Goal: Task Accomplishment & Management: Use online tool/utility

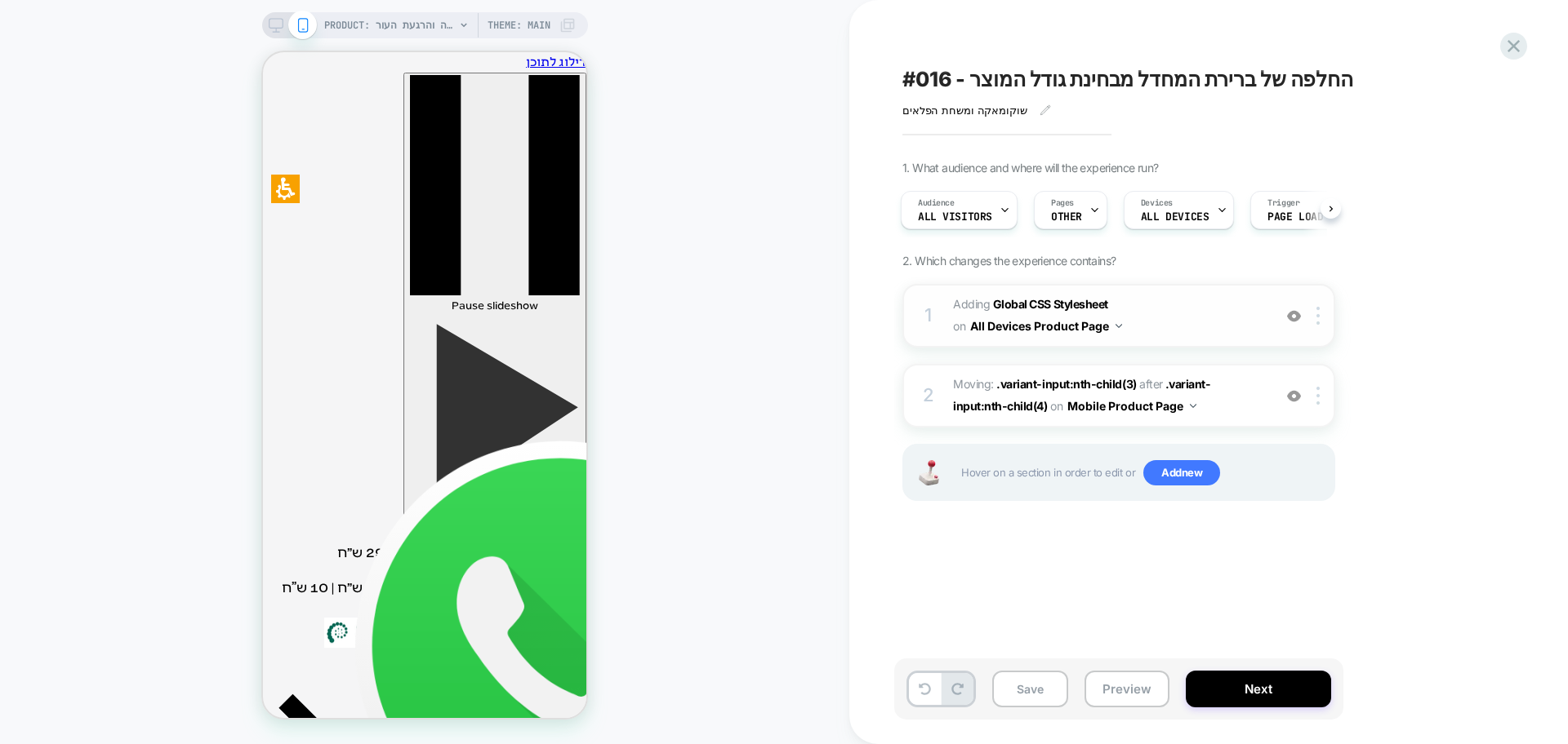
click at [1154, 341] on div "1 Adding Global CSS Stylesheet on All Devices Product Page Add Before Add After…" at bounding box center [1119, 315] width 433 height 63
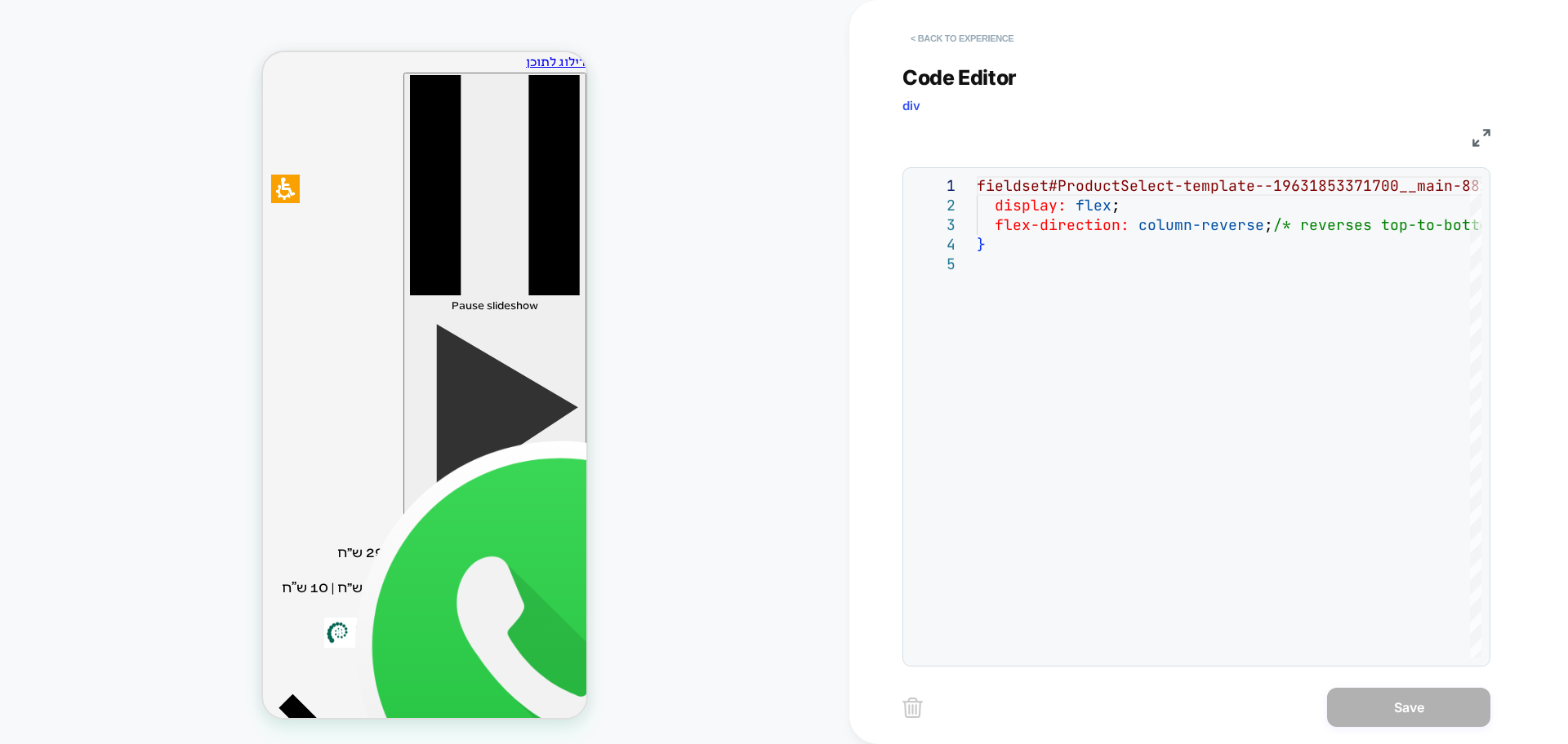
click at [981, 44] on button "< Back to experience" at bounding box center [962, 38] width 119 height 26
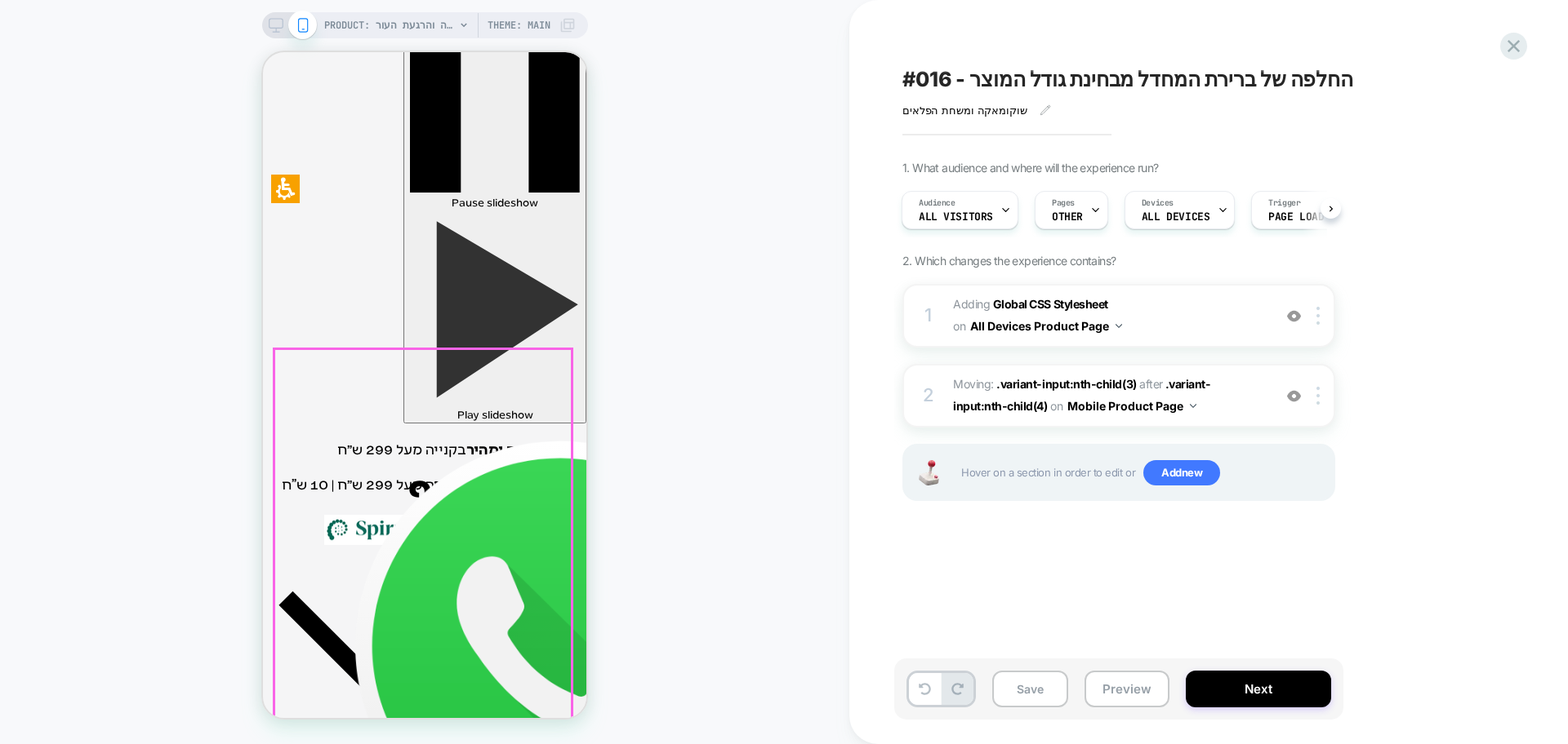
scroll to position [306, 0]
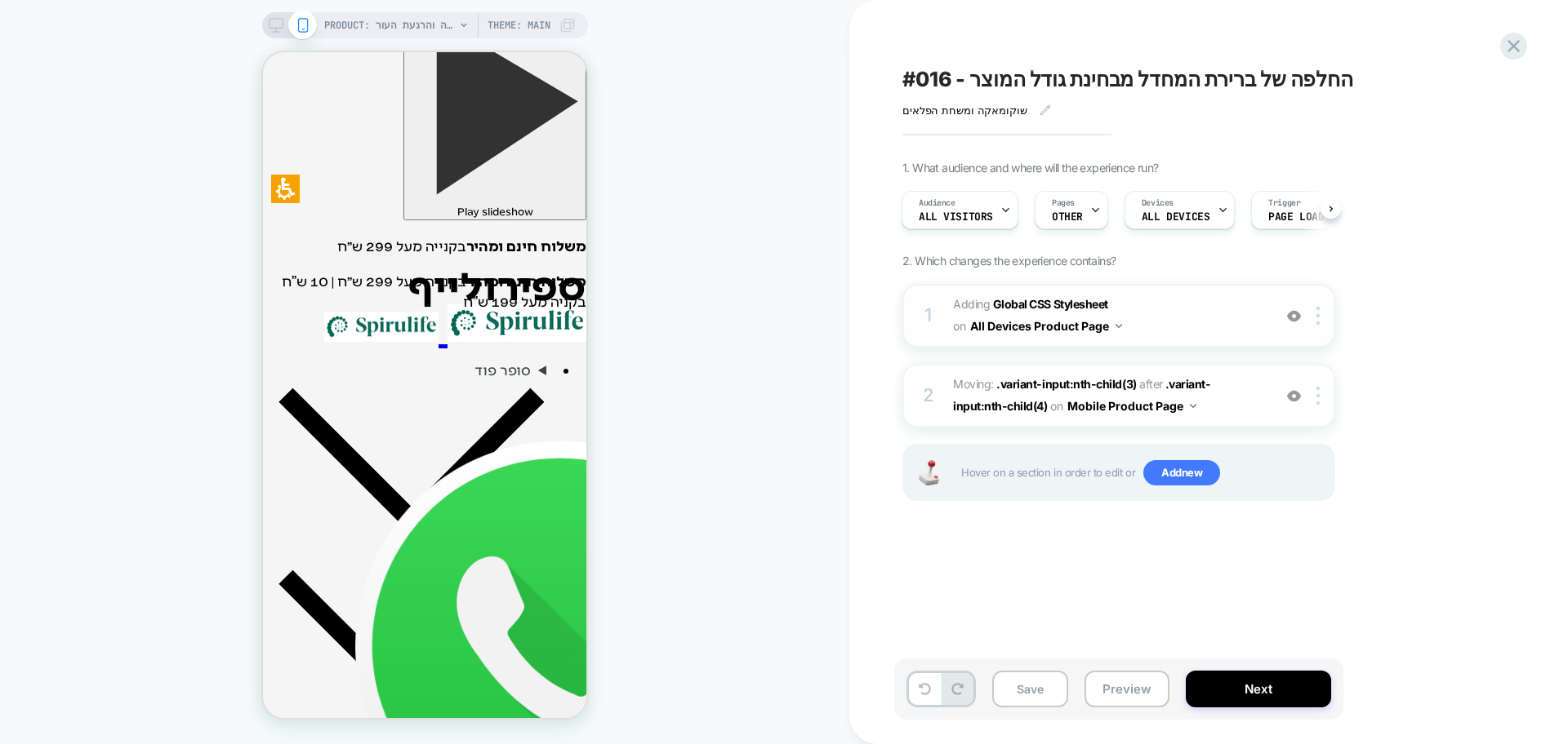
click at [1291, 320] on img at bounding box center [1294, 316] width 14 height 14
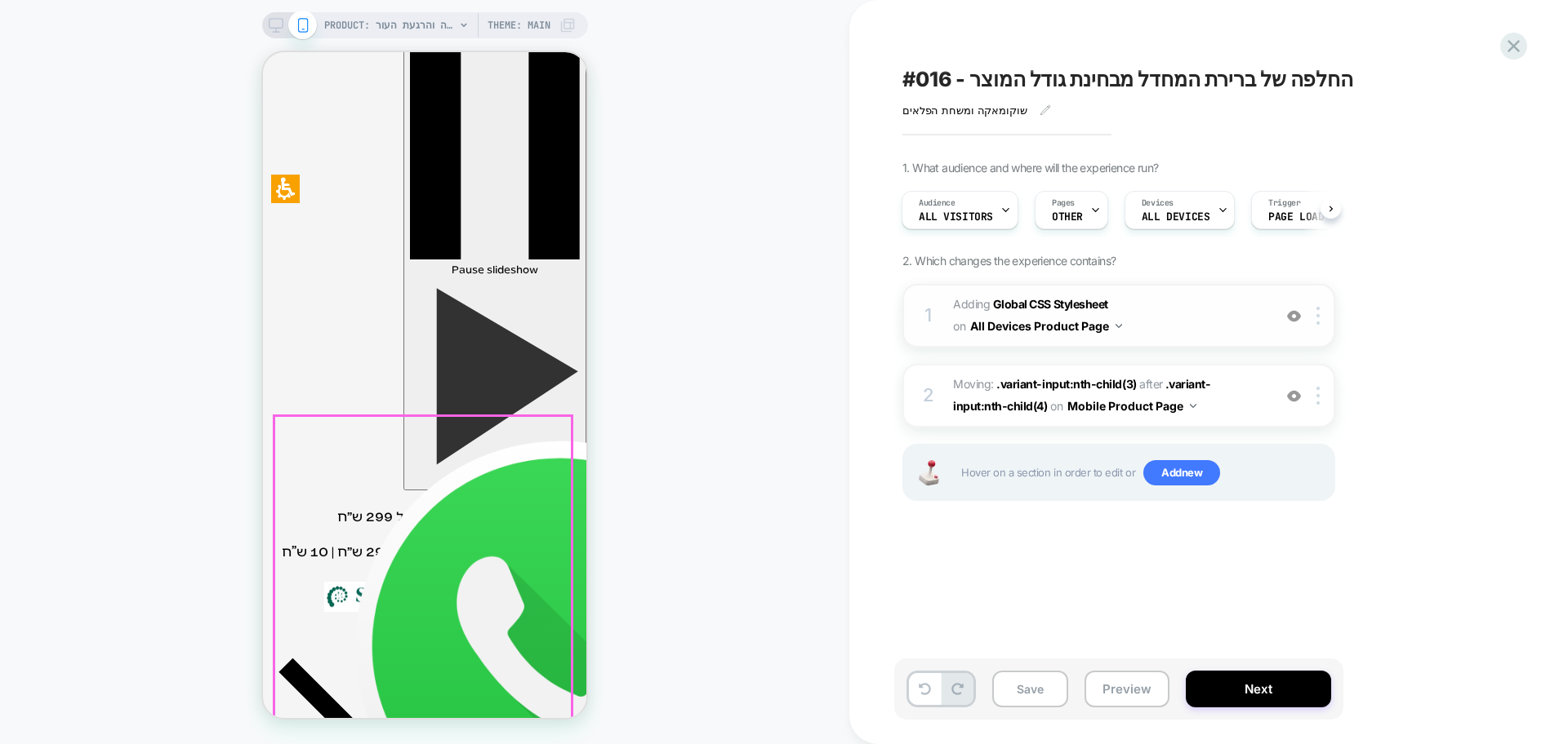
scroll to position [0, 0]
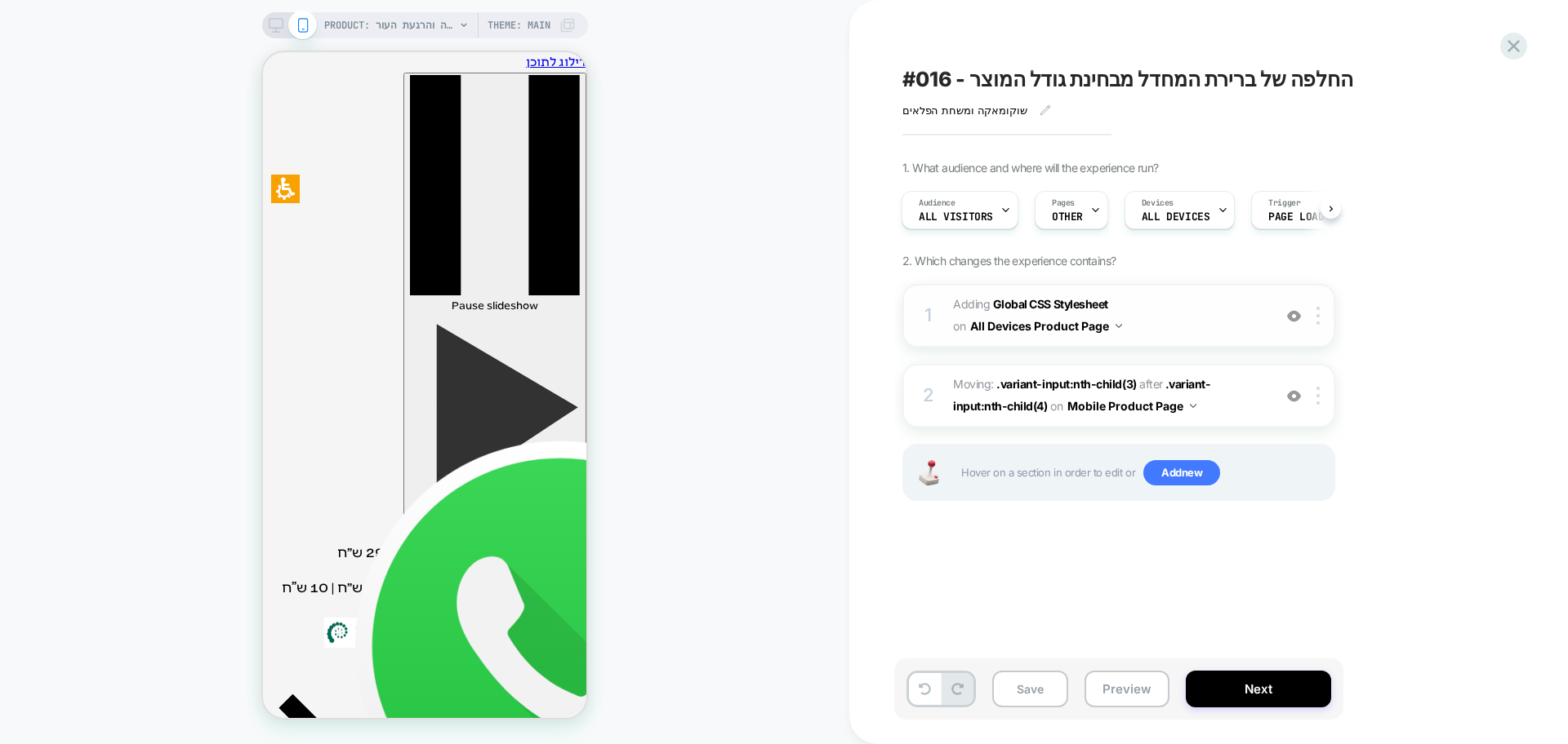
click at [1286, 322] on div at bounding box center [1294, 315] width 27 height 18
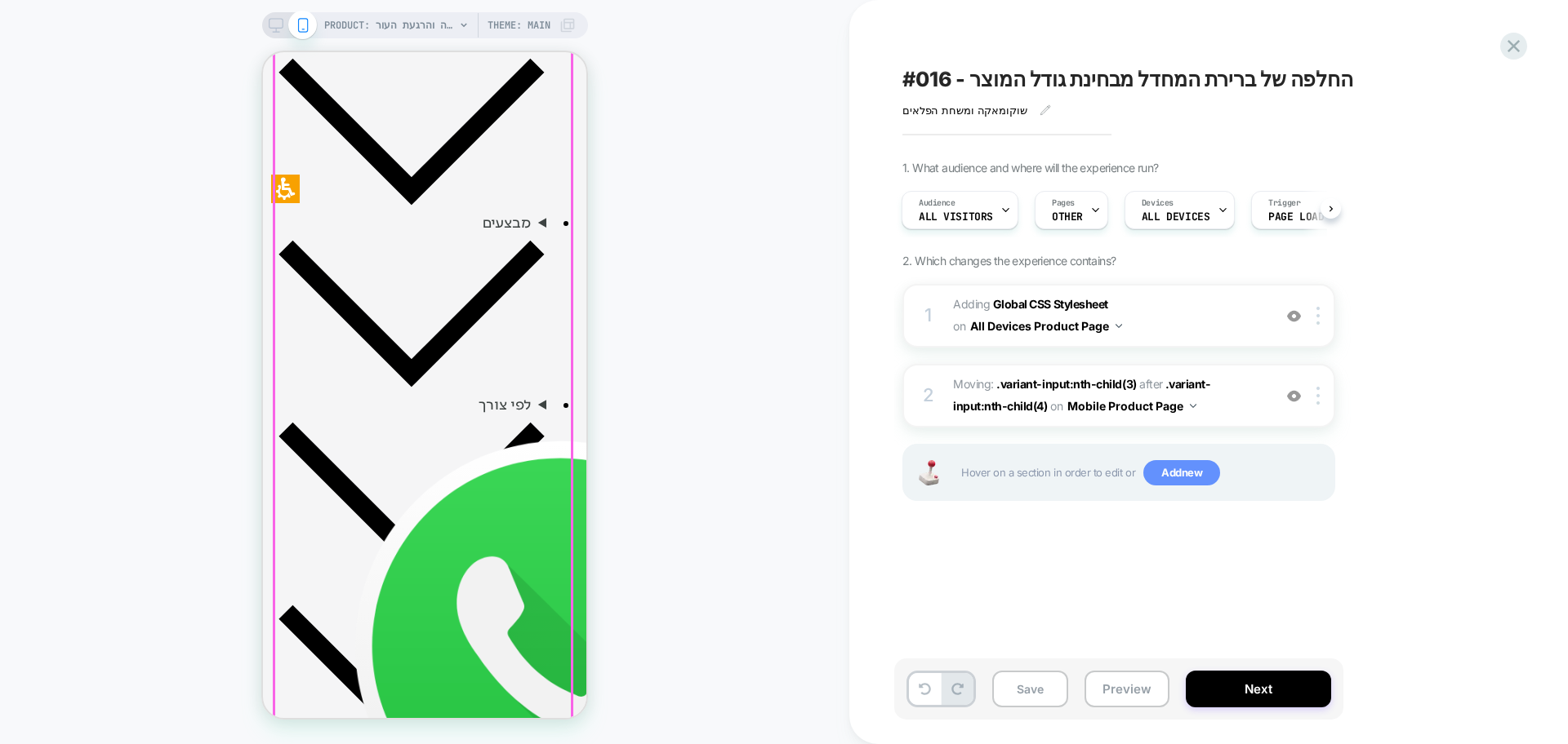
scroll to position [816, 0]
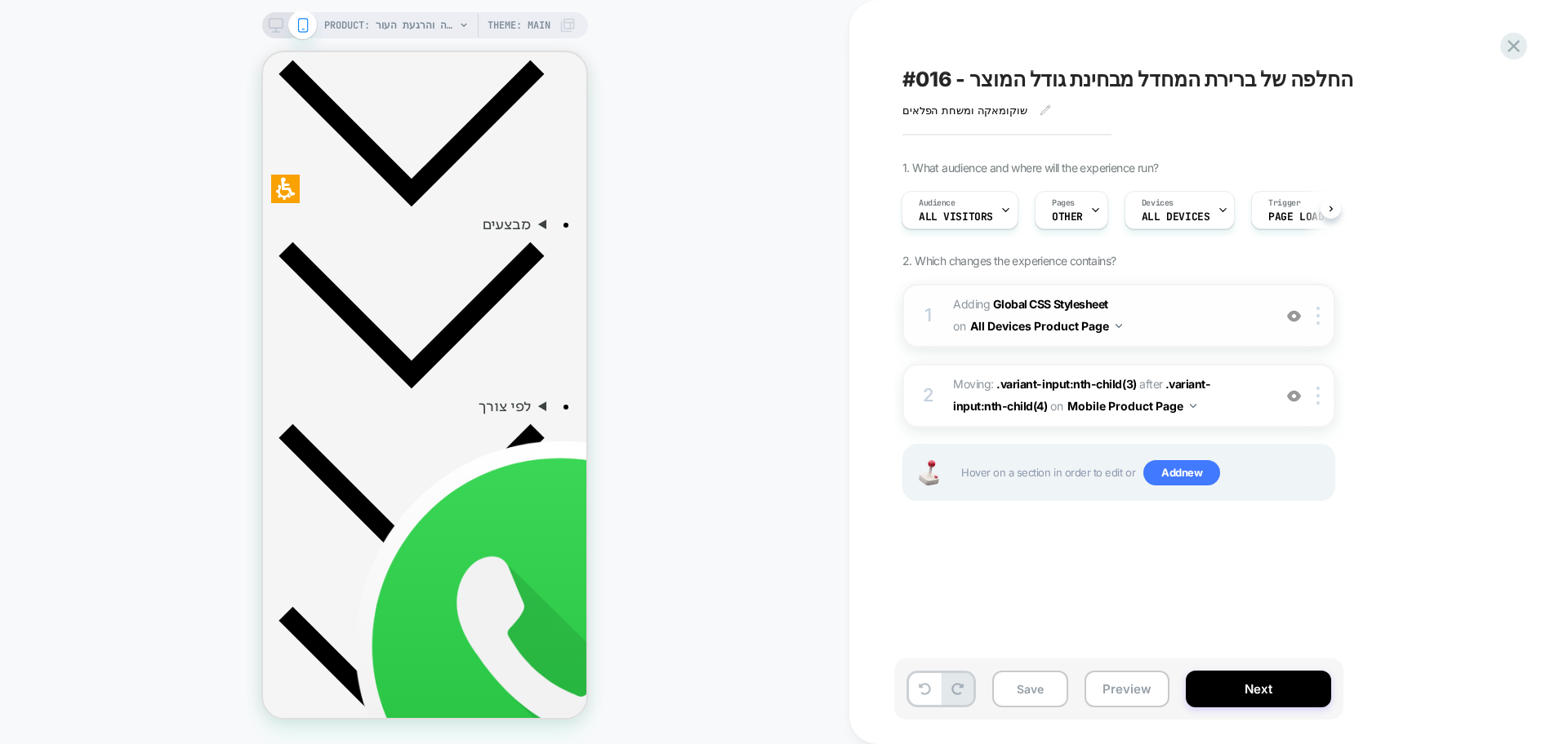
click at [1295, 319] on img at bounding box center [1294, 316] width 14 height 14
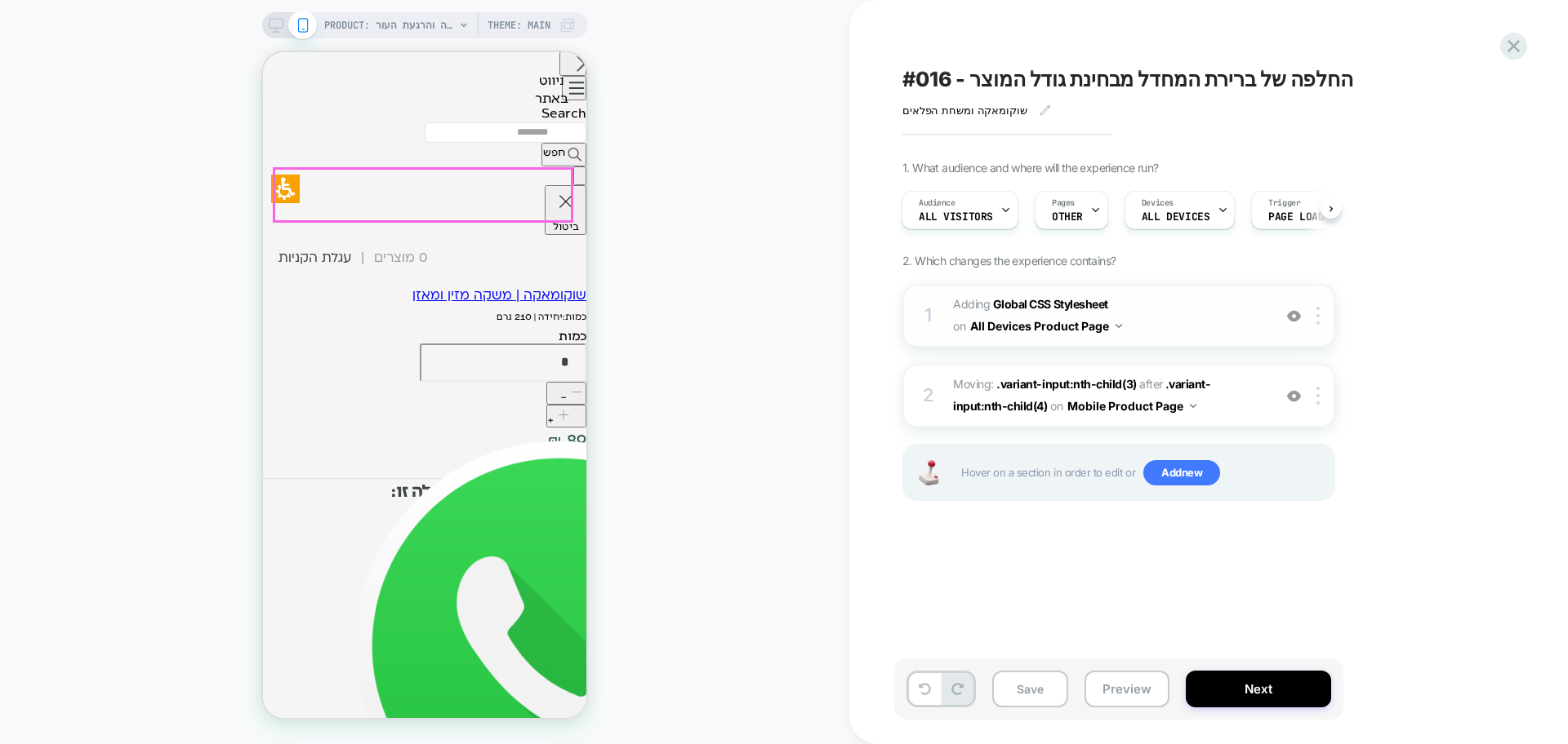
scroll to position [1633, 0]
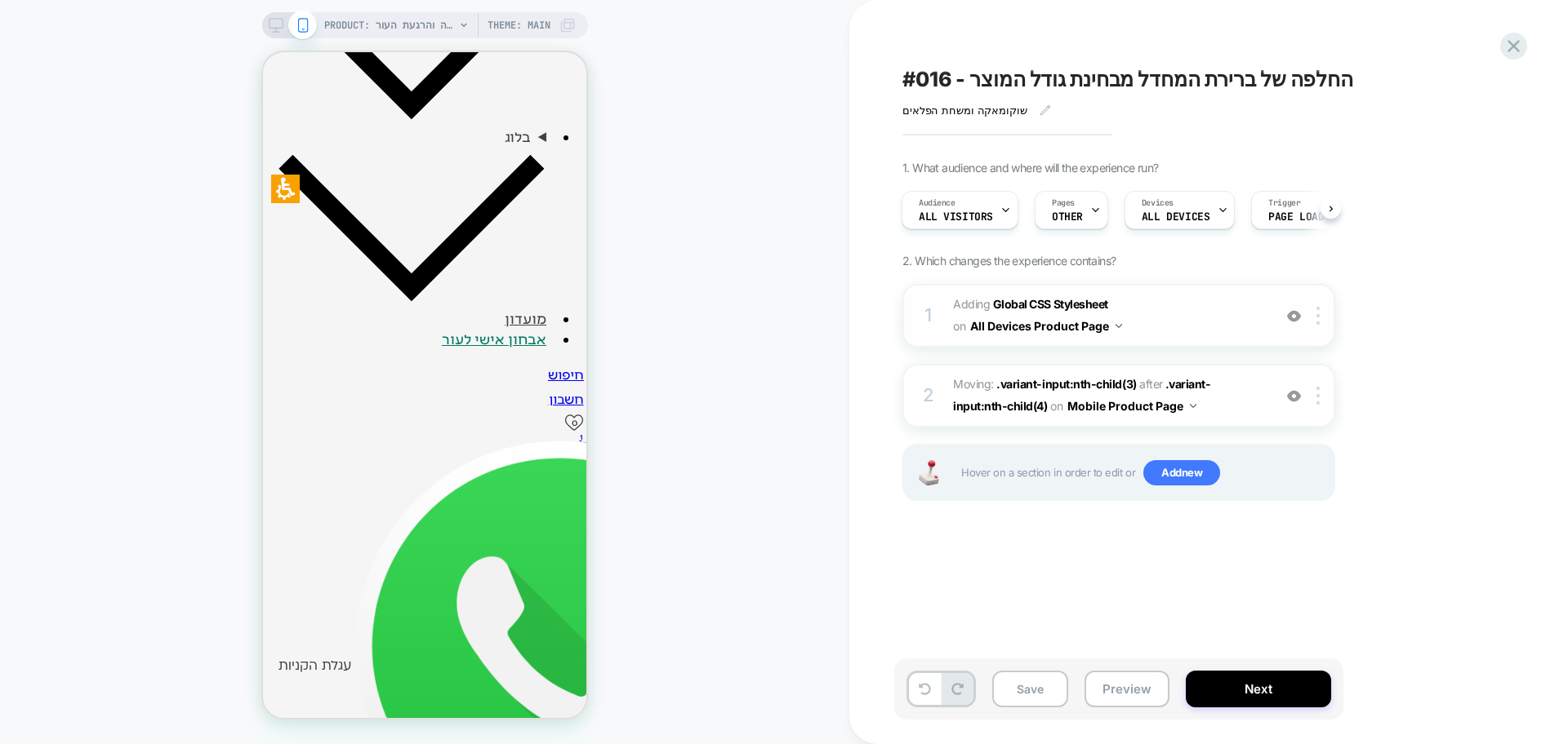
click at [1298, 314] on img at bounding box center [1294, 316] width 14 height 14
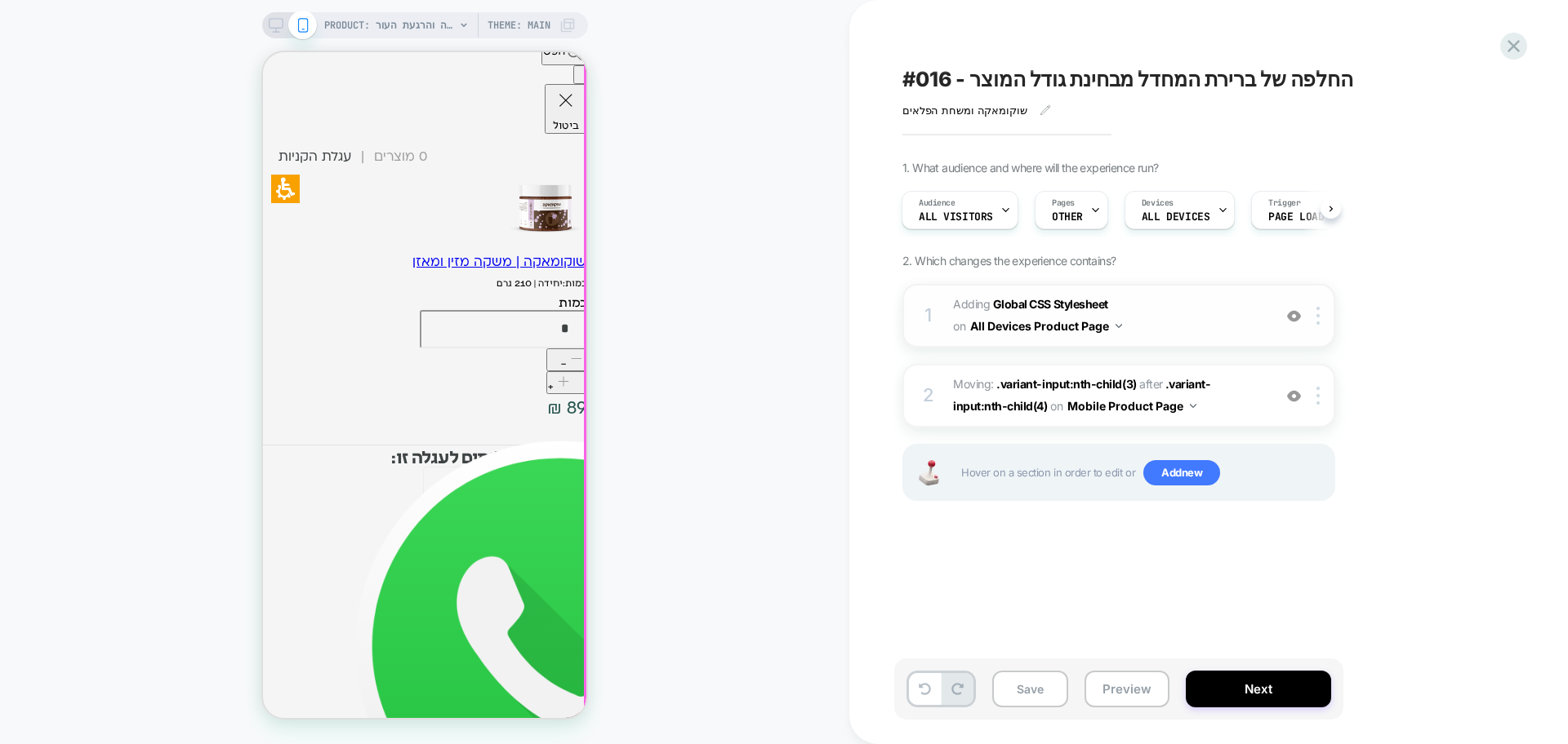
scroll to position [2142, 0]
click at [1291, 320] on img at bounding box center [1294, 316] width 14 height 14
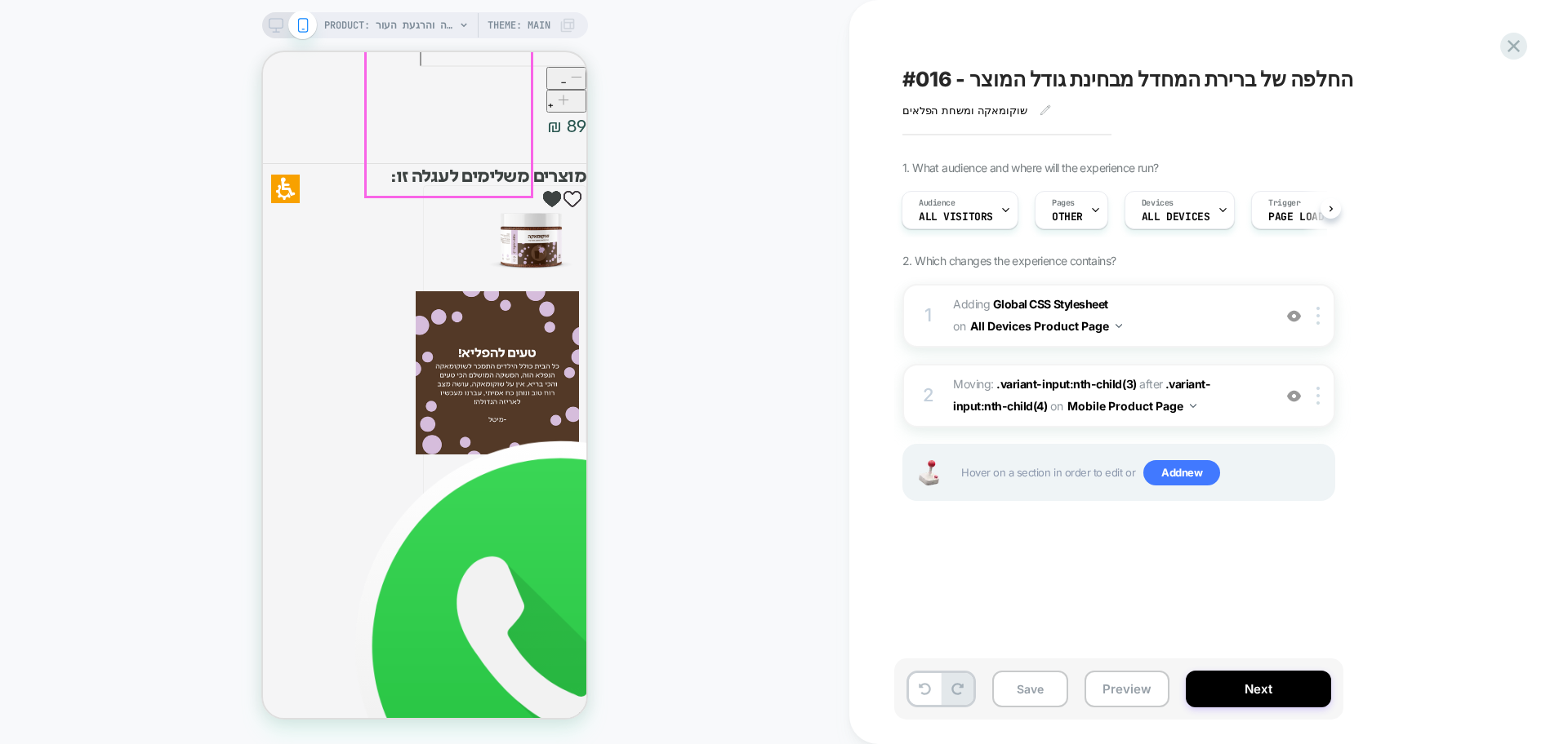
scroll to position [2448, 0]
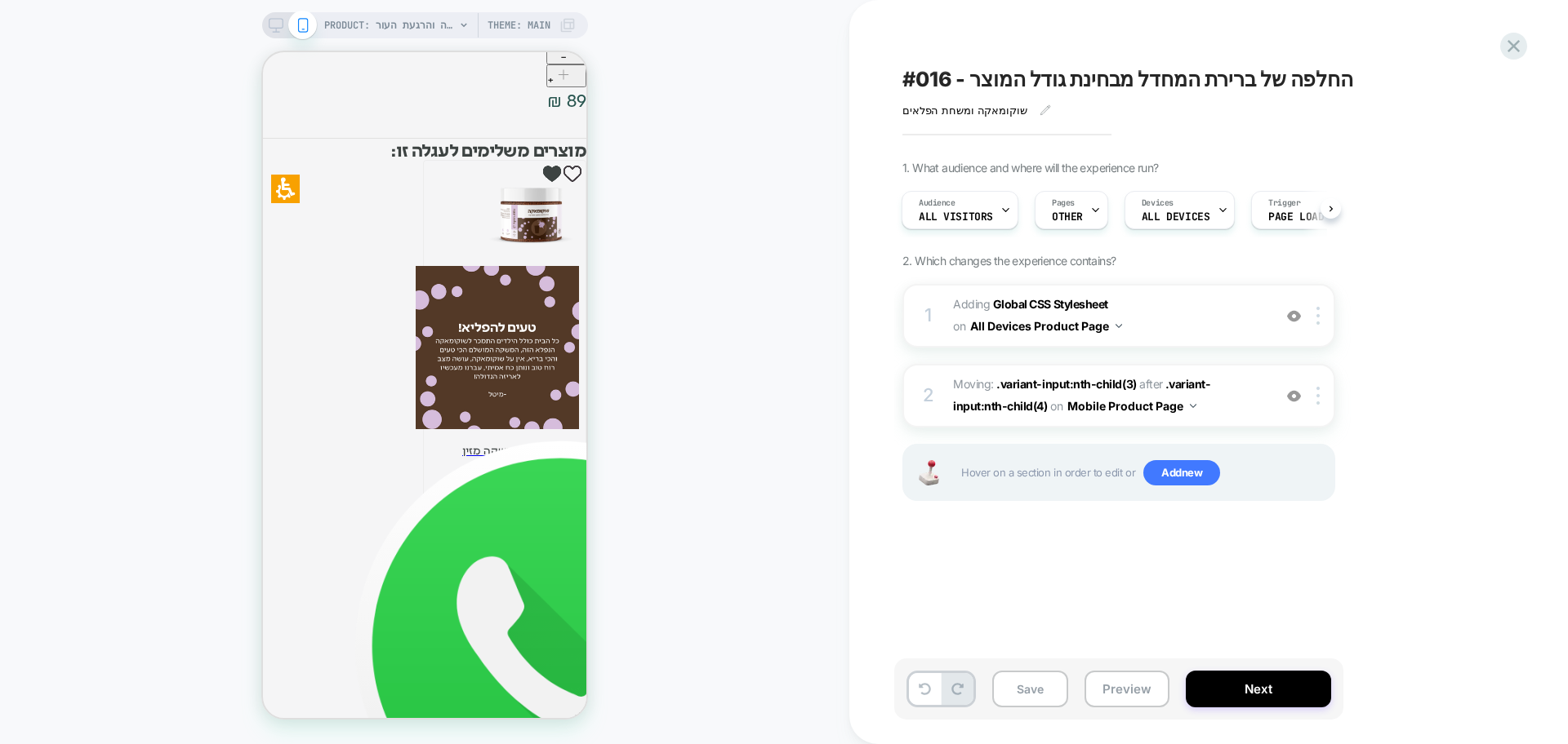
click at [1291, 322] on img at bounding box center [1294, 316] width 14 height 14
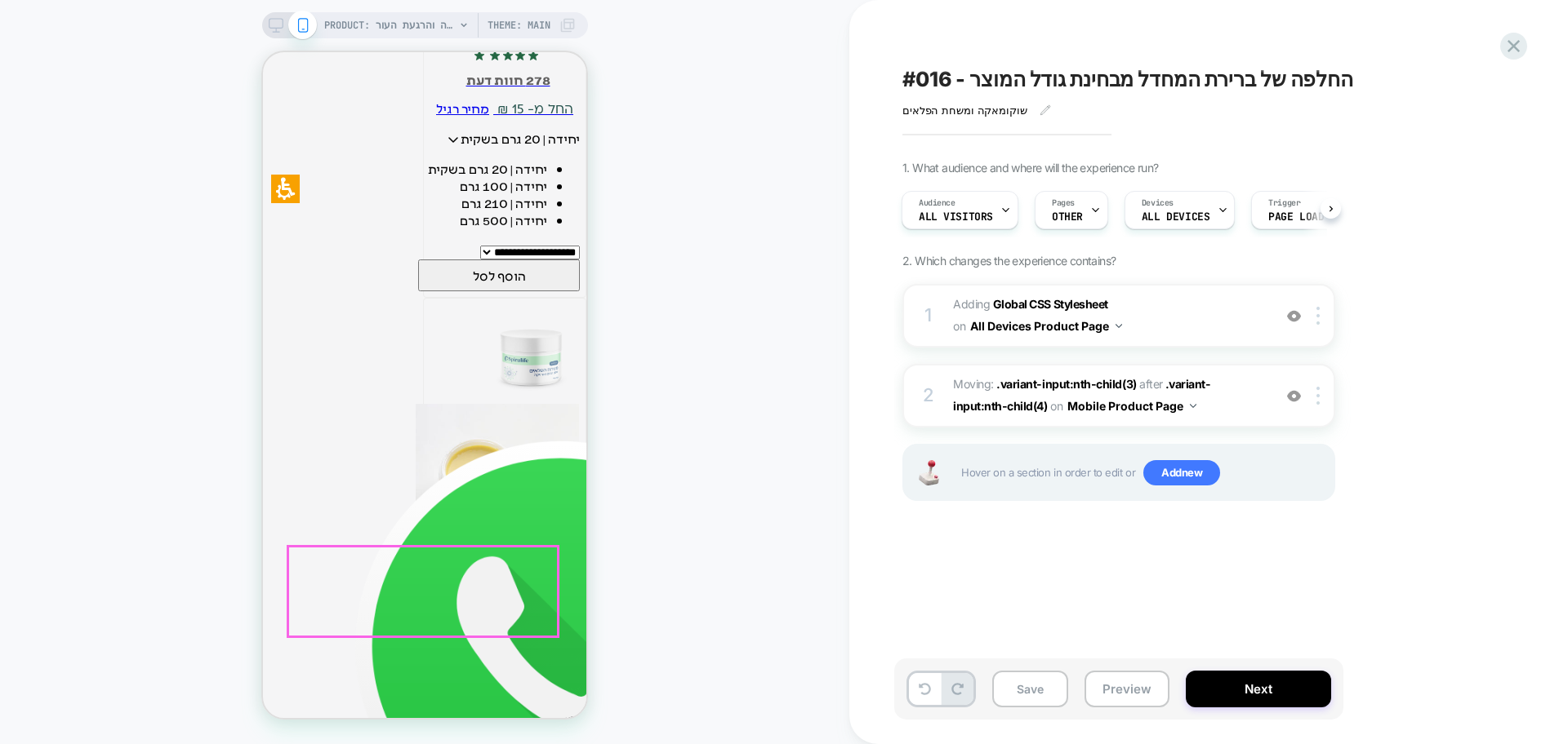
scroll to position [2754, 0]
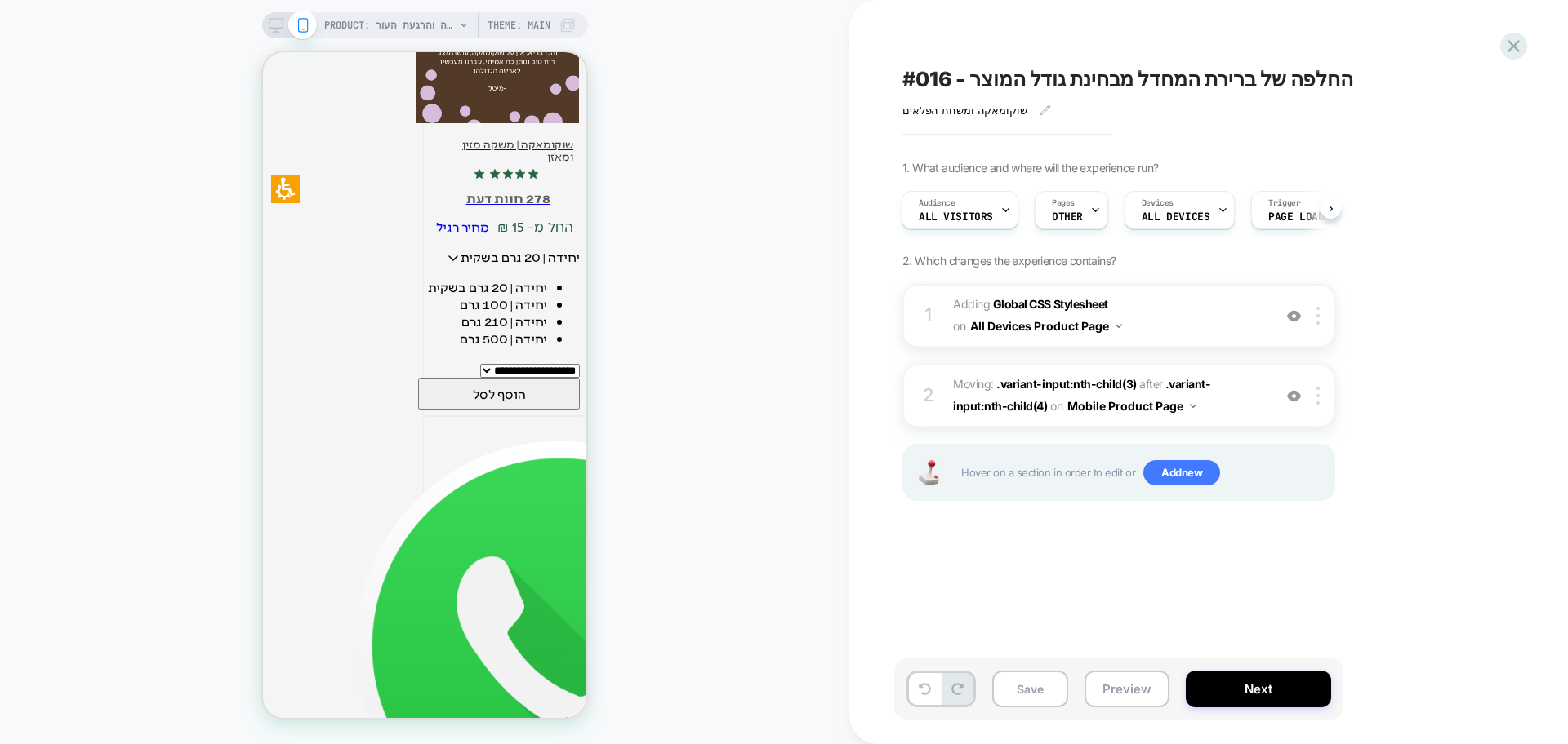
click at [1296, 317] on img at bounding box center [1294, 316] width 14 height 14
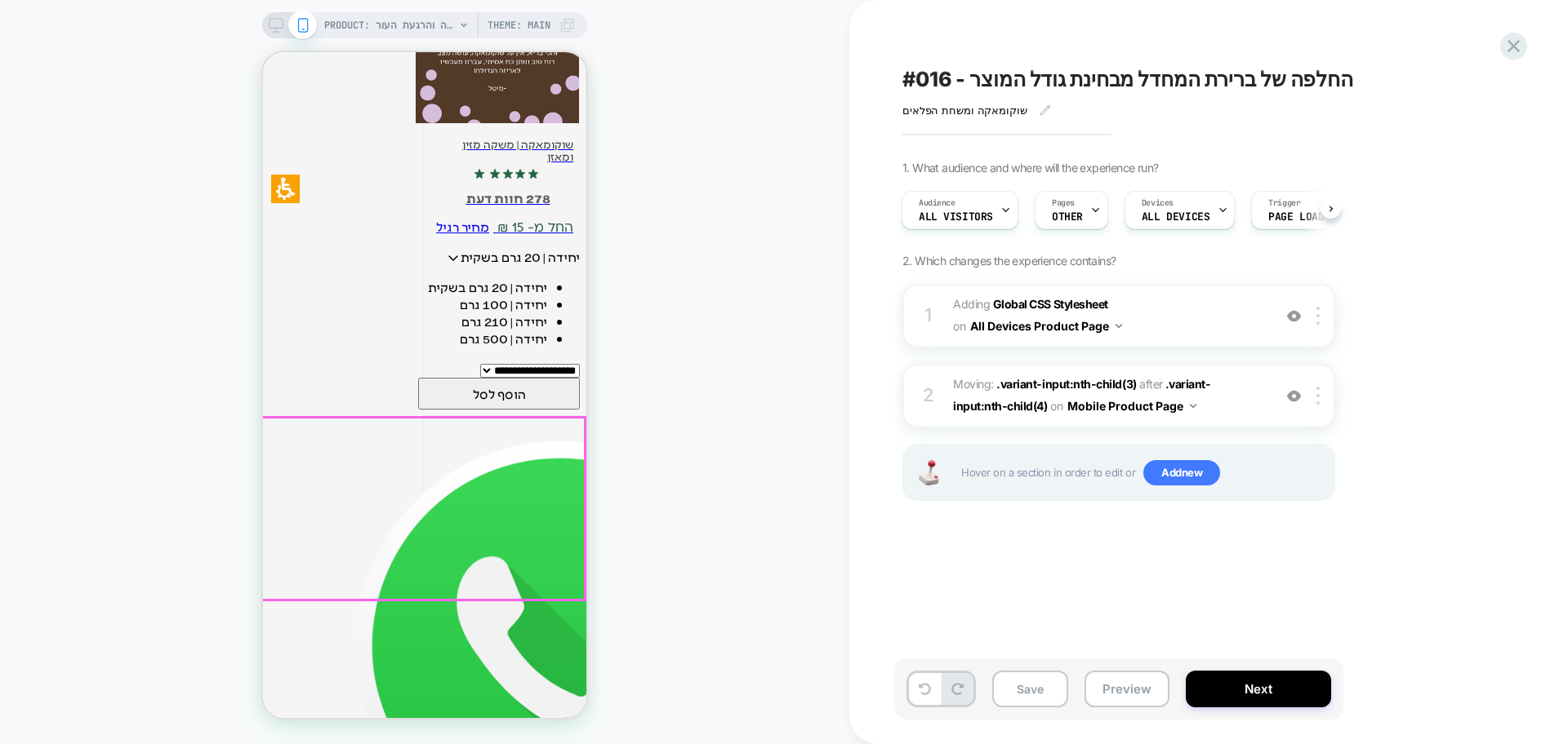
scroll to position [3163, 0]
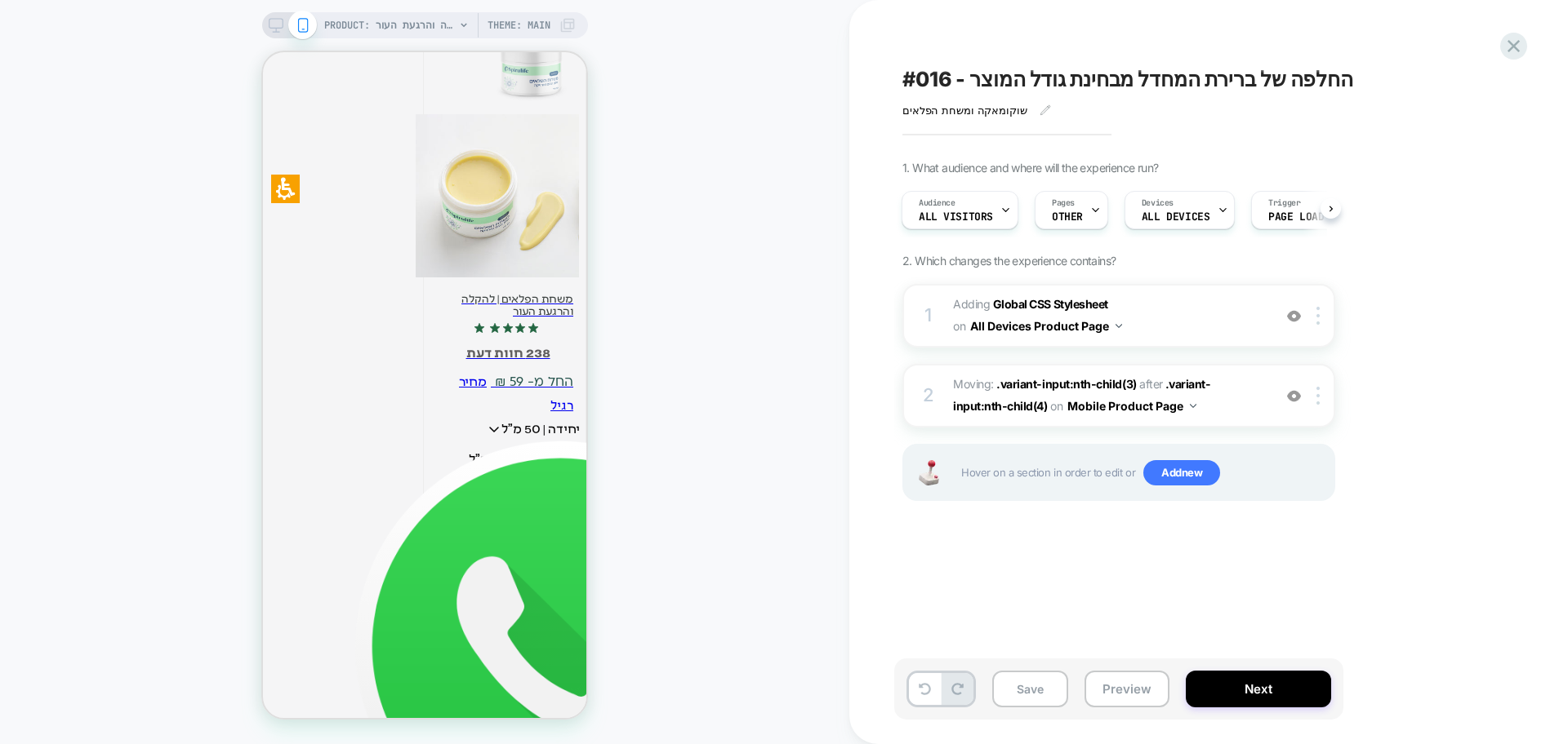
click at [1301, 309] on div at bounding box center [1294, 315] width 27 height 18
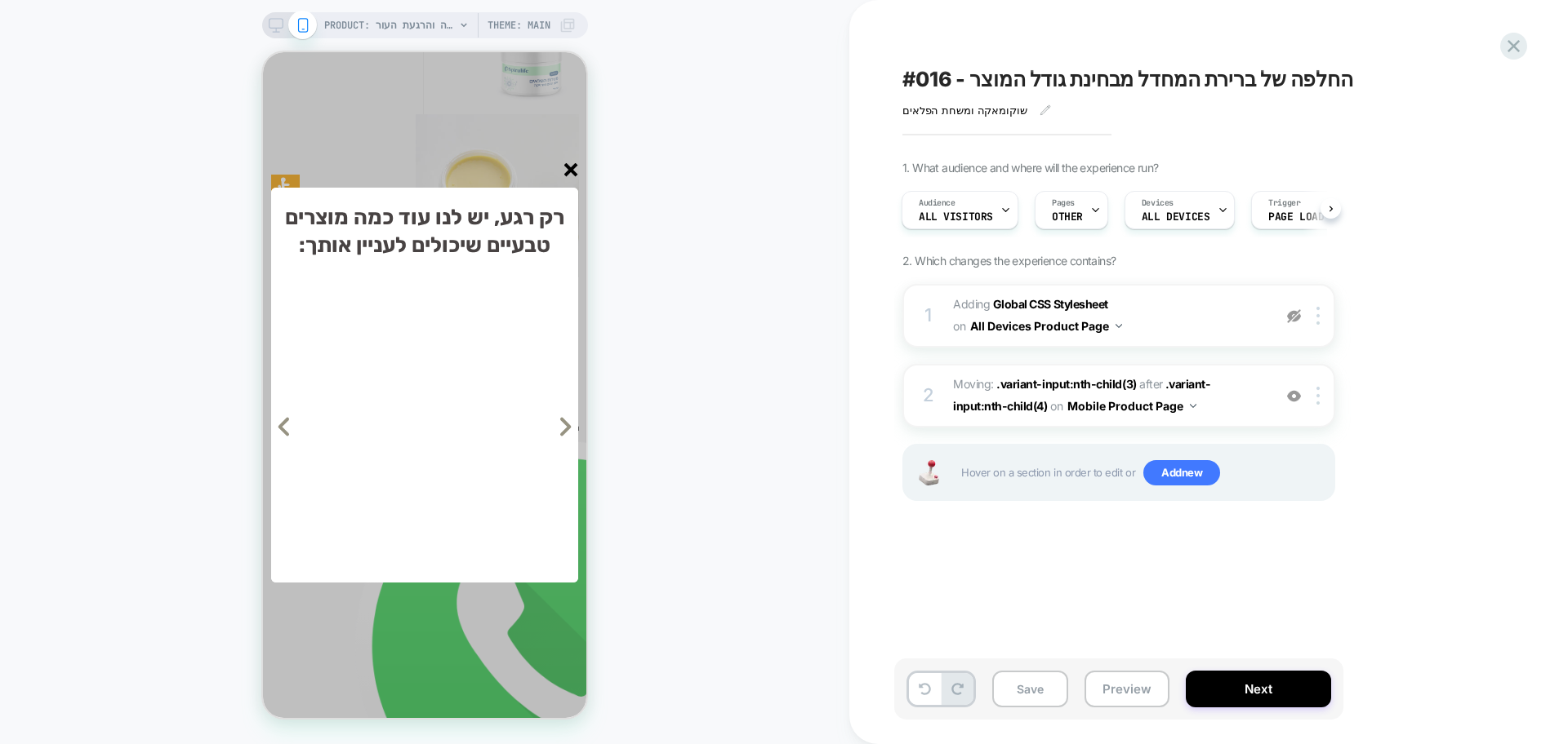
click at [1299, 312] on img at bounding box center [1294, 316] width 14 height 14
click at [1291, 319] on img at bounding box center [1294, 316] width 14 height 14
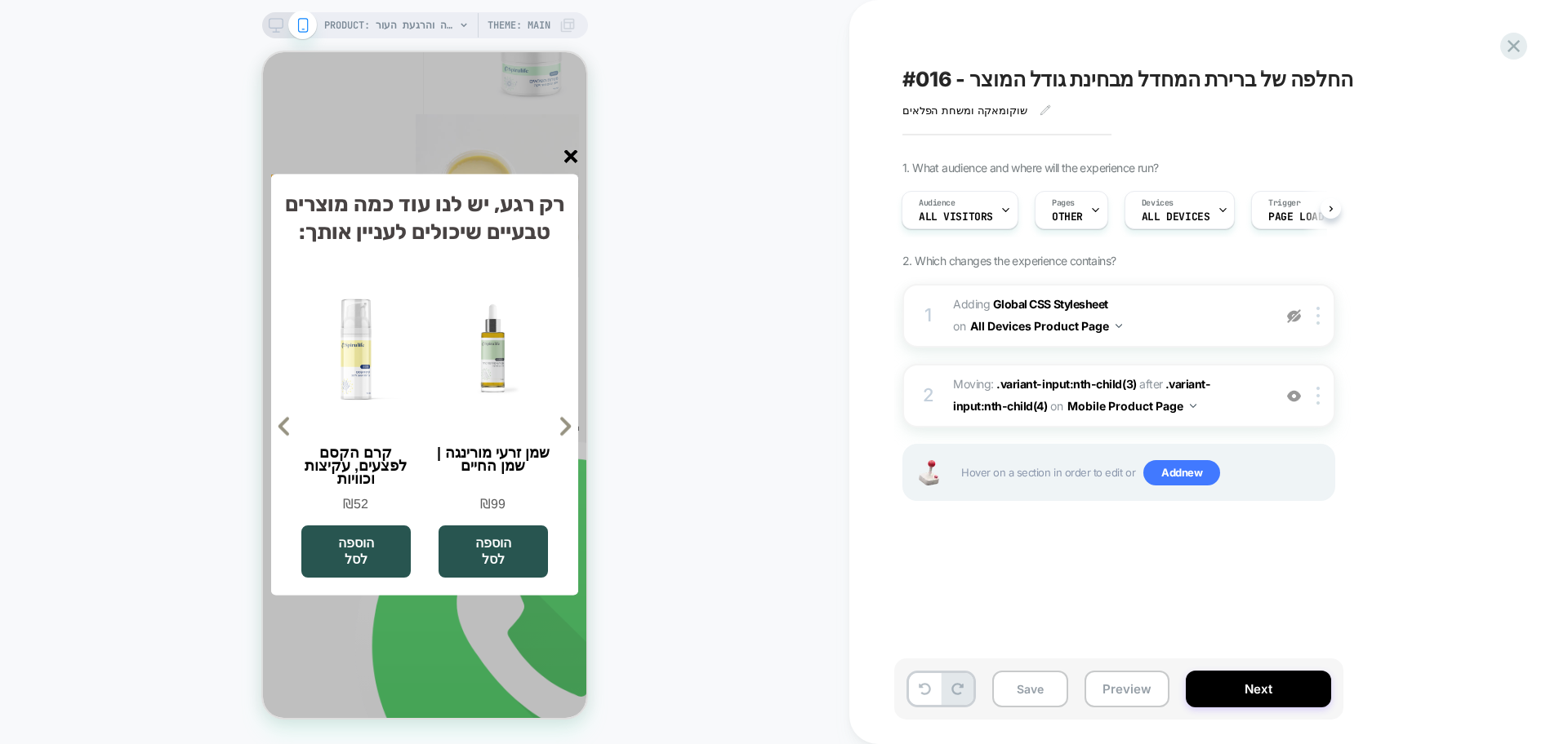
click at [1288, 319] on img at bounding box center [1294, 316] width 14 height 14
drag, startPoint x: 573, startPoint y: 157, endPoint x: 1077, endPoint y: 265, distance: 515.4
click at [573, 157] on line "סגור" at bounding box center [571, 157] width 12 height 12
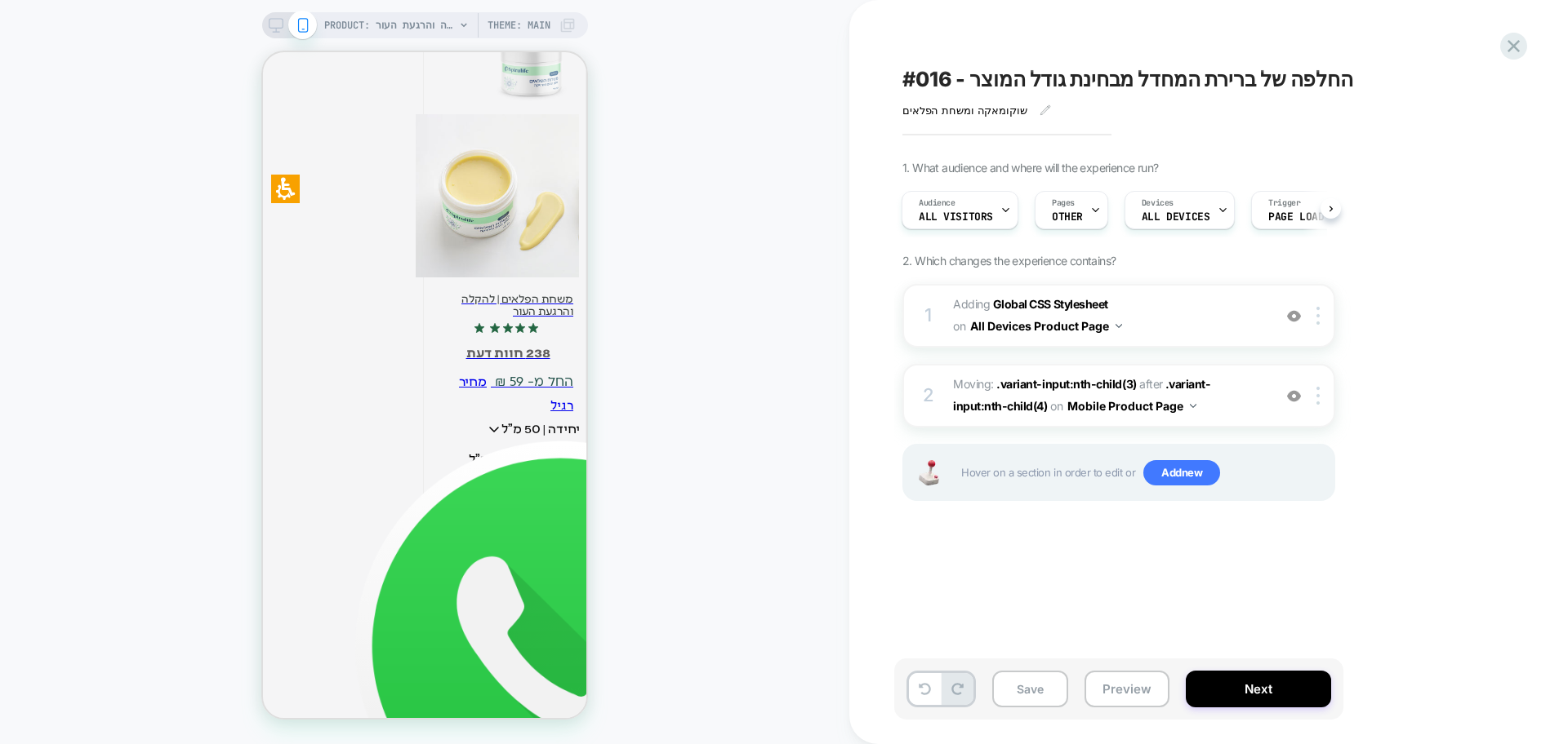
click at [1292, 319] on img at bounding box center [1294, 316] width 14 height 14
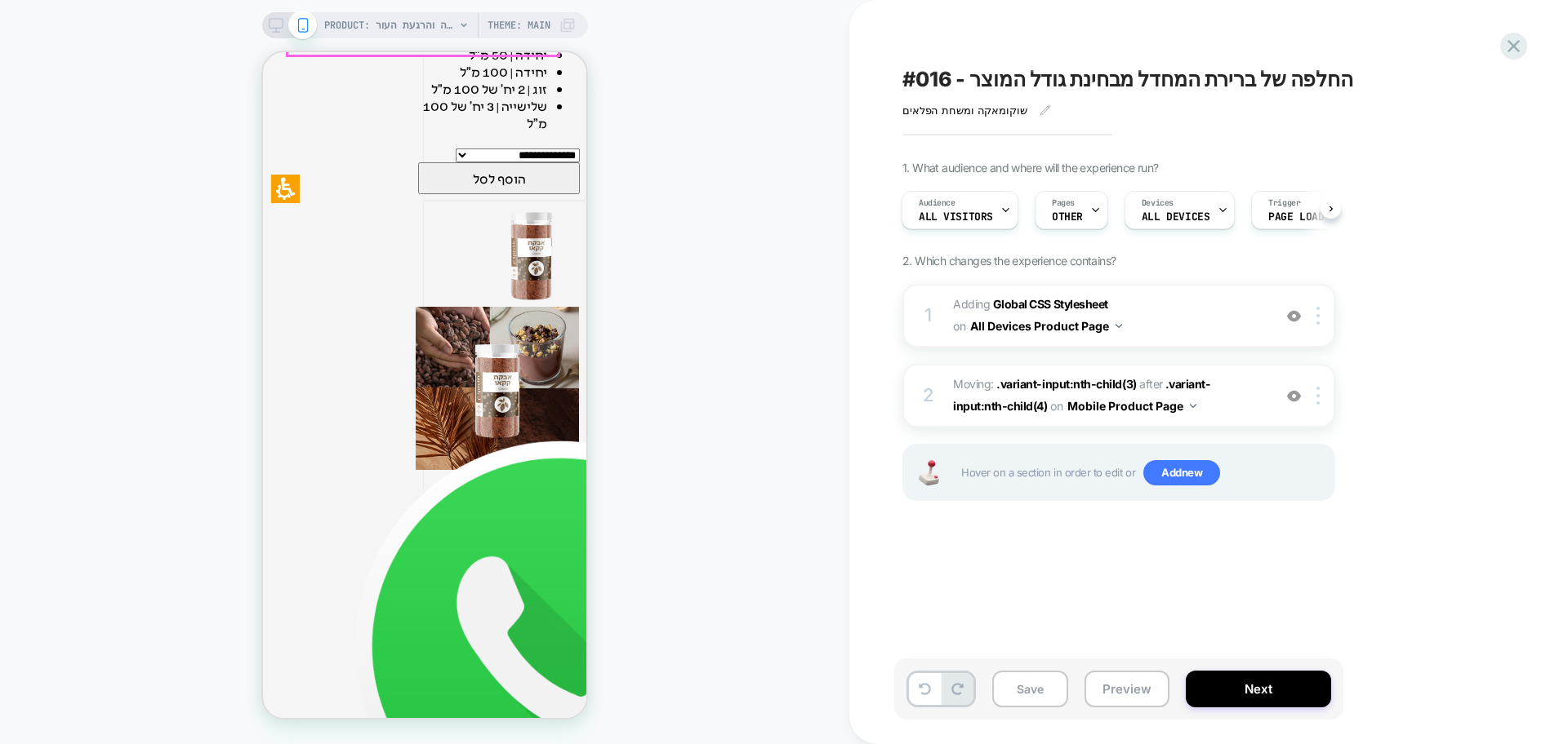
scroll to position [3673, 0]
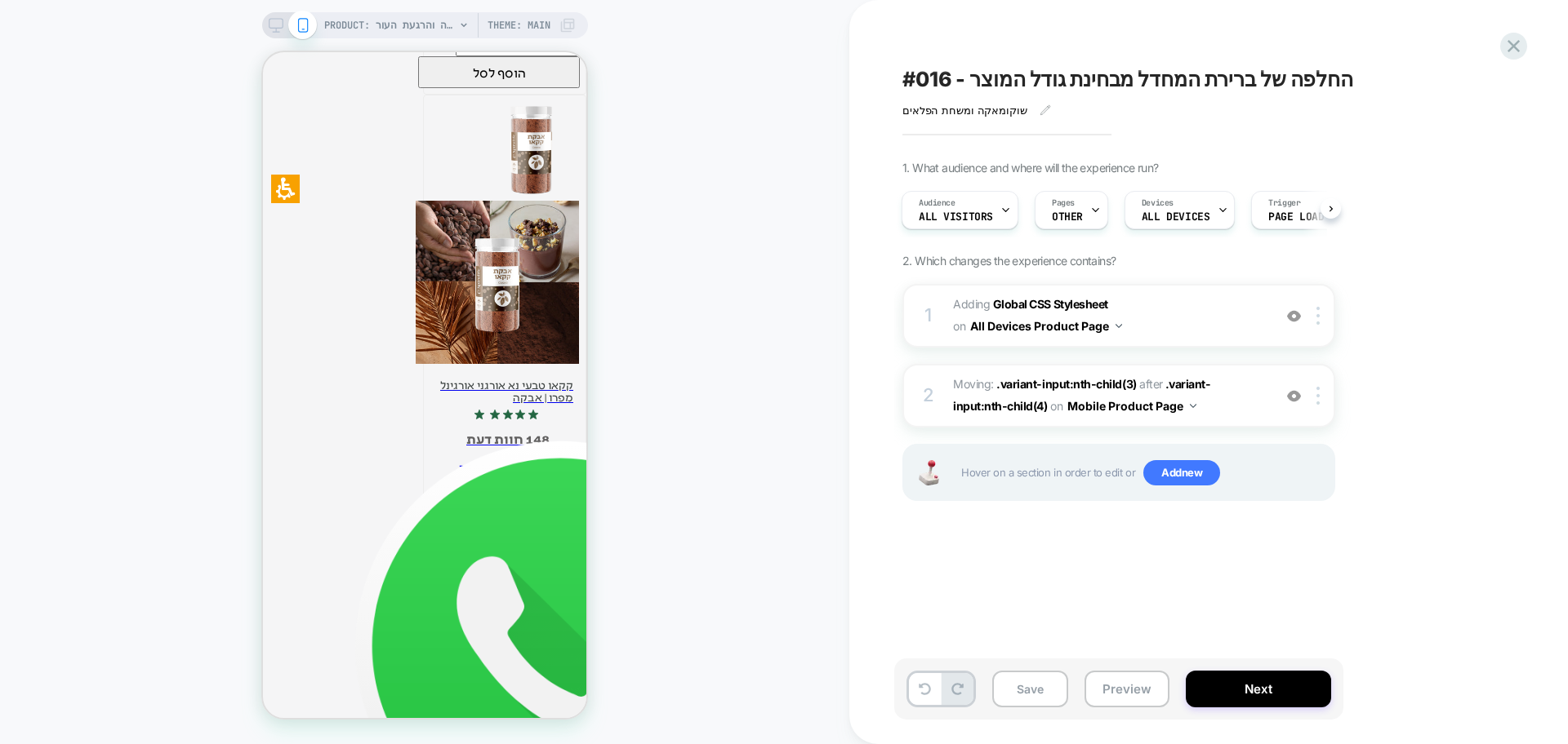
click at [1289, 325] on div at bounding box center [1294, 315] width 27 height 18
click at [1291, 319] on img at bounding box center [1294, 316] width 14 height 14
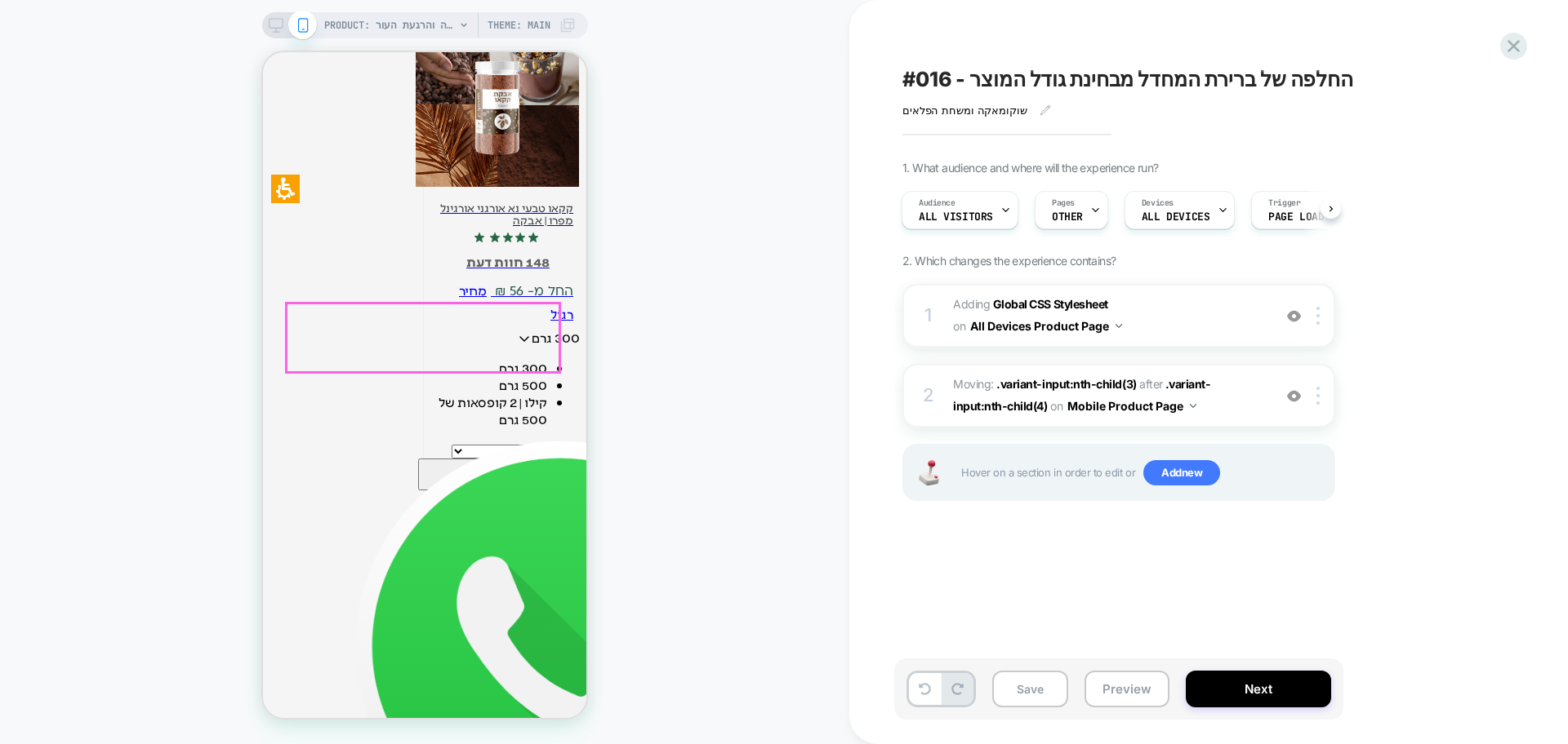
scroll to position [4081, 0]
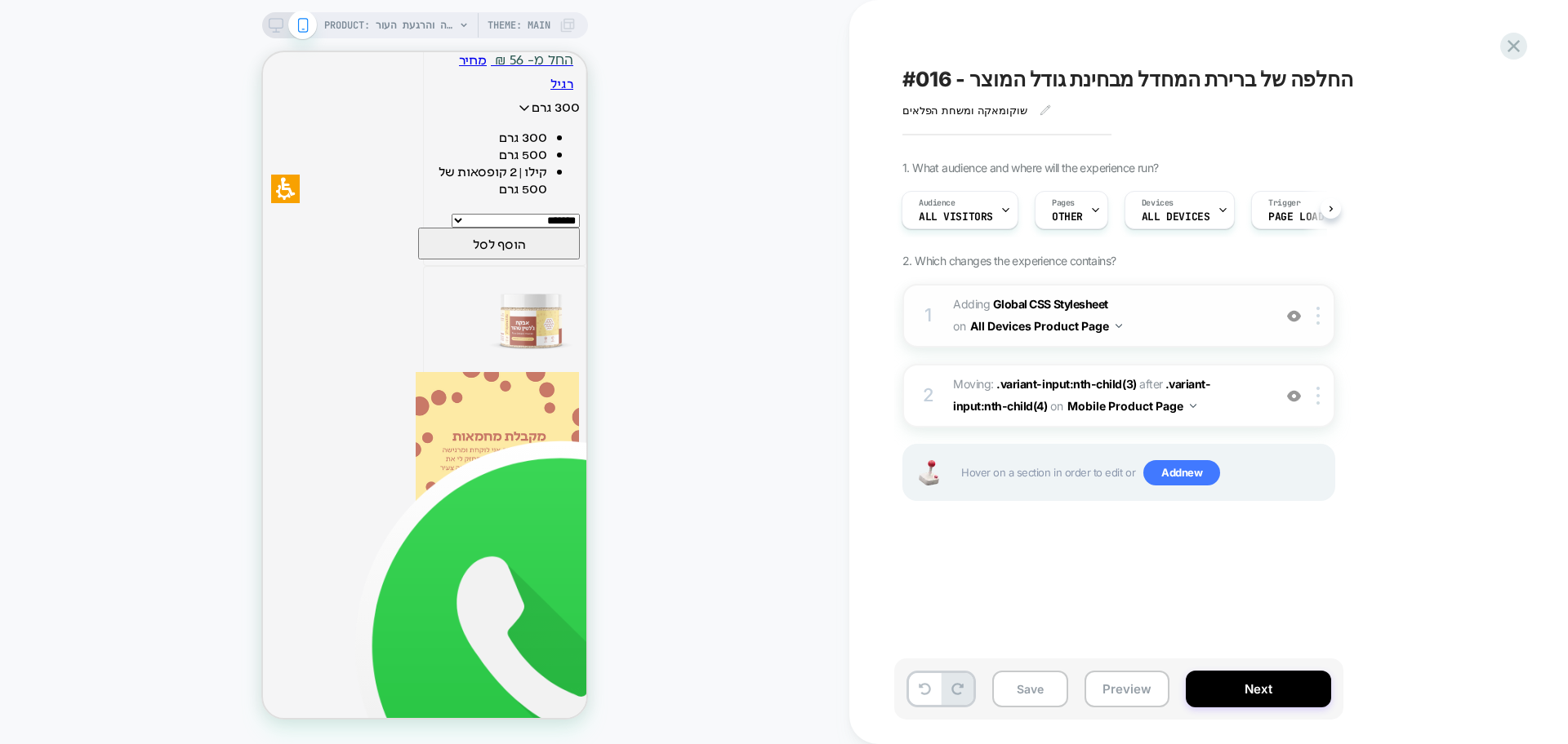
click at [1288, 326] on div "1 Adding Global CSS Stylesheet on All Devices Product Page Add Before Add After…" at bounding box center [1119, 315] width 433 height 63
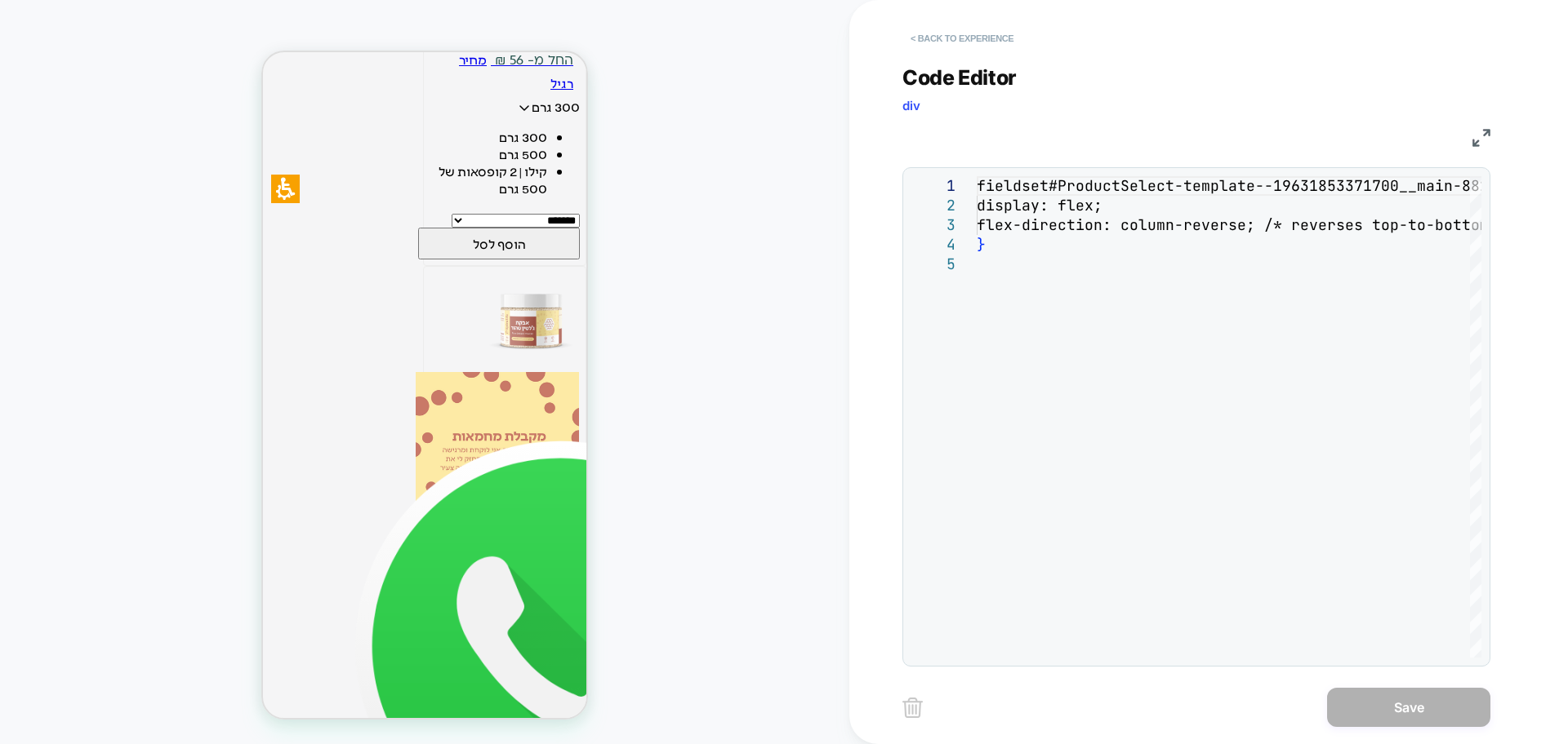
click at [956, 37] on button "< Back to experience" at bounding box center [962, 38] width 119 height 26
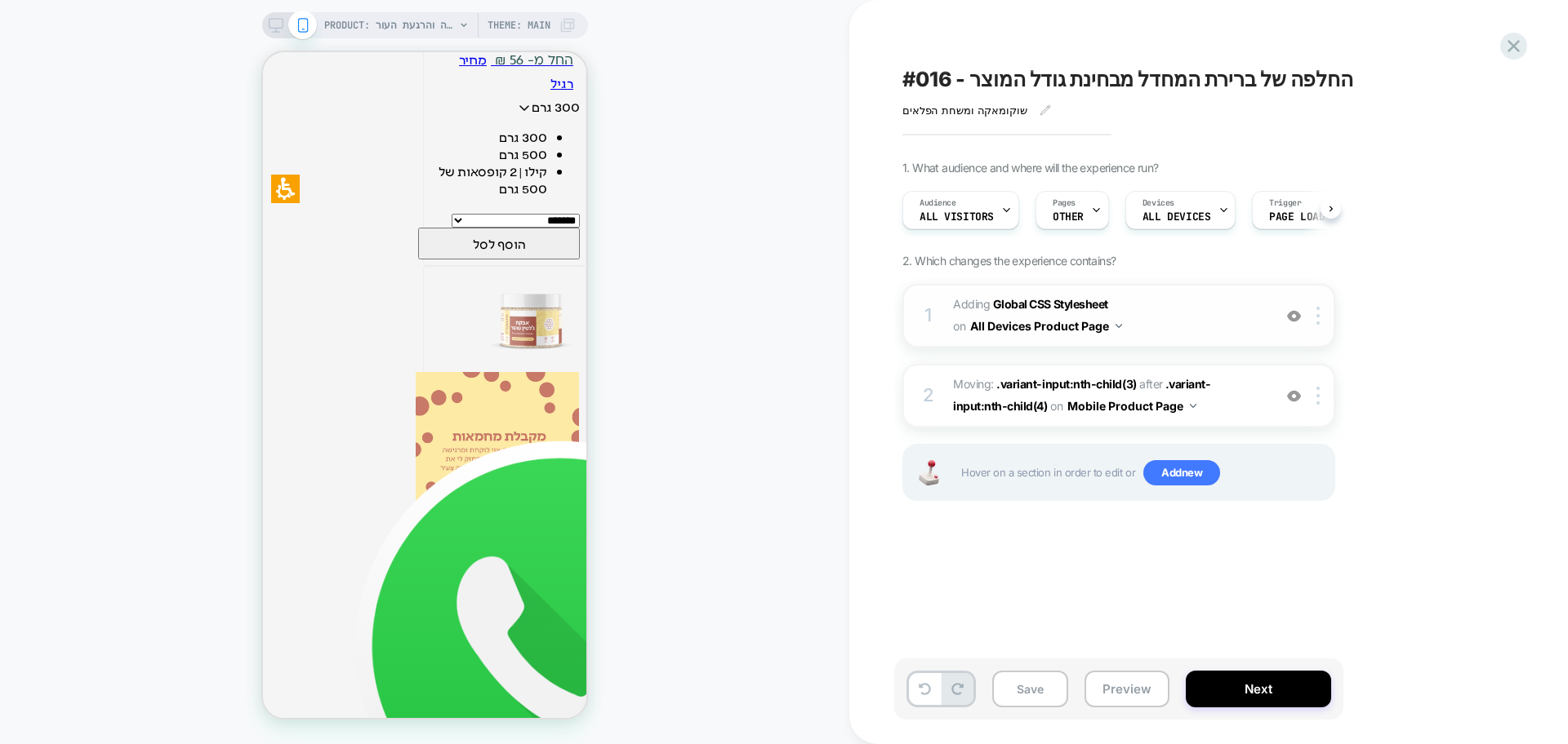
scroll to position [0, 1]
click at [1298, 315] on img at bounding box center [1294, 316] width 14 height 14
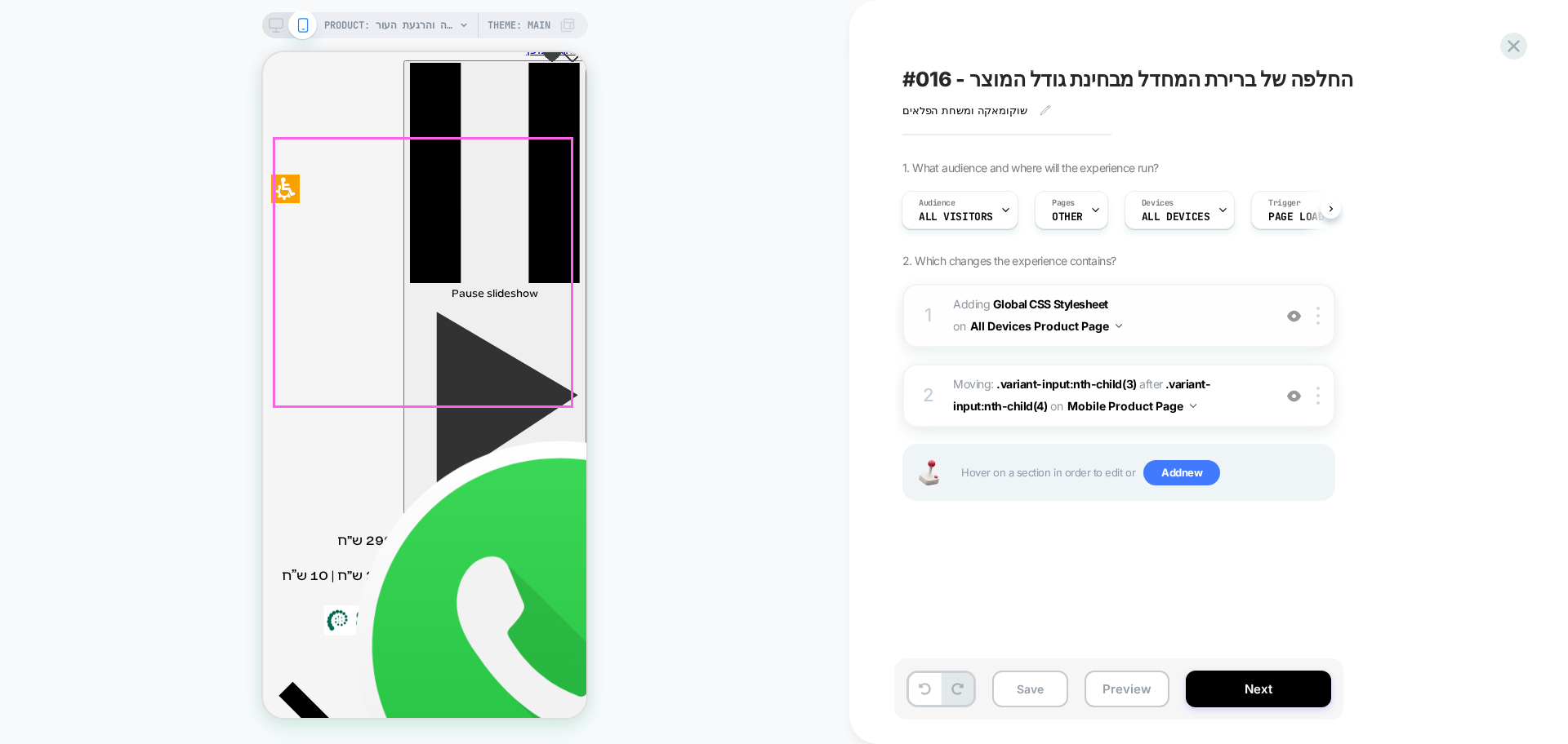
scroll to position [0, 0]
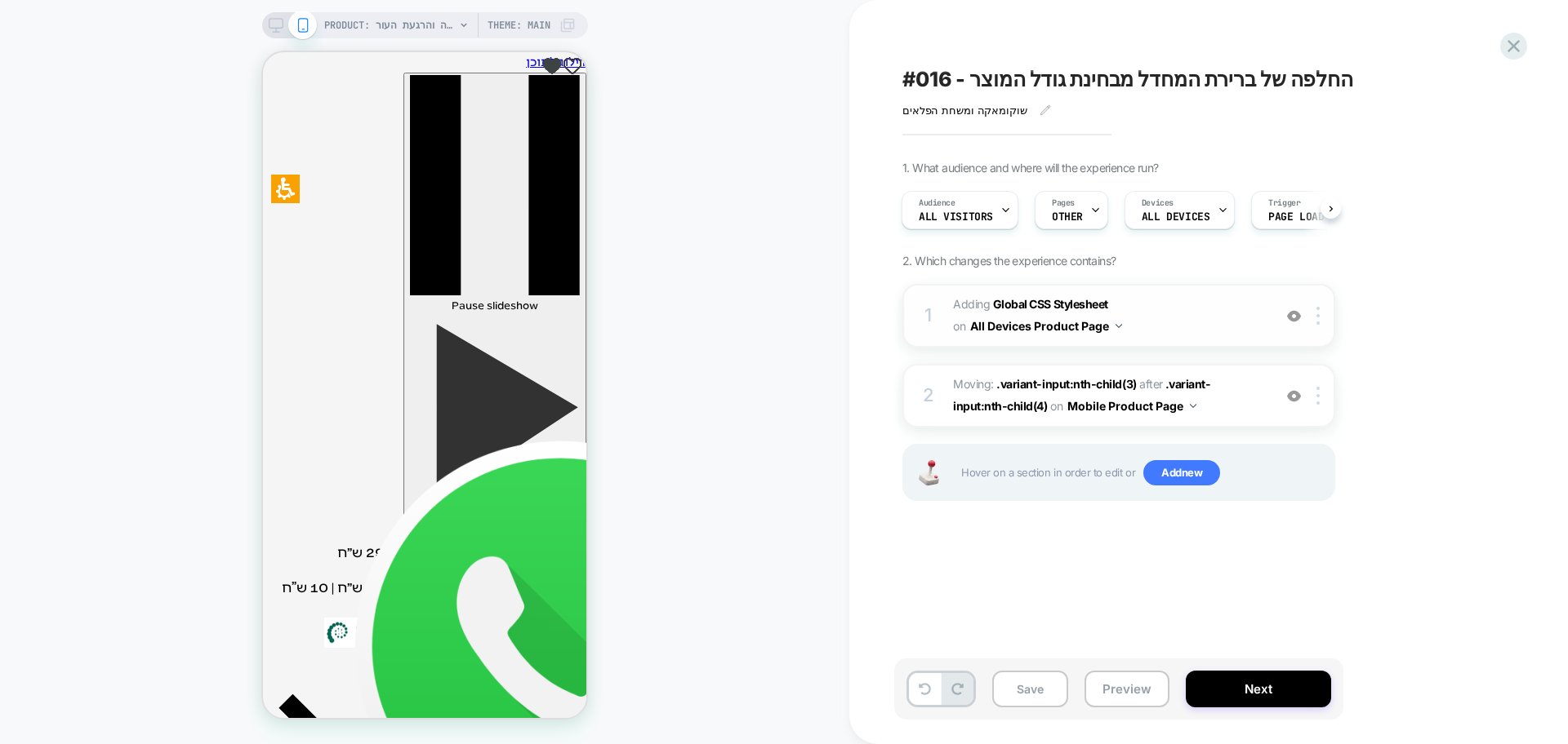
click at [1290, 322] on img at bounding box center [1294, 316] width 14 height 14
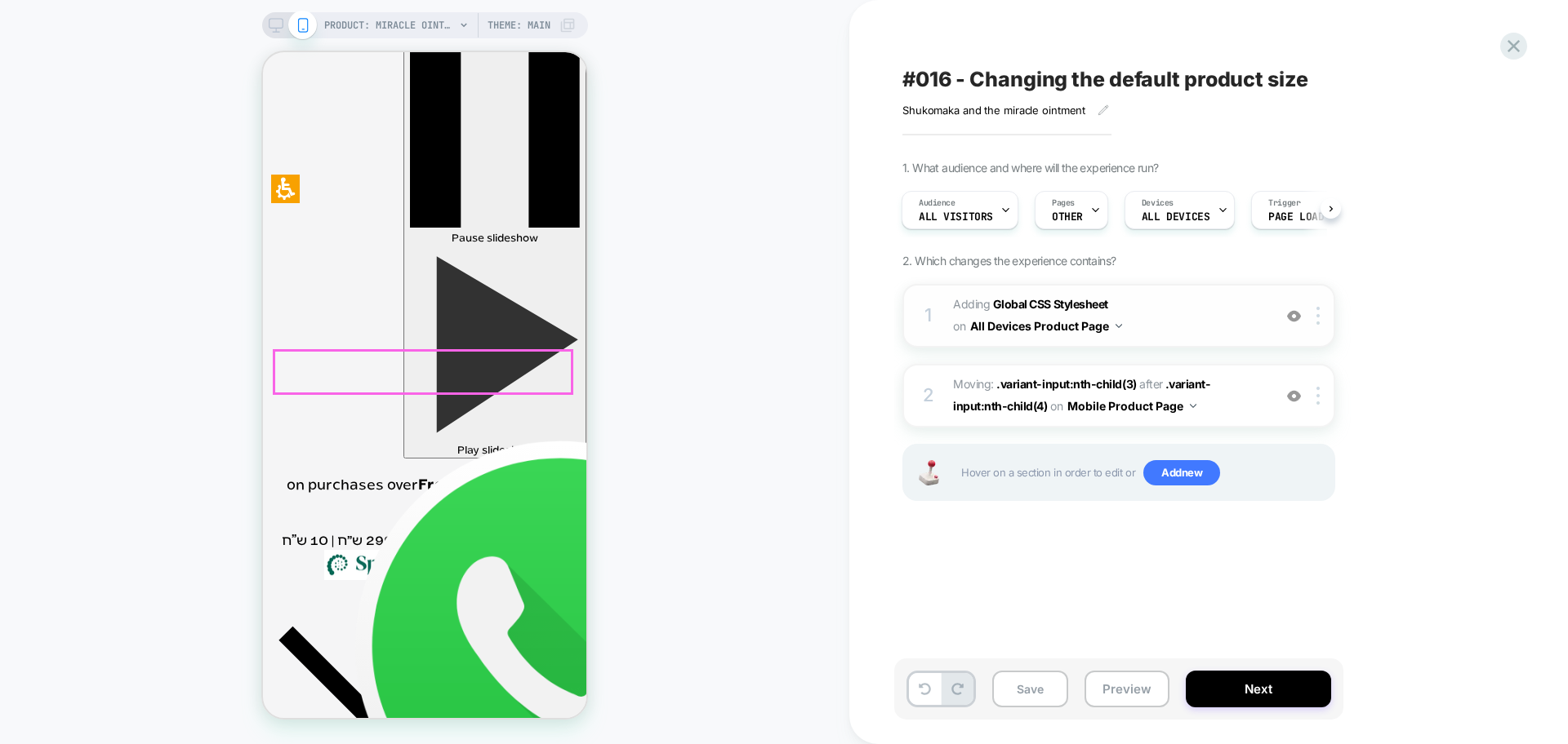
scroll to position [204, 0]
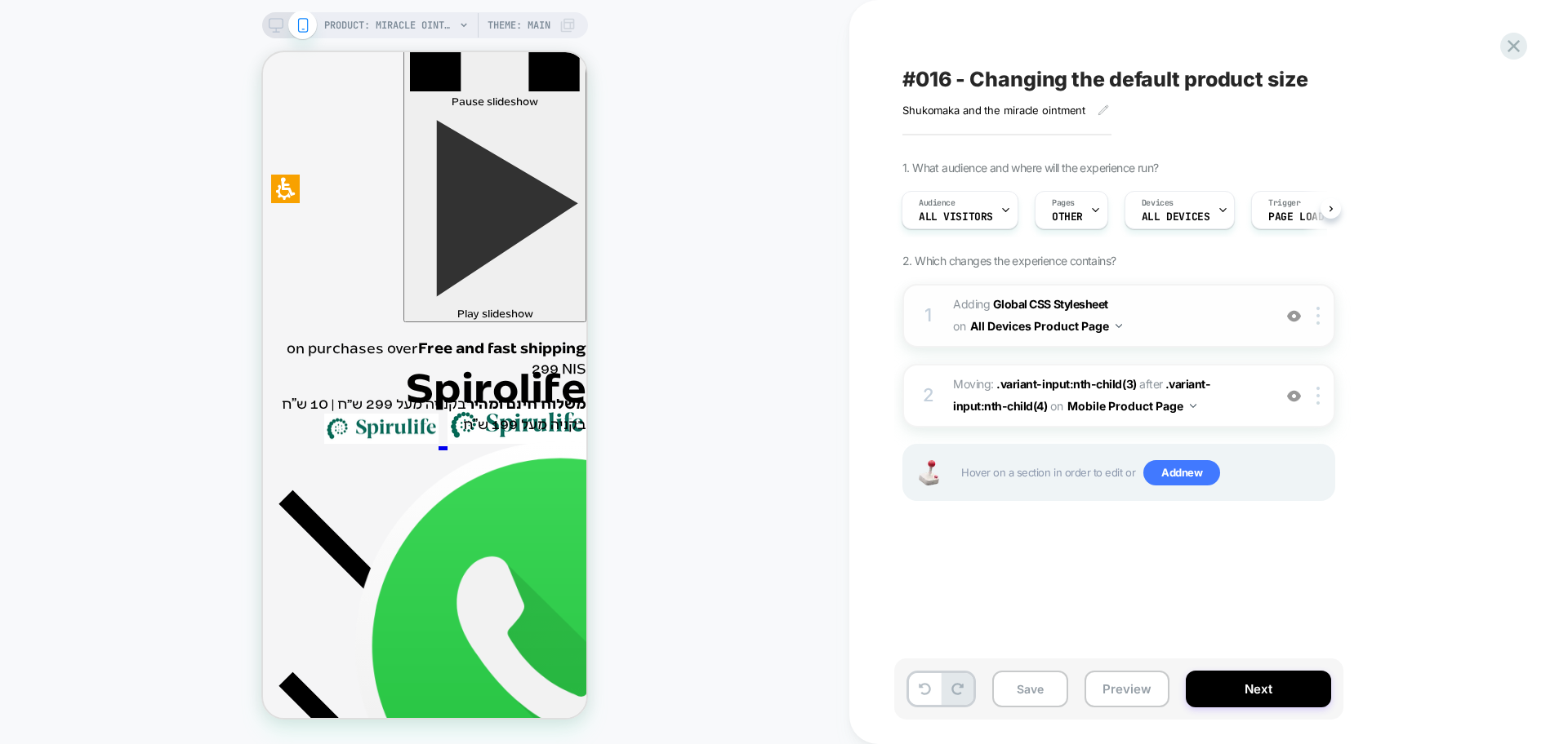
click at [1291, 314] on img at bounding box center [1294, 316] width 14 height 14
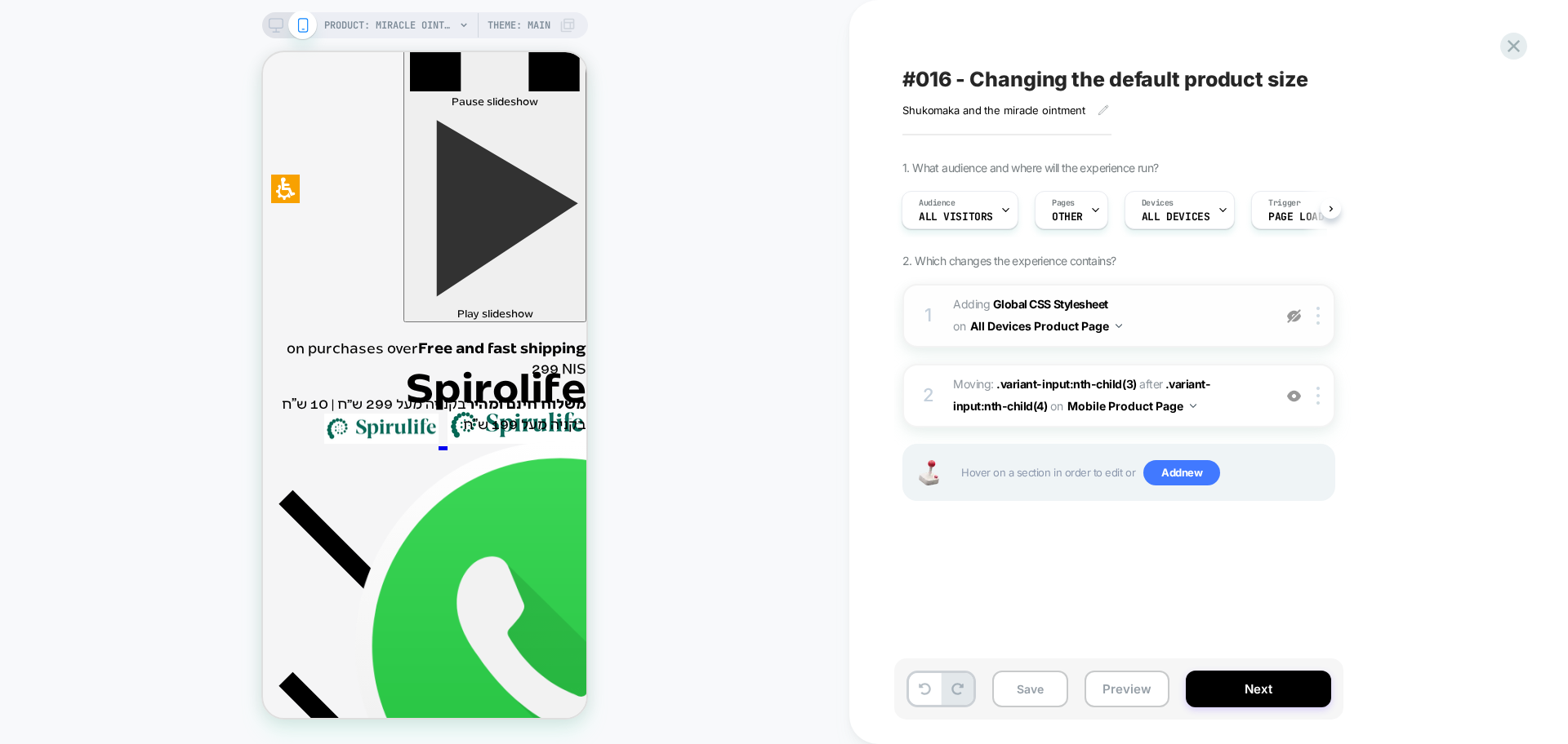
click at [1291, 314] on img at bounding box center [1294, 316] width 14 height 14
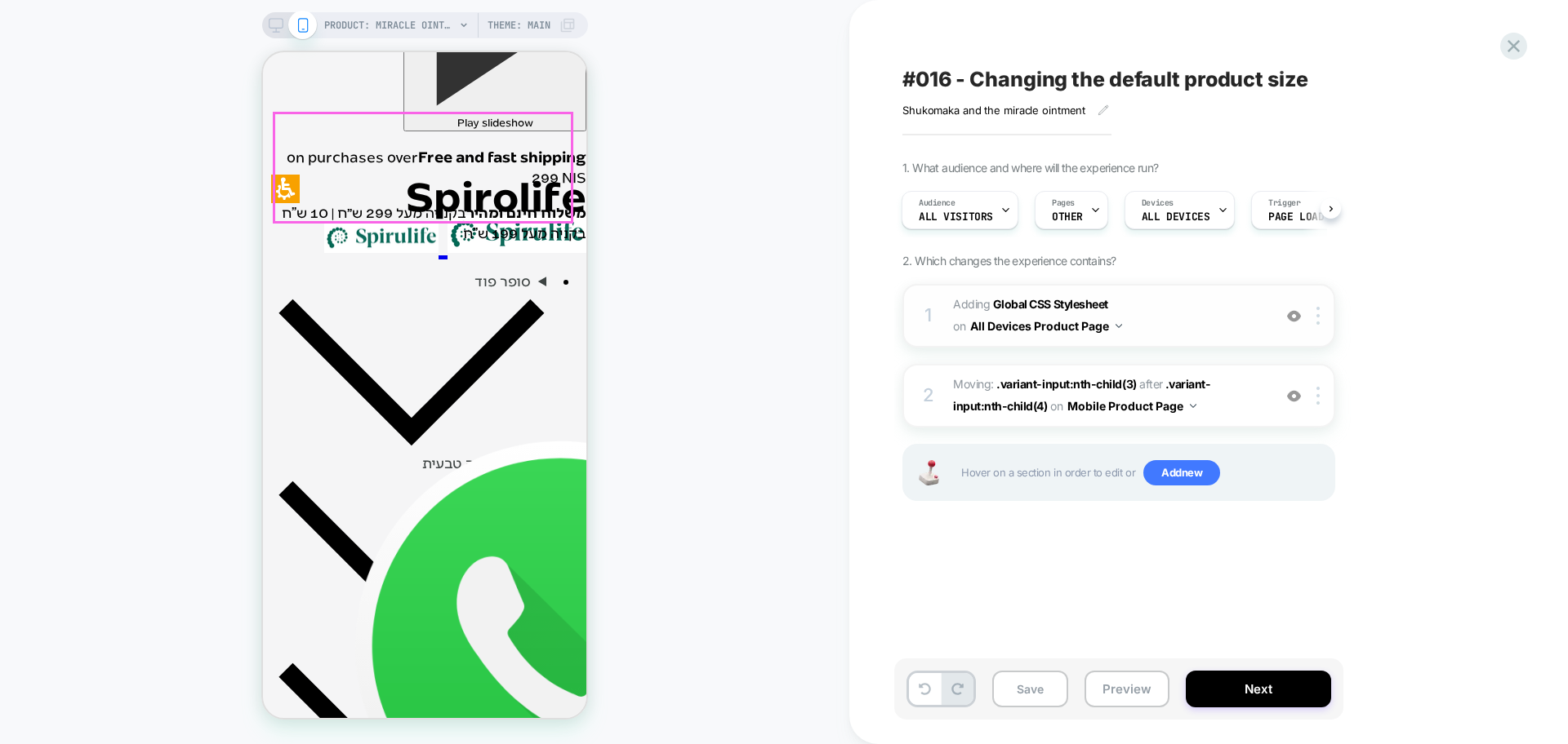
scroll to position [714, 0]
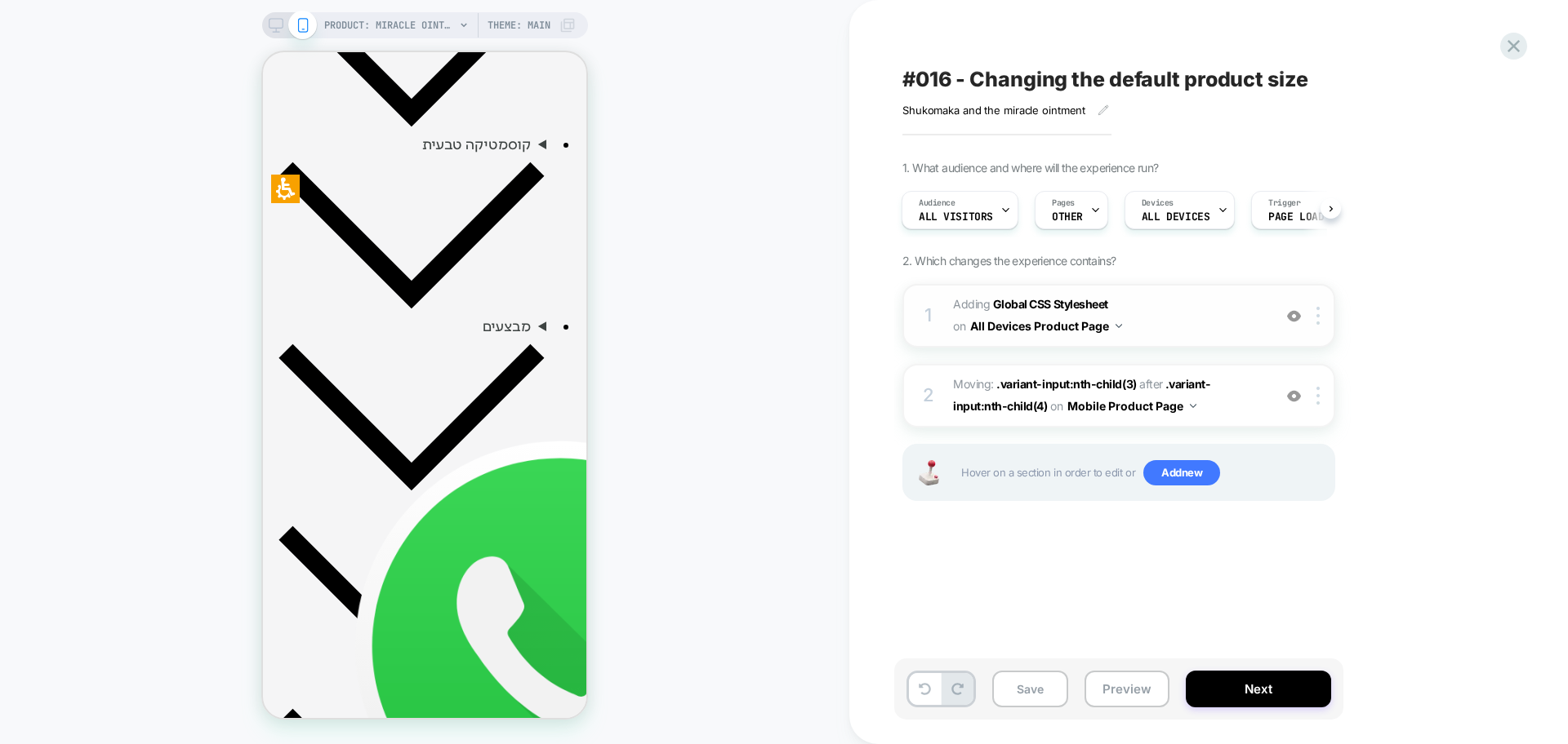
click at [1297, 314] on img at bounding box center [1294, 316] width 14 height 14
click at [1296, 314] on img at bounding box center [1294, 316] width 14 height 14
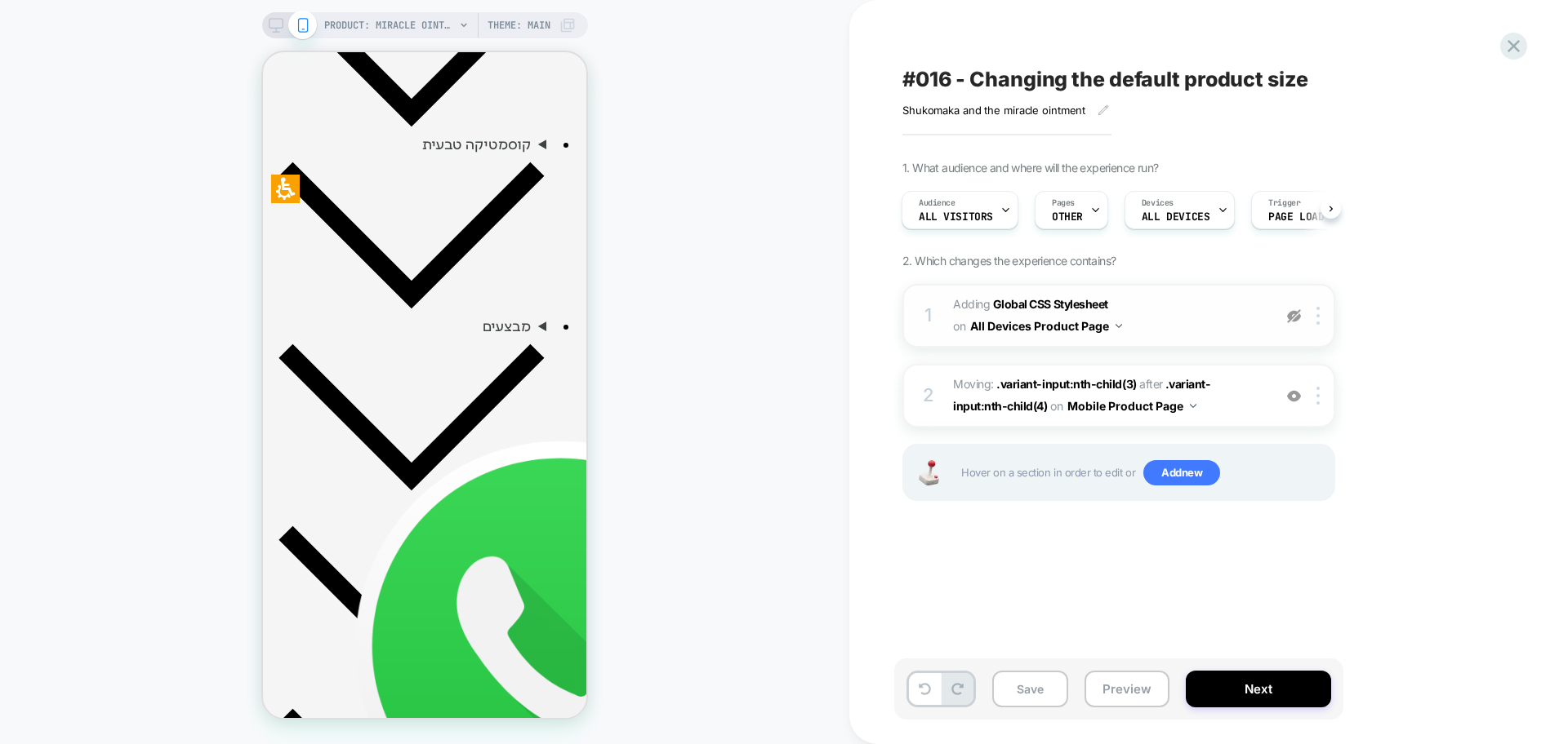
click at [1296, 314] on img at bounding box center [1294, 316] width 14 height 14
click at [1287, 397] on img at bounding box center [1294, 397] width 14 height 14
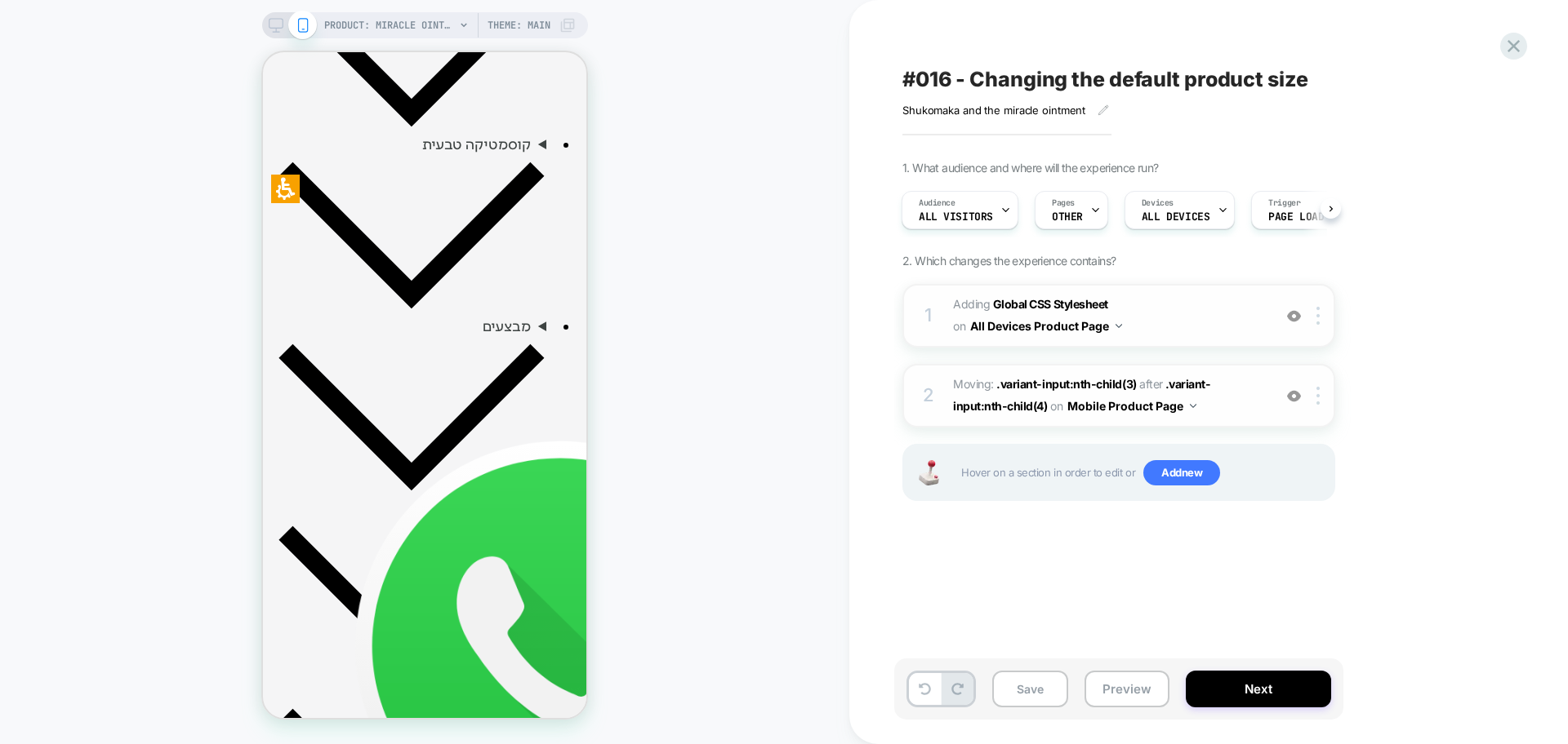
click at [1287, 397] on img at bounding box center [1294, 397] width 14 height 14
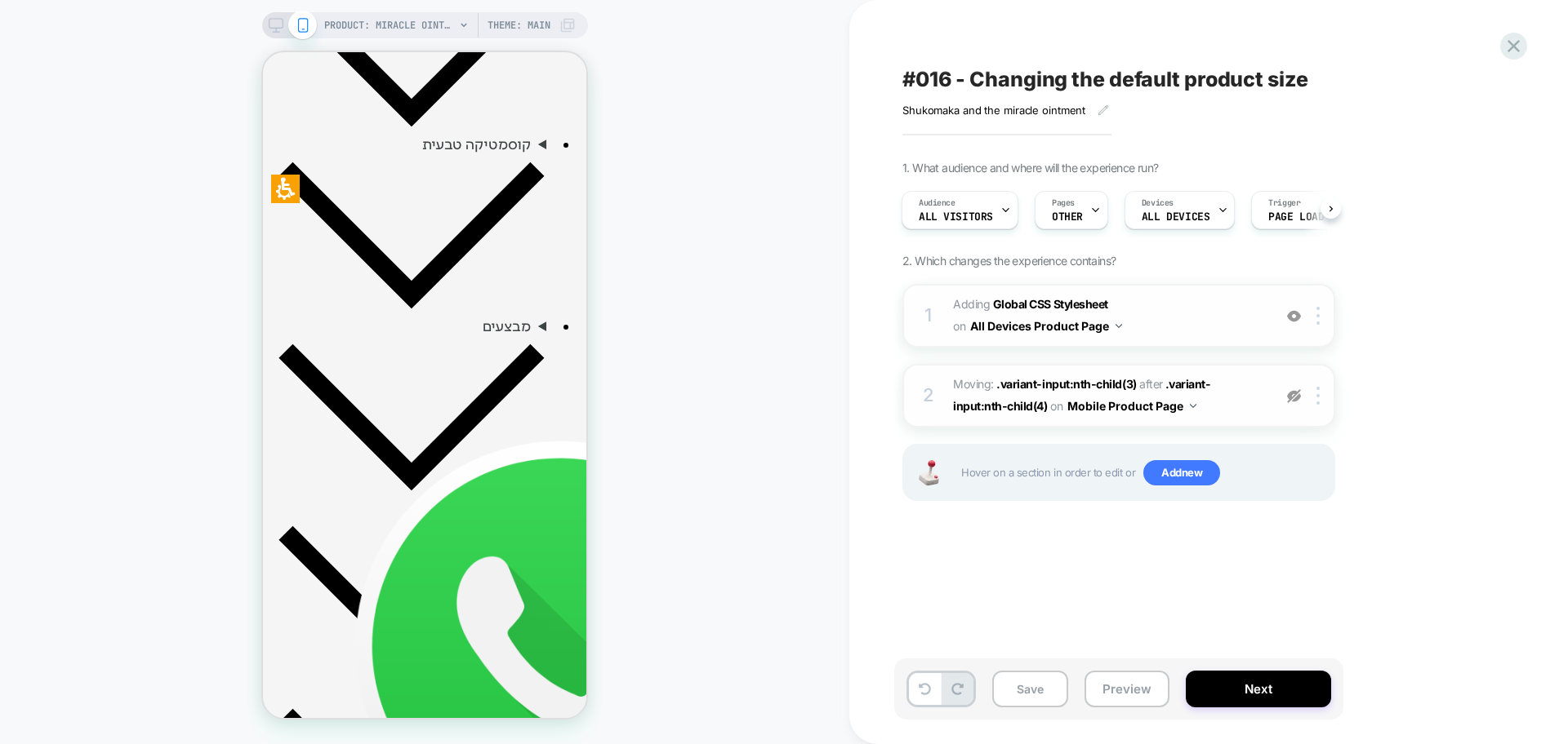
click at [1287, 397] on img at bounding box center [1294, 397] width 14 height 14
click at [1219, 410] on span "Moving: .variant-input:nth-child(3) .variant-input:nth-child(3) after .variant-…" at bounding box center [1109, 396] width 311 height 44
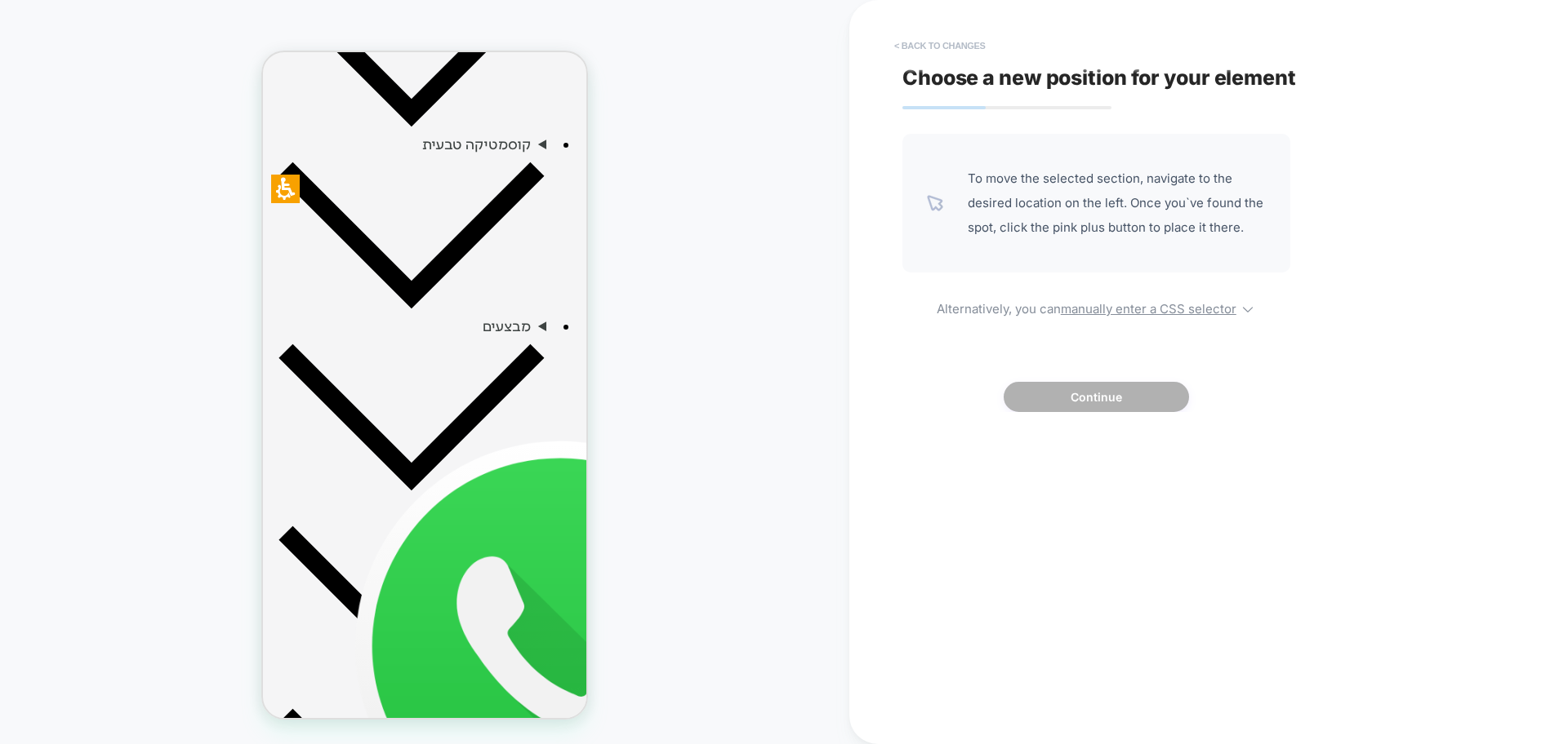
click at [957, 45] on button "< Back to changes" at bounding box center [939, 46] width 107 height 26
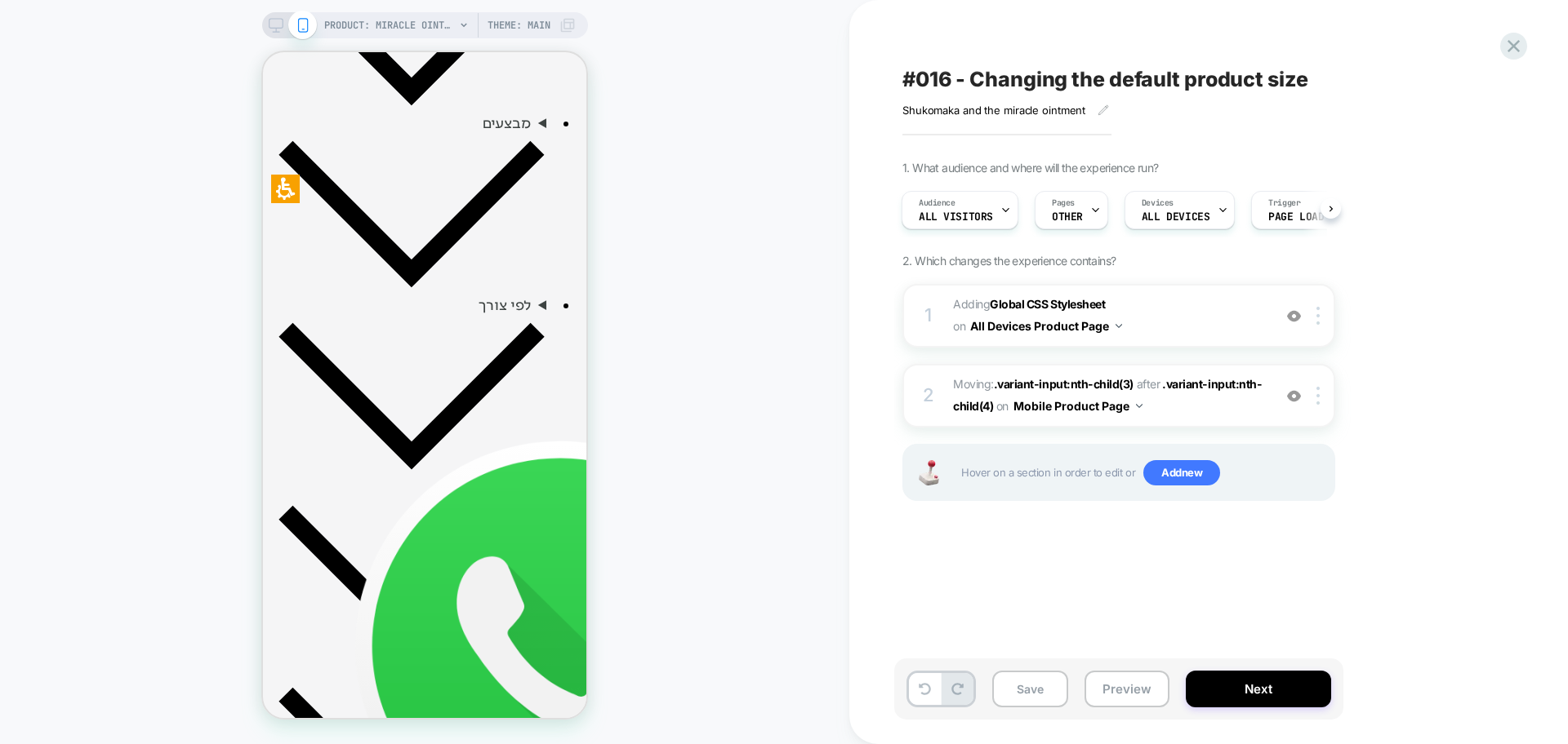
scroll to position [918, 0]
click at [1292, 397] on img at bounding box center [1294, 397] width 14 height 14
click at [1220, 320] on span "Adding Global CSS Stylesheet on All Devices Product Page" at bounding box center [1109, 316] width 311 height 44
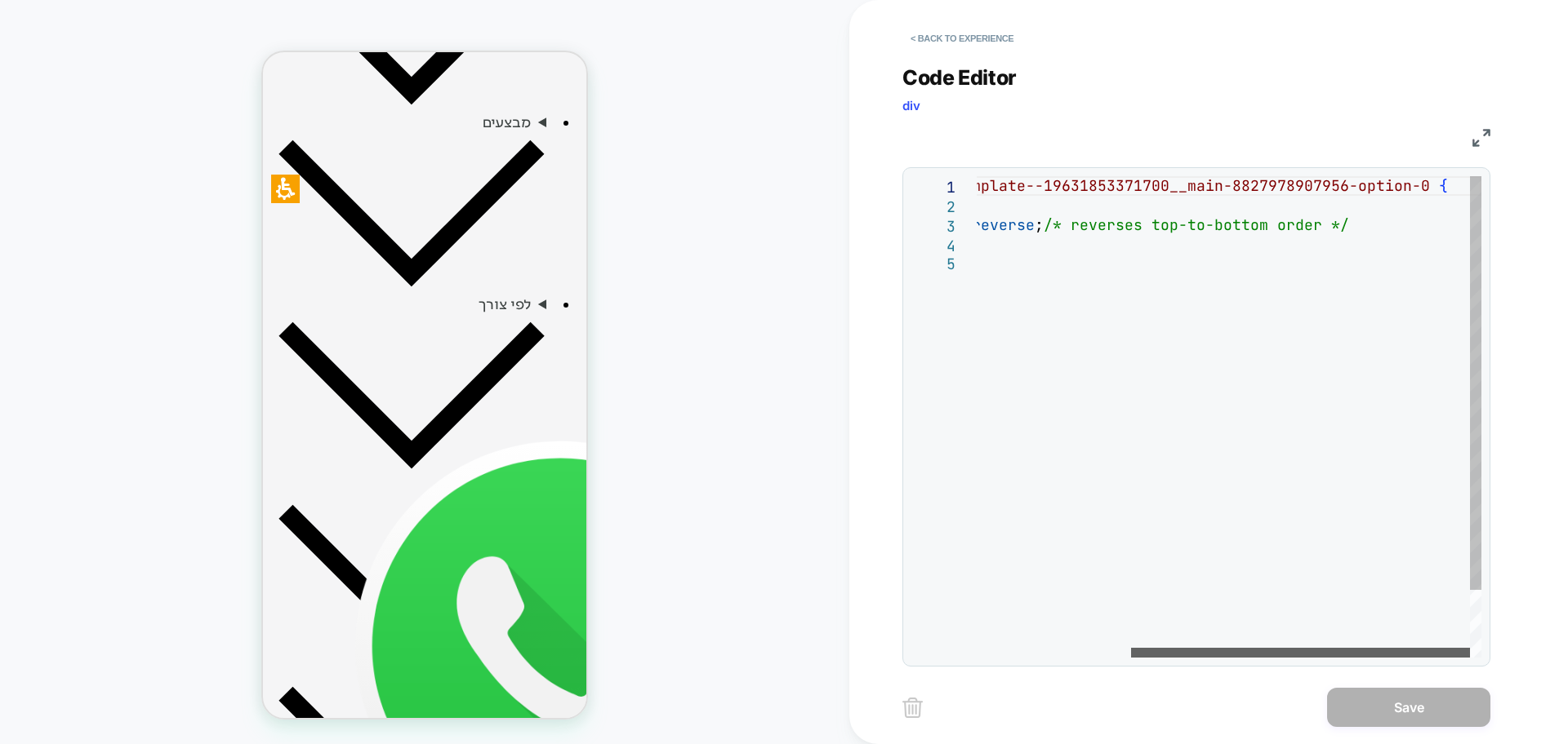
click at [1404, 648] on div at bounding box center [1300, 654] width 339 height 10
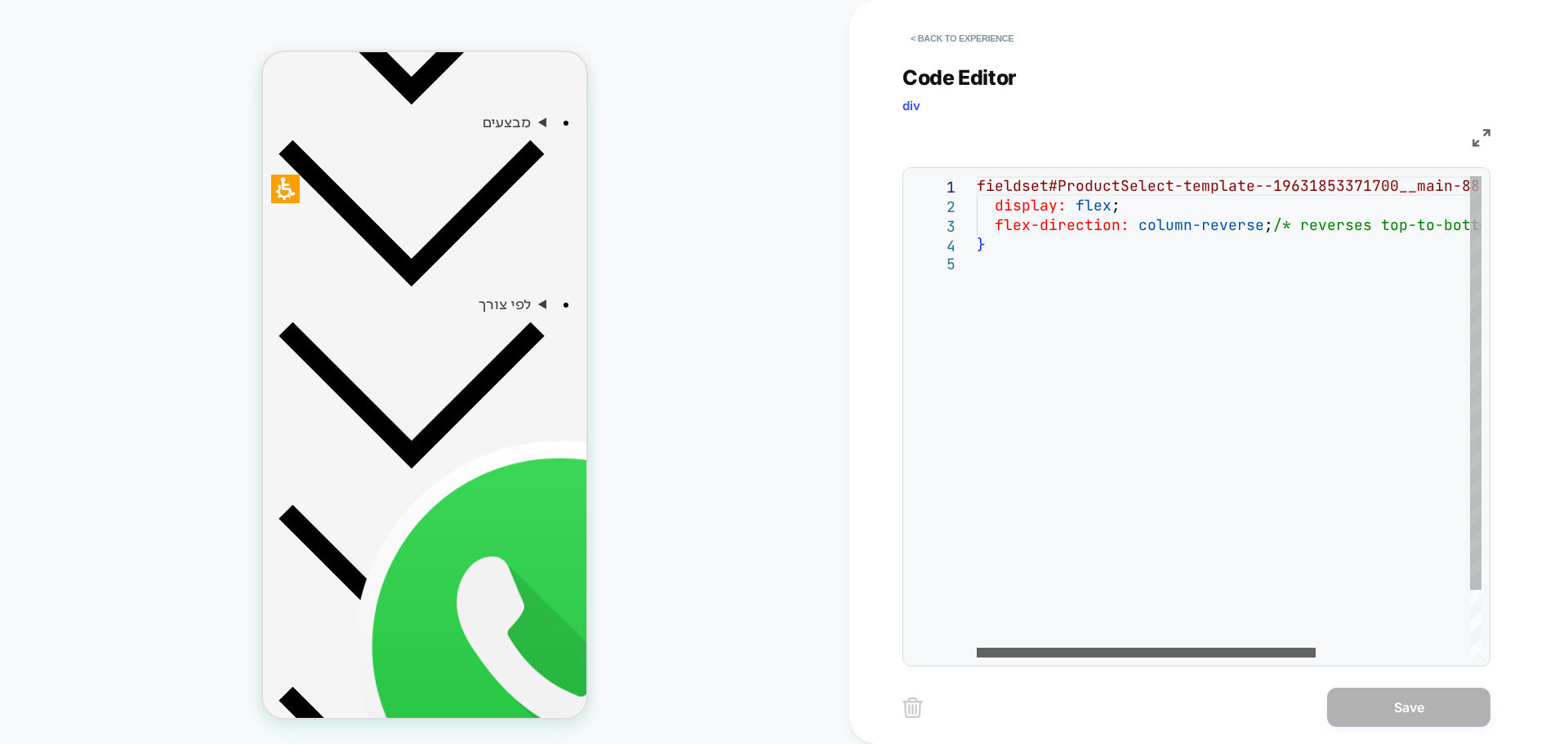
click at [977, 648] on div at bounding box center [1146, 654] width 339 height 10
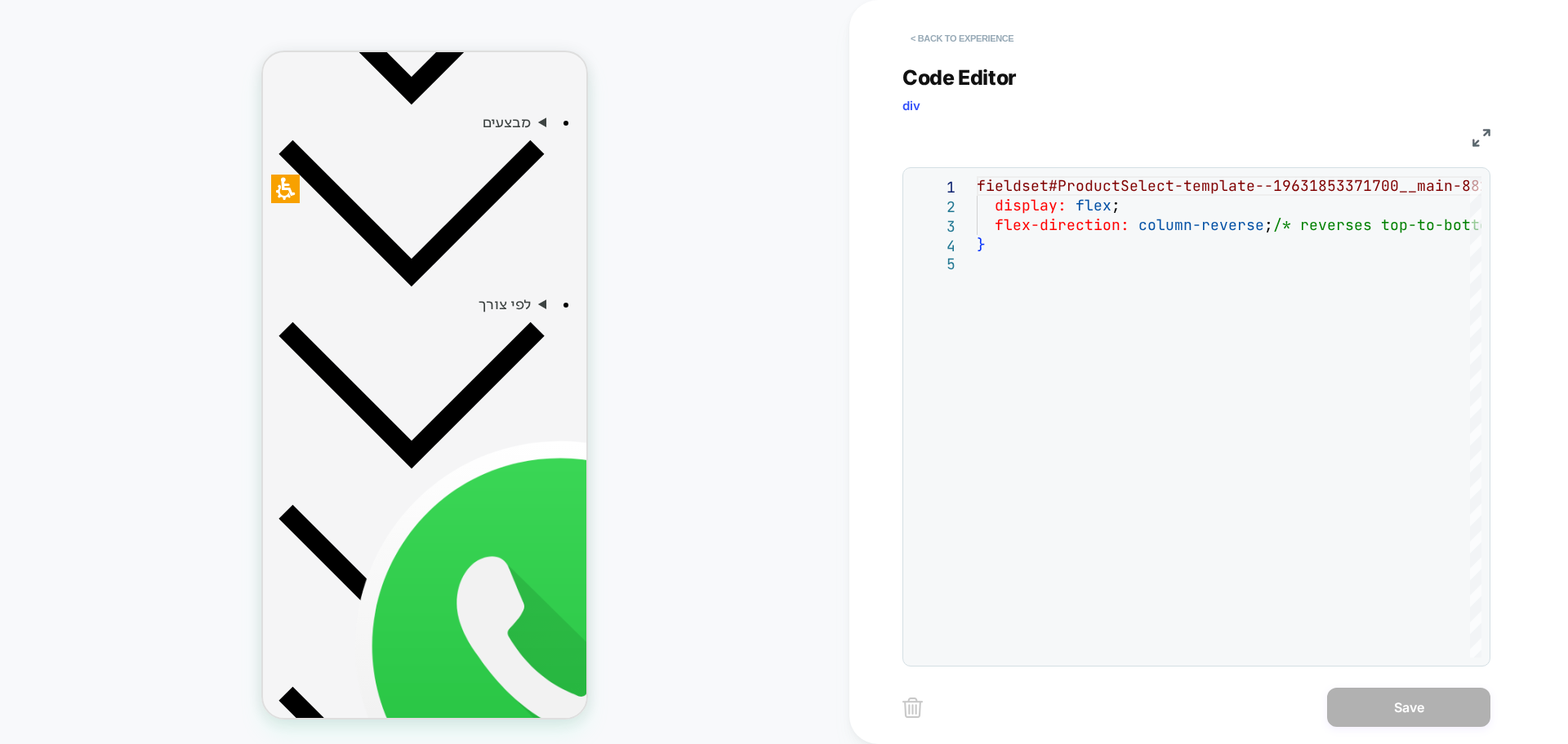
click at [989, 41] on button "< Back to experience" at bounding box center [962, 38] width 119 height 26
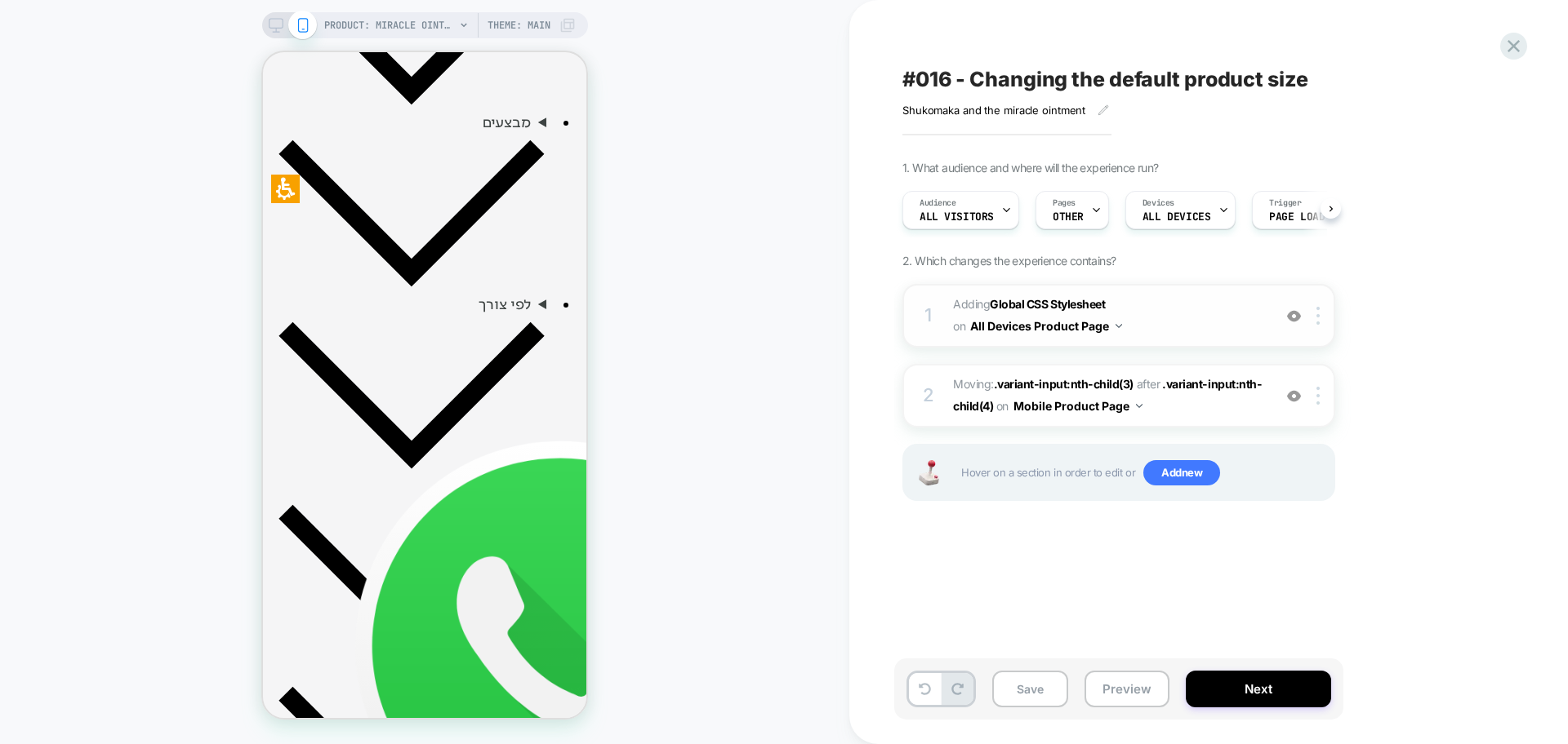
scroll to position [0, 1]
click at [1293, 315] on img at bounding box center [1294, 316] width 14 height 14
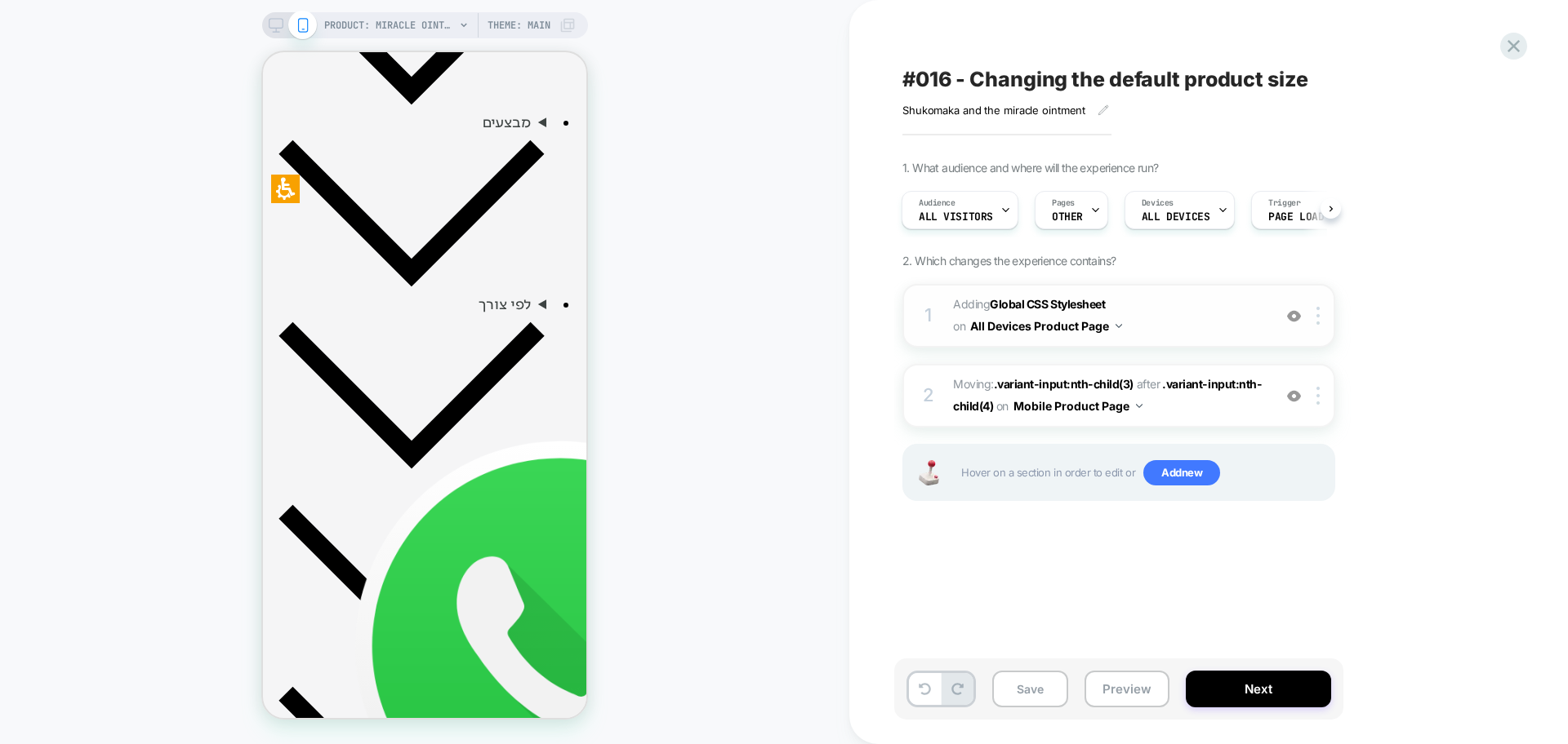
click at [1293, 315] on img at bounding box center [1294, 316] width 14 height 14
click at [1297, 396] on img at bounding box center [1294, 397] width 14 height 14
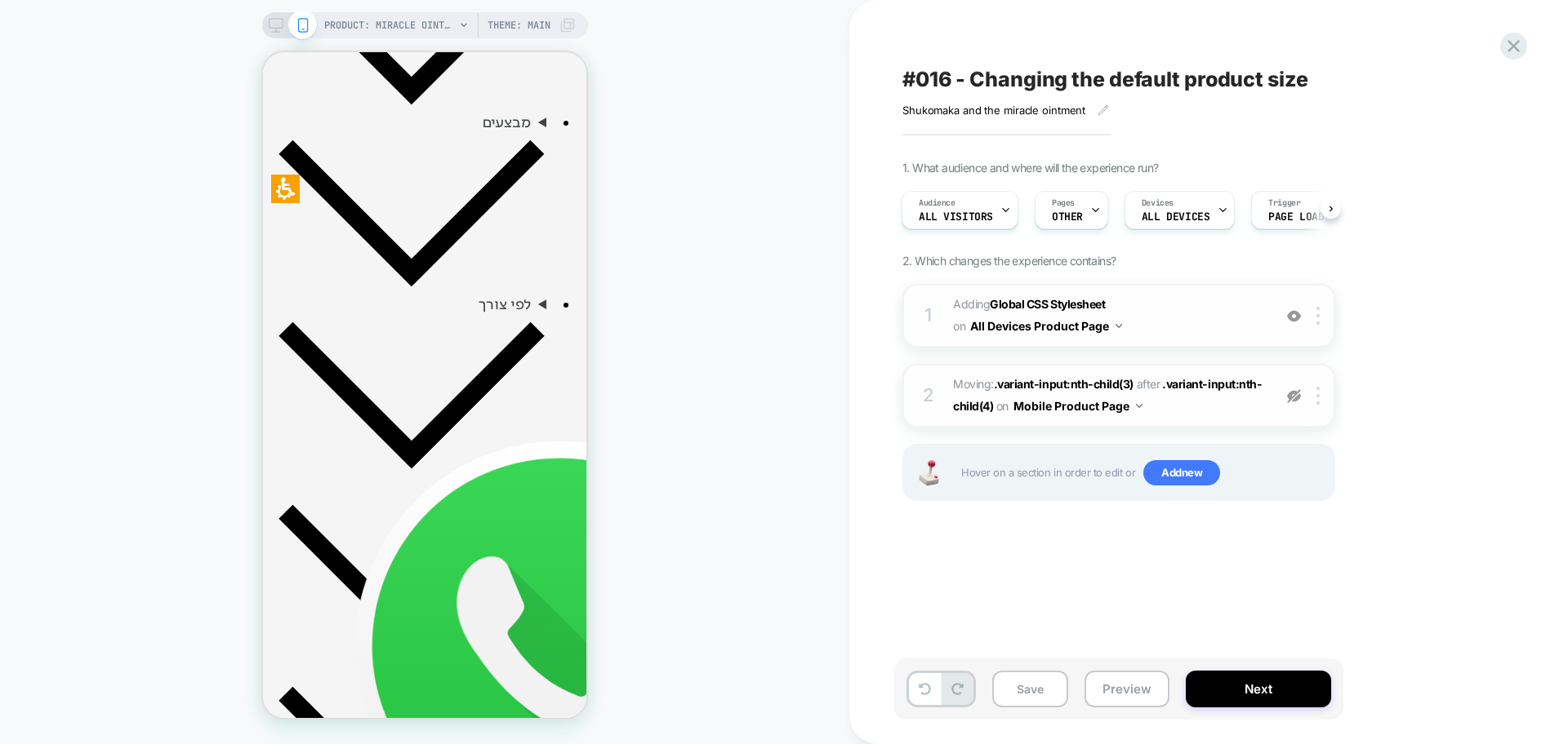
click at [1297, 396] on img at bounding box center [1294, 397] width 14 height 14
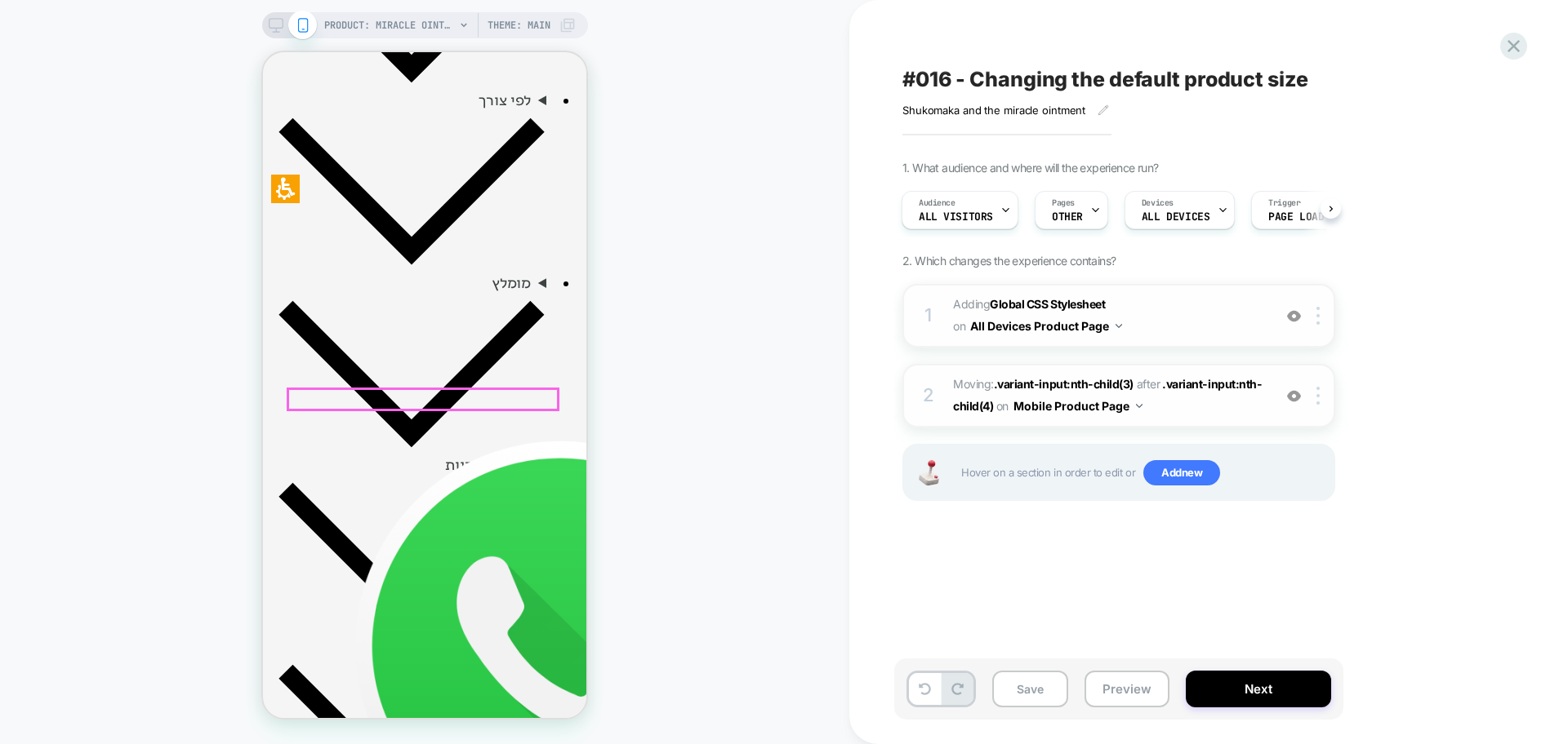
scroll to position [1020, 0]
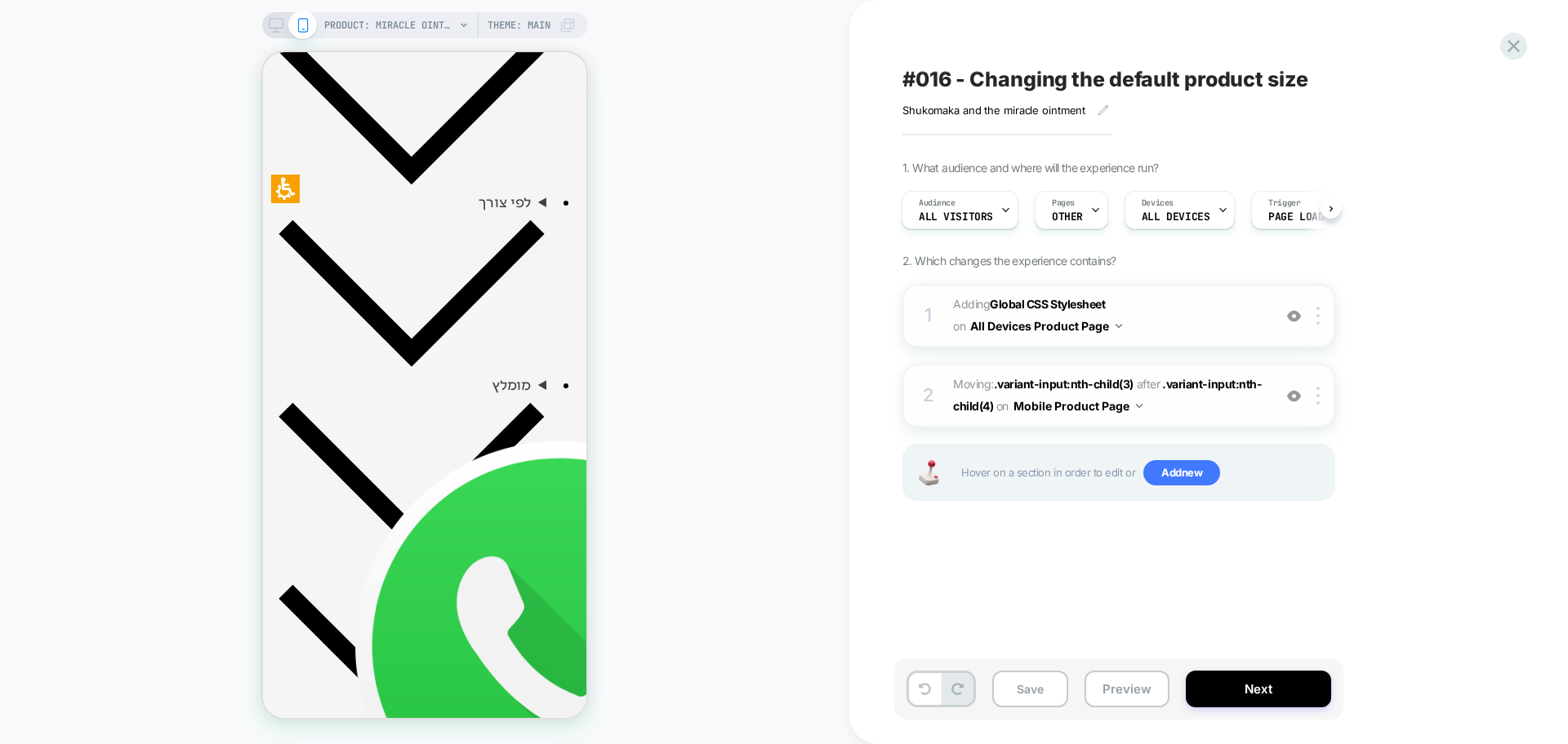
click at [1297, 397] on img at bounding box center [1294, 397] width 14 height 14
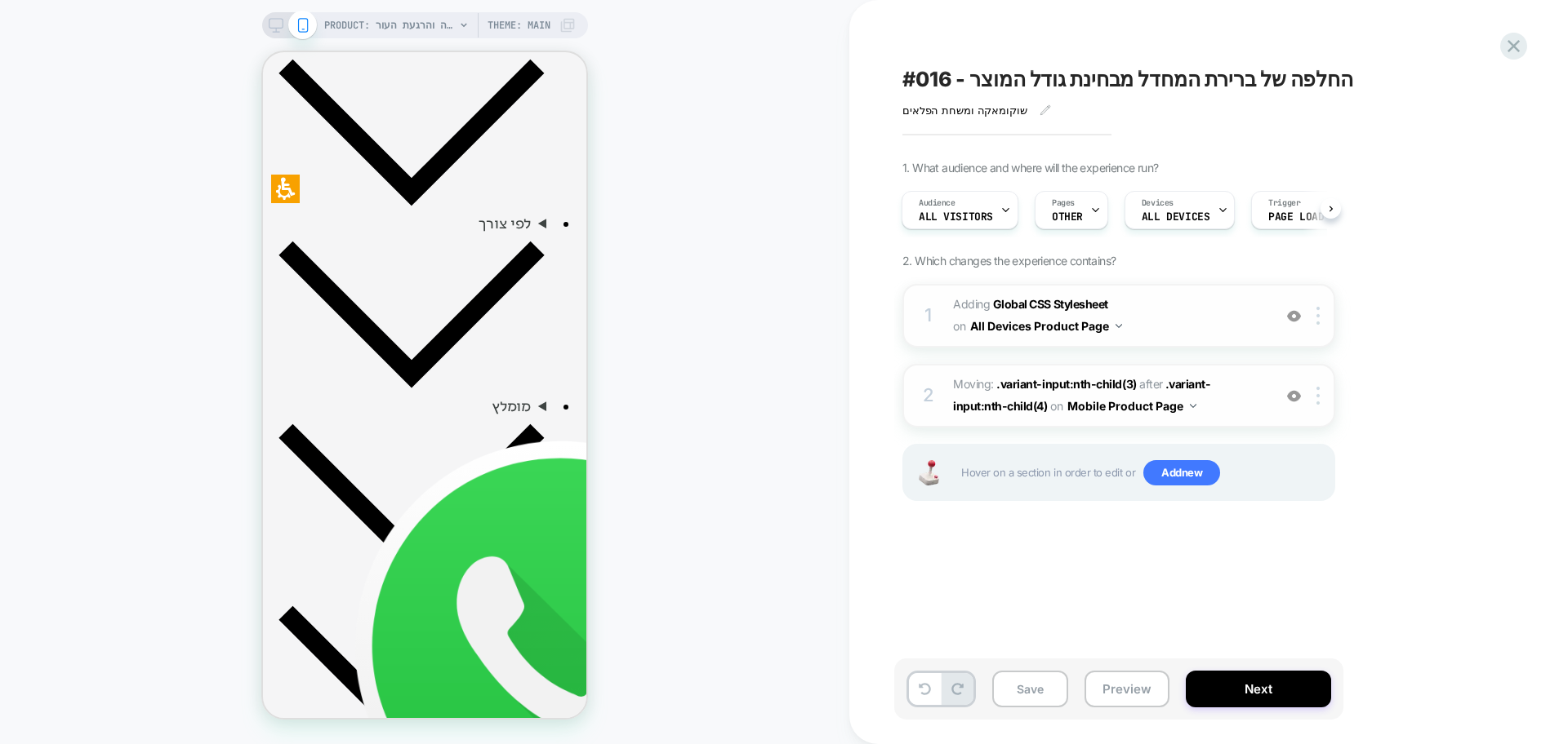
click at [763, 293] on div "PRODUCT: משחת הפלאים | להקלה והרגעת העור PRODUCT: משחת הפלאים | להקלה והרגעת הע…" at bounding box center [425, 372] width 849 height 712
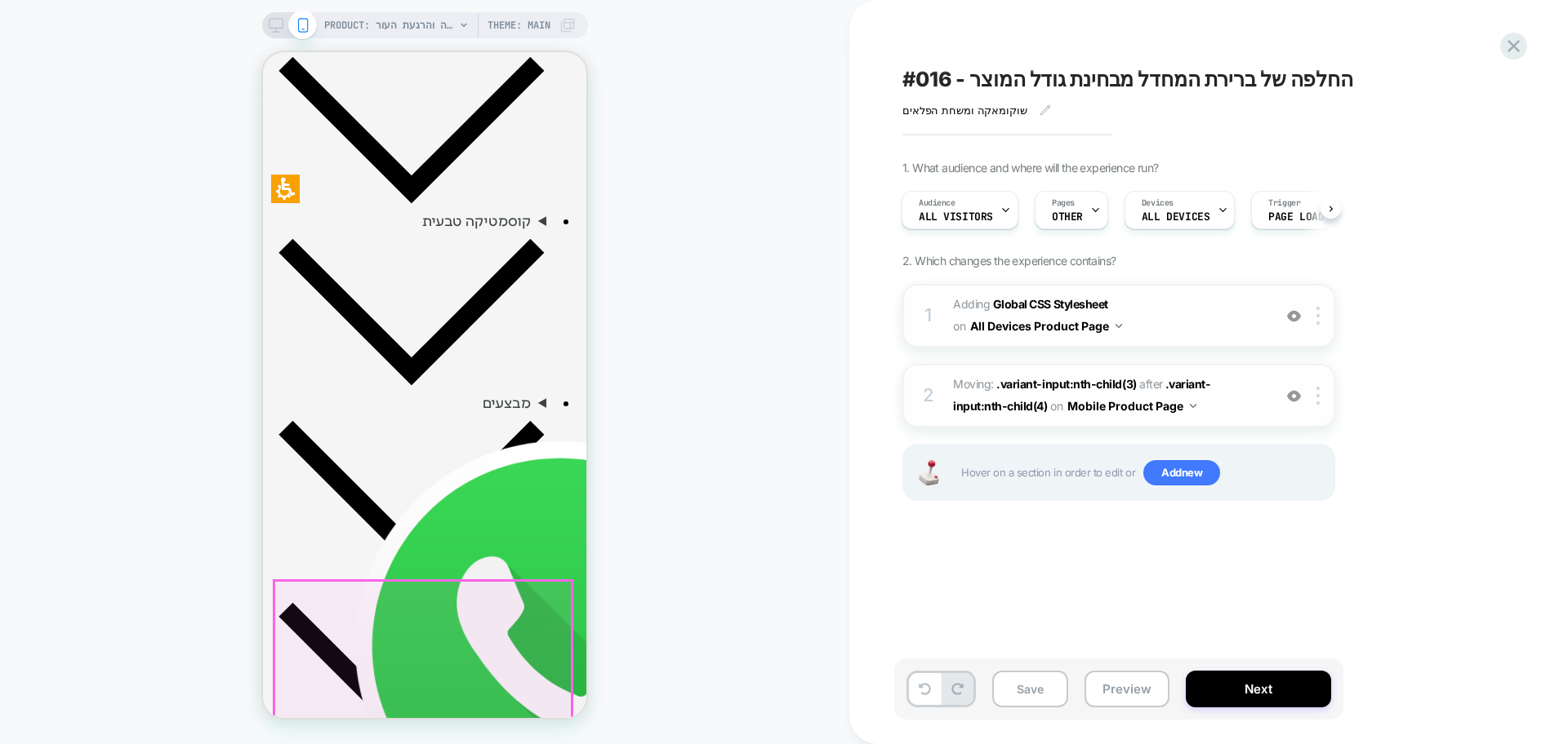
scroll to position [591, 0]
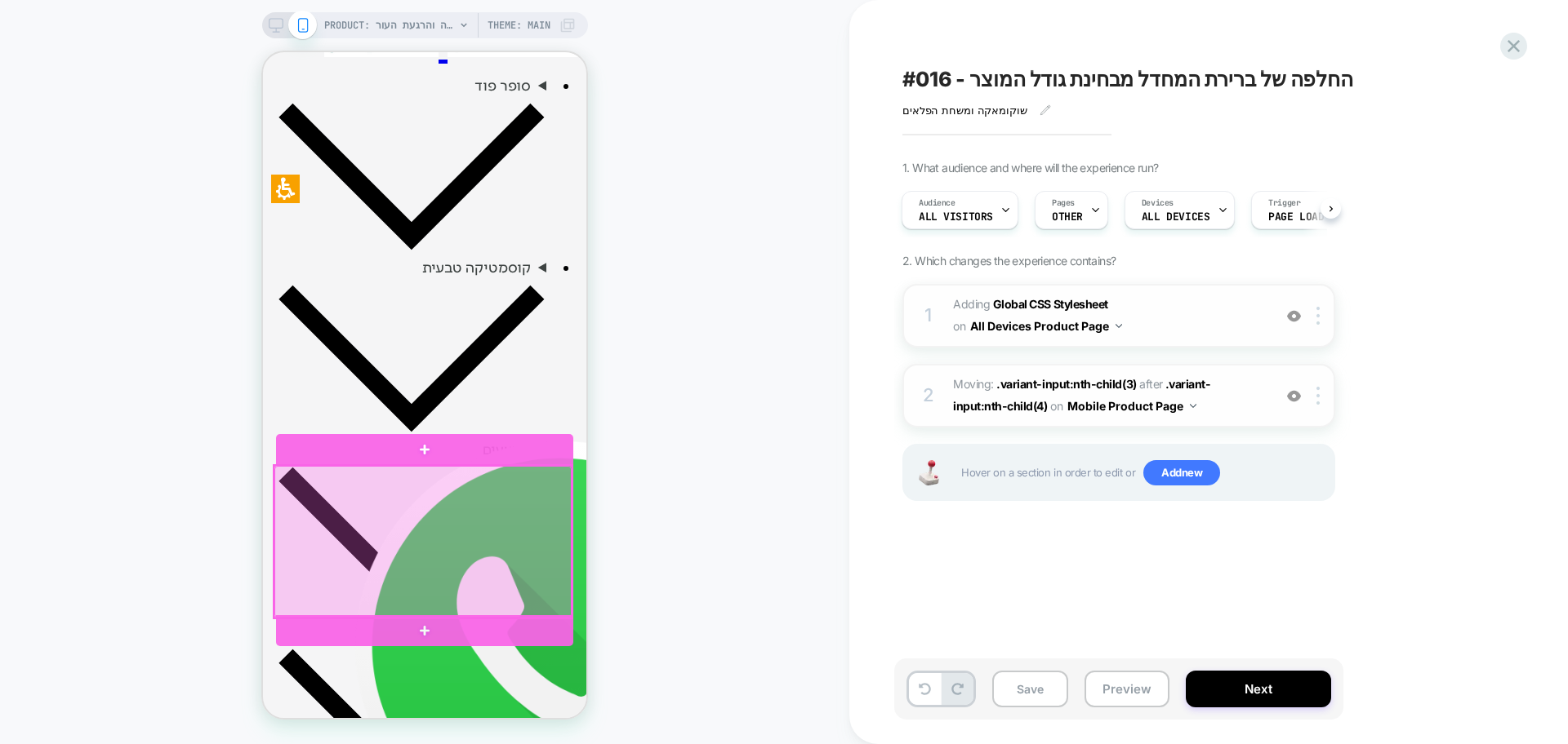
click at [457, 484] on div at bounding box center [422, 542] width 297 height 152
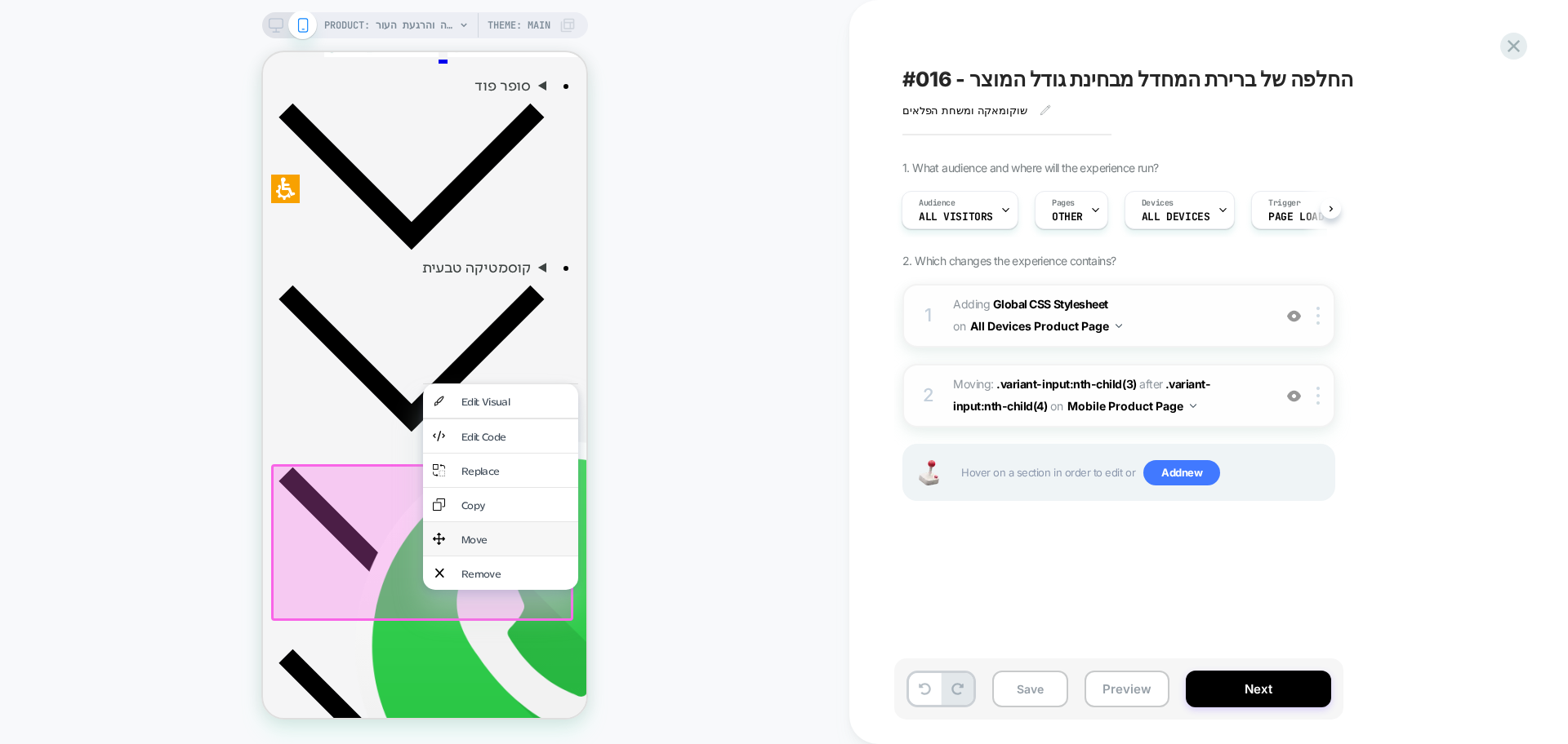
click at [485, 532] on div "Move" at bounding box center [514, 539] width 107 height 14
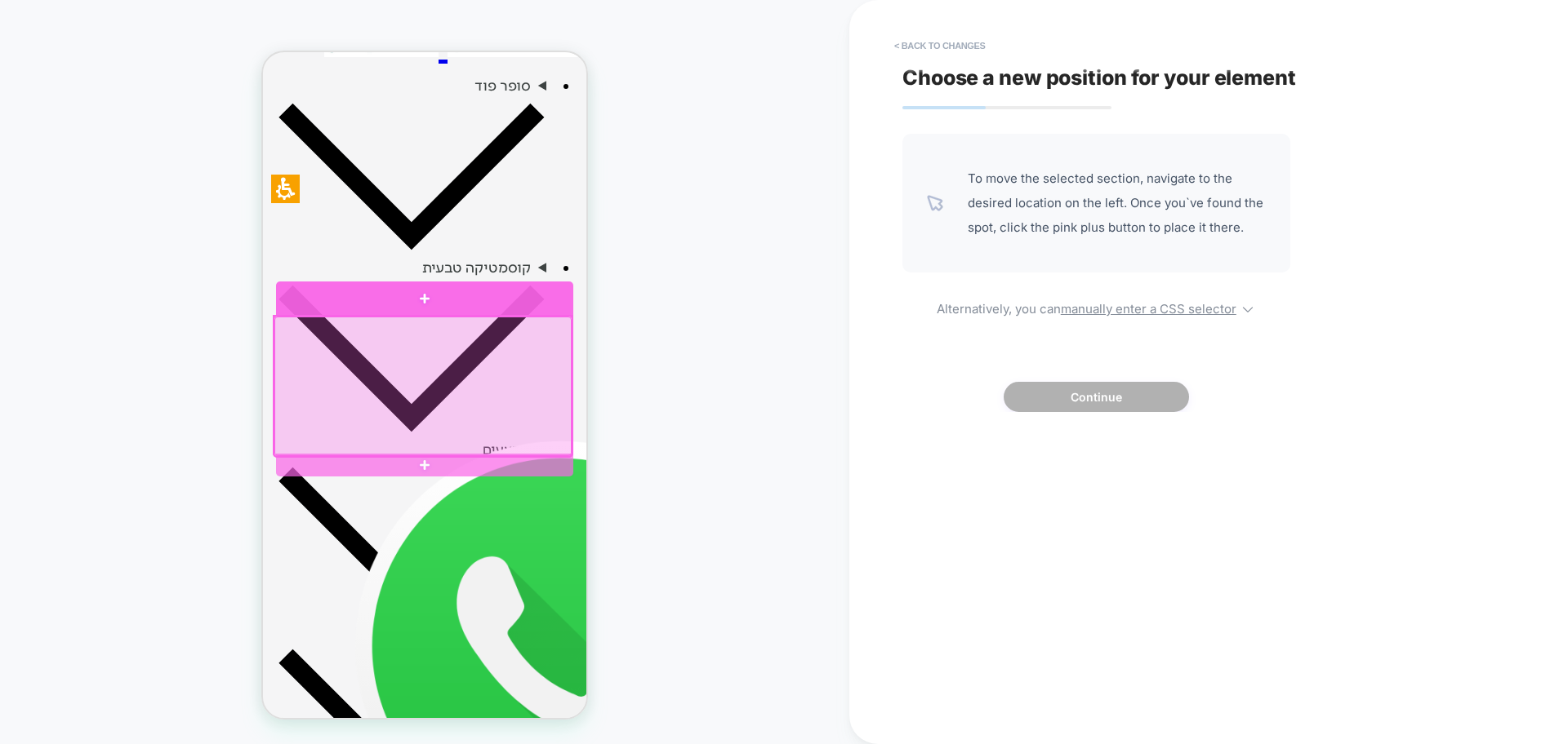
click at [359, 304] on div at bounding box center [424, 298] width 297 height 35
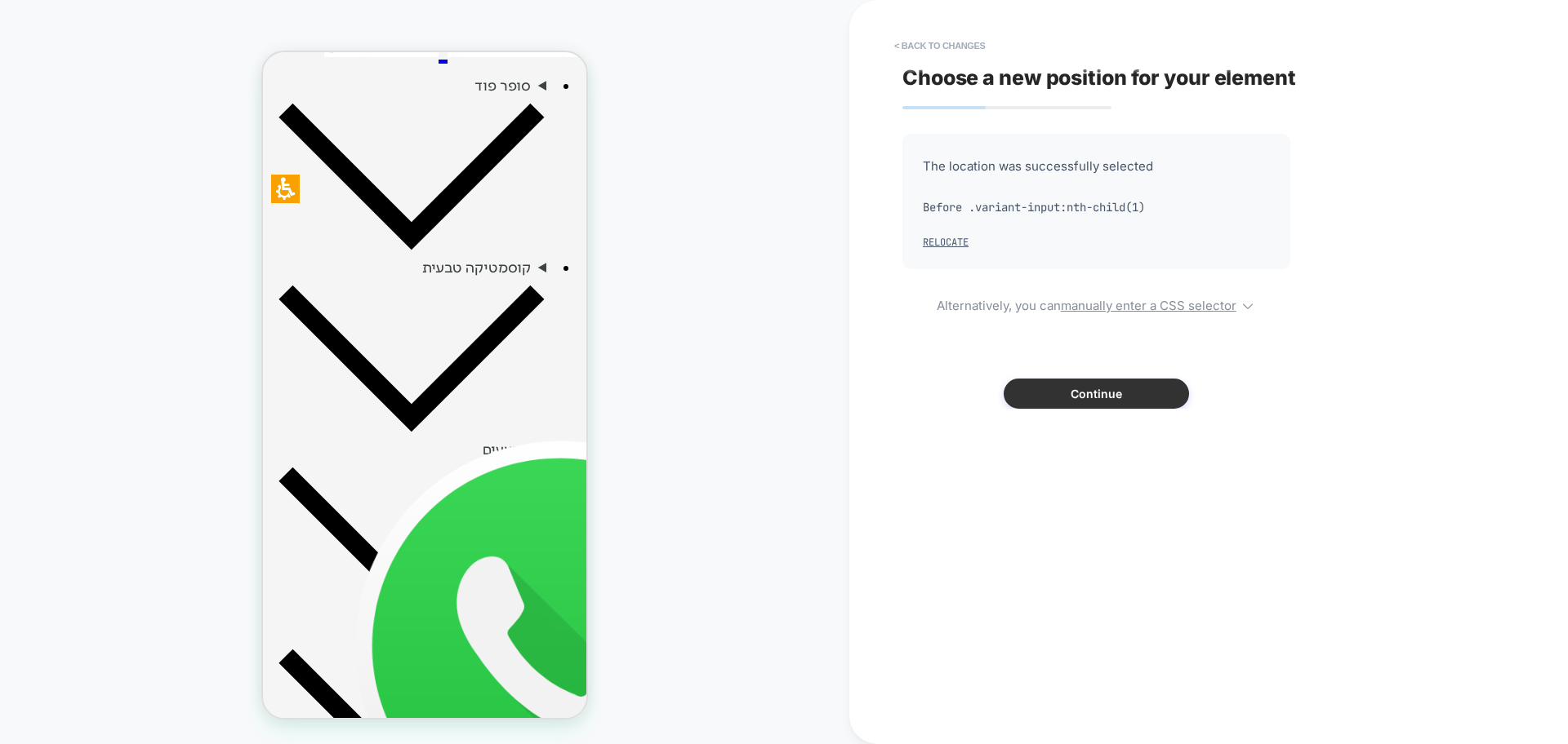
click at [1089, 386] on button "Continue" at bounding box center [1096, 394] width 185 height 30
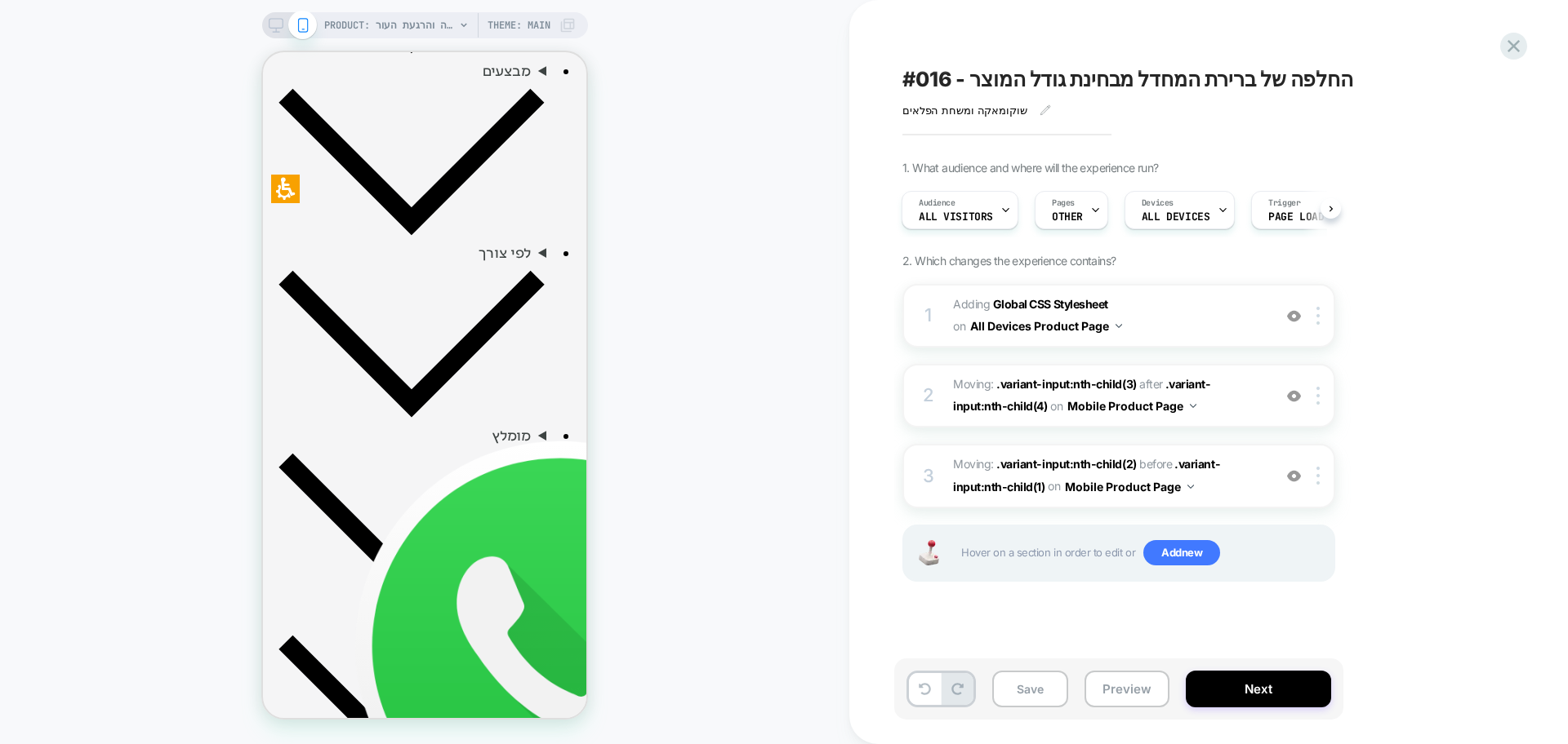
scroll to position [897, 0]
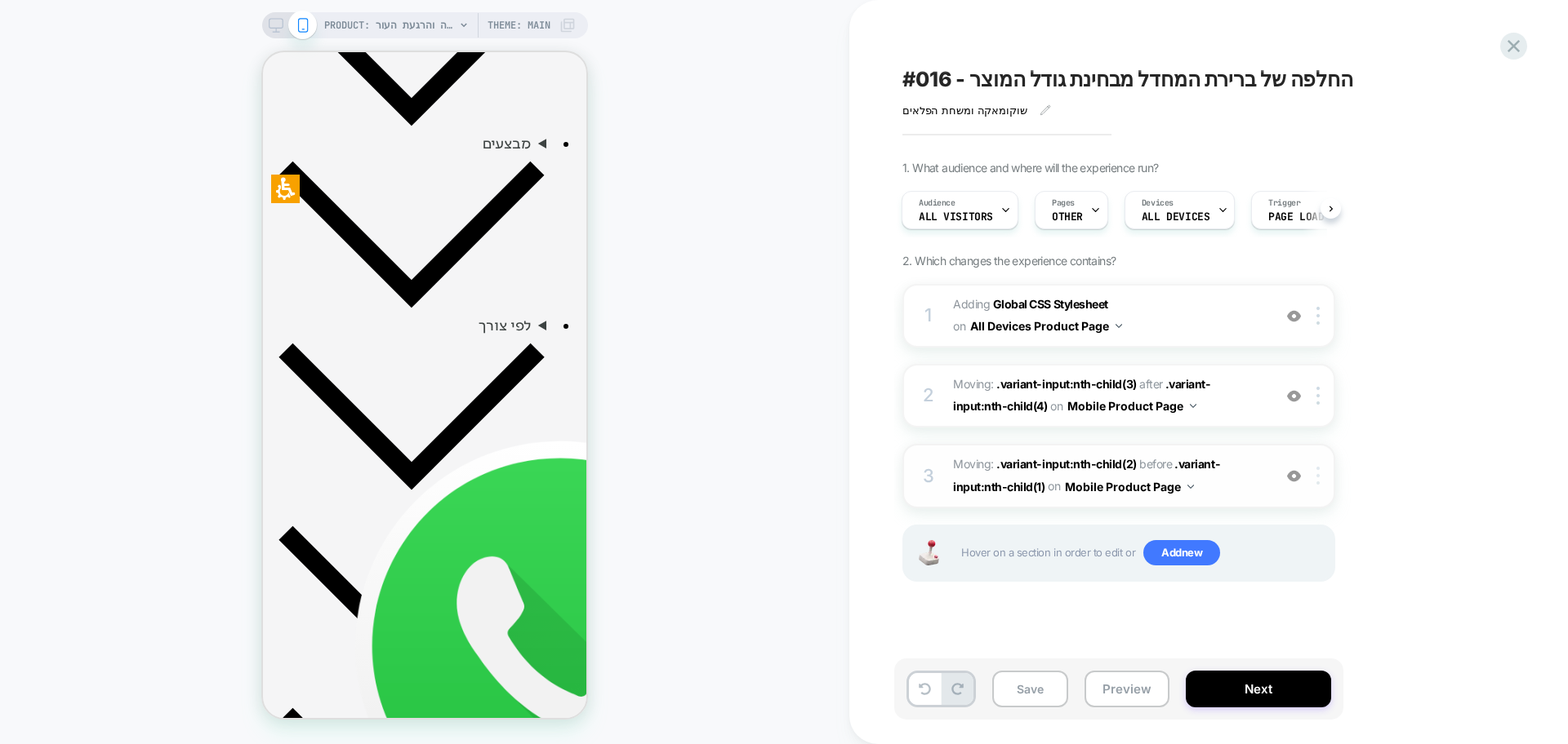
click at [1322, 483] on div at bounding box center [1321, 475] width 27 height 18
click at [1287, 604] on div "Delete" at bounding box center [1319, 607] width 145 height 44
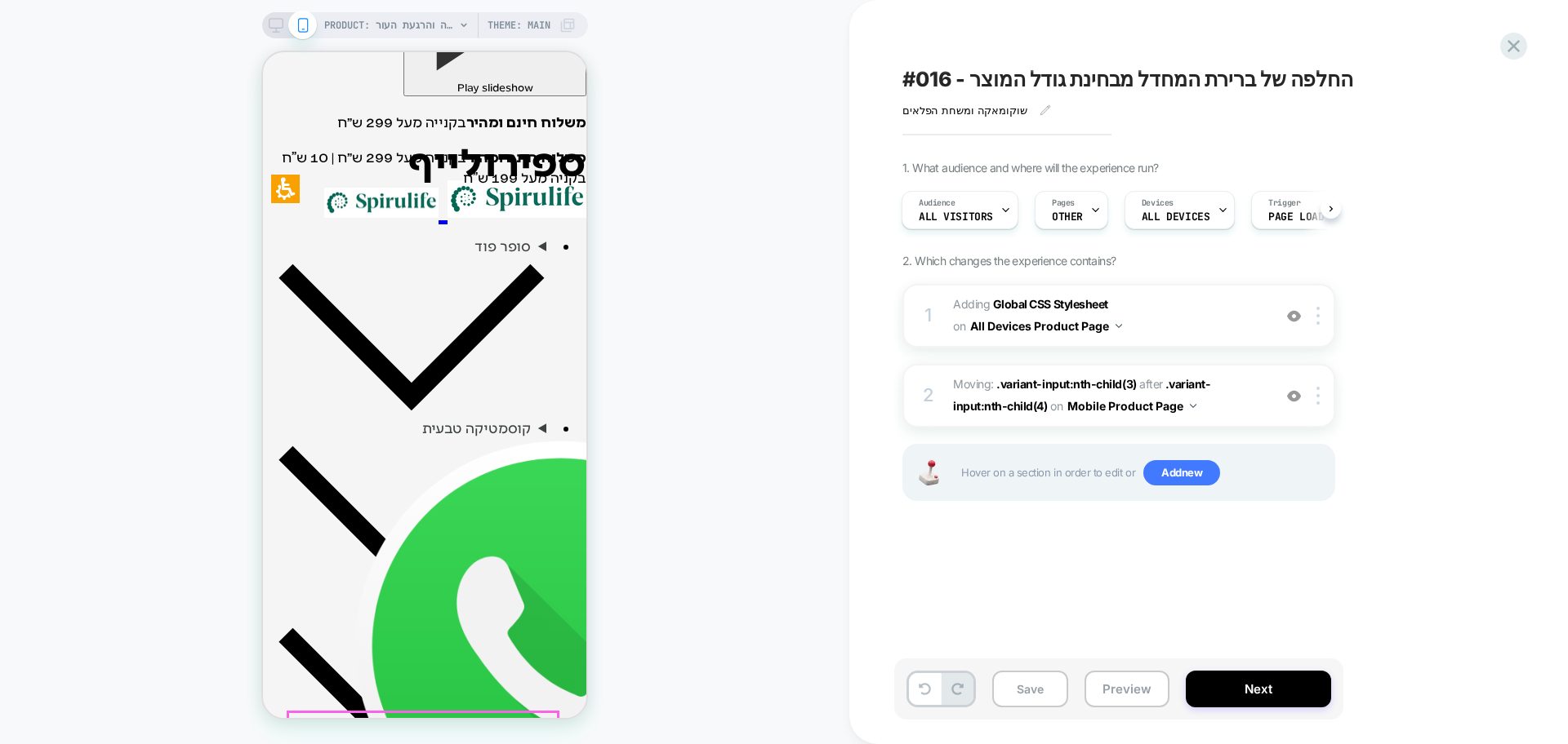
scroll to position [693, 0]
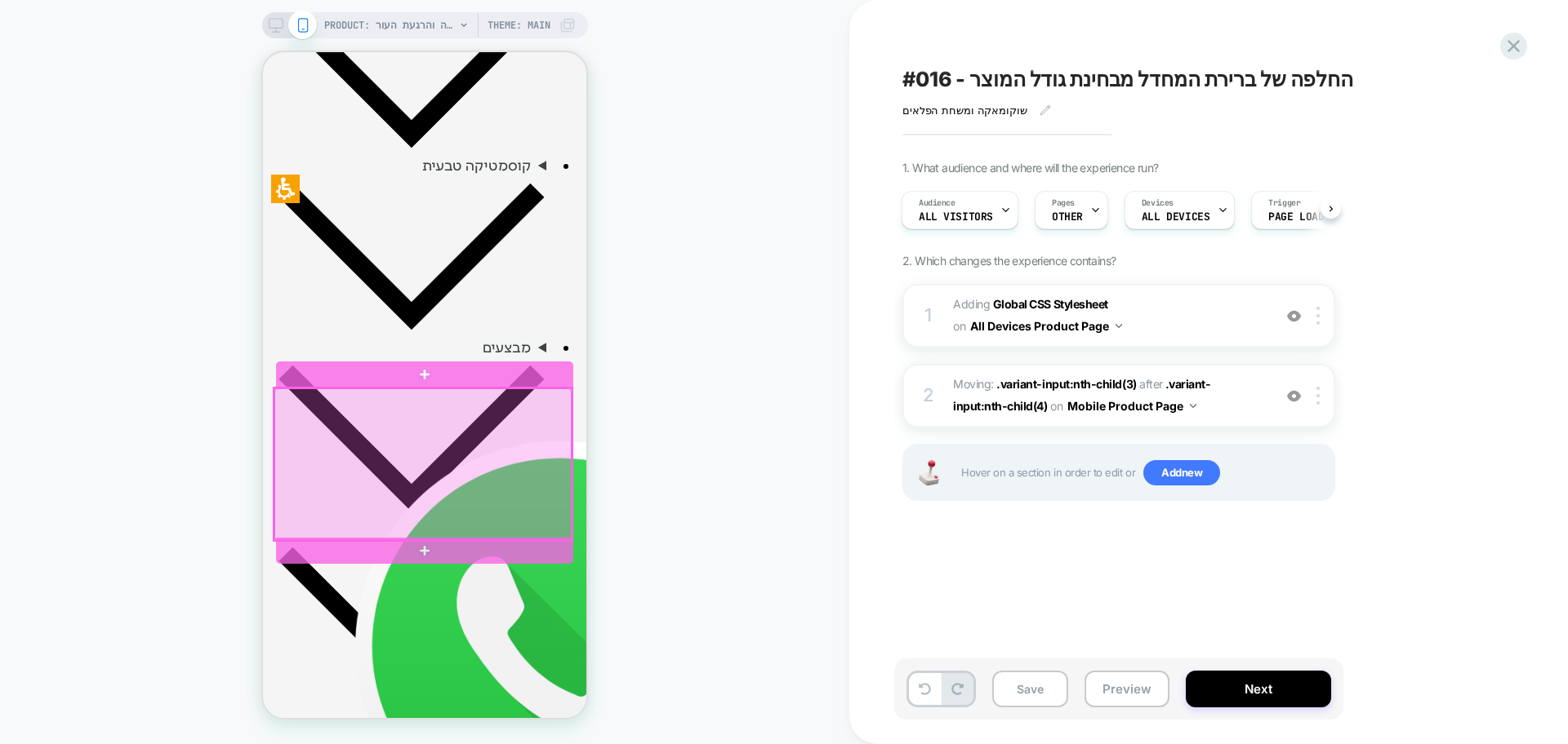
click at [399, 395] on div at bounding box center [422, 465] width 297 height 152
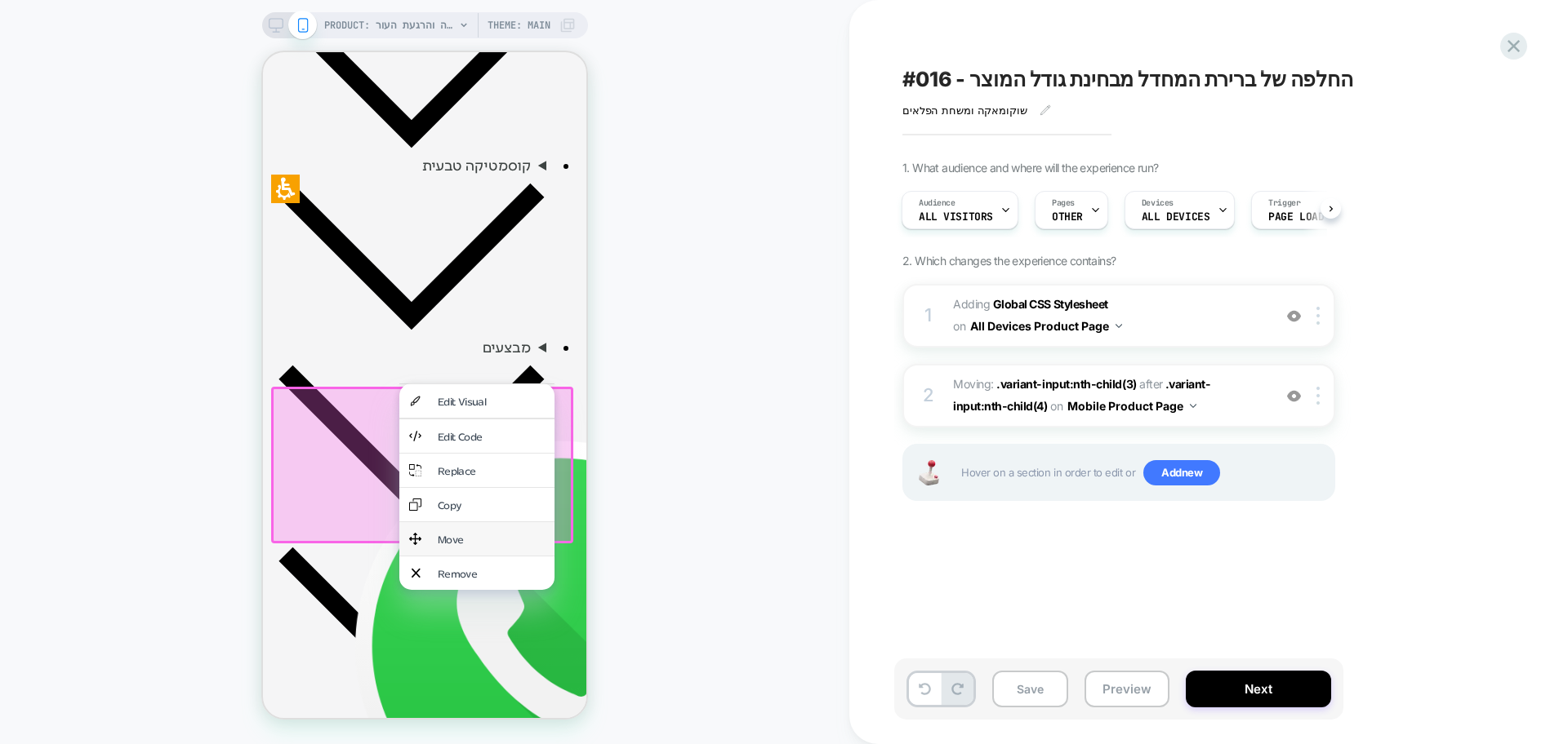
click at [457, 532] on div "Move" at bounding box center [491, 539] width 107 height 14
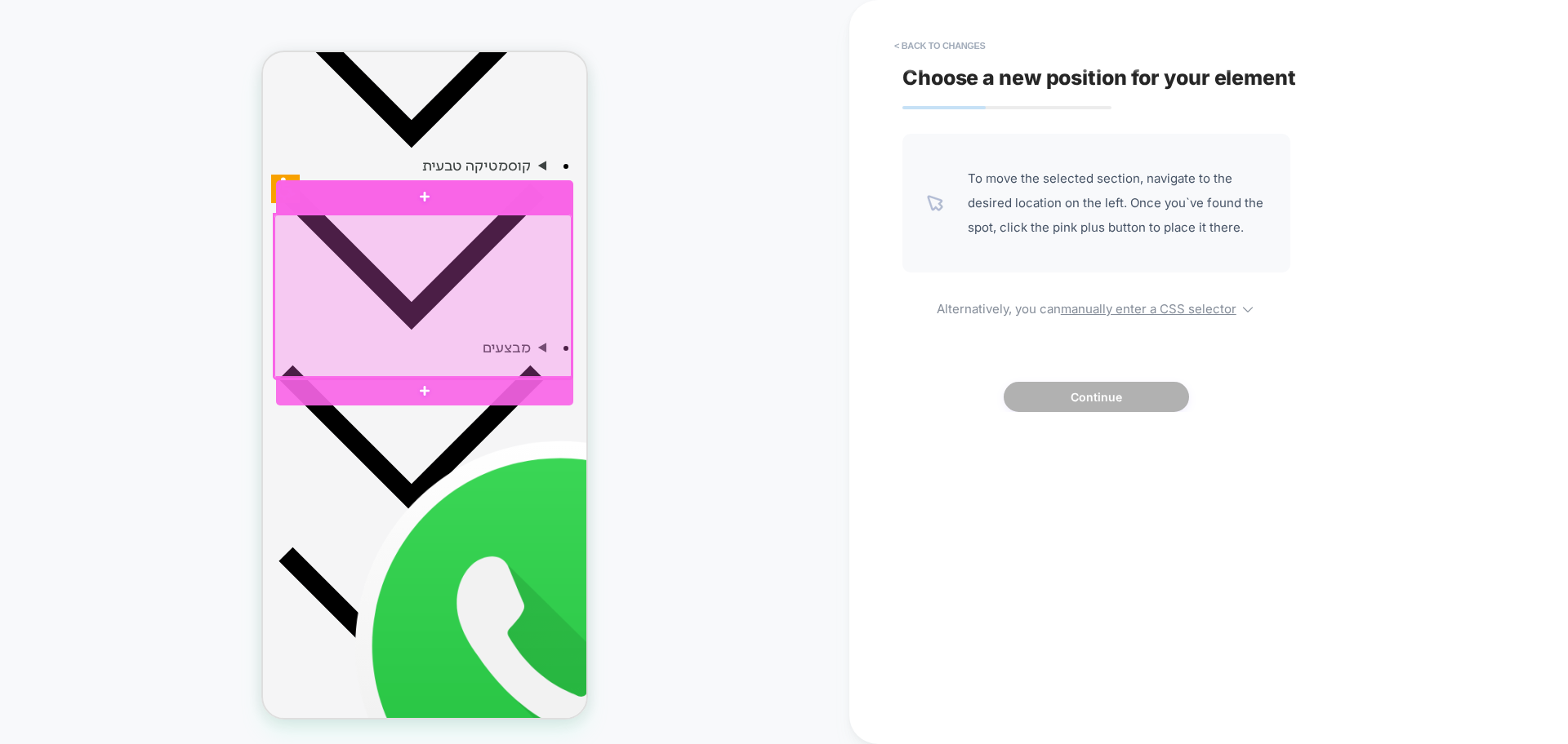
click at [360, 195] on div at bounding box center [424, 197] width 297 height 34
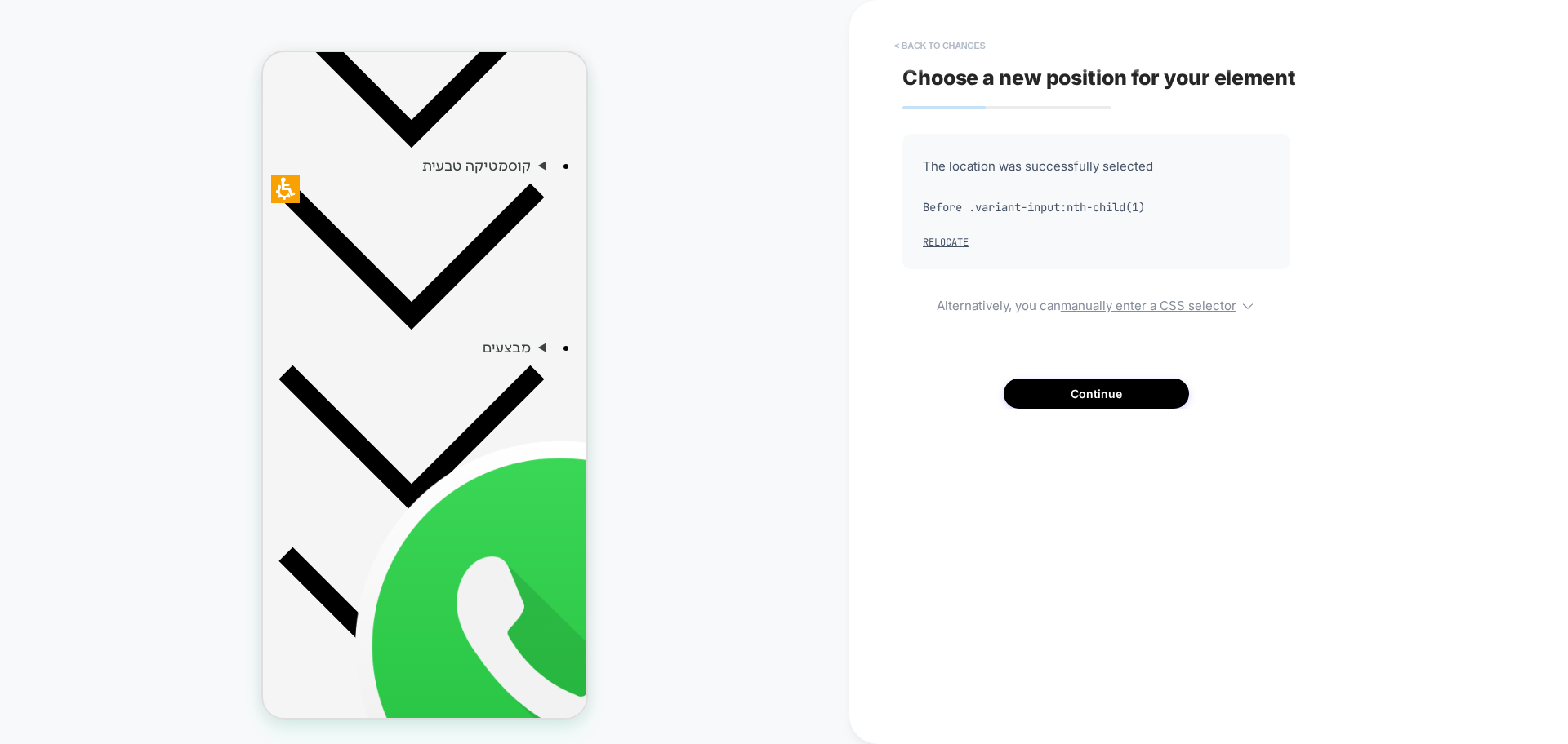
click at [954, 42] on button "< Back to changes" at bounding box center [939, 46] width 107 height 26
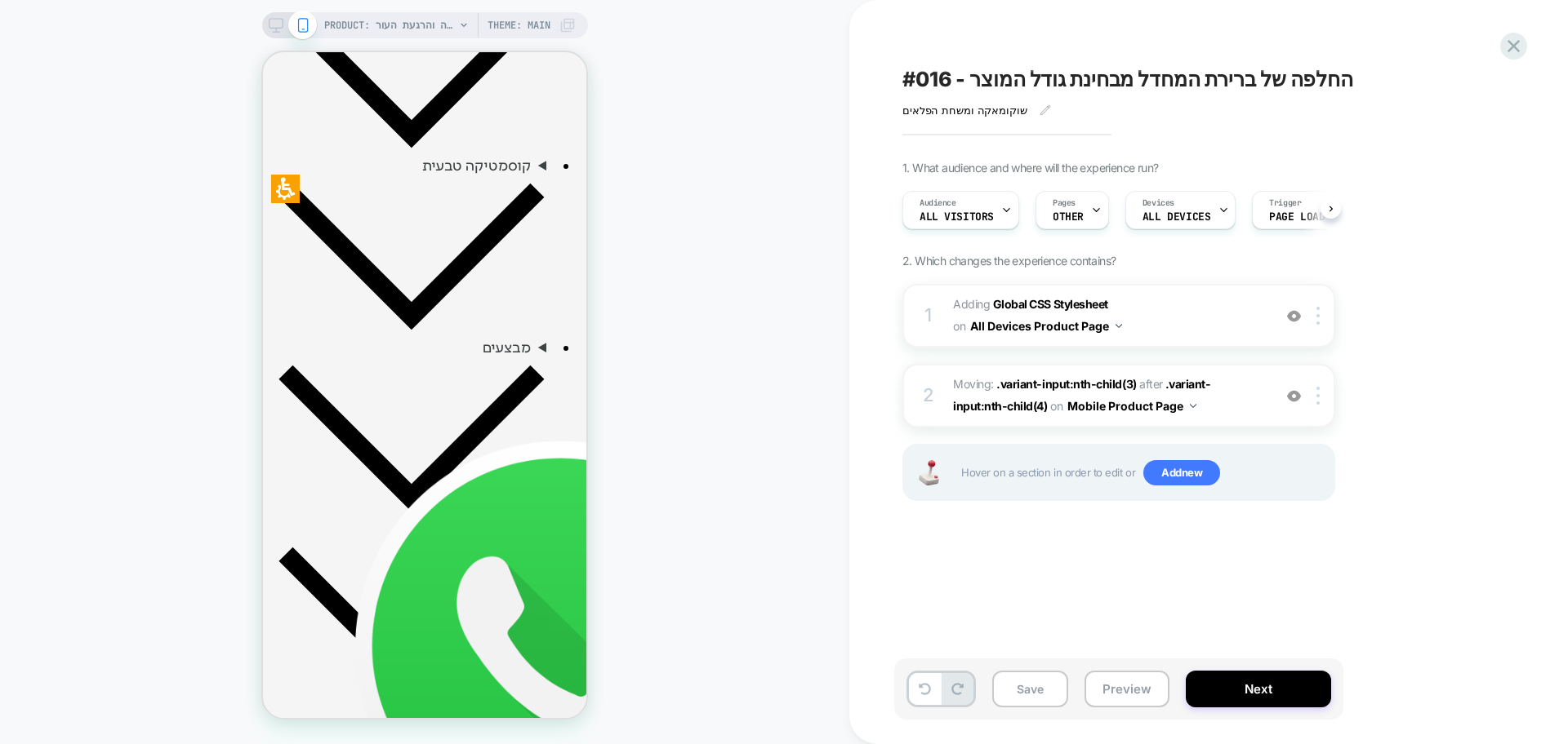
scroll to position [0, 1]
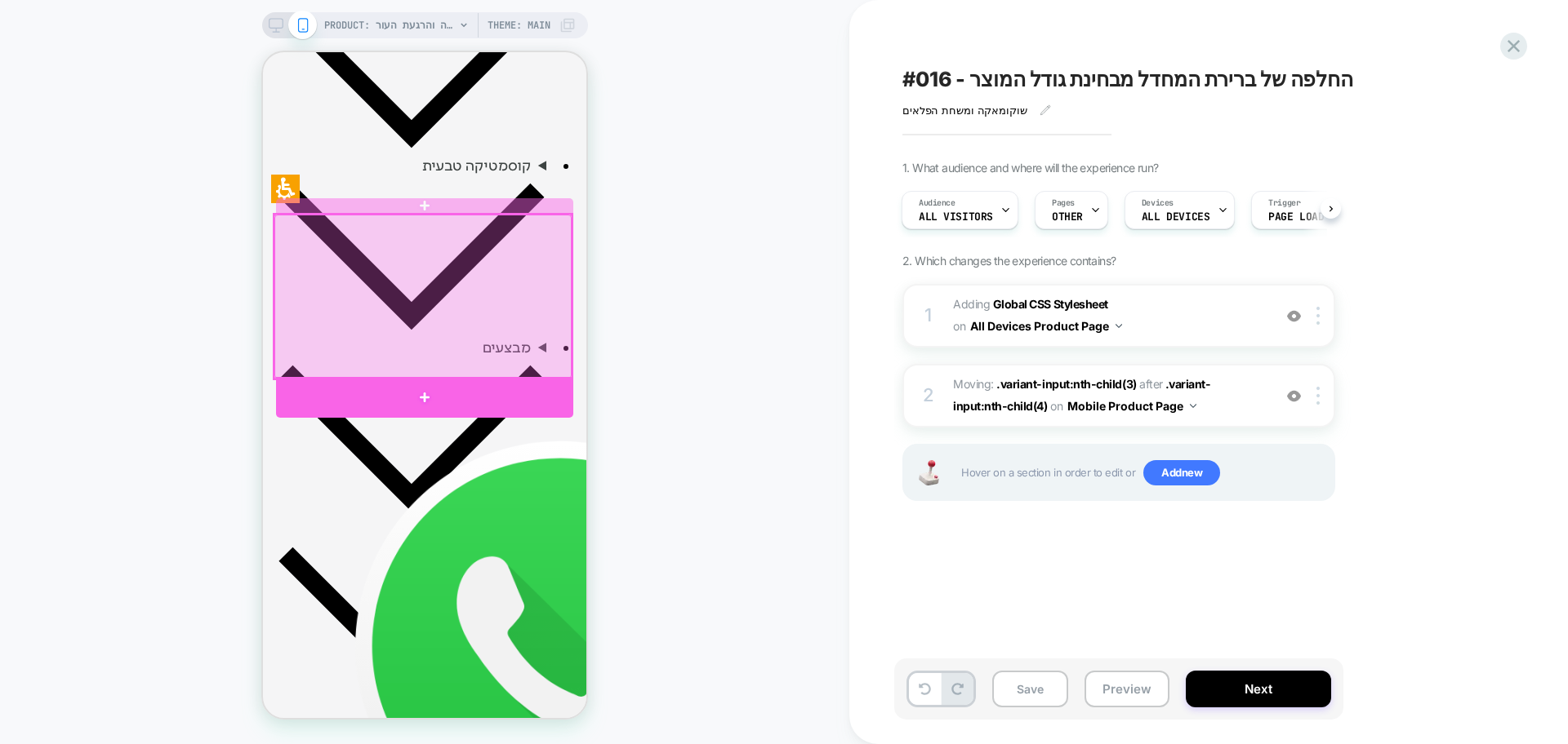
click at [357, 278] on div at bounding box center [422, 296] width 297 height 163
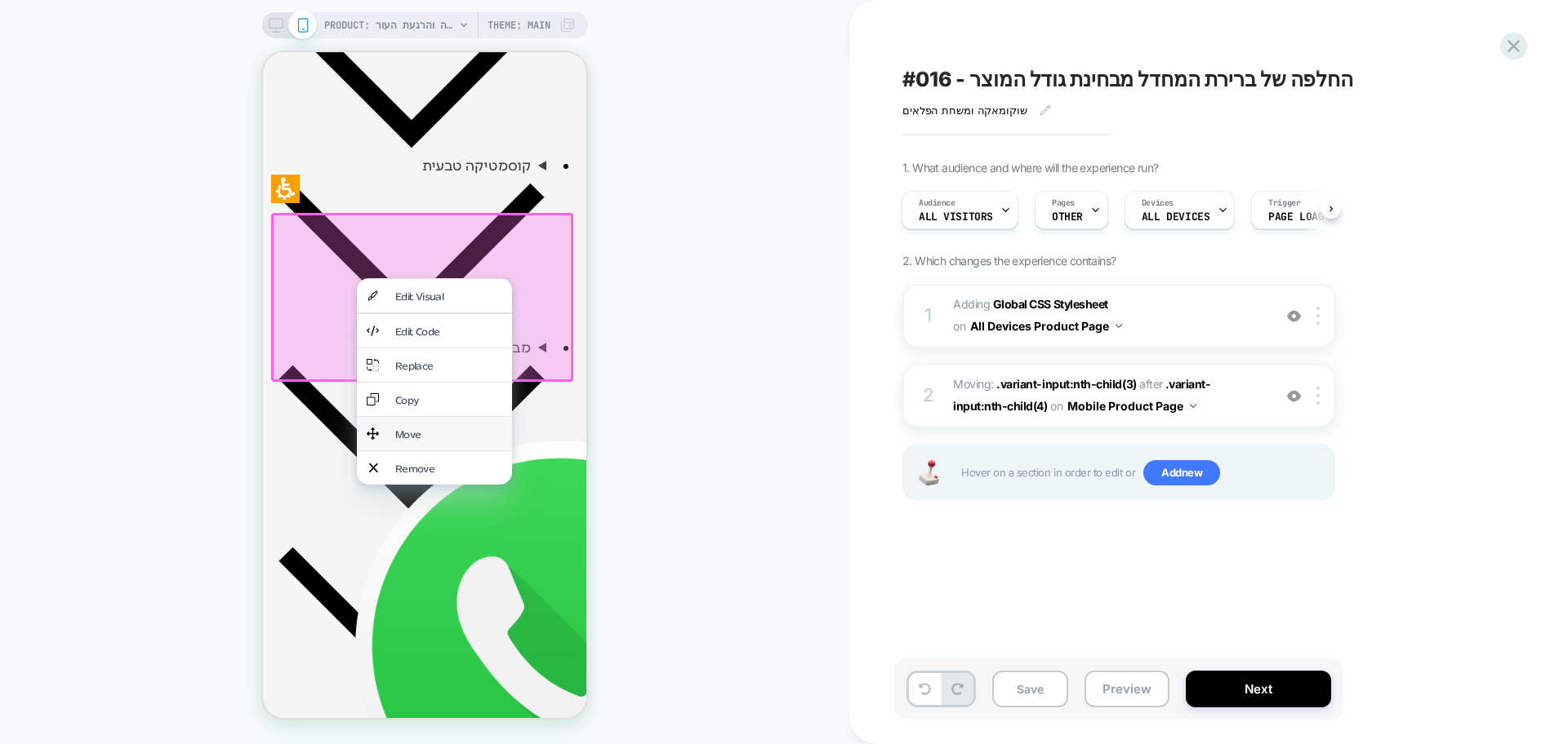
click at [422, 427] on div "Move" at bounding box center [448, 434] width 107 height 14
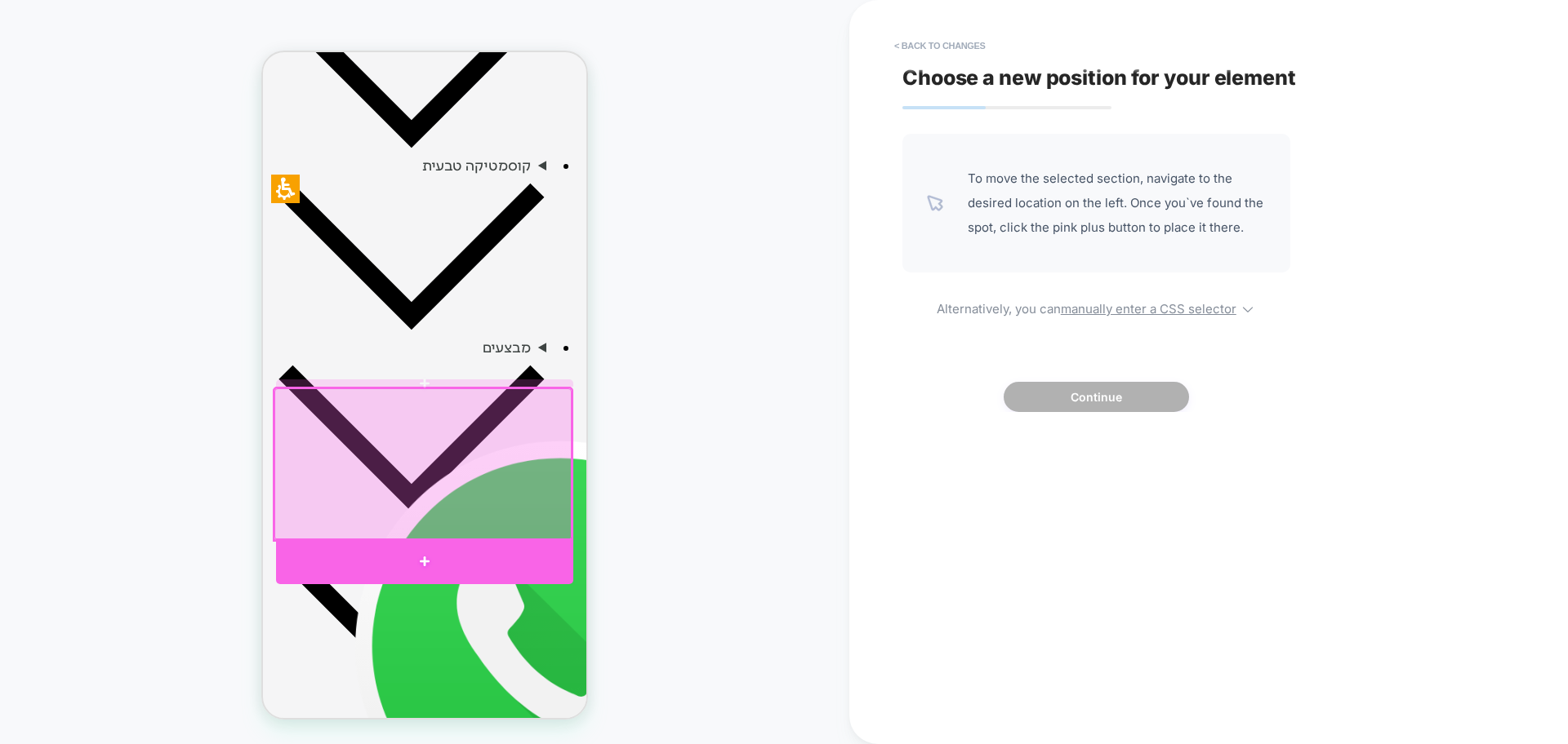
click at [391, 561] on div at bounding box center [424, 561] width 297 height 46
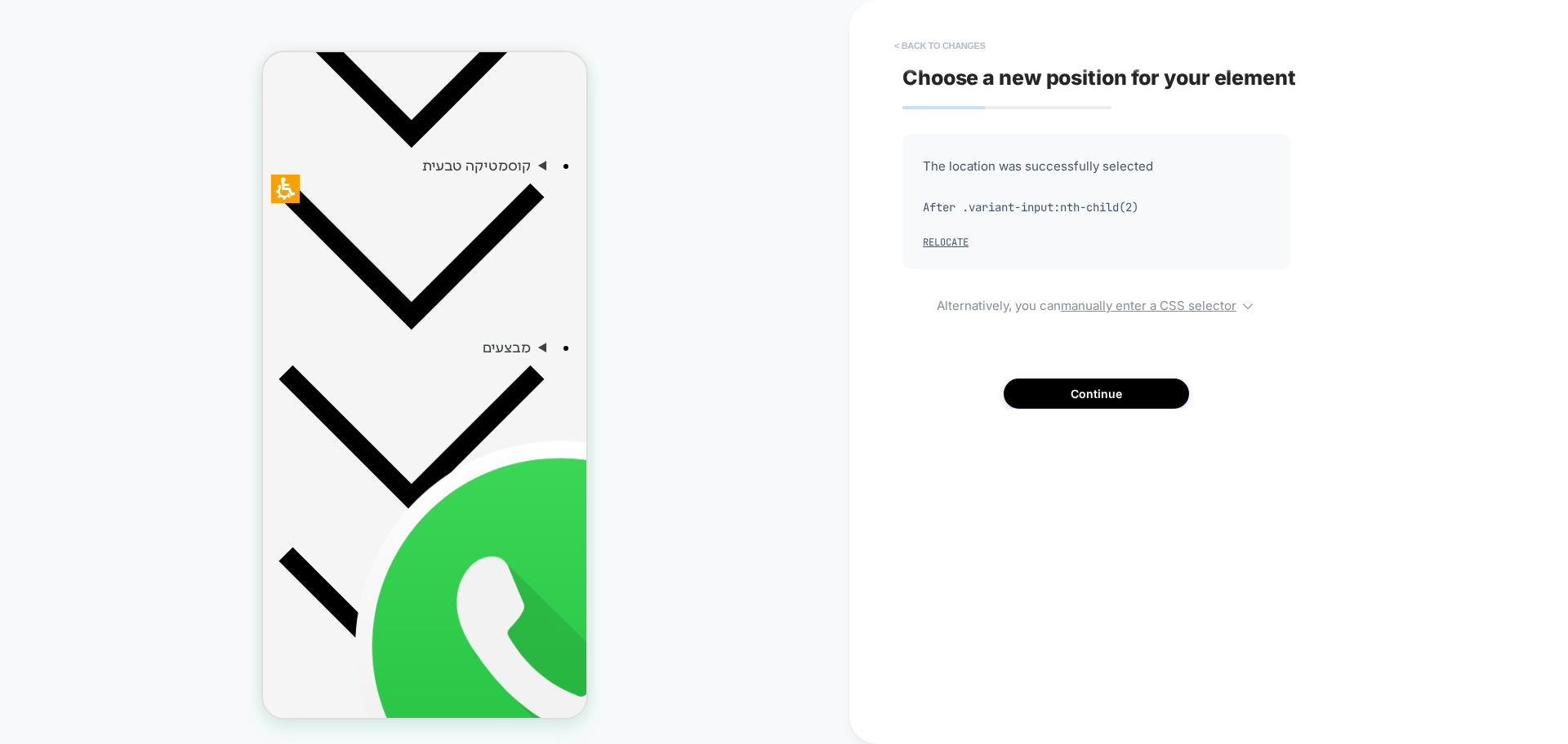
click at [967, 46] on button "< Back to changes" at bounding box center [939, 46] width 107 height 26
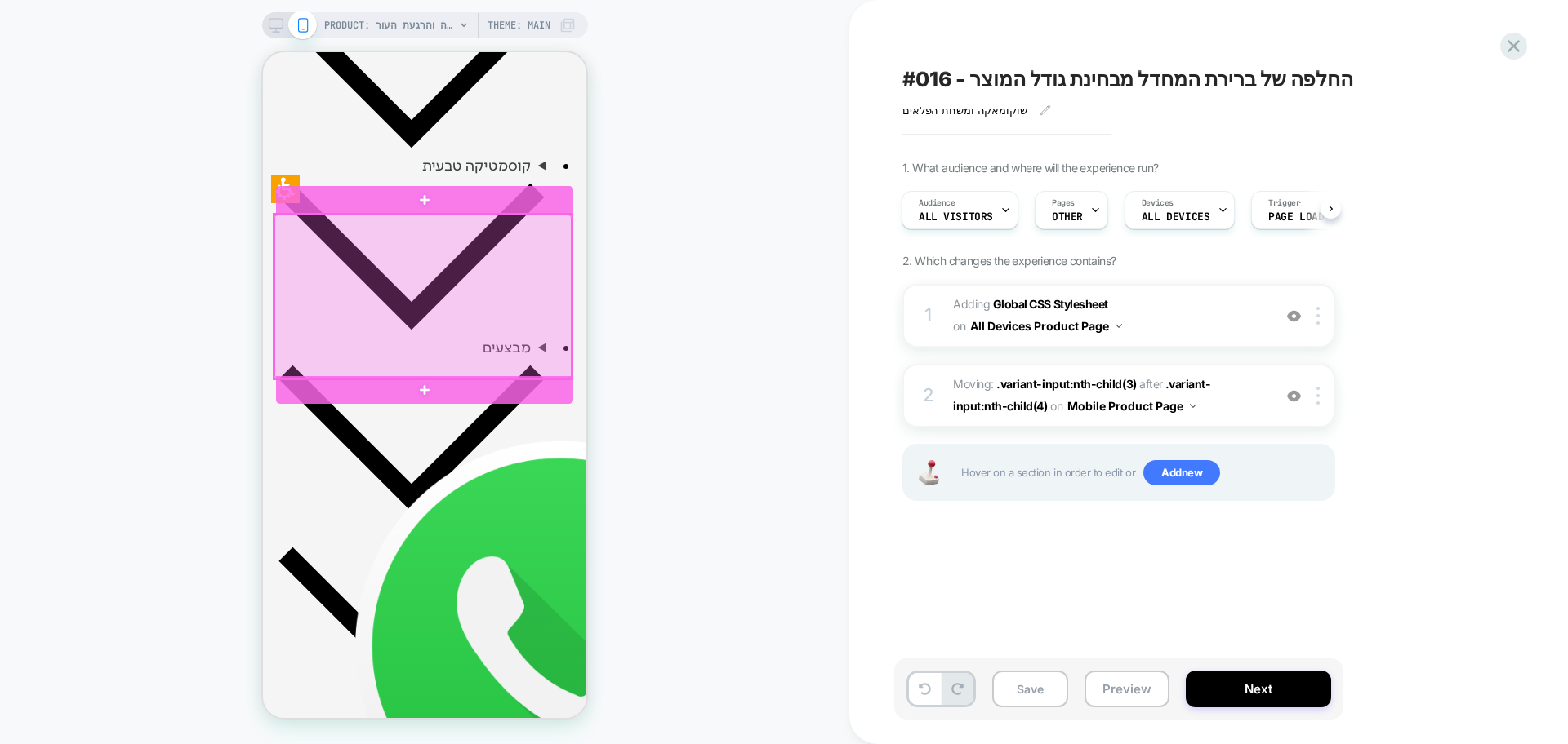
click at [286, 222] on div at bounding box center [422, 296] width 297 height 163
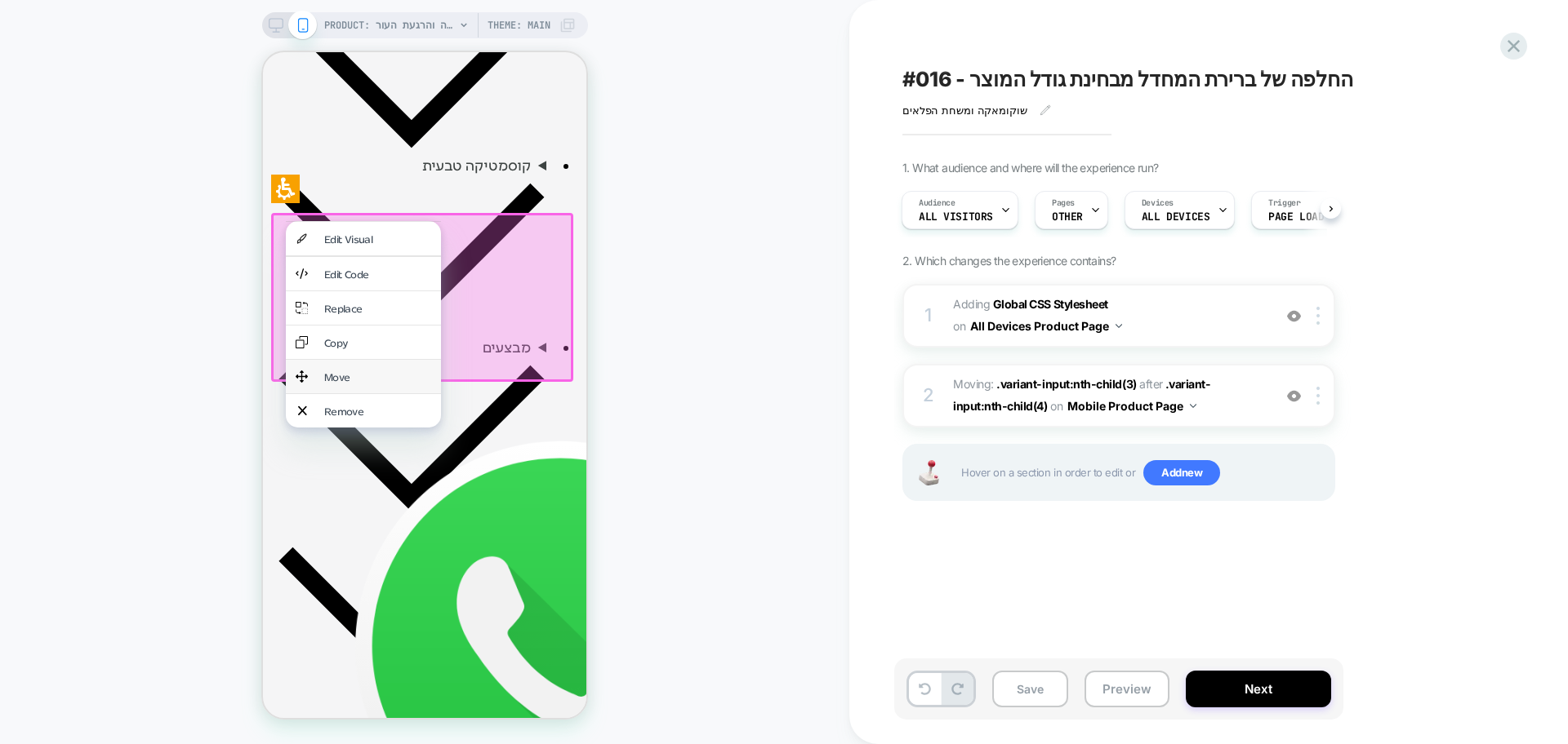
click at [381, 369] on div "Move" at bounding box center [377, 376] width 107 height 14
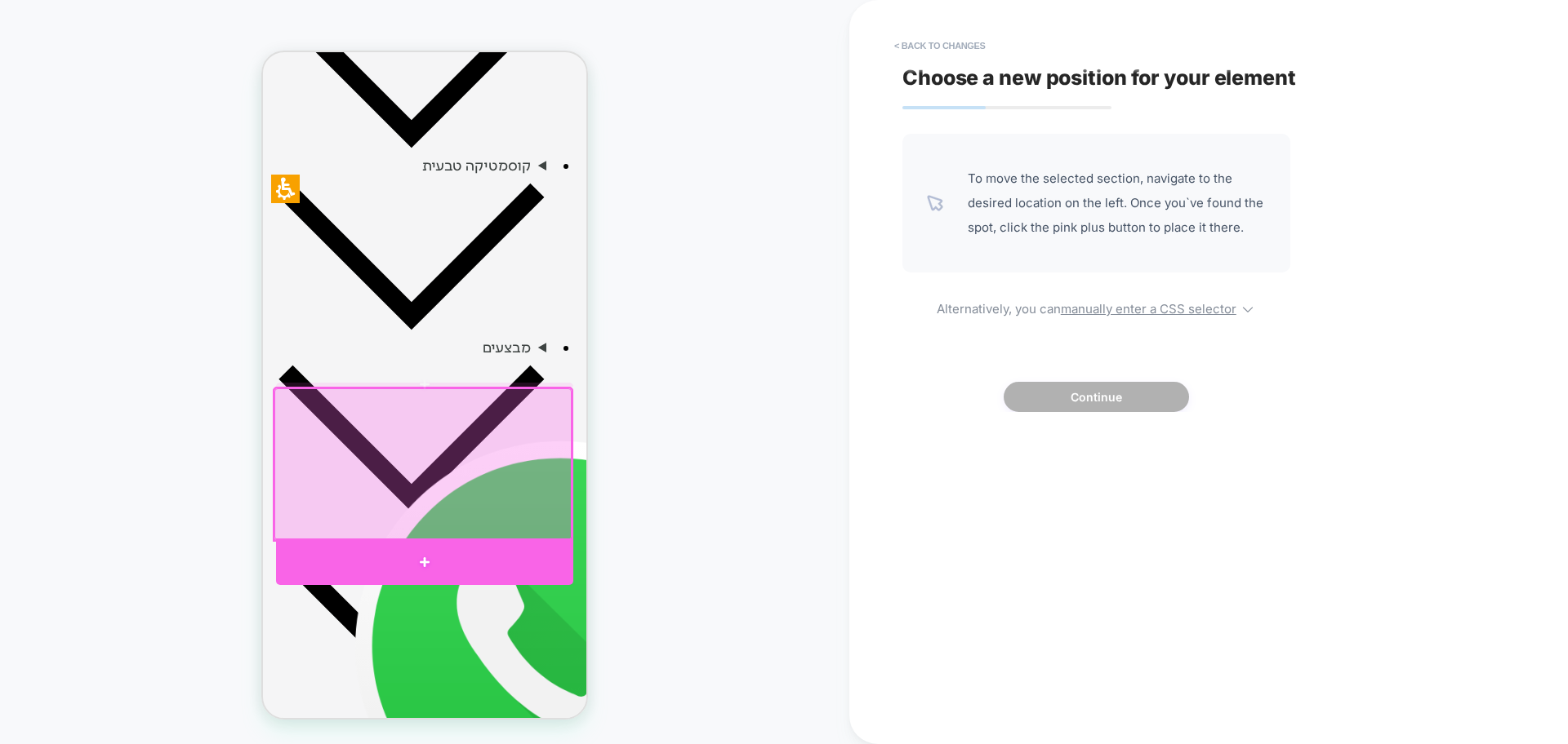
click at [445, 553] on div at bounding box center [424, 561] width 297 height 46
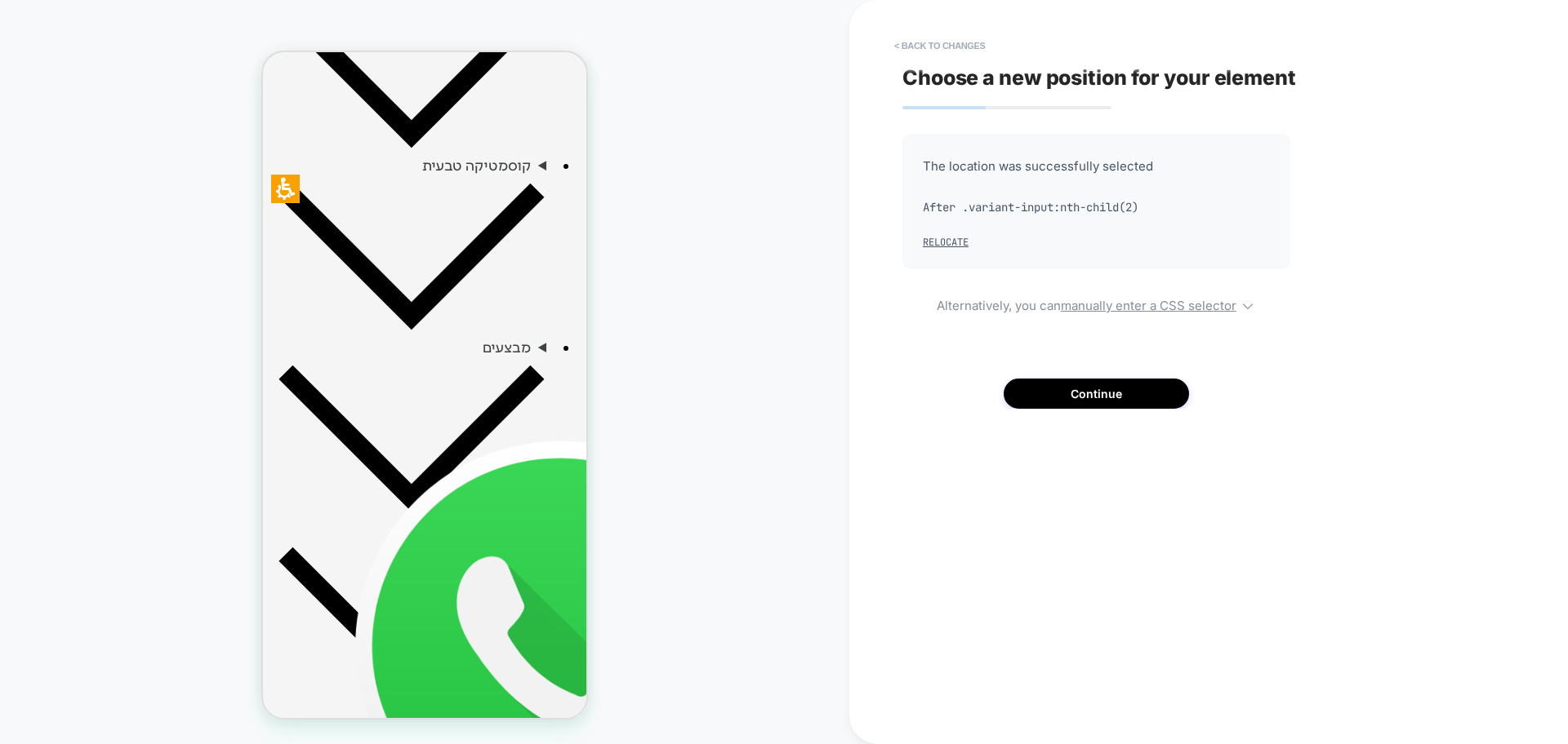
click at [1120, 375] on div "The location was successfully selected After .variant-input:nth-child(2) Reloca…" at bounding box center [1096, 271] width 388 height 275
click at [1110, 391] on button "Continue" at bounding box center [1096, 394] width 185 height 30
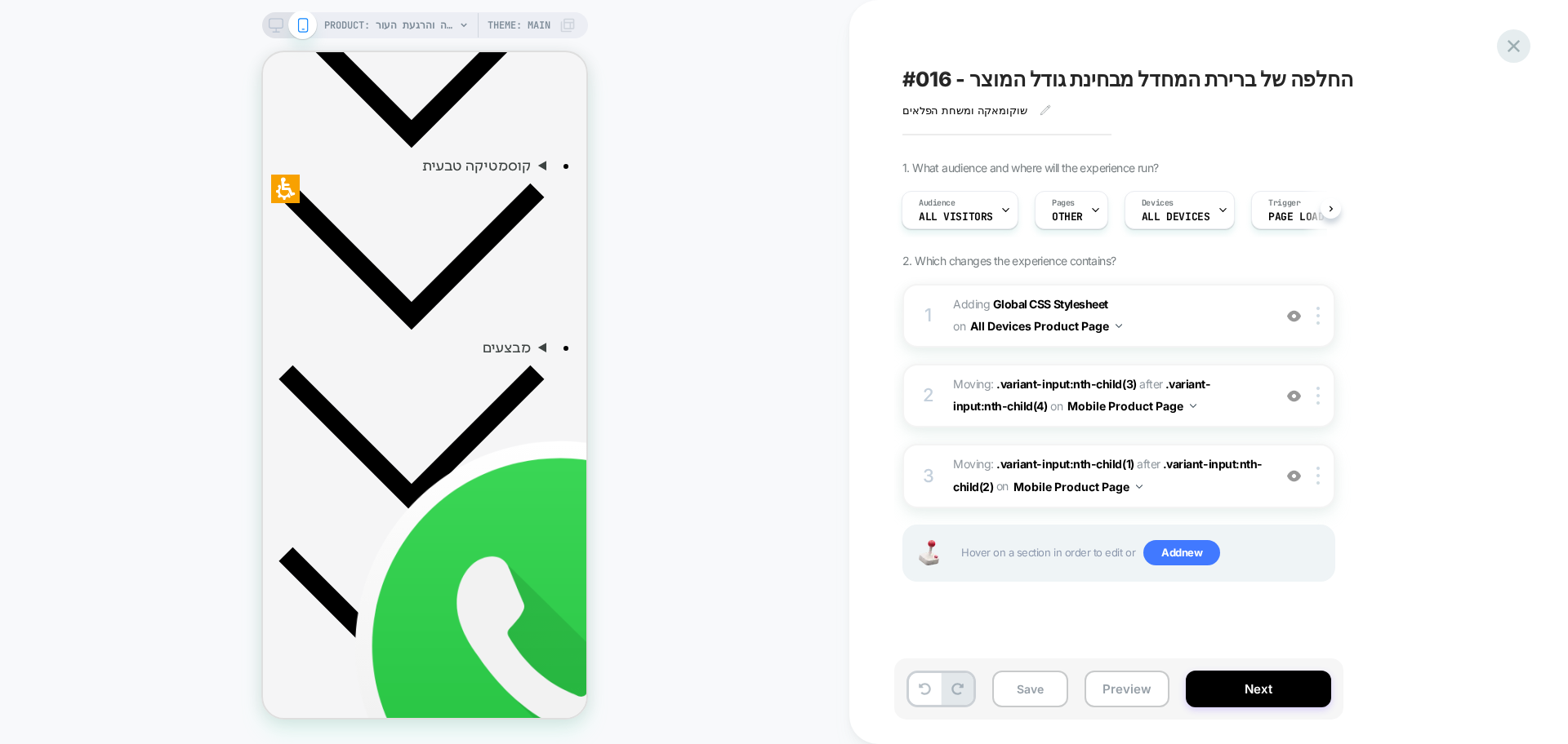
click at [1511, 45] on icon at bounding box center [1513, 46] width 12 height 12
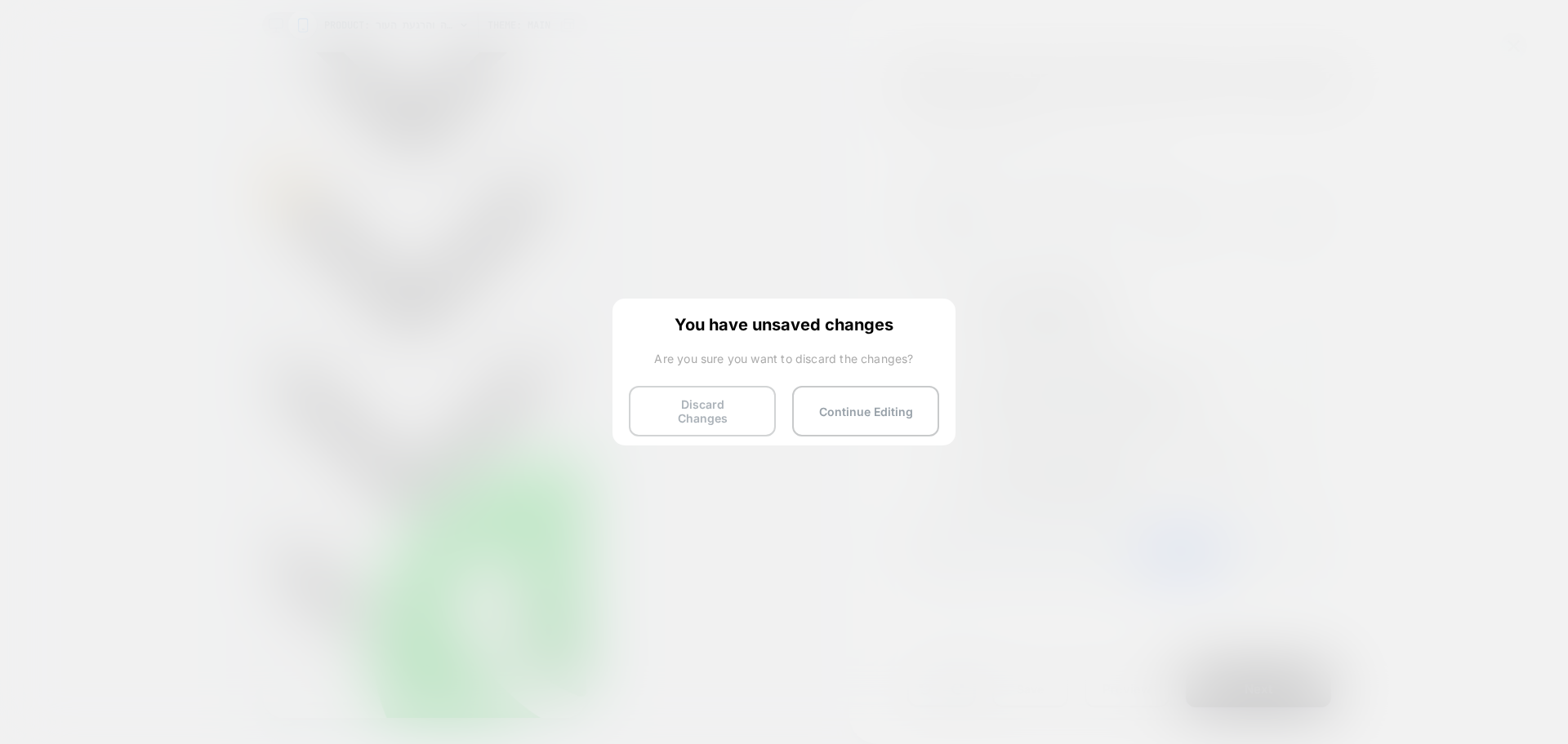
click at [677, 399] on button "Discard Changes" at bounding box center [702, 412] width 147 height 51
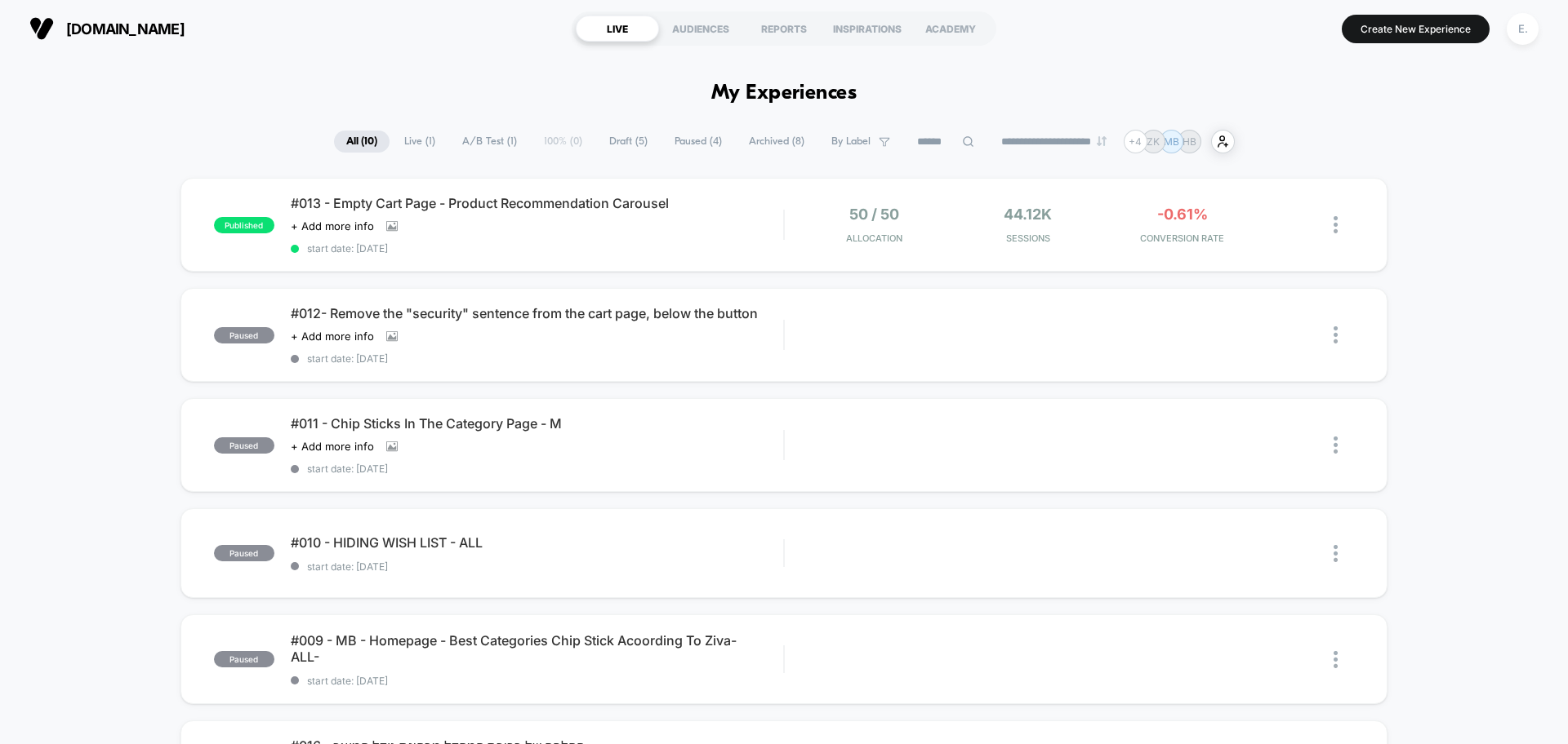
click at [600, 139] on span "Draft ( 5 )" at bounding box center [628, 141] width 63 height 22
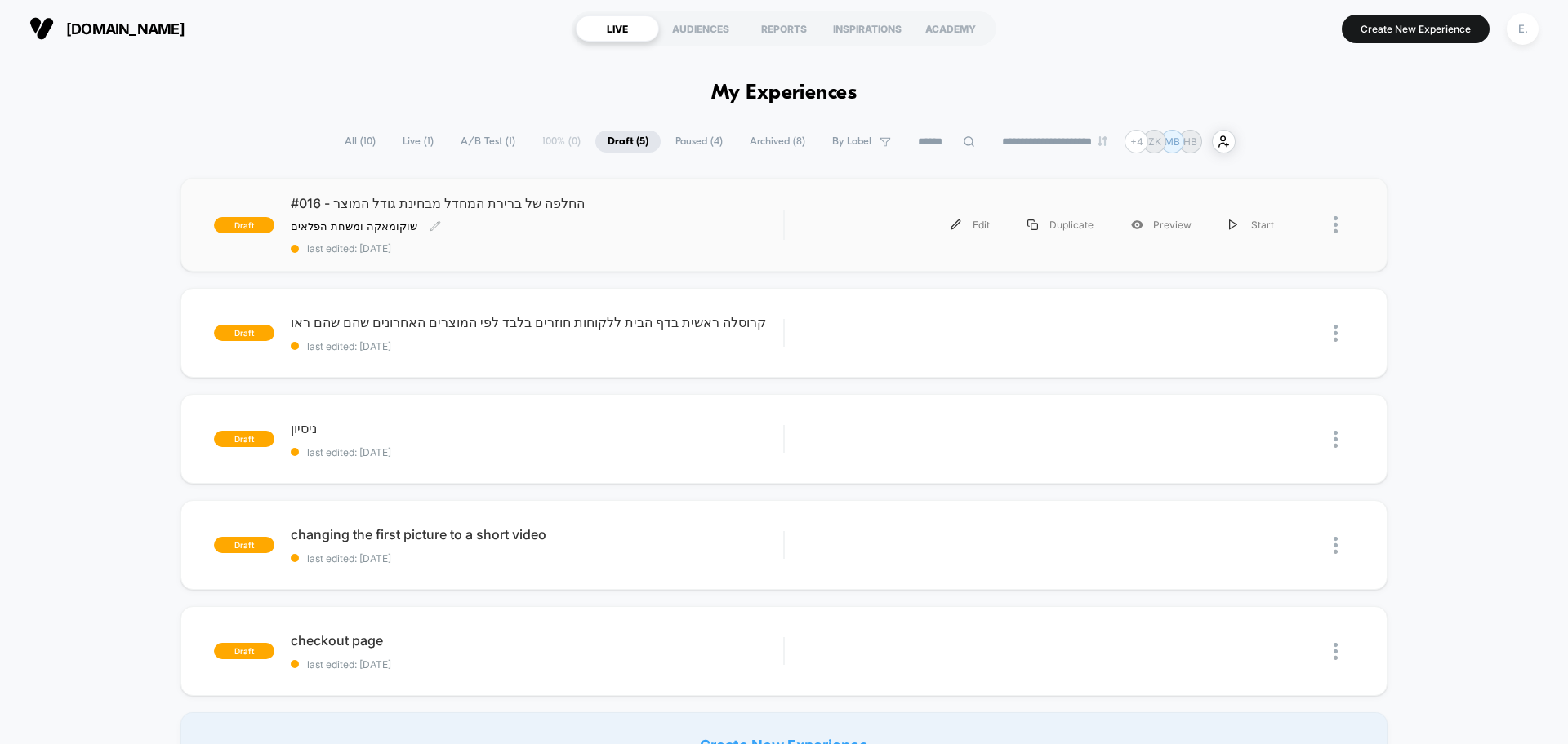
click at [581, 231] on div "שוקומאקה ומשחת הפלאים Click to edit experience details שוקומאקה ומשחת הפלאים" at bounding box center [463, 226] width 344 height 13
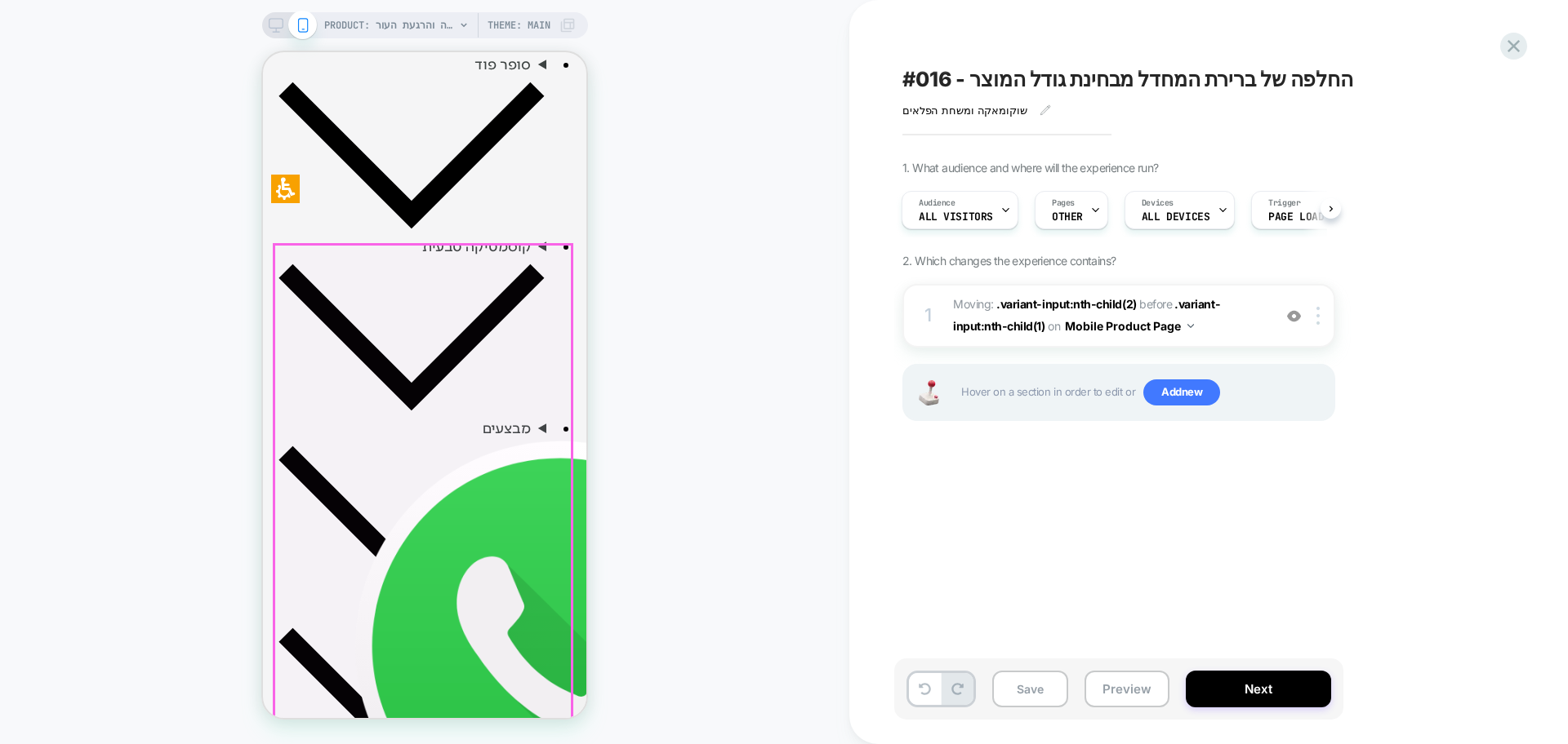
scroll to position [714, 0]
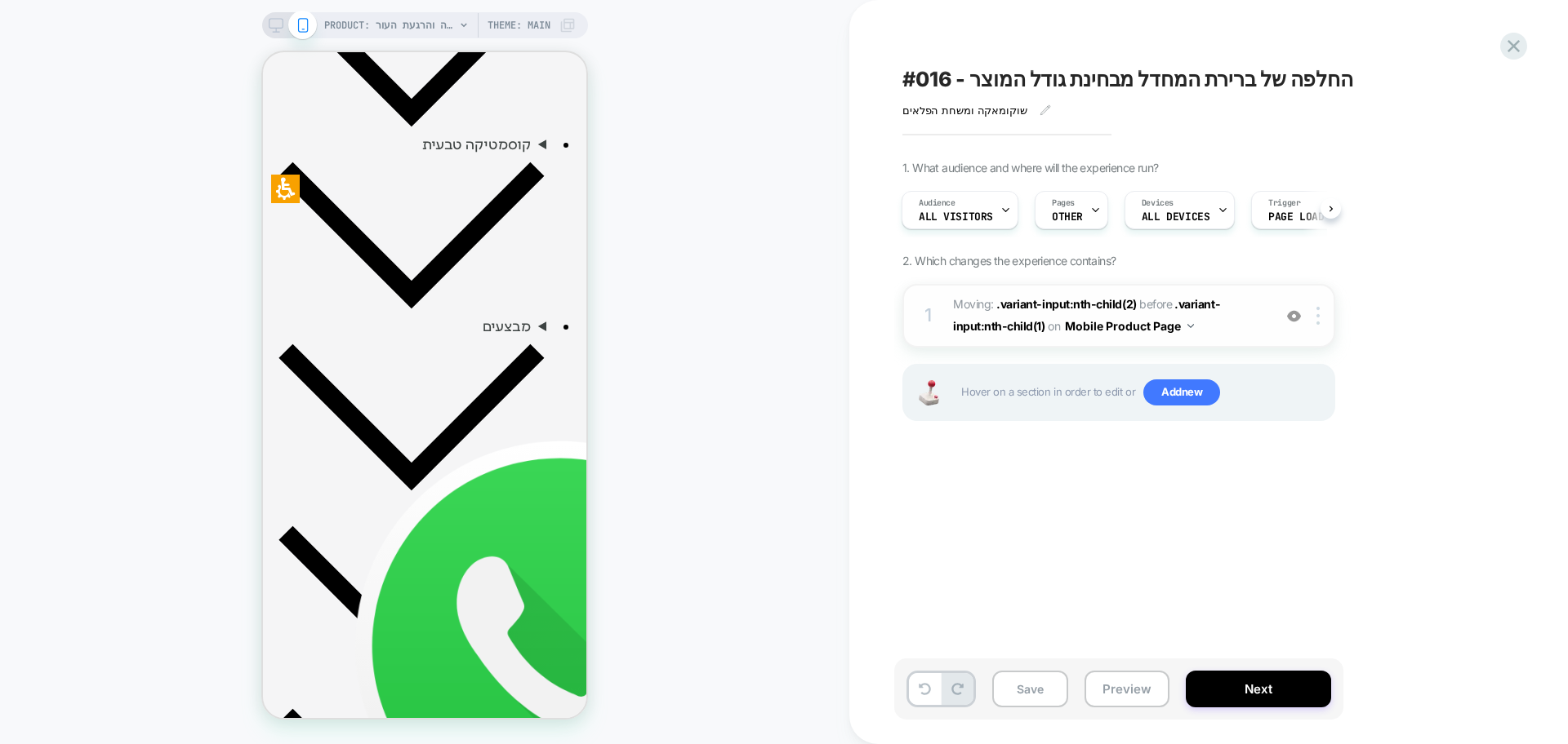
click at [1289, 319] on img at bounding box center [1294, 316] width 14 height 14
click at [1095, 208] on icon at bounding box center [1095, 210] width 11 height 11
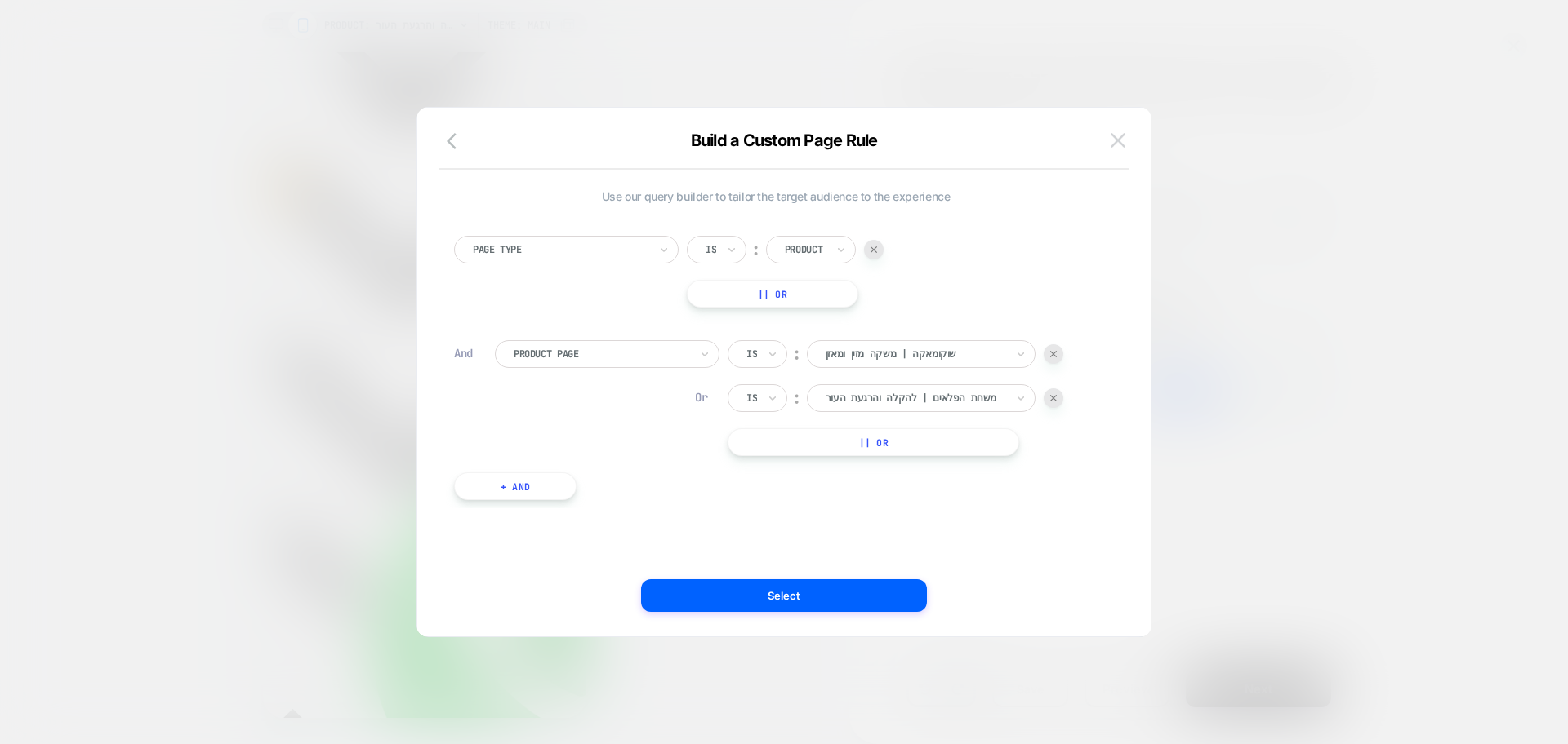
click at [1114, 146] on img at bounding box center [1117, 140] width 14 height 14
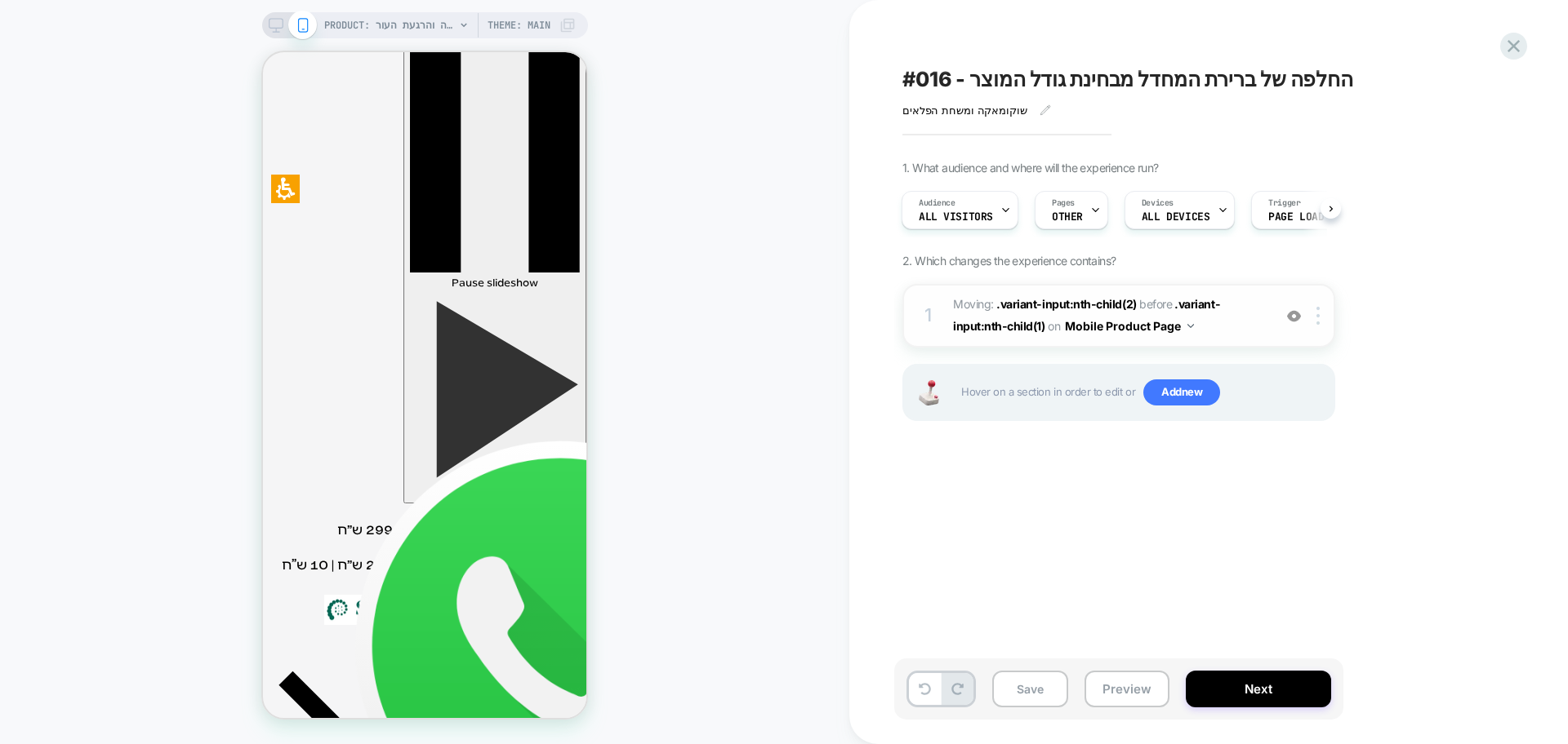
scroll to position [0, 0]
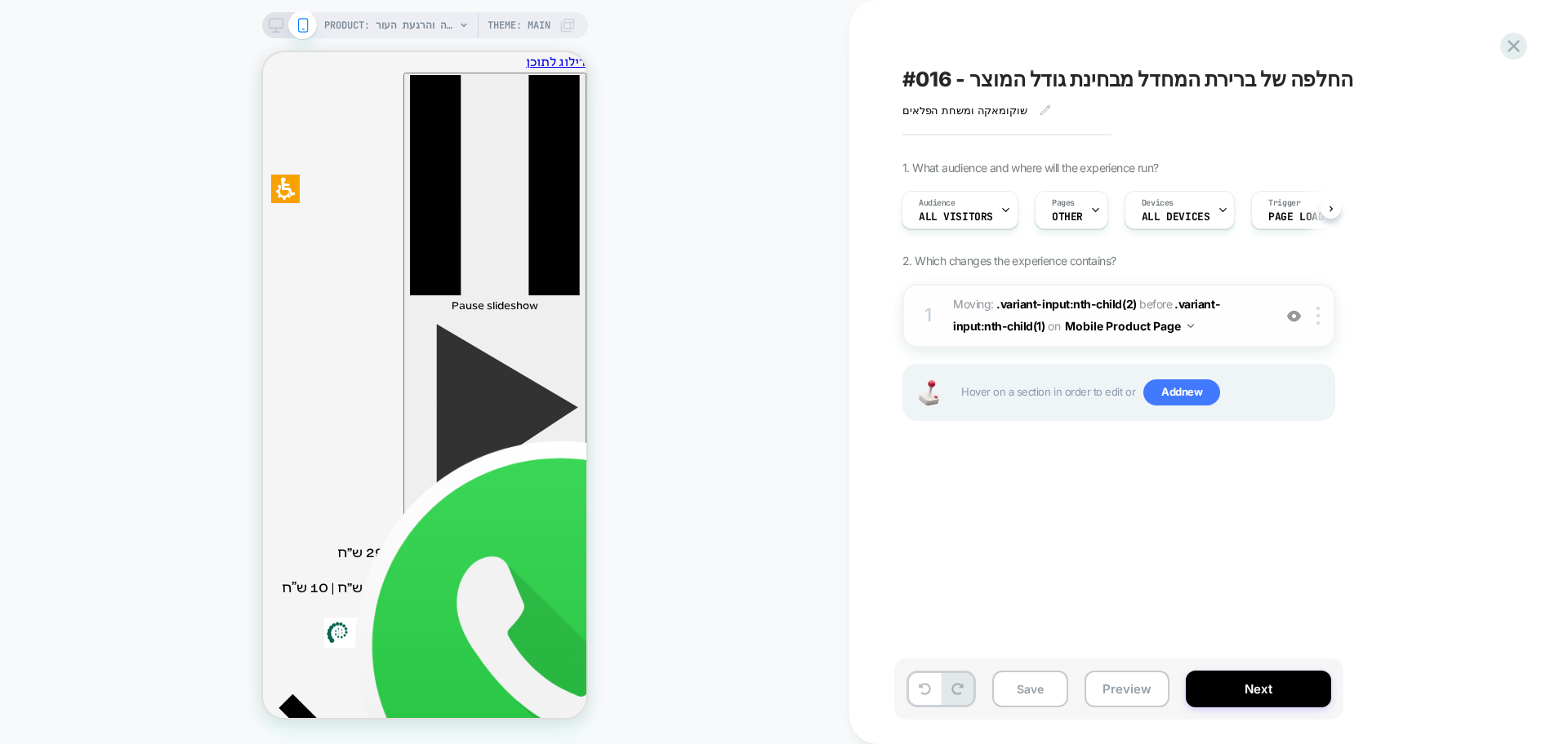
click at [269, 30] on icon at bounding box center [276, 25] width 14 height 14
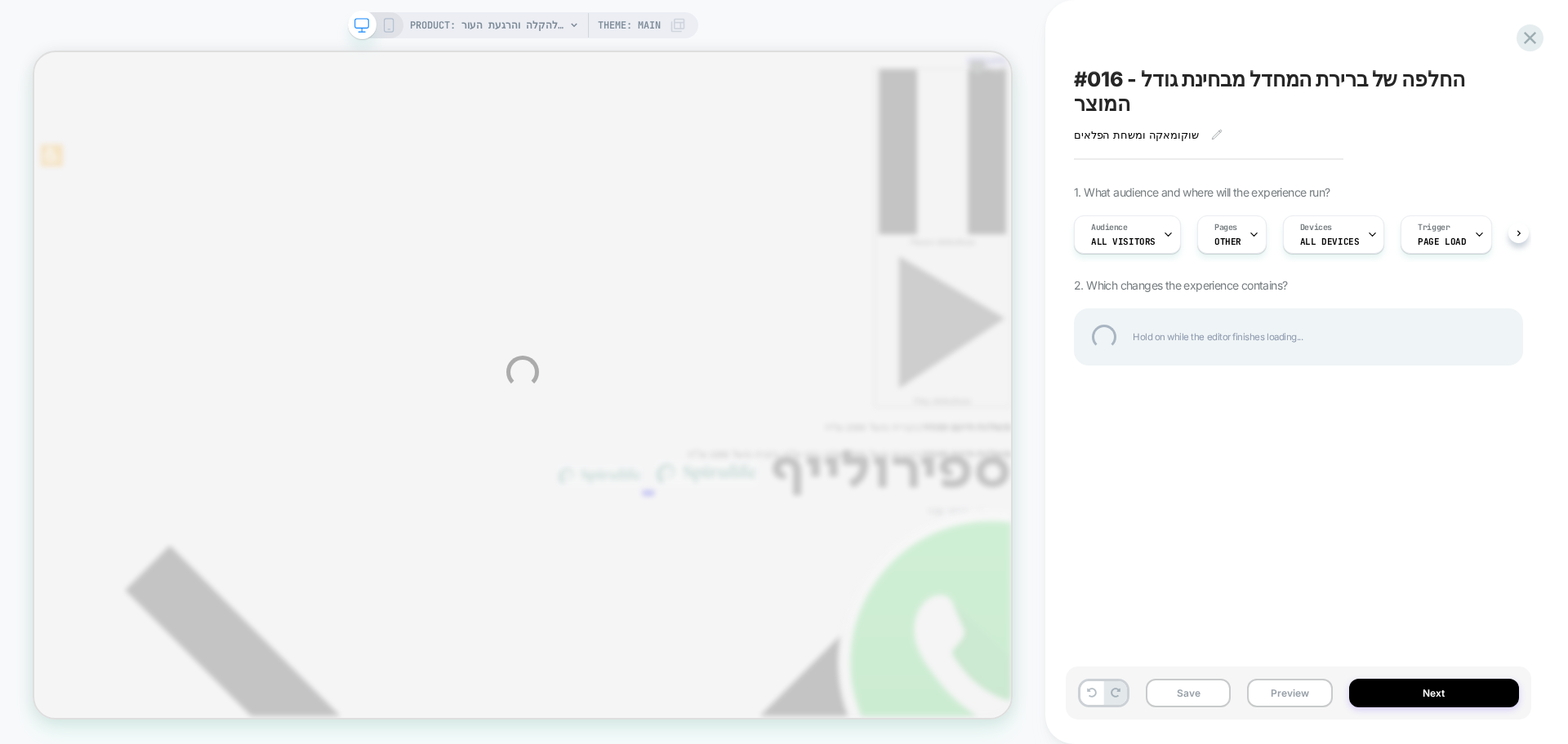
drag, startPoint x: 1188, startPoint y: 73, endPoint x: 1146, endPoint y: 46, distance: 49.9
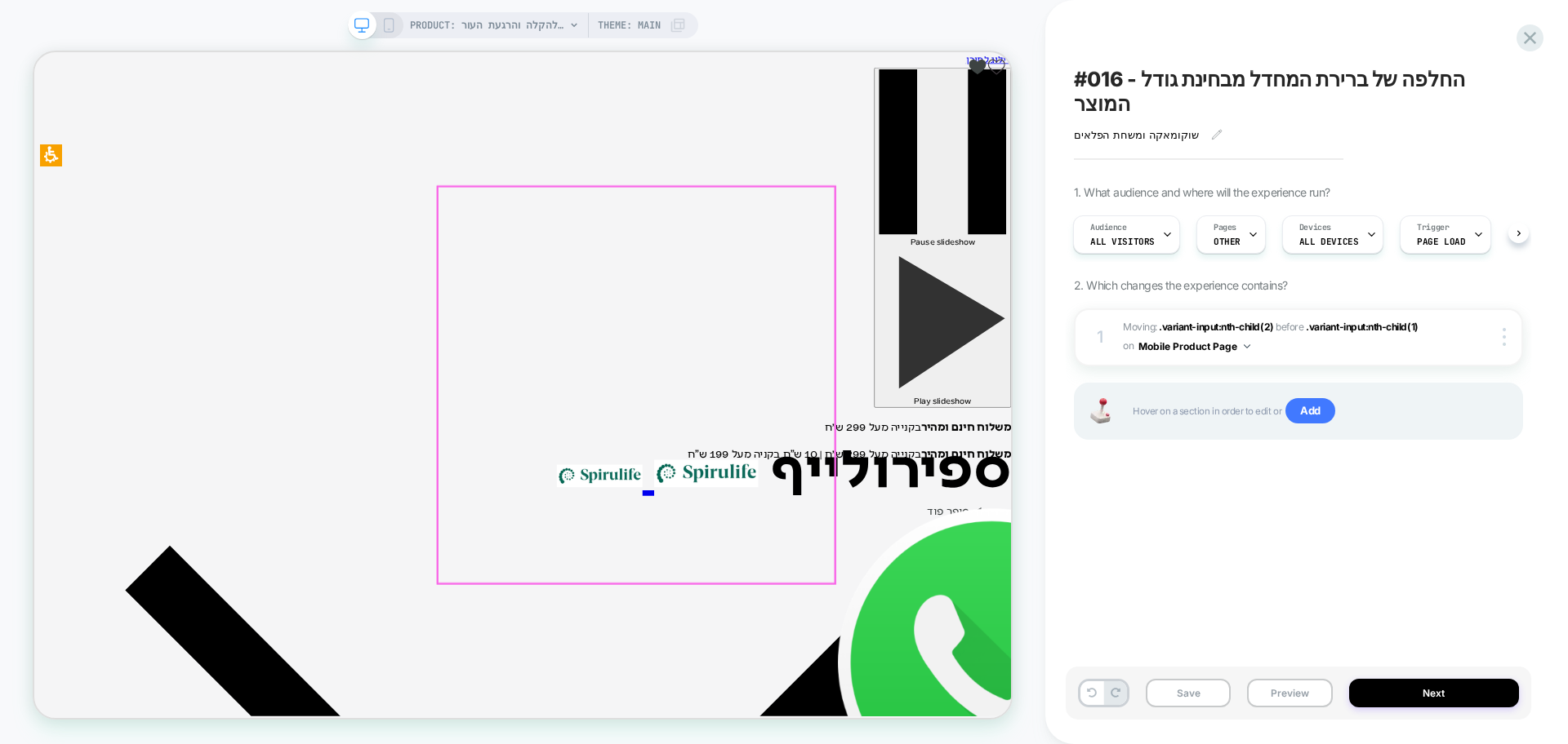
scroll to position [510, 0]
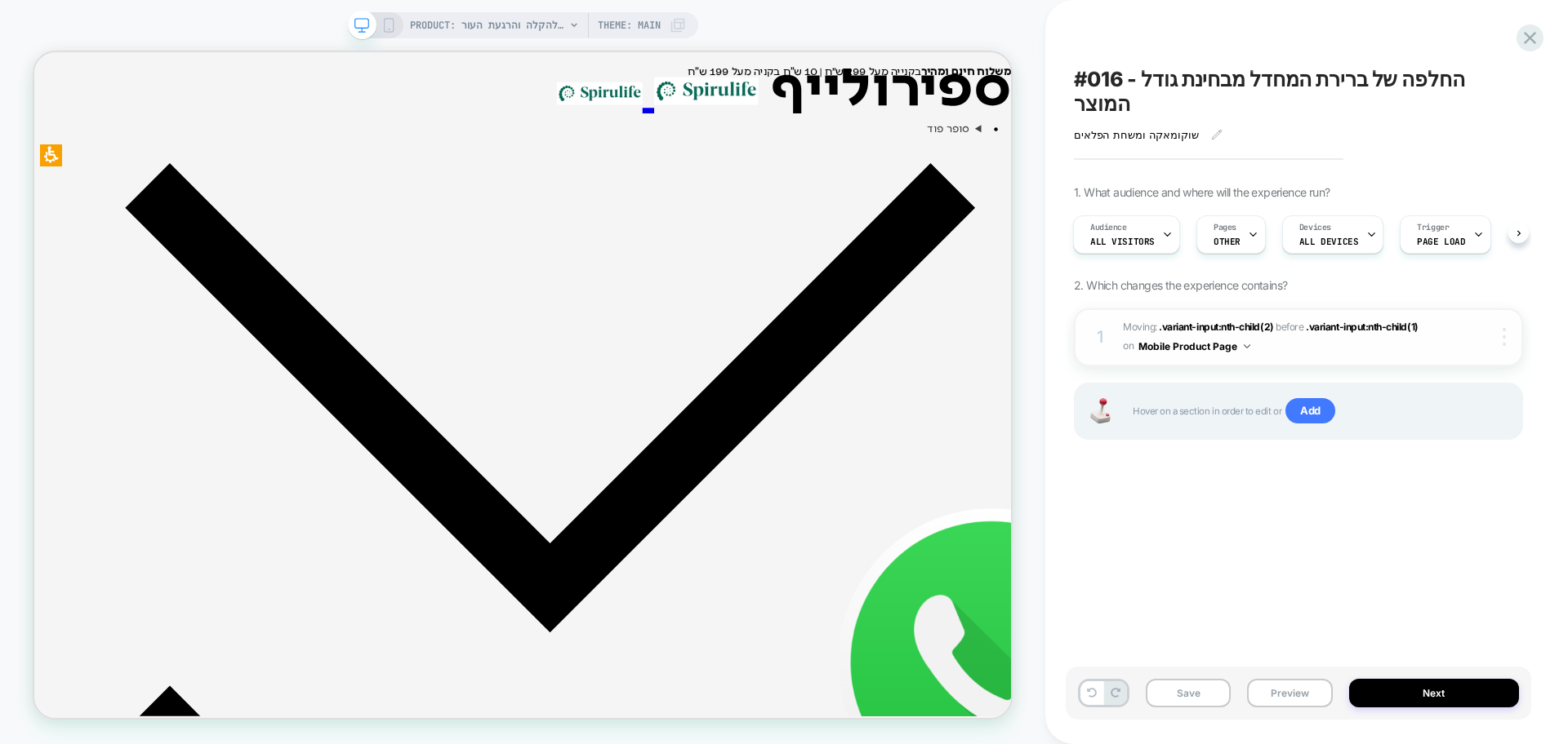
click at [1500, 328] on div at bounding box center [1506, 336] width 31 height 18
click at [1427, 464] on div "#016 - החלפה של ברירת המחדל מבחינת גודל המוצר שוקומאקה ומשחת הפלאים Click to ed…" at bounding box center [1298, 372] width 465 height 712
click at [389, 30] on icon at bounding box center [388, 25] width 14 height 14
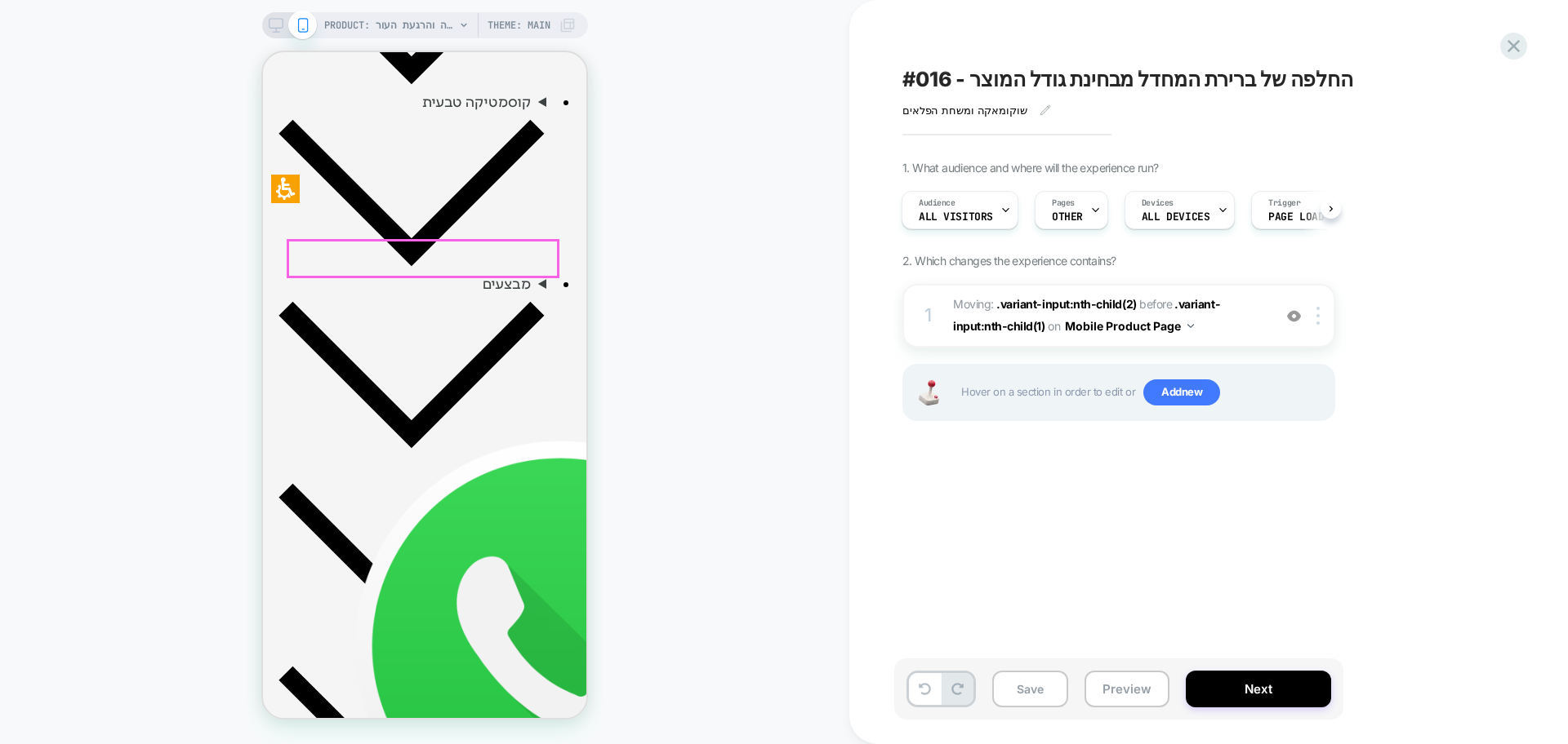
scroll to position [834, 0]
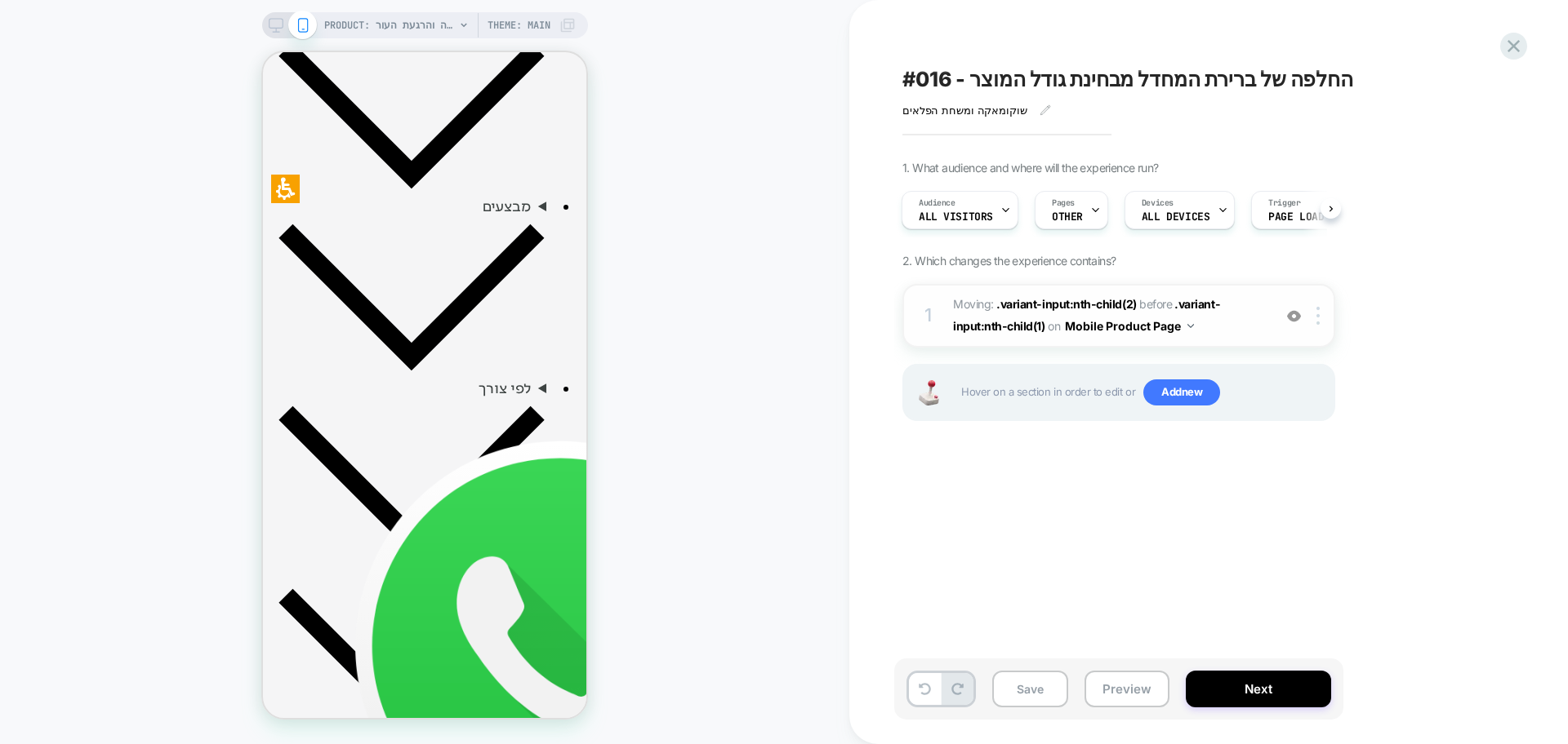
click at [1300, 318] on img at bounding box center [1294, 316] width 14 height 14
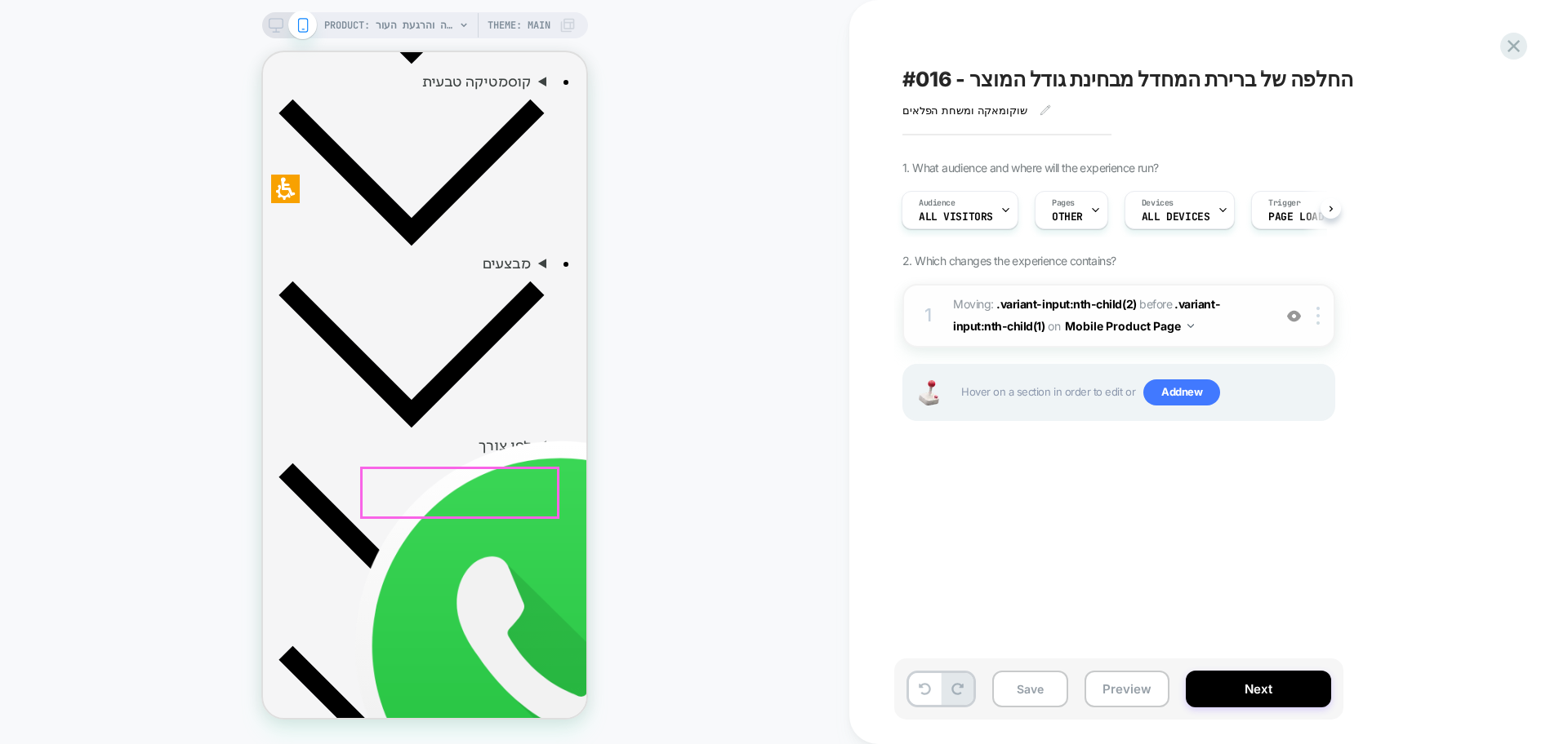
scroll to position [630, 0]
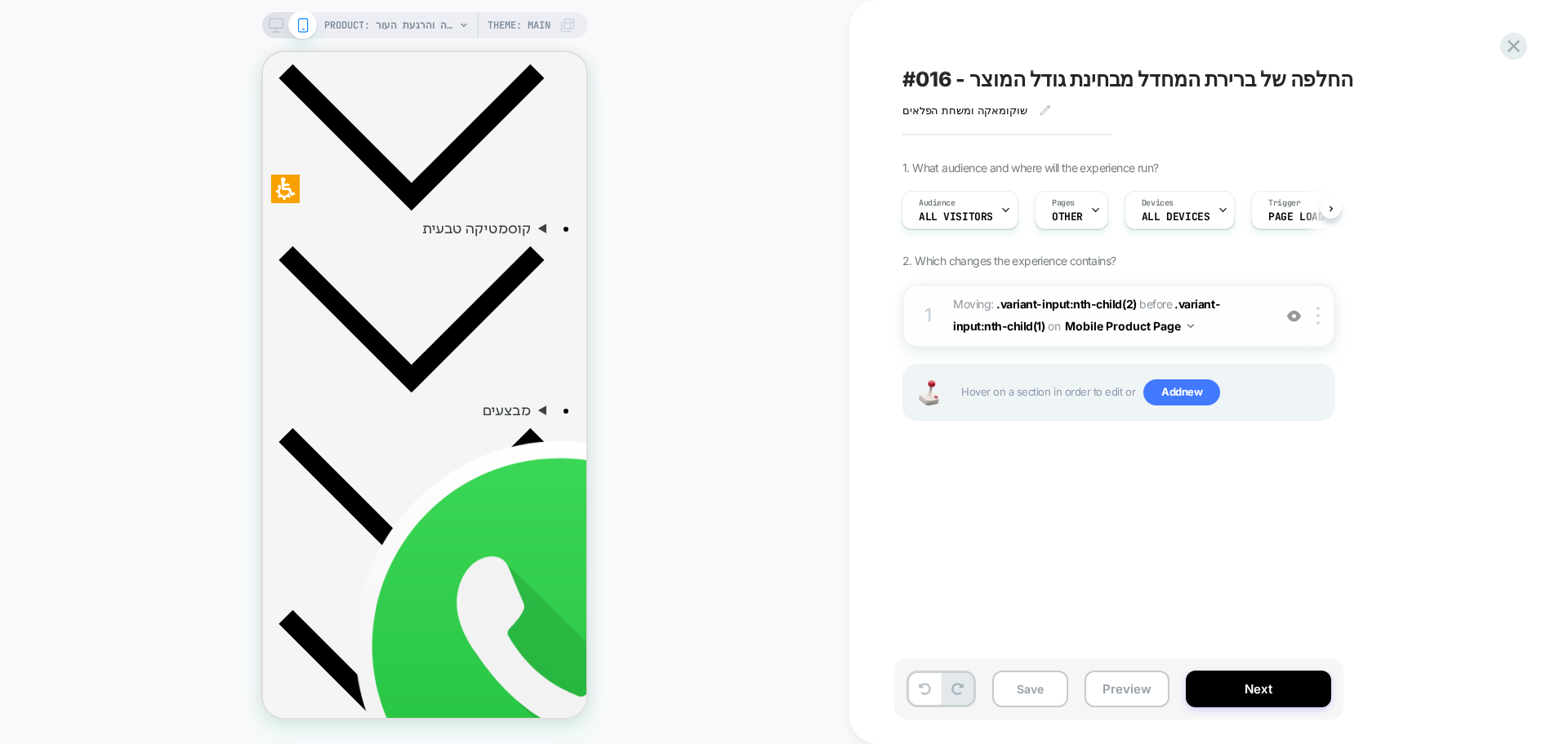
click at [1291, 318] on img at bounding box center [1294, 316] width 14 height 14
click at [276, 33] on div "PRODUCT: משחת הפלאים | להקלה והרגעת העור Theme: MAIN" at bounding box center [425, 25] width 326 height 26
click at [269, 29] on icon at bounding box center [276, 25] width 14 height 14
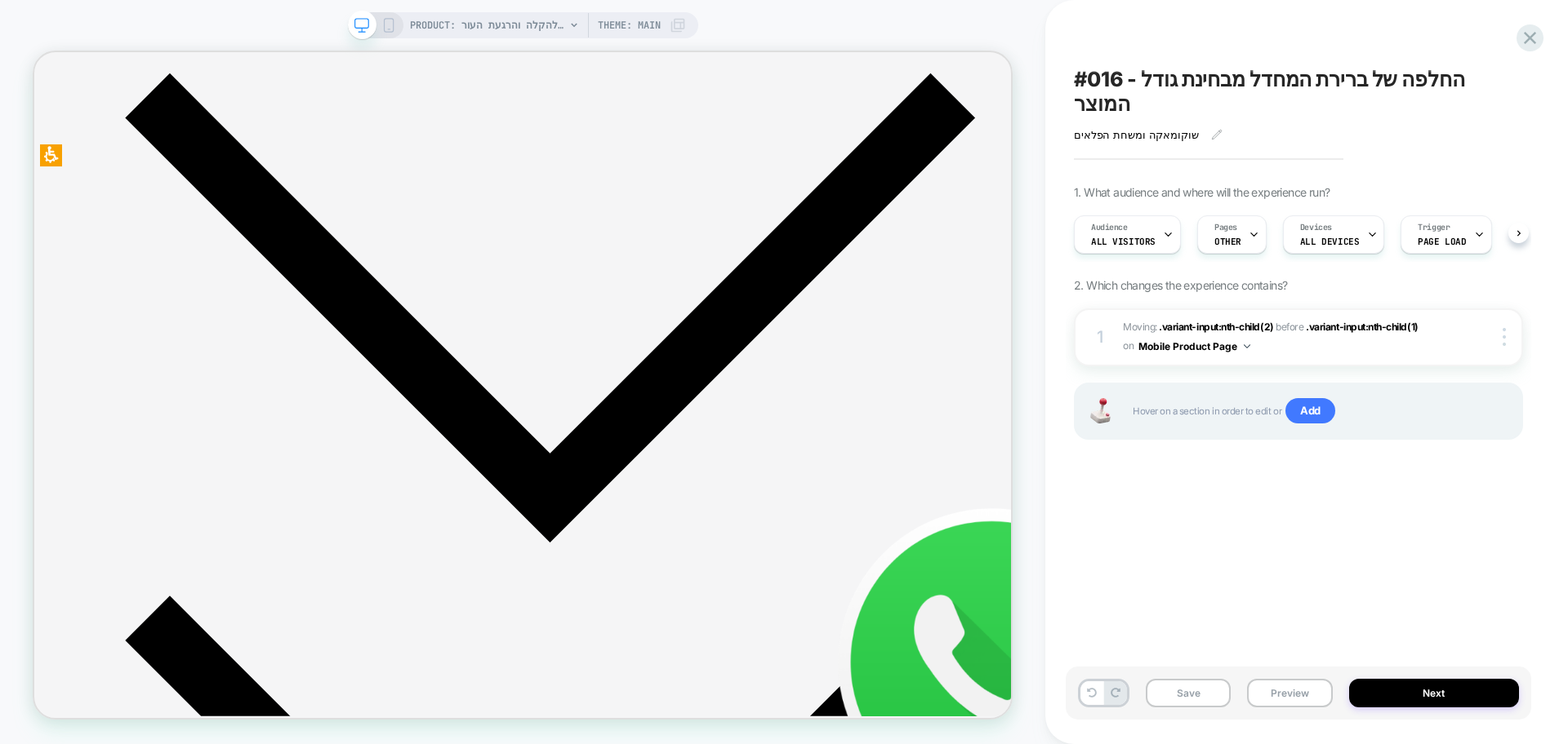
scroll to position [0, 1]
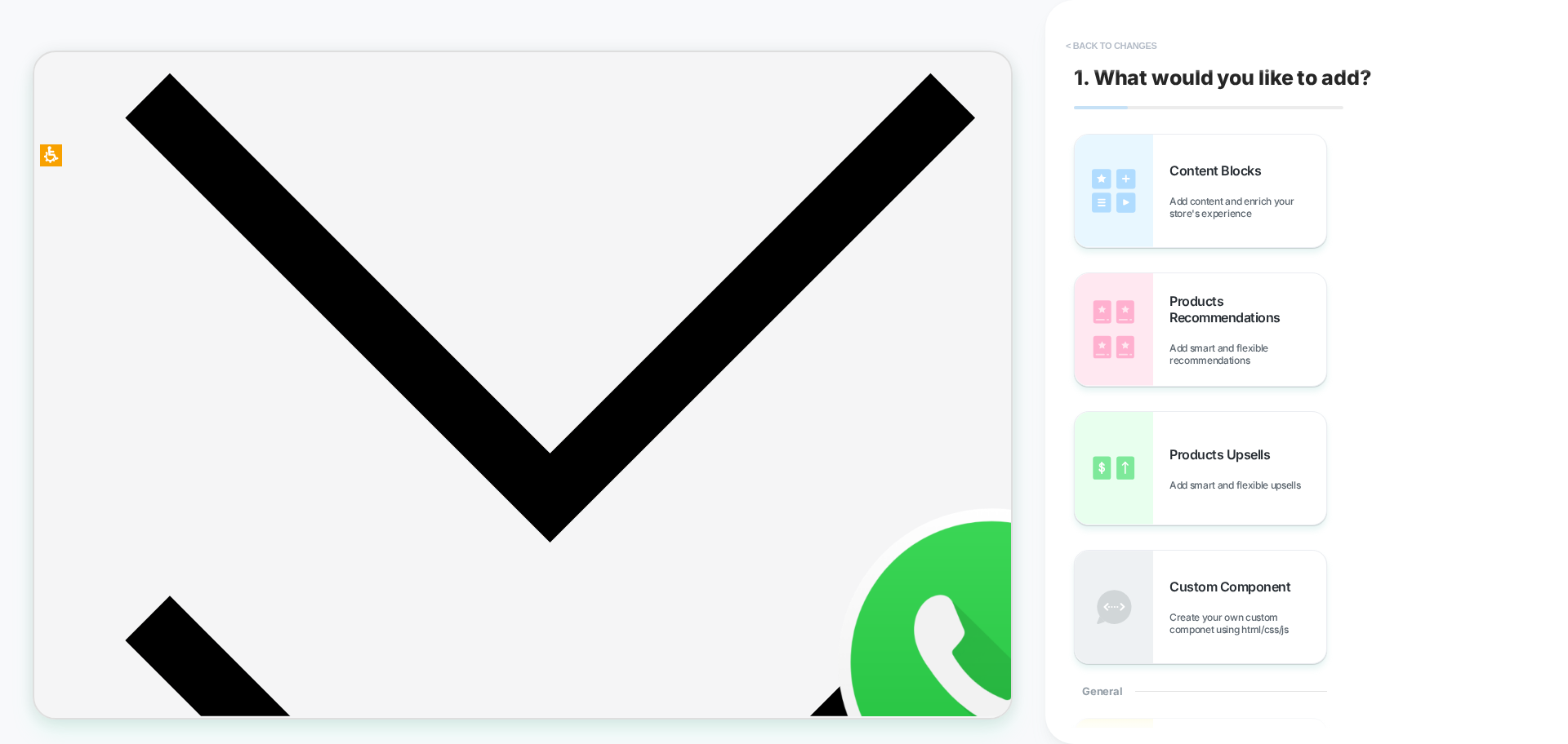
click at [1083, 46] on button "< Back to changes" at bounding box center [1110, 46] width 107 height 26
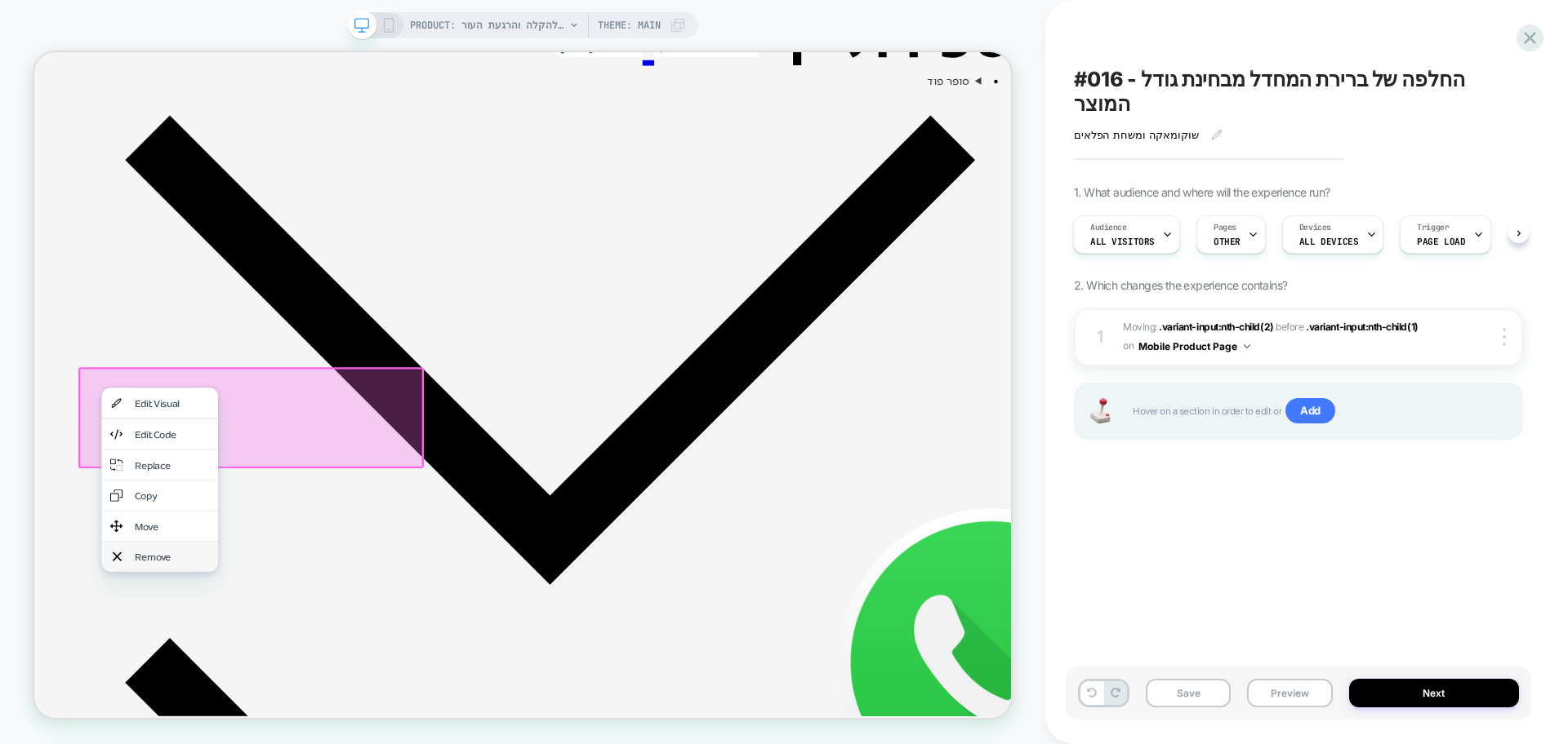
scroll to position [0, 0]
click at [198, 676] on div "Move" at bounding box center [218, 684] width 100 height 17
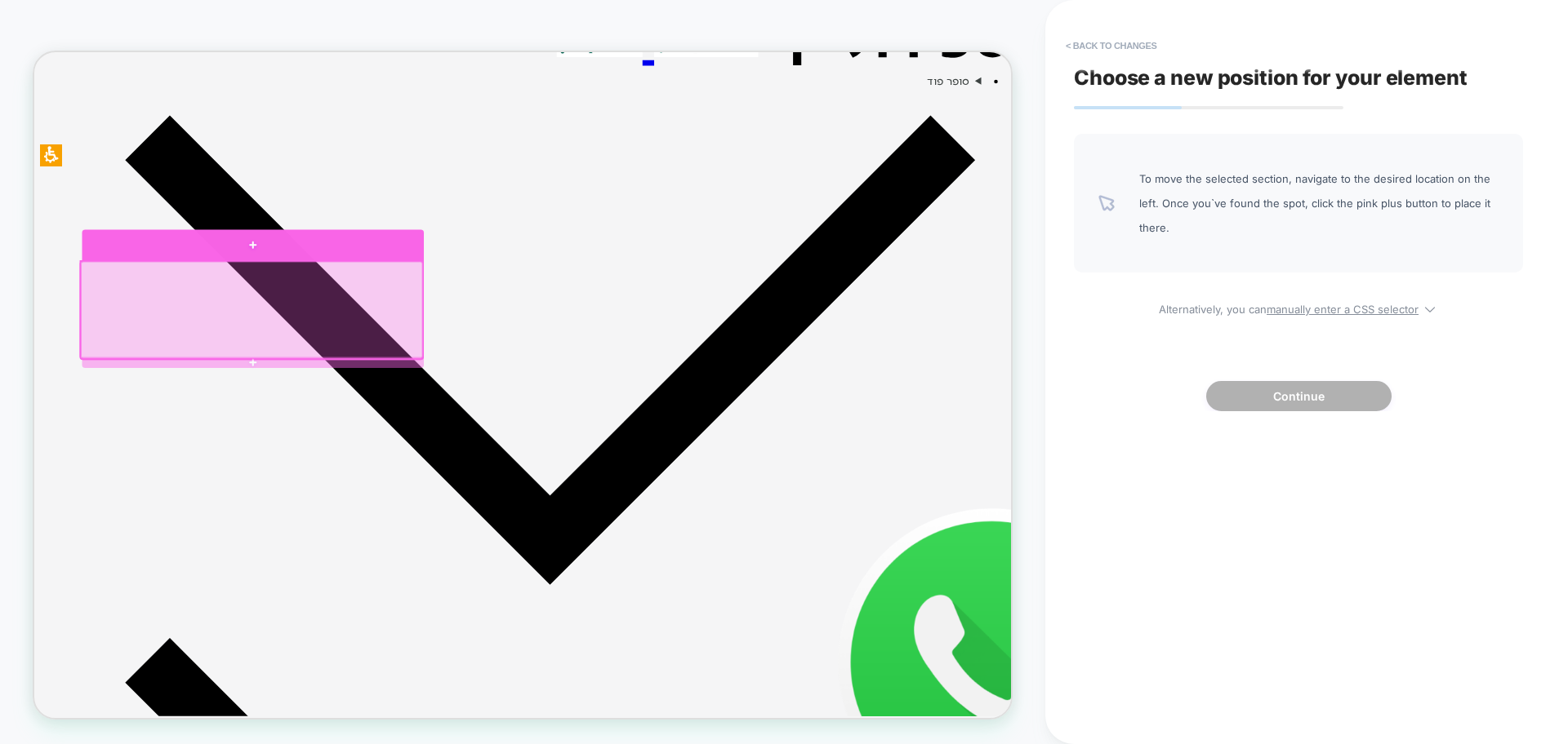
click at [185, 317] on div at bounding box center [326, 309] width 456 height 41
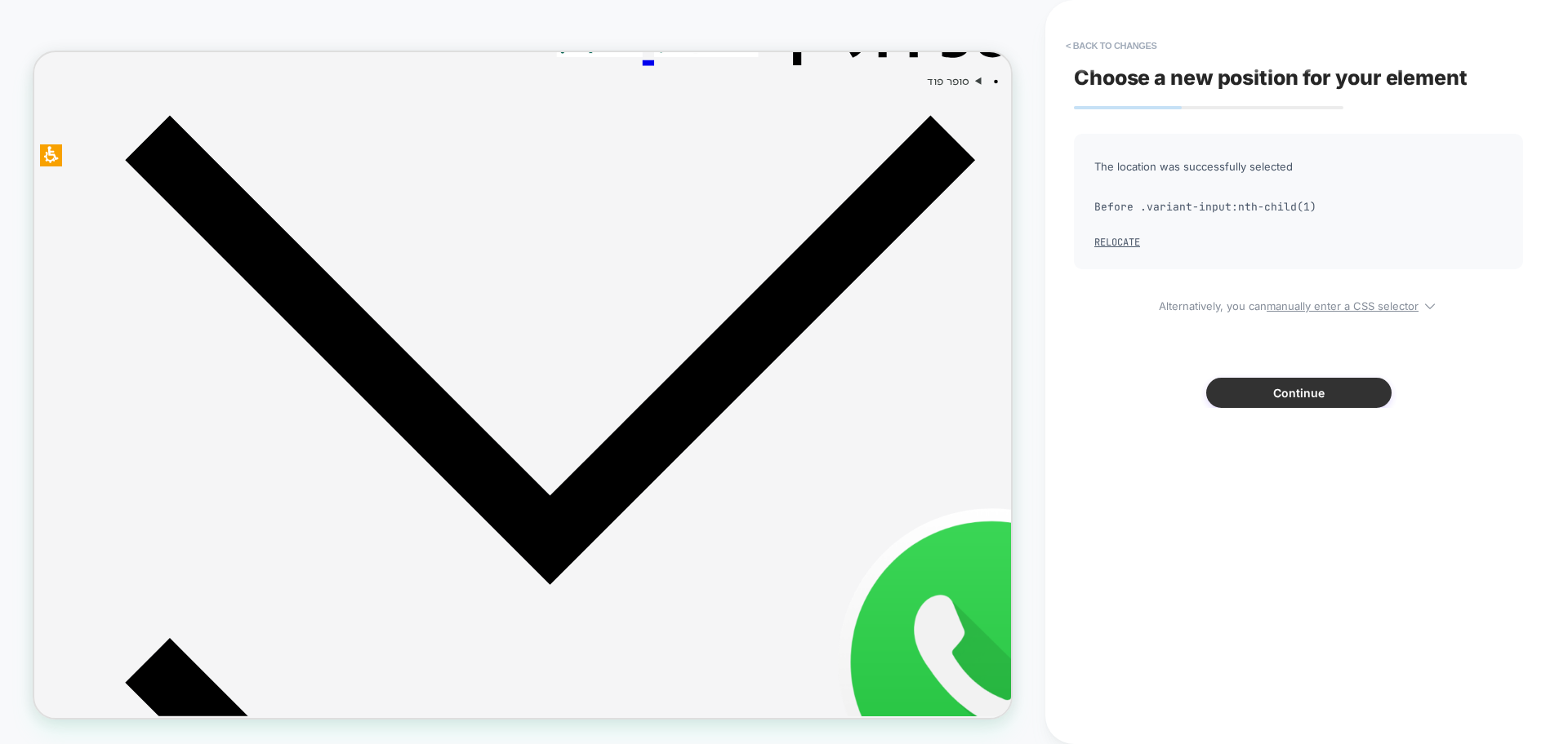
click at [1325, 396] on button "Continue" at bounding box center [1298, 393] width 185 height 30
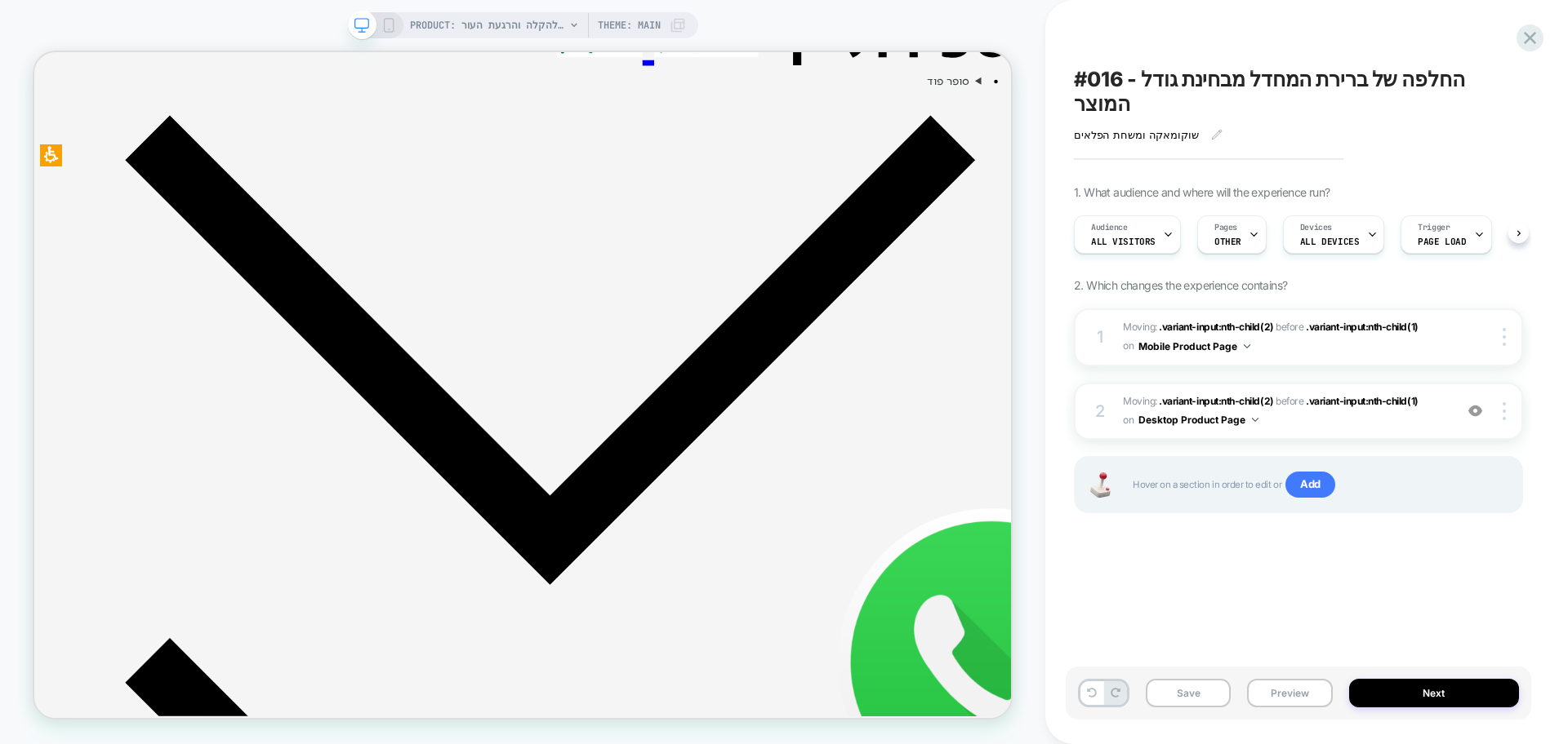
scroll to position [0, 1]
click at [1203, 695] on button "Save" at bounding box center [1188, 693] width 85 height 29
click at [1293, 707] on button "Preview" at bounding box center [1289, 693] width 85 height 29
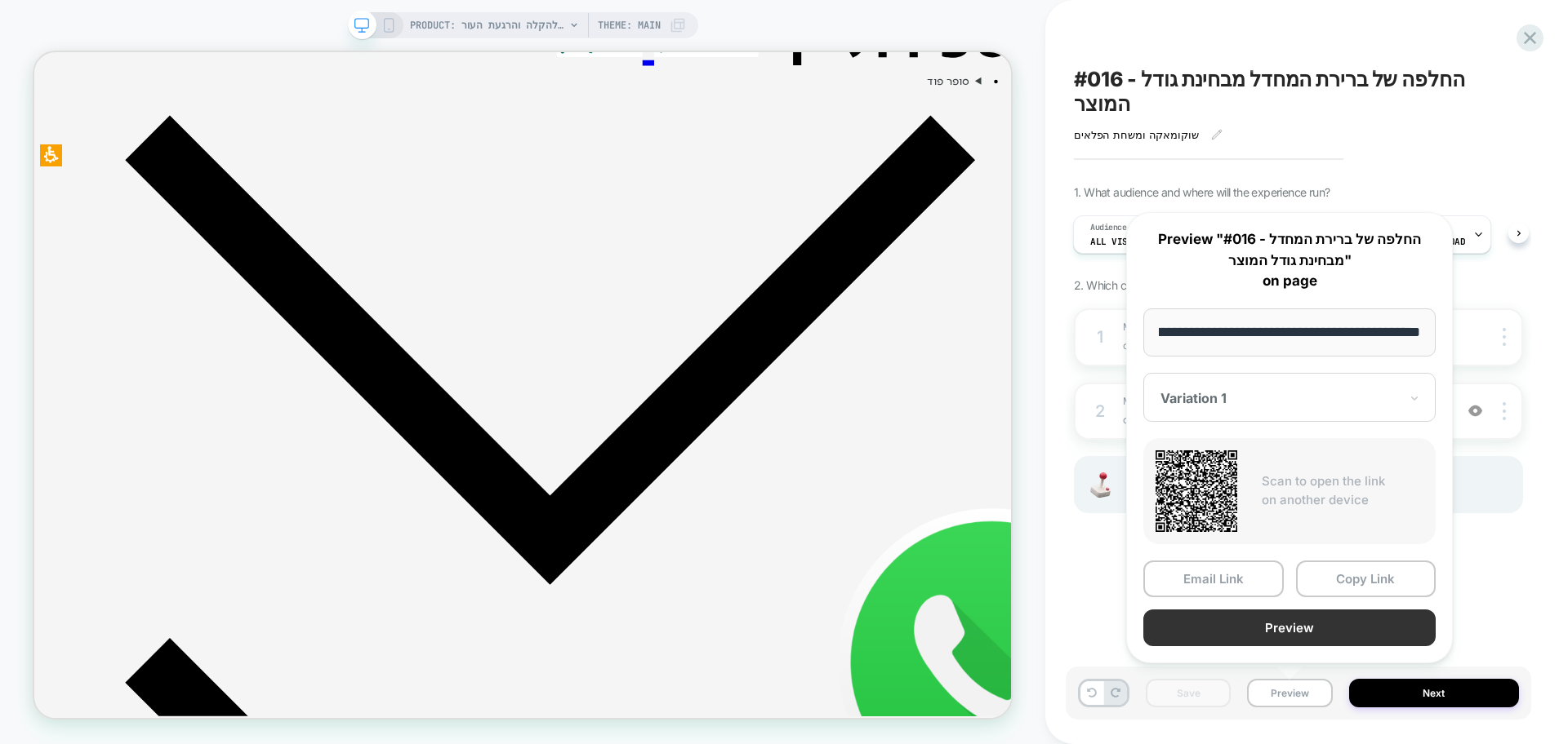
scroll to position [0, 0]
click at [1287, 628] on button "Preview" at bounding box center [1290, 627] width 293 height 36
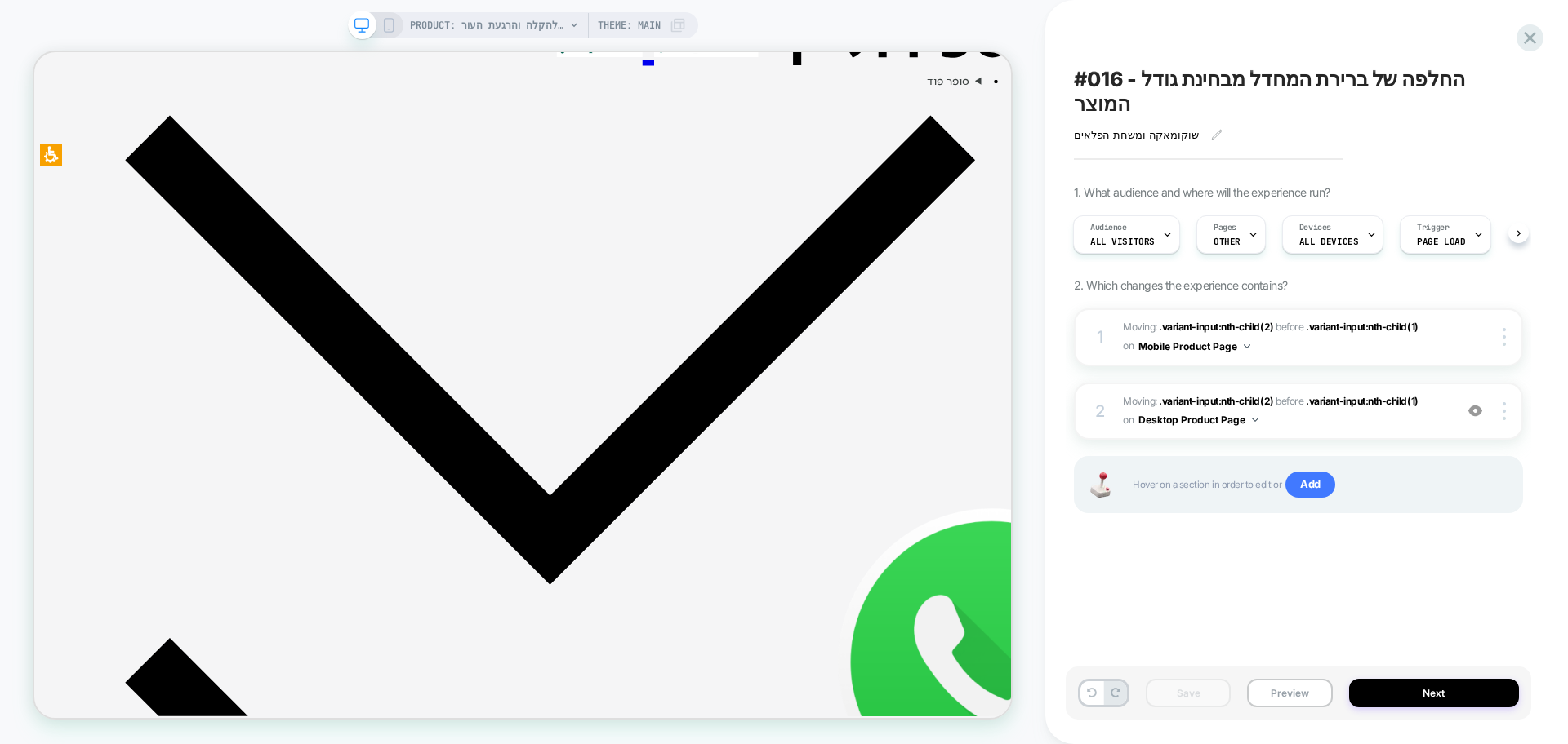
click at [1249, 79] on span "#016 - החלפה של ברירת המחדל מבחינת גודל המוצר" at bounding box center [1298, 91] width 449 height 49
click at [1249, 79] on textarea "**********" at bounding box center [1272, 91] width 396 height 49
click at [1215, 538] on div "1 Moving: .variant-input:nth-child(2) .variant-input:nth-child(2) before .varia…" at bounding box center [1298, 431] width 449 height 246
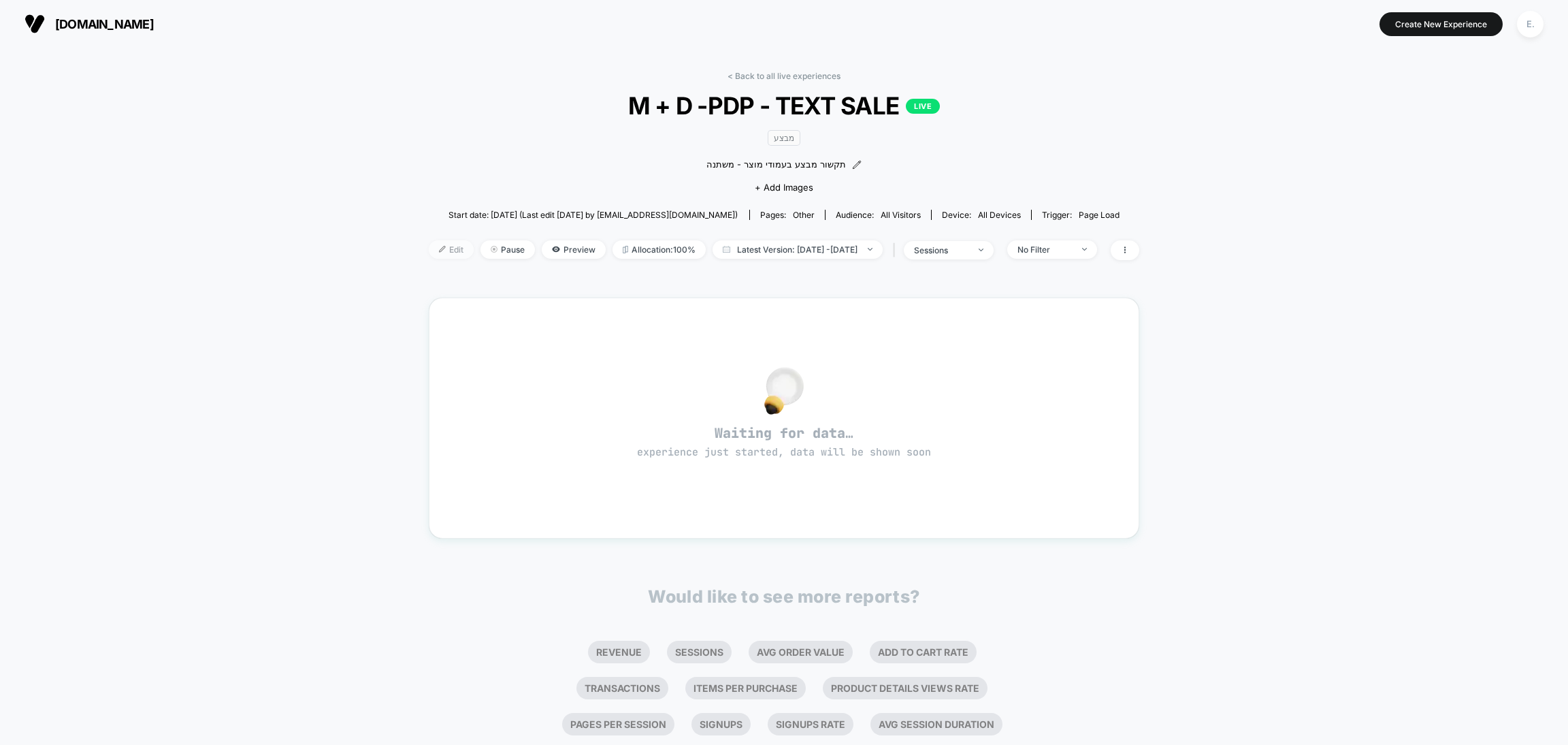
click at [441, 241] on span "Edit" at bounding box center [451, 250] width 45 height 18
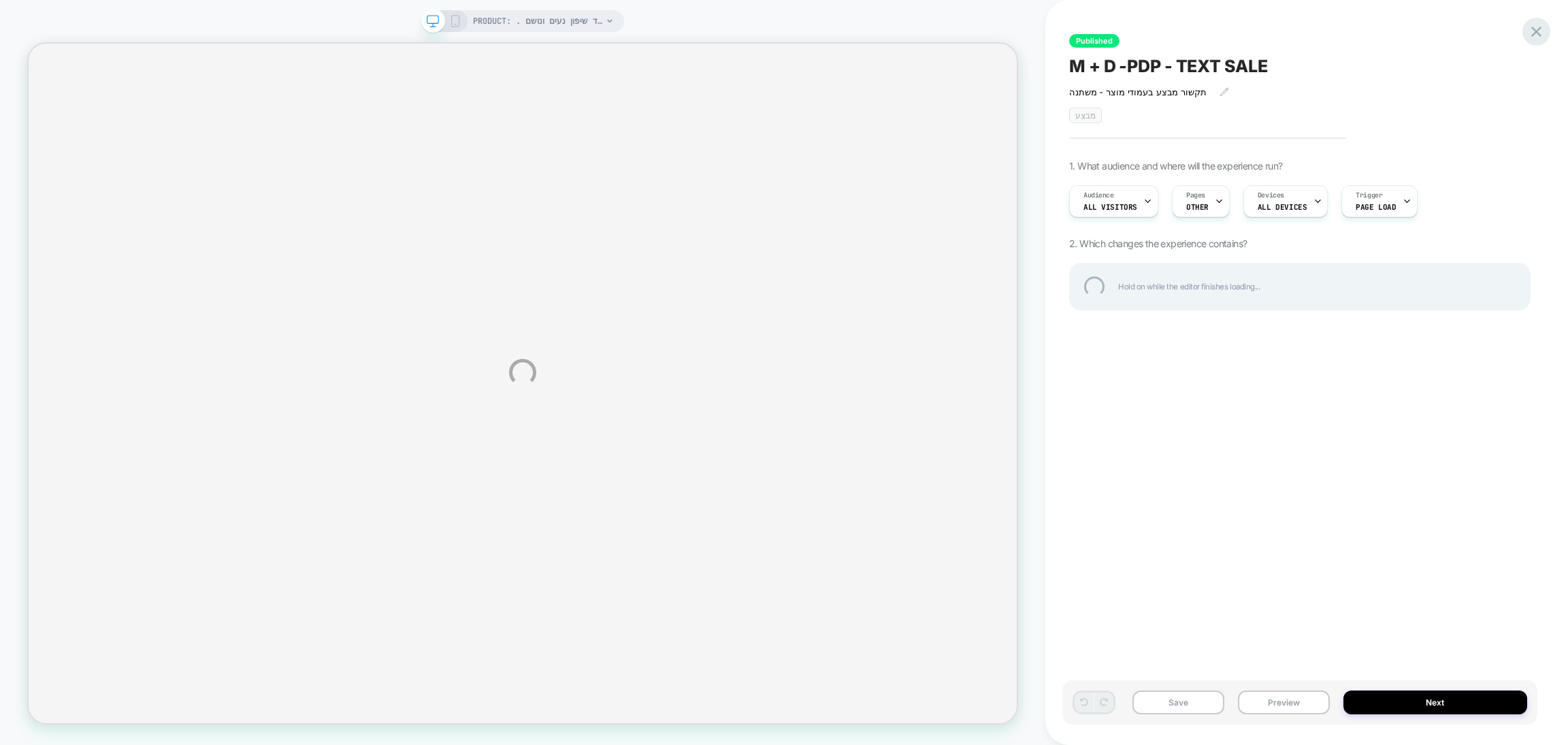
click at [1542, 32] on div at bounding box center [1537, 32] width 28 height 28
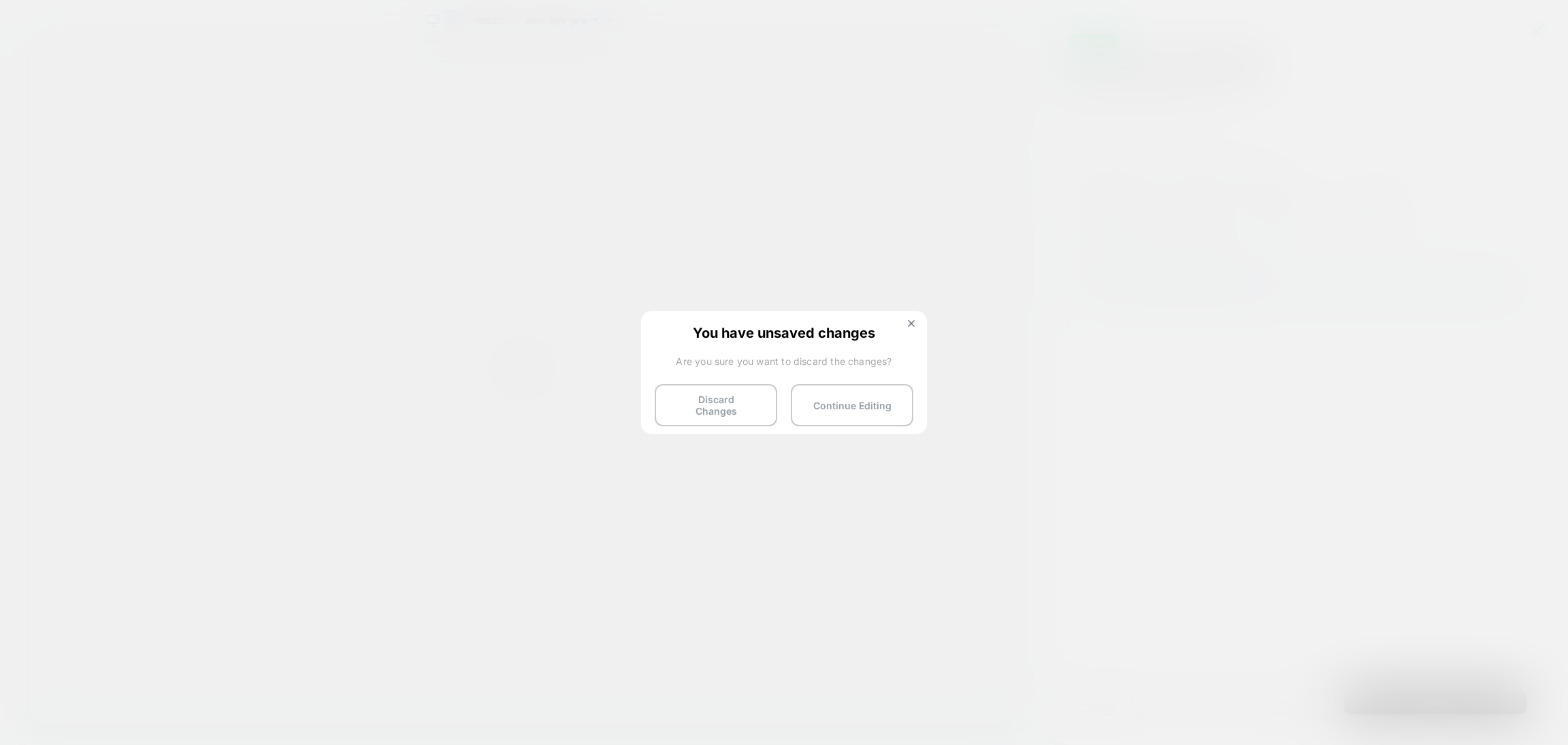
click at [776, 419] on div "You have unsaved changes Are you sure you want to discard the changes? Discard …" at bounding box center [783, 371] width 286 height 121
click at [740, 394] on button "Discard Changes" at bounding box center [716, 406] width 123 height 42
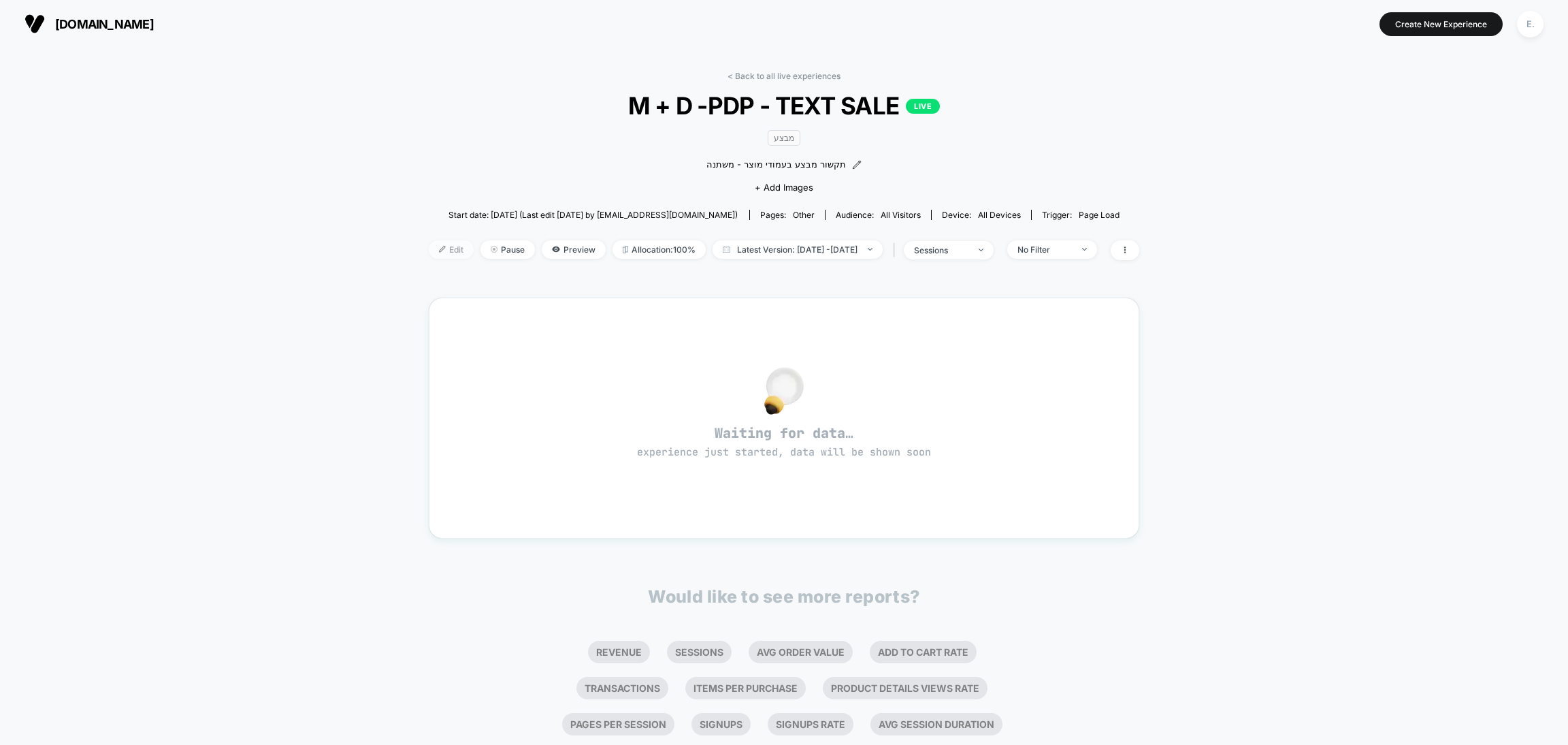
click at [440, 241] on span "Edit" at bounding box center [451, 250] width 45 height 18
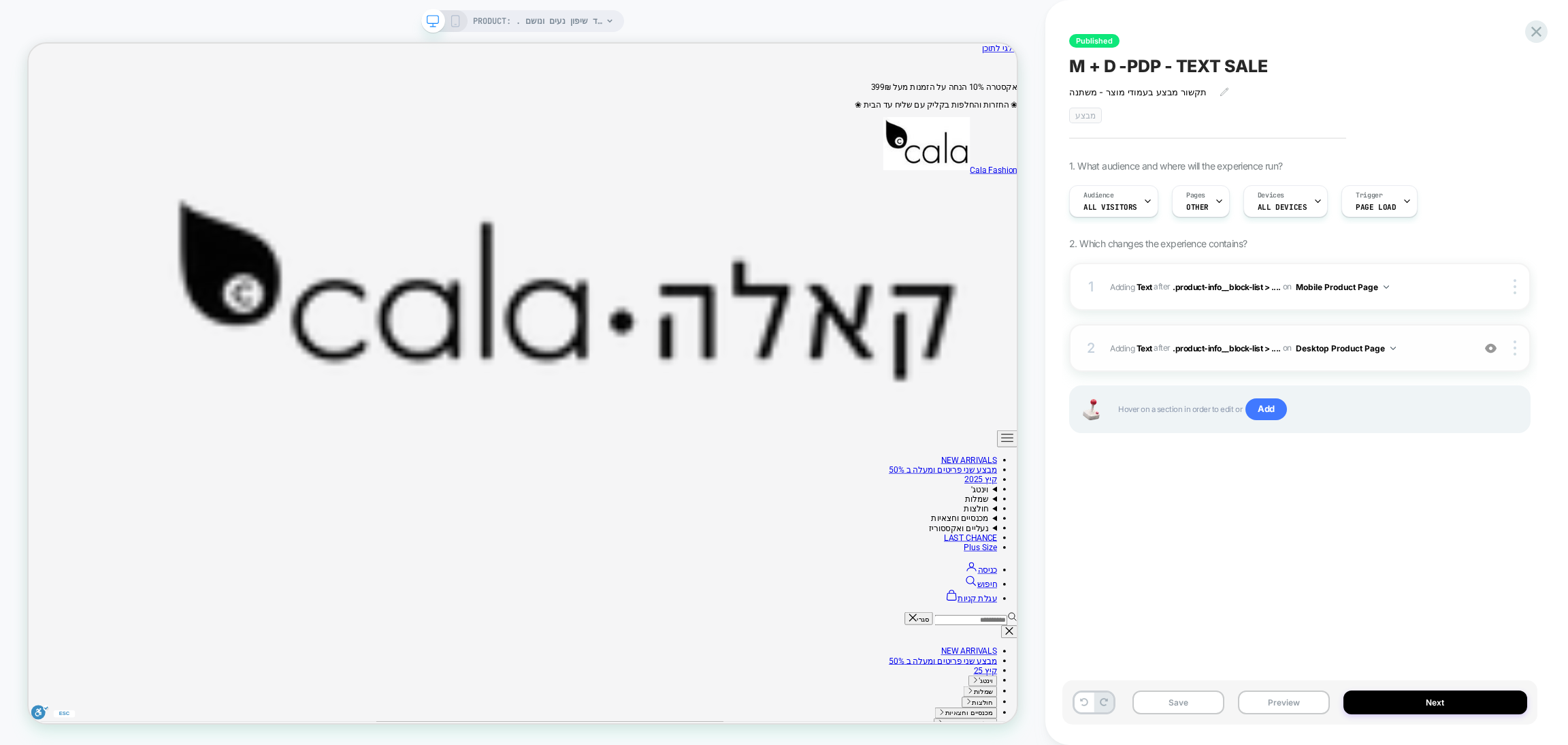
click at [1491, 349] on img at bounding box center [1491, 349] width 11 height 11
click at [1280, 708] on button "Preview" at bounding box center [1284, 703] width 92 height 24
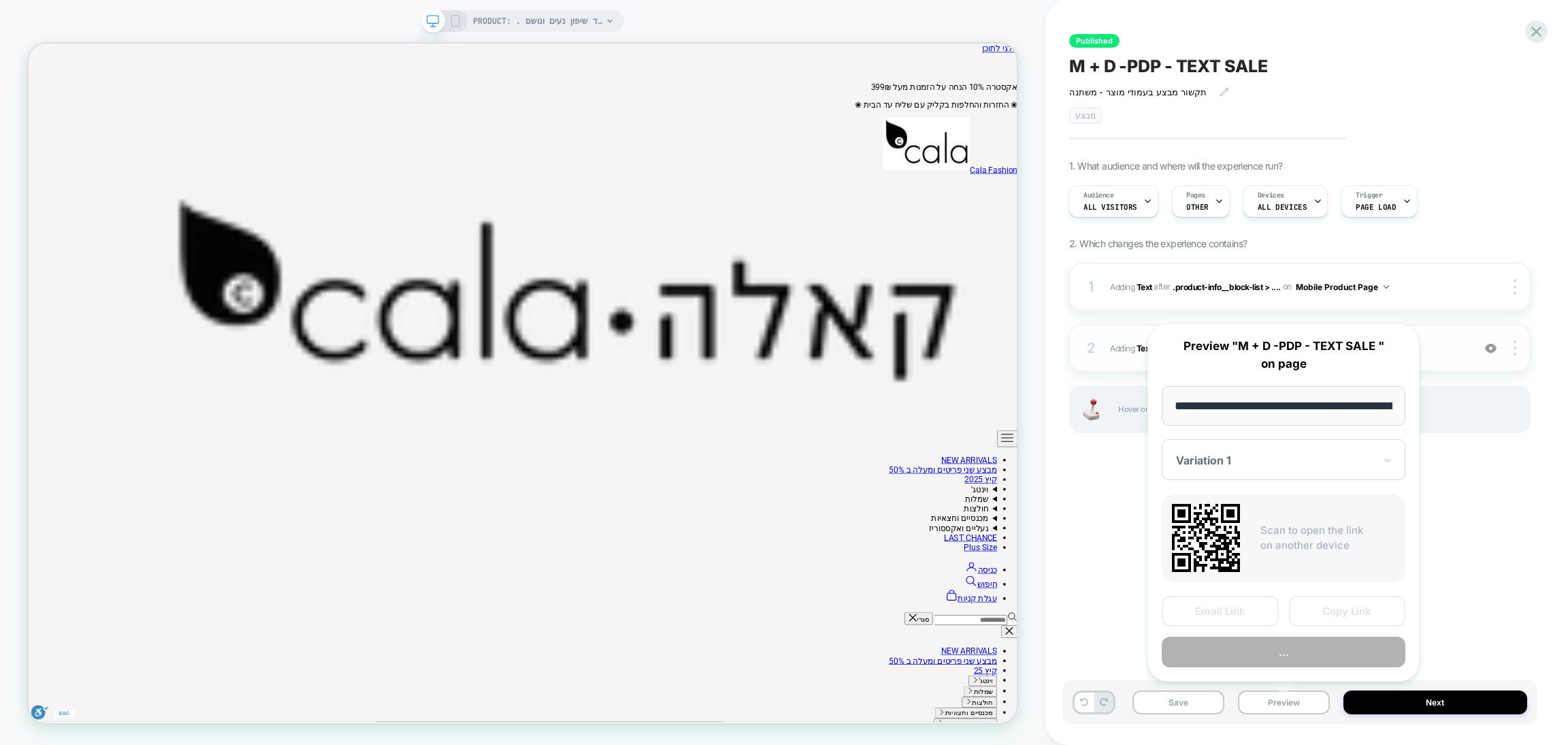
scroll to position [0, 2043]
click at [1270, 660] on button "Preview" at bounding box center [1284, 653] width 244 height 30
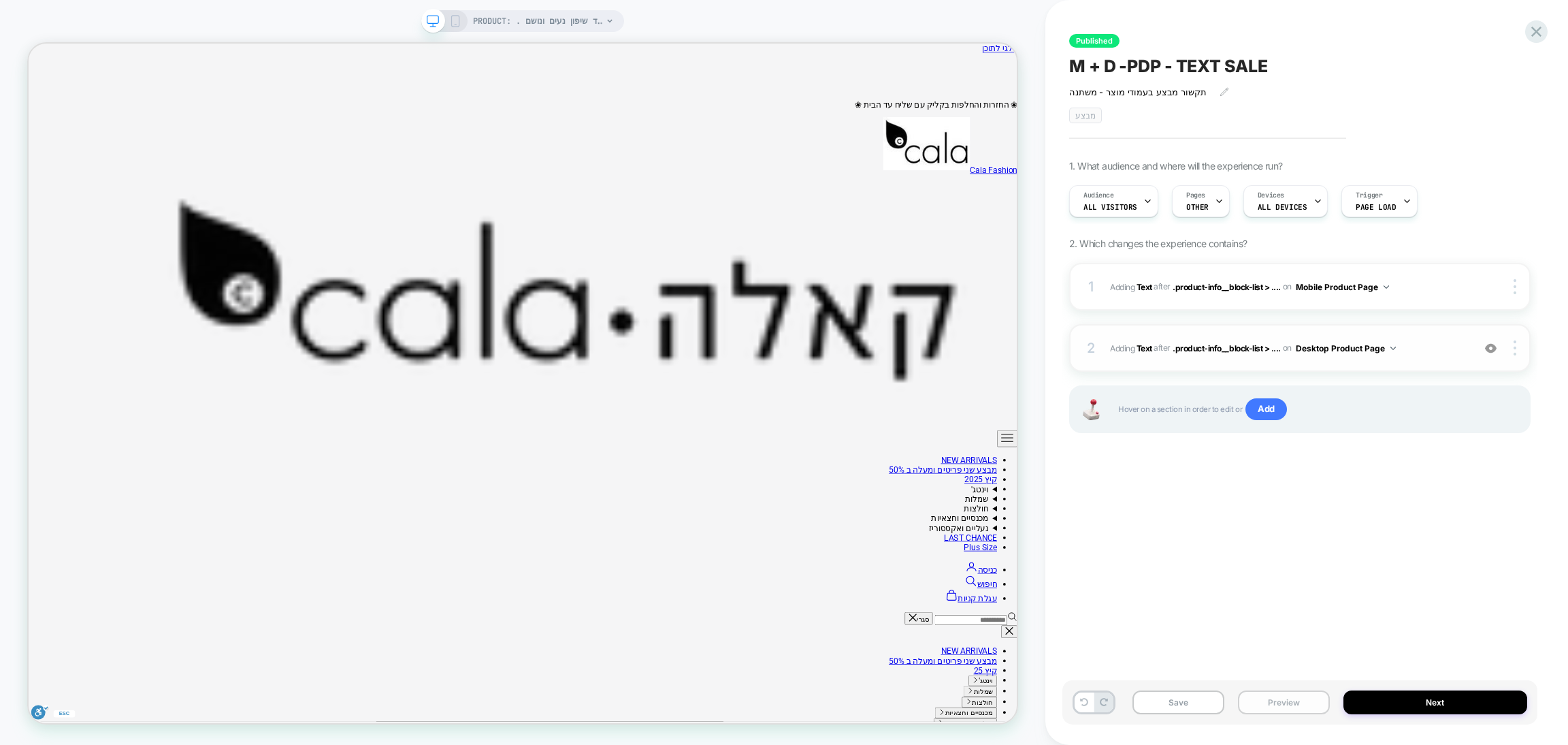
click at [1277, 711] on button "Preview" at bounding box center [1284, 703] width 92 height 24
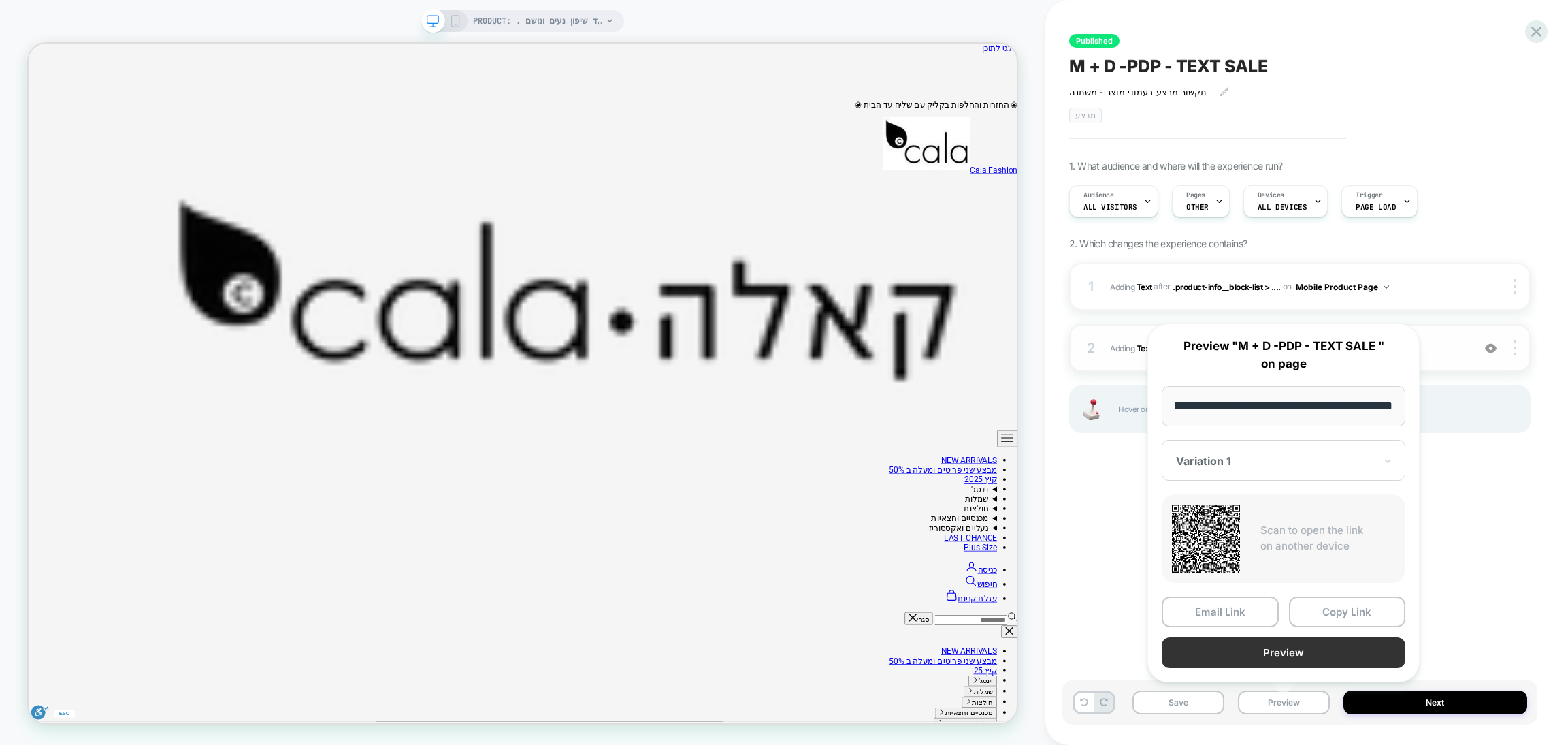
click at [1244, 646] on button "Preview" at bounding box center [1284, 653] width 244 height 30
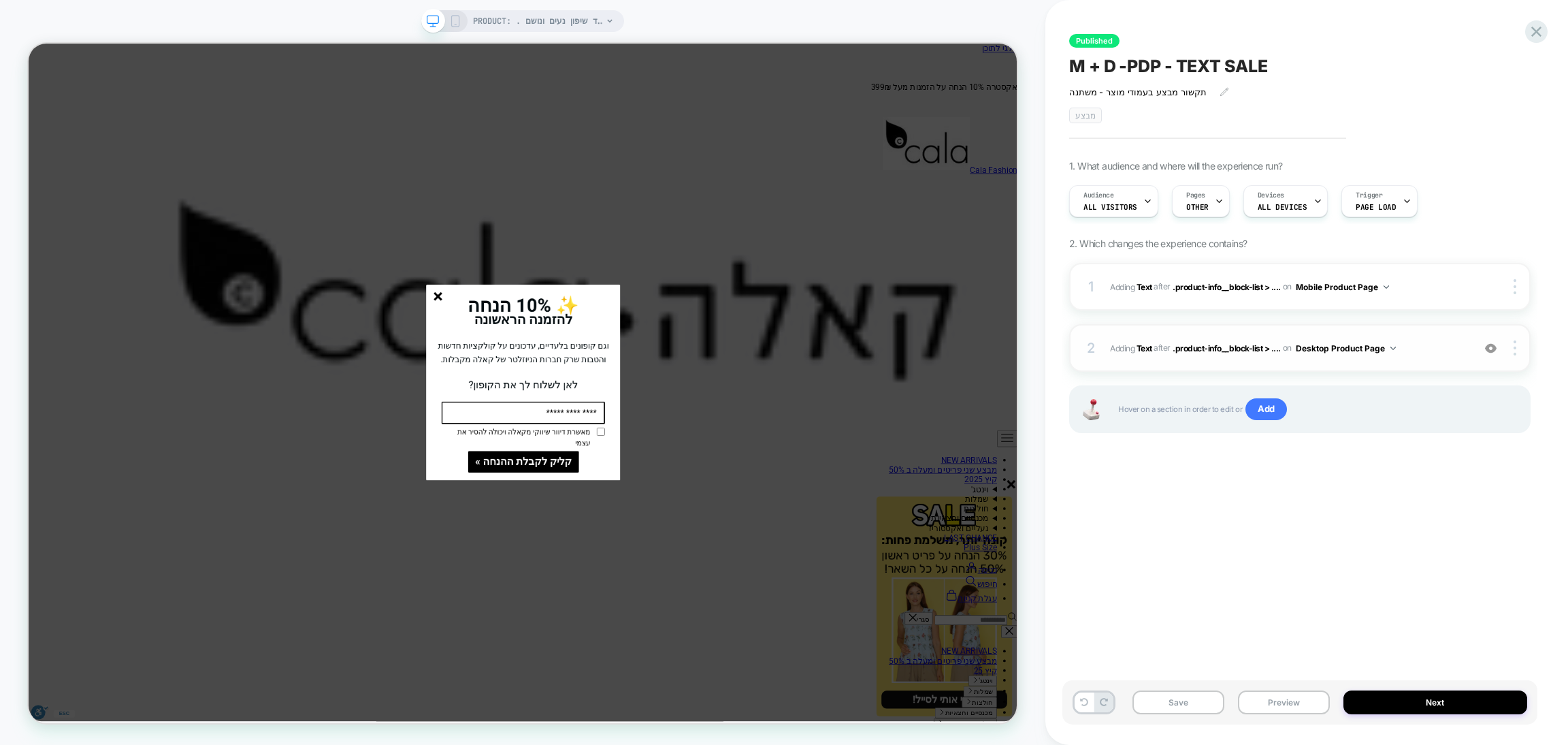
click at [571, 387] on icon "סגור" at bounding box center [575, 381] width 11 height 11
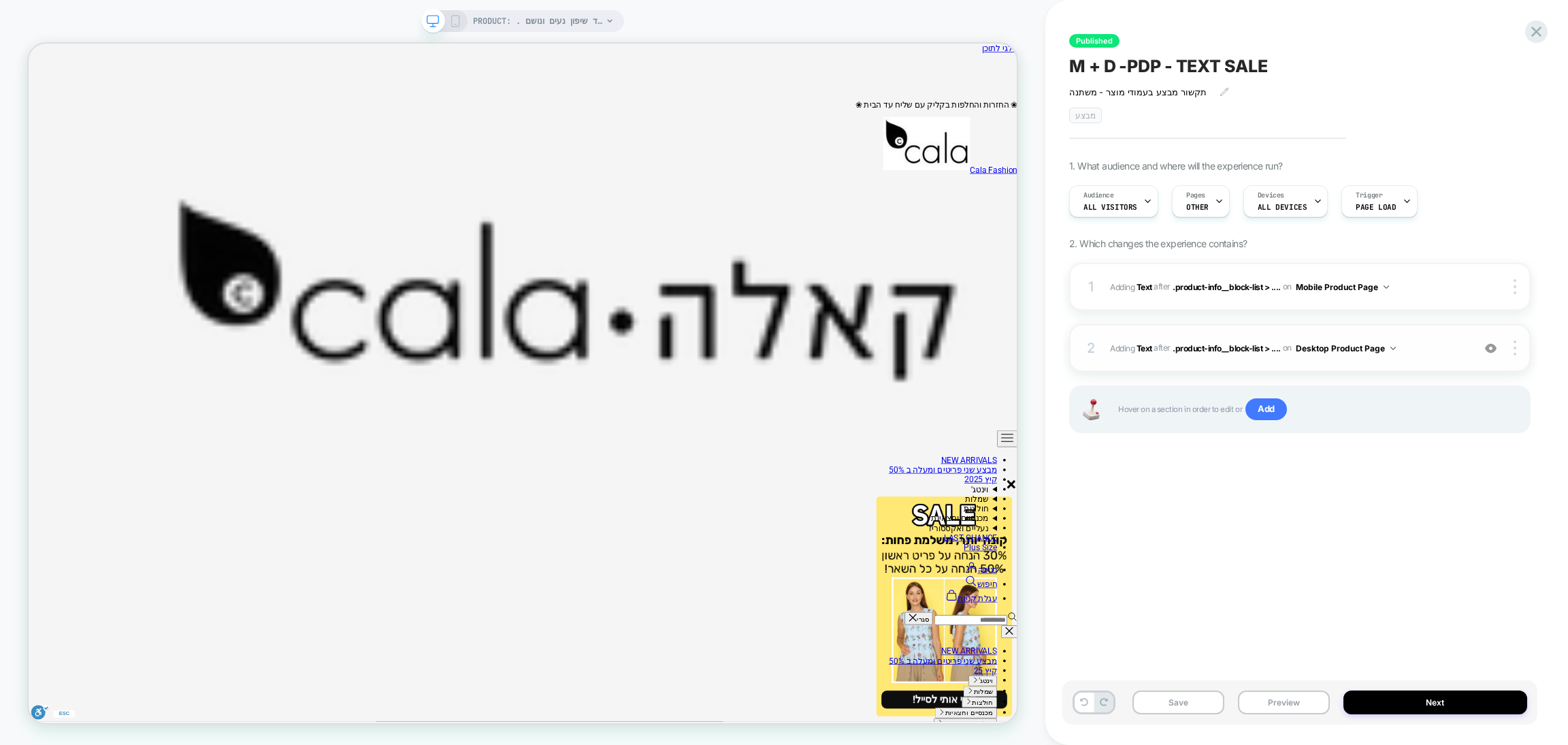
click at [1493, 351] on img at bounding box center [1491, 349] width 11 height 11
click at [1199, 190] on span "Pages" at bounding box center [1196, 195] width 19 height 10
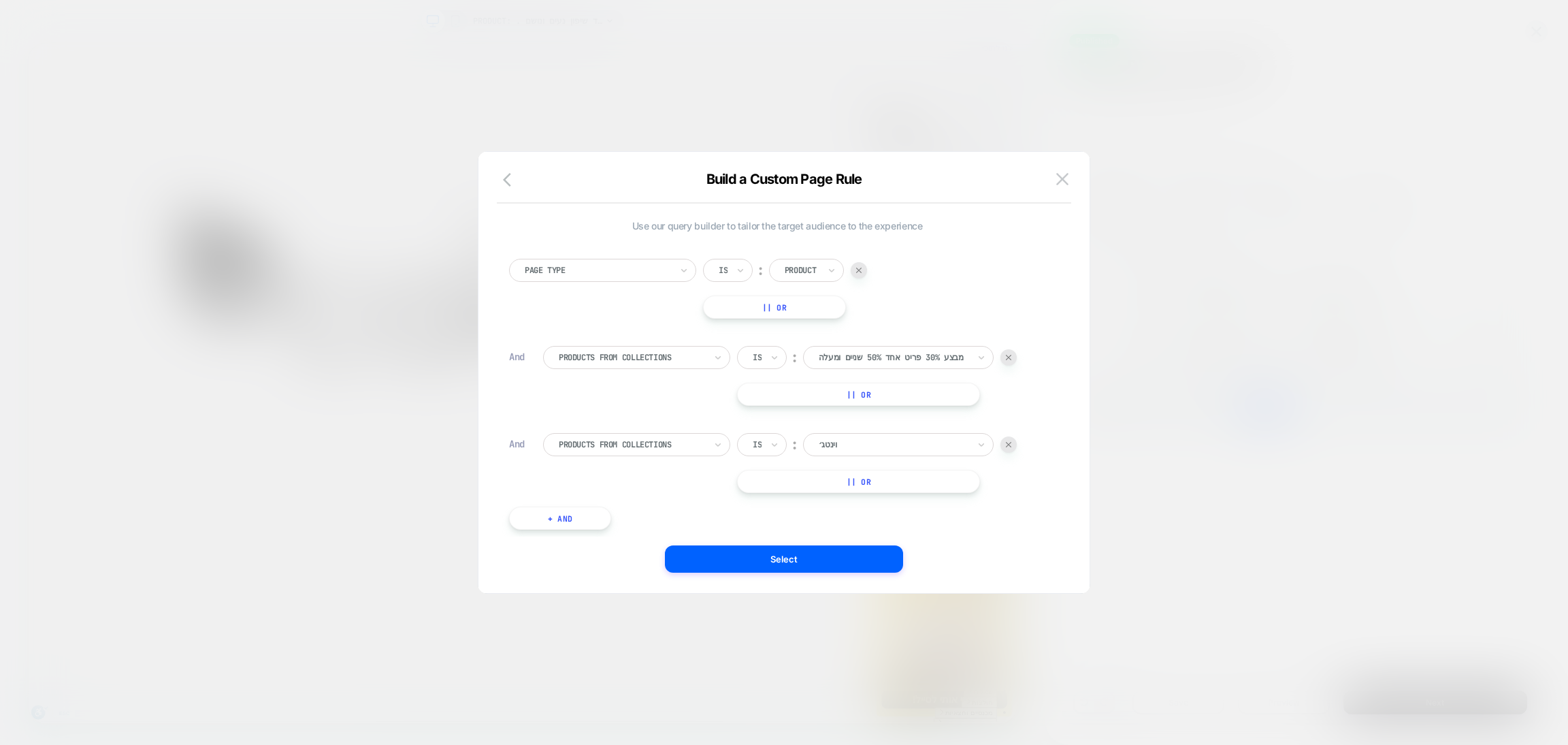
click at [857, 396] on button "|| Or" at bounding box center [859, 394] width 243 height 23
click at [1012, 396] on img at bounding box center [1009, 394] width 6 height 6
click at [1065, 173] on img at bounding box center [1062, 178] width 12 height 11
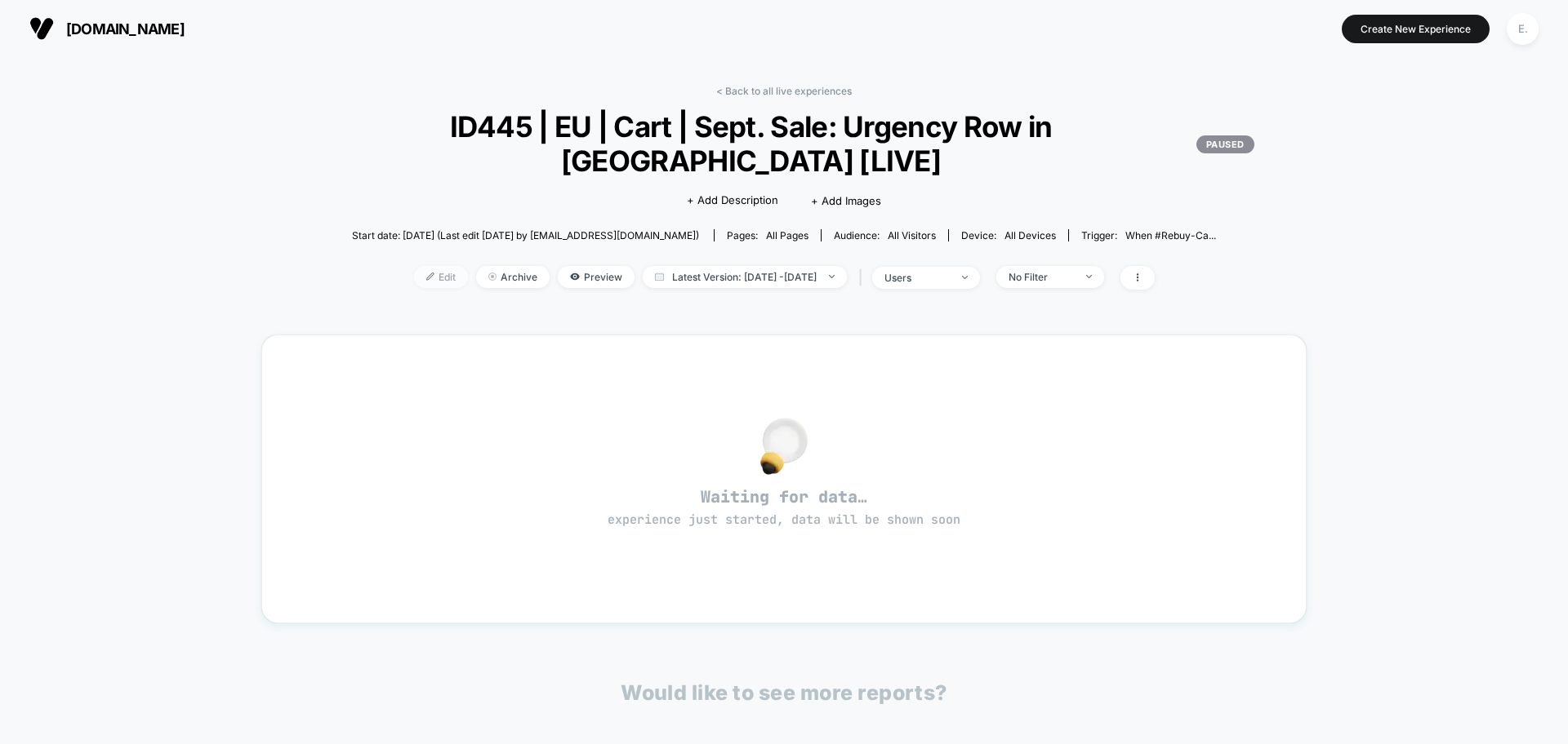
click at [414, 285] on span "Edit" at bounding box center [441, 277] width 54 height 22
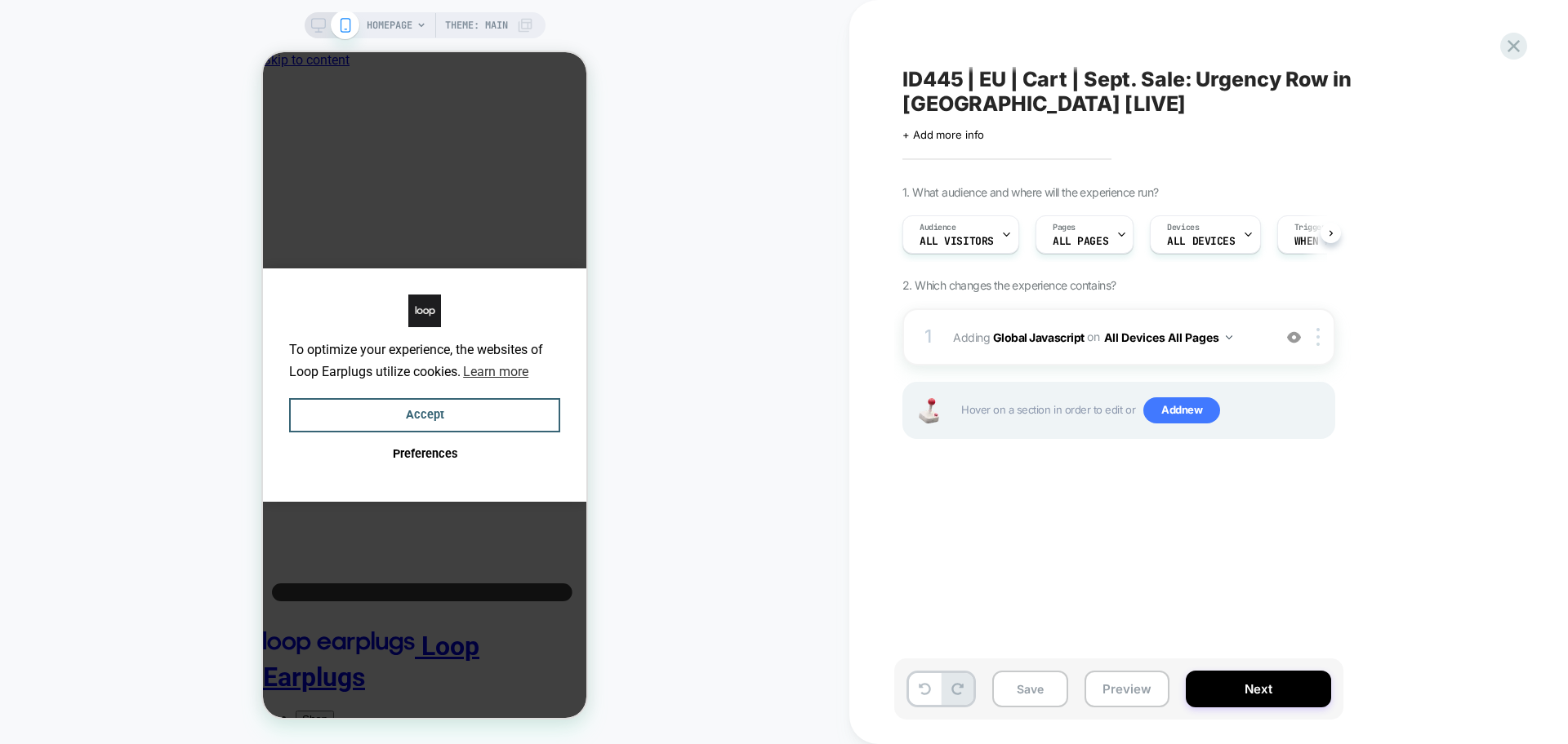
scroll to position [0, 1]
click at [1089, 361] on div "1 Adding Global Javascript on All Devices All Pages Add Before Add After Target…" at bounding box center [1119, 337] width 433 height 57
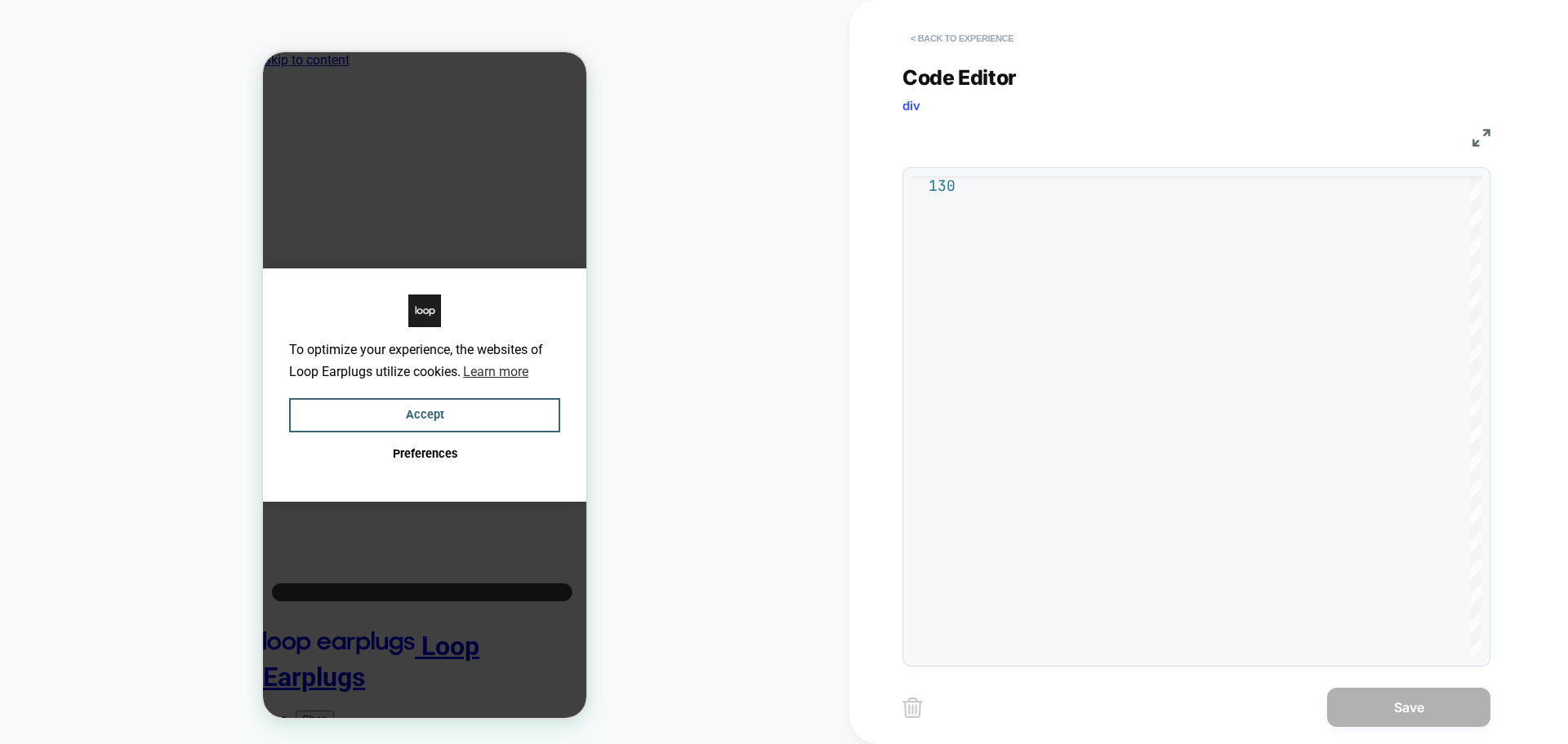
click at [1009, 36] on button "< Back to experience" at bounding box center [962, 38] width 119 height 26
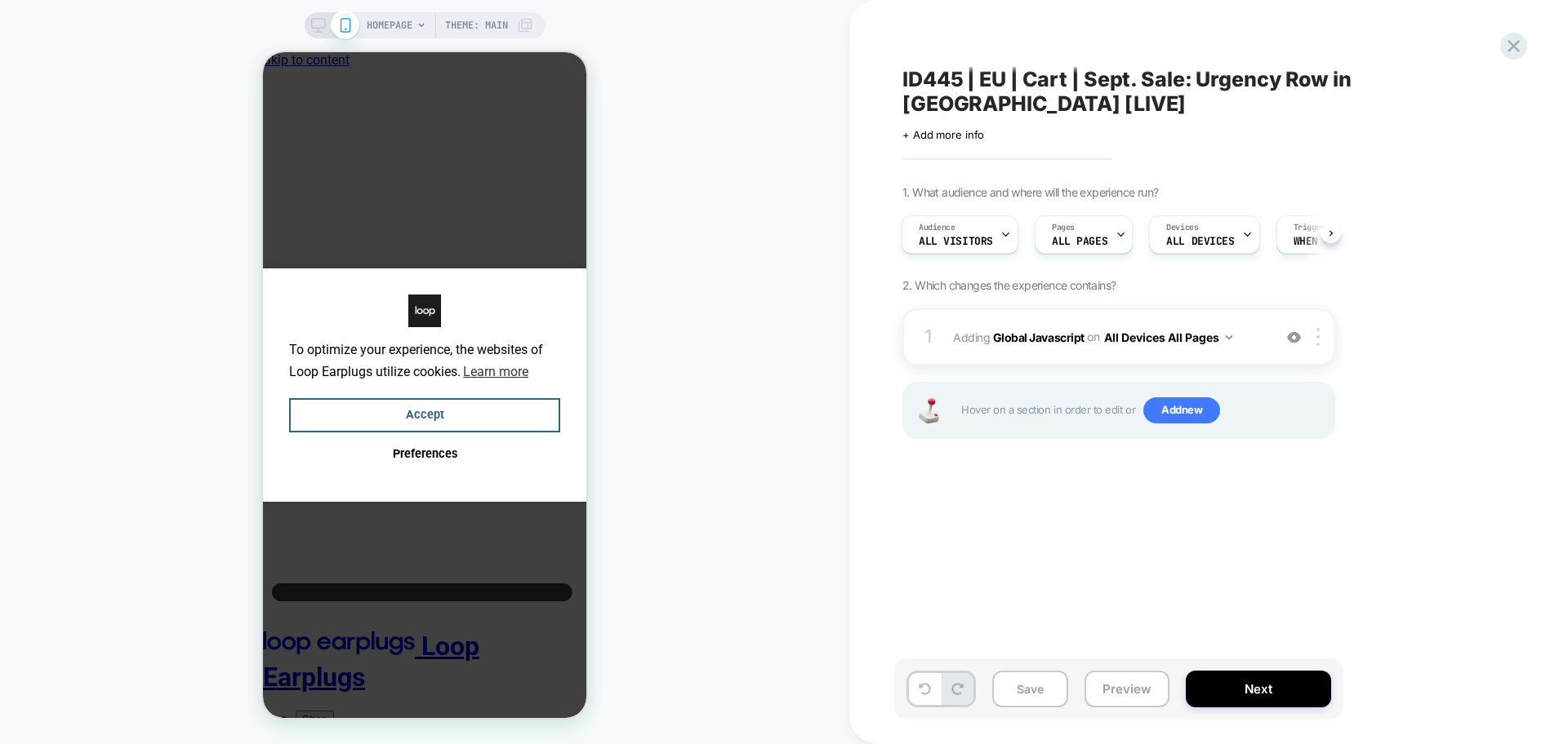
scroll to position [0, 0]
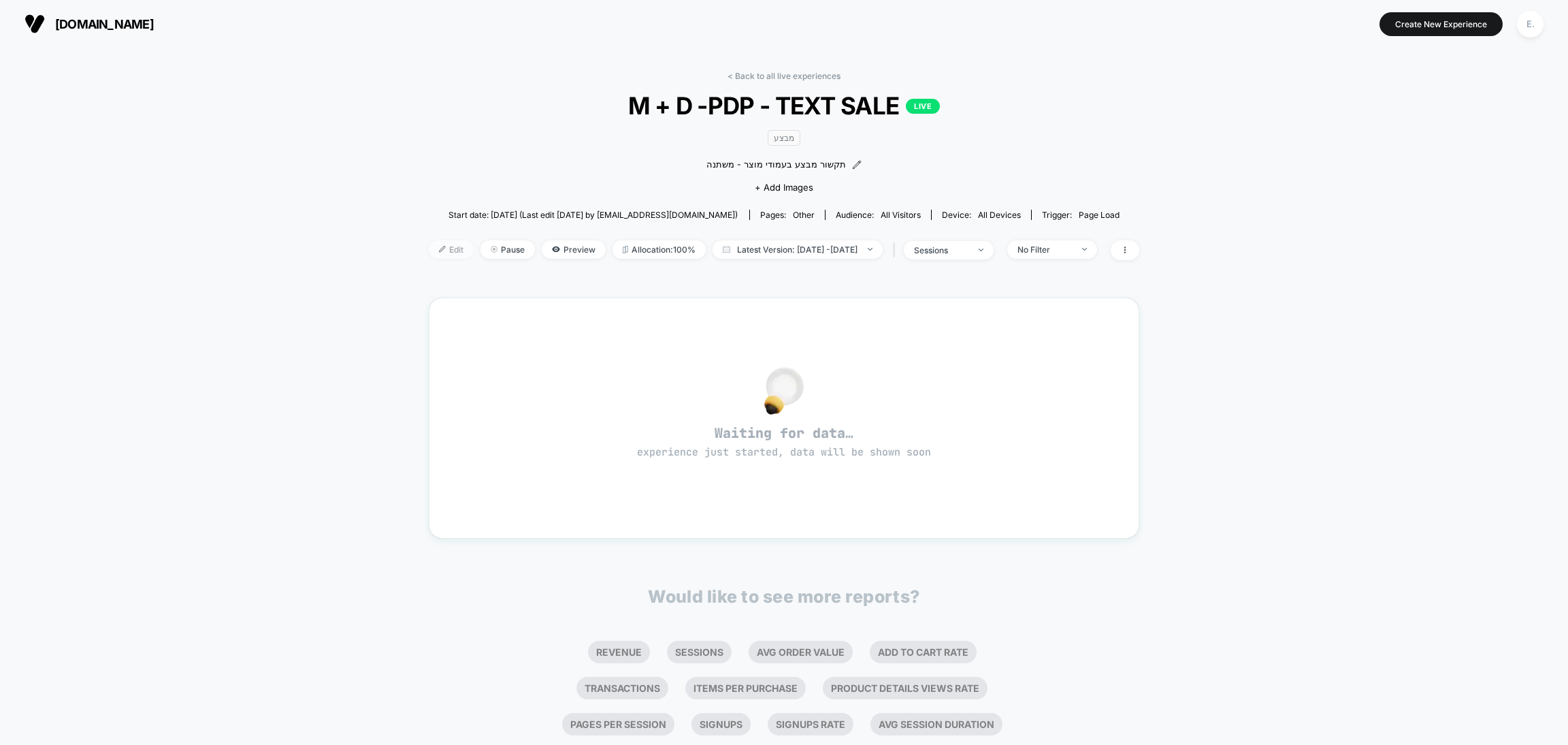
click at [443, 250] on span "Edit" at bounding box center [451, 250] width 45 height 18
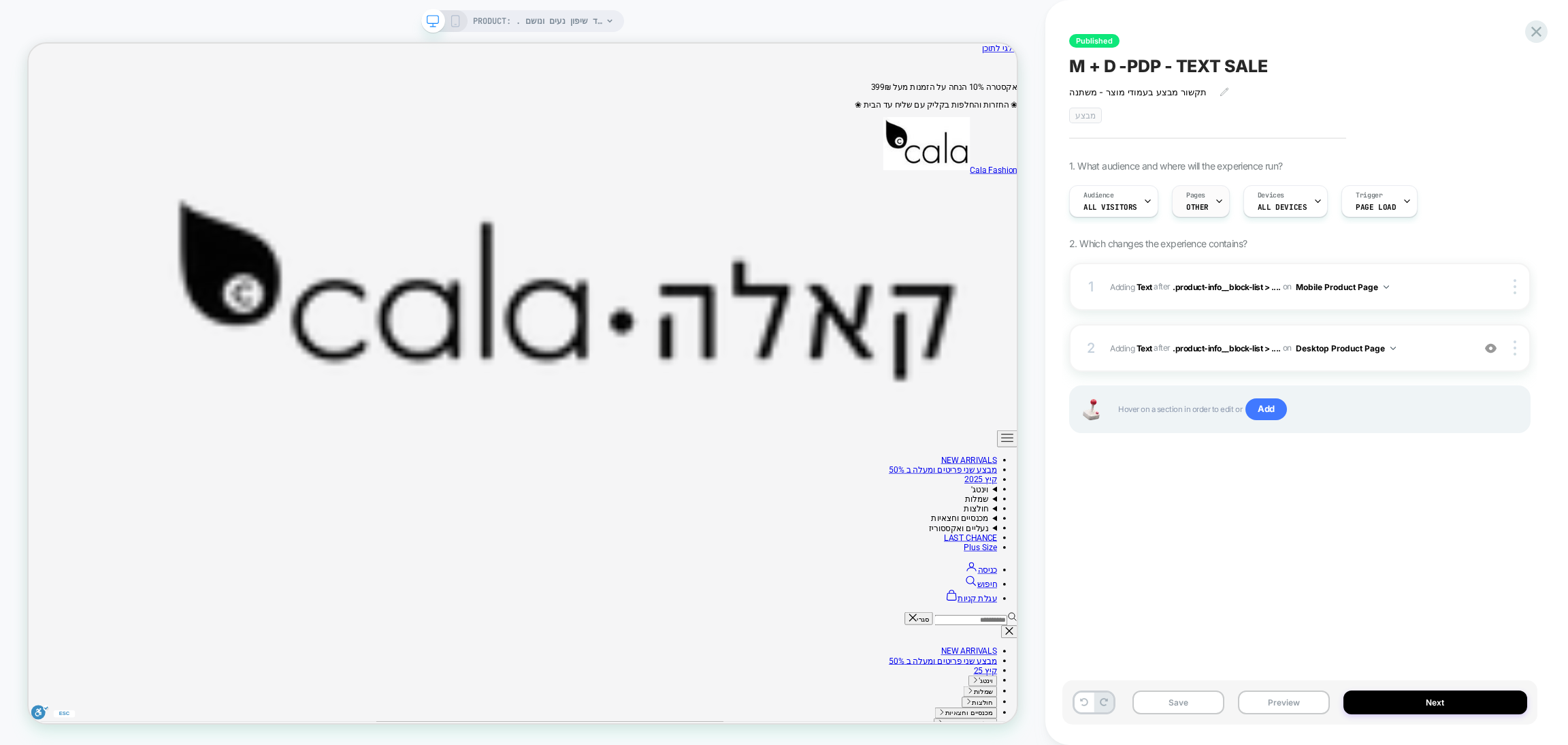
click at [1215, 191] on div at bounding box center [1219, 201] width 9 height 30
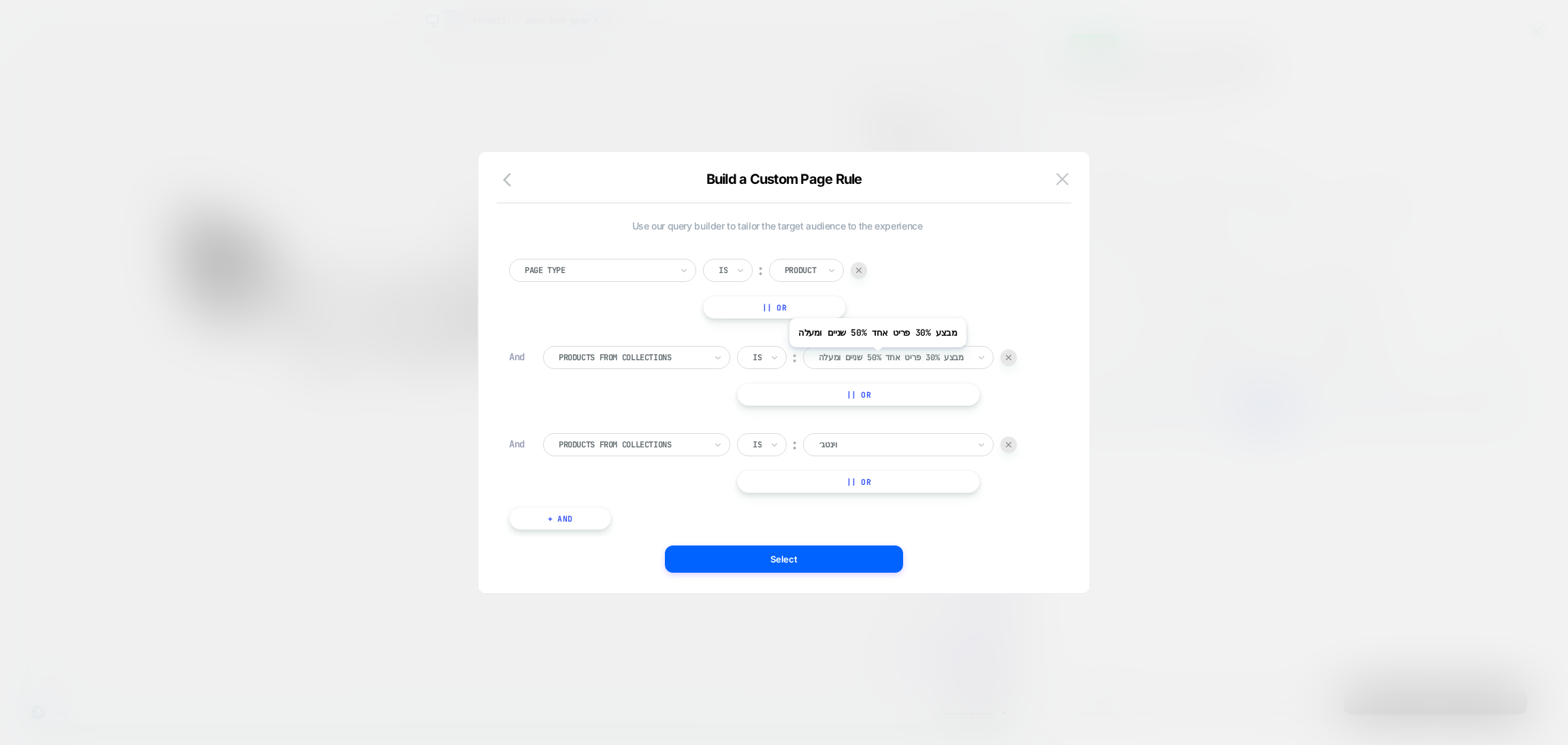
click at [869, 358] on div at bounding box center [893, 357] width 149 height 12
click at [828, 449] on div at bounding box center [893, 444] width 149 height 12
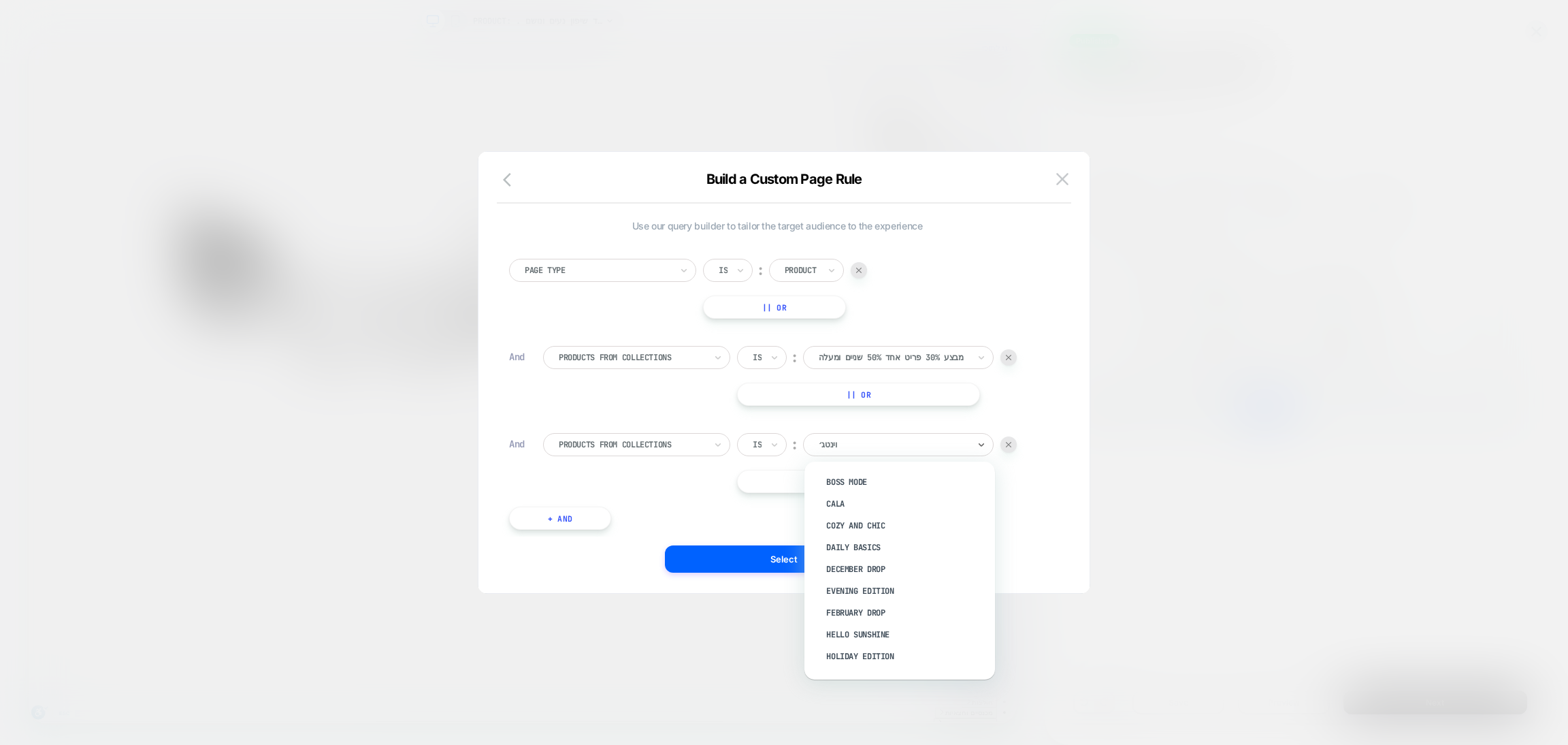
click at [353, 461] on div at bounding box center [784, 372] width 1568 height 745
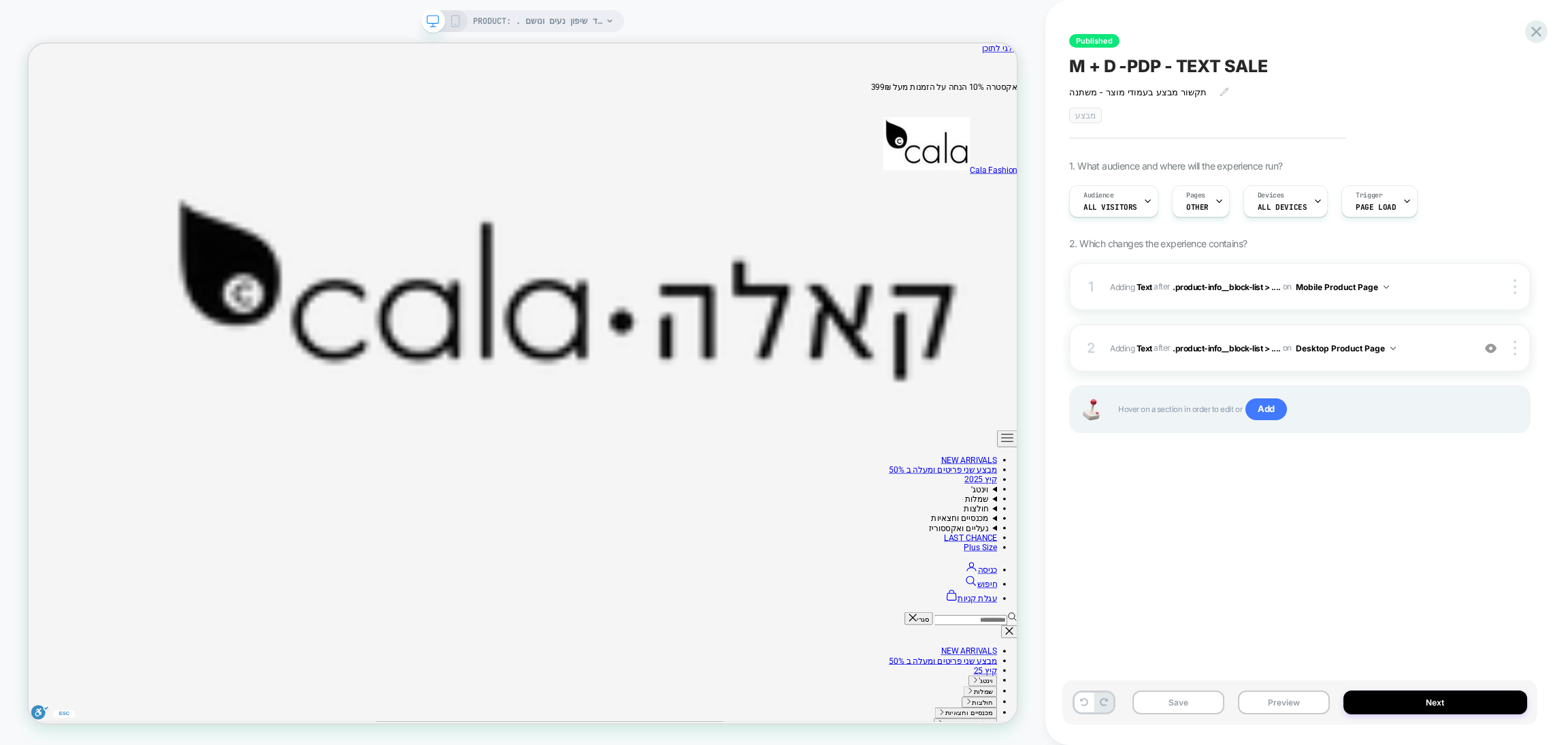
click at [1199, 217] on div "Audience All Visitors Pages OTHER Devices ALL DEVICES Trigger Page Load" at bounding box center [1293, 201] width 462 height 46
click at [1194, 208] on span "OTHER" at bounding box center [1198, 207] width 23 height 10
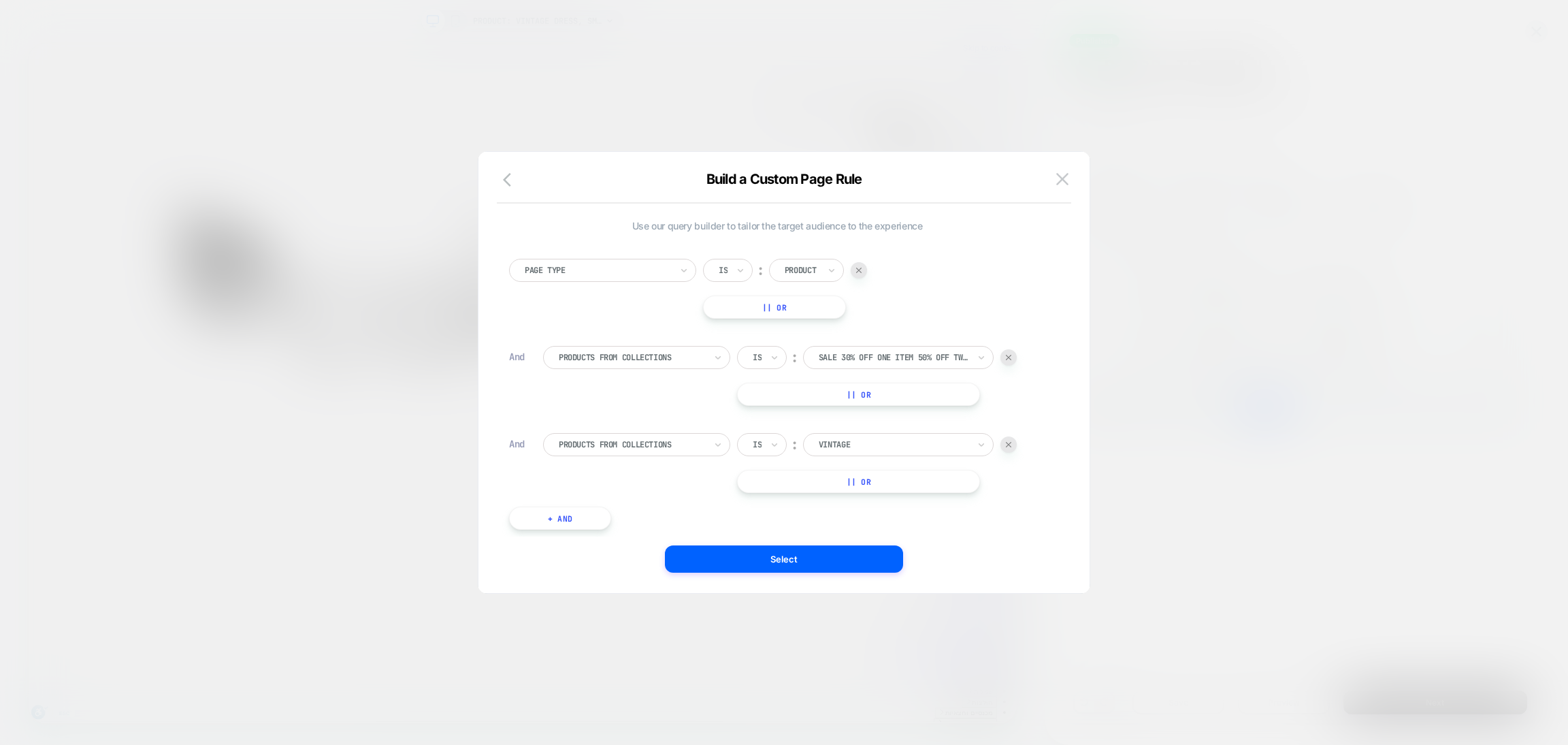
click at [874, 451] on div "Vintage" at bounding box center [893, 444] width 152 height 15
type input "***"
click at [1247, 403] on div at bounding box center [784, 372] width 1568 height 745
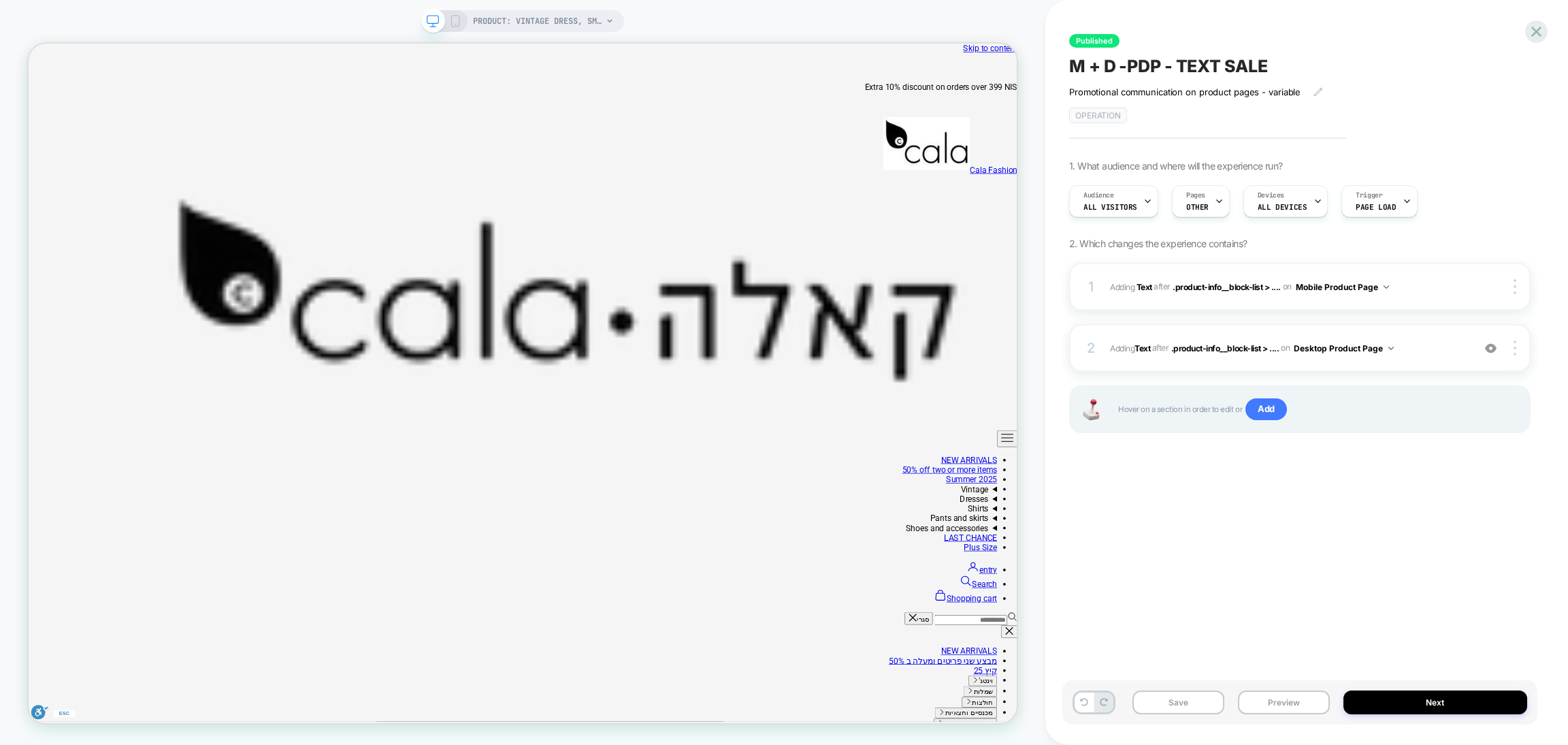
click at [1186, 218] on div "Audience All Visitors Pages OTHER Devices ALL DEVICES Trigger Page Load" at bounding box center [1293, 201] width 462 height 46
click at [1234, 156] on div "Published M + D -PDP - TEXT SALE Promotional communication on product pages - v…" at bounding box center [1300, 372] width 475 height 718
click at [1215, 197] on icon at bounding box center [1219, 201] width 9 height 9
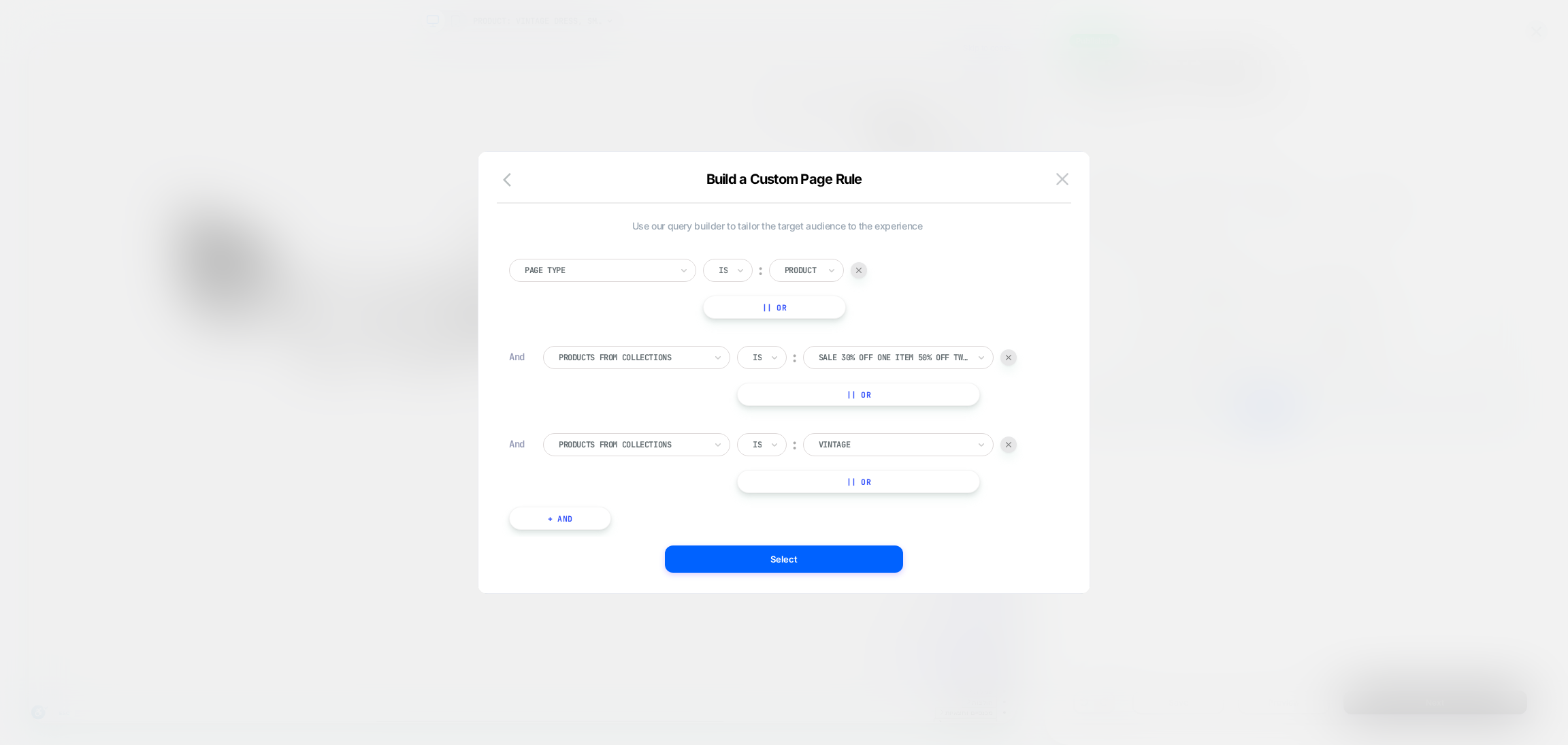
drag, startPoint x: 1212, startPoint y: 351, endPoint x: 1007, endPoint y: 443, distance: 224.7
click at [1007, 443] on img at bounding box center [1009, 445] width 6 height 6
click at [839, 563] on button "Select" at bounding box center [784, 559] width 238 height 28
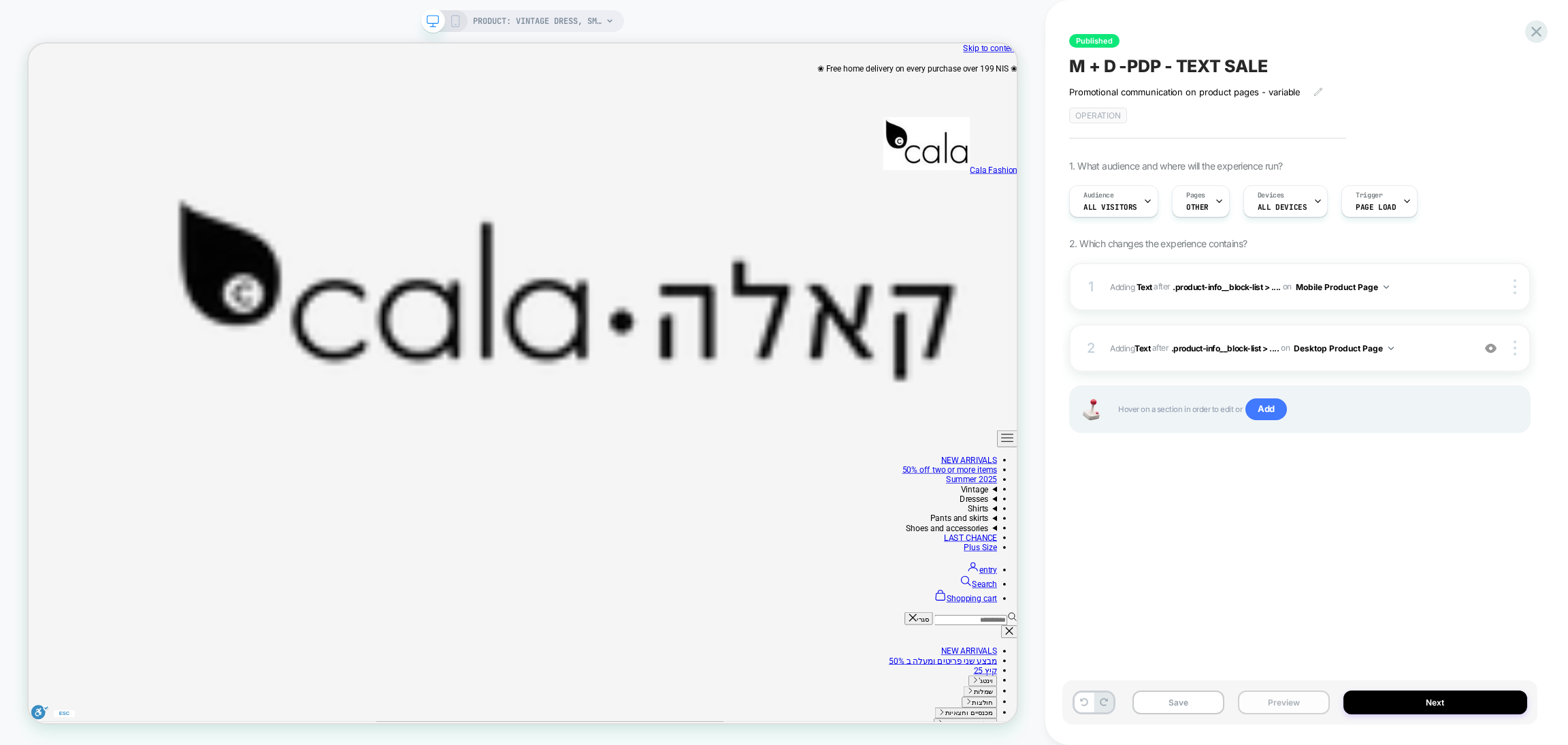
click at [1275, 691] on button "Preview" at bounding box center [1284, 703] width 92 height 24
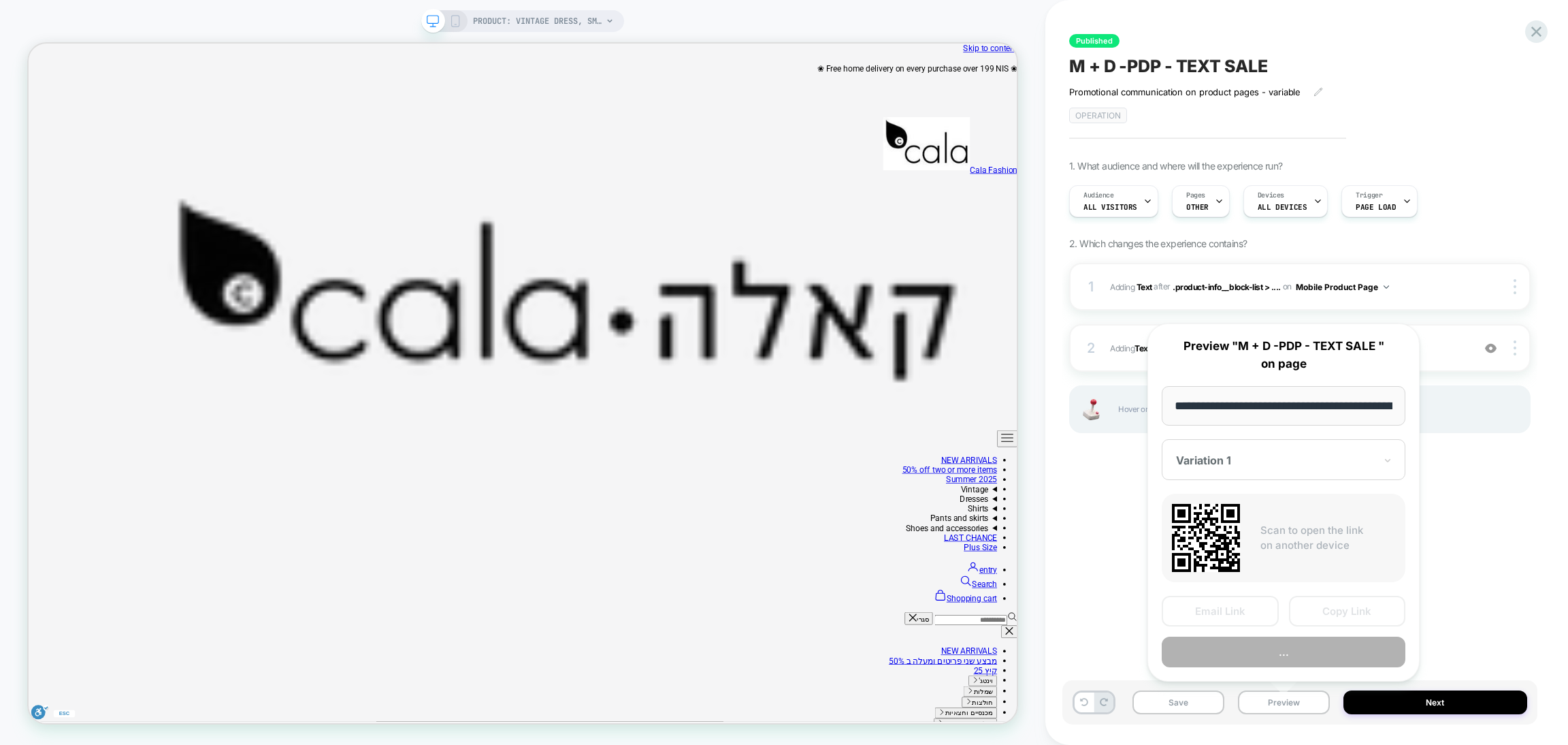
scroll to position [0, 2043]
click at [1261, 651] on button "Preview" at bounding box center [1284, 653] width 244 height 30
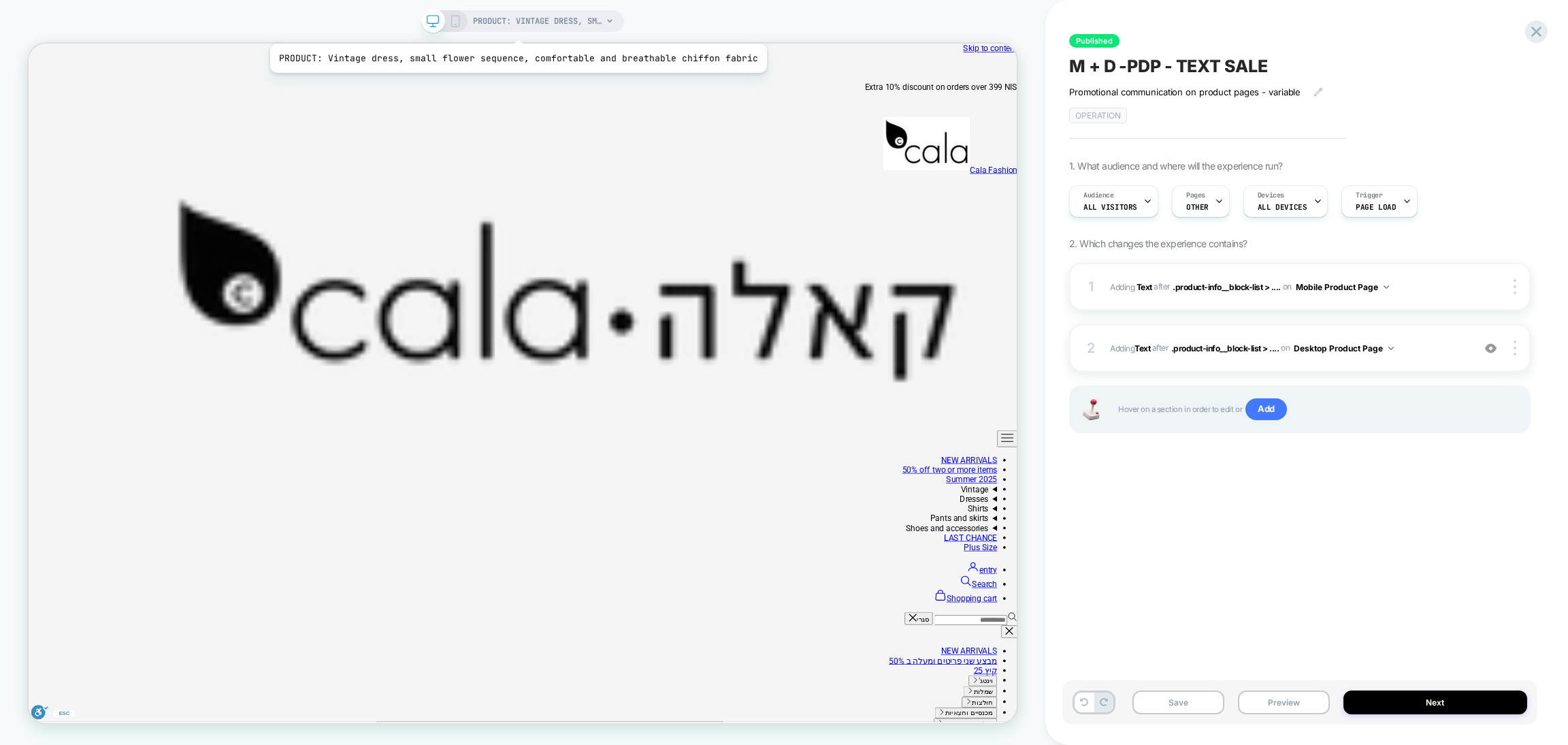
click at [513, 27] on span "PRODUCT: Vintage dress, small flower sequence, comfortable and breathable chiff…" at bounding box center [537, 20] width 129 height 22
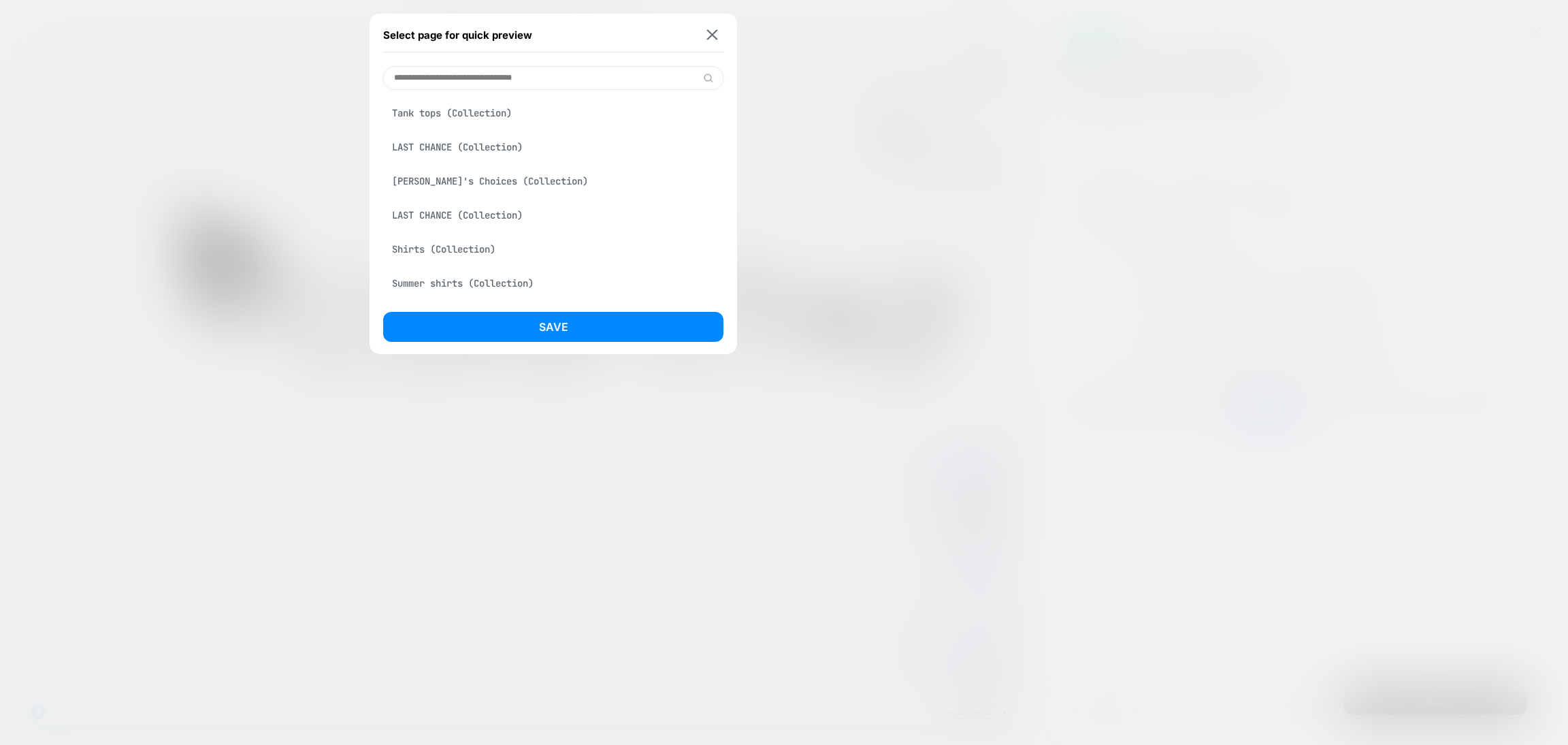
type input "*"
type input "******"
click at [707, 39] on img at bounding box center [712, 35] width 11 height 10
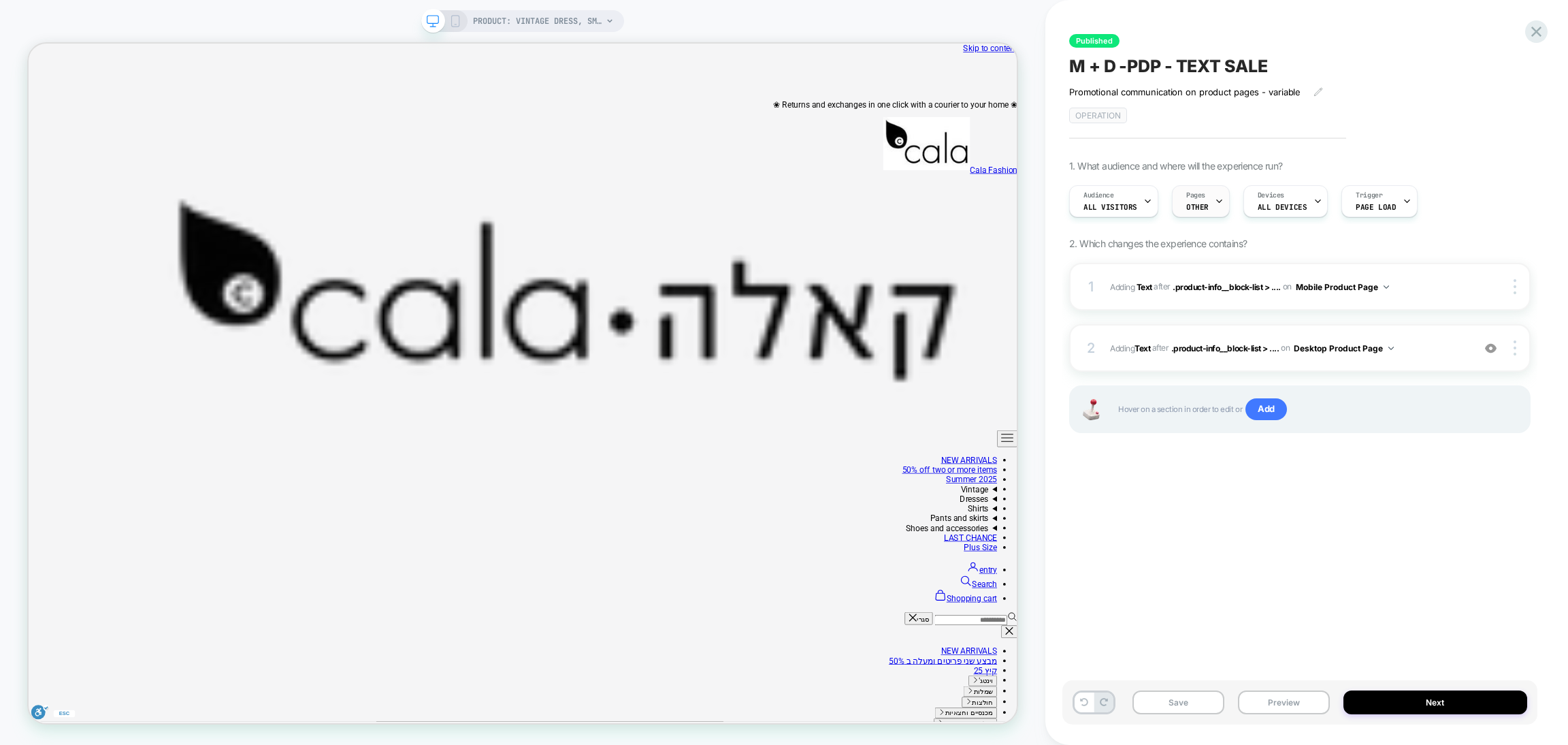
click at [1194, 202] on span "OTHER" at bounding box center [1198, 207] width 23 height 10
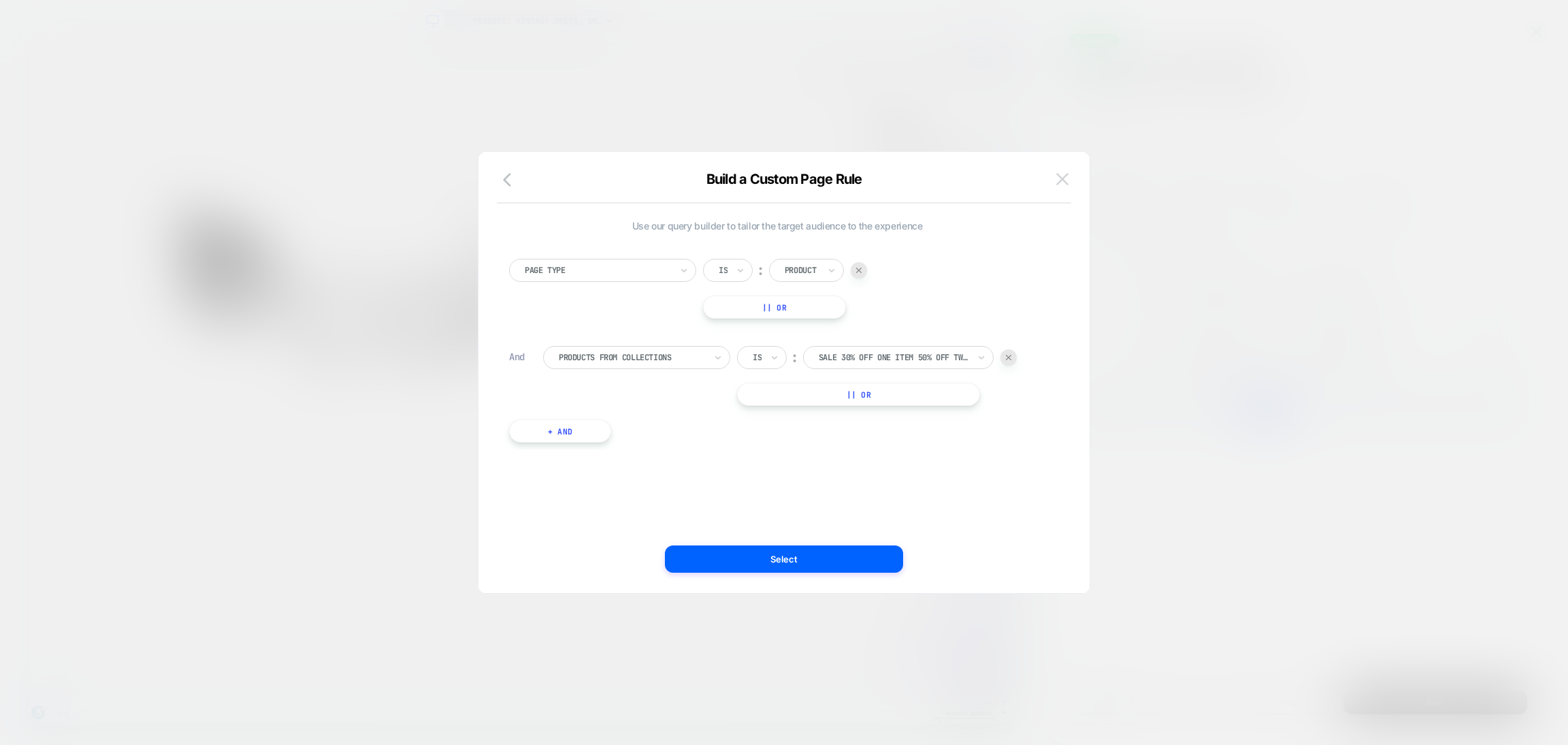
click at [1064, 180] on img at bounding box center [1062, 178] width 12 height 11
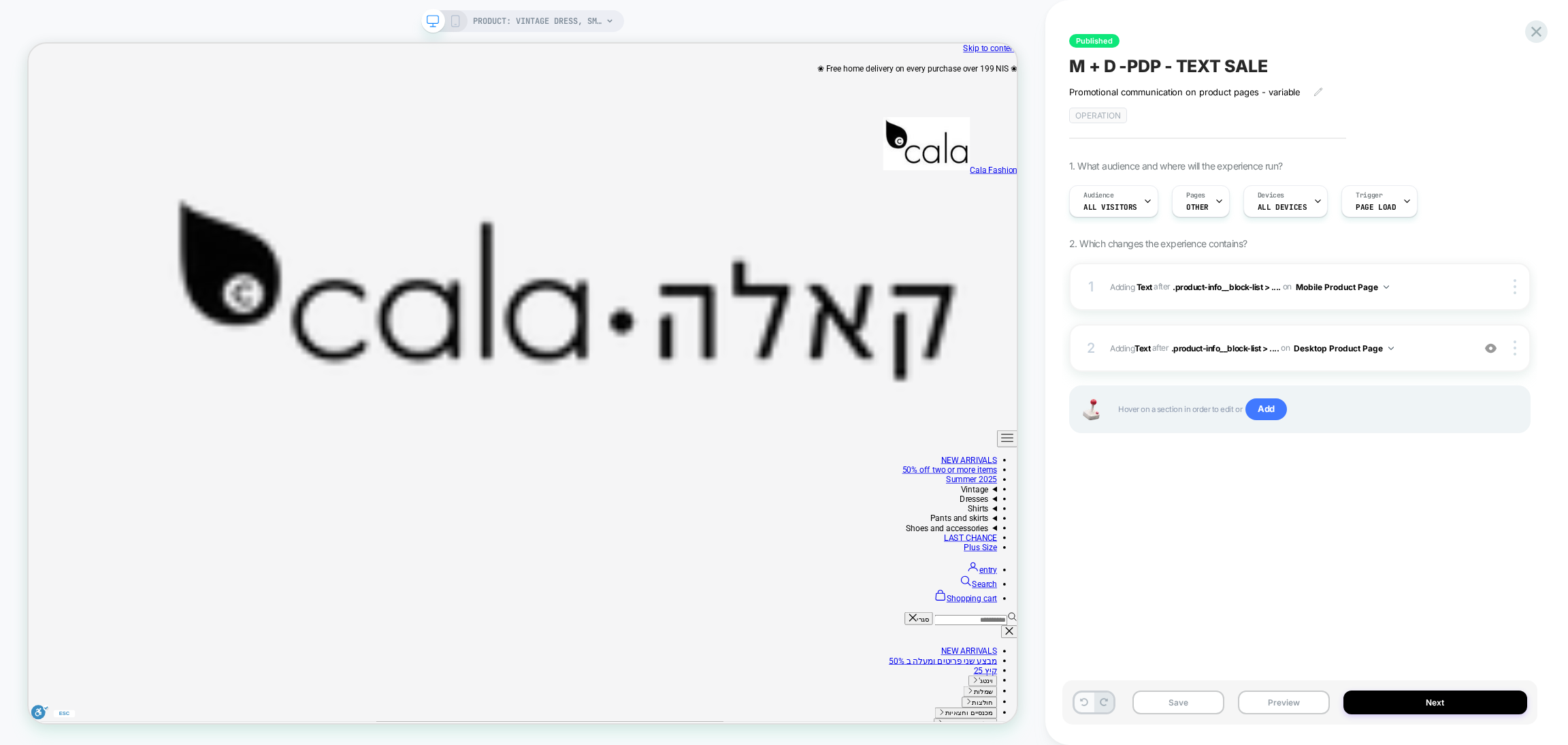
click at [1085, 705] on icon at bounding box center [1084, 703] width 8 height 8
click at [1215, 198] on icon at bounding box center [1219, 201] width 9 height 9
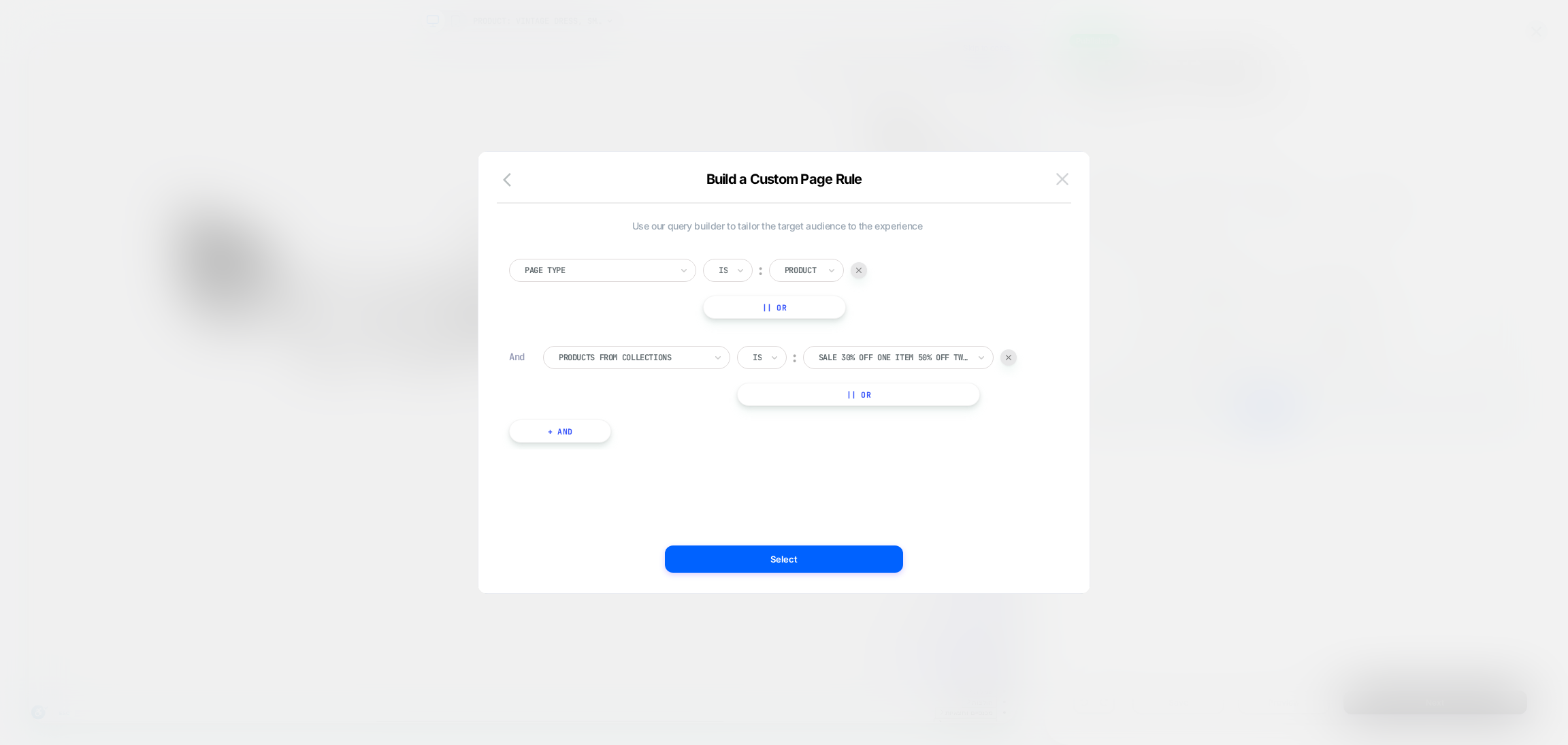
click at [1062, 182] on img at bounding box center [1062, 178] width 12 height 11
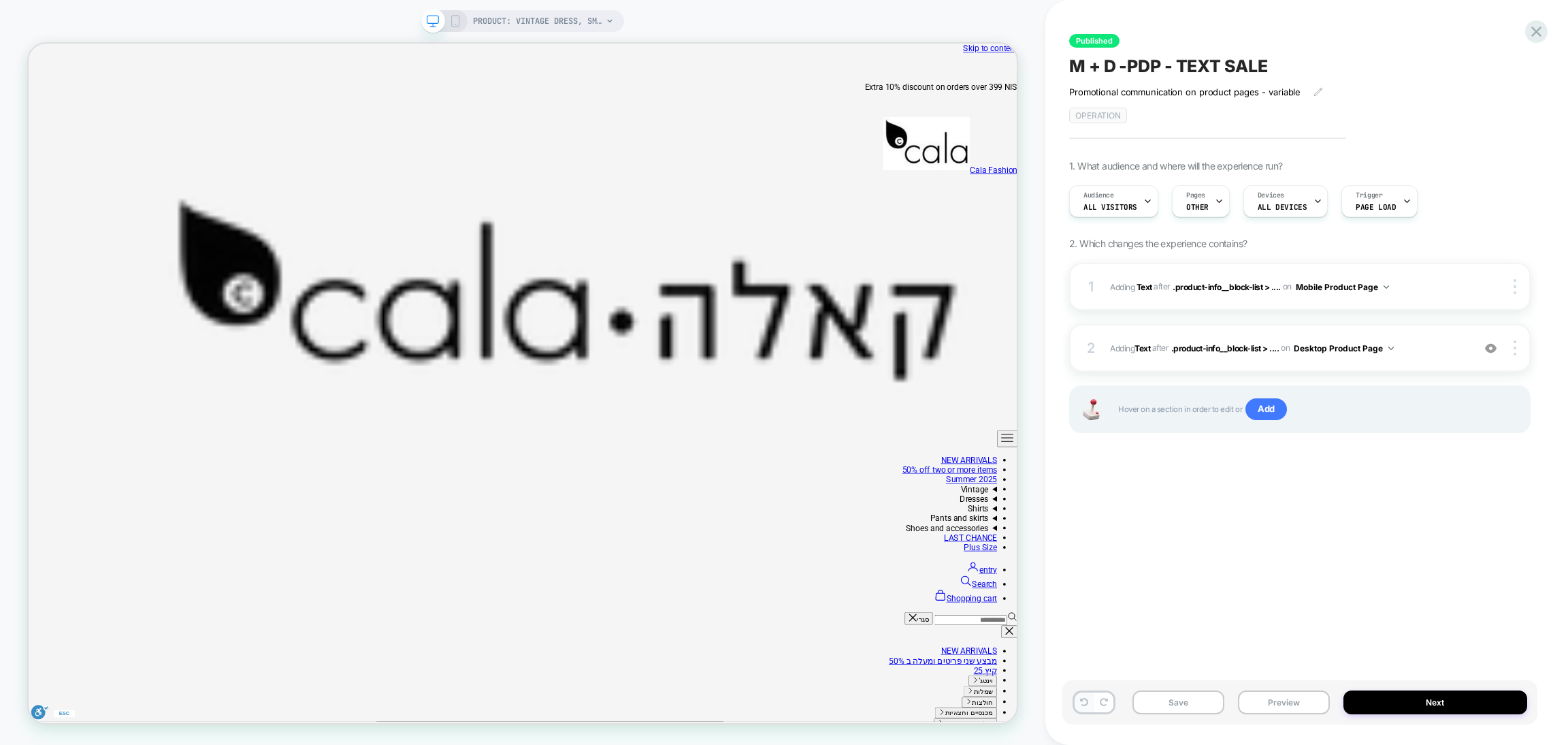
click at [1077, 702] on button at bounding box center [1084, 703] width 19 height 20
click at [1201, 193] on span "Pages" at bounding box center [1196, 195] width 19 height 10
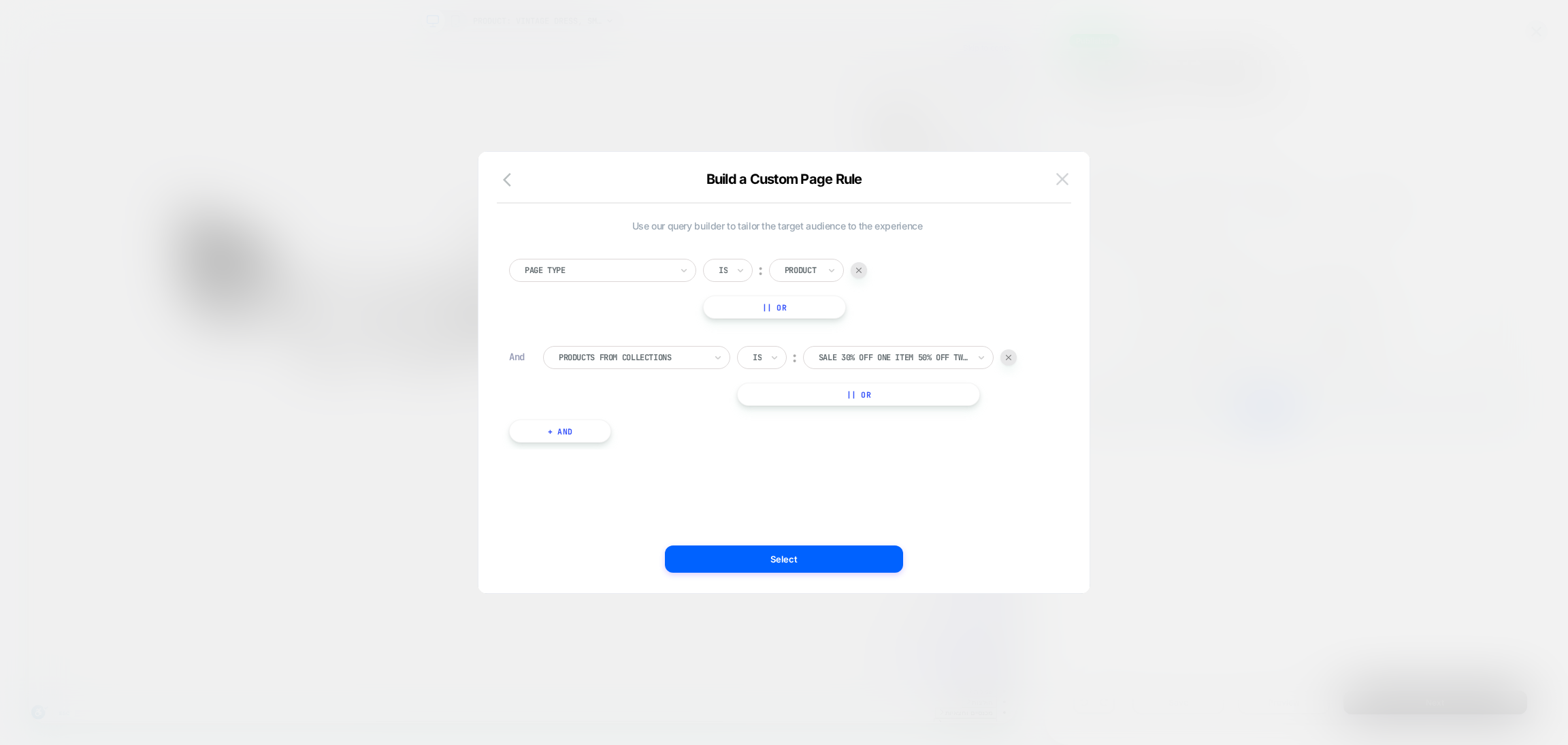
click at [1058, 188] on button at bounding box center [1062, 178] width 20 height 20
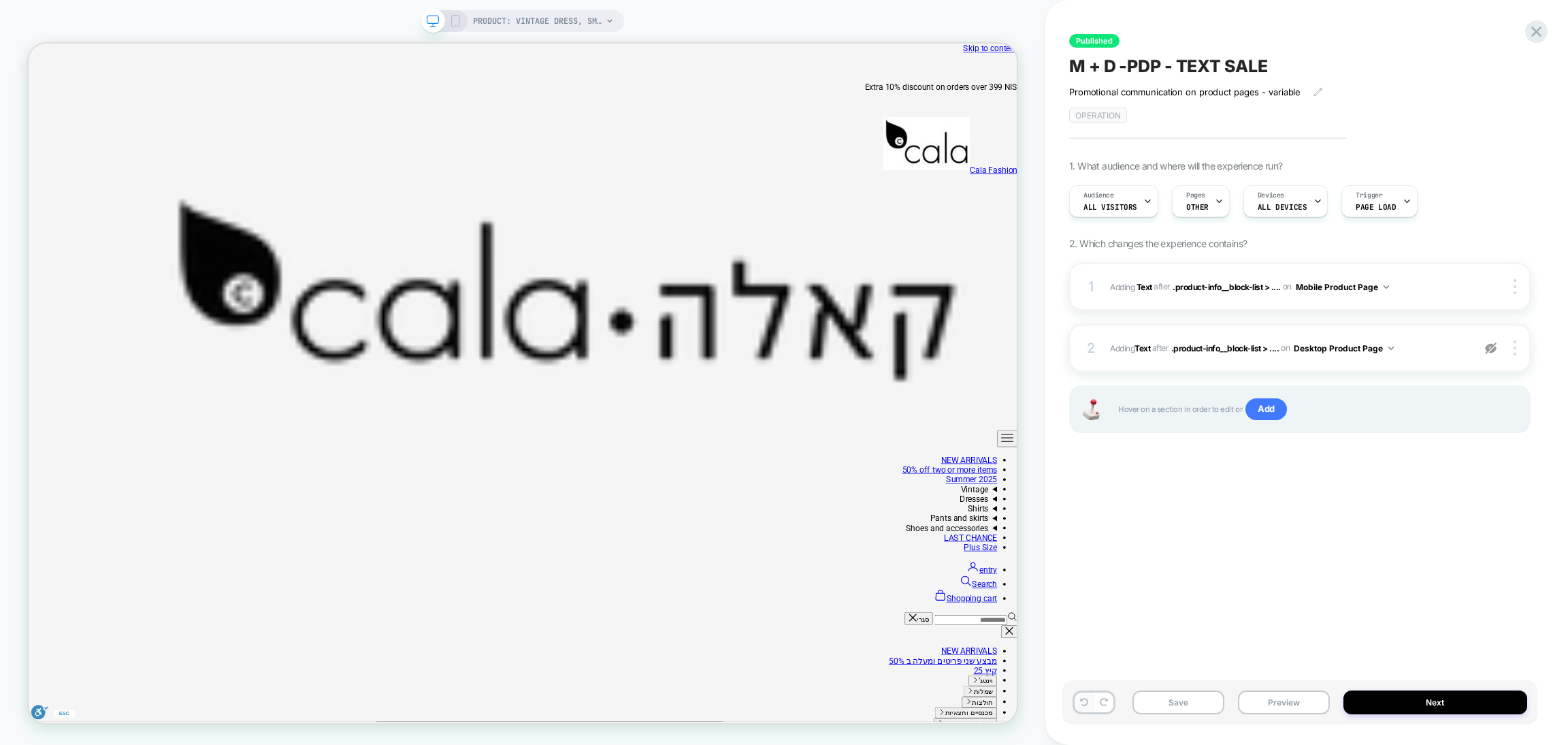
click at [1079, 708] on button at bounding box center [1084, 703] width 19 height 20
click at [1534, 26] on icon at bounding box center [1536, 32] width 18 height 18
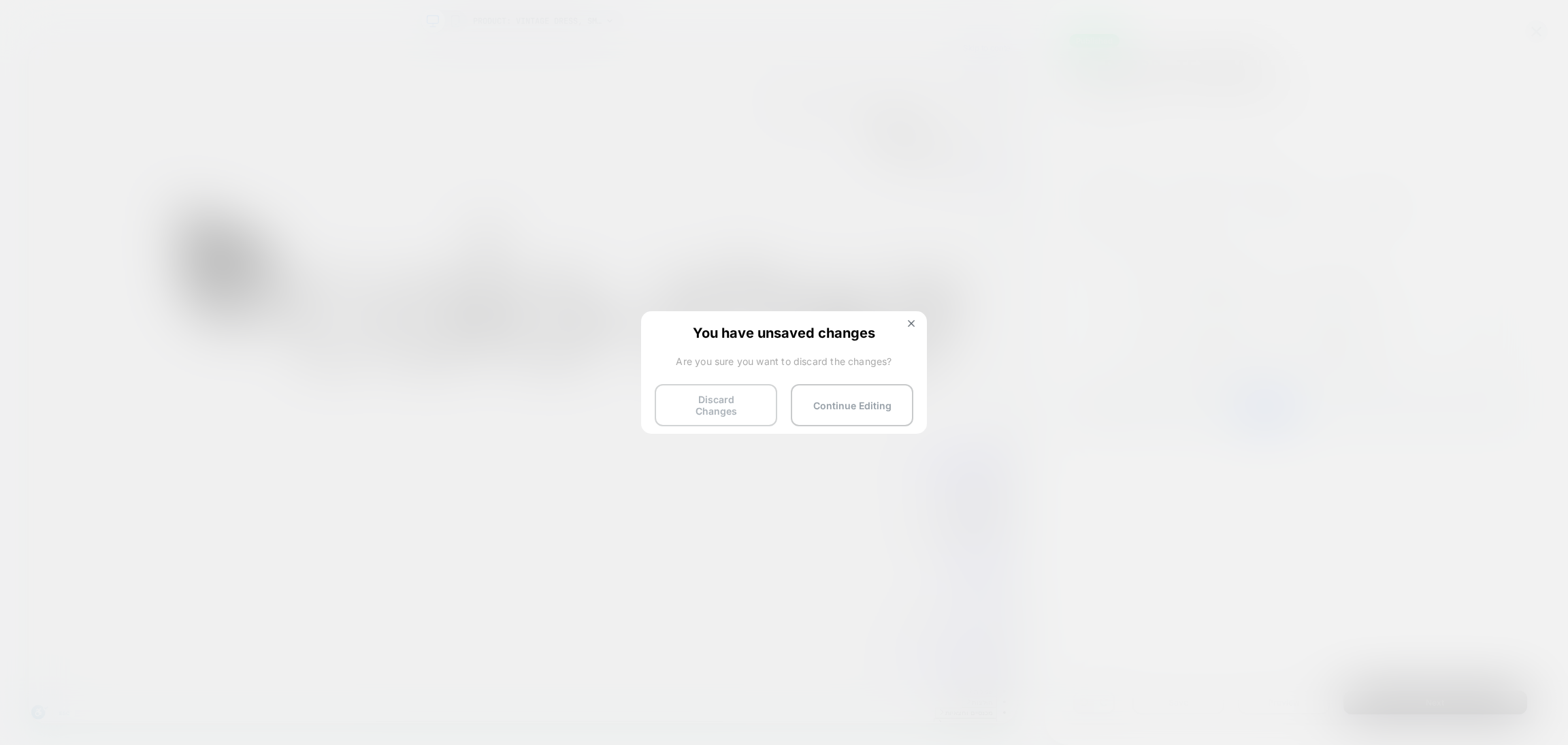
click at [744, 396] on button "Discard Changes" at bounding box center [716, 406] width 123 height 42
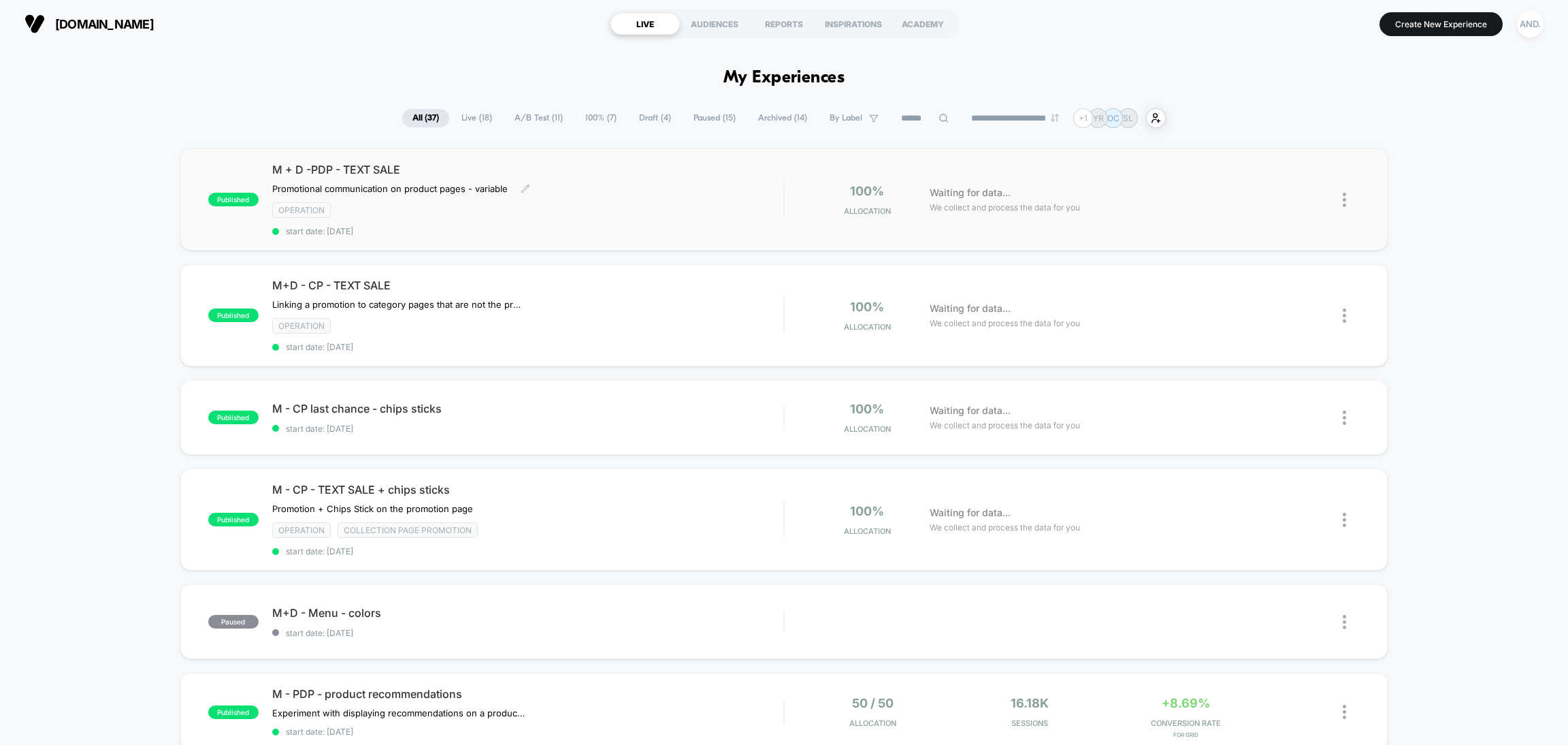
click at [748, 167] on span "M + D -PDP - TEXT SALE" at bounding box center [527, 169] width 511 height 13
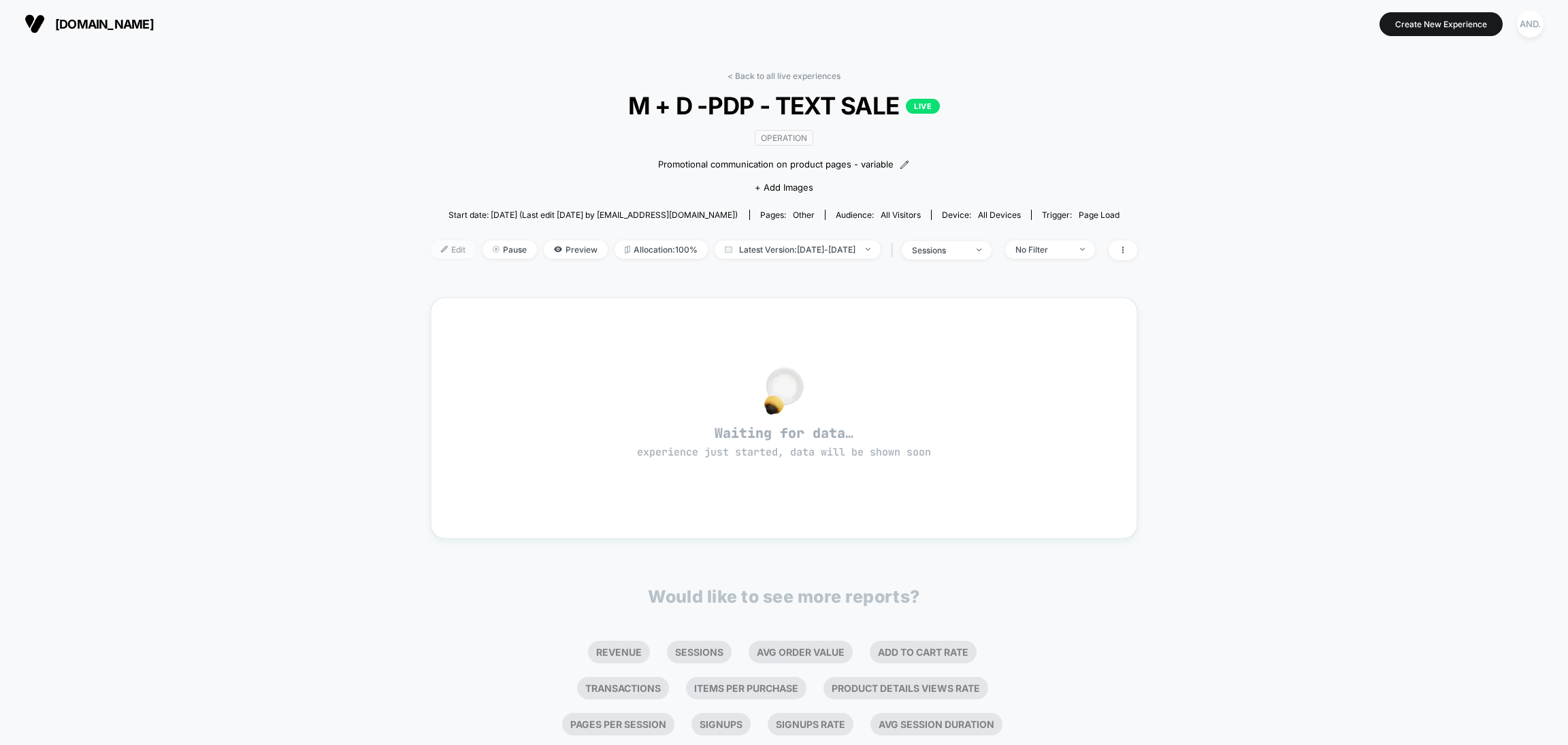
click at [441, 246] on img at bounding box center [445, 250] width 7 height 7
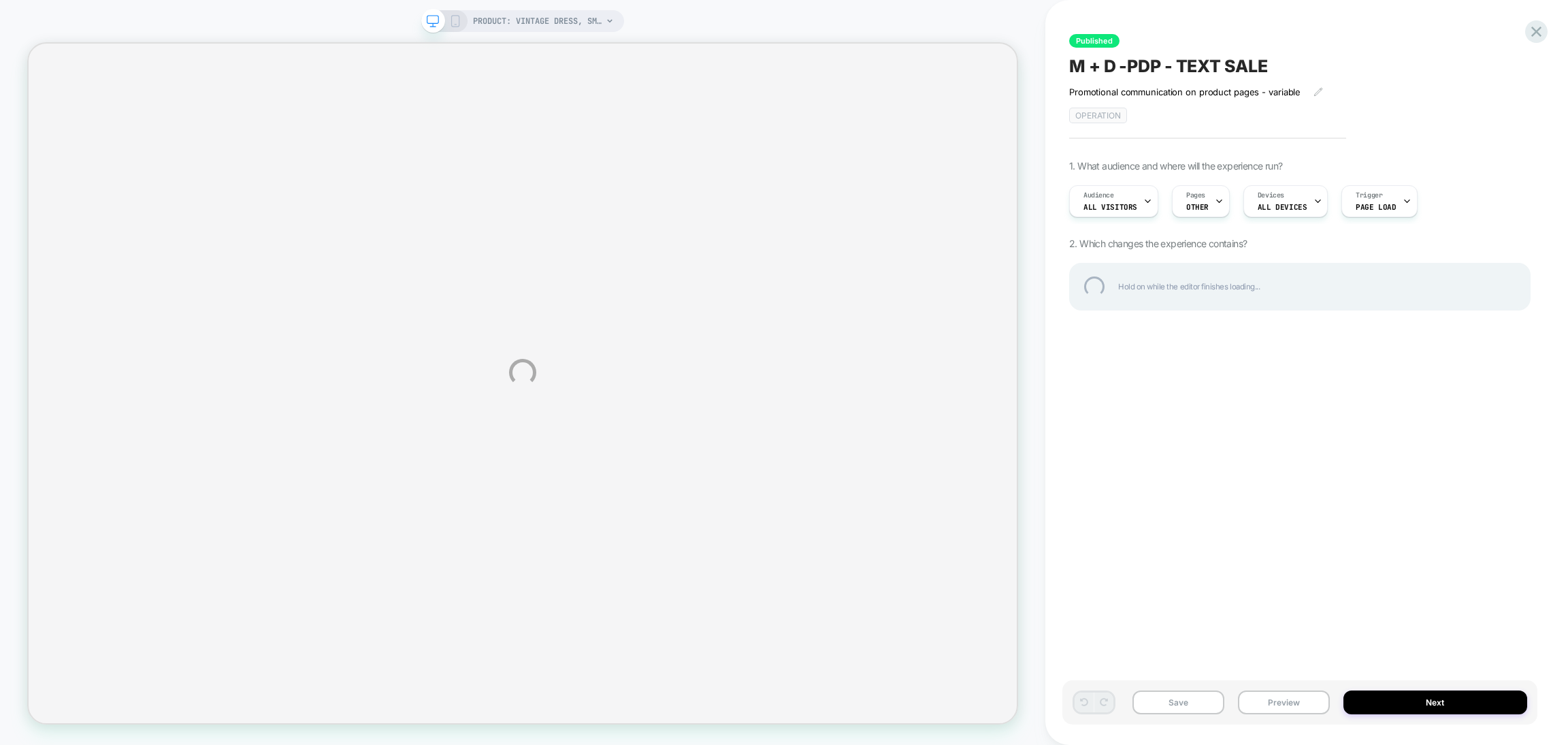
click at [516, 32] on div "PRODUCT: Vintage dress, small flower sequence, comfortable and breathable chiff…" at bounding box center [784, 372] width 1568 height 745
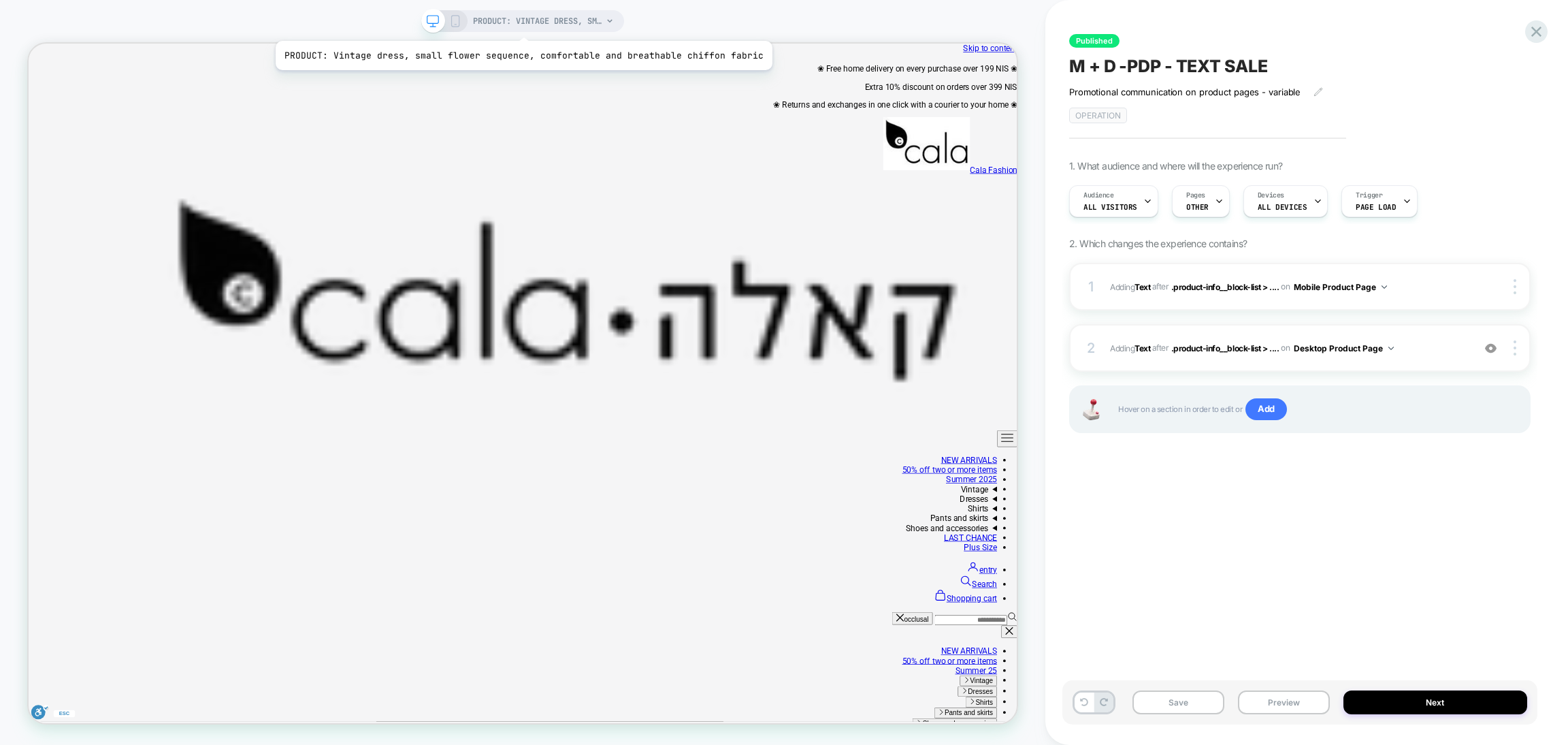
click at [518, 24] on font "PRODUCT: Vintage dress, small flower sequence, comfortable and breathable chiff…" at bounding box center [682, 20] width 419 height 11
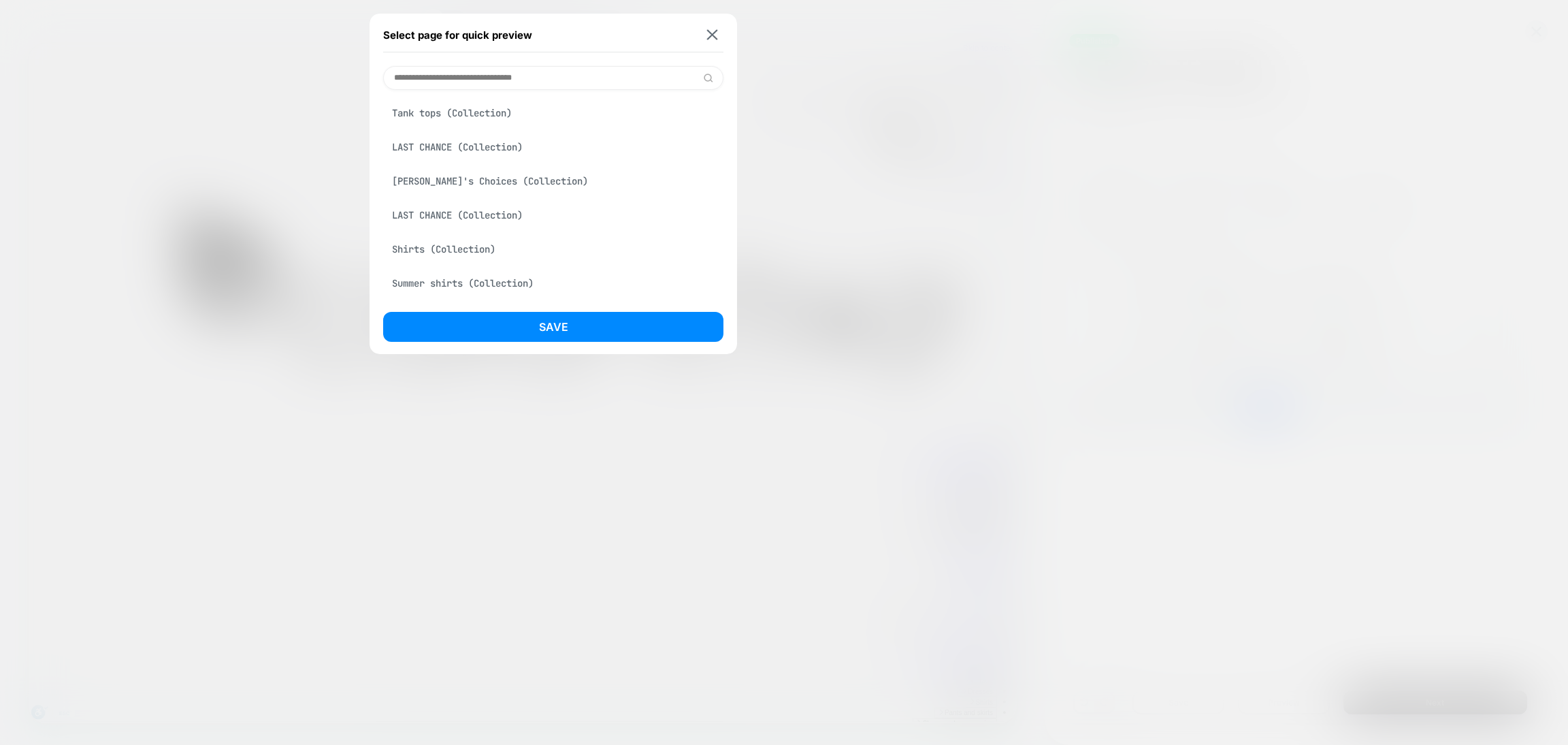
click at [463, 79] on input at bounding box center [553, 78] width 341 height 24
paste input "**********"
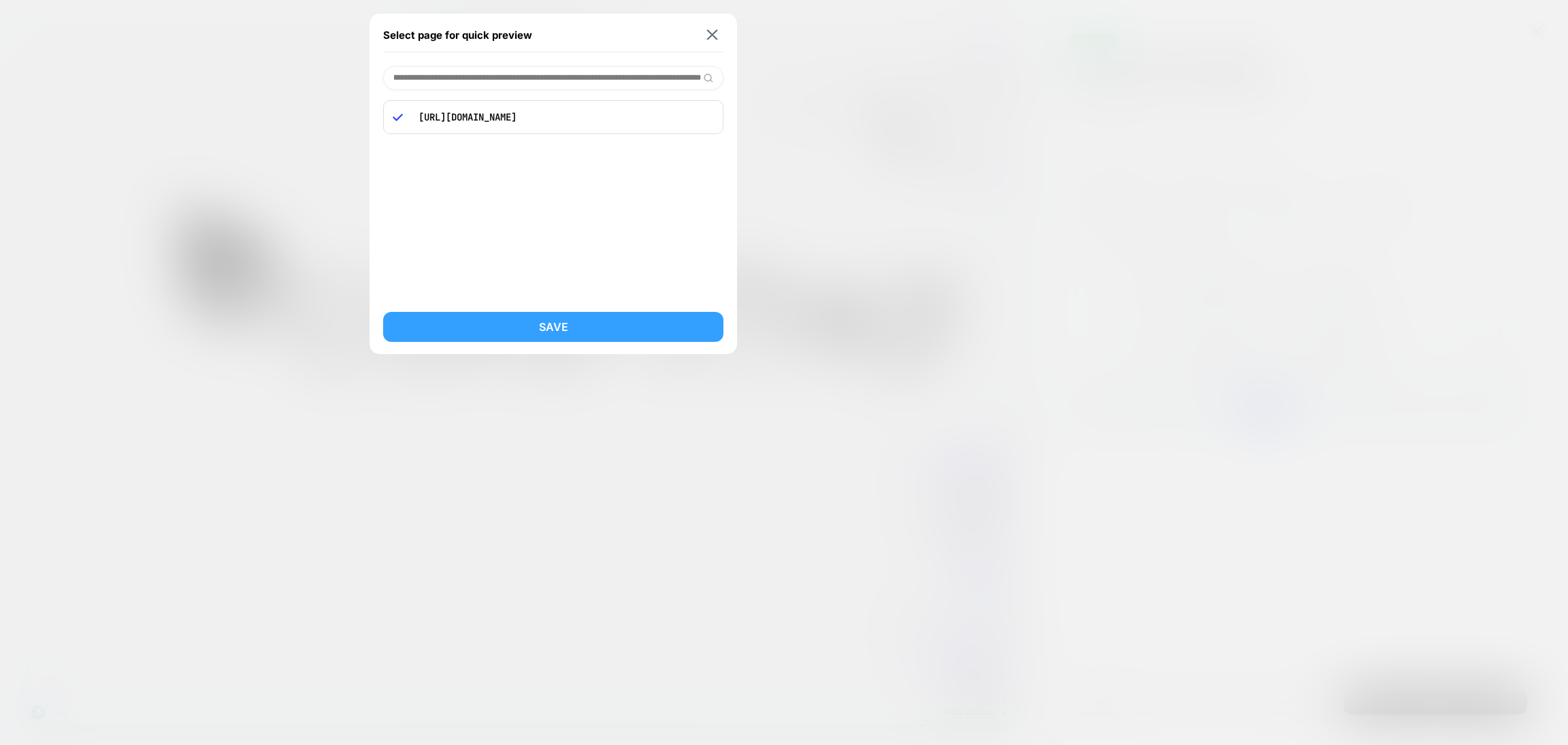
type input "**********"
click at [668, 315] on button "Save" at bounding box center [553, 327] width 341 height 30
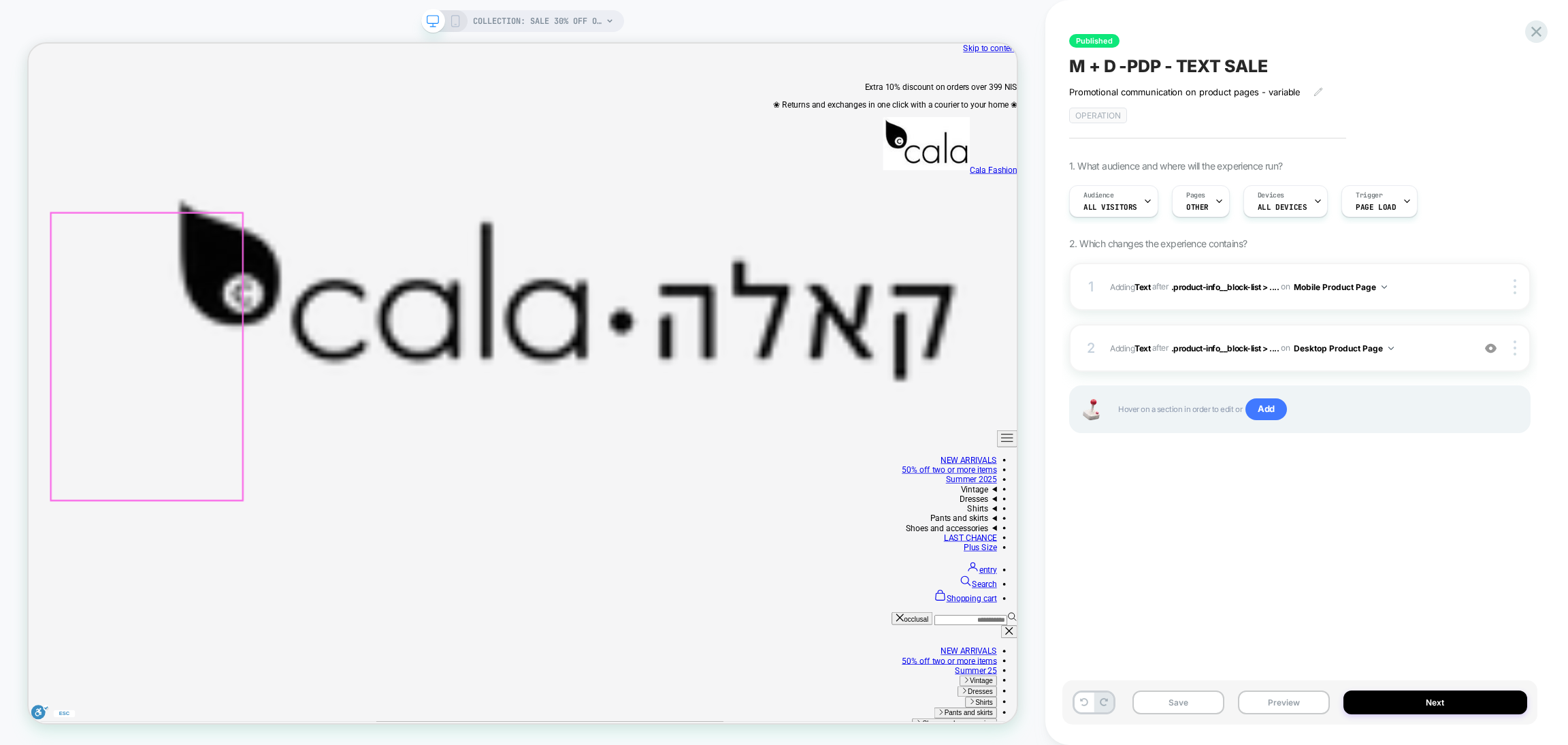
scroll to position [0, 0]
click at [1279, 693] on button "Preview" at bounding box center [1284, 703] width 92 height 24
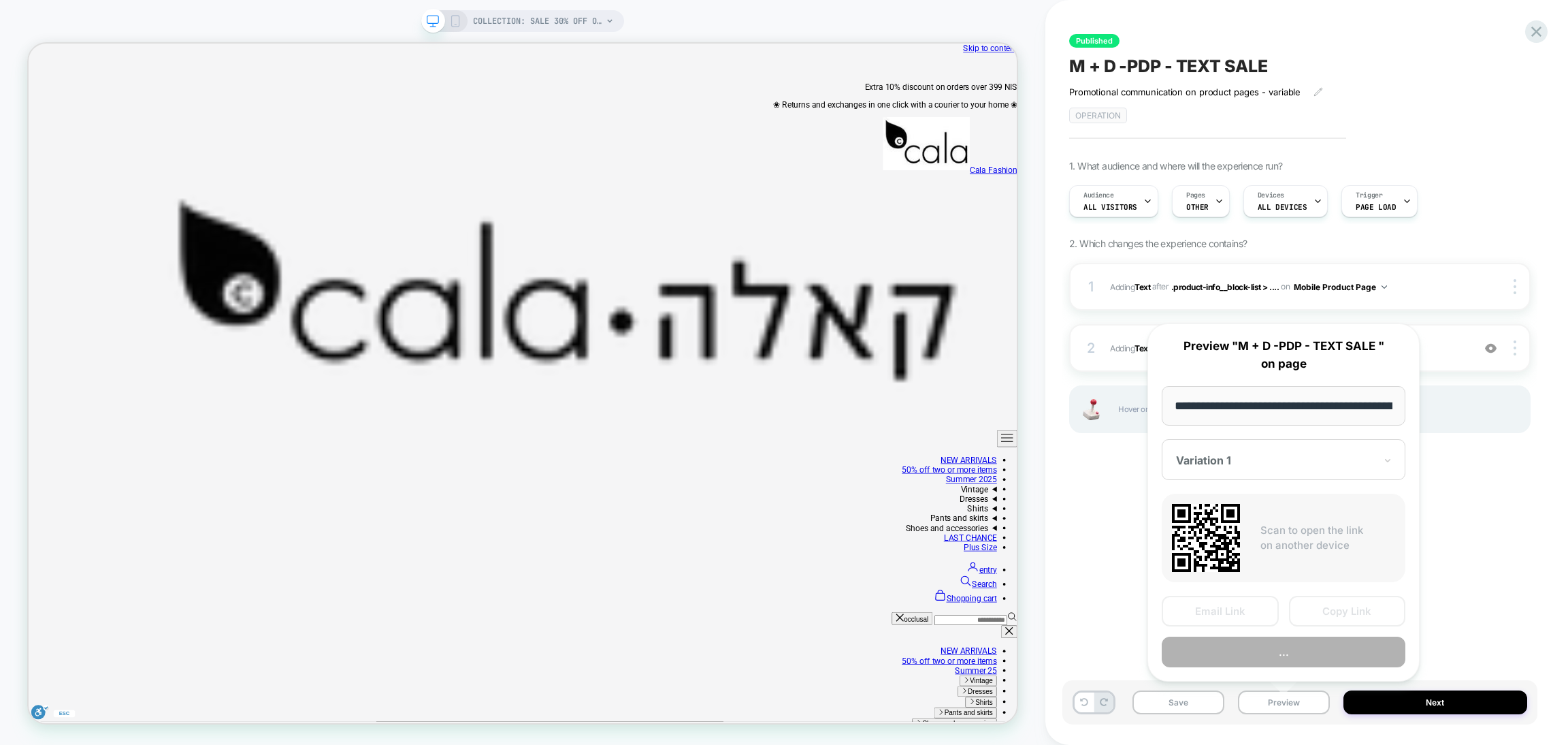
scroll to position [0, 1185]
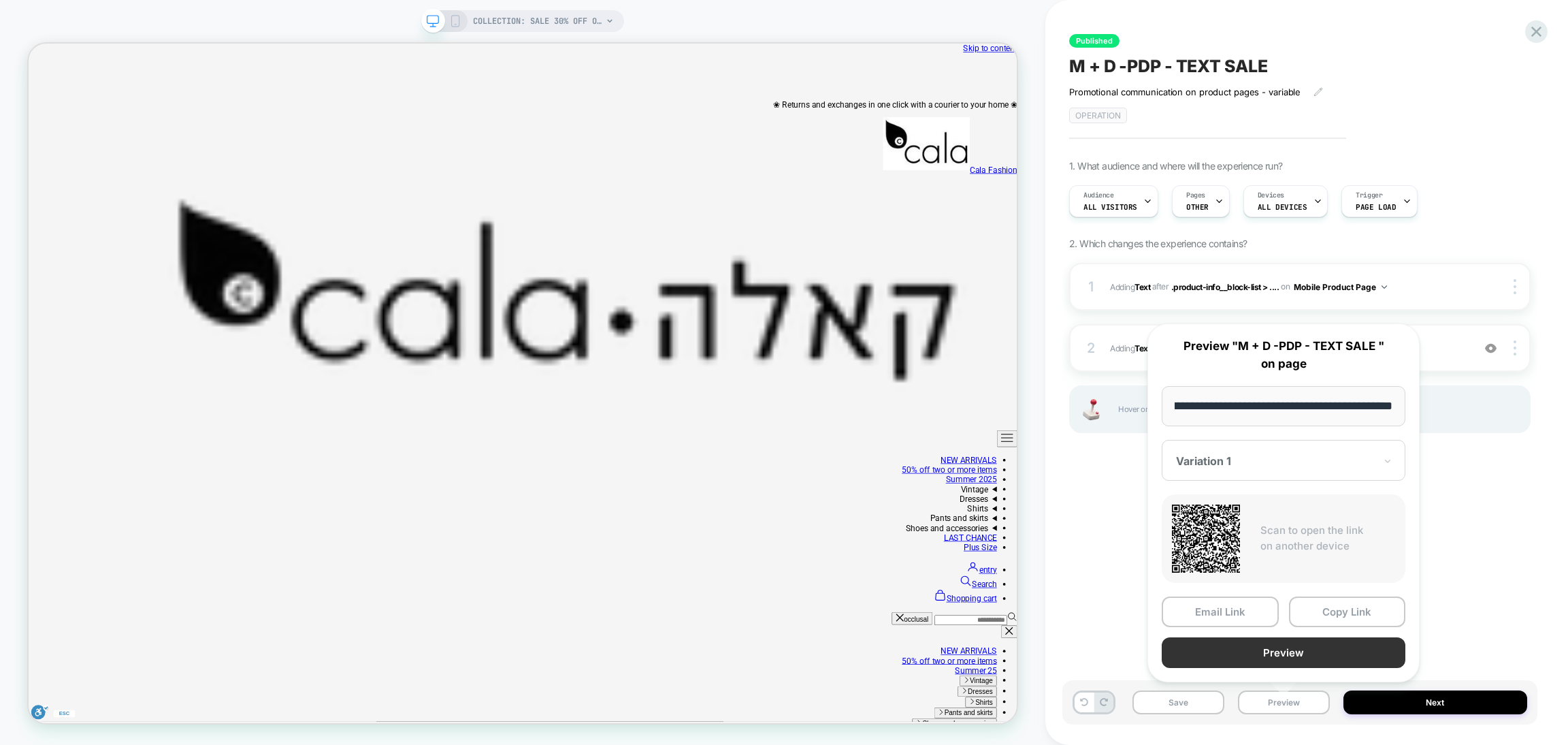
click at [1231, 643] on button "Preview" at bounding box center [1284, 653] width 244 height 30
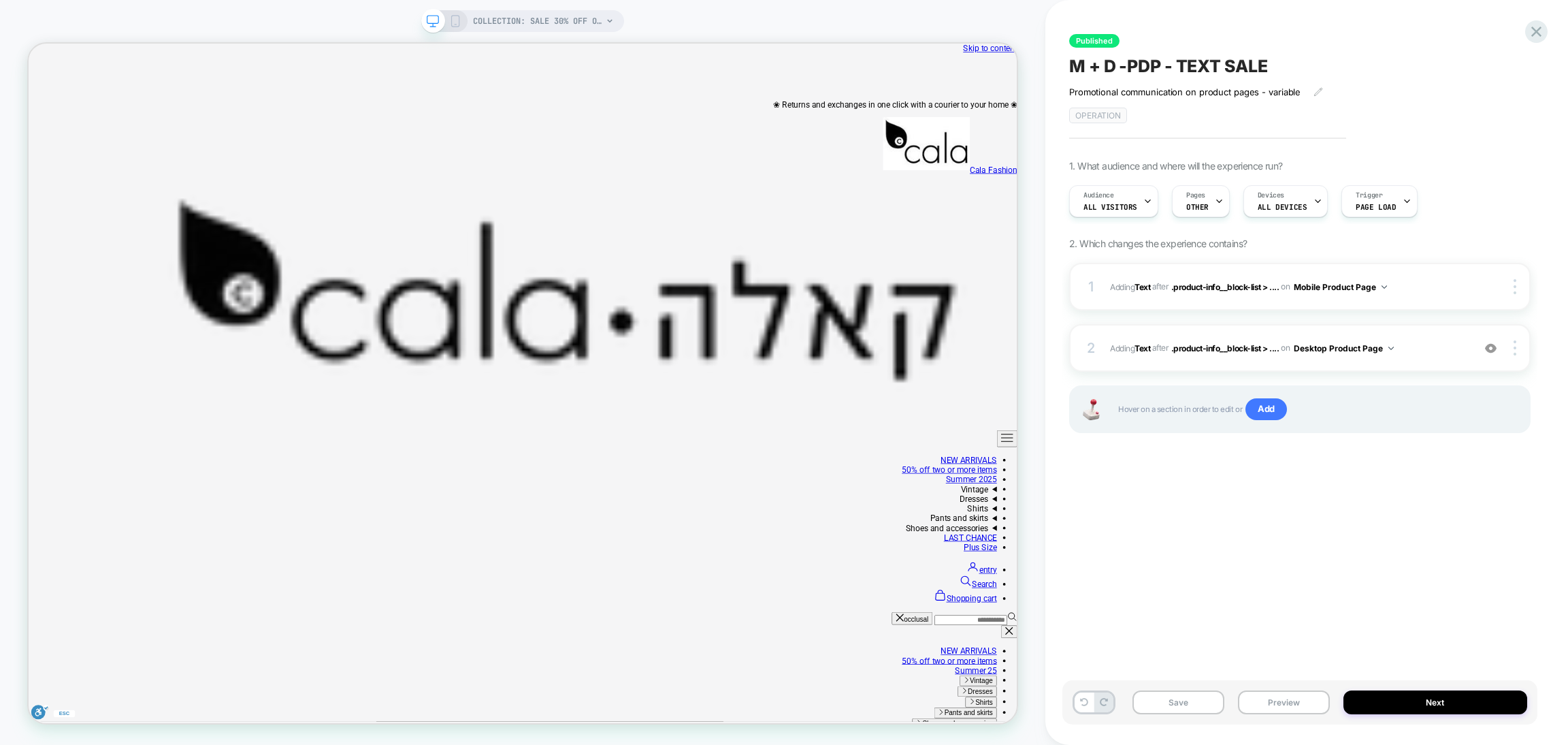
click at [470, 10] on div "COLLECTION: Sale 30% off one item 50% off two or more (Category)" at bounding box center [523, 20] width 203 height 22
click at [504, 20] on font "COLLECTION: Sale 30% off one item 50% off two or more (Category)" at bounding box center [625, 20] width 305 height 11
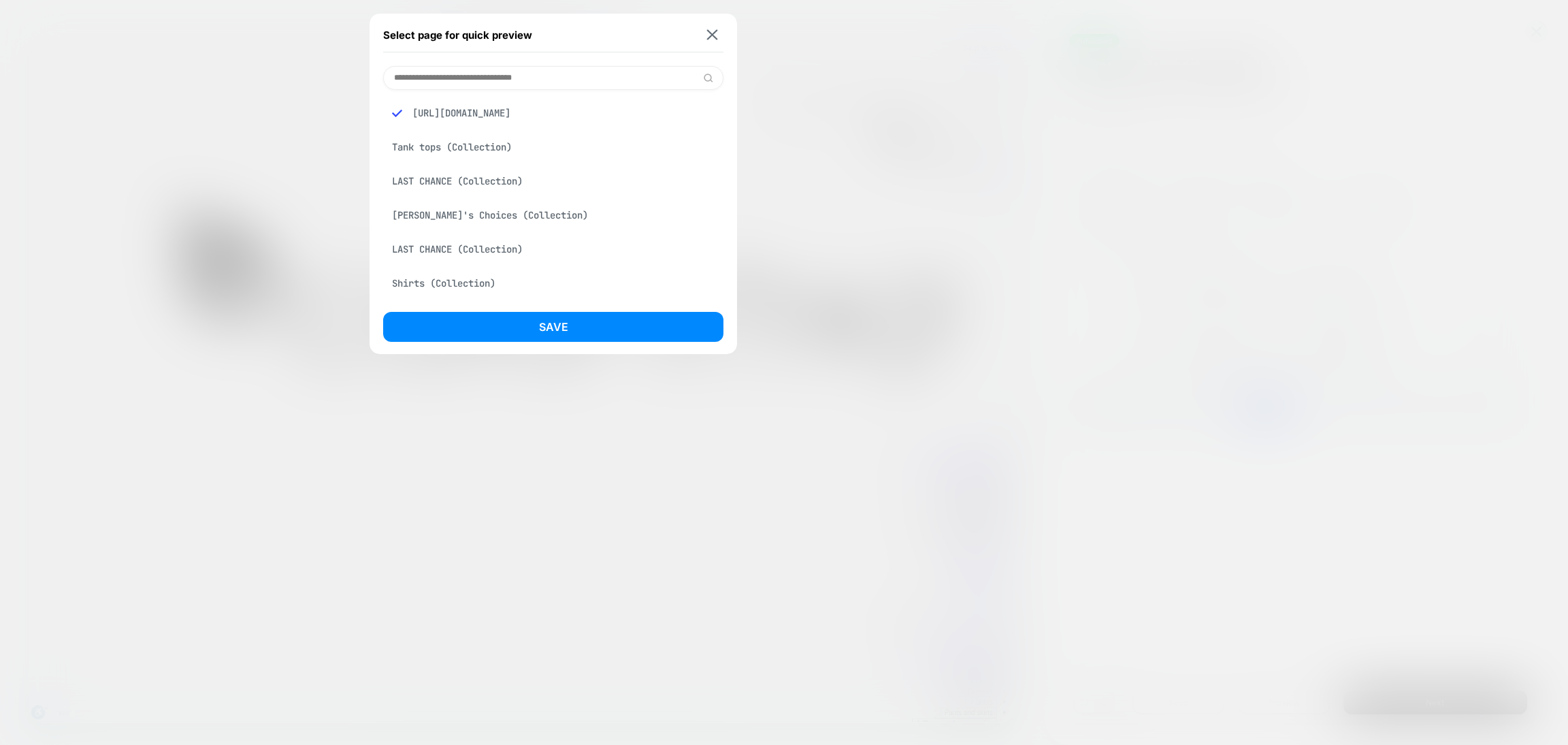
click at [438, 78] on input at bounding box center [553, 78] width 341 height 24
paste input "**********"
type input "**********"
click at [517, 110] on font "Hexagon and flower tank top (Product)" at bounding box center [493, 113] width 202 height 12
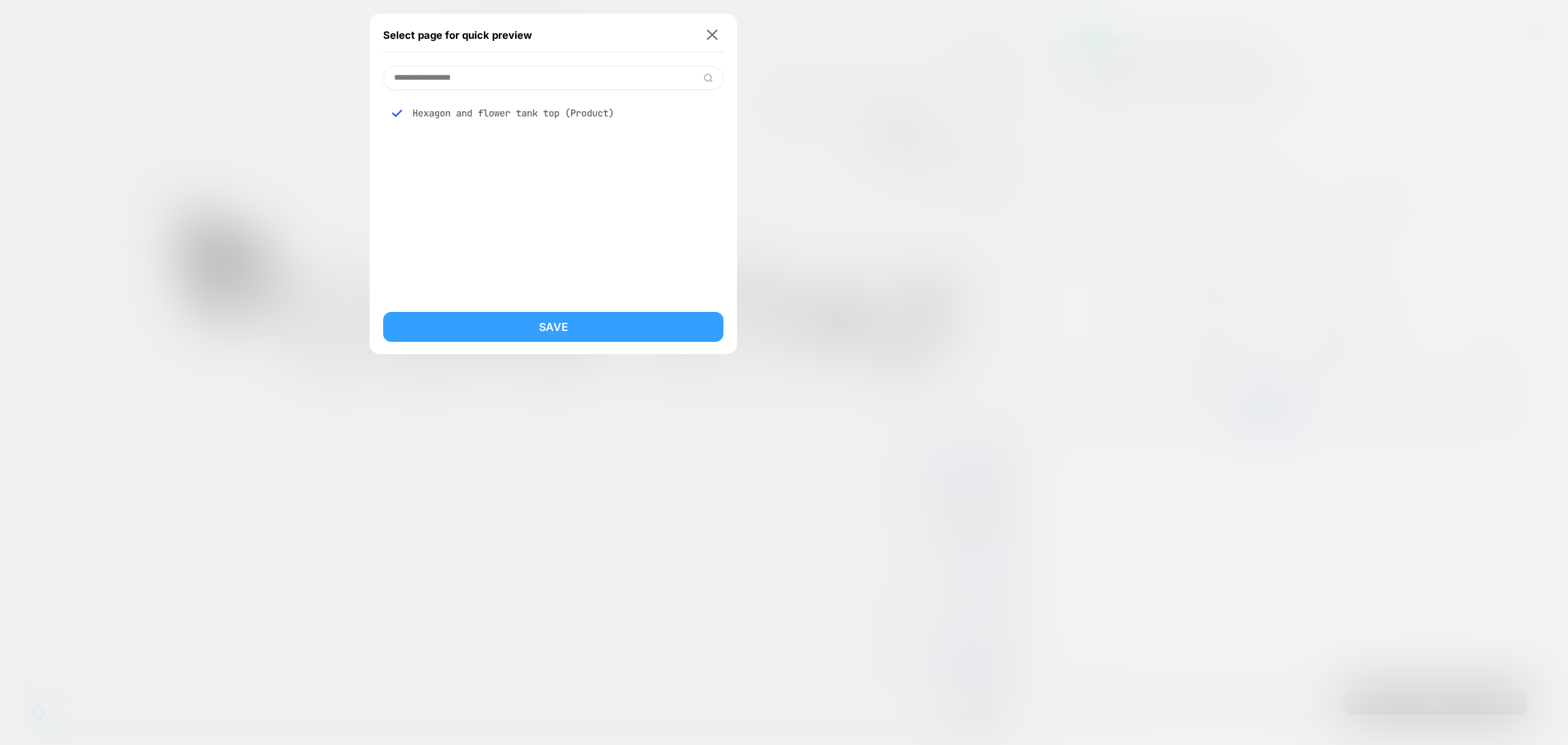
click at [565, 325] on font "Save" at bounding box center [554, 327] width 30 height 13
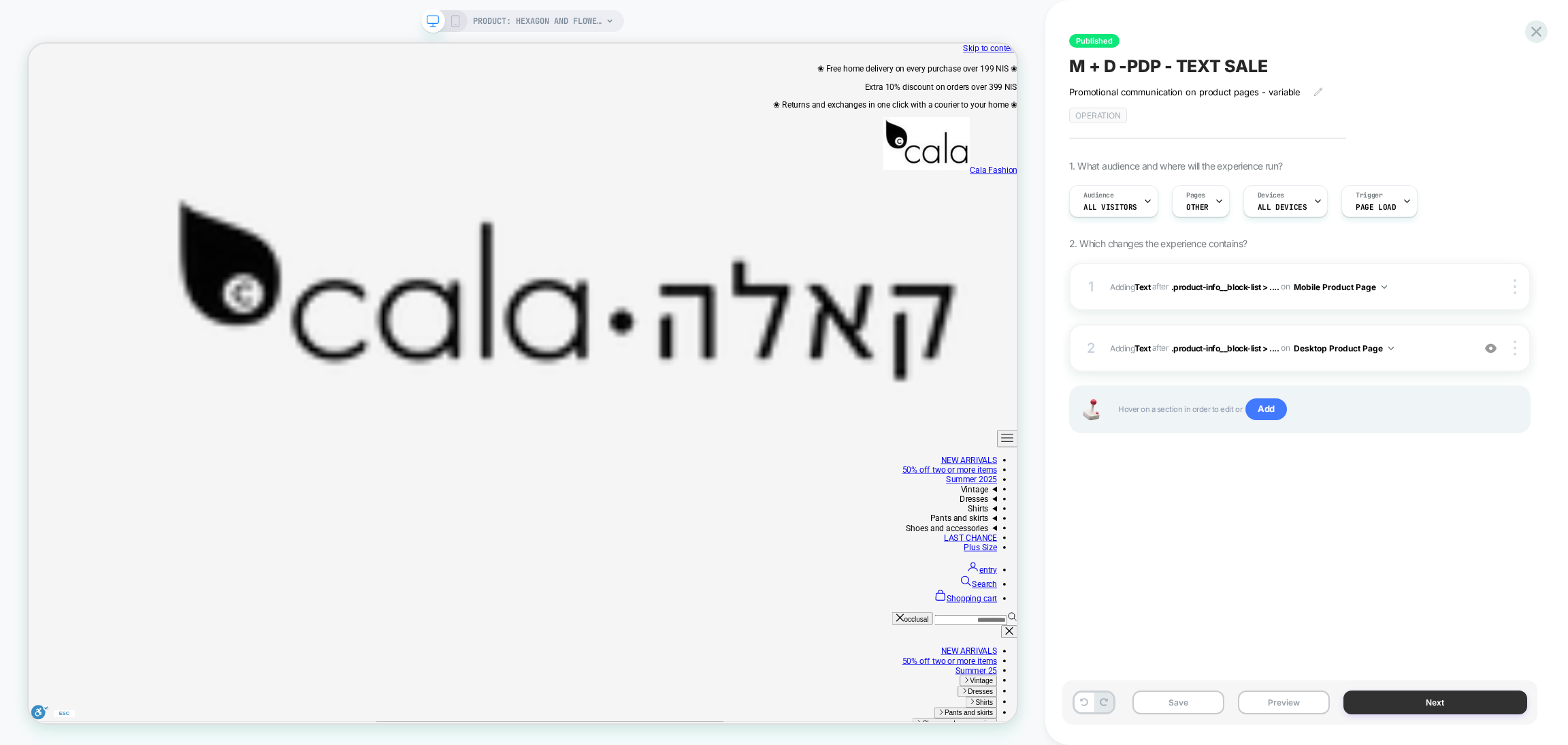
scroll to position [0, 0]
click at [1302, 703] on button "Preview" at bounding box center [1284, 703] width 92 height 24
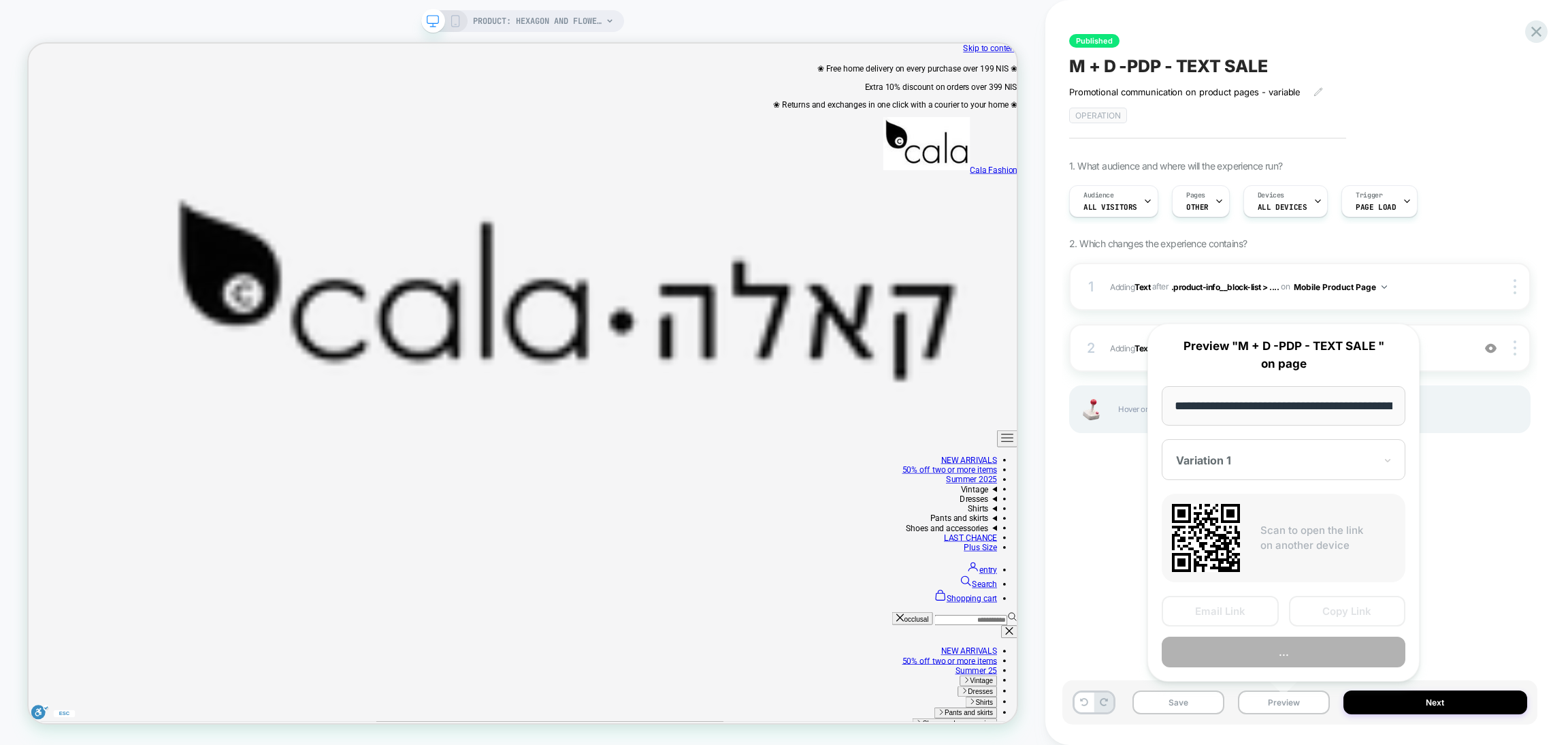
scroll to position [0, 819]
click at [1289, 653] on font "Preview" at bounding box center [1284, 653] width 41 height 13
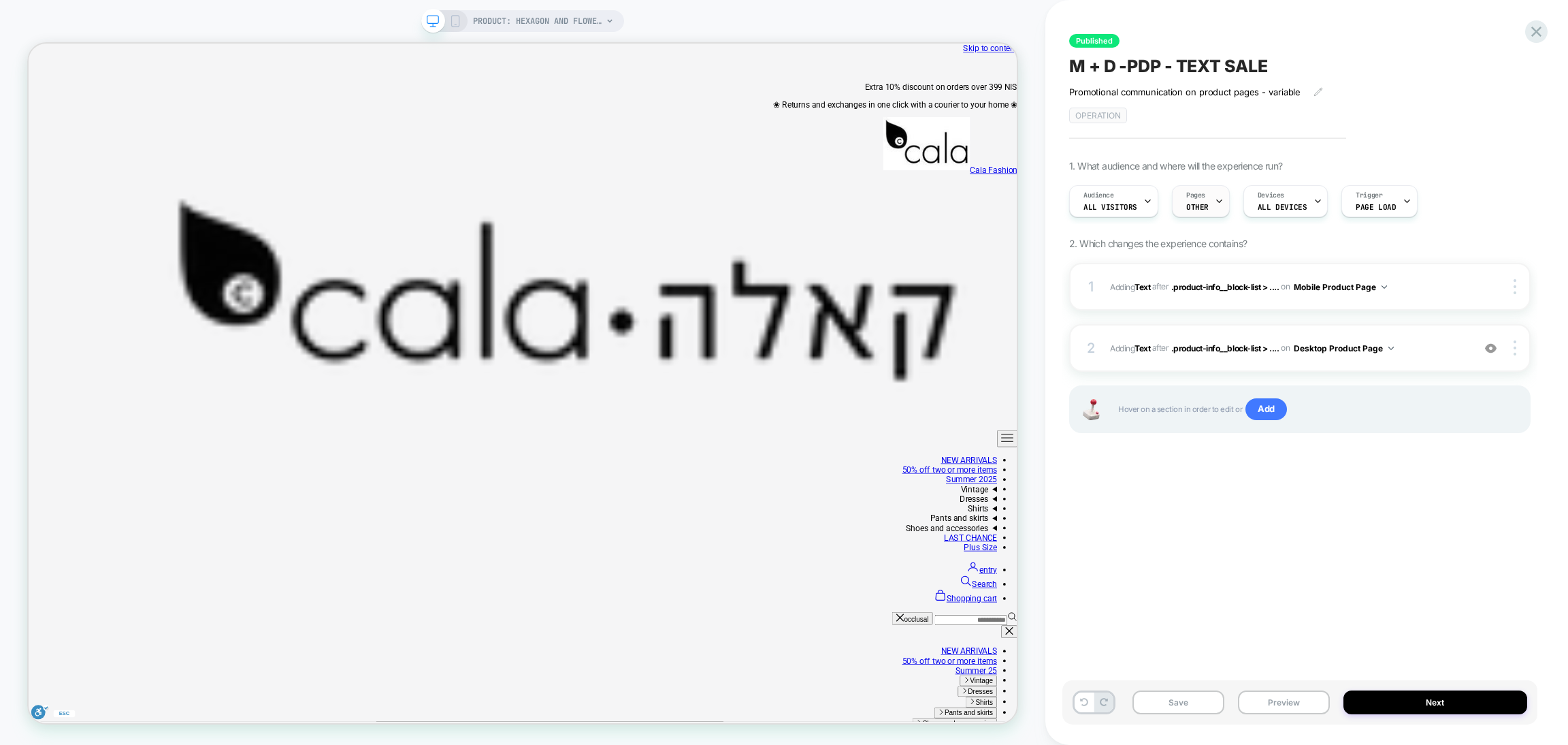
click at [1220, 198] on div "Pages OTHER" at bounding box center [1201, 201] width 58 height 32
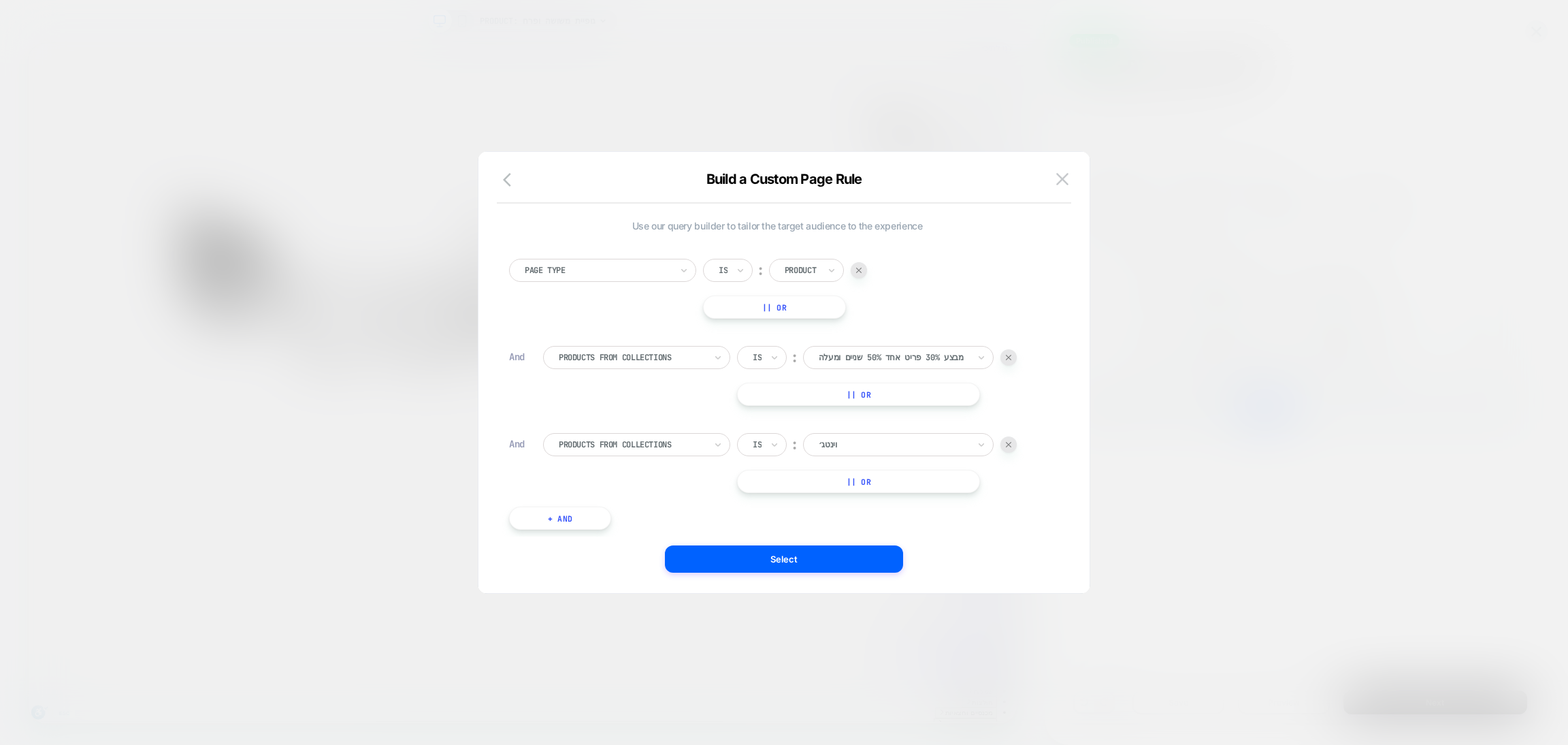
click at [1288, 279] on div at bounding box center [784, 372] width 1568 height 745
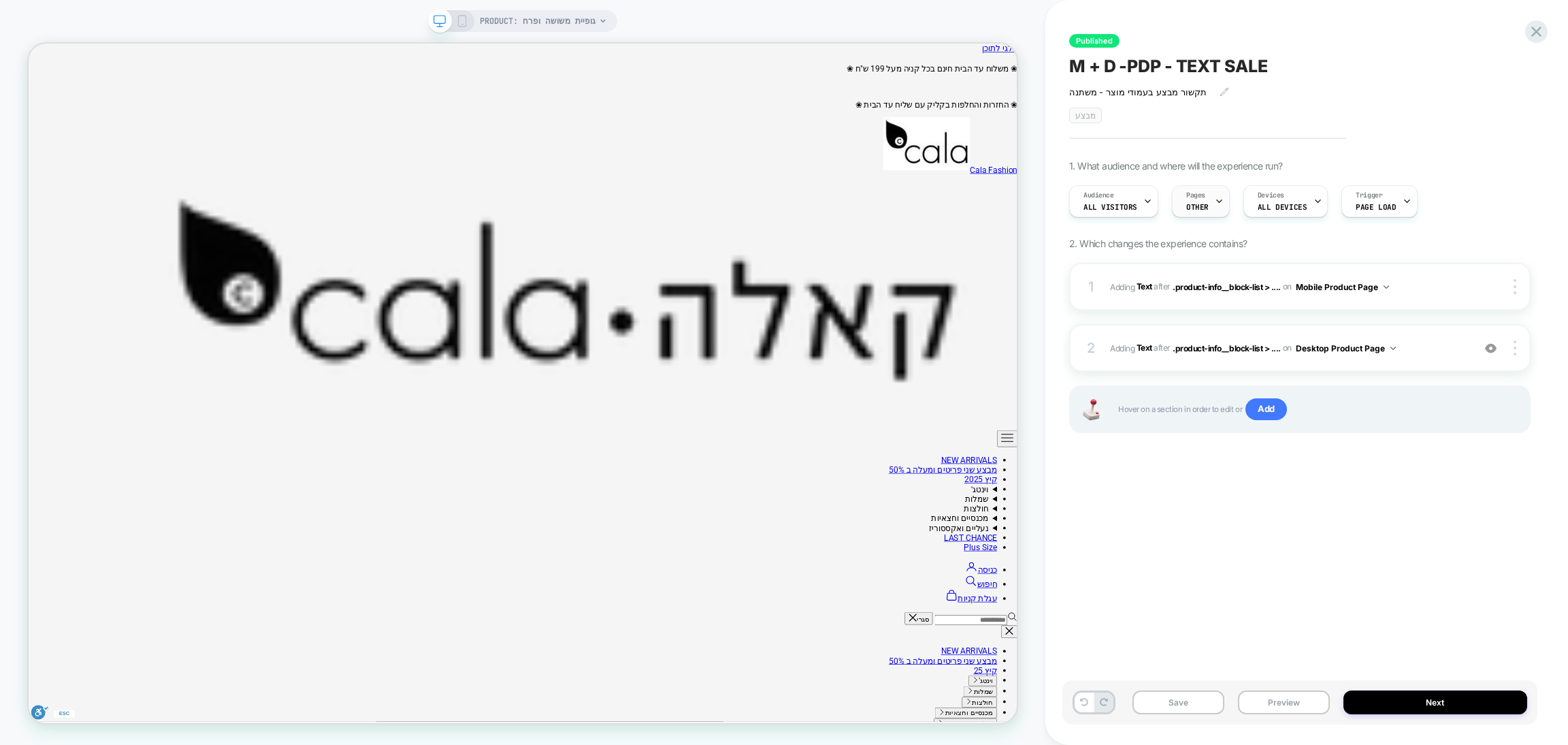
click at [1217, 202] on icon at bounding box center [1219, 202] width 5 height 3
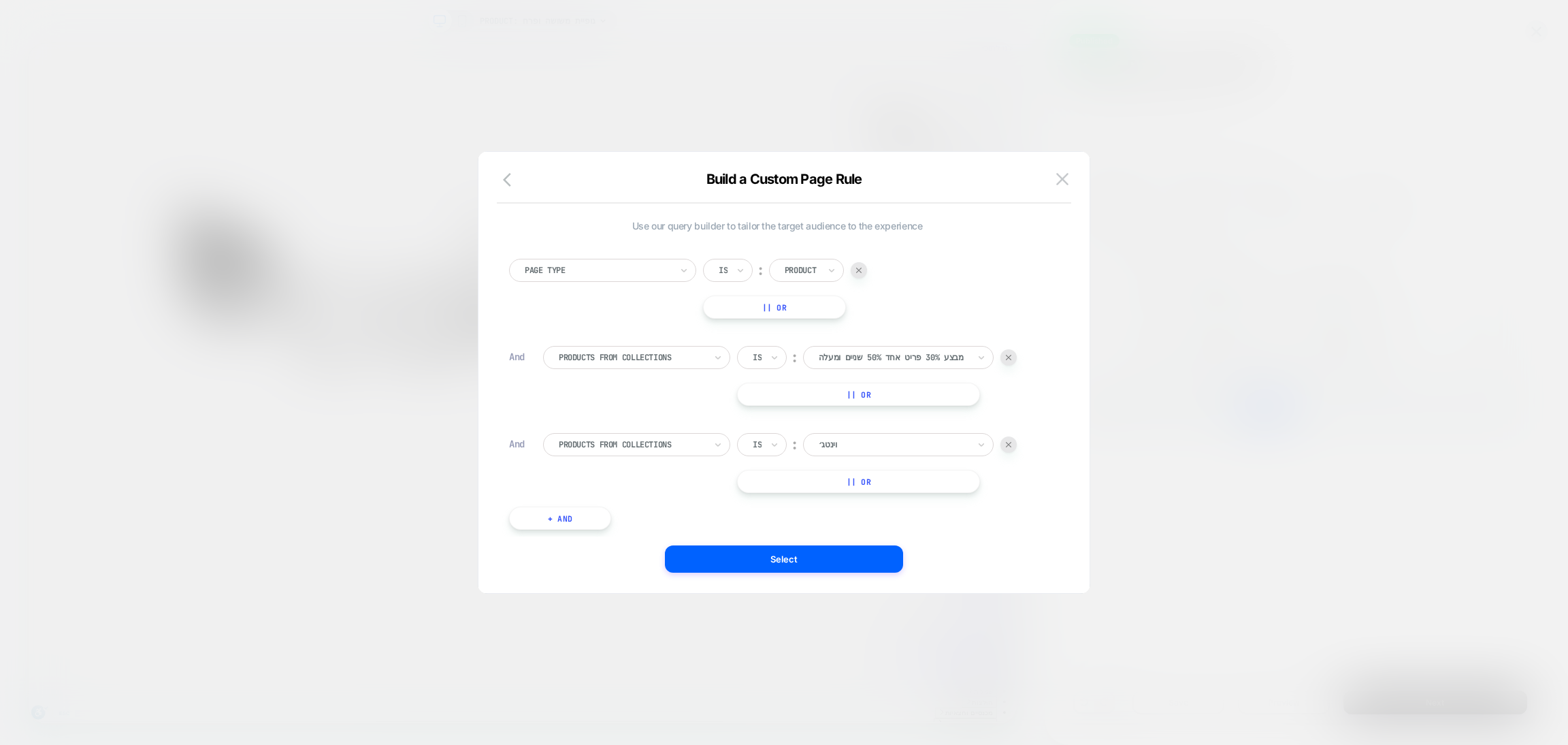
click at [1062, 224] on div "Audience All Visitors Build a Custom Page Rule Use our query builder to tailor …" at bounding box center [1293, 201] width 462 height 46
click at [1011, 447] on img at bounding box center [1009, 445] width 6 height 6
click at [919, 396] on button "|| Or" at bounding box center [859, 394] width 243 height 23
click at [864, 406] on div "Is ︰ מבצע 30% פריט אחד 50% שניים ומעלה מבצע 30% פריט אחד 50% שניים ומעלה Or Is …" at bounding box center [877, 394] width 280 height 97
click at [863, 399] on div at bounding box center [893, 394] width 149 height 12
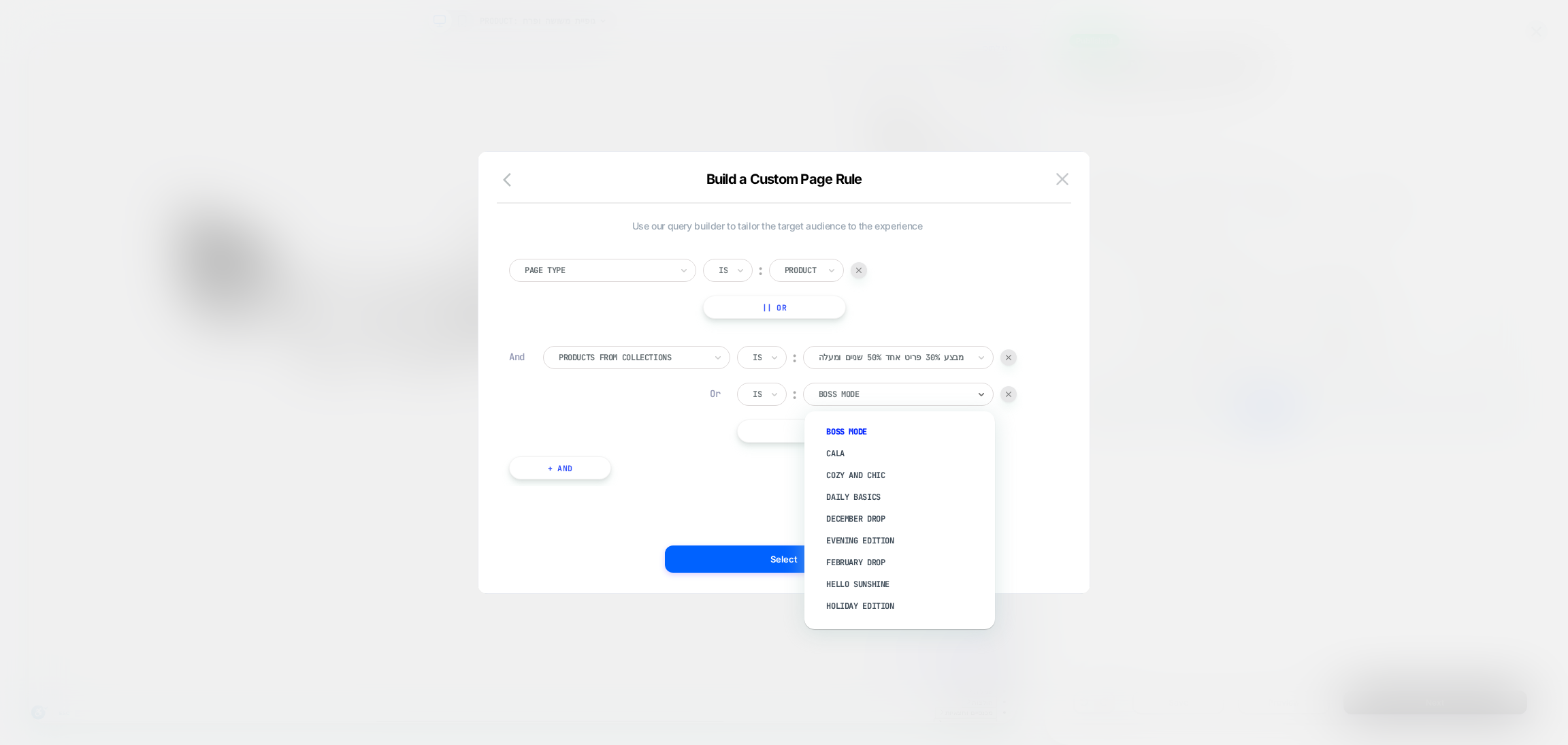
paste input "*"
type input "*"
paste input "*"
type input "*"
click at [1232, 411] on div at bounding box center [784, 372] width 1568 height 745
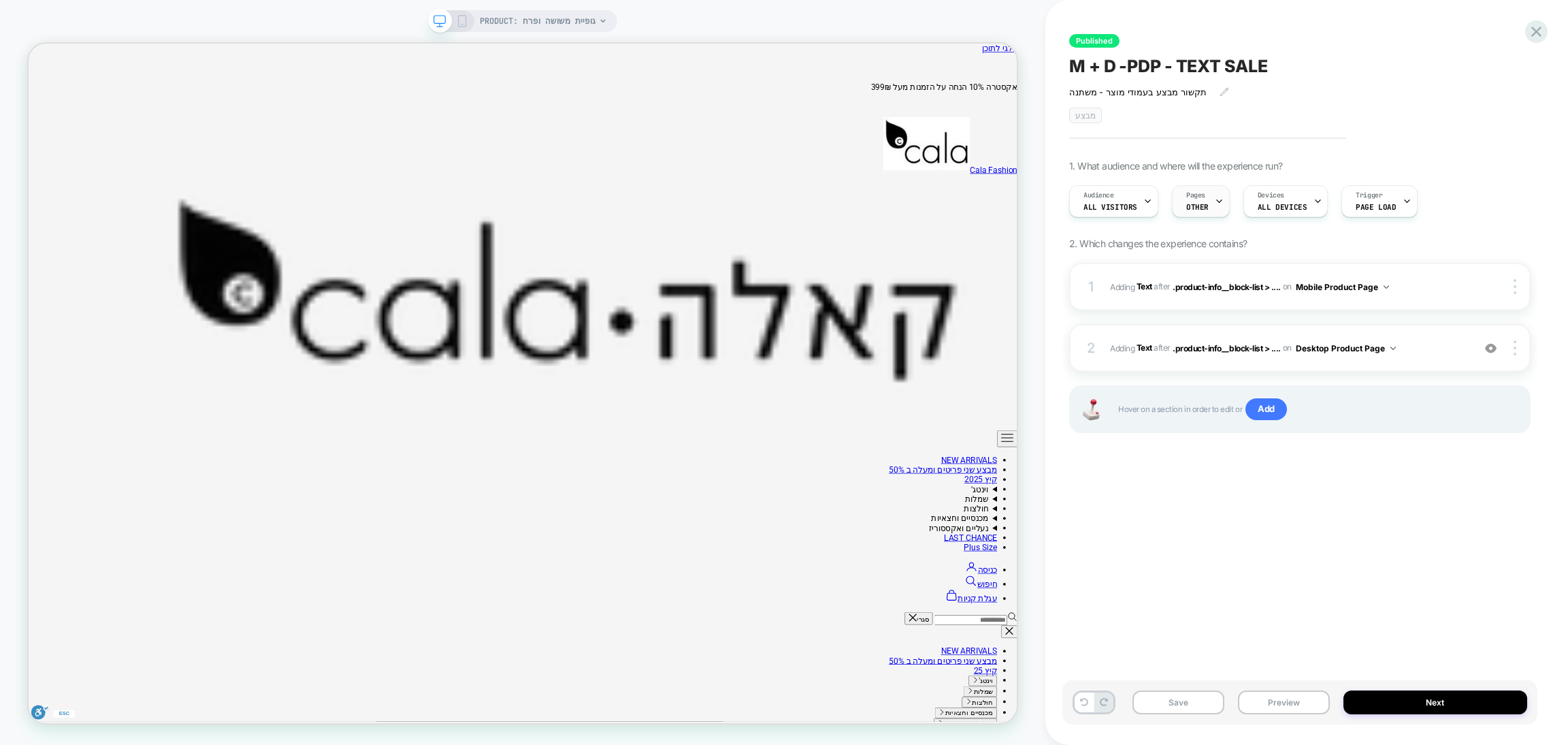
click at [1222, 198] on div "Pages OTHER" at bounding box center [1201, 201] width 58 height 32
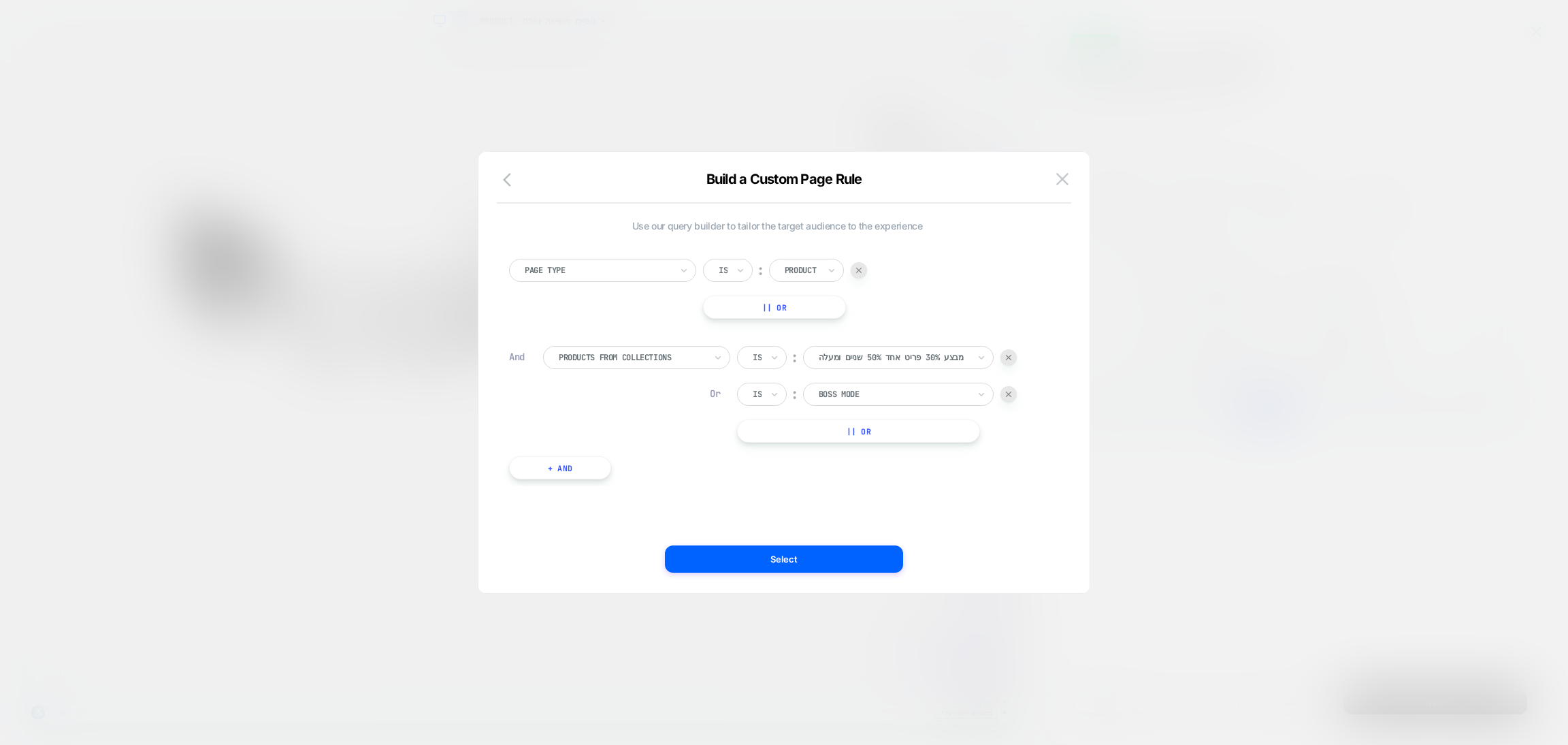
click at [967, 392] on div at bounding box center [893, 394] width 149 height 12
type input "***"
click at [827, 454] on div "וינטג׳" at bounding box center [906, 454] width 177 height 22
click at [862, 562] on button "Select" at bounding box center [784, 559] width 238 height 28
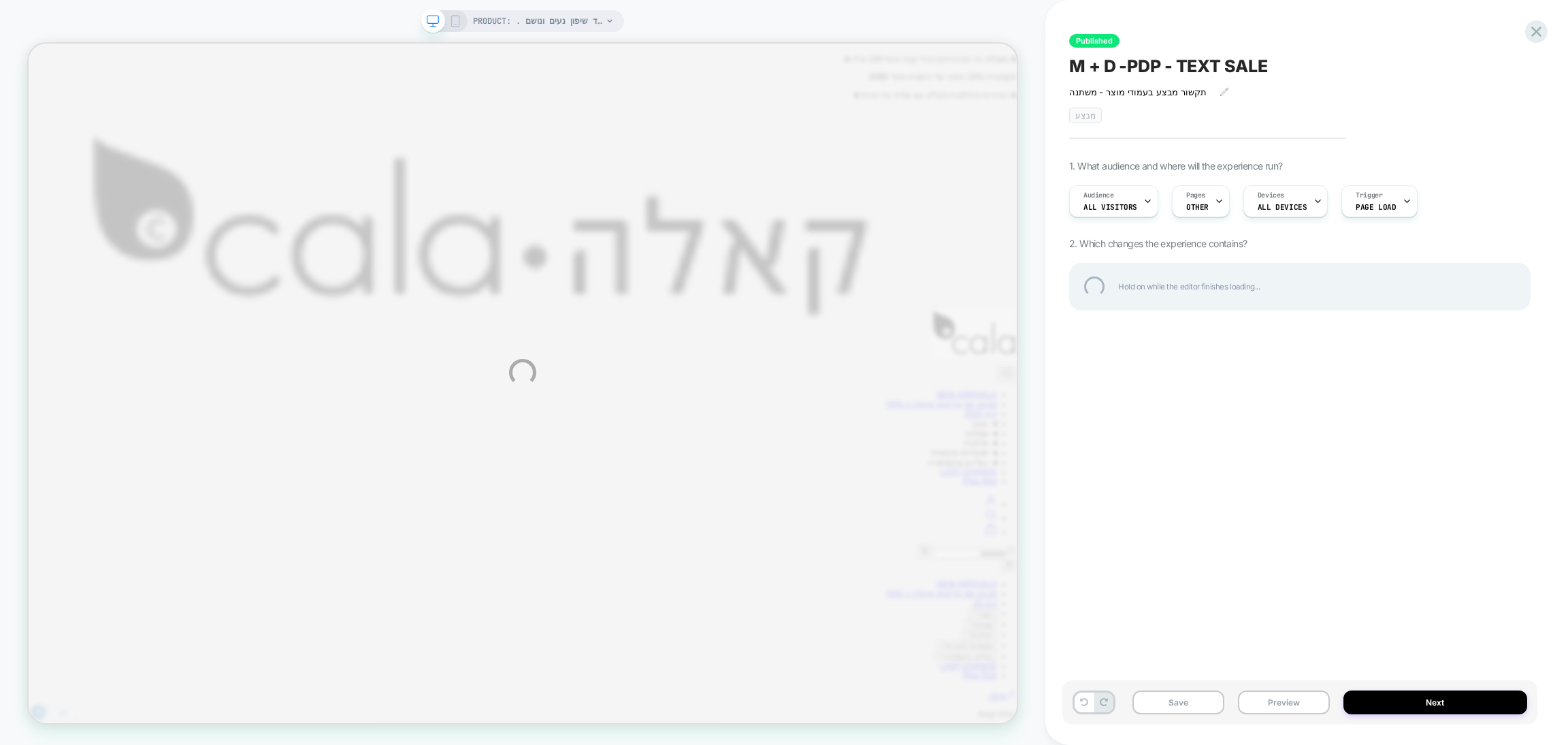
scroll to position [0, 0]
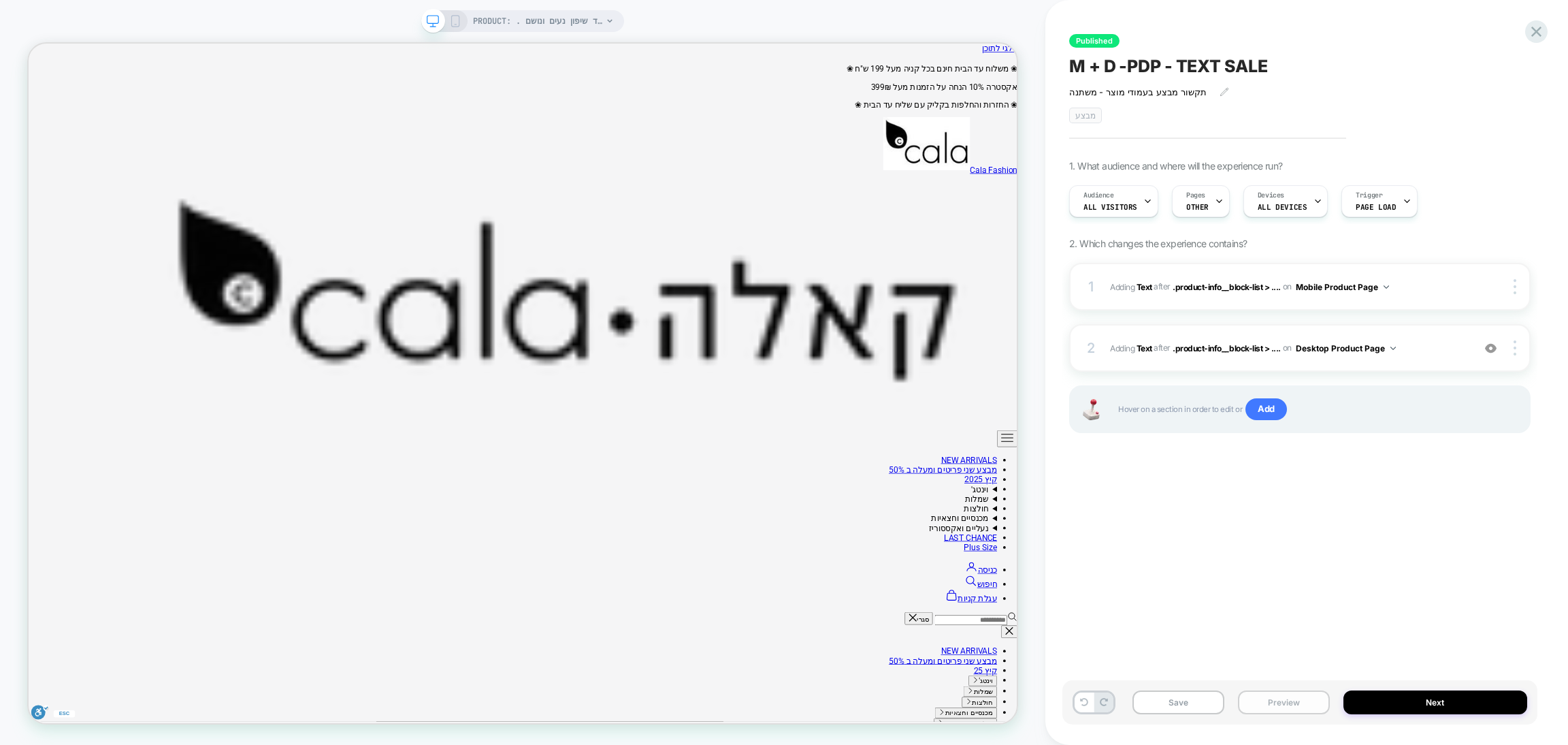
click at [1255, 693] on button "Preview" at bounding box center [1284, 703] width 92 height 24
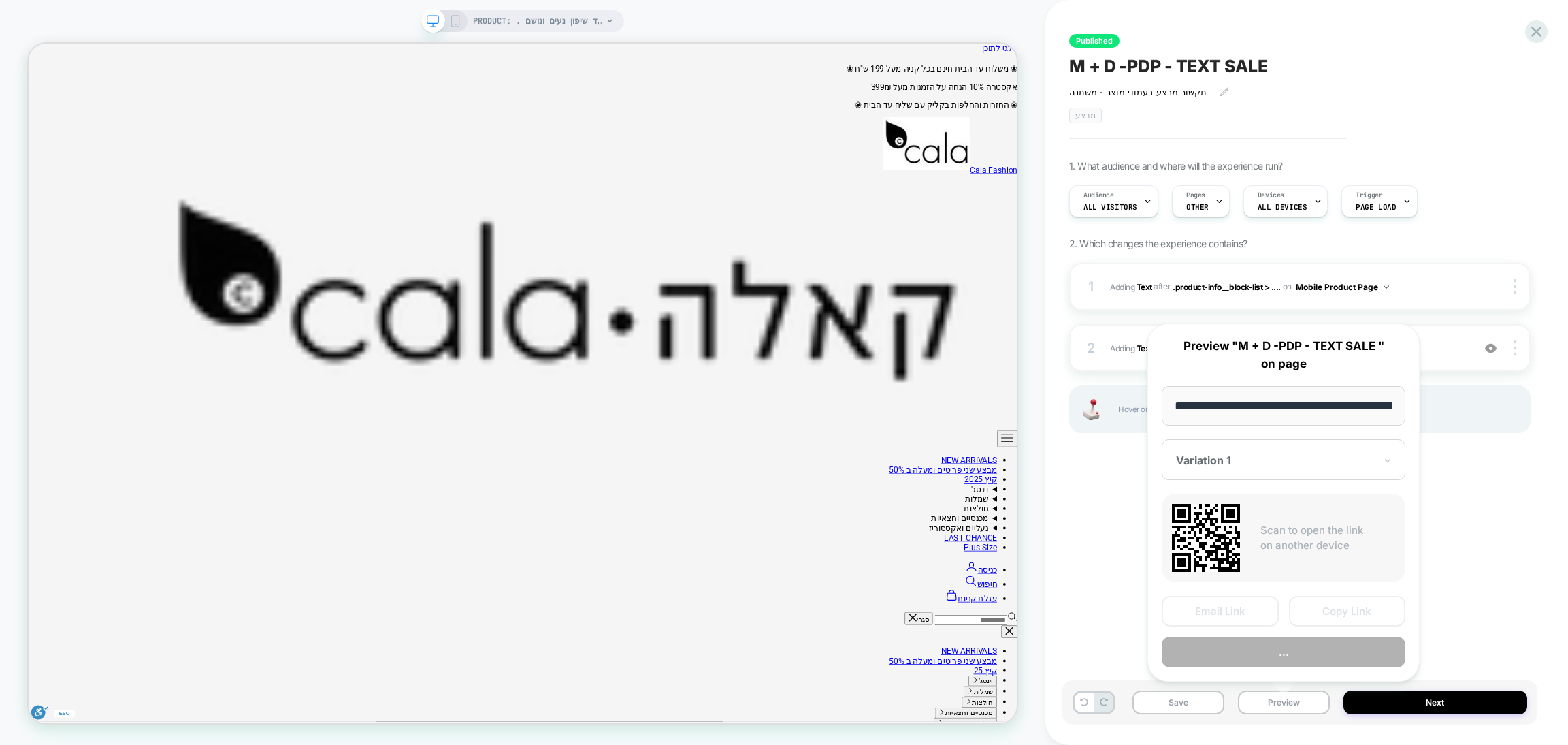
scroll to position [0, 2043]
click at [1258, 654] on button "Preview" at bounding box center [1284, 653] width 244 height 30
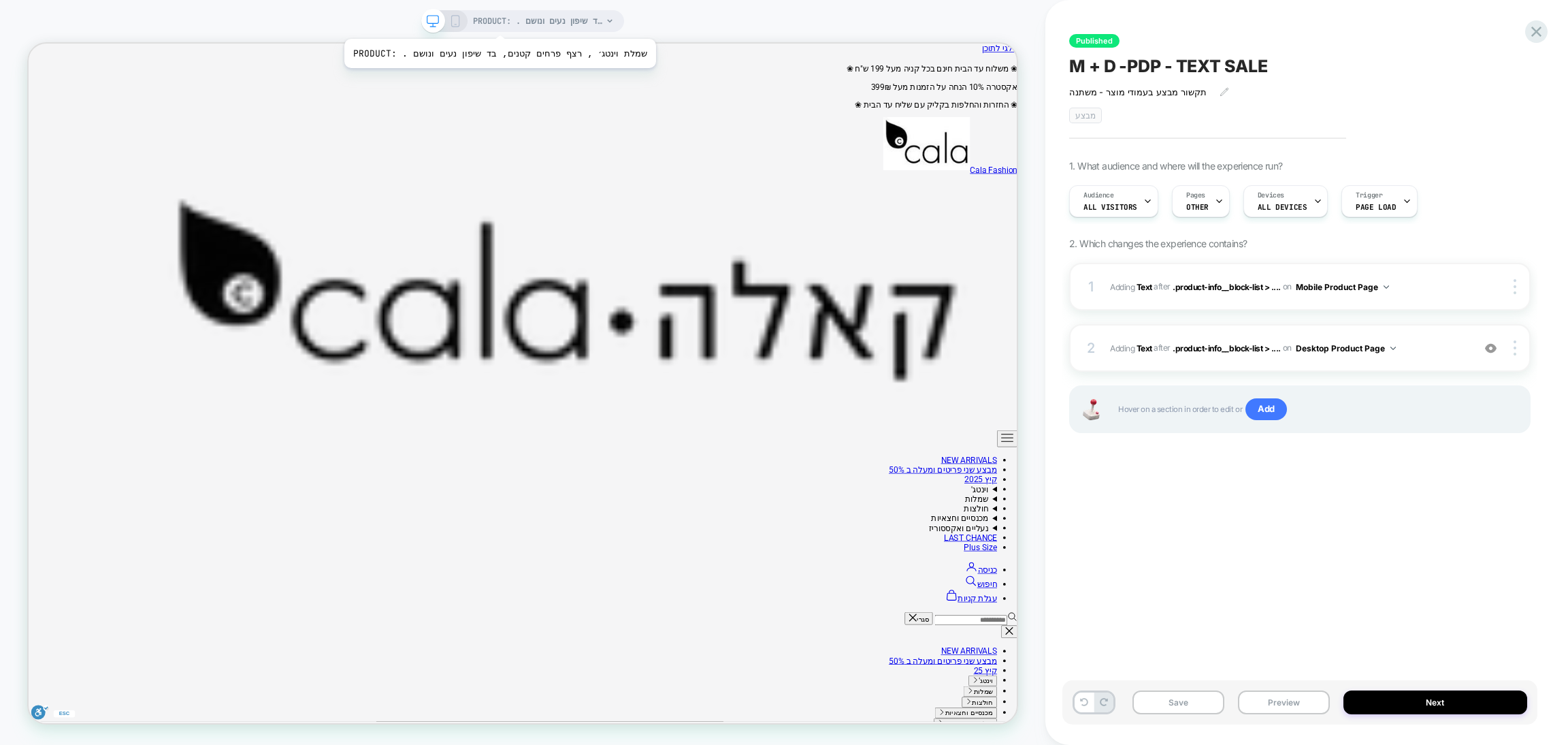
click at [482, 22] on span "PRODUCT: . שמלת וינטג׳ , רצף פרחים קטנים, בד שיפון נעים ונושם" at bounding box center [537, 20] width 129 height 22
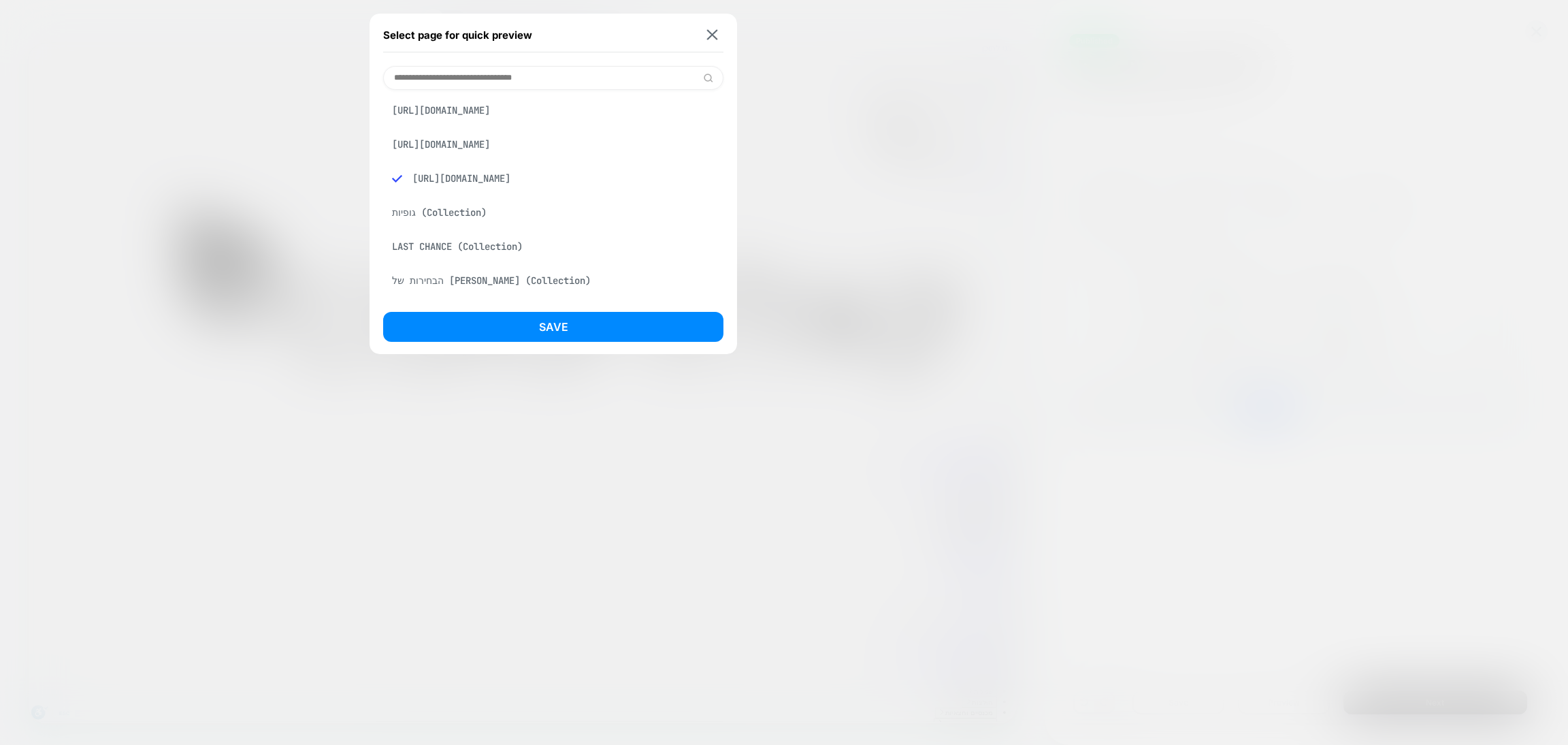
scroll to position [0, 0]
click at [468, 83] on input at bounding box center [553, 78] width 341 height 24
paste input "**********"
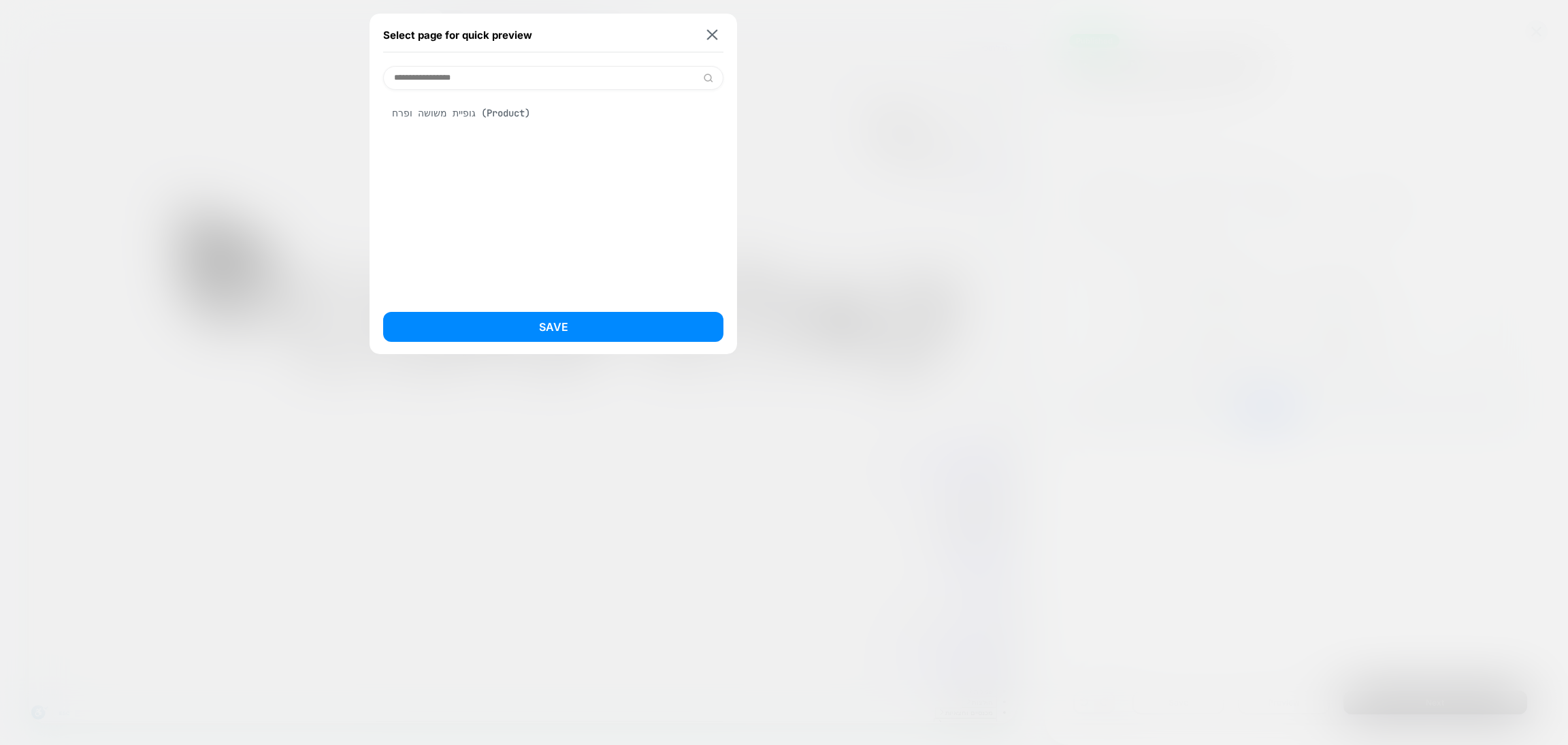
type input "**********"
click at [526, 109] on div "גופיית משושה ופרח (Product)" at bounding box center [553, 113] width 341 height 26
click at [563, 322] on button "Save" at bounding box center [553, 327] width 341 height 30
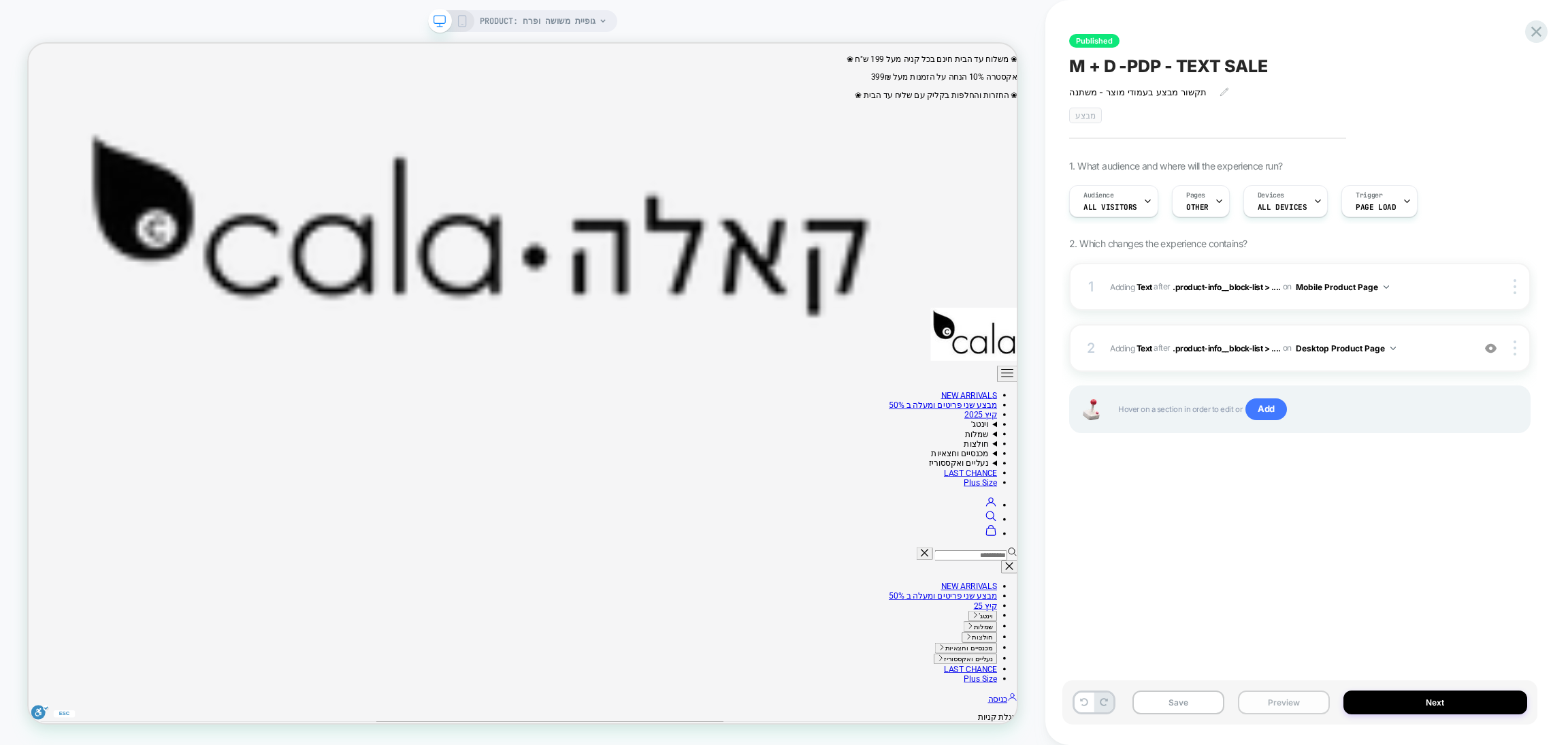
click at [1289, 697] on button "Preview" at bounding box center [1284, 703] width 92 height 24
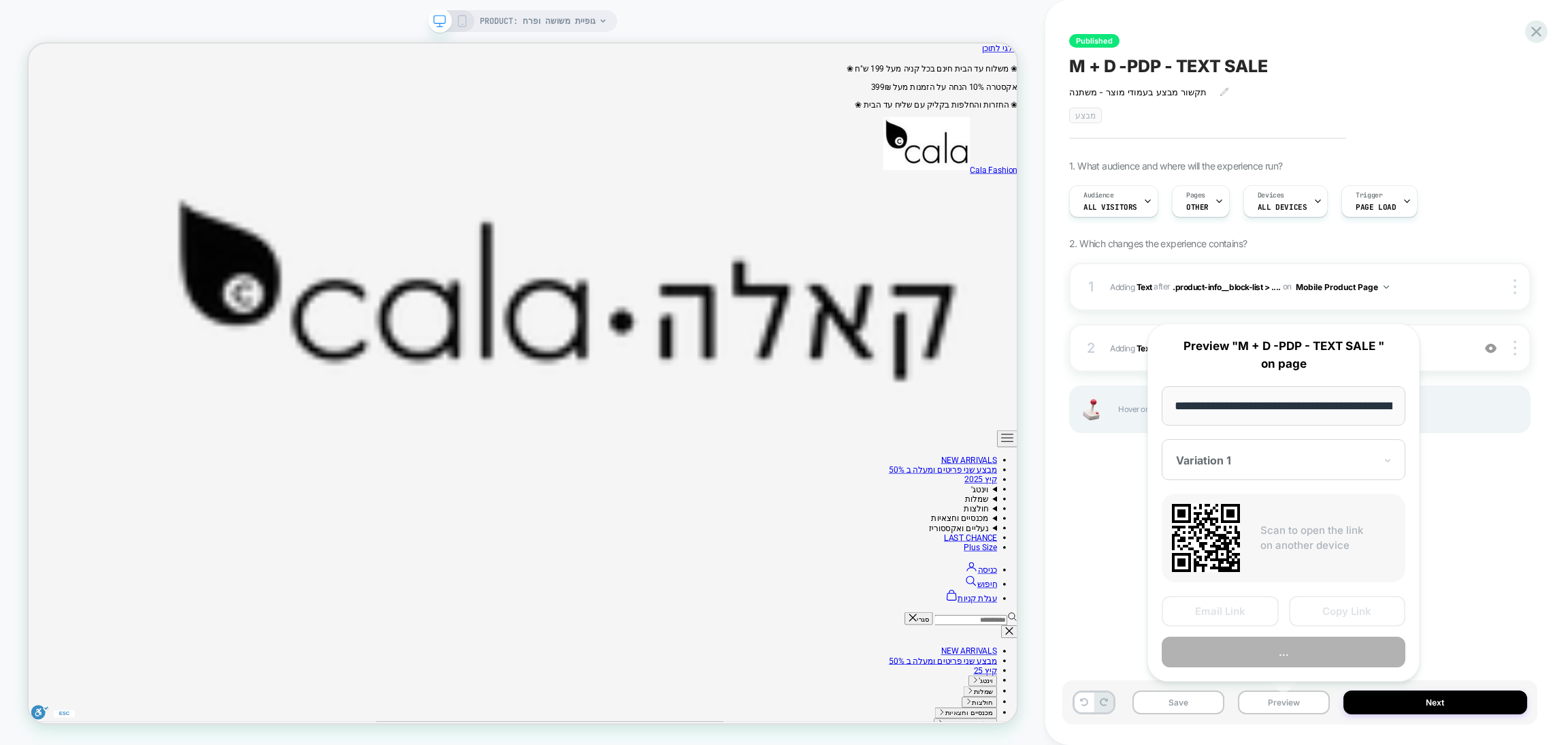
scroll to position [0, 819]
click at [1280, 654] on button "Preview" at bounding box center [1284, 653] width 244 height 30
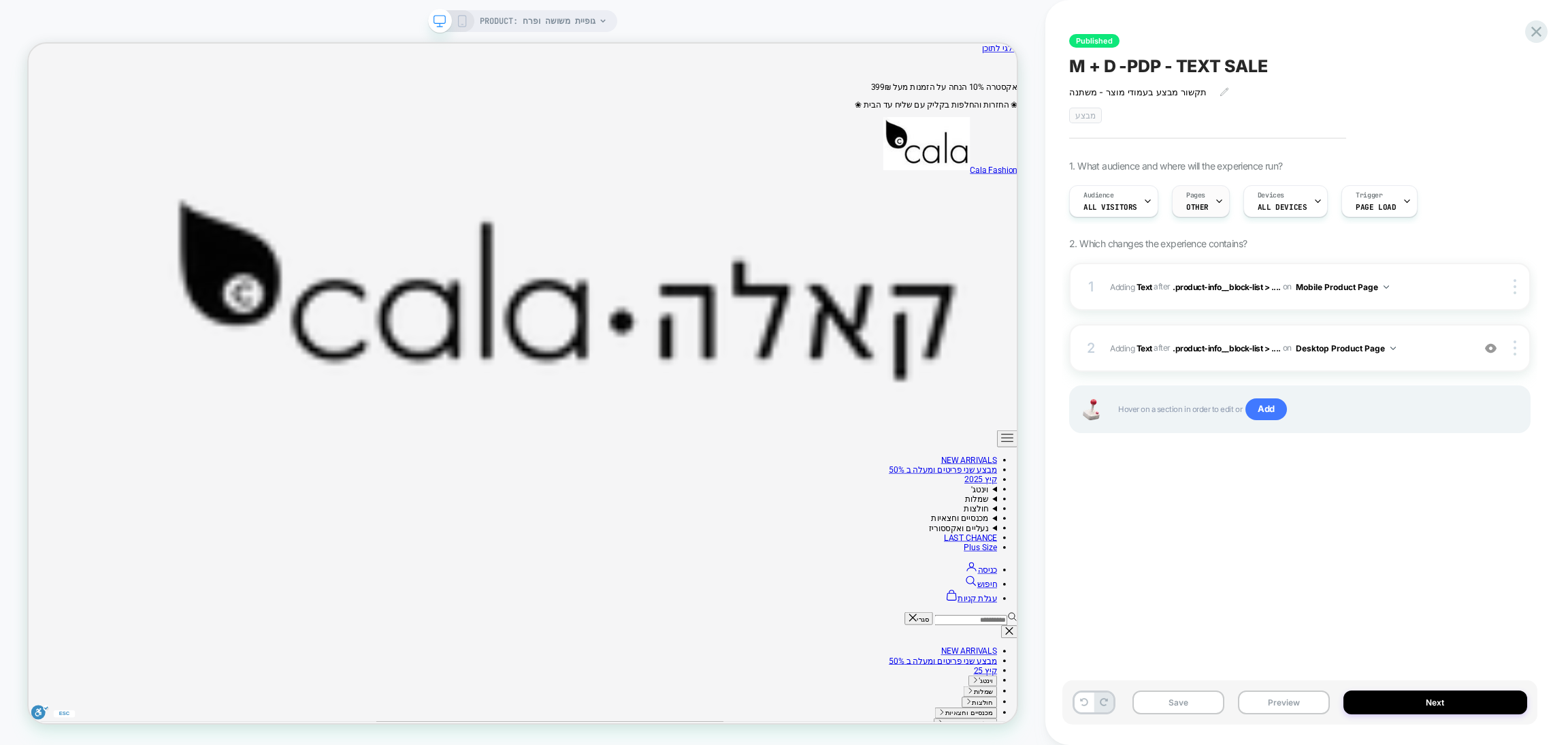
click at [1216, 195] on div at bounding box center [1219, 201] width 9 height 30
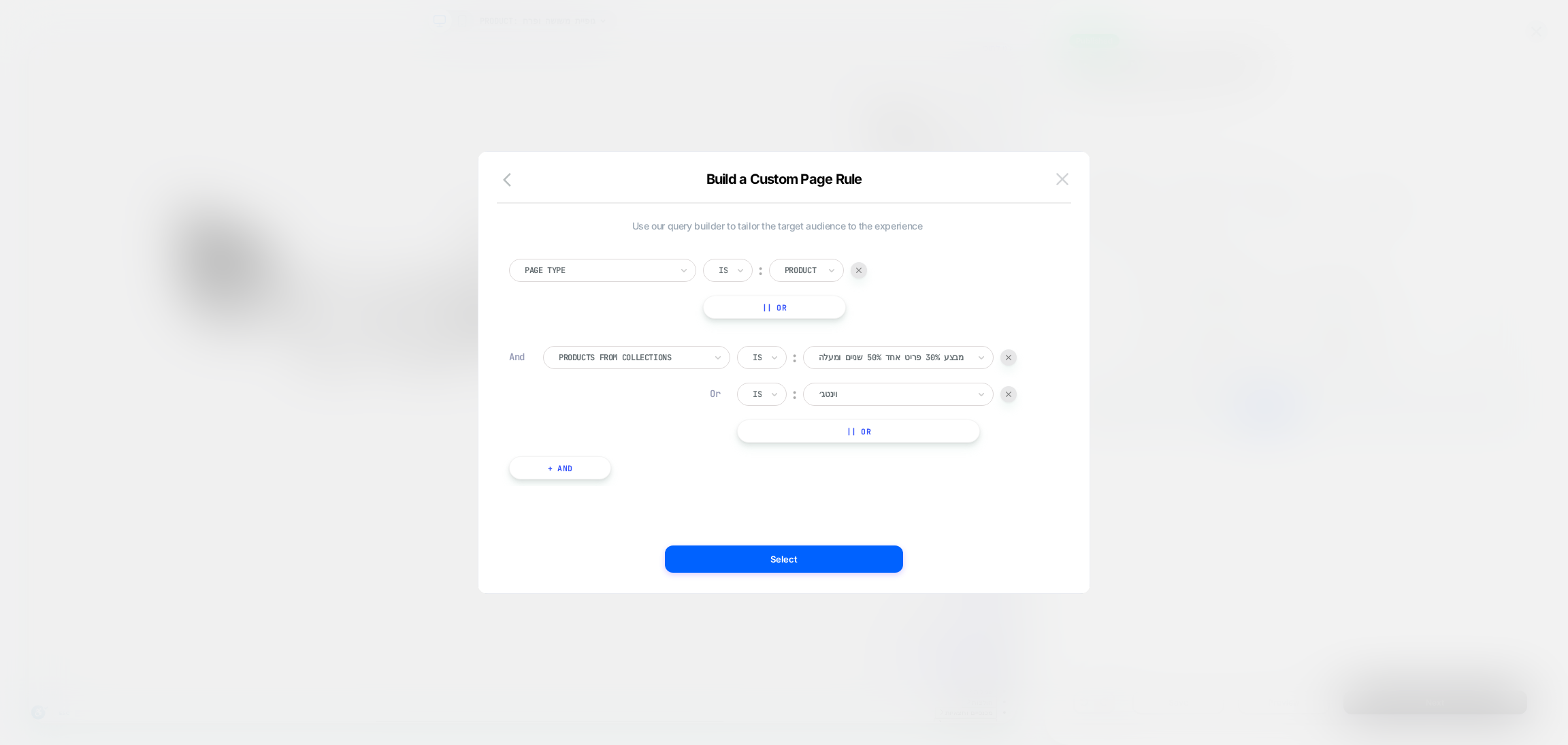
click at [1059, 180] on img at bounding box center [1062, 178] width 12 height 11
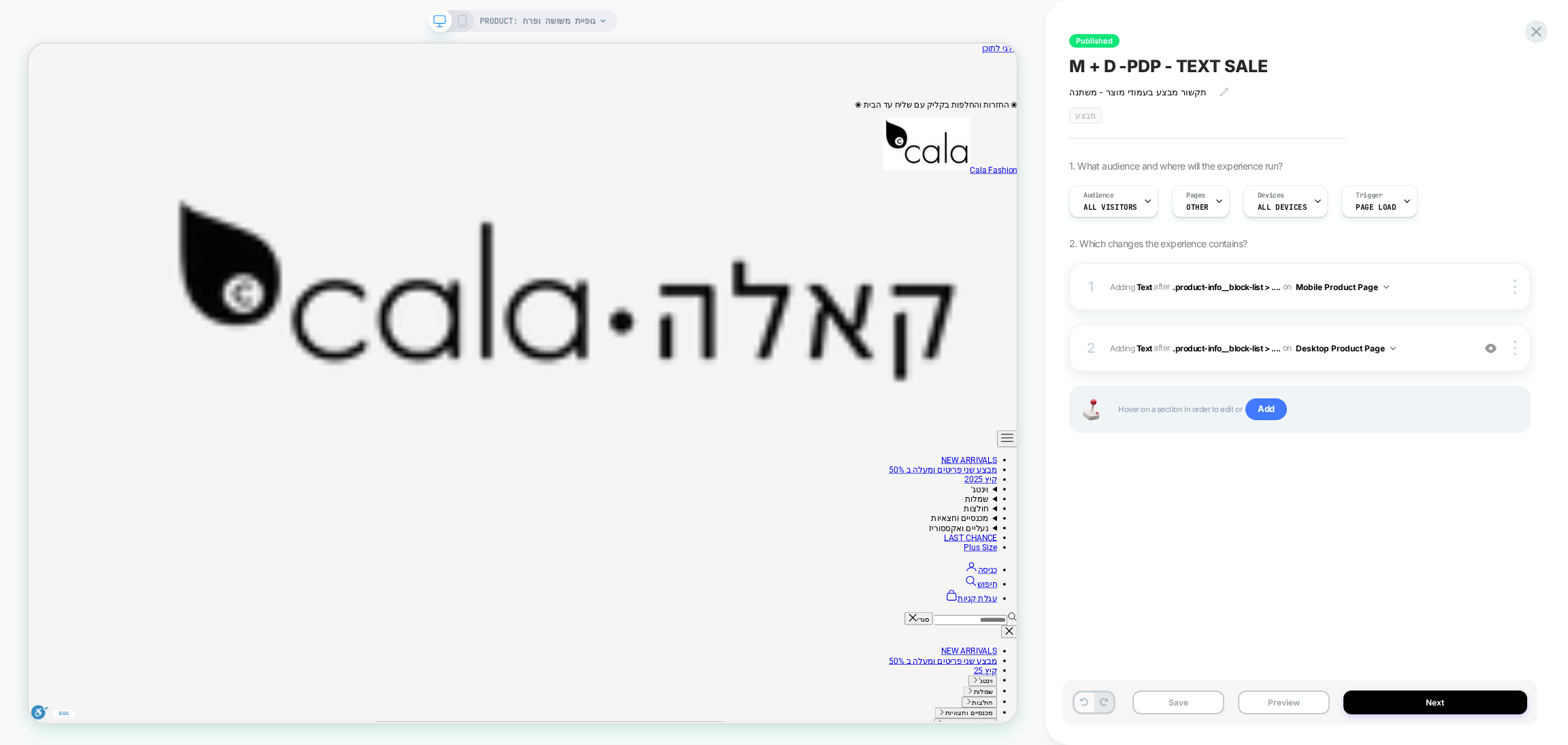
click at [1086, 701] on icon at bounding box center [1084, 703] width 8 height 8
click at [1194, 200] on div "Pages OTHER" at bounding box center [1197, 201] width 49 height 30
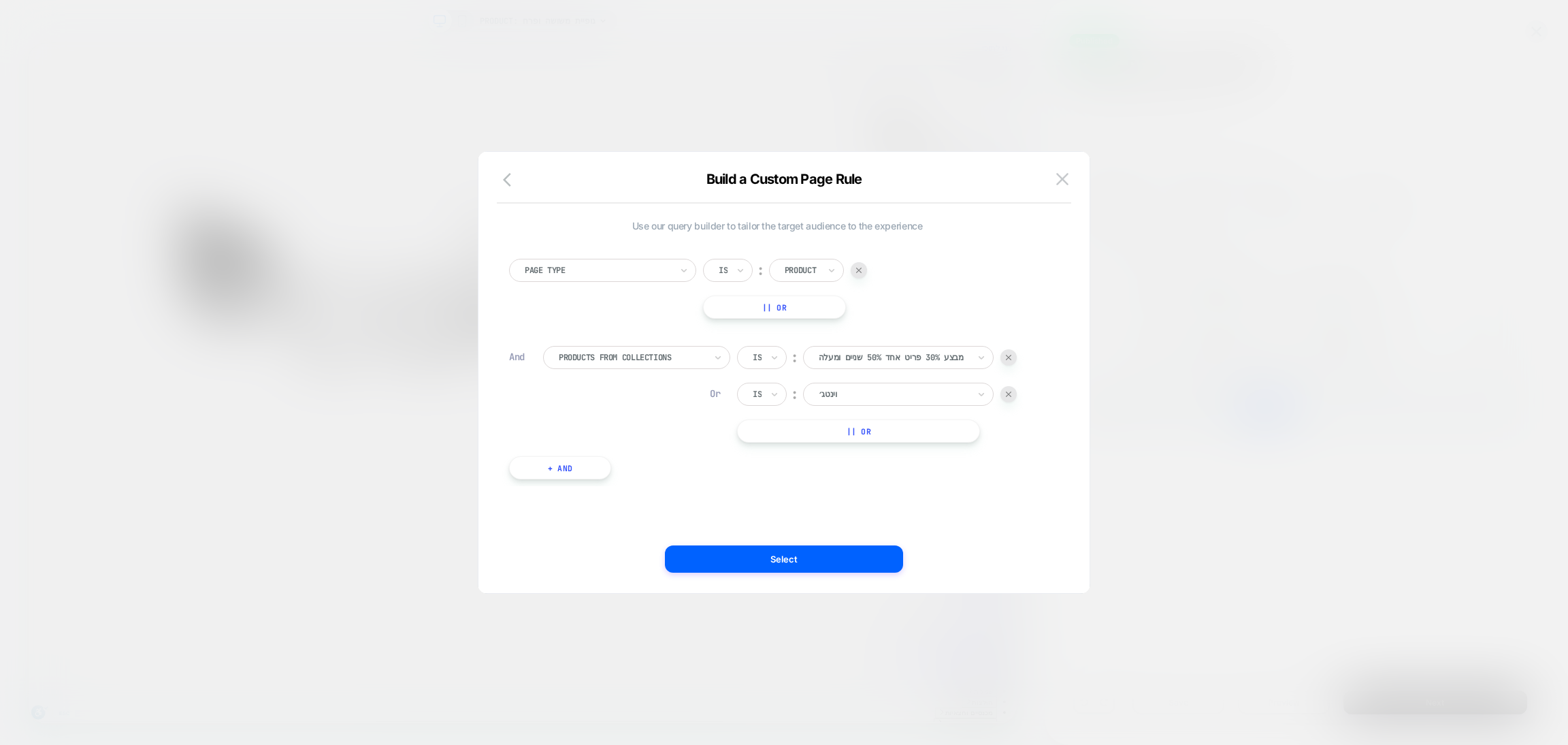
click at [1062, 181] on img at bounding box center [1062, 178] width 12 height 11
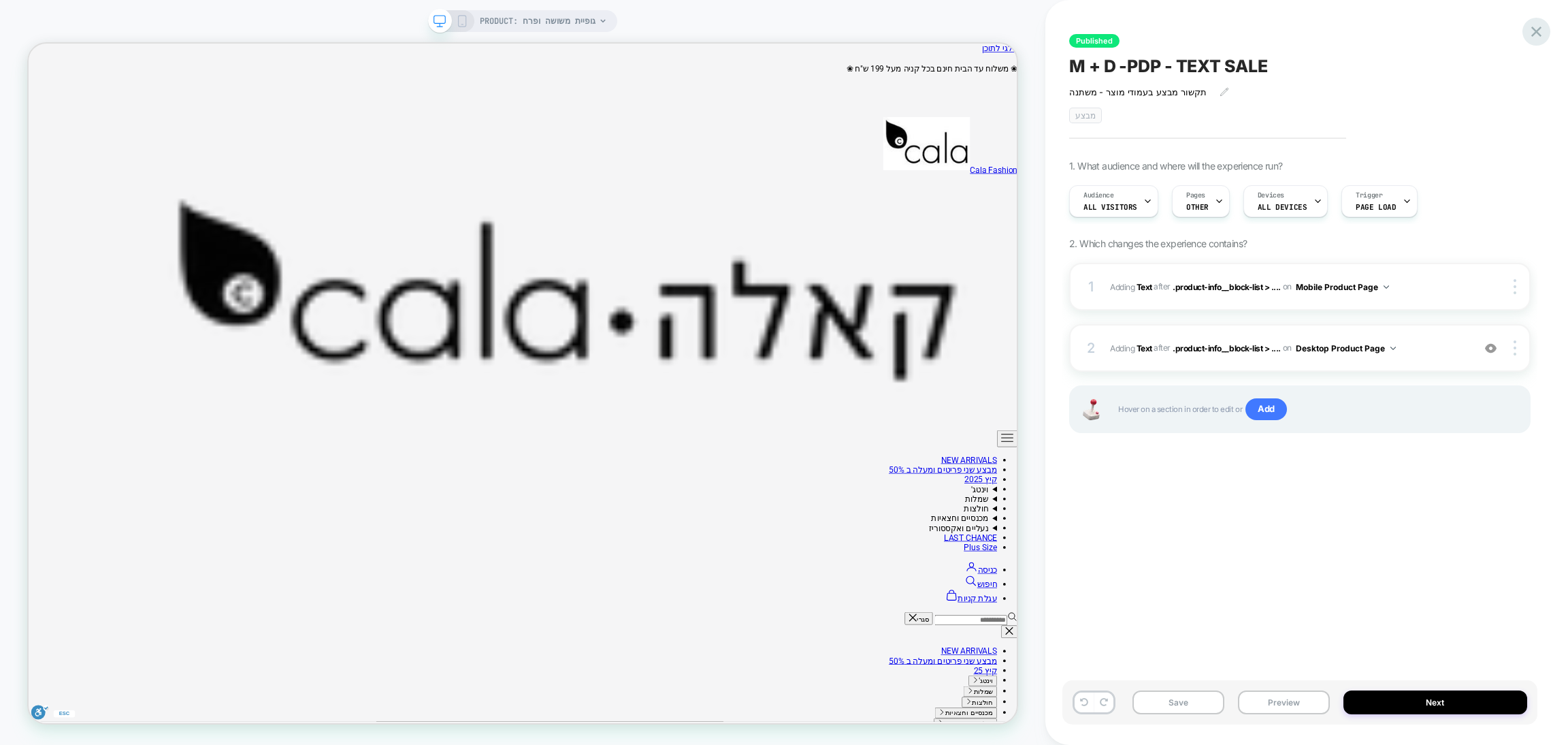
click at [1543, 26] on icon at bounding box center [1536, 32] width 18 height 18
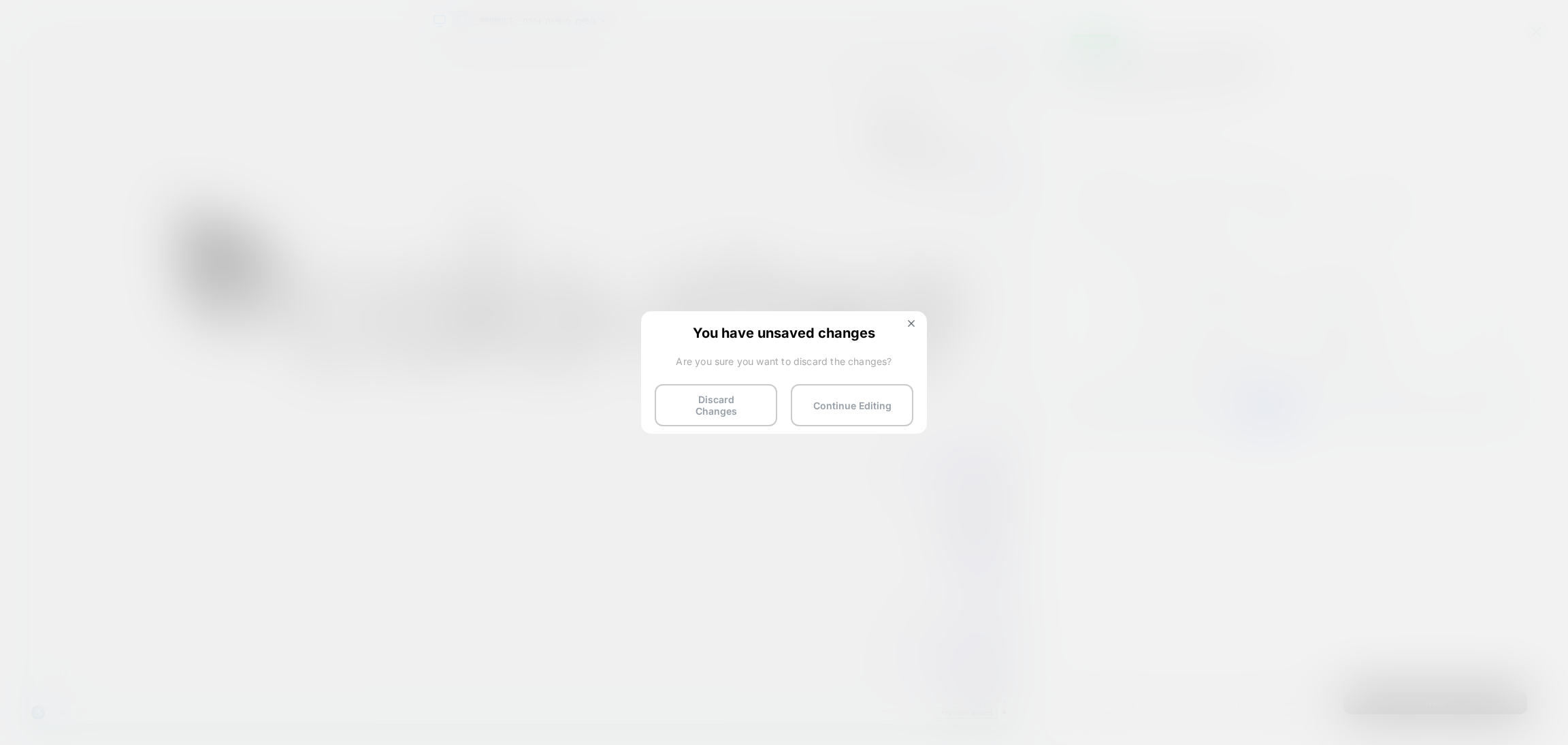
click at [714, 408] on button "Discard Changes" at bounding box center [716, 406] width 123 height 42
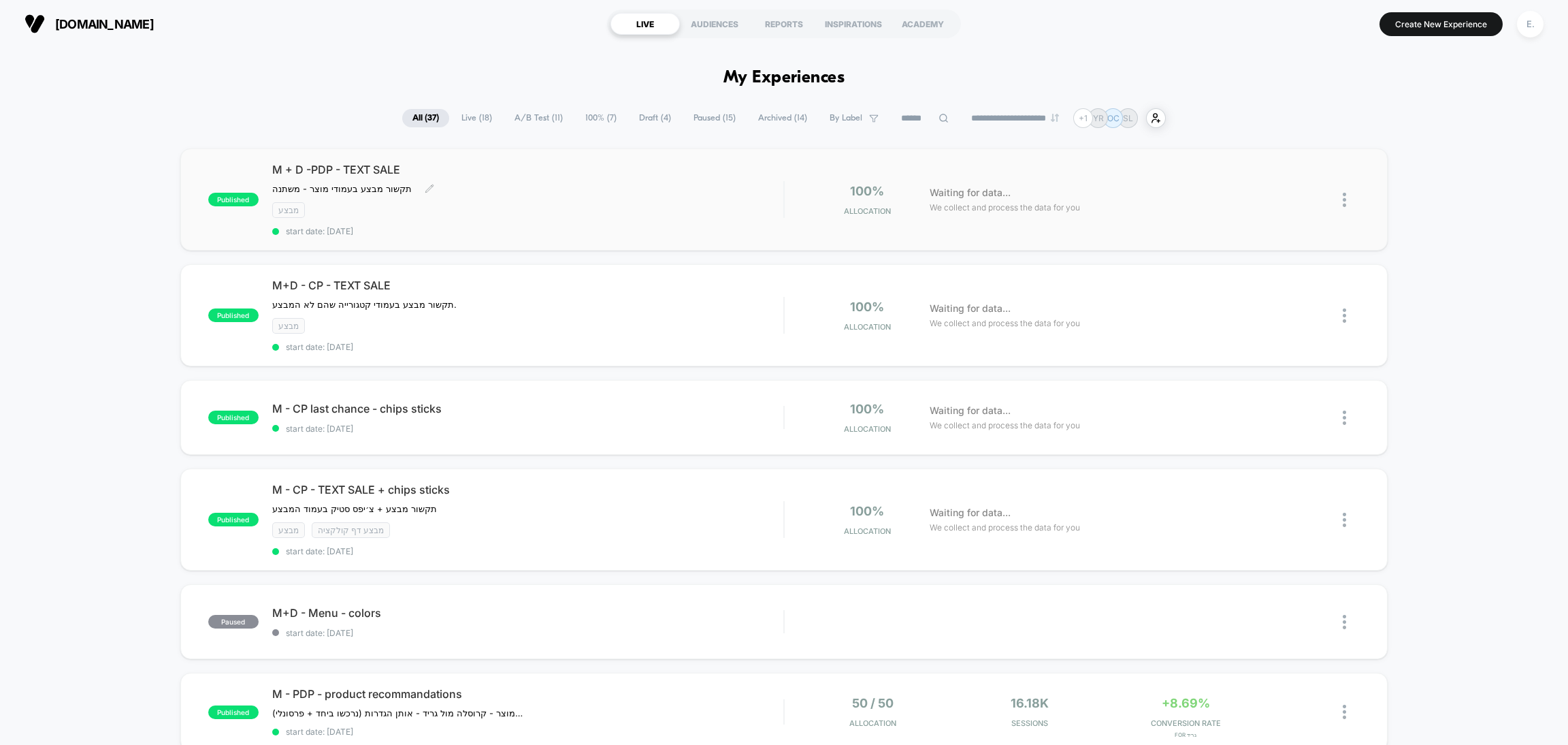
click at [533, 196] on div "M + D -PDP - TEXT SALE תקשור מבצע בעמודי מוצר - משתנה ﻿ Click to edit experienc…" at bounding box center [527, 200] width 511 height 73
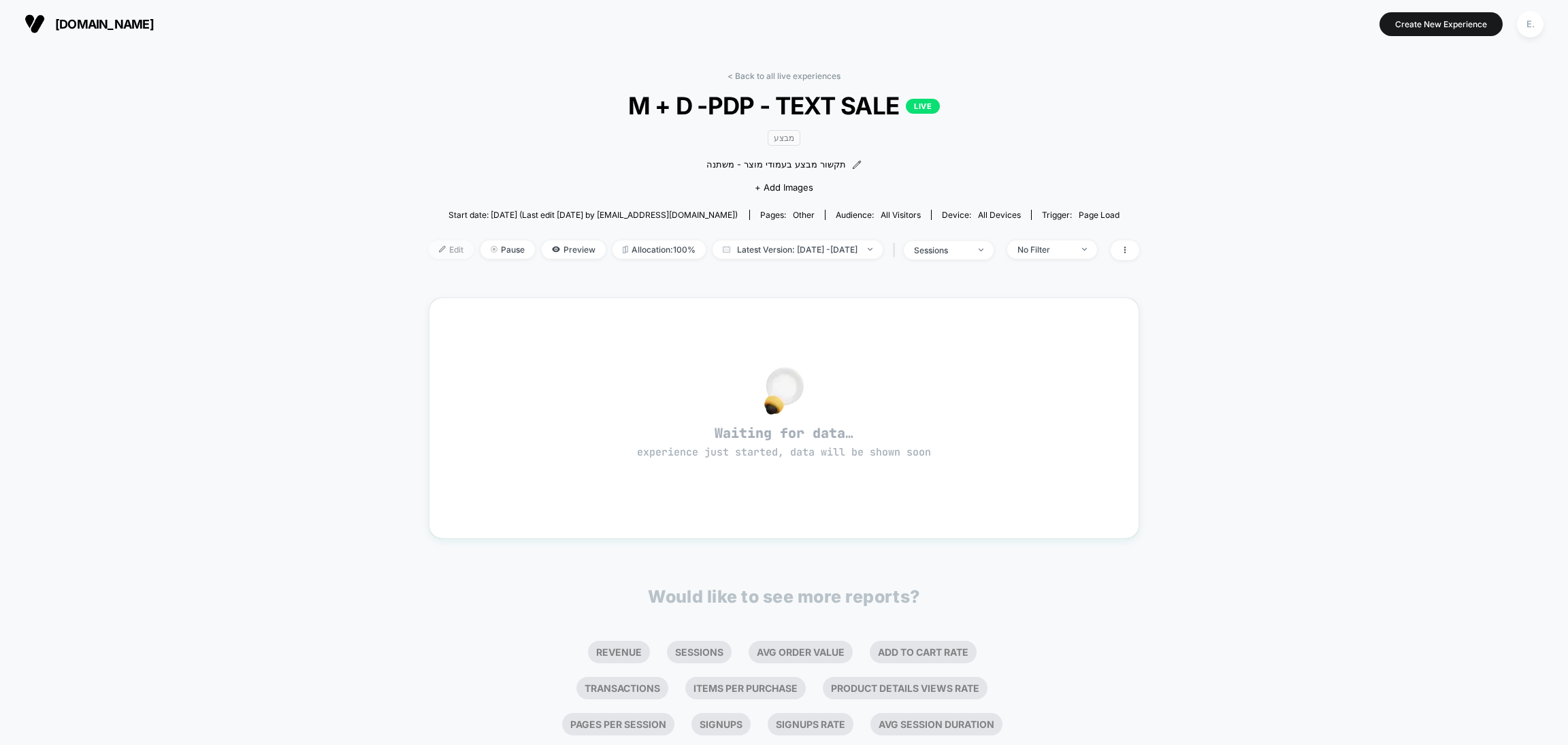
click at [429, 255] on span "Edit" at bounding box center [451, 250] width 45 height 18
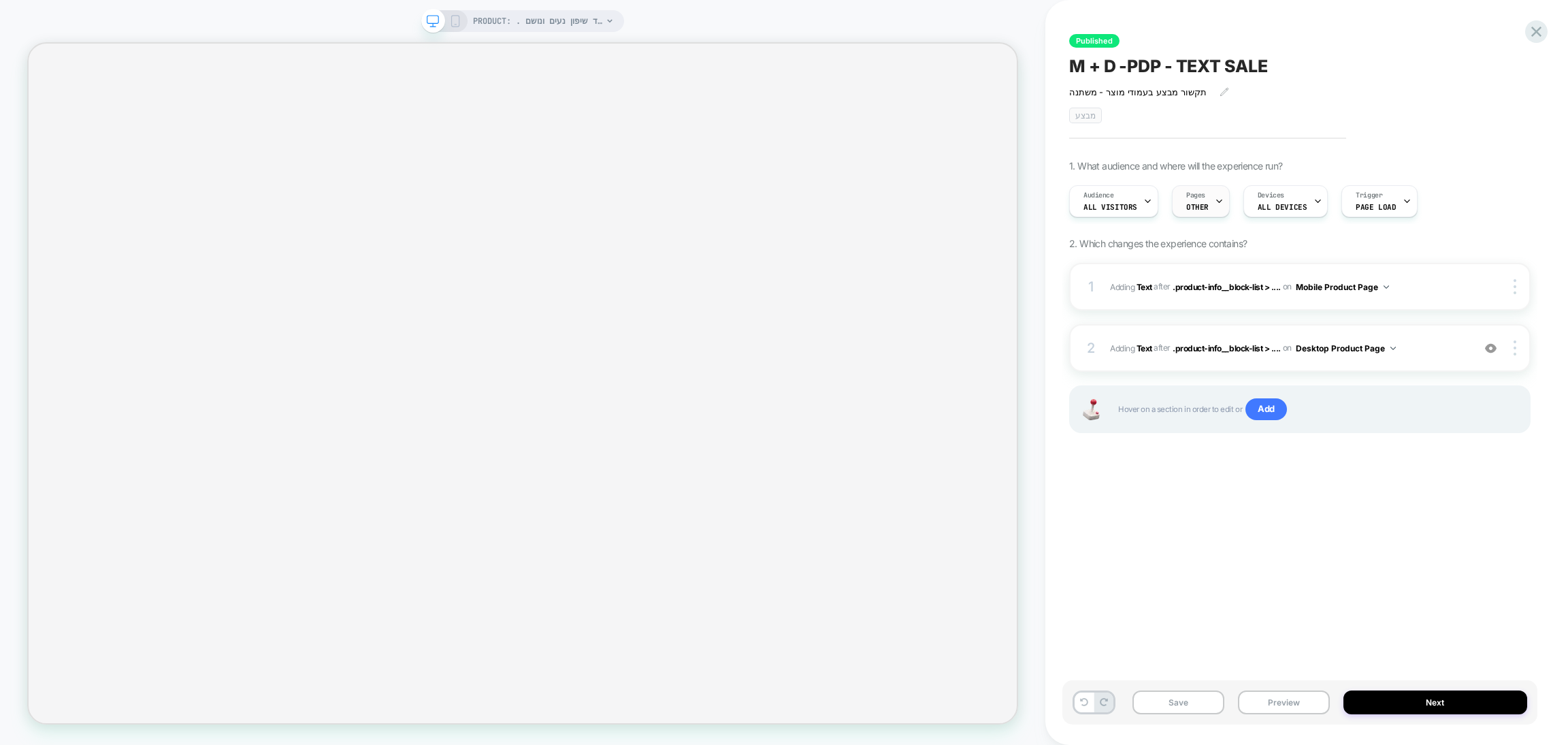
click at [1216, 210] on div at bounding box center [1219, 201] width 9 height 30
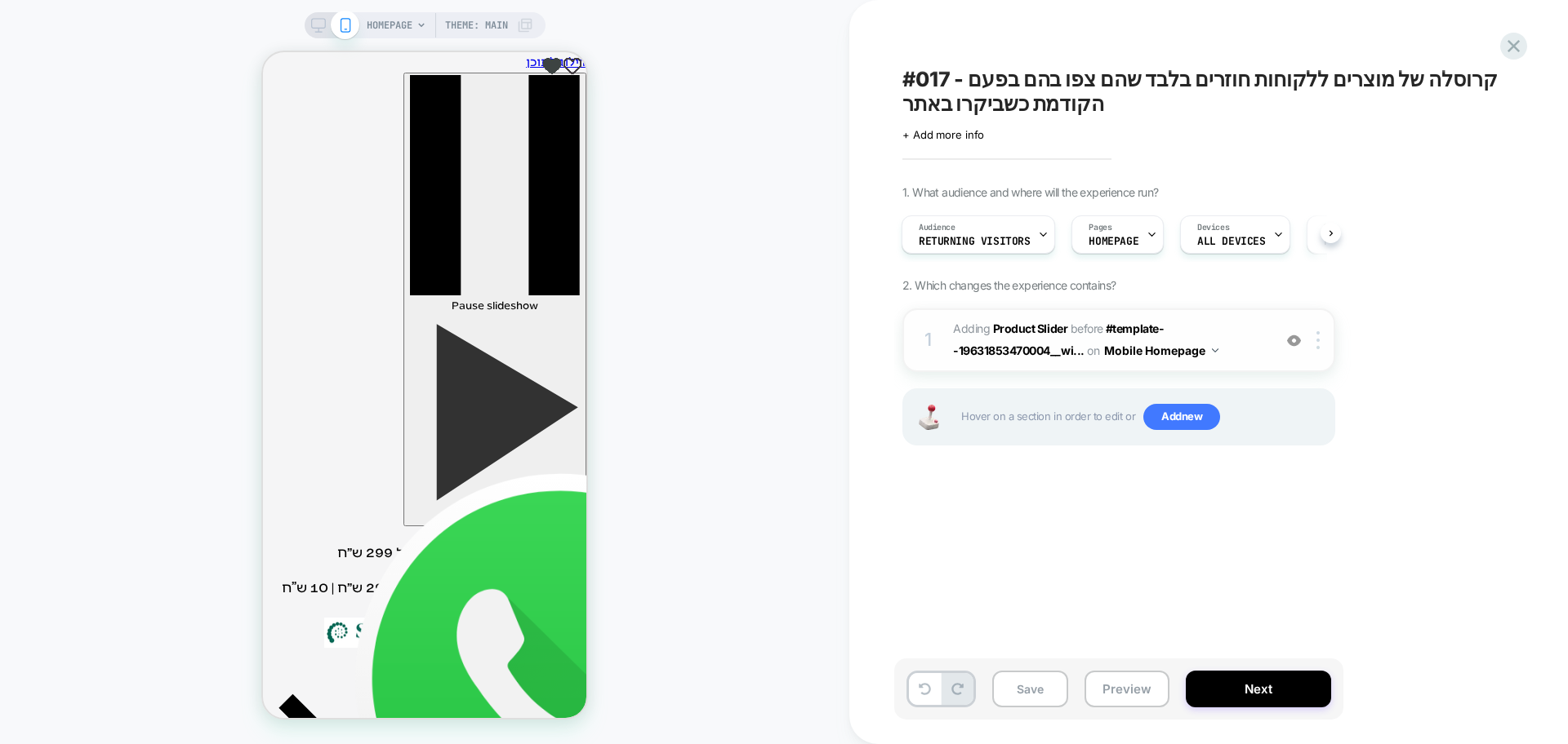
click at [1212, 331] on span "#_loomi_addon_1756720157745 Adding Product Slider BEFORE #template--19631853470…" at bounding box center [1109, 341] width 311 height 44
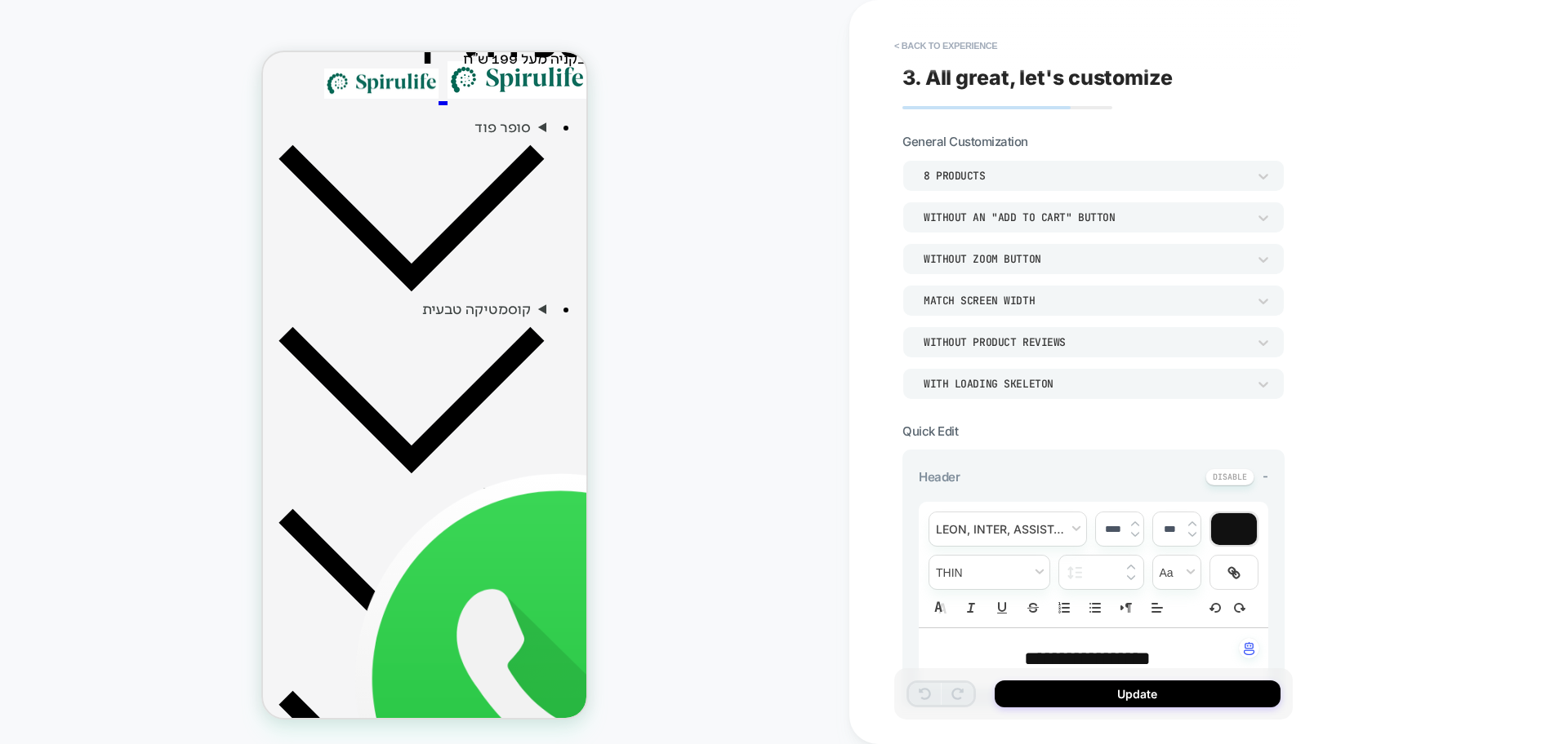
scroll to position [797, 0]
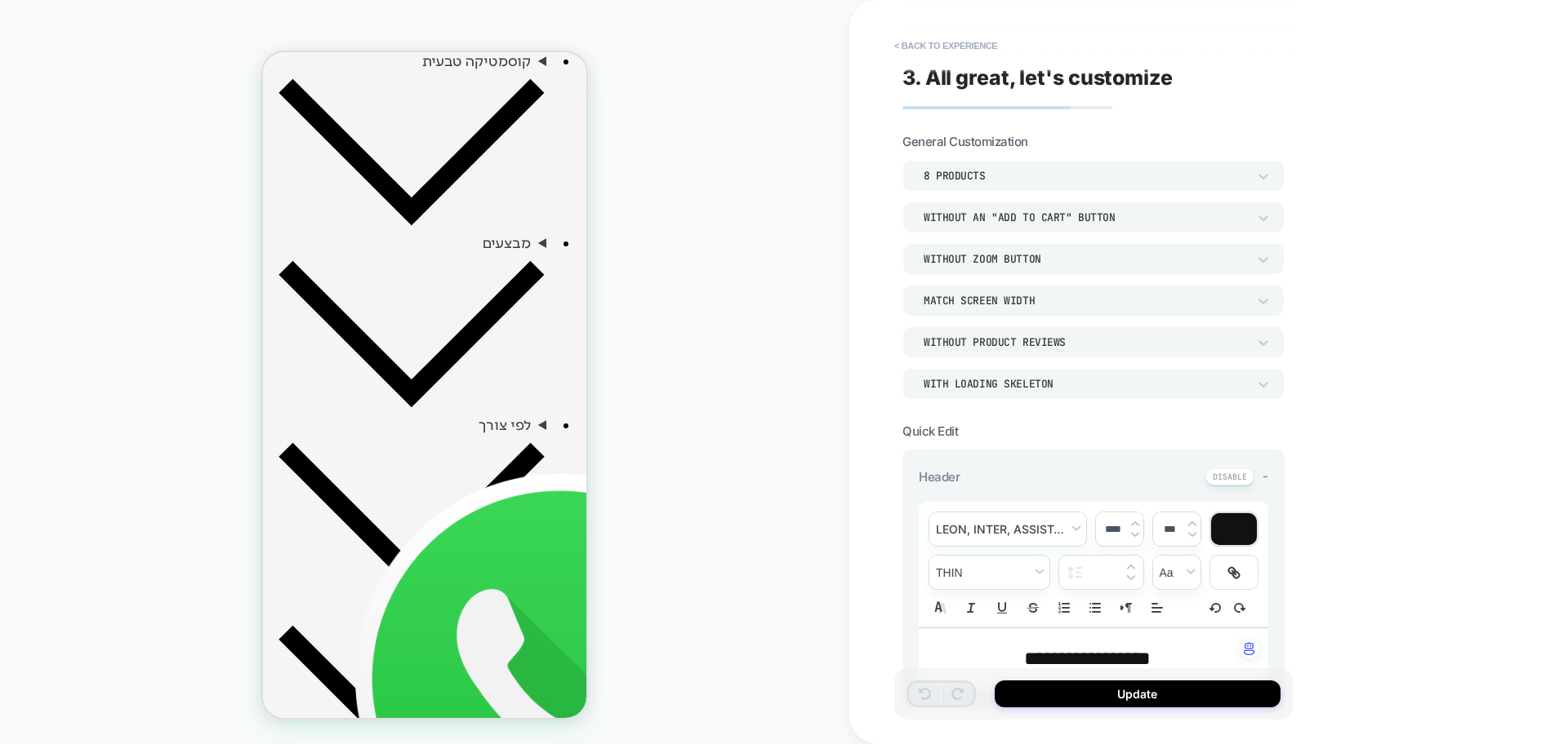
click at [743, 366] on div "HOMEPAGE Theme: MAIN" at bounding box center [425, 372] width 849 height 712
drag, startPoint x: 743, startPoint y: 366, endPoint x: 110, endPoint y: 120, distance: 679.1
click at [743, 366] on div "HOMEPAGE Theme: MAIN" at bounding box center [425, 372] width 849 height 712
click at [962, 48] on button "< Back to experience" at bounding box center [945, 46] width 119 height 26
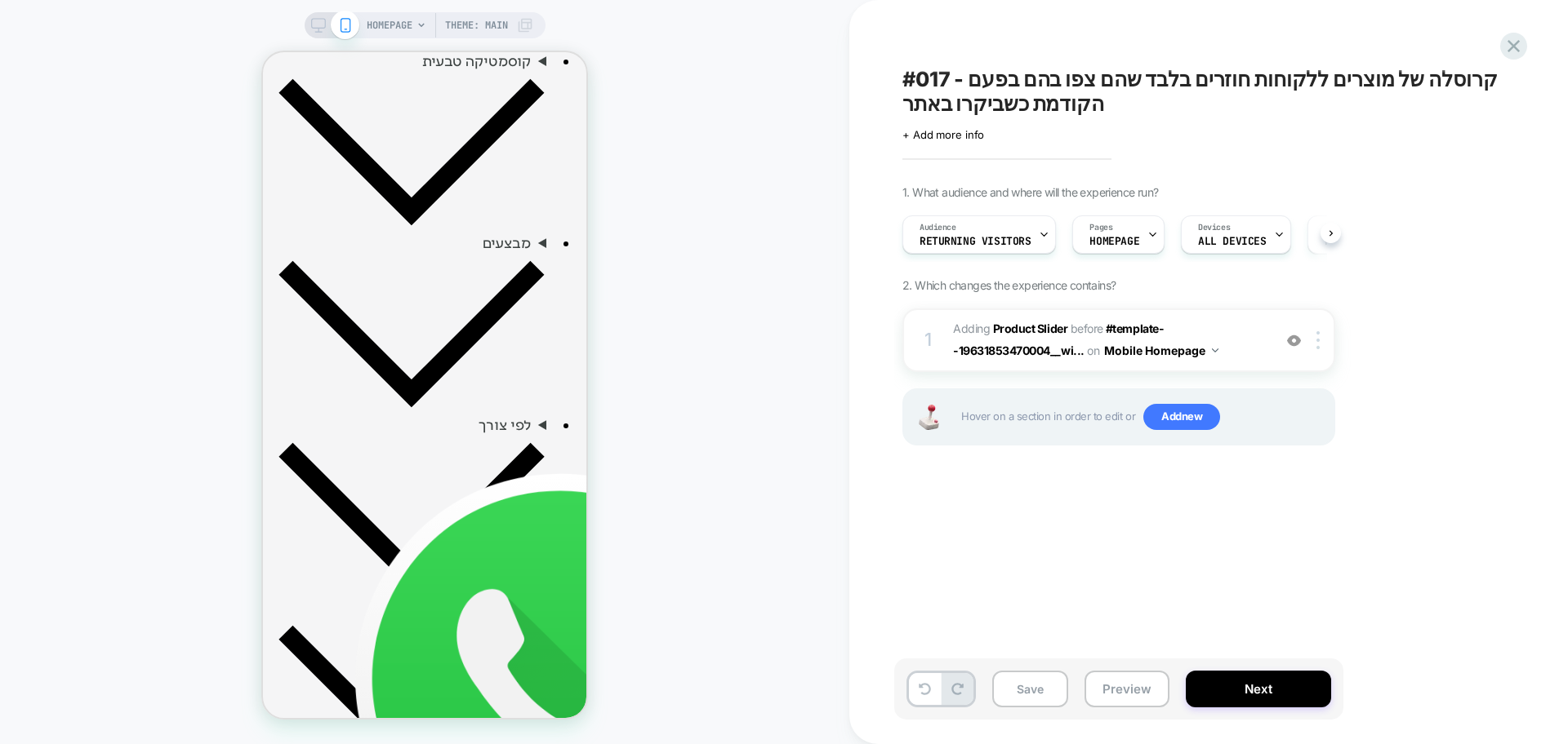
scroll to position [0, 1]
click at [1506, 48] on icon at bounding box center [1513, 46] width 22 height 22
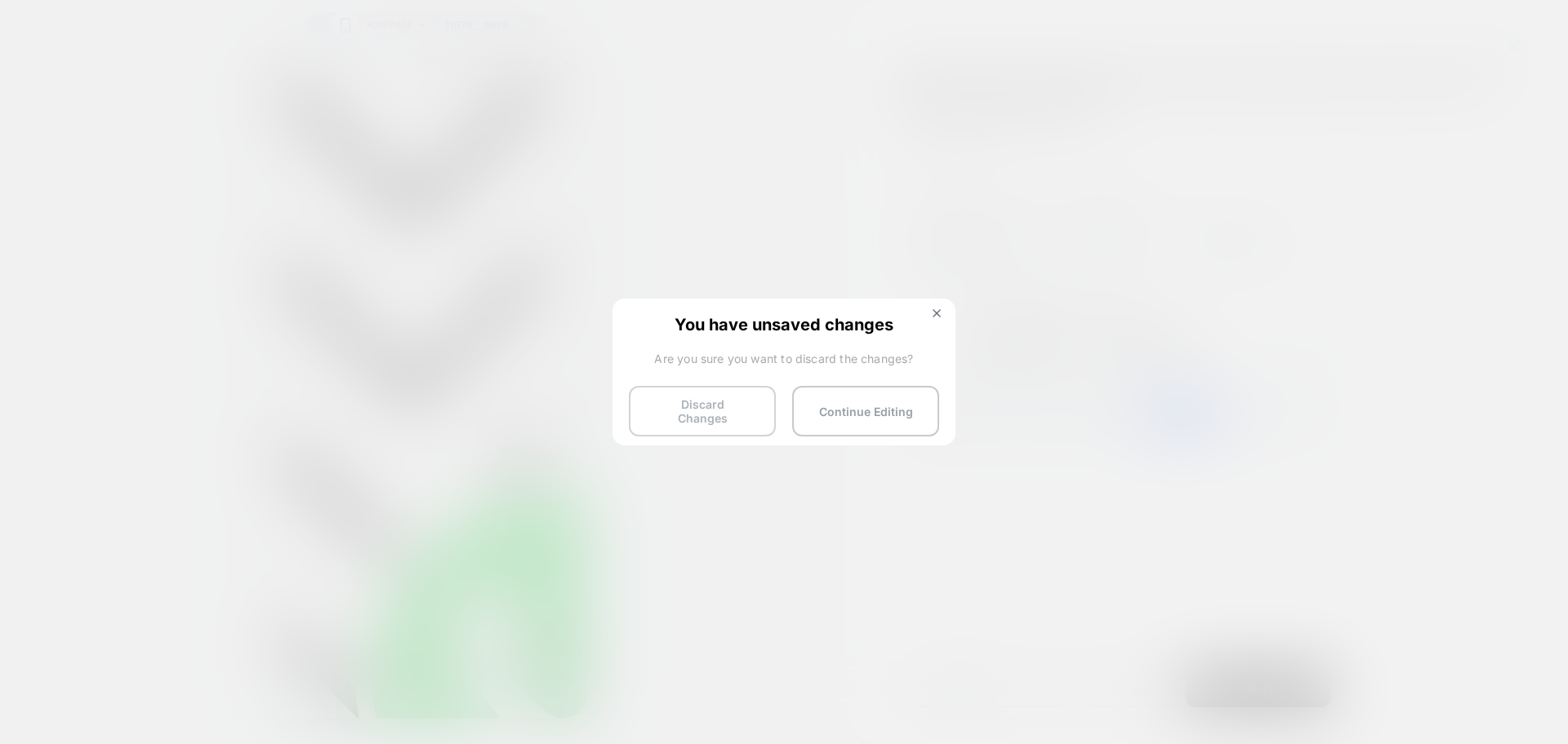
click at [700, 414] on button "Discard Changes" at bounding box center [702, 412] width 147 height 51
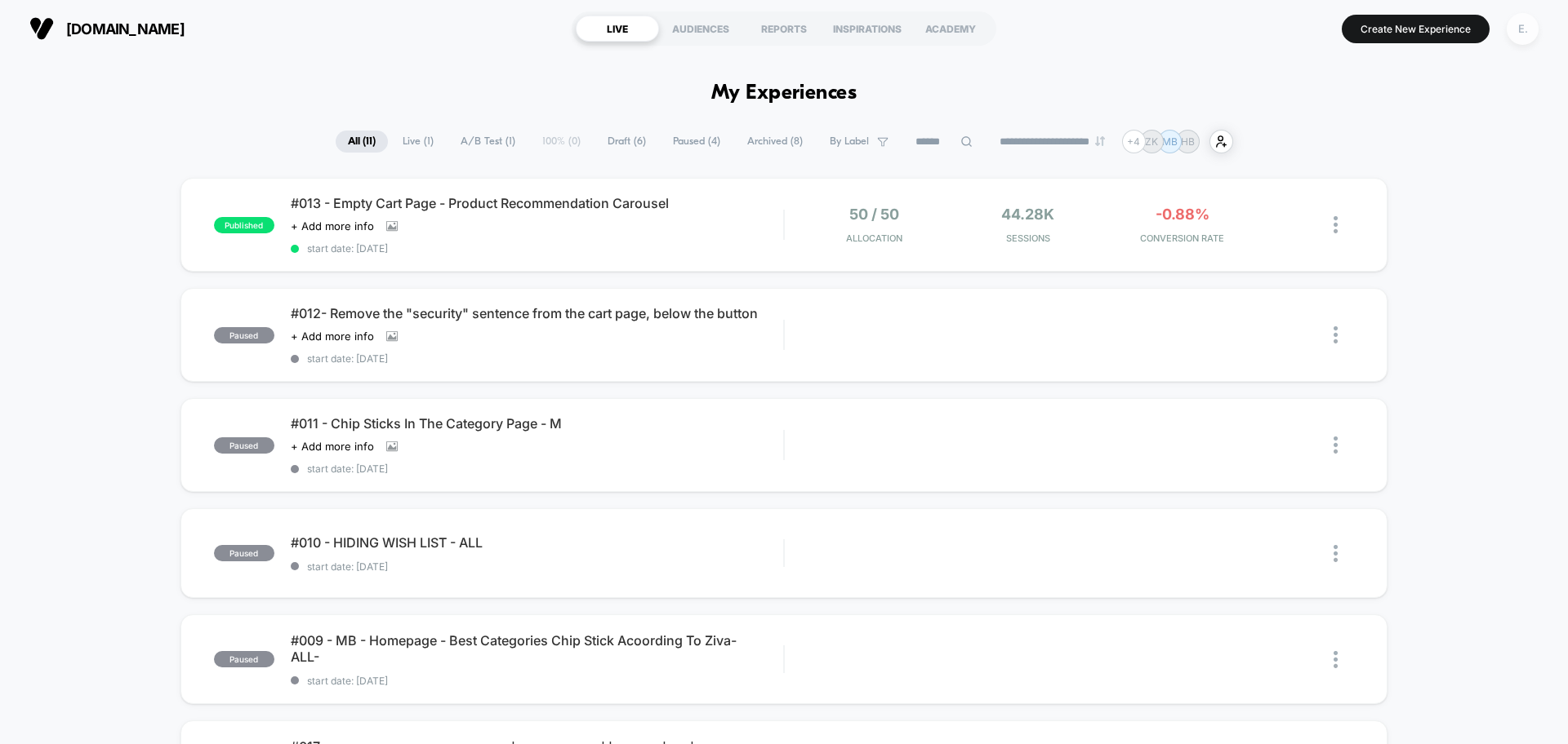
click at [1523, 35] on div "E." at bounding box center [1522, 29] width 32 height 32
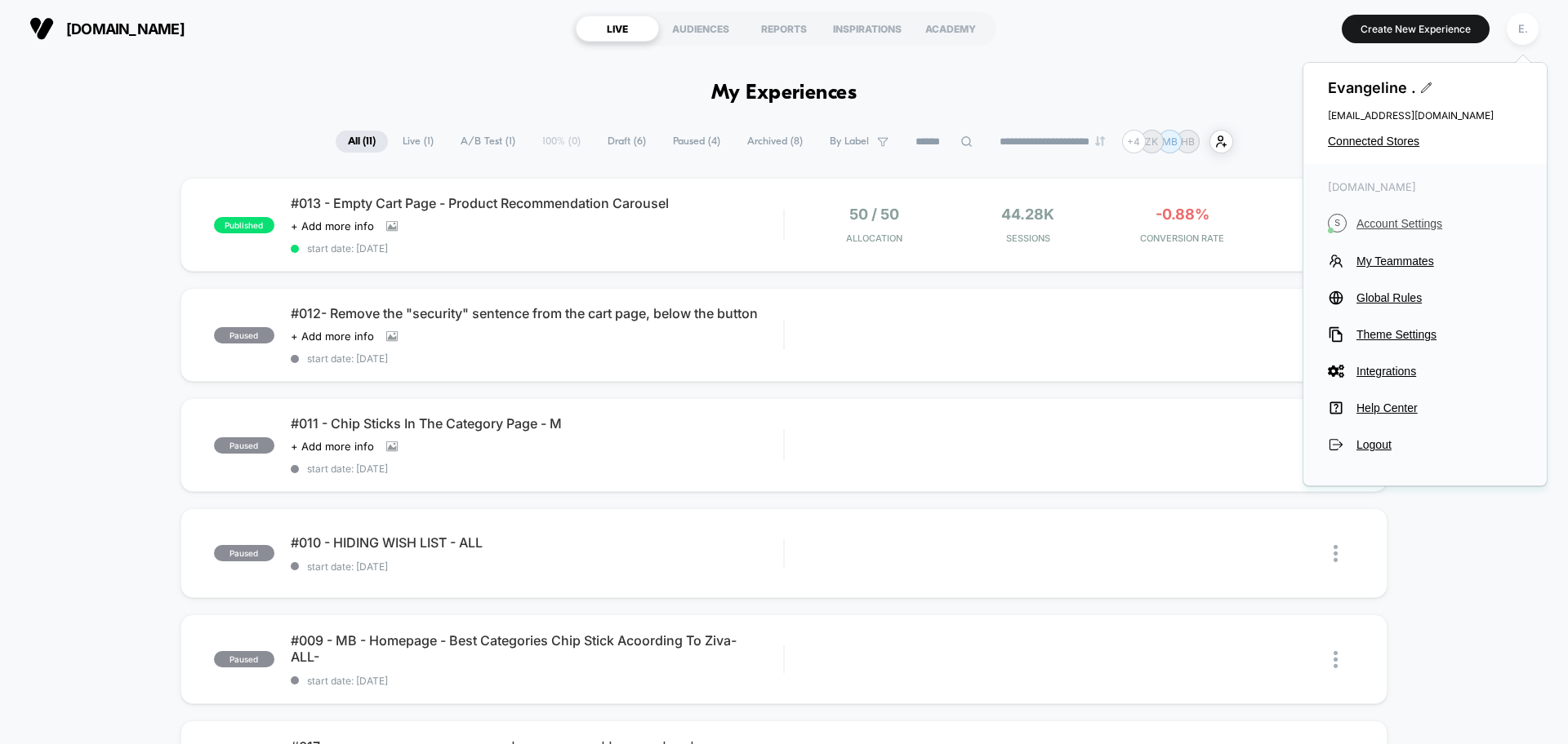
click at [1389, 223] on span "Account Settings" at bounding box center [1439, 223] width 166 height 13
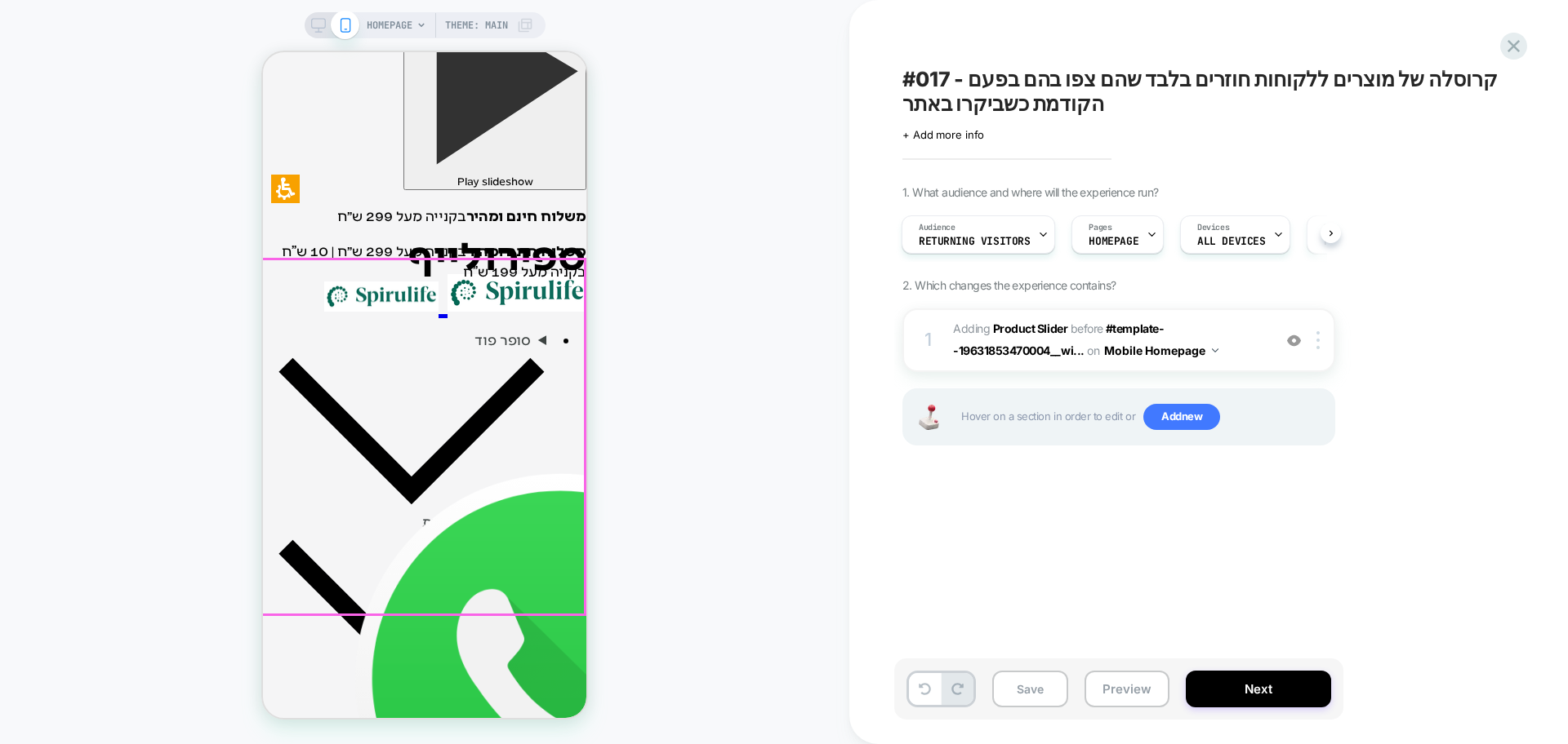
scroll to position [510, 0]
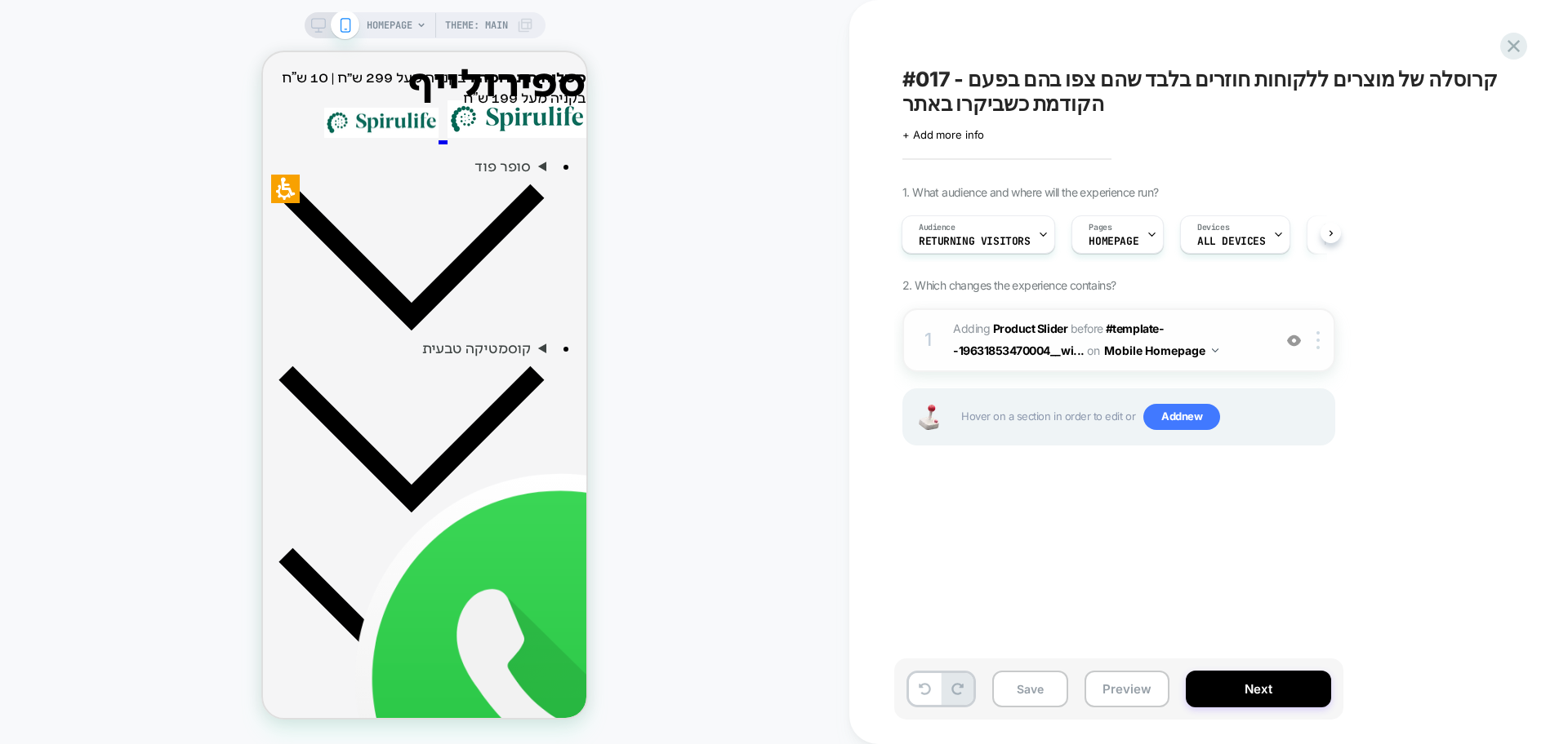
click at [1298, 349] on div "1 #_loomi_addon_1756720157745 Adding Product Slider BEFORE #template--196318534…" at bounding box center [1119, 340] width 433 height 63
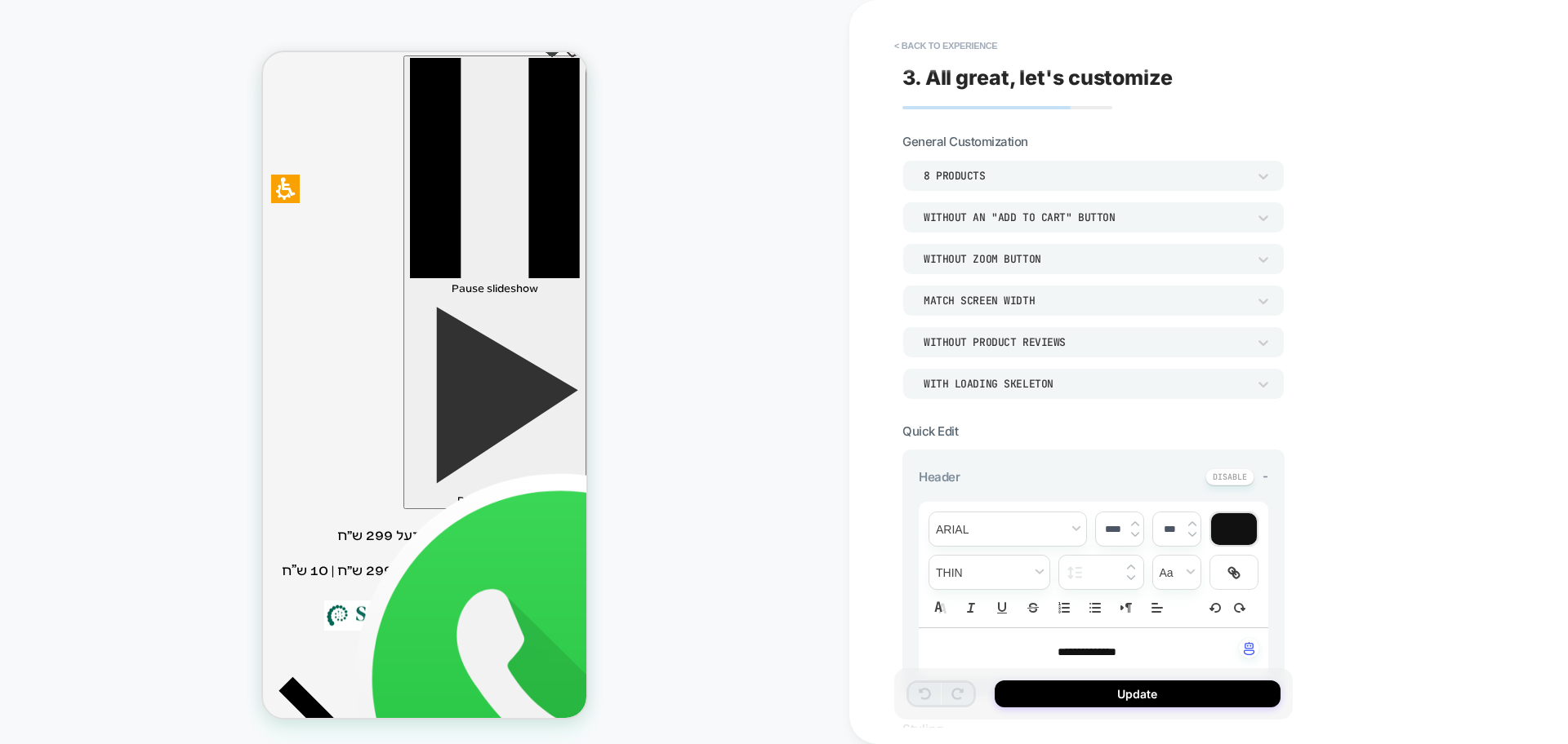
scroll to position [386, 0]
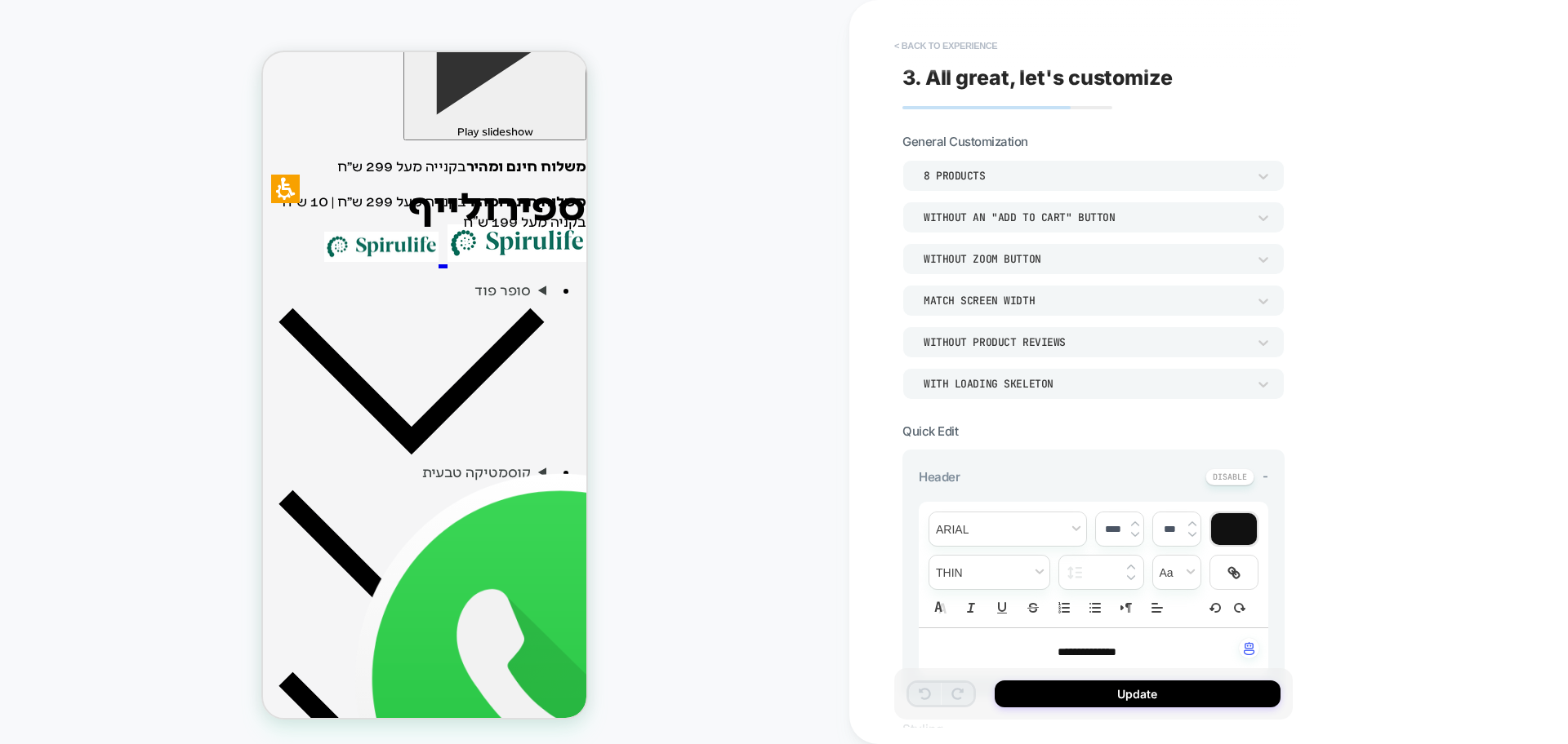
click at [973, 41] on button "< Back to experience" at bounding box center [945, 46] width 119 height 26
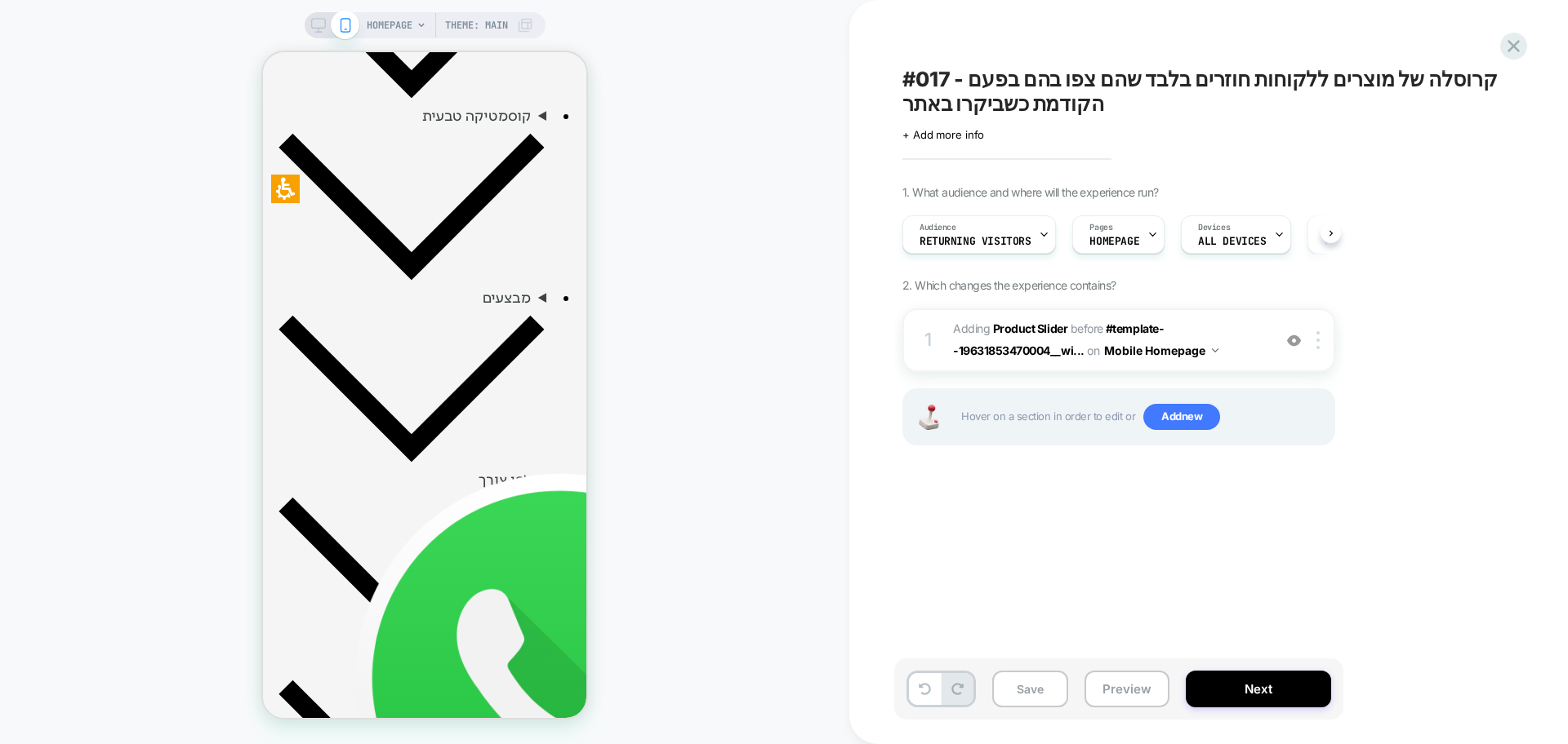
scroll to position [0, 1]
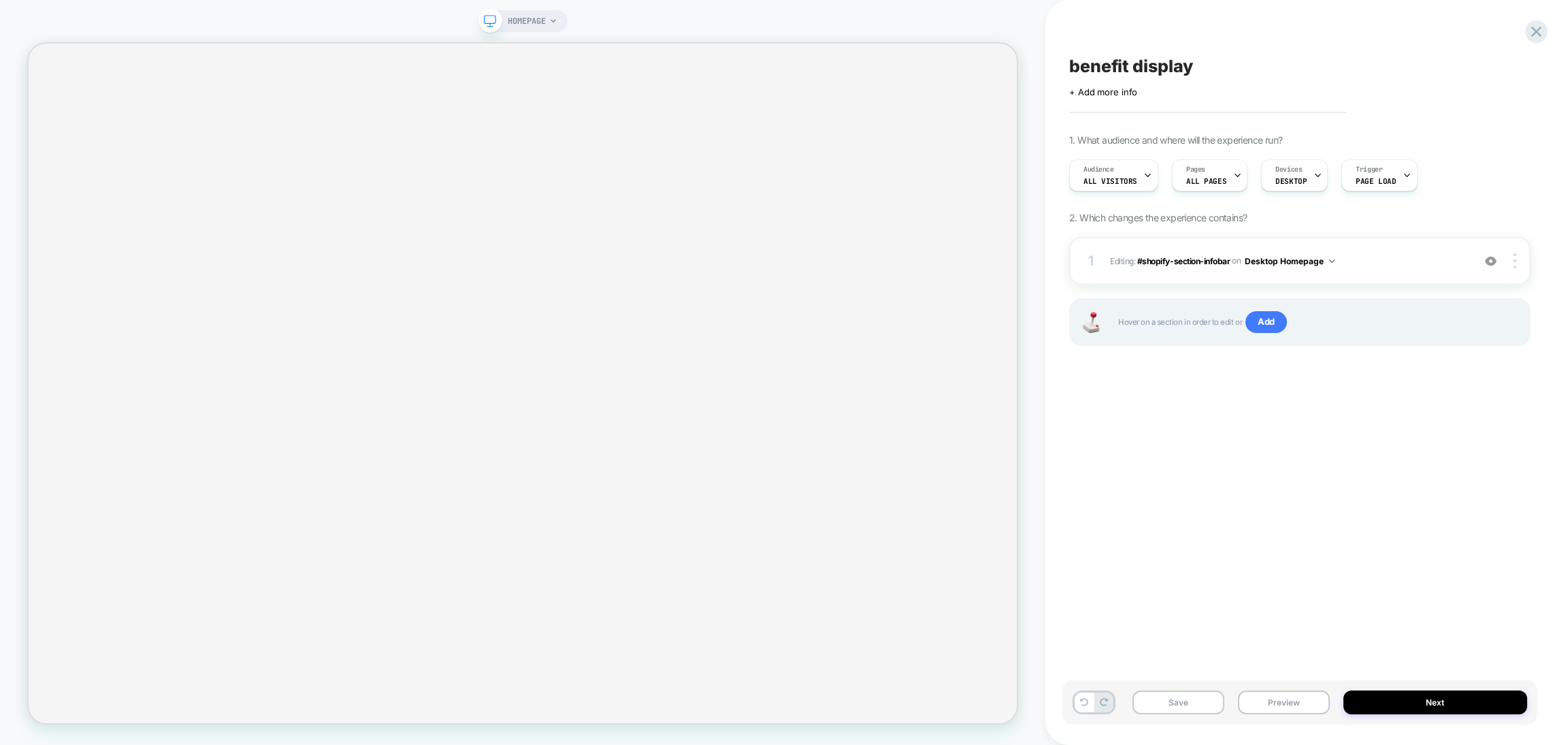
click at [1407, 274] on div "1 Editing : #shopify-section-infobar #shopify-section-infobar on Desktop Homepa…" at bounding box center [1300, 261] width 462 height 48
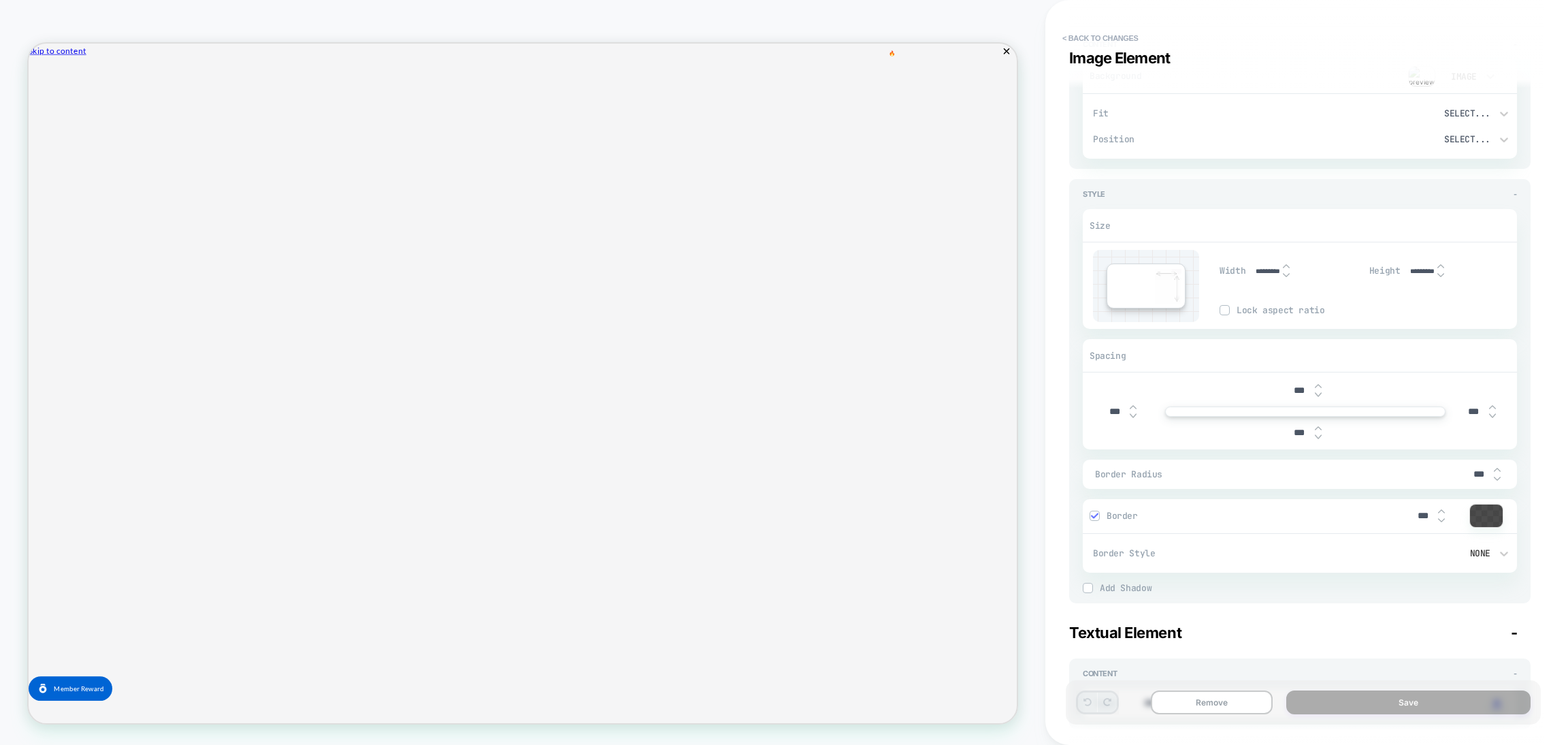
scroll to position [2553, 0]
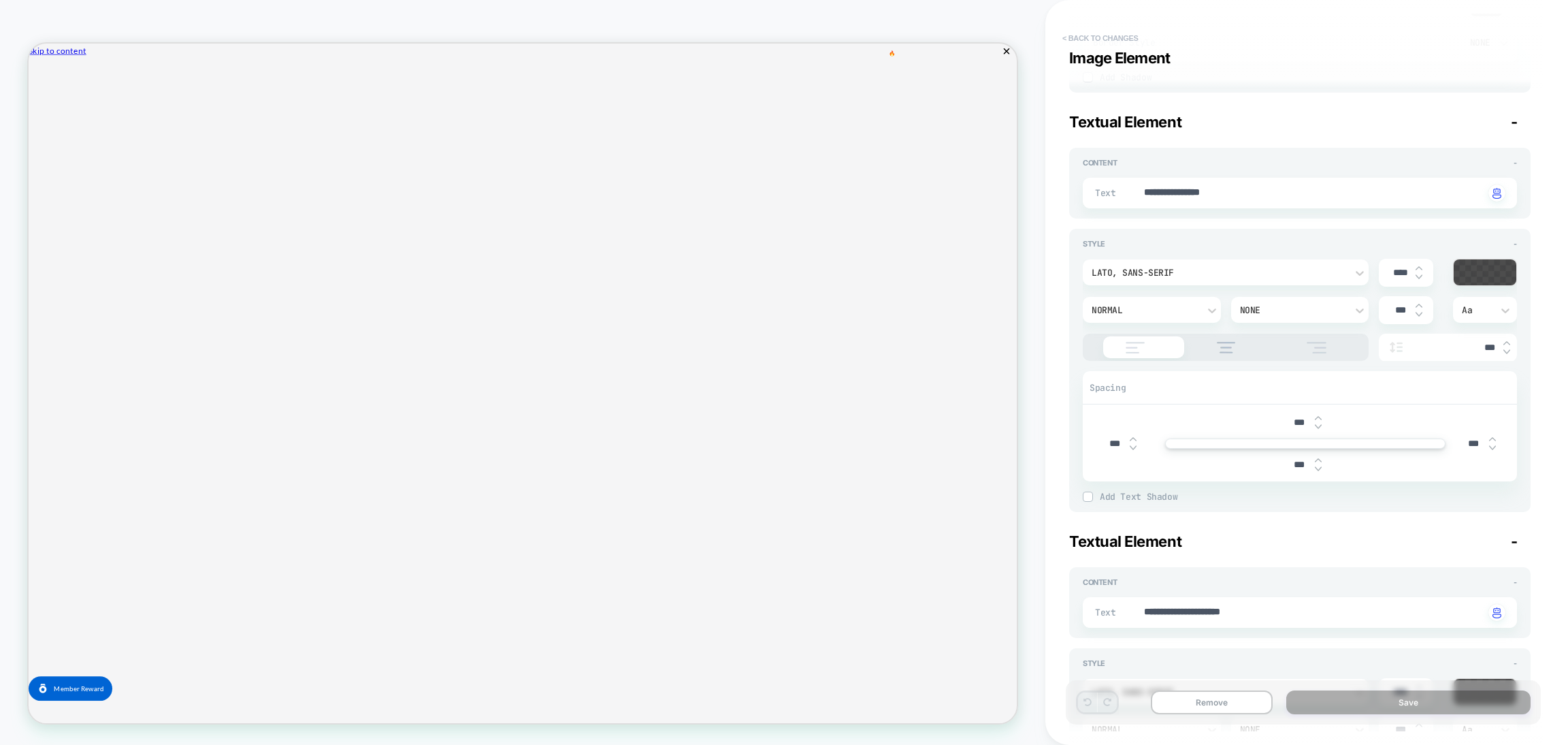
click at [1132, 41] on button "< Back to changes" at bounding box center [1100, 38] width 90 height 22
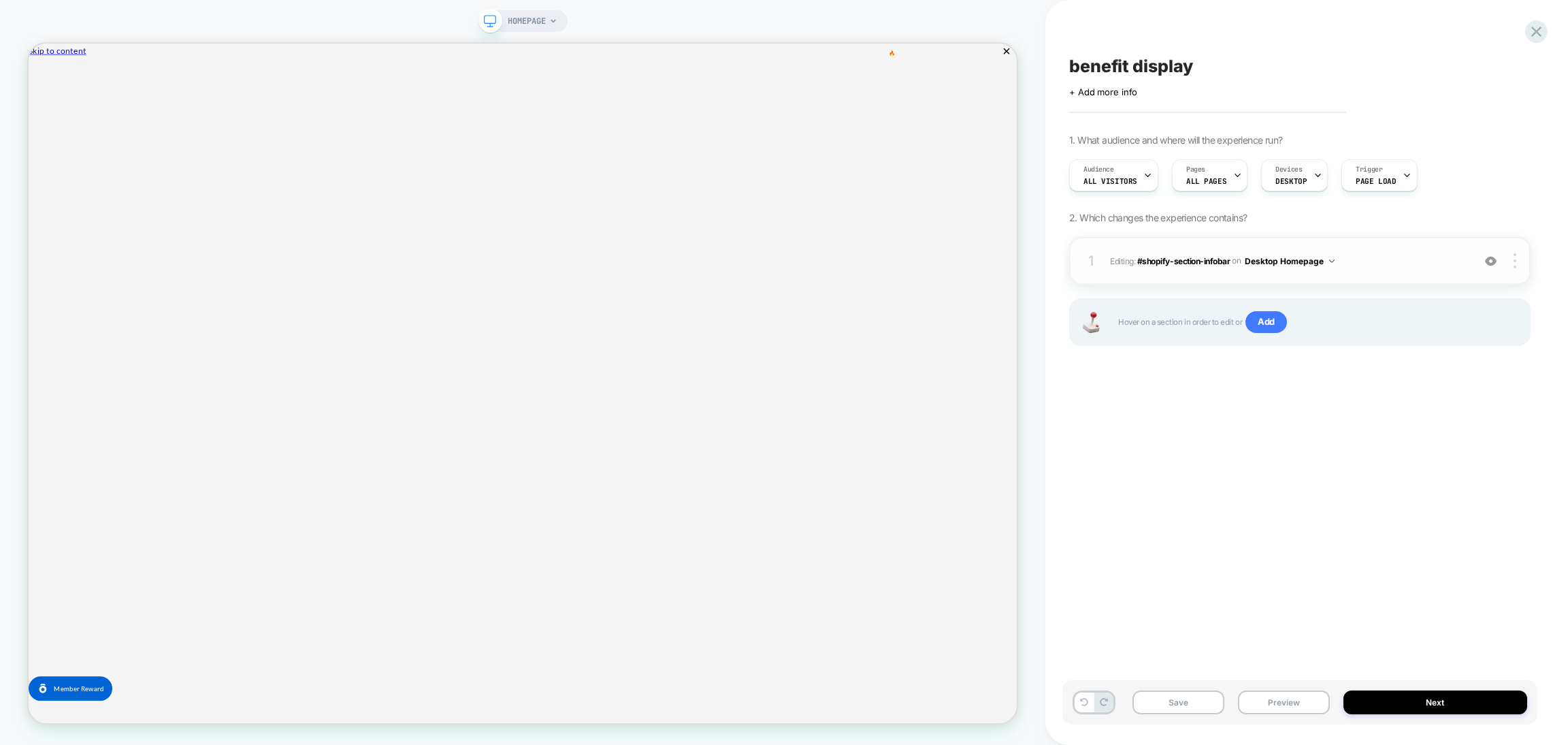
click at [1492, 262] on img at bounding box center [1491, 261] width 11 height 11
click at [1409, 262] on span "Editing : #shopify-section-infobar #shopify-section-infobar on Desktop Homepage" at bounding box center [1288, 261] width 356 height 17
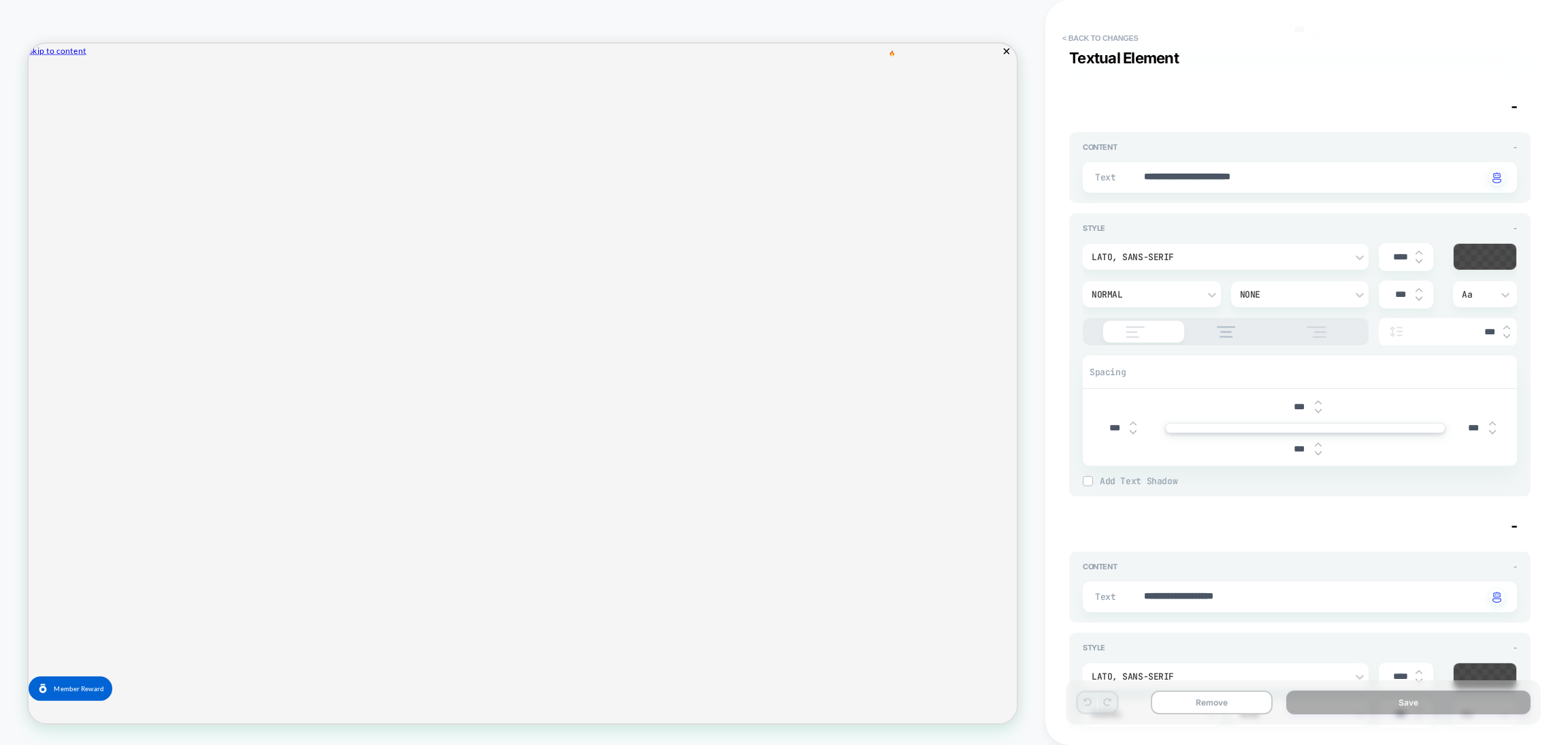
scroll to position [6174, 0]
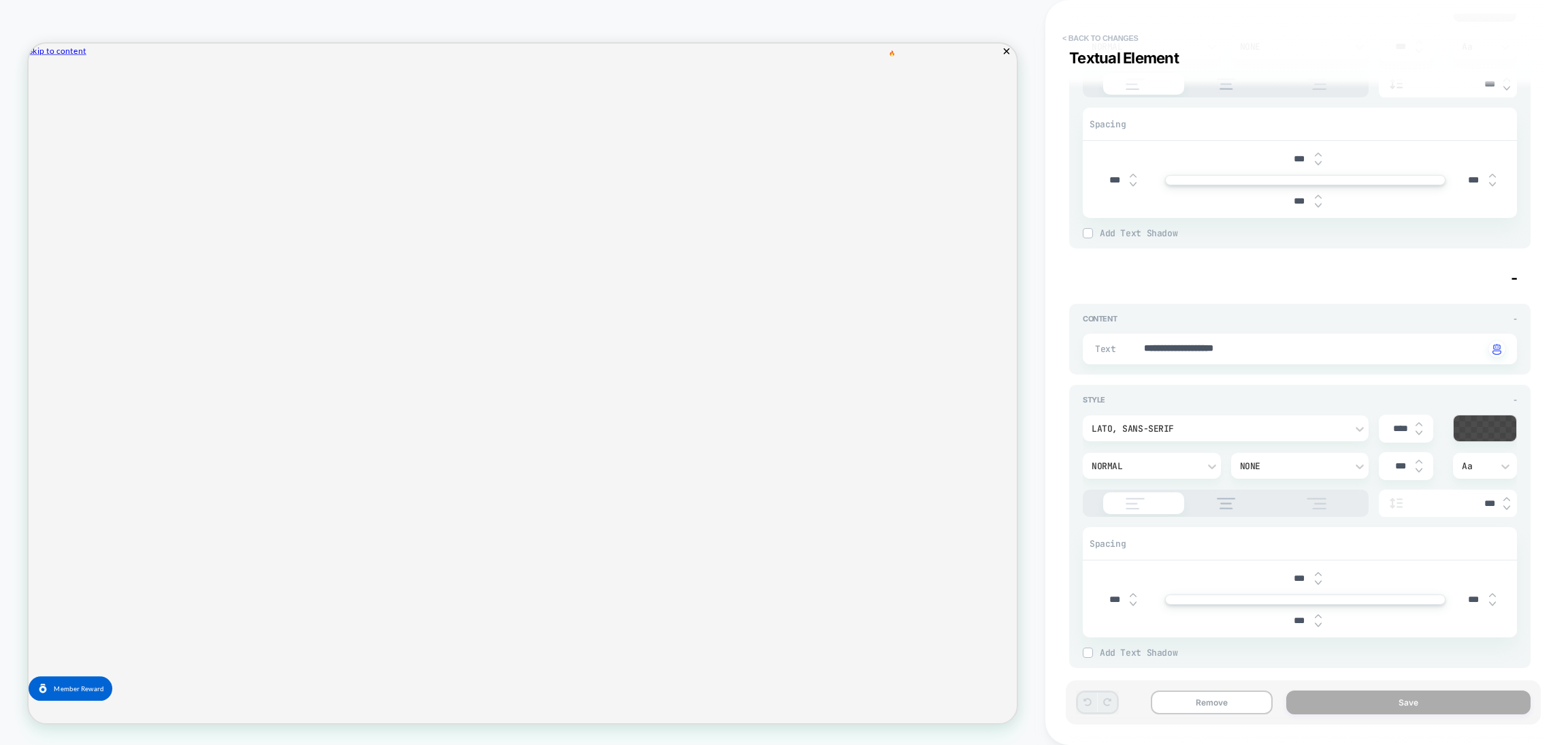
click at [1100, 35] on button "< Back to changes" at bounding box center [1100, 38] width 90 height 22
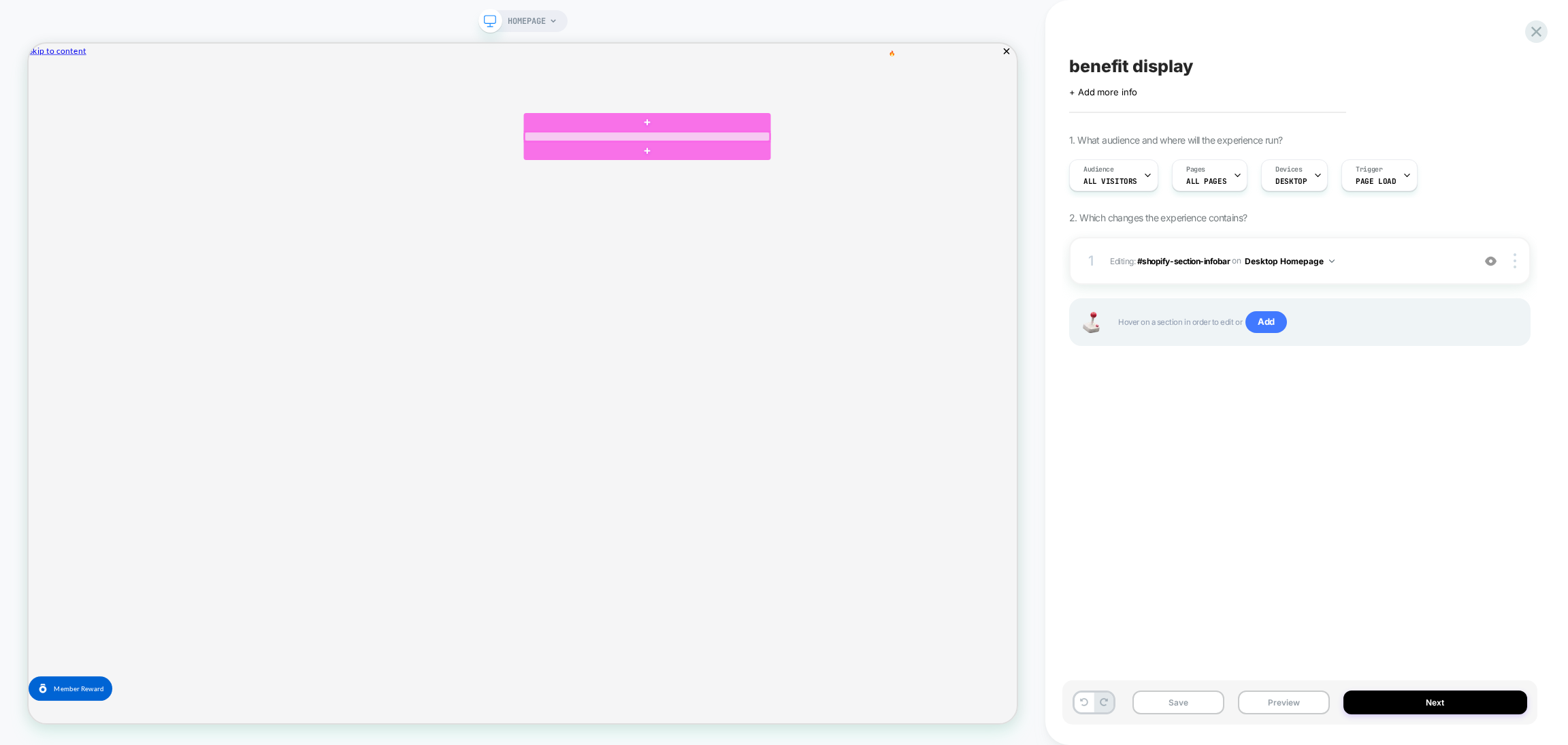
click at [885, 168] on div at bounding box center [854, 167] width 327 height 12
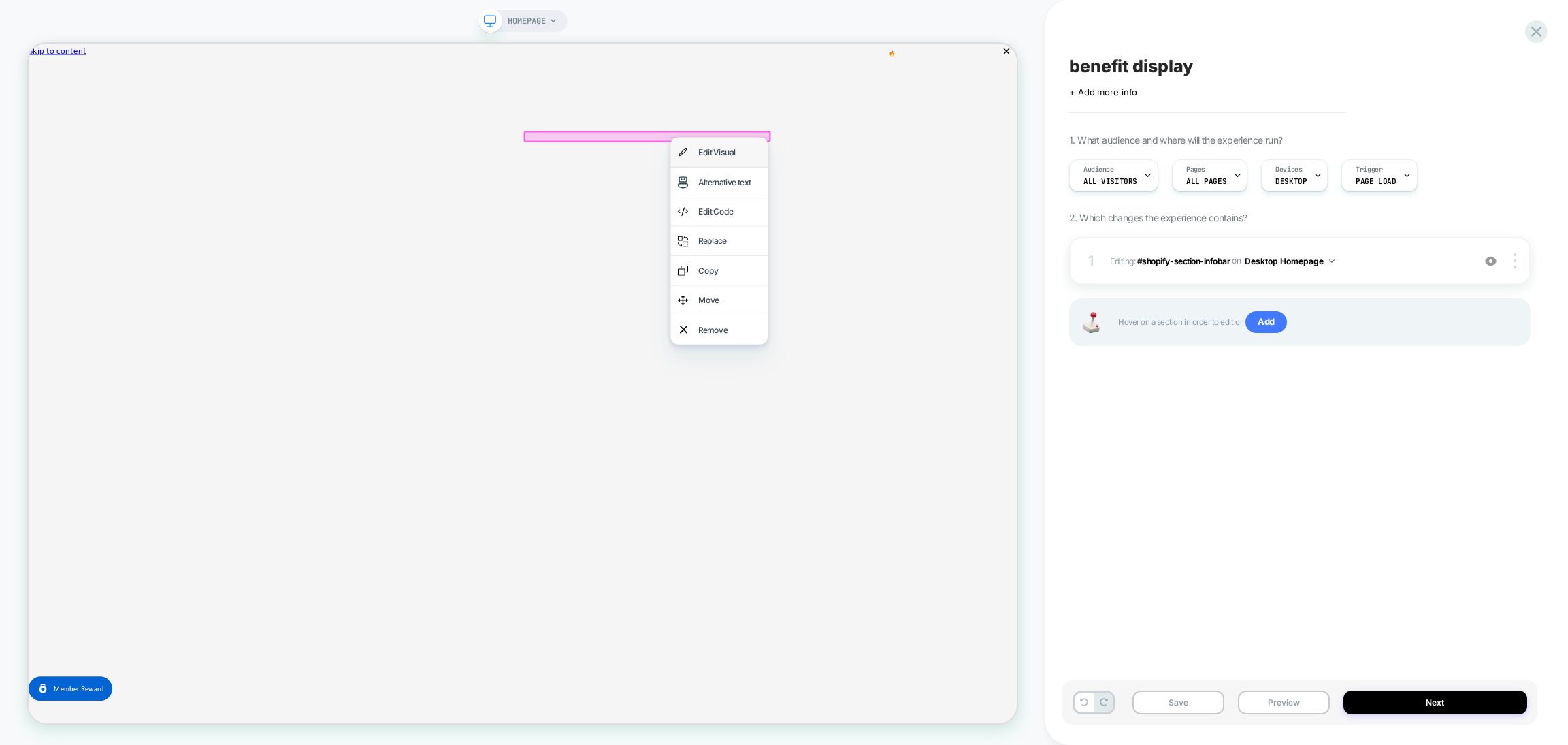
click at [932, 186] on div "Edit Visual" at bounding box center [963, 188] width 83 height 20
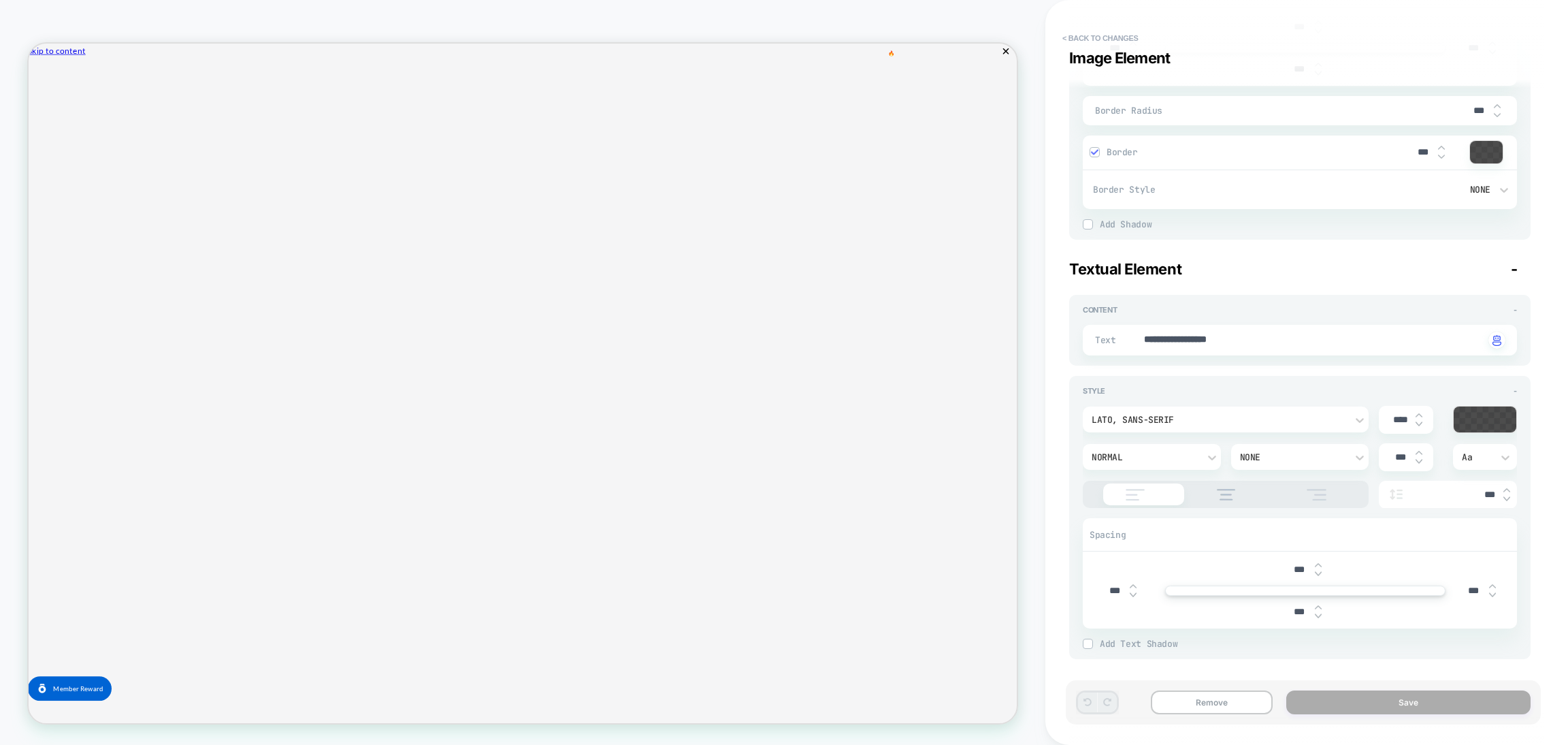
scroll to position [0, 0]
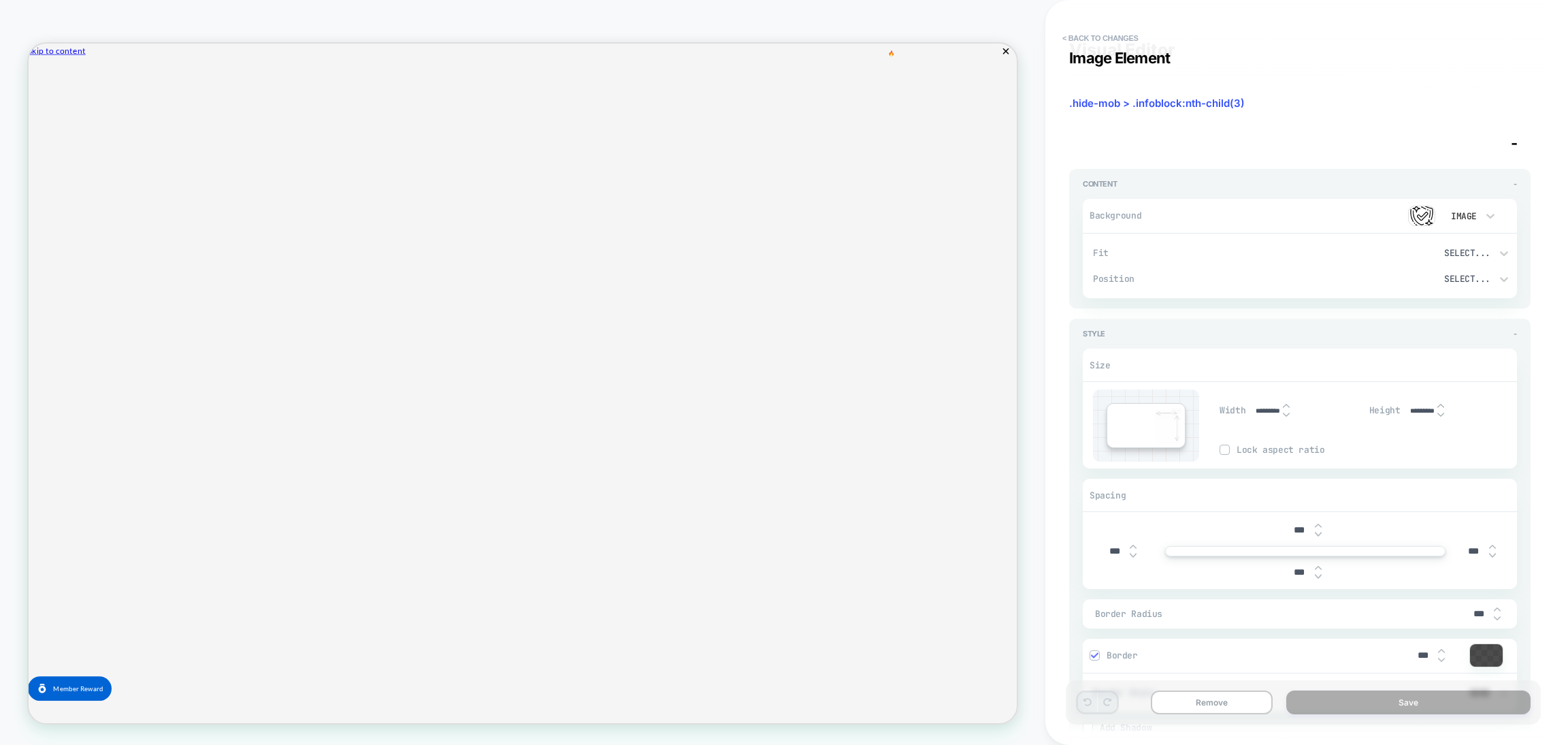
type textarea "*"
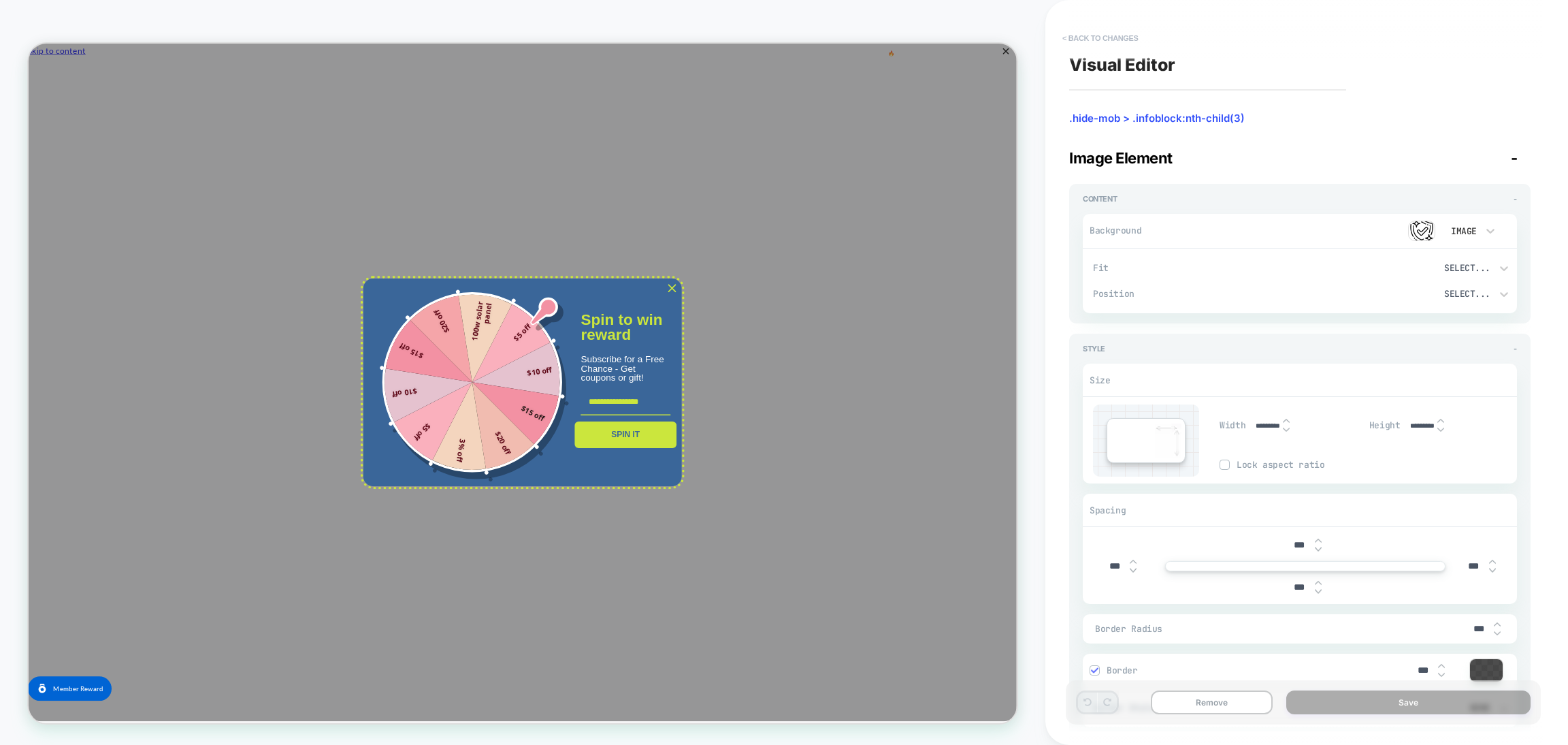
click at [1112, 39] on button "< Back to changes" at bounding box center [1100, 38] width 90 height 22
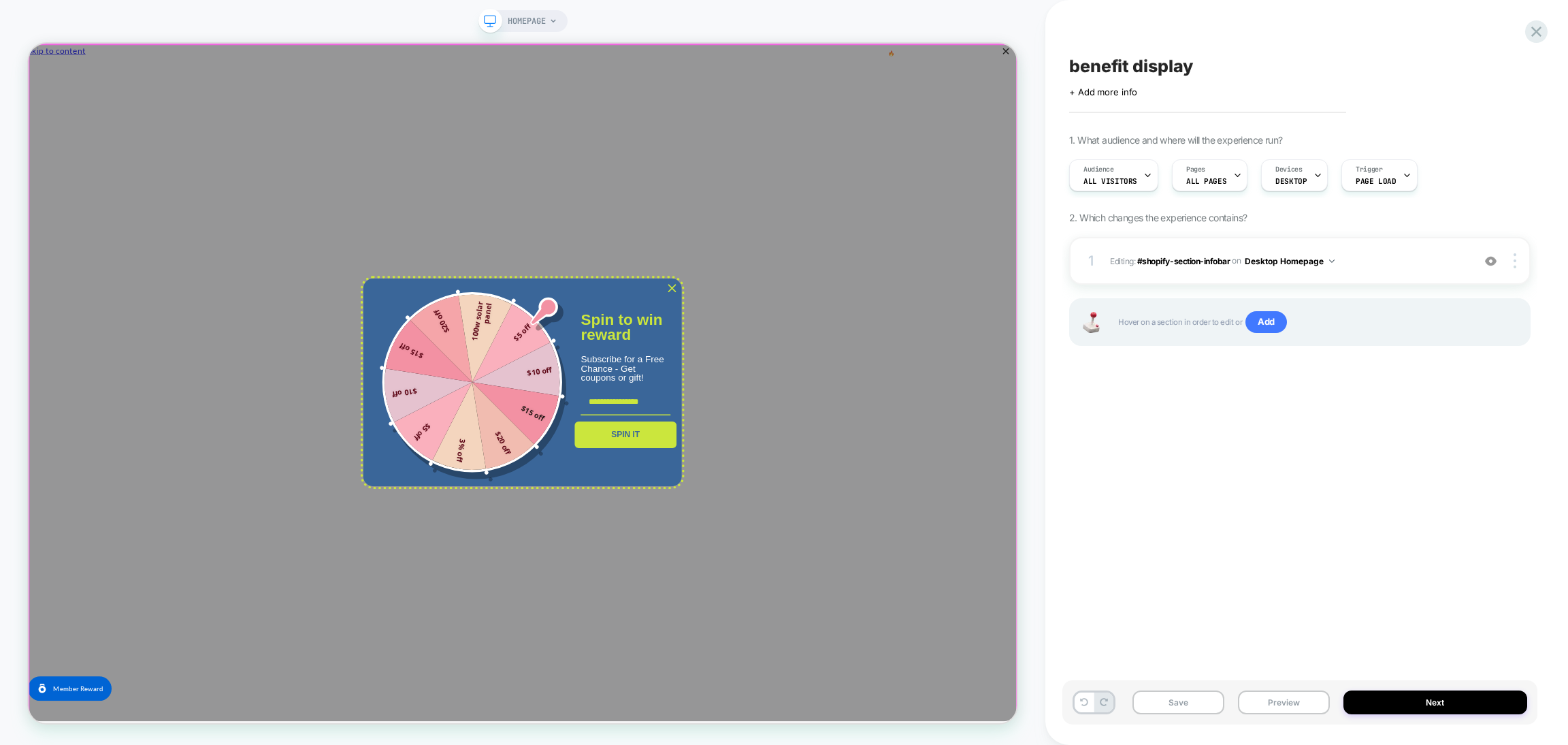
click at [772, 171] on div "Marketing offer form" at bounding box center [687, 495] width 1318 height 904
click at [888, 369] on icon "close icon" at bounding box center [886, 370] width 11 height 11
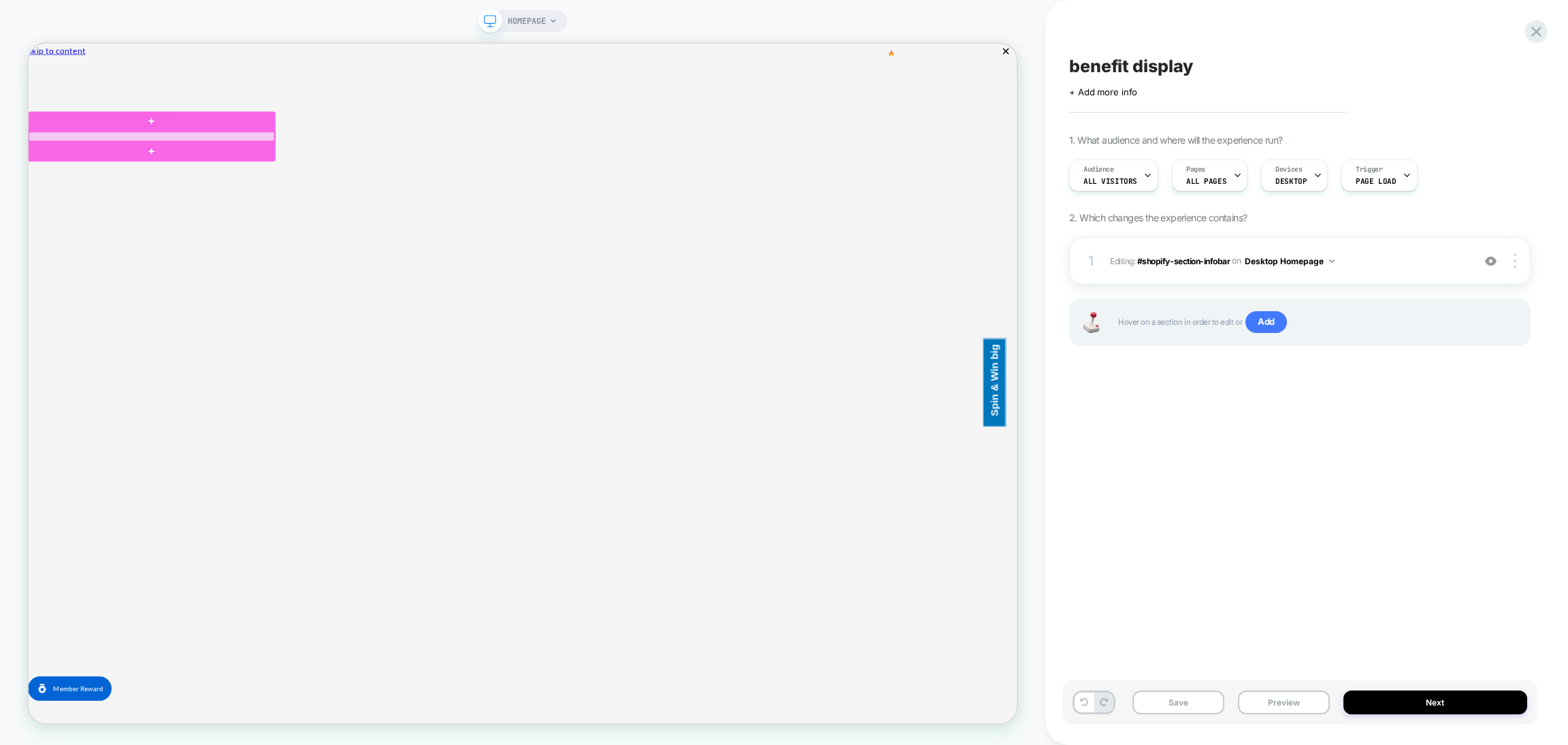
click at [220, 166] on div at bounding box center [193, 167] width 327 height 12
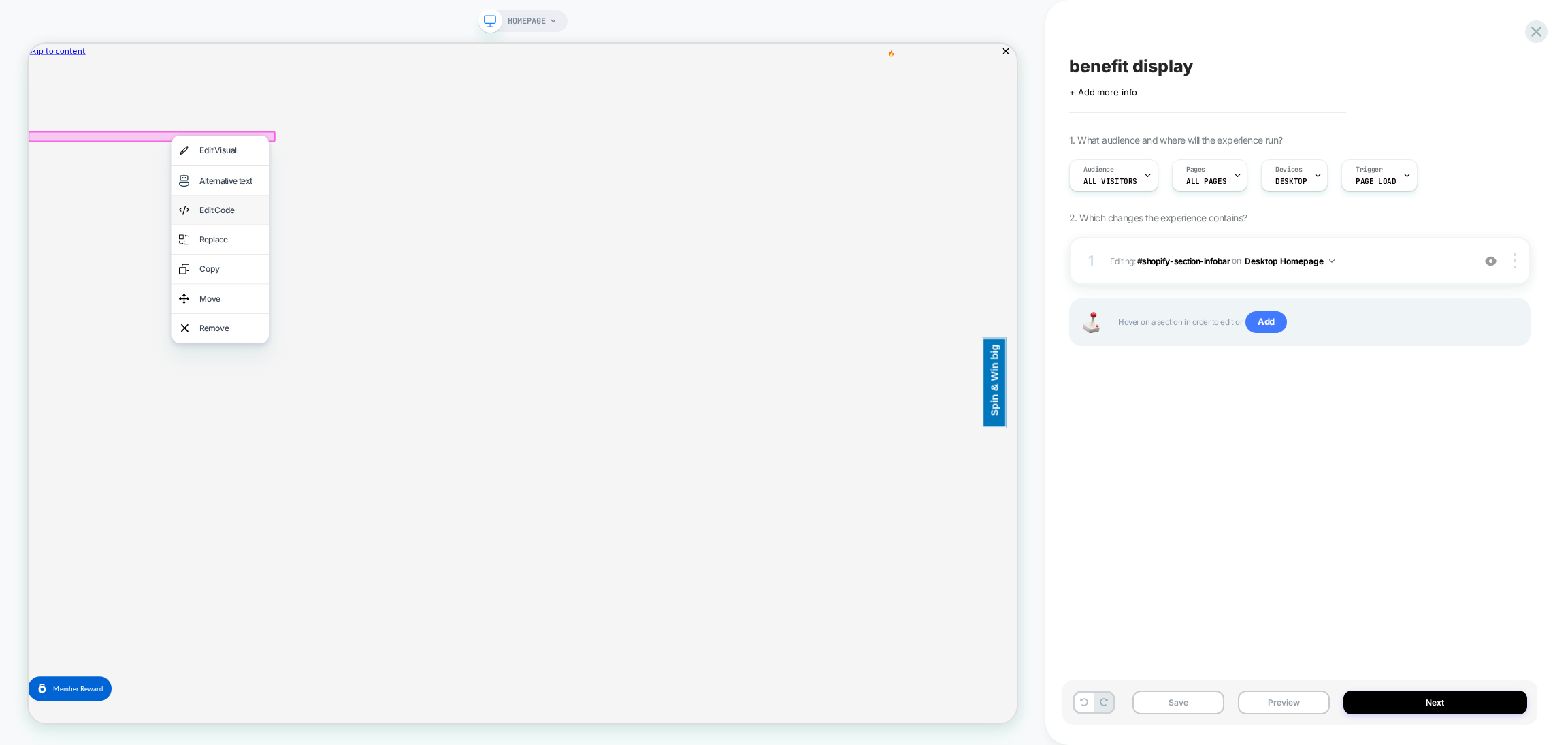
click at [260, 262] on div "Edit Code" at bounding box center [298, 266] width 83 height 20
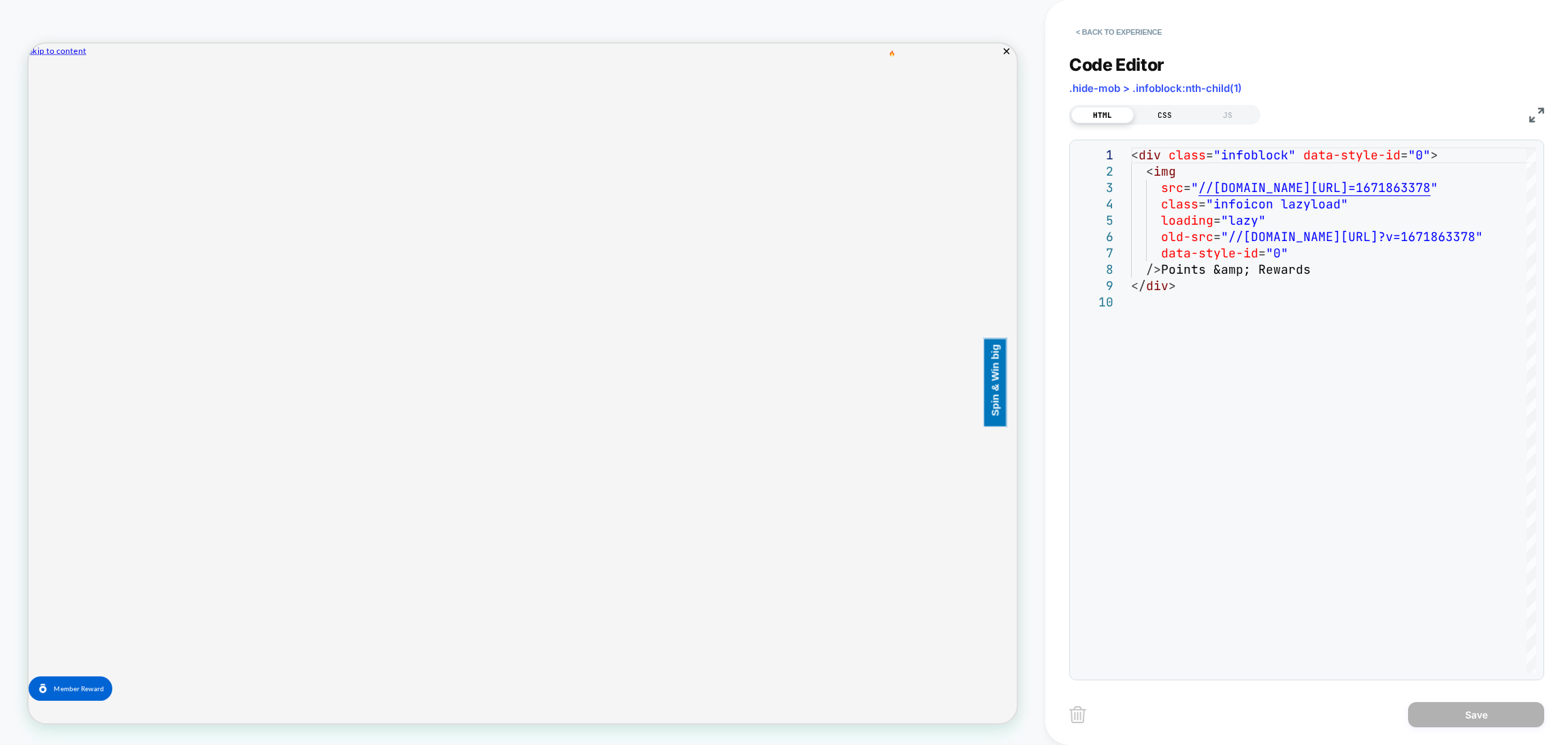
click at [1174, 114] on div "CSS" at bounding box center [1165, 115] width 63 height 16
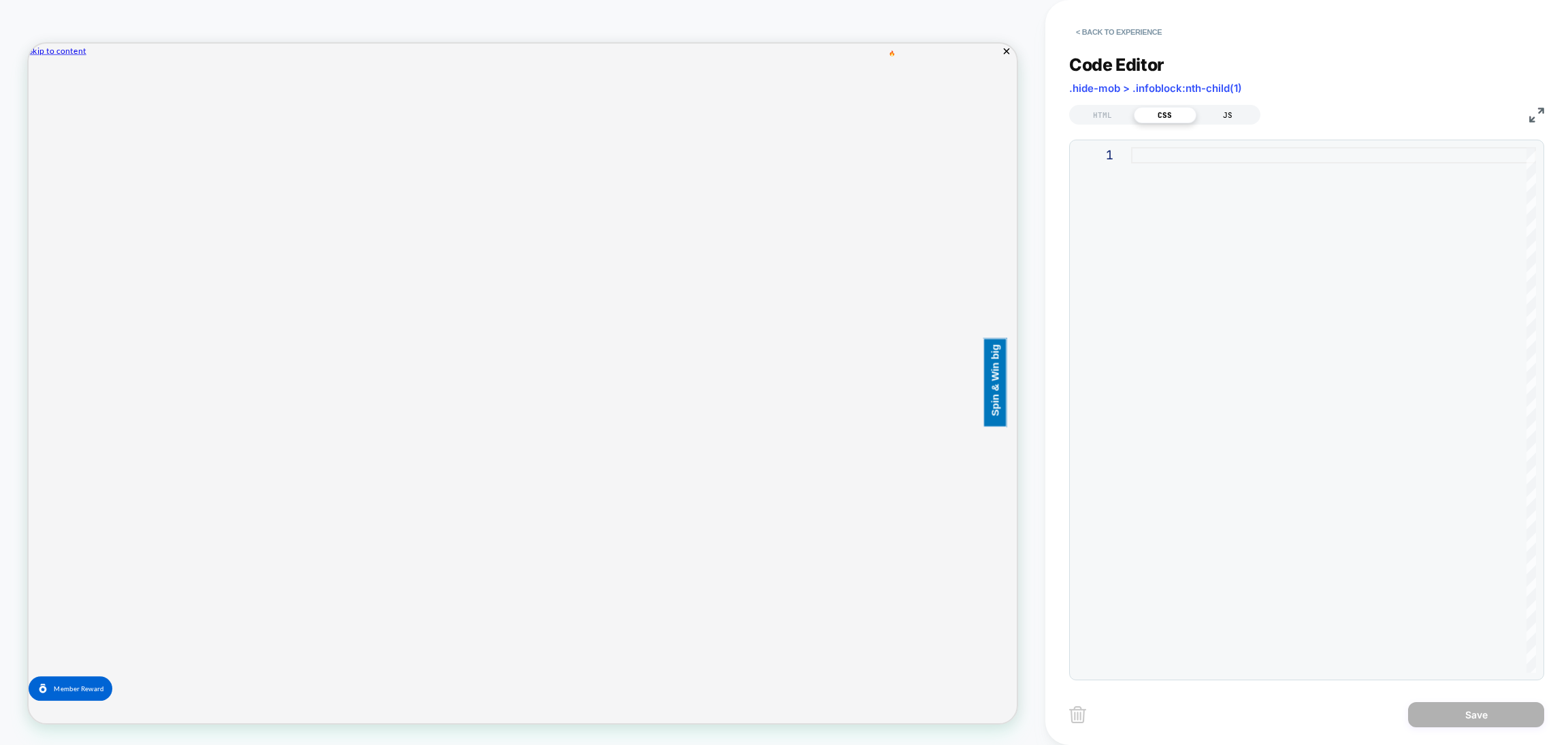
click at [1225, 114] on div "JS" at bounding box center [1227, 115] width 63 height 16
click at [1105, 114] on div "HTML" at bounding box center [1103, 115] width 63 height 16
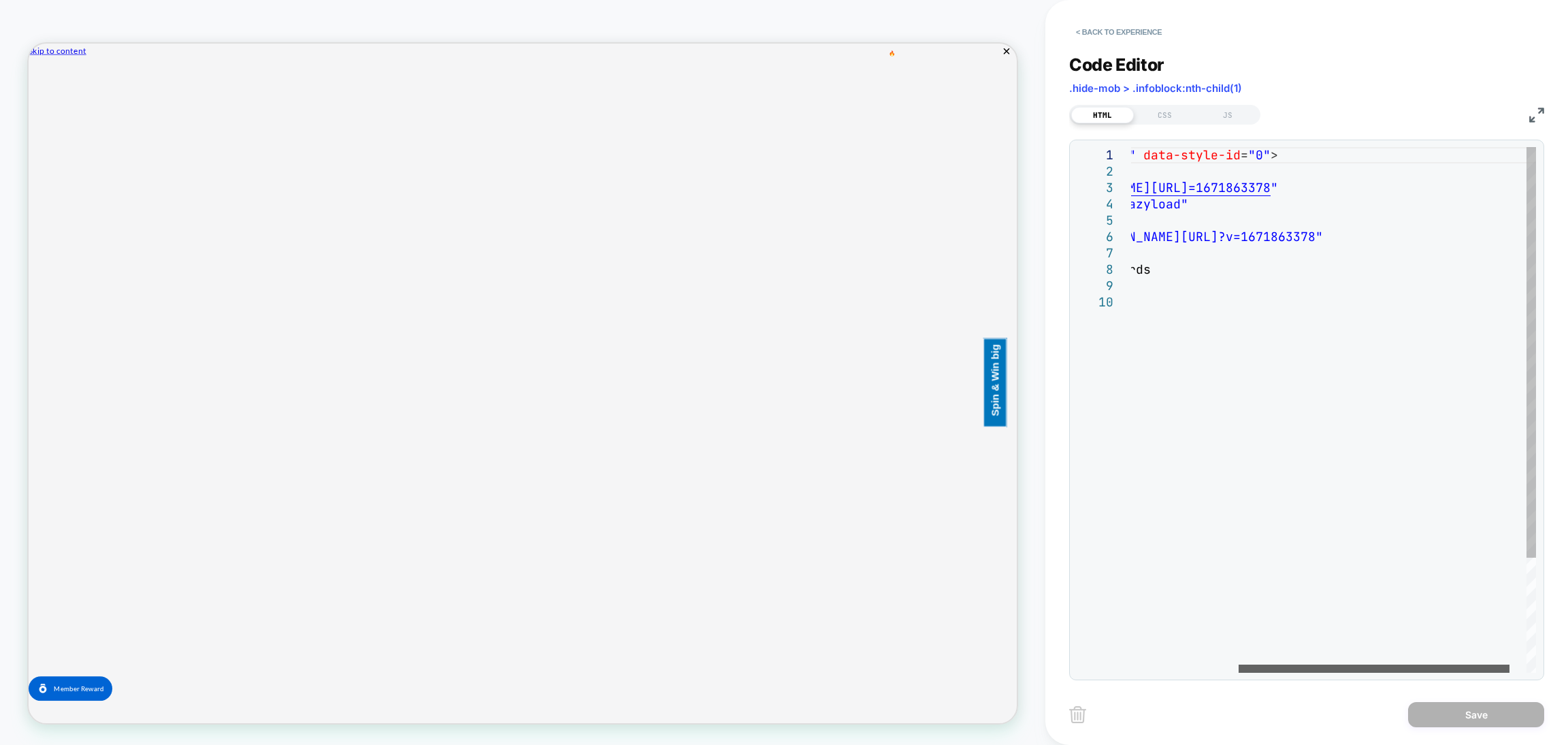
click at [1375, 665] on div at bounding box center [1374, 669] width 271 height 8
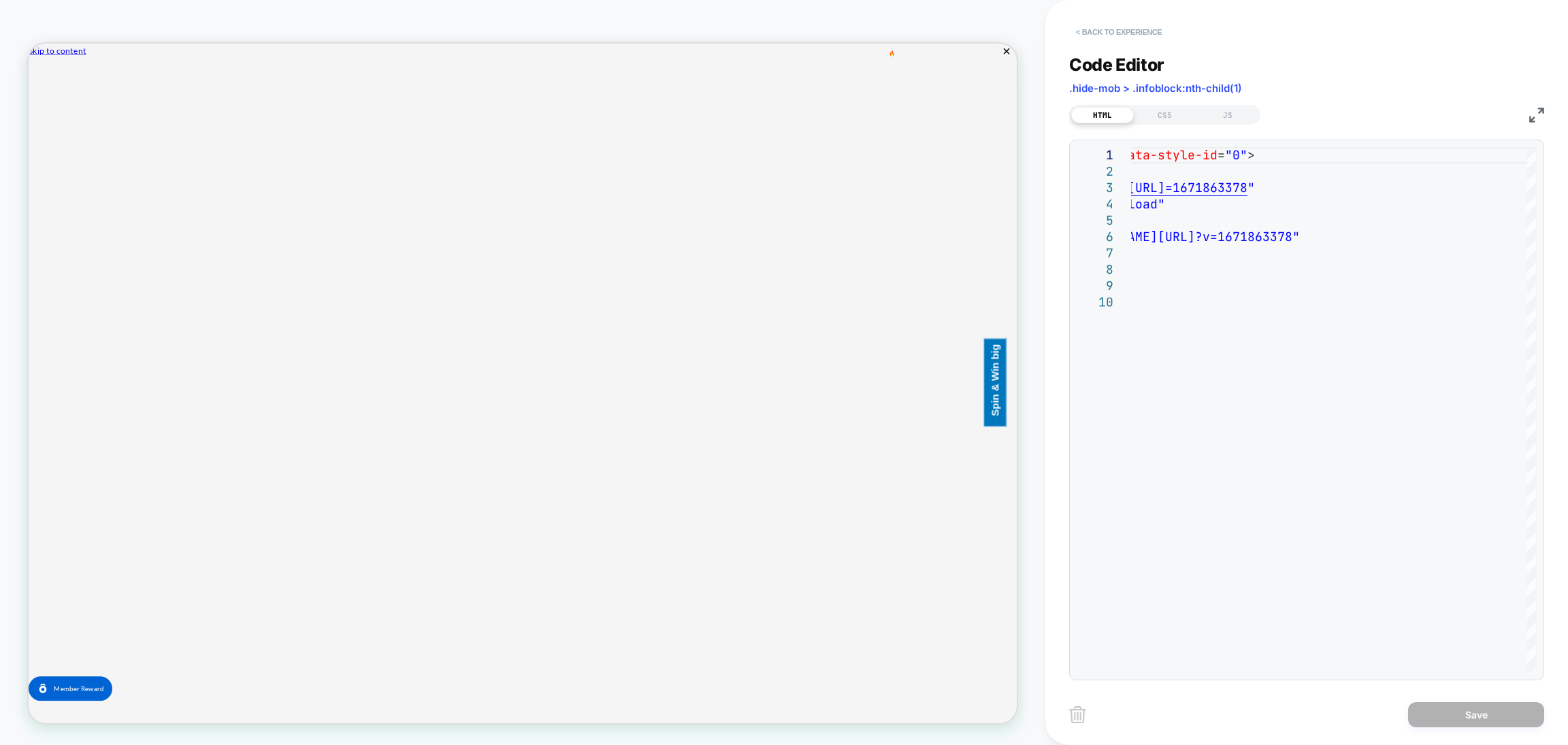
click at [1149, 28] on button "< Back to experience" at bounding box center [1119, 32] width 99 height 22
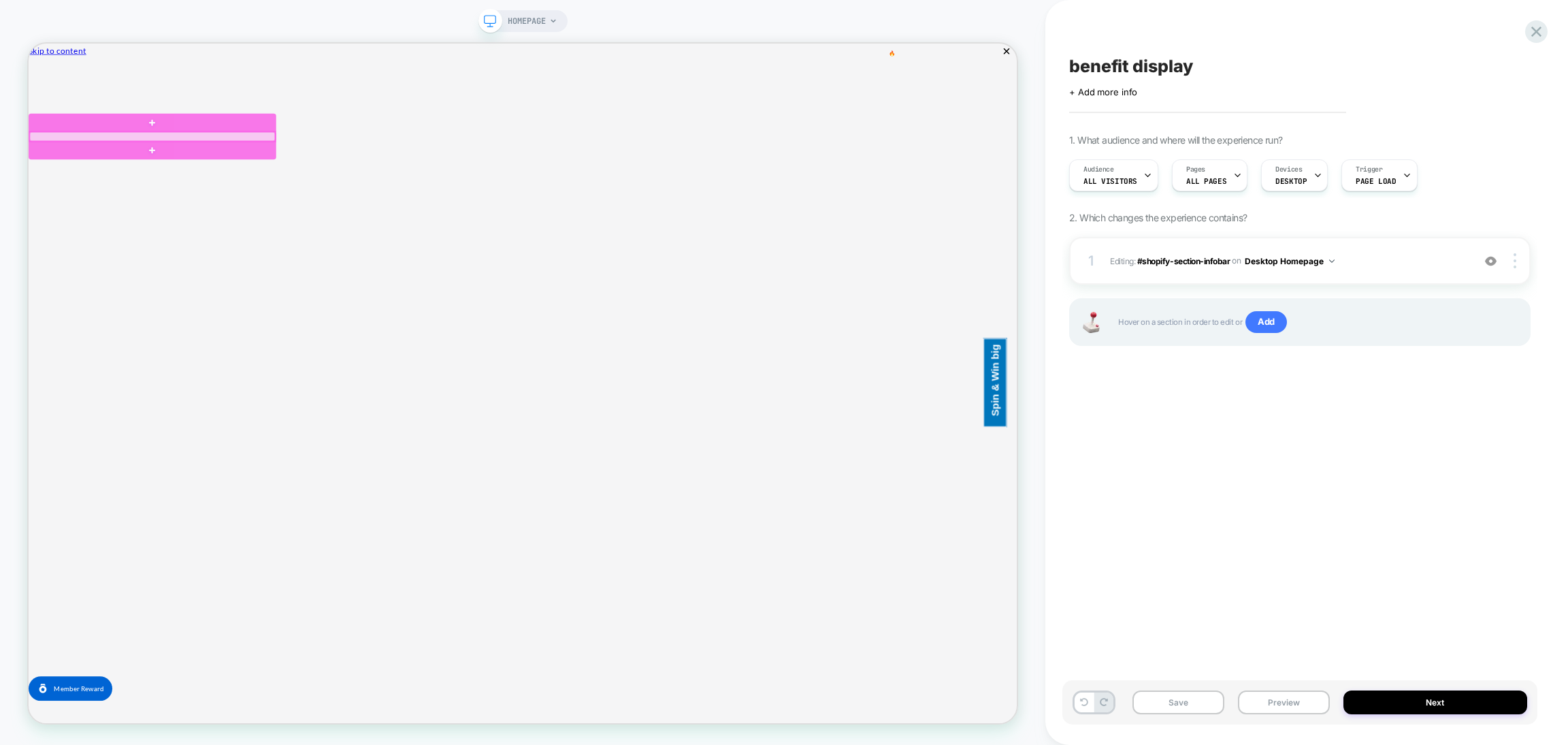
click at [322, 166] on div at bounding box center [193, 167] width 327 height 12
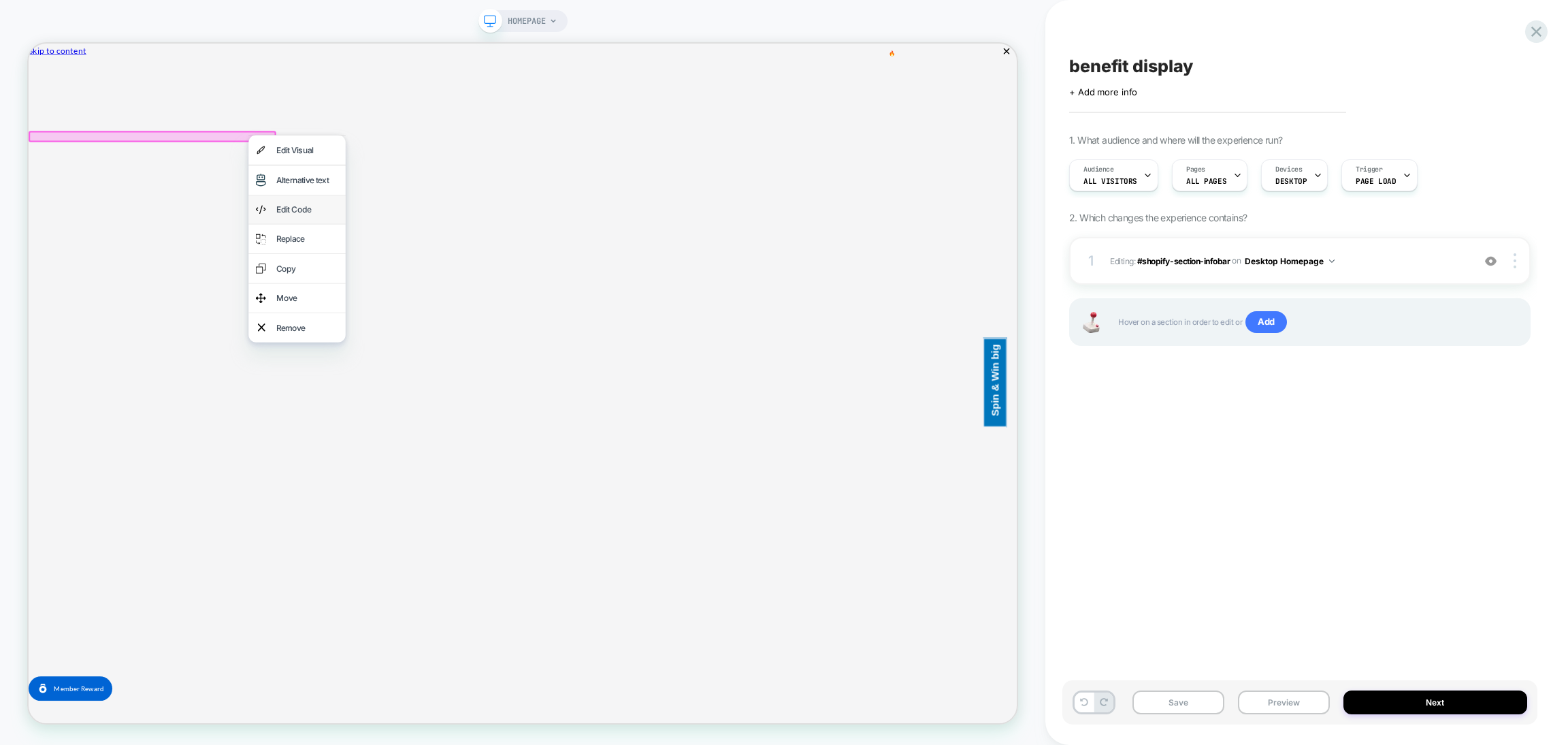
click at [367, 266] on div "Edit Code" at bounding box center [400, 265] width 83 height 20
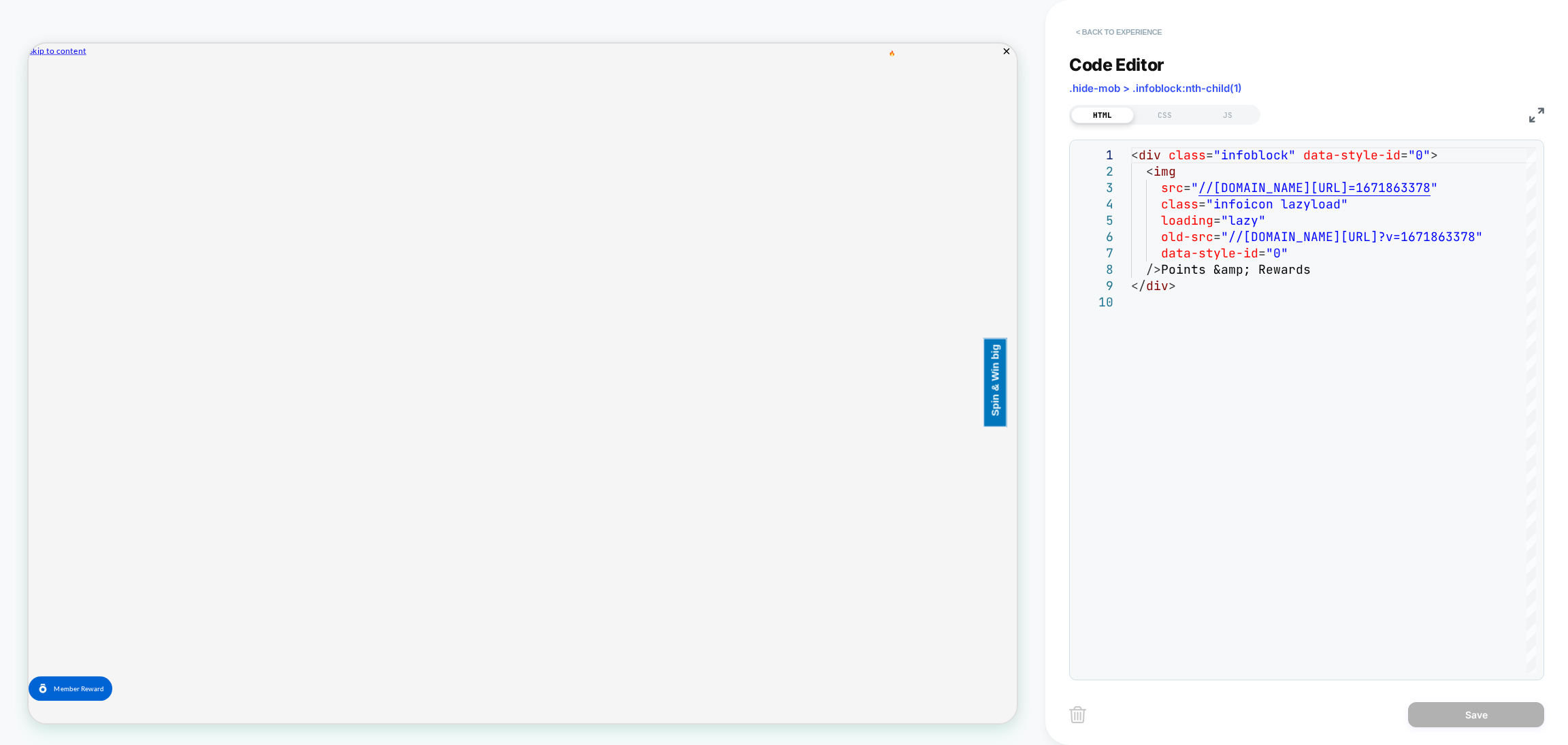
click at [1143, 37] on button "< Back to experience" at bounding box center [1119, 32] width 99 height 22
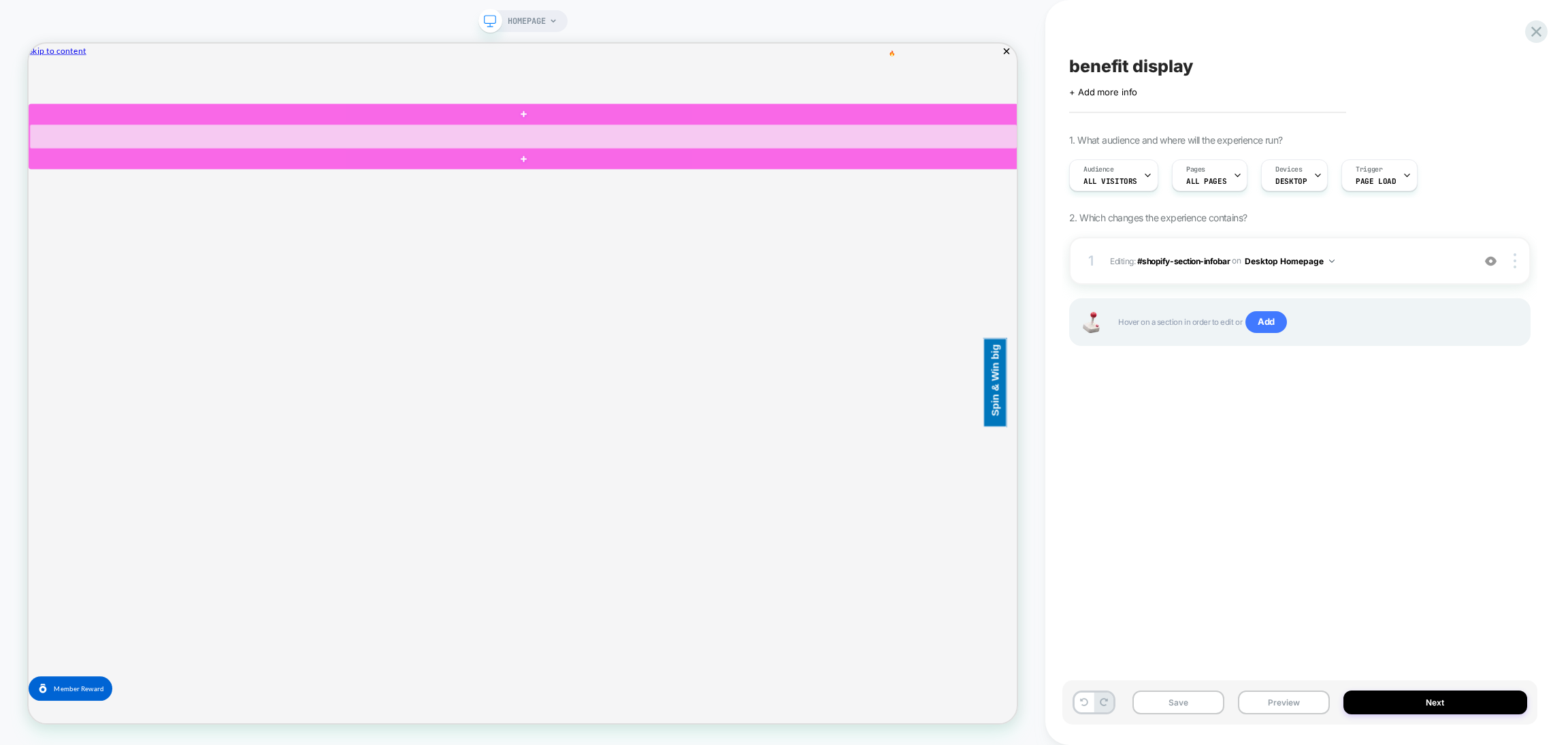
click at [82, 177] on div at bounding box center [688, 167] width 1317 height 32
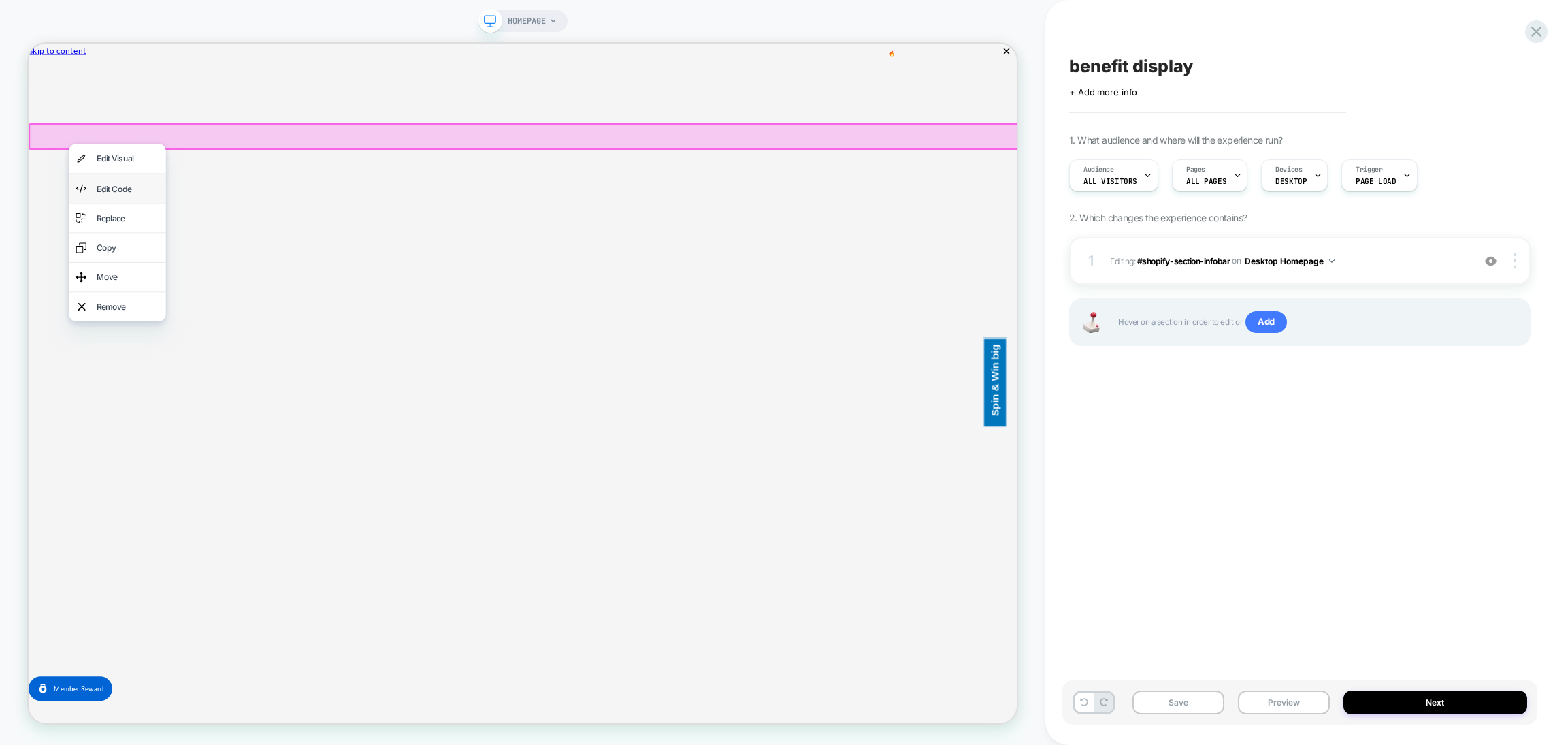
click at [138, 243] on div "Edit Code" at bounding box center [161, 237] width 83 height 20
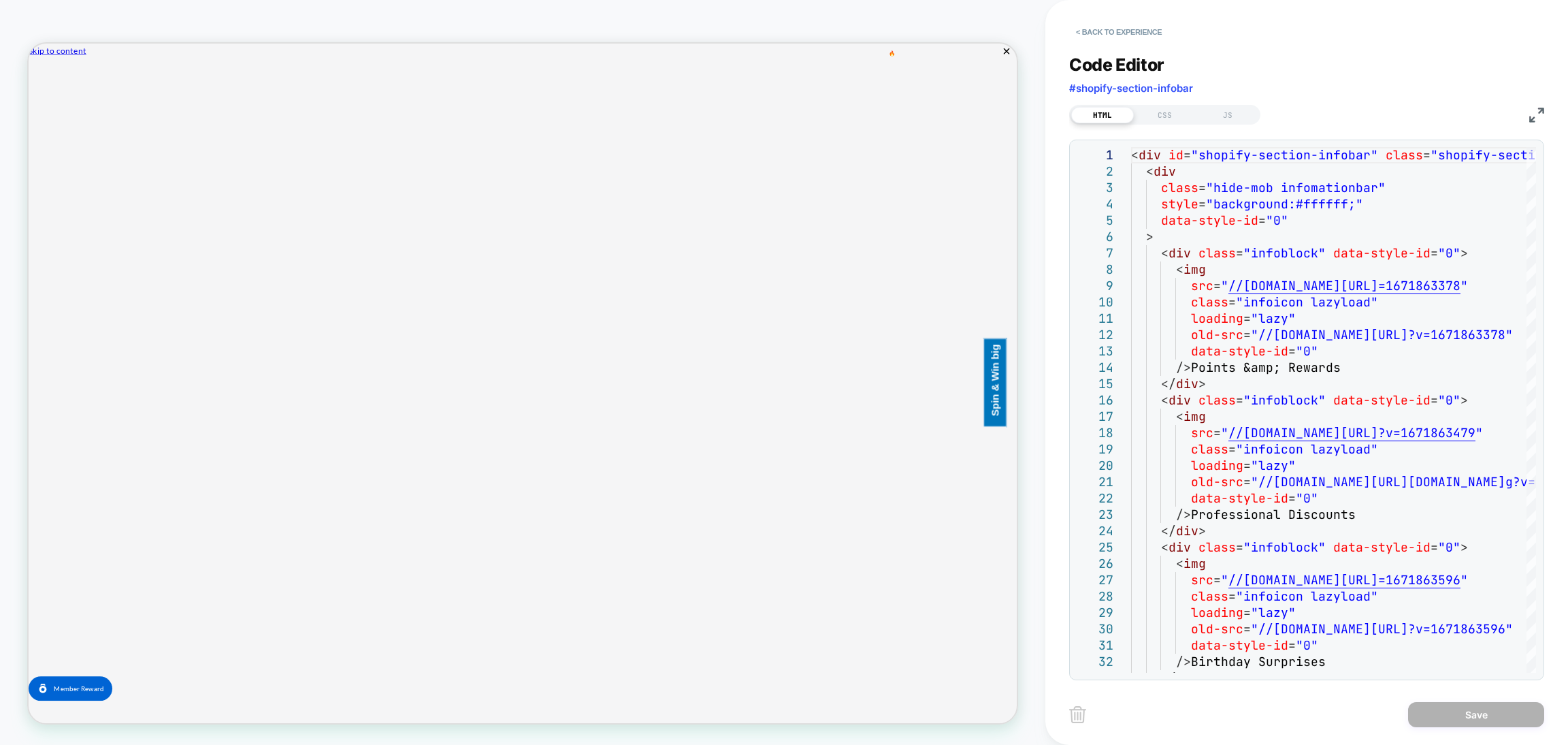
click at [1154, 131] on div "Code Editor #shopify-section-infobar HTML CSS JS 1 2 3 4 5 6 7 8 9 10 11 12 13 …" at bounding box center [1307, 358] width 475 height 643
click at [1165, 116] on div "CSS" at bounding box center [1165, 115] width 63 height 16
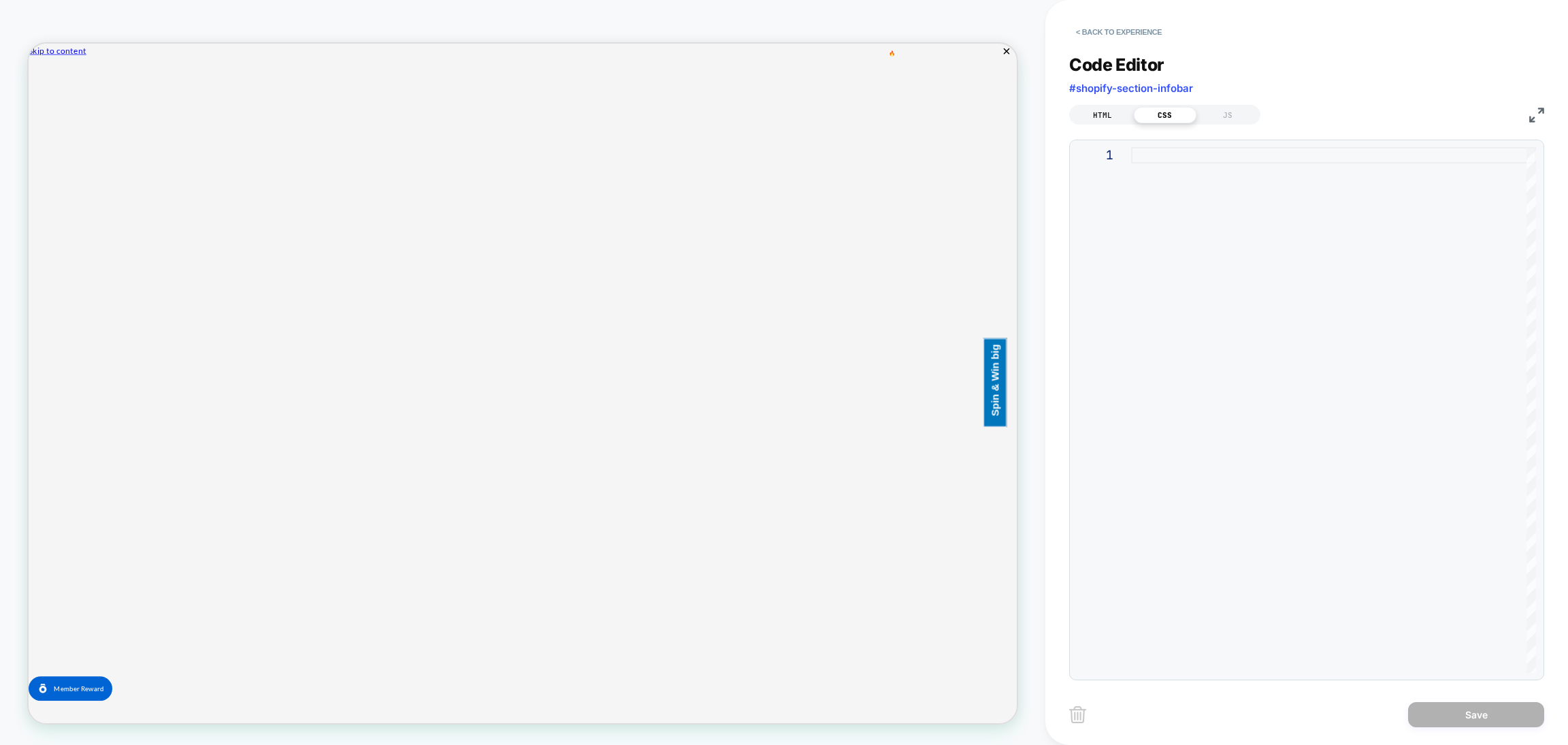
click at [1105, 109] on div "HTML" at bounding box center [1103, 115] width 63 height 16
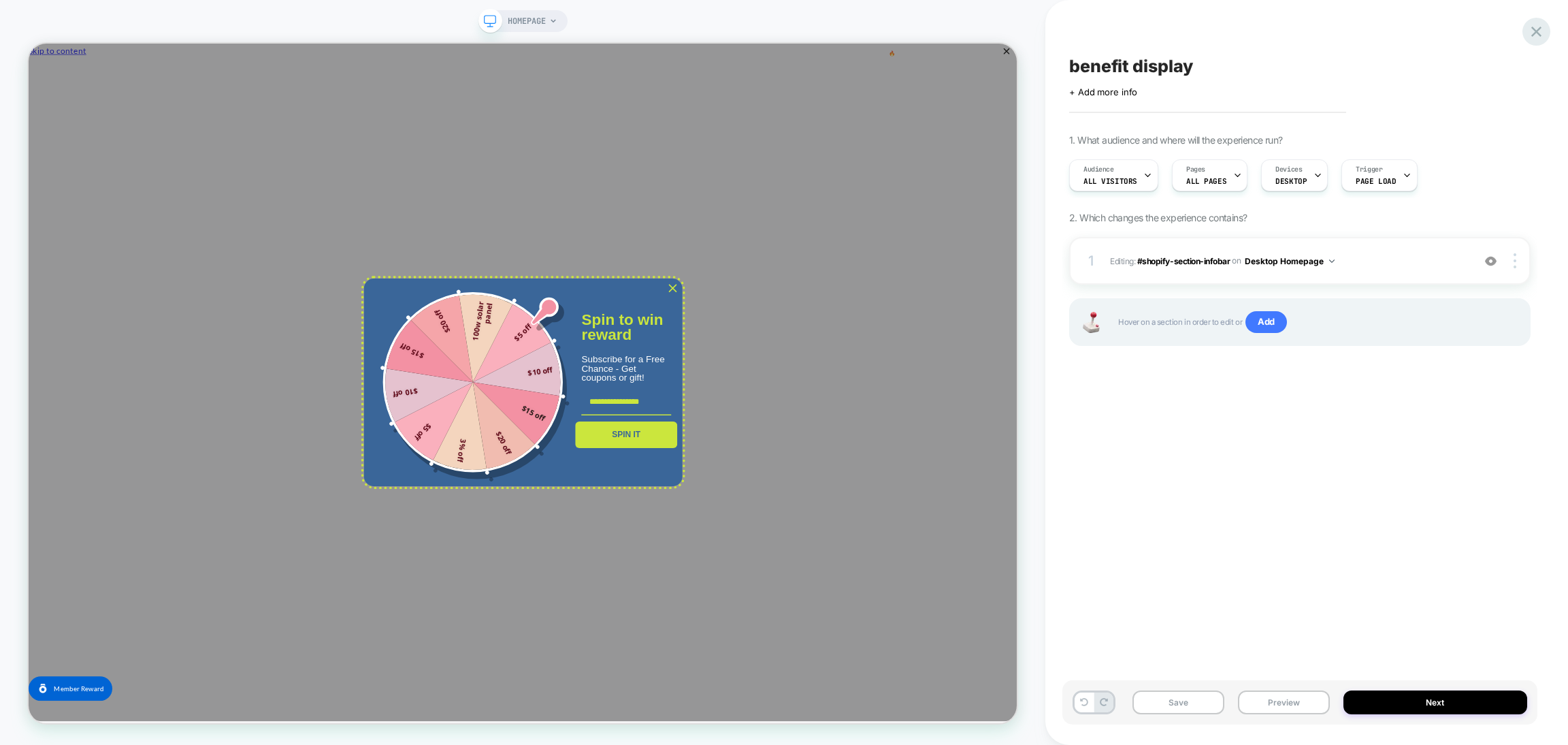
click at [1532, 30] on icon at bounding box center [1536, 32] width 18 height 18
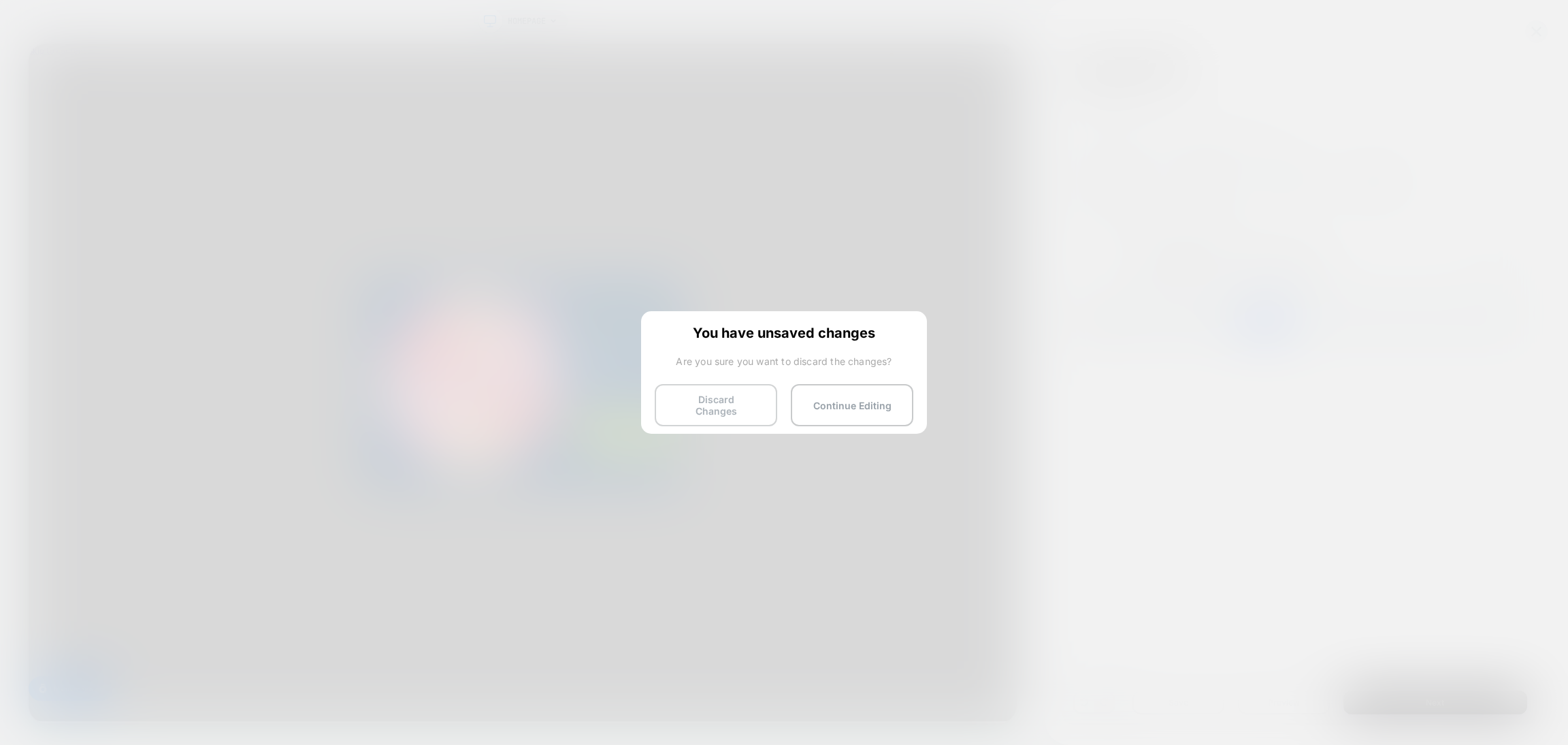
drag, startPoint x: 725, startPoint y: 401, endPoint x: 710, endPoint y: 392, distance: 17.5
click at [725, 400] on button "Discard Changes" at bounding box center [716, 406] width 123 height 42
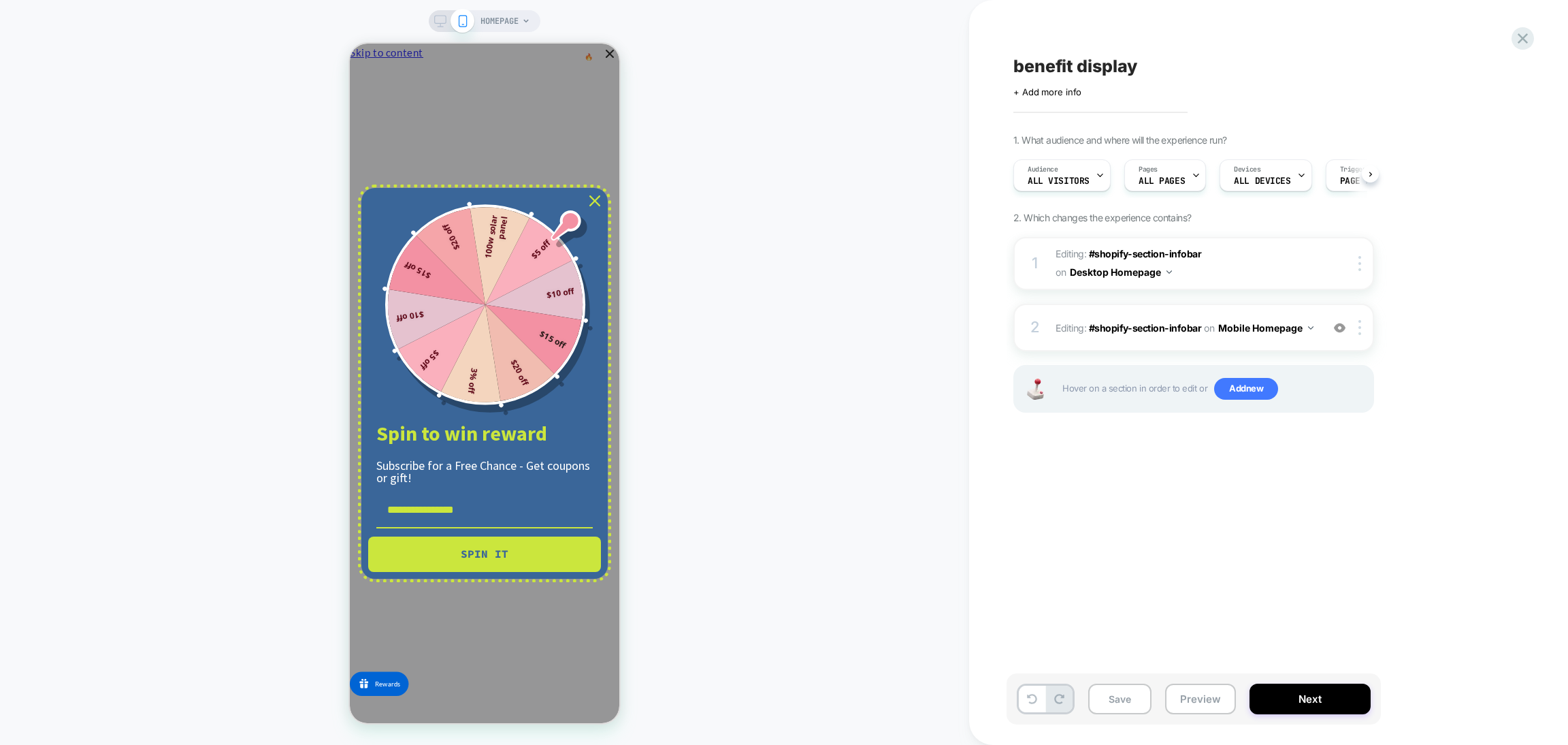
scroll to position [0, 1]
click at [592, 208] on div "Close" at bounding box center [594, 200] width 22 height 22
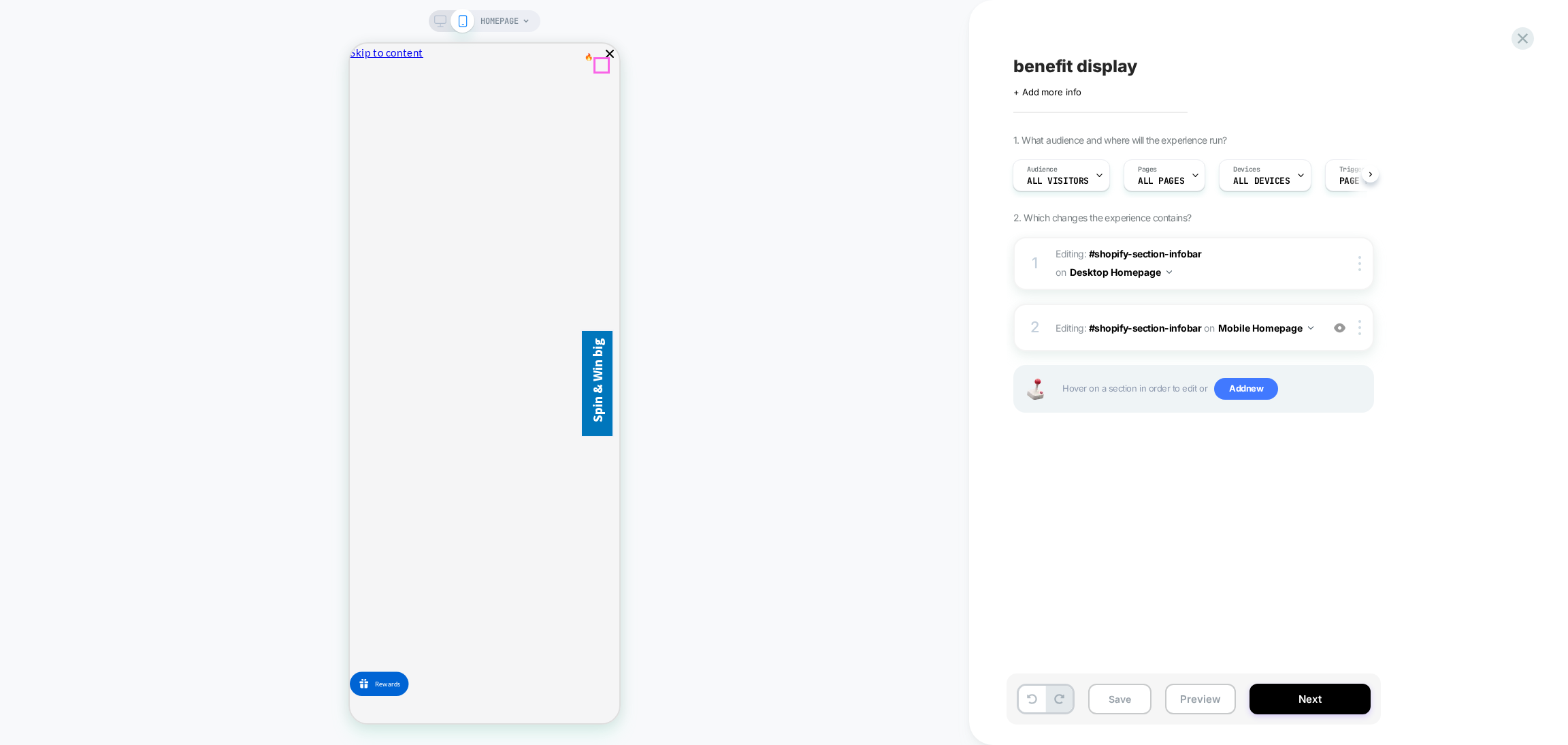
click at [355, 128] on icon "Close" at bounding box center [355, 128] width 0 height 0
click at [1335, 330] on img at bounding box center [1340, 328] width 11 height 11
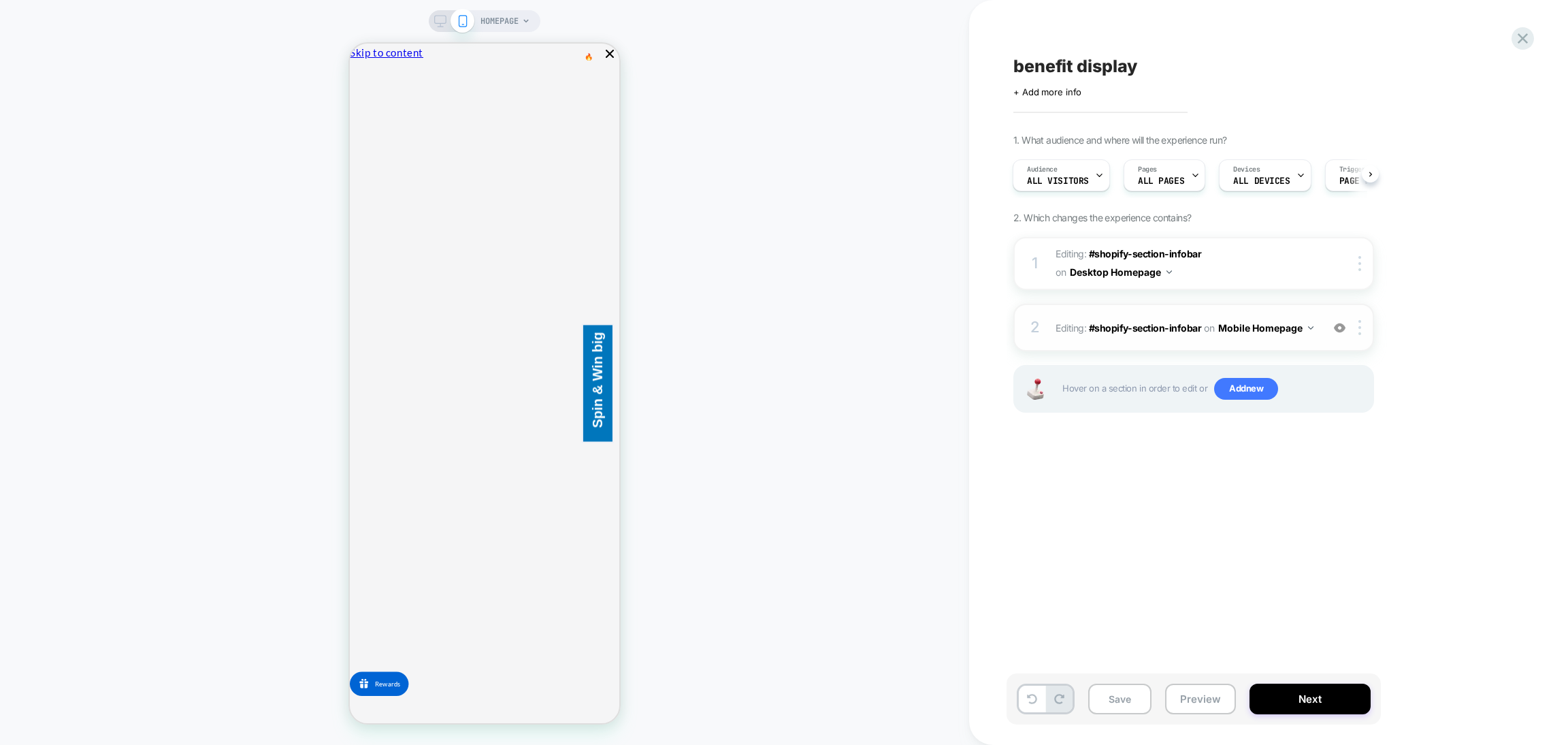
click at [1335, 330] on img at bounding box center [1340, 328] width 11 height 11
click at [1235, 343] on div "2 Editing : #shopify-section-infobar #shopify-section-infobar on Mobile Homepag…" at bounding box center [1194, 328] width 361 height 48
click at [1334, 327] on img at bounding box center [1340, 328] width 11 height 11
click at [1318, 329] on div "2 Editing : #shopify-section-infobar #shopify-section-infobar on Mobile Homepag…" at bounding box center [1194, 328] width 361 height 48
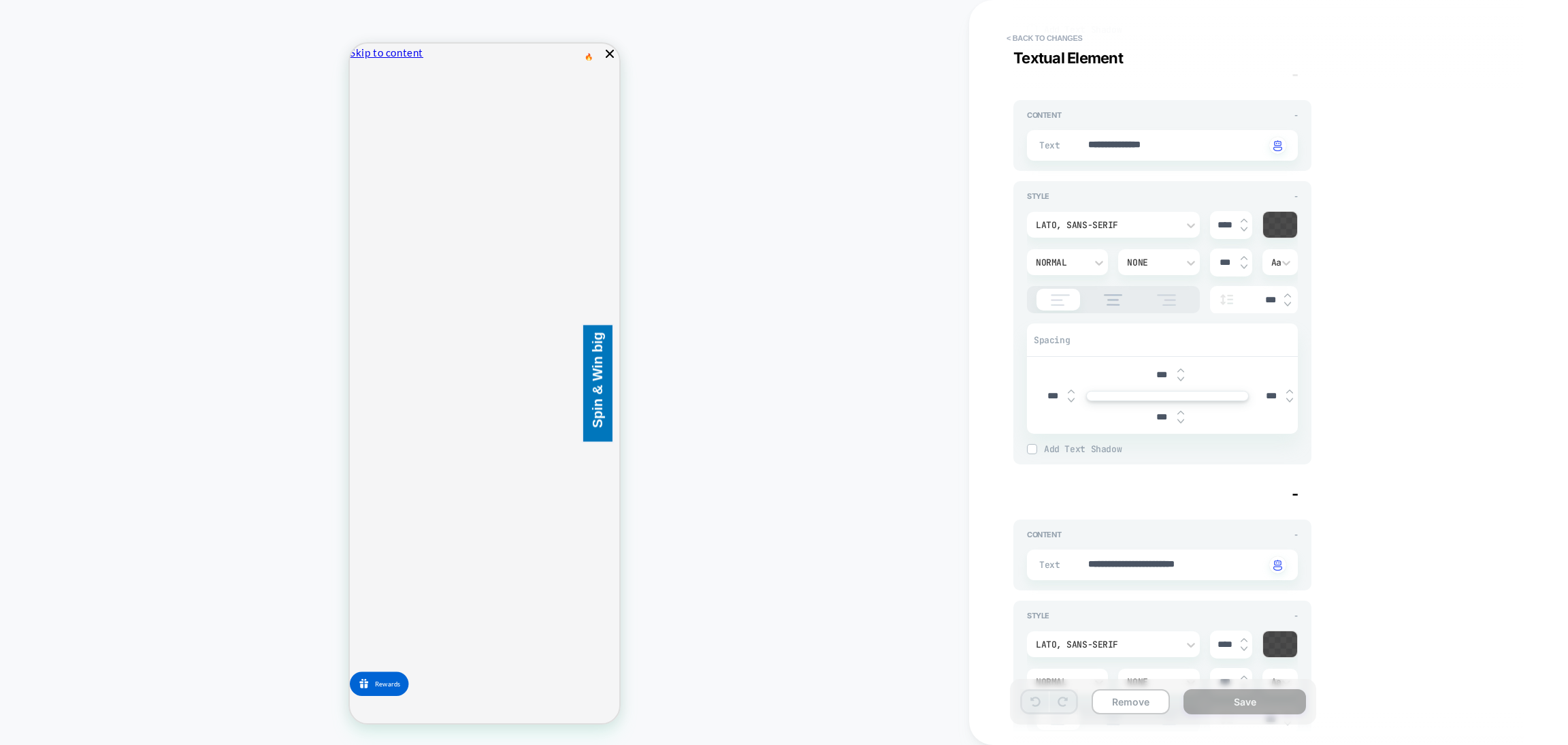
scroll to position [4903, 0]
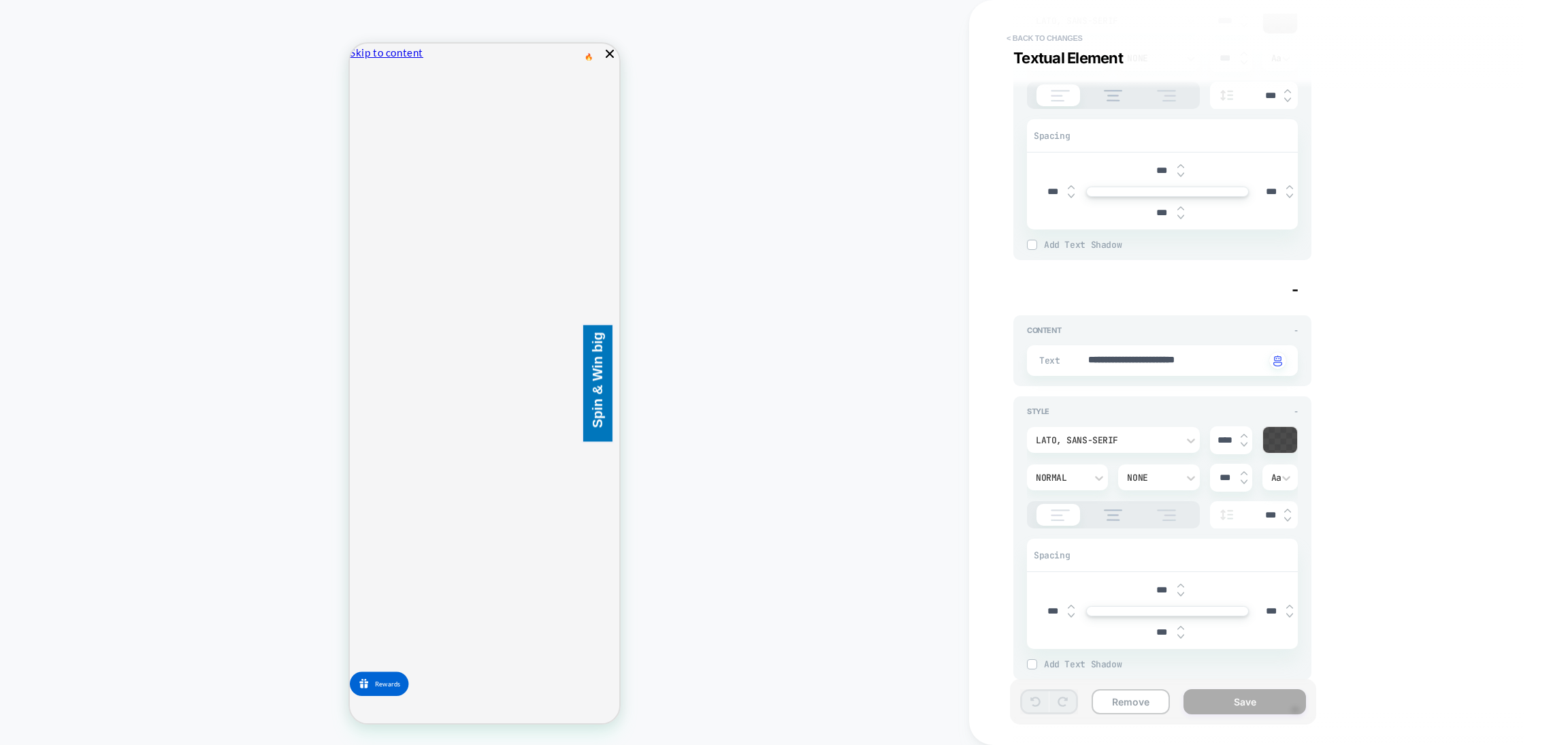
click at [1042, 42] on button "< Back to changes" at bounding box center [1044, 38] width 90 height 22
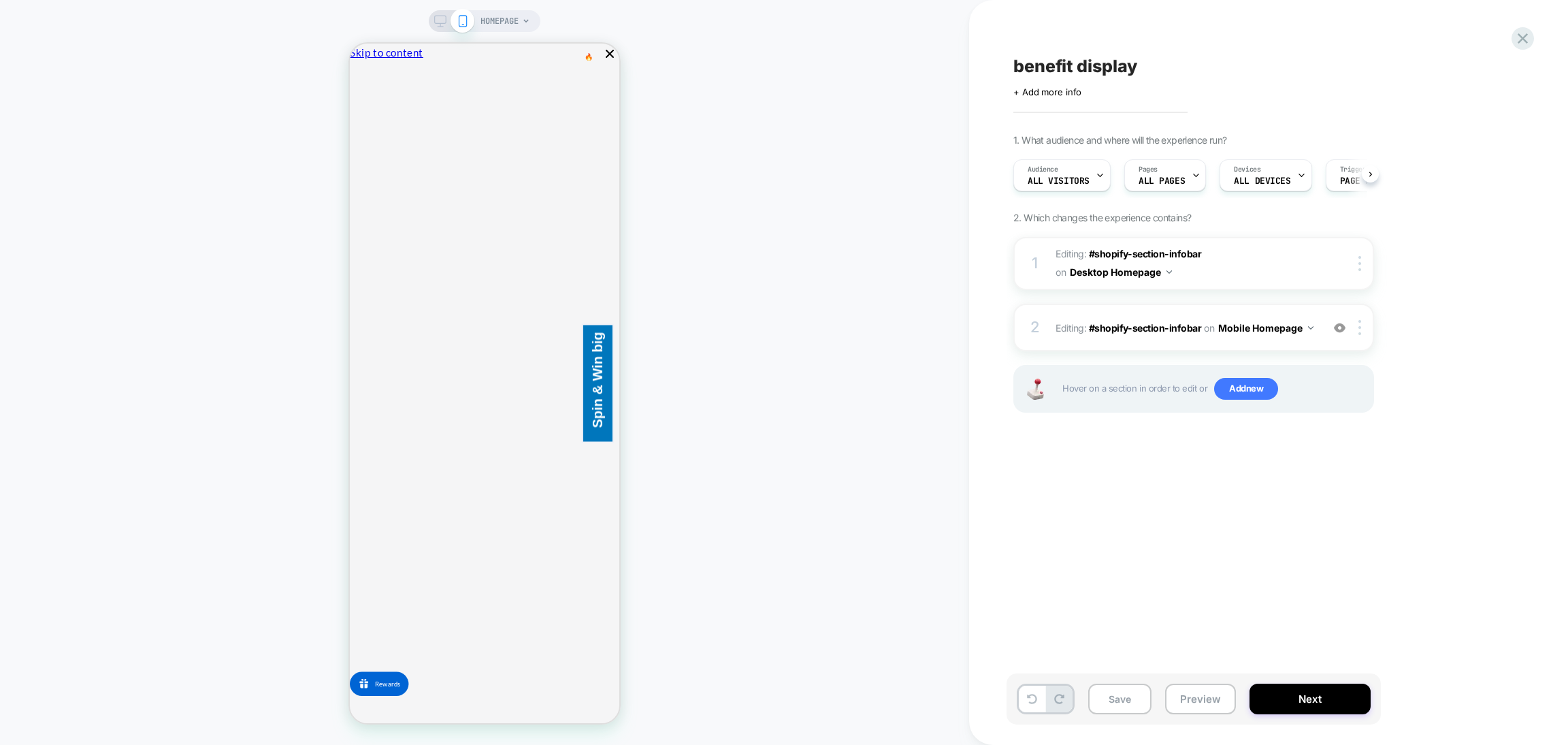
scroll to position [0, 1]
click at [431, 20] on div "HOMEPAGE" at bounding box center [484, 20] width 111 height 22
click at [443, 27] on div "HOMEPAGE" at bounding box center [484, 20] width 111 height 22
click at [429, 22] on div "HOMEPAGE" at bounding box center [484, 20] width 111 height 22
click at [442, 28] on div "HOMEPAGE" at bounding box center [484, 20] width 111 height 22
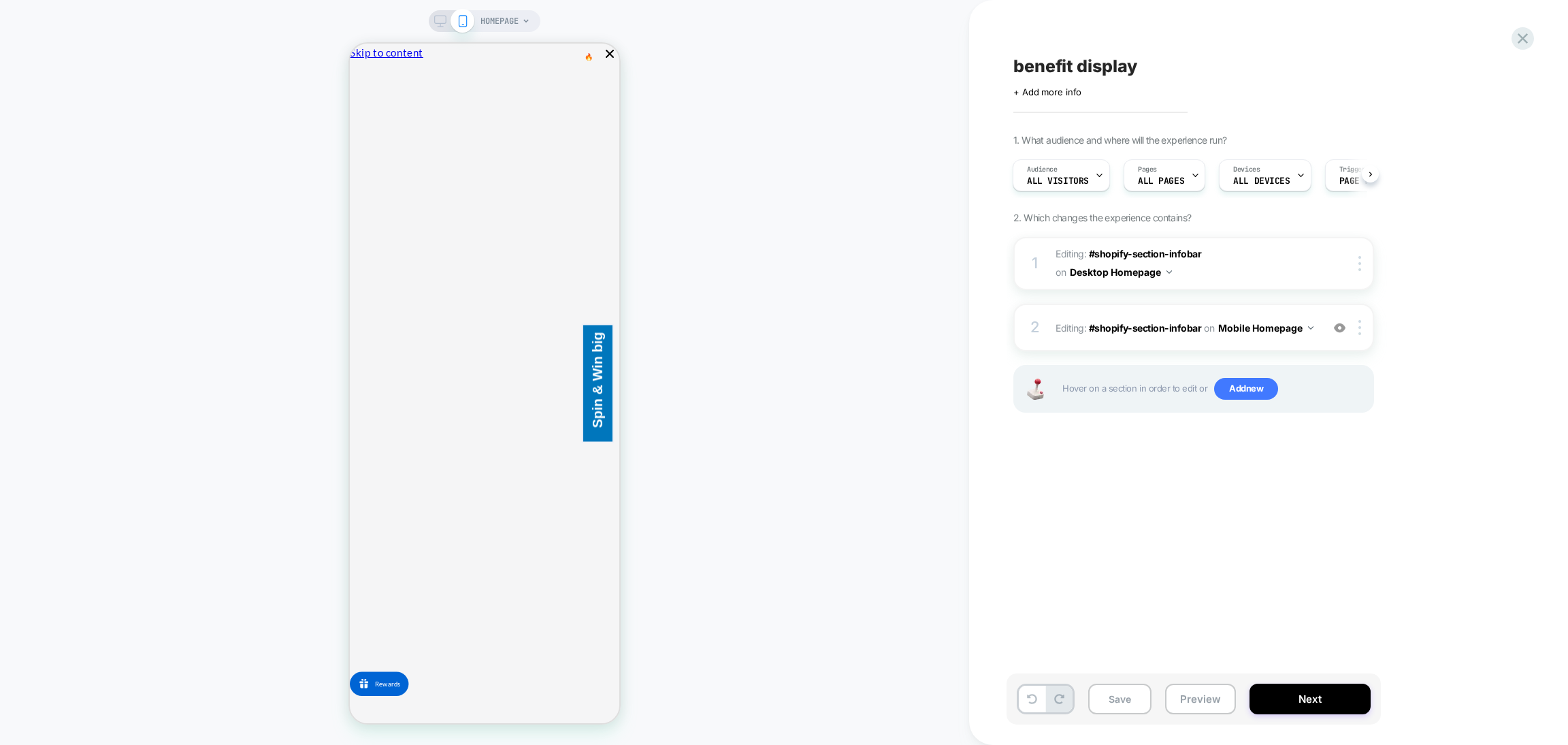
click at [440, 28] on div "HOMEPAGE" at bounding box center [484, 20] width 111 height 22
click at [439, 20] on icon at bounding box center [440, 20] width 12 height 12
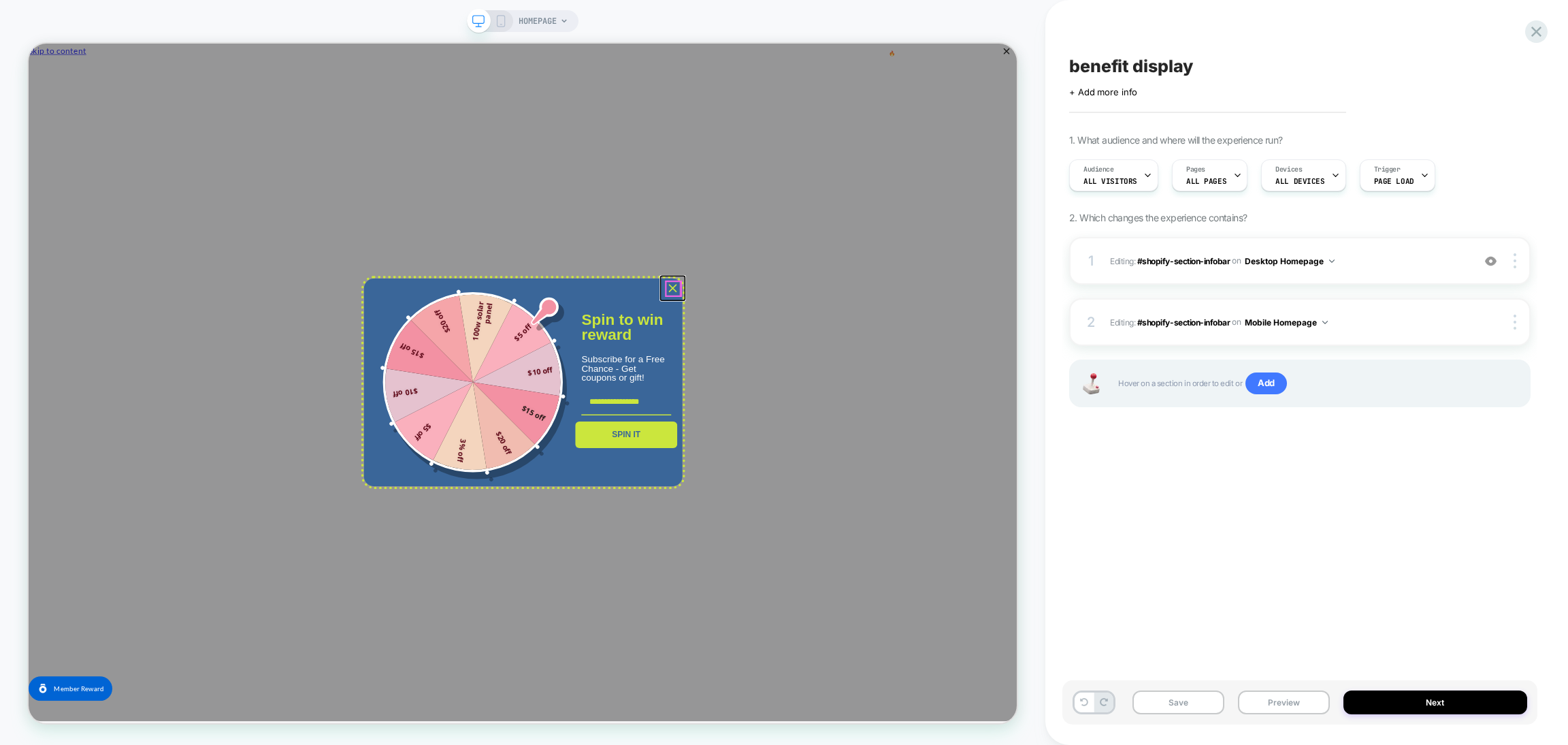
click at [895, 373] on div "Close" at bounding box center [887, 370] width 22 height 22
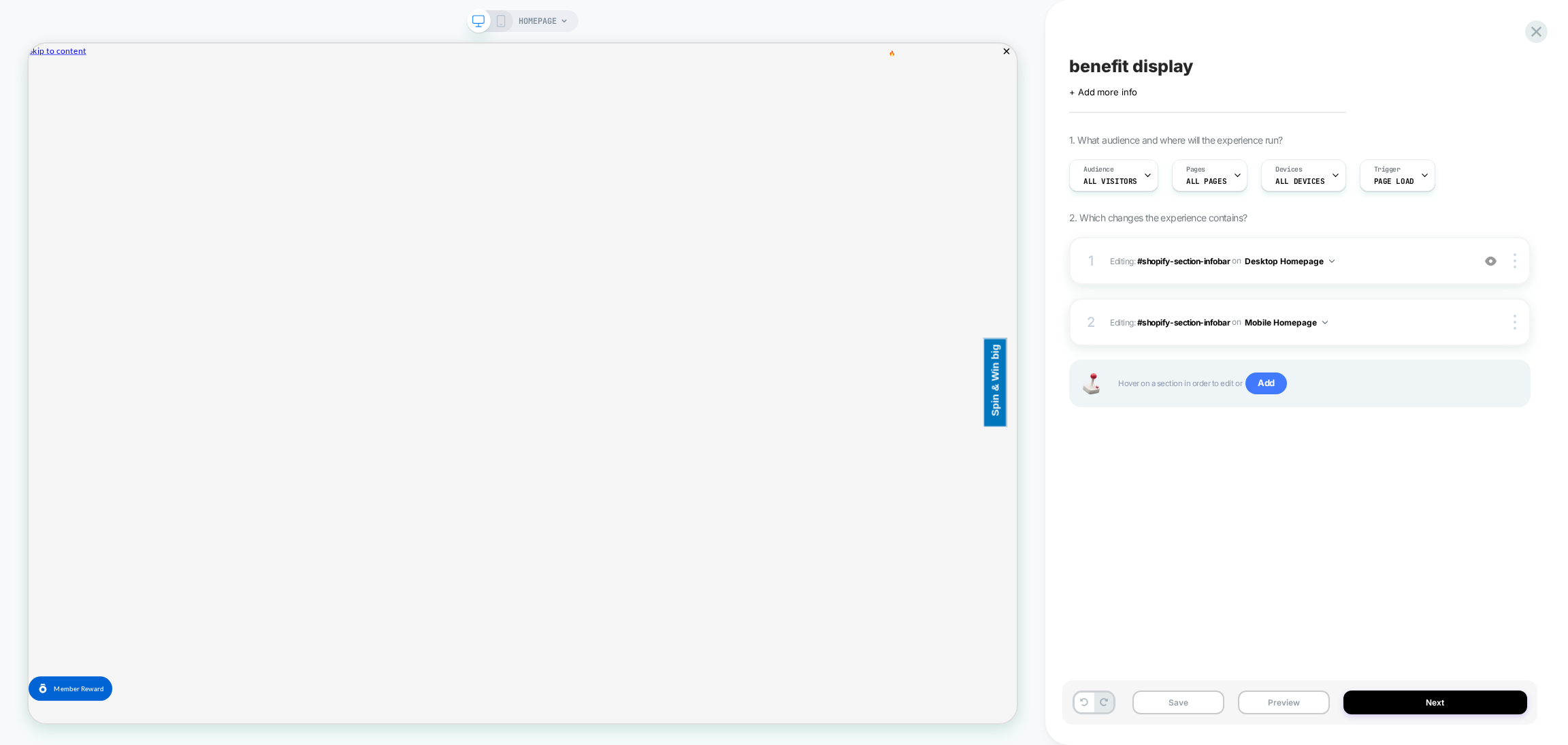
click at [512, 18] on div "HOMEPAGE" at bounding box center [522, 20] width 111 height 22
click at [502, 20] on icon at bounding box center [501, 20] width 12 height 12
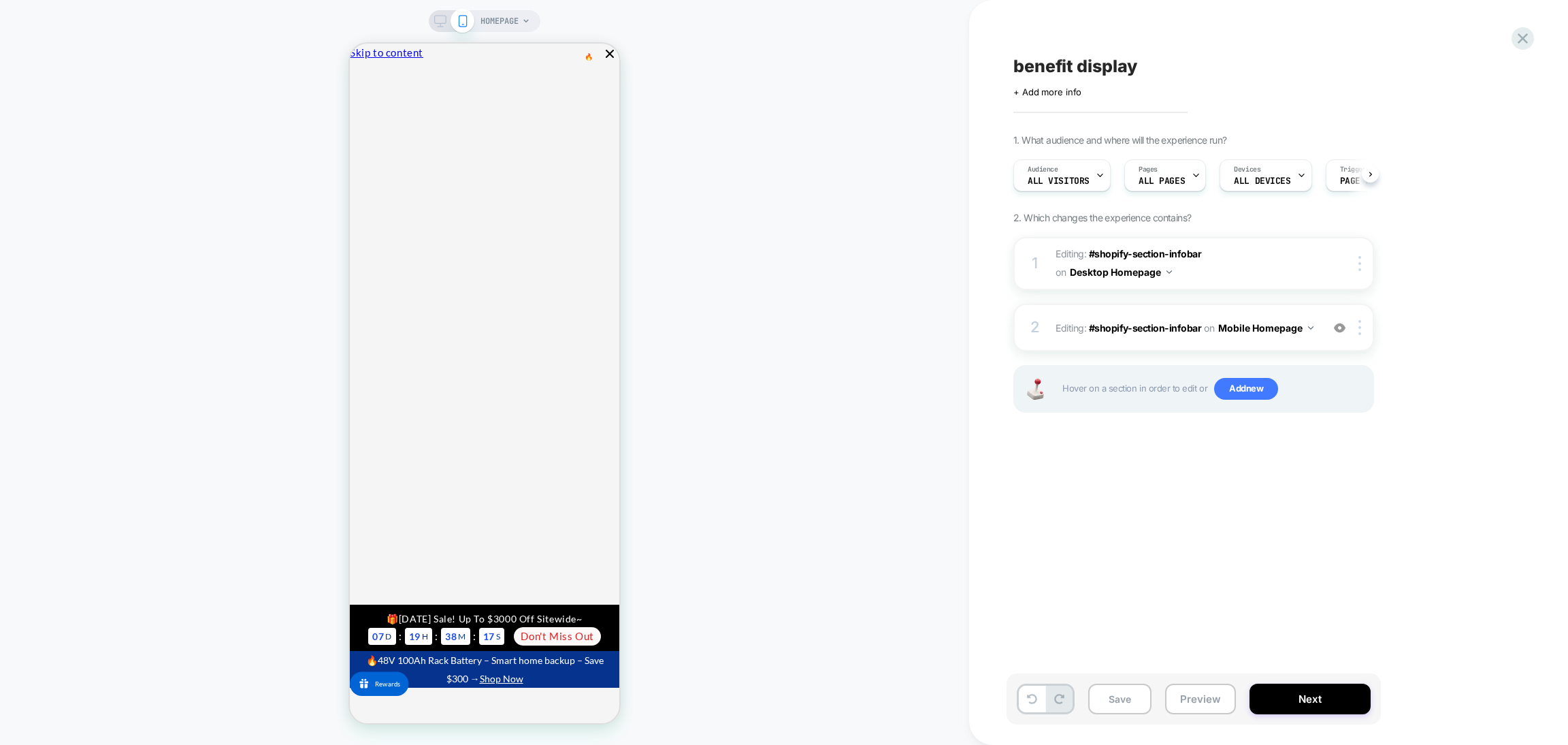
scroll to position [0, 1]
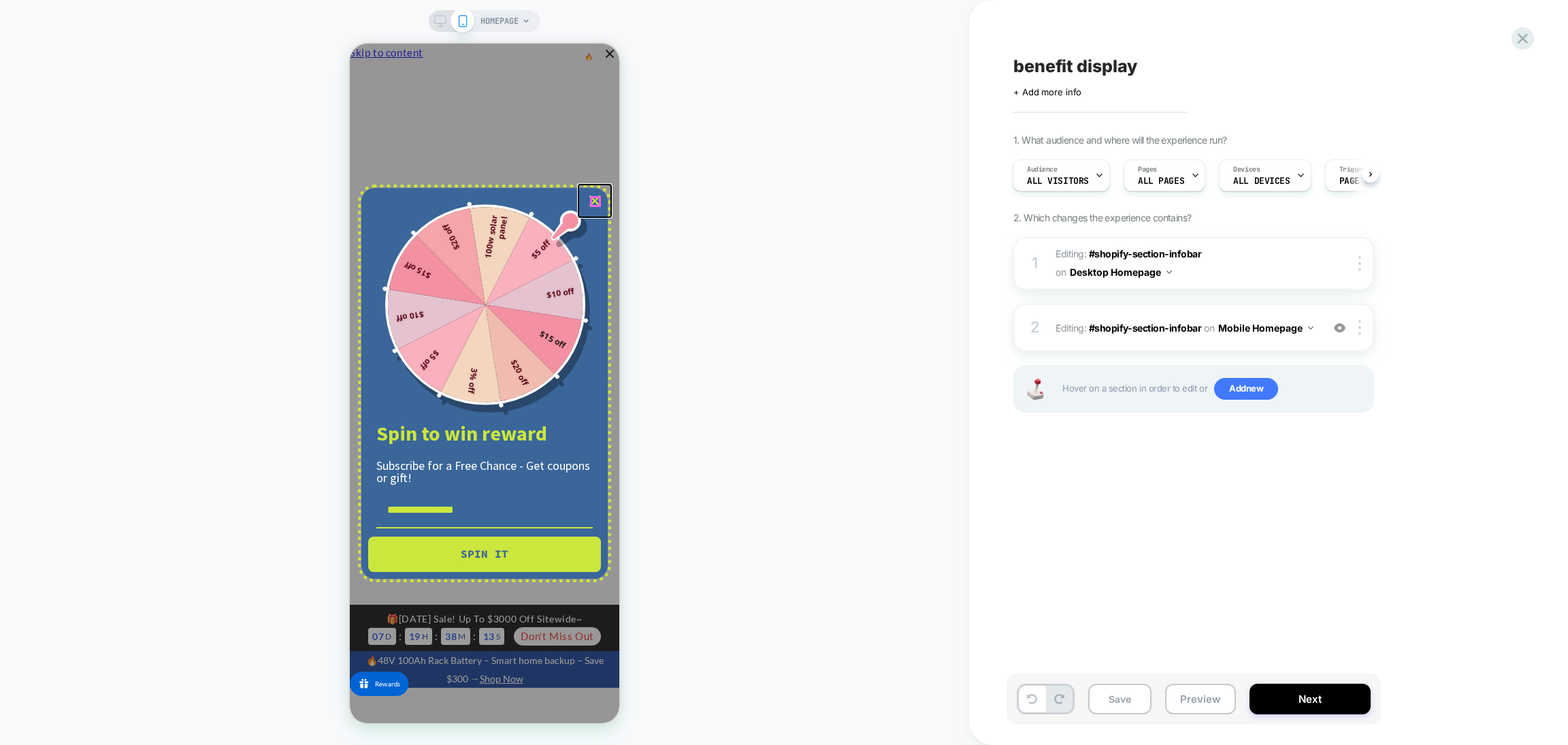
click at [595, 201] on icon "close icon" at bounding box center [594, 200] width 11 height 11
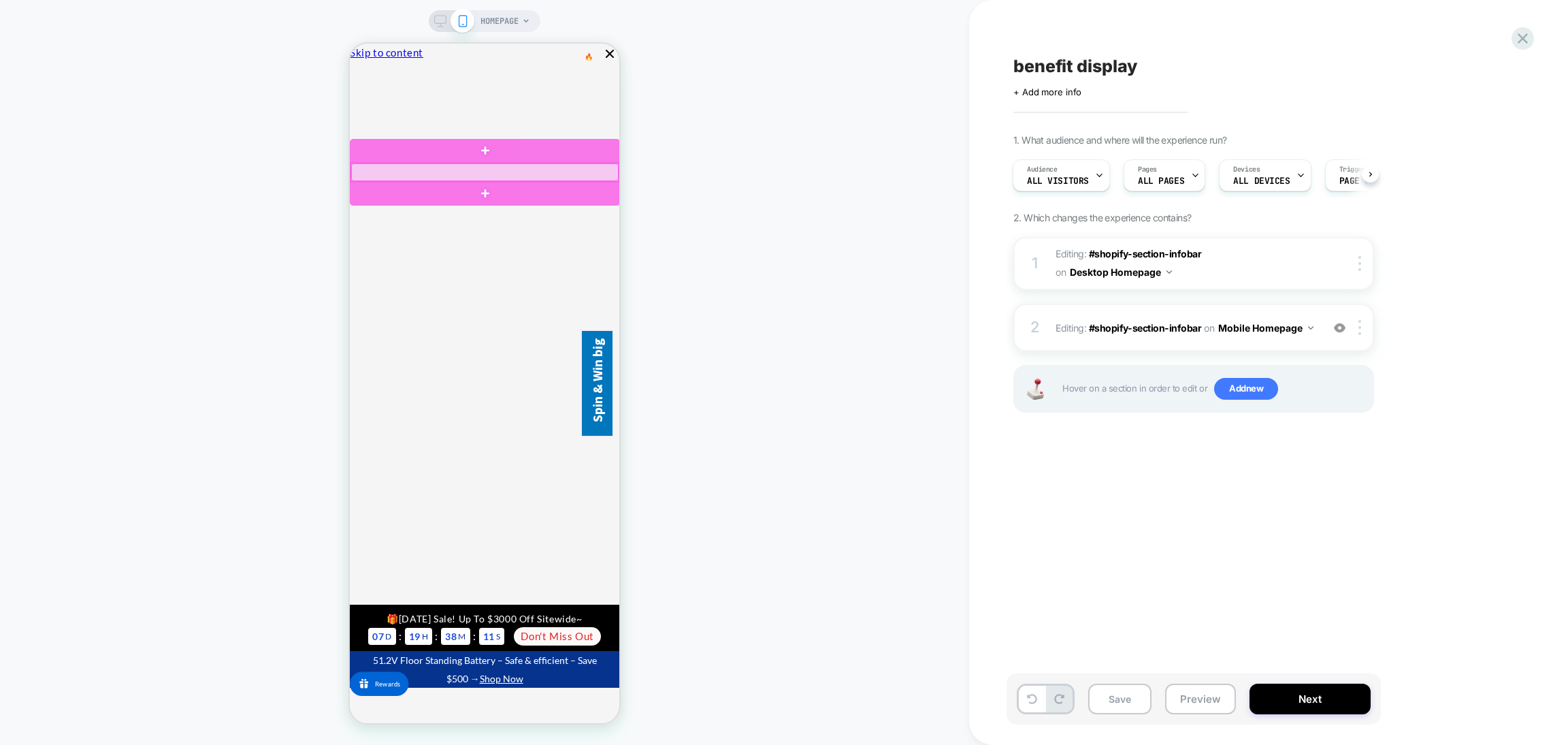
click at [527, 176] on div at bounding box center [484, 172] width 267 height 18
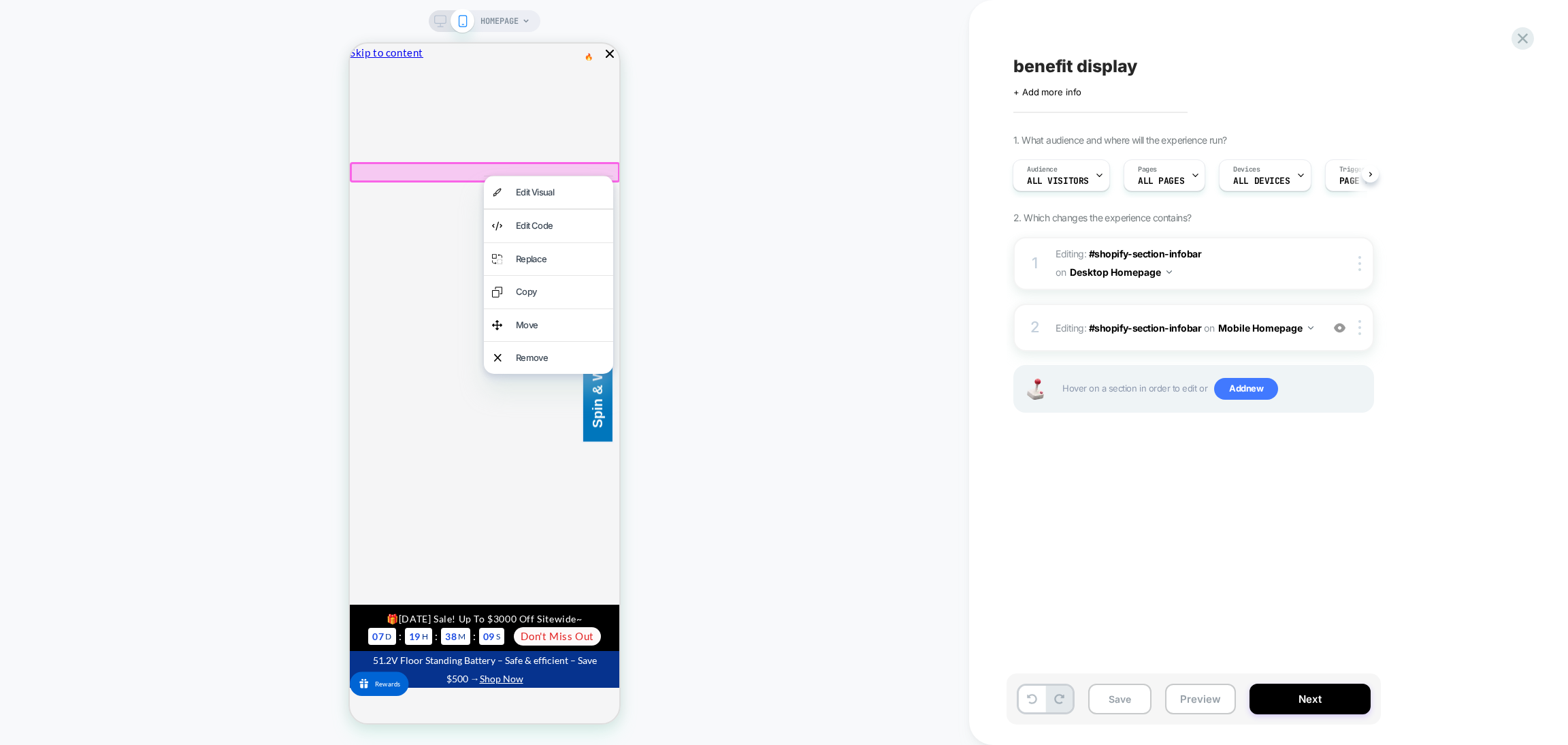
click at [541, 191] on div "Edit Visual" at bounding box center [561, 193] width 89 height 16
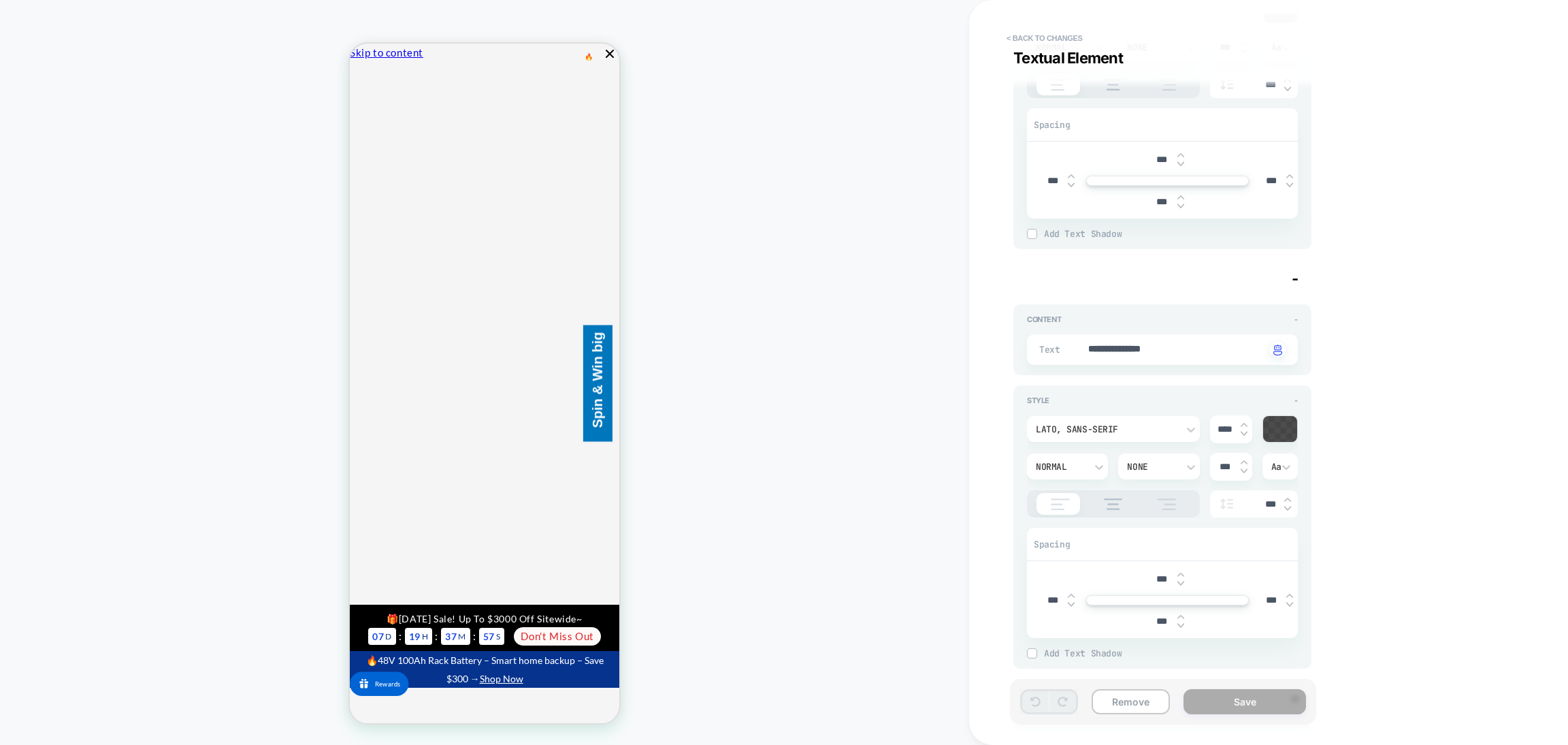
scroll to position [5005, 0]
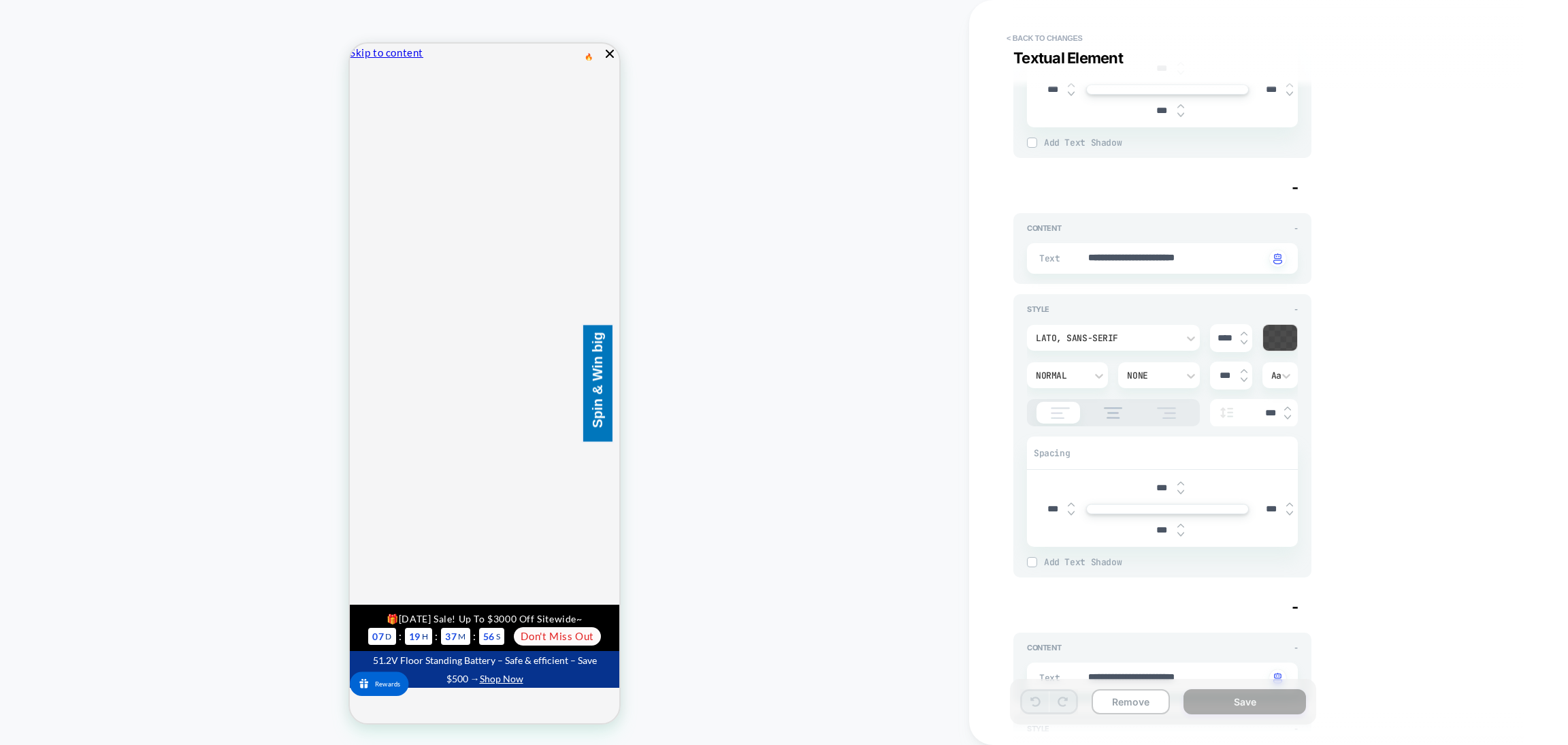
click at [1146, 261] on div "**********" at bounding box center [1163, 258] width 271 height 30
type textarea "*"
click at [1144, 255] on textarea "**********" at bounding box center [1176, 258] width 178 height 15
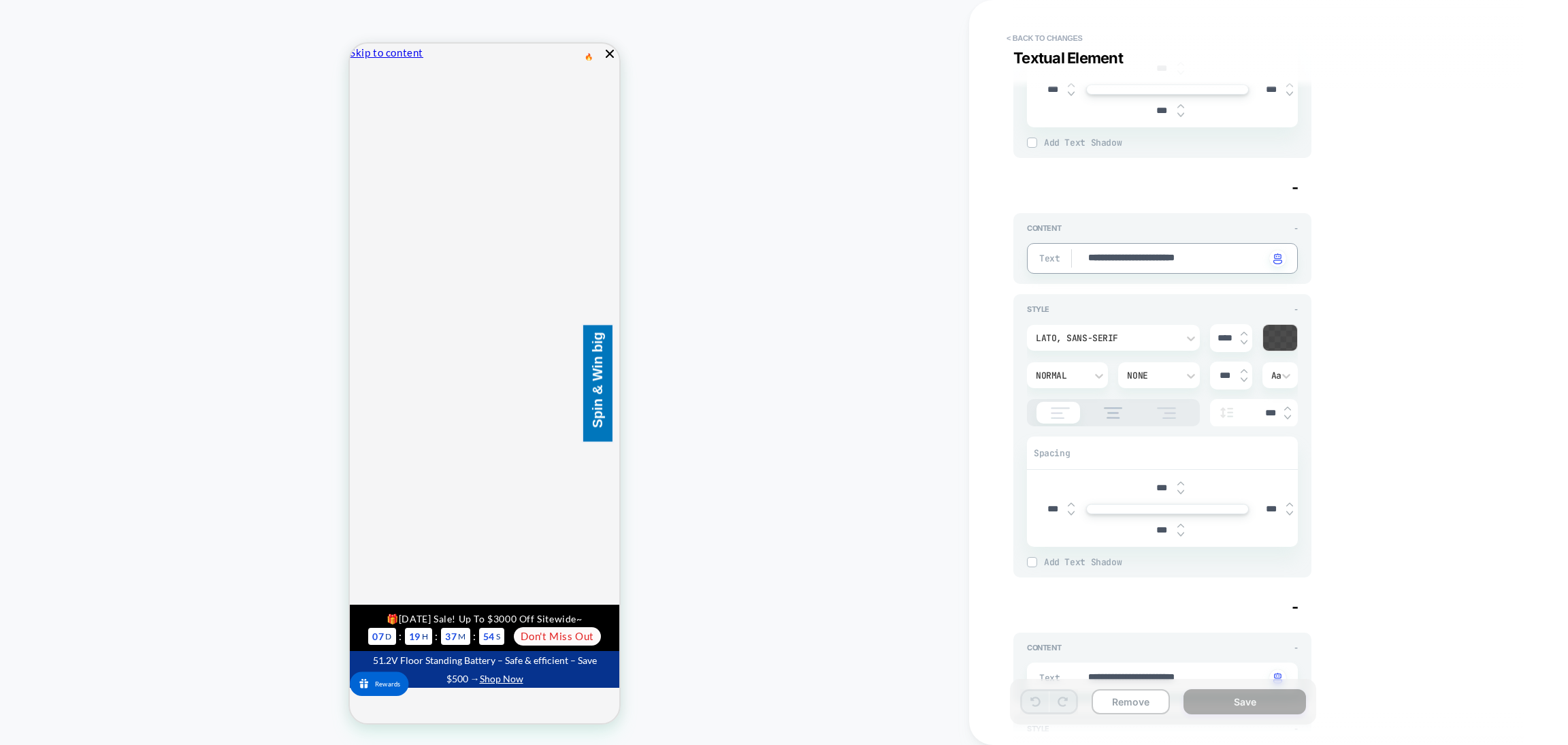
type textarea "*"
type textarea "****"
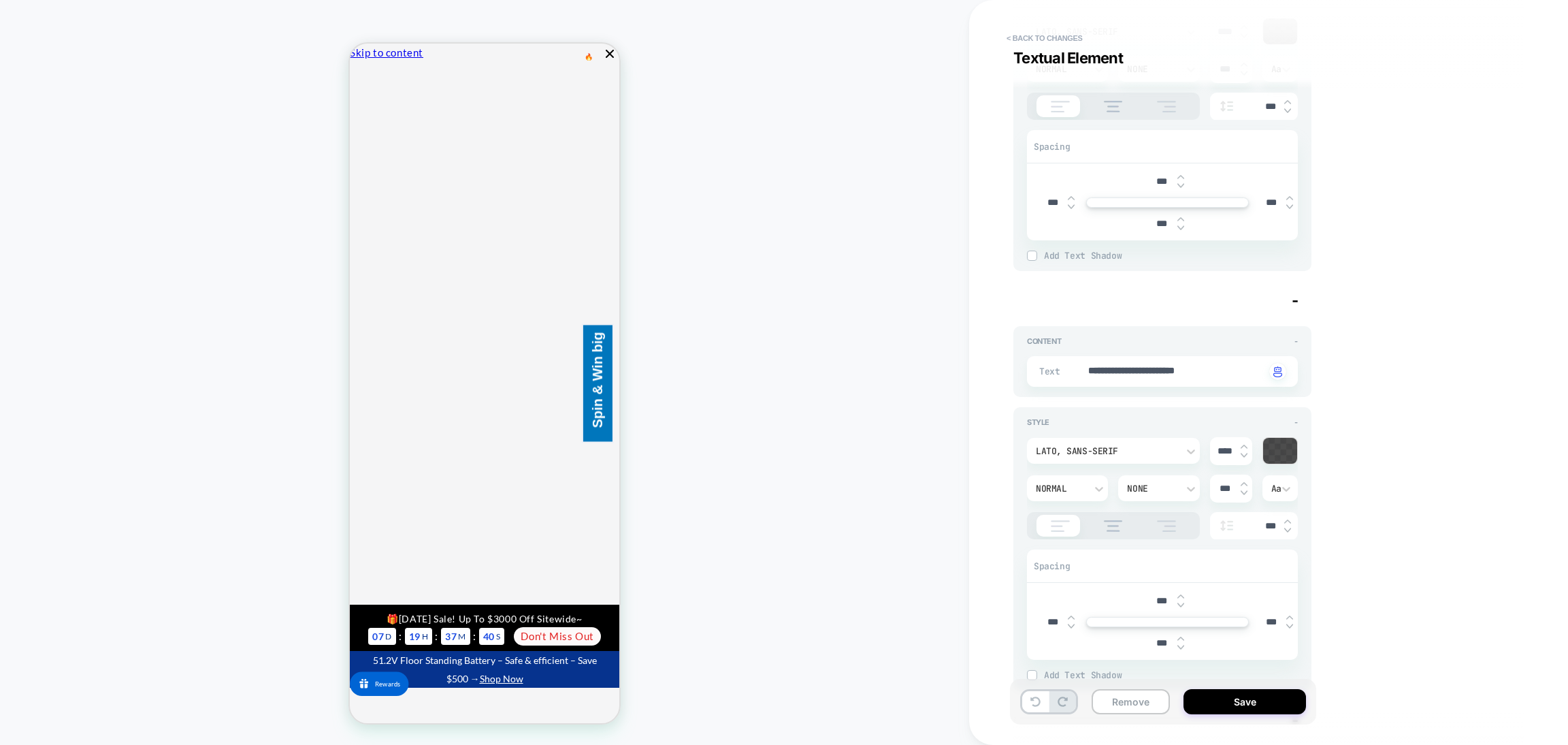
scroll to position [5823, 0]
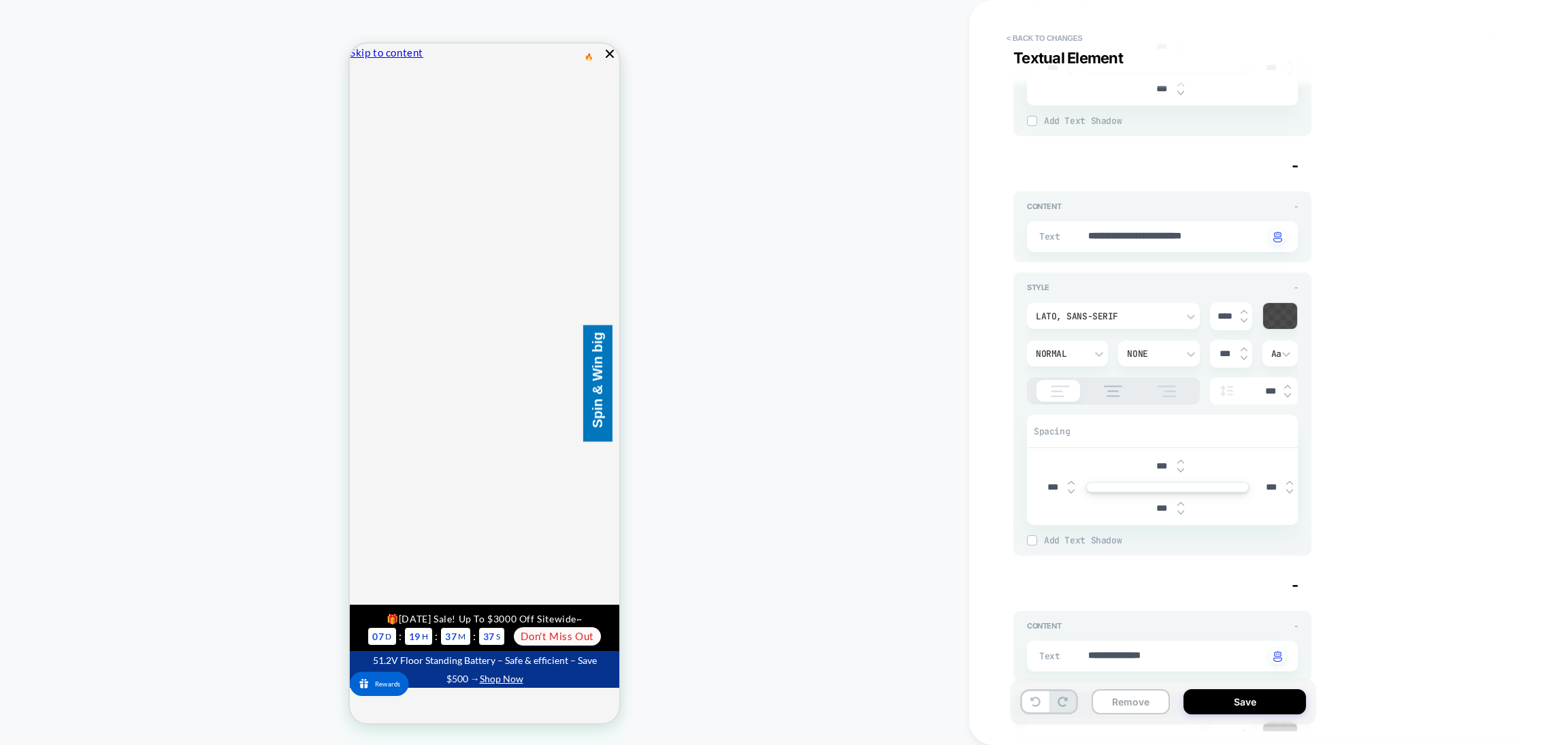
type textarea "*"
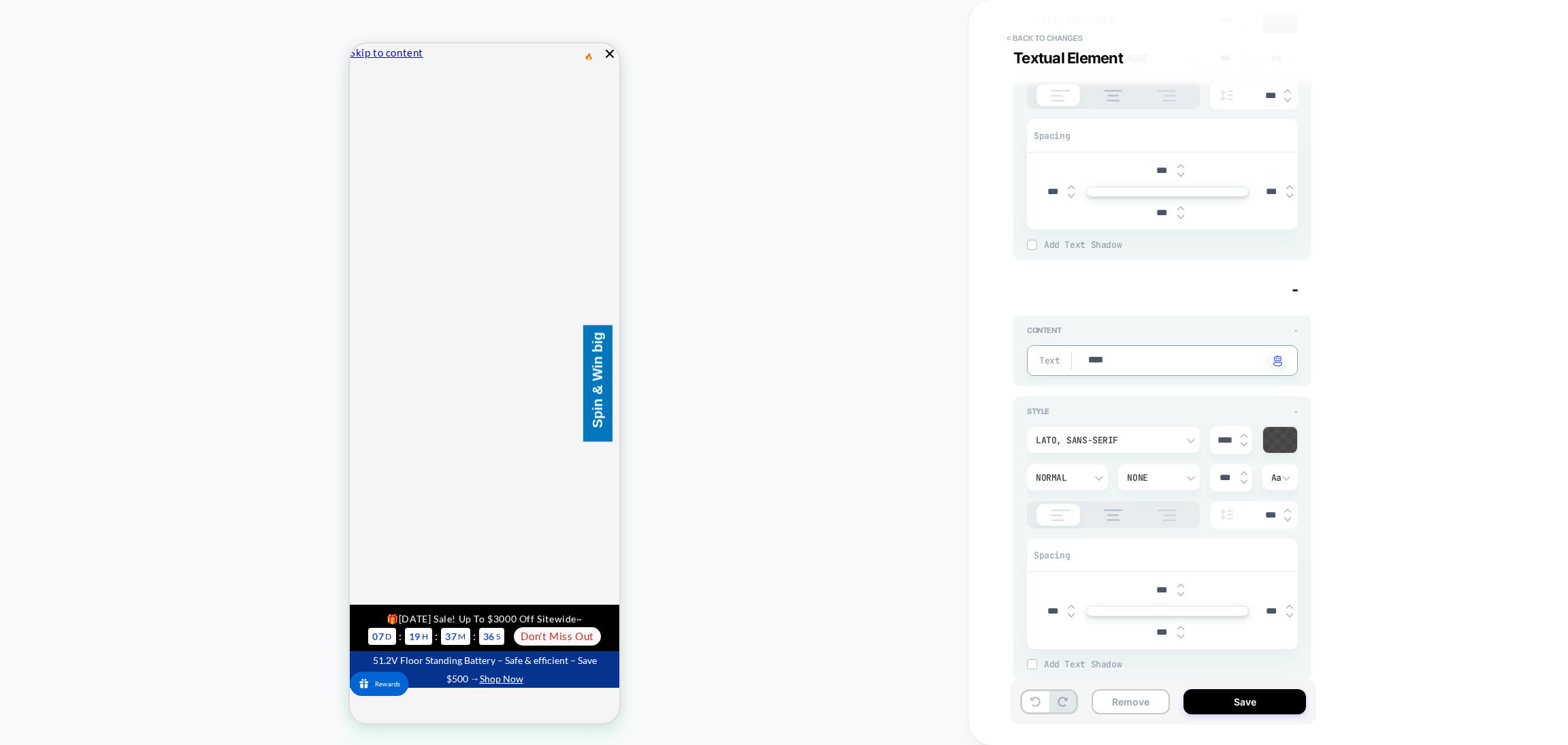
type textarea "****"
click at [1156, 368] on div "Content - Text **** Click to change to alternative text" at bounding box center [1163, 351] width 298 height 71
type textarea "*"
click at [1147, 356] on textarea "****" at bounding box center [1176, 361] width 178 height 15
type textarea "*"
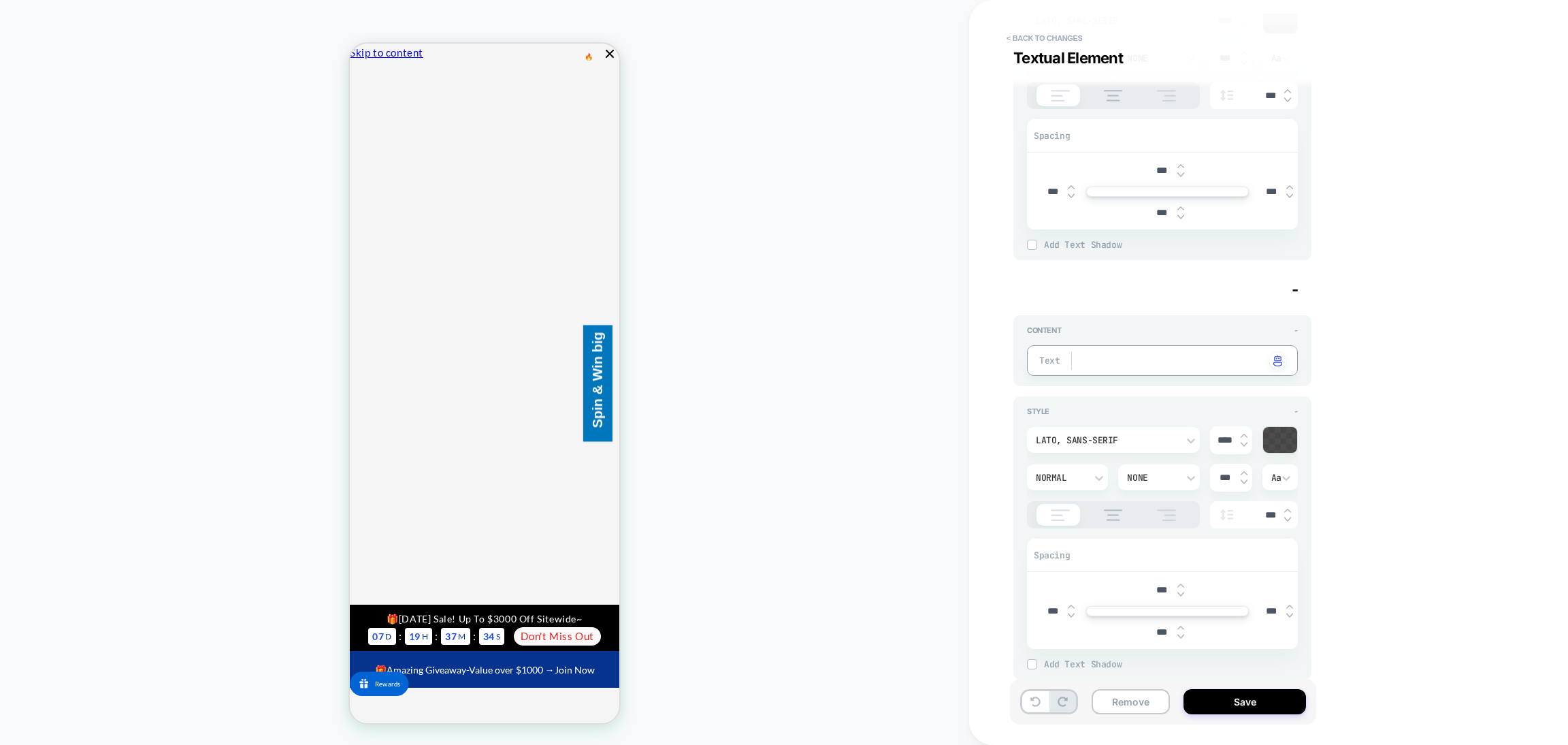
type textarea "****"
type textarea "*"
type textarea "***"
type textarea "*"
type textarea "**"
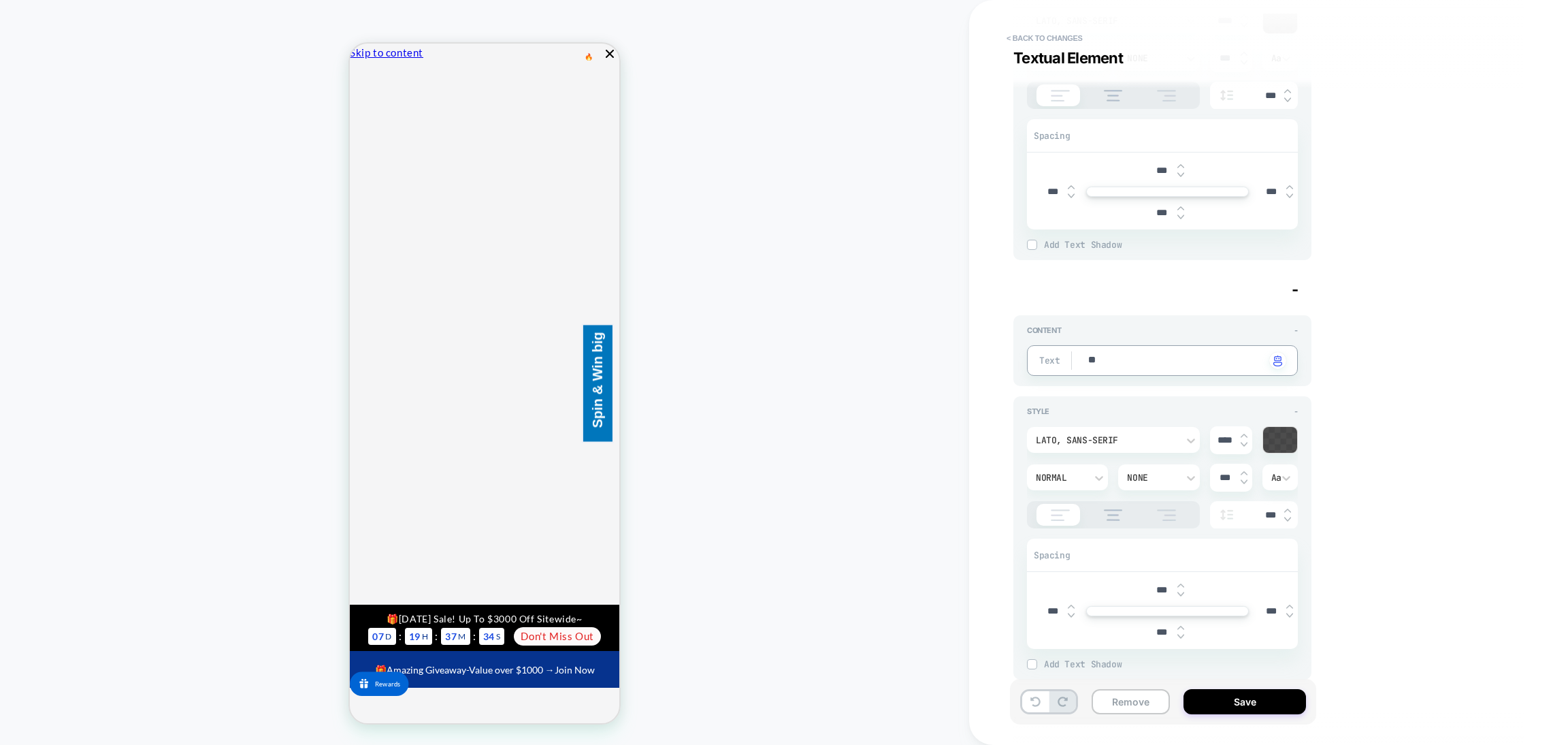
type textarea "*"
type textarea "**********"
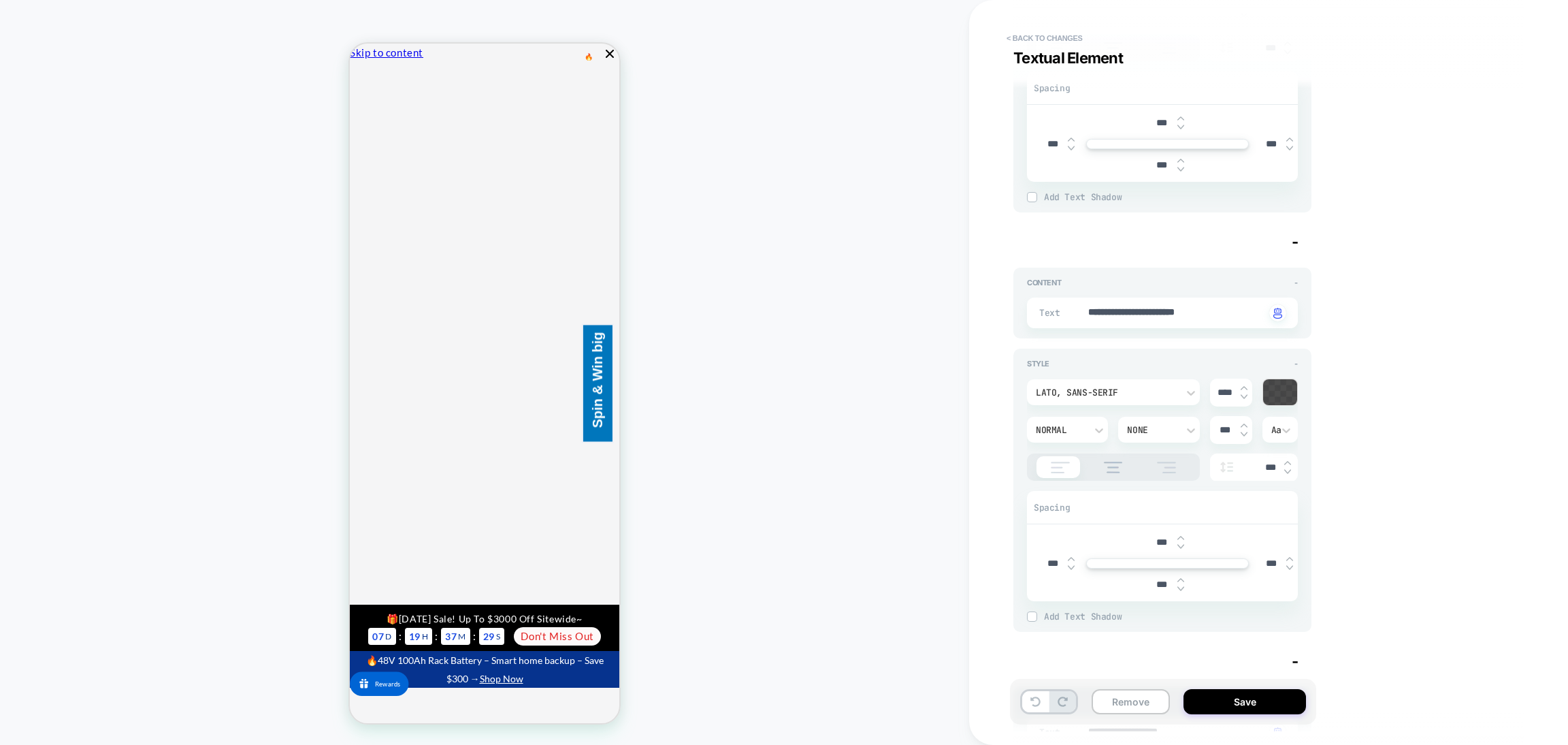
type textarea "*"
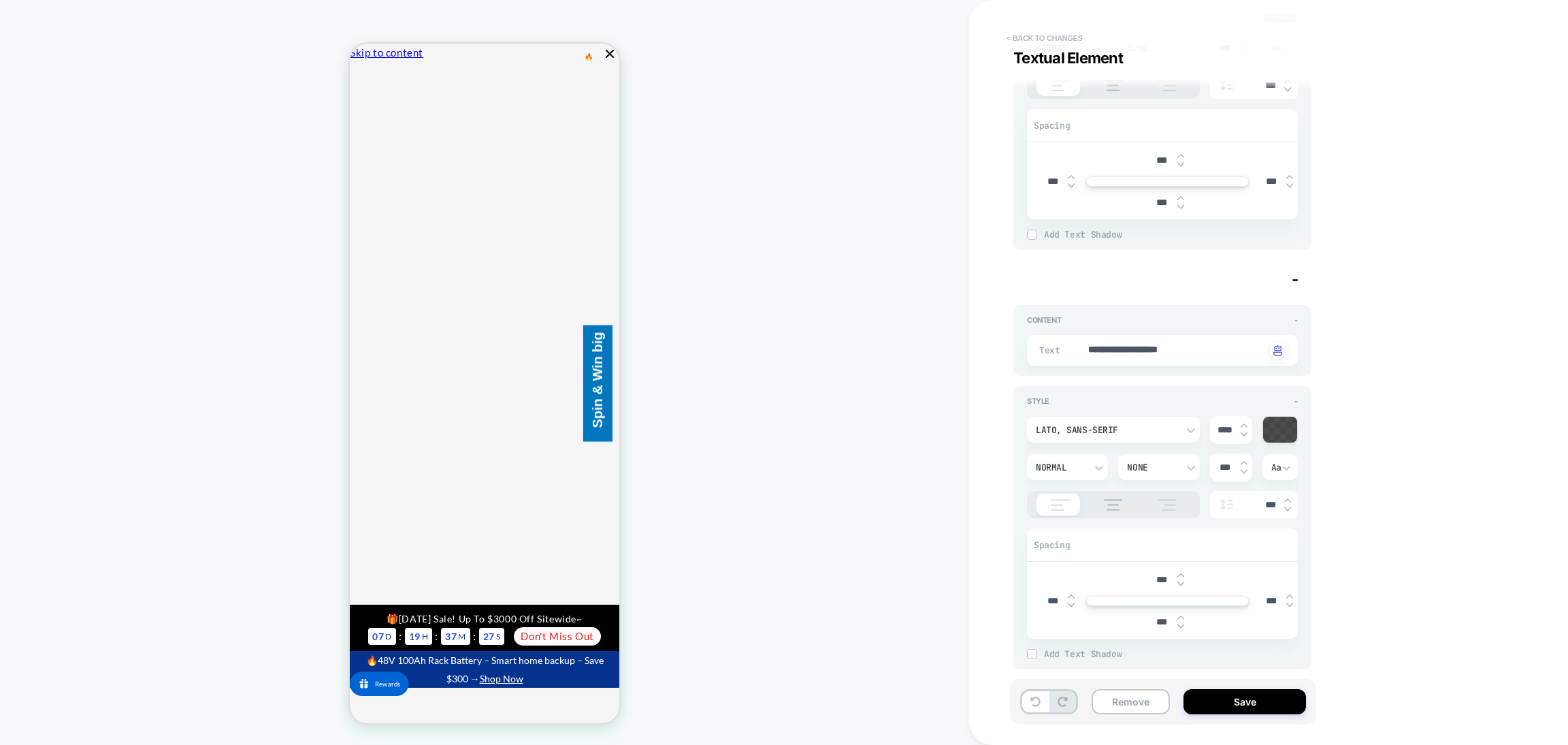
type textarea "**********"
click at [1075, 36] on button "< Back to changes" at bounding box center [1044, 38] width 90 height 22
type textarea "*"
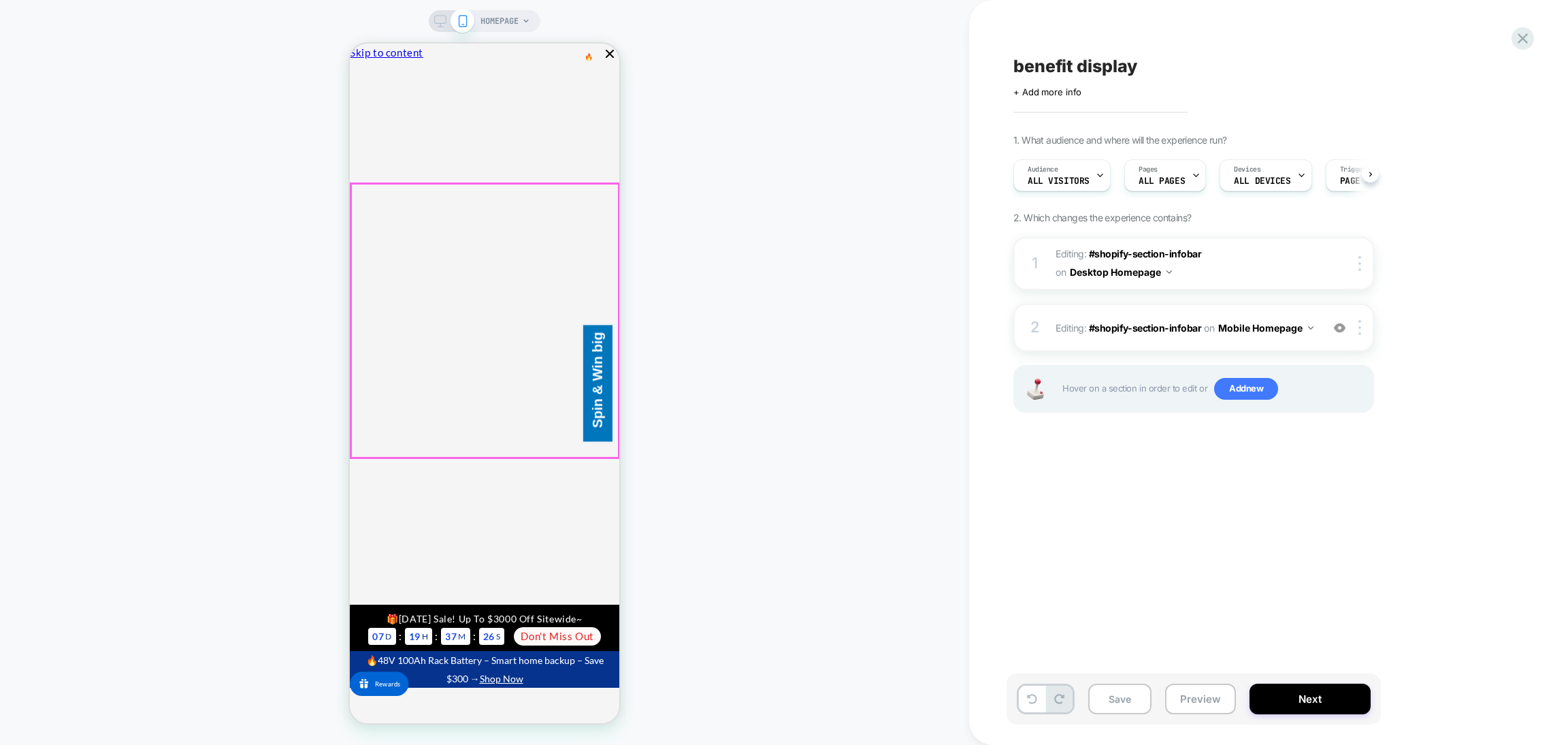
scroll to position [0, 1]
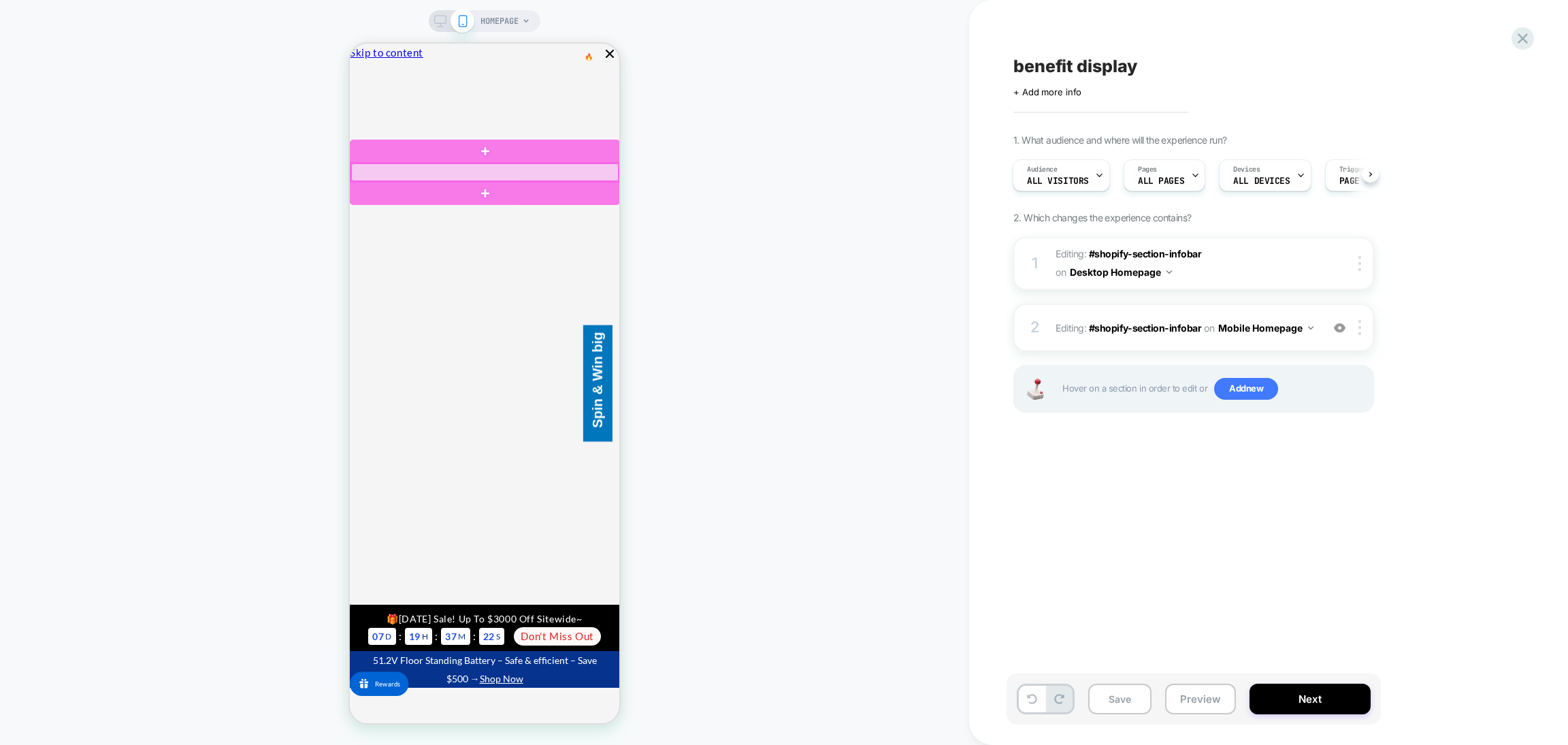
click at [472, 171] on div at bounding box center [484, 172] width 267 height 18
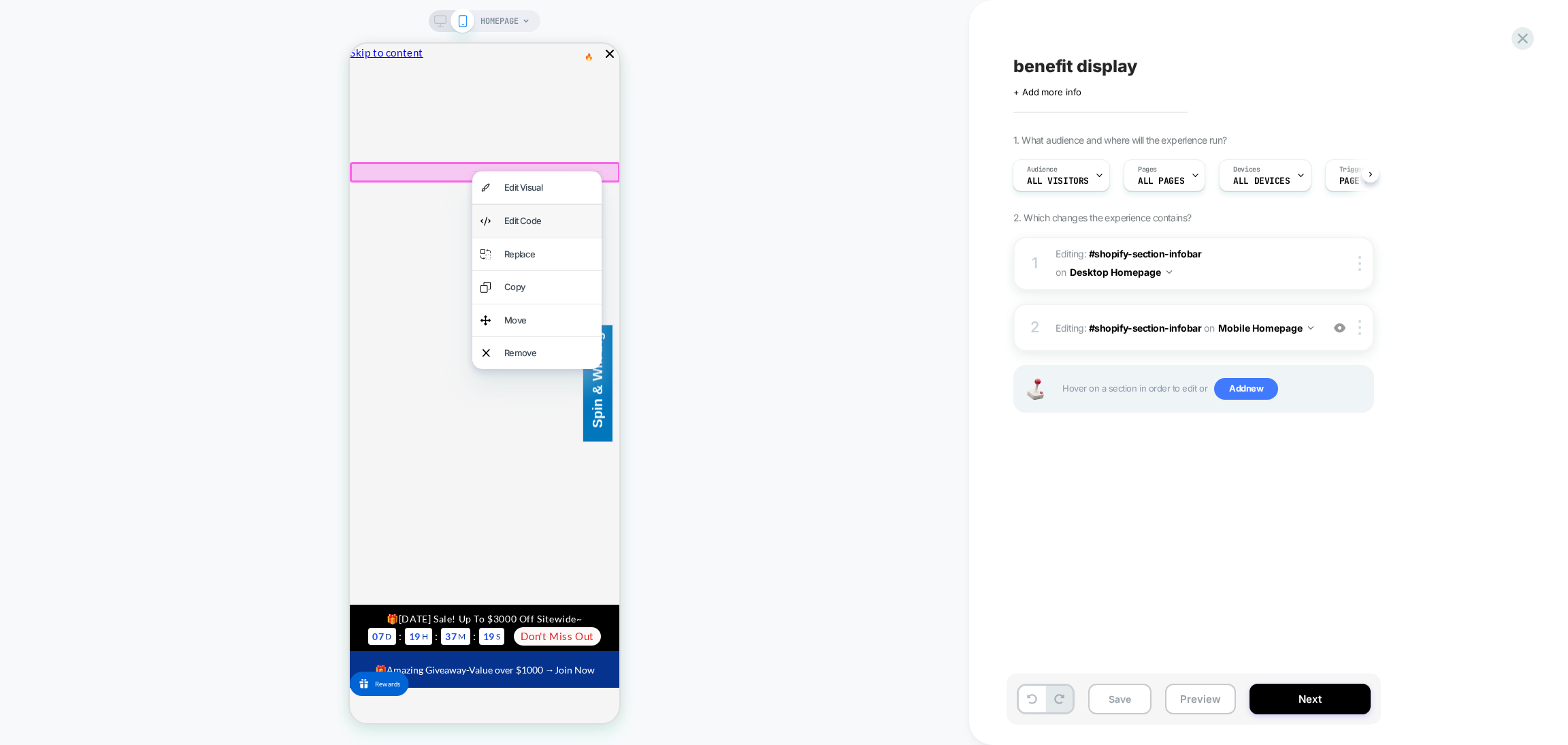
click at [527, 228] on div "Edit Code" at bounding box center [549, 221] width 89 height 16
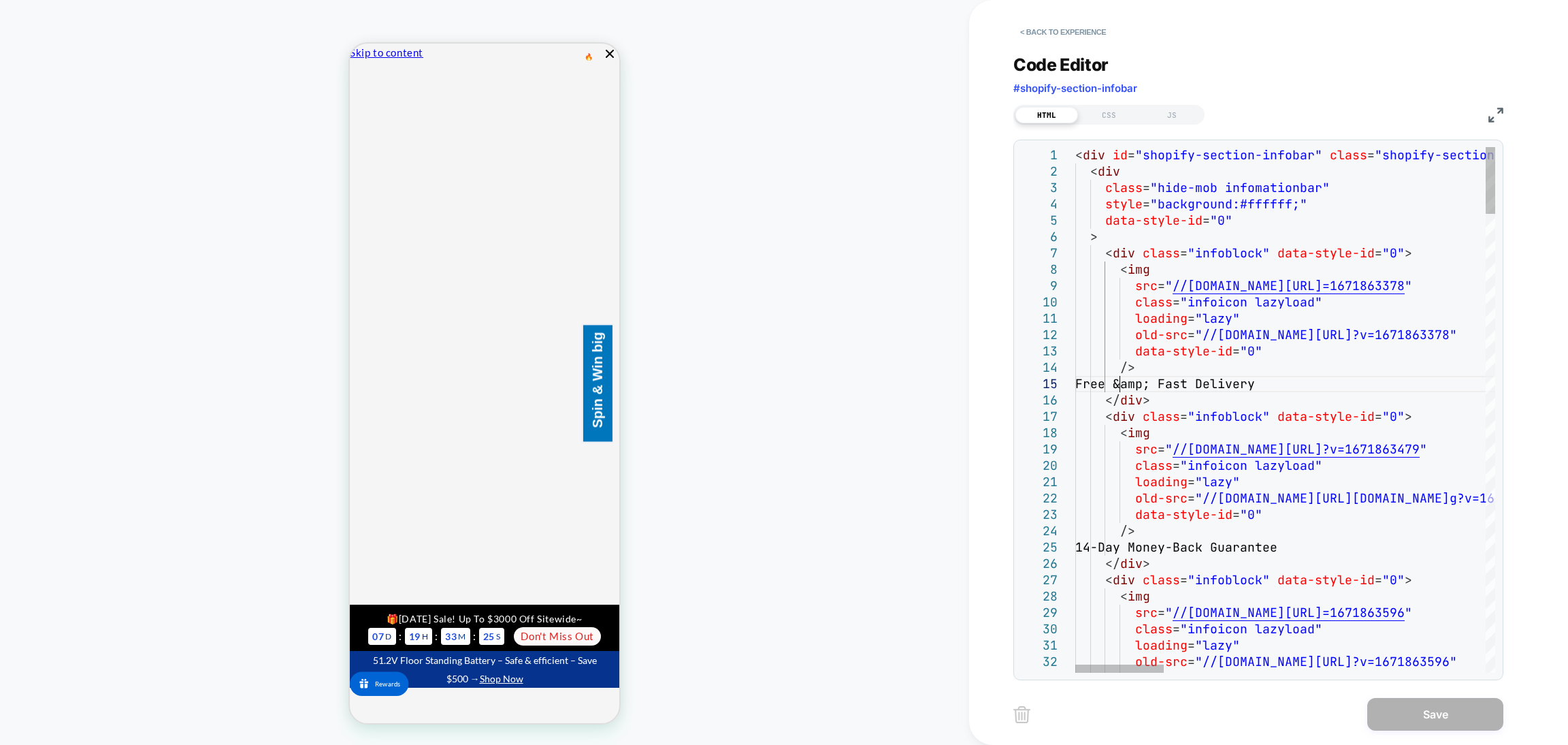
scroll to position [0, 0]
drag, startPoint x: 1120, startPoint y: 385, endPoint x: 1297, endPoint y: 382, distance: 177.0
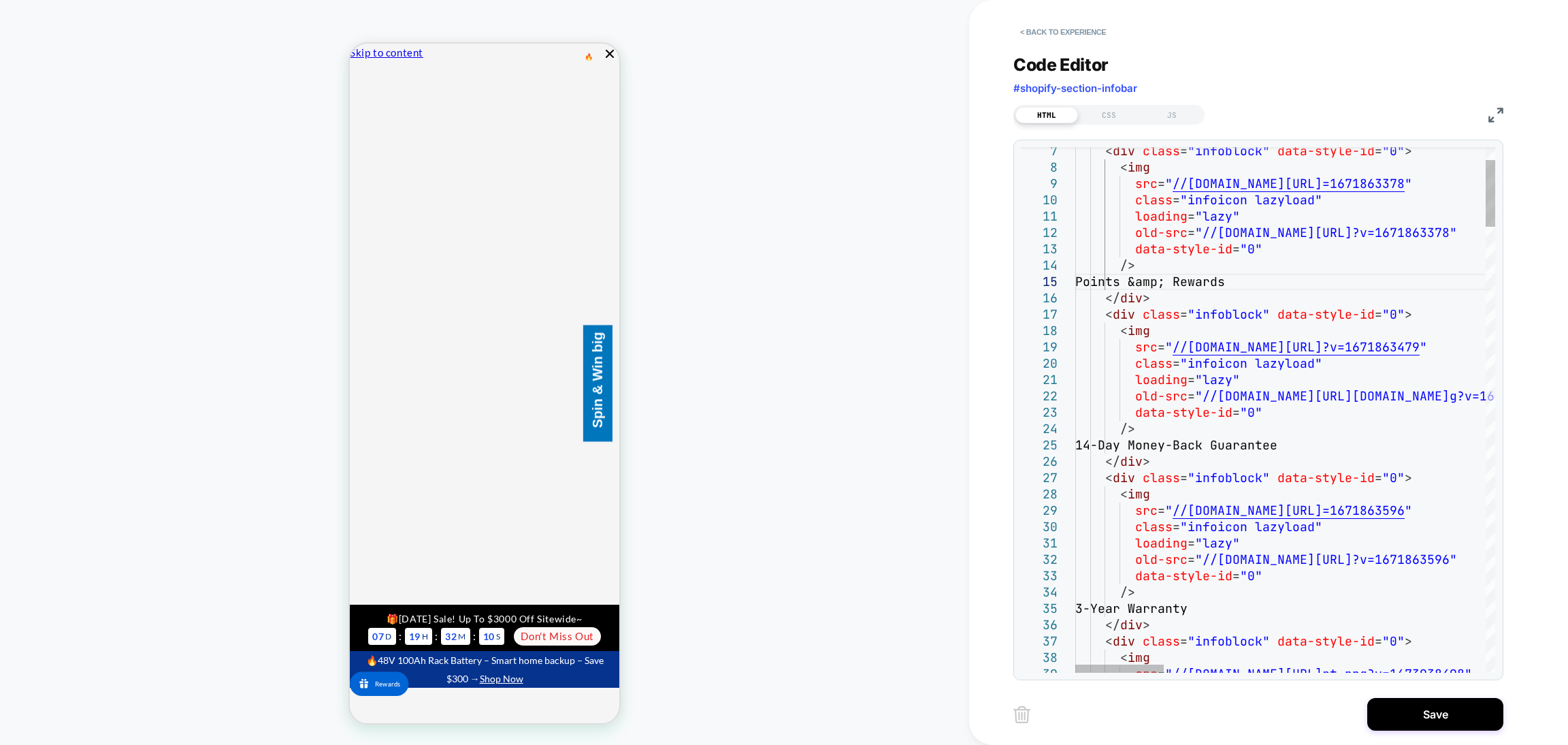
drag, startPoint x: 1120, startPoint y: 446, endPoint x: 1316, endPoint y: 445, distance: 196.0
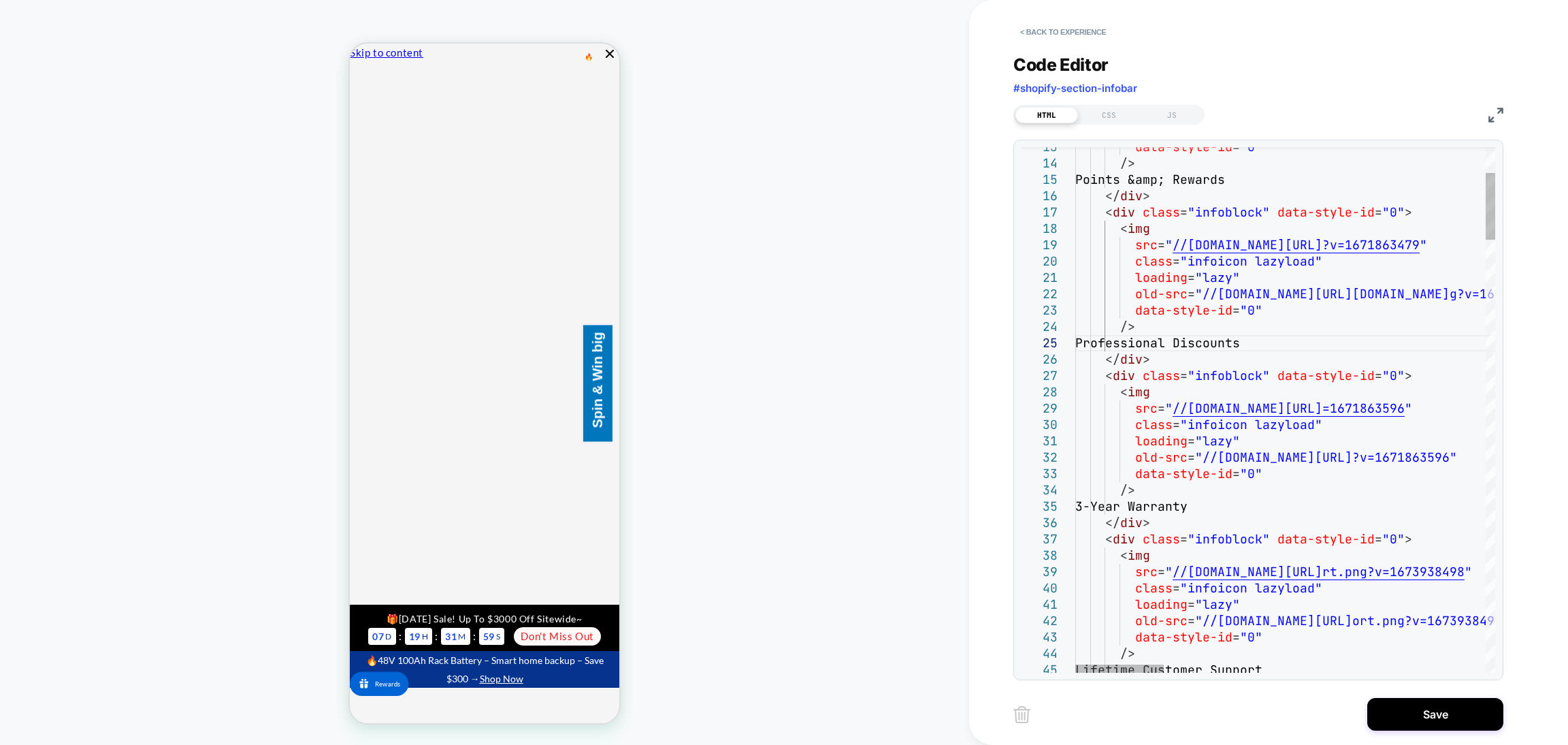
drag, startPoint x: 1126, startPoint y: 507, endPoint x: 1230, endPoint y: 509, distance: 104.0
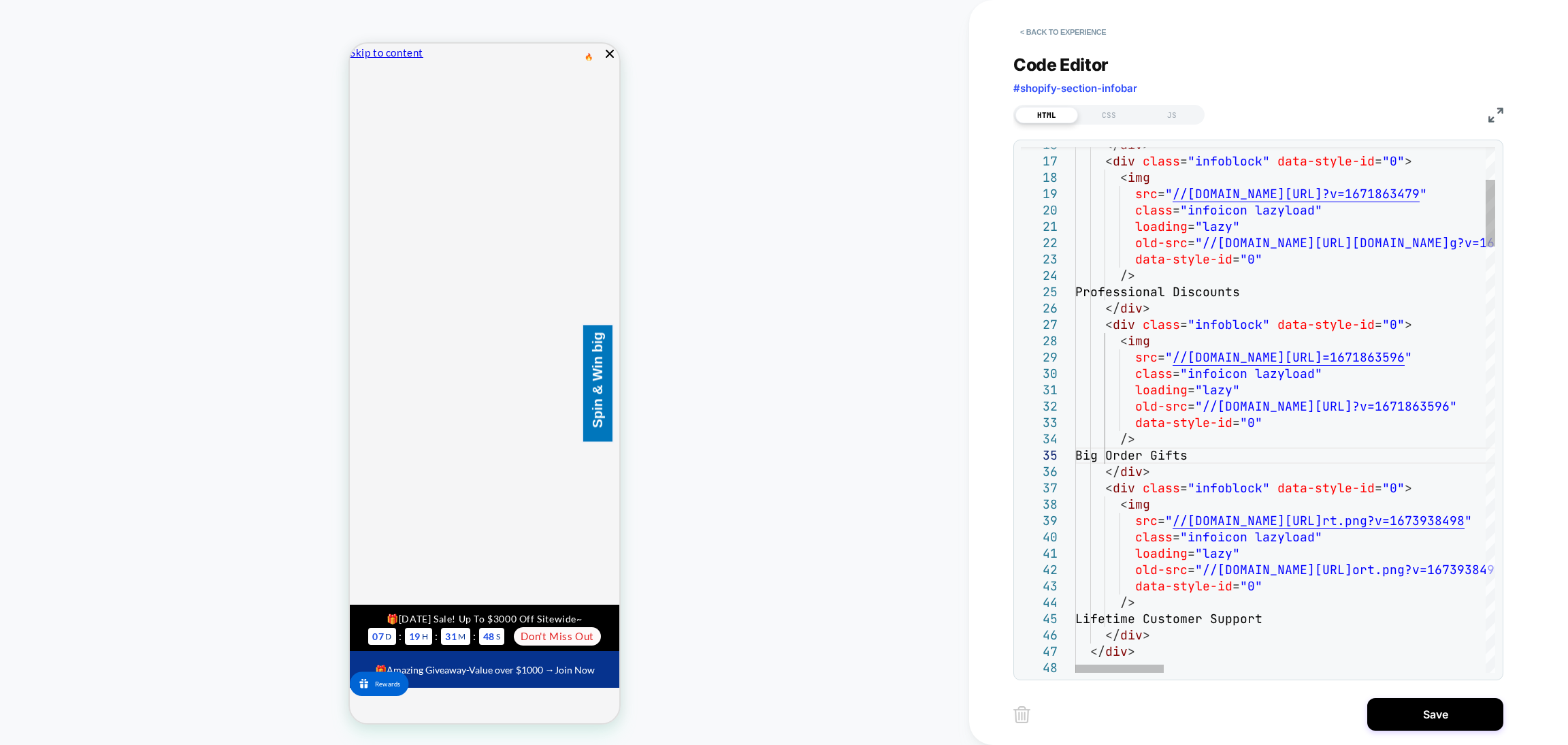
drag, startPoint x: 1134, startPoint y: 619, endPoint x: 1301, endPoint y: 622, distance: 167.0
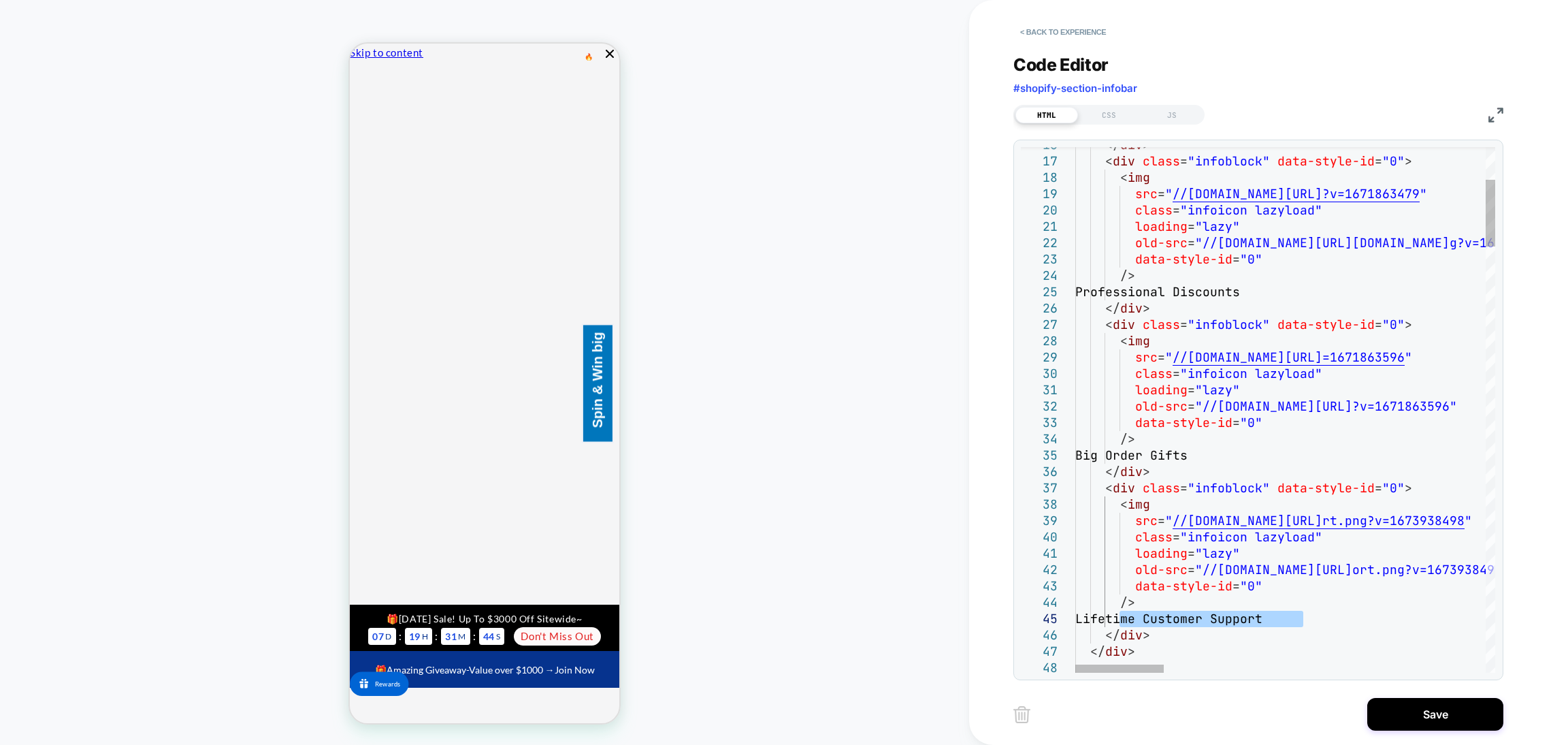
type textarea "**********"
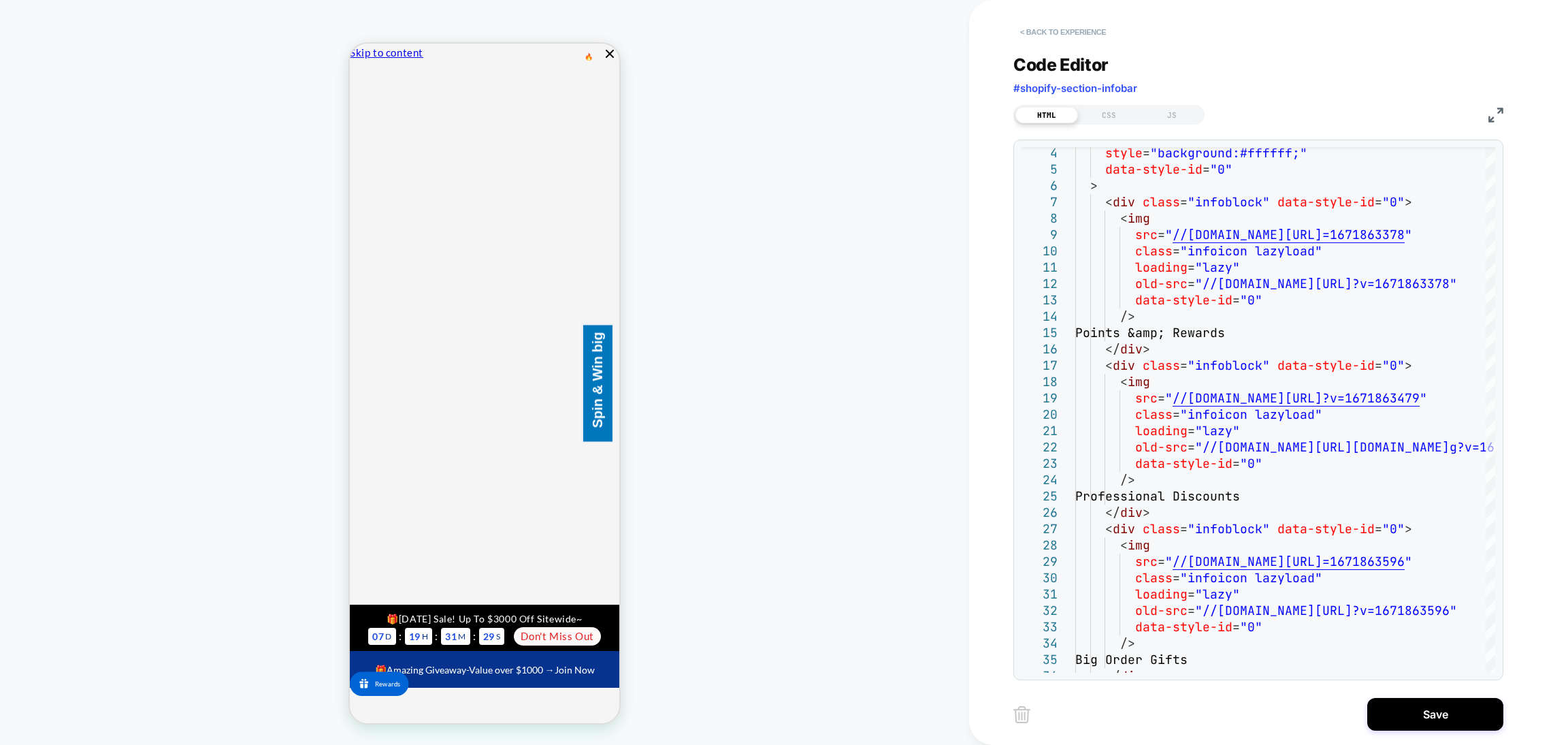
click at [1090, 37] on button "< Back to experience" at bounding box center [1063, 32] width 99 height 22
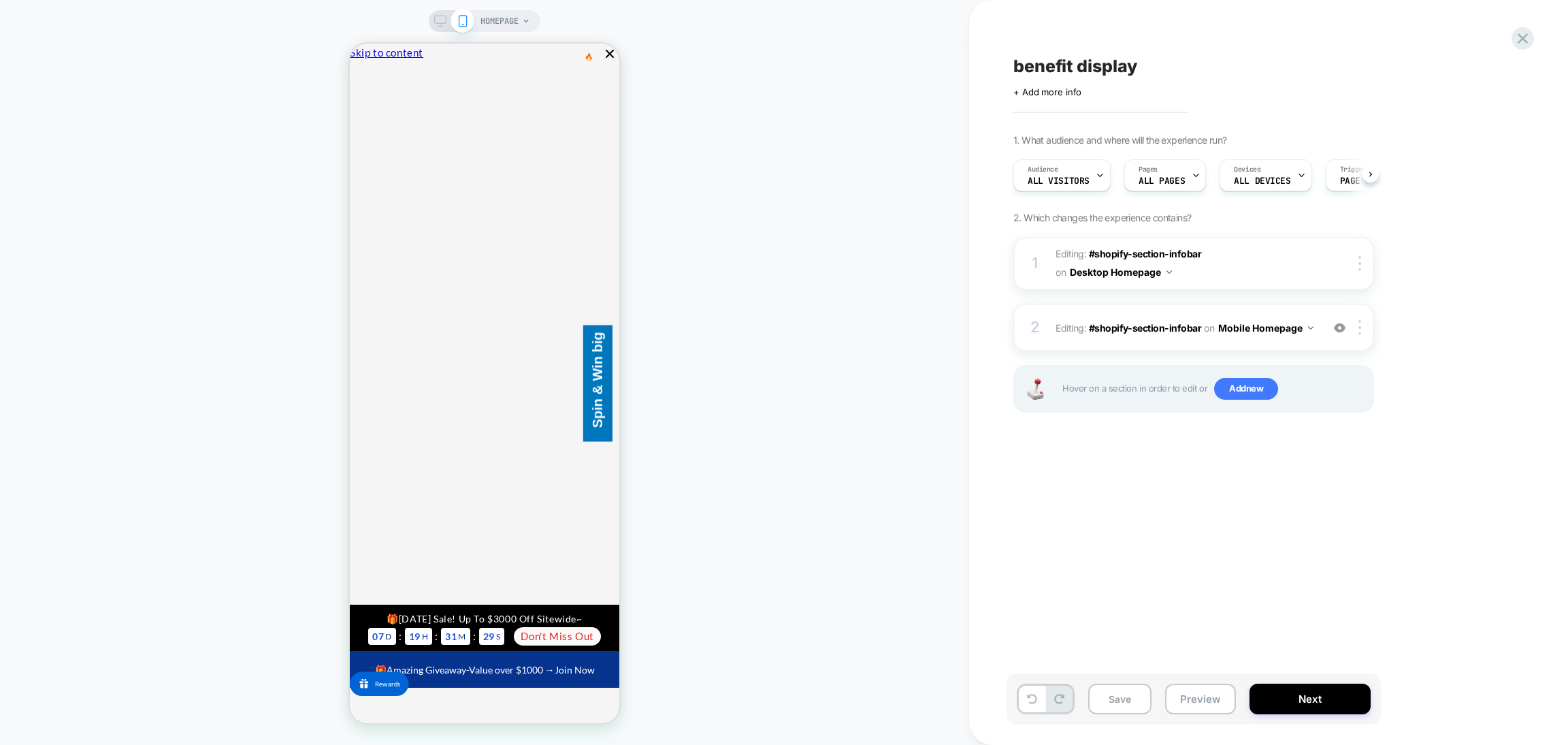
scroll to position [0, 1]
click at [436, 28] on div "HOMEPAGE" at bounding box center [484, 20] width 111 height 22
click at [439, 29] on div "HOMEPAGE" at bounding box center [484, 20] width 111 height 22
click at [443, 20] on icon at bounding box center [440, 20] width 12 height 12
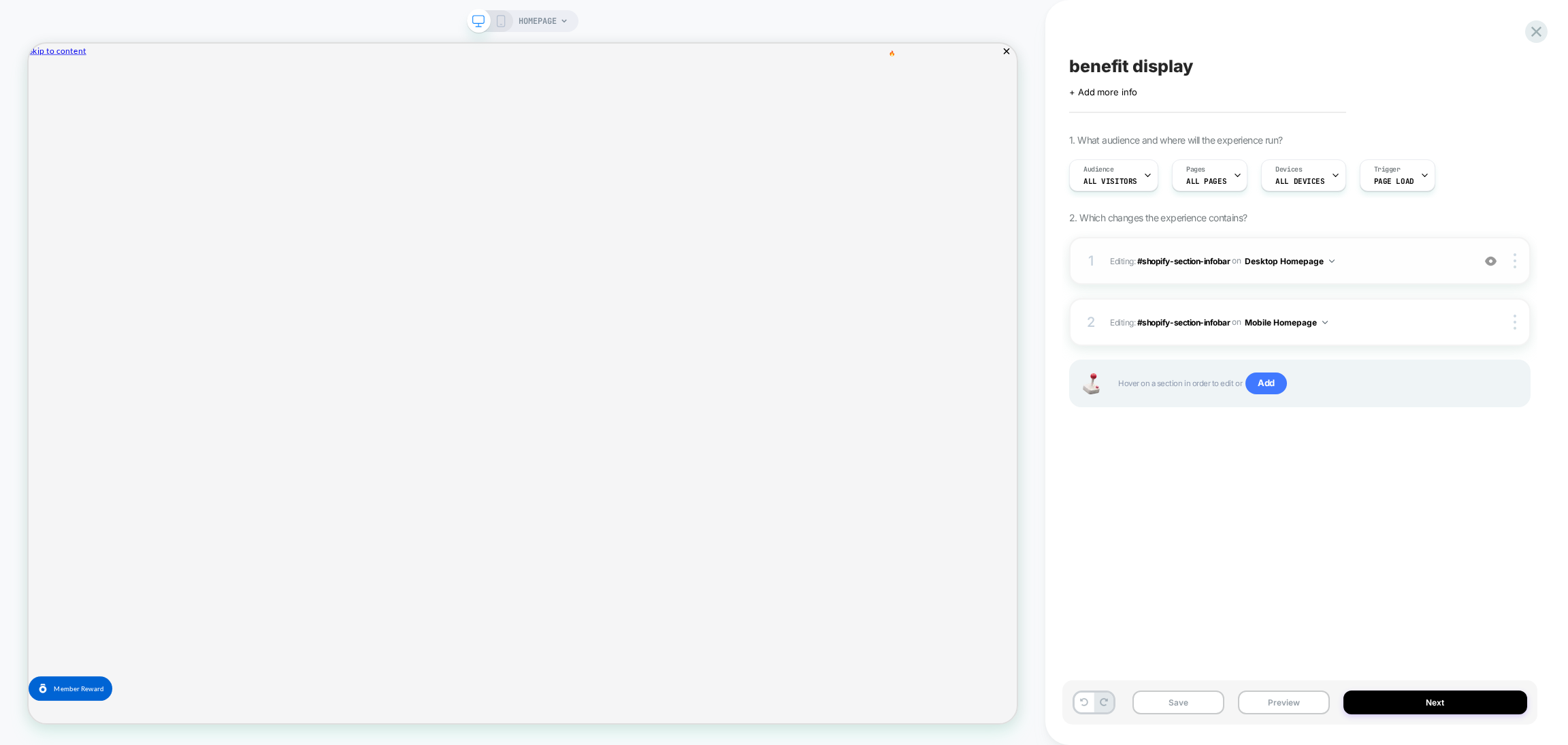
click at [1488, 261] on img at bounding box center [1491, 261] width 11 height 11
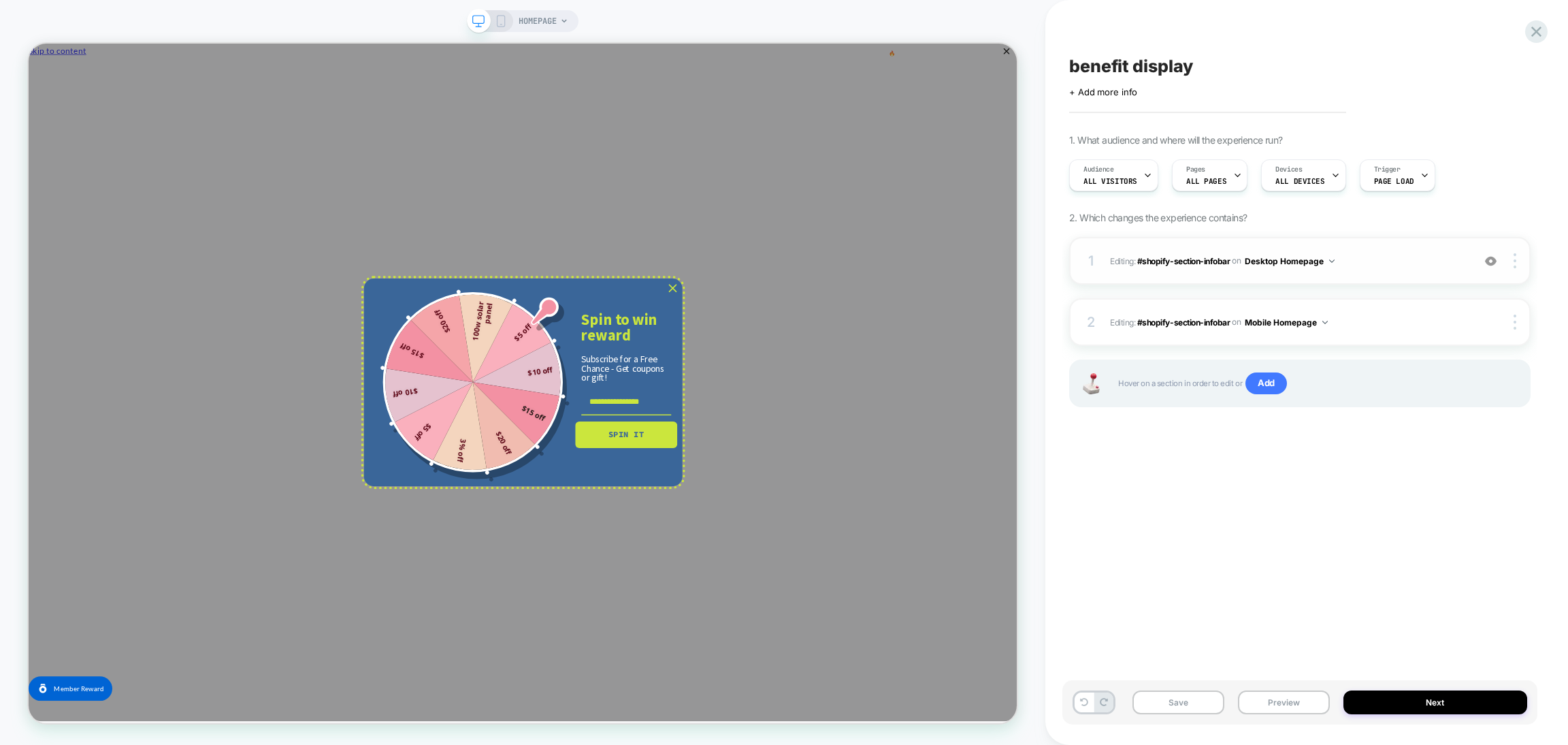
click at [1488, 261] on img at bounding box center [1491, 261] width 11 height 11
click at [1494, 262] on img at bounding box center [1491, 261] width 11 height 11
click at [887, 370] on icon "close icon" at bounding box center [887, 370] width 11 height 11
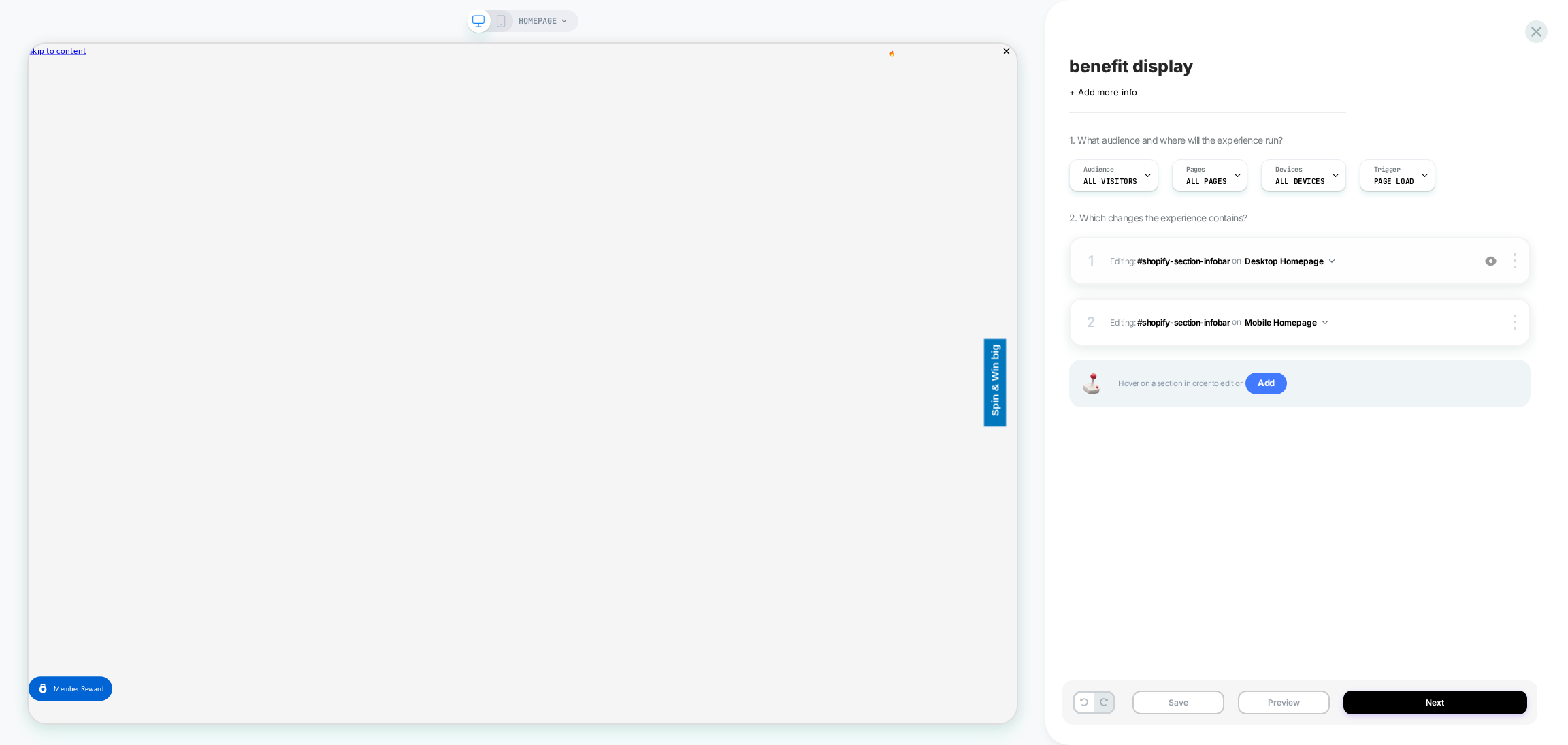
click at [495, 27] on div "HOMEPAGE" at bounding box center [522, 20] width 111 height 22
click at [500, 25] on icon at bounding box center [501, 20] width 12 height 12
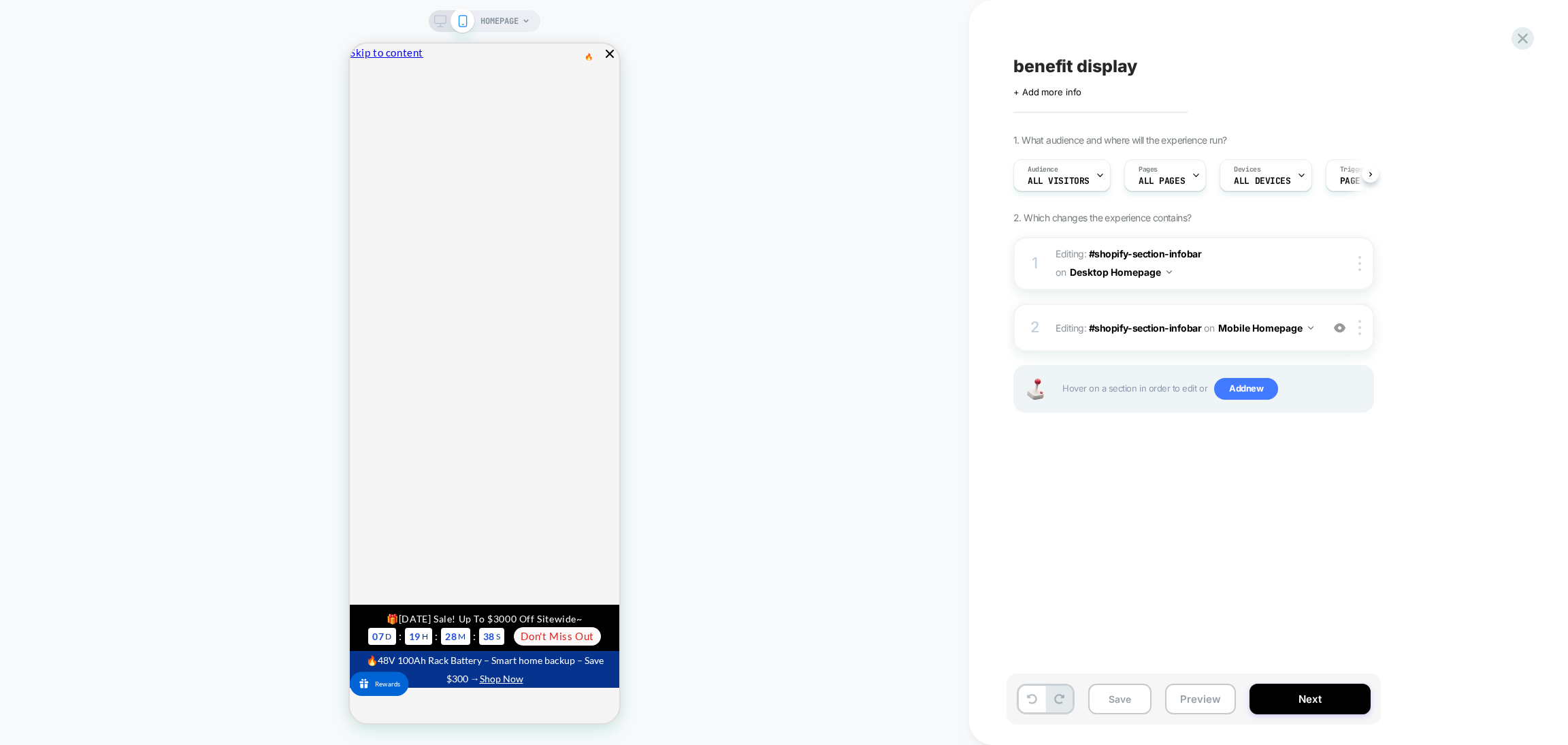
scroll to position [0, 1]
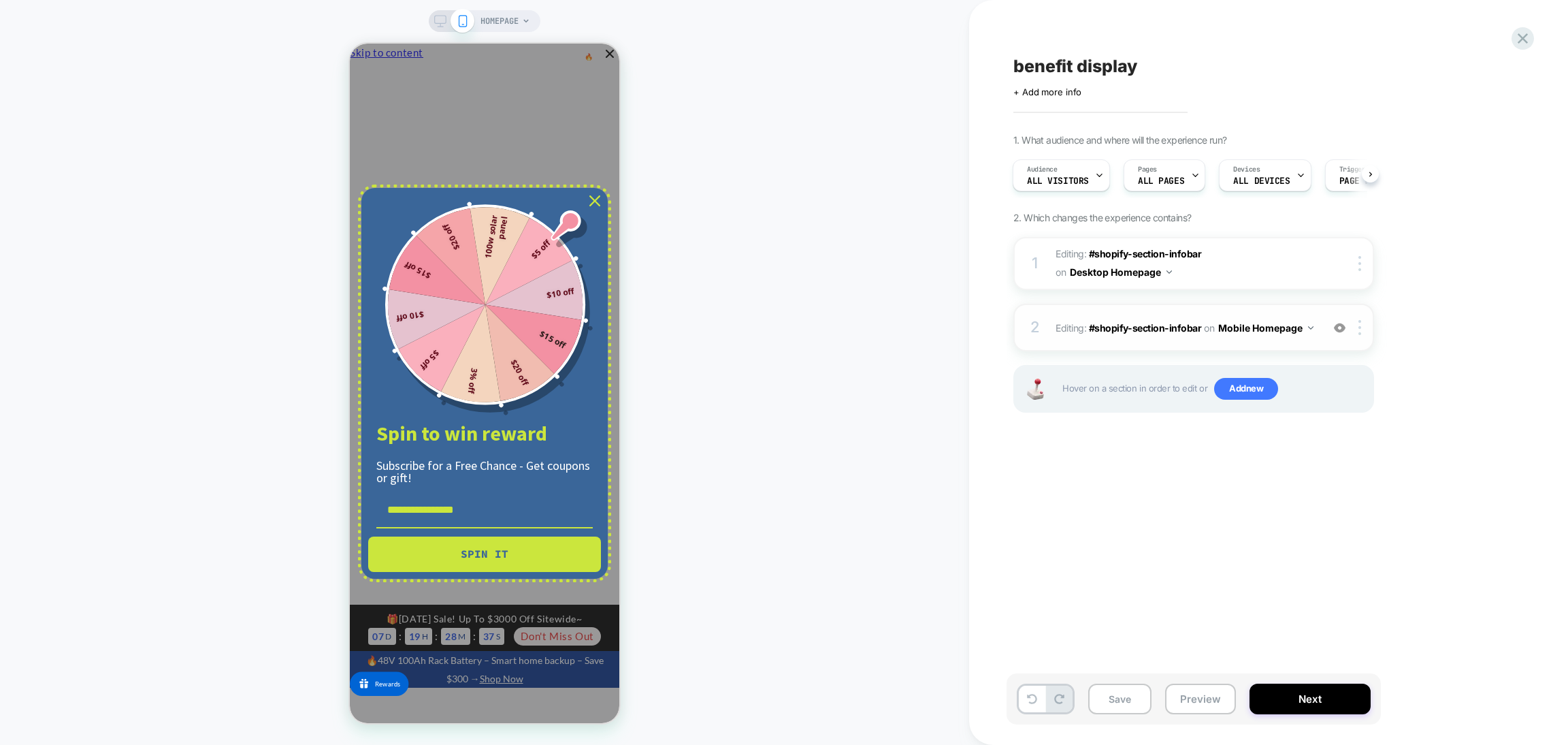
click at [1163, 341] on div "2 Editing : #shopify-section-infobar #shopify-section-infobar on Mobile Homepag…" at bounding box center [1194, 328] width 361 height 48
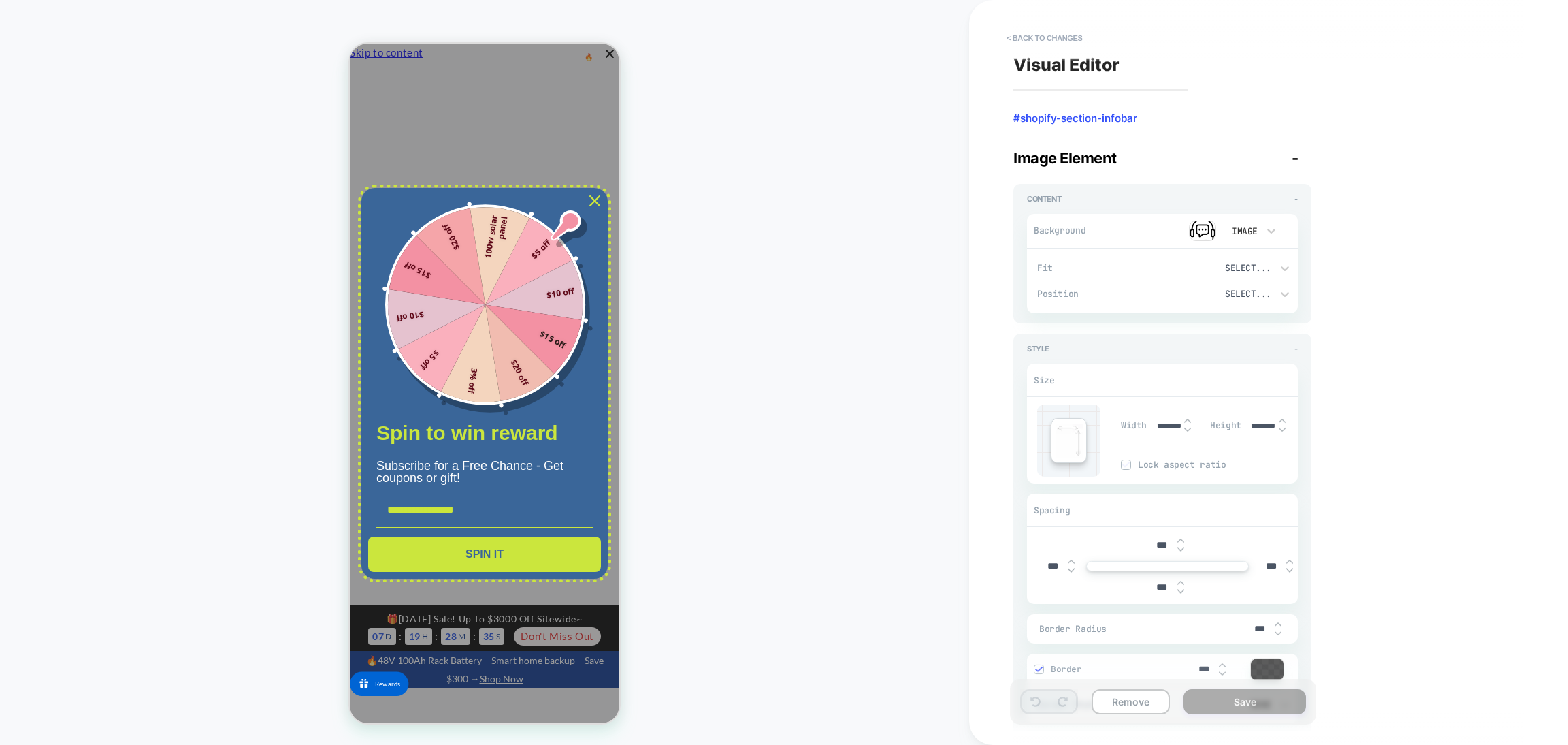
type textarea "*"
click at [1048, 41] on button "< Back to changes" at bounding box center [1044, 38] width 90 height 22
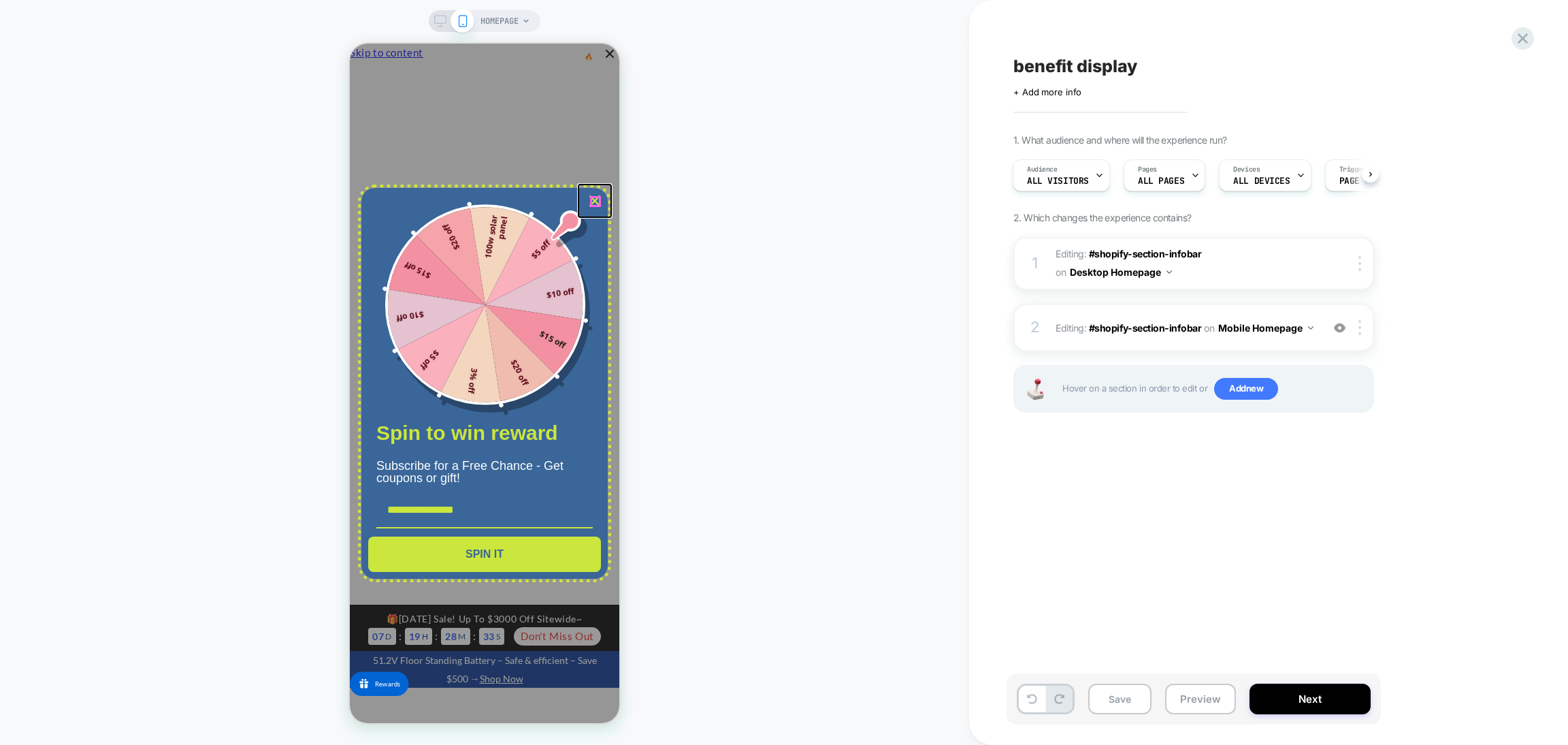
click at [593, 200] on icon "close icon" at bounding box center [594, 200] width 11 height 11
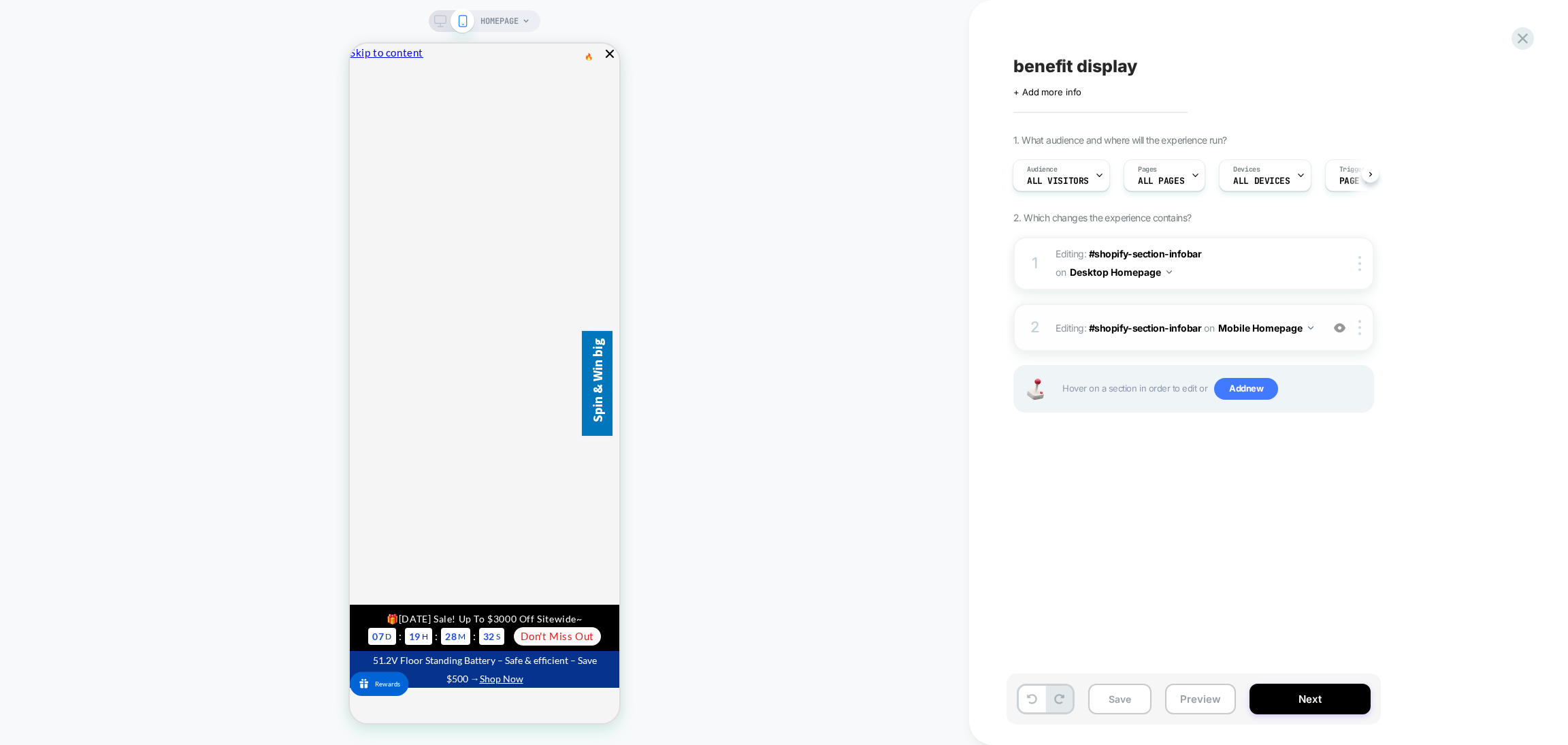
click at [1330, 324] on div at bounding box center [1340, 327] width 23 height 15
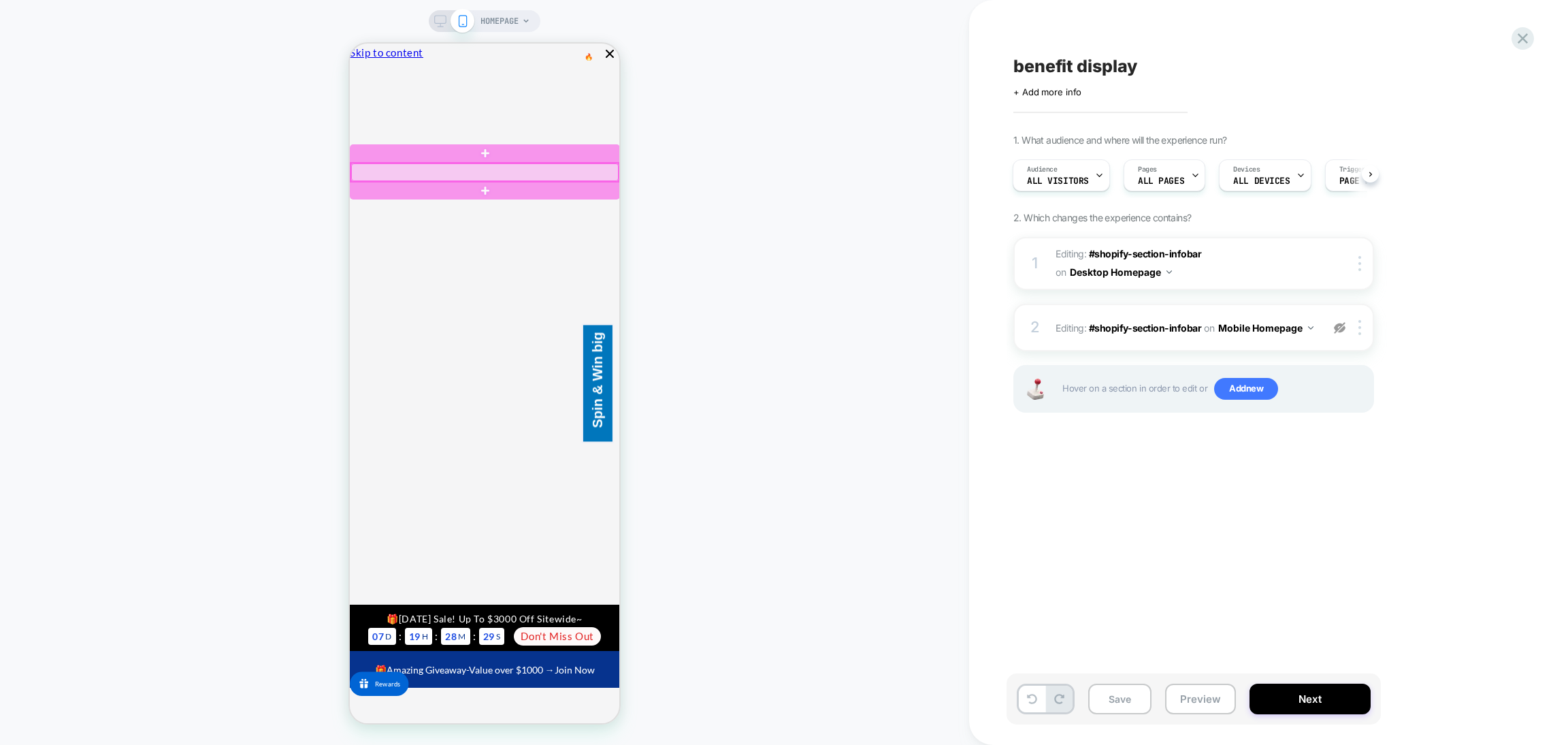
click at [463, 171] on div at bounding box center [484, 172] width 267 height 18
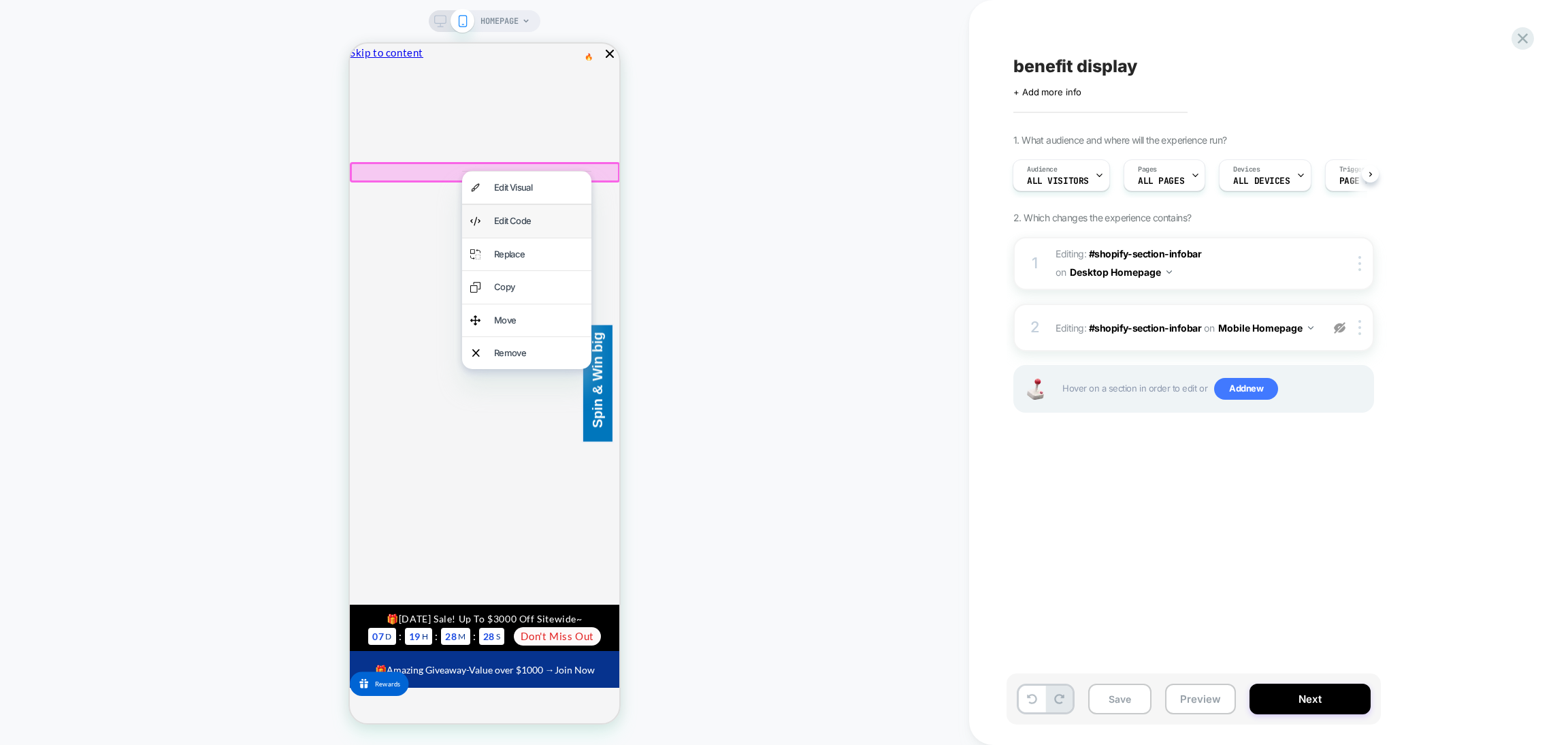
click at [525, 226] on div "Edit Code" at bounding box center [539, 221] width 89 height 16
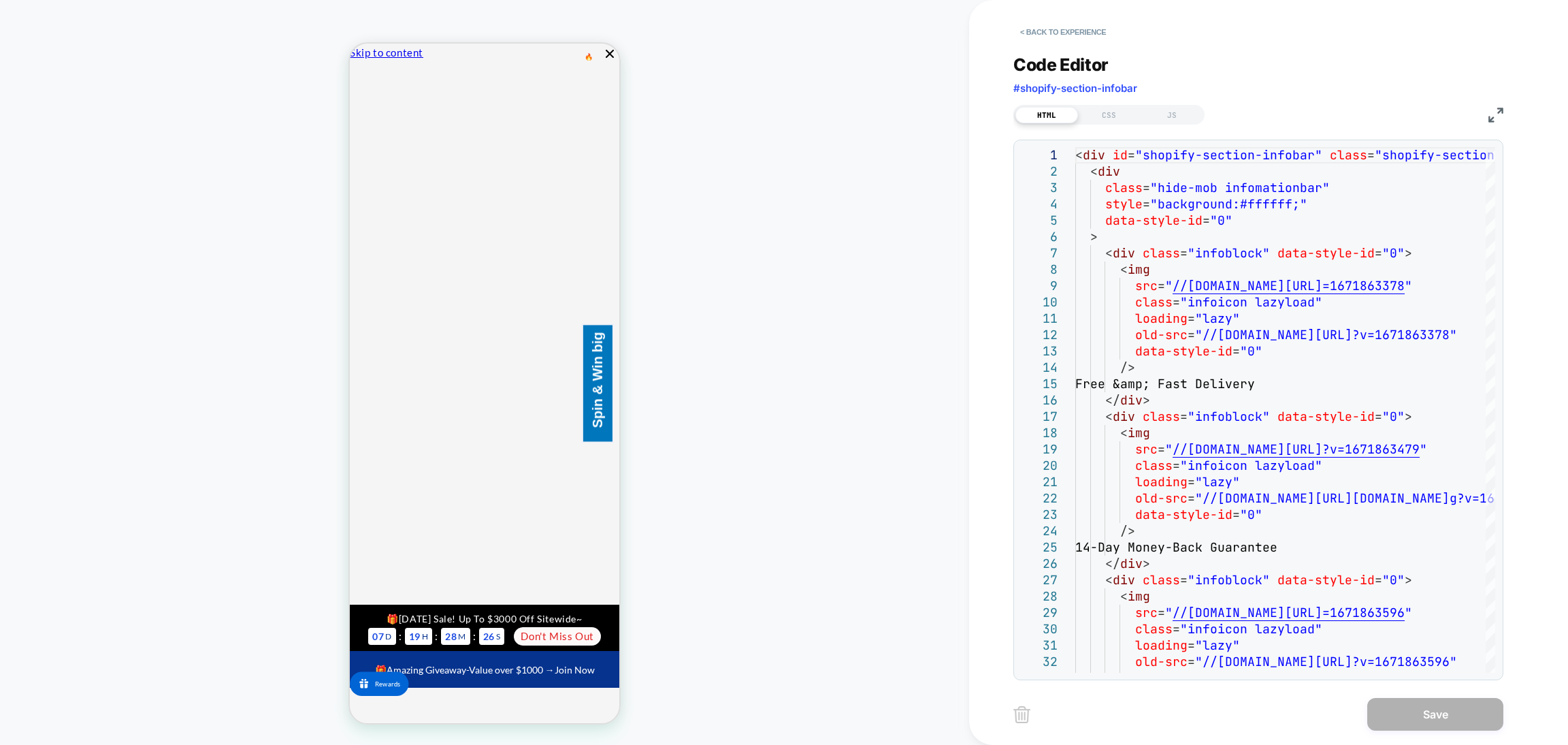
click at [1492, 122] on div "HTML CSS JS" at bounding box center [1258, 113] width 490 height 23
click at [1492, 114] on img at bounding box center [1495, 115] width 15 height 15
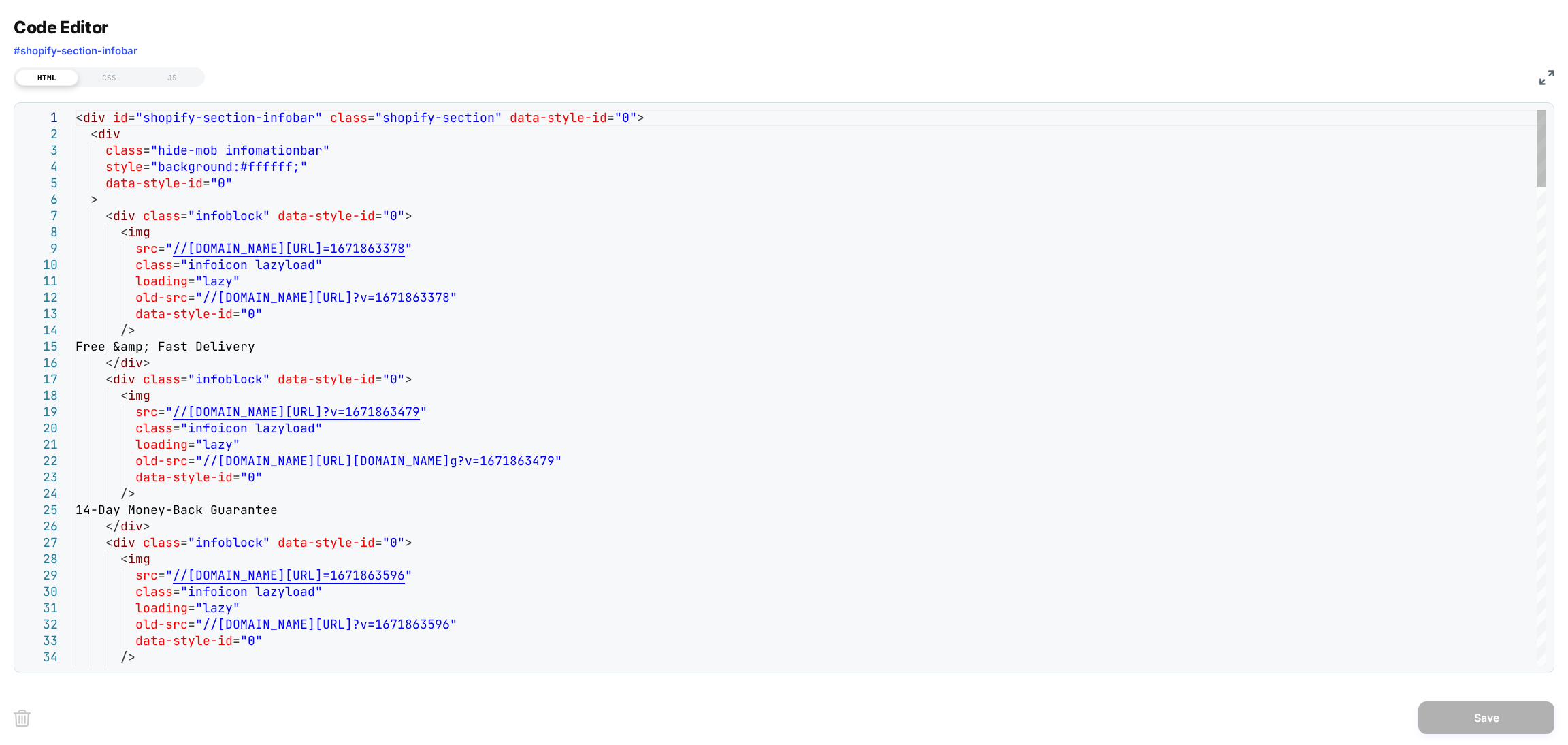
drag, startPoint x: 218, startPoint y: 345, endPoint x: 309, endPoint y: 346, distance: 91.0
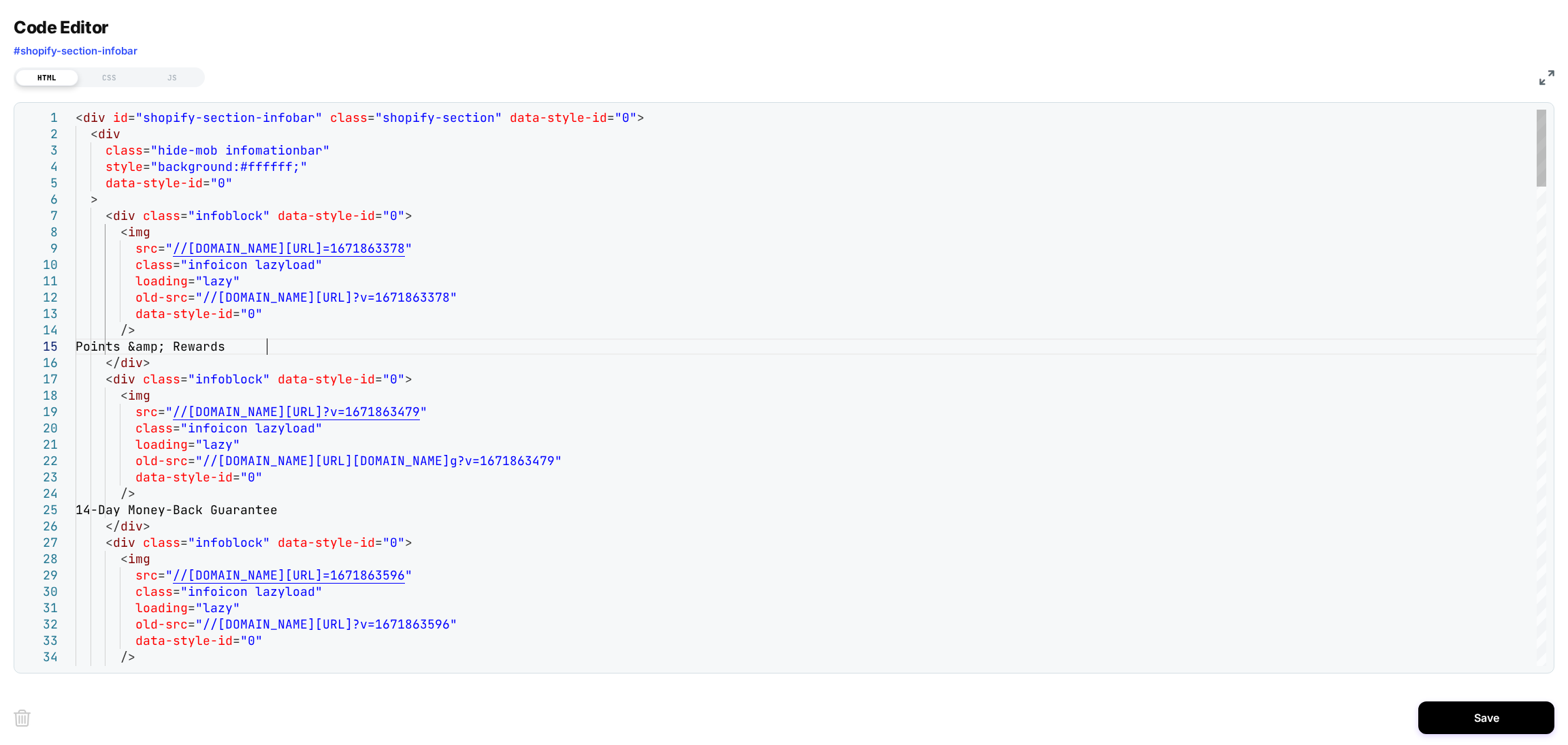
scroll to position [65, 188]
drag, startPoint x: 318, startPoint y: 510, endPoint x: 122, endPoint y: 510, distance: 196.0
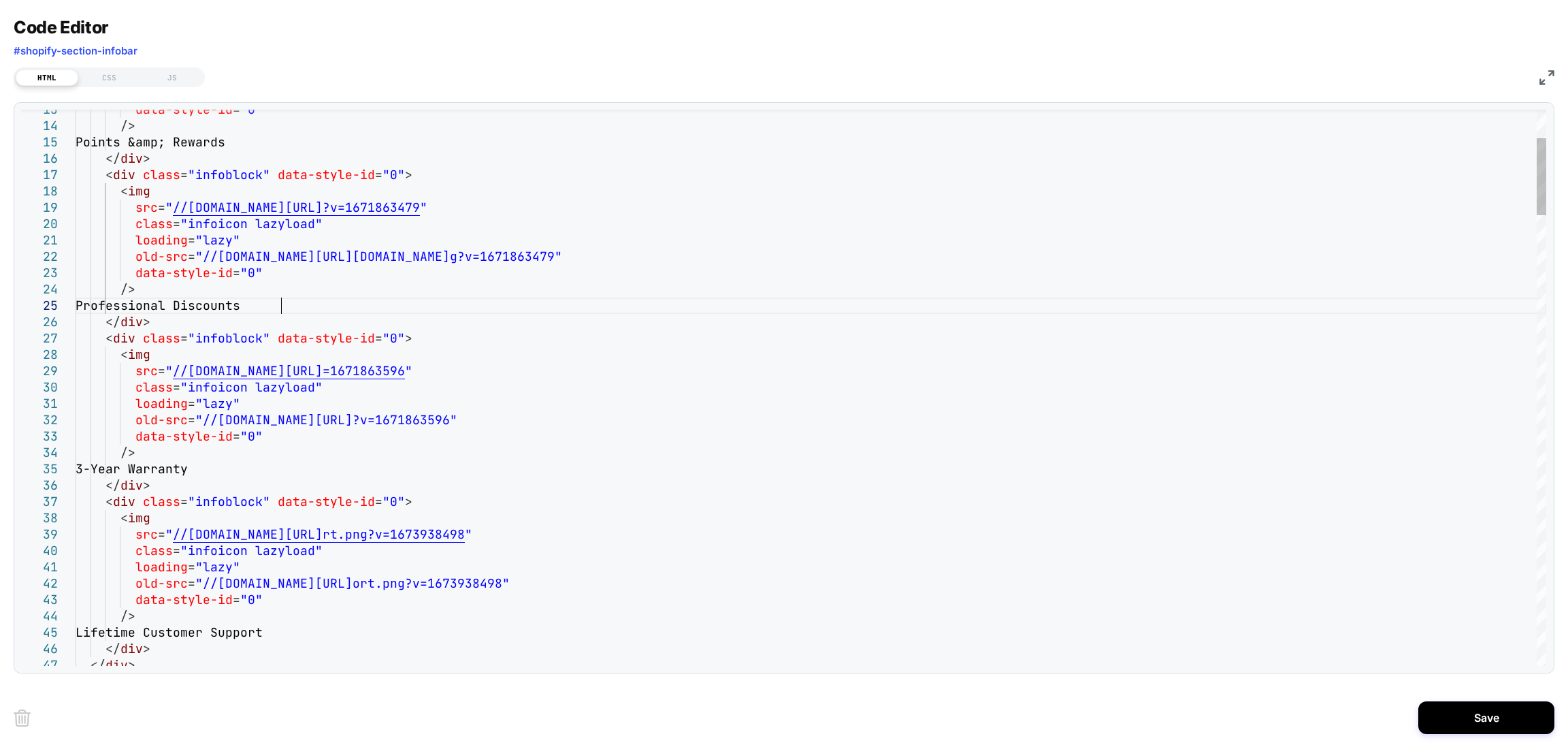
drag, startPoint x: 232, startPoint y: 468, endPoint x: 121, endPoint y: 476, distance: 111.3
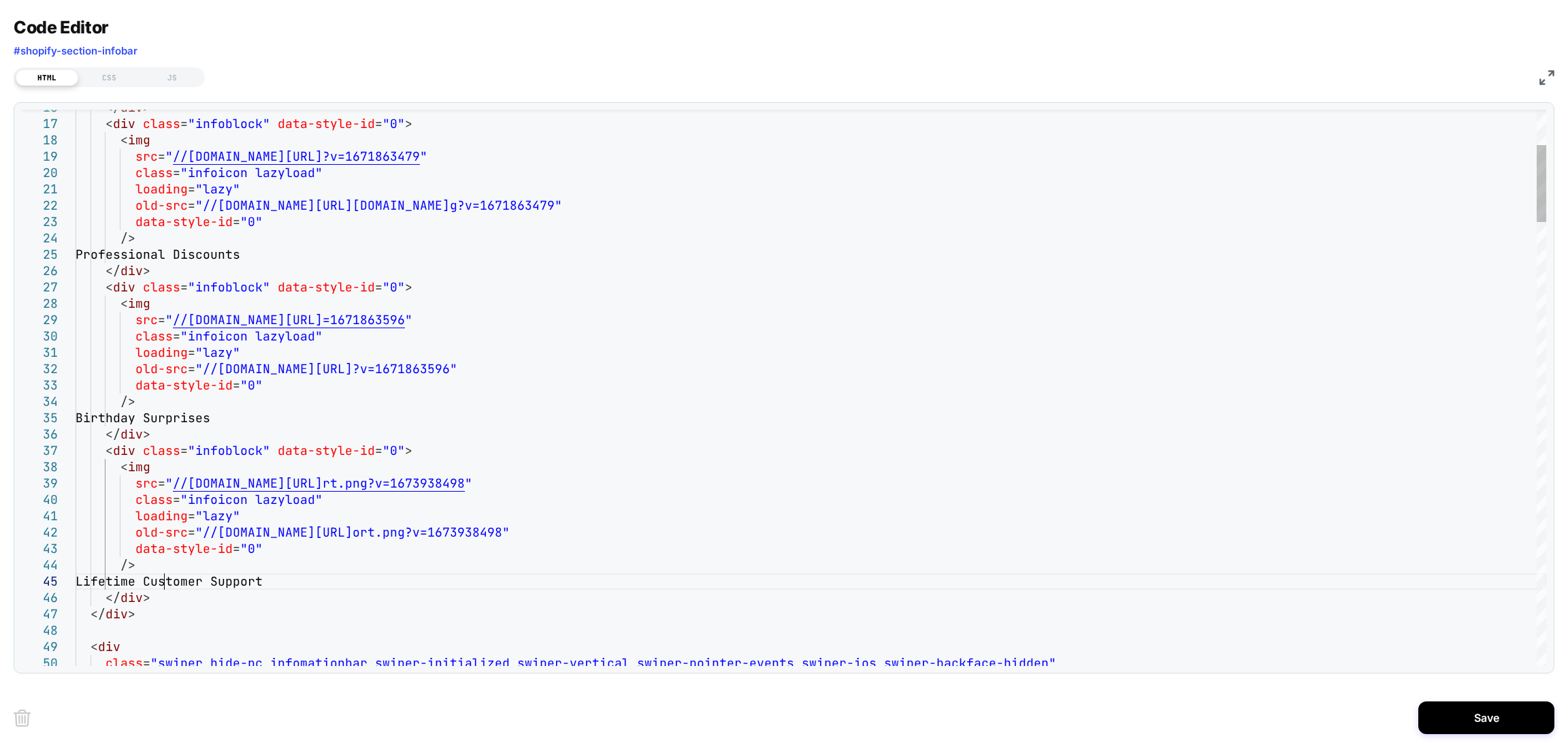
drag, startPoint x: 250, startPoint y: 595, endPoint x: 118, endPoint y: 588, distance: 132.2
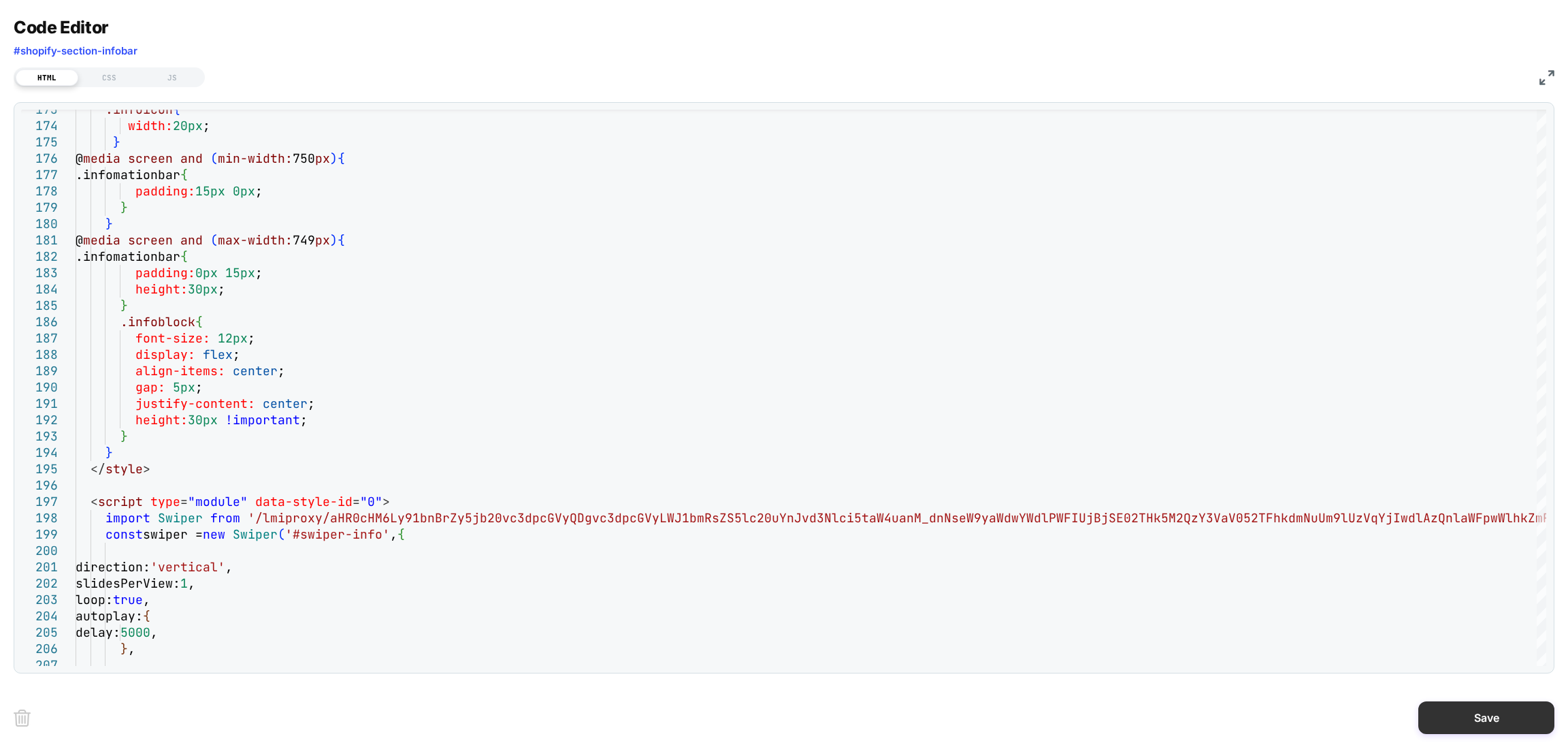
type textarea "**********"
click at [1441, 717] on button "Save" at bounding box center [1486, 717] width 136 height 32
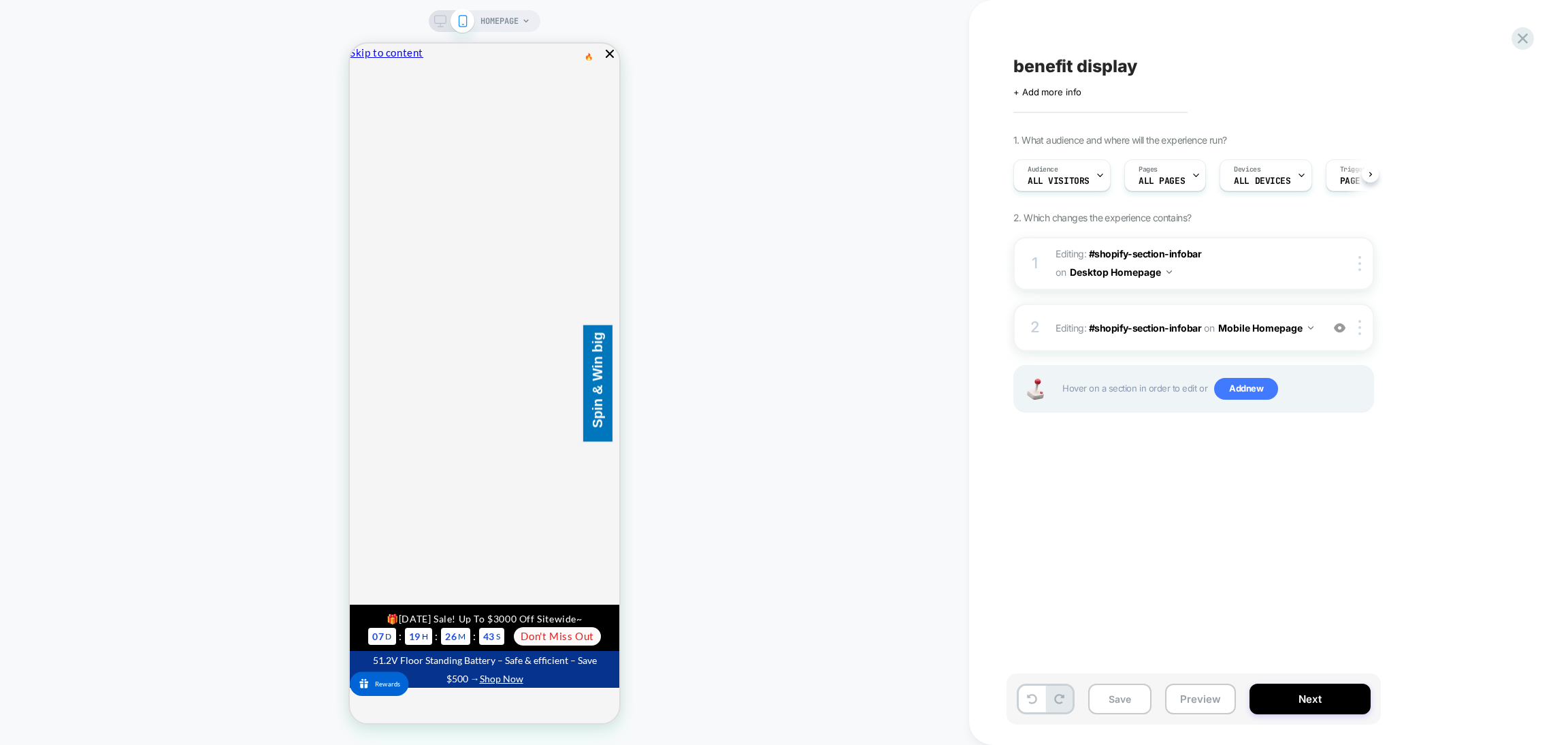
scroll to position [0, 1]
click at [1263, 344] on div "2 Editing : #shopify-section-infobar #shopify-section-infobar on Mobile Homepag…" at bounding box center [1194, 328] width 361 height 48
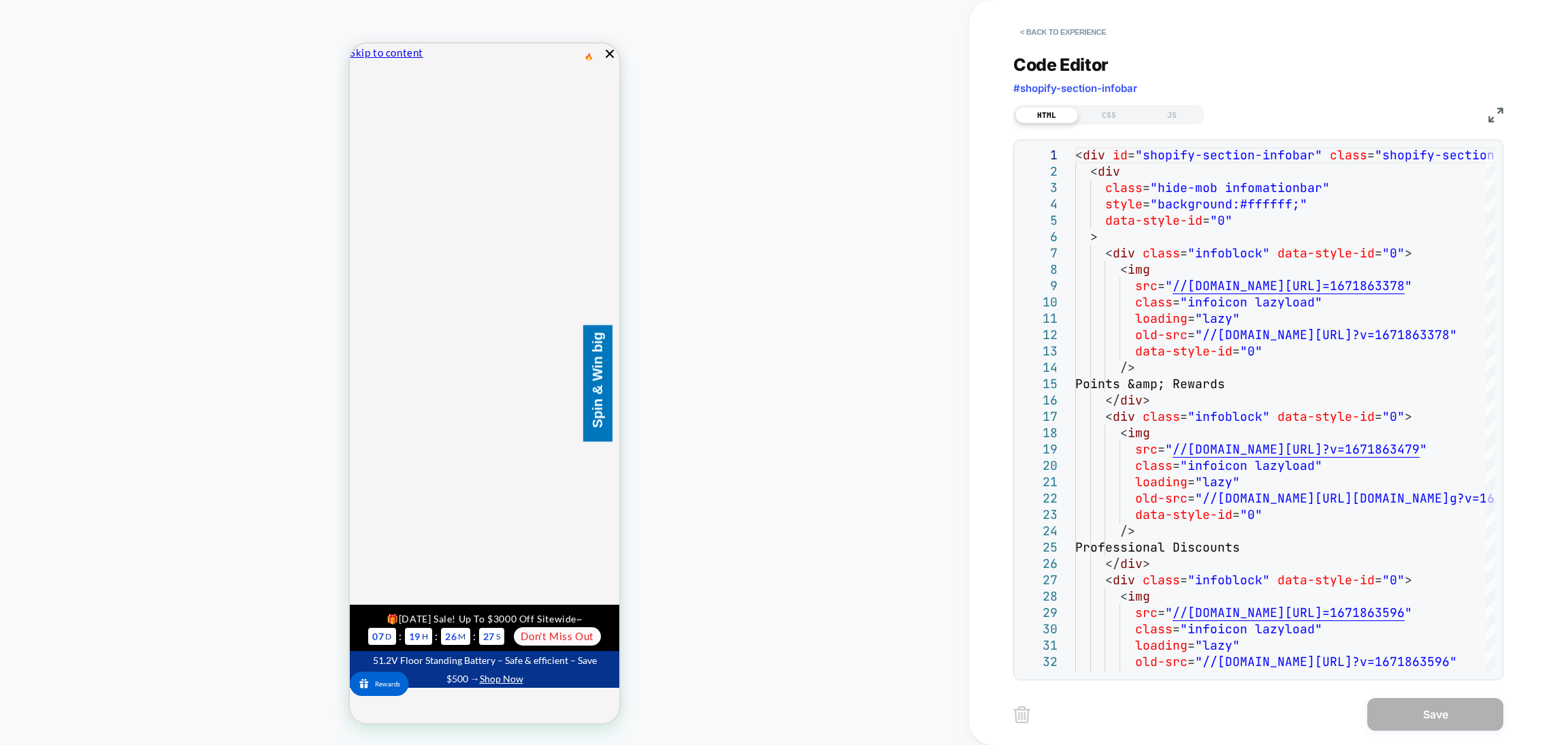
click at [778, 266] on div "HOMEPAGE" at bounding box center [484, 372] width 969 height 718
click at [1065, 34] on button "< Back to experience" at bounding box center [1063, 32] width 99 height 22
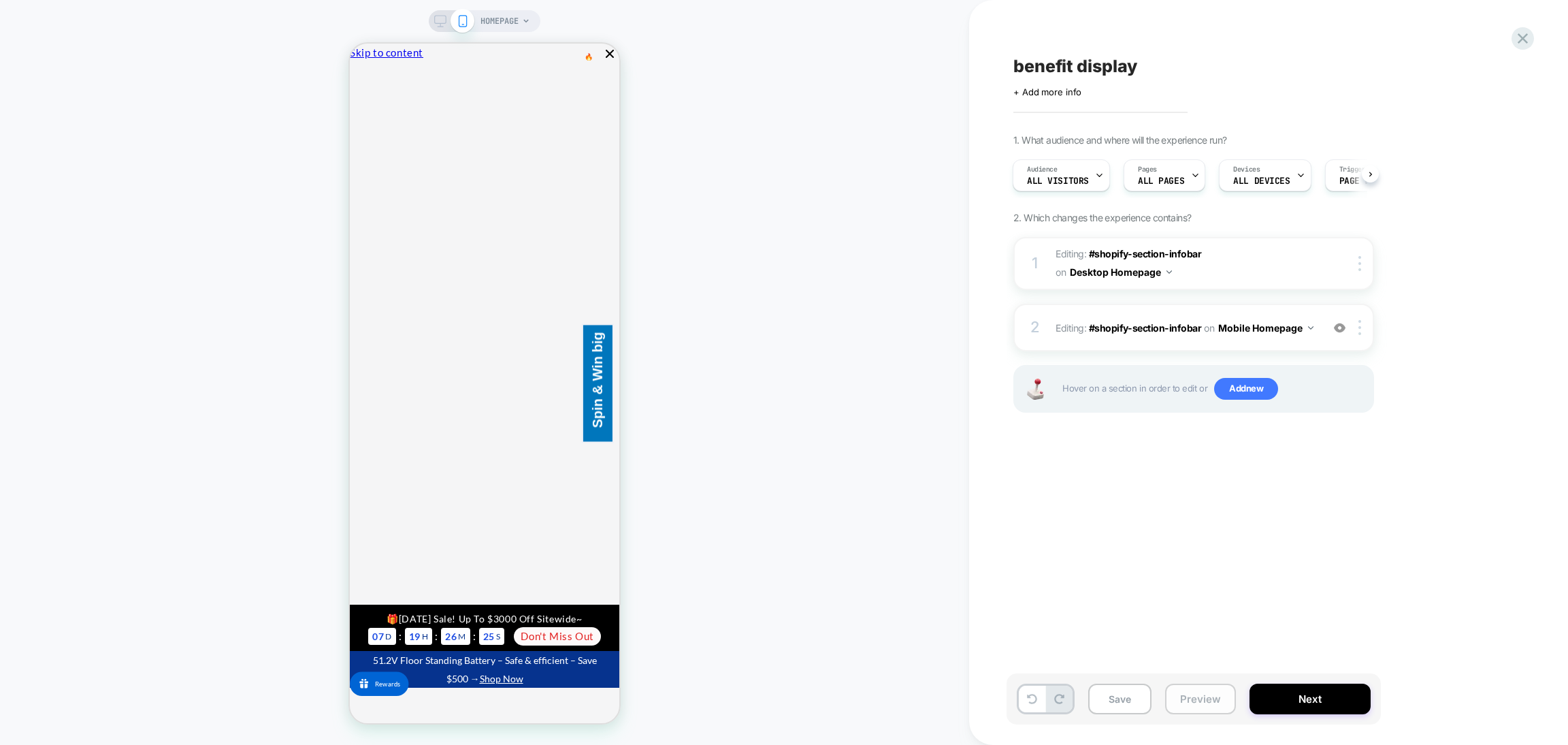
click at [1199, 695] on button "Preview" at bounding box center [1201, 698] width 71 height 30
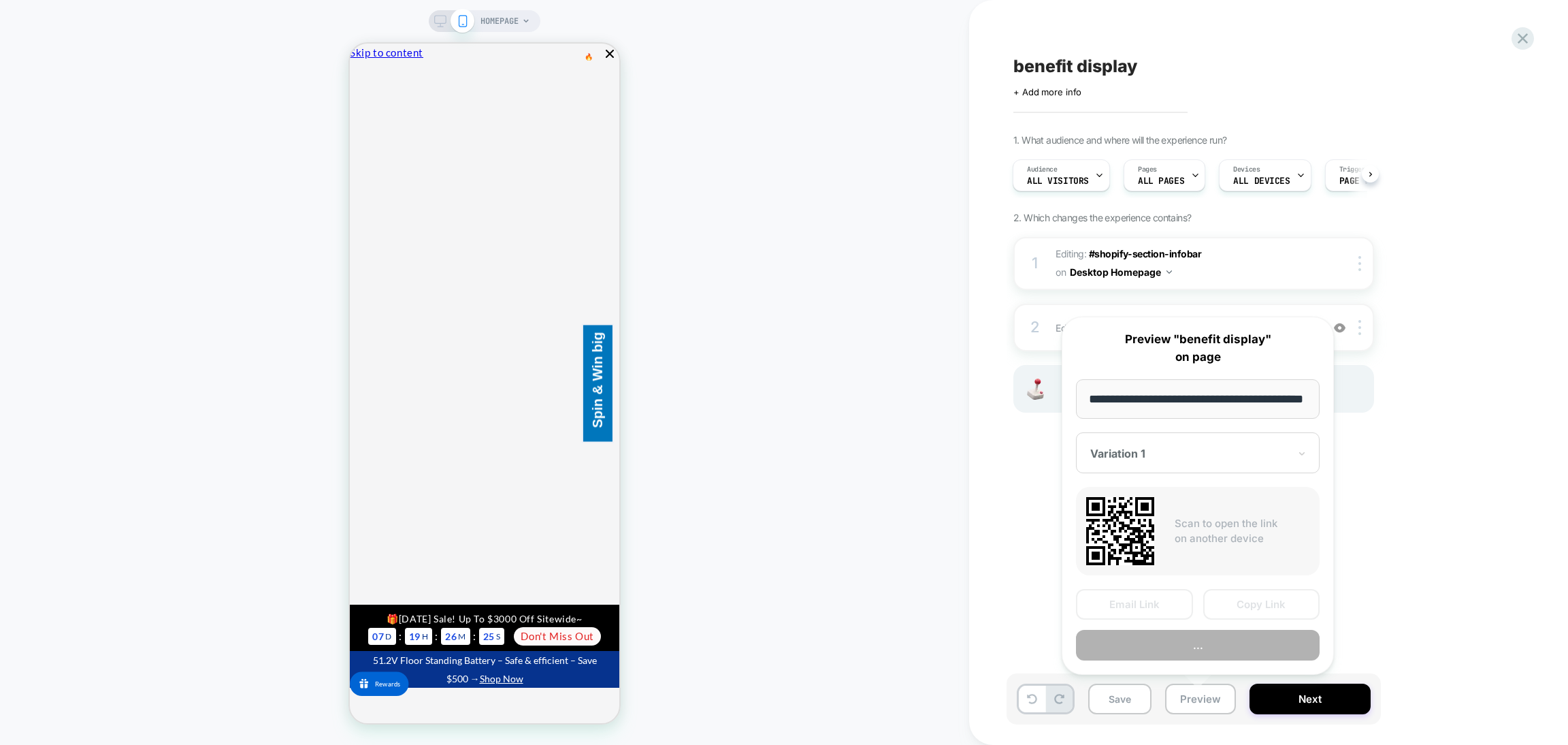
scroll to position [0, 51]
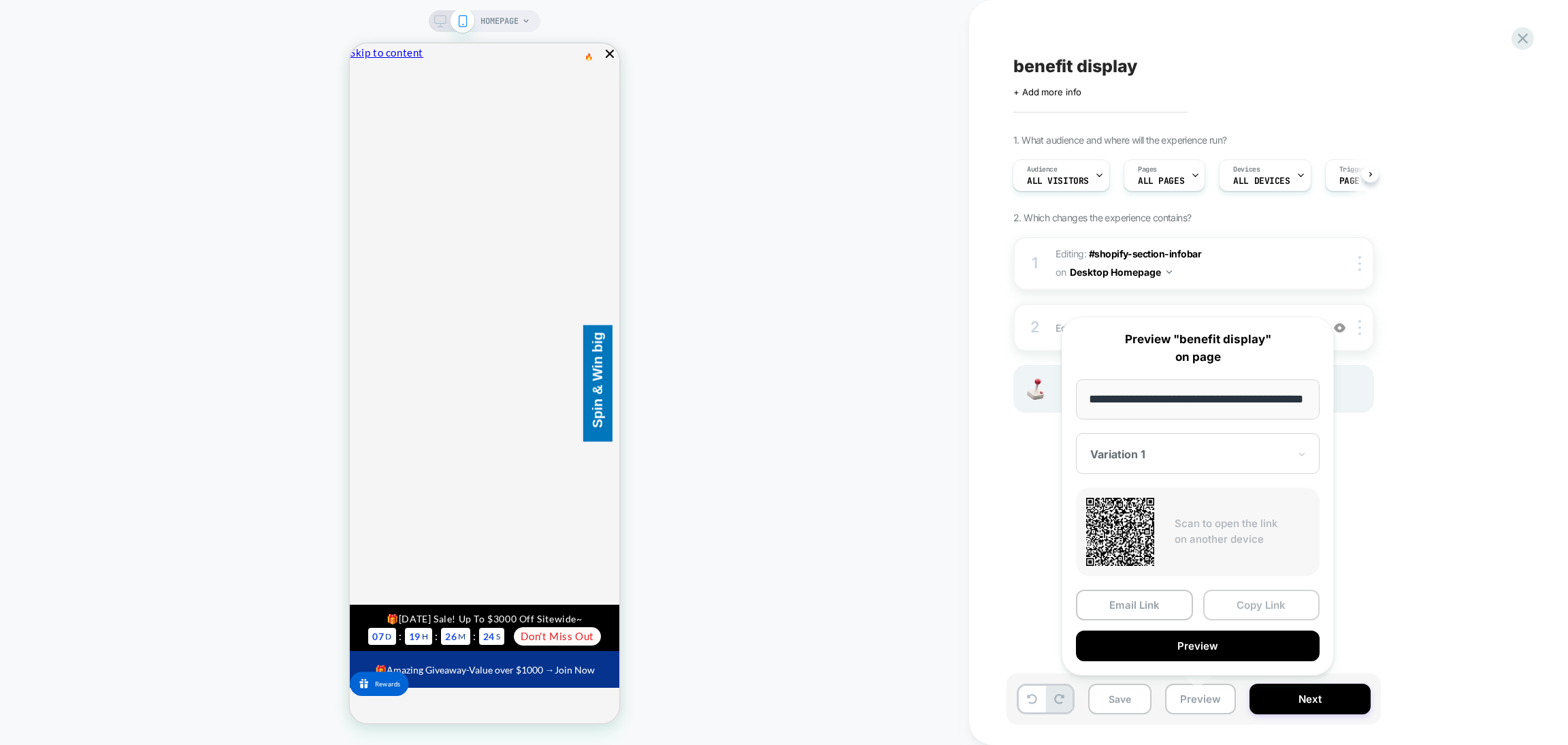
click at [1235, 605] on button "Copy Link" at bounding box center [1262, 605] width 117 height 30
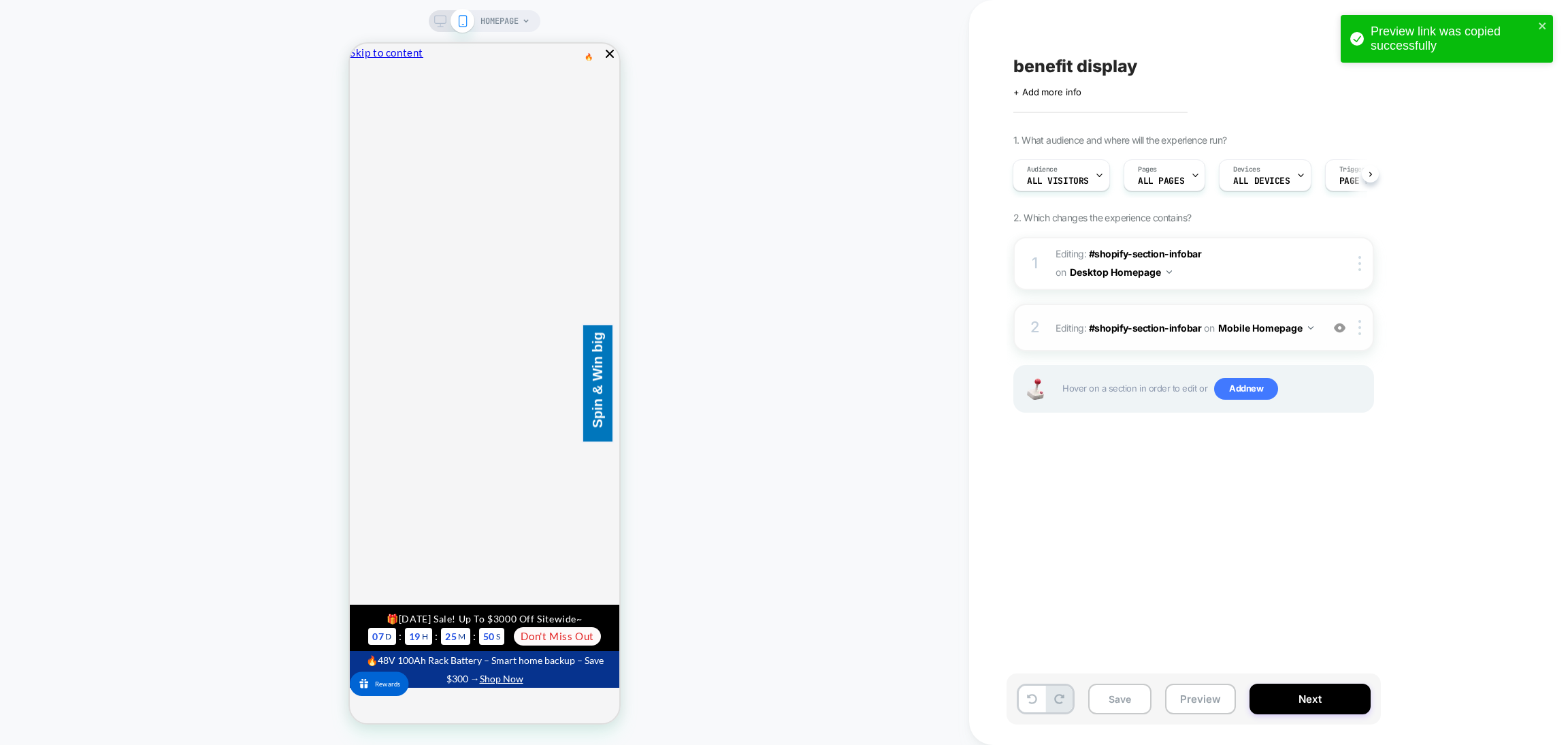
click at [1285, 345] on div "2 Editing : #shopify-section-infobar #shopify-section-infobar on Mobile Homepag…" at bounding box center [1194, 328] width 361 height 48
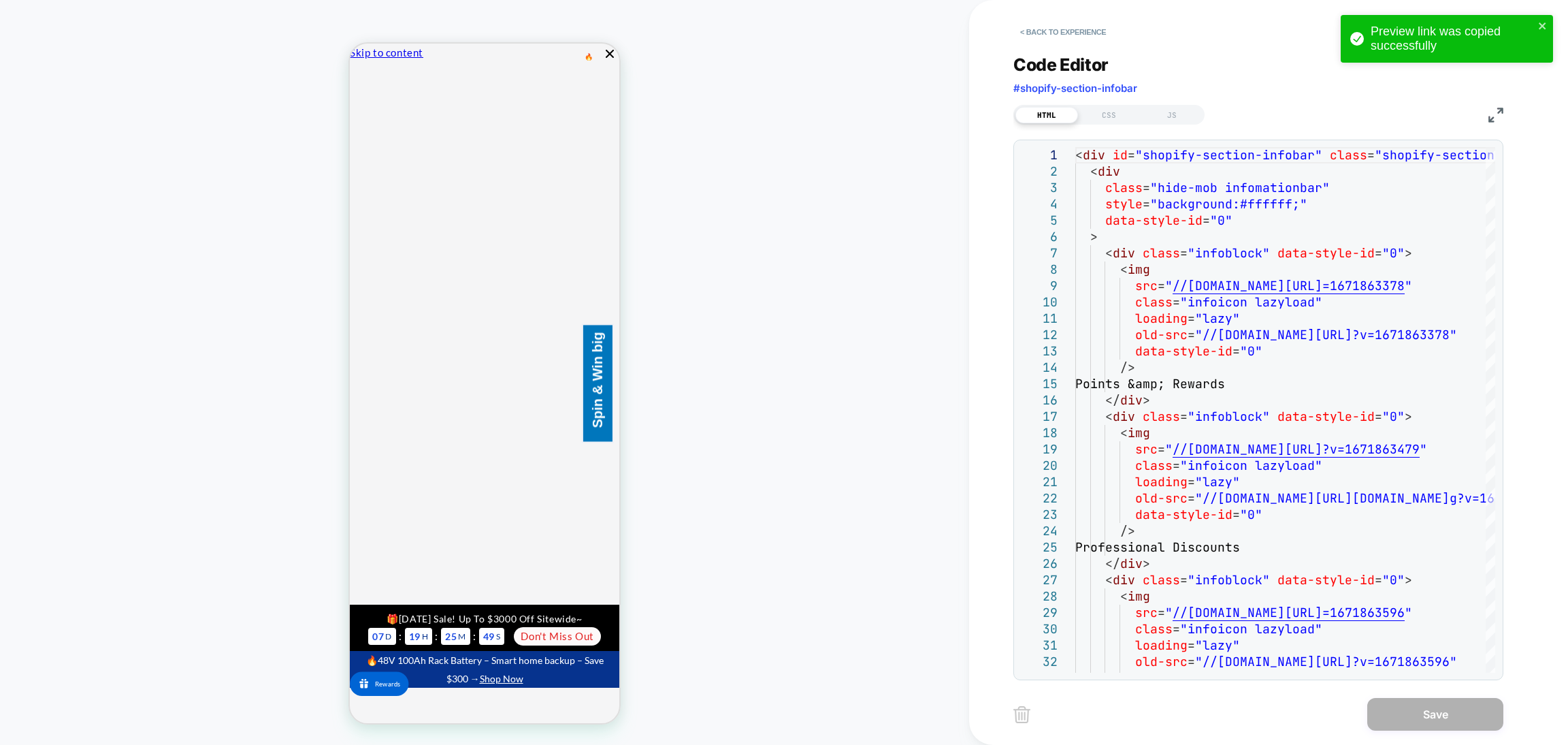
click at [1500, 114] on img at bounding box center [1495, 115] width 15 height 15
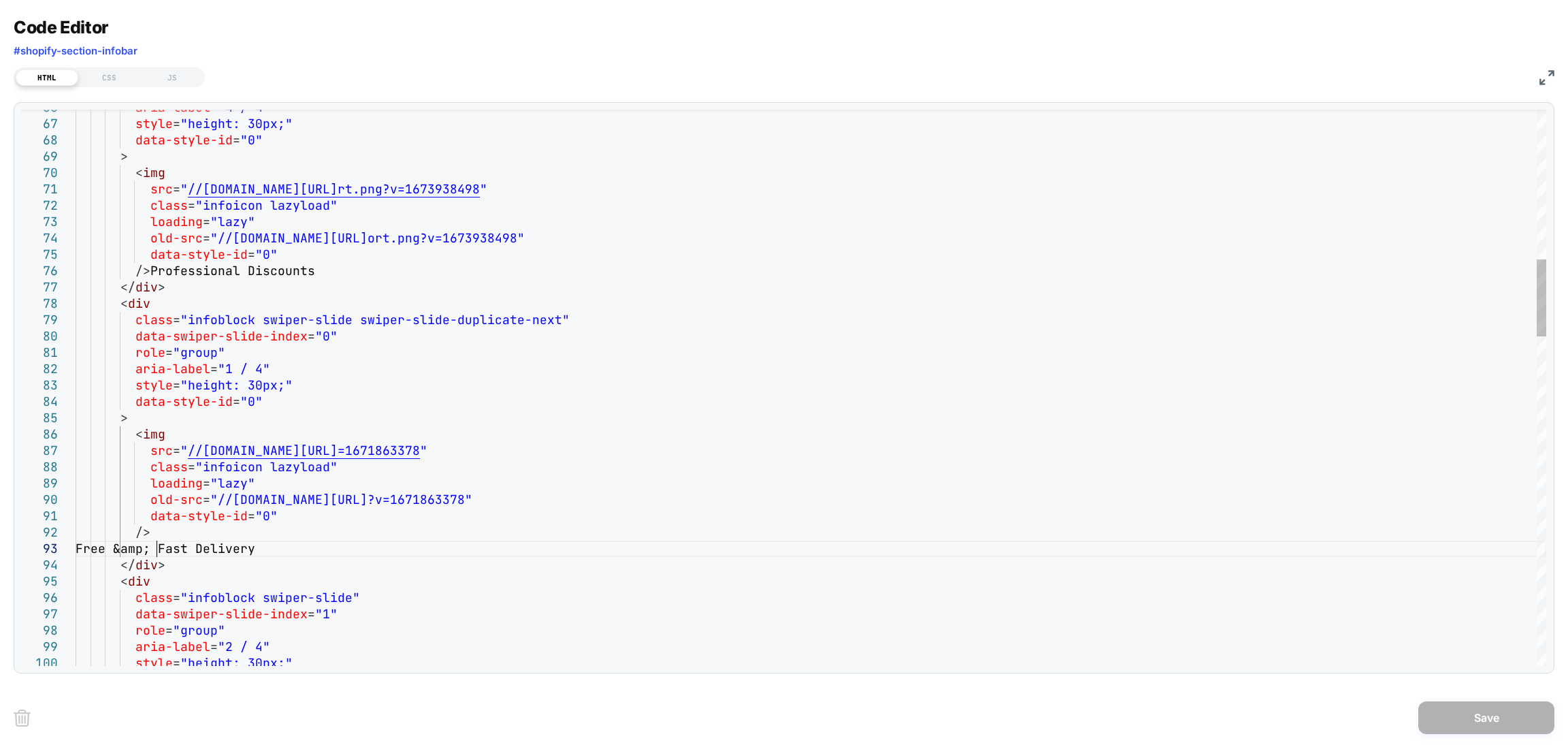
drag, startPoint x: 163, startPoint y: 551, endPoint x: 131, endPoint y: 549, distance: 32.1
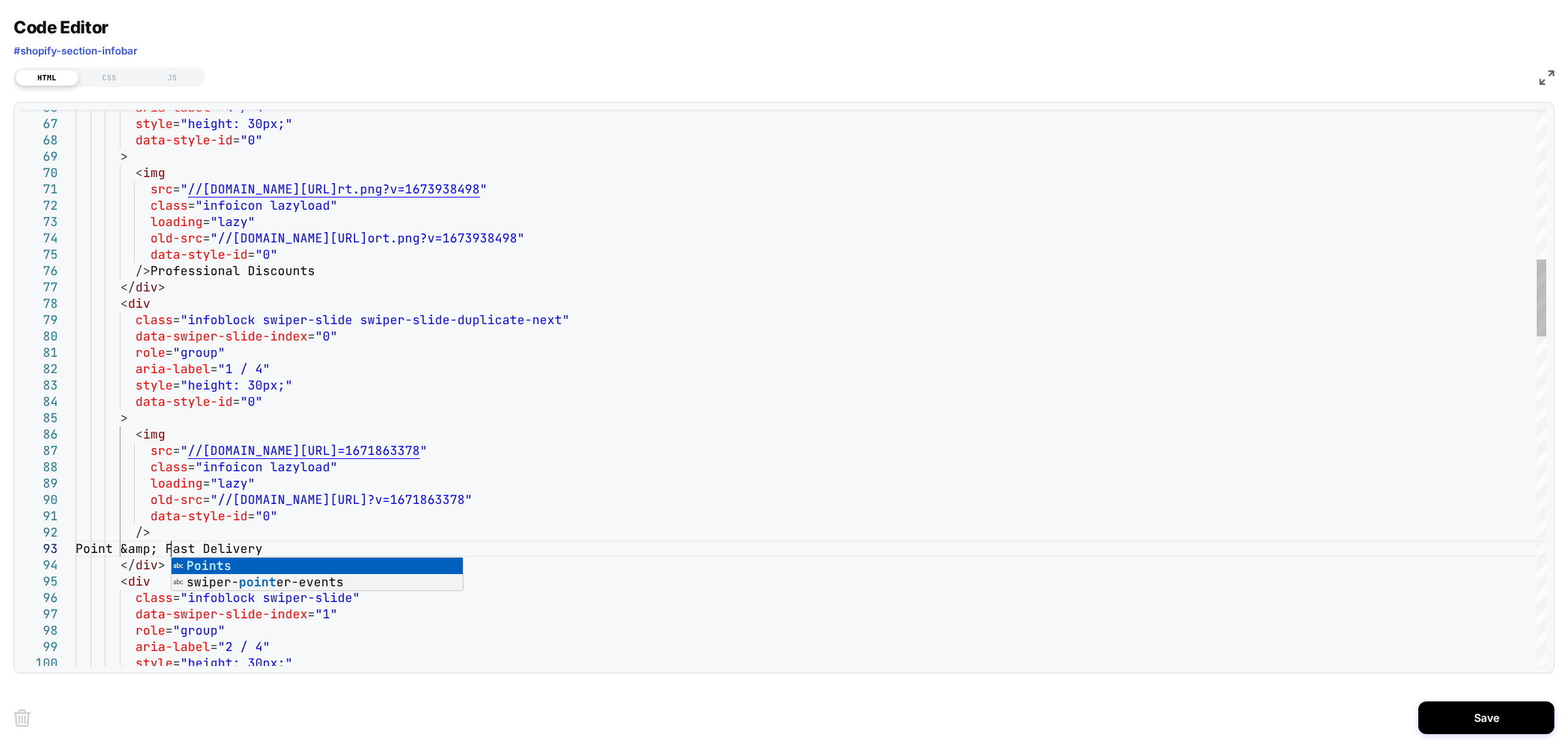
scroll to position [31, 102]
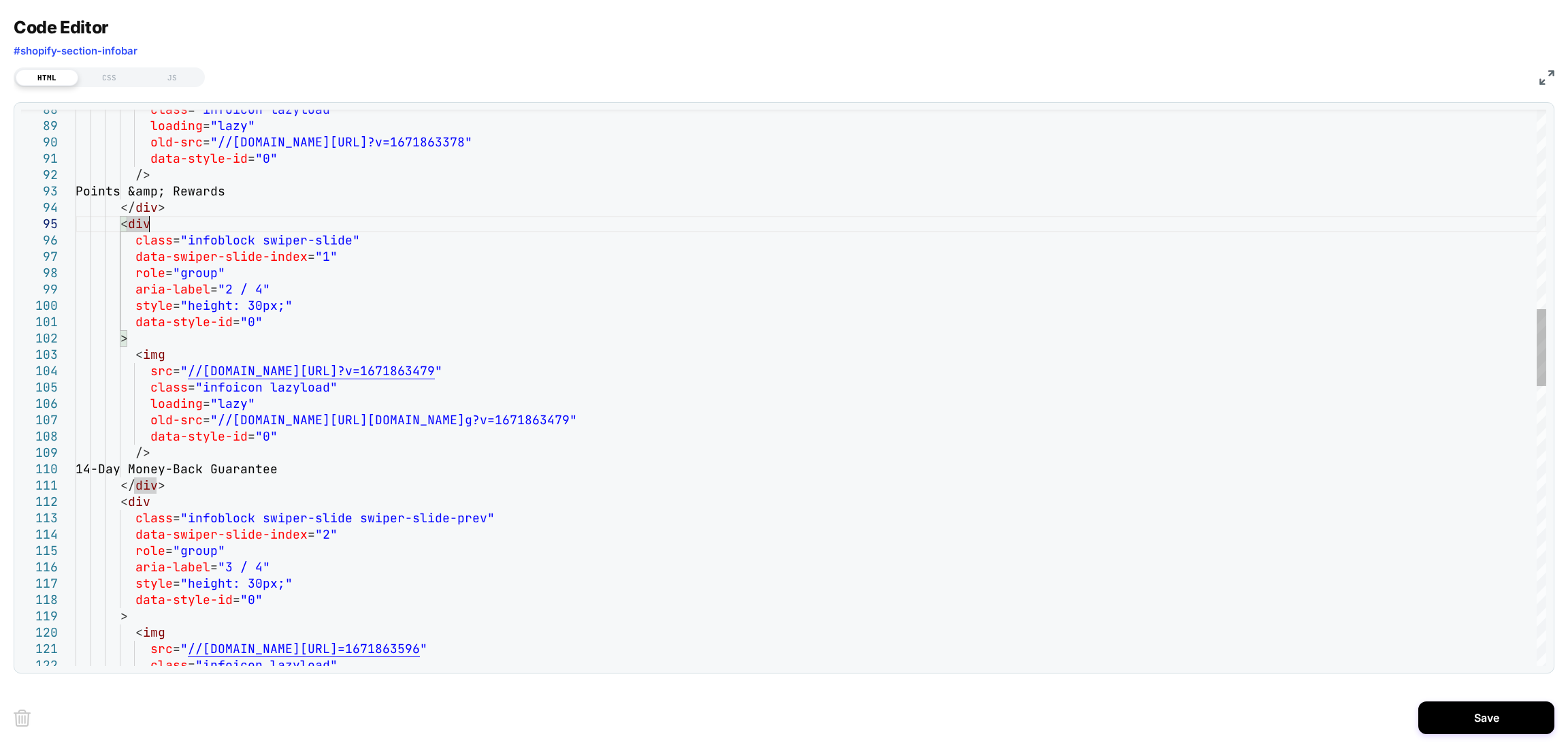
click at [214, 467] on div "class = "infoicon lazyload" loading = "lazy" old-src = "//www.eco-worthy.com/cd…" at bounding box center [811, 674] width 1471 height 3990
click at [233, 467] on div "class = "infoicon lazyload" loading = "lazy" old-src = "//www.eco-worthy.com/cd…" at bounding box center [811, 674] width 1471 height 3990
drag, startPoint x: 334, startPoint y: 469, endPoint x: 137, endPoint y: 471, distance: 197.0
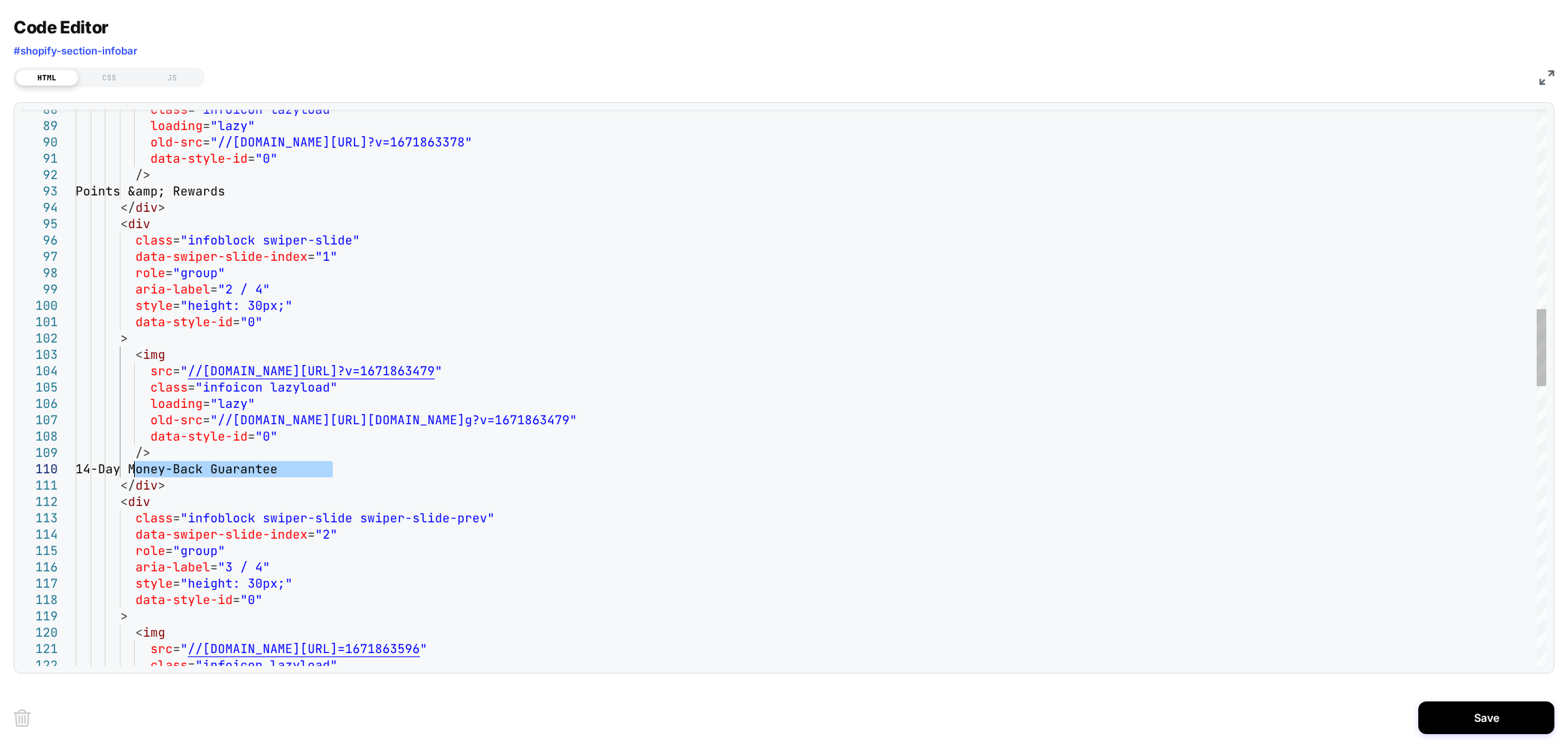
click at [137, 471] on div "class = "infoicon lazyload" loading = "lazy" old-src = "//www.eco-worthy.com/cd…" at bounding box center [811, 674] width 1471 height 3990
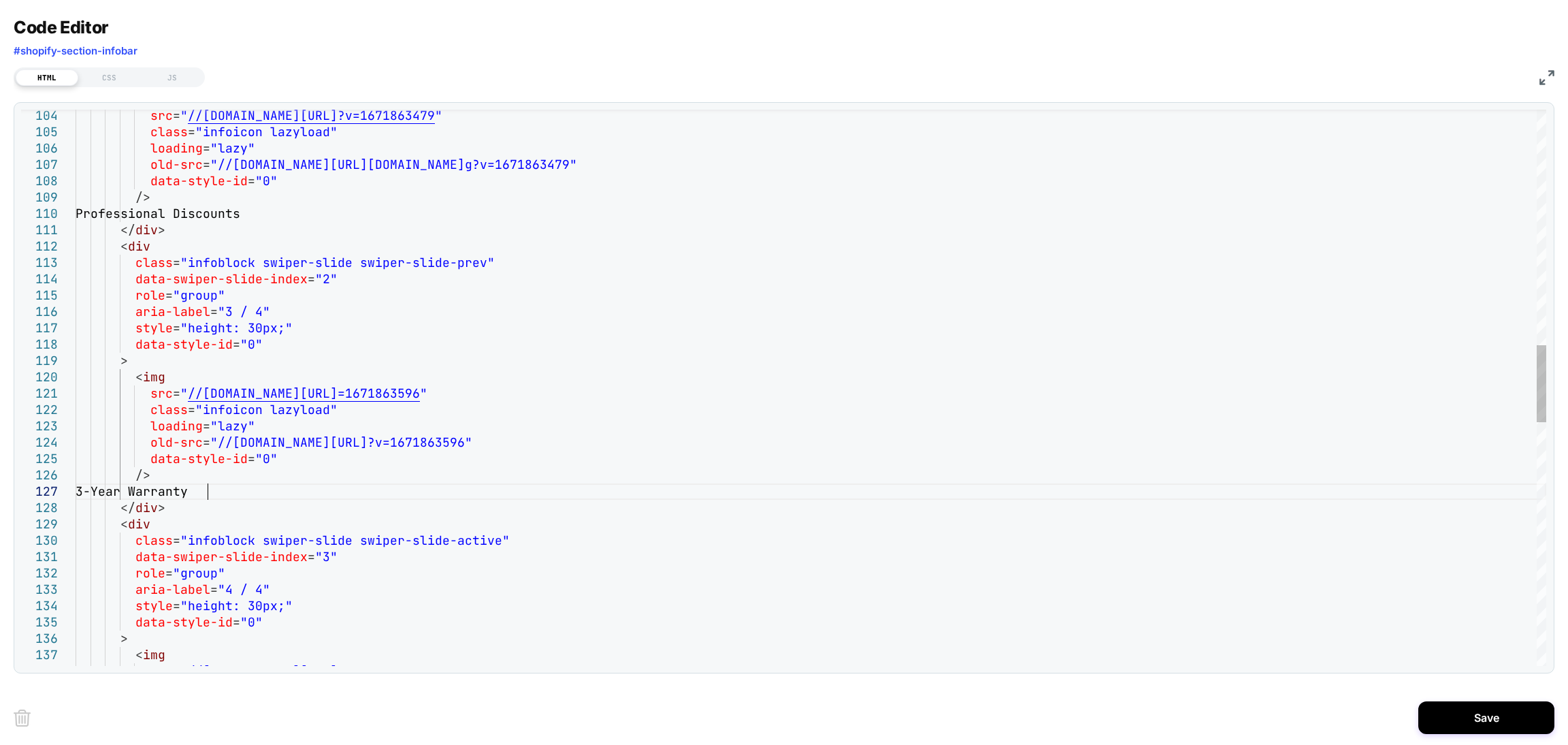
click at [205, 495] on div "src = " //www.eco-worthy.com/cdn/shop/files/money-back.png ?v=1671863479 " clas…" at bounding box center [811, 418] width 1471 height 3990
click at [247, 490] on div "src = " //www.eco-worthy.com/cdn/shop/files/money-back.png ?v=1671863479 " clas…" at bounding box center [811, 418] width 1471 height 3990
drag, startPoint x: 250, startPoint y: 492, endPoint x: 137, endPoint y: 491, distance: 113.0
click at [137, 491] on div "src = " //www.eco-worthy.com/cdn/shop/files/money-back.png ?v=1671863479 " clas…" at bounding box center [811, 418] width 1471 height 3990
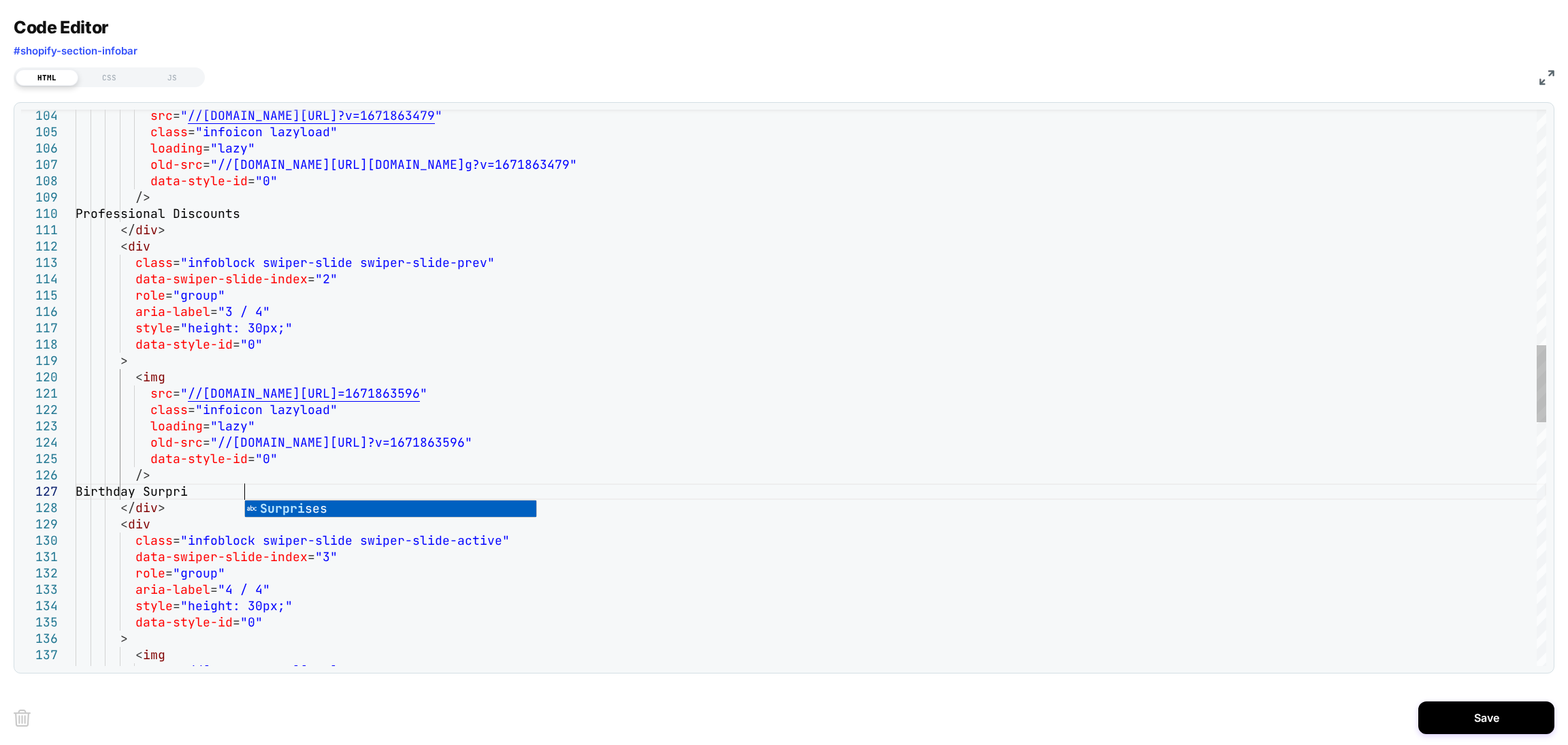
scroll to position [113, 166]
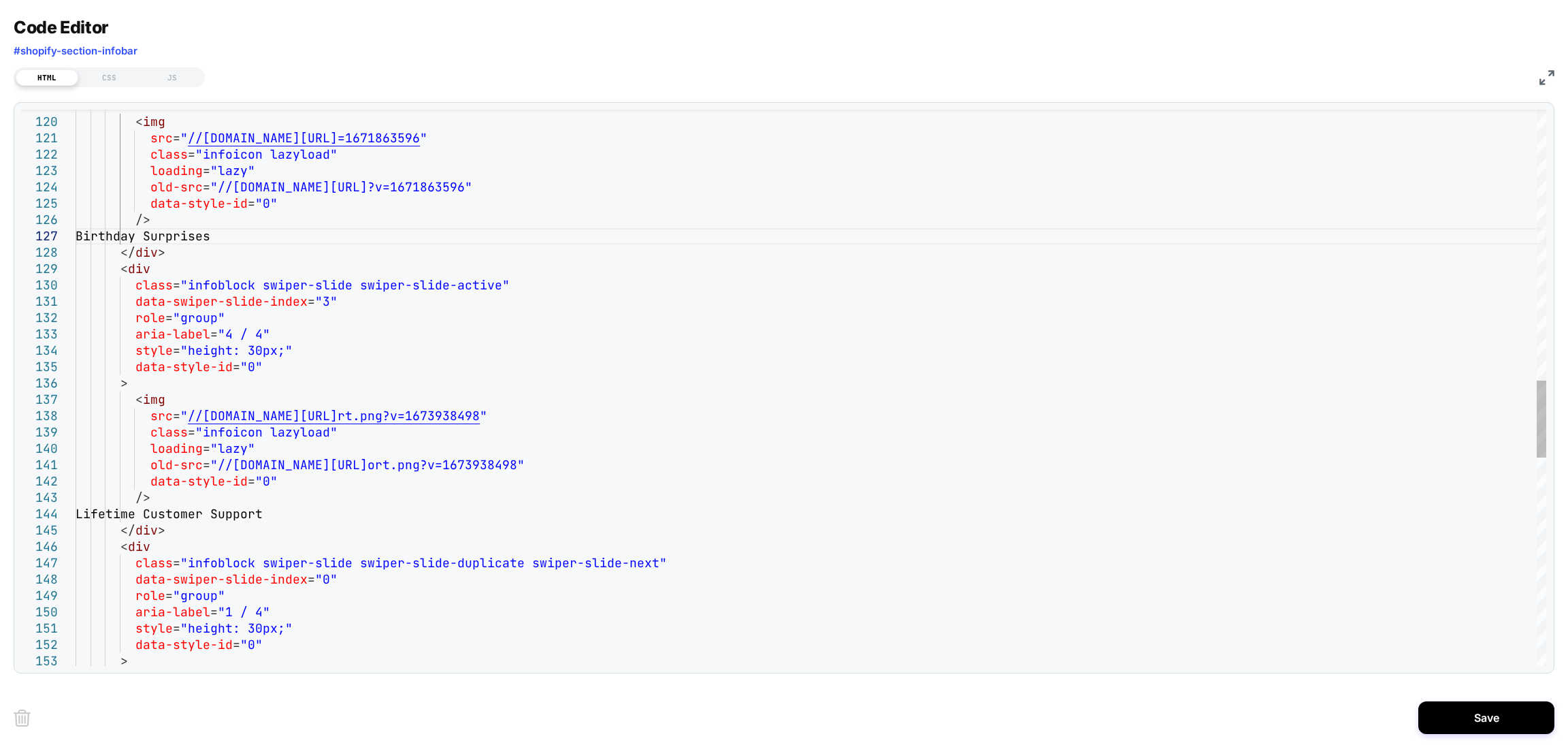
click at [275, 514] on div "> < img src = " //www.eco-worthy.com/cdn/shop/files/warranty.png?v =1671863596 …" at bounding box center [811, 163] width 1471 height 3990
click at [312, 519] on div "> < img src = " //www.eco-worthy.com/cdn/shop/files/warranty.png?v =1671863596 …" at bounding box center [811, 163] width 1471 height 3990
drag, startPoint x: 300, startPoint y: 516, endPoint x: 133, endPoint y: 515, distance: 167.0
click at [133, 515] on div "> < img src = " //www.eco-worthy.com/cdn/shop/files/warranty.png?v =1671863596 …" at bounding box center [811, 163] width 1471 height 3990
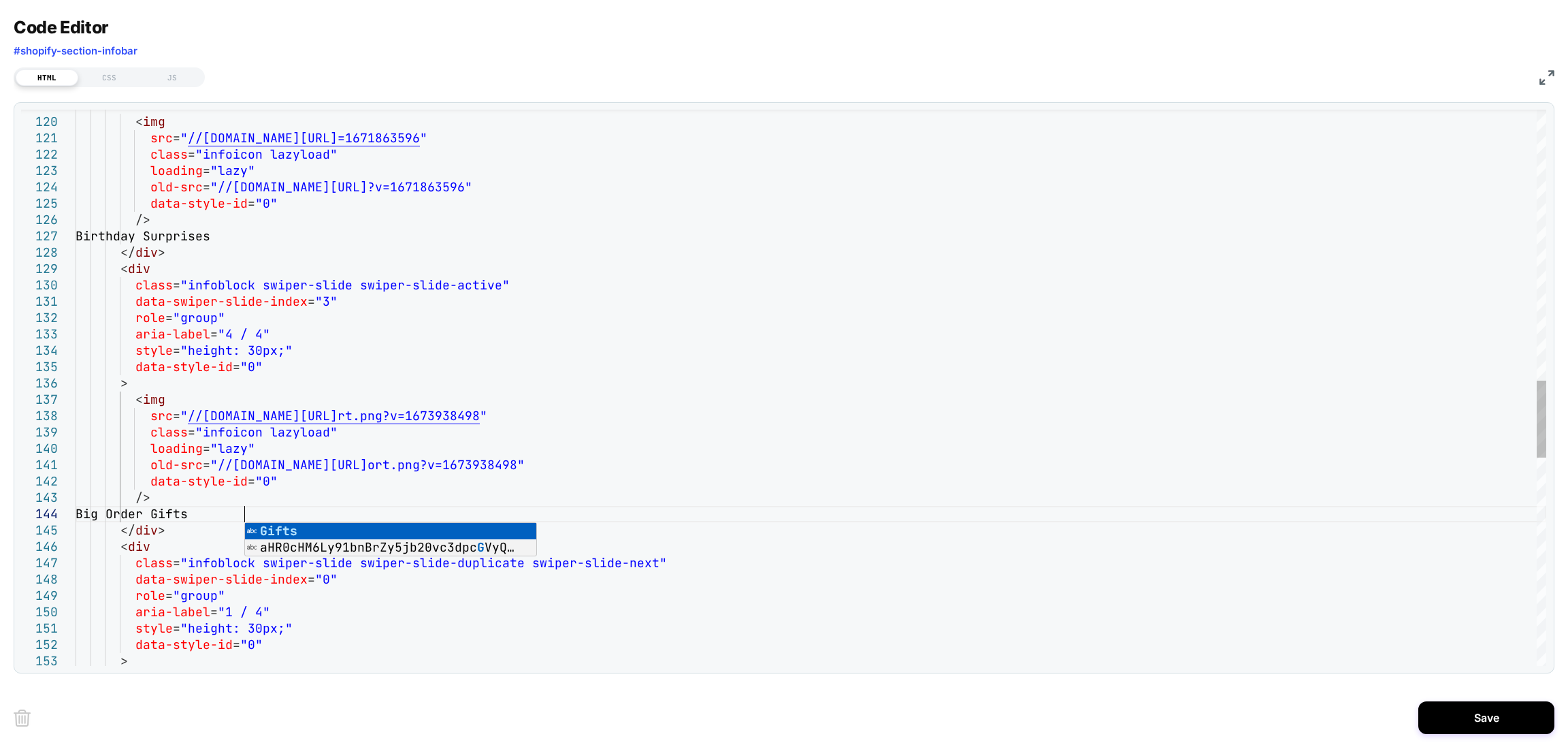
scroll to position [65, 166]
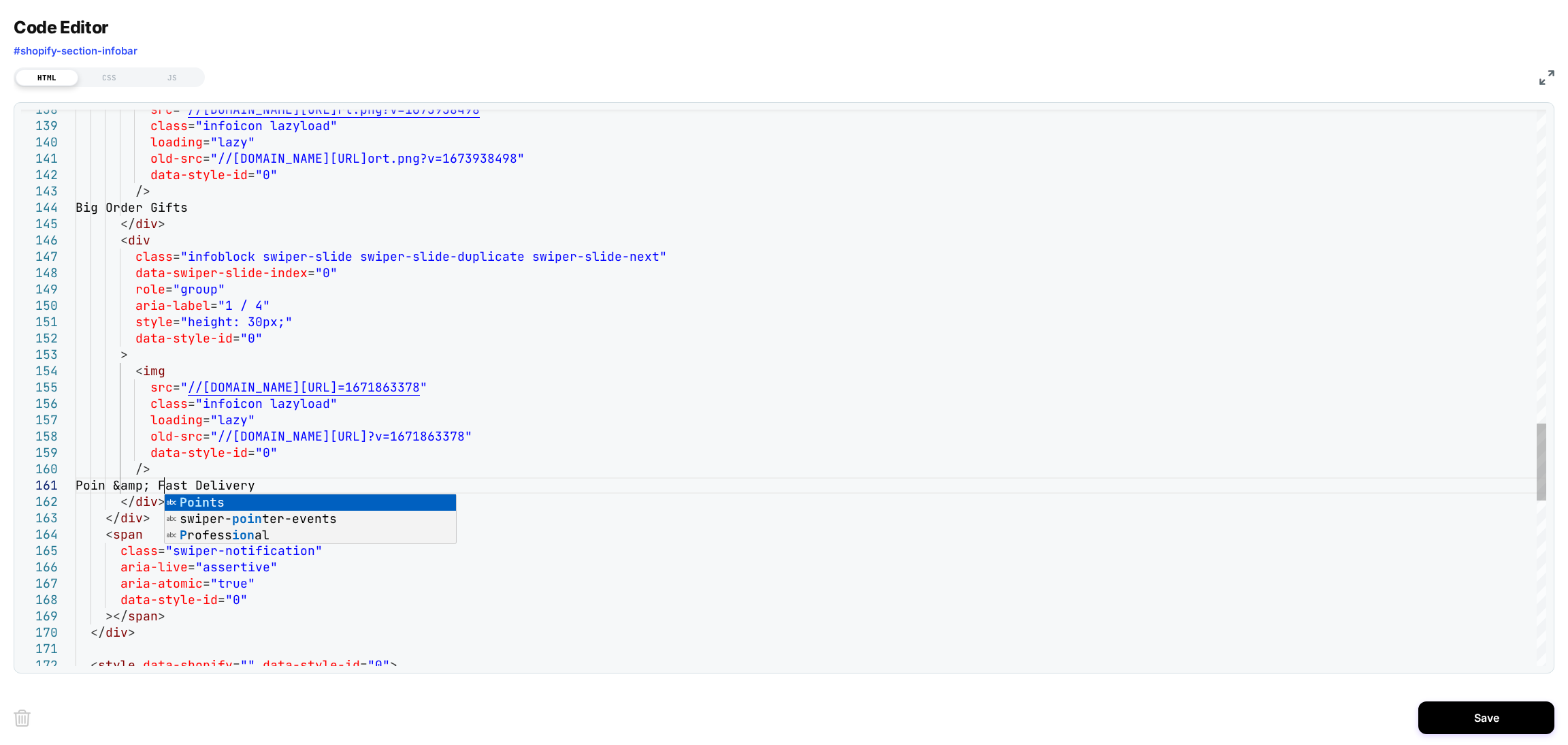
scroll to position [16, 102]
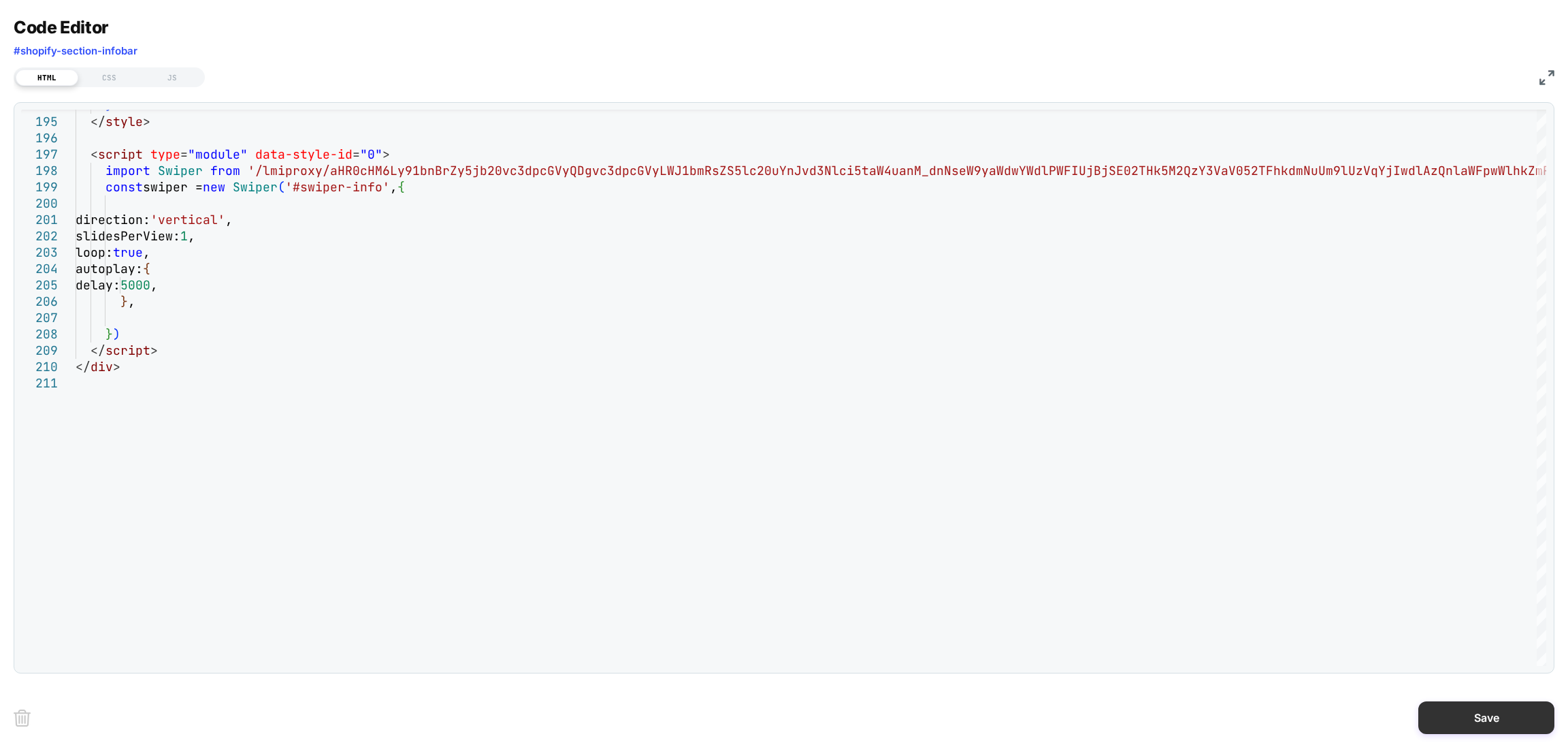
type textarea "**********"
click at [1459, 727] on button "Save" at bounding box center [1486, 717] width 136 height 32
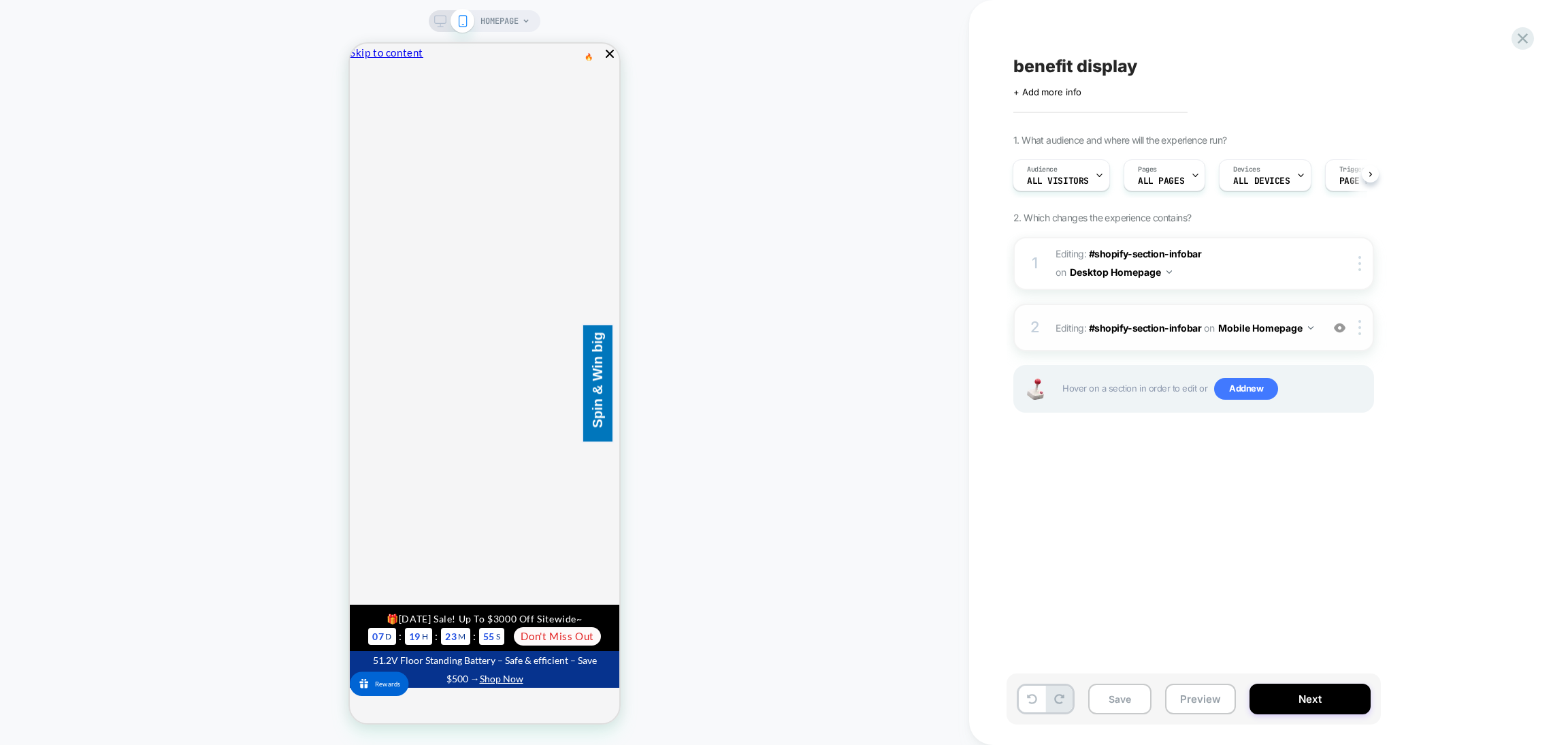
scroll to position [0, 2]
click at [1194, 701] on button "Preview" at bounding box center [1201, 698] width 71 height 30
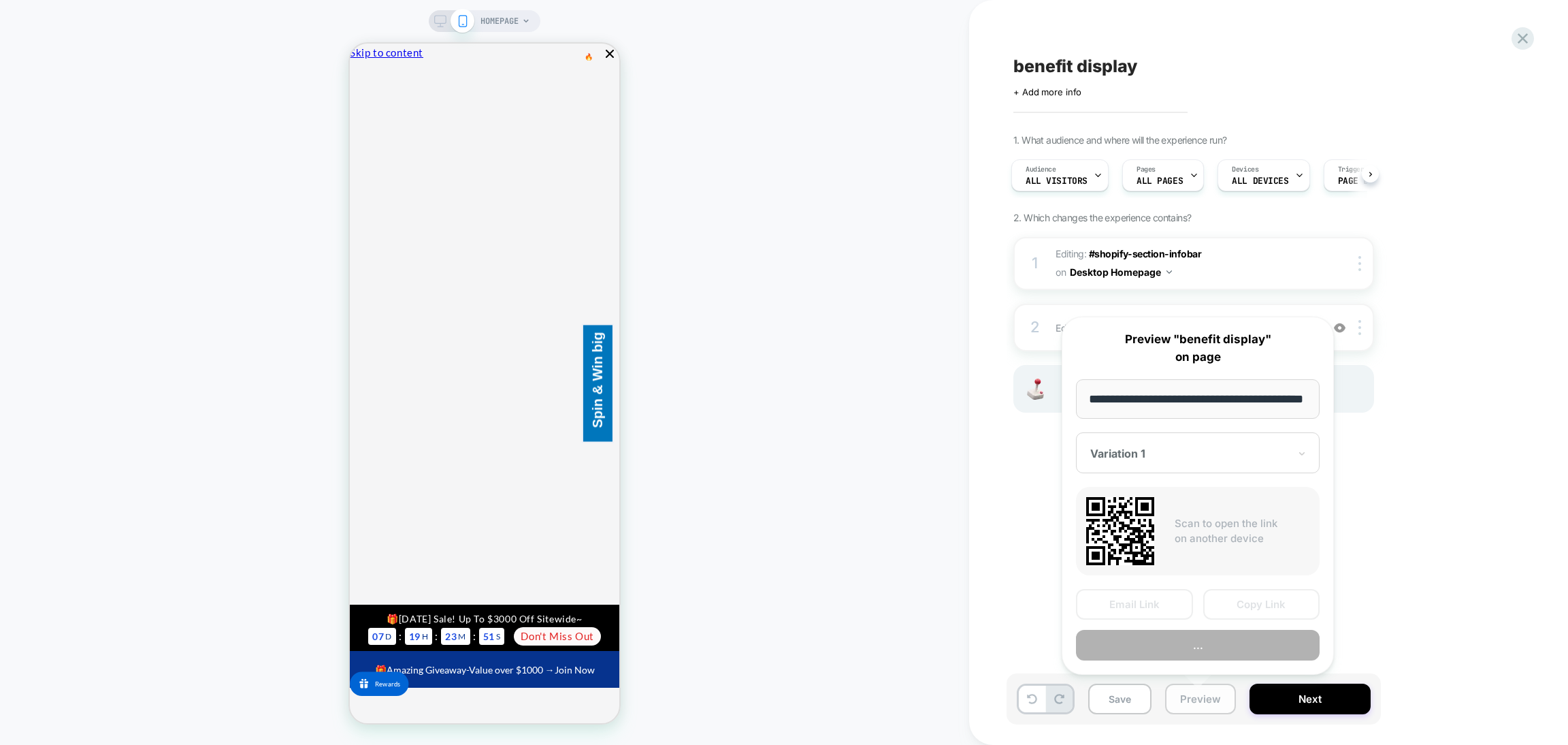
scroll to position [0, 51]
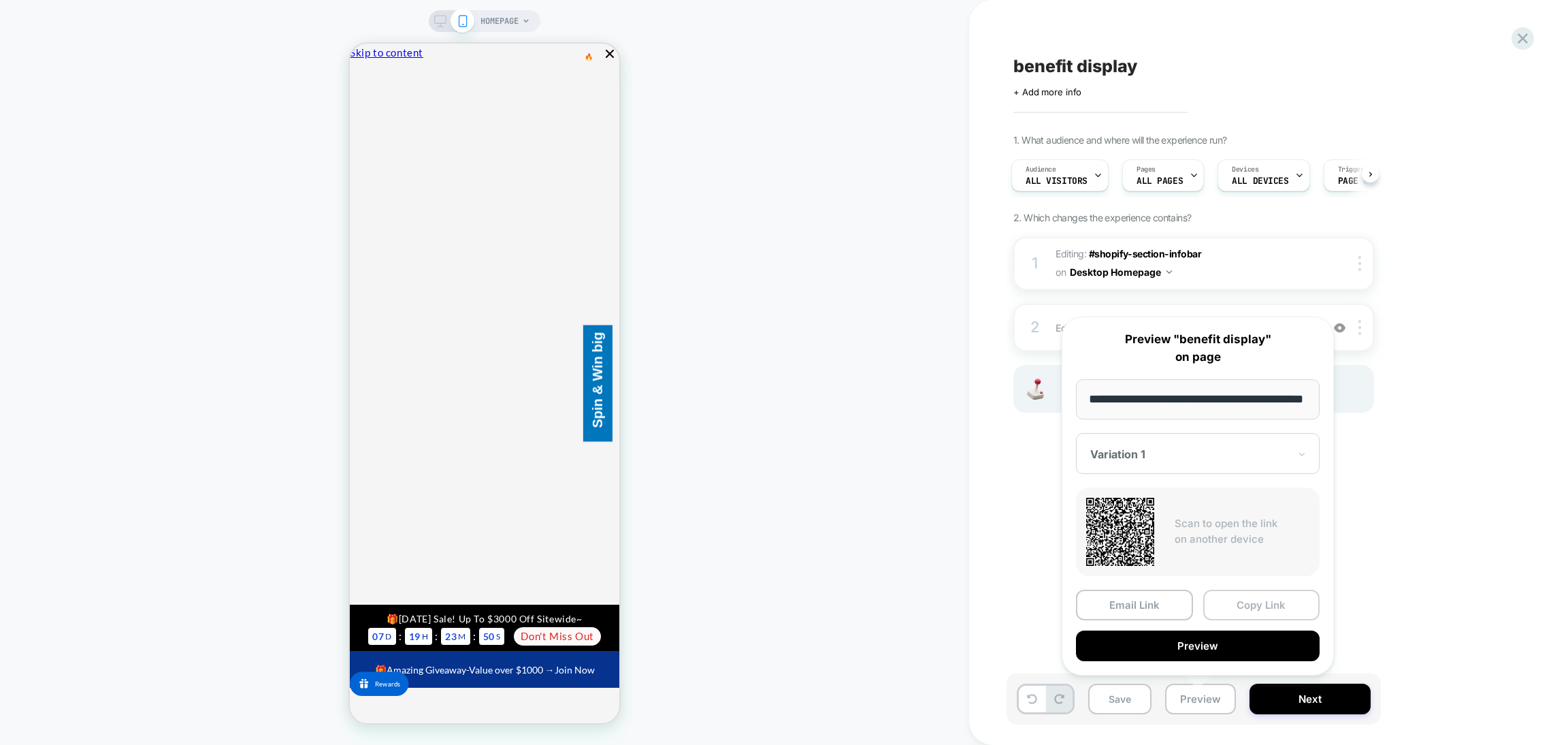
click at [1227, 607] on button "Copy Link" at bounding box center [1262, 605] width 117 height 30
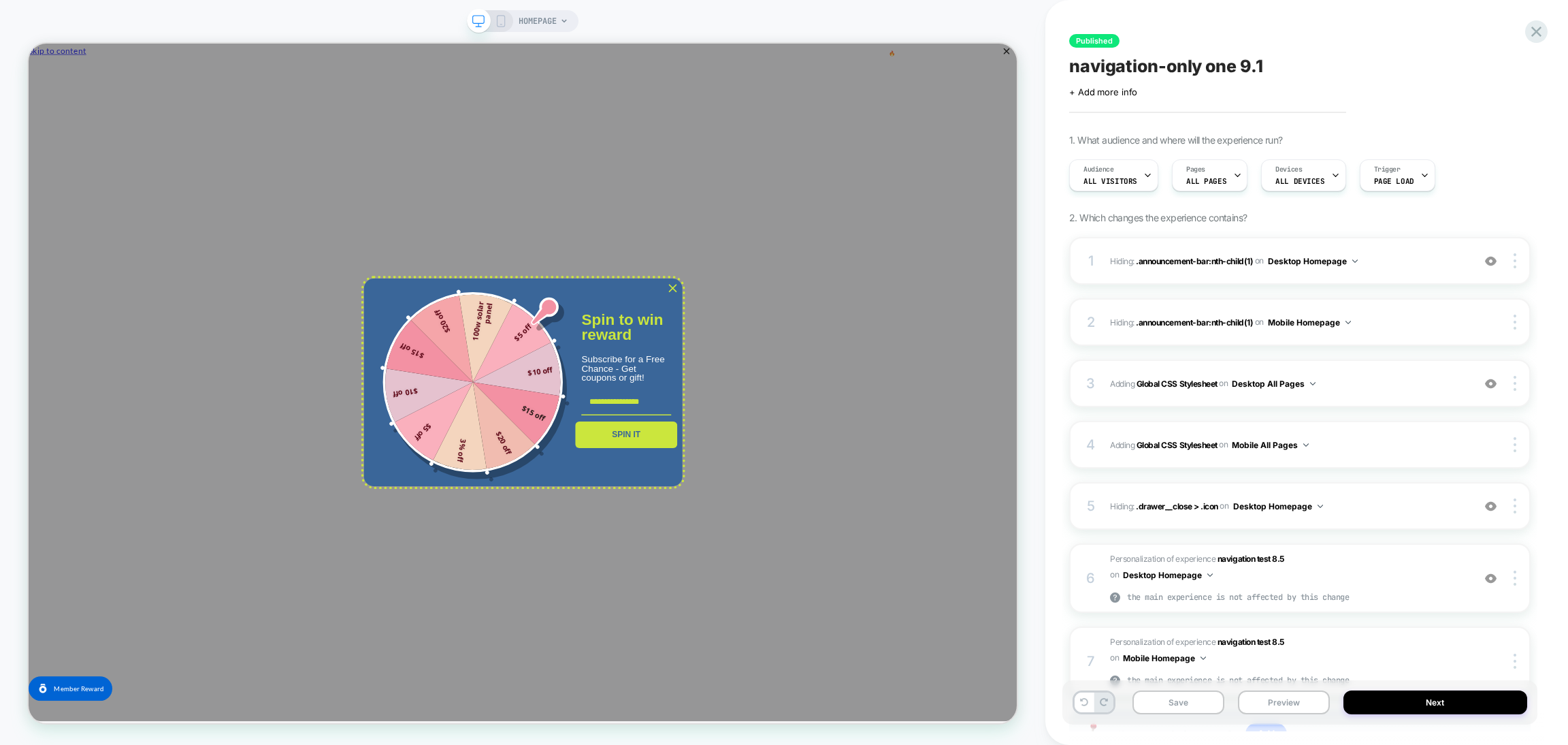
click at [929, 25] on div "HOMEPAGE" at bounding box center [522, 372] width 1046 height 718
click at [885, 371] on icon "close icon" at bounding box center [887, 370] width 11 height 11
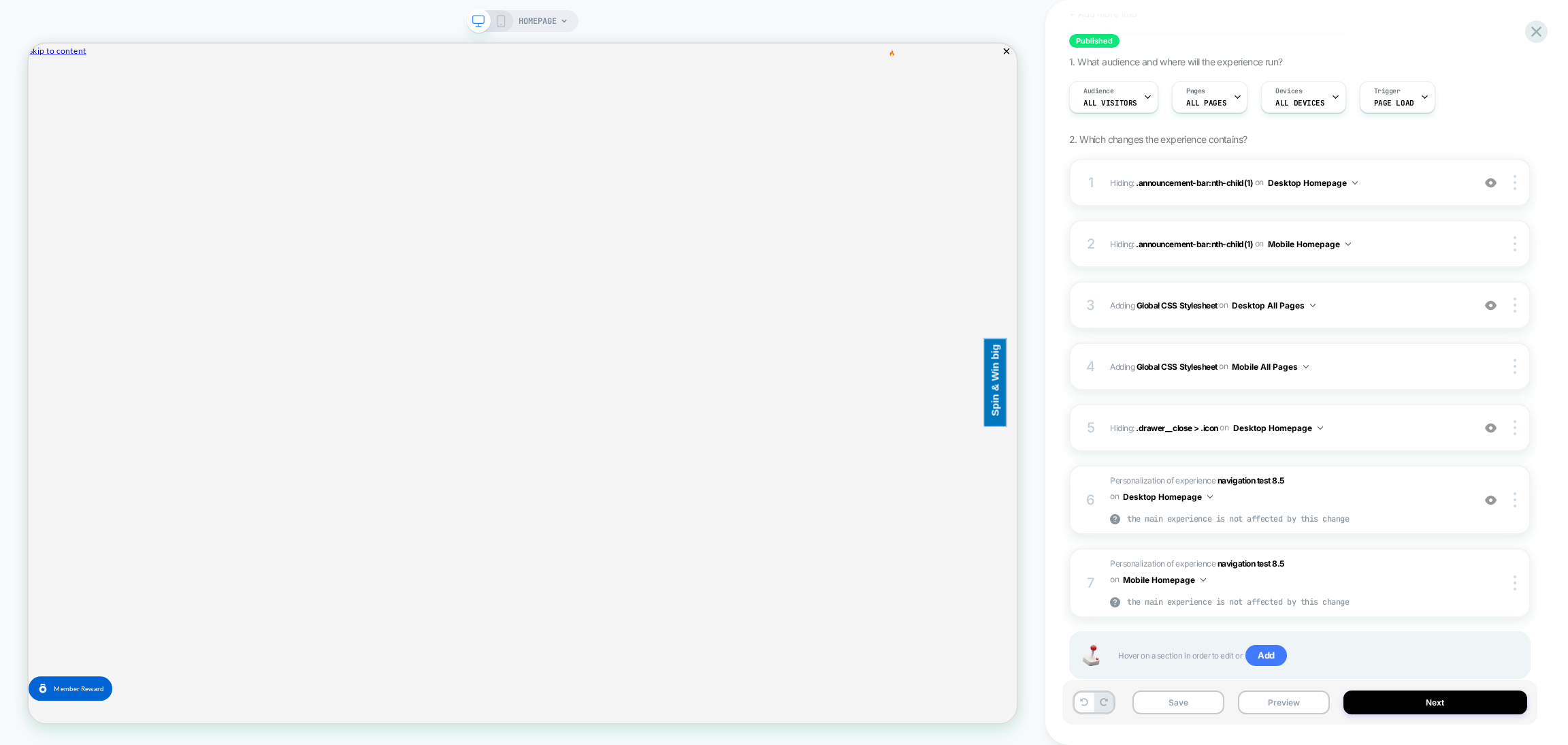
scroll to position [109, 0]
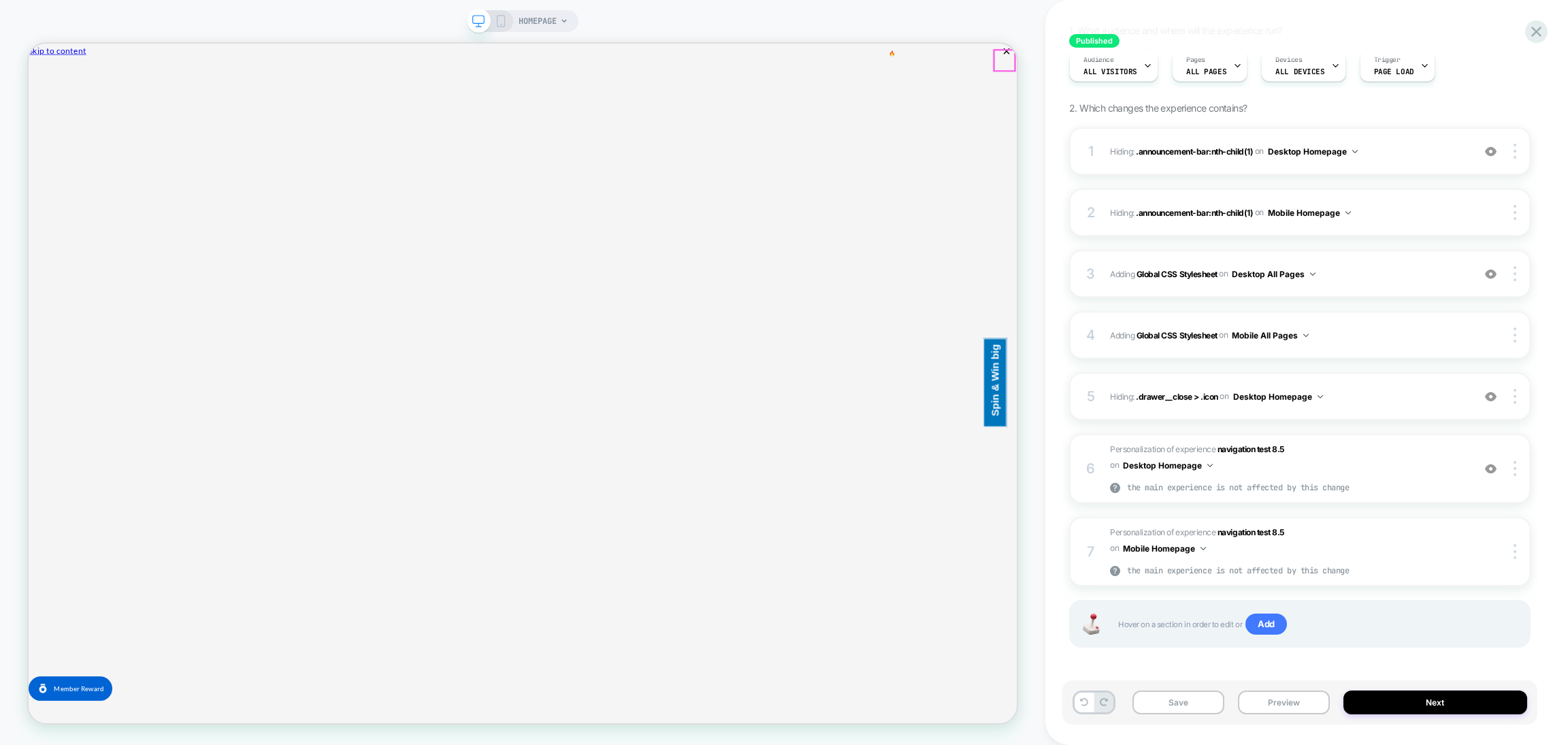
click at [39, 131] on button "Close" at bounding box center [34, 133] width 11 height 4
click at [1493, 471] on img at bounding box center [1491, 468] width 11 height 11
click at [1199, 466] on button "Desktop Homepage" at bounding box center [1168, 466] width 90 height 17
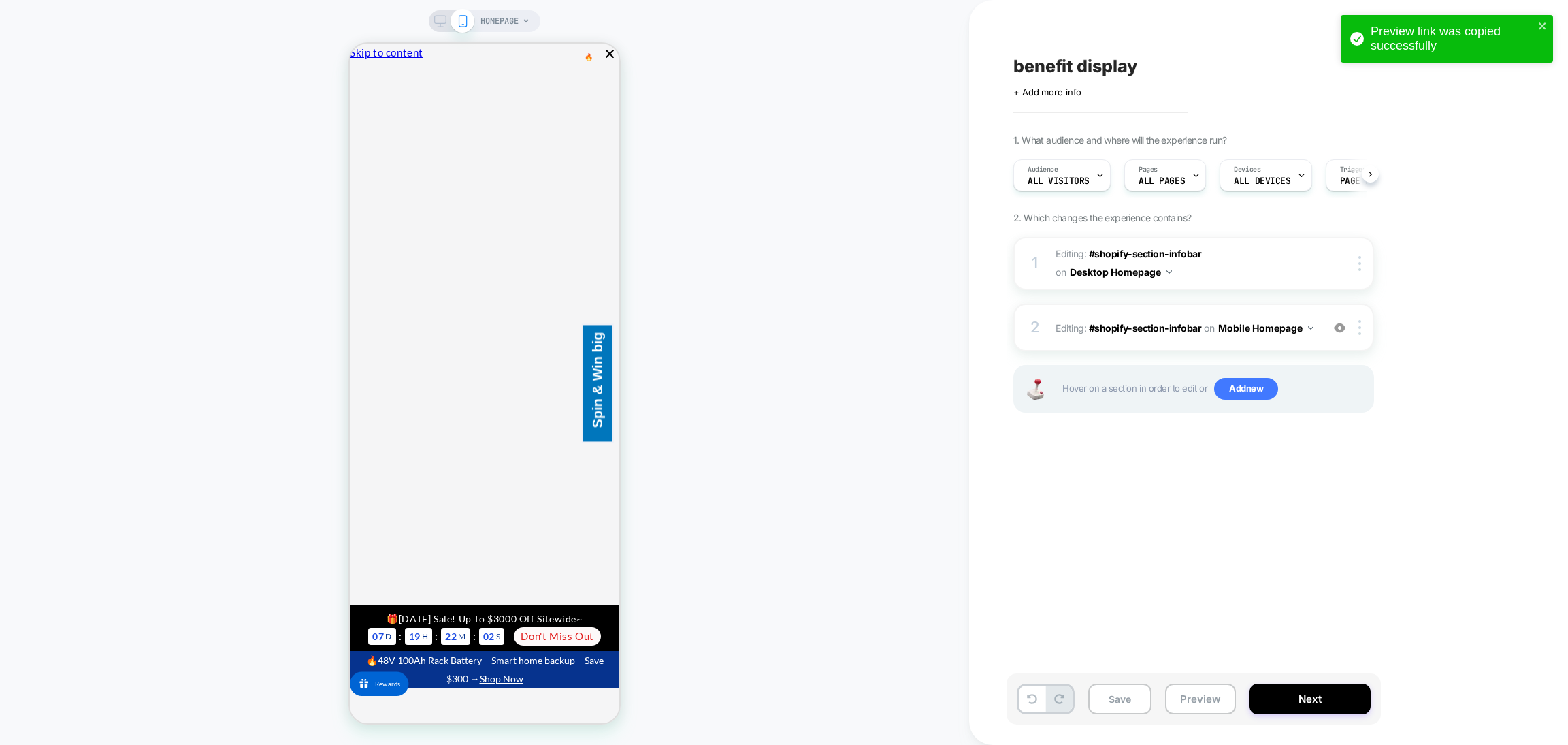
scroll to position [0, 2]
click at [1117, 339] on div "2 Editing : #shopify-section-infobar #shopify-section-infobar on Mobile Homepag…" at bounding box center [1194, 328] width 361 height 48
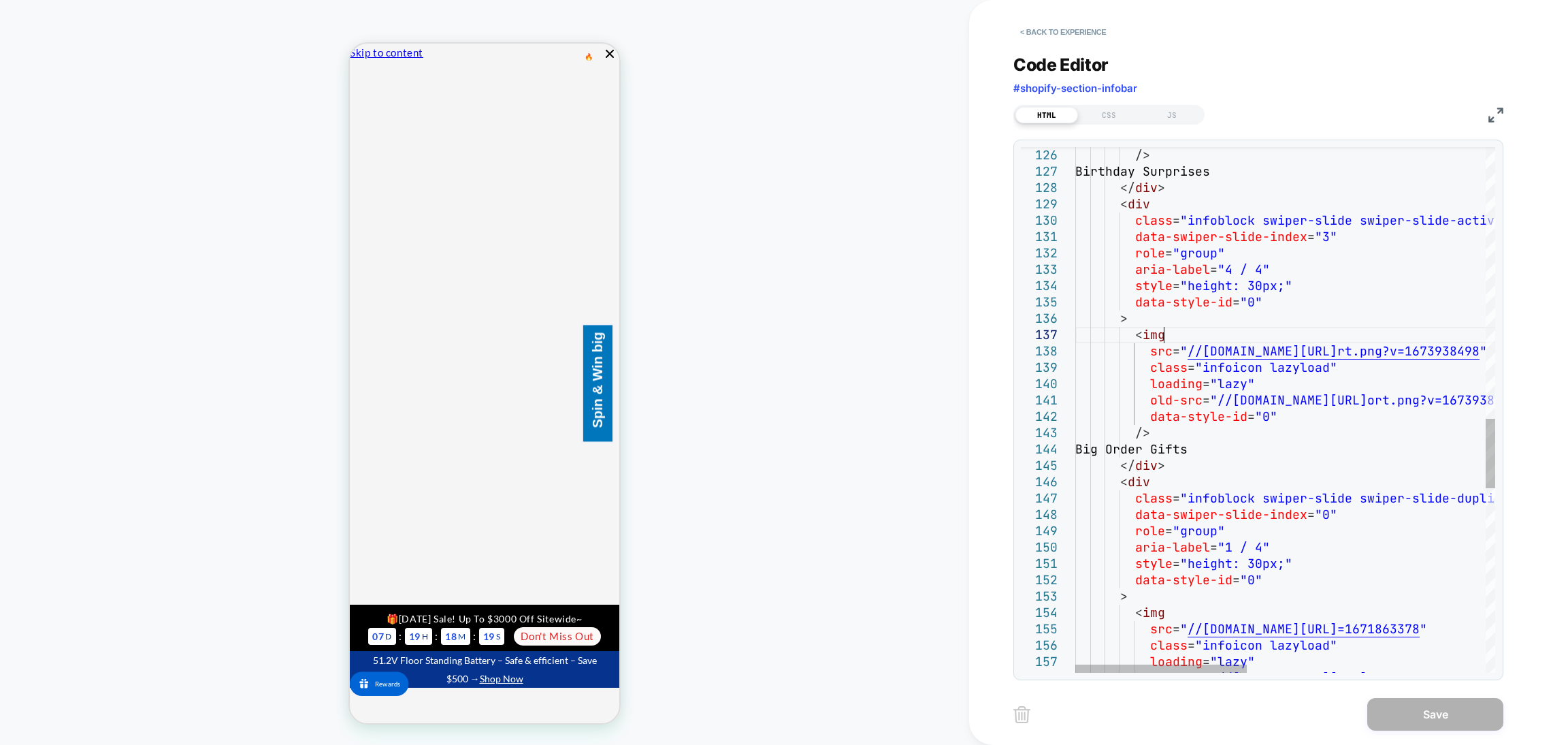
click at [1171, 332] on div "/> Birthday Surprises </ div > < div class = "infoblock swiper-slide swiper-sli…" at bounding box center [1576, 83] width 1002 height 3959
type textarea "**********"
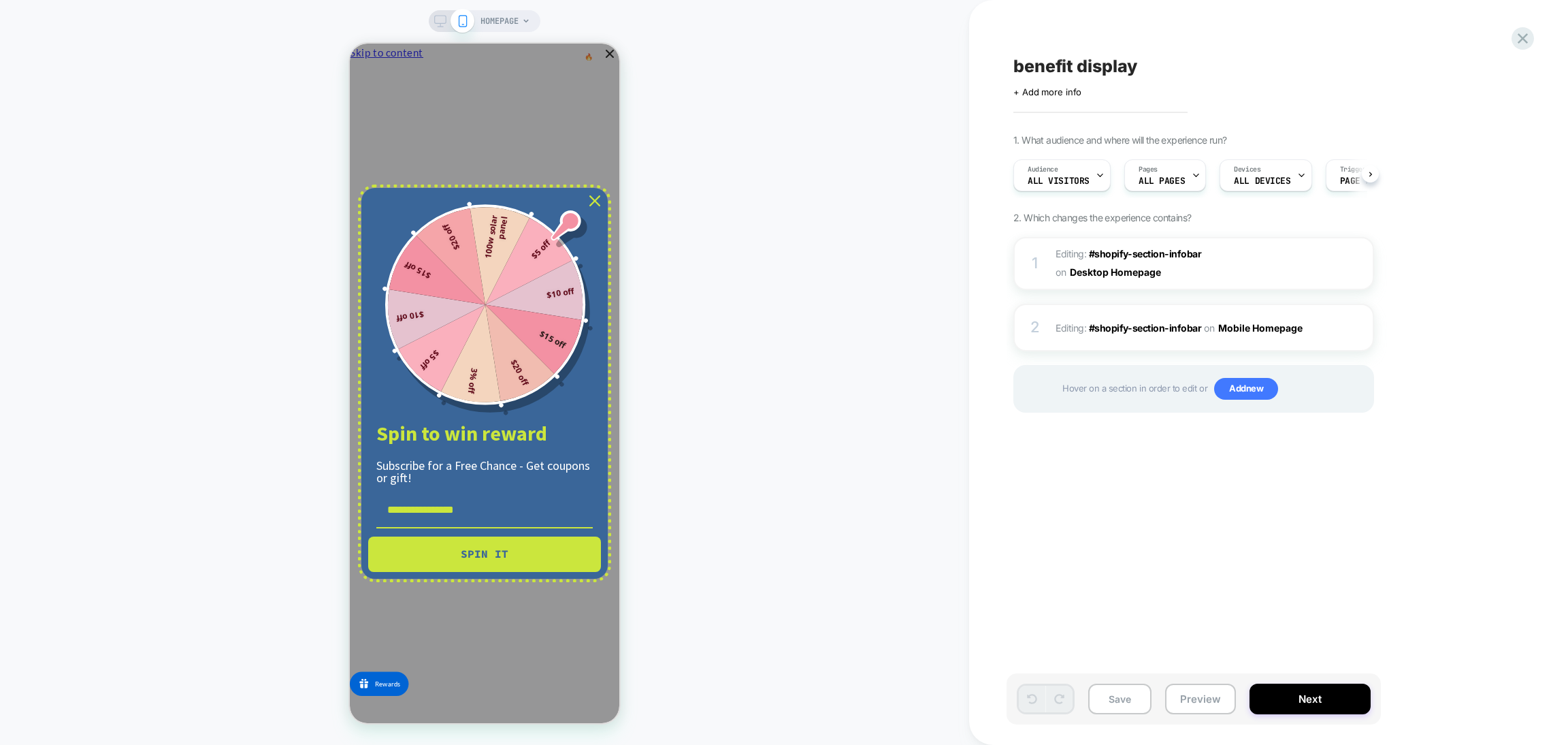
scroll to position [0, 1]
click at [596, 207] on icon "close icon" at bounding box center [594, 200] width 11 height 11
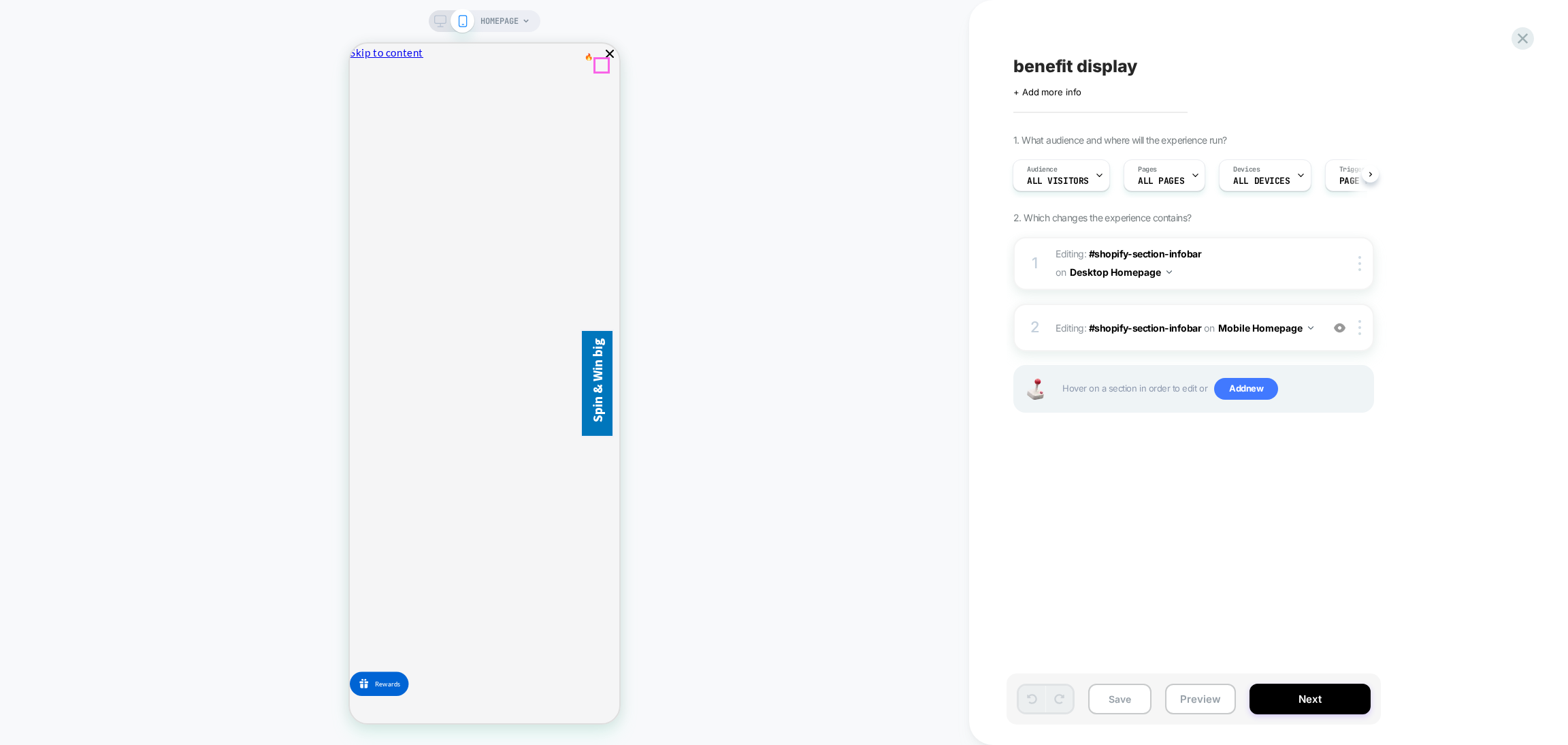
click at [367, 128] on icon "Close" at bounding box center [362, 134] width 11 height 11
click at [1332, 325] on div at bounding box center [1340, 327] width 23 height 15
click at [1337, 330] on img at bounding box center [1340, 328] width 11 height 11
click at [1521, 37] on icon at bounding box center [1523, 38] width 10 height 10
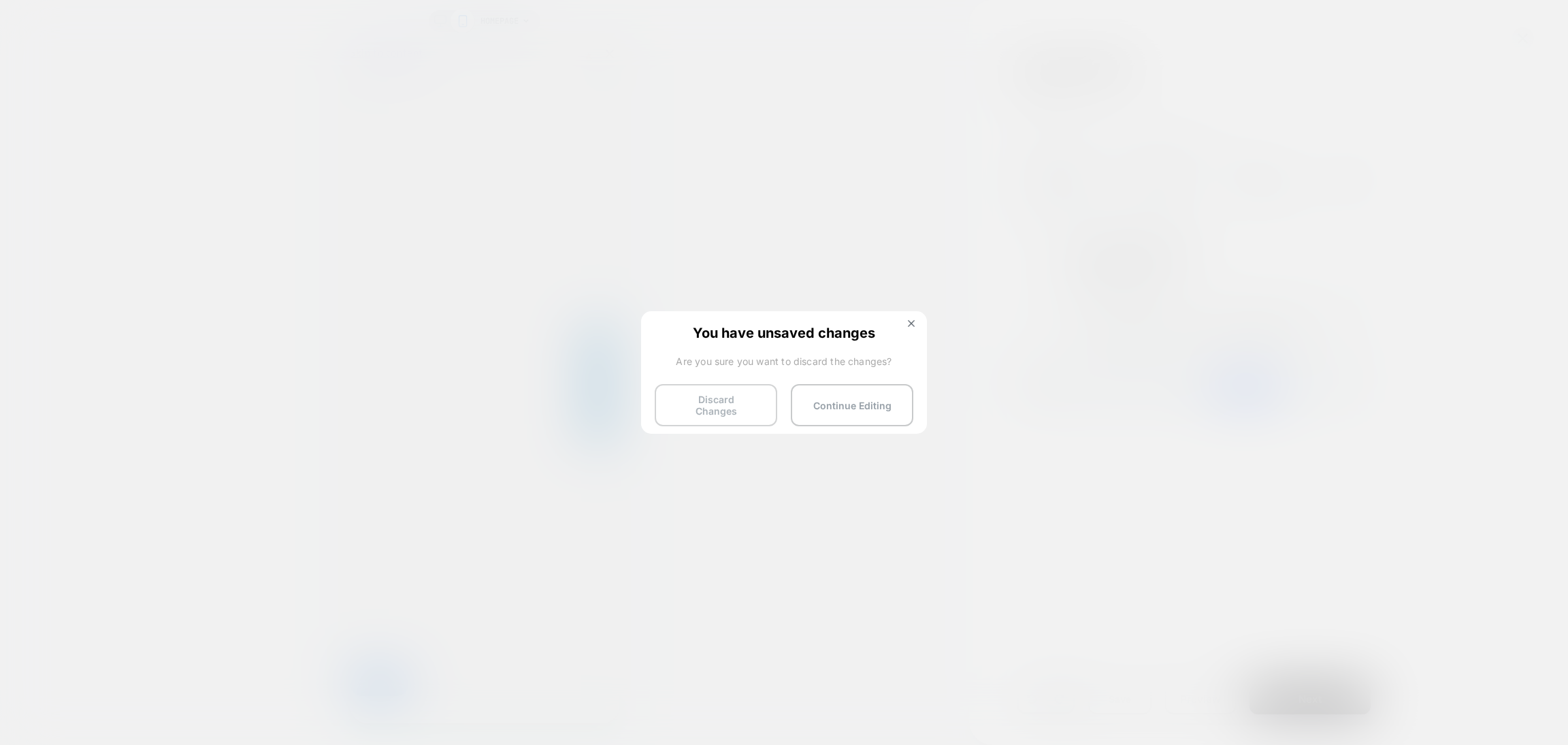
click at [746, 404] on button "Discard Changes" at bounding box center [716, 406] width 123 height 42
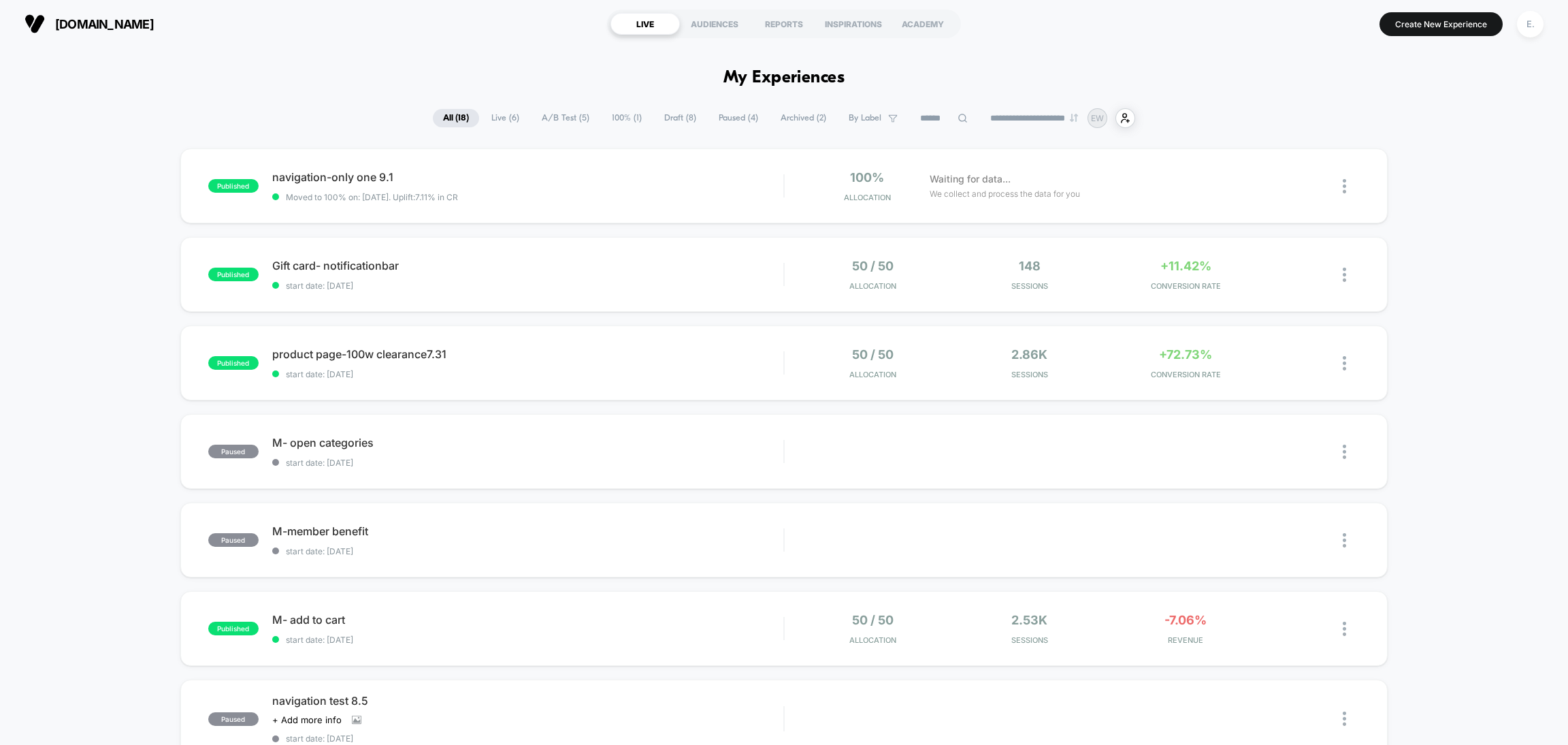
click at [936, 123] on input at bounding box center [944, 118] width 68 height 16
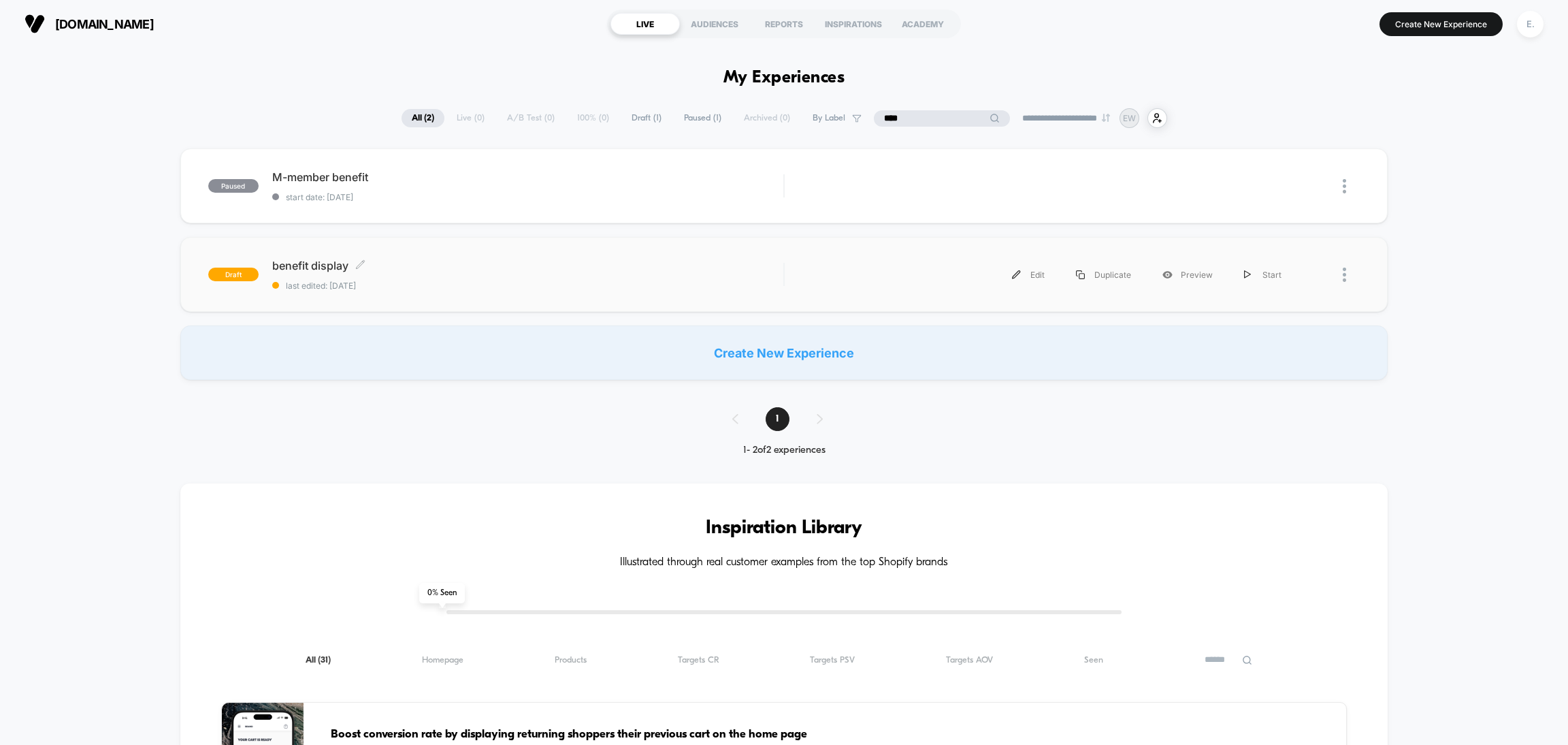
type input "****"
click at [565, 273] on div "benefit display Click to edit experience details Click to edit experience detai…" at bounding box center [527, 274] width 511 height 32
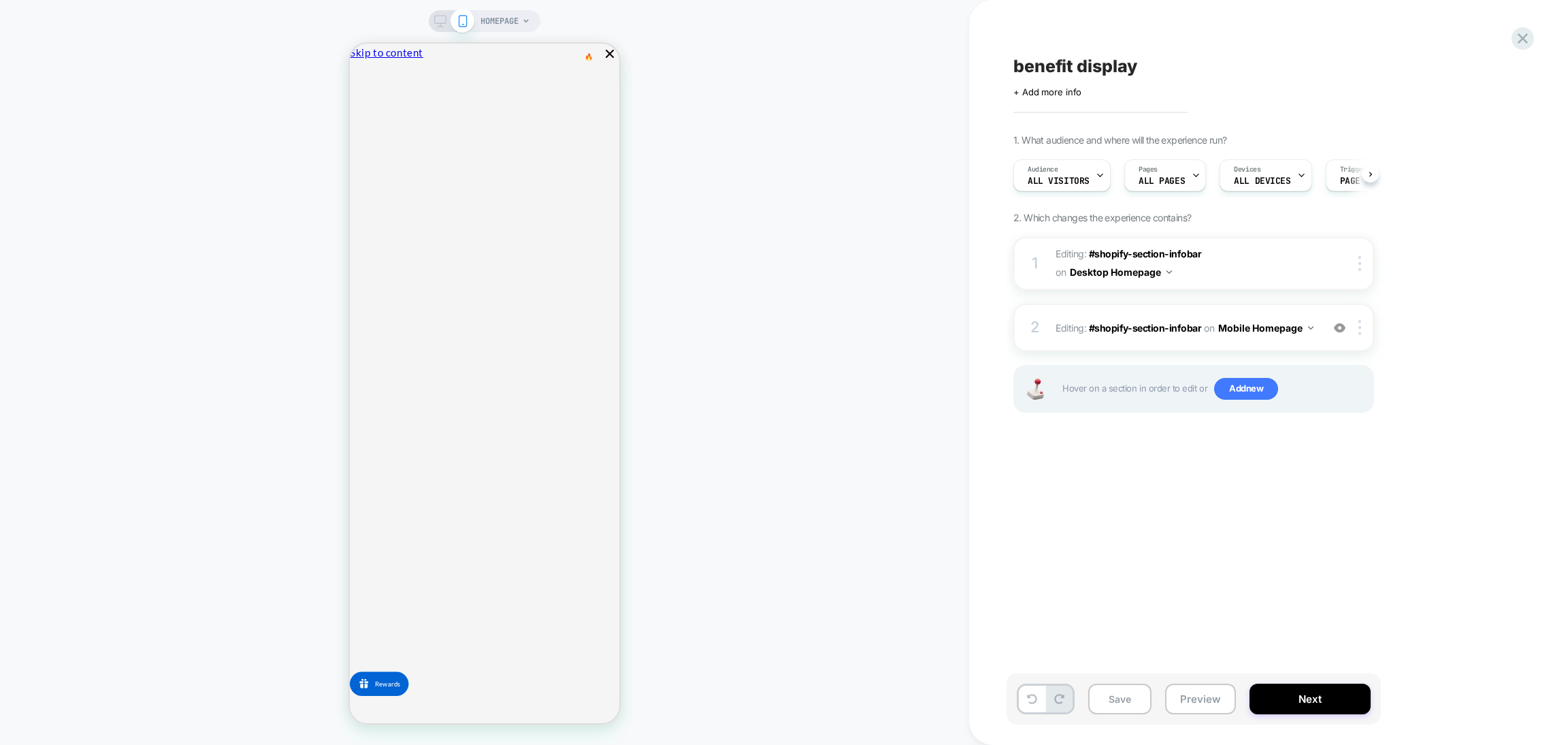
scroll to position [0, 1]
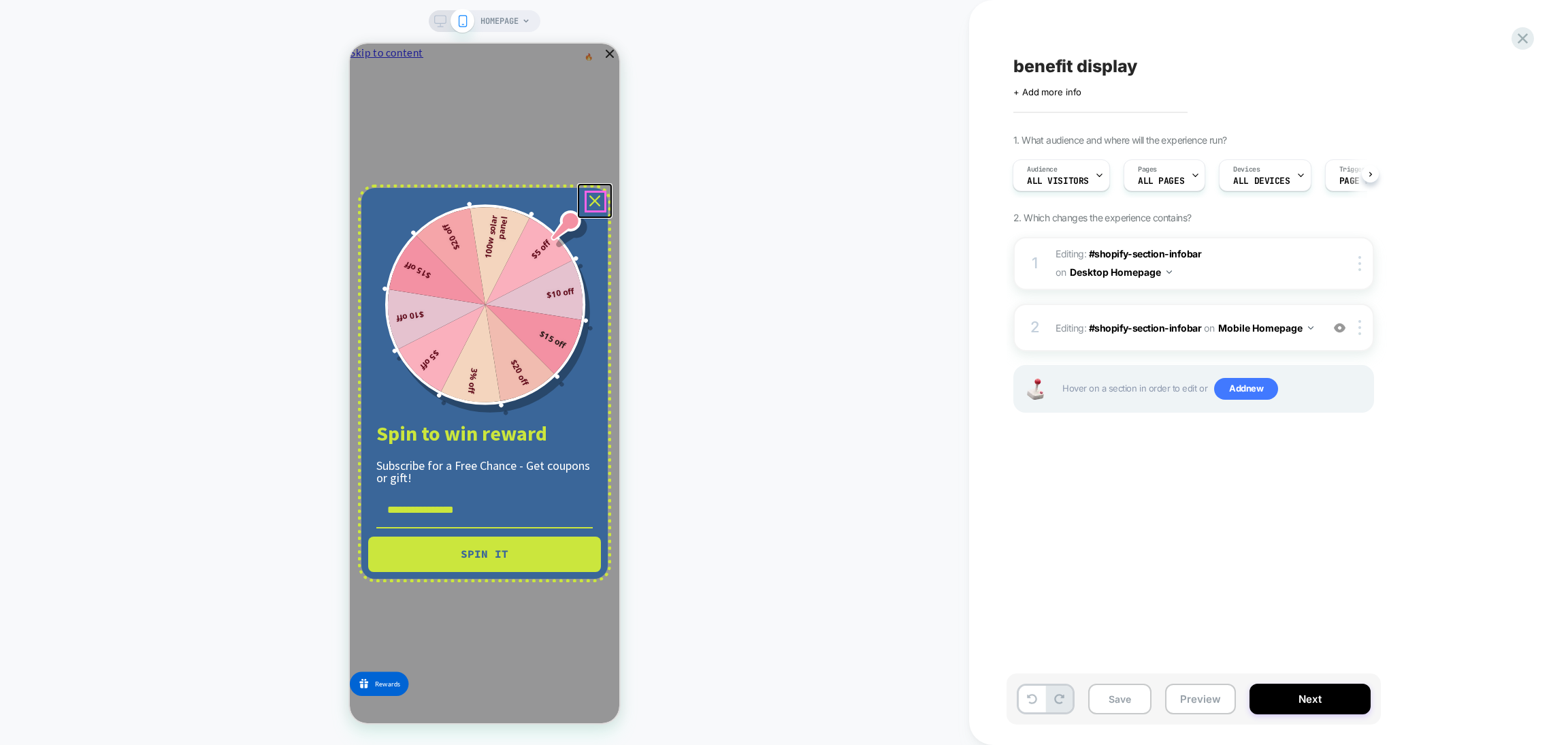
click at [591, 208] on div "Close" at bounding box center [594, 200] width 22 height 22
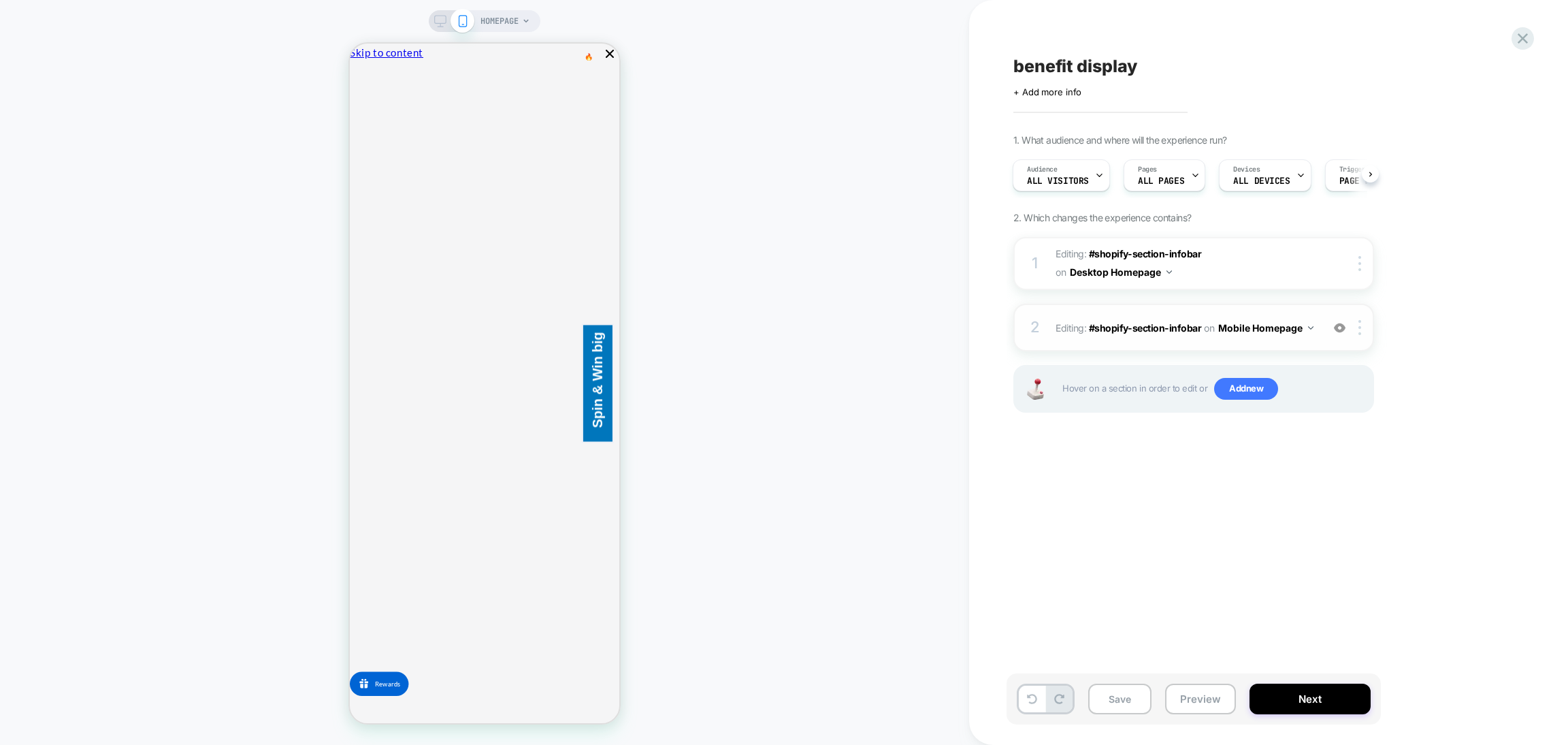
click at [1129, 341] on div "2 Editing : #shopify-section-infobar #shopify-section-infobar on Mobile Homepag…" at bounding box center [1194, 328] width 361 height 48
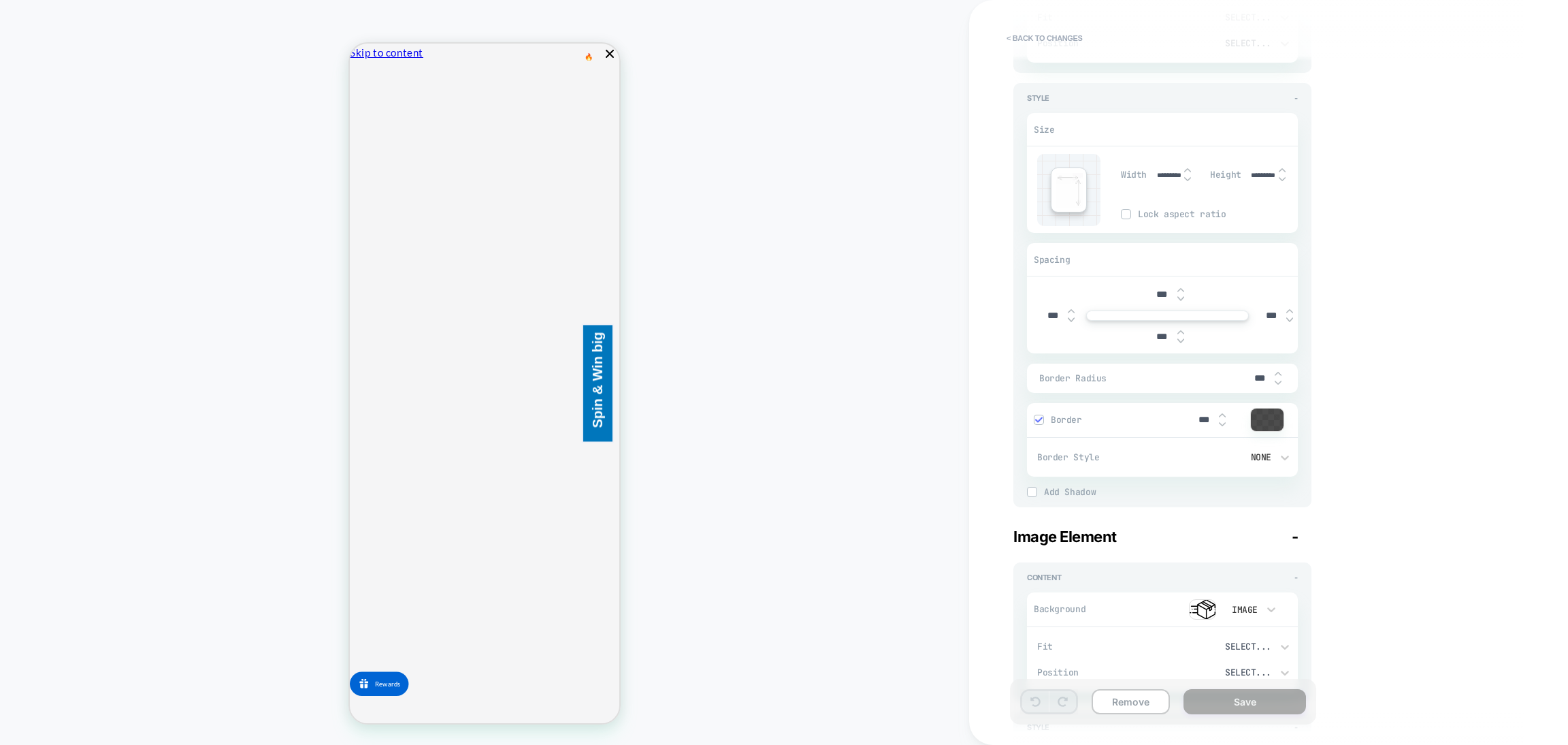
scroll to position [0, 0]
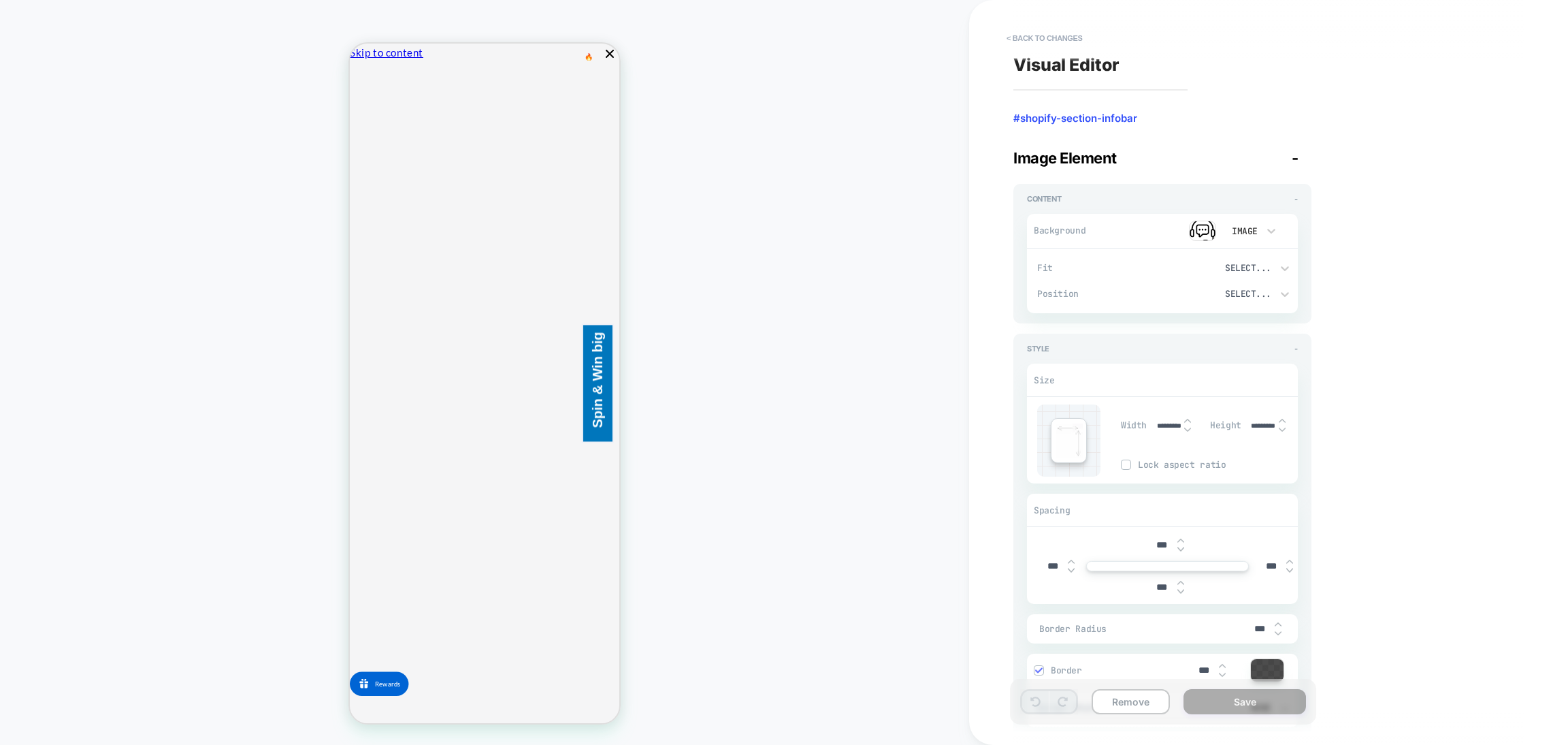
type textarea "*"
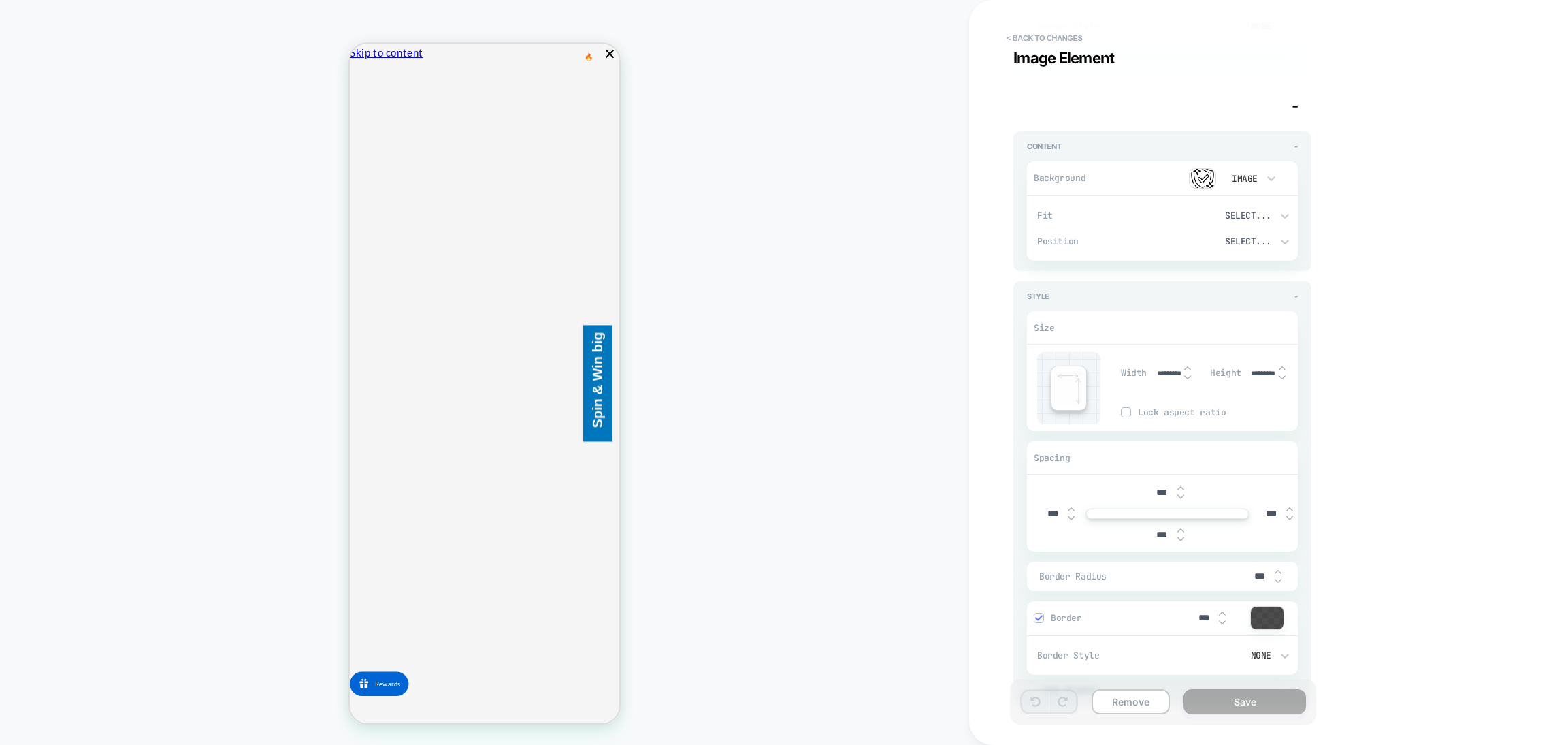
scroll to position [1430, 0]
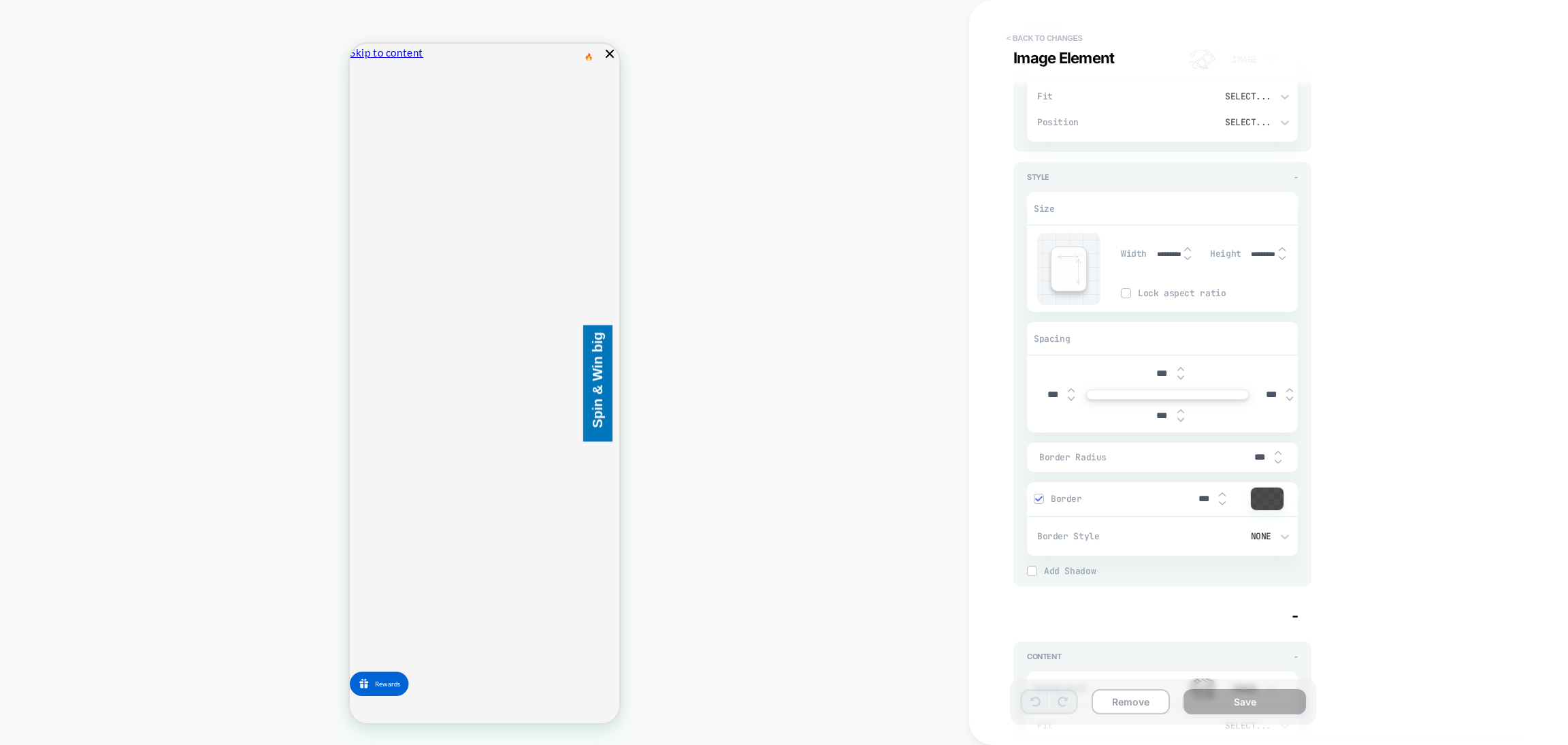
click at [1057, 44] on button "< Back to changes" at bounding box center [1044, 38] width 90 height 22
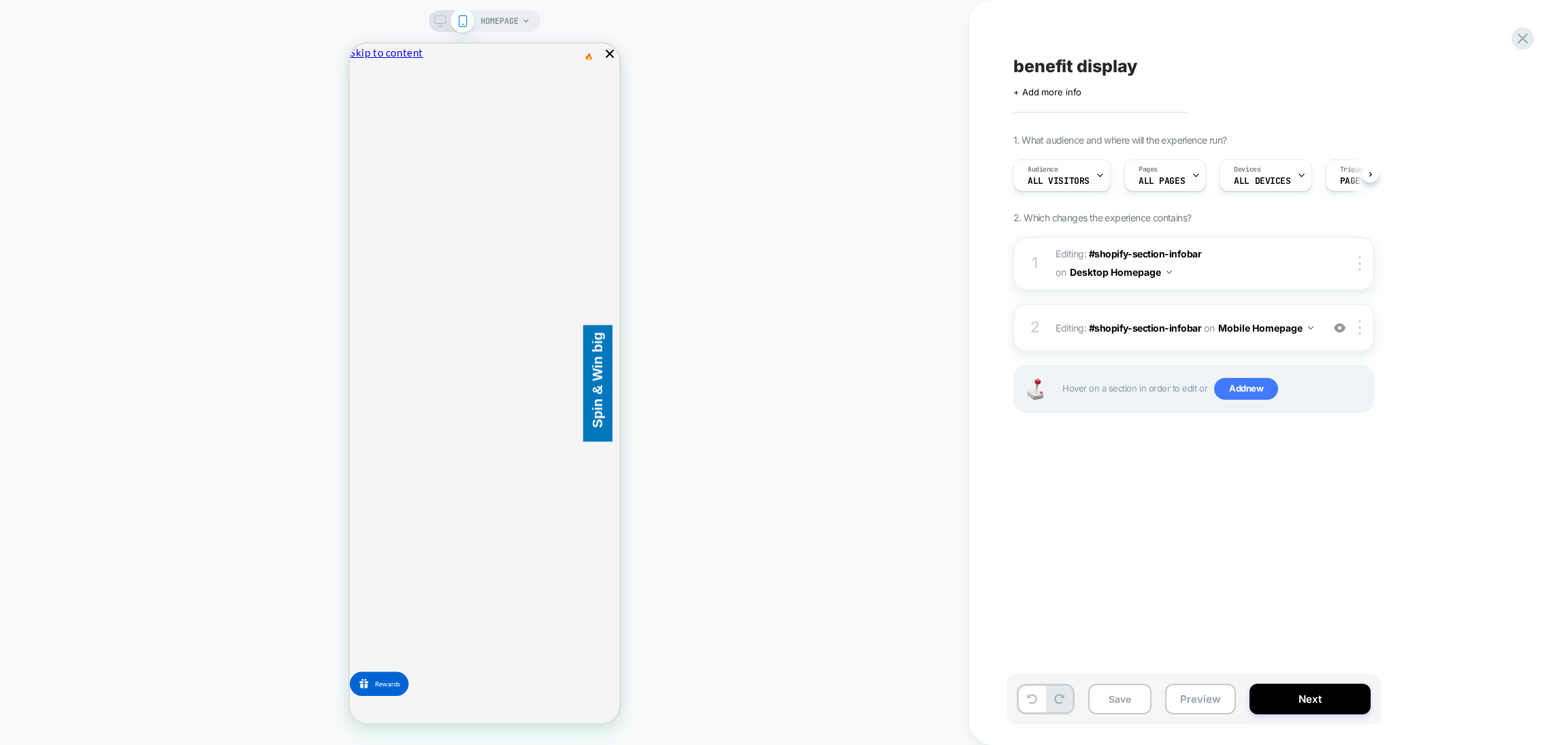
scroll to position [0, 1]
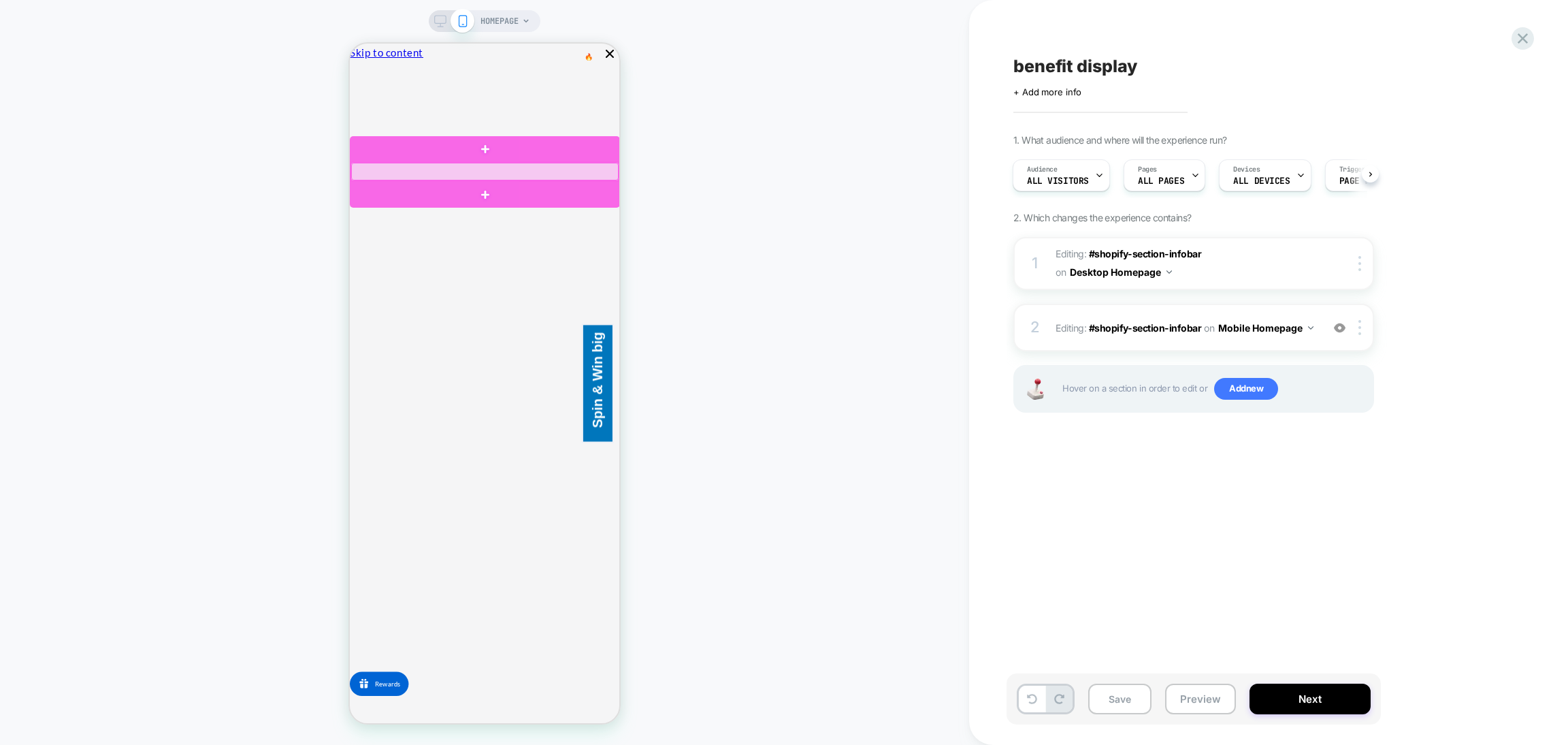
click at [449, 176] on div at bounding box center [484, 171] width 267 height 18
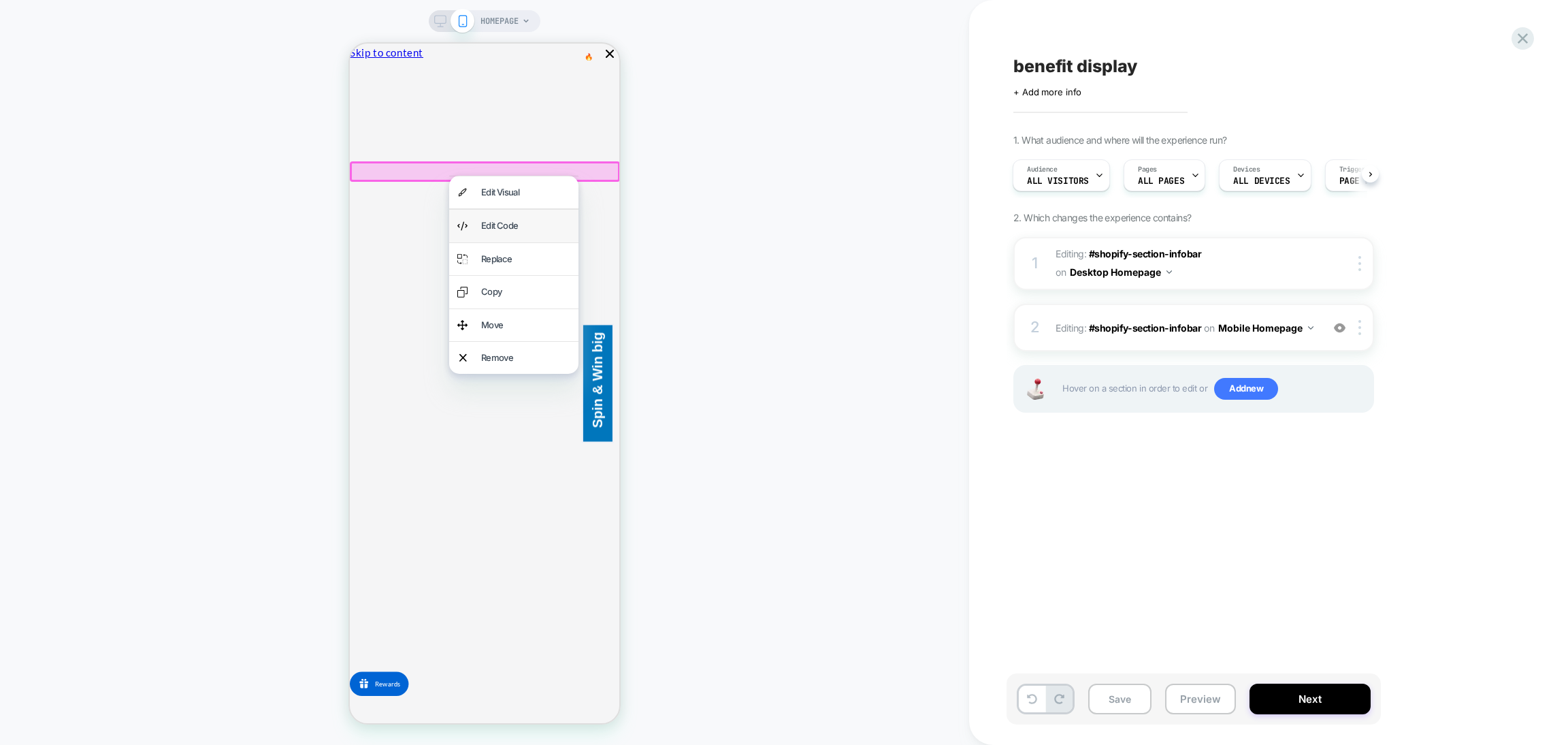
click at [522, 221] on div "Edit Code" at bounding box center [526, 226] width 89 height 16
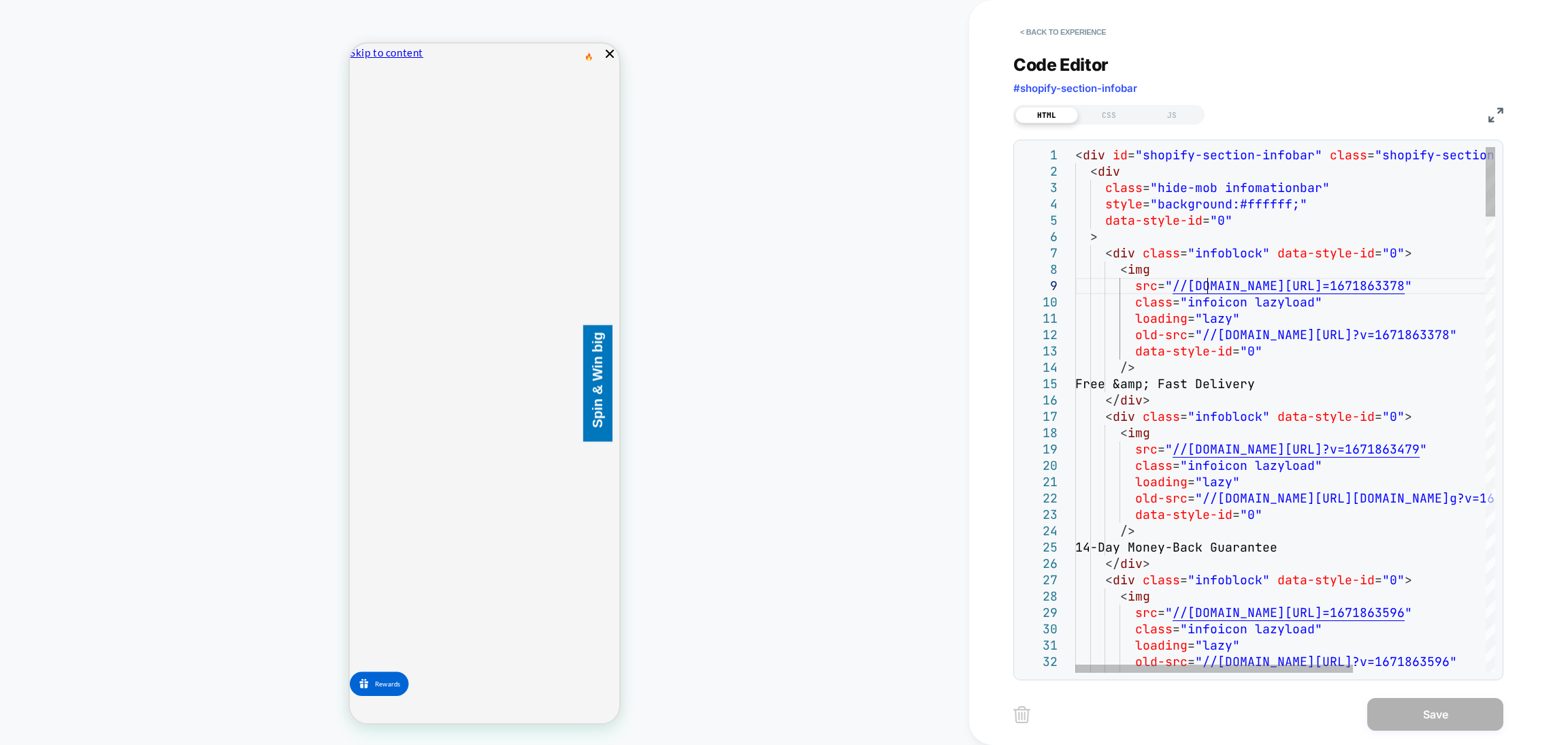
scroll to position [0, 0]
type textarea "**********"
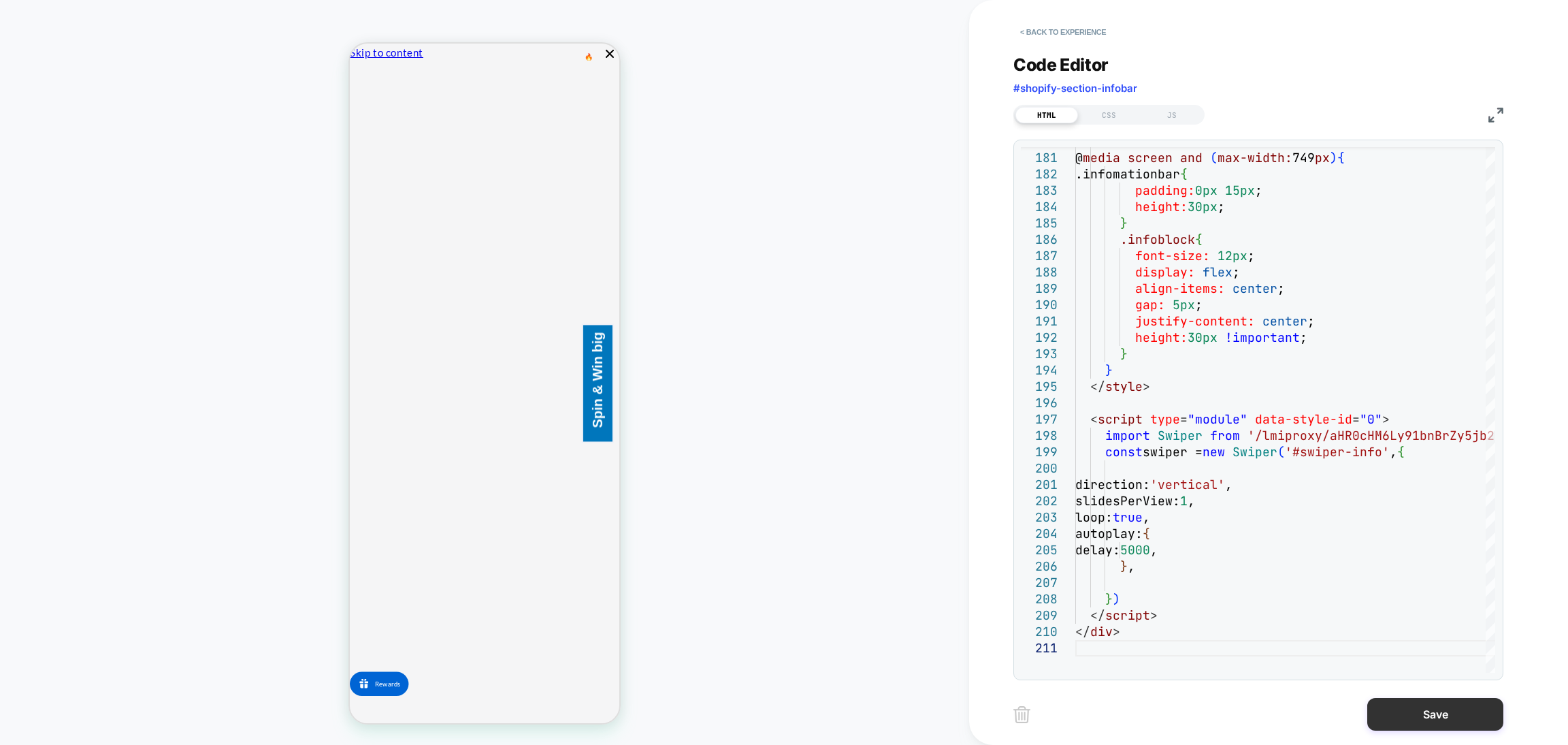
click at [1452, 724] on button "Save" at bounding box center [1435, 715] width 136 height 32
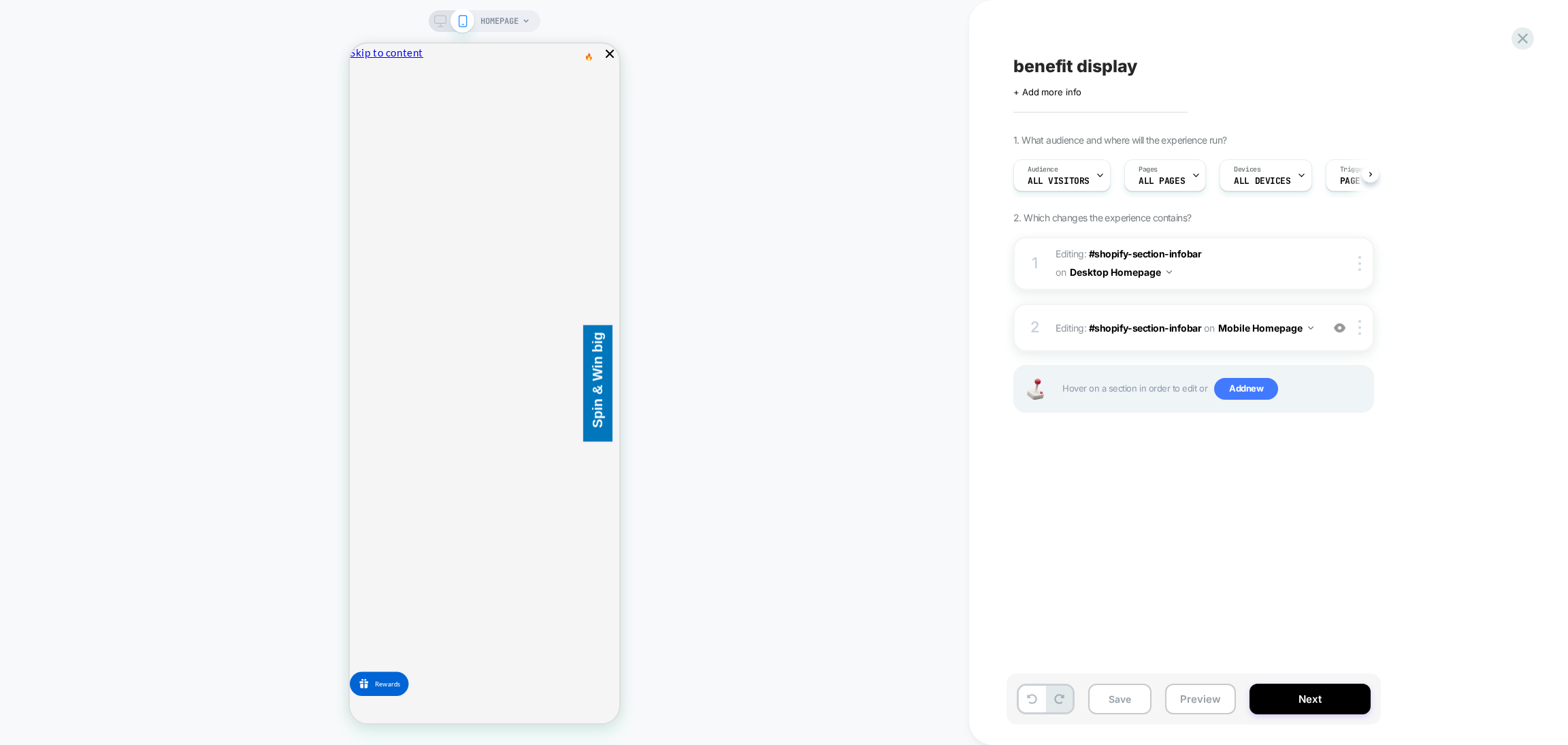
scroll to position [0, 1]
click at [1140, 345] on div "2 Editing : #shopify-section-infobar #shopify-section-infobar on Mobile Homepag…" at bounding box center [1194, 328] width 361 height 48
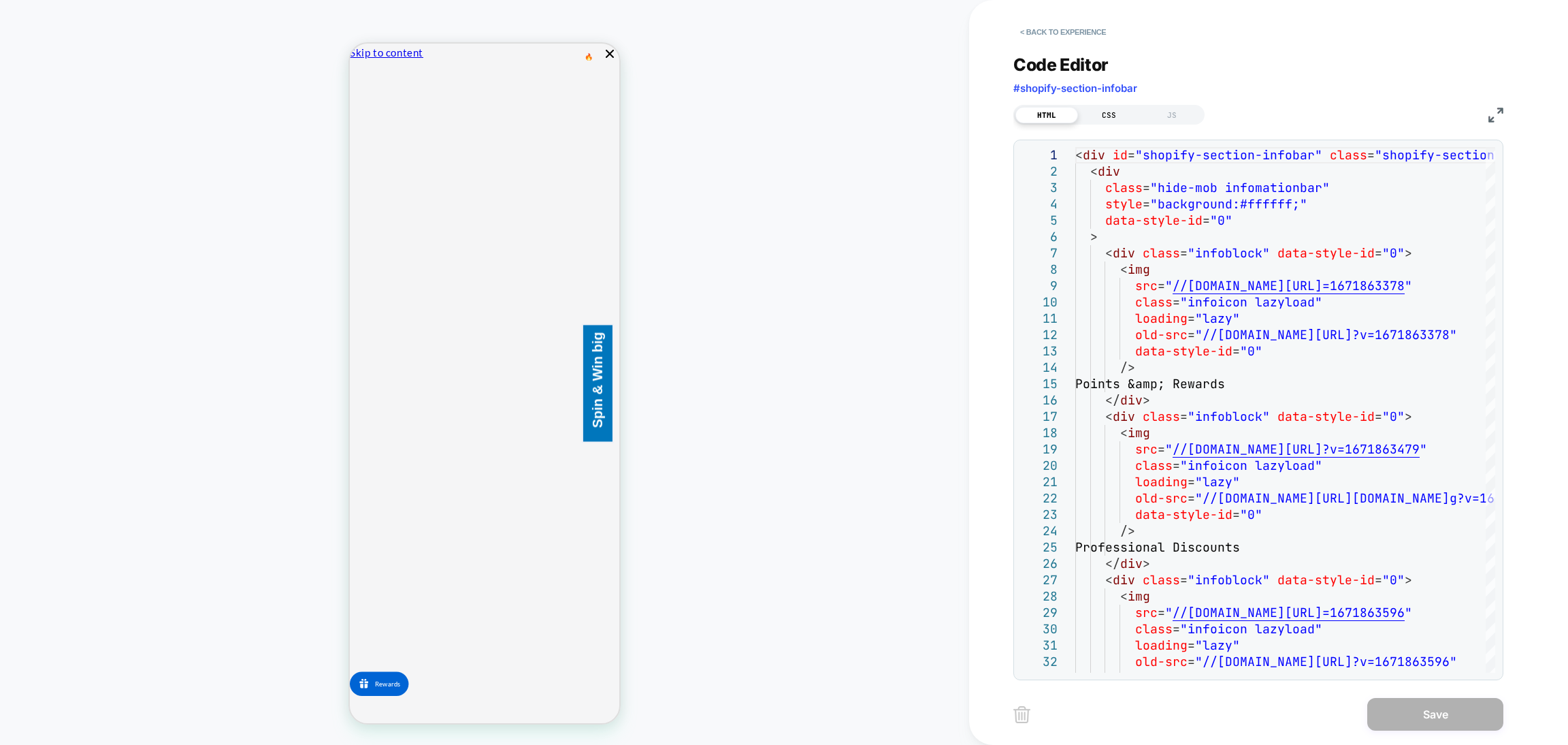
click at [1113, 115] on div "CSS" at bounding box center [1109, 115] width 63 height 16
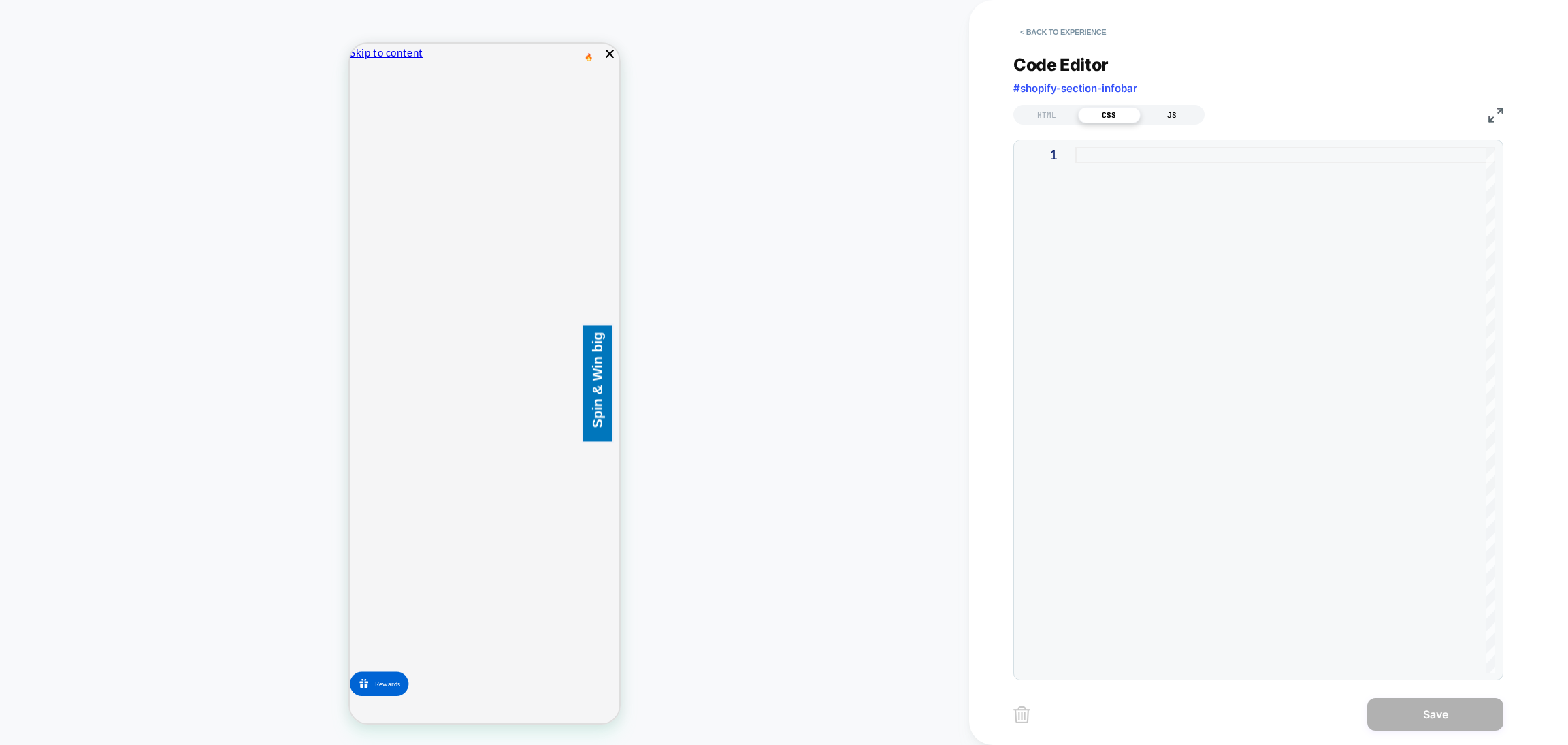
click at [1177, 116] on div "JS" at bounding box center [1172, 115] width 63 height 16
click at [1068, 114] on div "HTML" at bounding box center [1046, 115] width 63 height 16
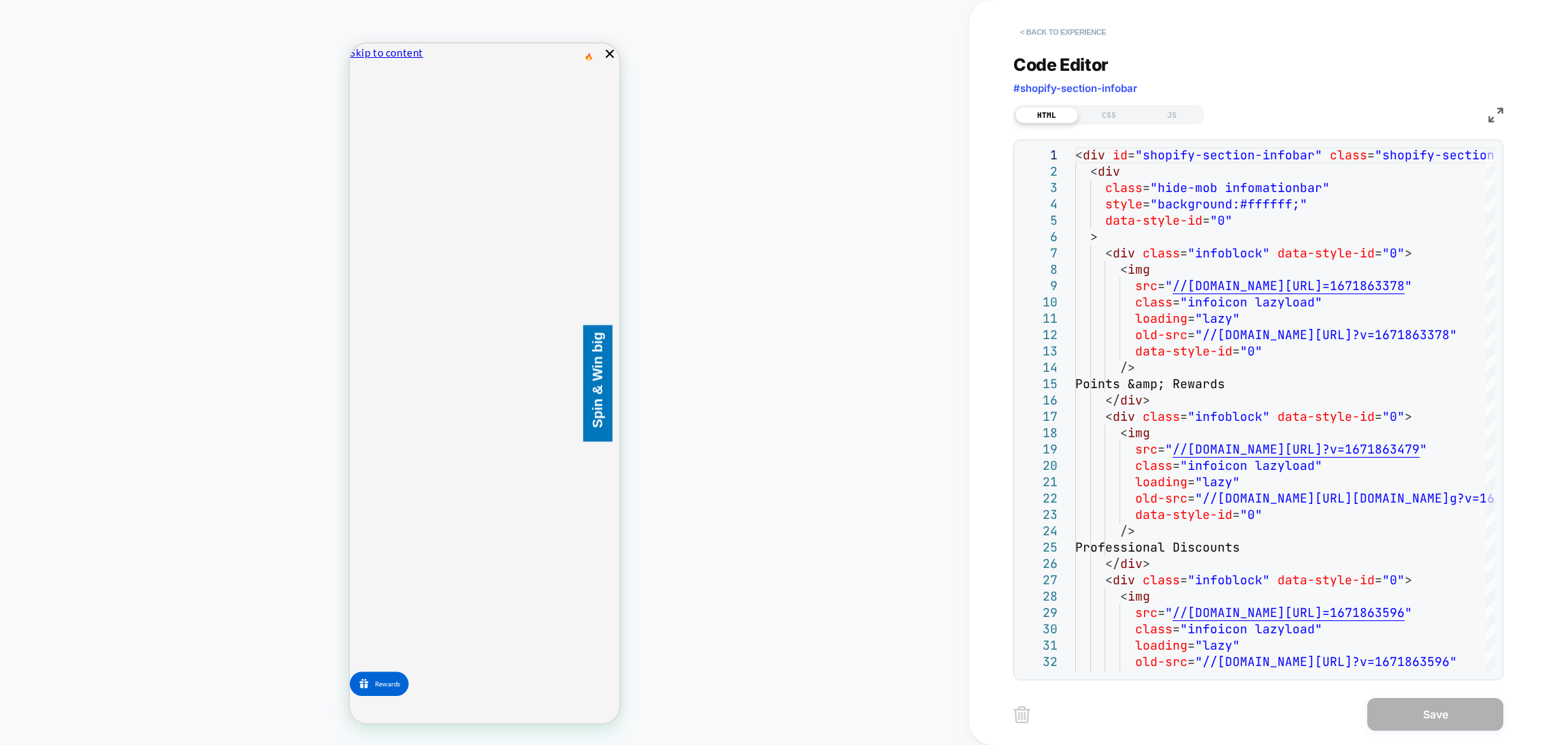
click at [1079, 34] on button "< Back to experience" at bounding box center [1063, 32] width 99 height 22
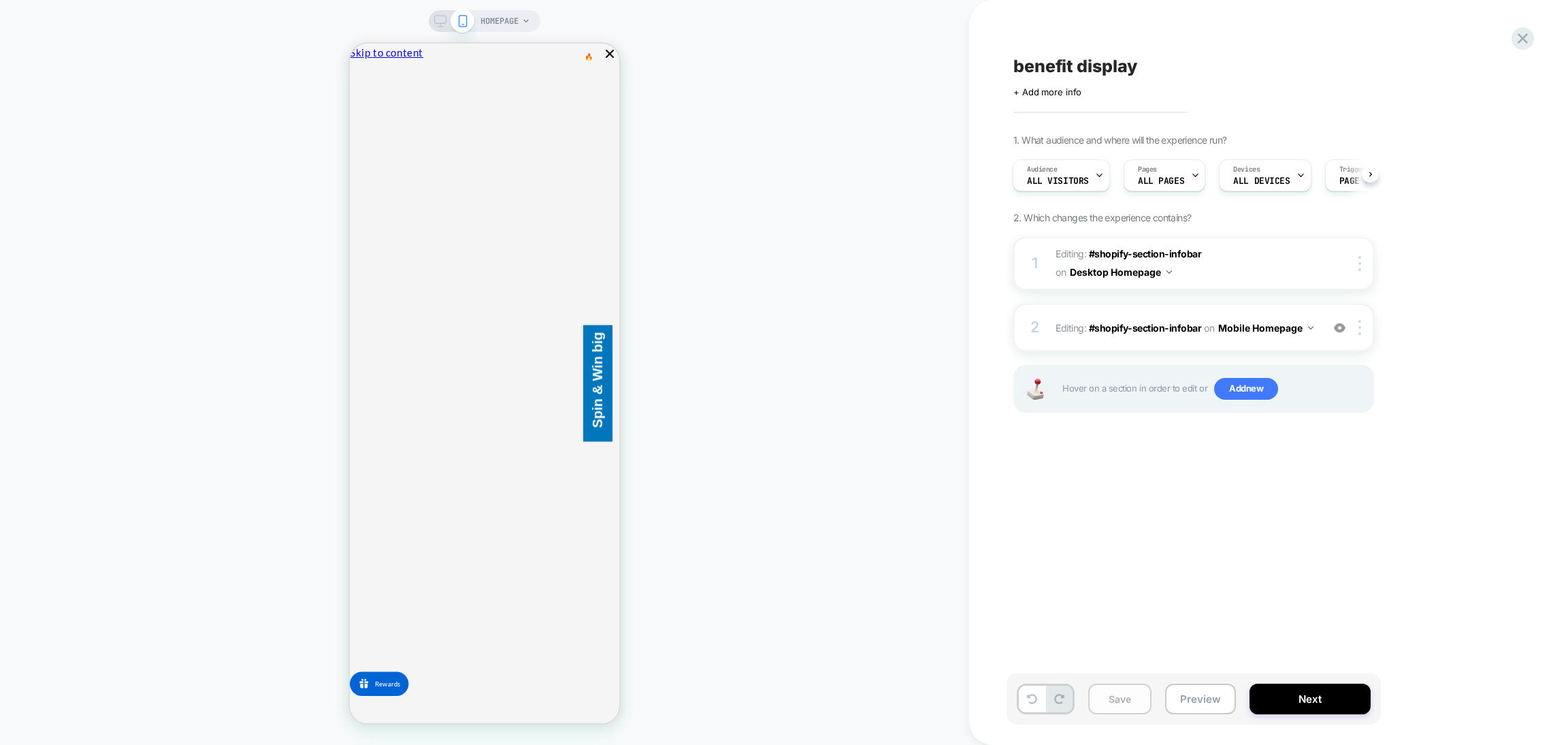
click at [1115, 700] on button "Save" at bounding box center [1120, 698] width 63 height 30
click at [1093, 83] on div "Click to edit experience details + Add more info" at bounding box center [1163, 87] width 298 height 21
click at [1092, 55] on div "benefit display Click to edit experience details + Add more info" at bounding box center [1262, 75] width 497 height 43
click at [1092, 56] on span "benefit display" at bounding box center [1076, 66] width 124 height 20
click at [1090, 56] on textarea "**********" at bounding box center [1052, 66] width 76 height 20
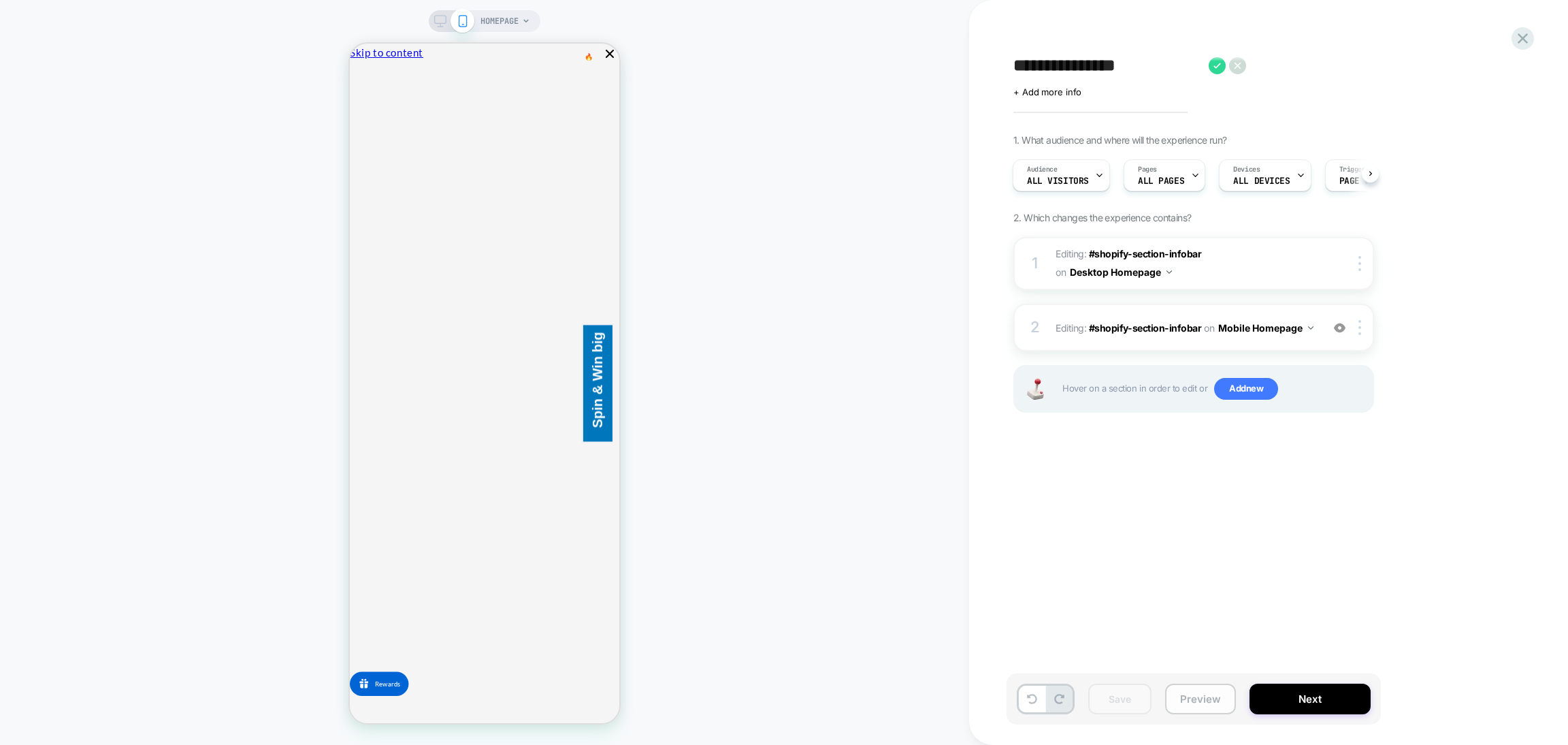
click at [1219, 701] on button "Preview" at bounding box center [1201, 698] width 71 height 30
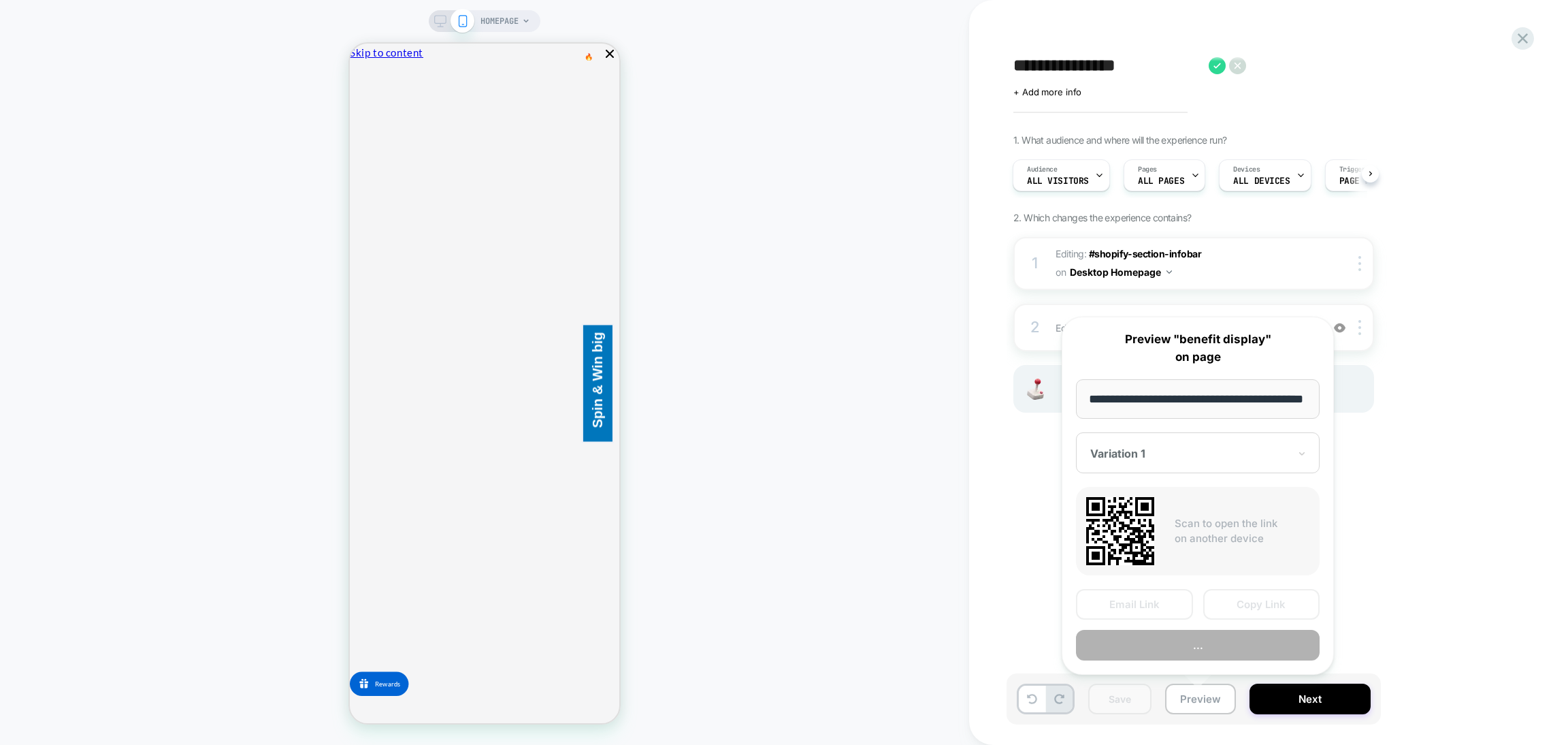
scroll to position [0, 51]
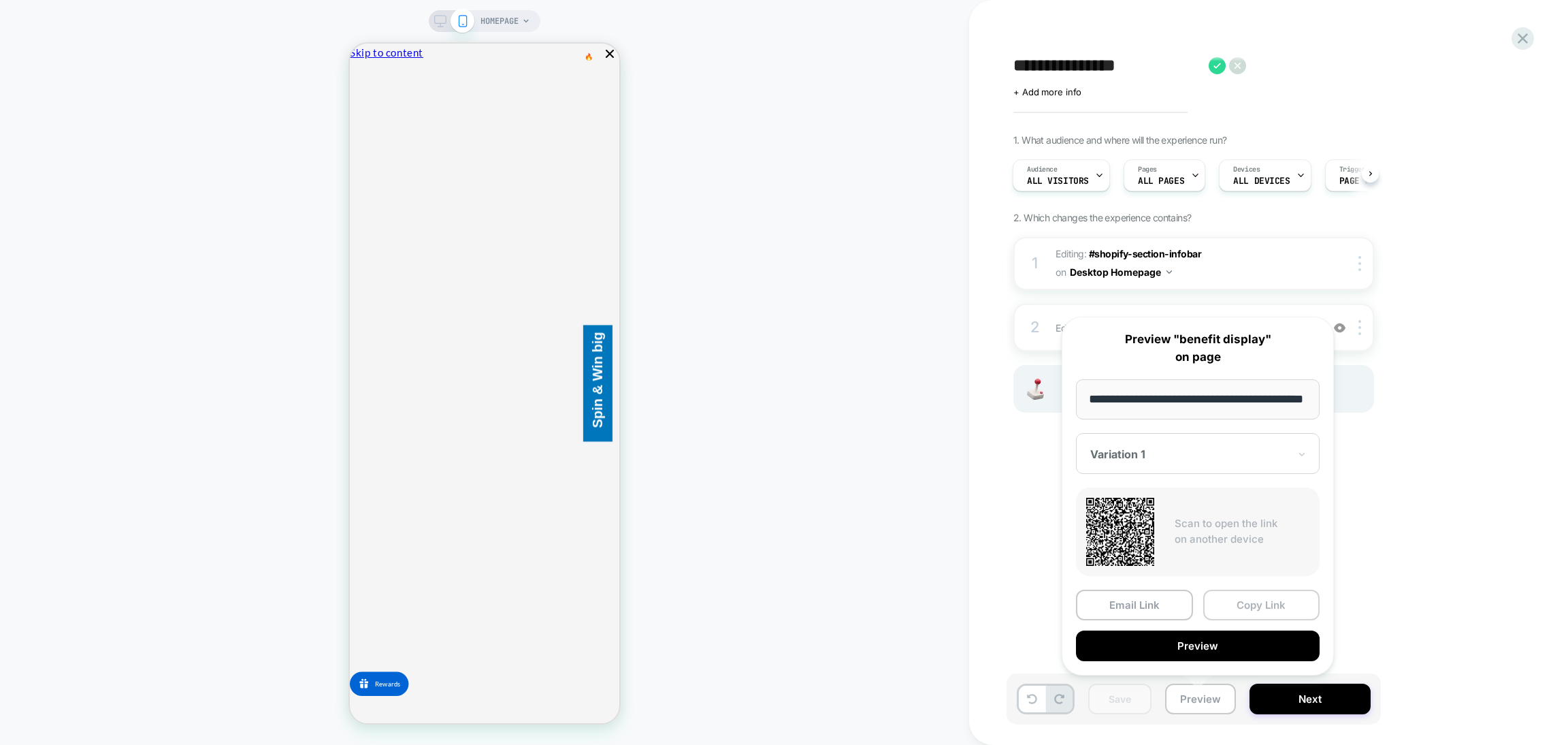
click at [1260, 592] on button "Copy Link" at bounding box center [1262, 605] width 117 height 30
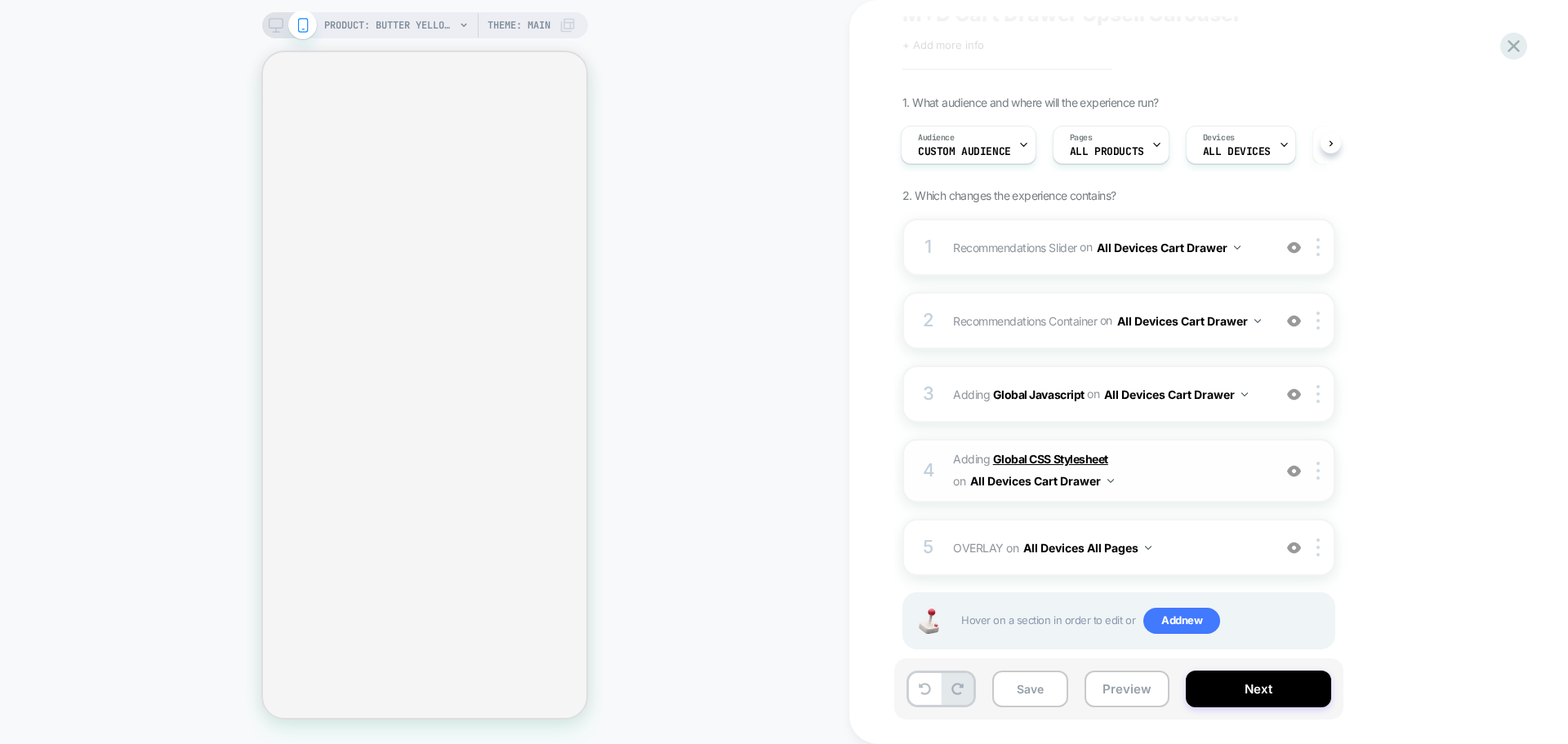
scroll to position [100, 0]
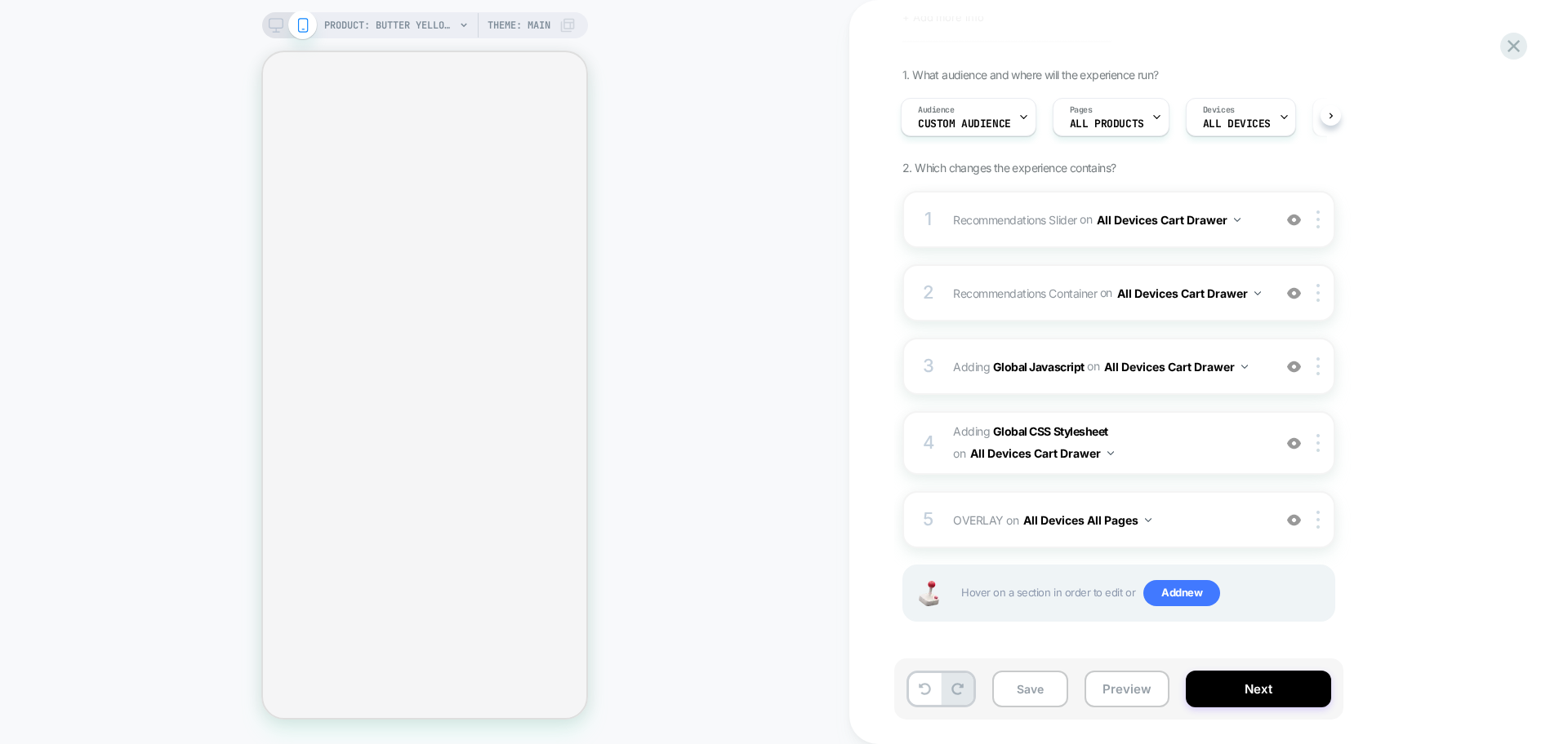
select select "**"
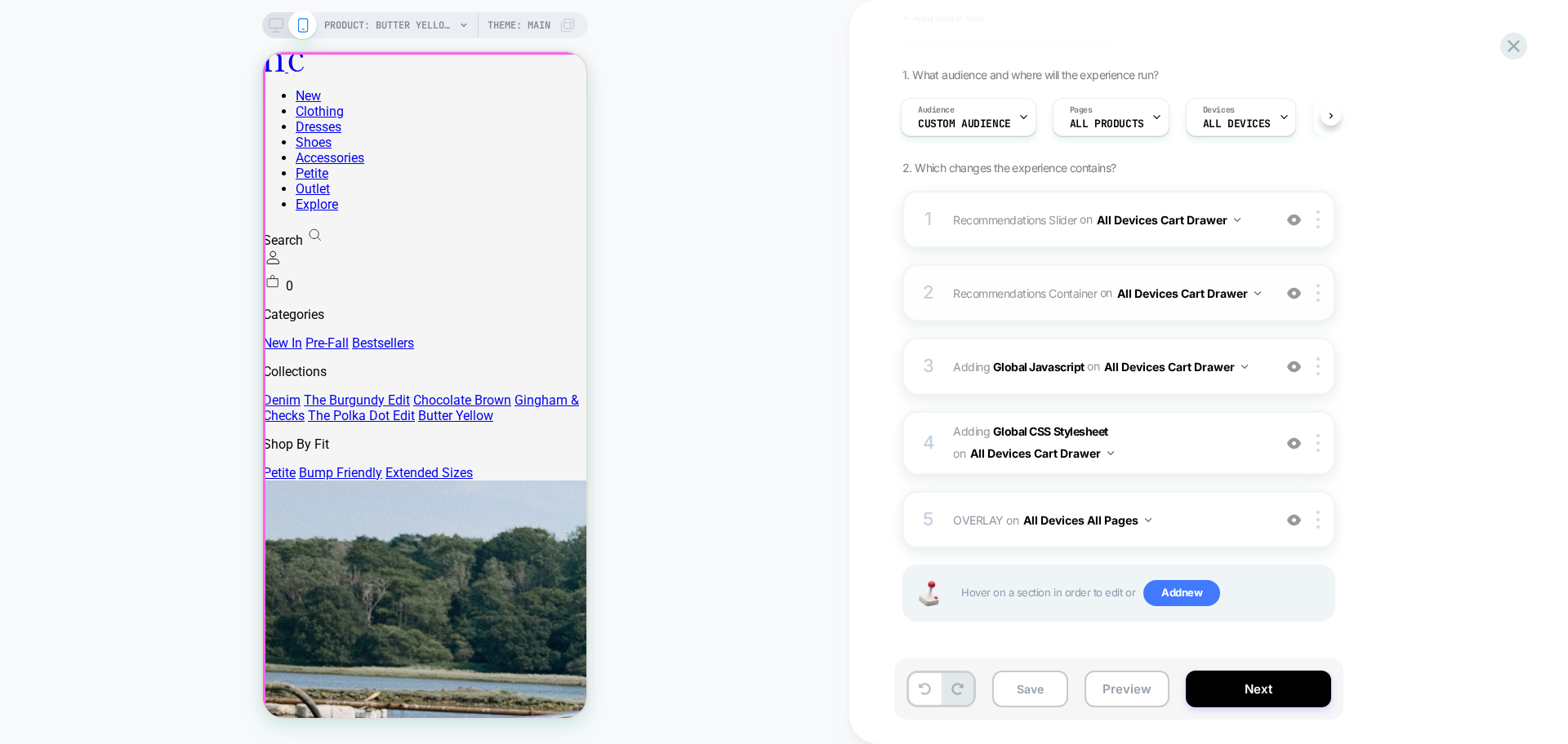
scroll to position [0, 0]
click at [1180, 283] on span "Recommendations Container Adding Code Block BEFORE .menu-drawer__dynamic-conten…" at bounding box center [1109, 293] width 311 height 24
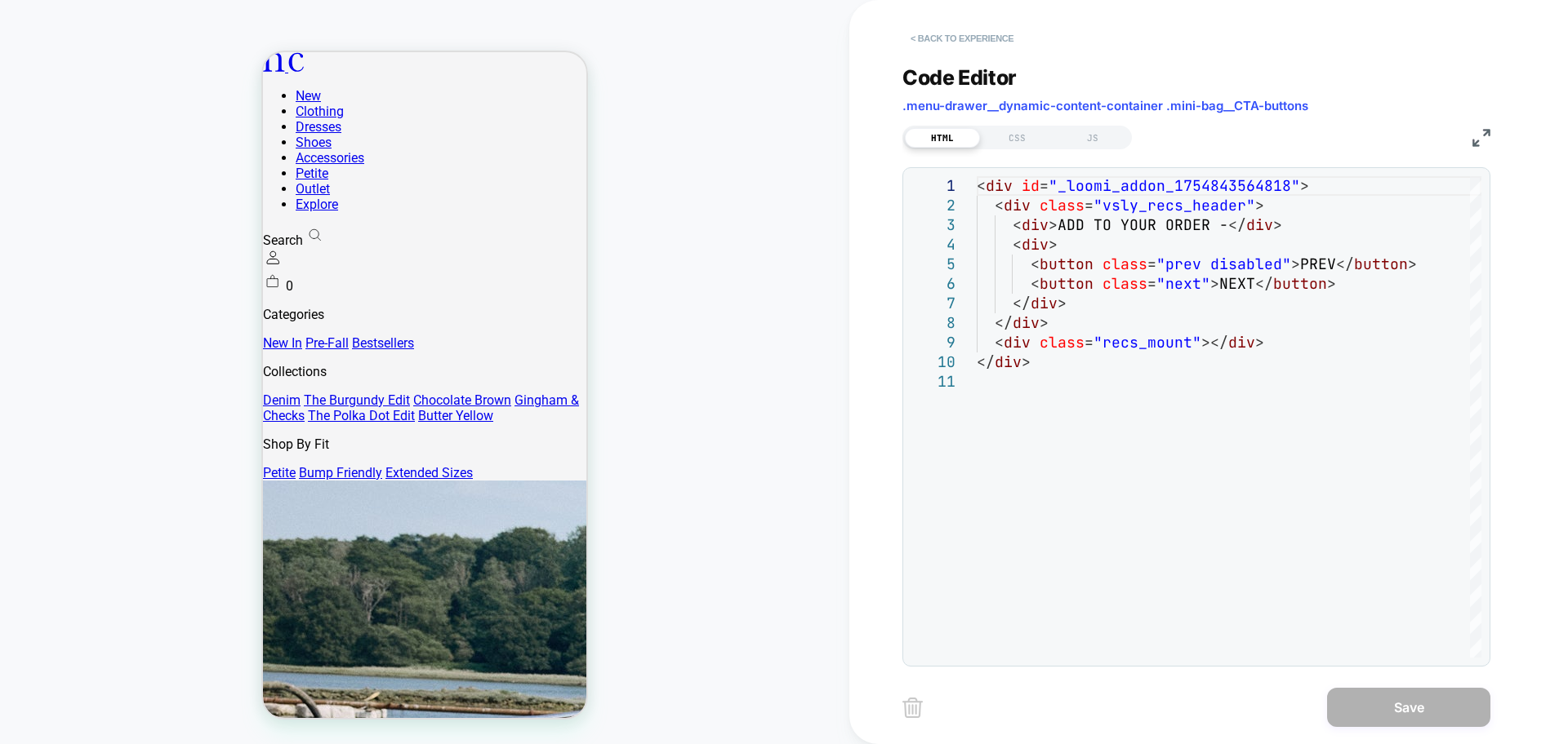
click at [954, 36] on button "< Back to experience" at bounding box center [962, 38] width 119 height 26
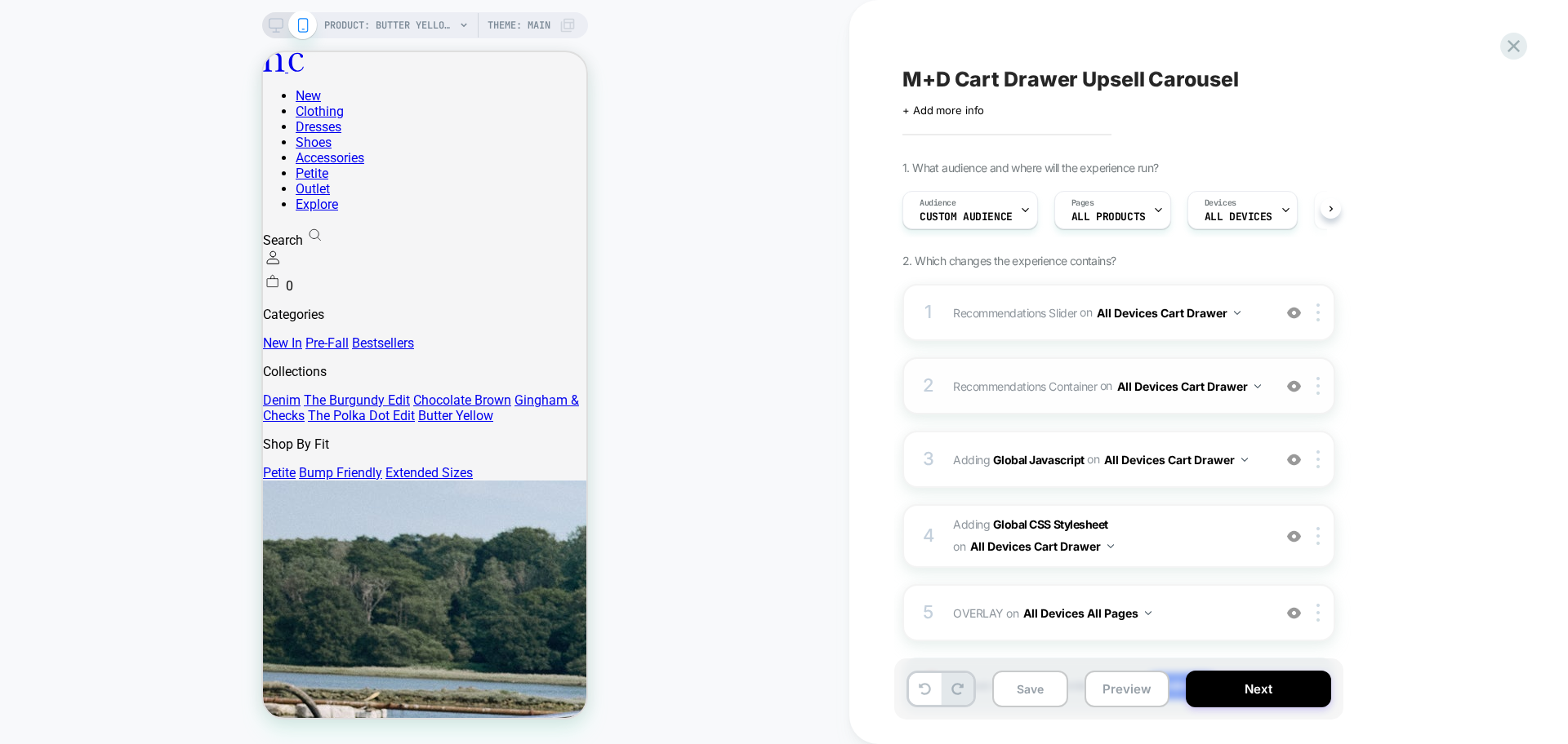
scroll to position [0, 1]
click at [1183, 339] on div "1 Recommendations Slider Replacing Product Slider WITH #_loomi_addon_1754843564…" at bounding box center [1119, 313] width 433 height 57
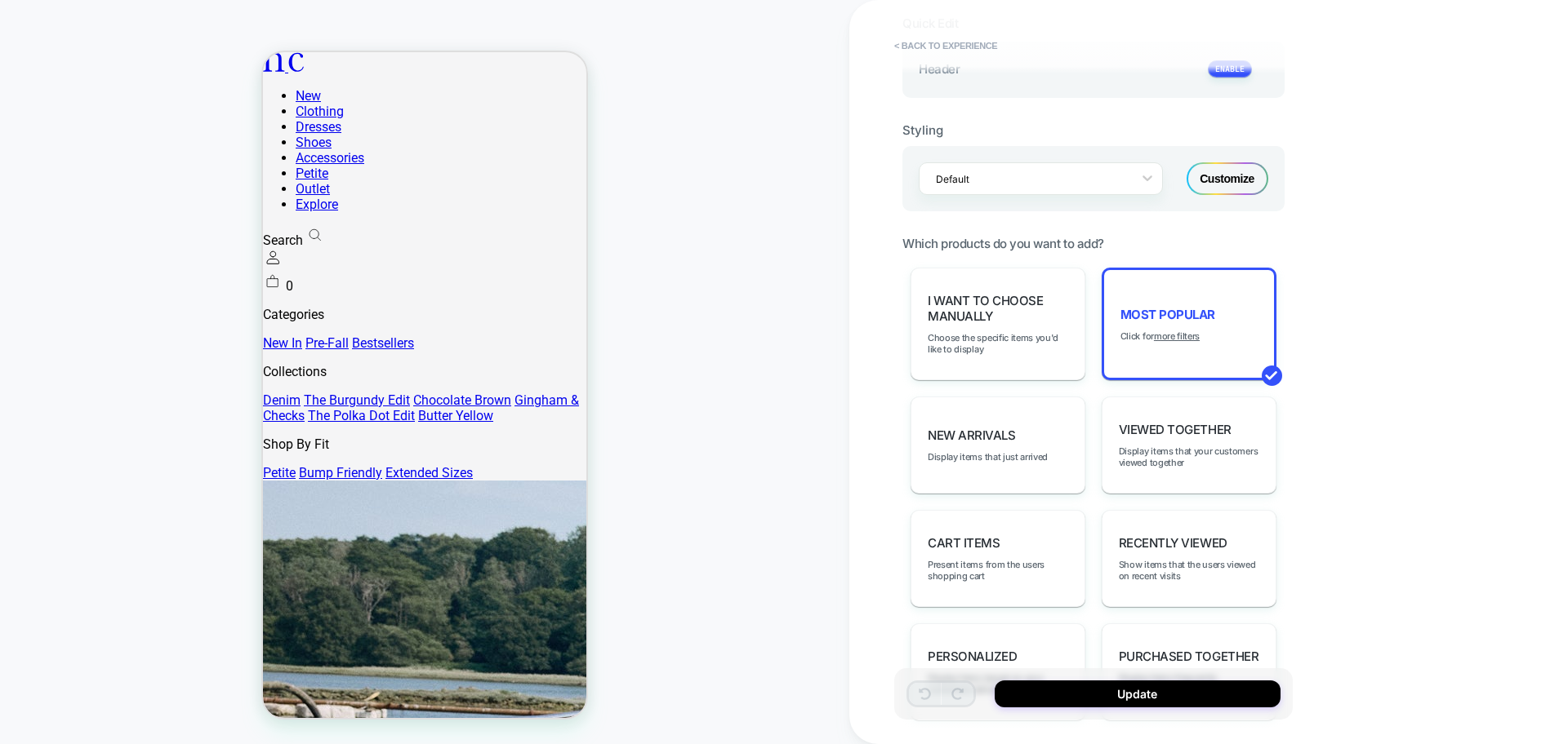
scroll to position [0, 0]
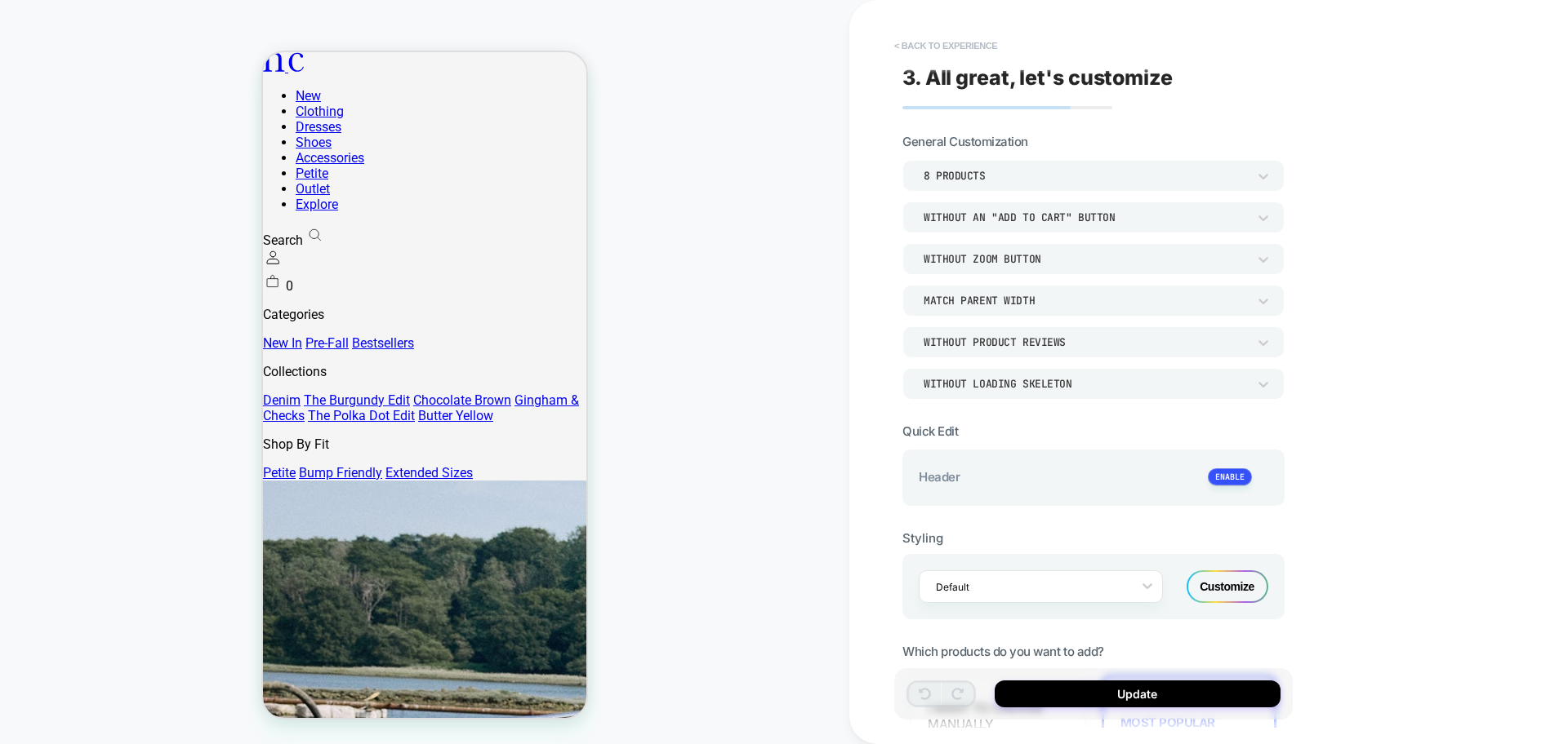
click at [941, 49] on button "< Back to experience" at bounding box center [945, 46] width 119 height 26
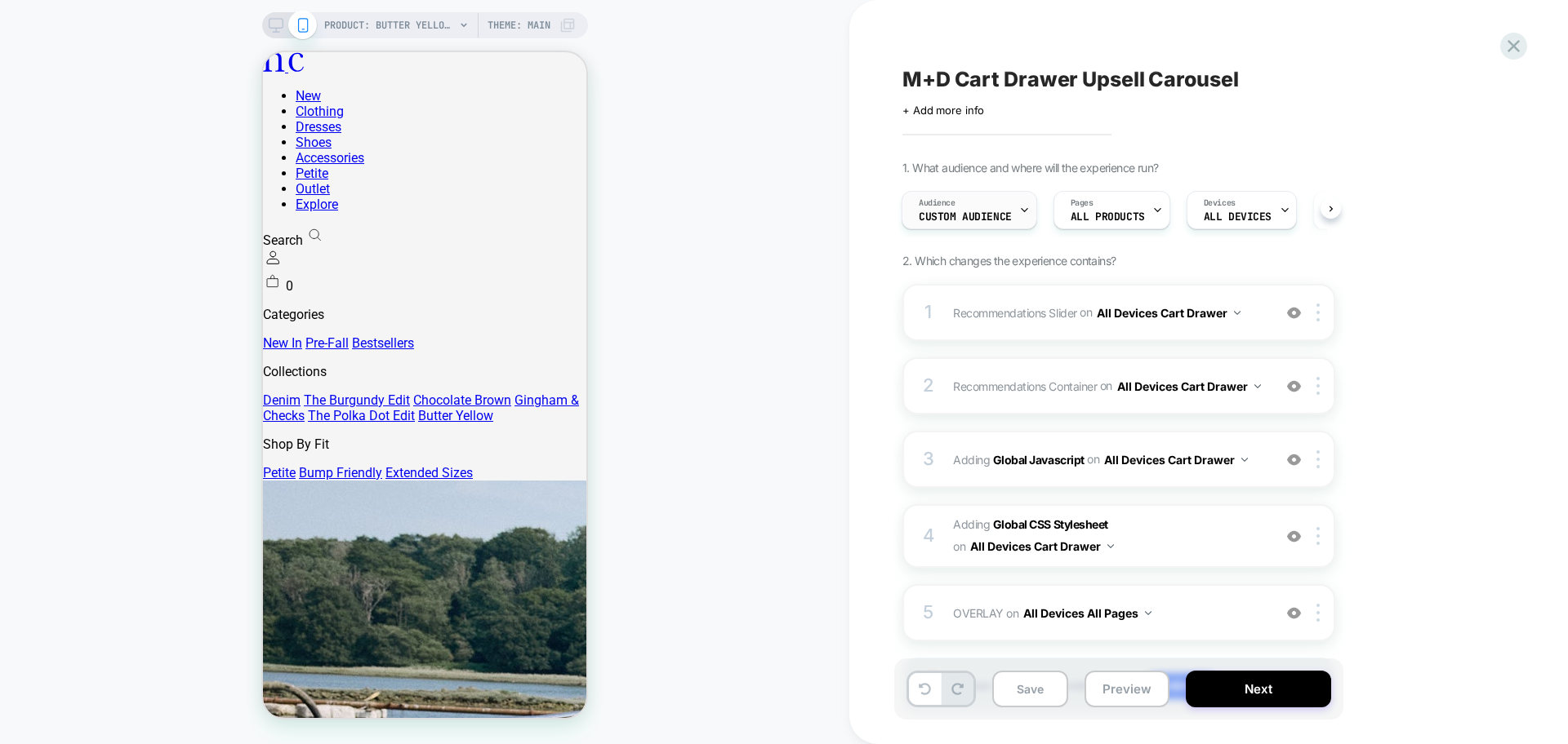
click at [952, 211] on span "Custom Audience" at bounding box center [965, 217] width 93 height 12
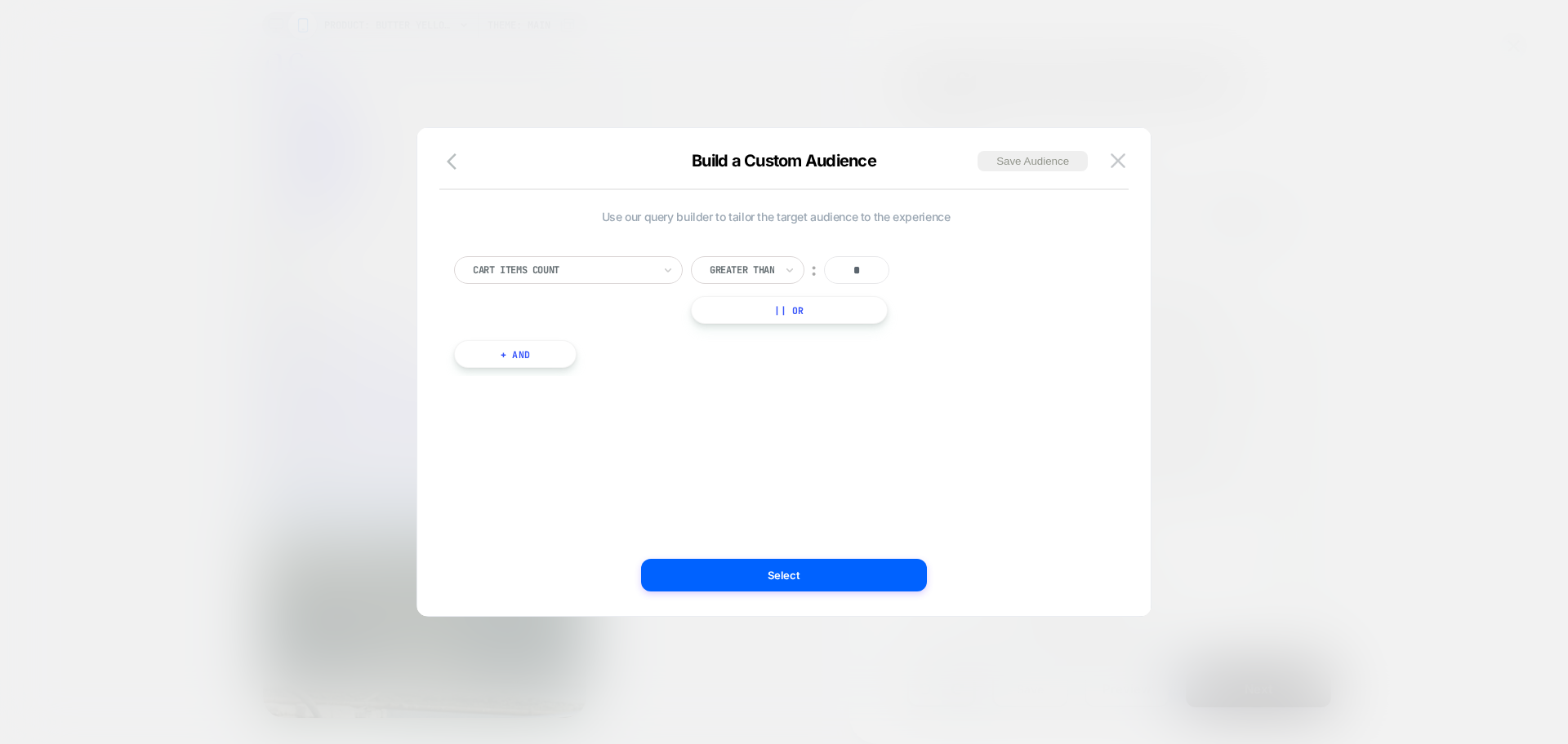
click at [1121, 156] on img at bounding box center [1117, 161] width 14 height 14
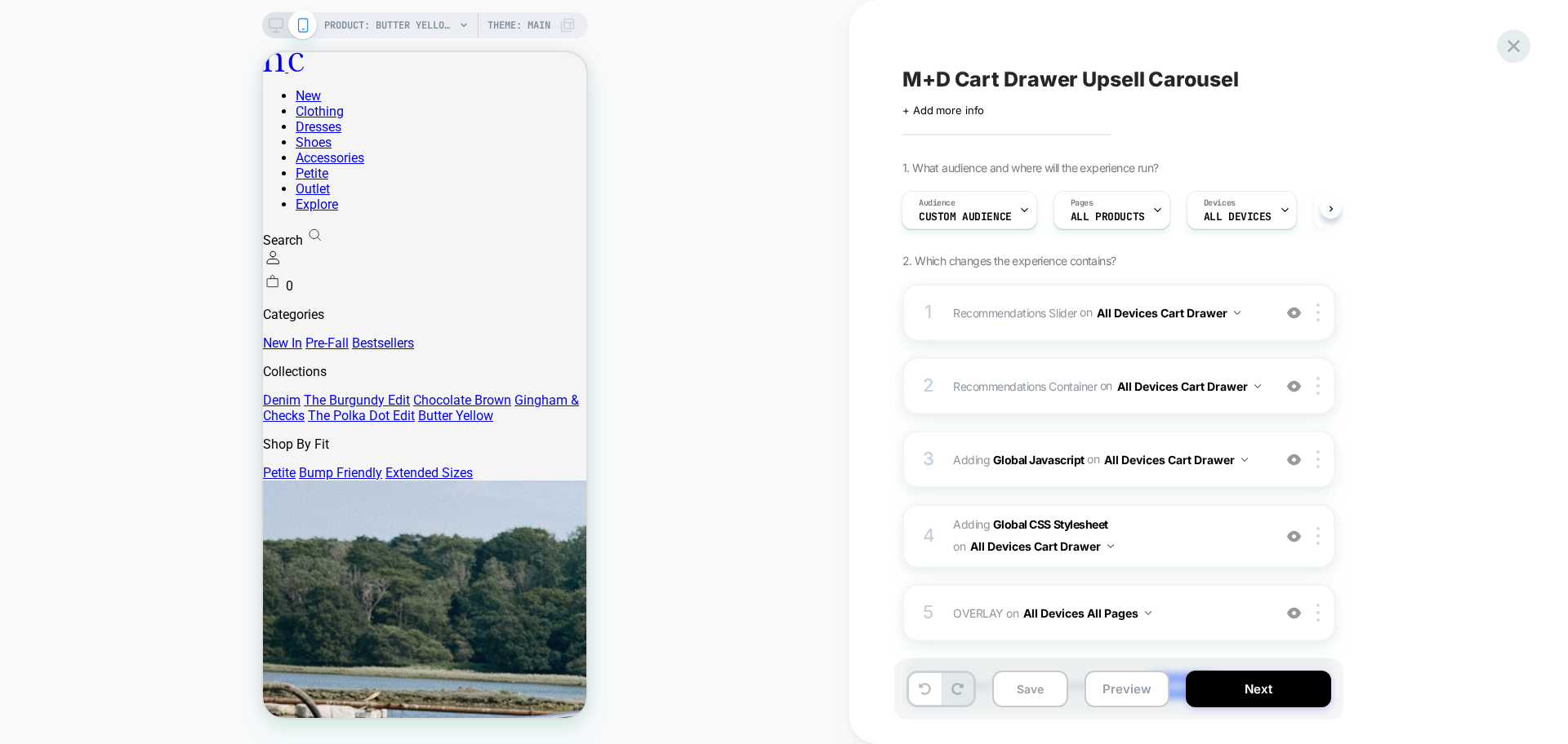
click at [1516, 58] on div at bounding box center [1514, 46] width 34 height 34
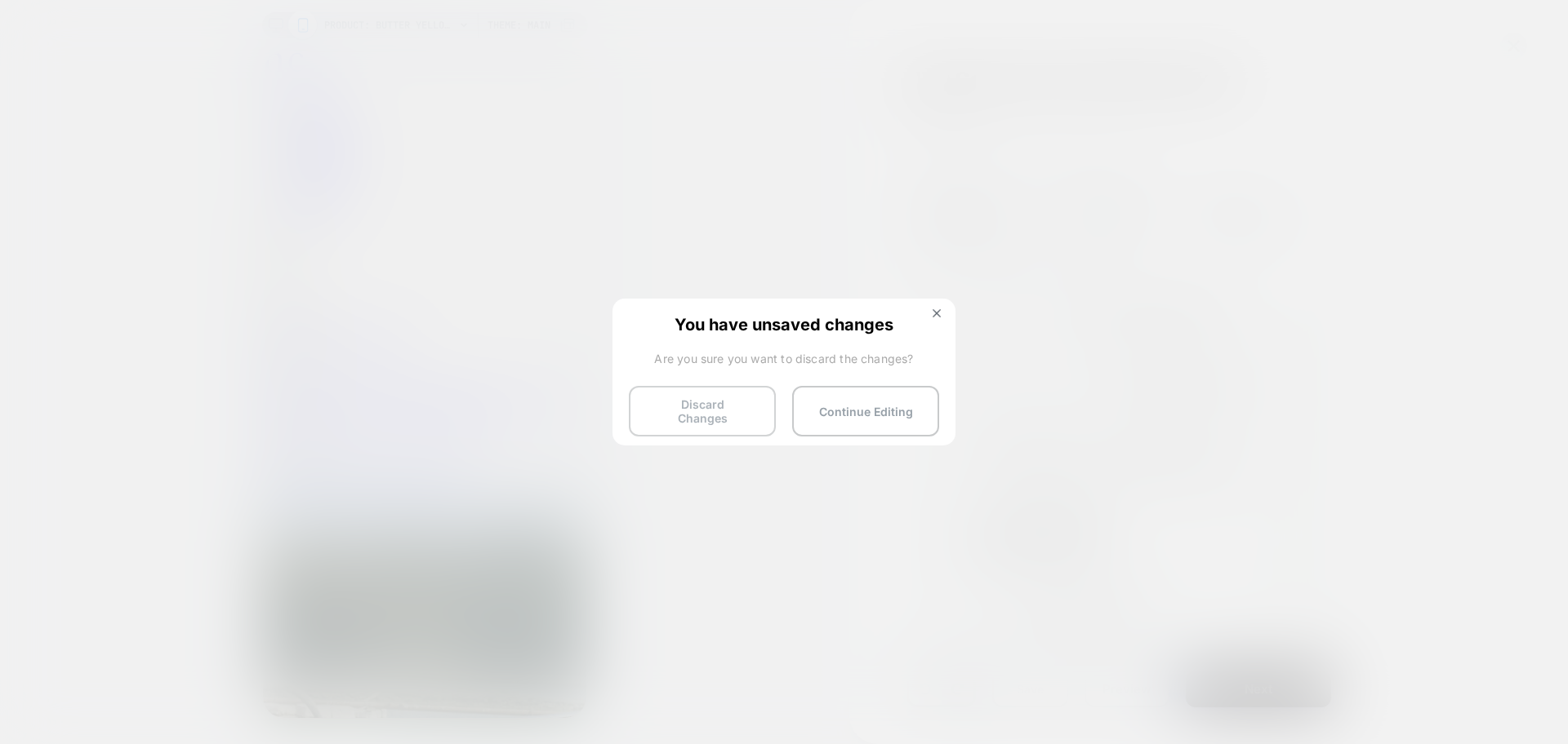
click at [699, 410] on button "Discard Changes" at bounding box center [702, 412] width 147 height 51
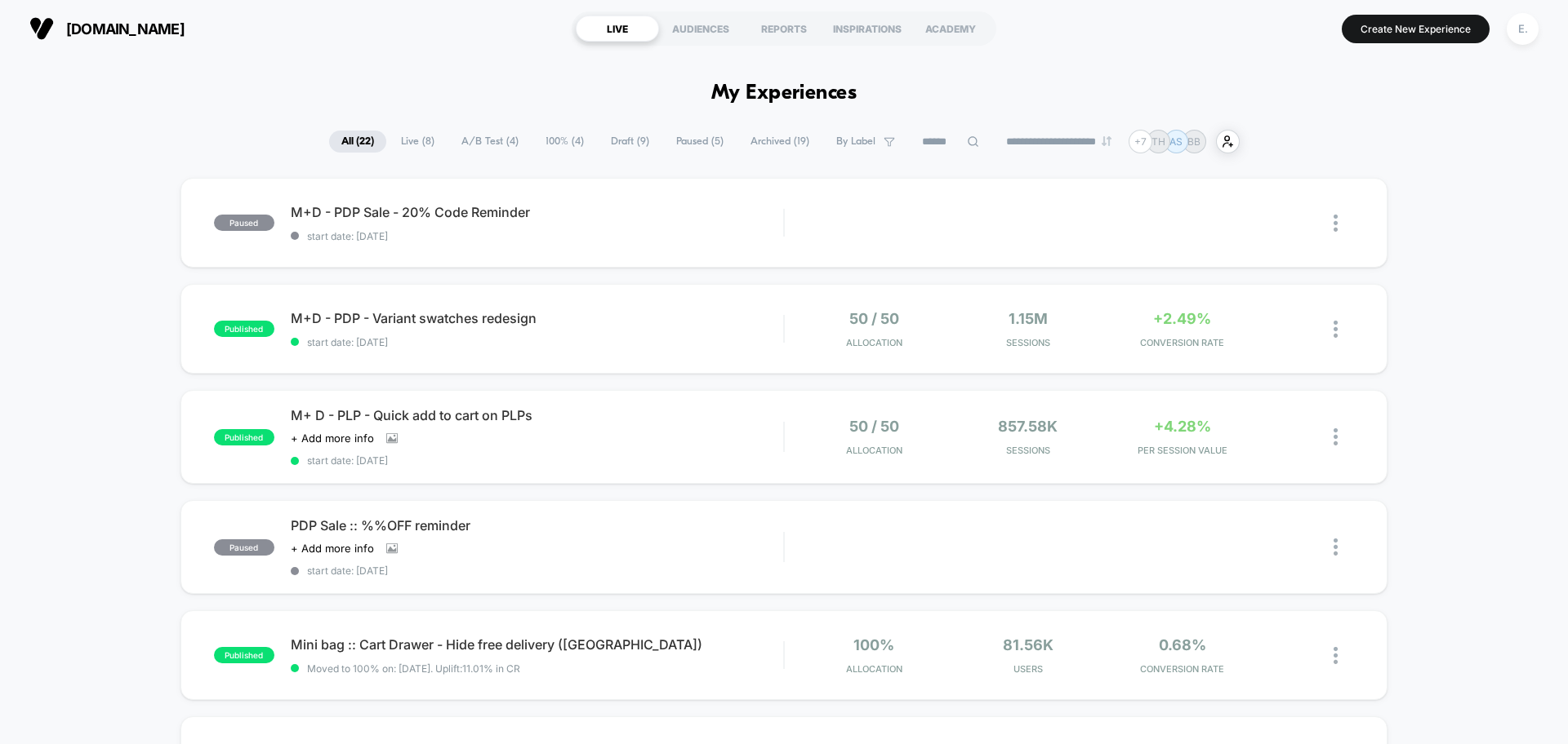
click at [685, 137] on span "Paused ( 5 )" at bounding box center [699, 141] width 72 height 22
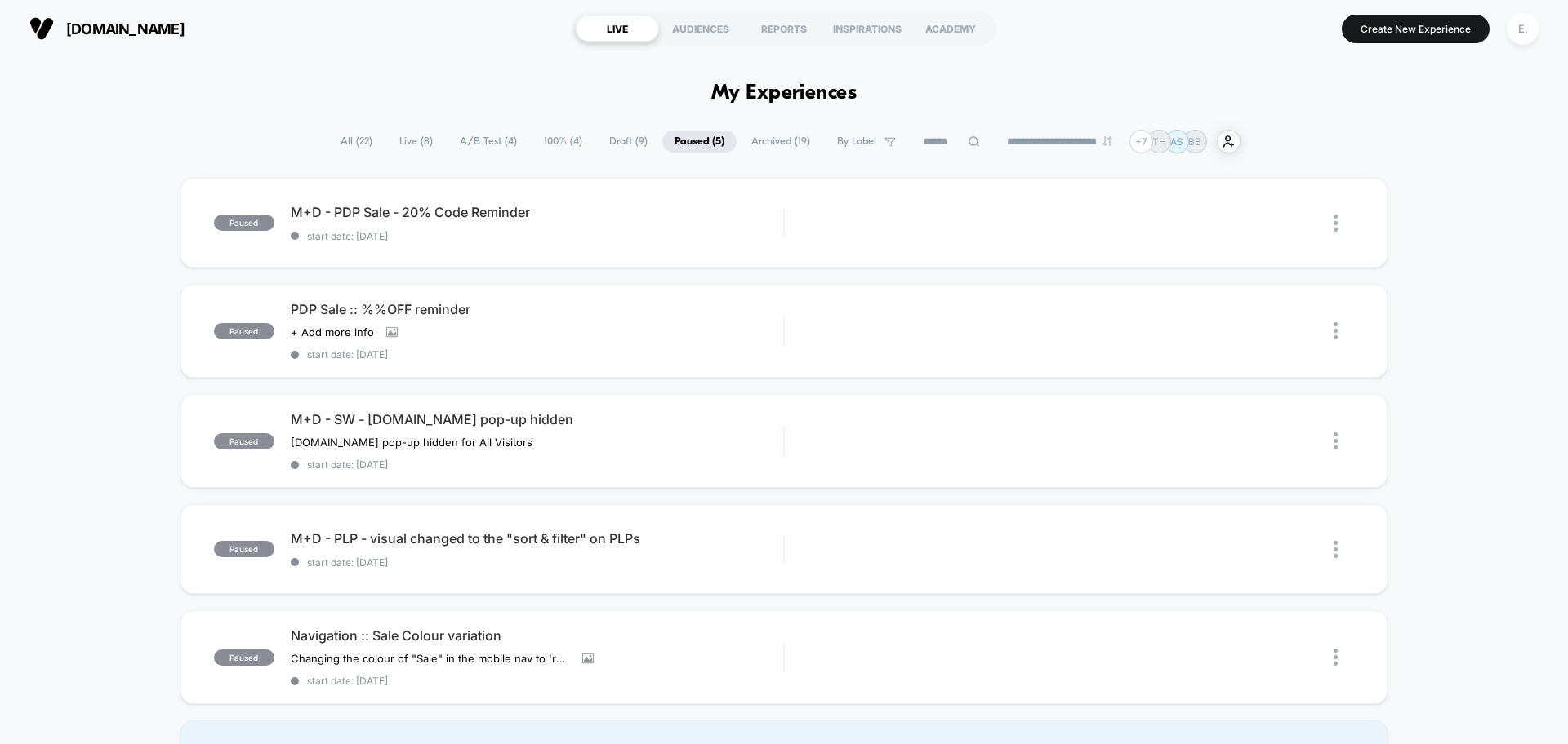
click at [600, 145] on span "Draft ( 9 )" at bounding box center [628, 141] width 63 height 22
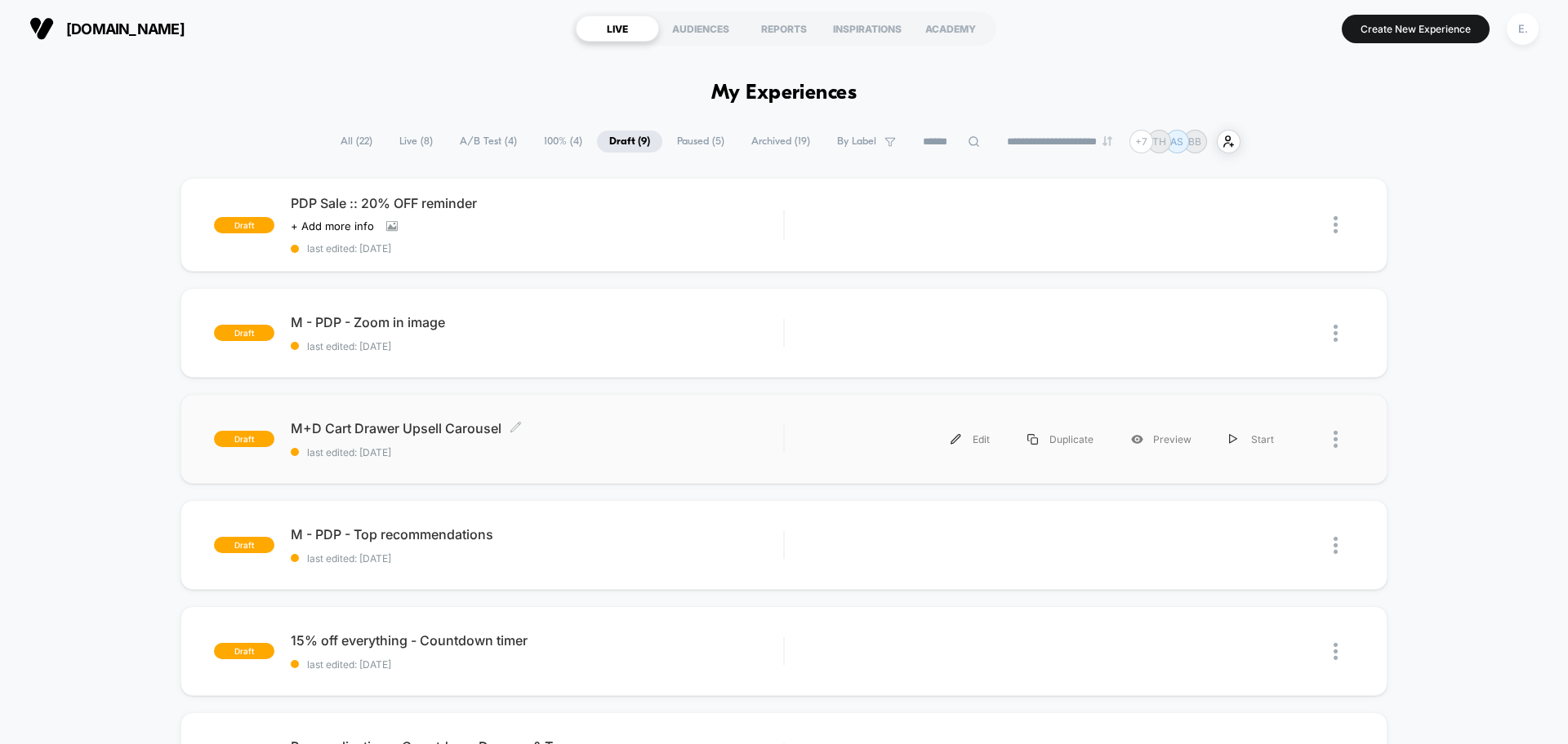
click at [642, 443] on div "M+D Cart Drawer Upsell Carousel Click to edit experience details Click to edit …" at bounding box center [537, 439] width 492 height 38
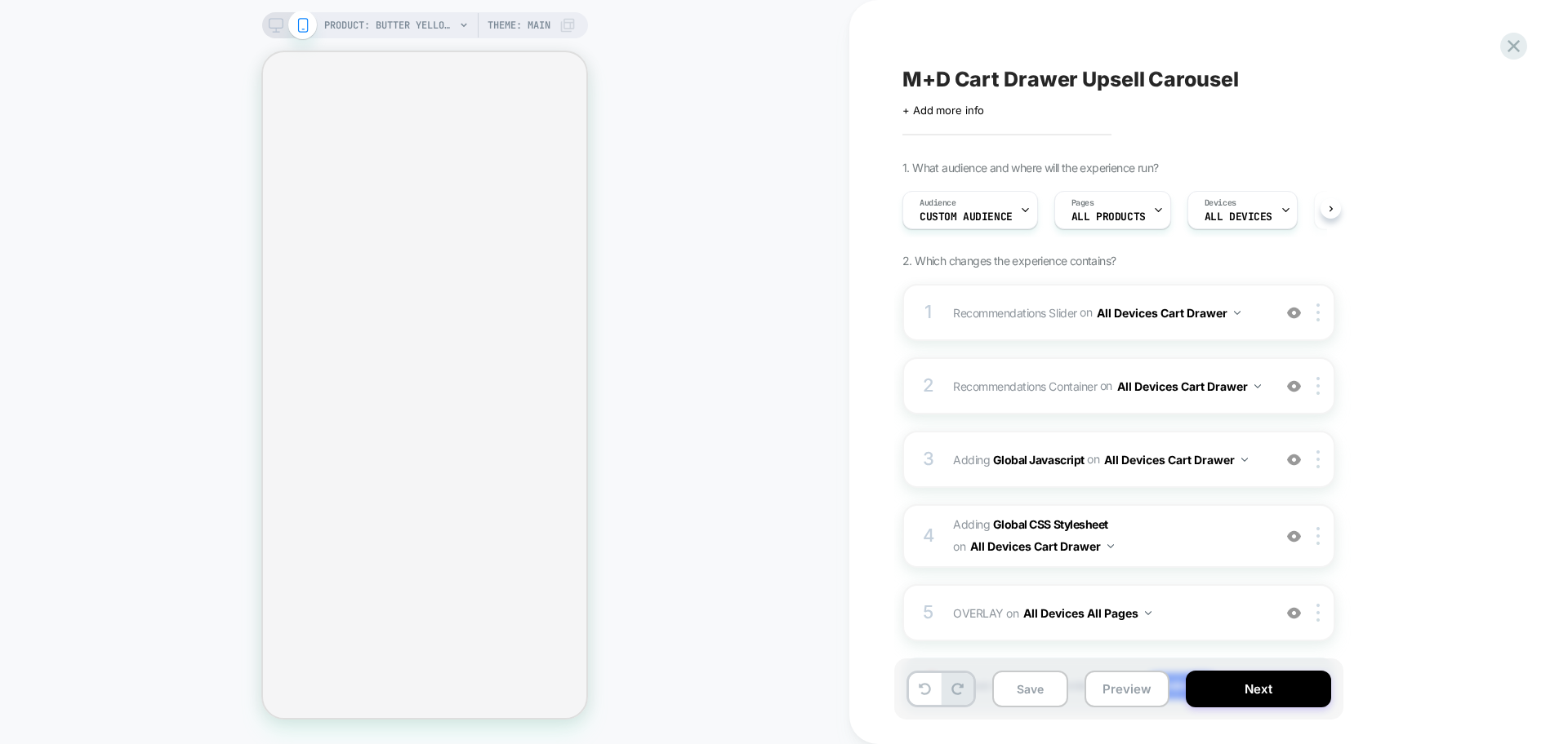
scroll to position [0, 1]
select select "**"
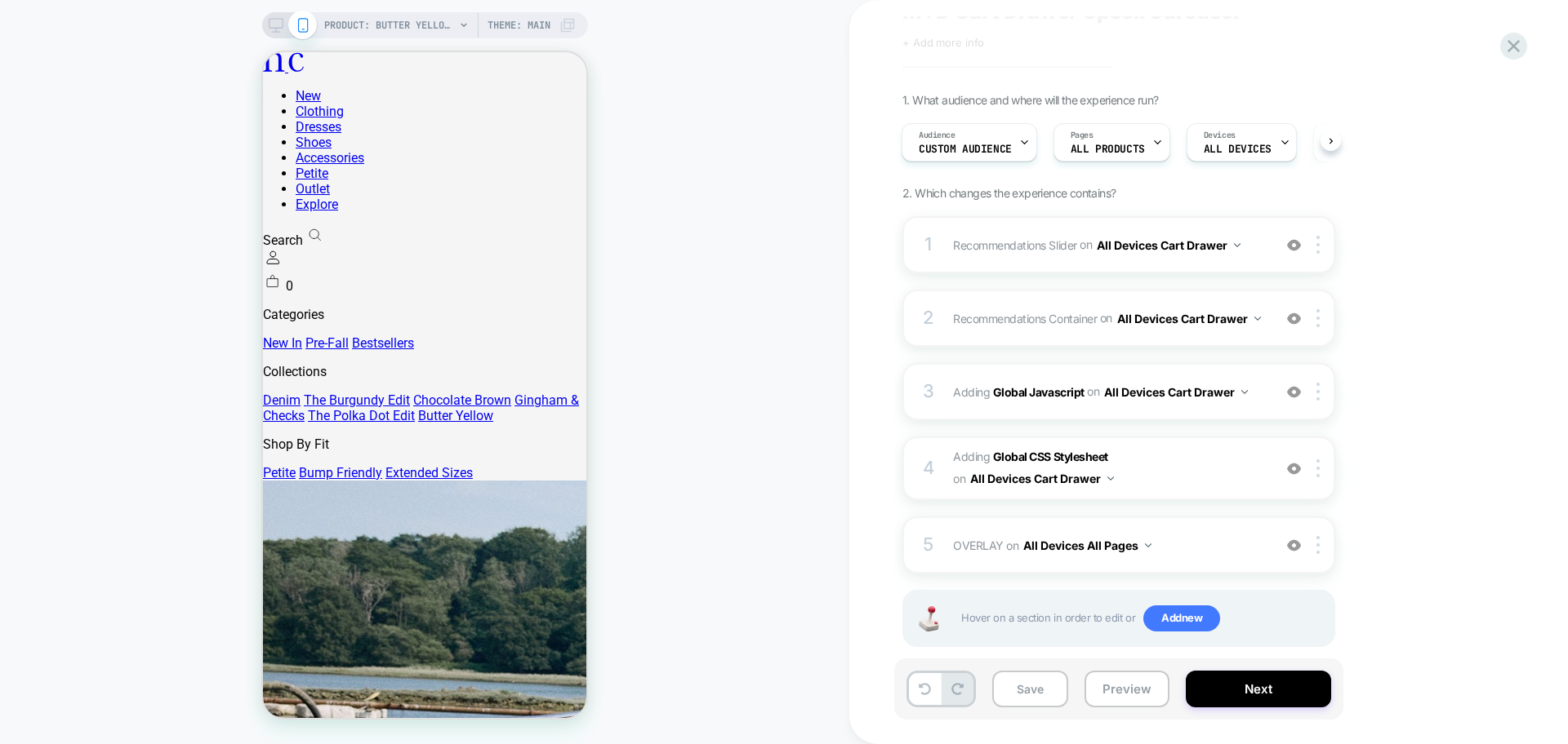
scroll to position [100, 0]
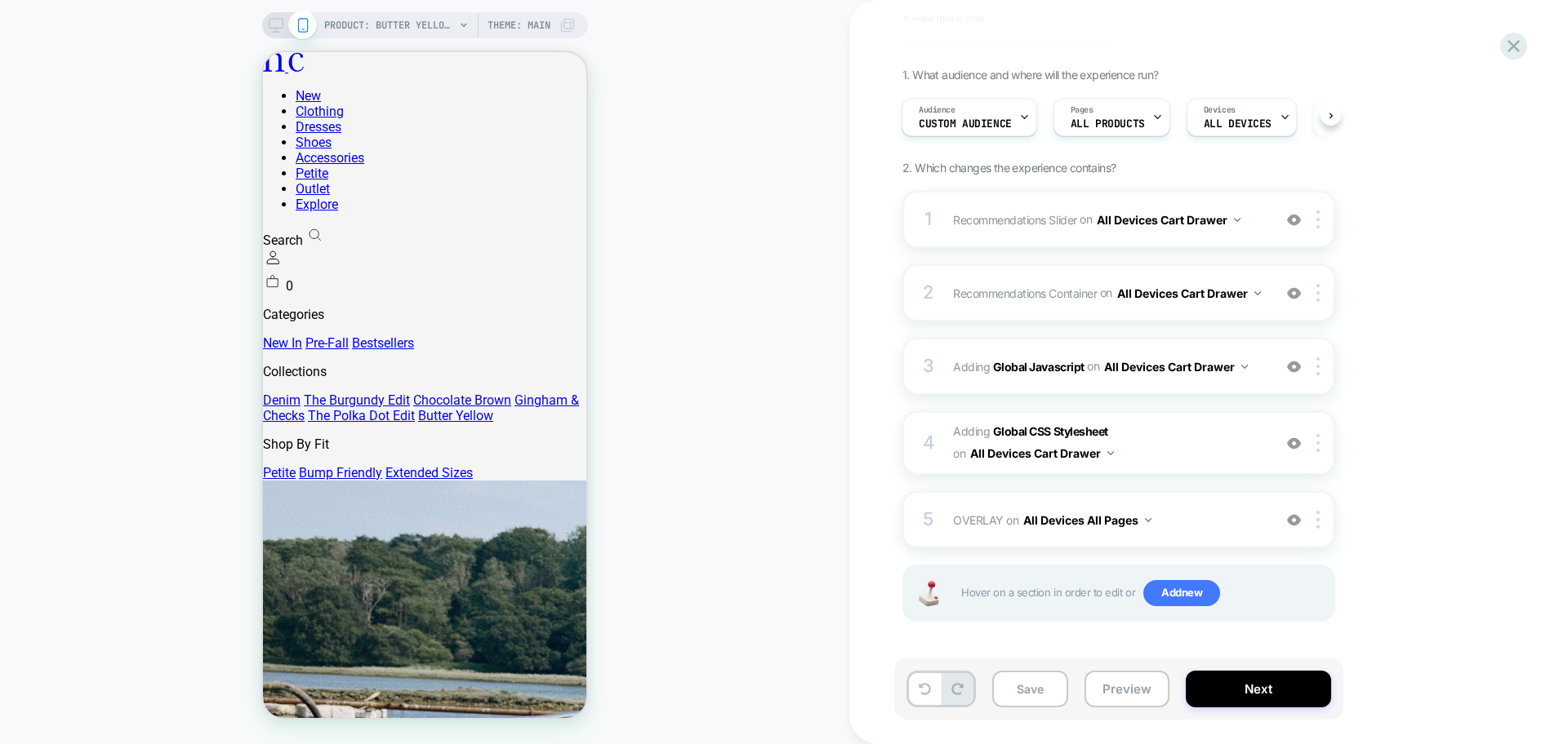
click at [1143, 235] on div "1 Recommendations Slider Replacing Product Slider WITH #_loomi_addon_1754843564…" at bounding box center [1119, 220] width 433 height 57
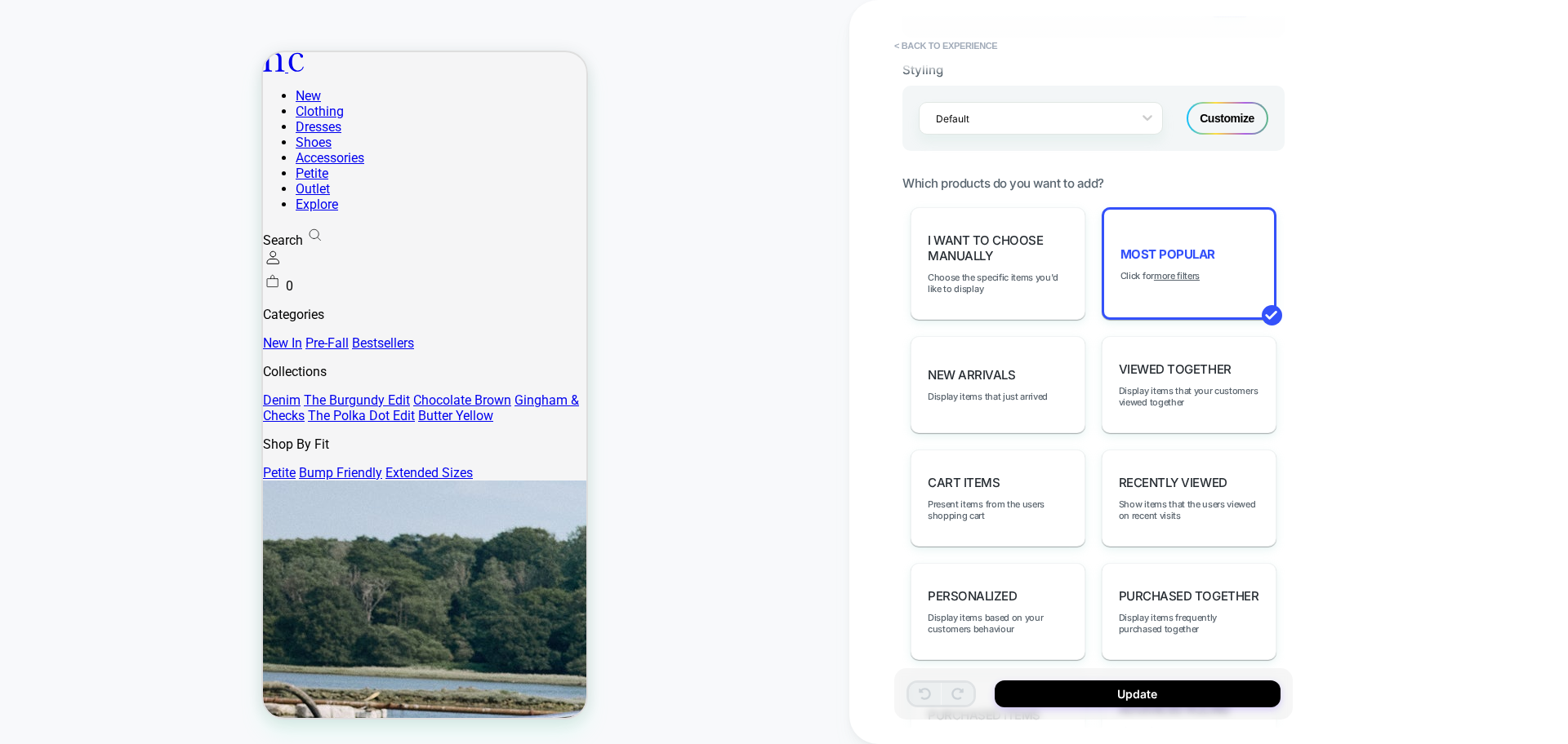
scroll to position [306, 0]
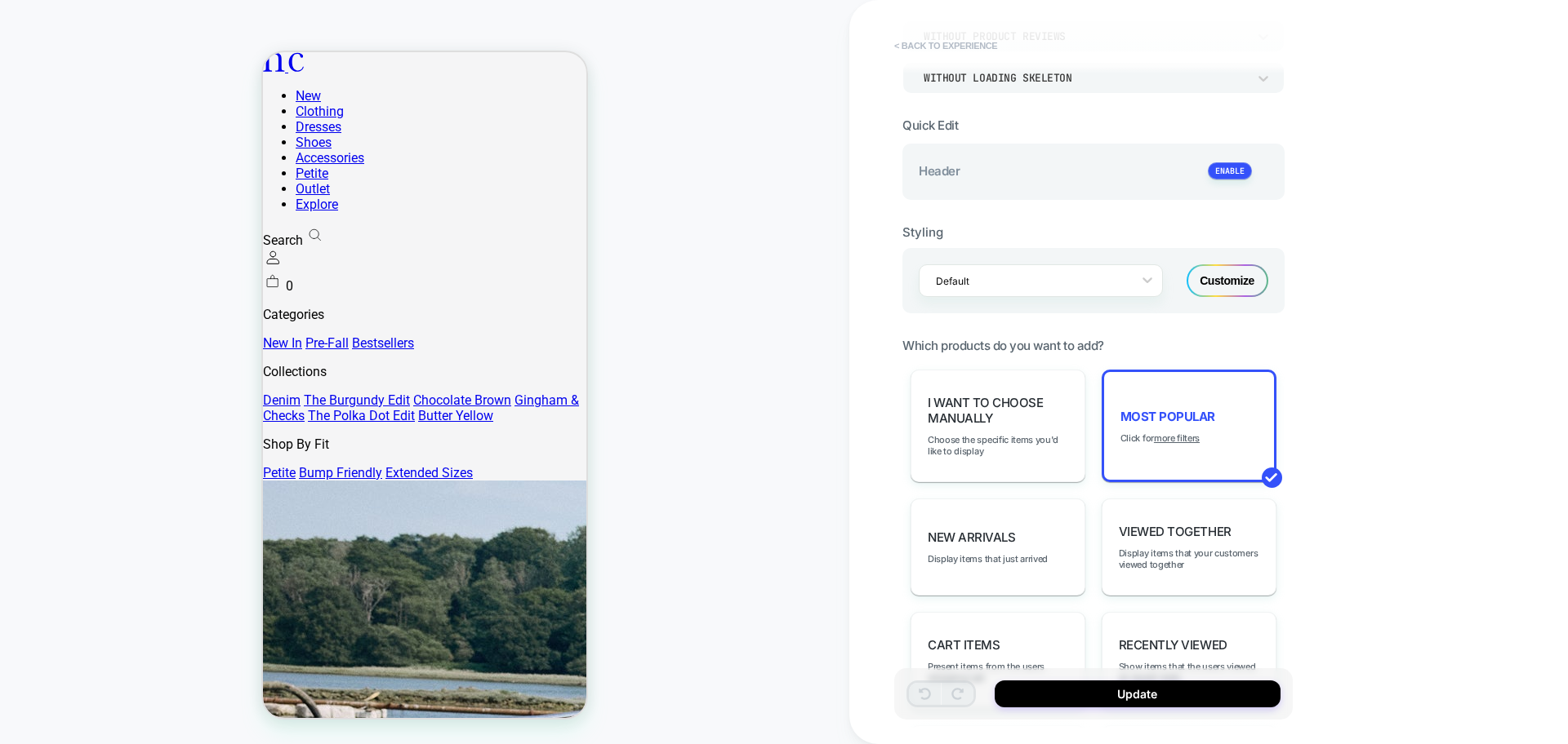
click at [970, 51] on button "< Back to experience" at bounding box center [945, 46] width 119 height 26
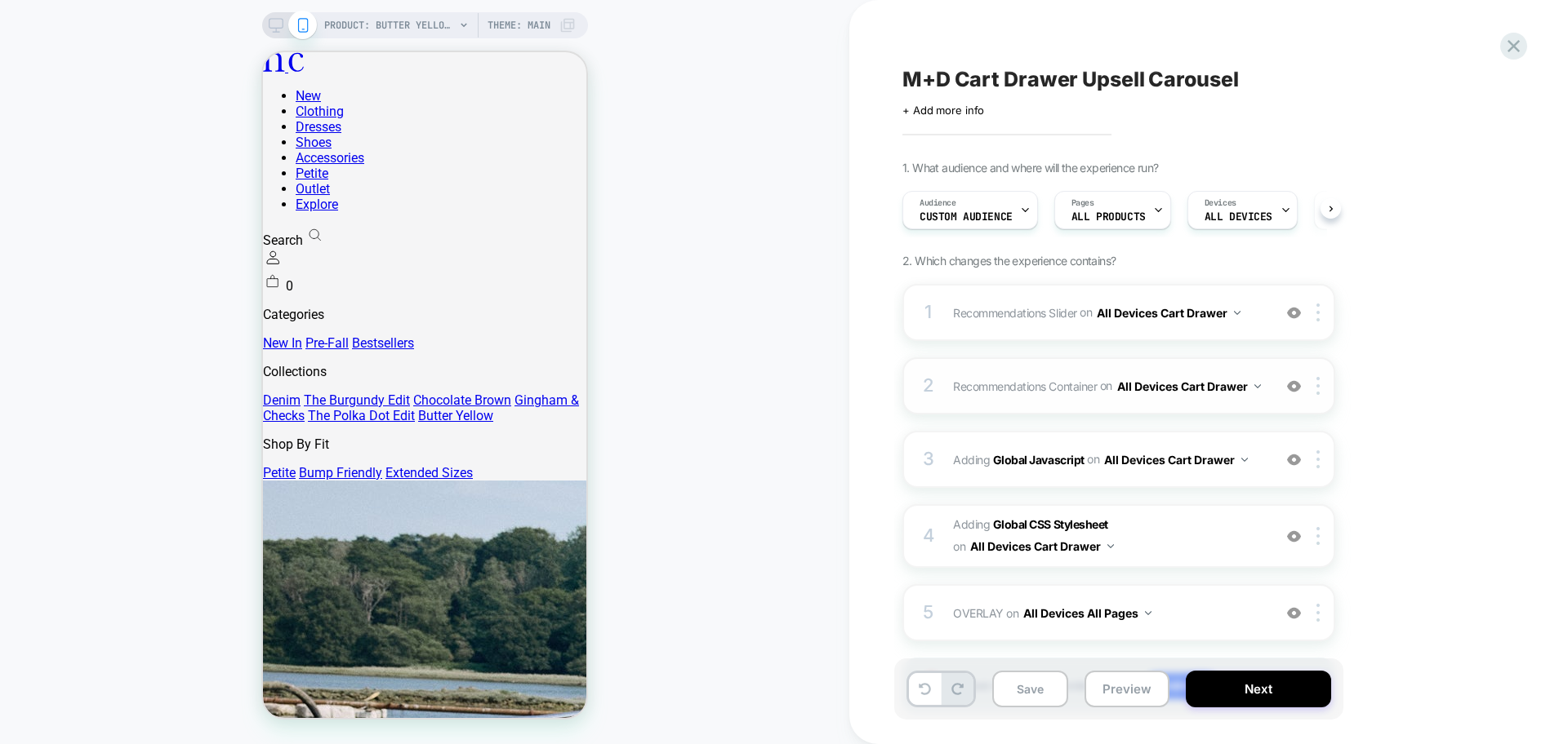
scroll to position [0, 1]
click at [1153, 398] on span "Recommendations Container Adding Code Block BEFORE .menu-drawer__dynamic-conten…" at bounding box center [1109, 386] width 311 height 24
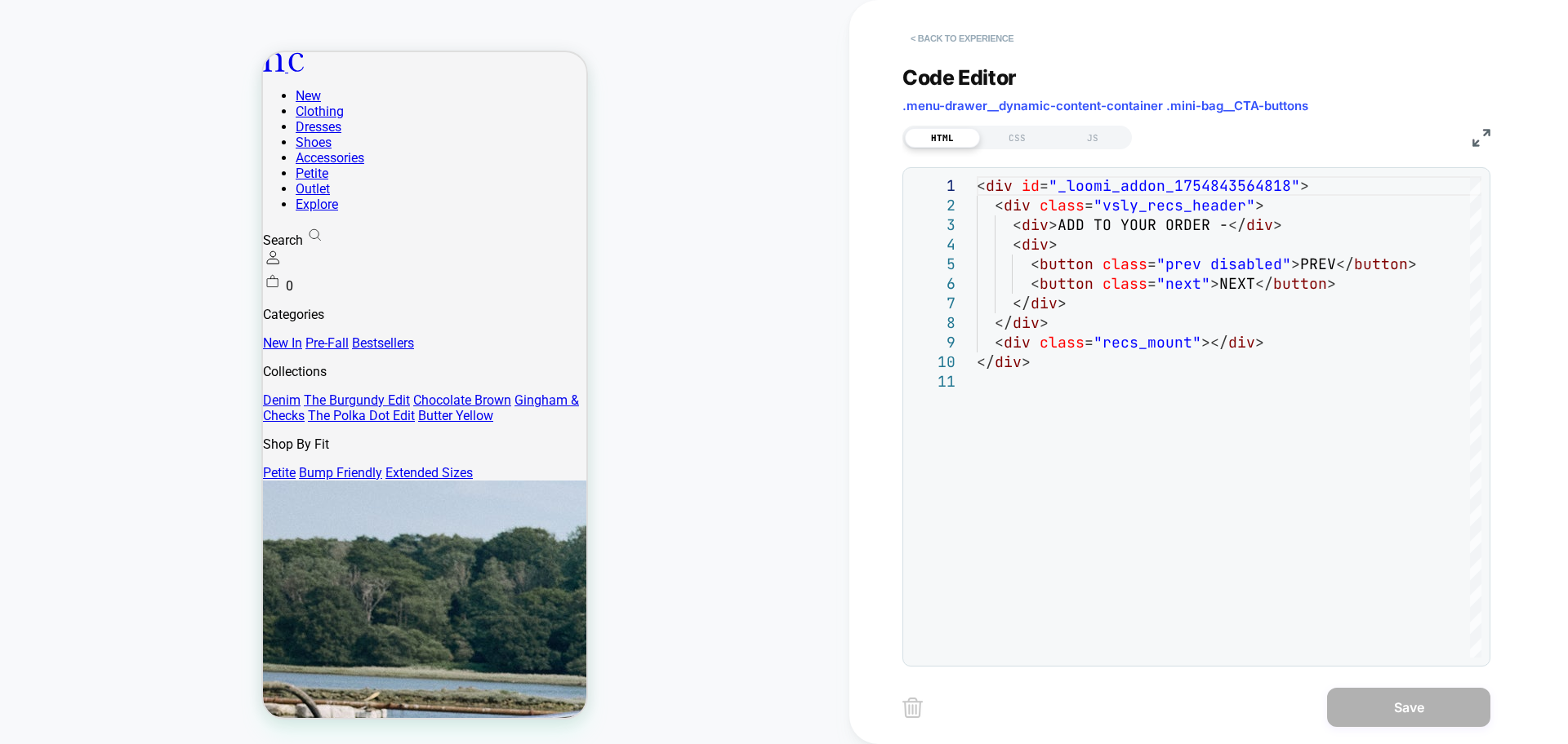
click at [963, 46] on button "< Back to experience" at bounding box center [962, 38] width 119 height 26
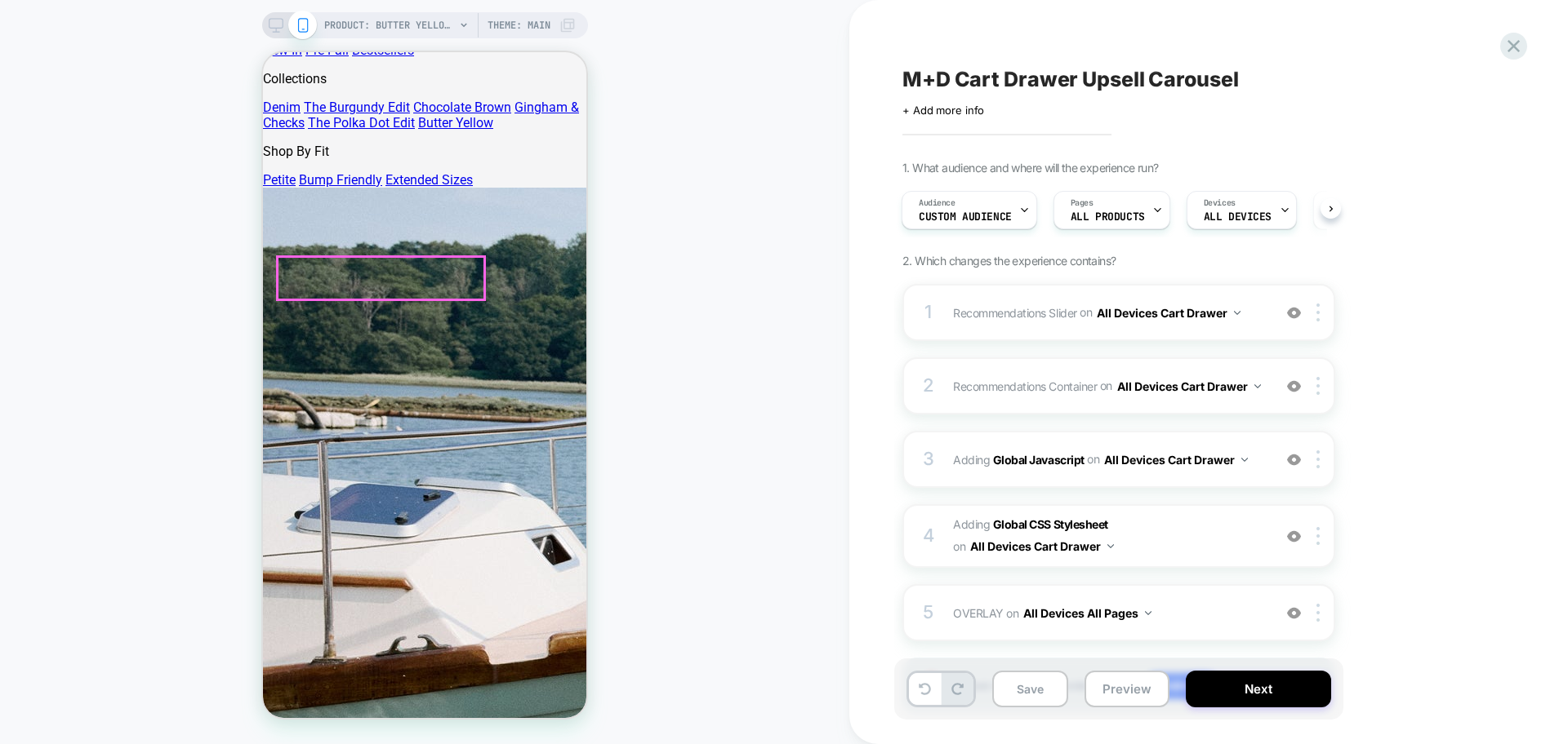
scroll to position [408, 0]
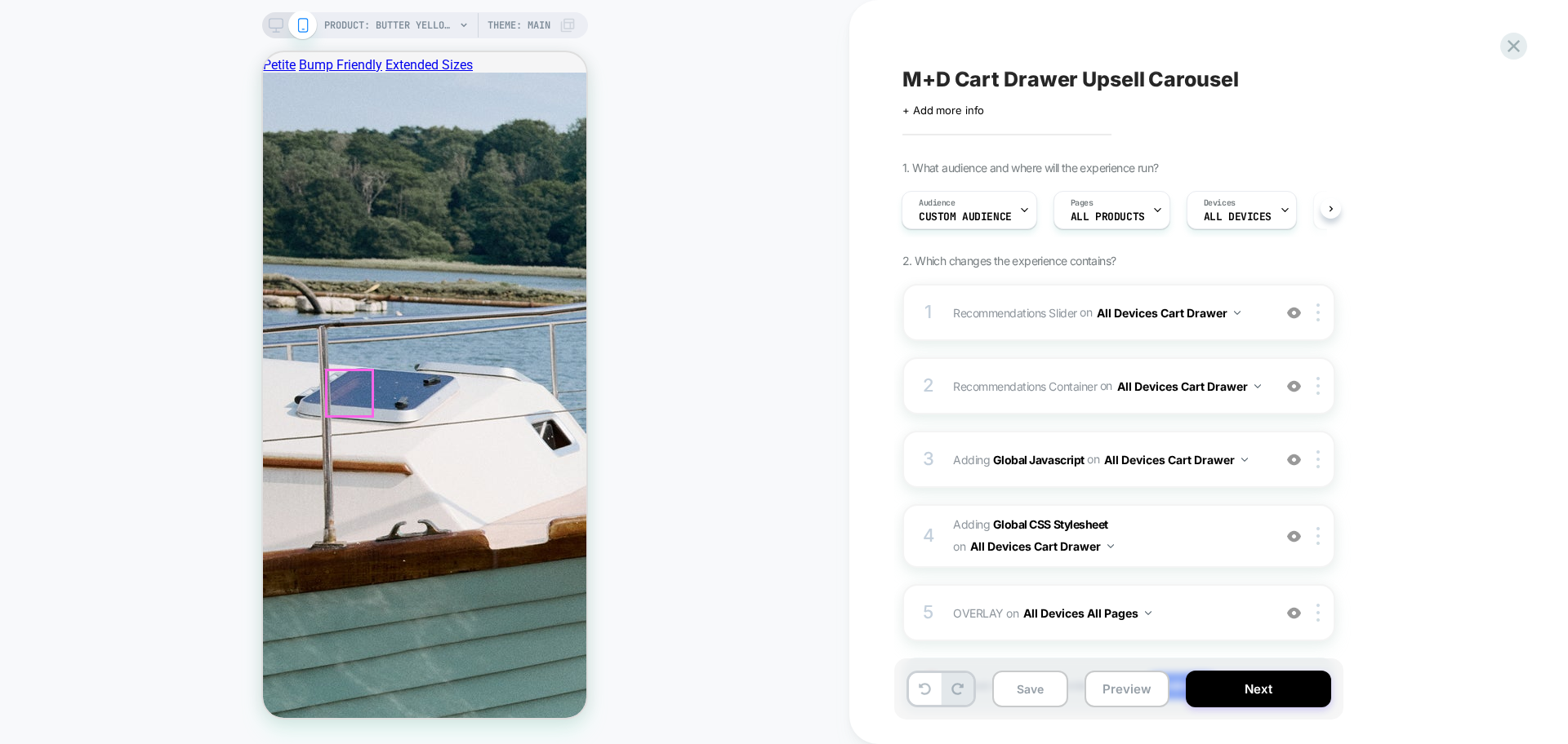
click at [1187, 331] on div "1 Recommendations Slider Replacing Product Slider WITH #_loomi_addon_1754843564…" at bounding box center [1119, 313] width 433 height 57
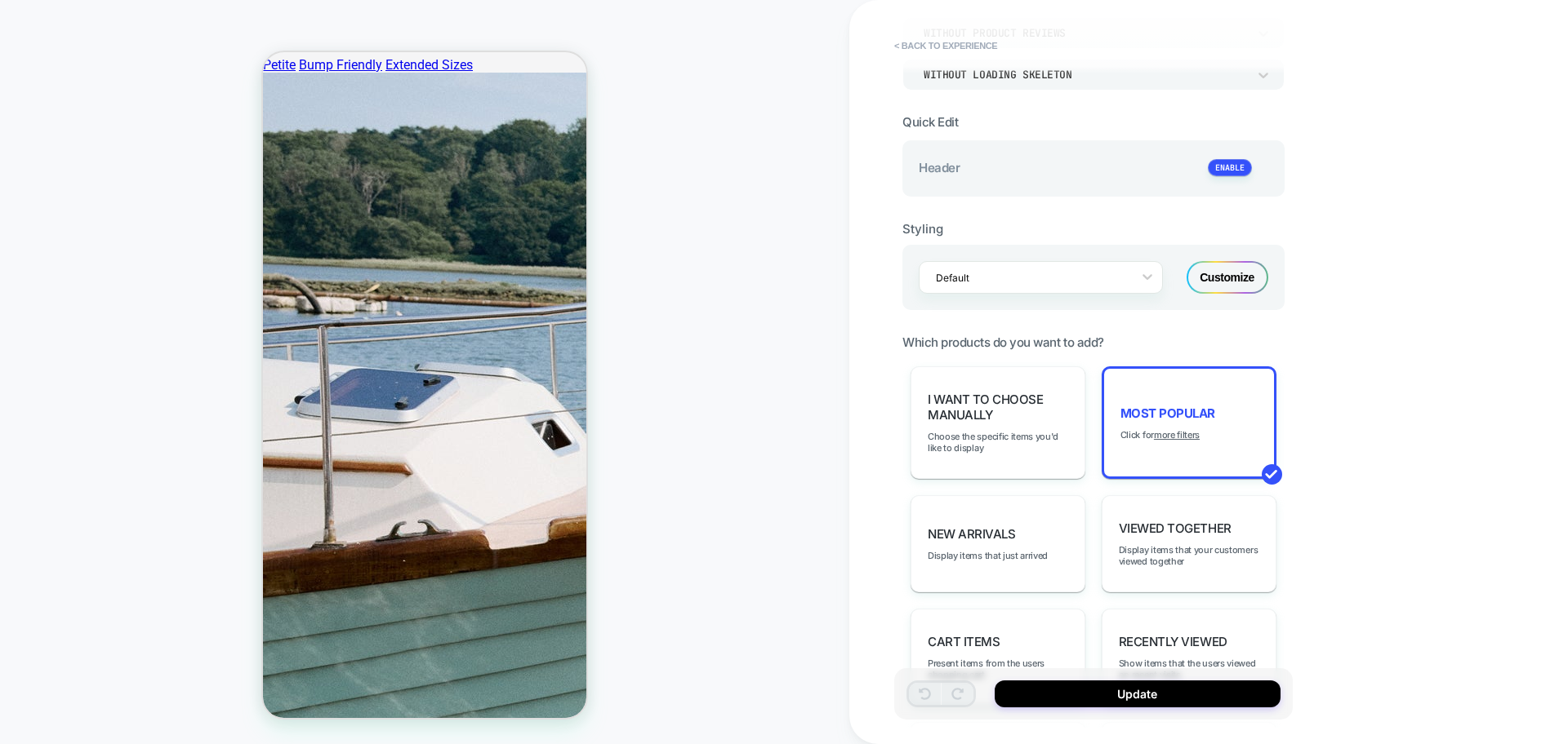
scroll to position [102, 0]
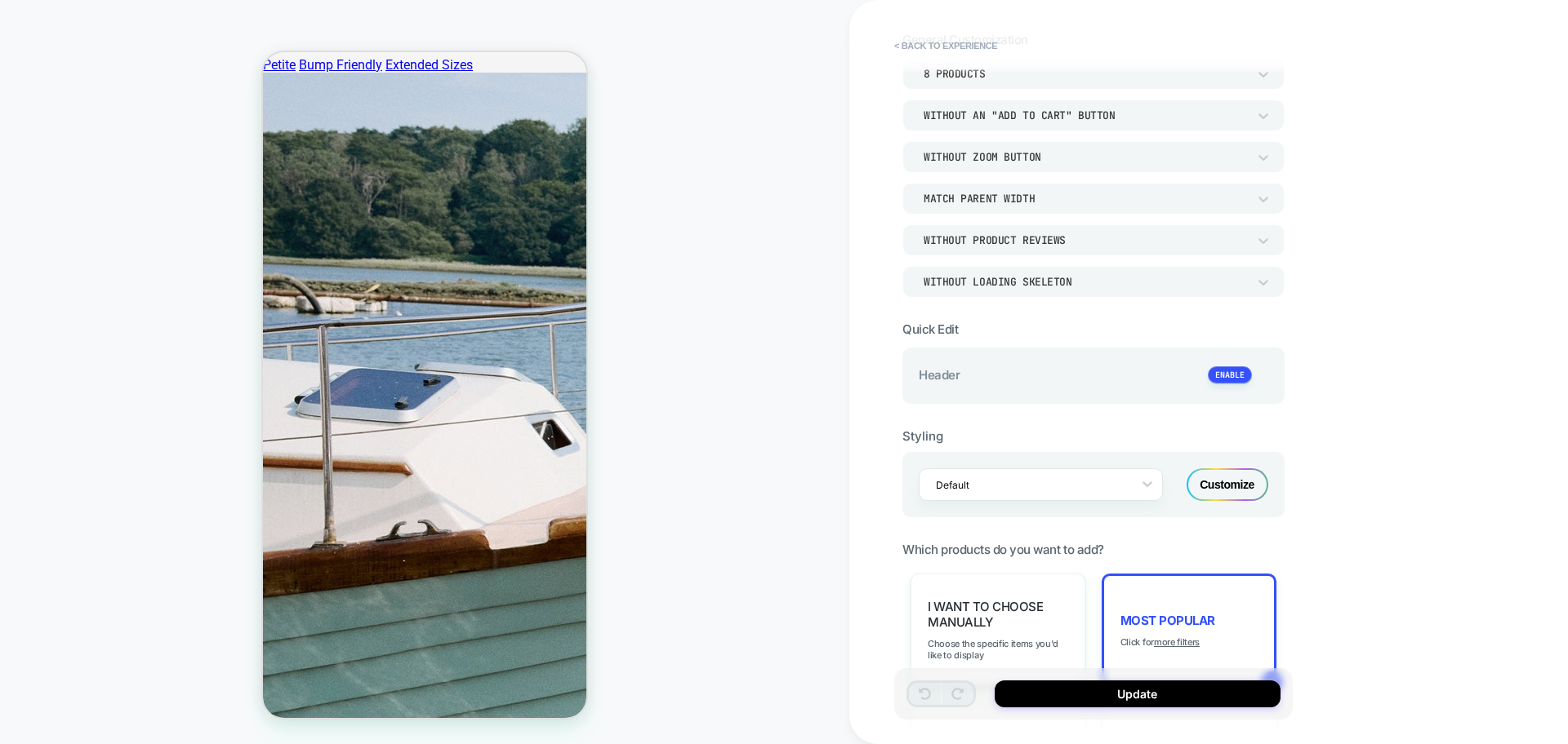
click at [1219, 481] on div "Customize" at bounding box center [1227, 484] width 82 height 33
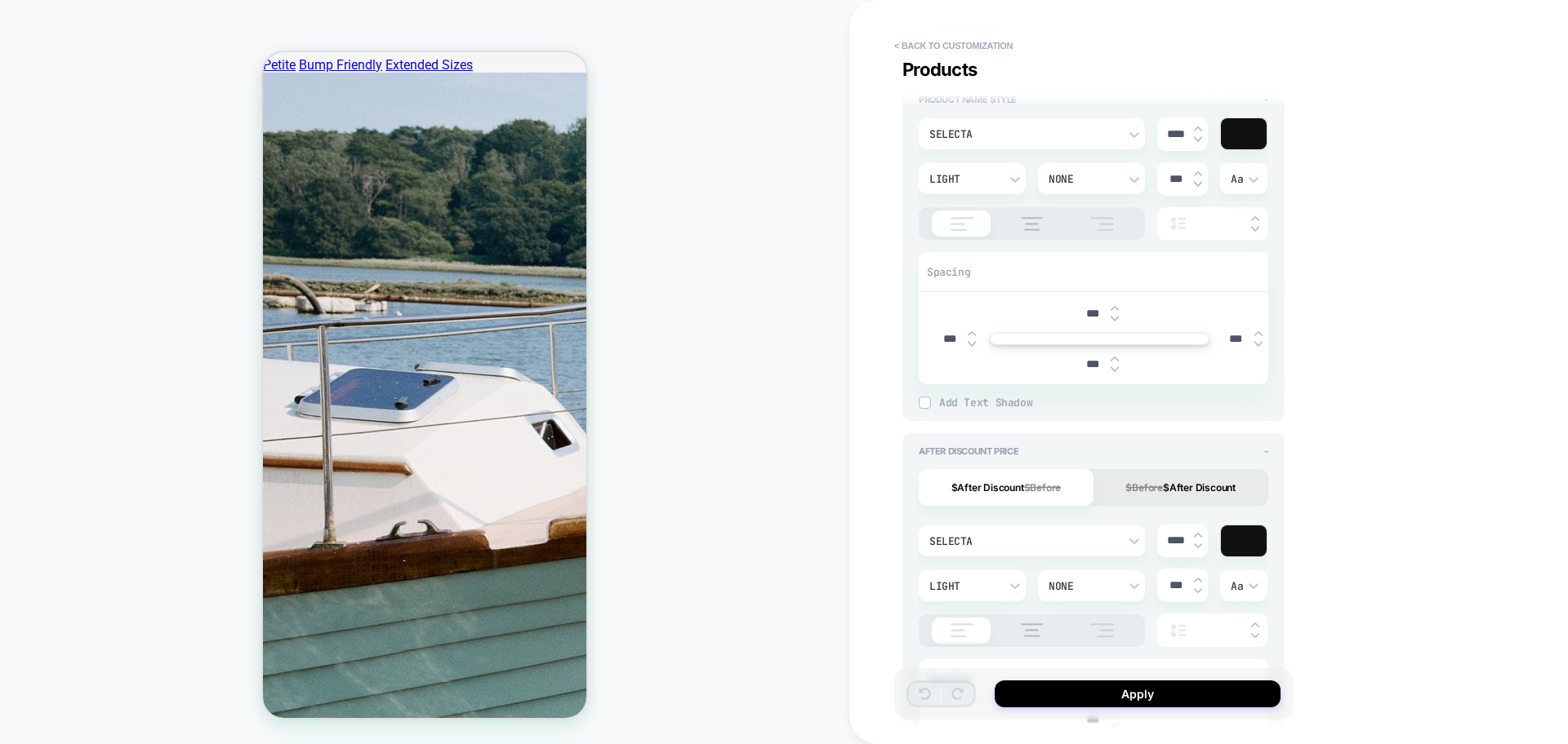
scroll to position [816, 0]
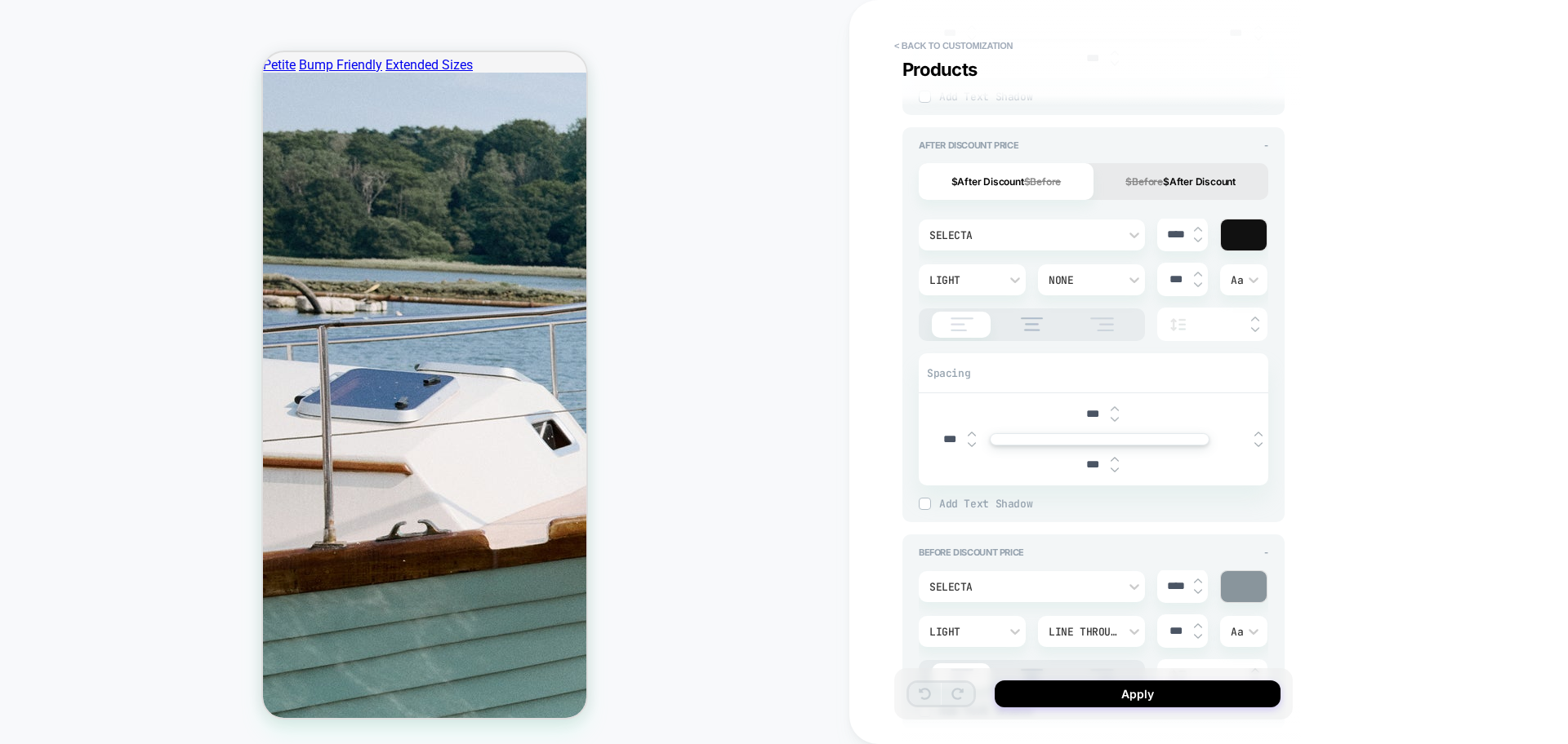
click at [942, 438] on input "***" at bounding box center [949, 440] width 36 height 14
type textarea "*"
type input "***"
type textarea "*"
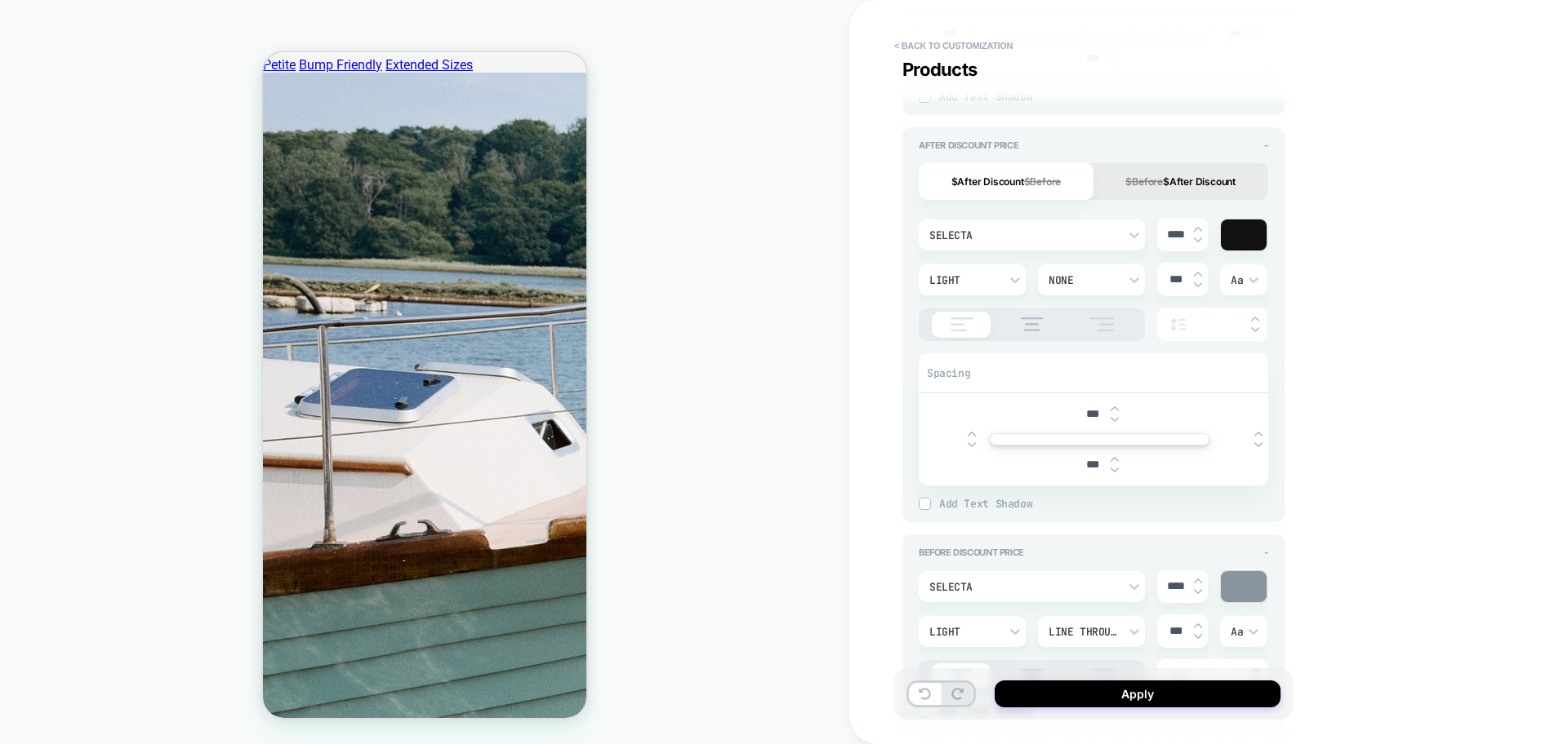
type textarea "*"
type input "***"
type textarea "*"
click at [1242, 435] on input "text" at bounding box center [1235, 440] width 36 height 12
type input "***"
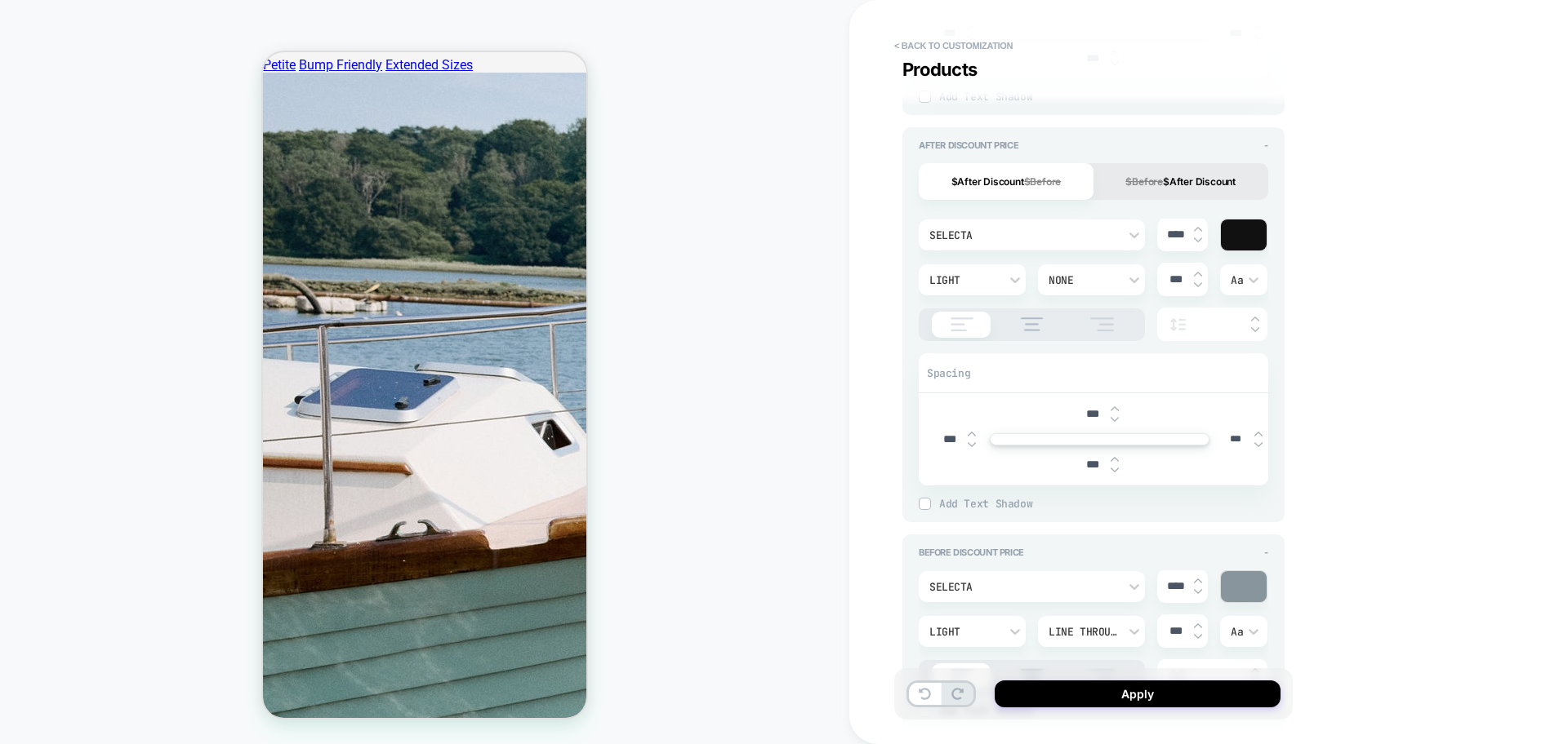
type textarea "*"
type input "****"
type textarea "*"
type input "***"
type textarea "*"
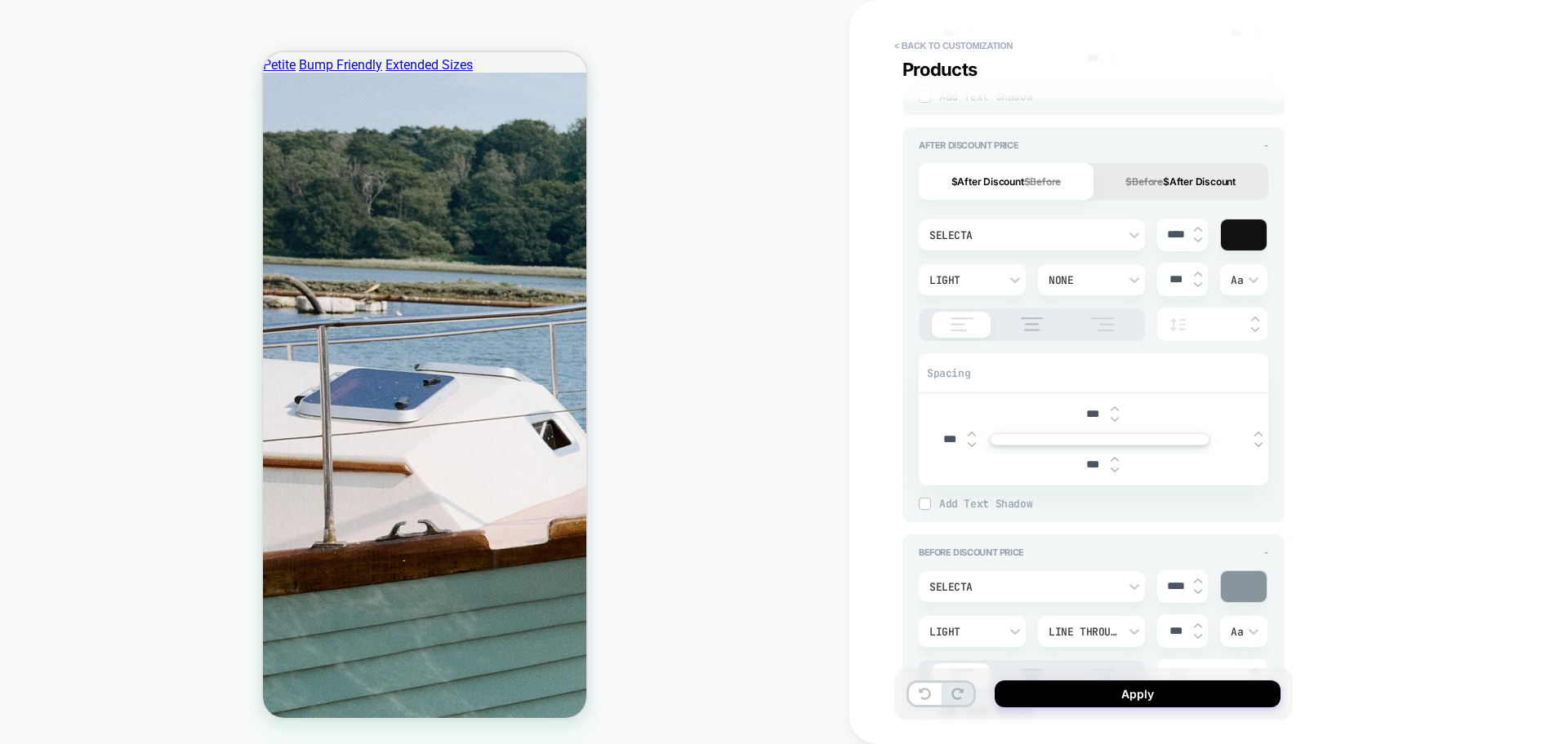
type textarea "*"
type input "***"
type textarea "*"
type input "***"
click at [946, 438] on input "***" at bounding box center [949, 440] width 36 height 14
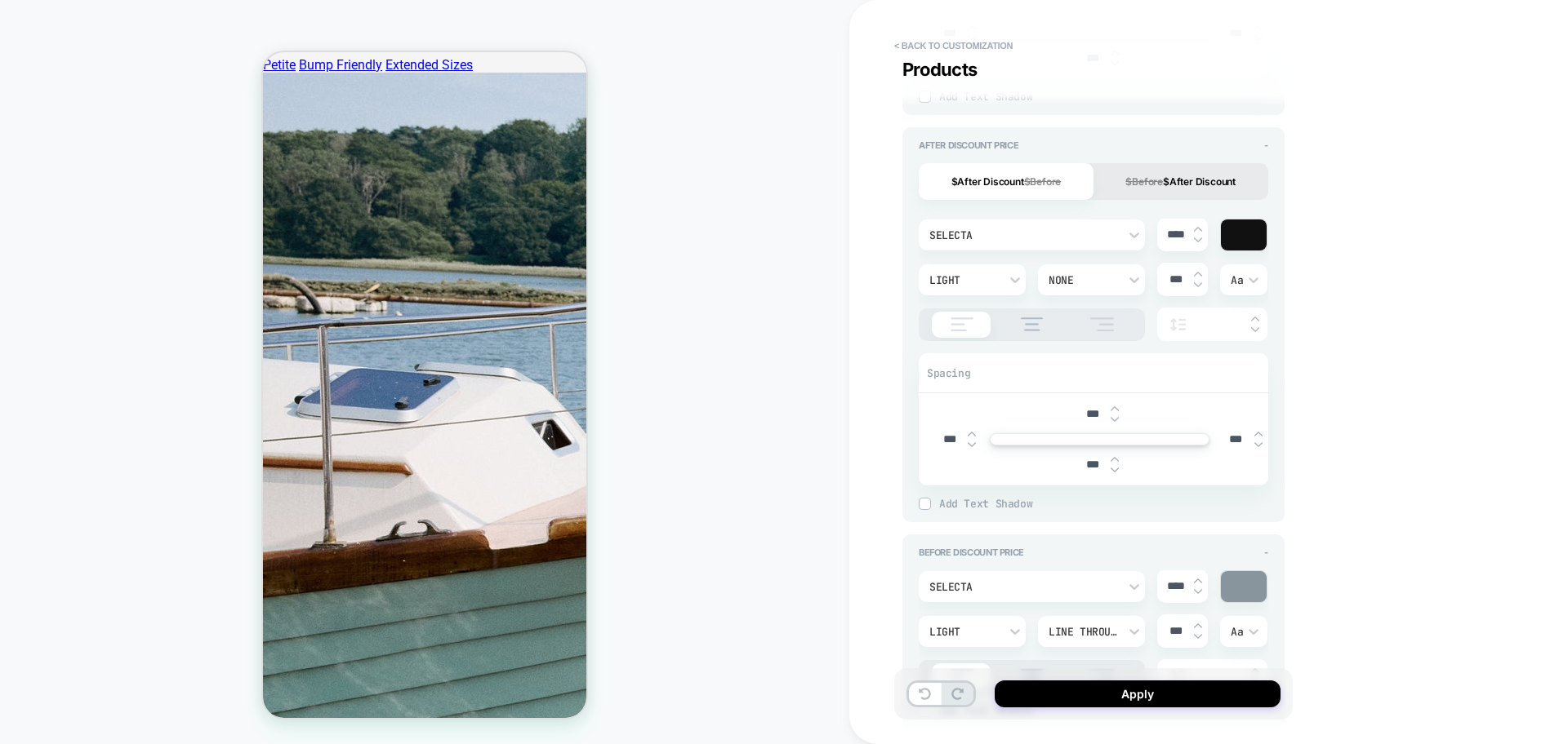
click at [946, 438] on input "***" at bounding box center [949, 440] width 36 height 14
type textarea "*"
type input "***"
type textarea "*"
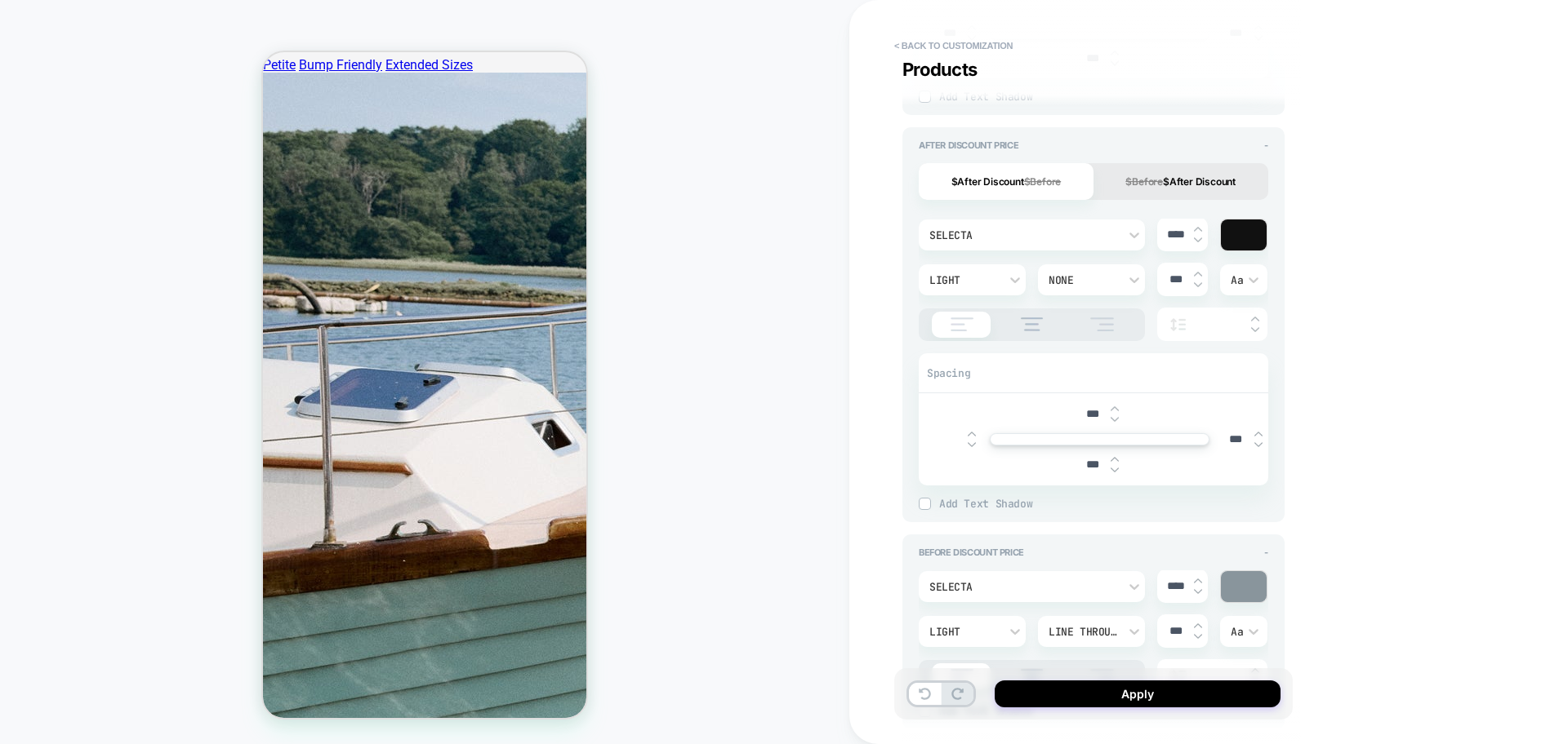
type input "***"
type textarea "*"
type input "***"
type textarea "*"
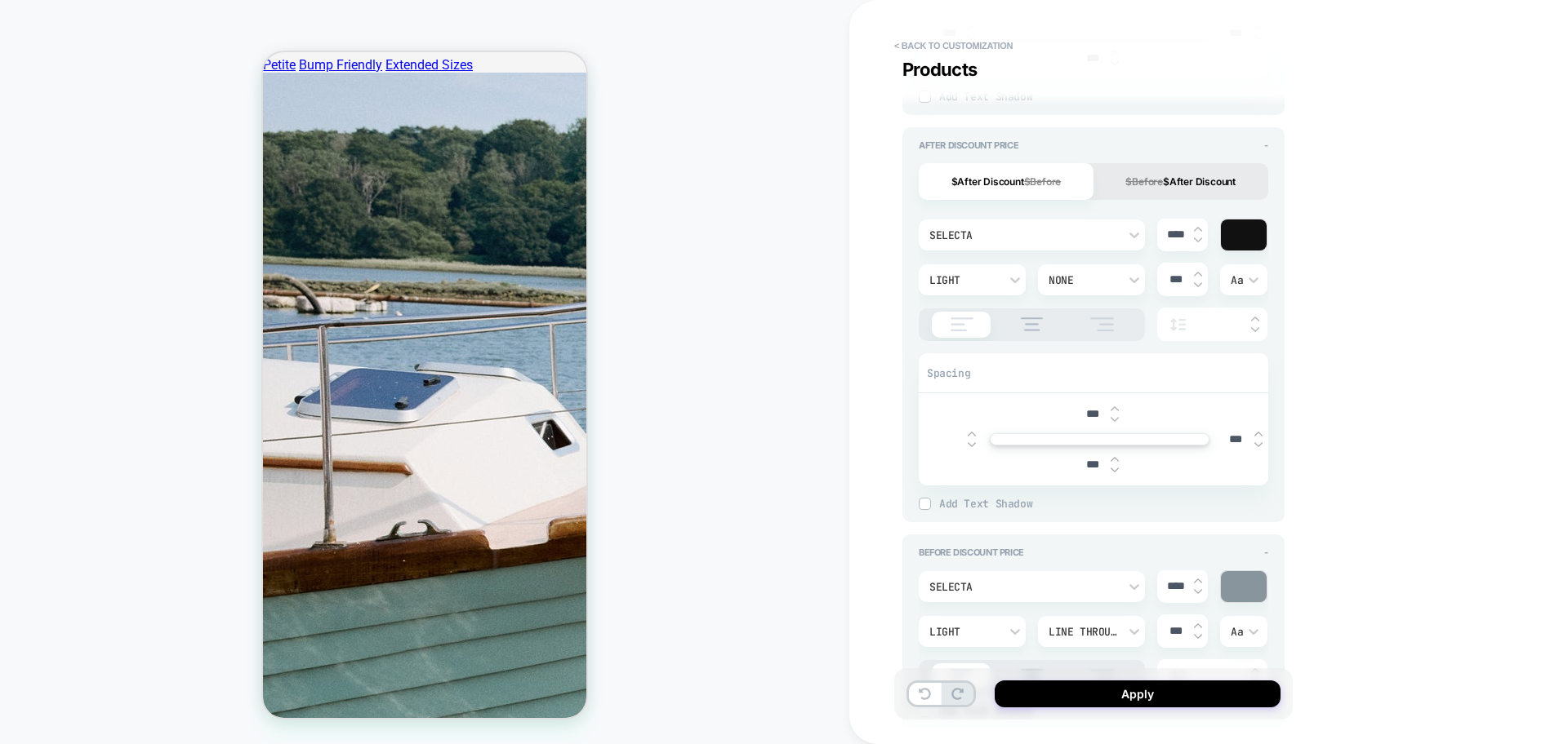
type textarea "*"
type input "***"
type textarea "*"
type input "***"
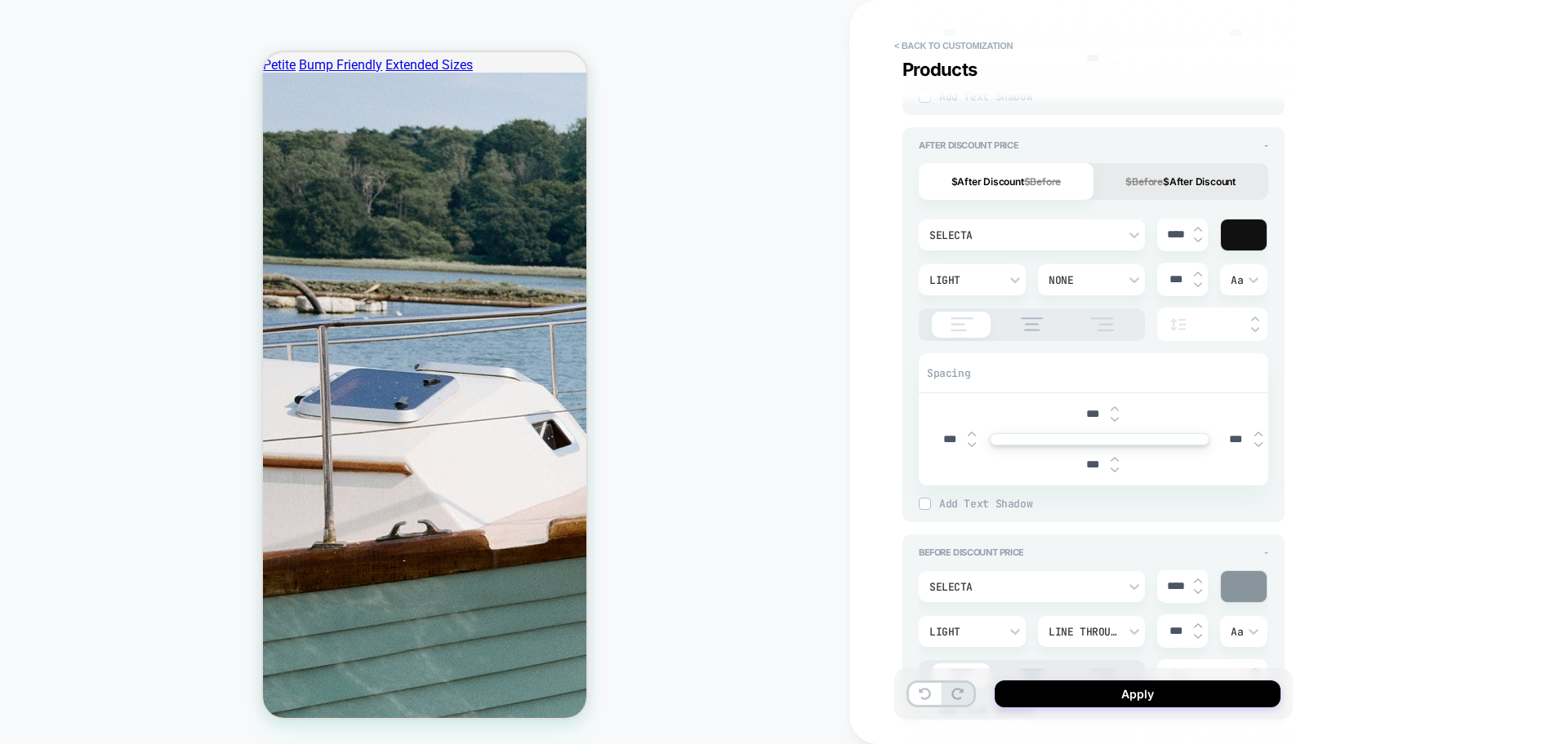
type textarea "*"
type input "***"
type textarea "*"
type input "***"
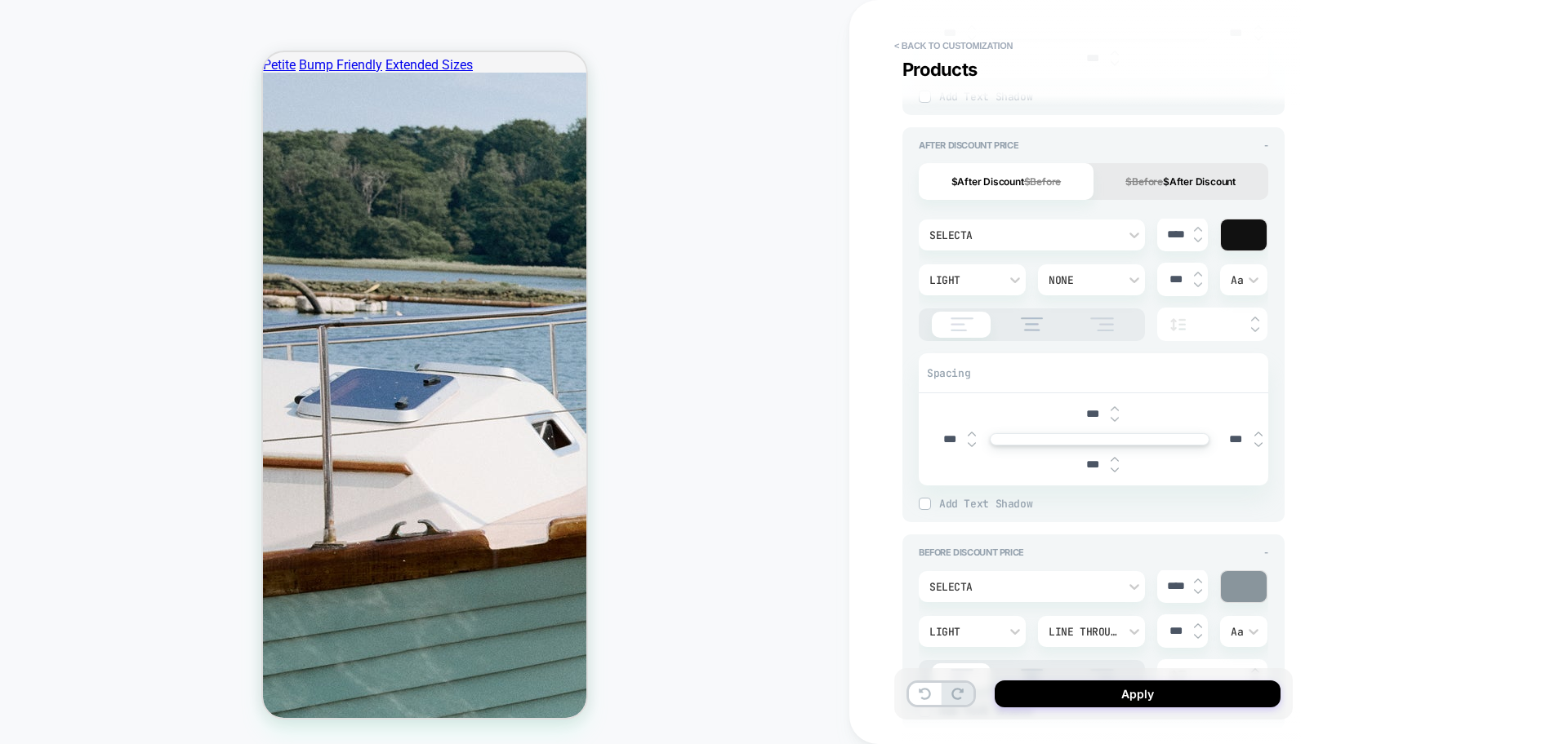
click at [1229, 437] on input "***" at bounding box center [1235, 440] width 36 height 14
type textarea "*"
type input "***"
type textarea "*"
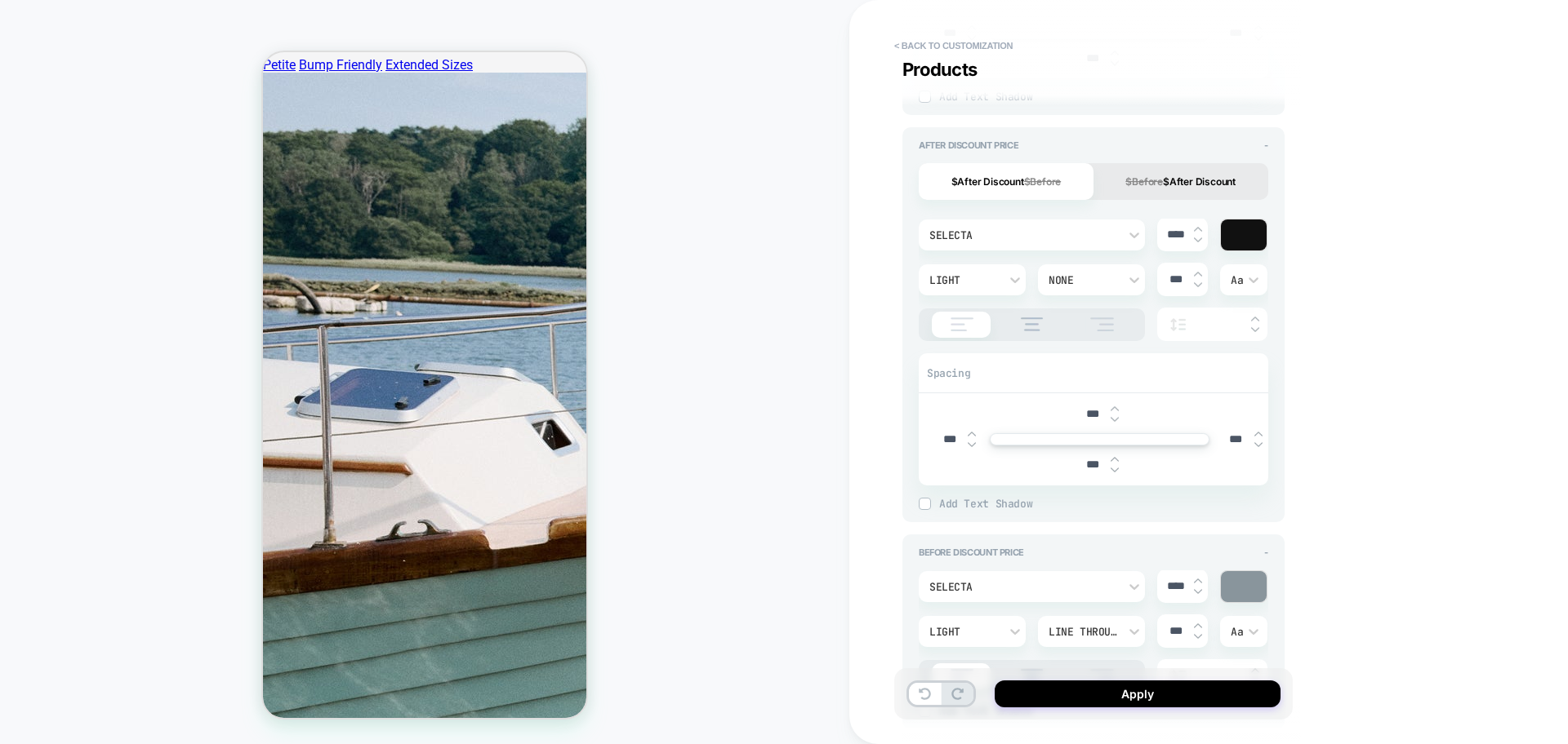
type input "***"
type textarea "*"
type input "**"
type textarea "*"
type input "***"
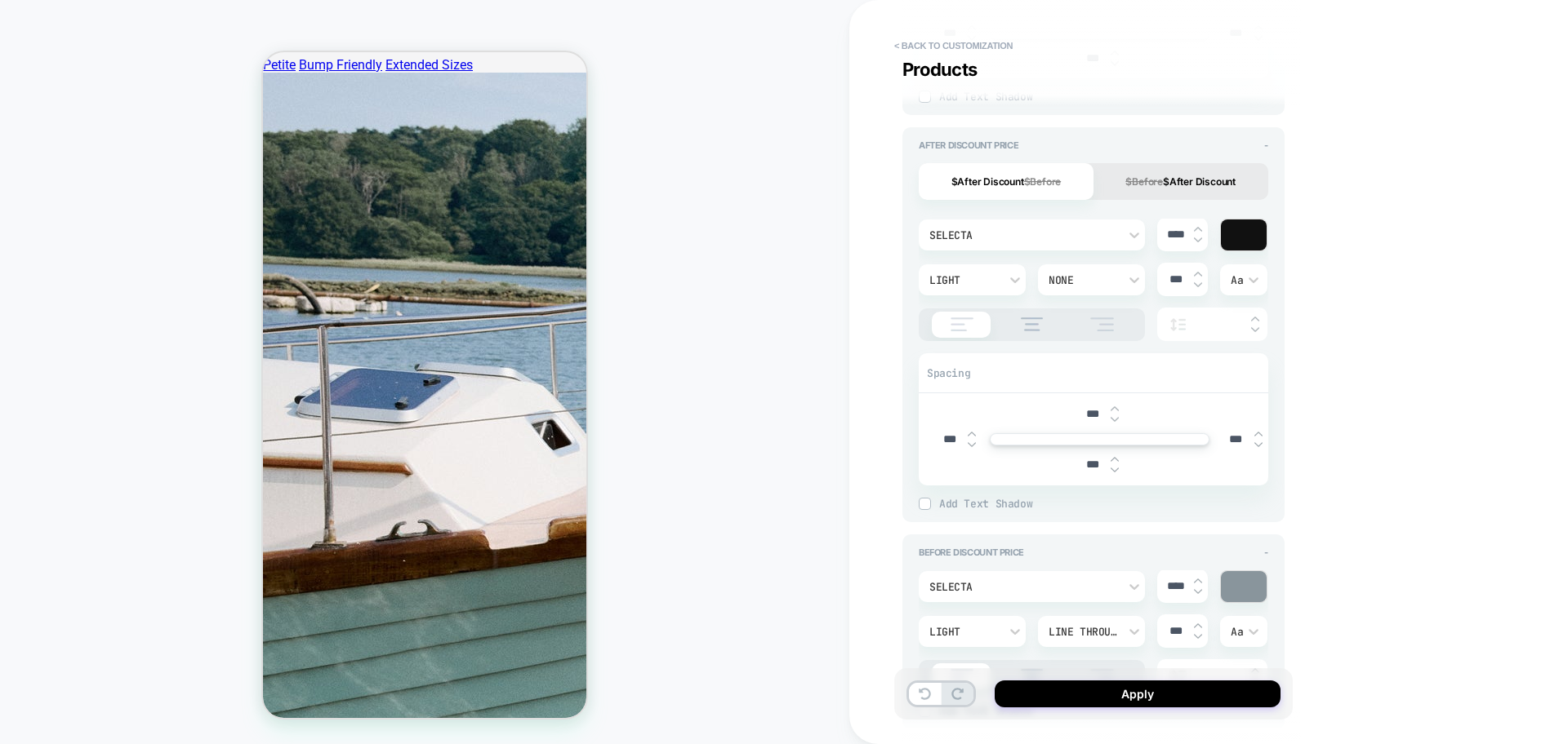
type textarea "*"
type input "***"
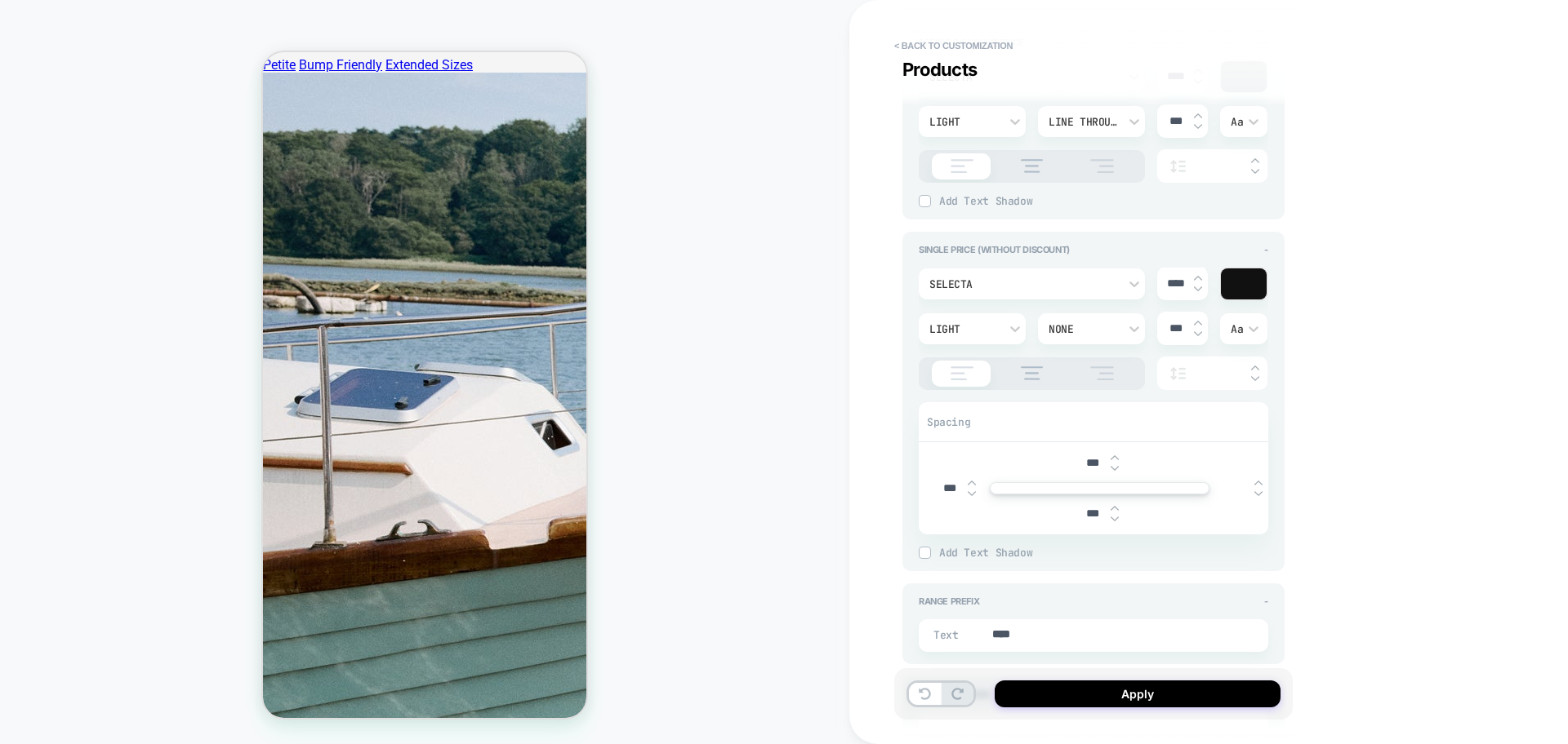
scroll to position [0, 230]
click at [1226, 484] on input "text" at bounding box center [1235, 489] width 36 height 12
type textarea "*"
type input "***"
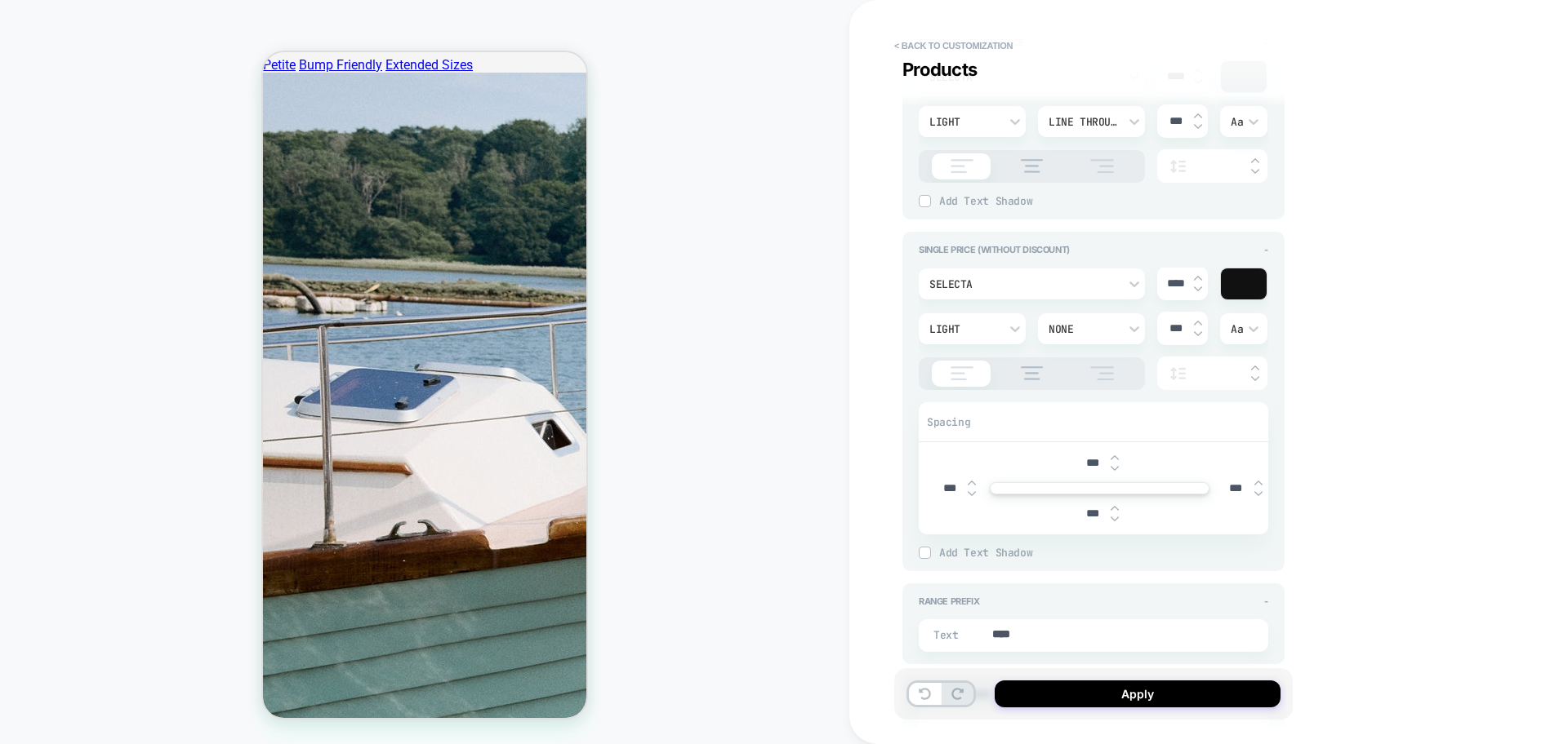
type textarea "*"
click at [1298, 514] on div "Detailed Styling Default RENAME SAVE General Header + Products - Product Image …" at bounding box center [1101, 372] width 398 height 744
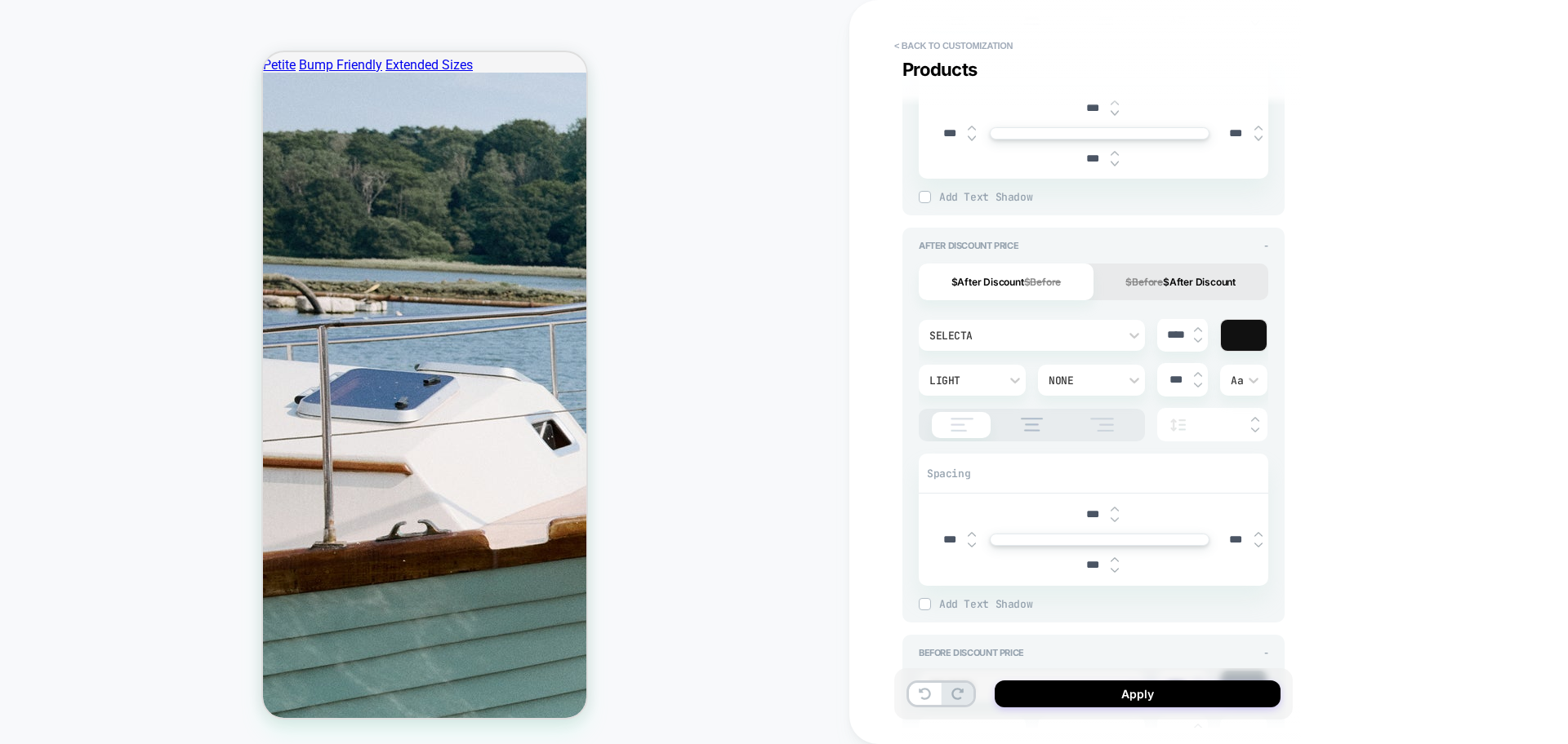
scroll to position [714, 0]
click at [950, 540] on input "***" at bounding box center [949, 541] width 36 height 14
type input "***"
type textarea "*"
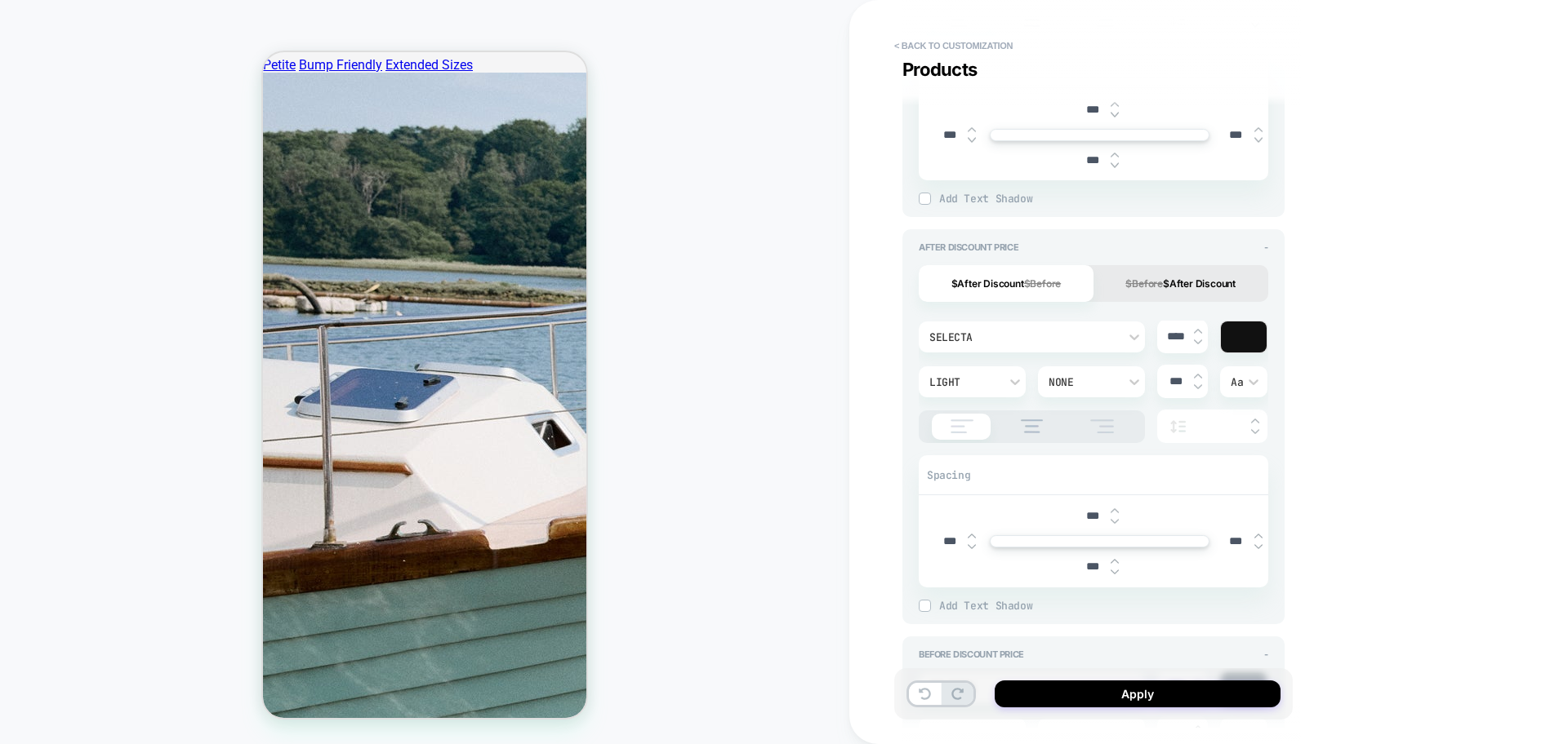
scroll to position [0, 0]
type textarea "*"
type input "*"
click at [1237, 539] on input "***" at bounding box center [1235, 541] width 36 height 14
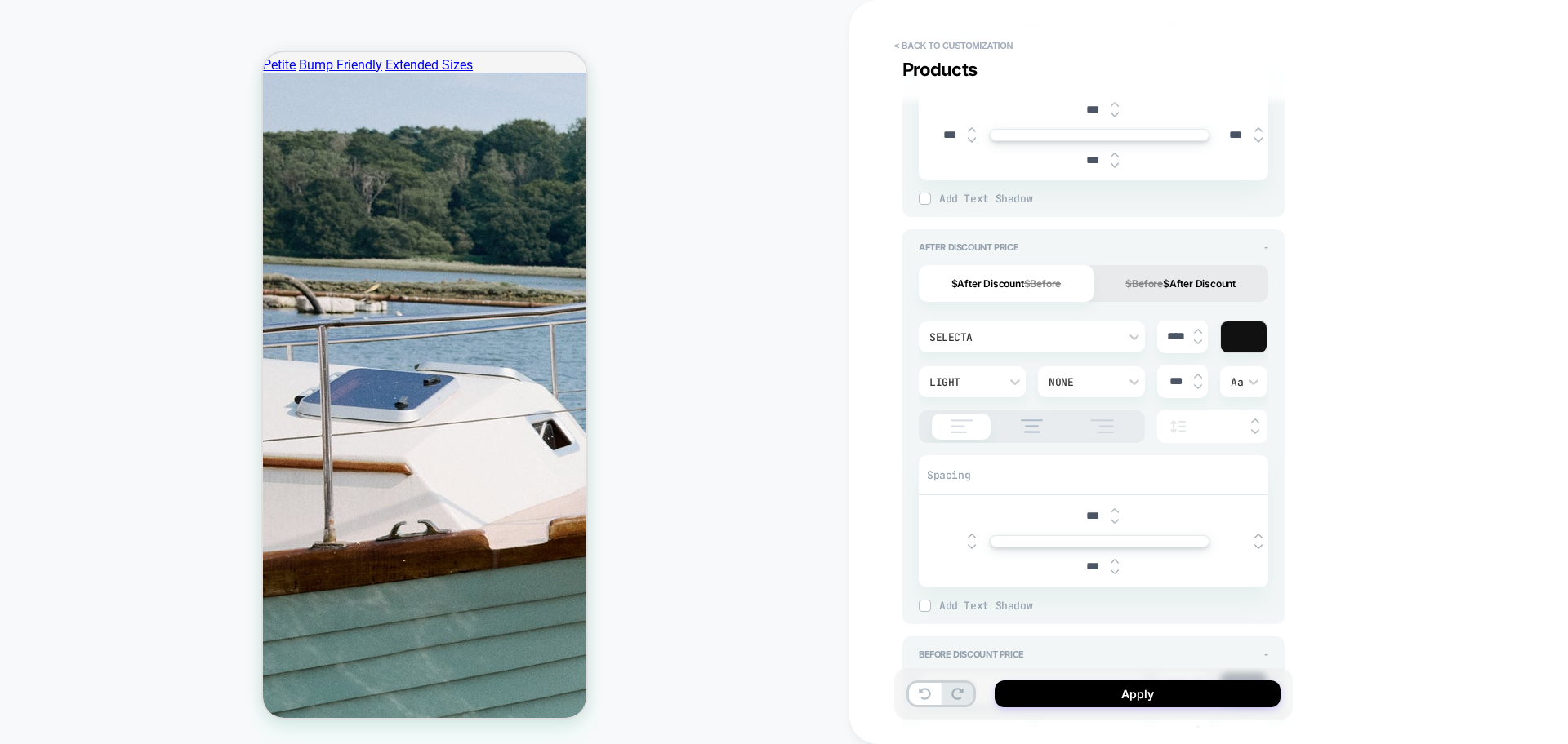
type textarea "*"
click at [952, 536] on input "text" at bounding box center [949, 541] width 36 height 12
type input "*"
type textarea "*"
type input "****"
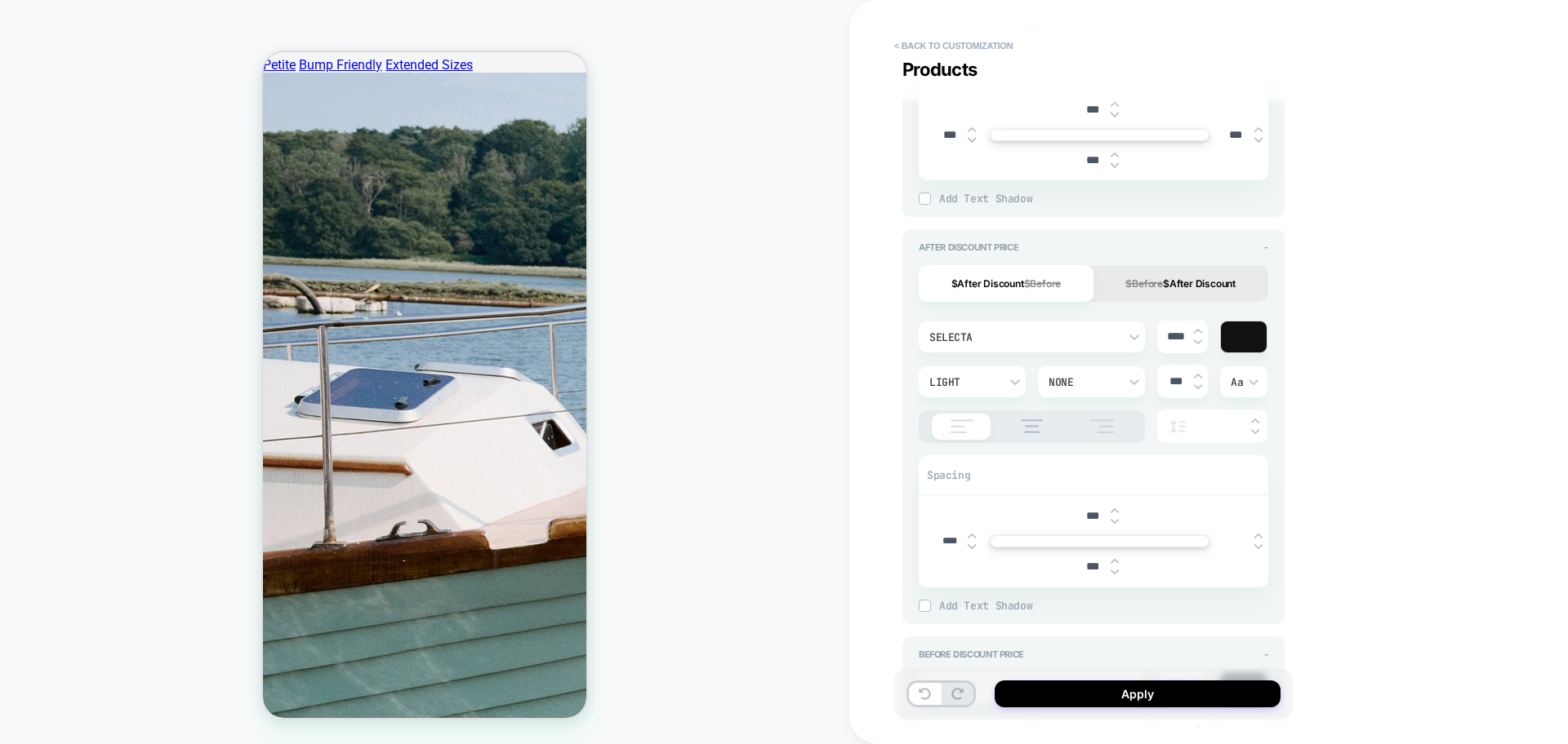
type textarea "*"
type input "****"
click at [1246, 537] on input "text" at bounding box center [1235, 541] width 36 height 12
type textarea "*"
type input "***"
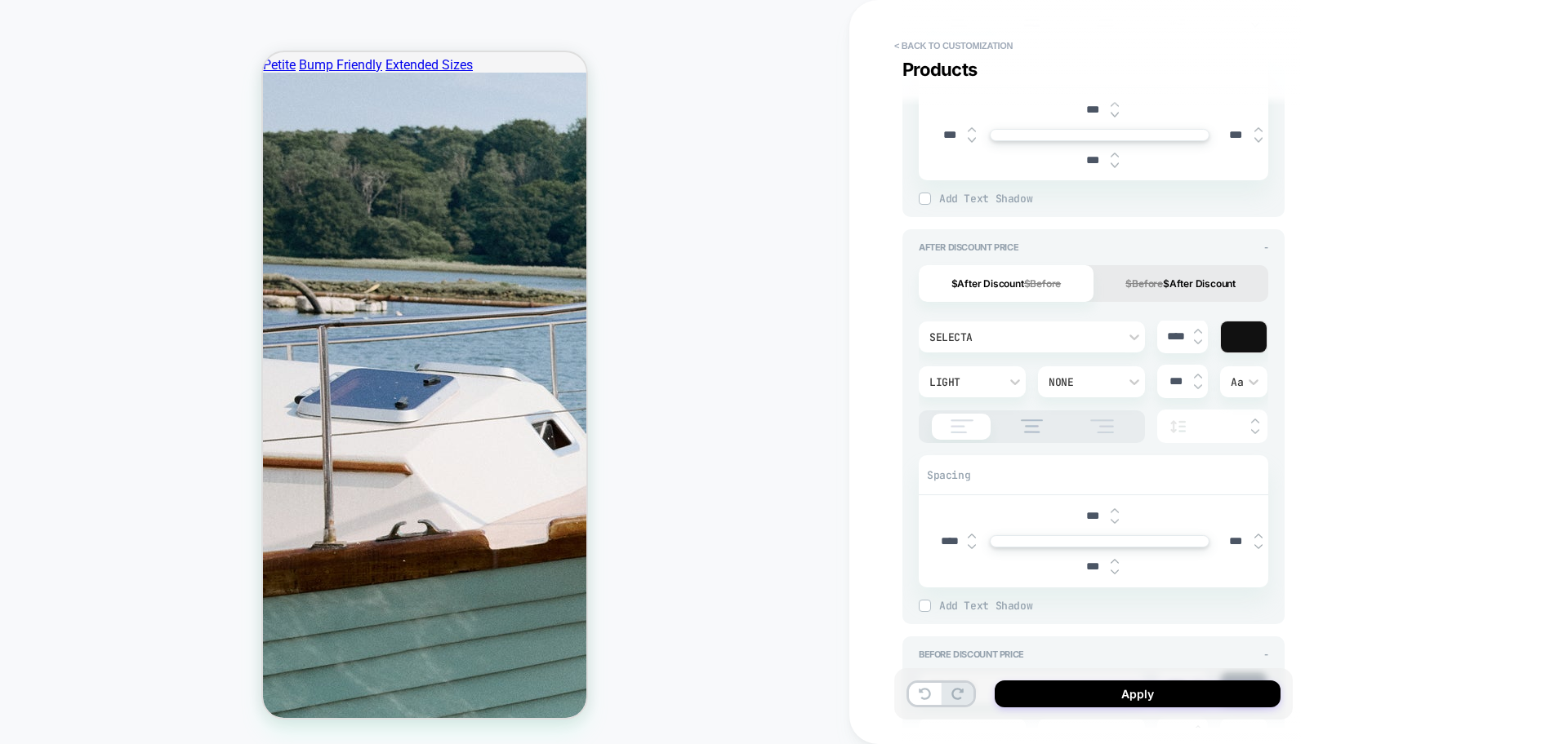
type textarea "*"
type input "*"
type textarea "*"
type input "****"
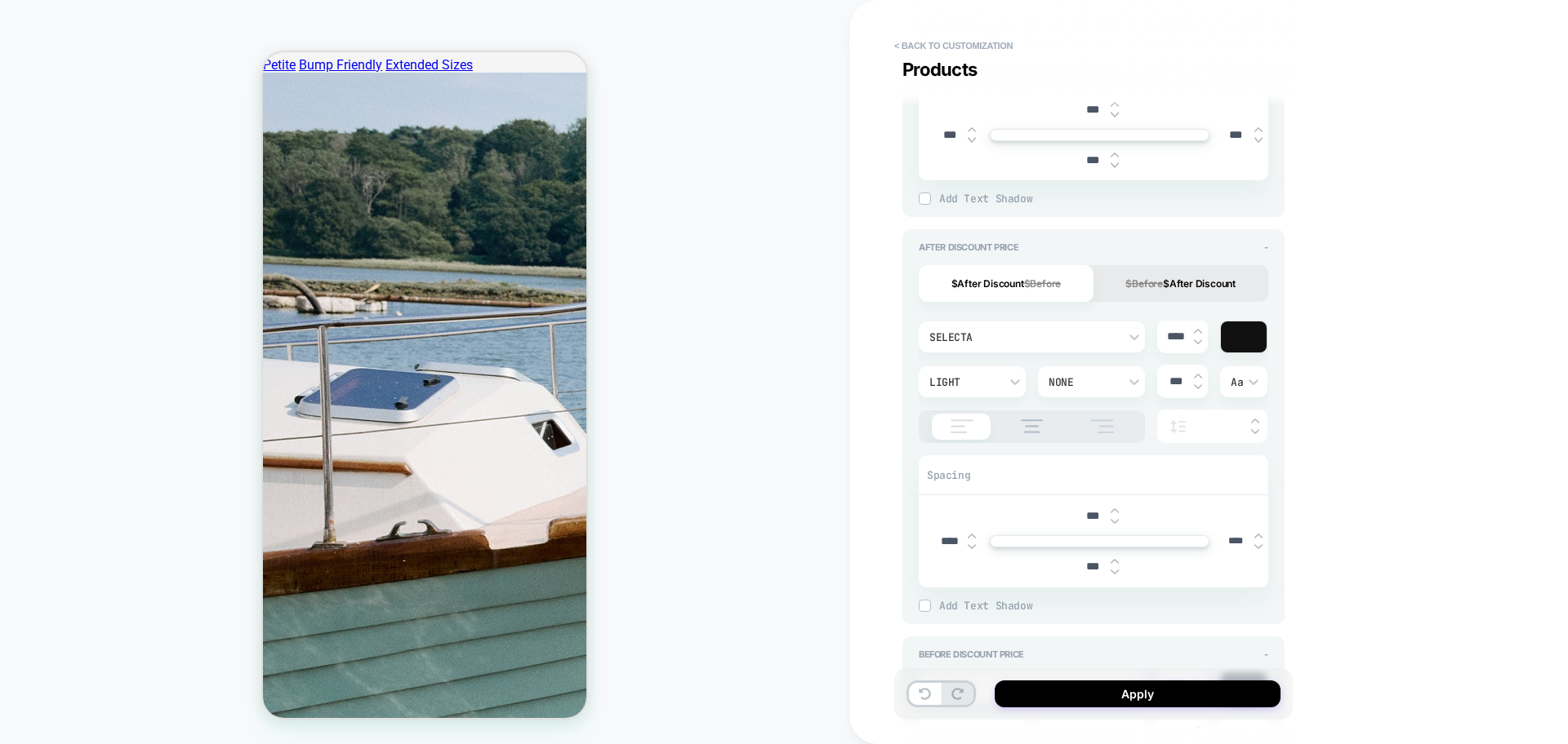
type textarea "*"
type input "****"
click at [951, 539] on input "****" at bounding box center [949, 541] width 36 height 14
type textarea "*"
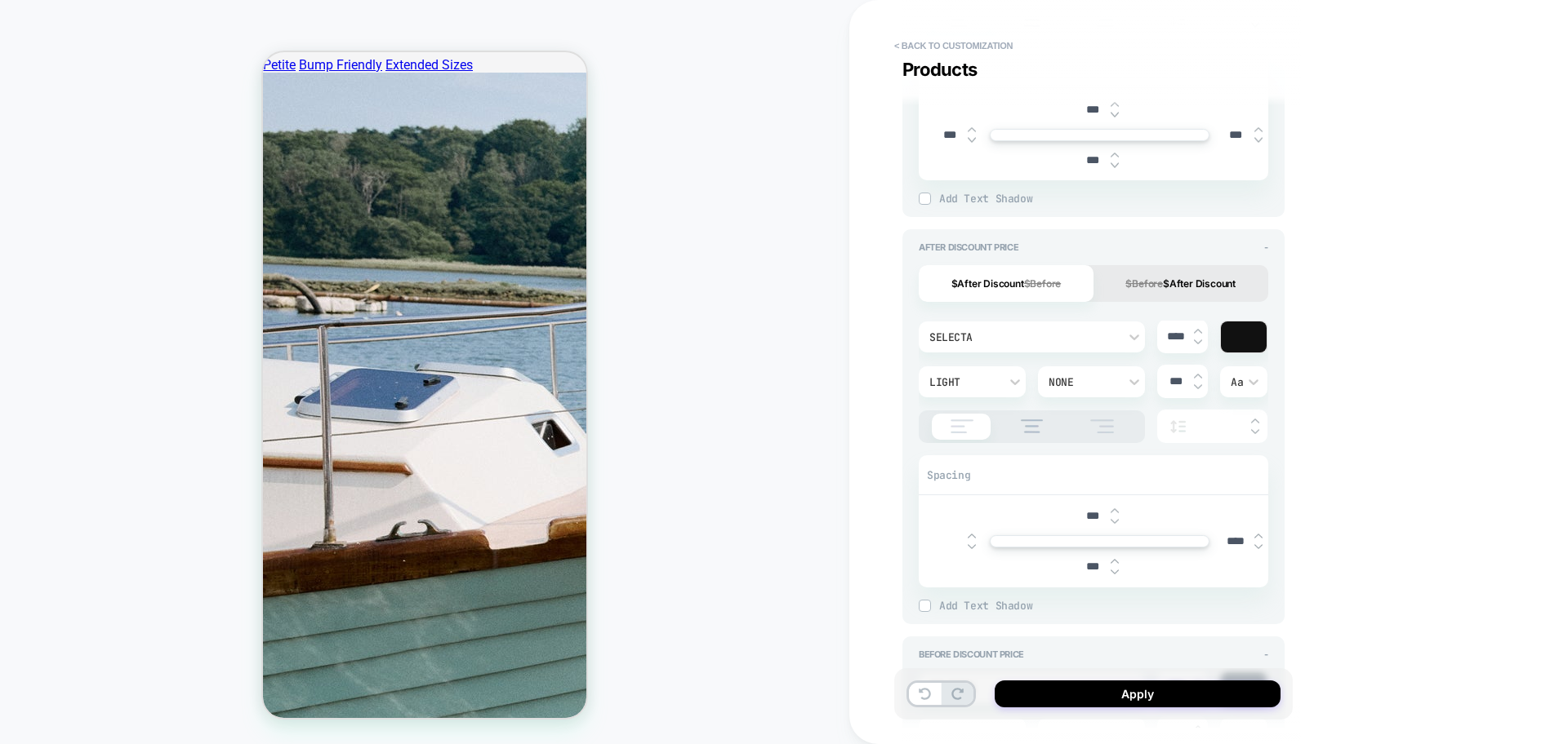
type textarea "*"
type input "***"
type textarea "*"
type input "***"
click at [1241, 534] on input "****" at bounding box center [1235, 541] width 36 height 14
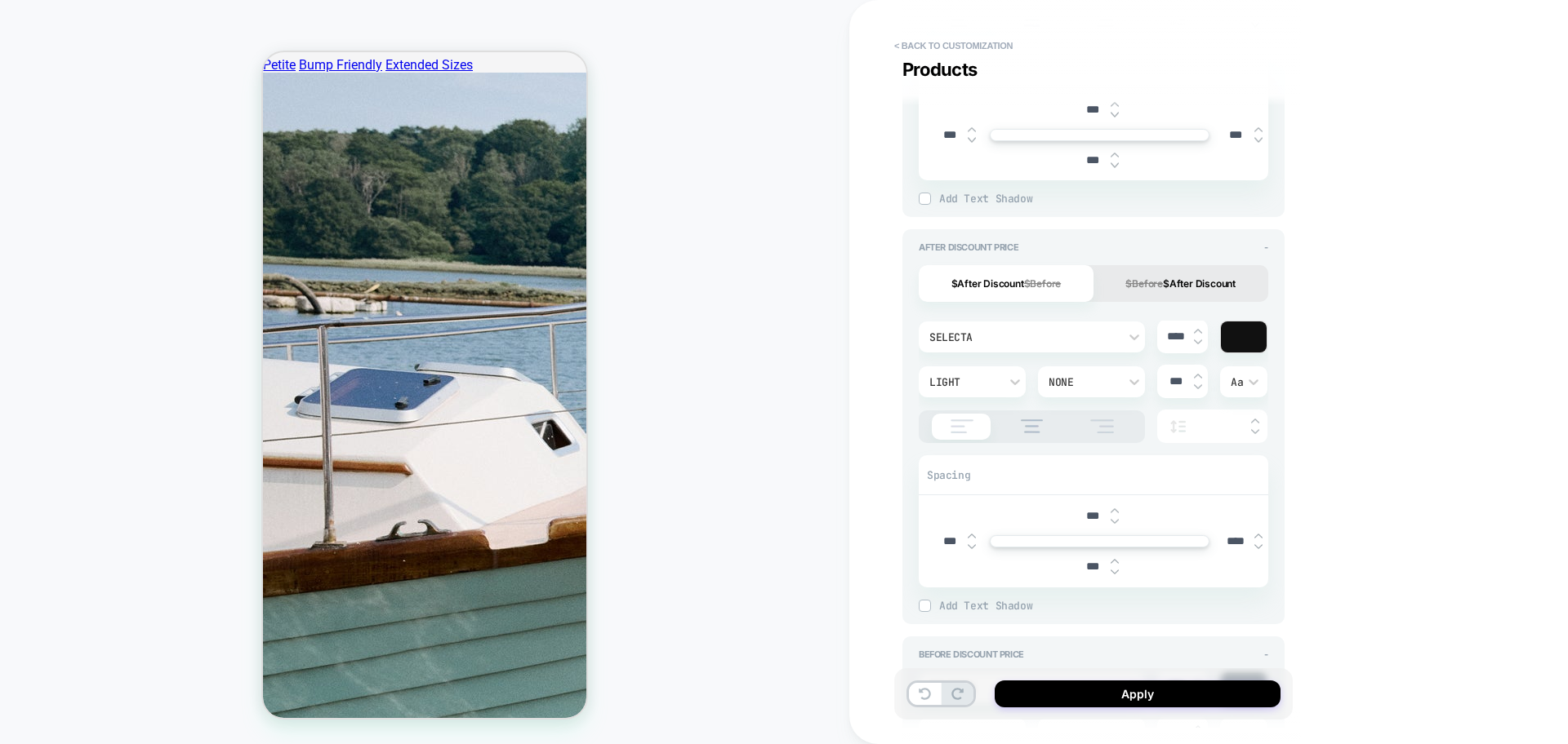
click at [1241, 534] on input "****" at bounding box center [1235, 541] width 36 height 14
type textarea "*"
type input "***"
type textarea "*"
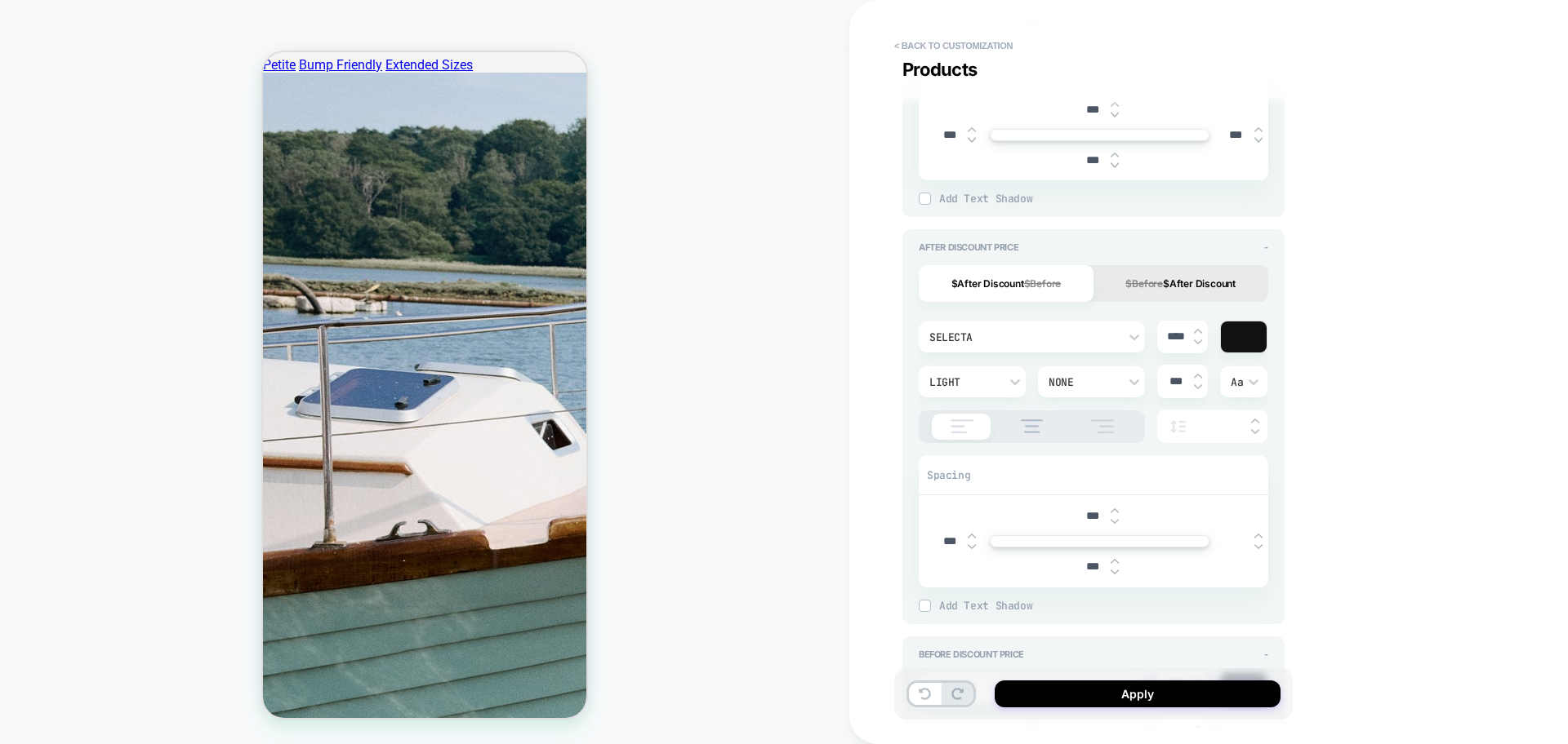
type input "***"
type textarea "*"
type input "***"
type textarea "*"
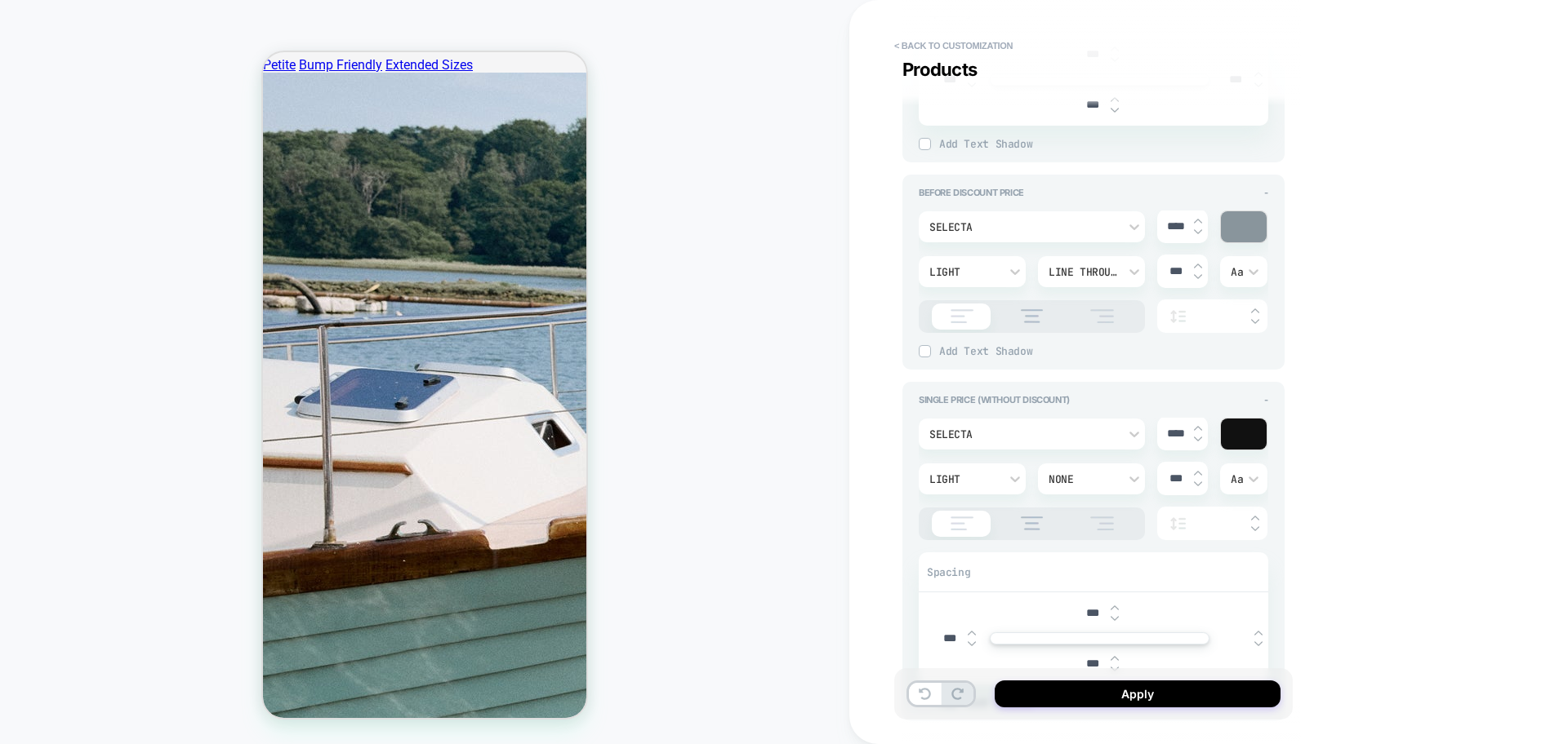
scroll to position [1224, 0]
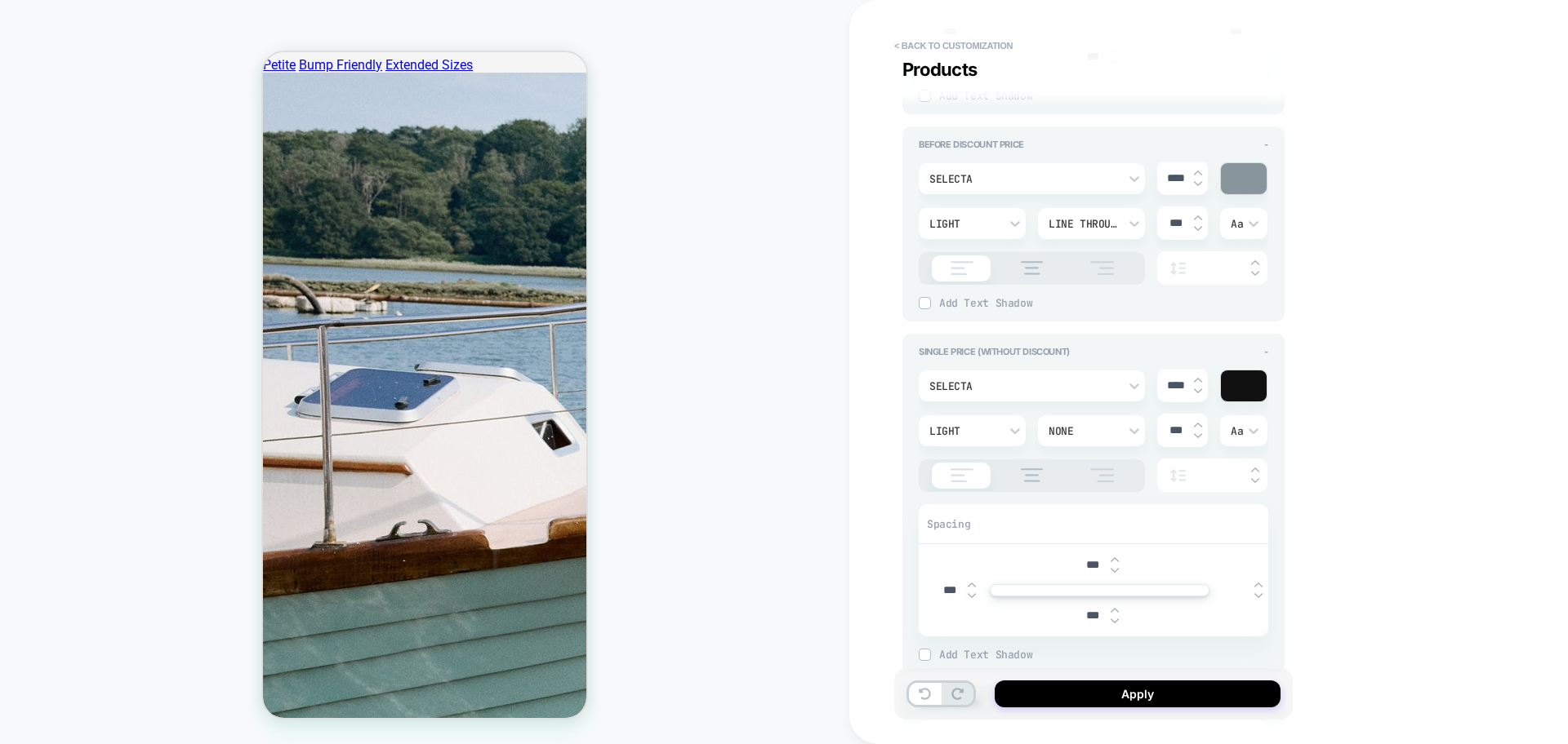
type input "***"
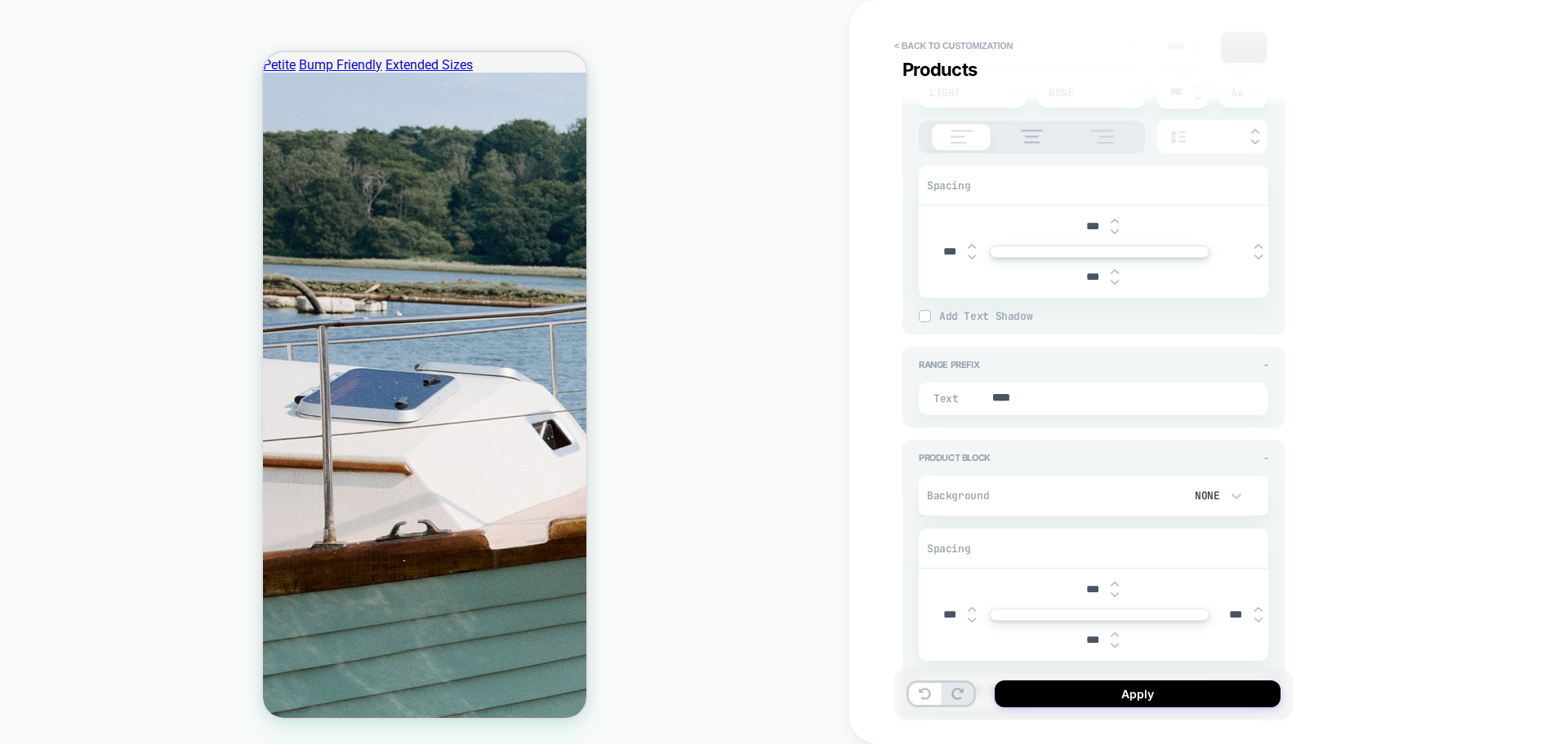
scroll to position [1836, 0]
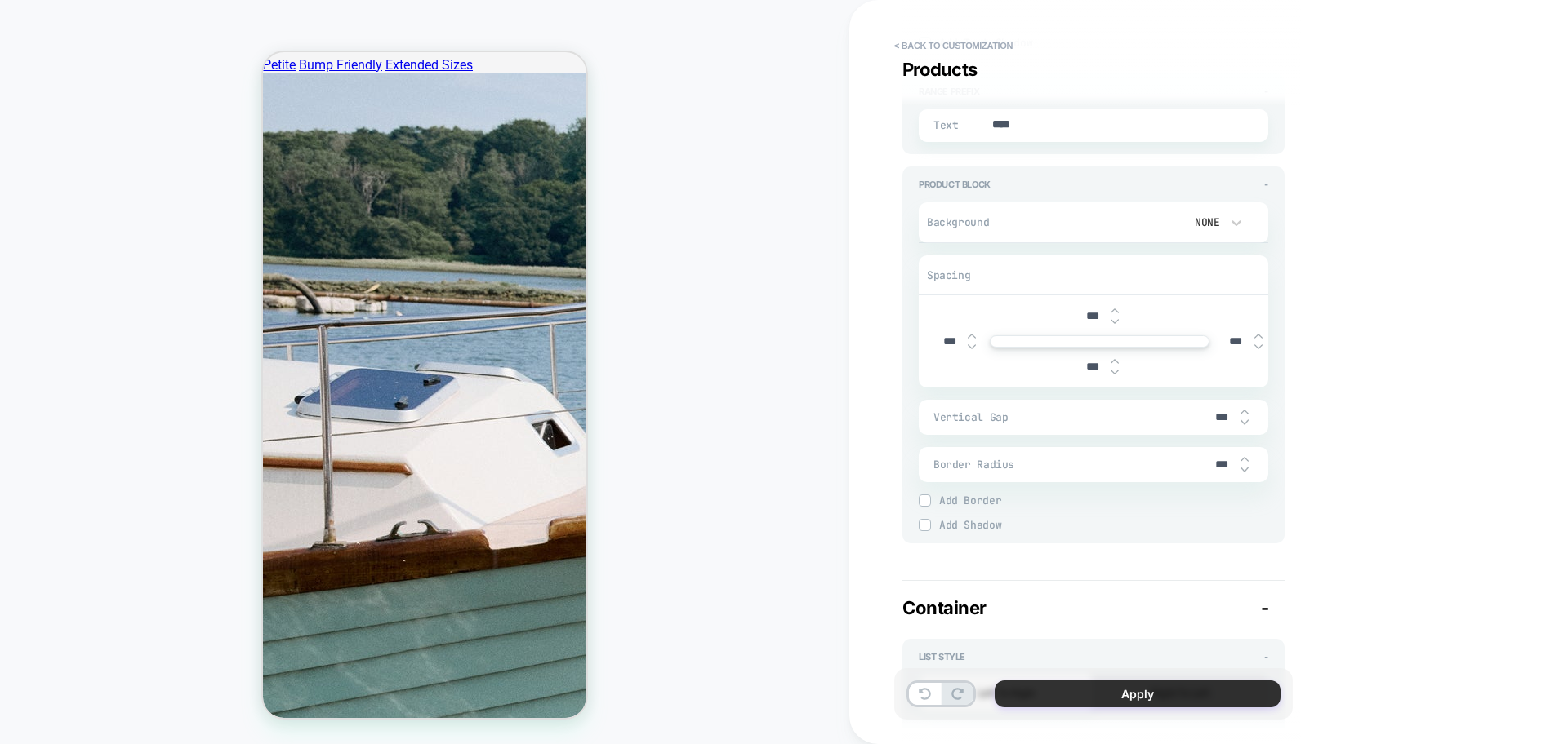
click at [1132, 691] on button "Apply" at bounding box center [1138, 694] width 286 height 27
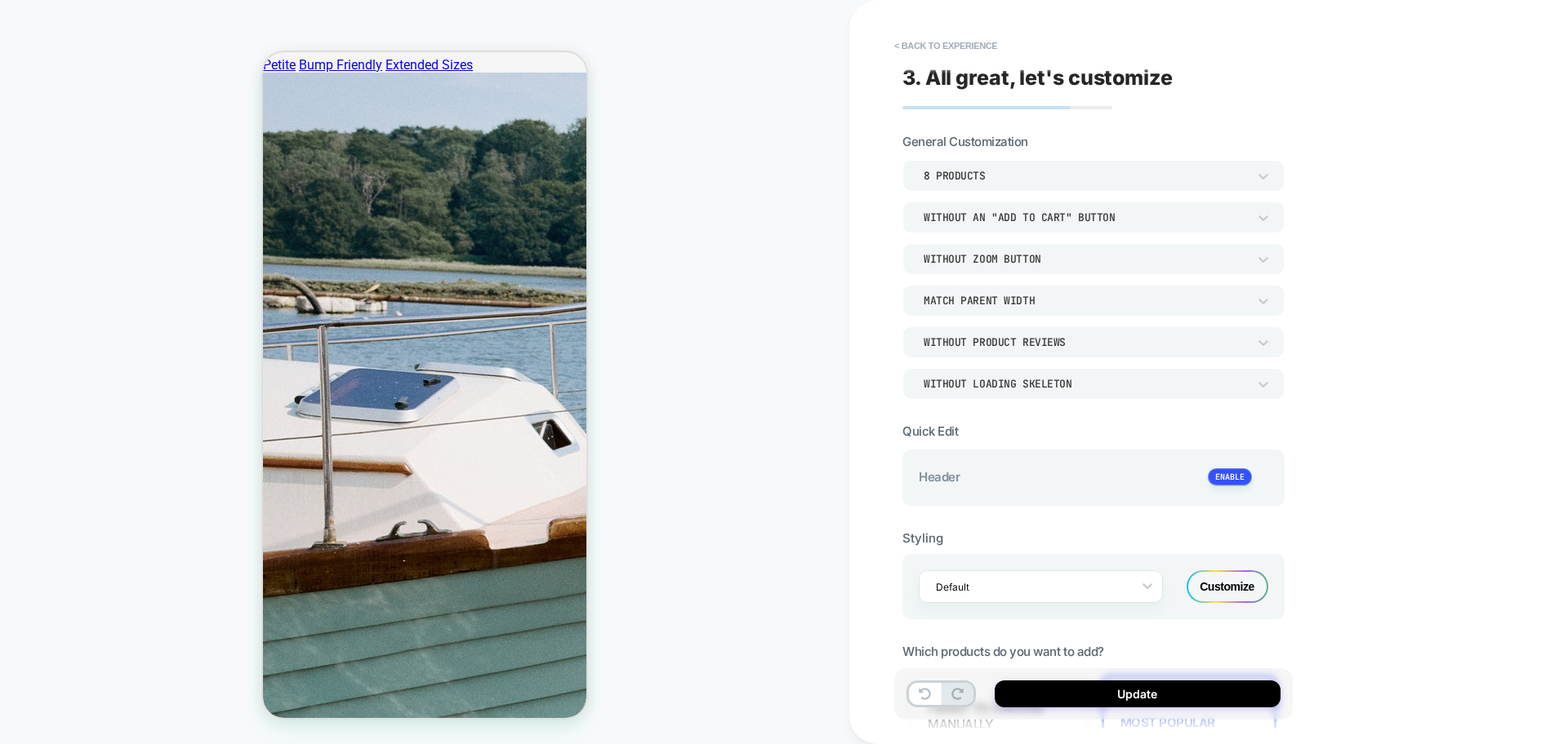
scroll to position [510, 0]
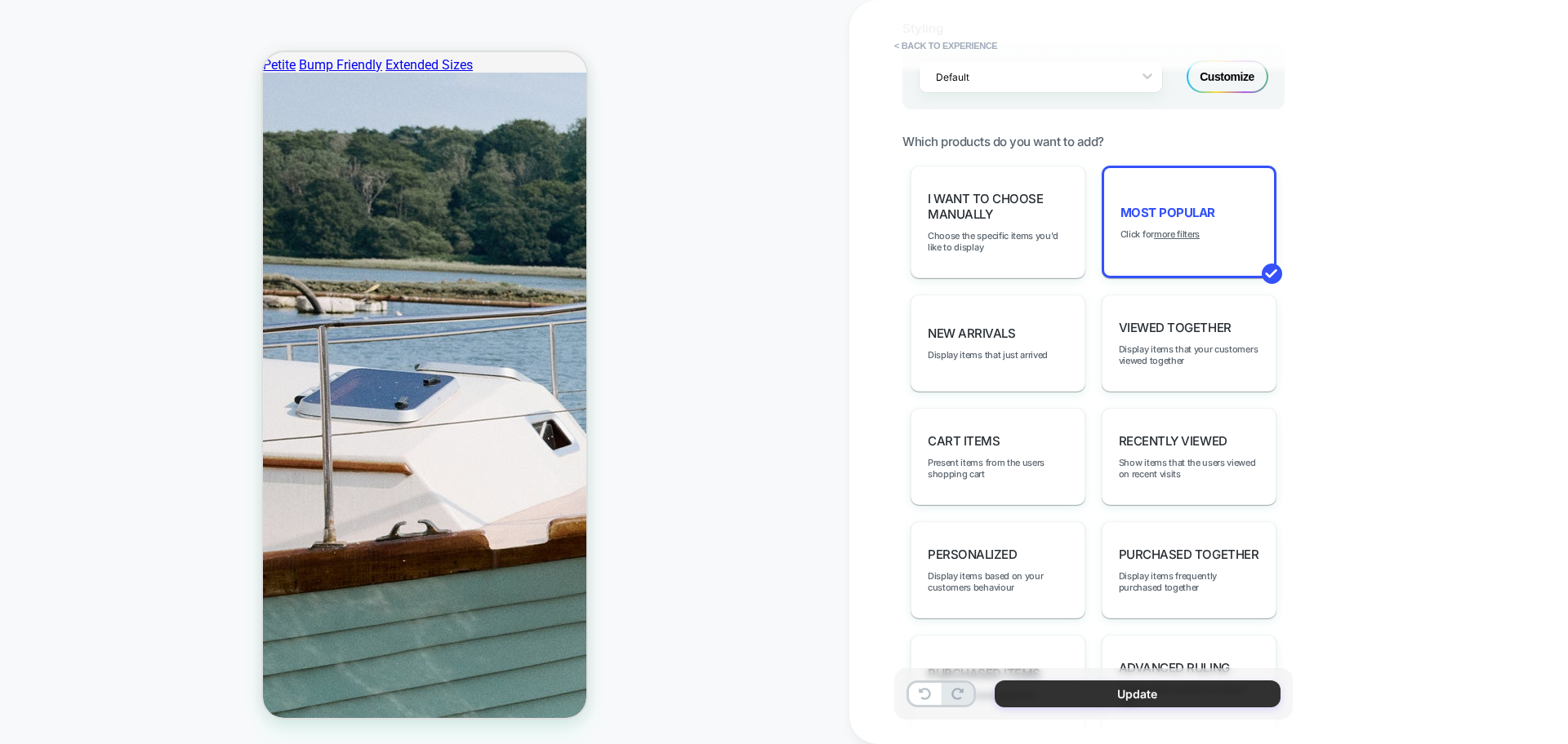
click at [1193, 692] on button "Update" at bounding box center [1138, 694] width 286 height 27
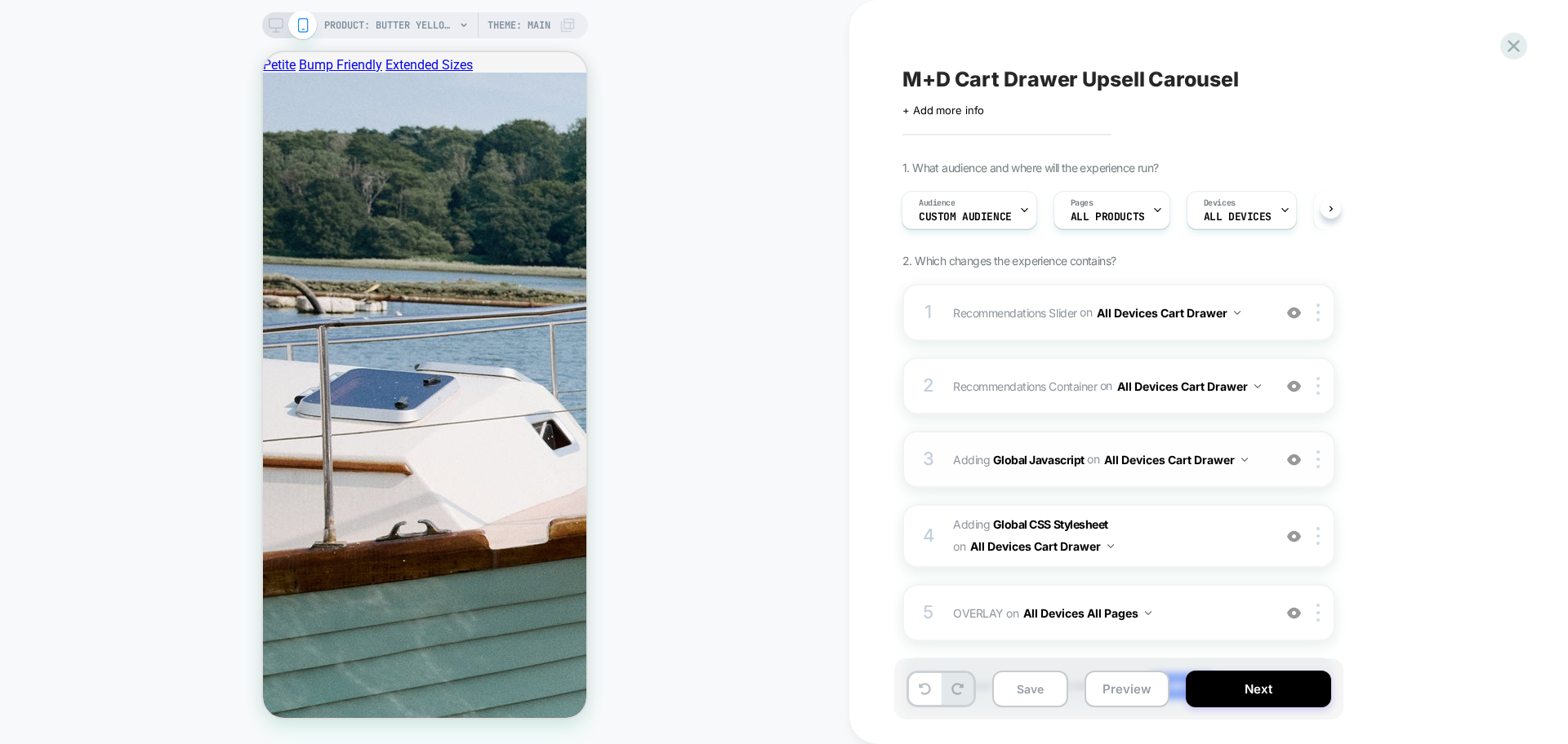
scroll to position [100, 0]
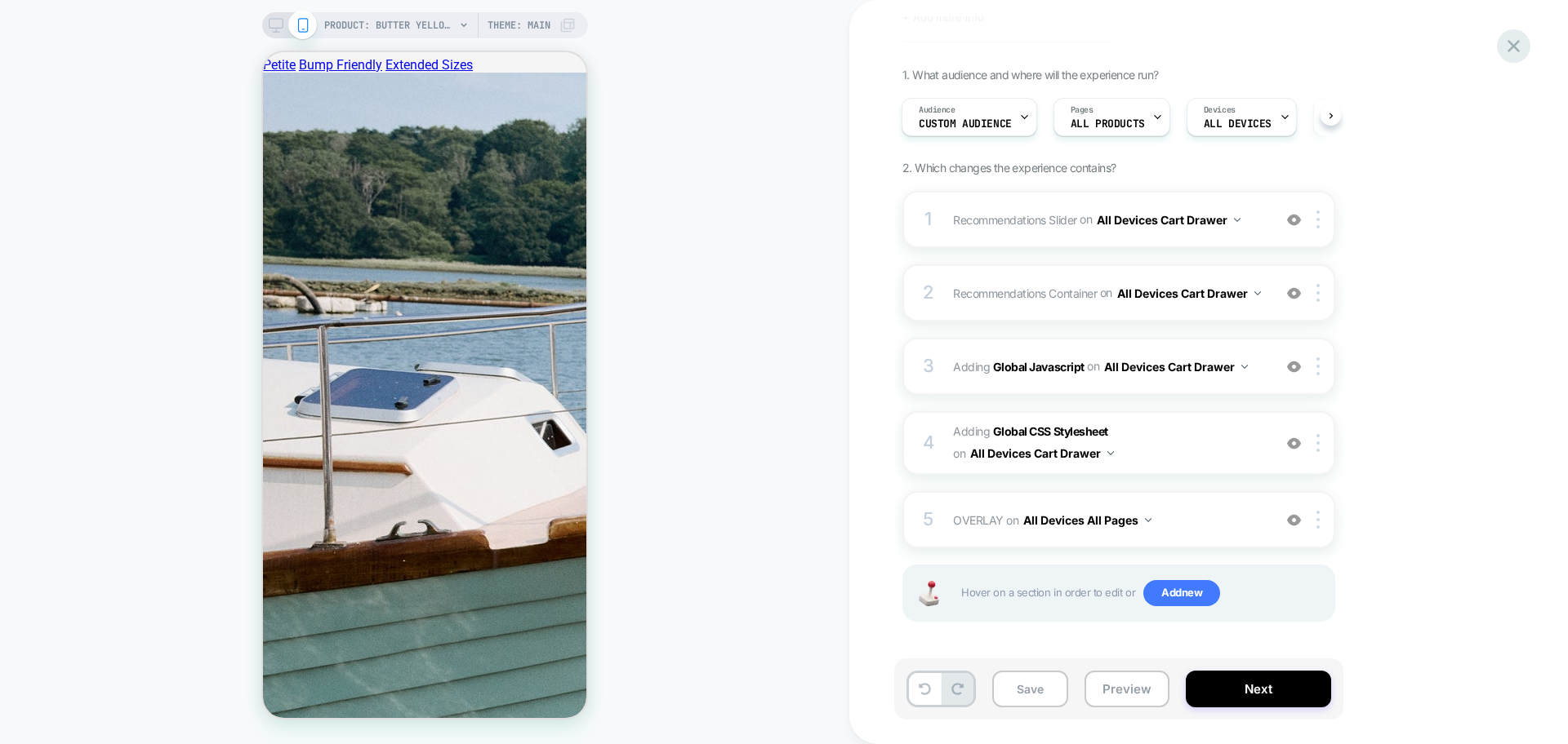
click at [1507, 38] on icon at bounding box center [1513, 46] width 22 height 22
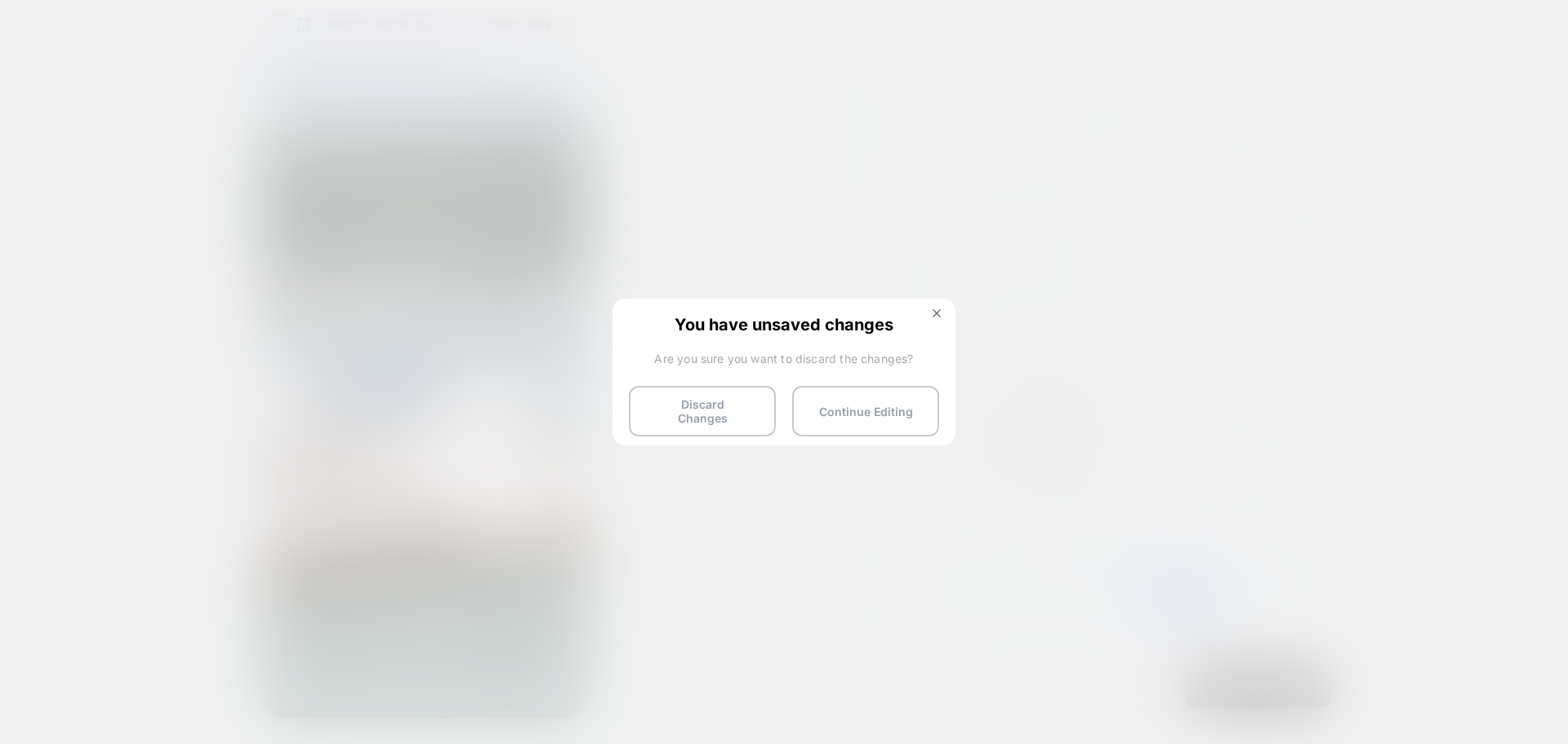
click at [934, 312] on img at bounding box center [937, 314] width 8 height 8
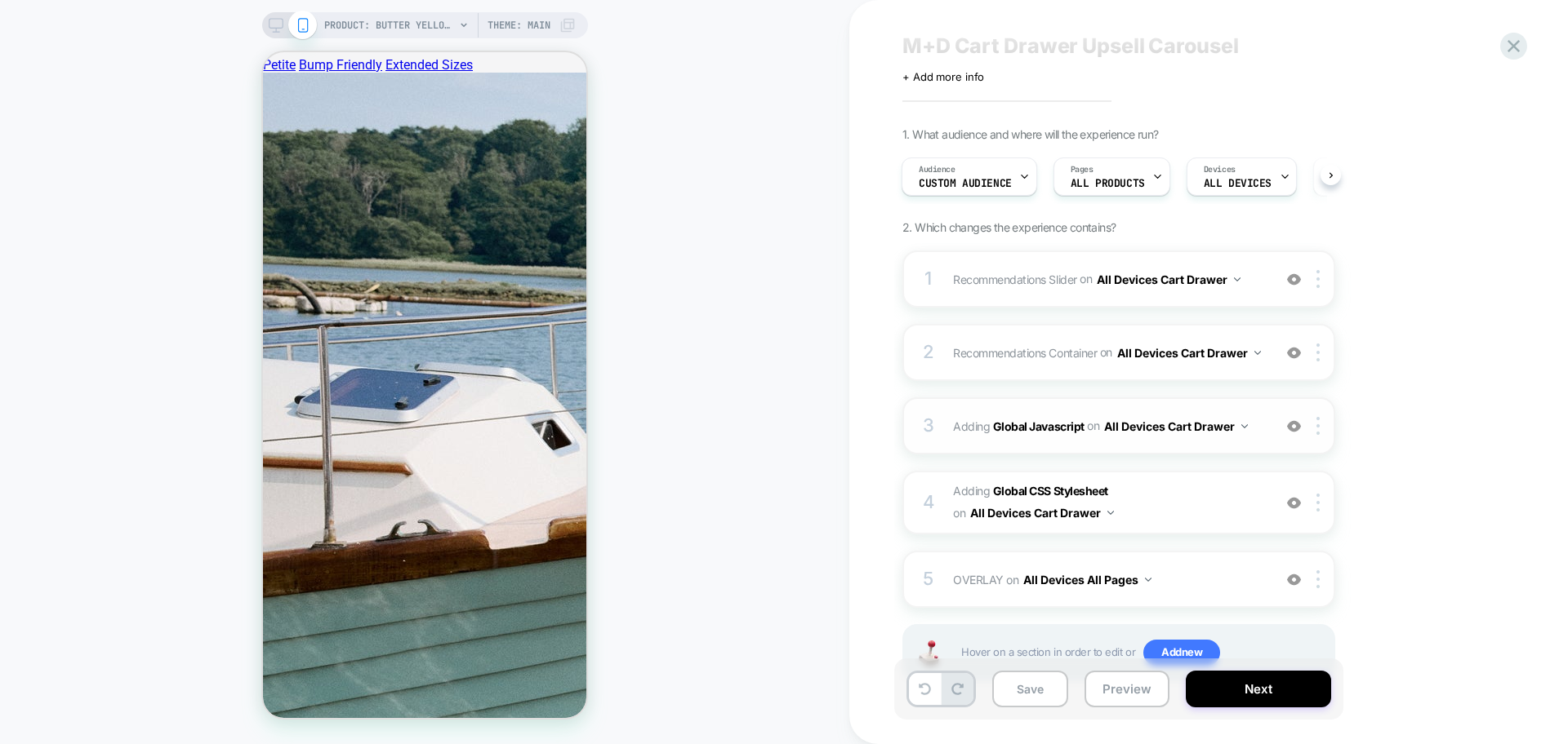
scroll to position [0, 0]
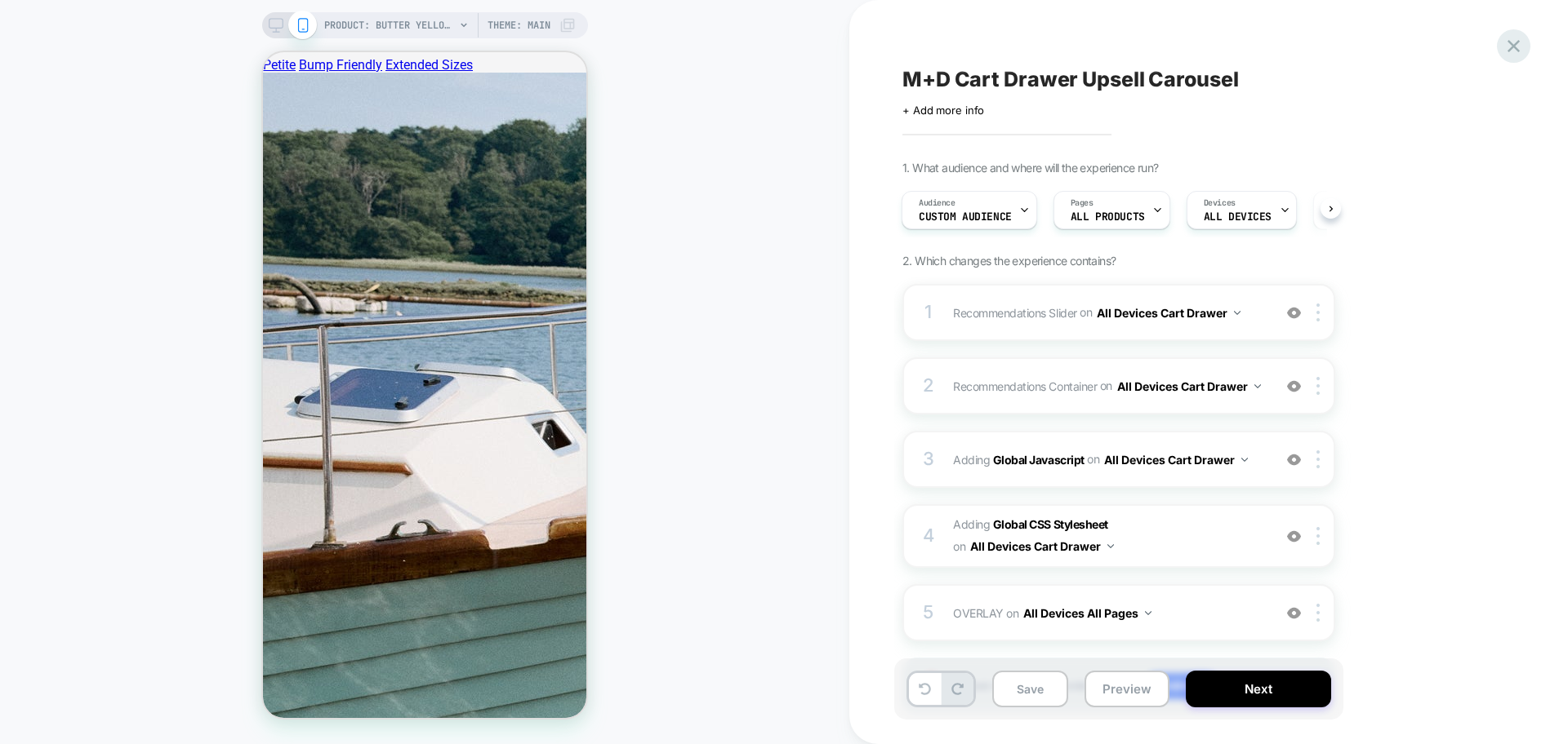
click at [1512, 43] on icon at bounding box center [1513, 46] width 12 height 12
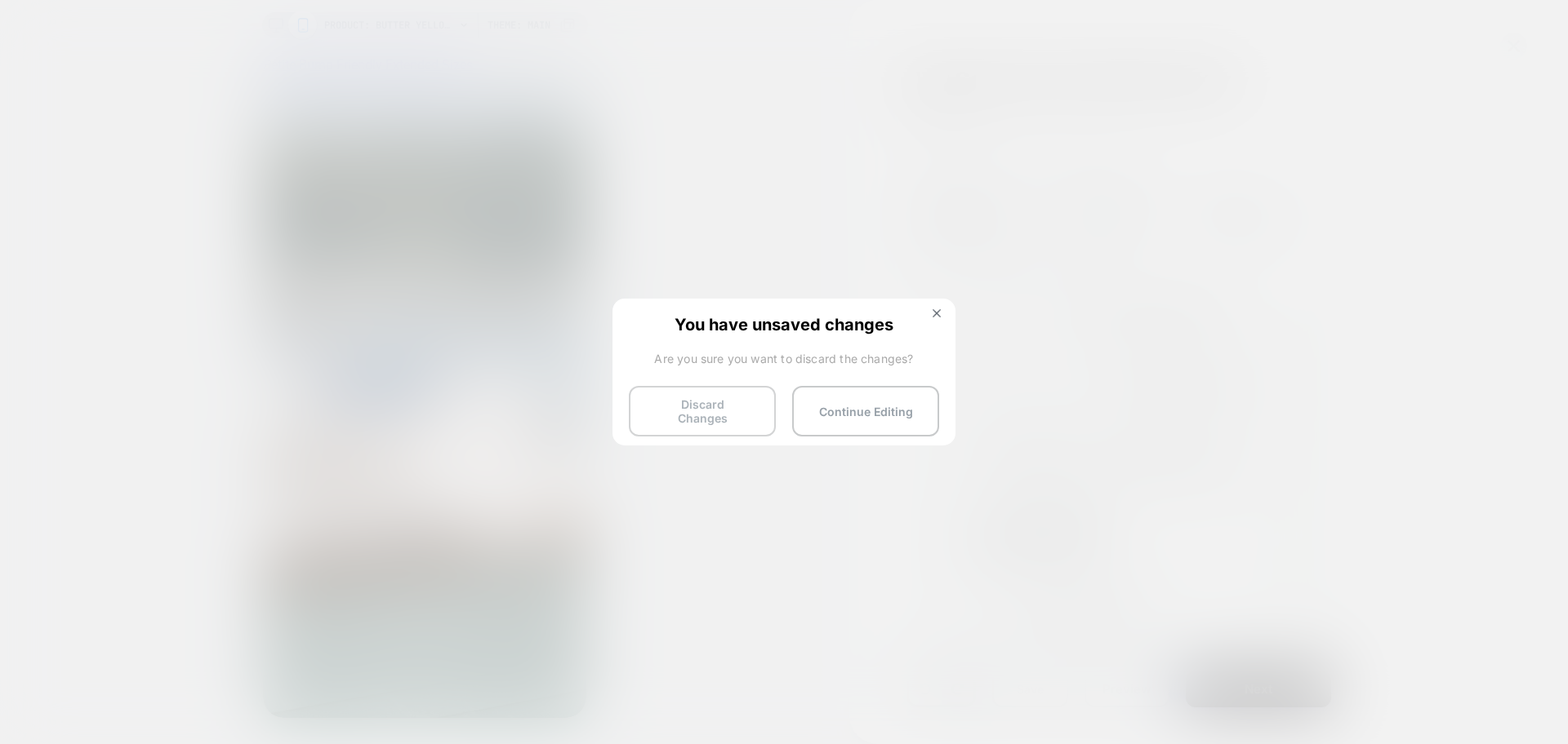
click at [675, 421] on button "Discard Changes" at bounding box center [702, 412] width 147 height 51
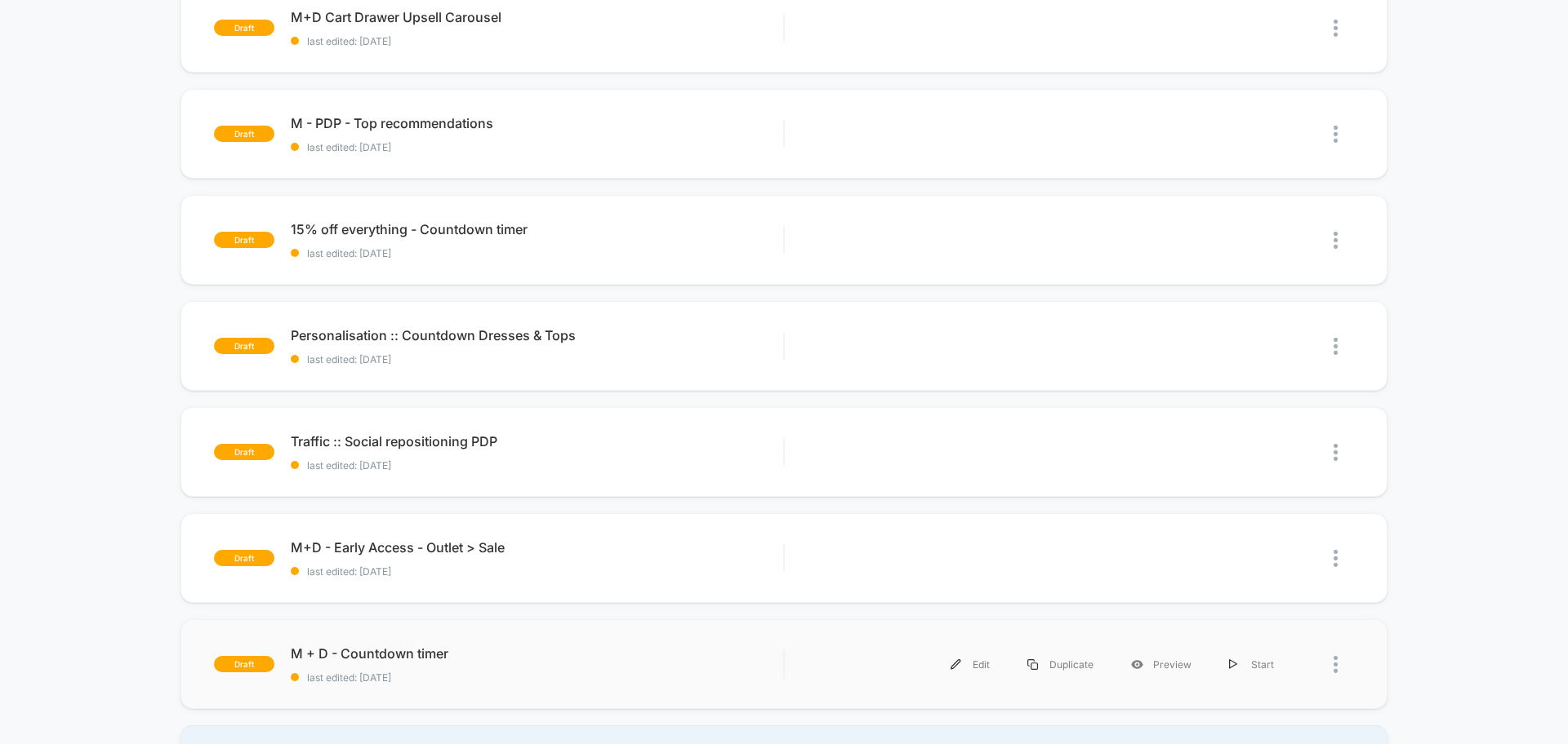
scroll to position [102, 0]
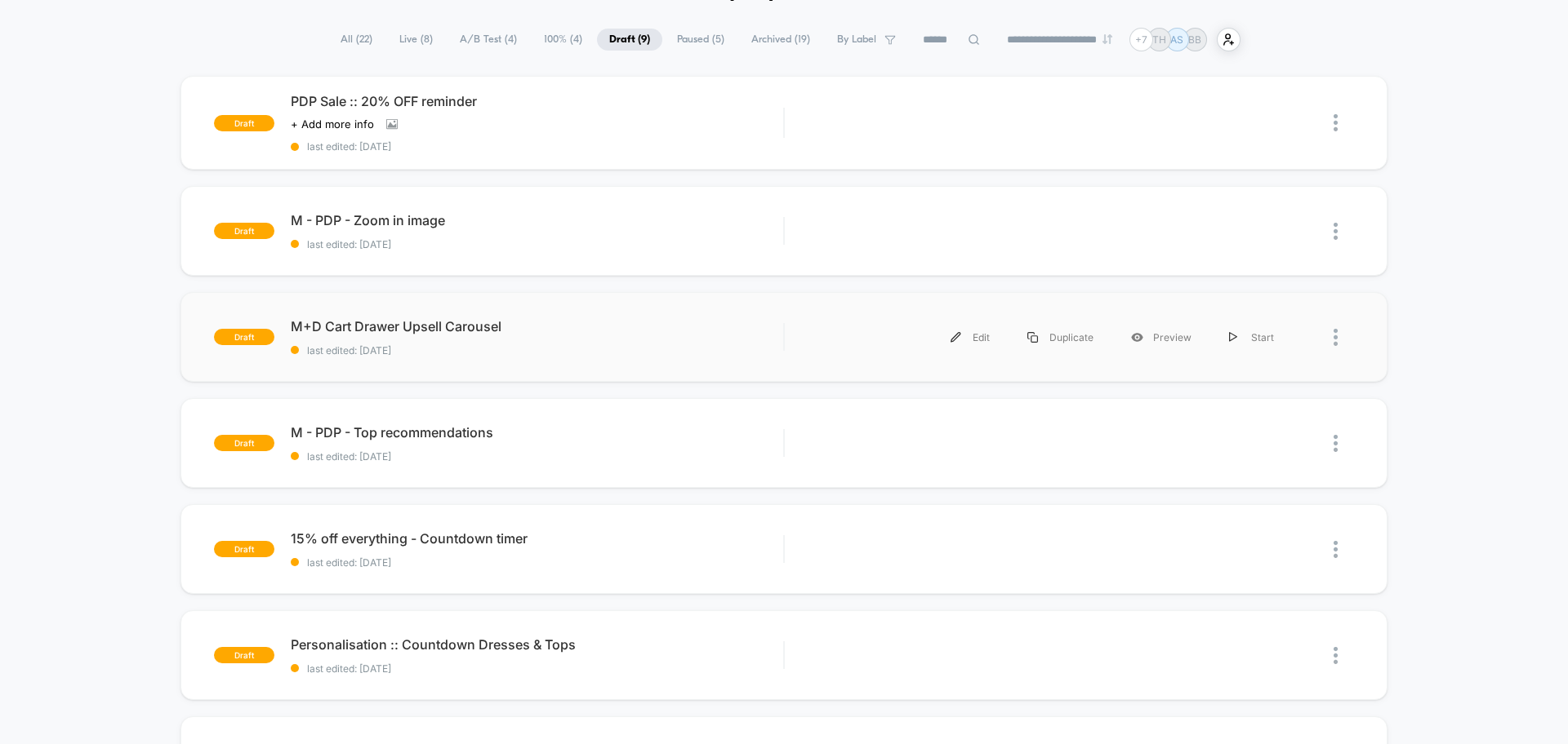
click at [693, 313] on div "draft M+D Cart Drawer Upsell Carousel last edited: 8/19/2025 Edit Duplicate Pre…" at bounding box center [783, 337] width 1207 height 90
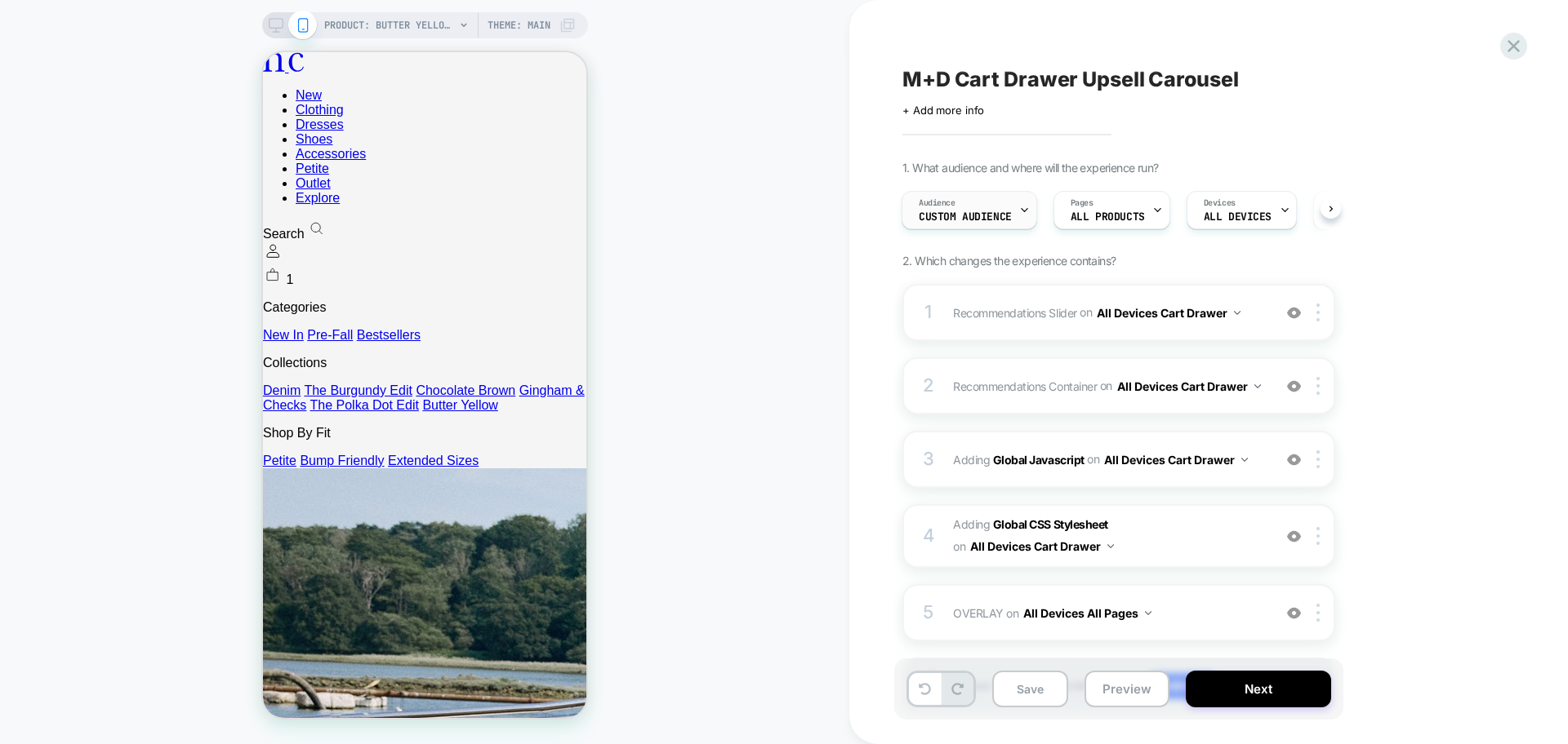
click at [1024, 217] on div at bounding box center [1024, 210] width 11 height 36
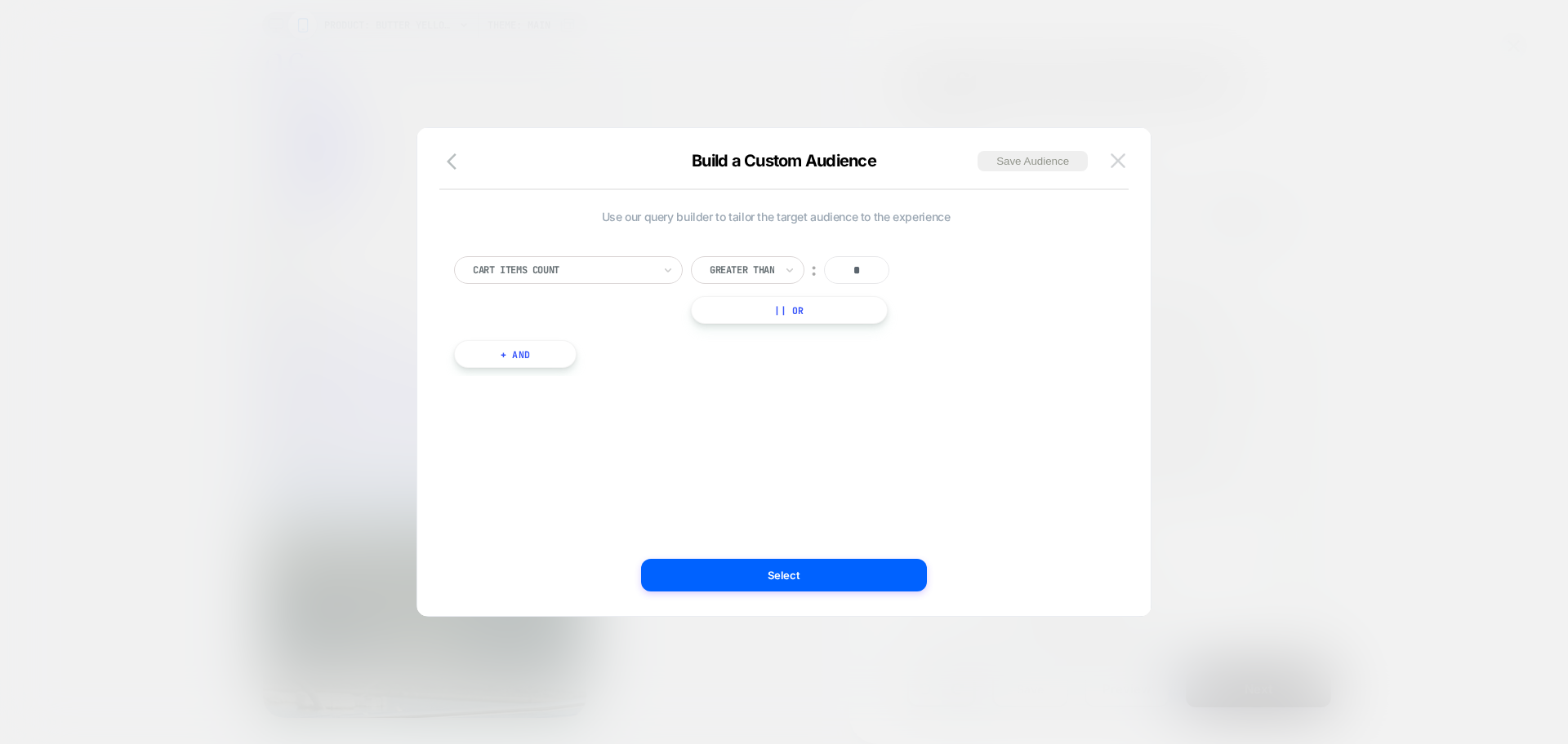
click at [1108, 169] on button at bounding box center [1117, 161] width 25 height 25
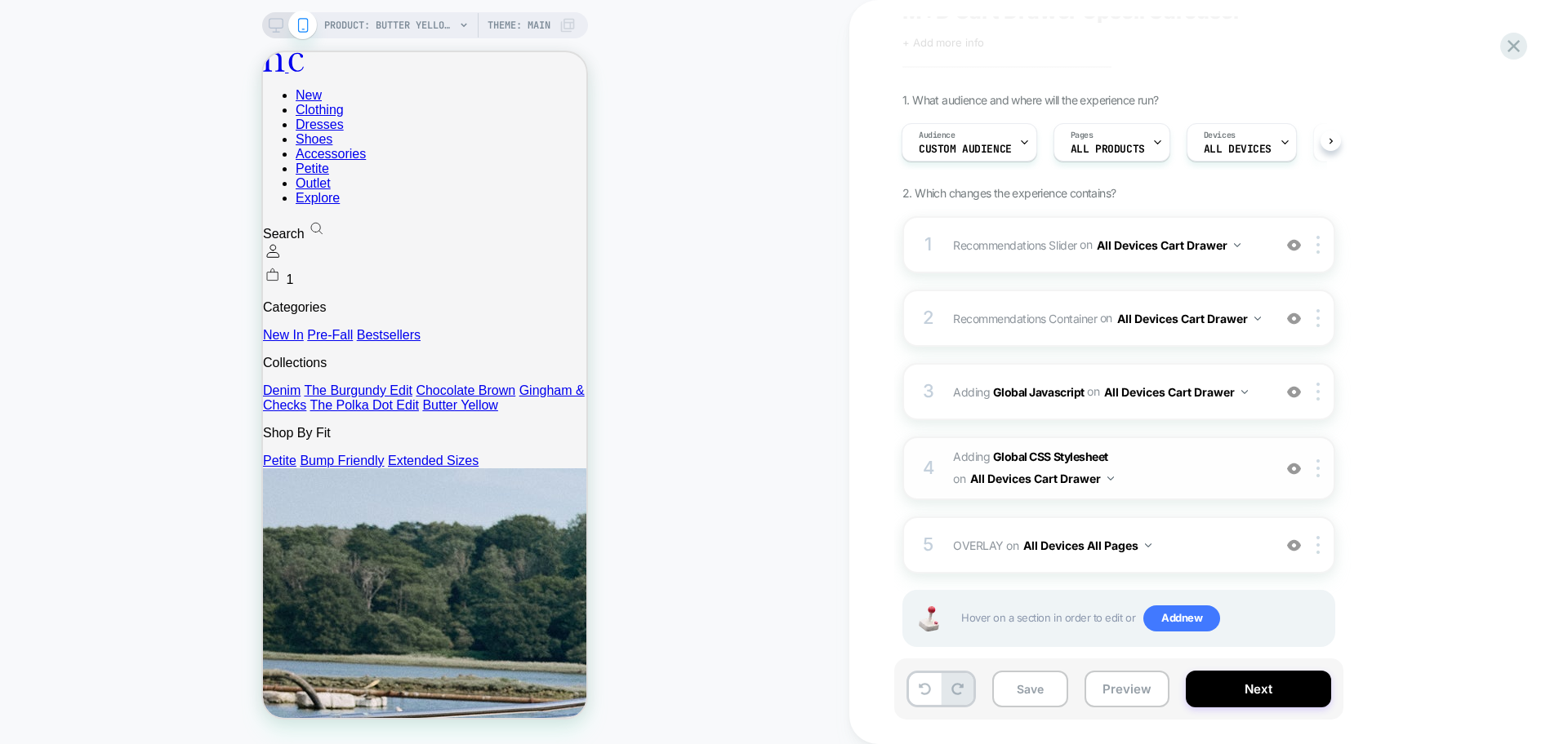
scroll to position [100, 0]
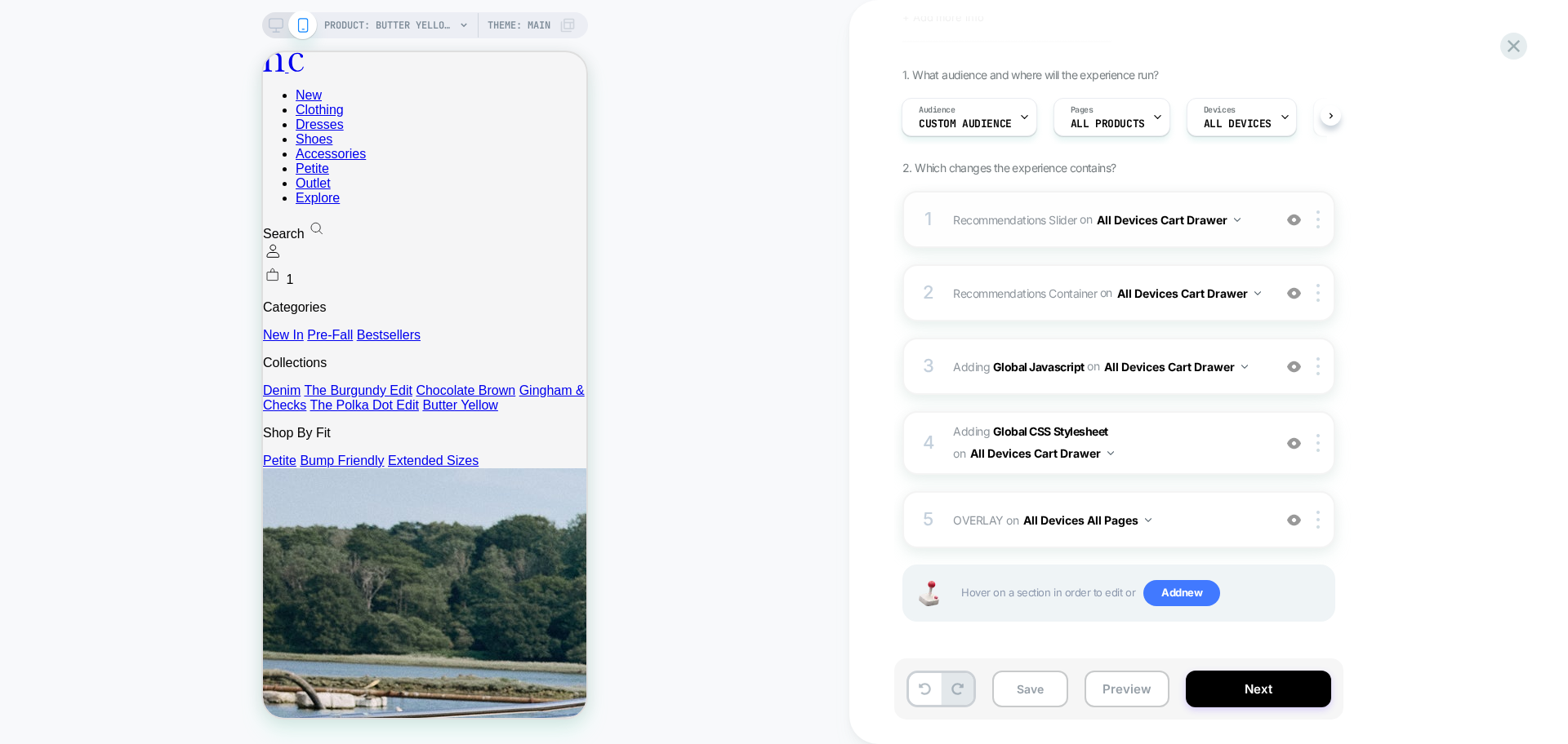
click at [1290, 213] on img at bounding box center [1294, 220] width 14 height 14
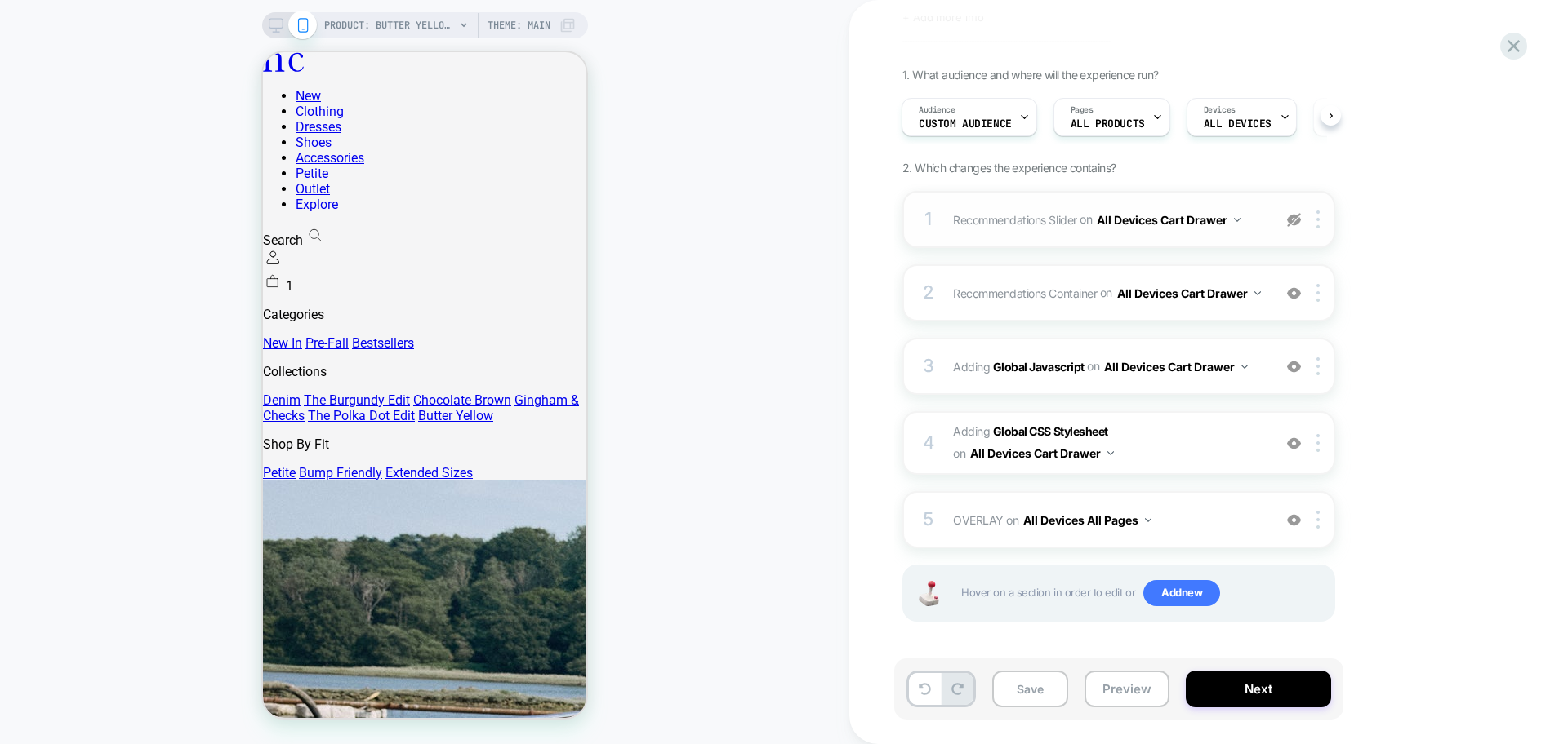
click at [1295, 218] on img at bounding box center [1294, 220] width 14 height 14
click at [1213, 237] on div "1 Recommendations Slider Replacing Product Slider WITH #_loomi_addon_1754843564…" at bounding box center [1119, 220] width 433 height 57
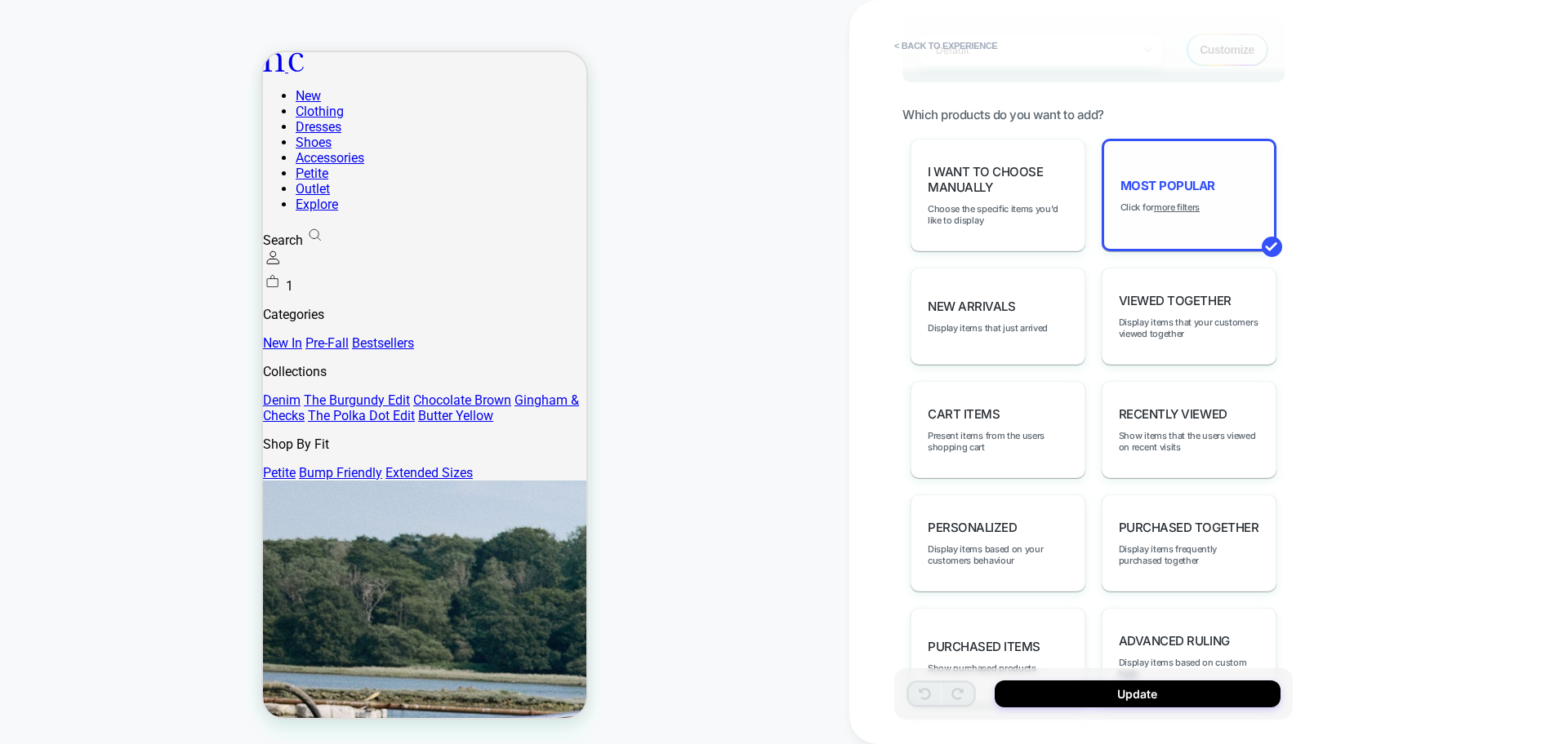
scroll to position [408, 0]
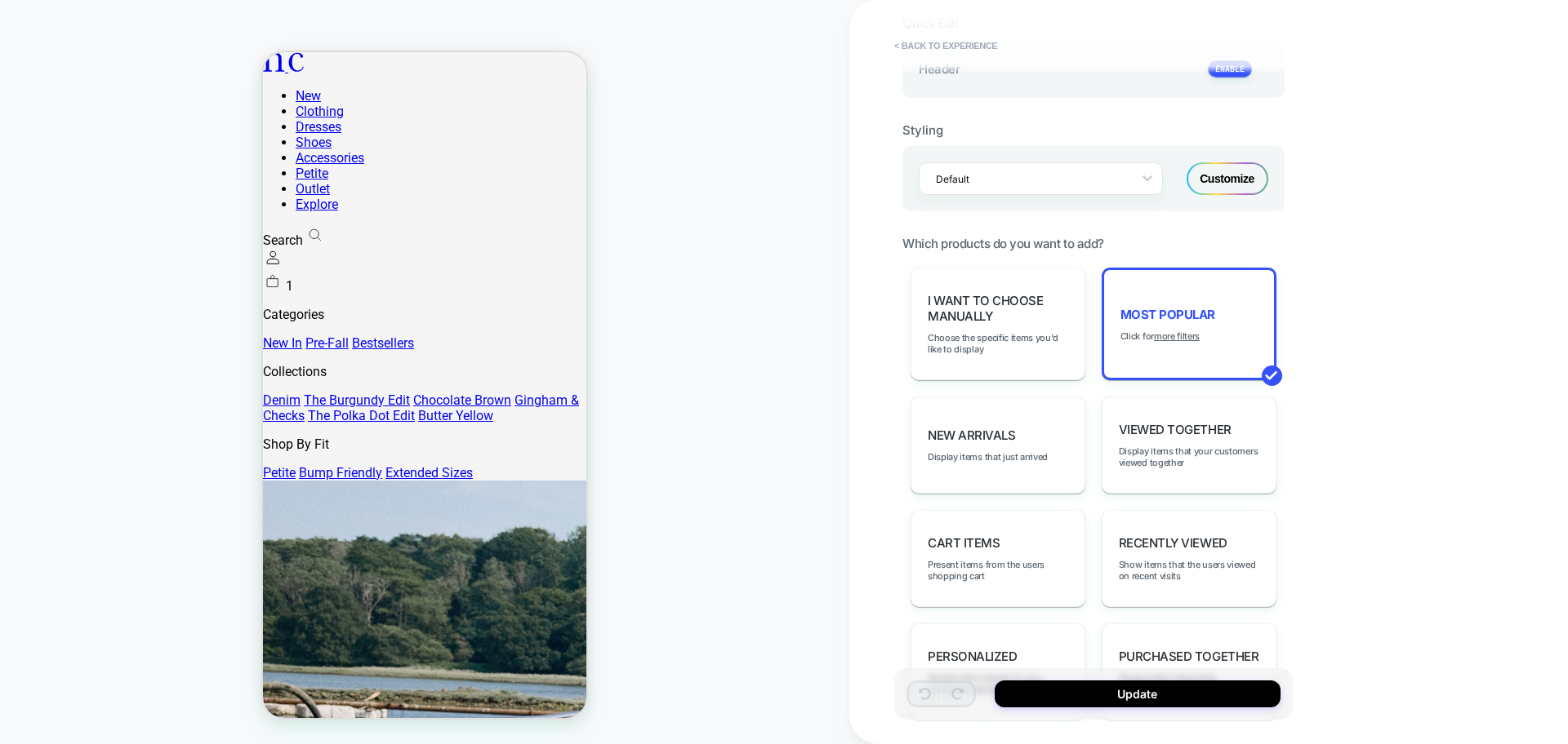
click at [1220, 186] on div "Customize" at bounding box center [1227, 178] width 82 height 33
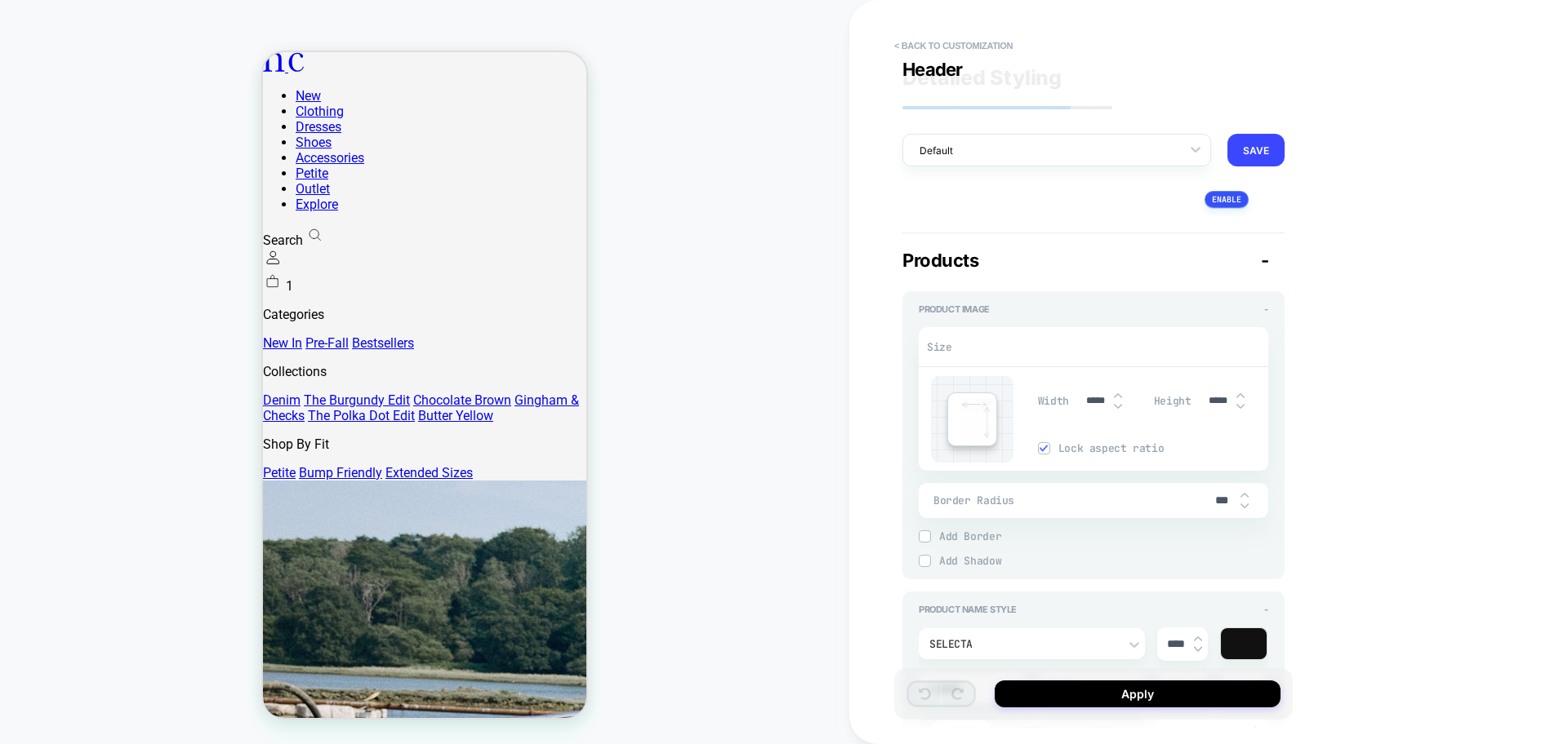
type textarea "*"
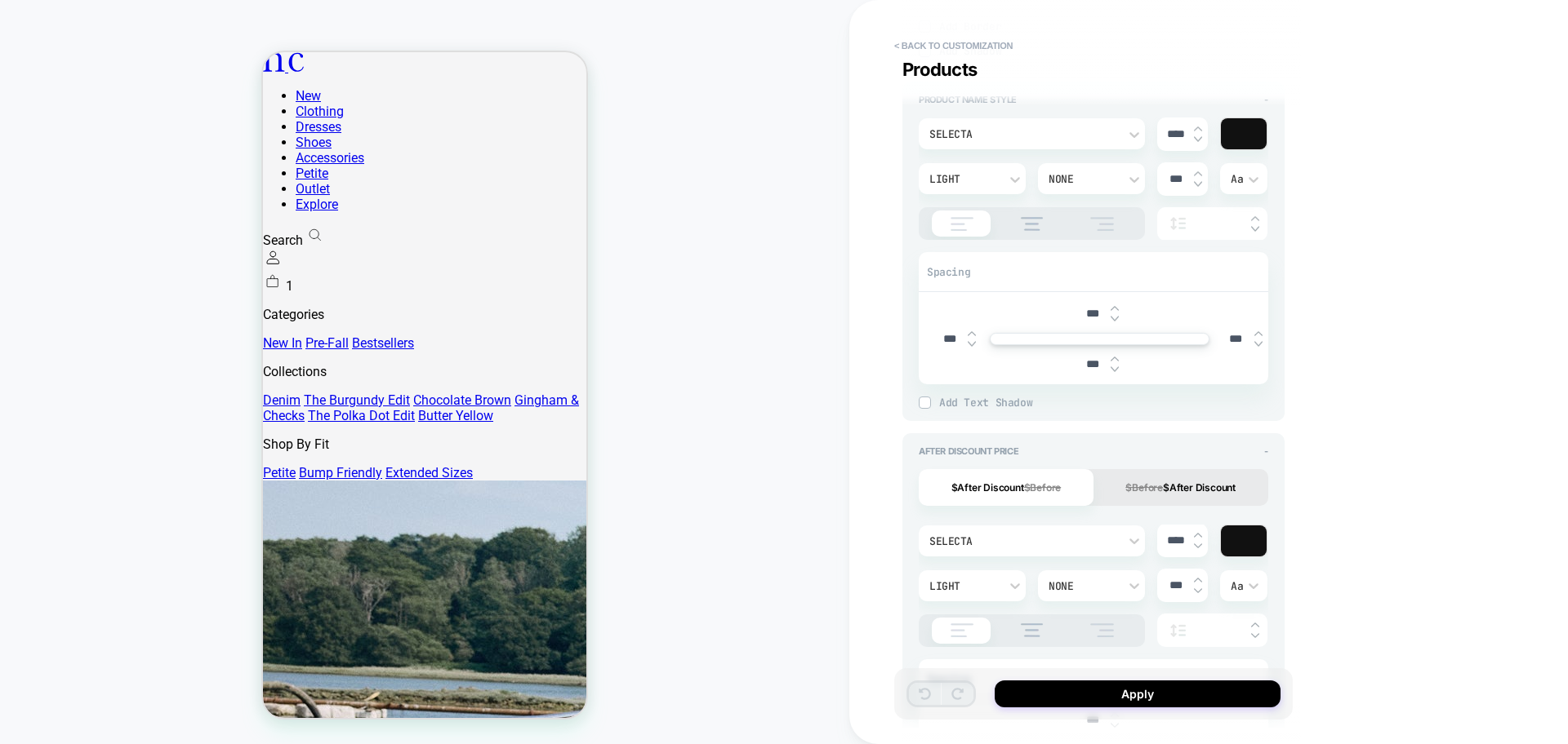
scroll to position [816, 0]
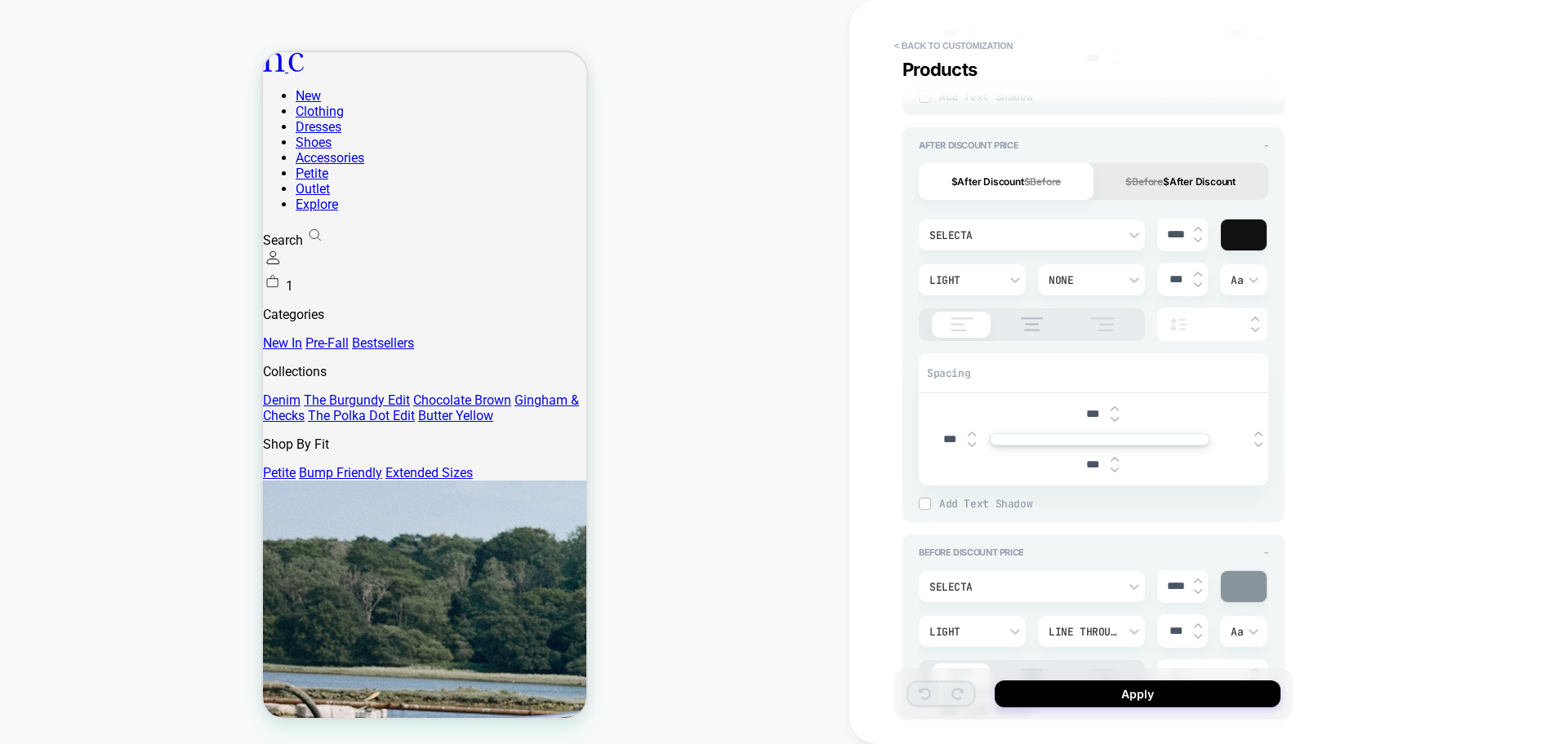
click at [1246, 435] on input "text" at bounding box center [1235, 440] width 36 height 12
type input "***"
type textarea "*"
type input "***"
click at [1138, 701] on button "Apply" at bounding box center [1138, 694] width 286 height 27
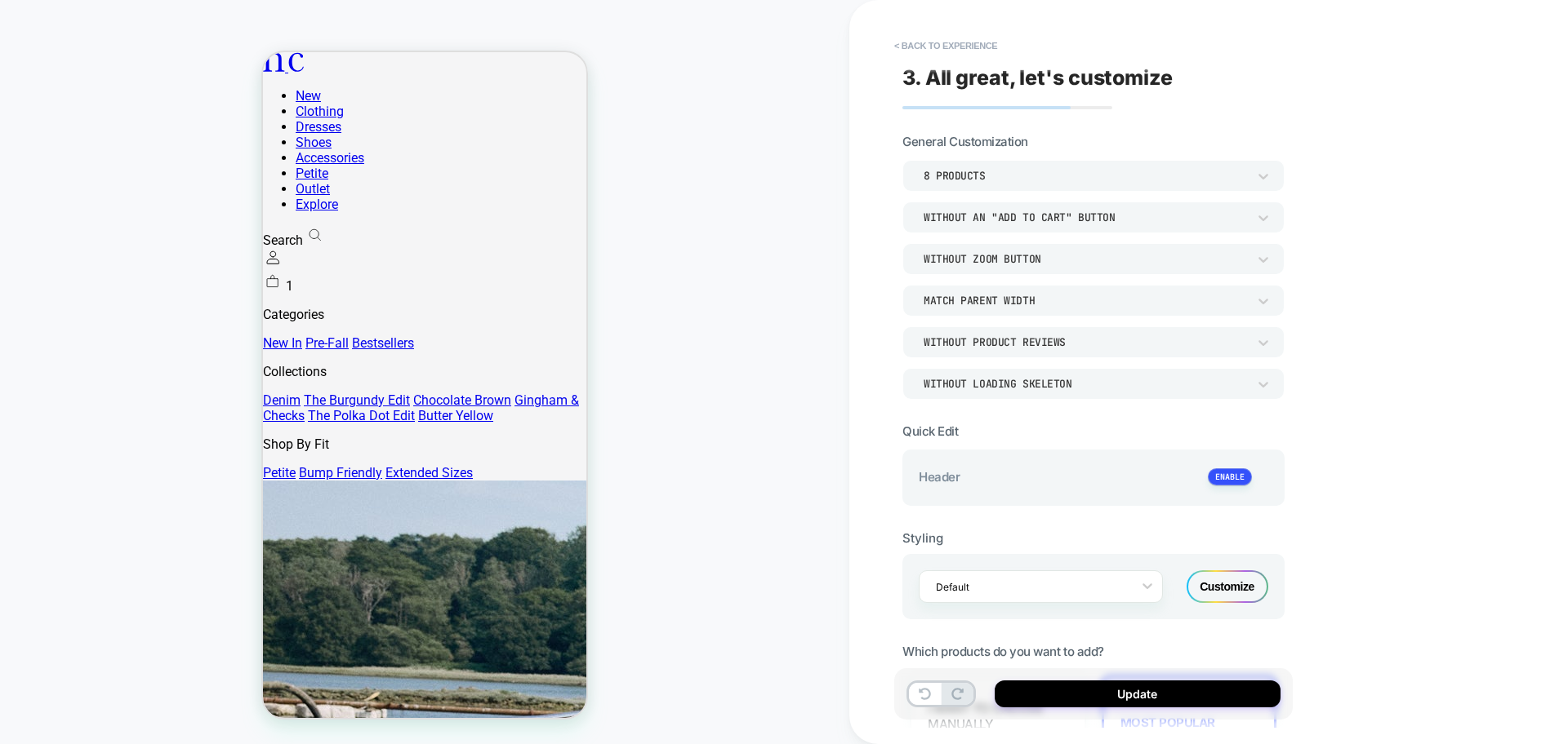
scroll to position [612, 0]
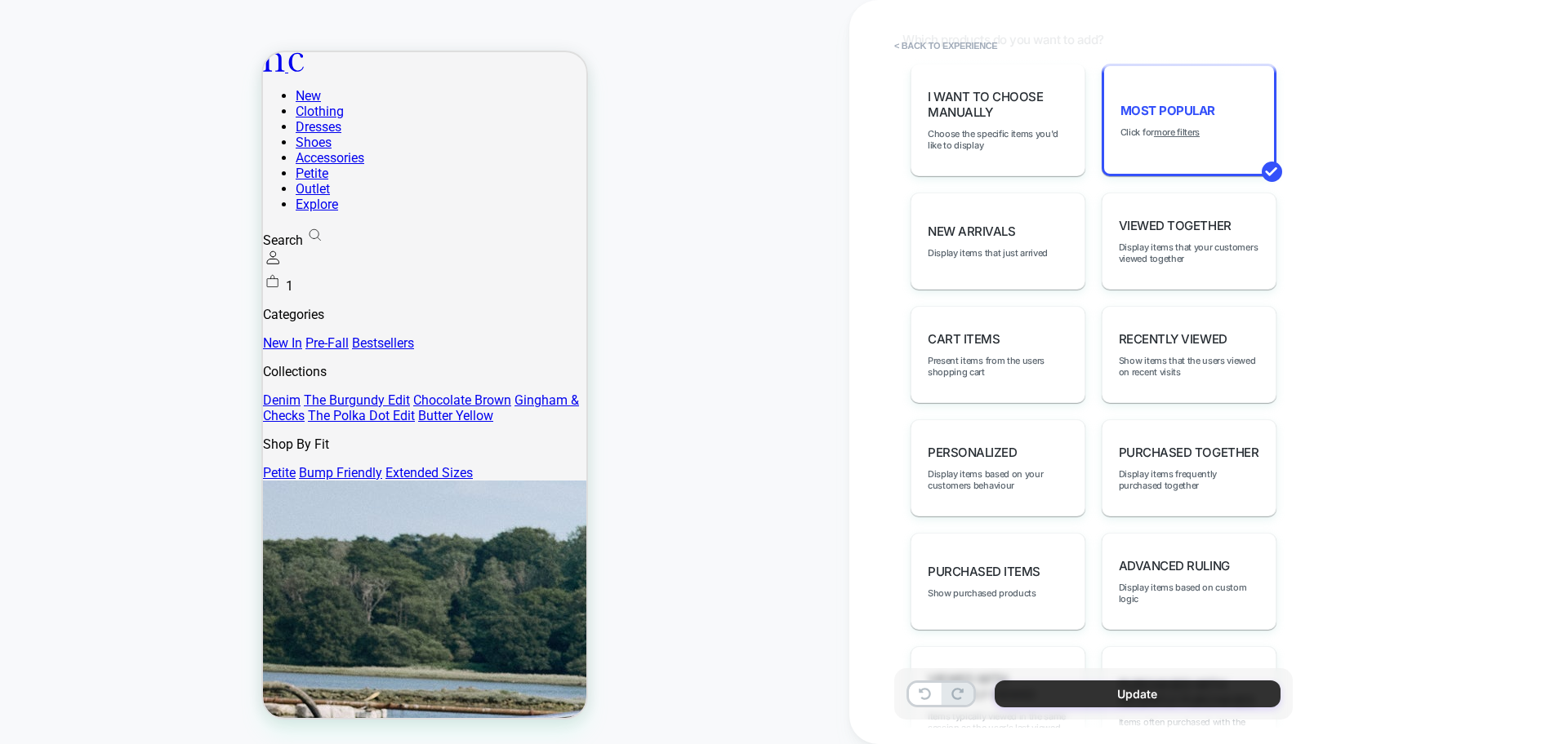
click at [1131, 704] on button "Update" at bounding box center [1138, 694] width 286 height 27
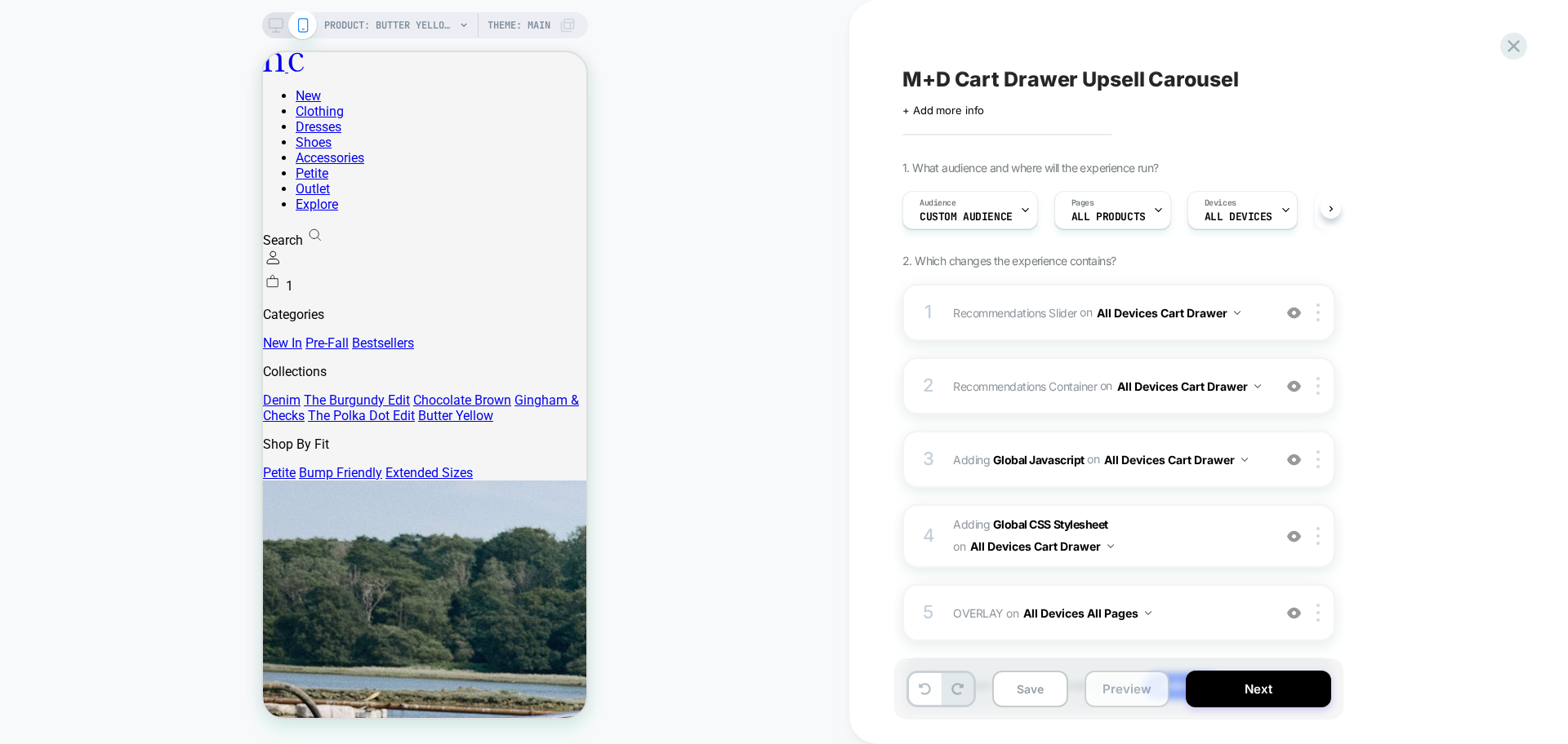
scroll to position [0, 1]
click at [1185, 548] on span "Adding Global CSS Stylesheet on All Devices Cart Drawer" at bounding box center [1109, 536] width 311 height 44
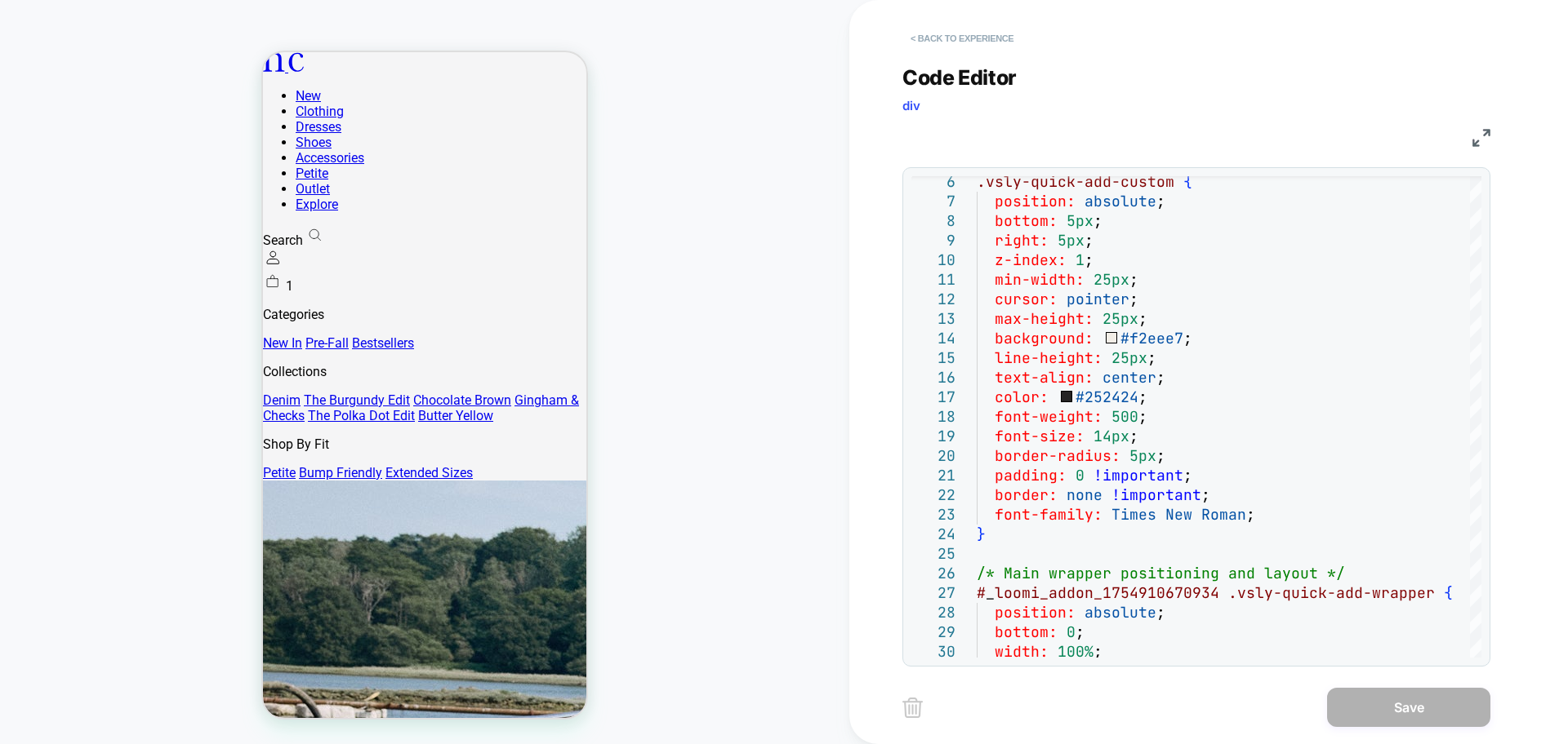
click at [938, 36] on button "< Back to experience" at bounding box center [962, 38] width 119 height 26
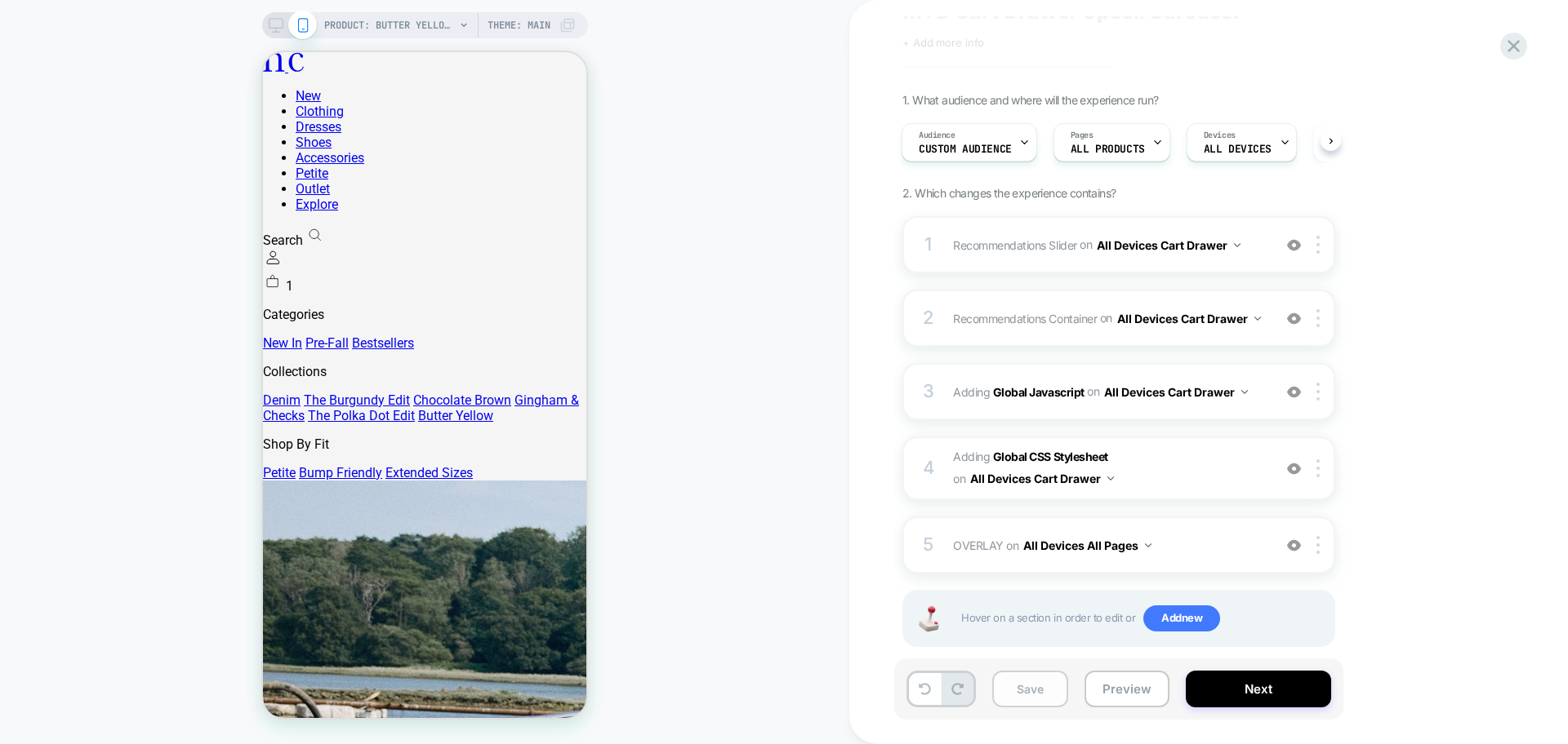
scroll to position [100, 0]
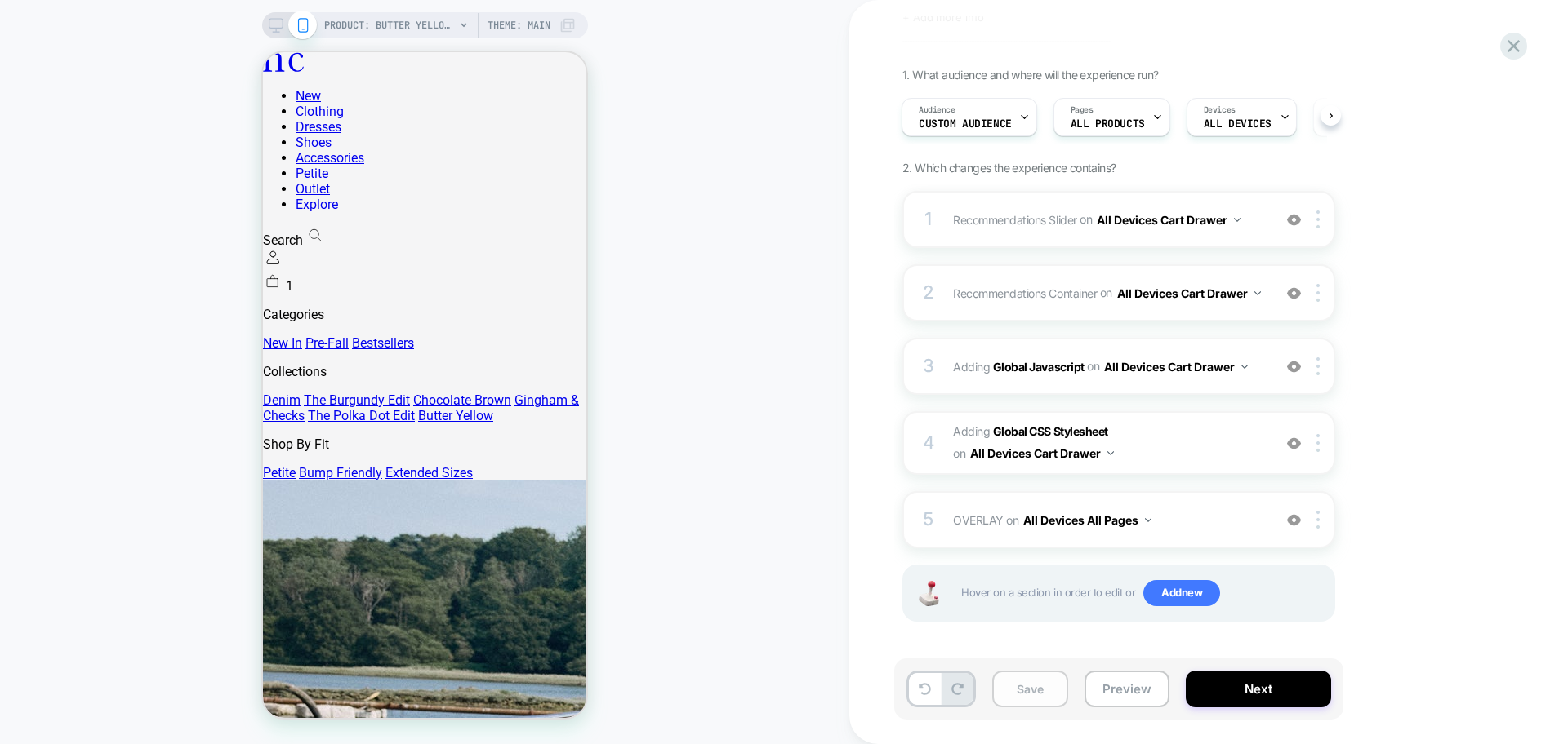
click at [1025, 689] on button "Save" at bounding box center [1030, 689] width 76 height 36
click at [1203, 229] on div "1 Recommendations Slider Replacing Product Slider WITH #_loomi_addon_1754843564…" at bounding box center [1119, 220] width 433 height 57
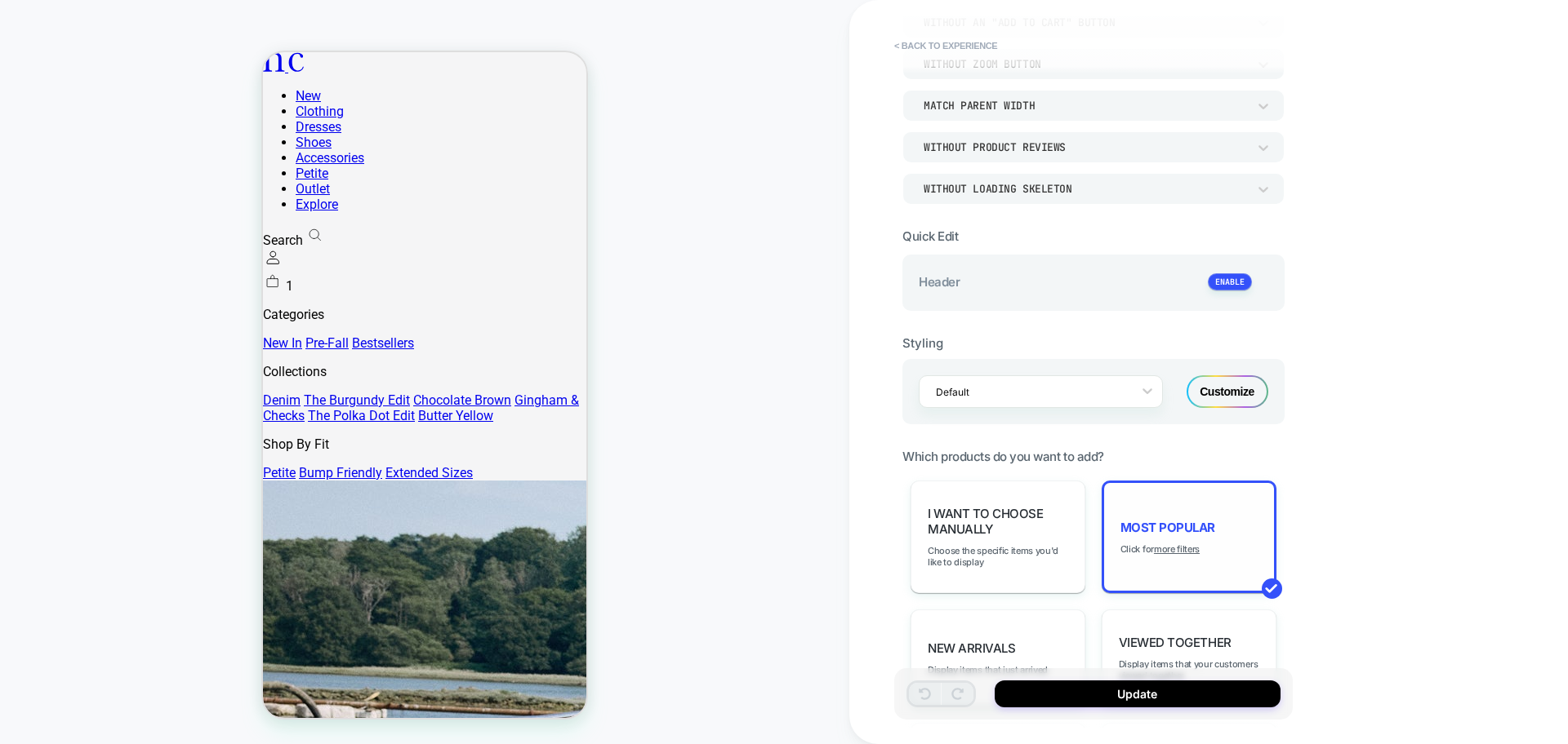
scroll to position [306, 0]
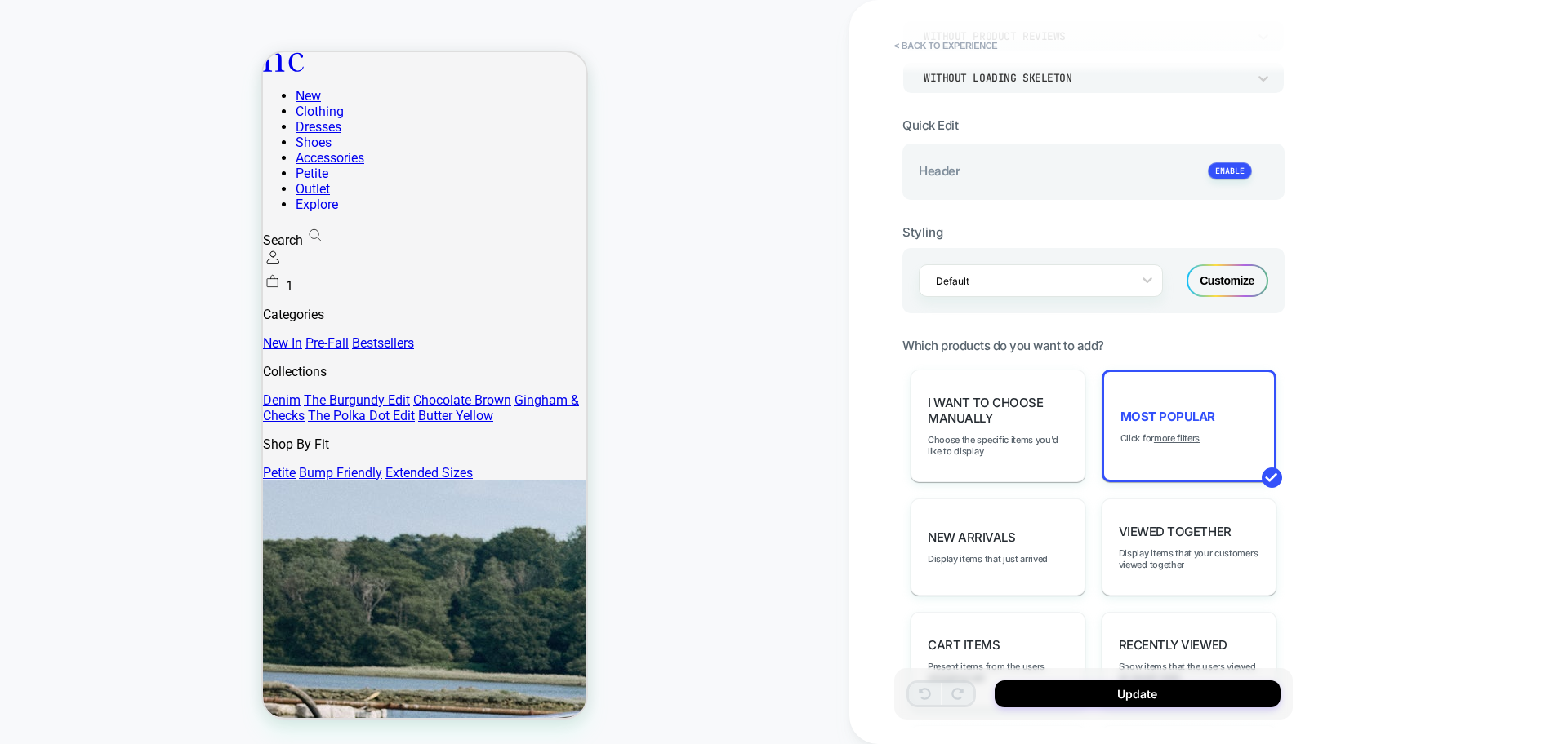
click at [1242, 265] on div "Customize" at bounding box center [1227, 281] width 82 height 33
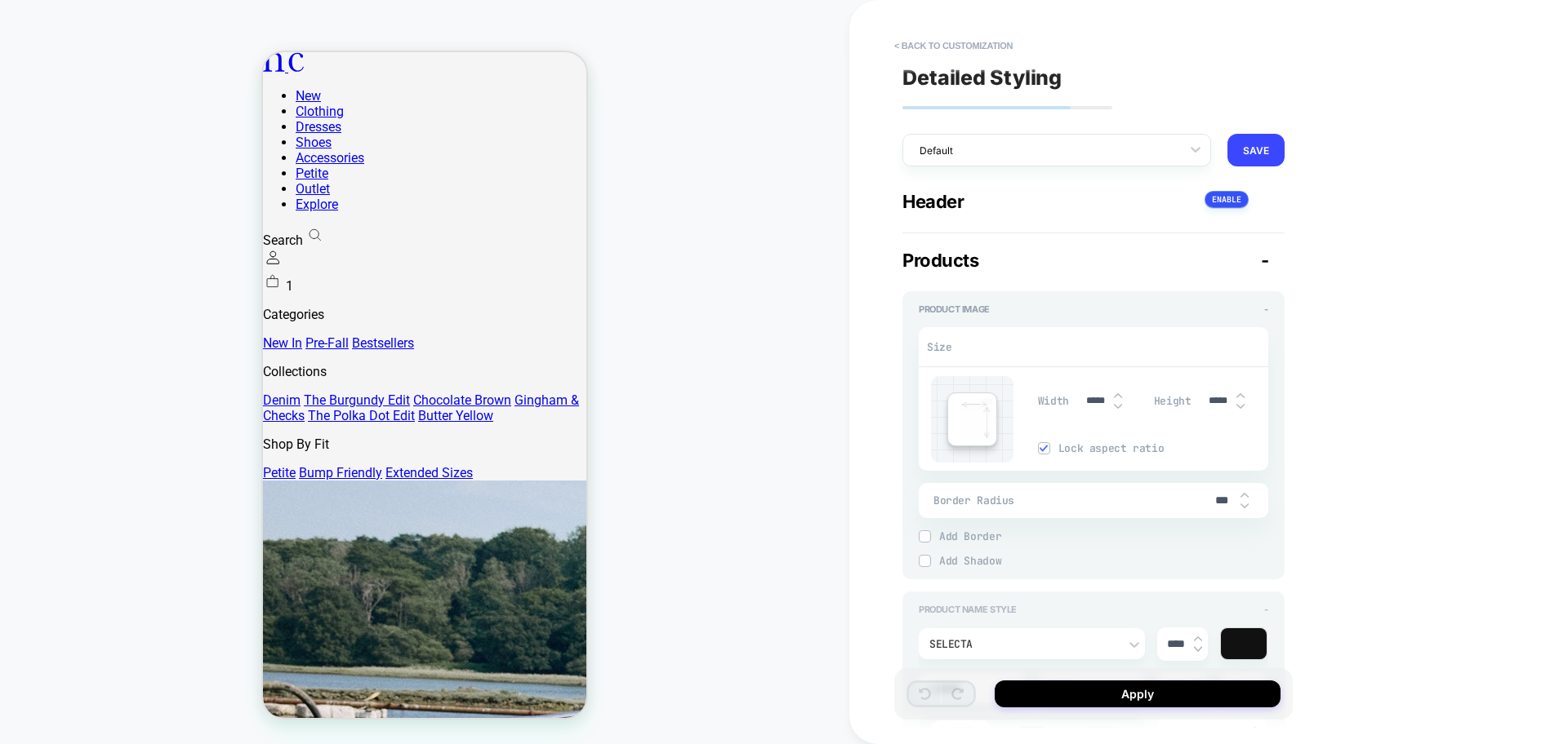
type textarea "*"
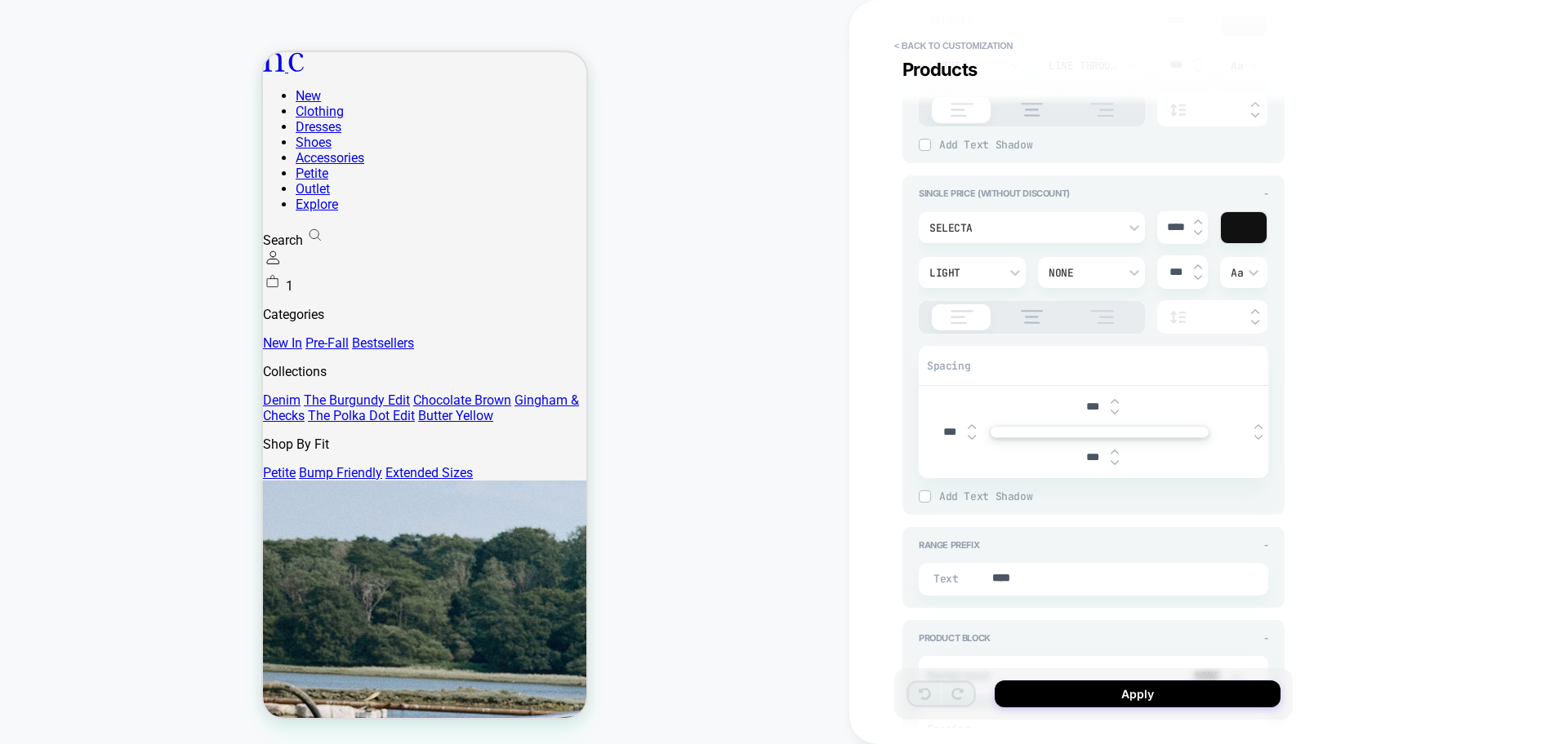
scroll to position [1429, 0]
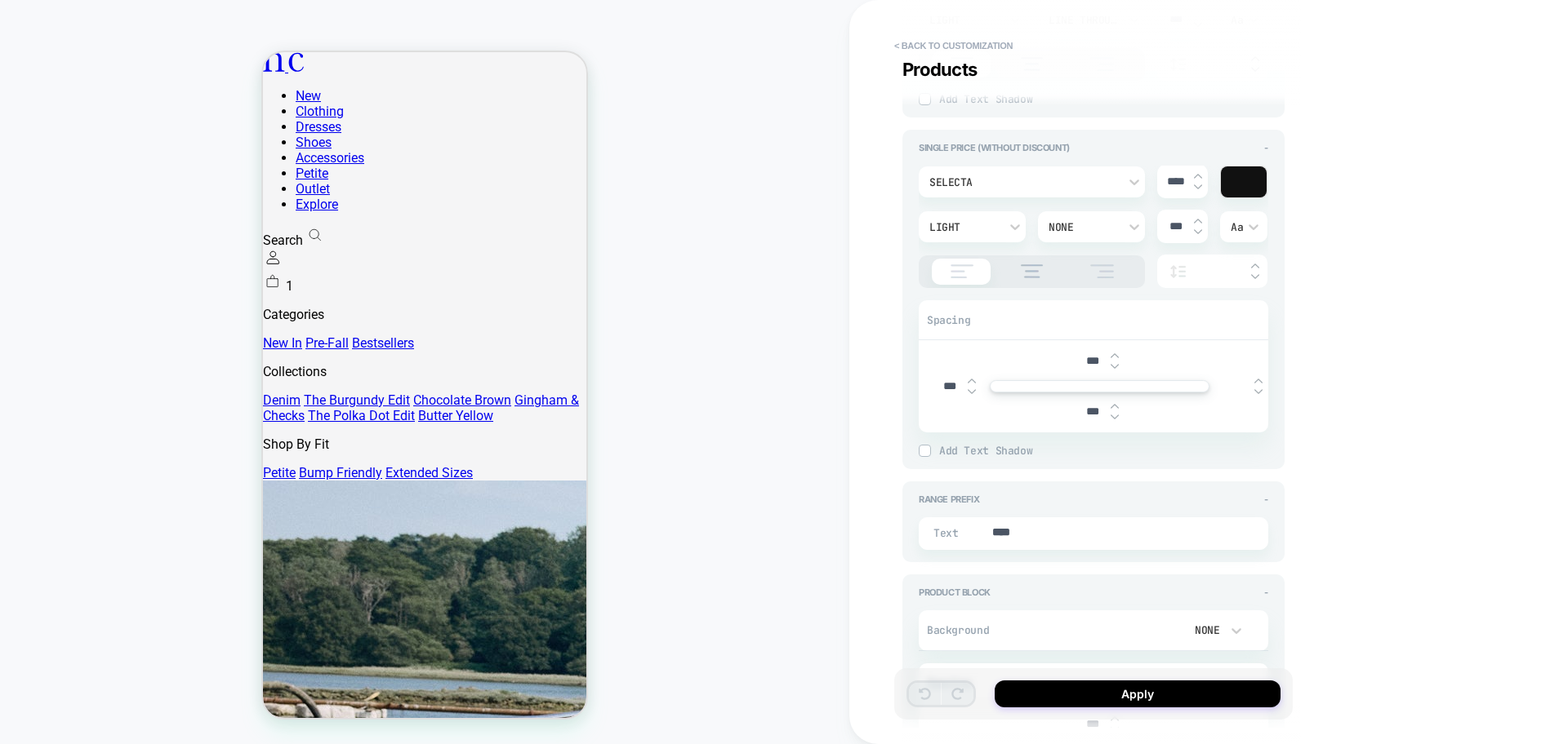
click at [1236, 388] on input "text" at bounding box center [1235, 386] width 36 height 12
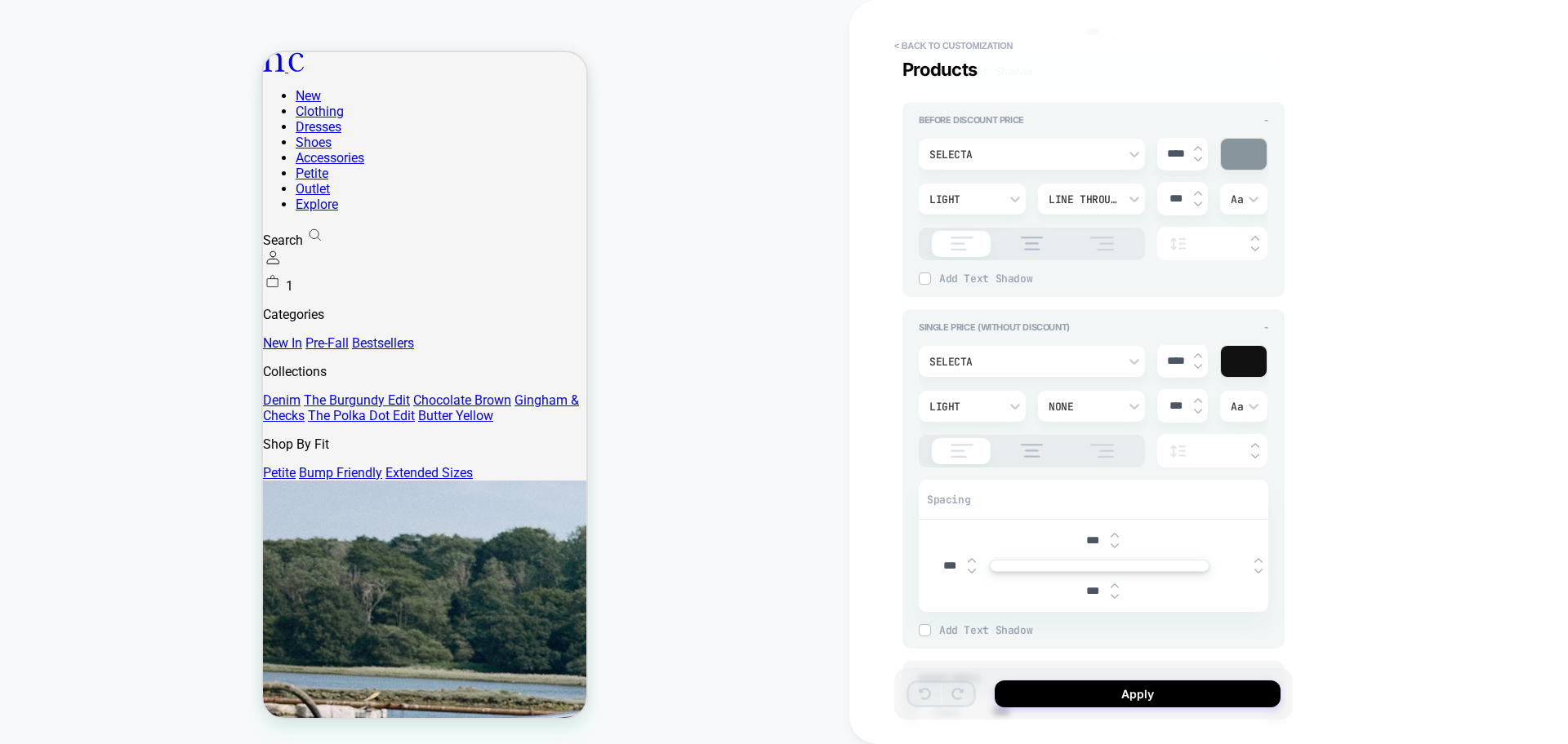
scroll to position [1020, 0]
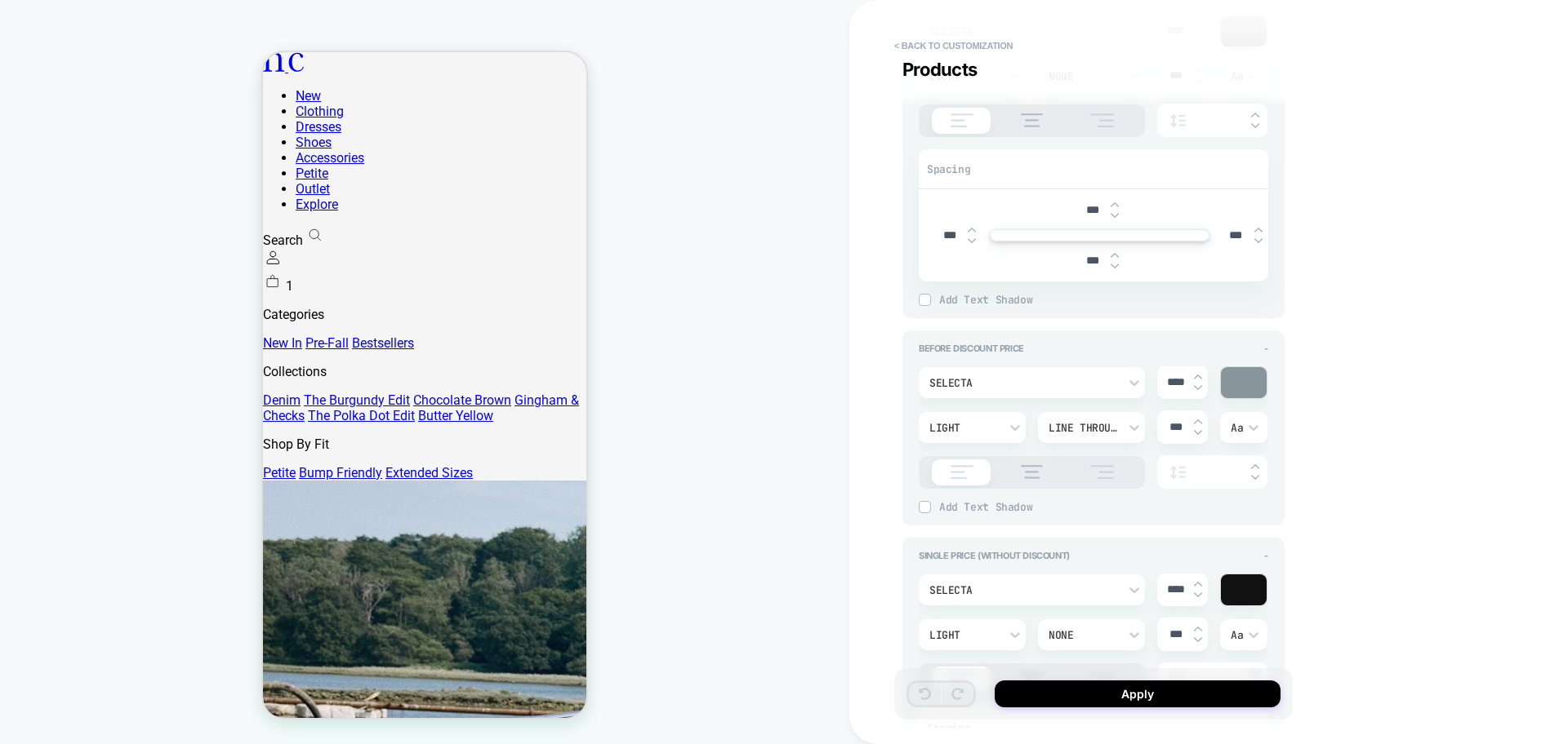
click at [1233, 238] on input "***" at bounding box center [1235, 235] width 36 height 14
type textarea "*"
type input "***"
type textarea "*"
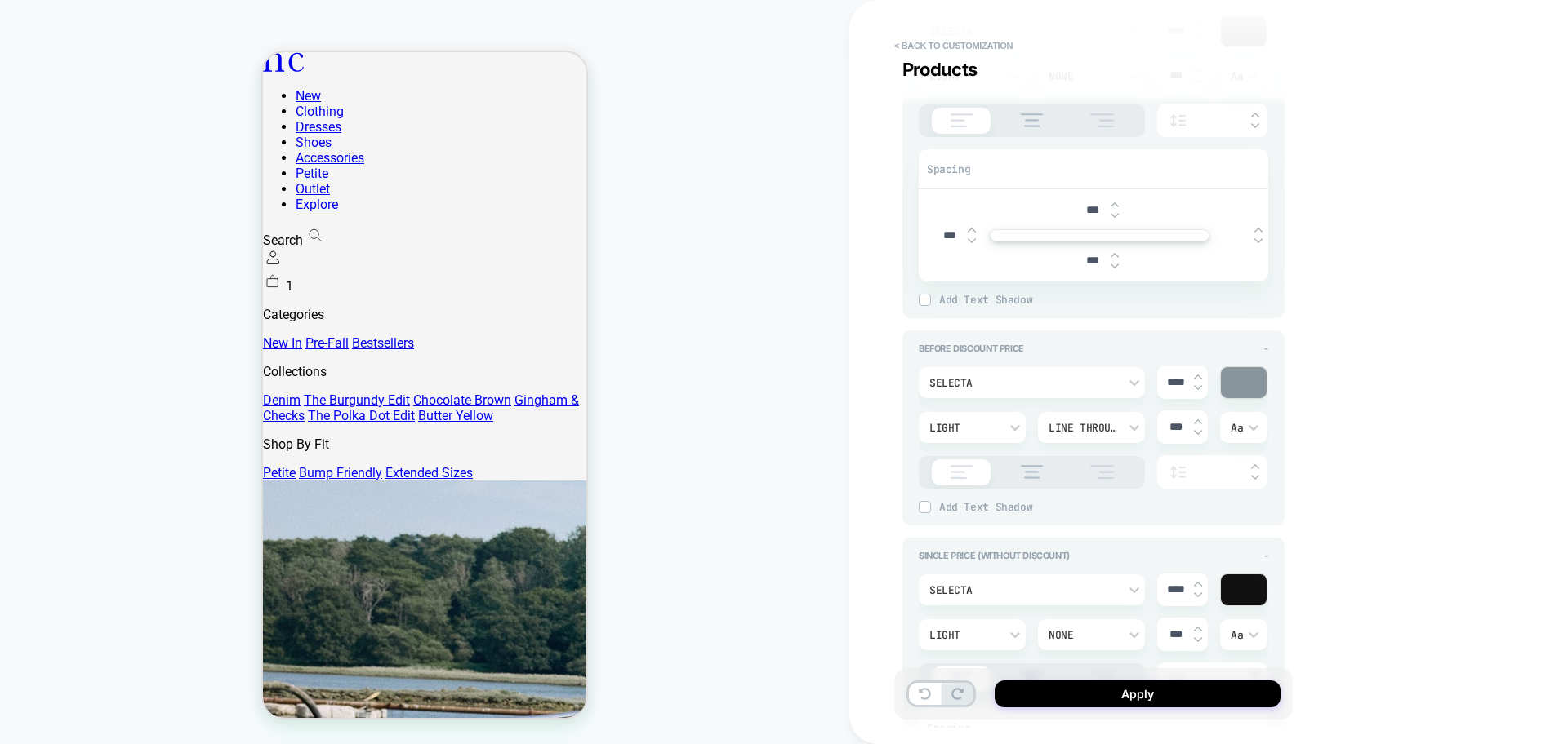
type input "***"
type textarea "*"
type input "***"
click at [938, 234] on input "***" at bounding box center [949, 235] width 36 height 14
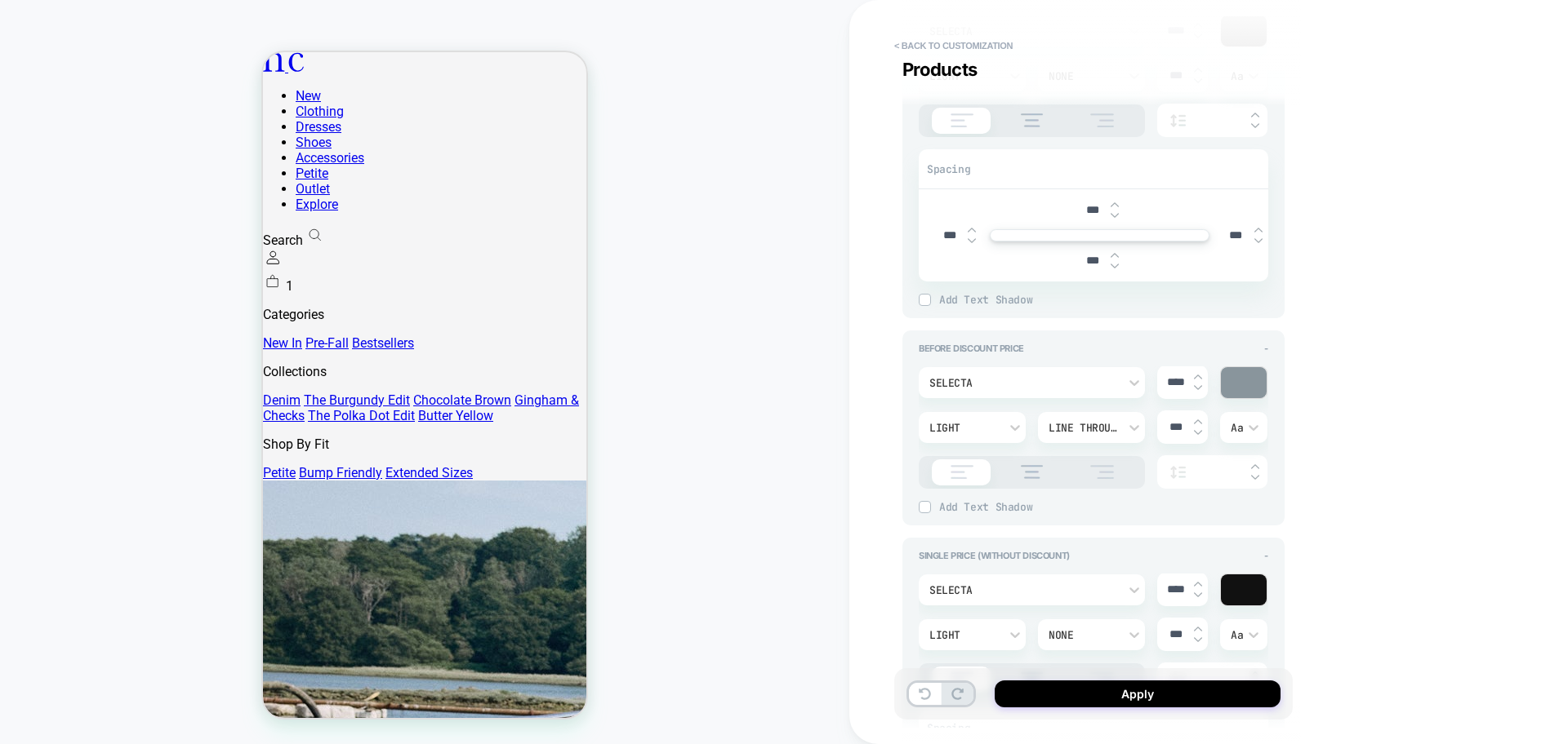
type textarea "*"
type input "*"
type textarea "*"
type input "****"
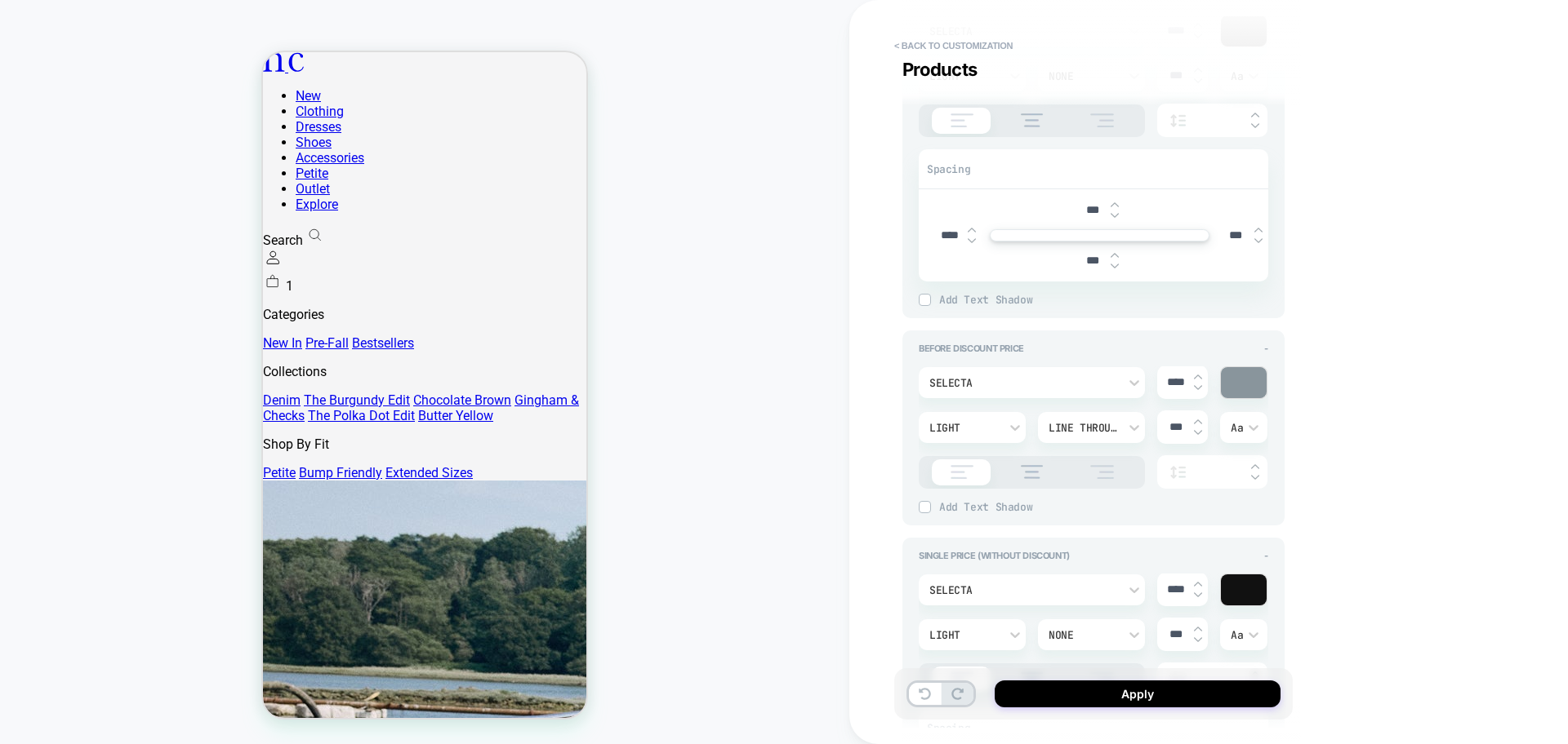
type textarea "*"
type input "***"
type textarea "*"
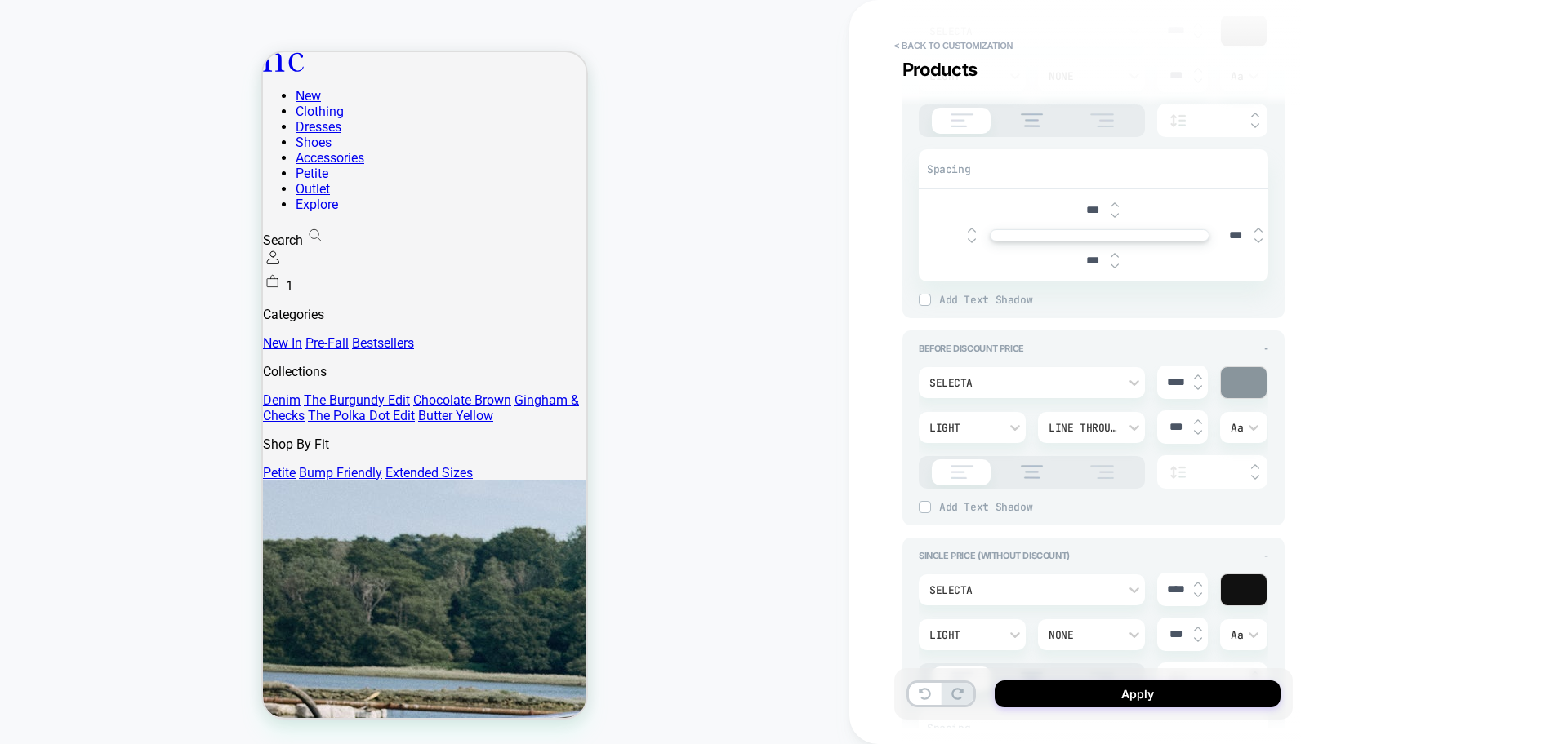
type input "***"
type textarea "*"
click at [1234, 236] on input "***" at bounding box center [1235, 235] width 36 height 14
type textarea "*"
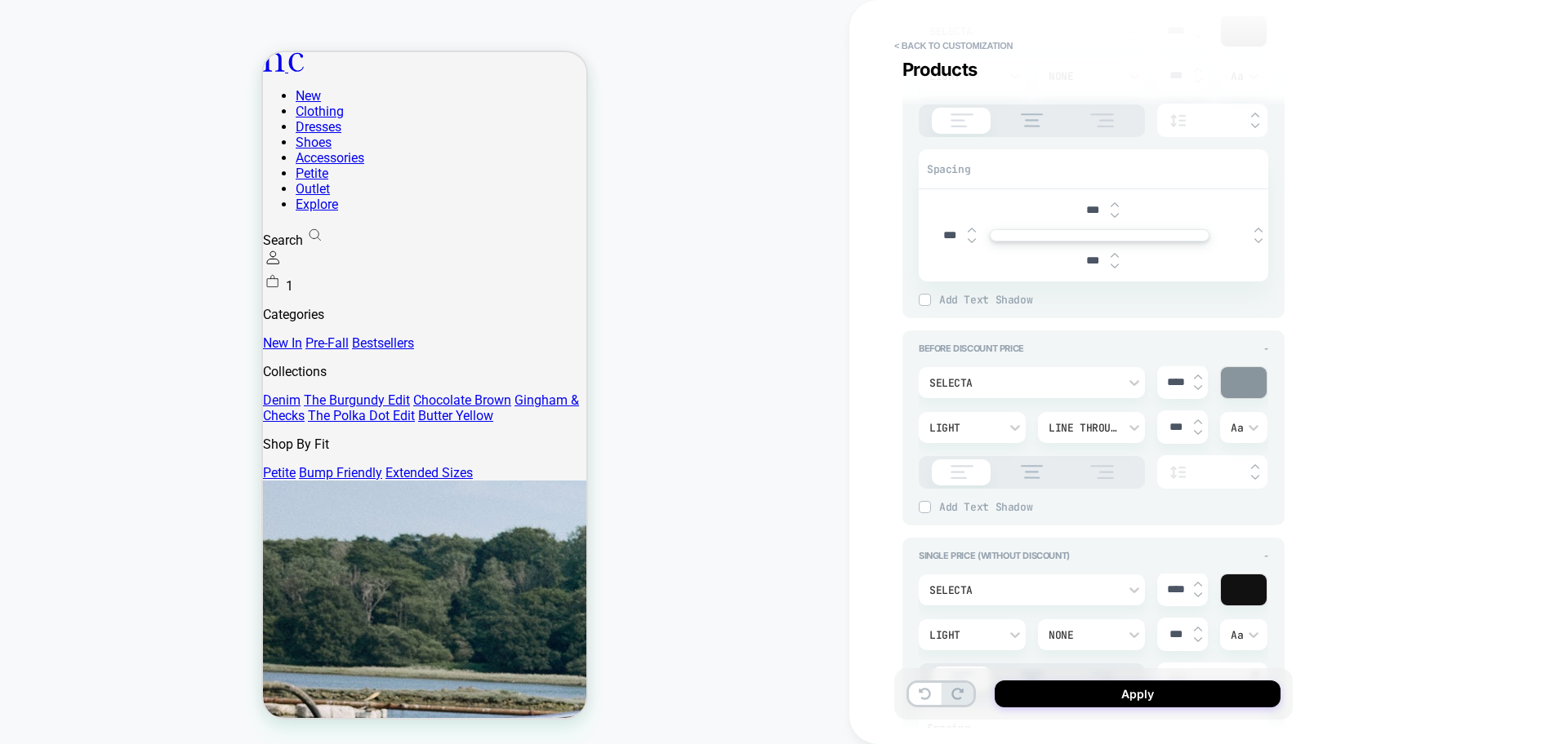
type input "***"
type textarea "*"
type input "***"
type textarea "*"
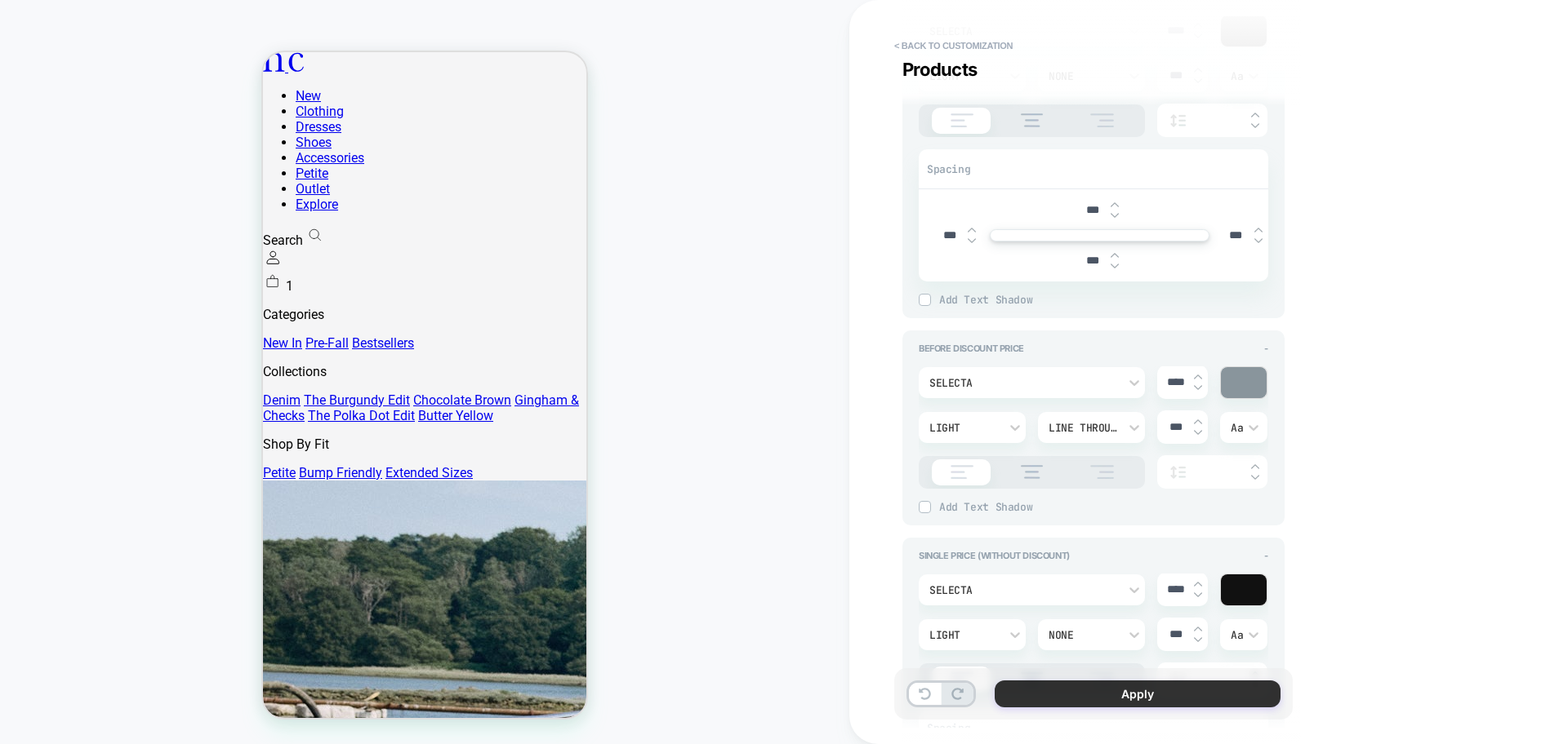
click at [1073, 698] on button "Apply" at bounding box center [1138, 694] width 286 height 27
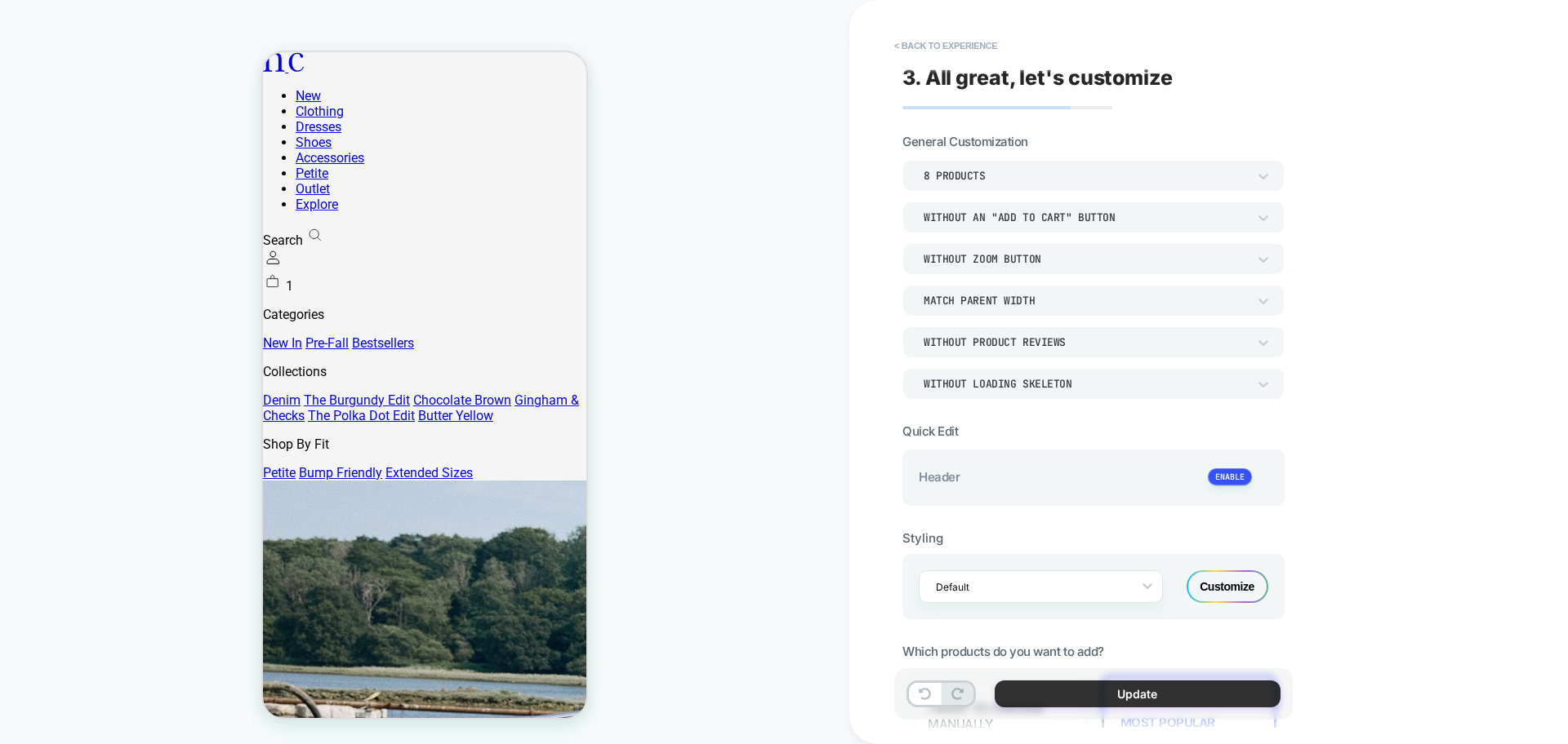
click at [1078, 702] on button "Update" at bounding box center [1138, 694] width 286 height 27
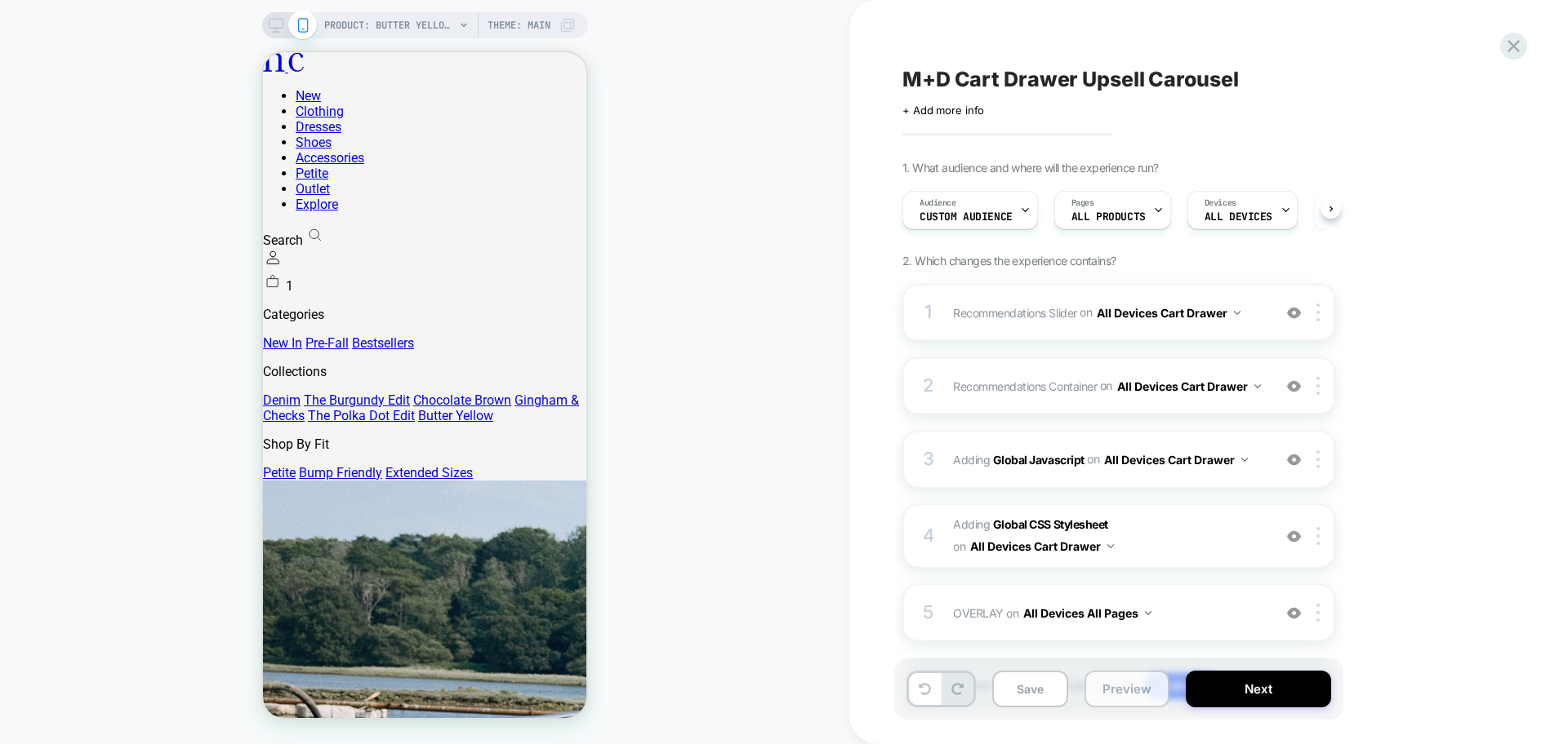
scroll to position [0, 1]
click at [1103, 692] on button "Preview" at bounding box center [1127, 689] width 85 height 36
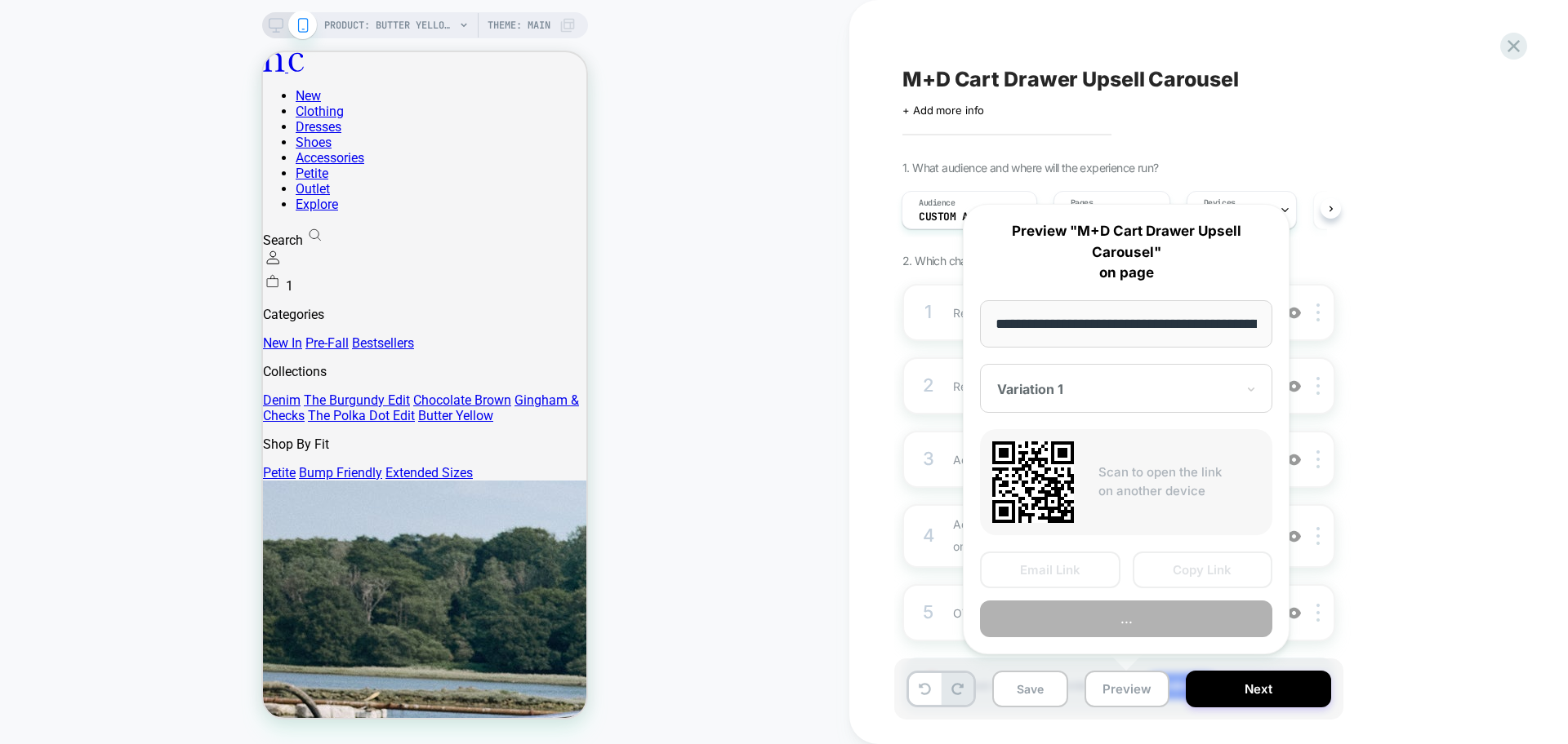
scroll to position [0, 439]
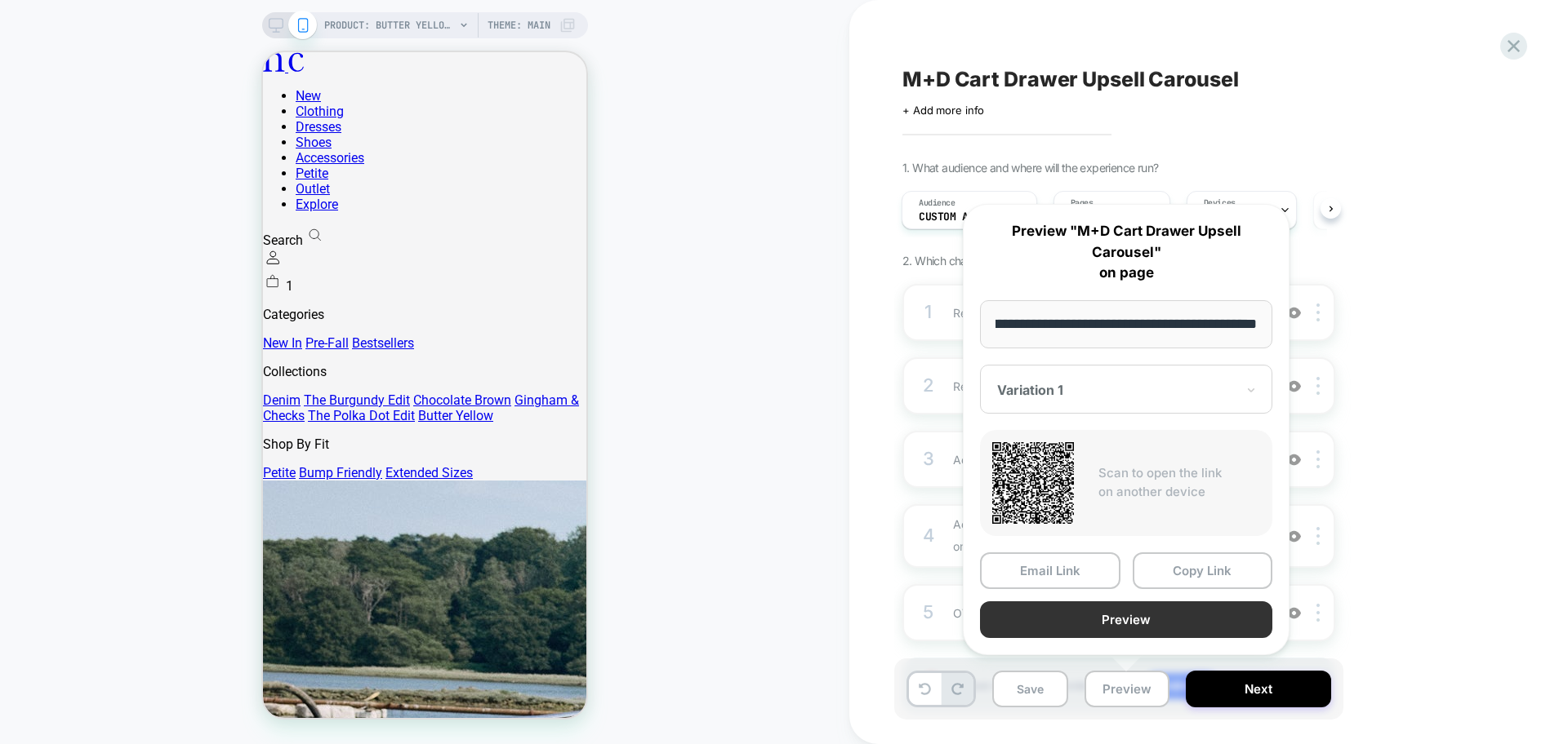
click at [1119, 614] on button "Preview" at bounding box center [1127, 620] width 293 height 36
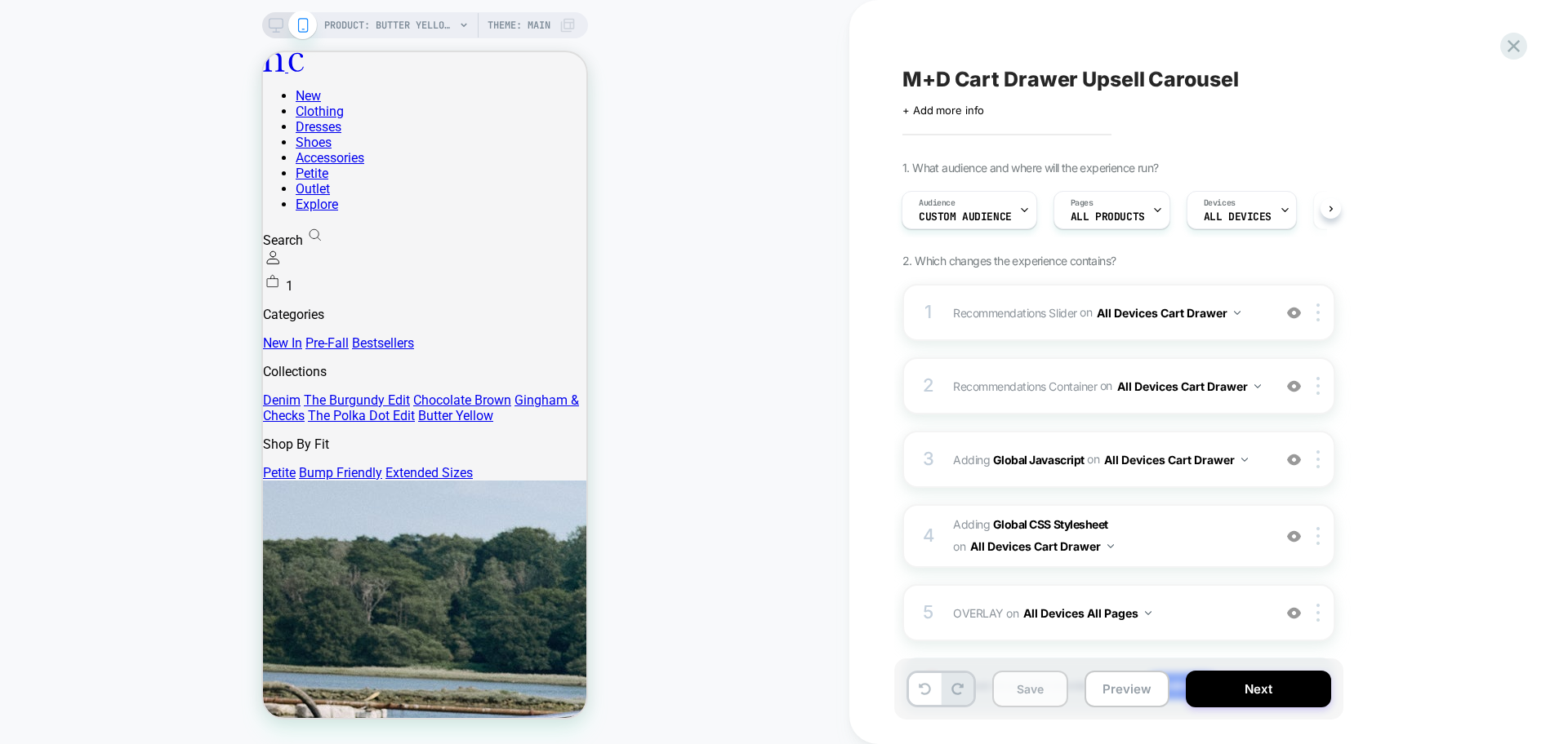
click at [1048, 698] on button "Save" at bounding box center [1030, 689] width 76 height 36
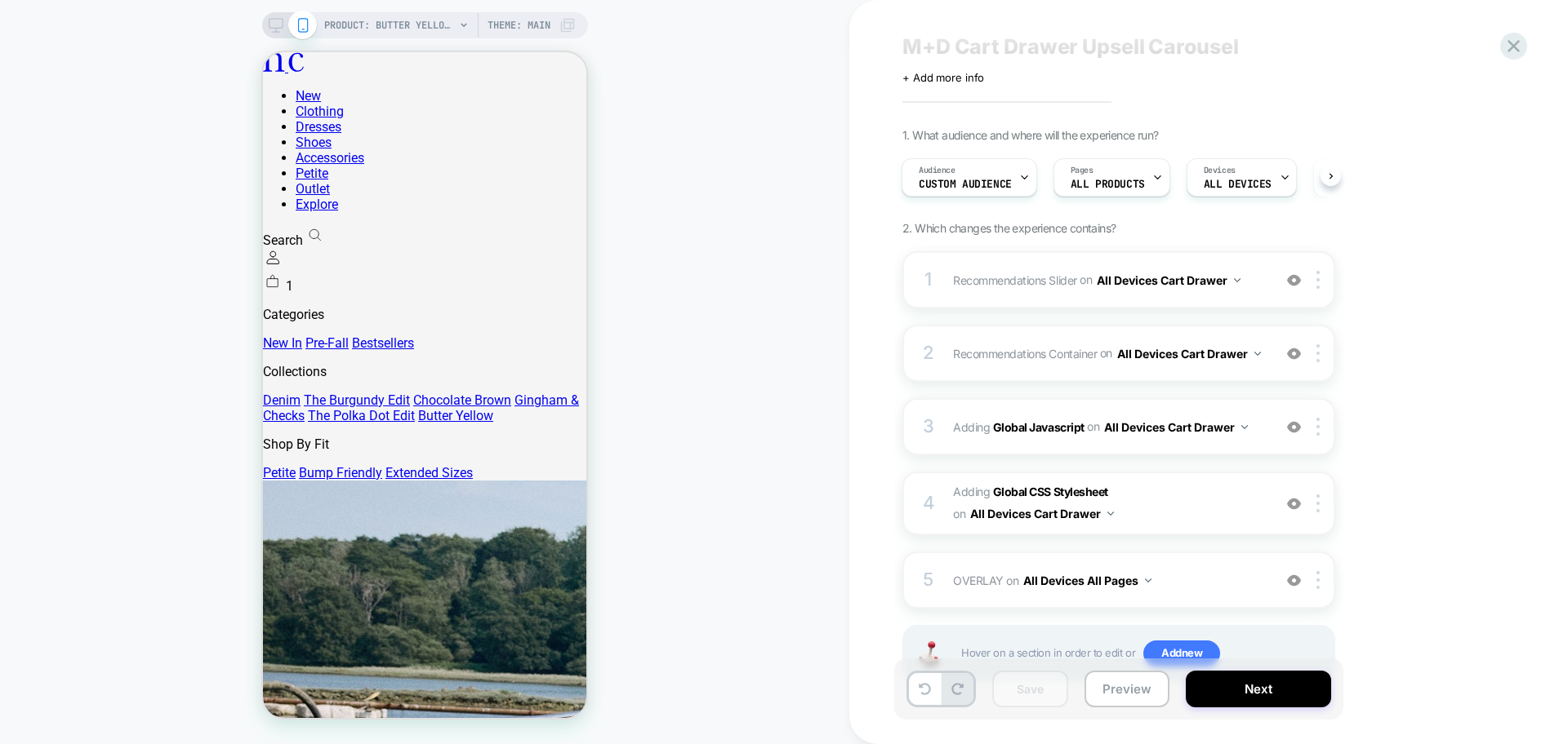
scroll to position [0, 0]
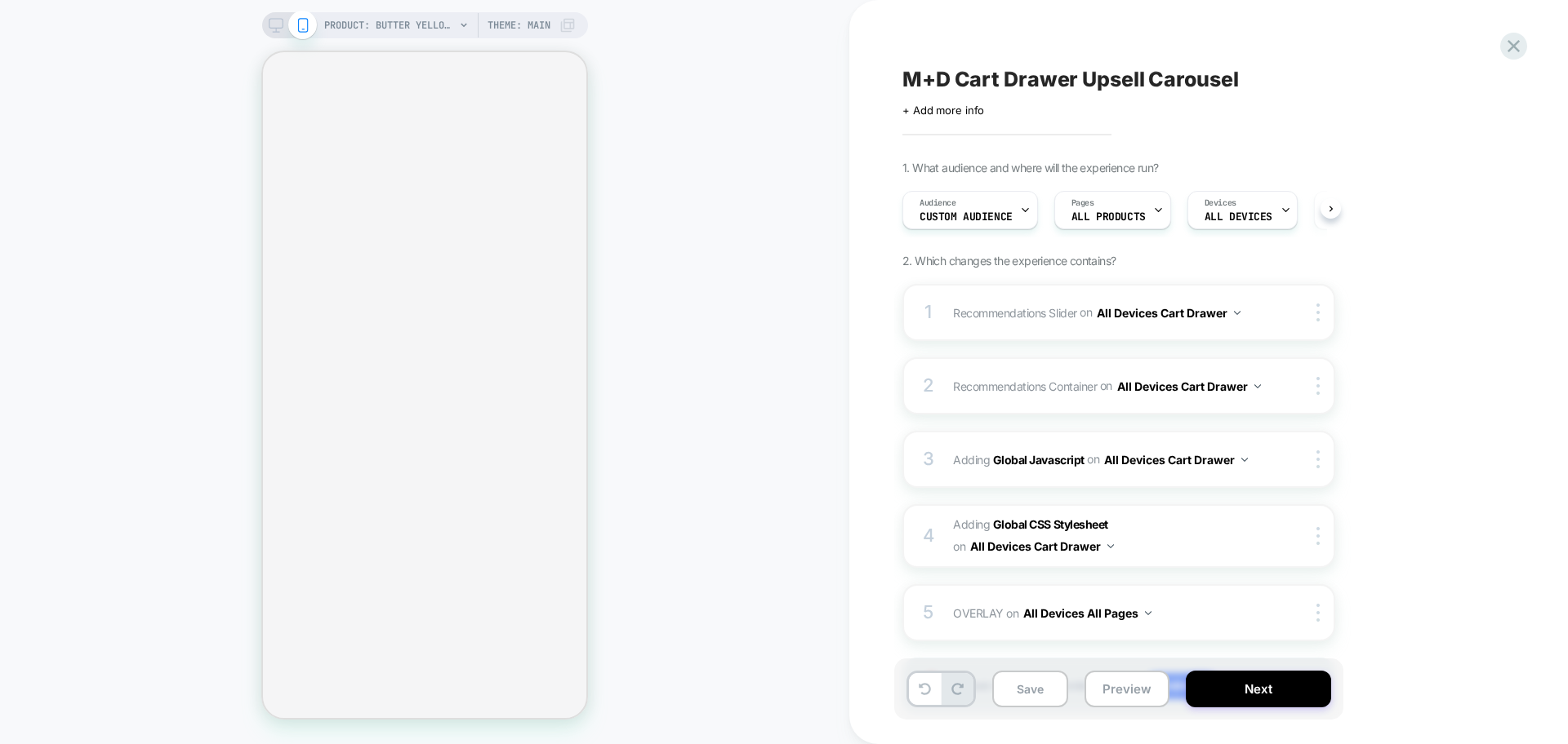
scroll to position [0, 1]
click at [1167, 544] on span "Adding Global CSS Stylesheet on All Devices Cart Drawer" at bounding box center [1109, 536] width 311 height 44
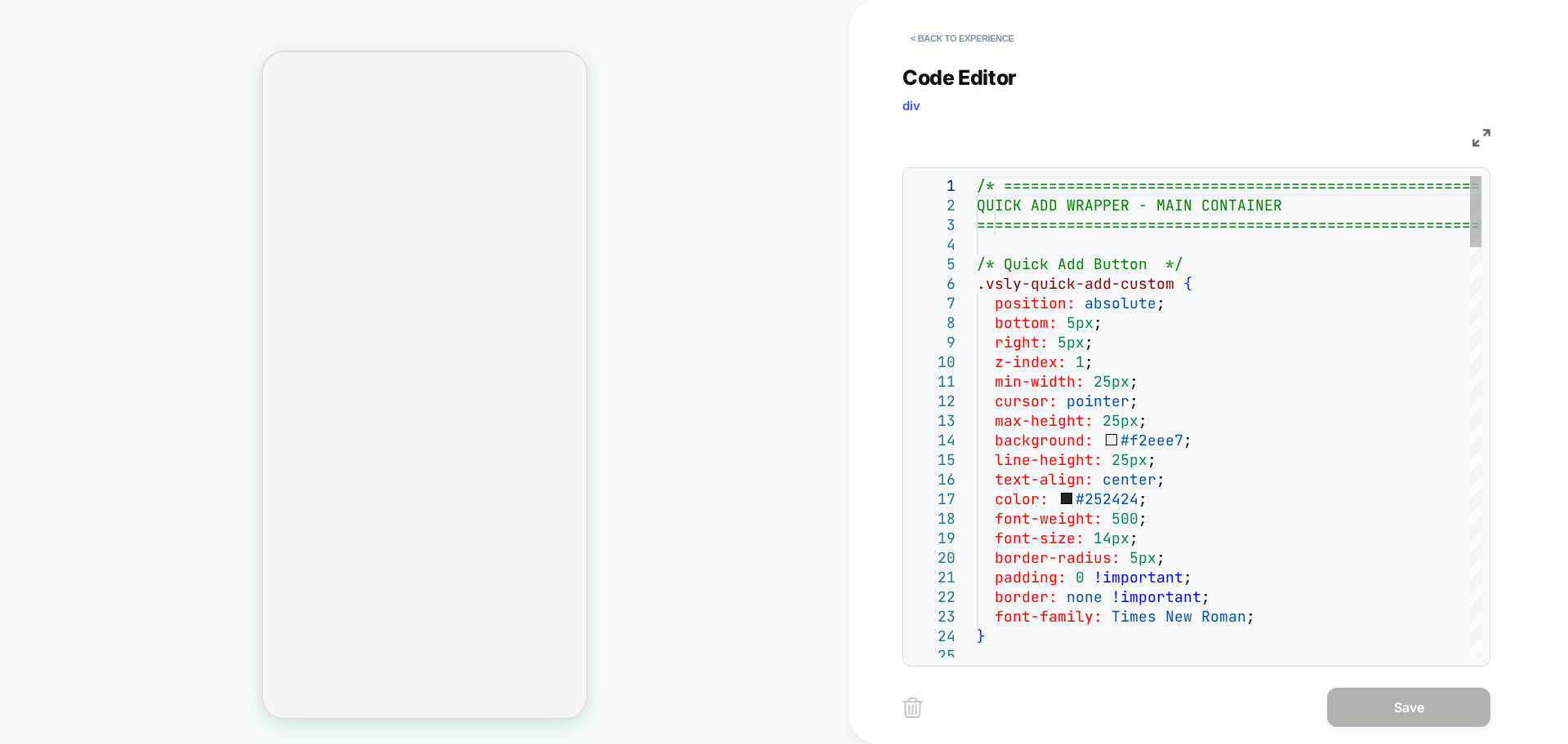
select select "**"
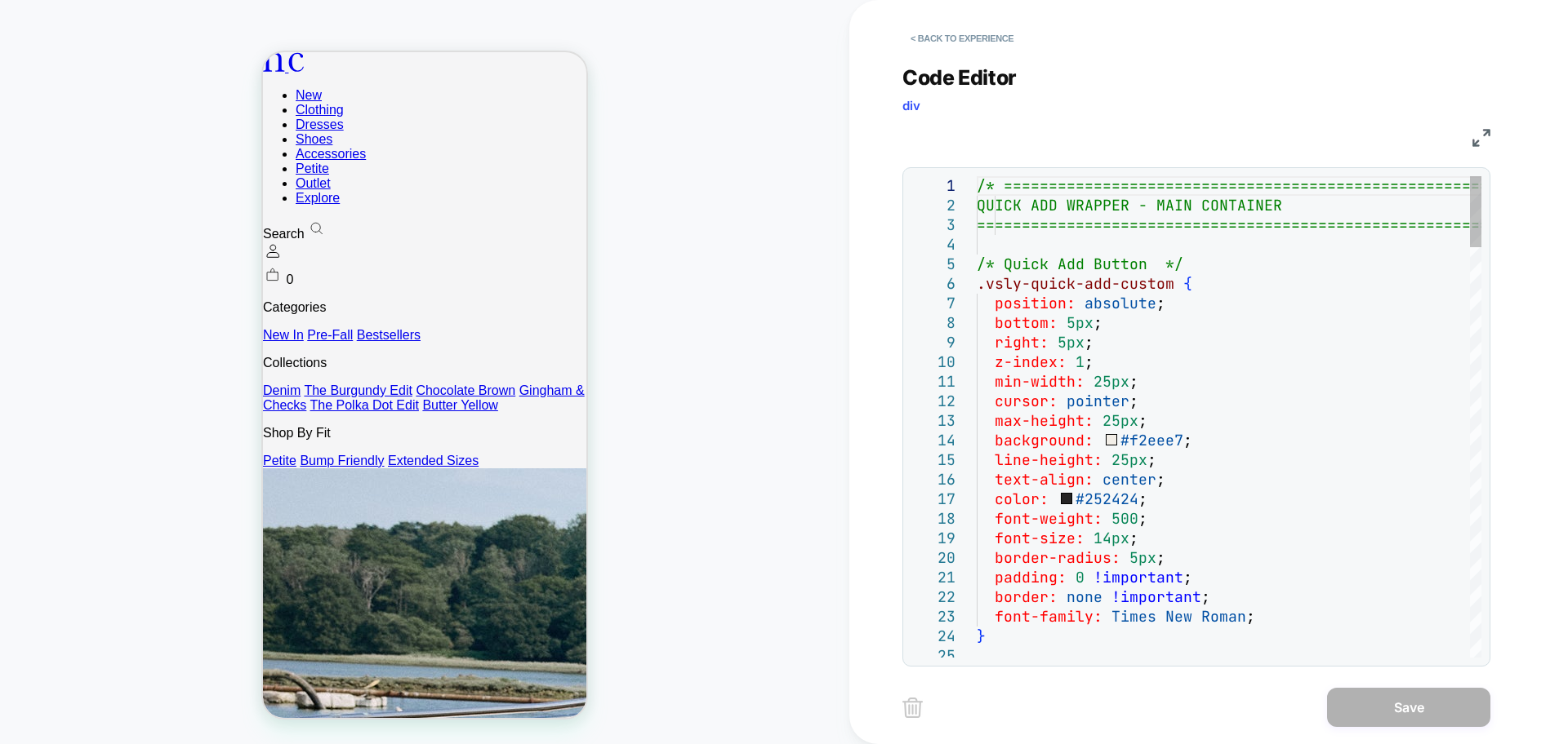
scroll to position [0, 0]
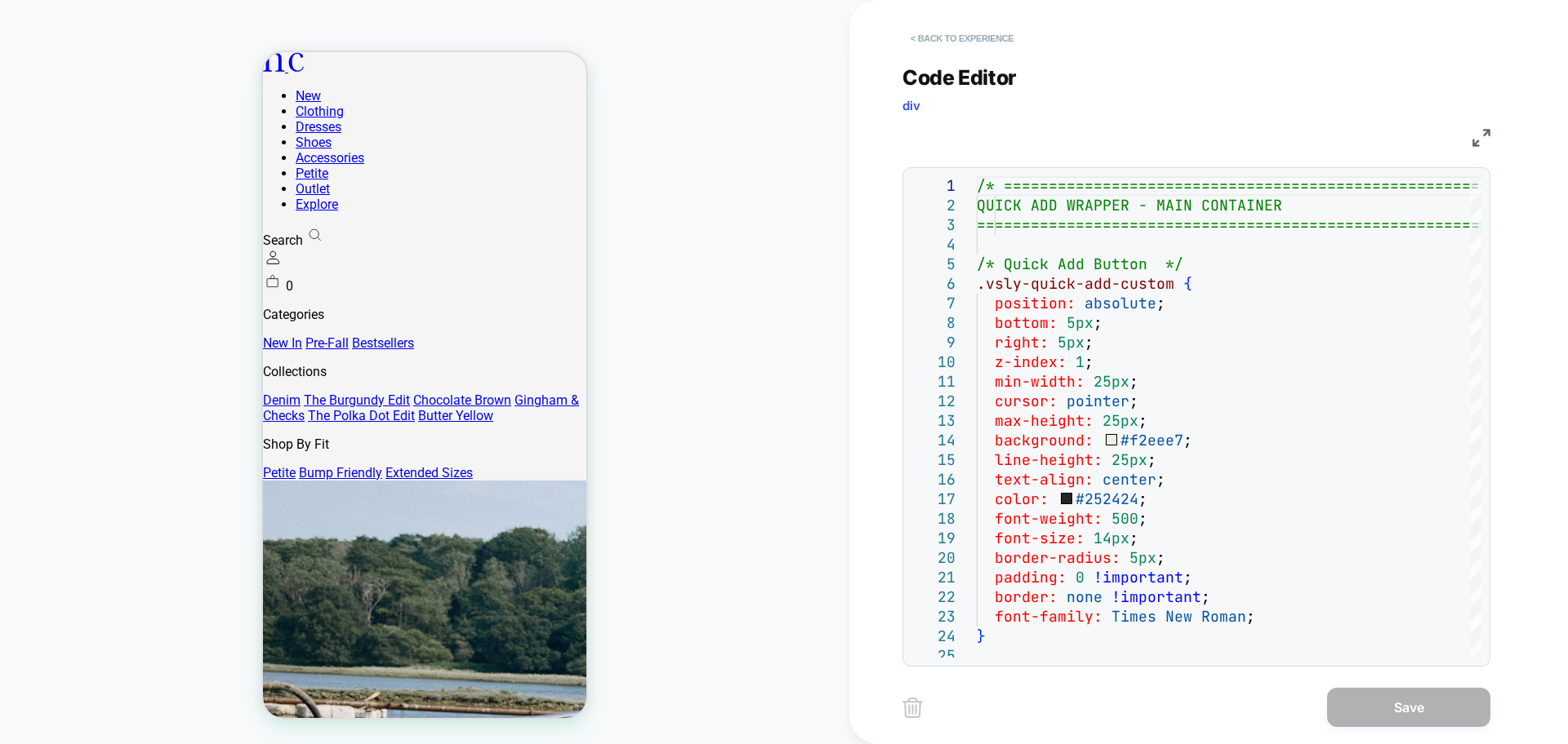
click at [974, 32] on button "< Back to experience" at bounding box center [962, 38] width 119 height 26
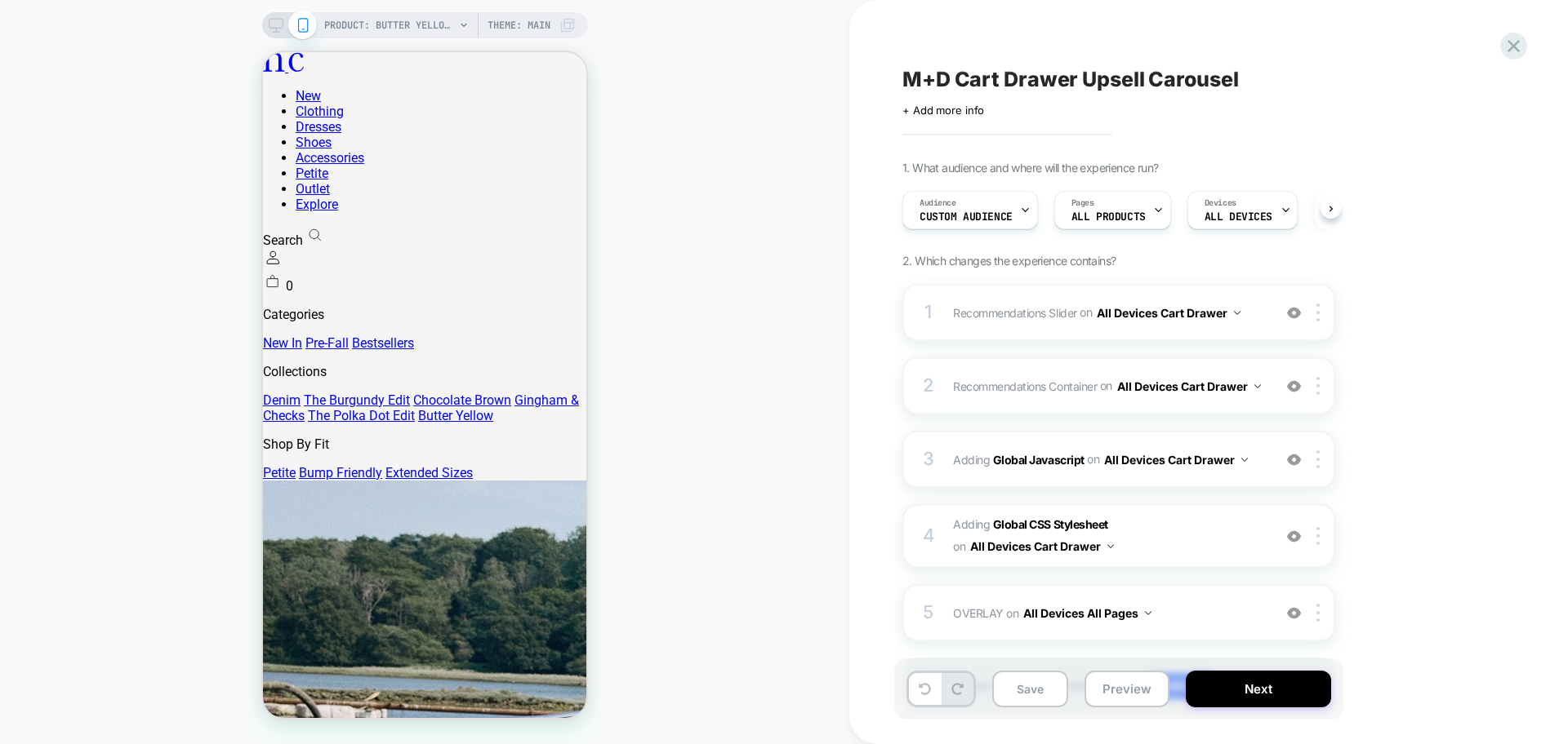
scroll to position [0, 1]
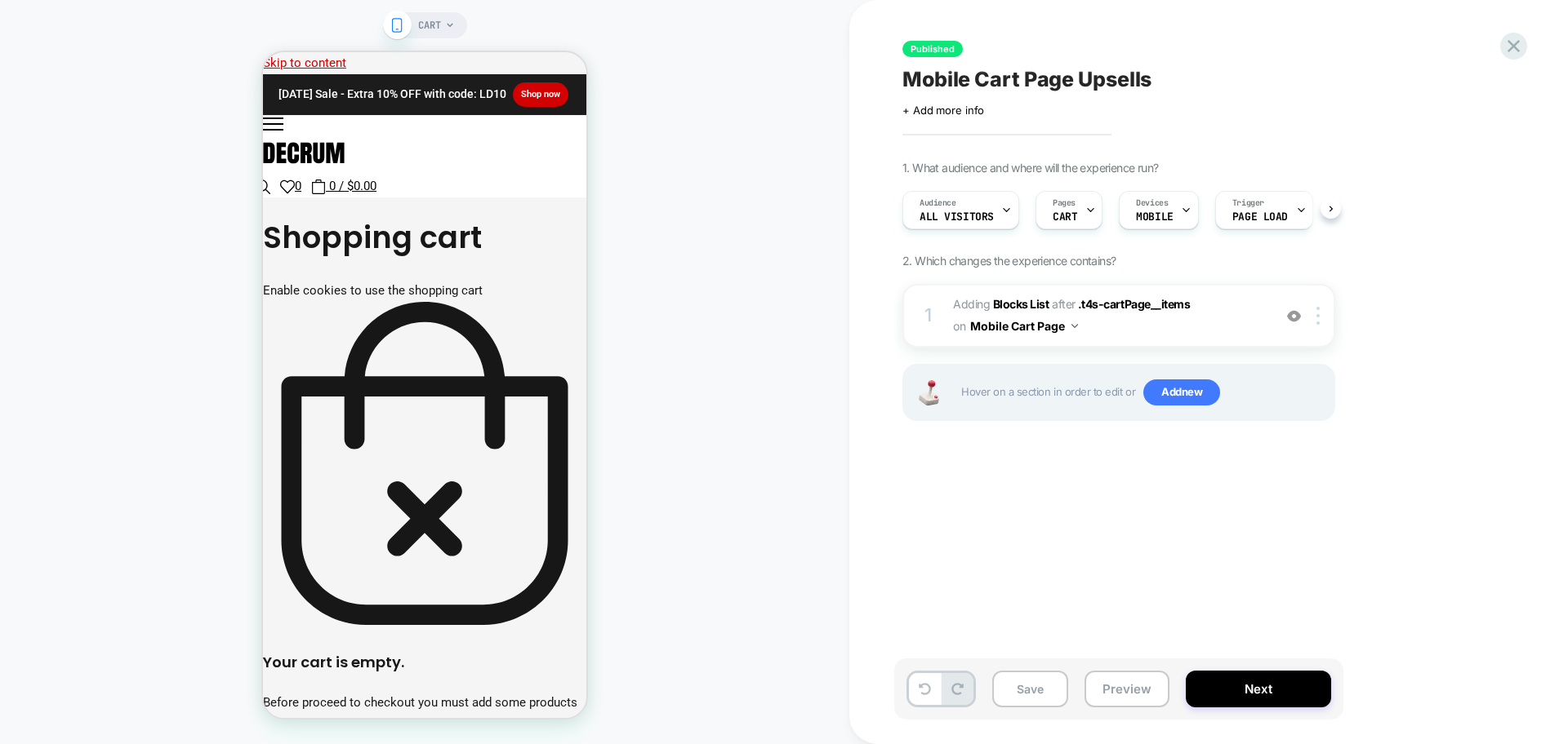
scroll to position [0, 1]
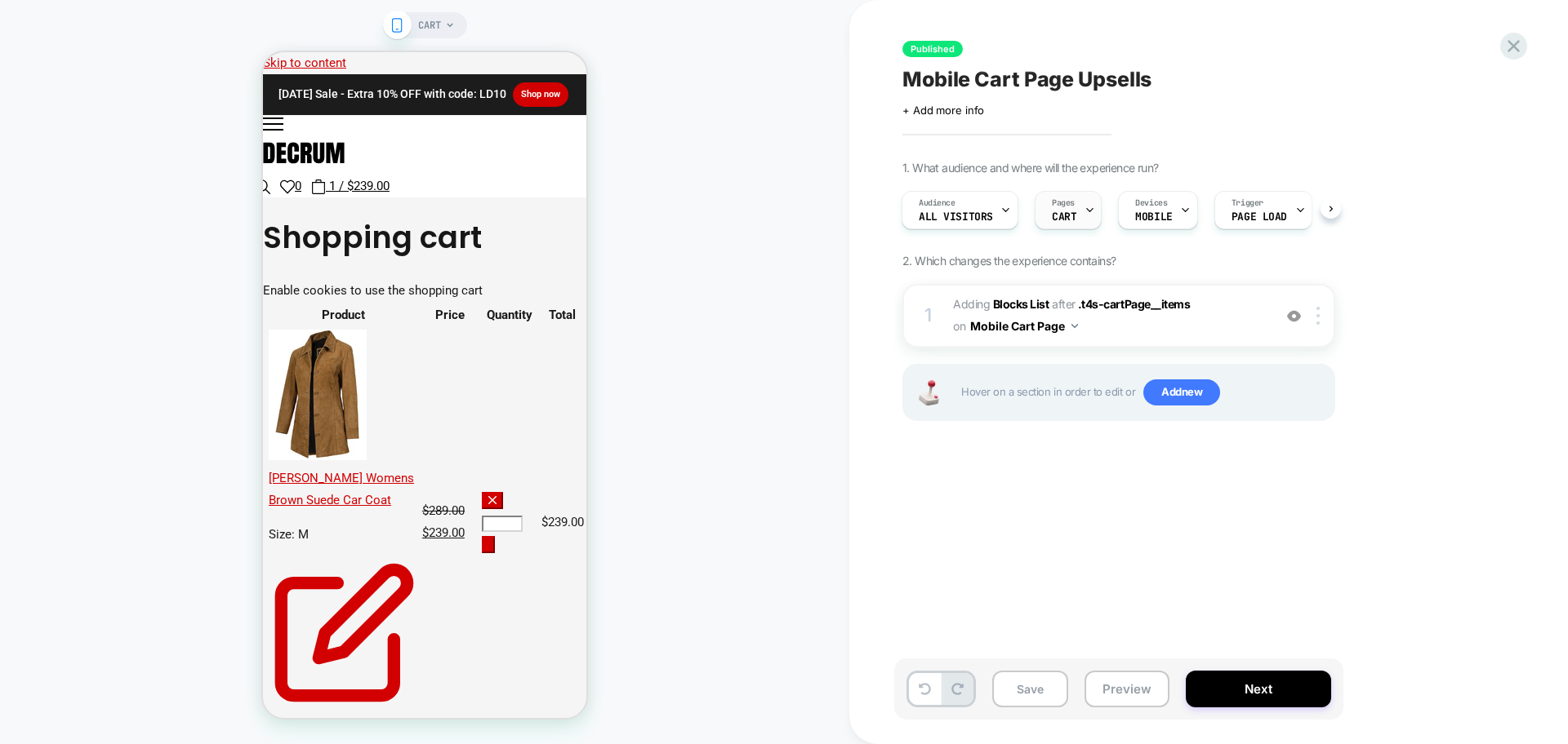
click at [1090, 214] on icon at bounding box center [1089, 210] width 11 height 11
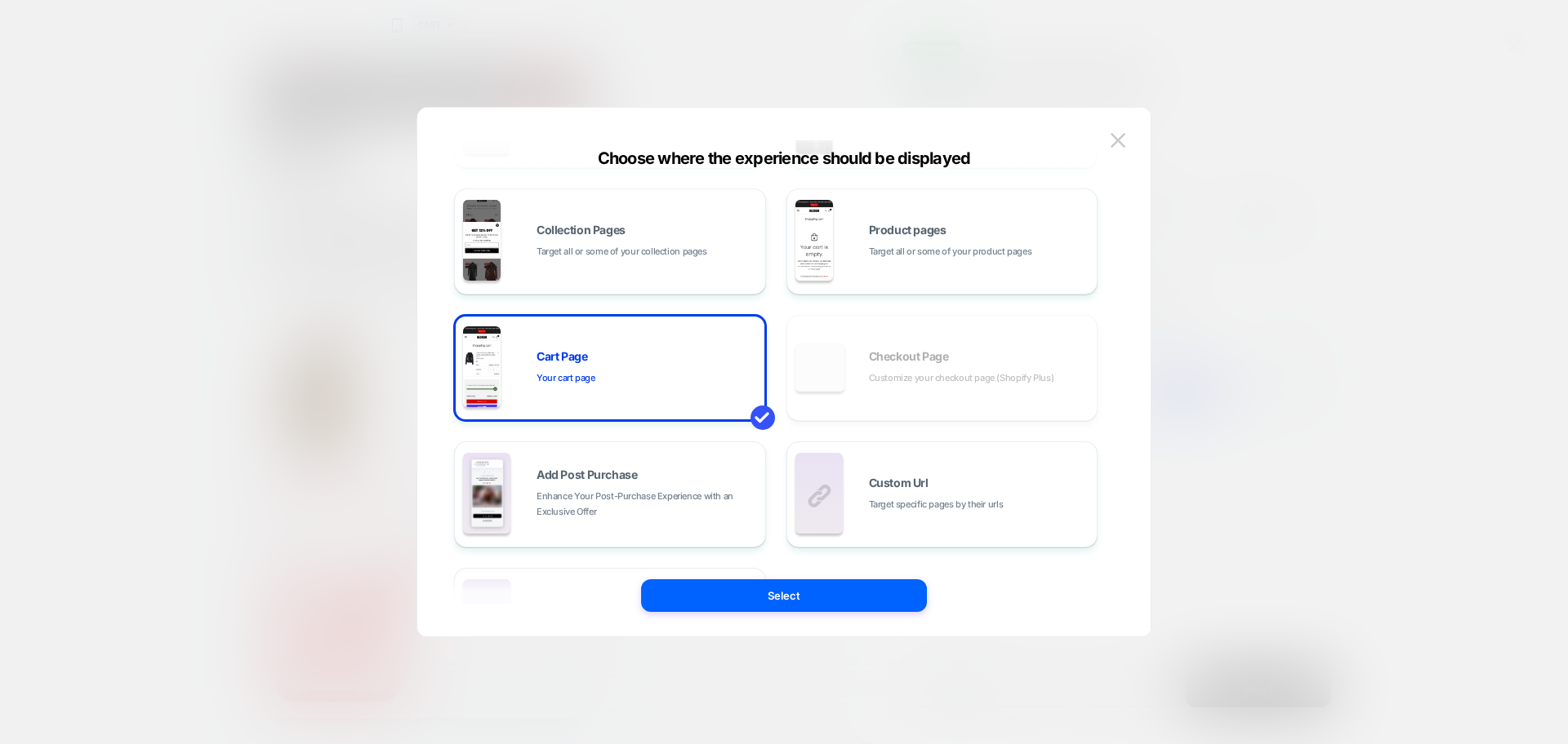
scroll to position [247, 0]
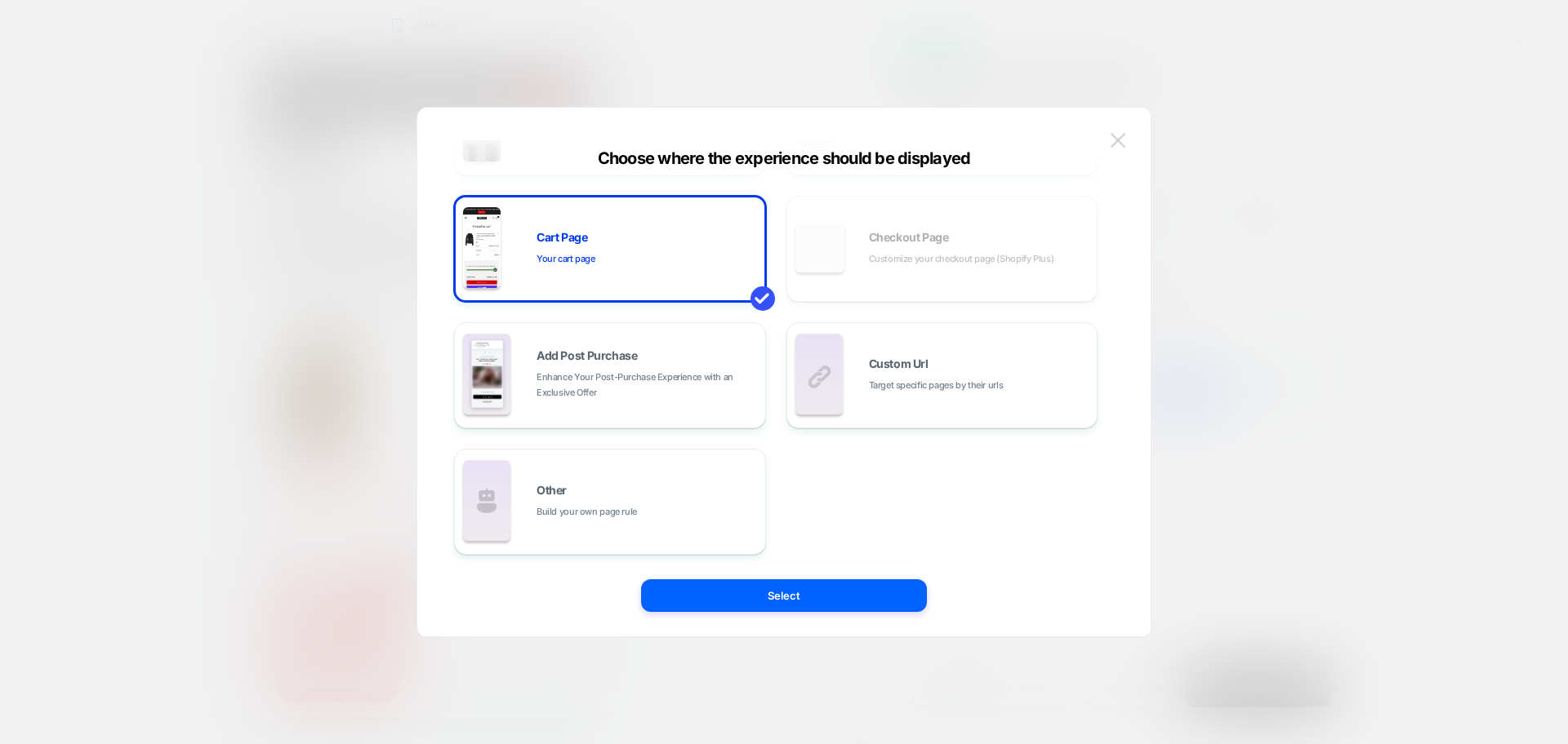
click at [1115, 150] on button at bounding box center [1117, 140] width 25 height 25
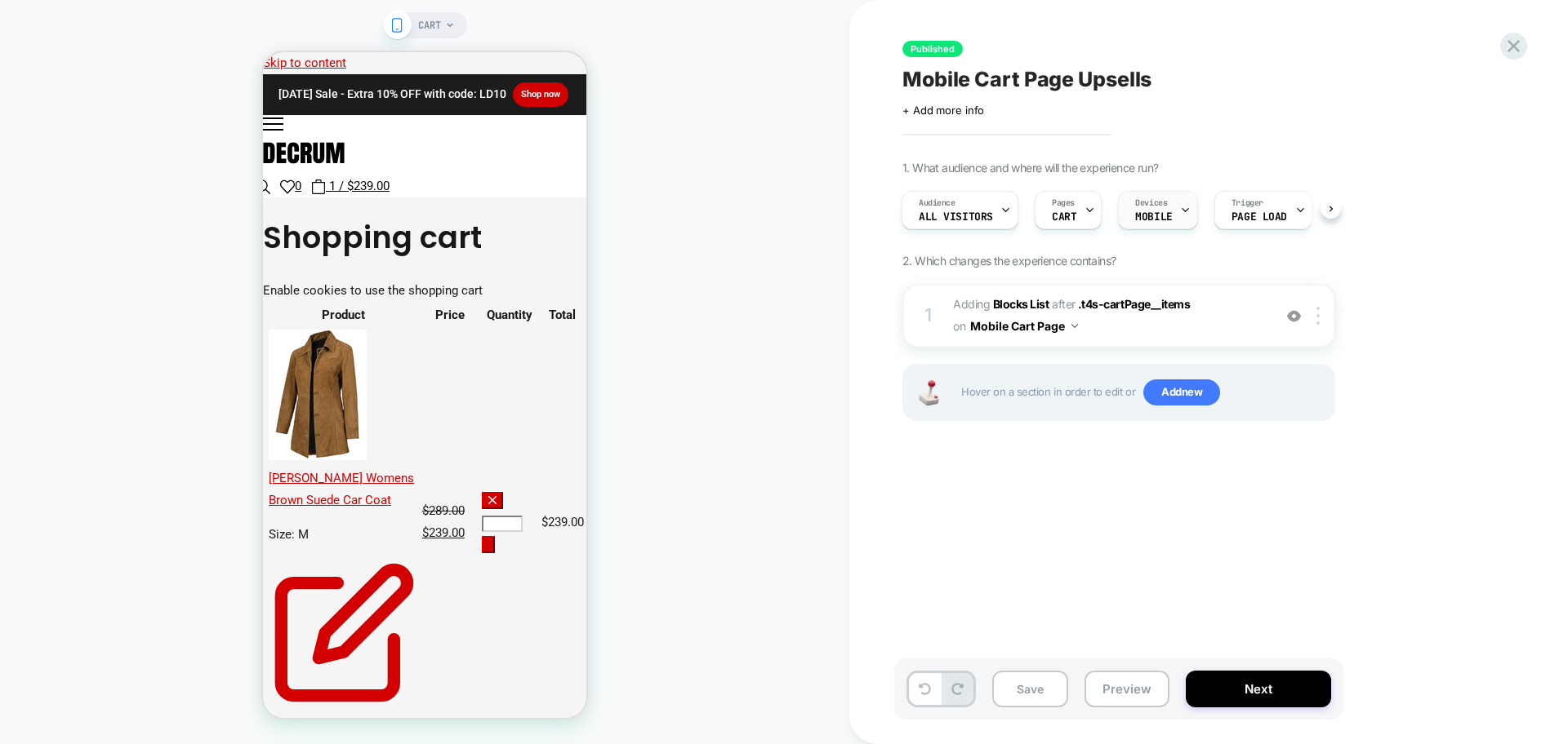
click at [1144, 219] on span "MOBILE" at bounding box center [1153, 217] width 36 height 12
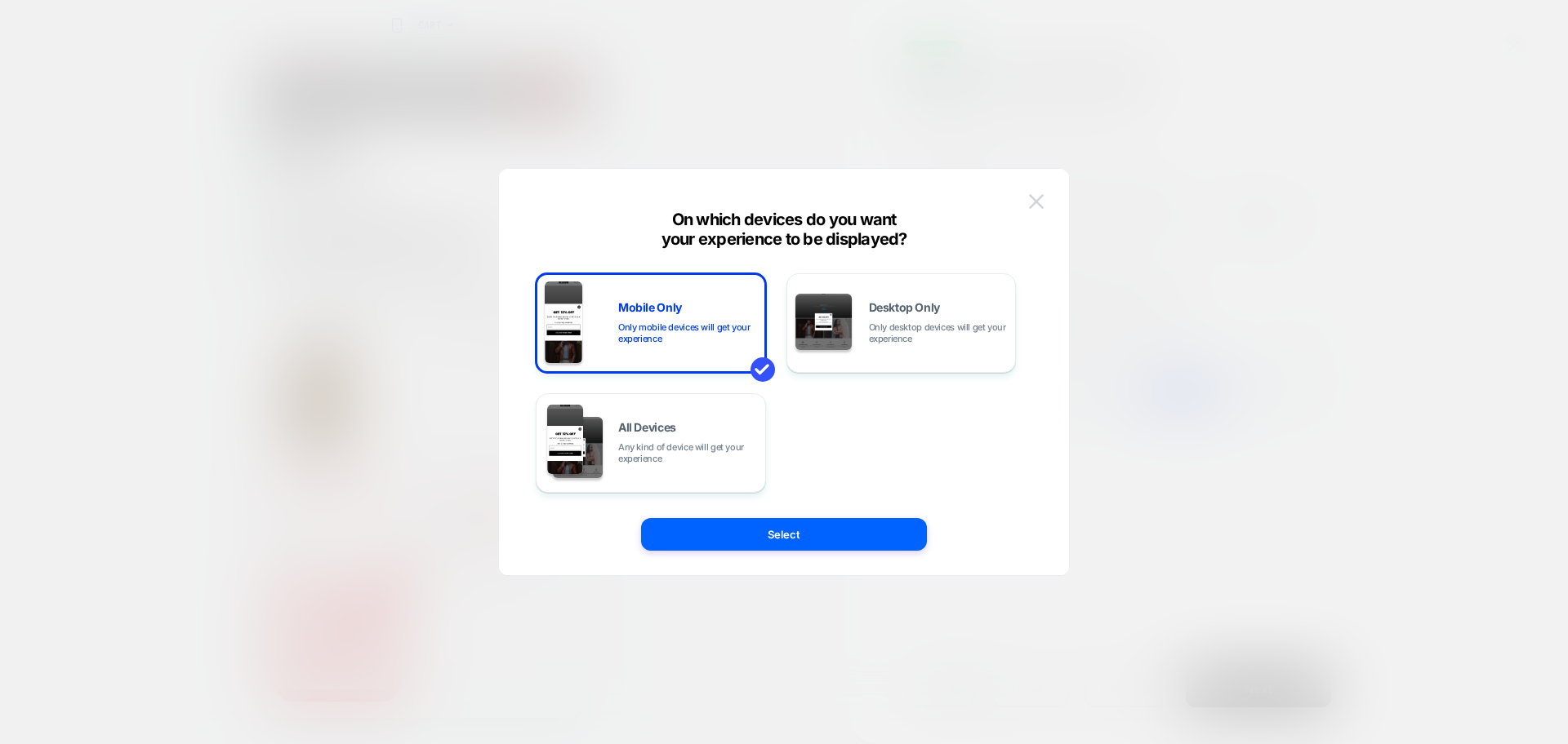
click at [1041, 204] on img at bounding box center [1035, 201] width 14 height 14
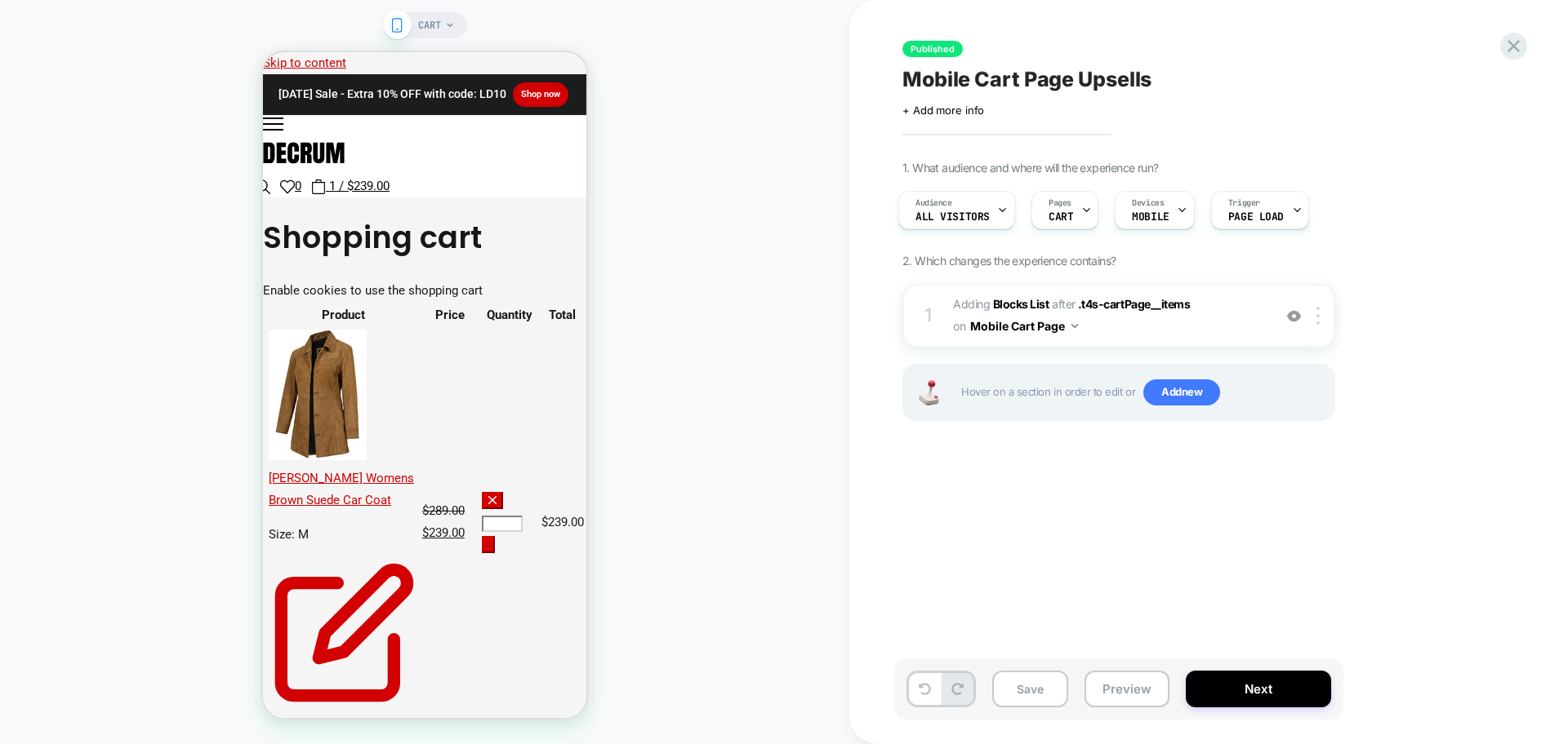
scroll to position [0, 8]
click at [1105, 700] on button "Preview" at bounding box center [1127, 689] width 85 height 36
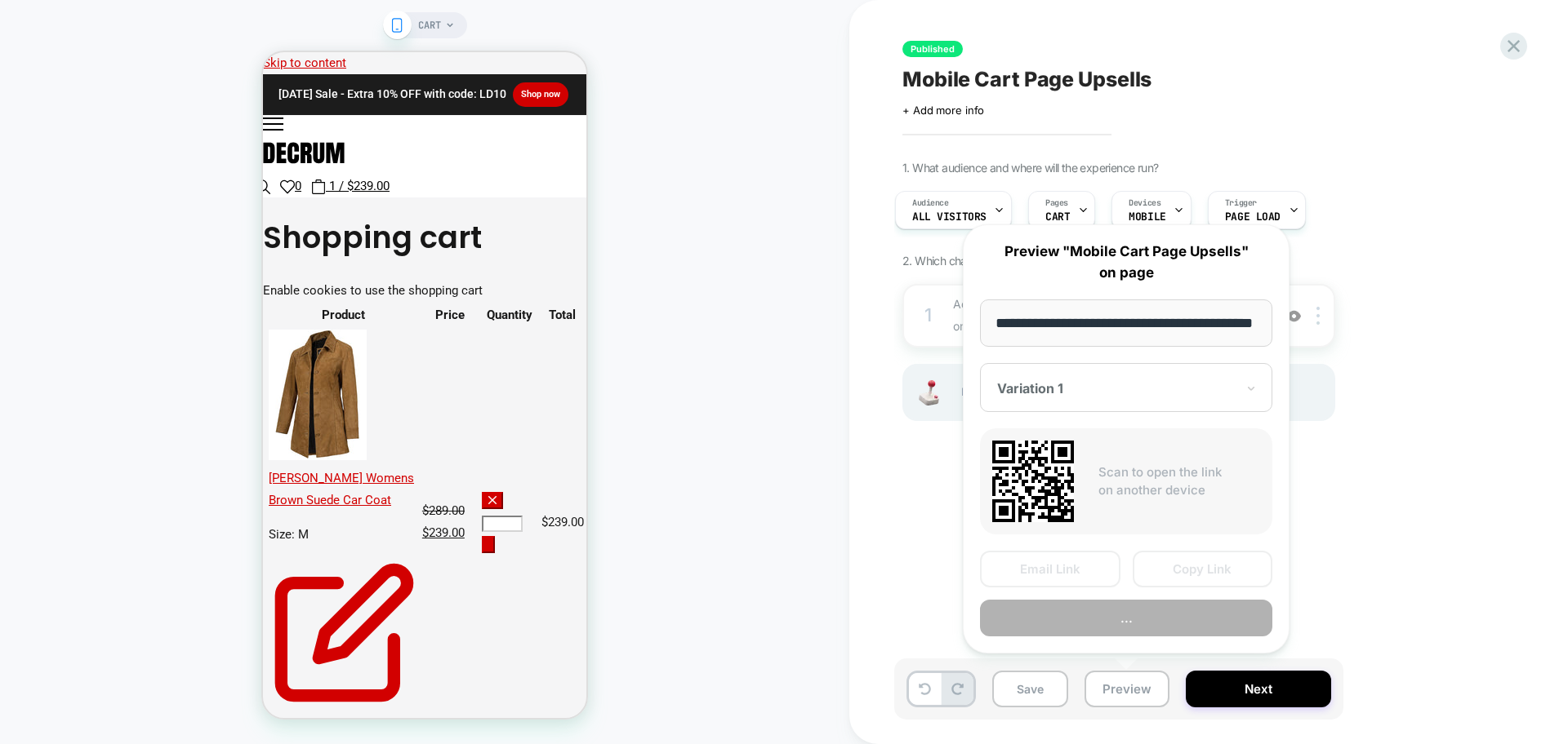
scroll to position [0, 63]
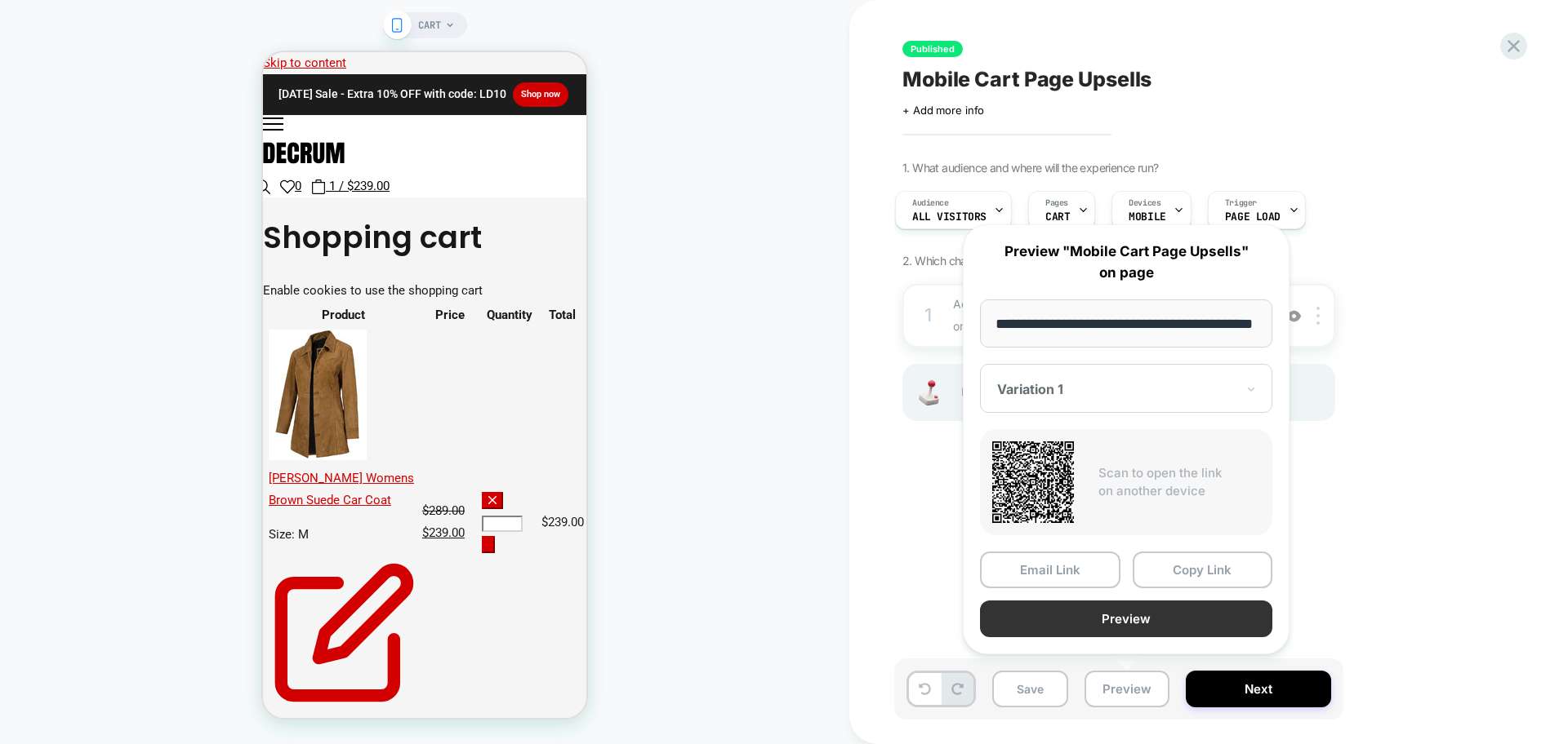
click at [1105, 621] on button "Preview" at bounding box center [1127, 619] width 293 height 36
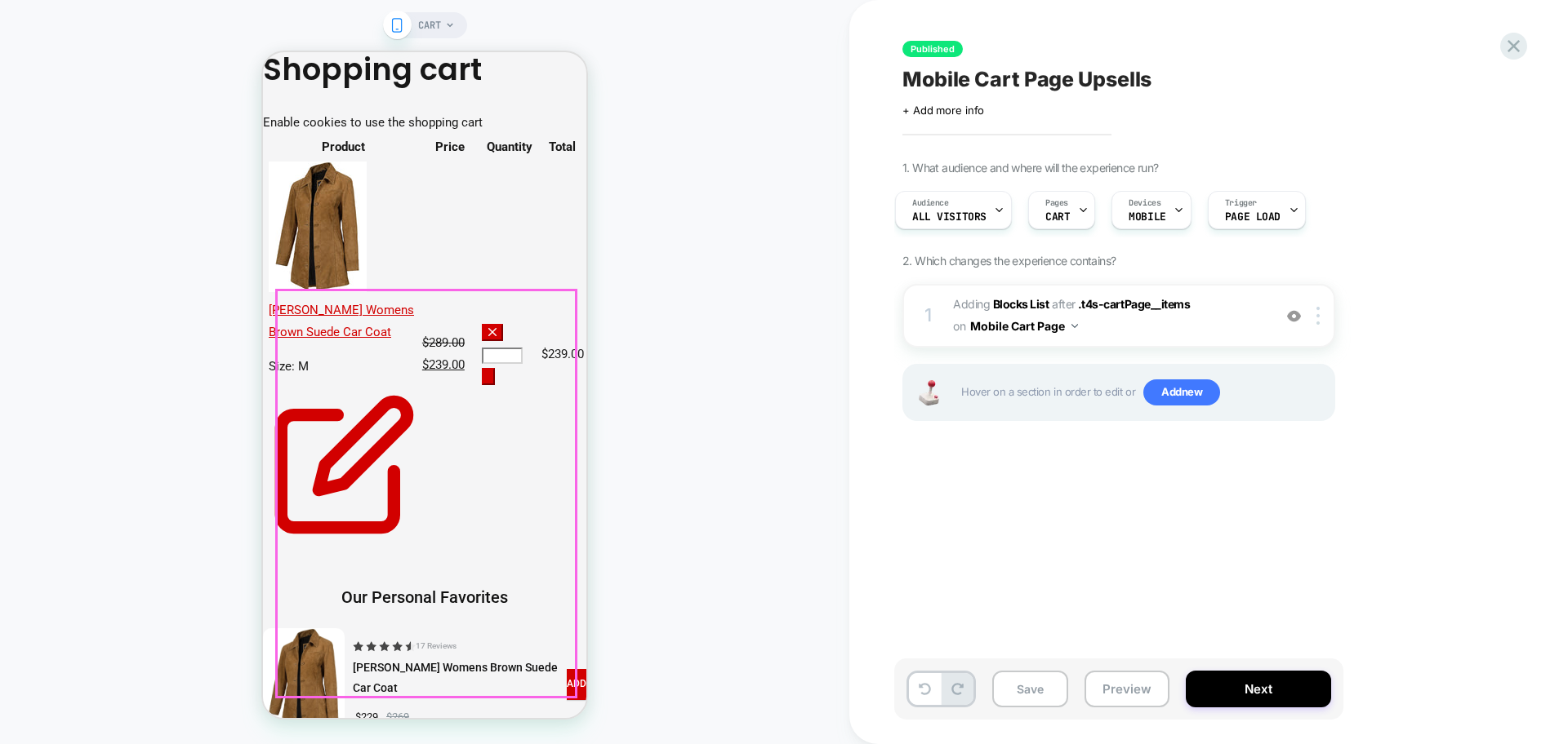
scroll to position [306, 0]
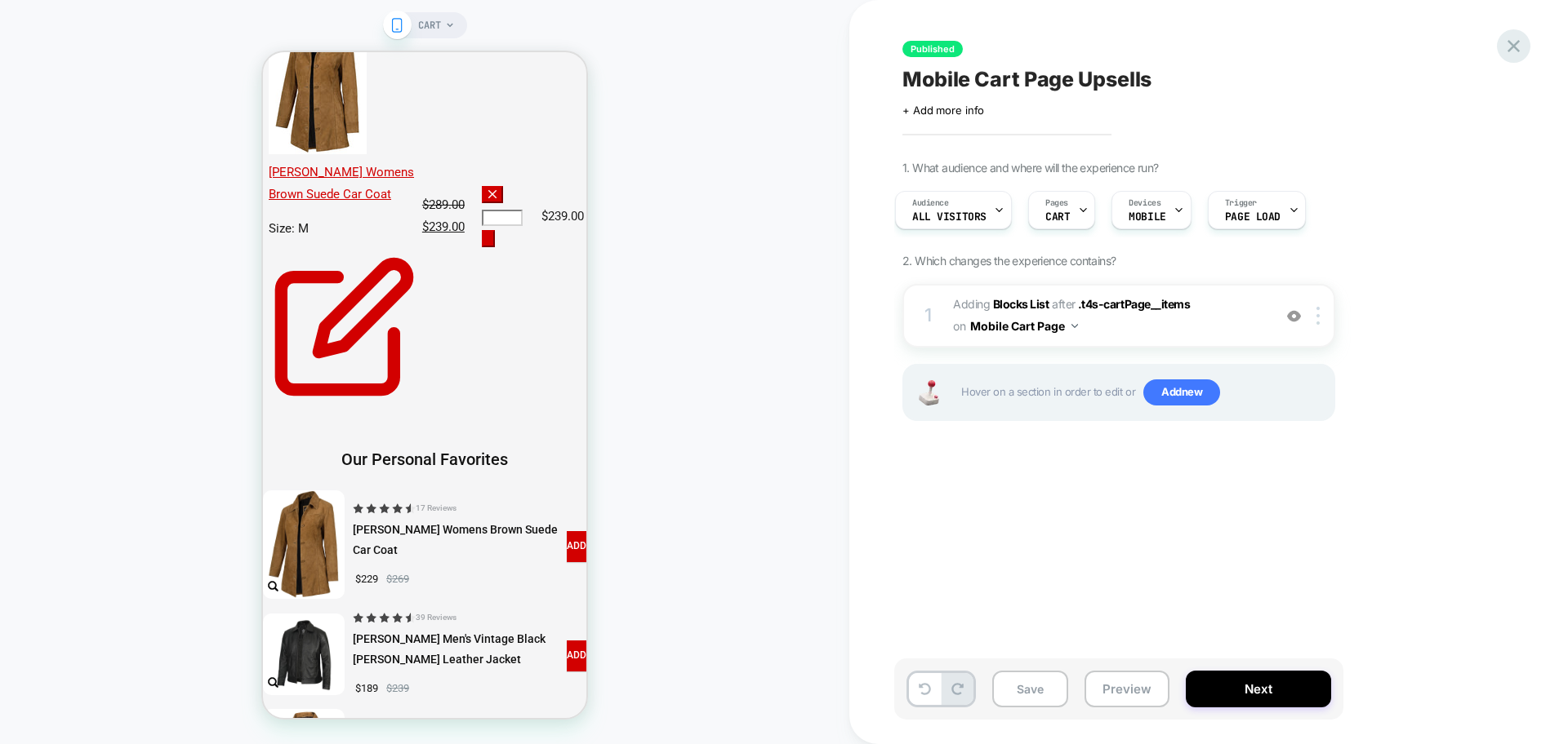
click at [1515, 44] on icon at bounding box center [1513, 46] width 12 height 12
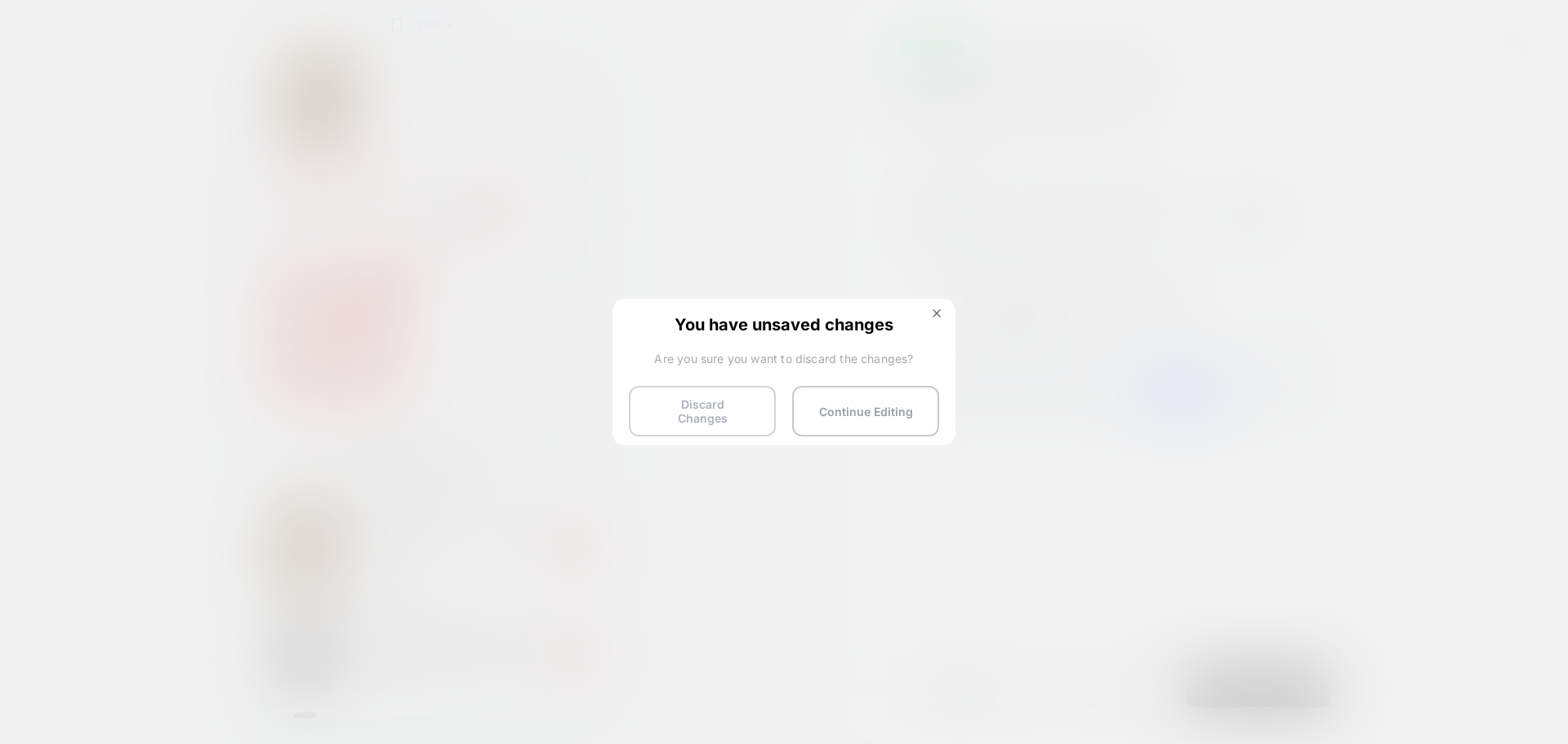
click at [686, 423] on button "Discard Changes" at bounding box center [702, 412] width 147 height 51
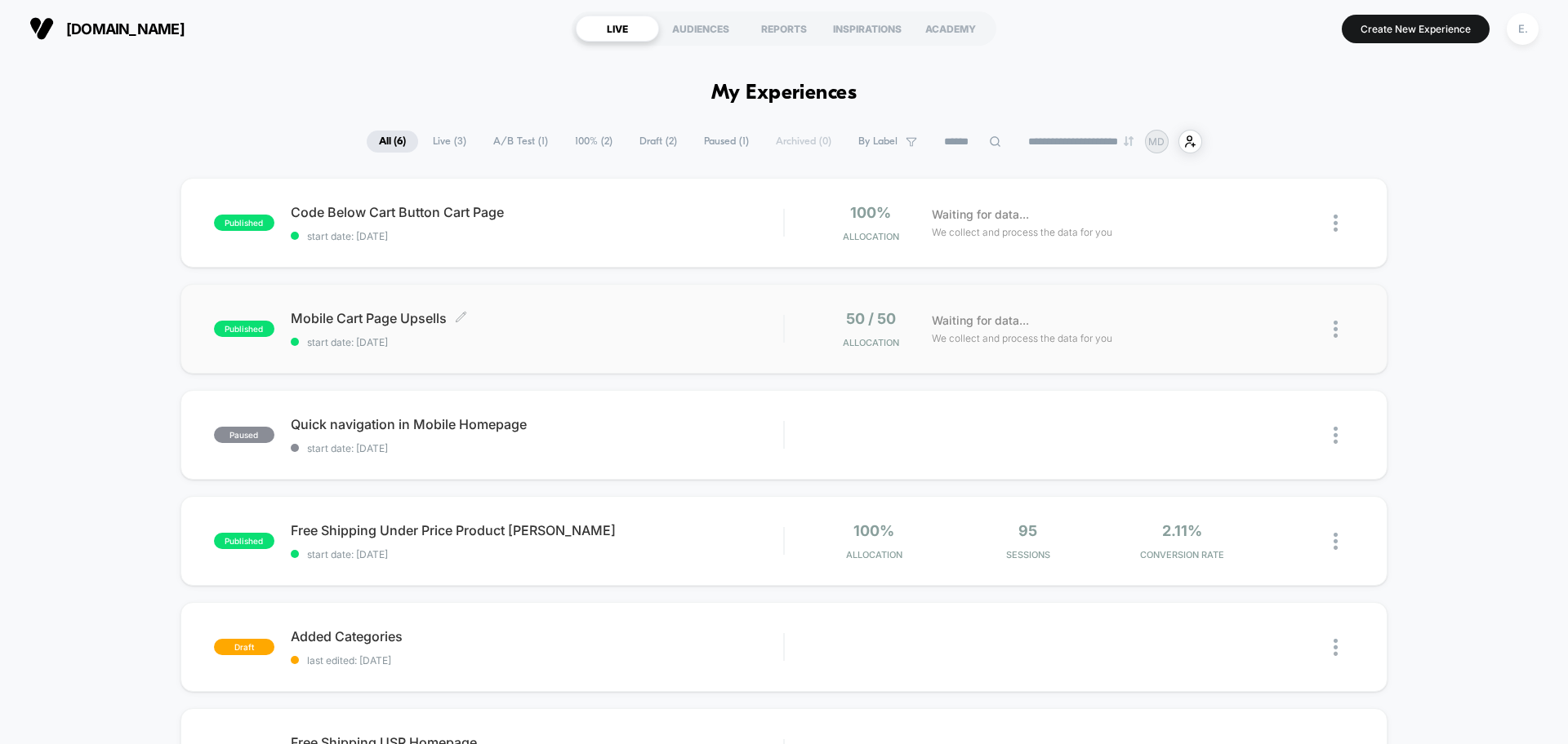
click at [663, 347] on span "start date: [DATE]" at bounding box center [537, 342] width 492 height 12
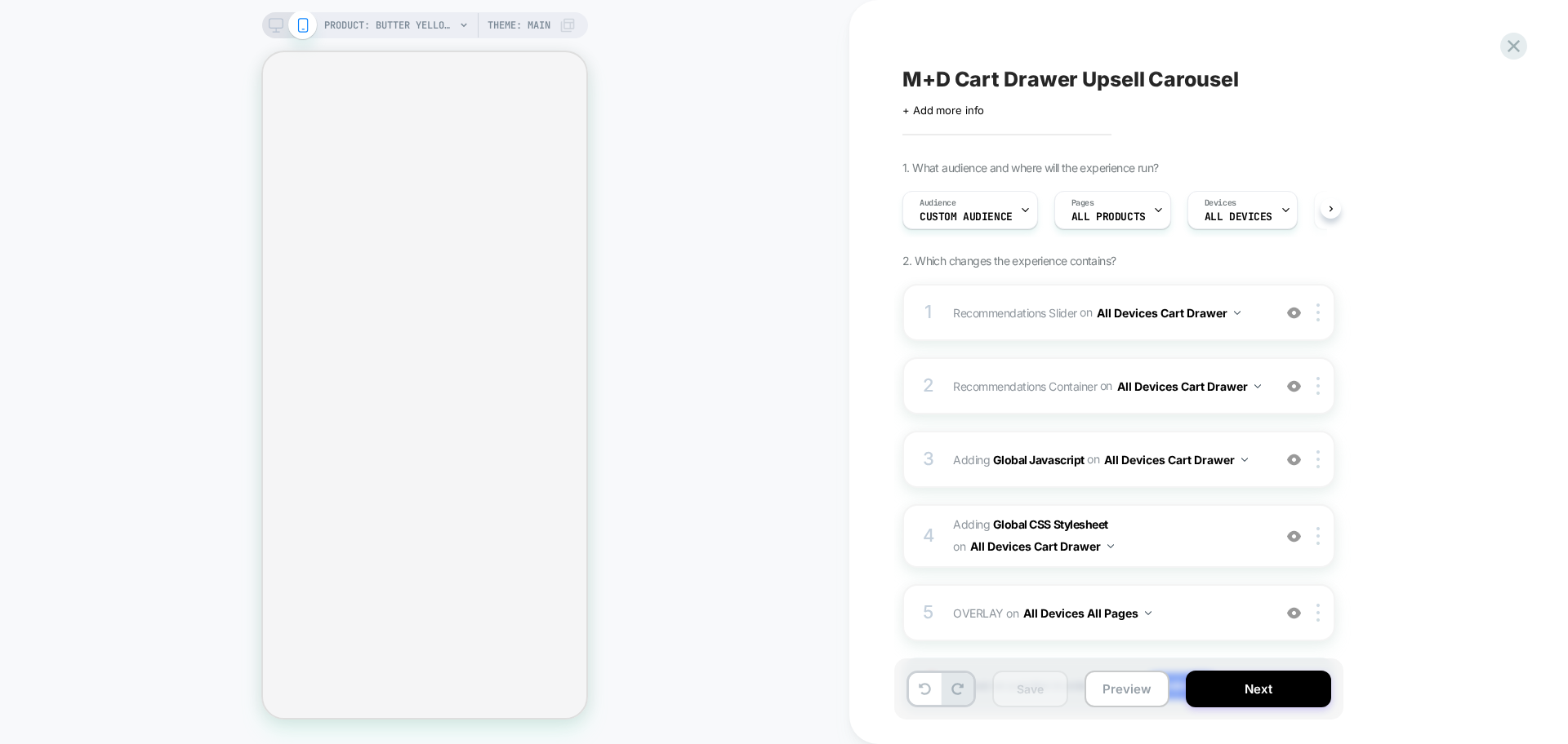
scroll to position [0, 2]
select select "**"
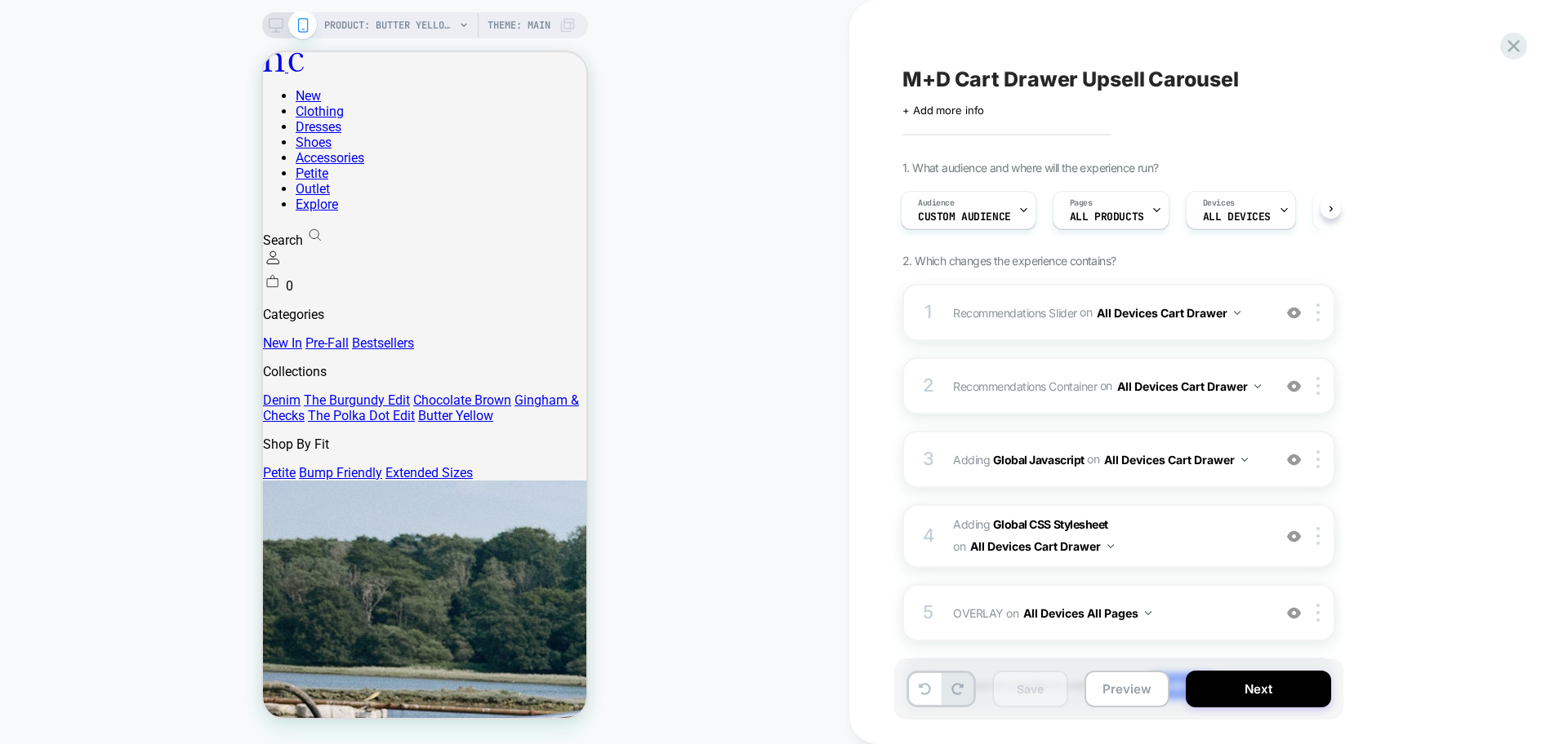
scroll to position [0, 0]
click at [1125, 337] on div "1 Recommendations Slider Replacing Product Slider WITH #_loomi_addon_1754843564…" at bounding box center [1119, 313] width 433 height 57
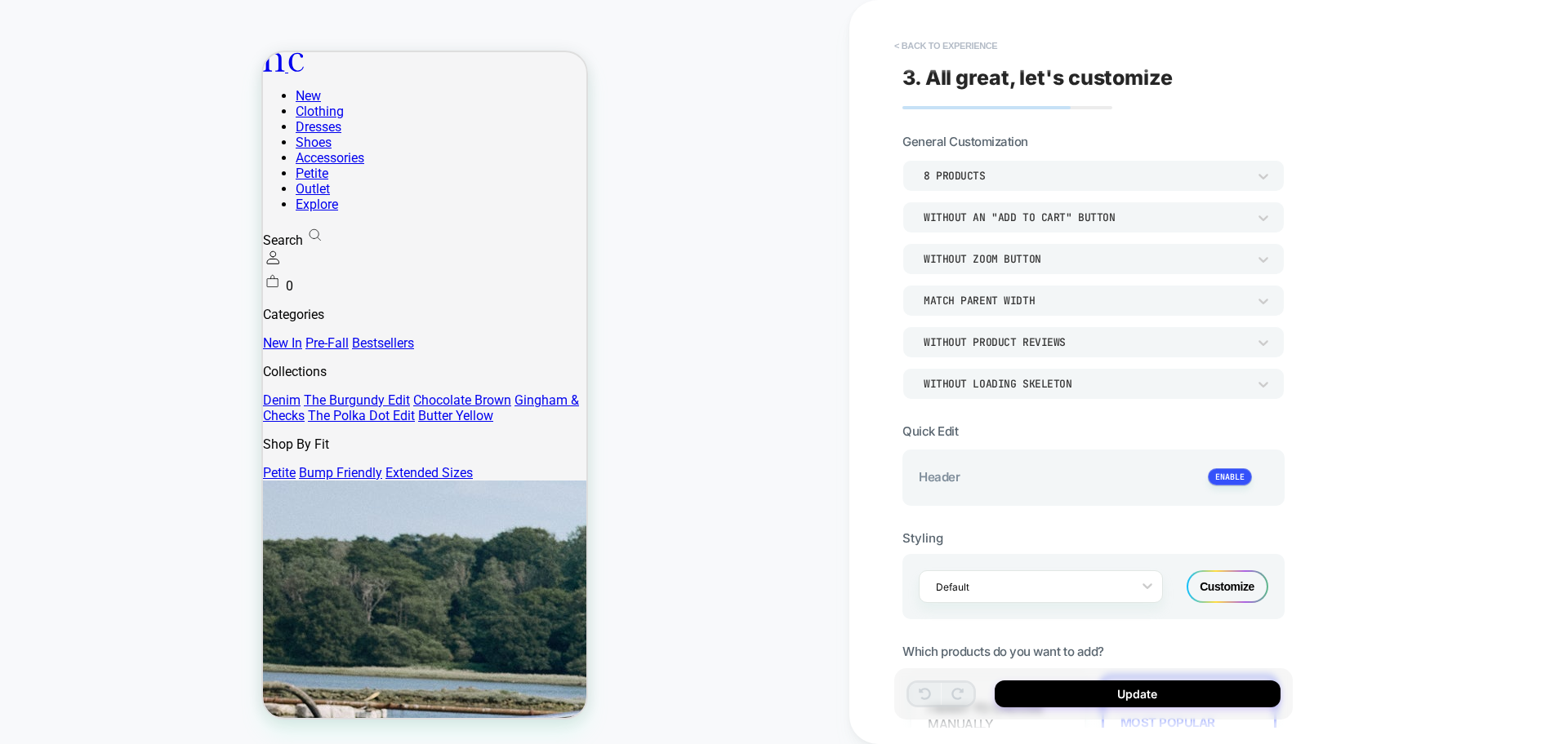
click at [976, 44] on button "< Back to experience" at bounding box center [945, 46] width 119 height 26
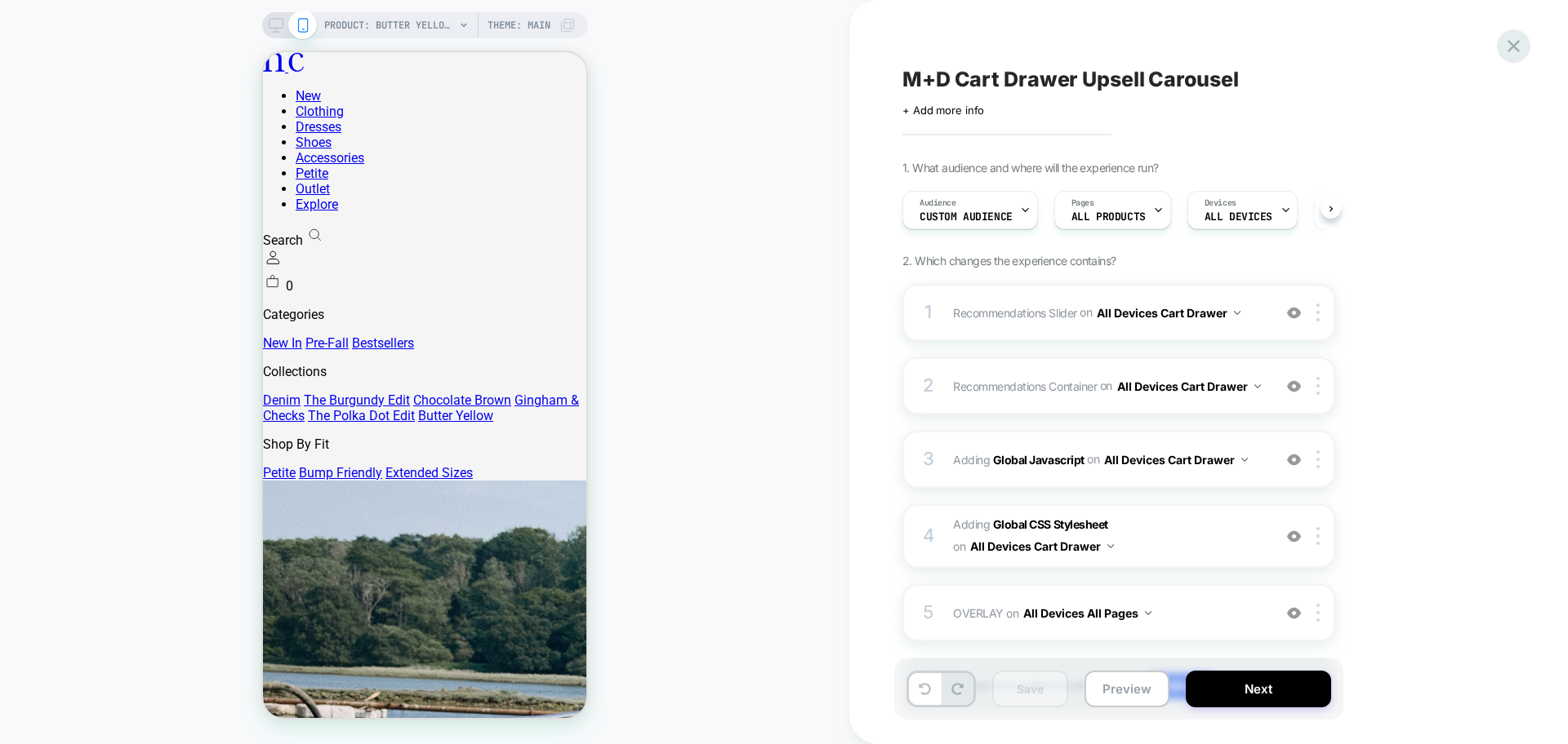
scroll to position [0, 1]
click at [1510, 41] on icon at bounding box center [1513, 46] width 22 height 22
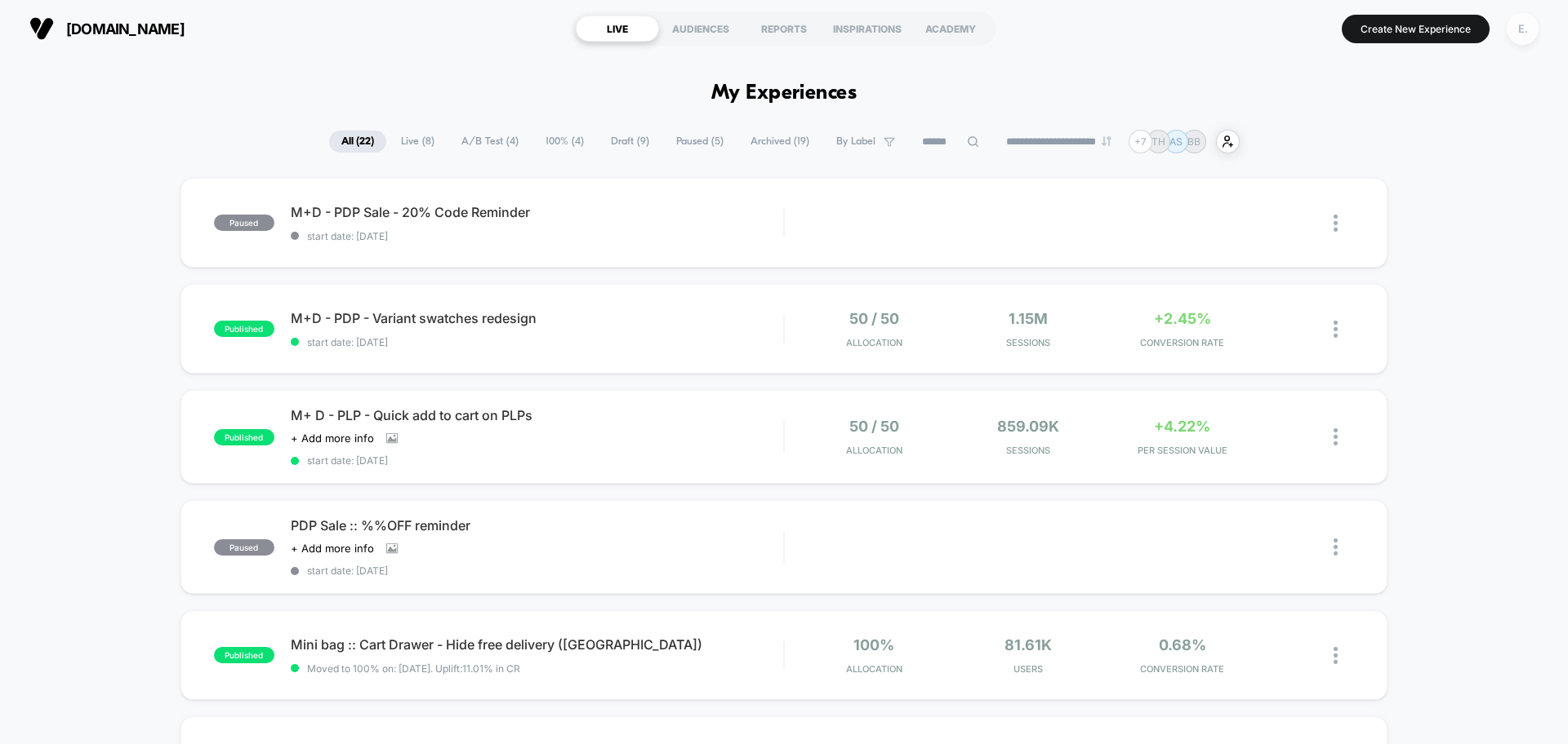
click at [1501, 18] on button "E." at bounding box center [1521, 29] width 41 height 34
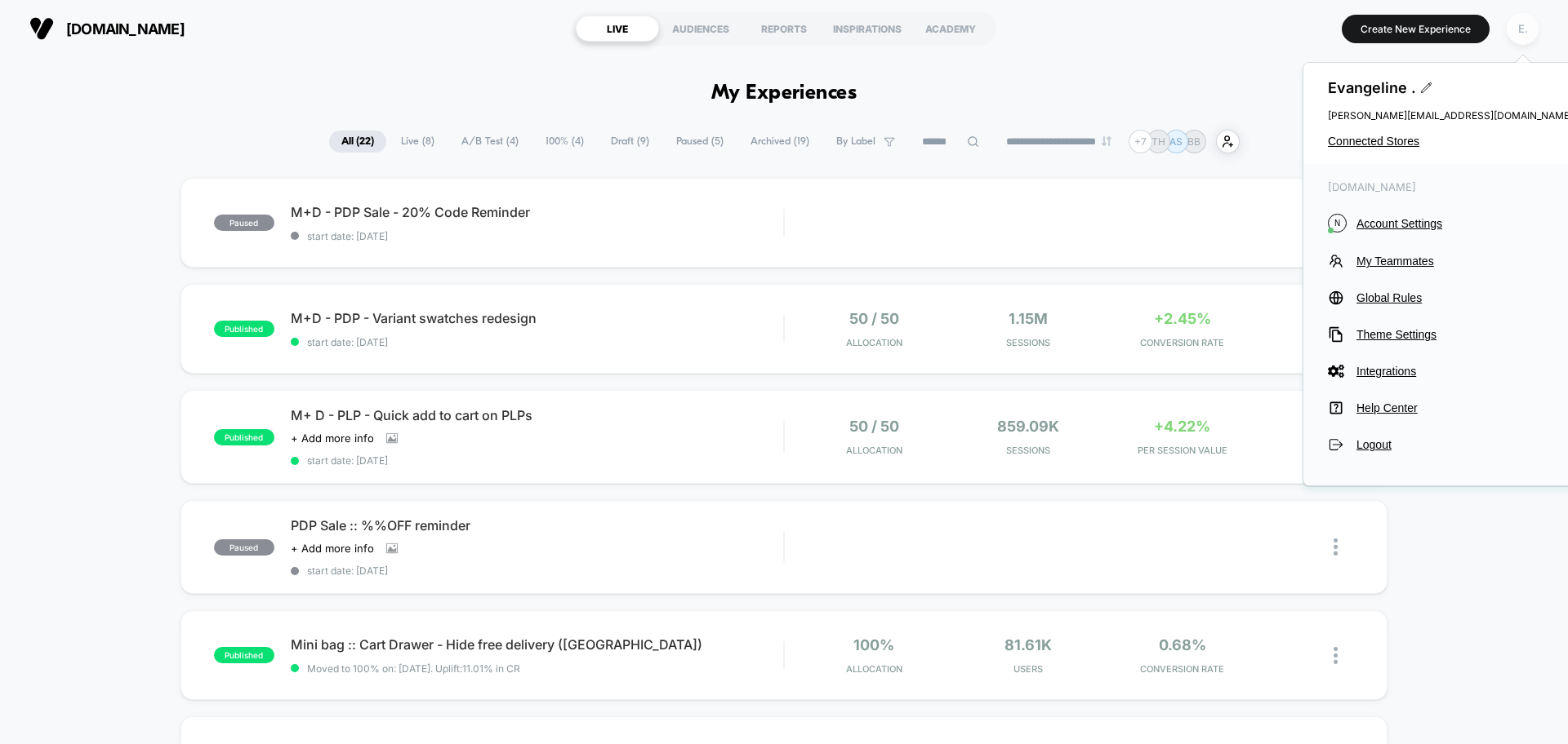
click at [1520, 28] on div "E." at bounding box center [1522, 29] width 32 height 32
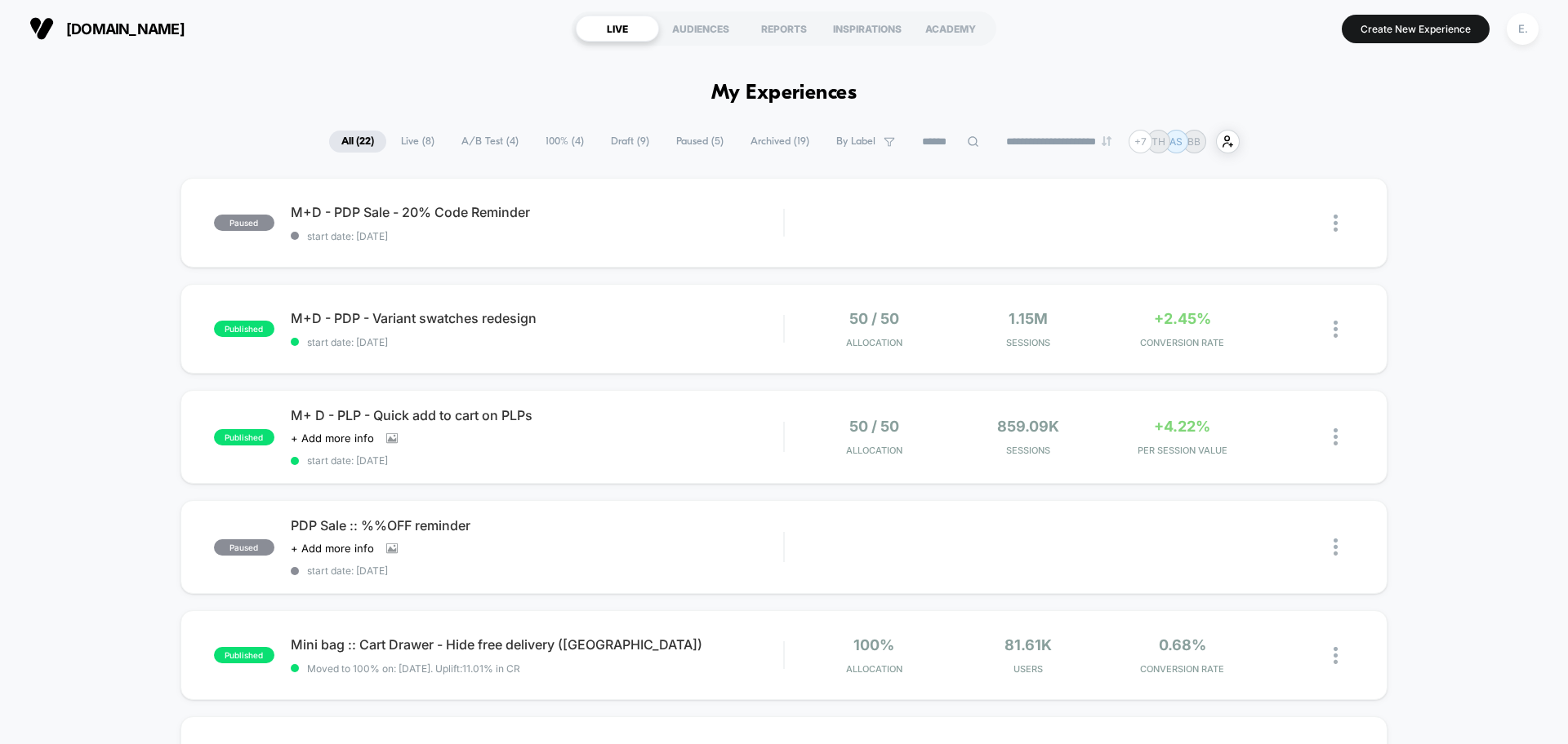
click at [1515, 19] on div "E." at bounding box center [1522, 29] width 32 height 32
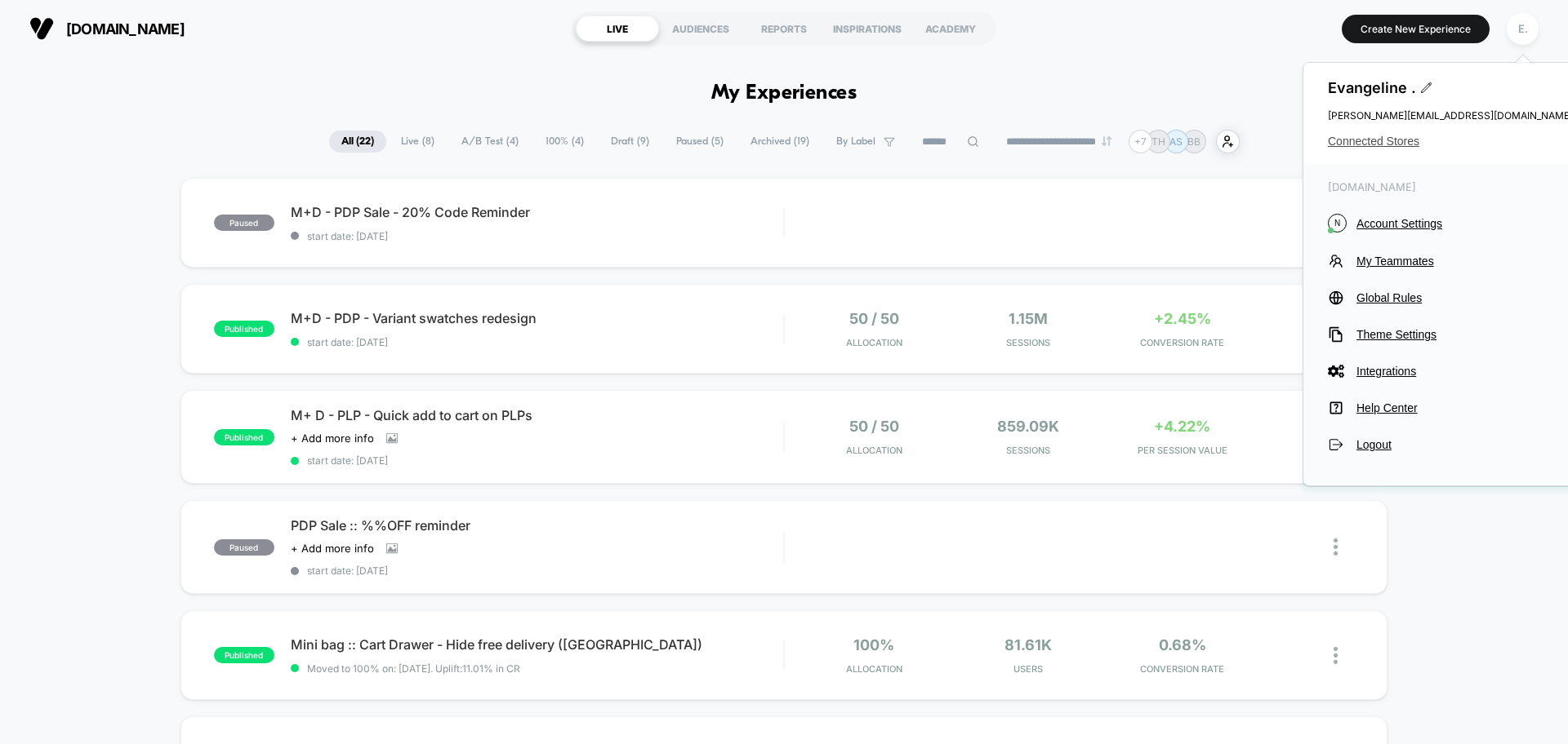
click at [1390, 140] on span "Connected Stores" at bounding box center [1450, 140] width 245 height 13
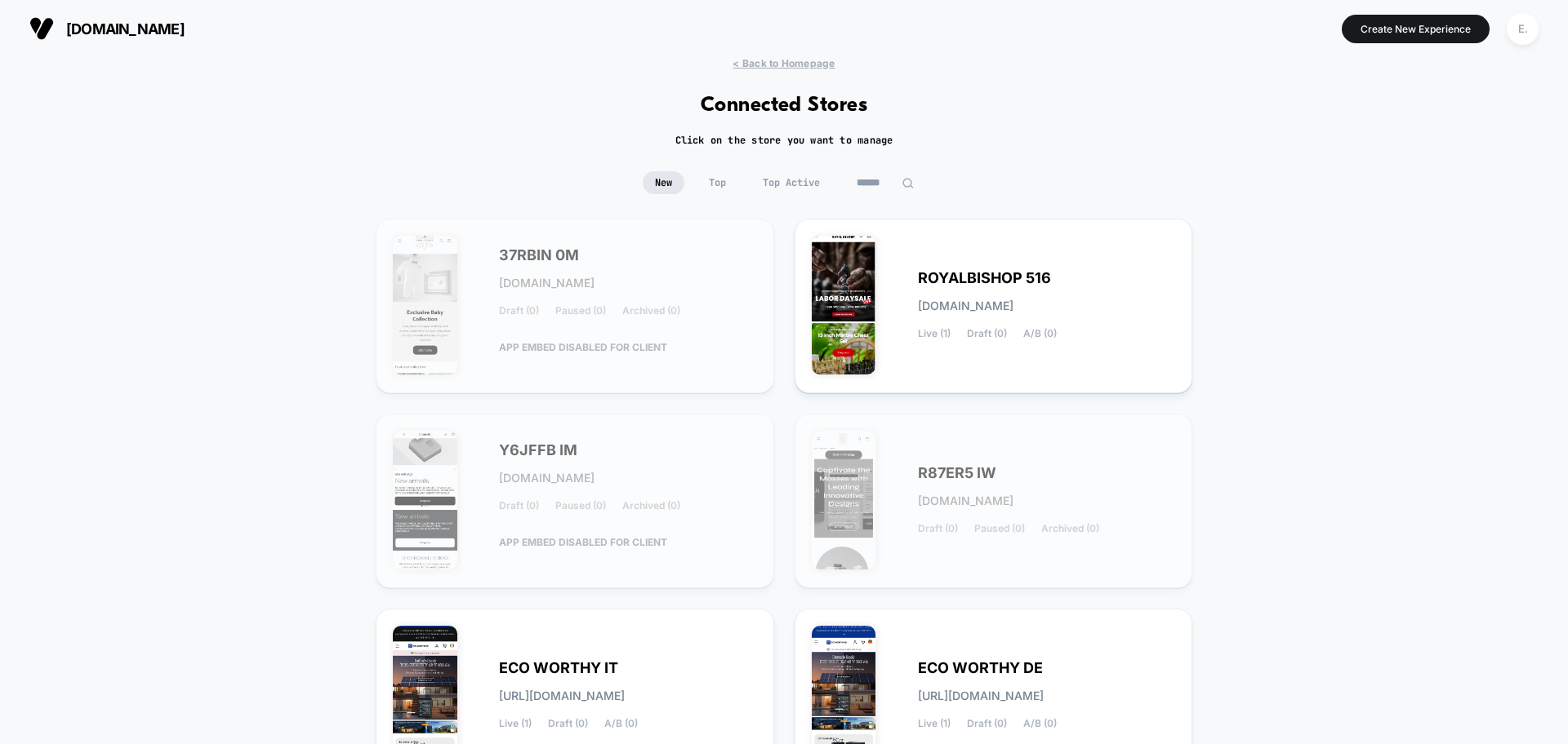
click at [896, 186] on input at bounding box center [885, 183] width 82 height 23
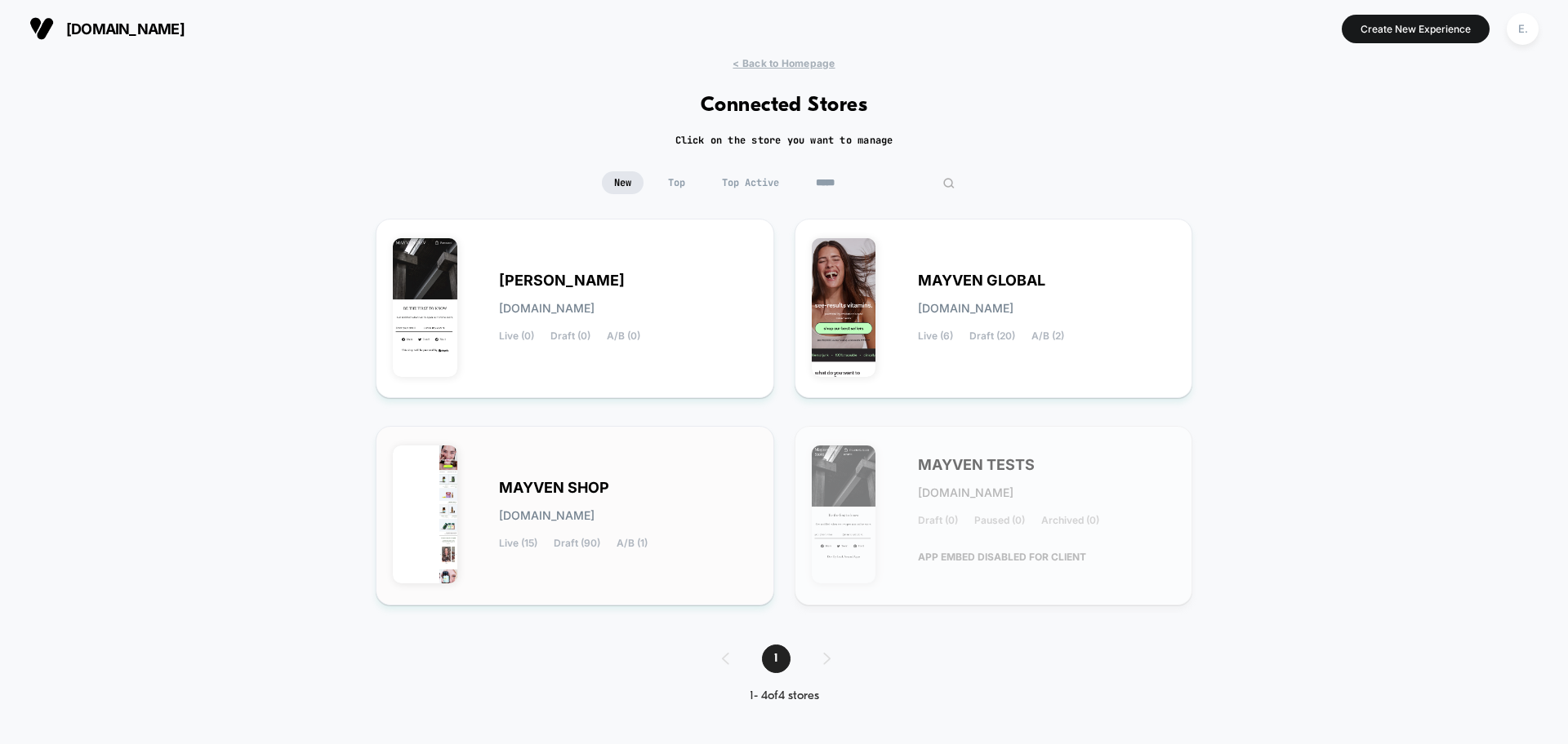
type input "*****"
click at [711, 484] on div "MAYVEN SHOP mayven-shop.myshopify.com Live (15) Draft (90) A/B (1)" at bounding box center [628, 516] width 258 height 67
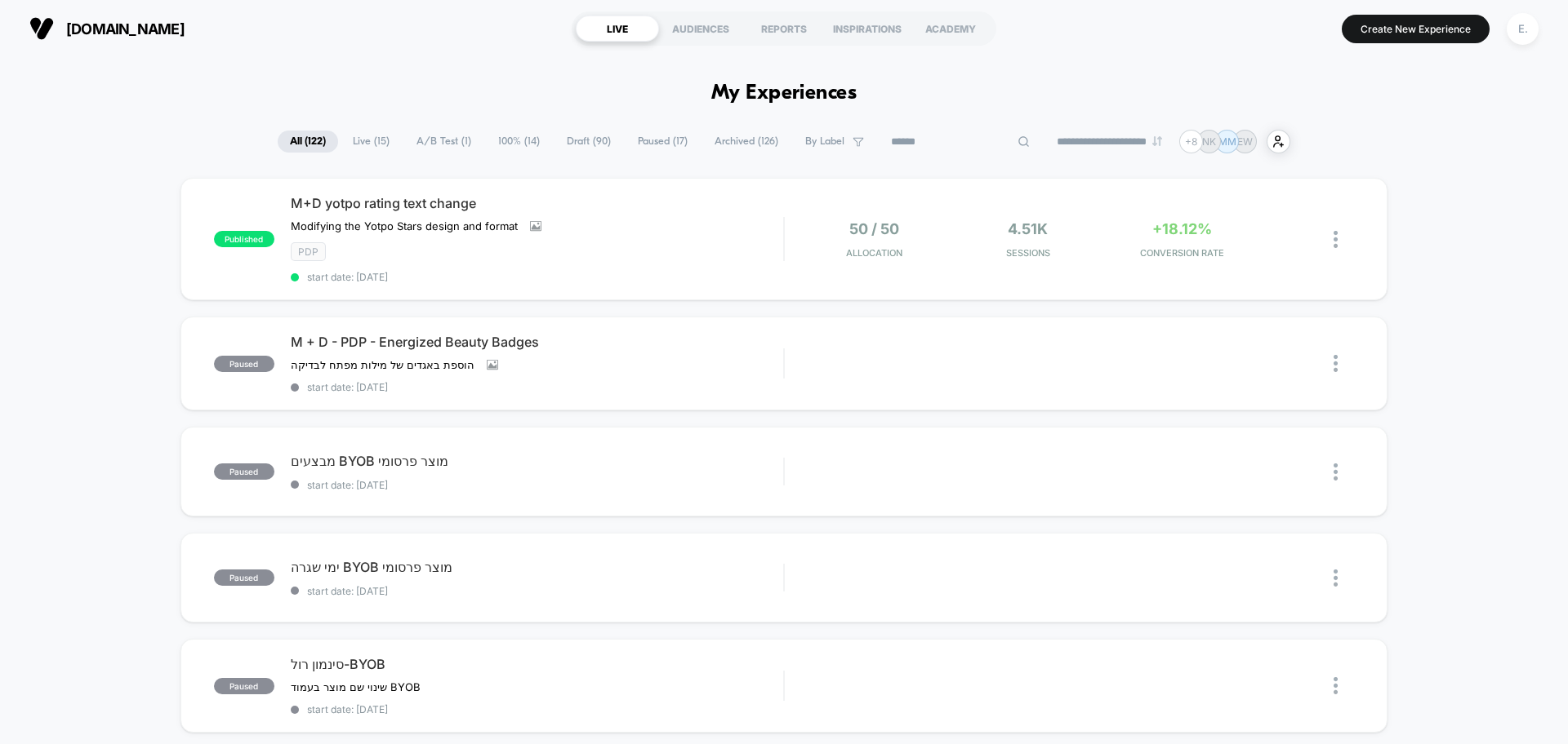
click at [929, 145] on input at bounding box center [960, 141] width 163 height 19
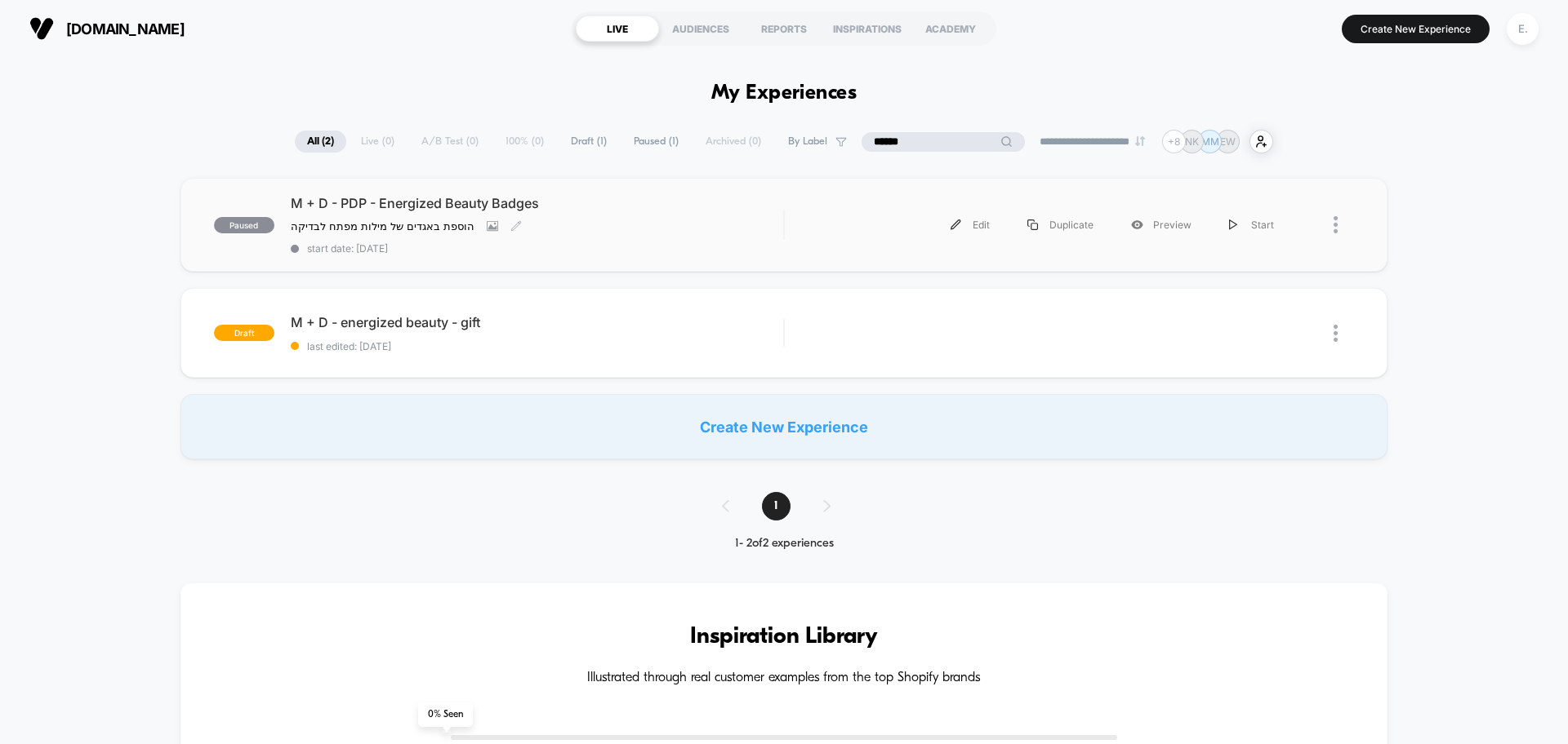
type input "******"
click at [623, 241] on div "M + D - PDP - Energized Beauty Badges הוספת באגדים של מילות מפתח לבדיקה Click t…" at bounding box center [537, 225] width 492 height 59
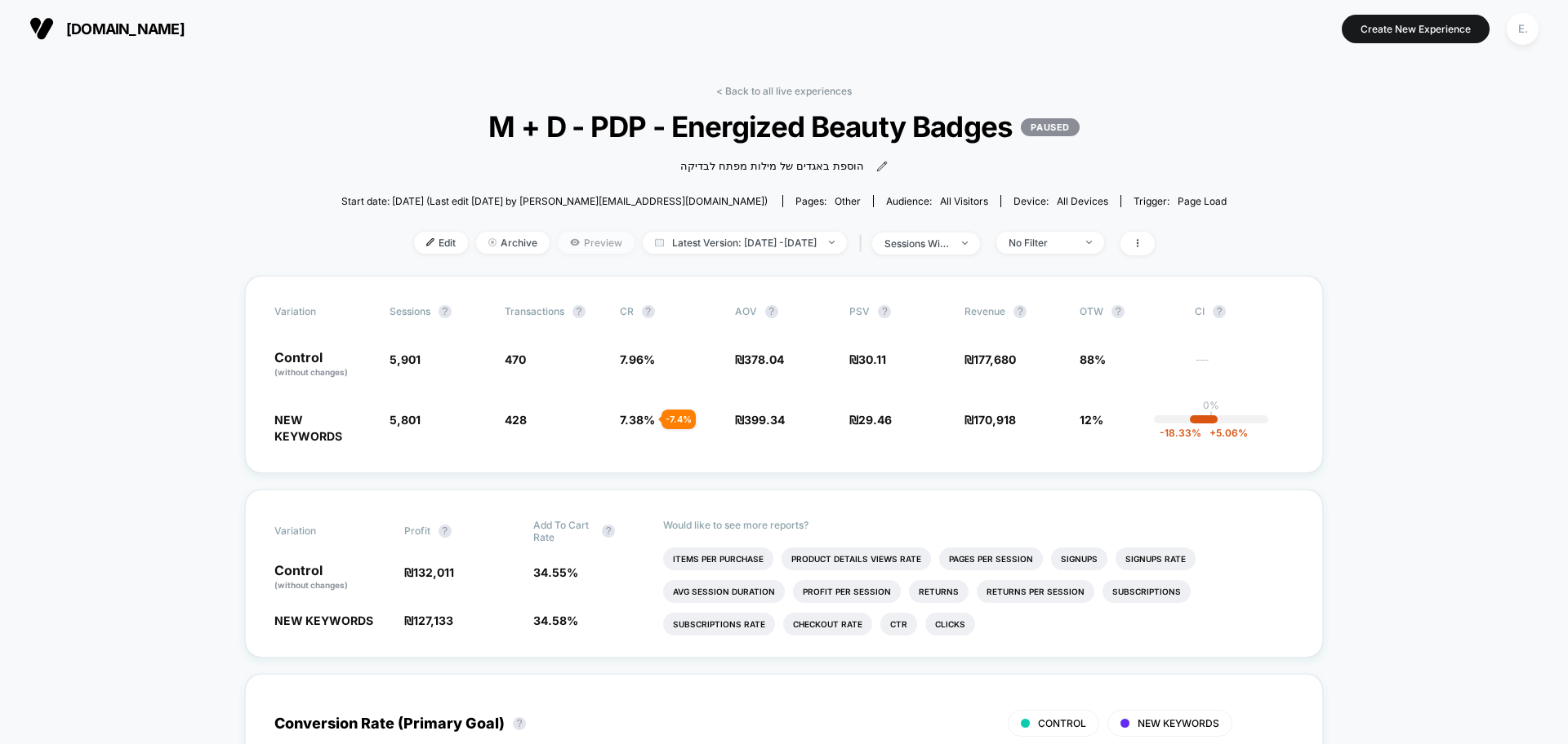
click at [565, 244] on span "Preview" at bounding box center [595, 243] width 77 height 22
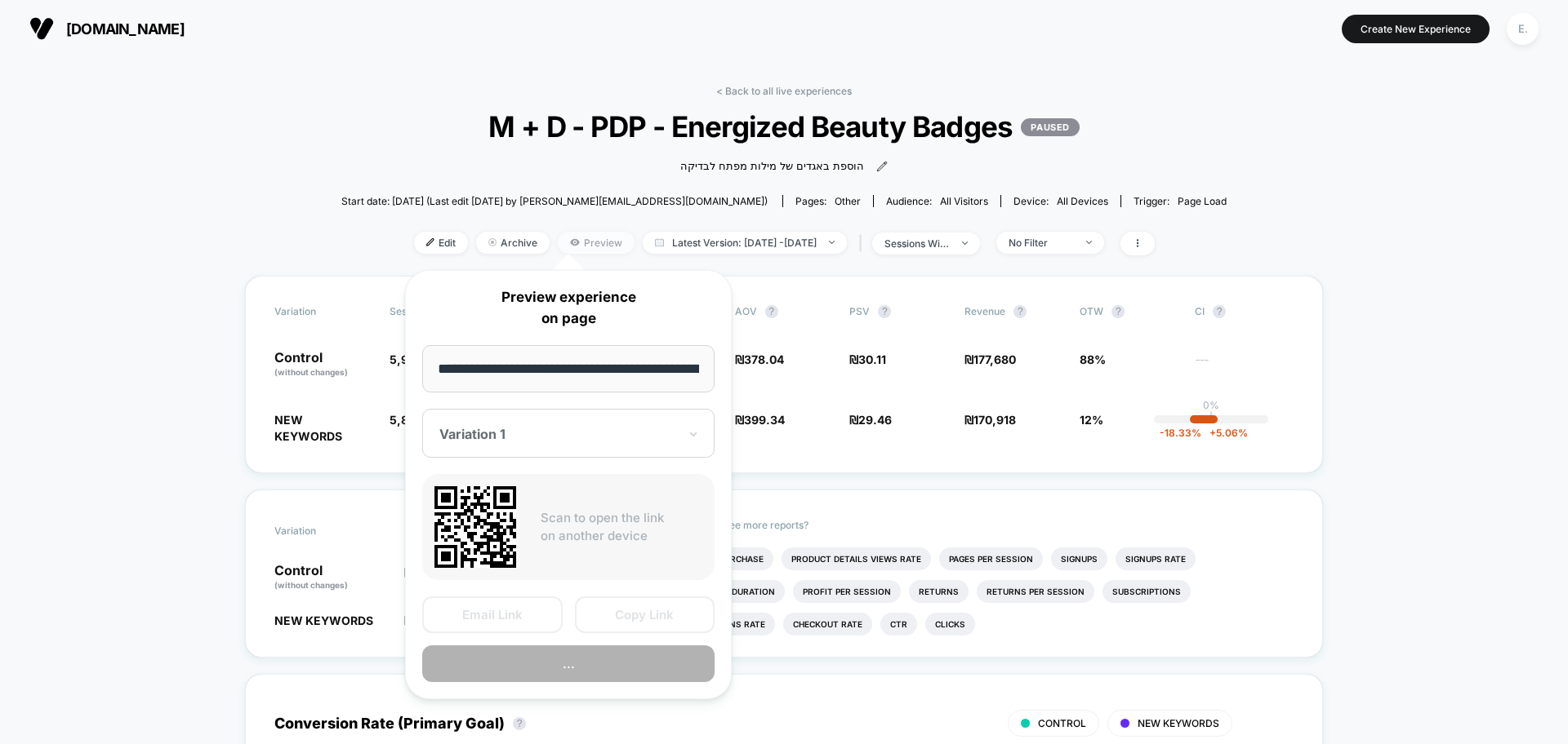
scroll to position [0, 78]
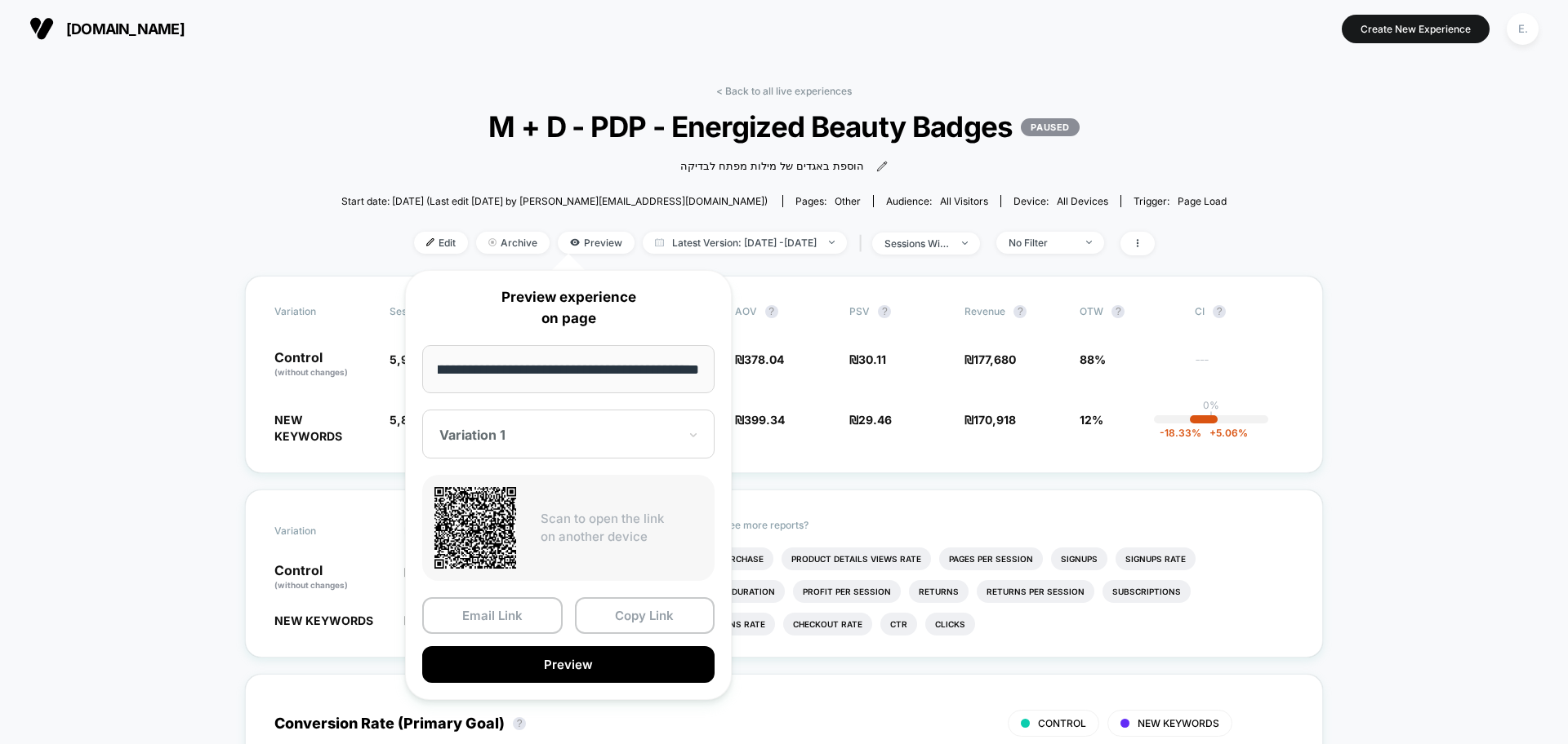
click at [579, 436] on div at bounding box center [558, 435] width 238 height 16
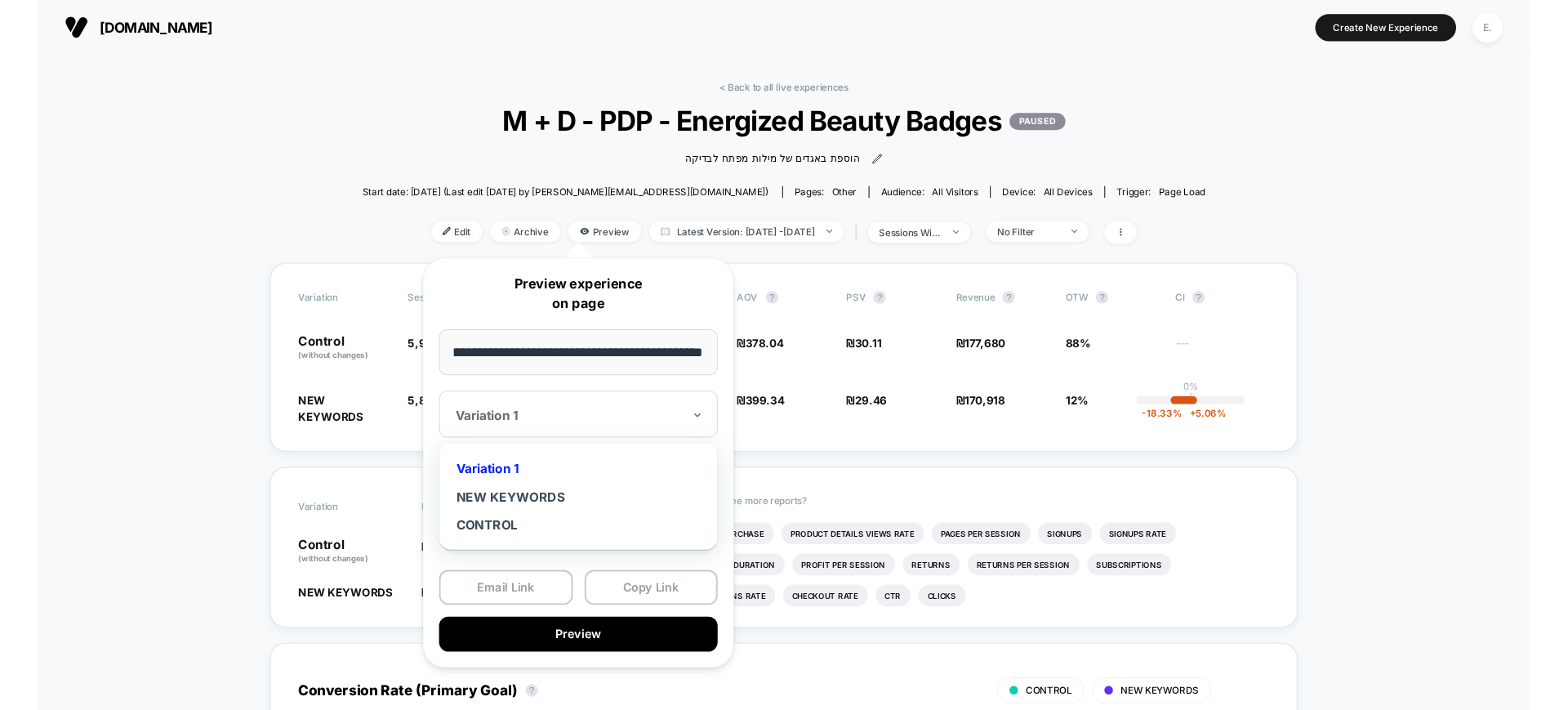
scroll to position [0, 0]
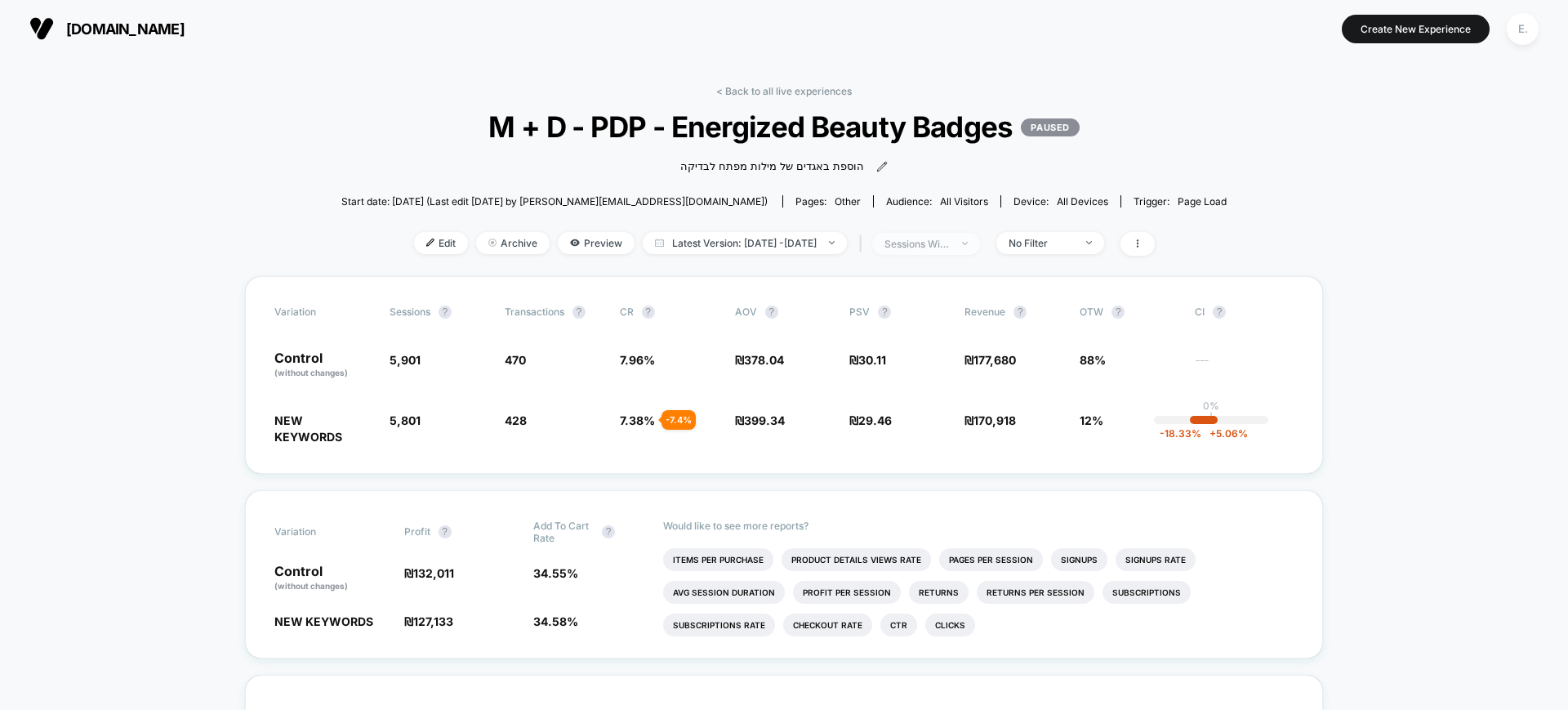
click at [978, 245] on span "sessions with impression" at bounding box center [925, 244] width 107 height 22
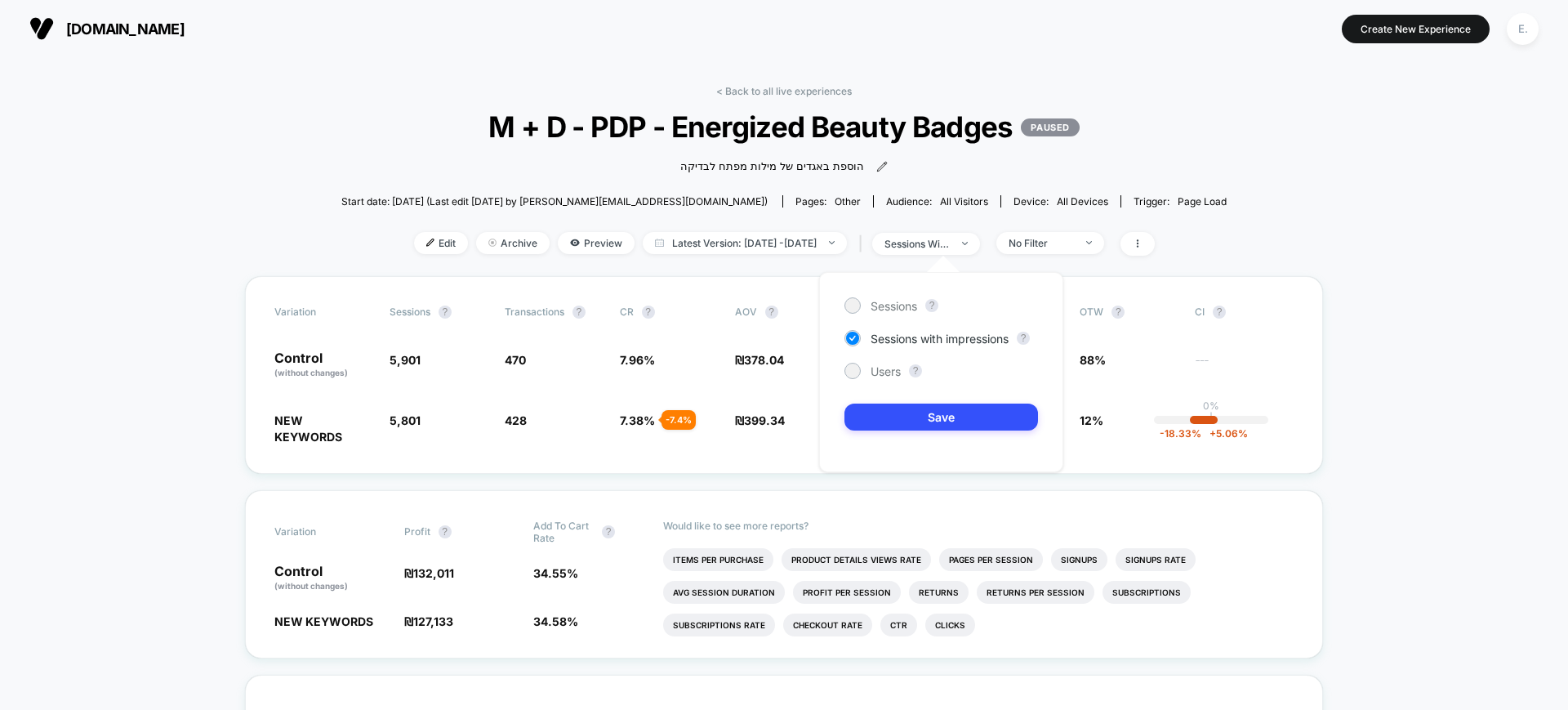
click at [1143, 264] on div "< Back to all live experiences M + D - PDP - Energized Beauty Badges PAUSED הוס…" at bounding box center [784, 180] width 885 height 191
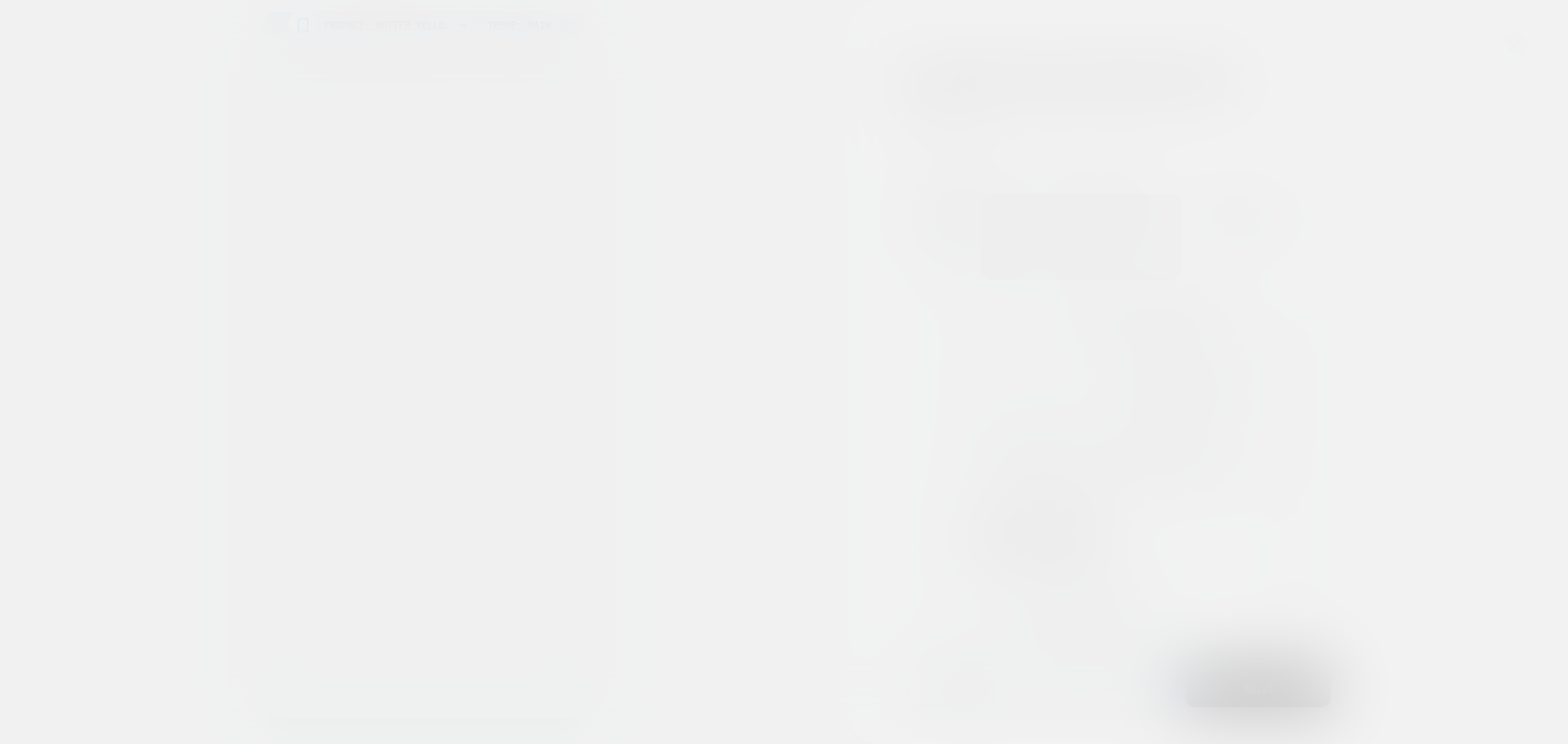
select select "**"
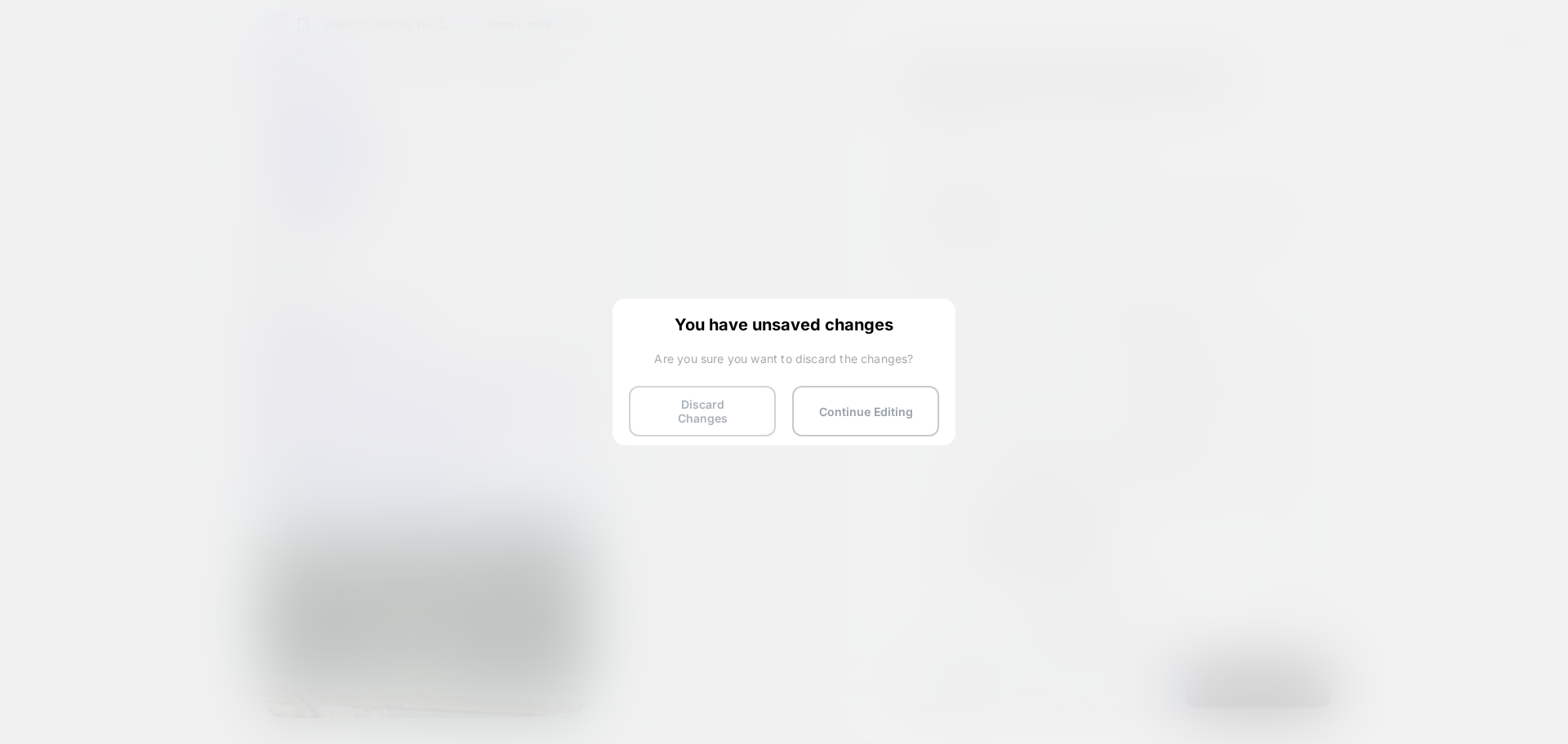
click at [694, 412] on button "Discard Changes" at bounding box center [702, 412] width 147 height 51
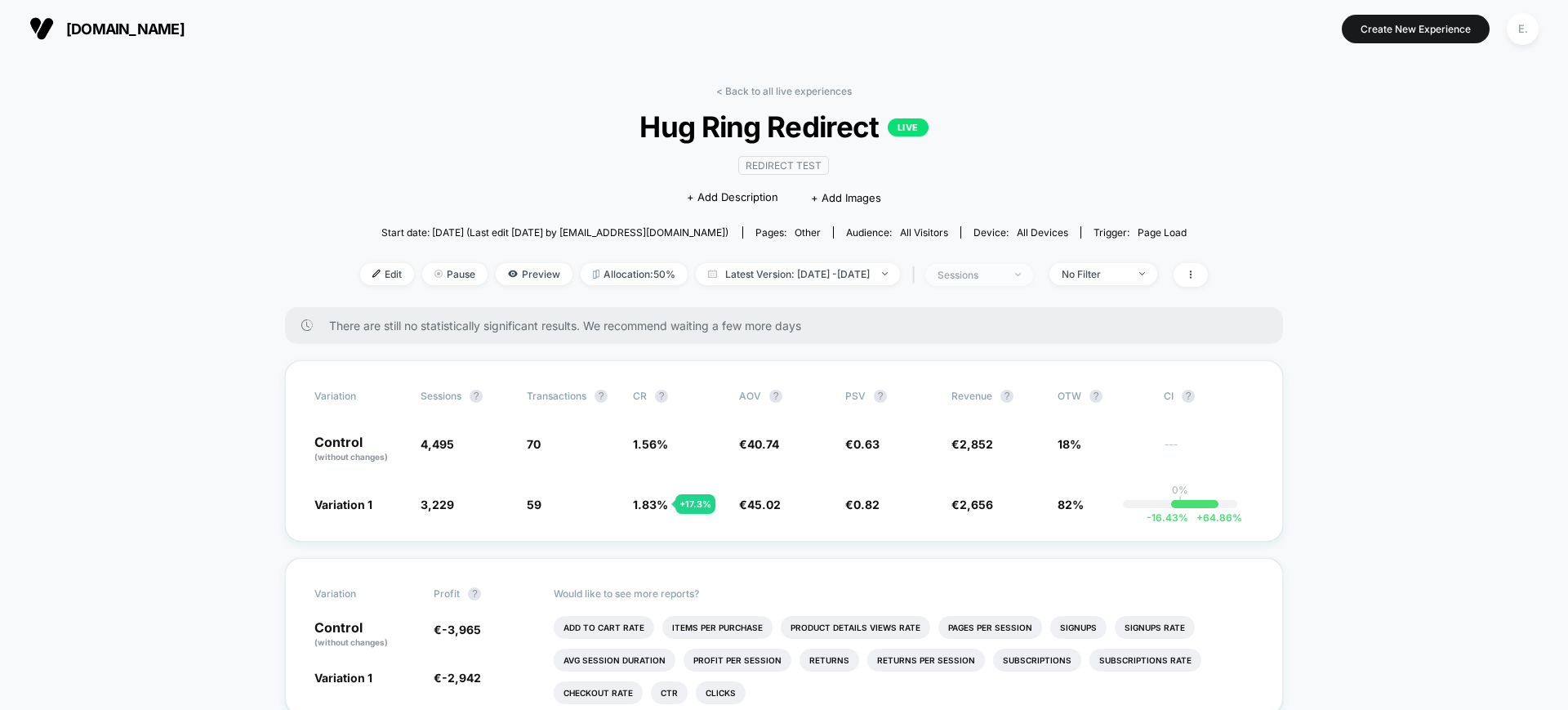
click at [1003, 270] on div "sessions" at bounding box center [969, 275] width 65 height 12
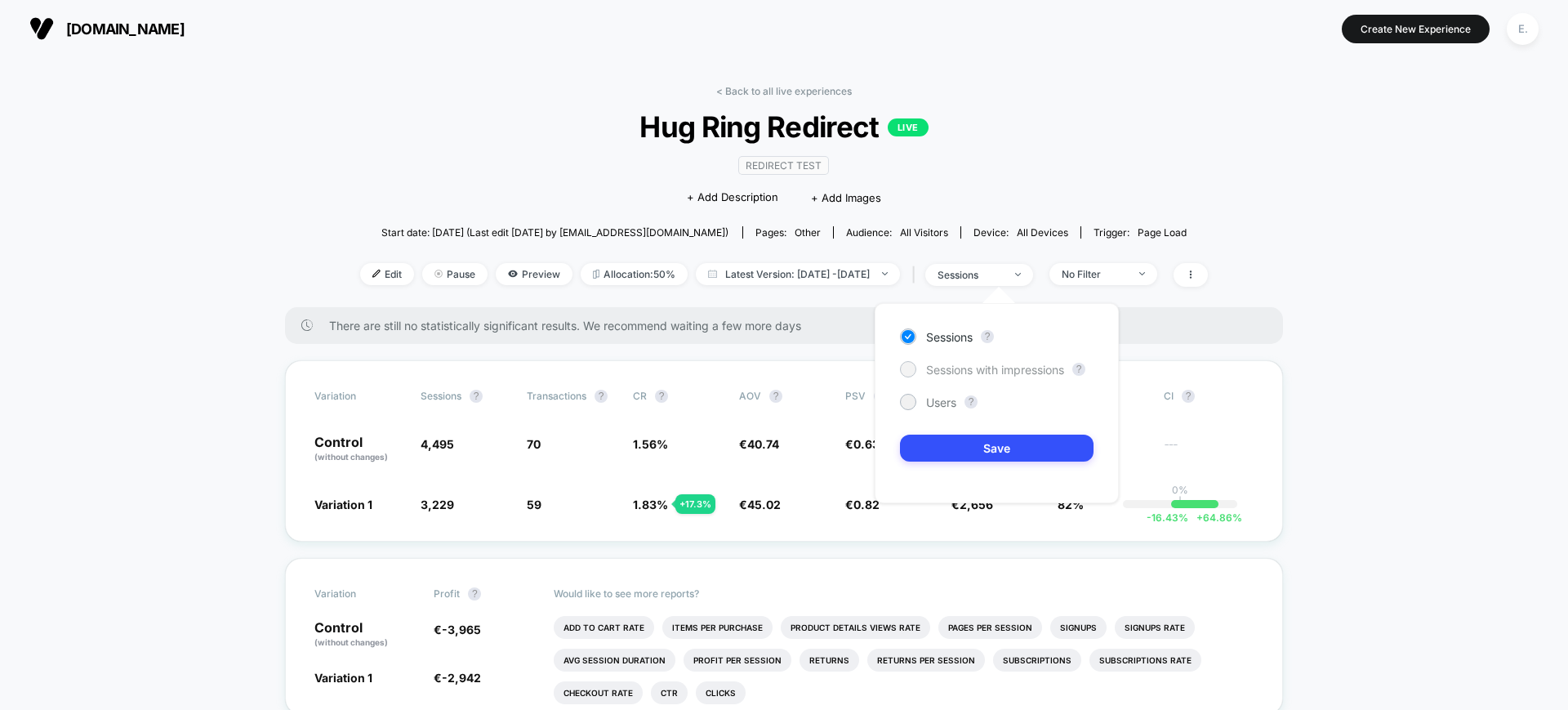
click at [1024, 371] on span "Sessions with impressions" at bounding box center [995, 370] width 138 height 14
click at [1002, 459] on button "Save" at bounding box center [996, 449] width 194 height 27
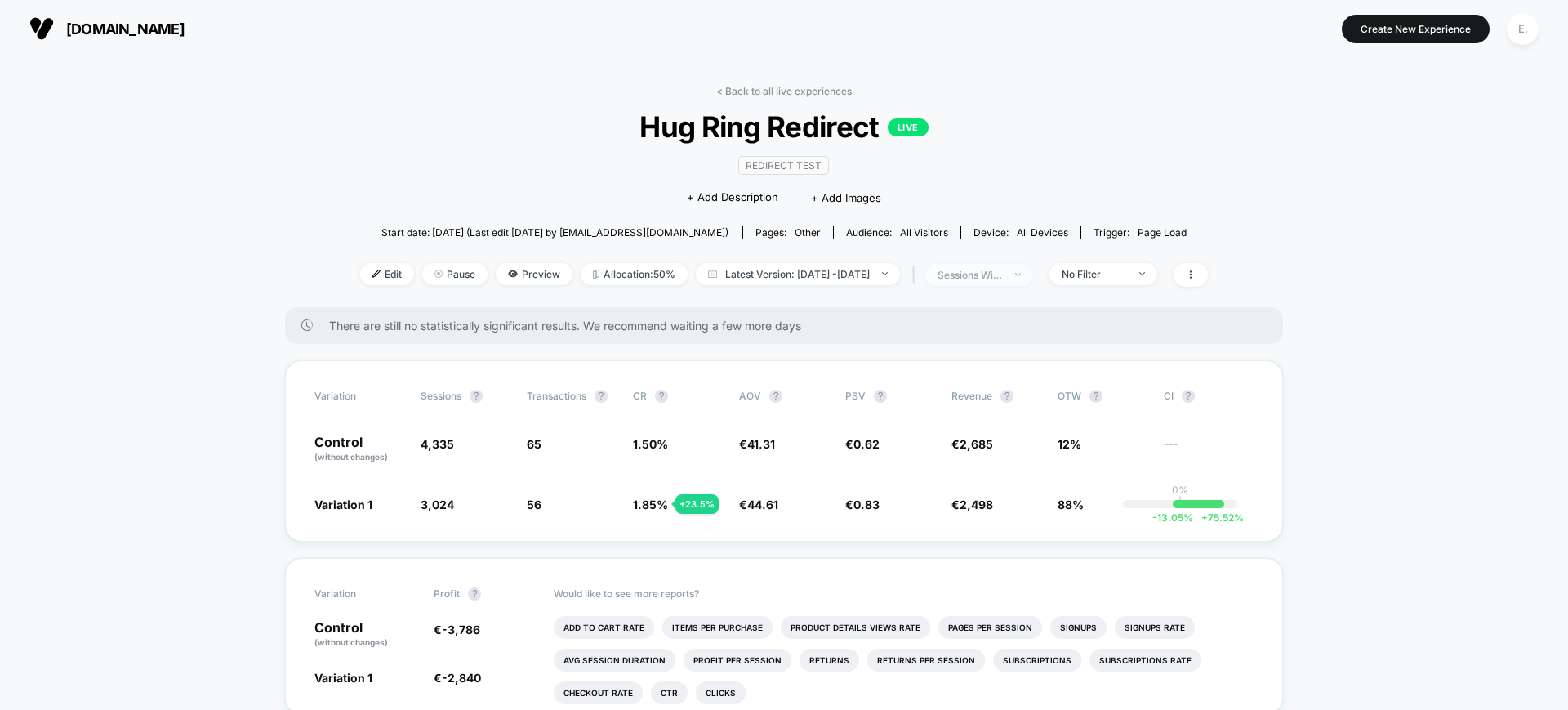
click at [1033, 269] on span "sessions with impression" at bounding box center [979, 275] width 107 height 22
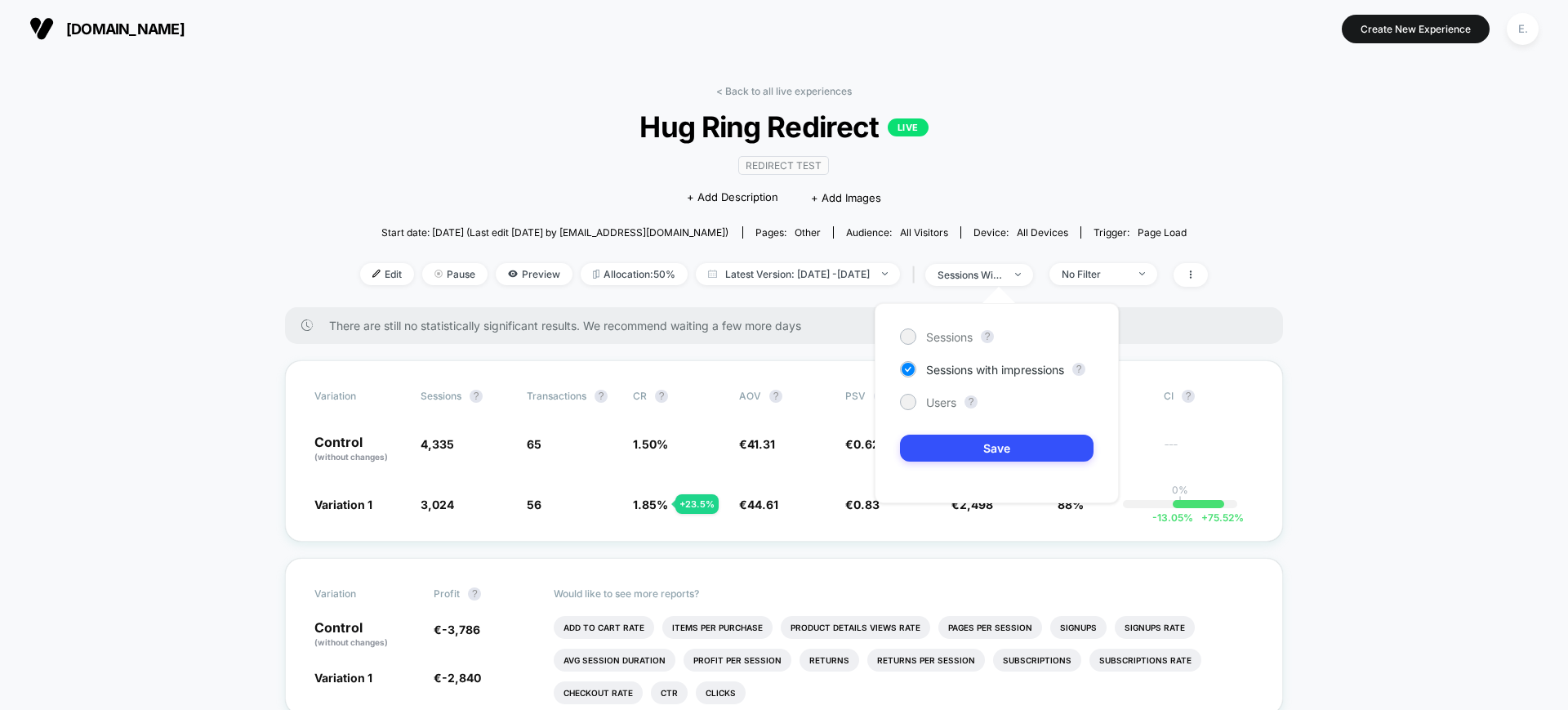
click at [1516, 30] on div "E." at bounding box center [1522, 29] width 32 height 32
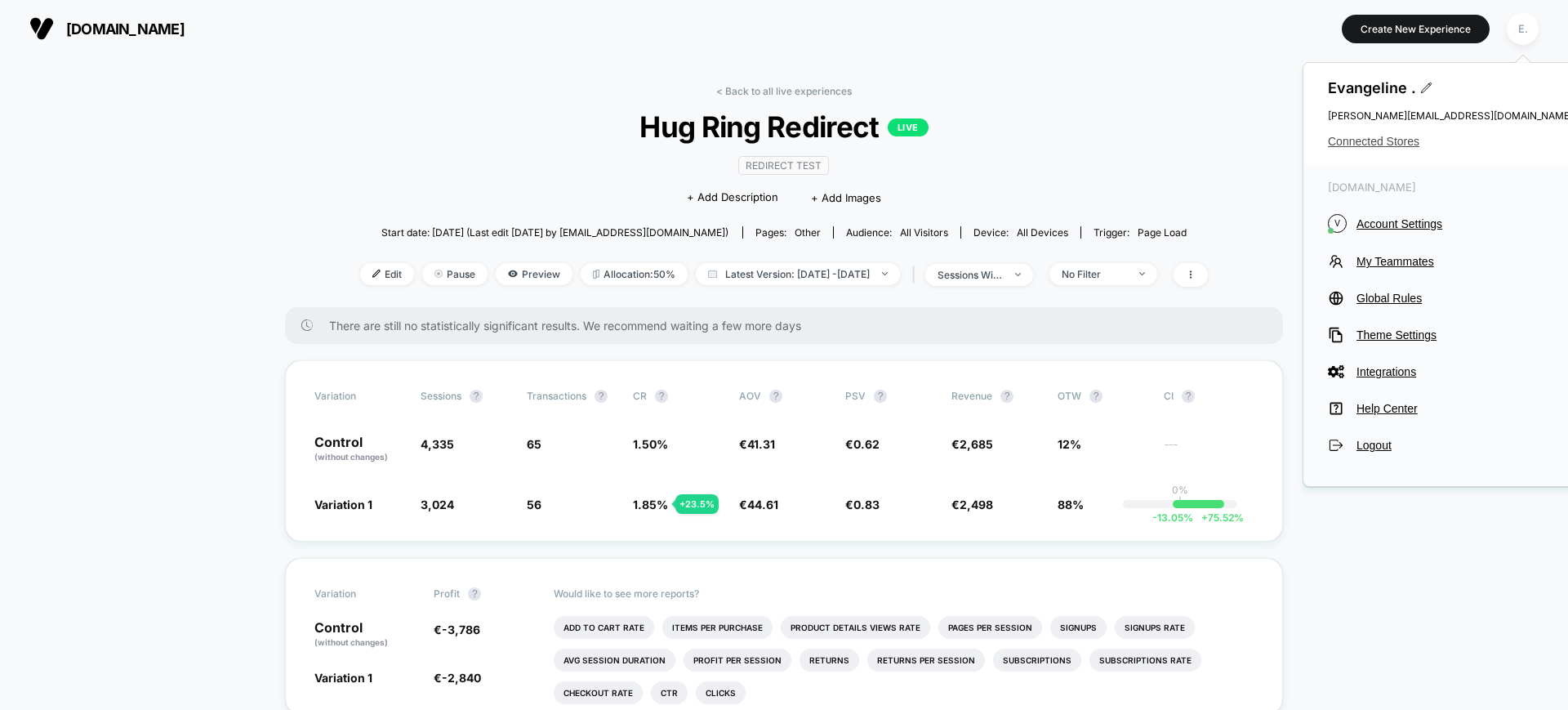
click at [1401, 143] on span "Connected Stores" at bounding box center [1450, 140] width 245 height 13
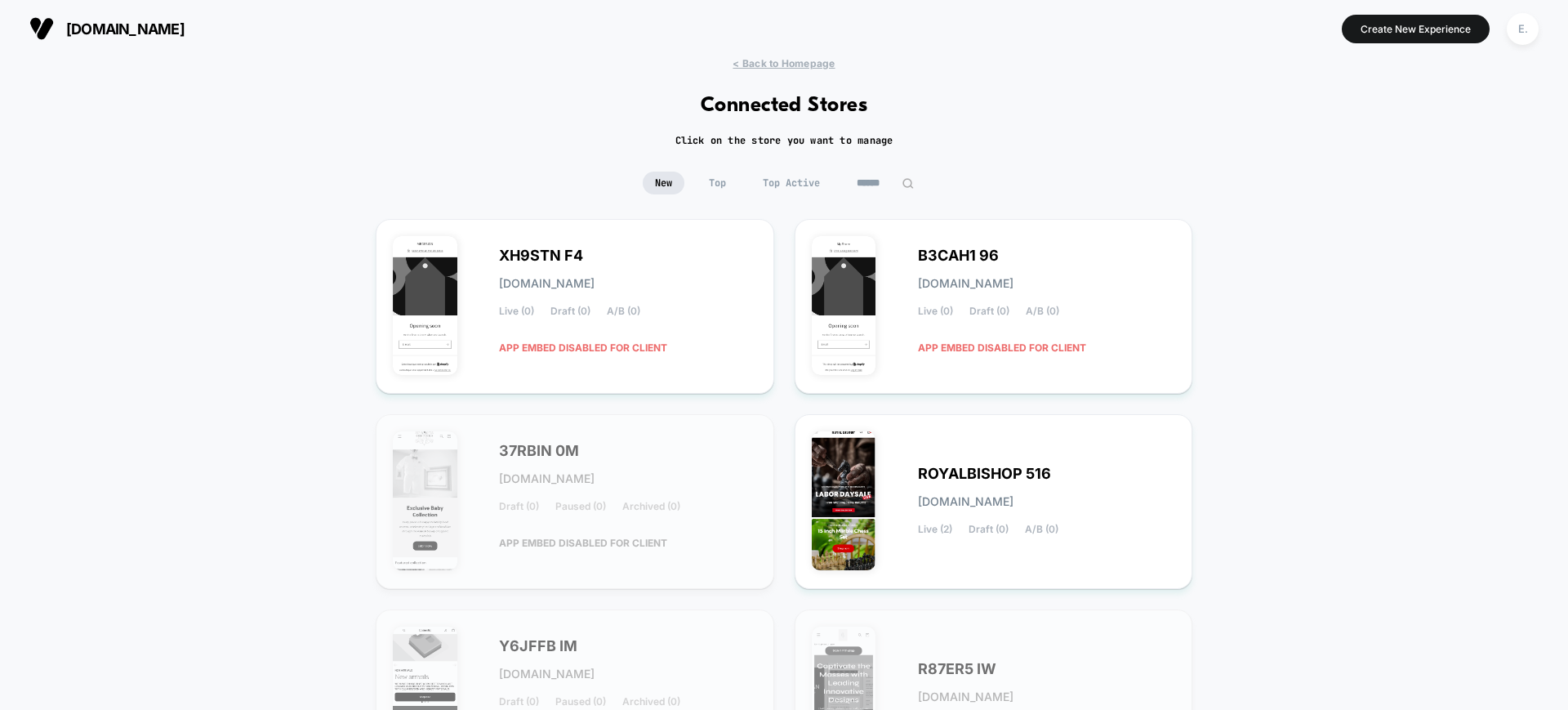
drag, startPoint x: 882, startPoint y: 195, endPoint x: 880, endPoint y: 182, distance: 13.2
click at [884, 195] on div "New Top Top Active" at bounding box center [784, 195] width 1568 height 47
click at [880, 181] on input at bounding box center [885, 183] width 82 height 23
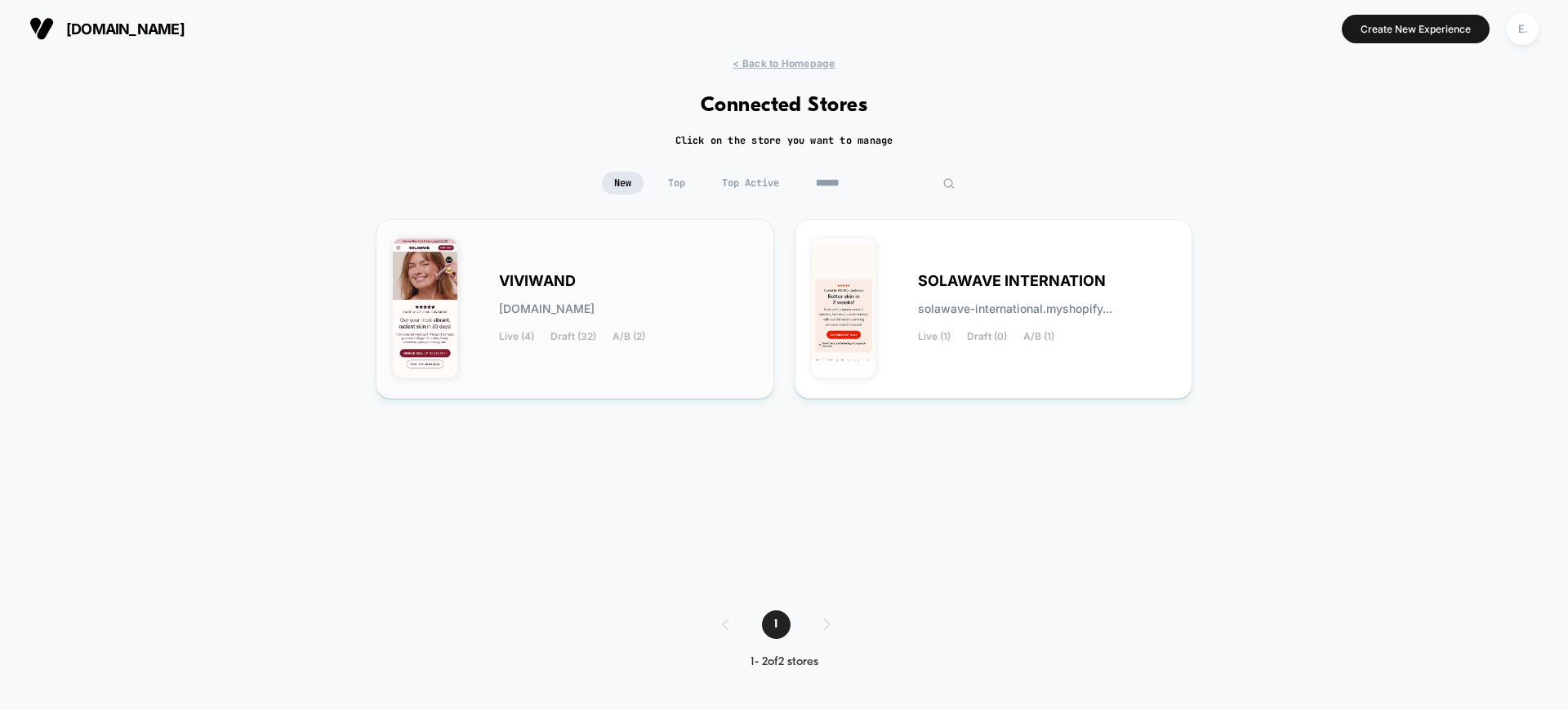
type input "******"
click at [621, 293] on div "VIVIWAND [DOMAIN_NAME] Live (4) Draft (32) A/B (2)" at bounding box center [628, 308] width 258 height 67
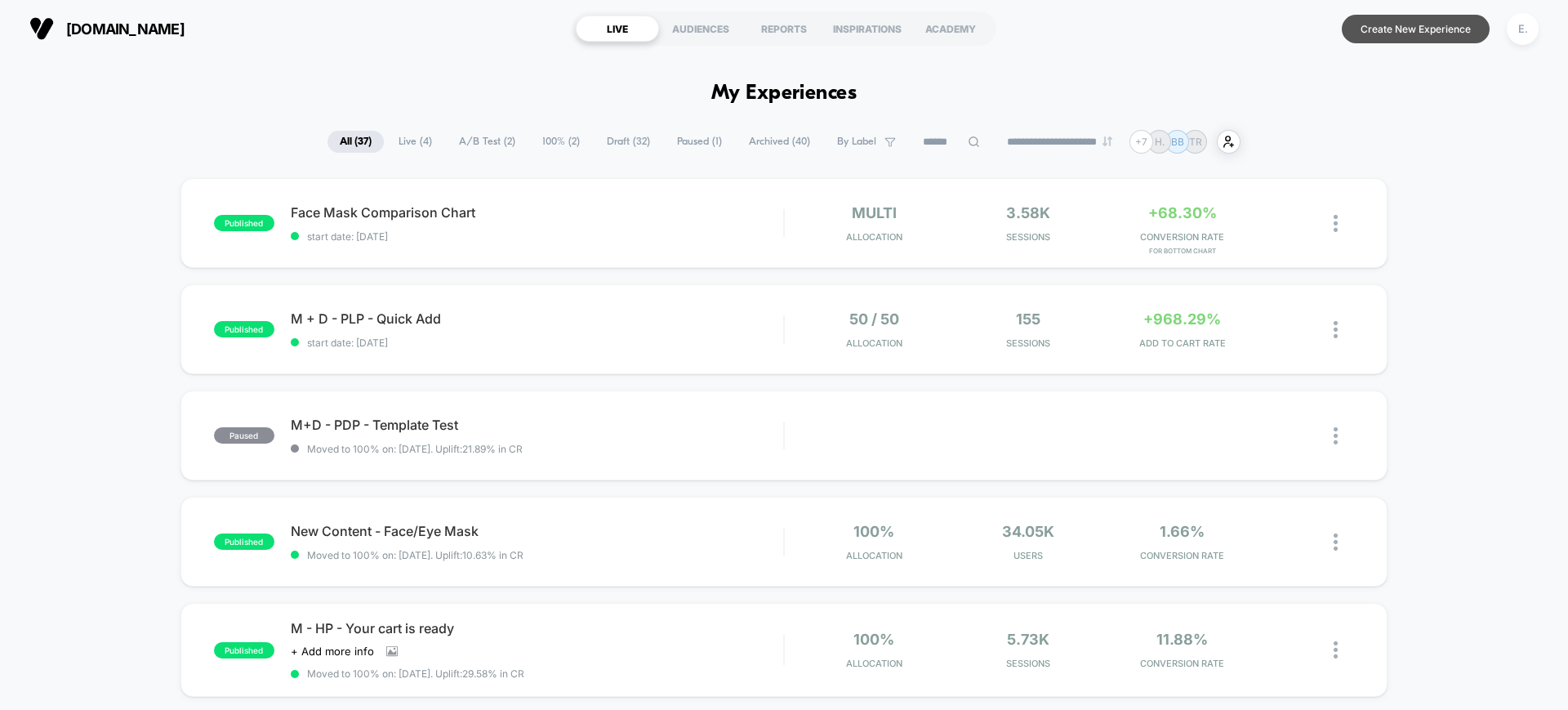
click at [1421, 25] on button "Create New Experience" at bounding box center [1415, 29] width 148 height 29
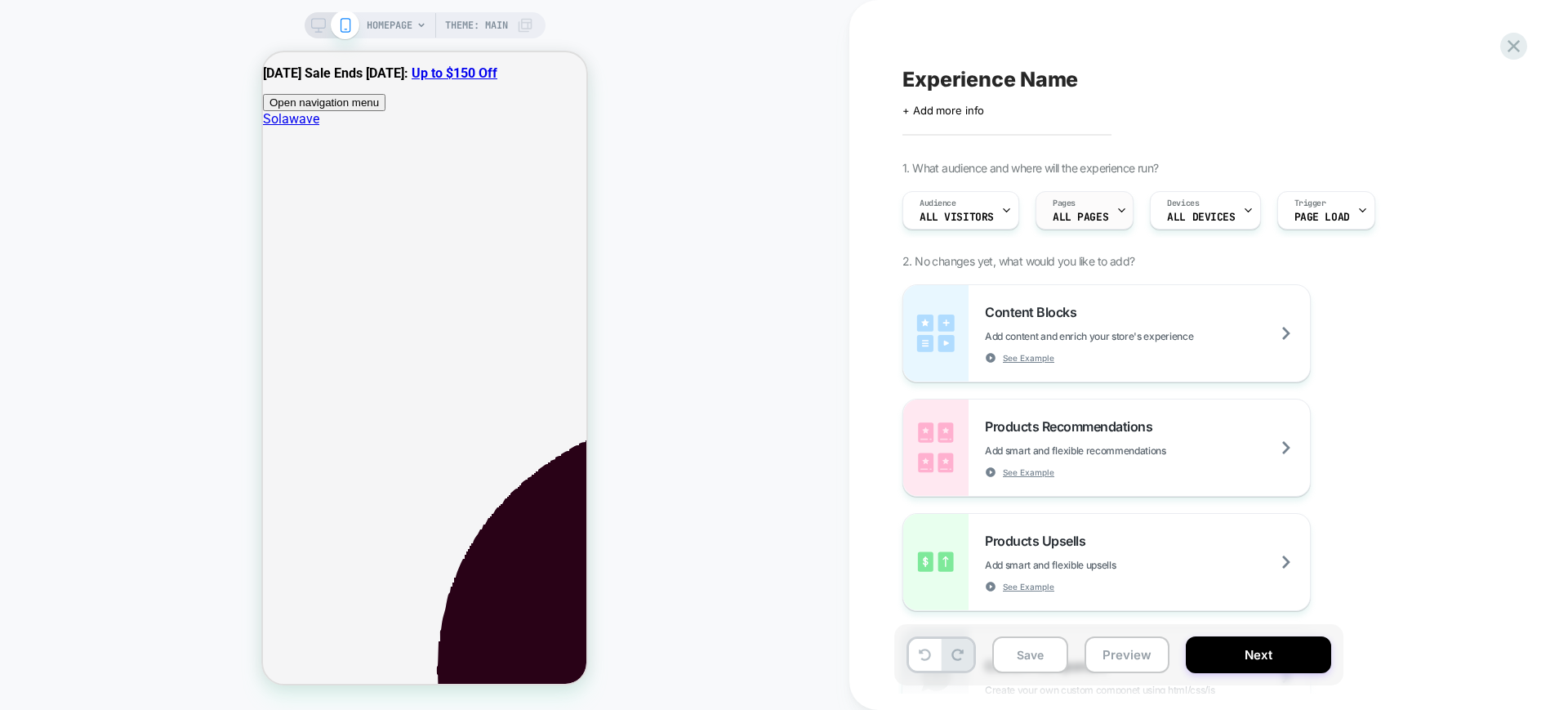
click at [1110, 201] on div "Pages ALL PAGES" at bounding box center [1080, 210] width 88 height 36
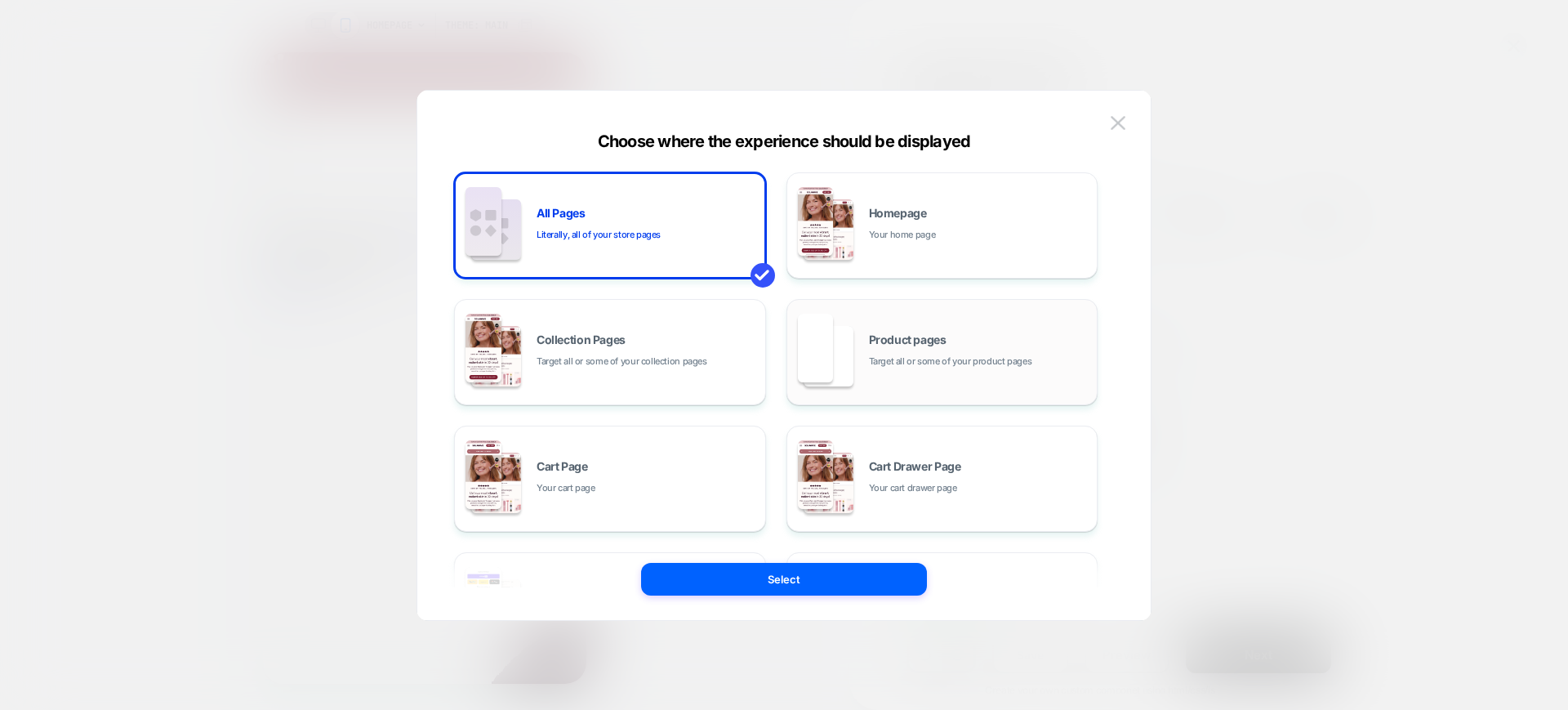
click at [983, 382] on div "Product pages Target all or some of your product pages" at bounding box center [942, 352] width 294 height 90
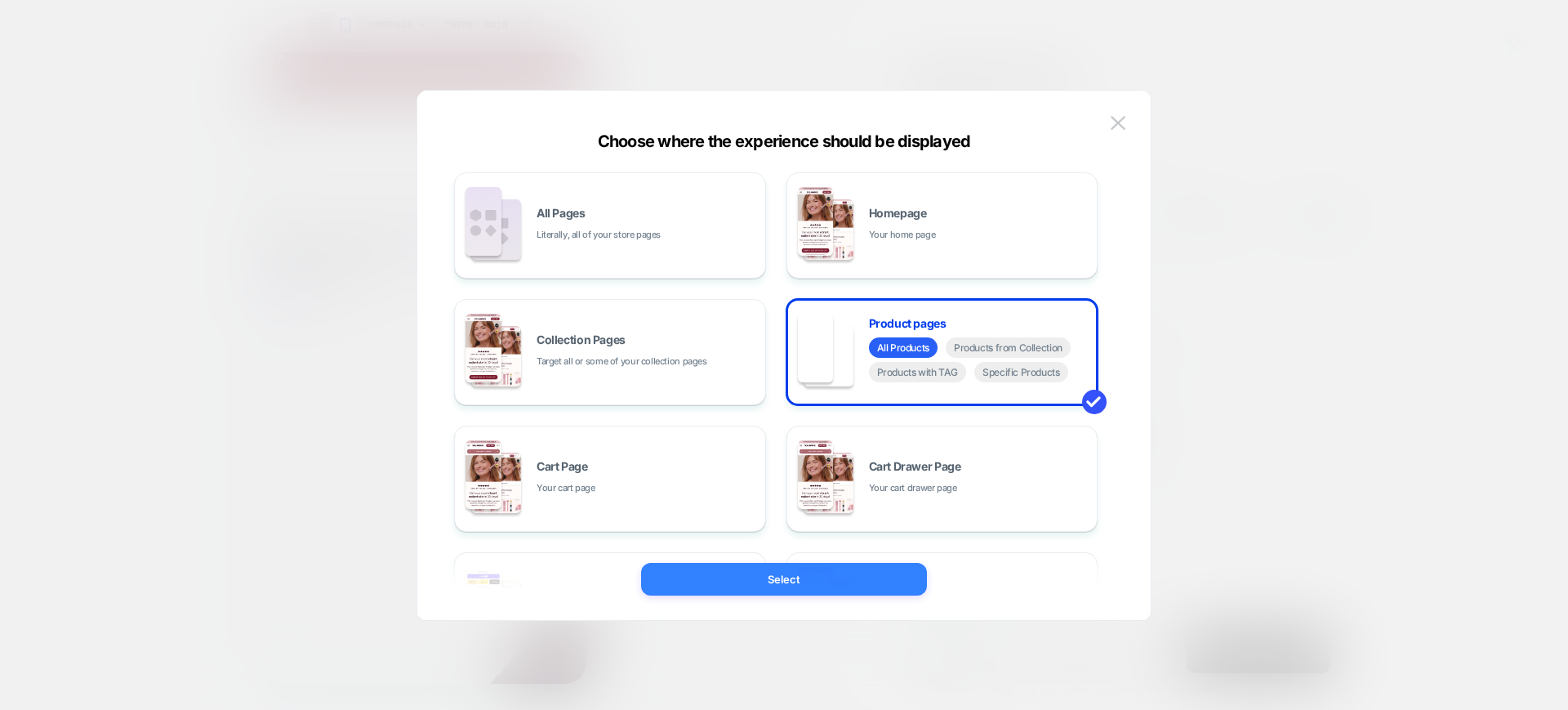
click at [910, 572] on button "Select" at bounding box center [784, 579] width 286 height 33
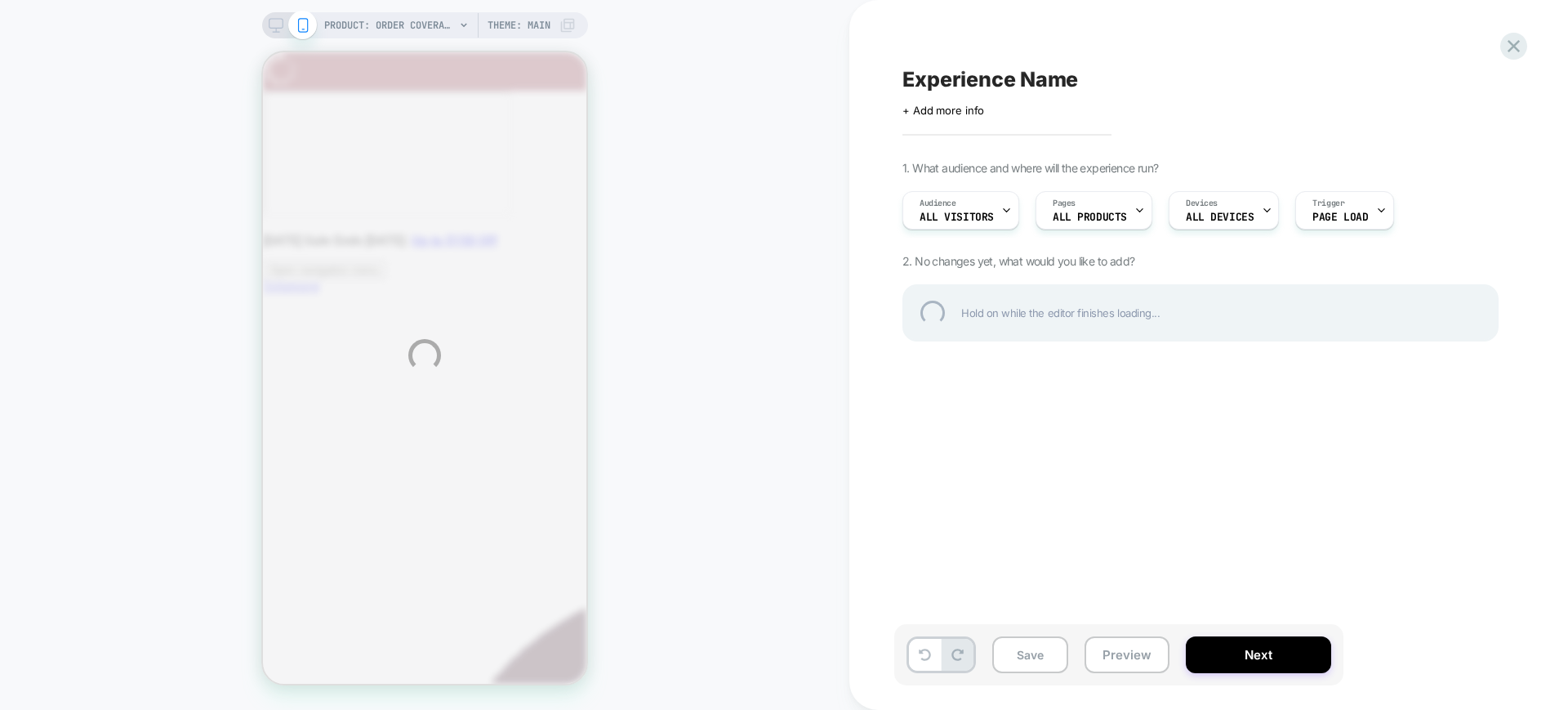
click at [430, 30] on div "PRODUCT: Order Coverage PRODUCT: Order Coverage Theme: MAIN Experience Name Cli…" at bounding box center [784, 355] width 1568 height 710
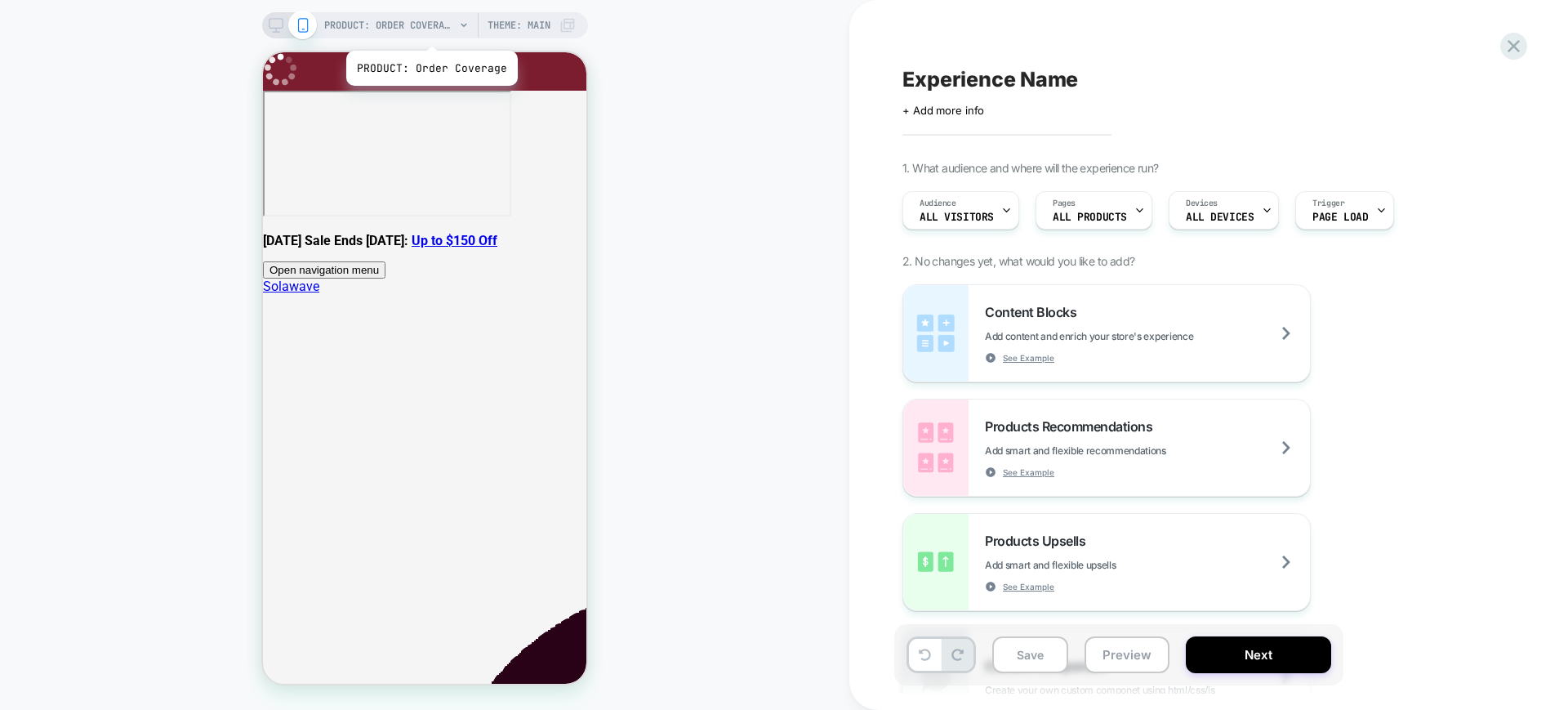
click at [430, 30] on span "PRODUCT: Order Coverage" at bounding box center [389, 25] width 130 height 26
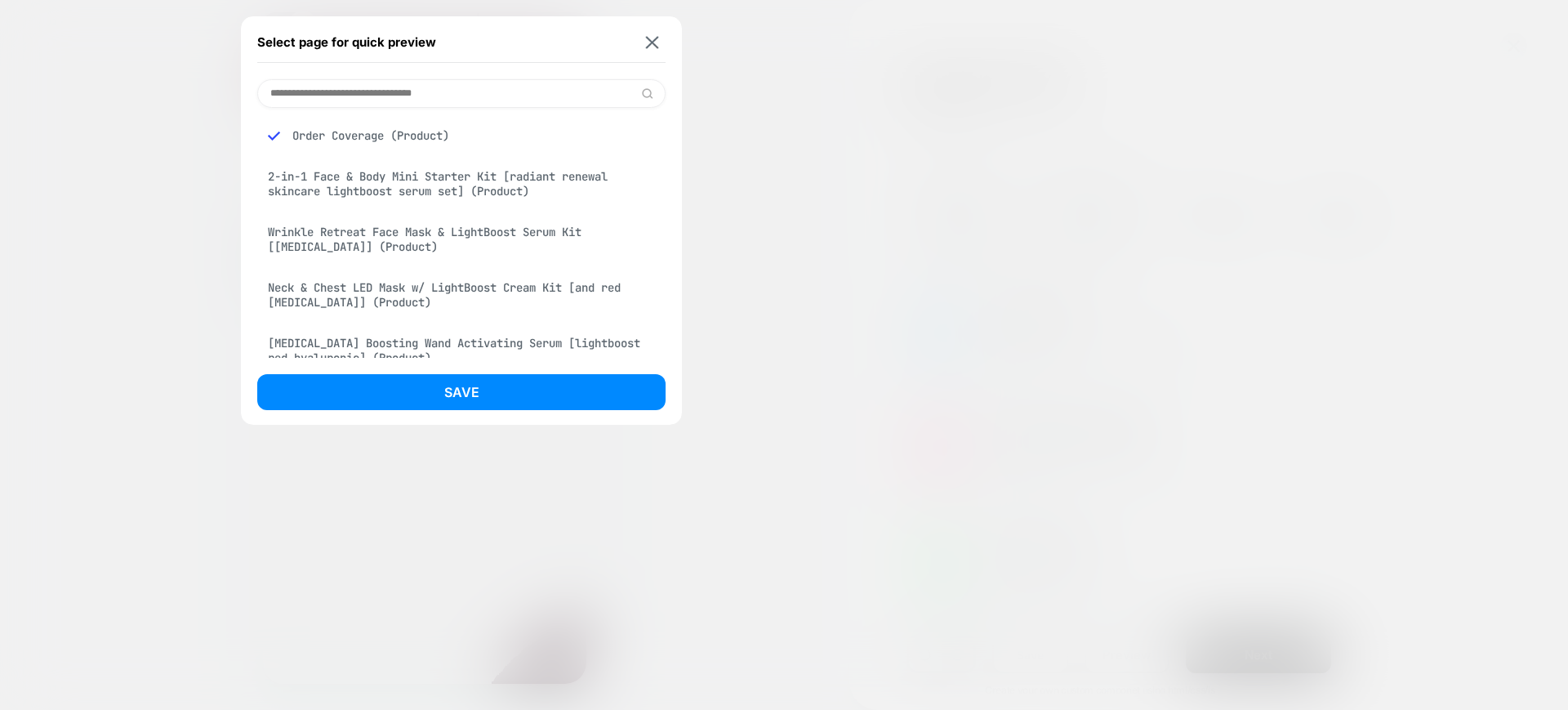
click at [455, 178] on div "2-in-1 Face & Body Mini Starter Kit [radiant renewal skincare lightboost serum …" at bounding box center [461, 184] width 408 height 46
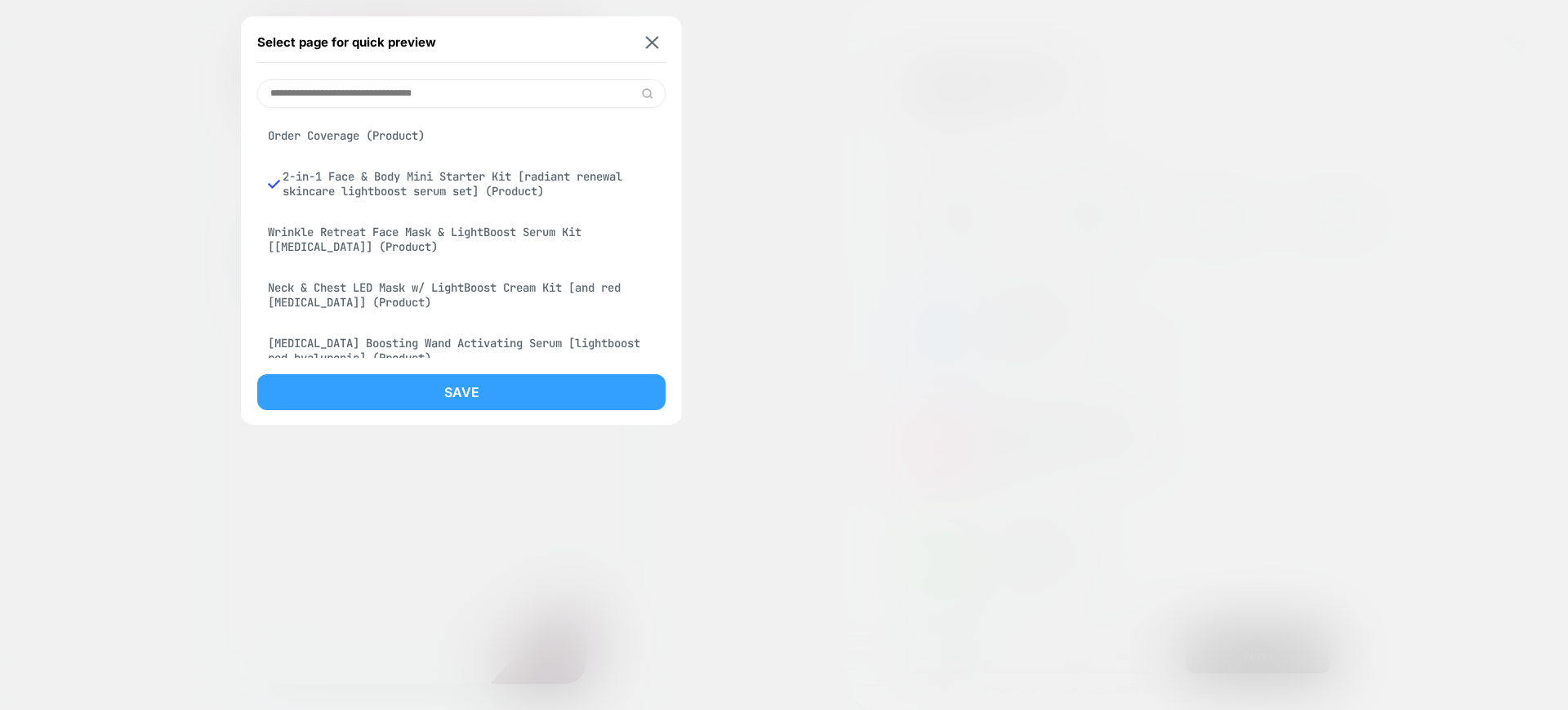
click at [475, 389] on button "Save" at bounding box center [461, 392] width 408 height 36
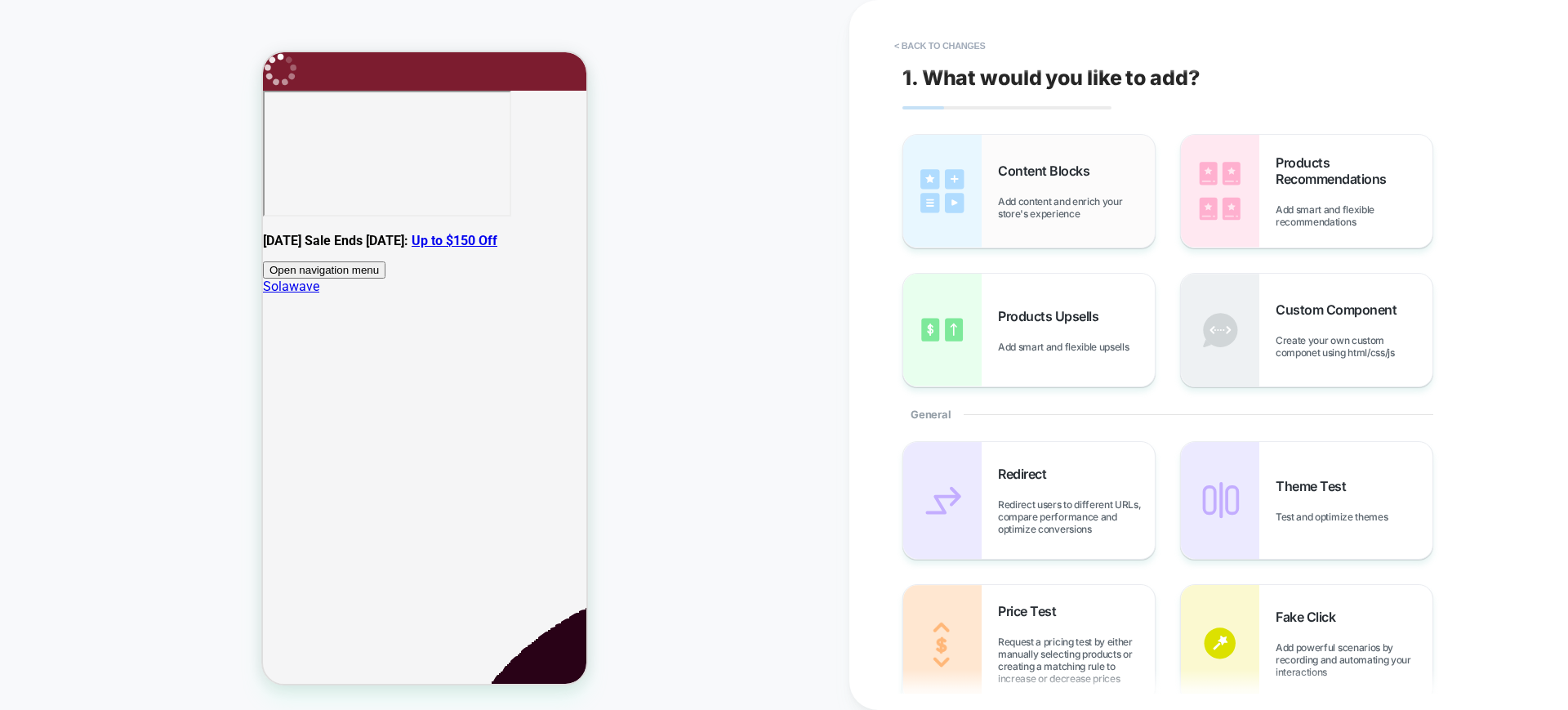
click at [1089, 176] on span "Content Blocks" at bounding box center [1048, 170] width 100 height 16
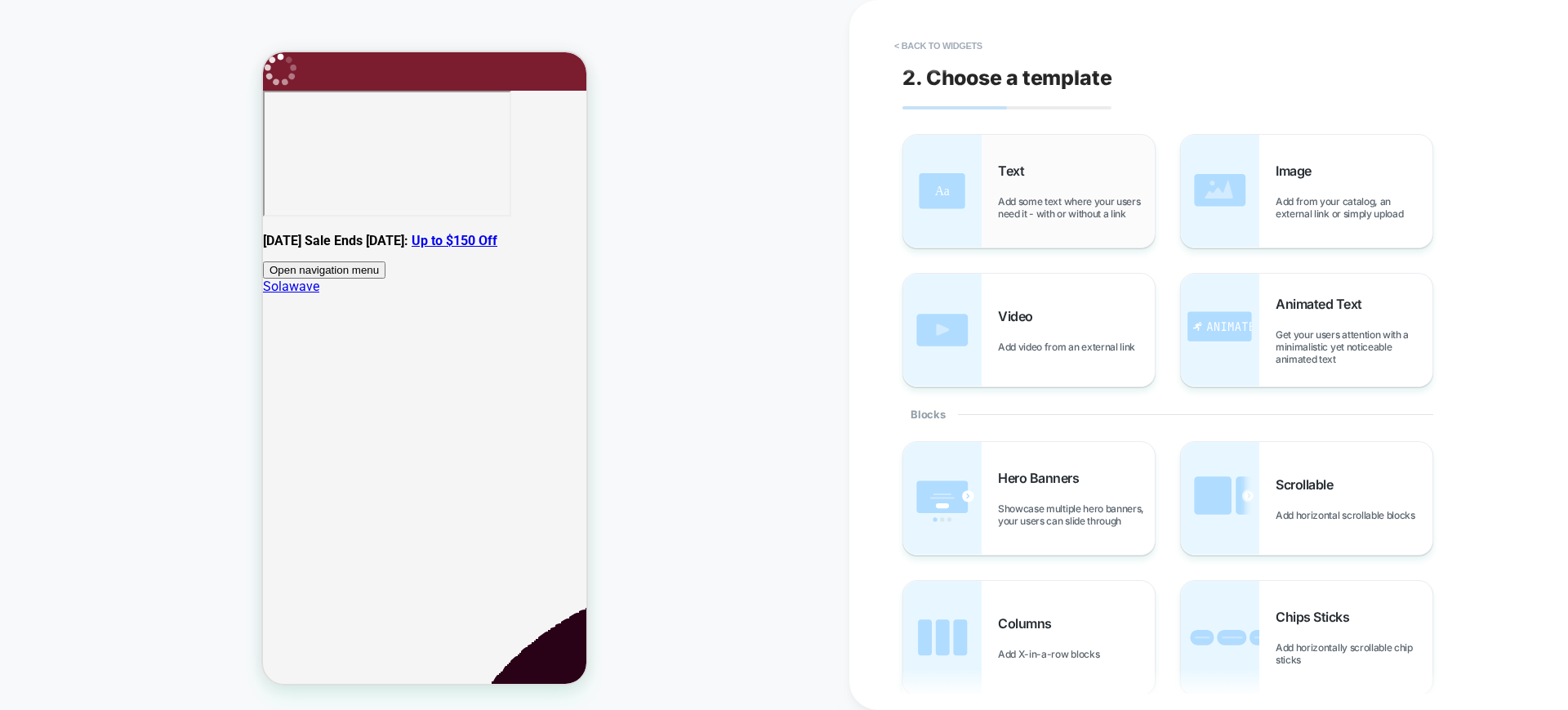
click at [1026, 229] on div "Text Add some text where your users need it - with or without a link" at bounding box center [1028, 190] width 251 height 113
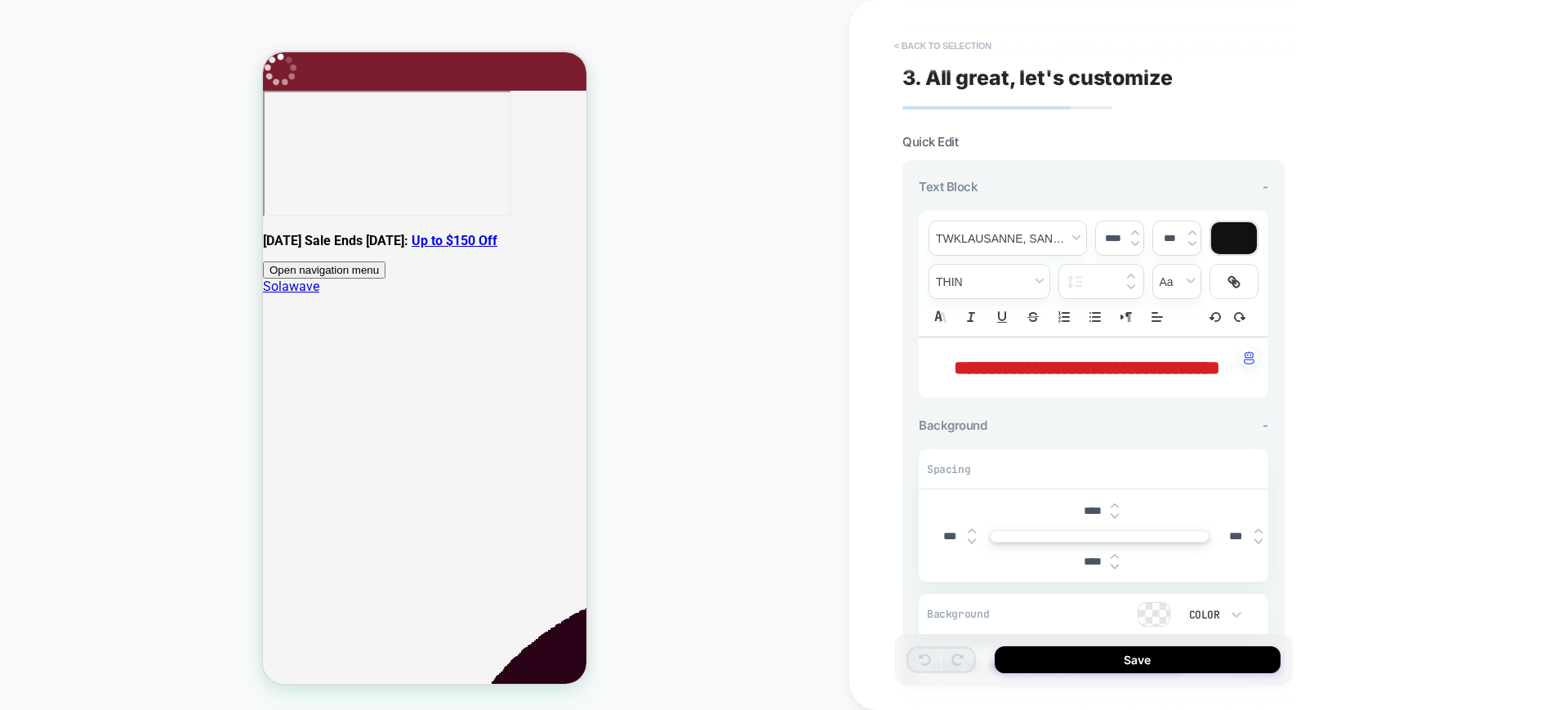
click at [919, 52] on button "< Back to selection" at bounding box center [942, 46] width 113 height 26
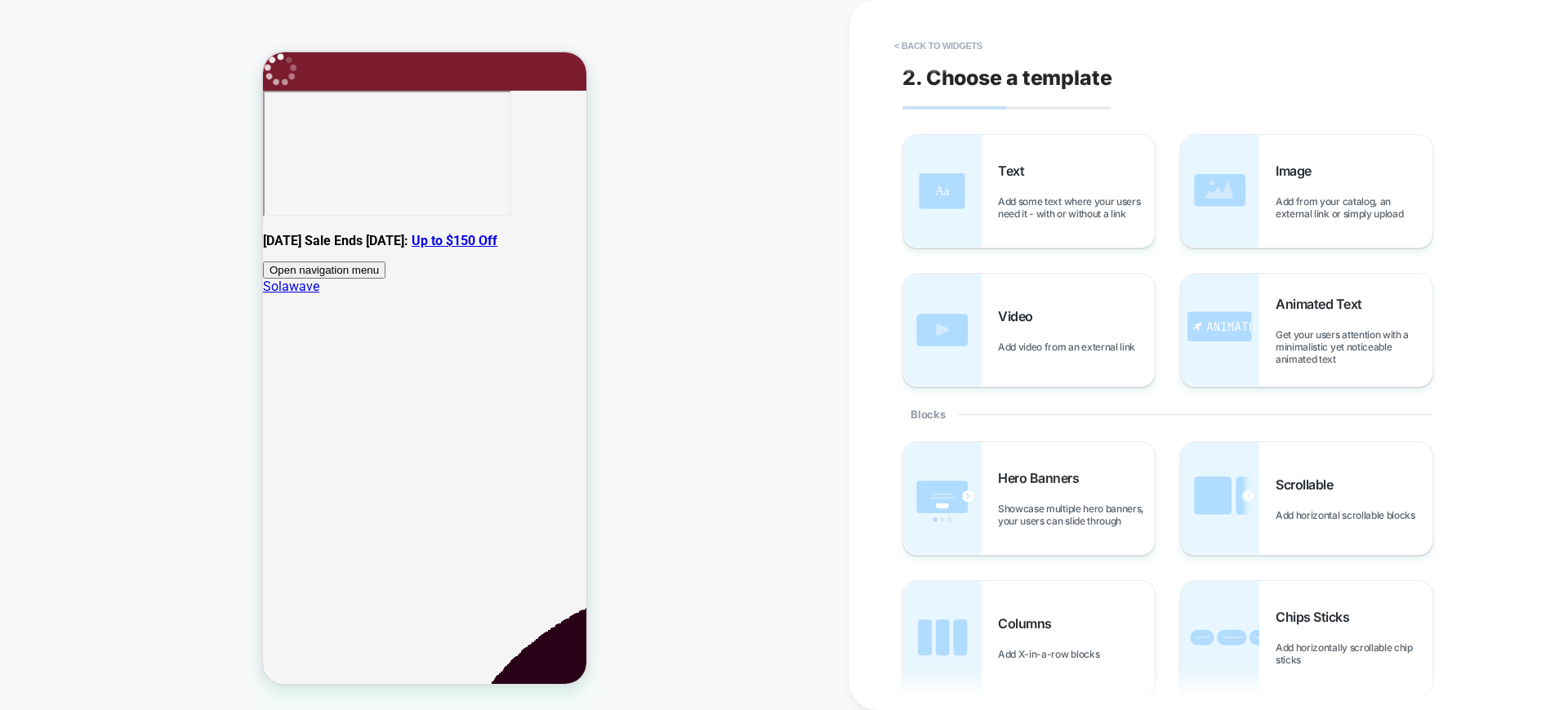
click at [919, 52] on button "< Back to widgets" at bounding box center [938, 46] width 105 height 26
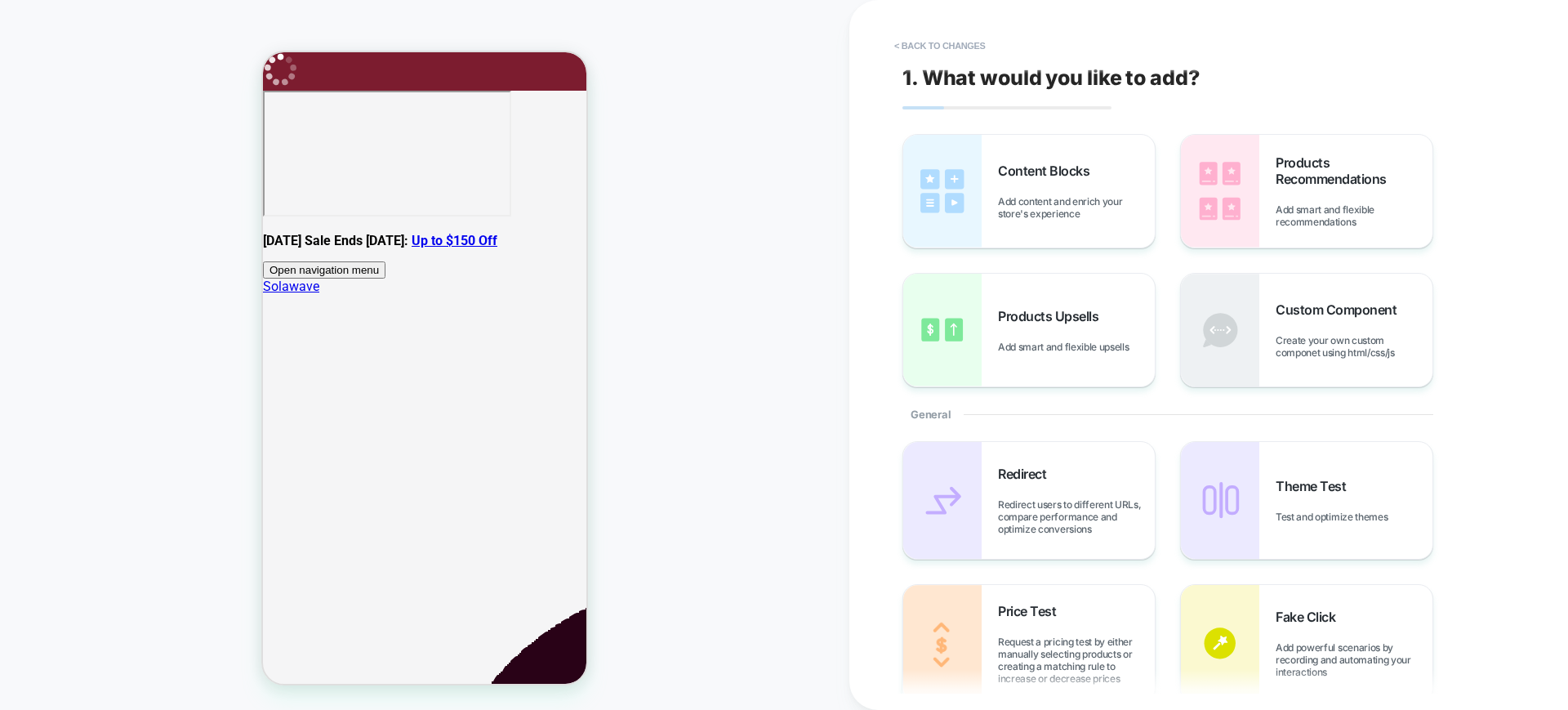
click at [919, 52] on button "< Back to changes" at bounding box center [939, 46] width 107 height 26
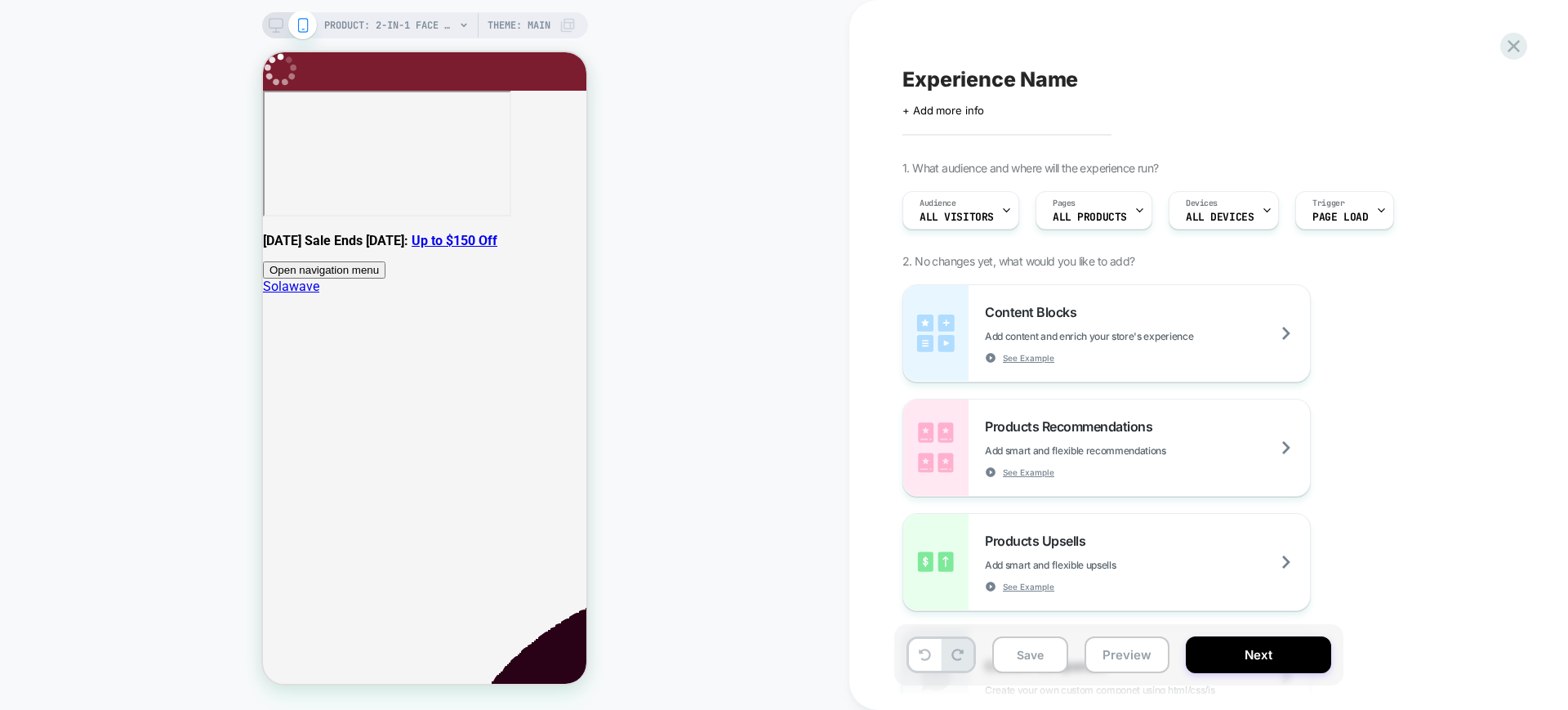
click at [271, 25] on icon at bounding box center [276, 25] width 14 height 14
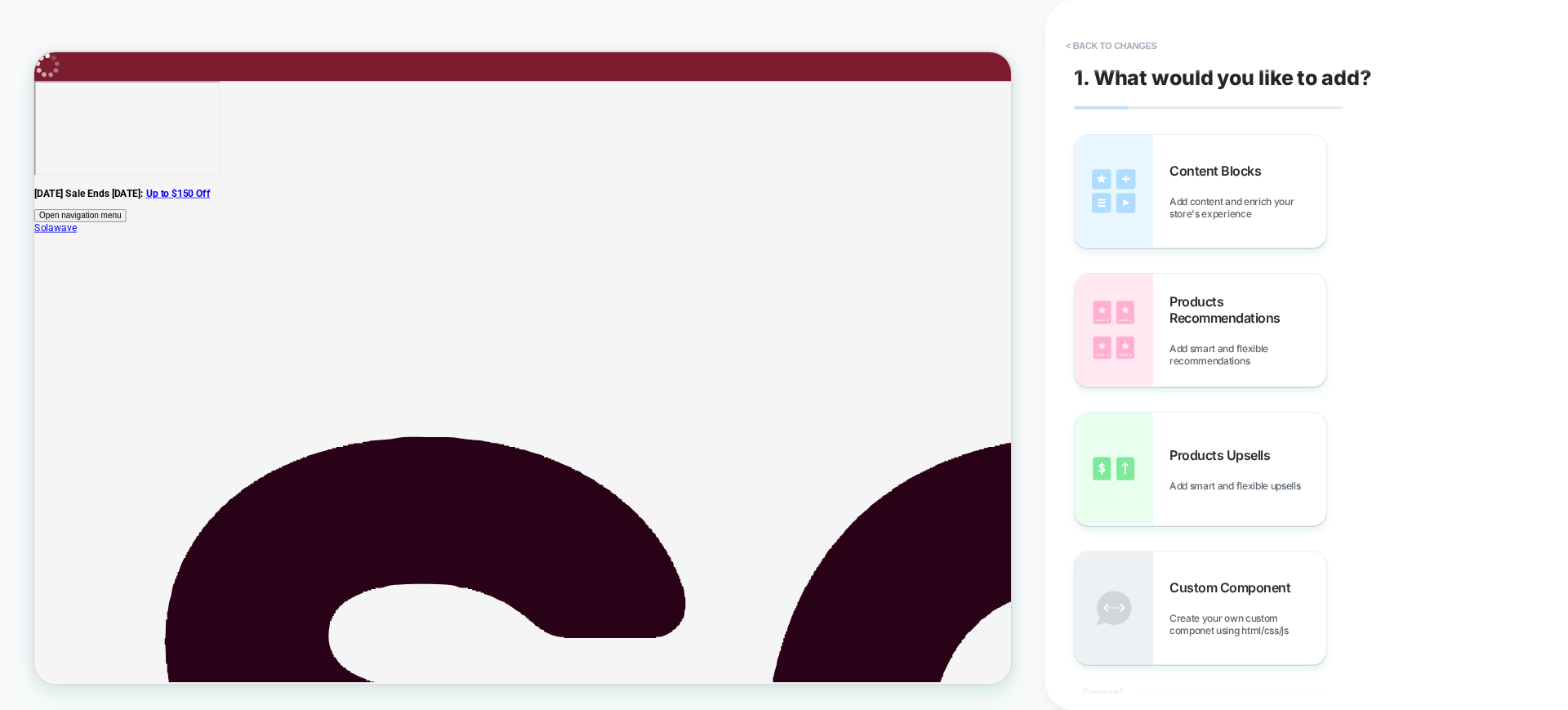
scroll to position [0, 1]
click at [1204, 185] on div "Content Blocks Add content and enrich your store's experience" at bounding box center [1247, 191] width 156 height 58
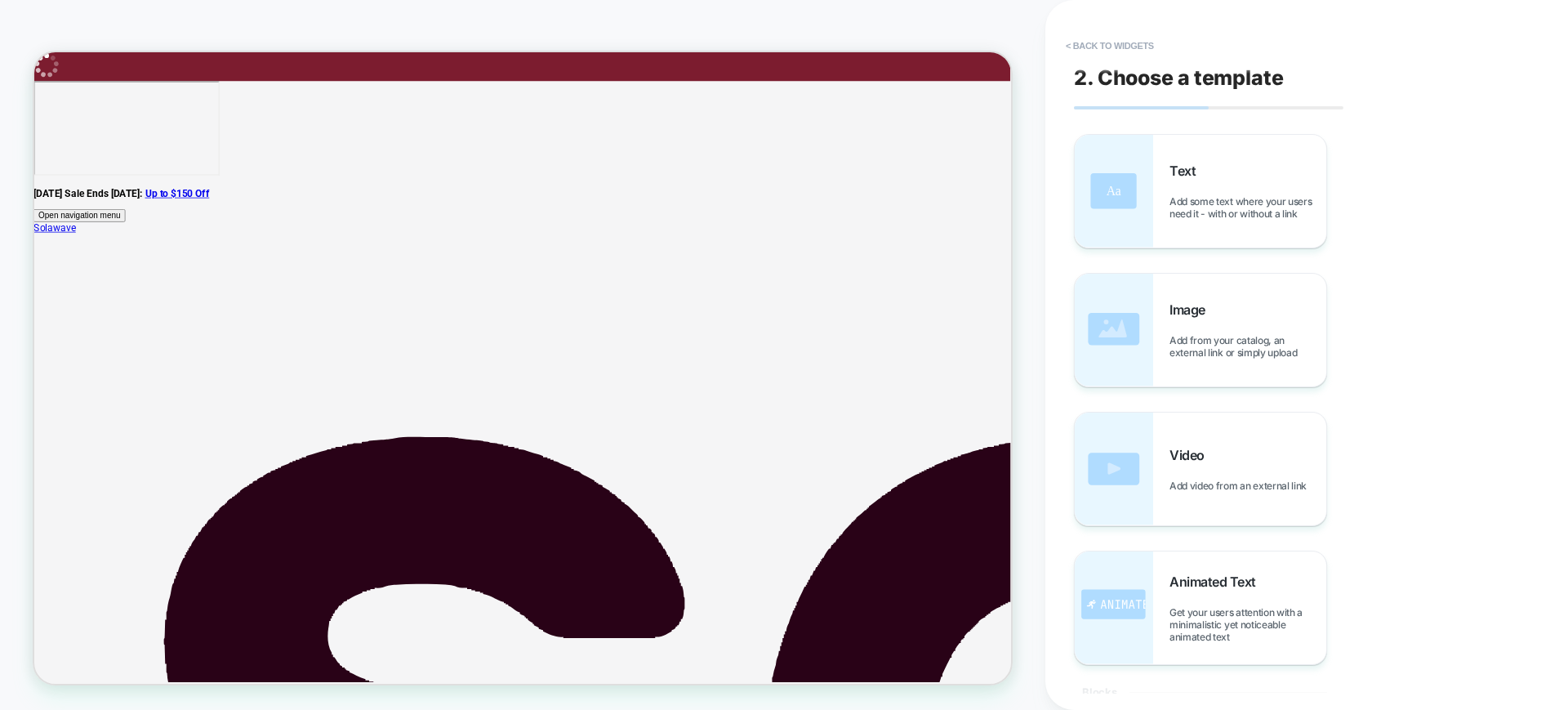
click at [1204, 185] on div "Text Add some text where your users need it - with or without a link" at bounding box center [1247, 191] width 156 height 58
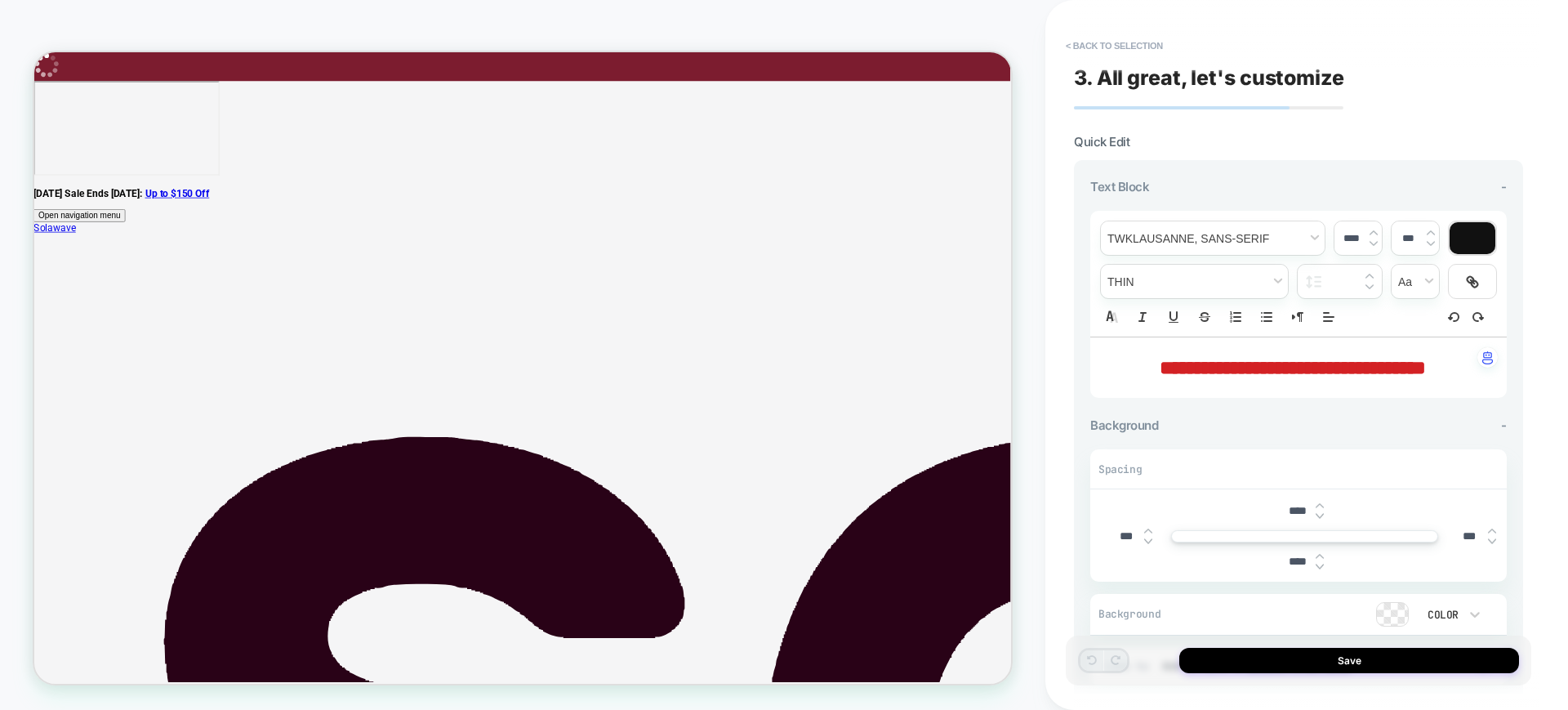
drag, startPoint x: 1202, startPoint y: 387, endPoint x: 1205, endPoint y: 372, distance: 15.3
click at [1205, 372] on span "**********" at bounding box center [1292, 367] width 266 height 19
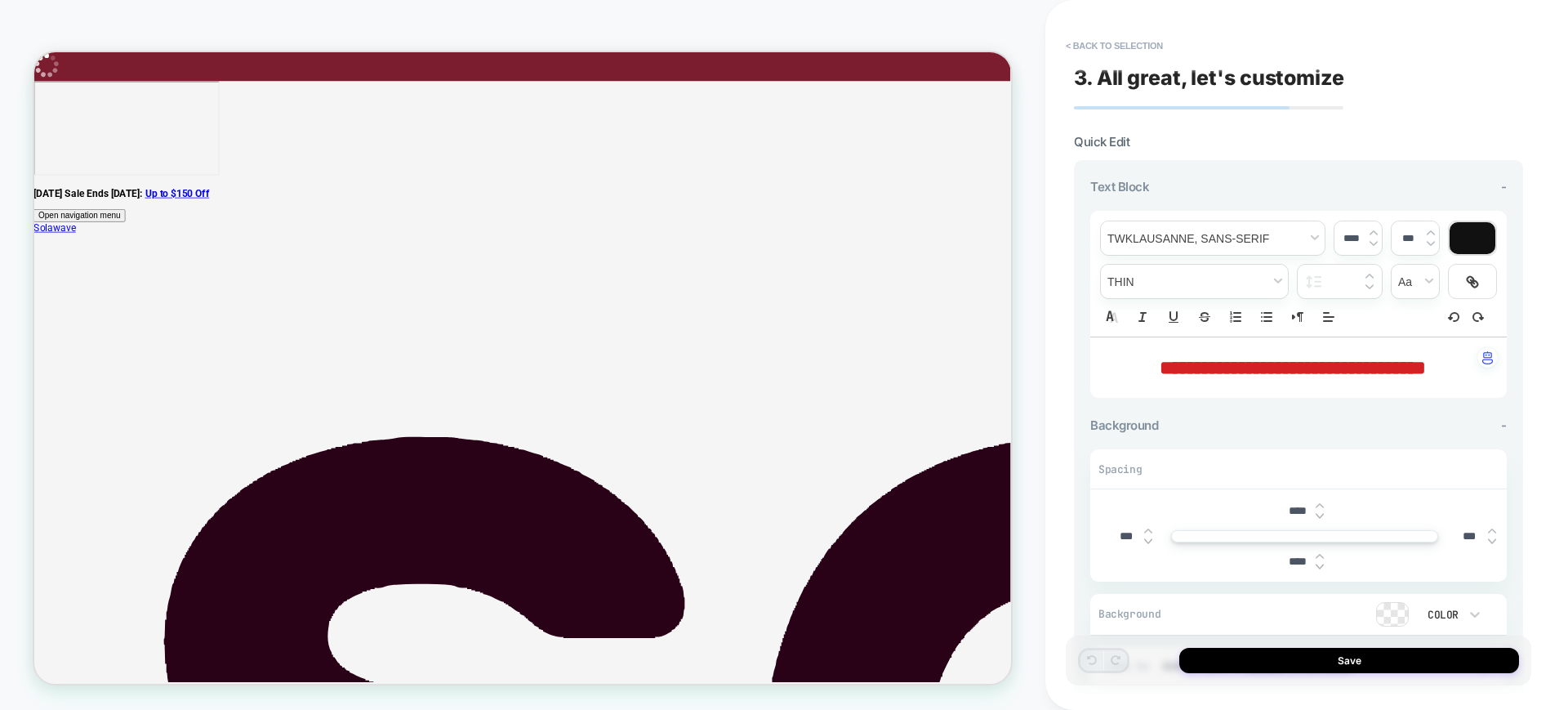
click at [1231, 377] on span "**********" at bounding box center [1292, 367] width 266 height 19
type input "****"
click at [1116, 43] on button "< Back to selection" at bounding box center [1114, 46] width 113 height 26
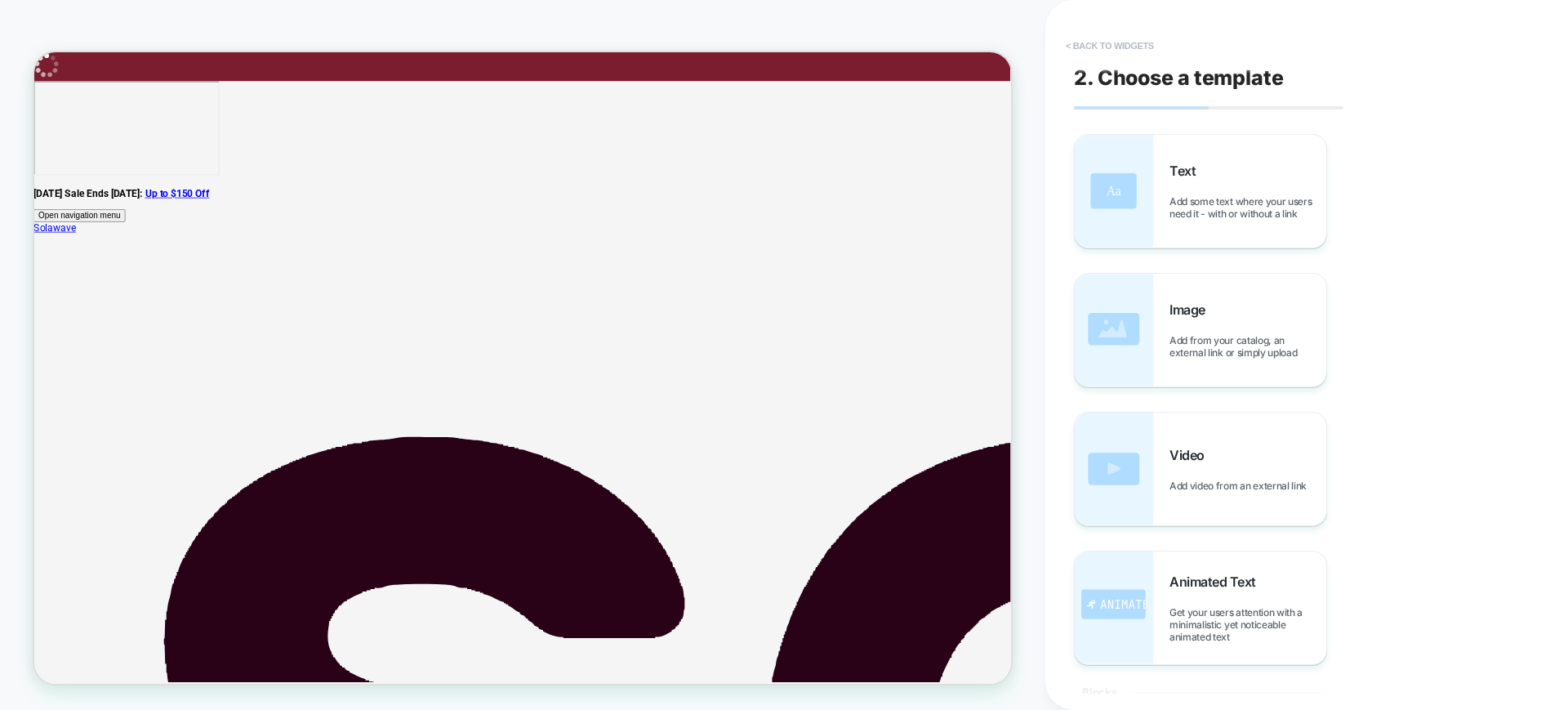
click at [1104, 47] on button "< Back to widgets" at bounding box center [1110, 46] width 105 height 26
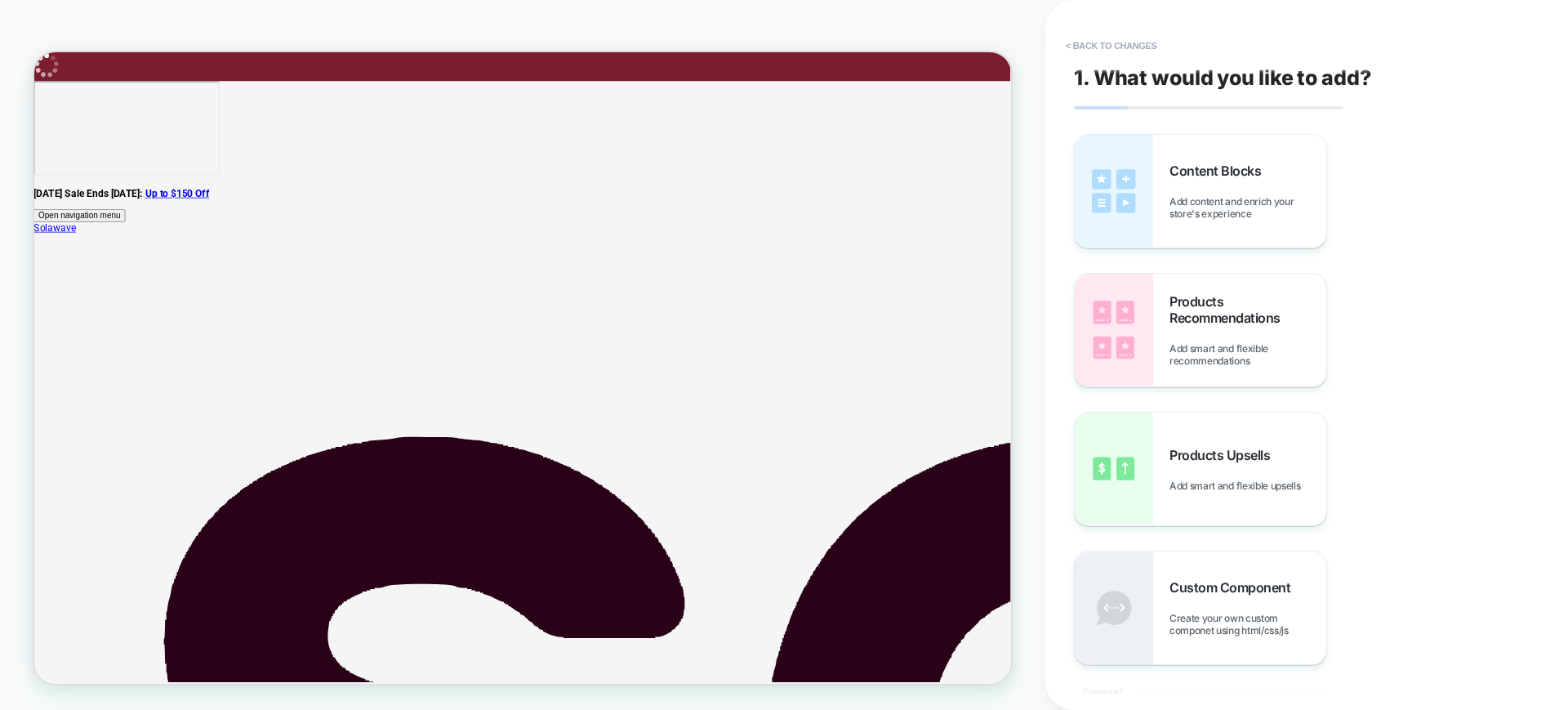
click at [1104, 47] on button "< Back to changes" at bounding box center [1110, 46] width 107 height 26
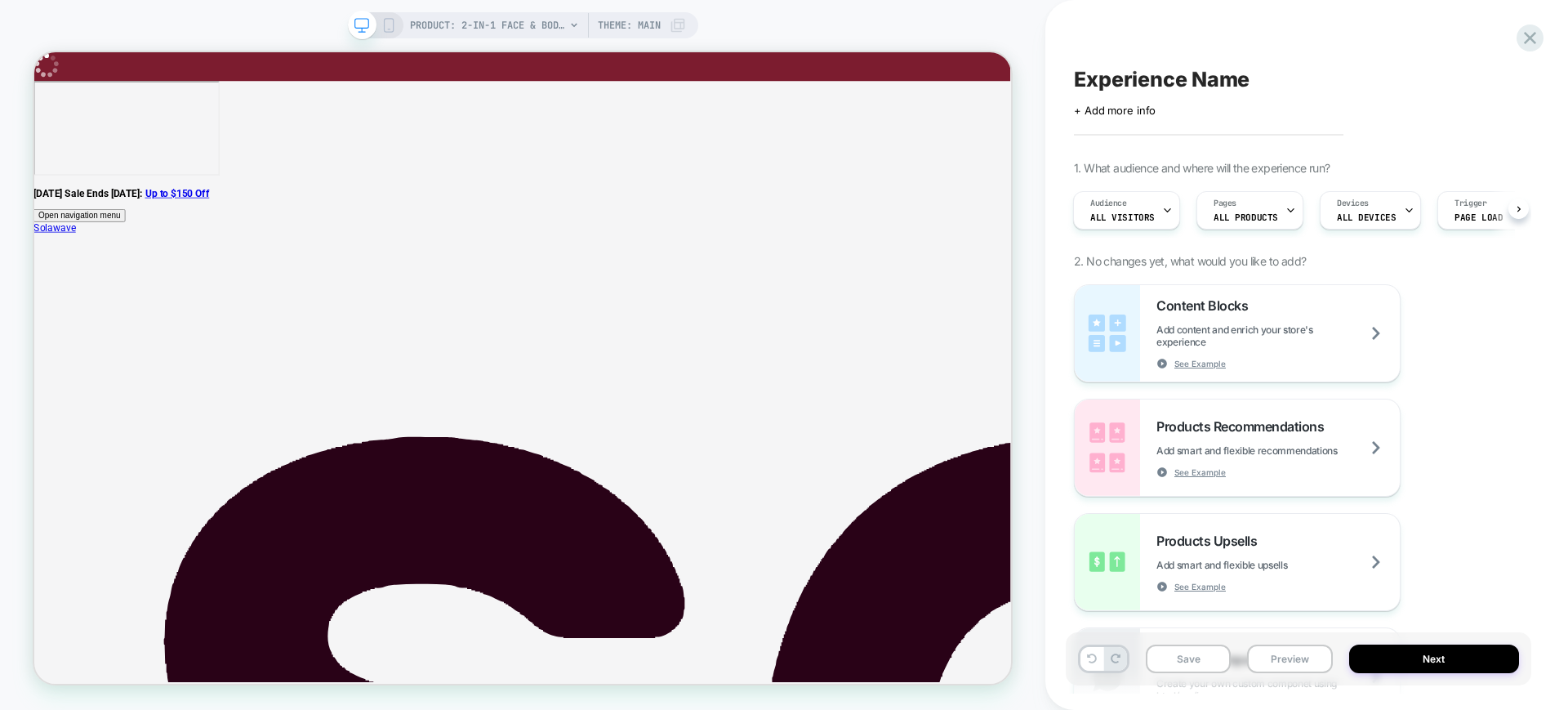
click at [634, 21] on span "Theme: MAIN" at bounding box center [629, 25] width 63 height 26
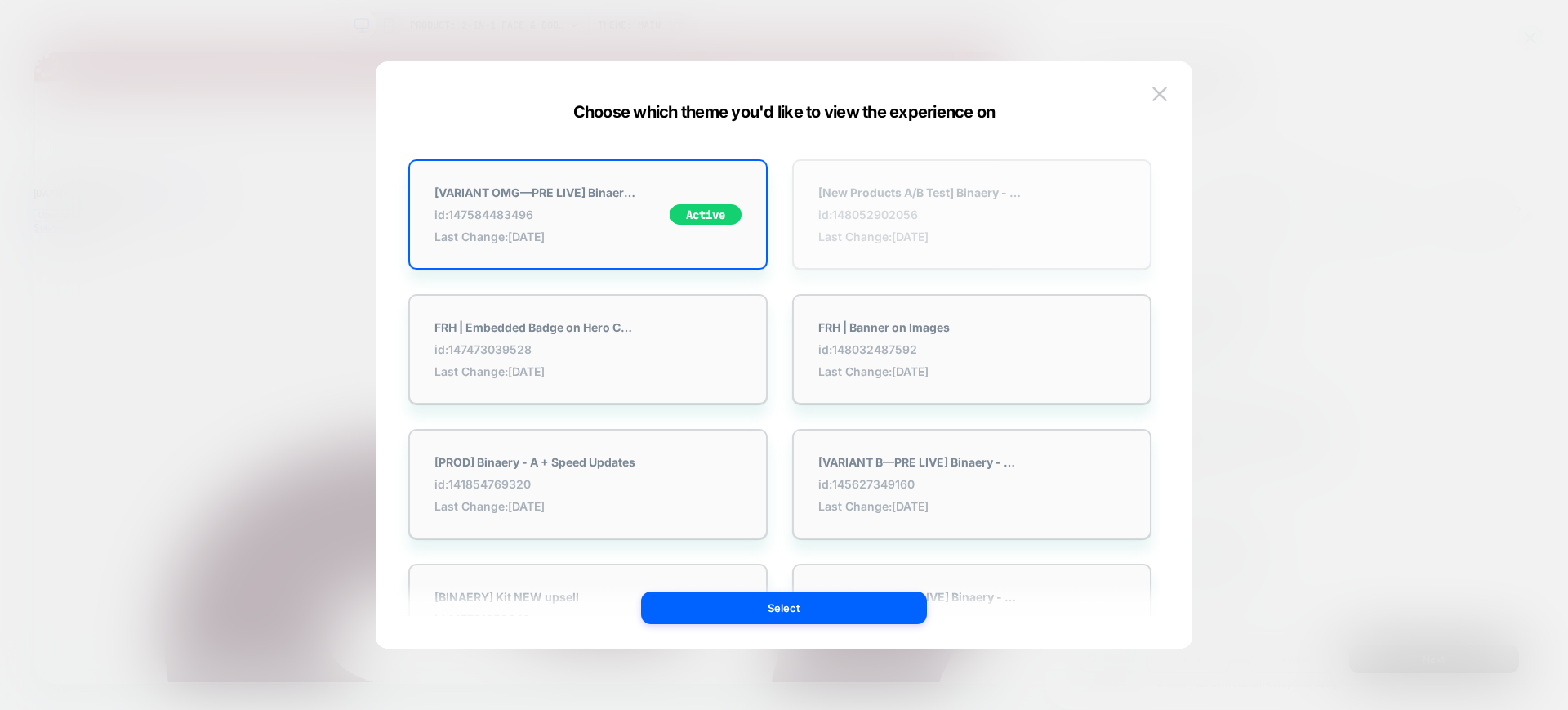
click at [886, 212] on span "id: 148052902056" at bounding box center [919, 214] width 204 height 14
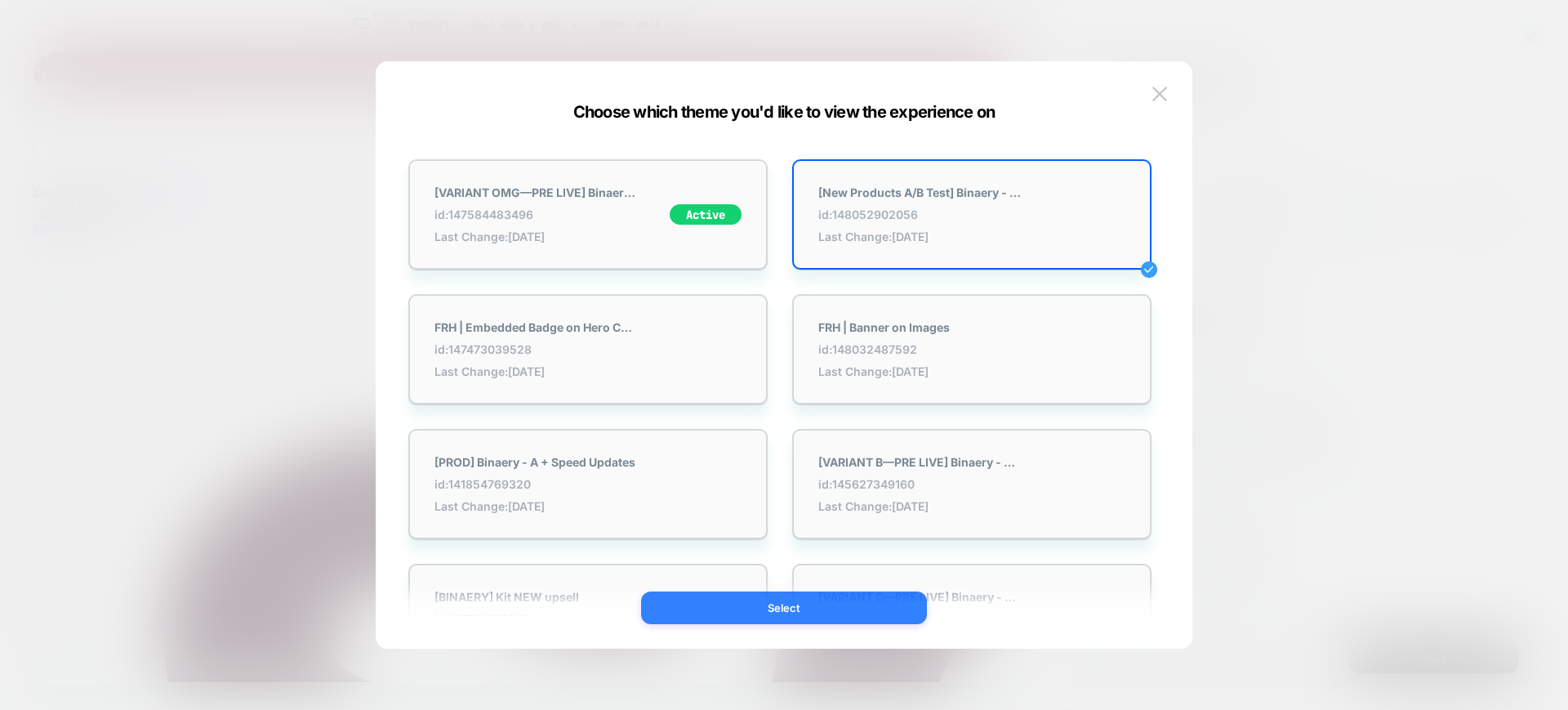
click at [863, 604] on button "Select" at bounding box center [784, 608] width 286 height 33
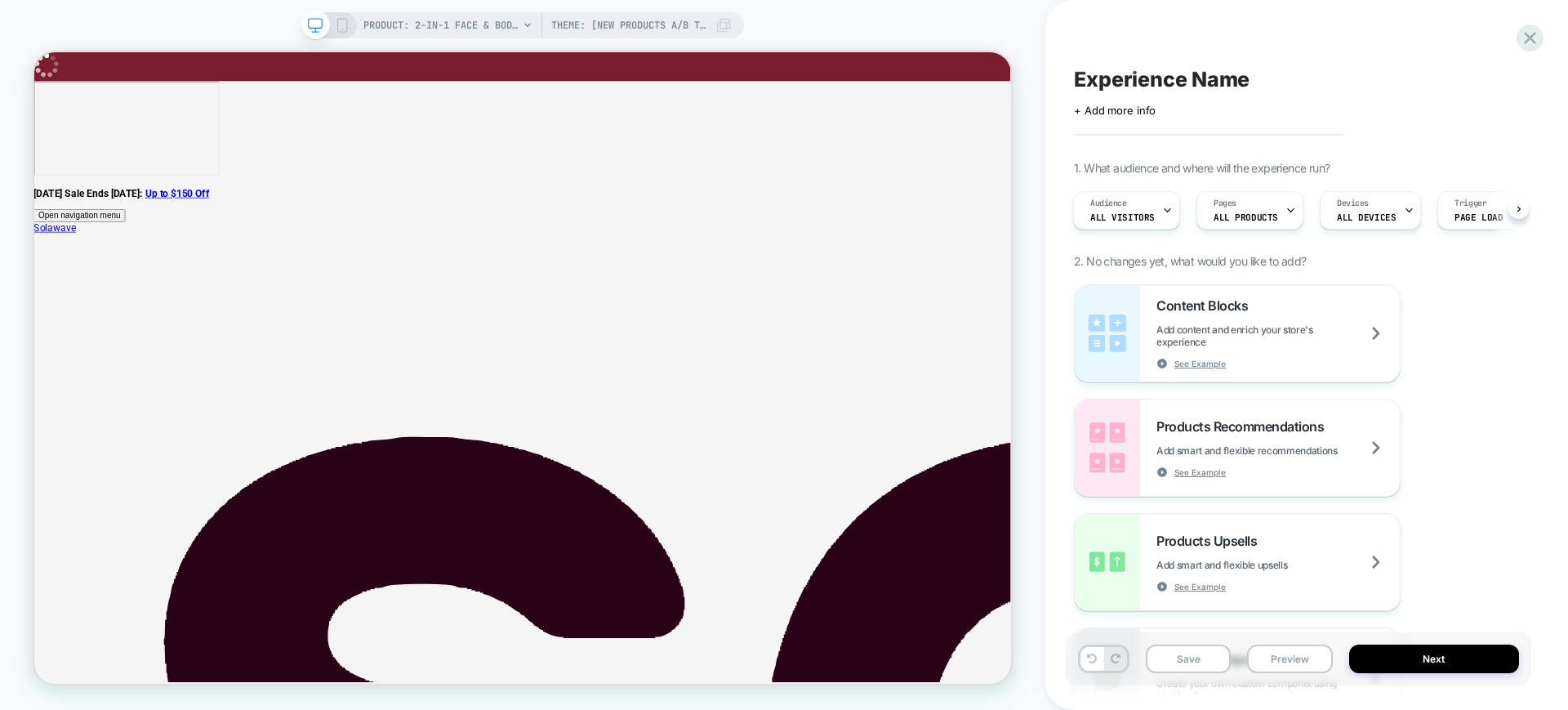
scroll to position [0, 2]
click at [1281, 661] on button "Preview" at bounding box center [1289, 659] width 85 height 29
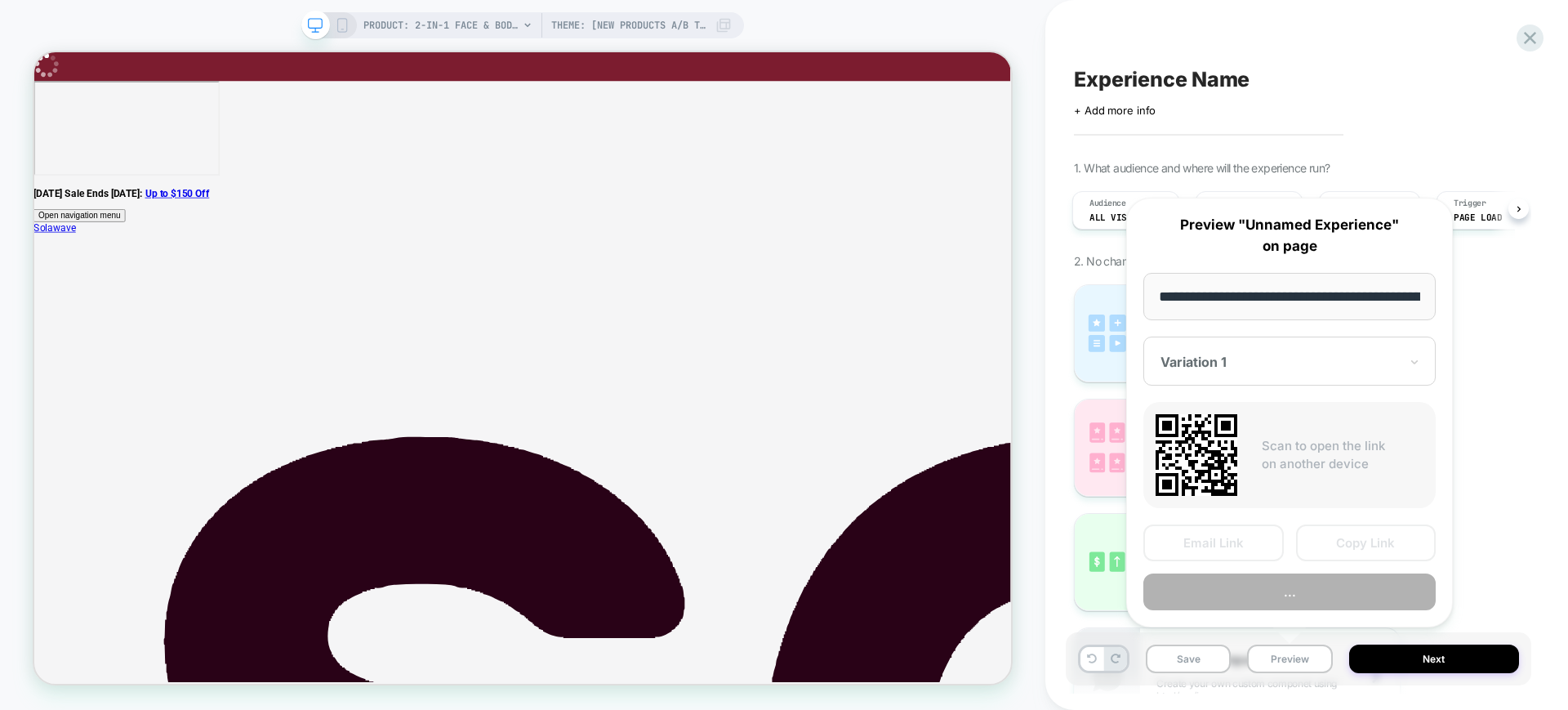
scroll to position [0, 571]
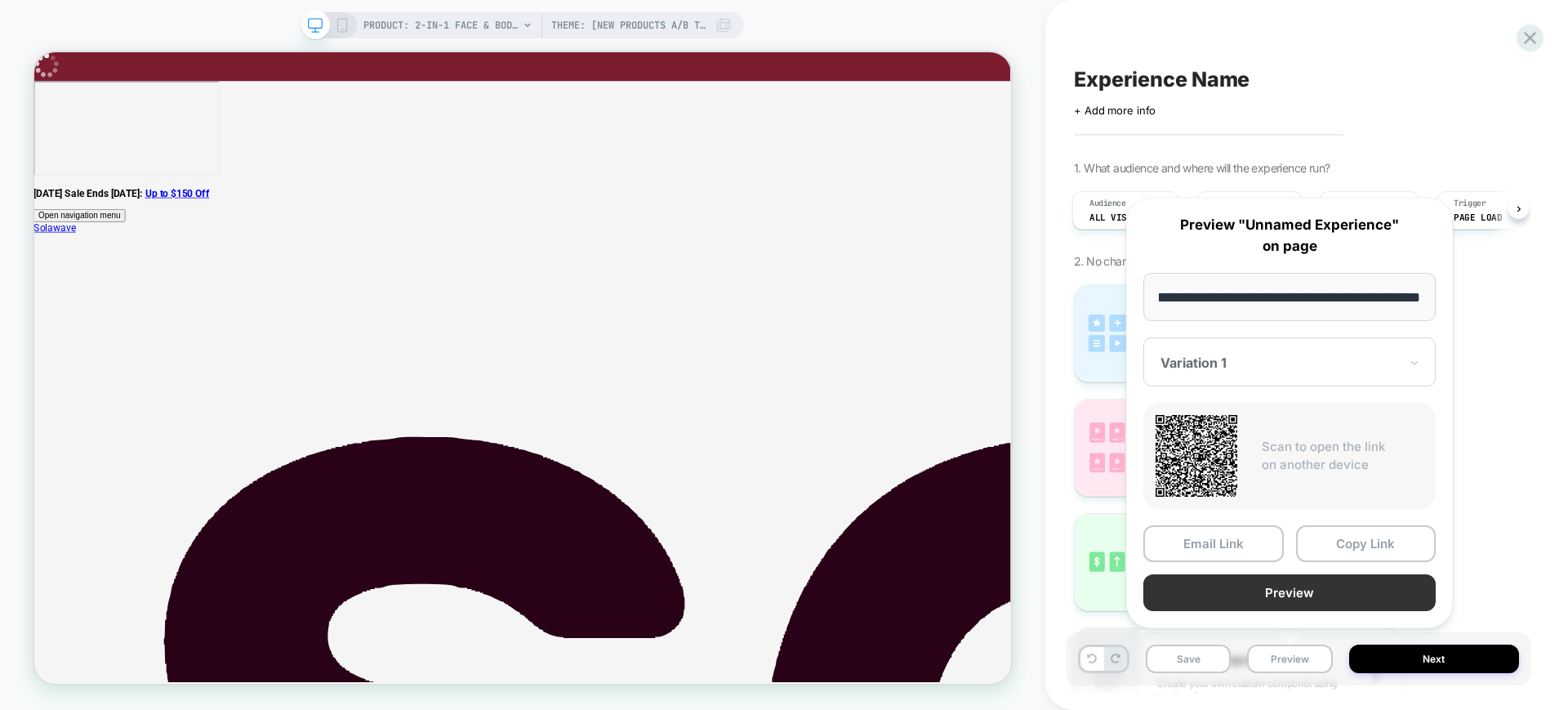
click at [1229, 600] on button "Preview" at bounding box center [1290, 592] width 293 height 36
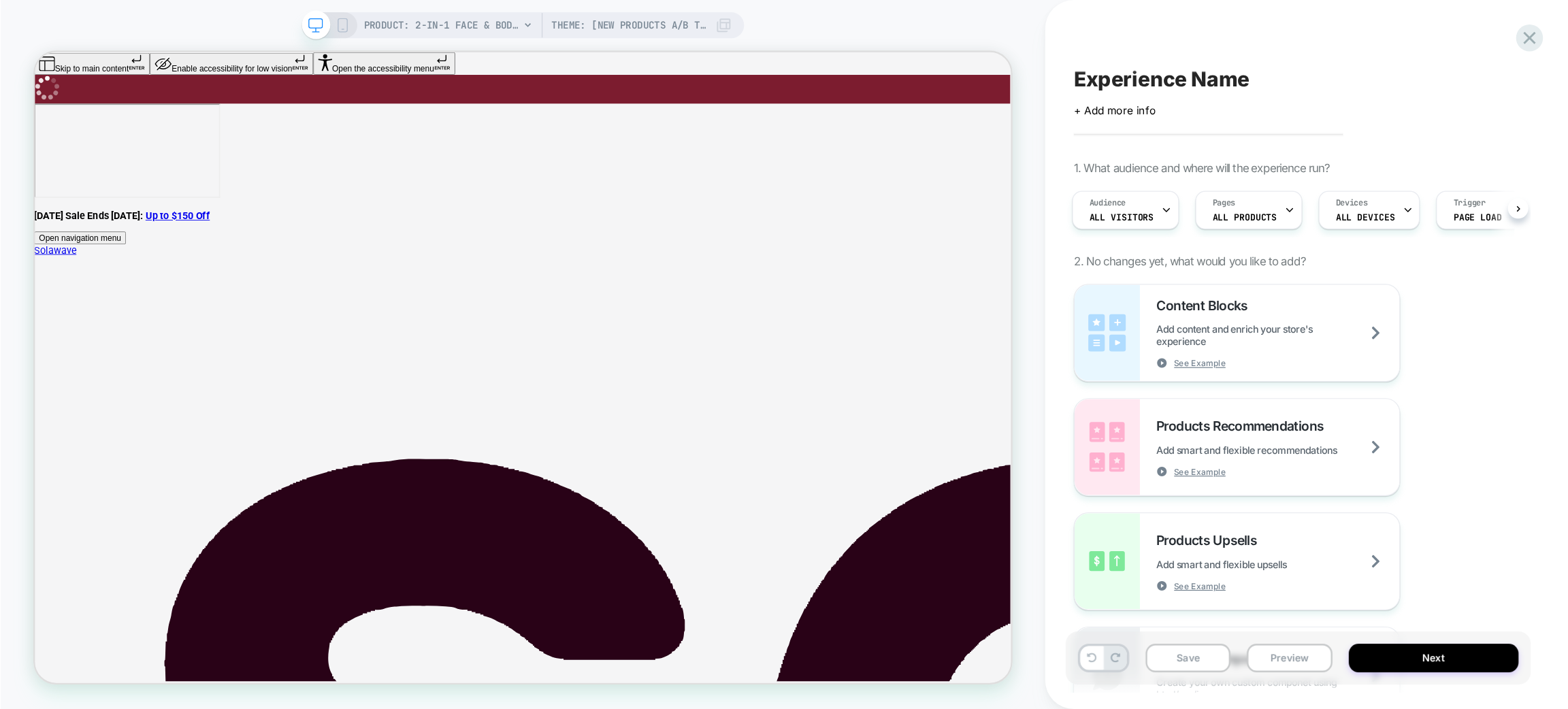
scroll to position [0, 0]
click at [1271, 36] on icon at bounding box center [1275, 32] width 10 height 10
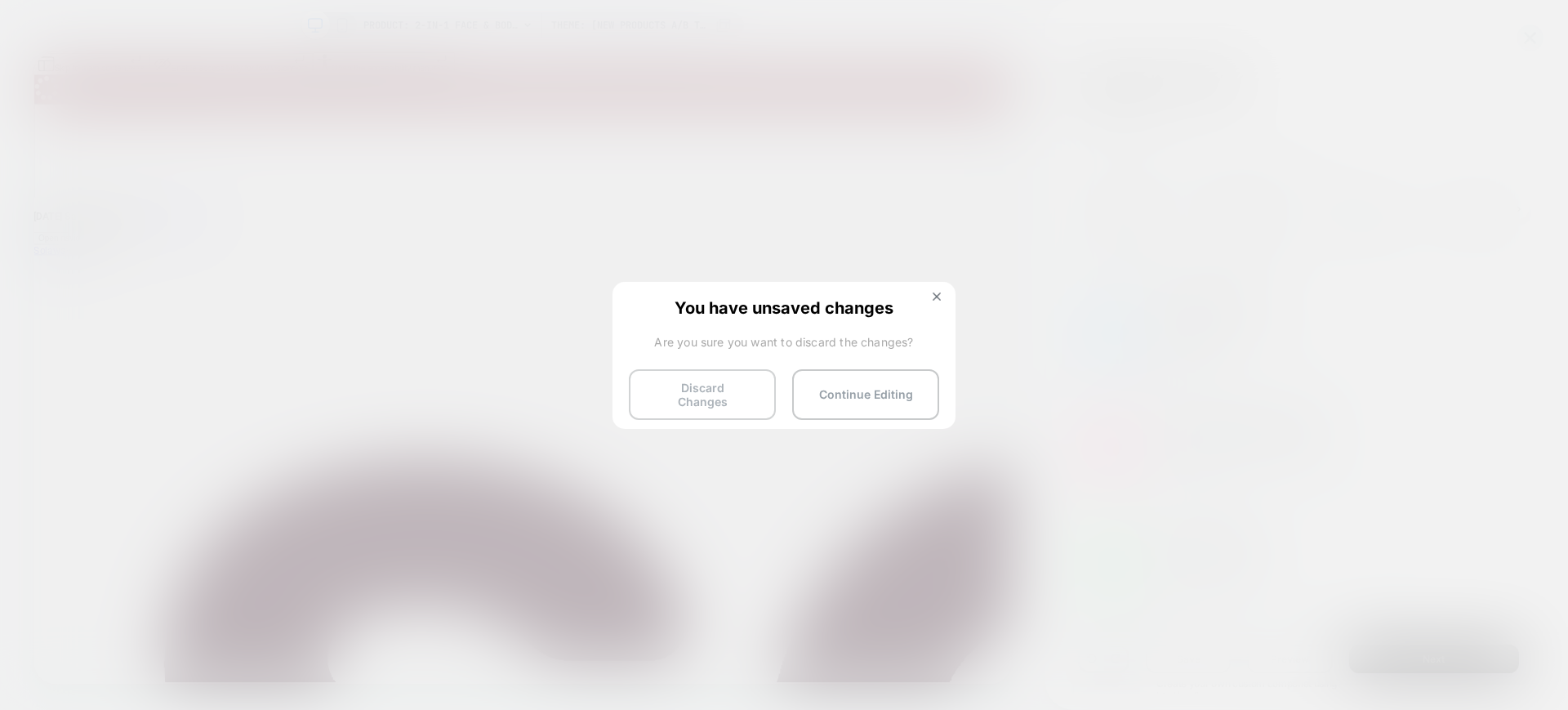
click at [654, 389] on button "Discard Changes" at bounding box center [702, 394] width 147 height 51
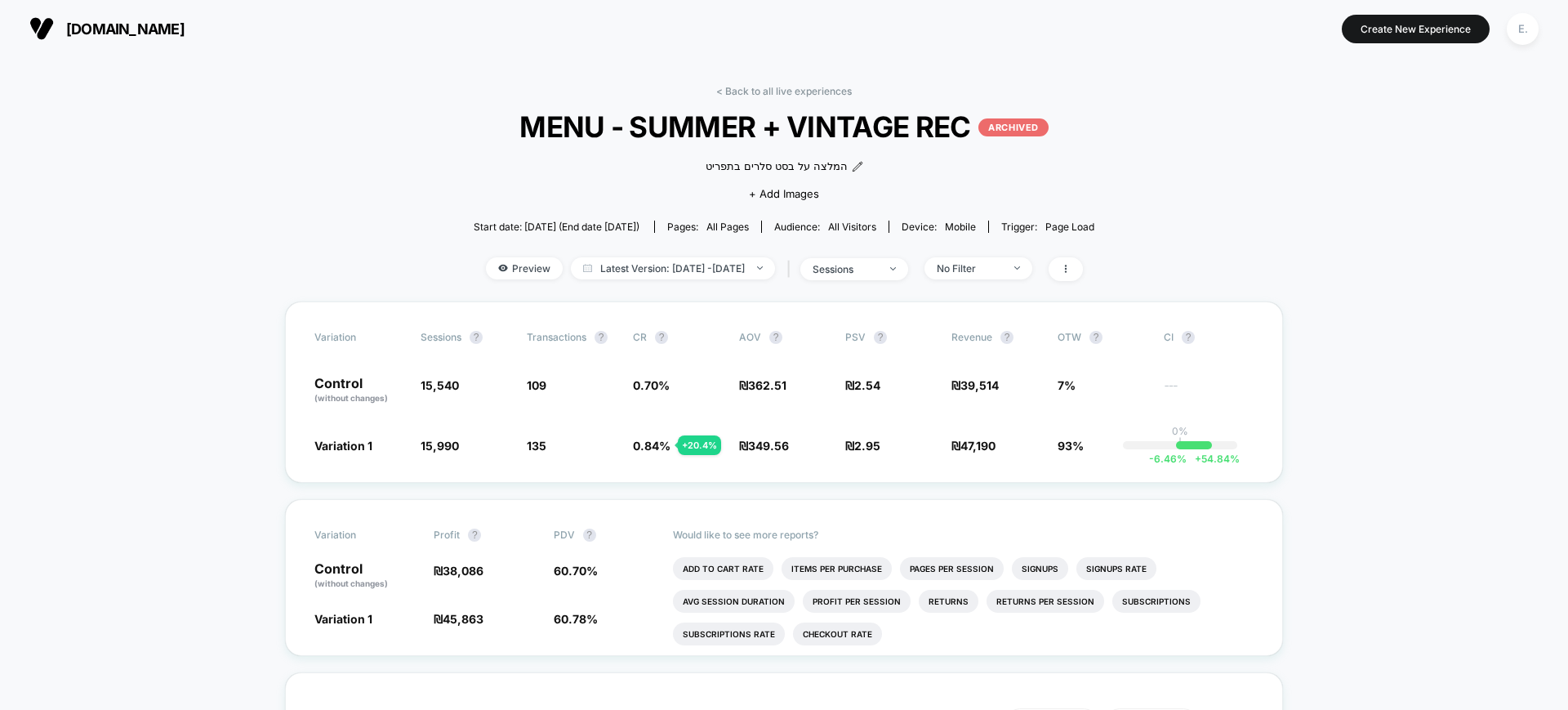
click at [784, 89] on link "< Back to all live experiences" at bounding box center [784, 91] width 135 height 12
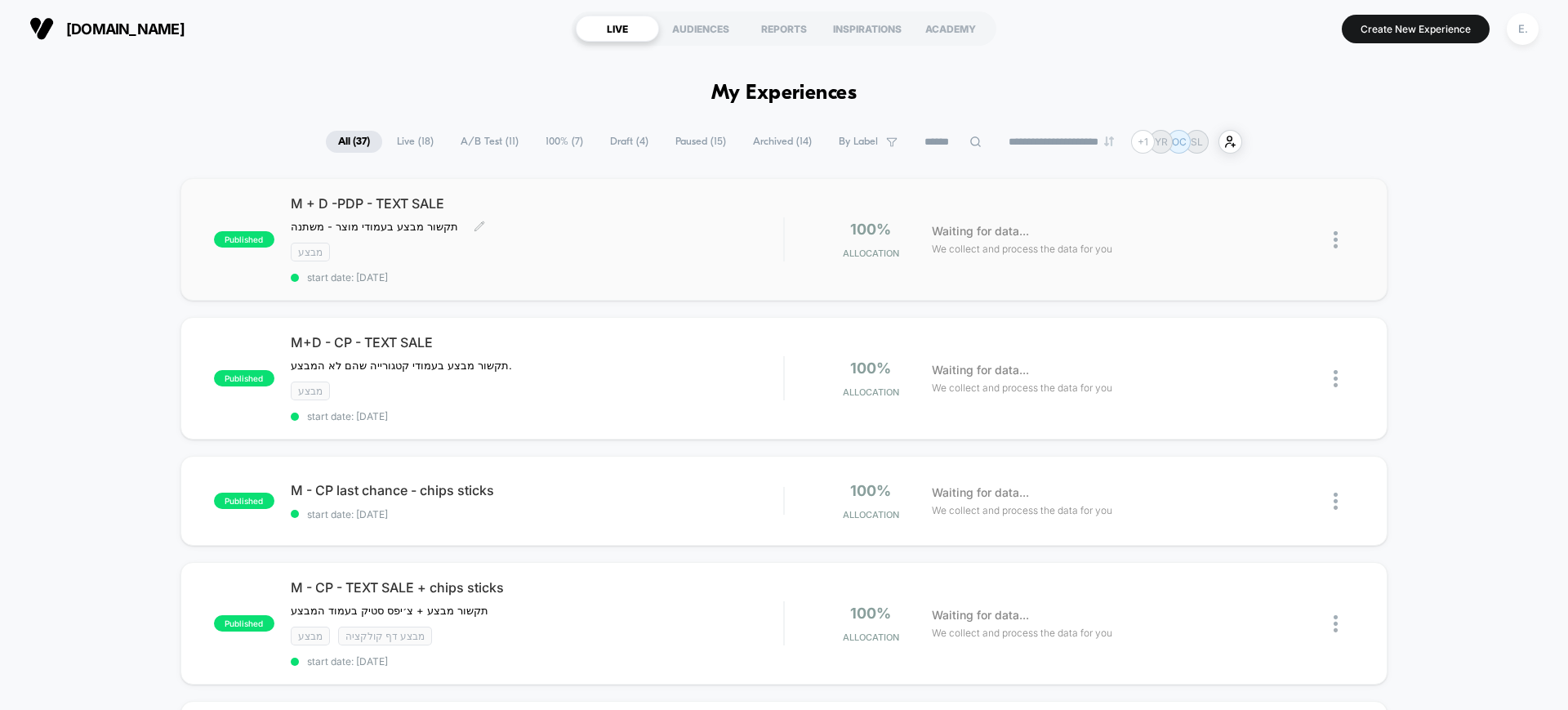
click at [744, 217] on div "M + D -PDP - TEXT SALE תקשור מבצע בעמודי מוצר - משתנה ﻿ Click to edit experienc…" at bounding box center [537, 239] width 492 height 88
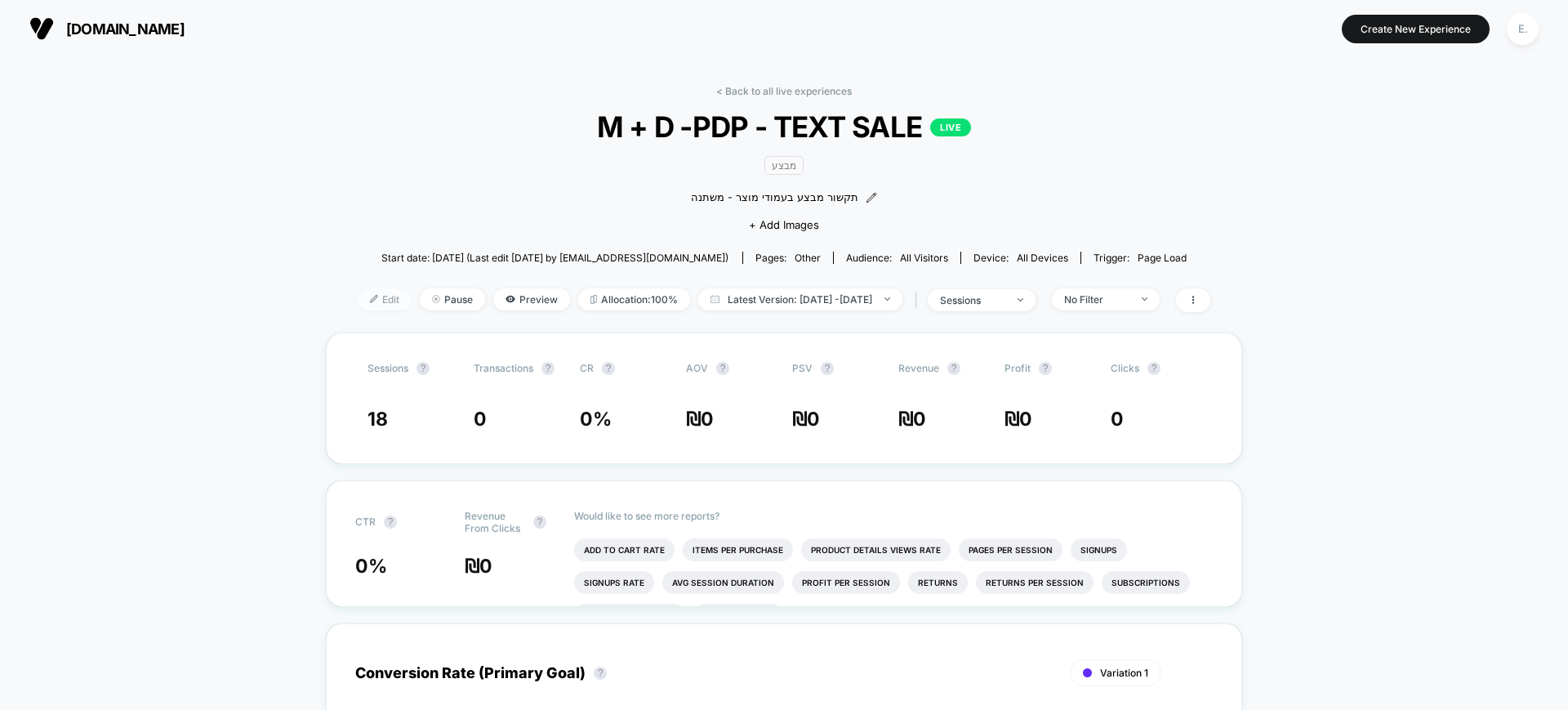
click at [370, 300] on span "Edit" at bounding box center [385, 300] width 54 height 22
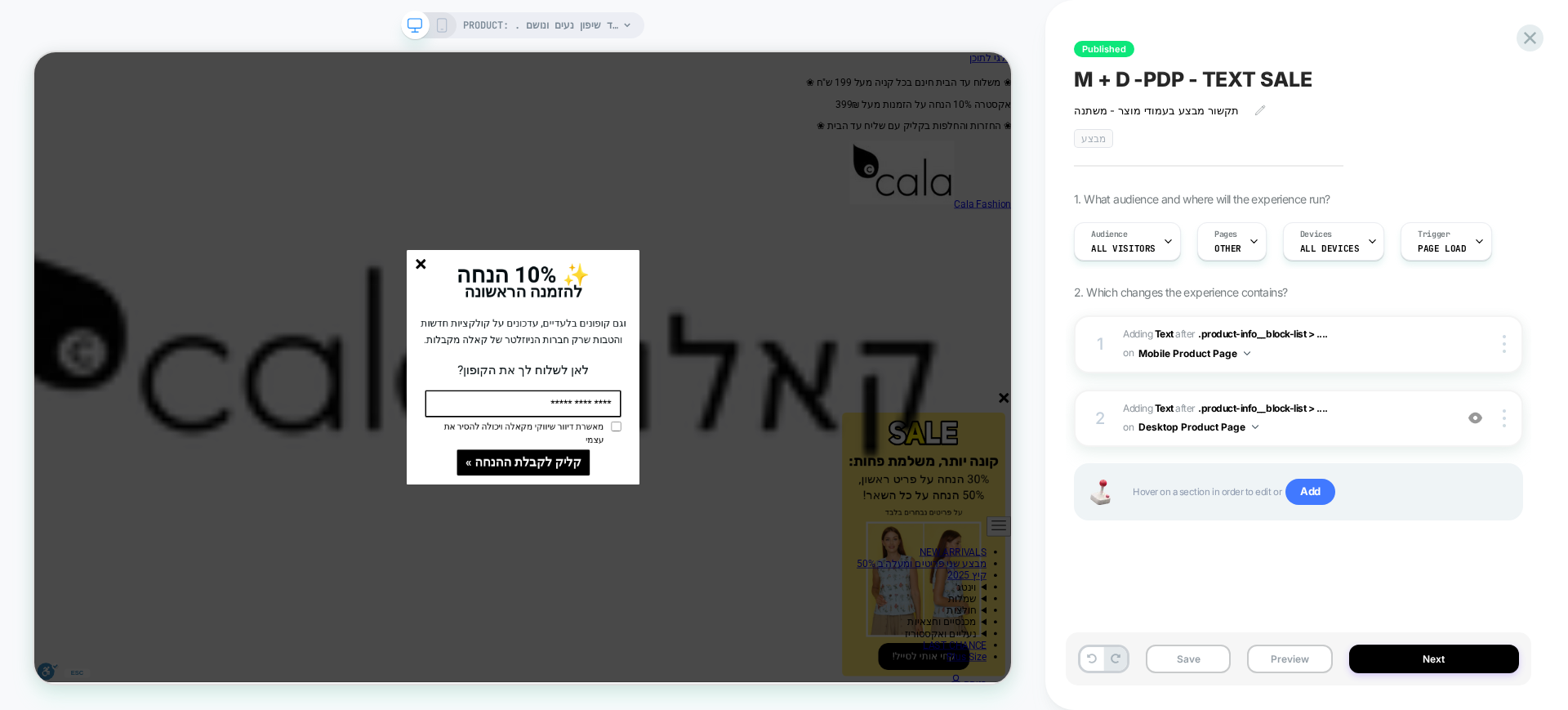
scroll to position [0, 1]
click at [549, 335] on icon "סגור" at bounding box center [550, 335] width 14 height 14
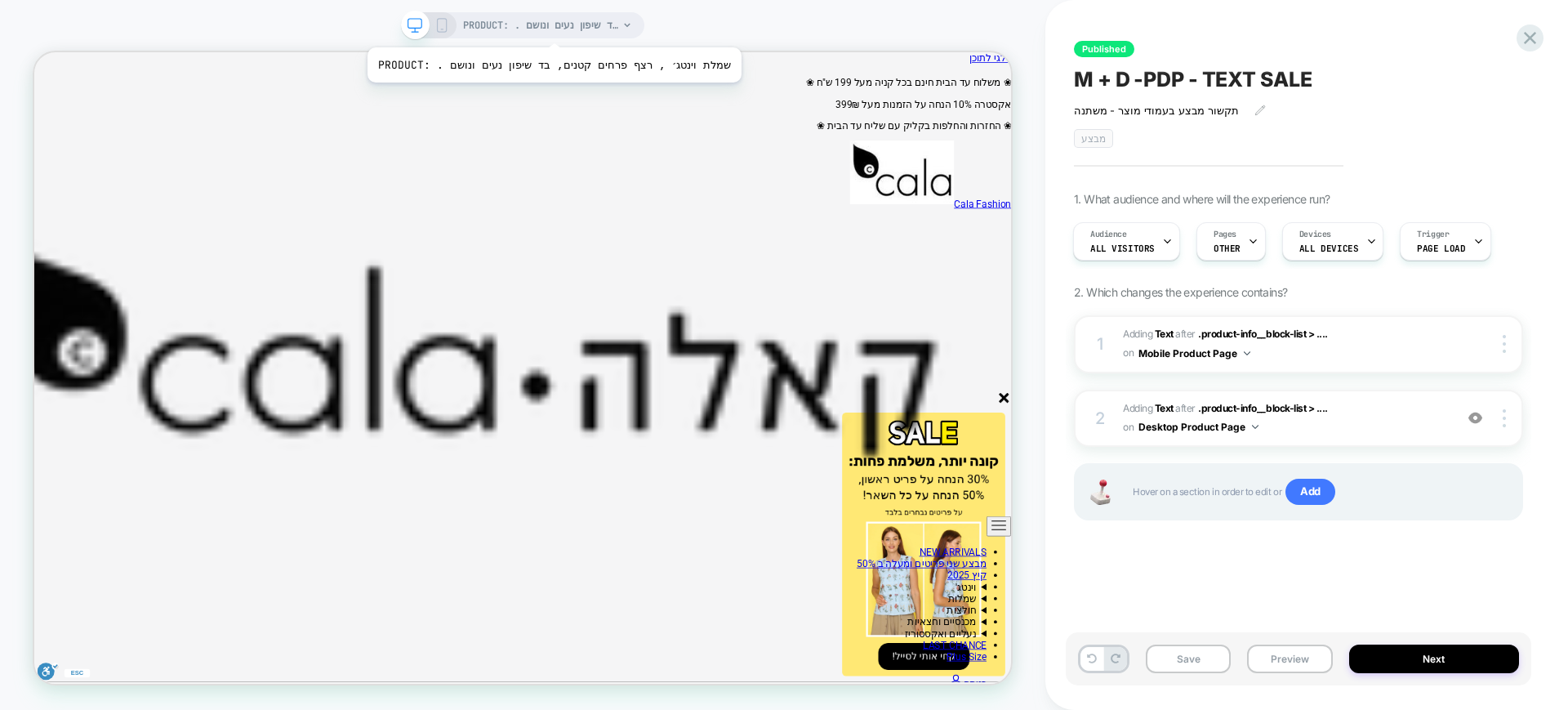
click at [535, 24] on span "PRODUCT: . שמלת וינטג׳ , רצף פרחים קטנים, בד שיפון נעים ונושם" at bounding box center [540, 25] width 155 height 26
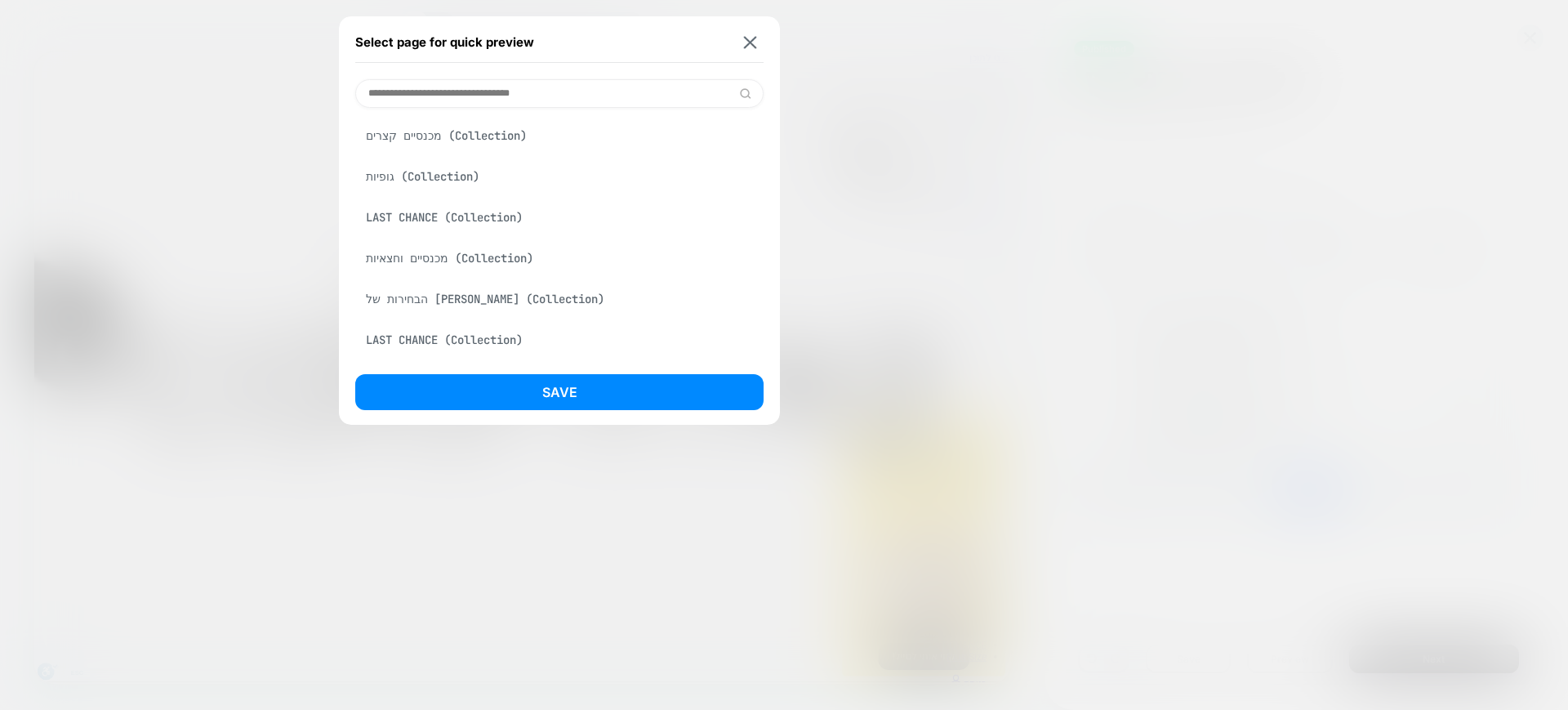
click at [474, 87] on input at bounding box center [559, 94] width 408 height 29
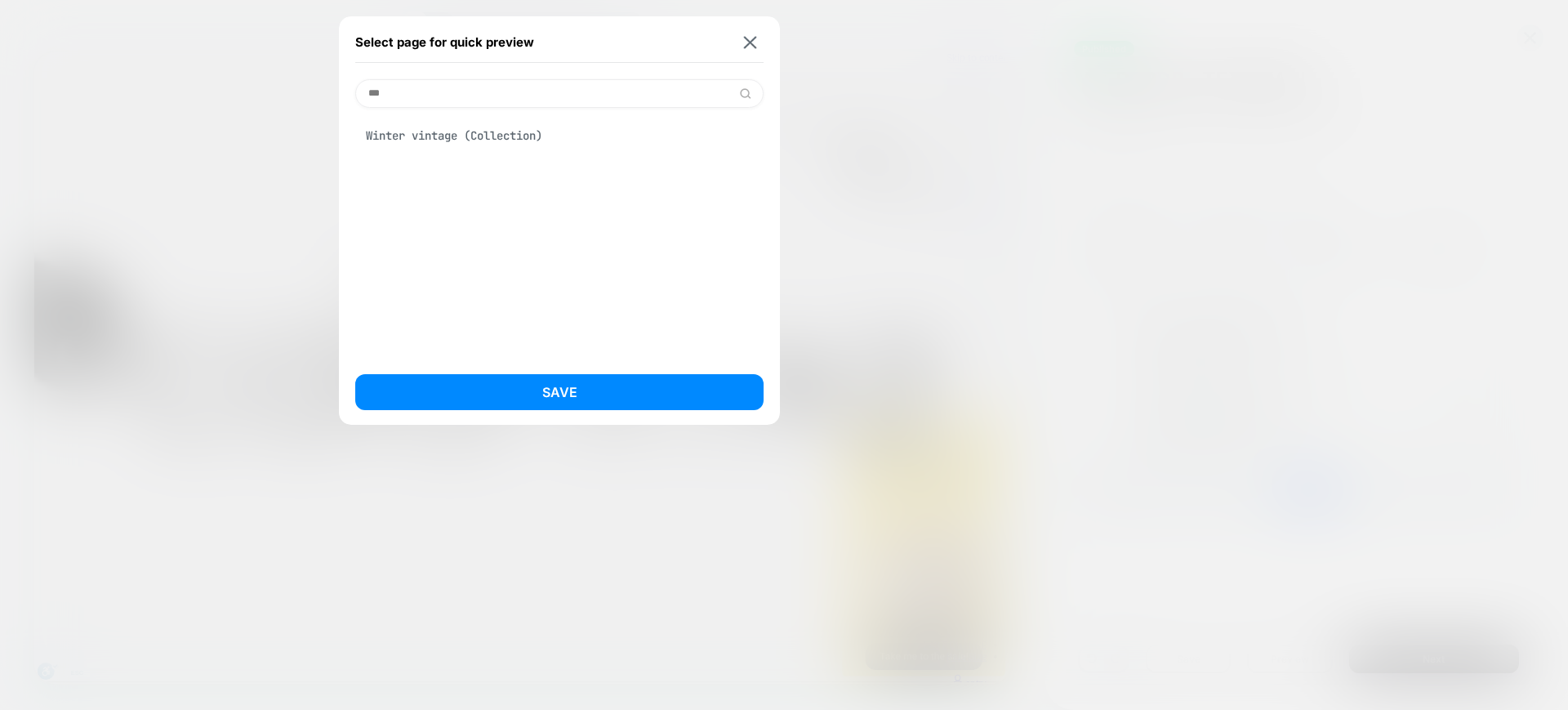
click at [531, 85] on input "***" at bounding box center [559, 94] width 408 height 29
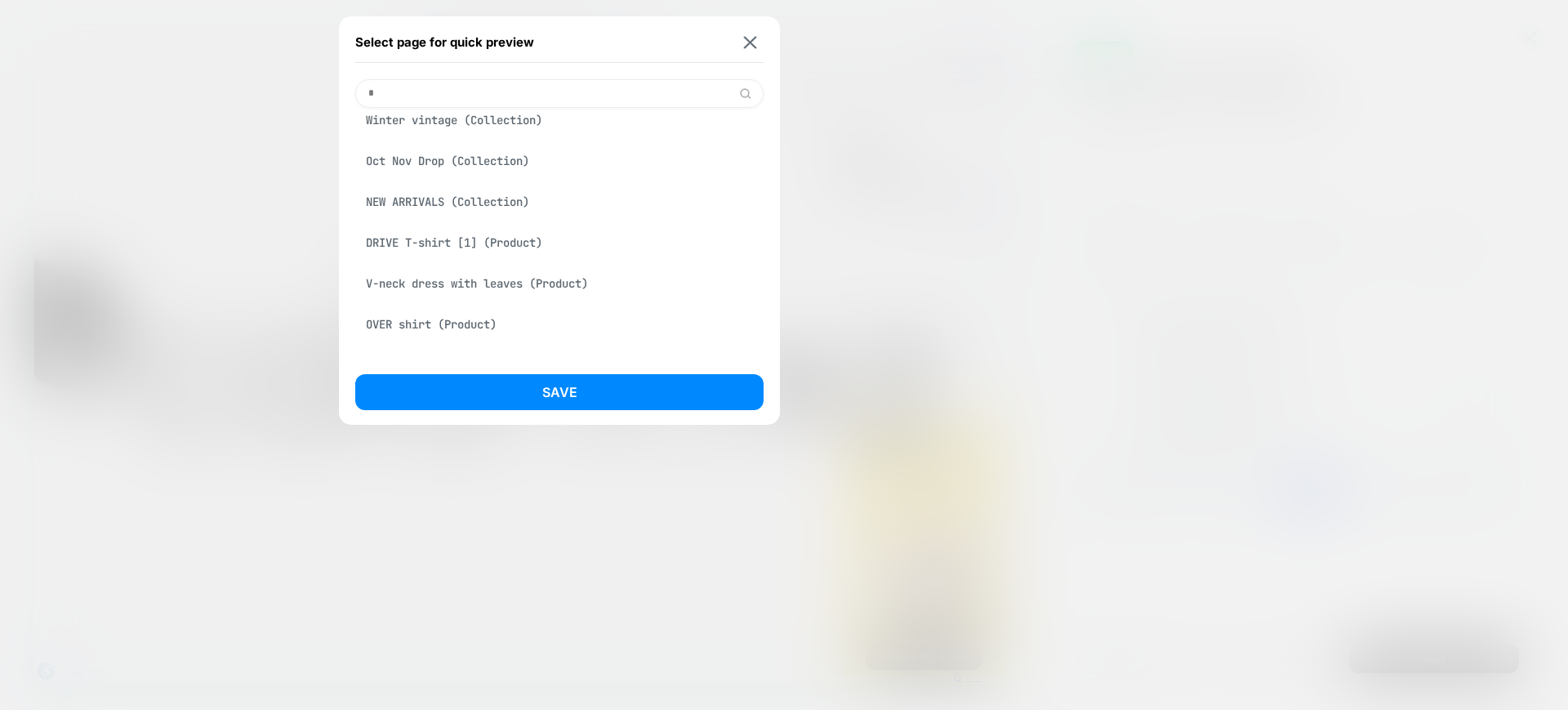
scroll to position [80, 0]
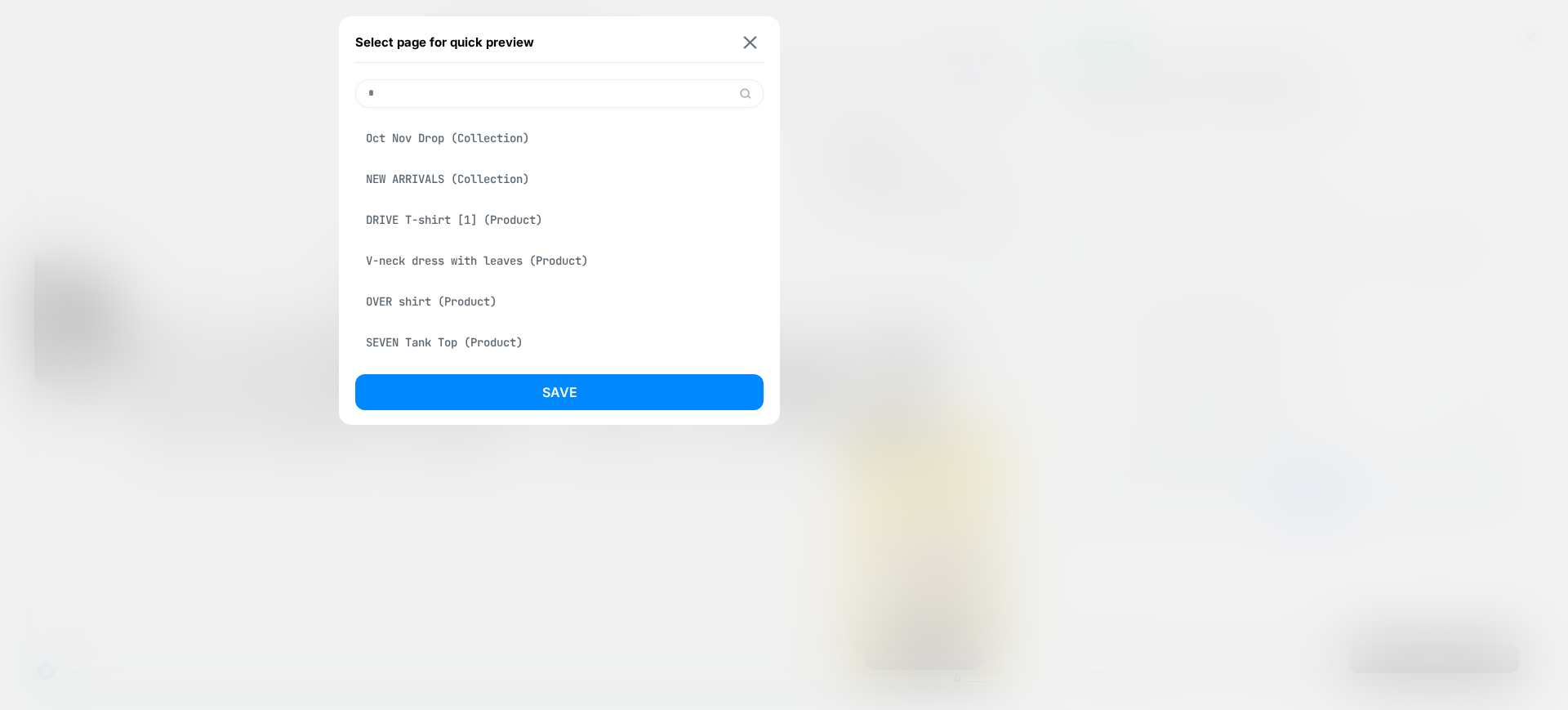
type input "*"
click at [754, 41] on img at bounding box center [750, 41] width 13 height 12
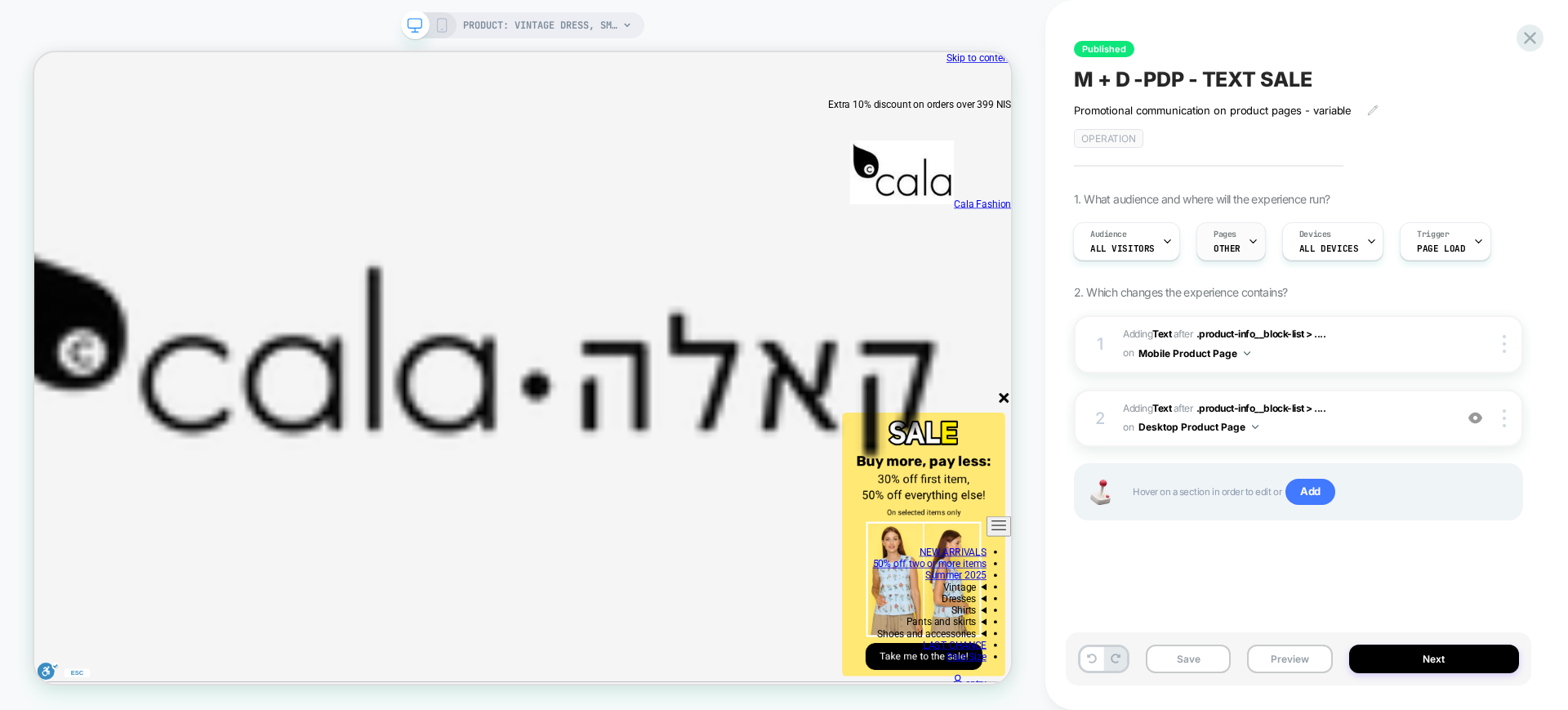
click at [1247, 245] on icon at bounding box center [1253, 241] width 11 height 11
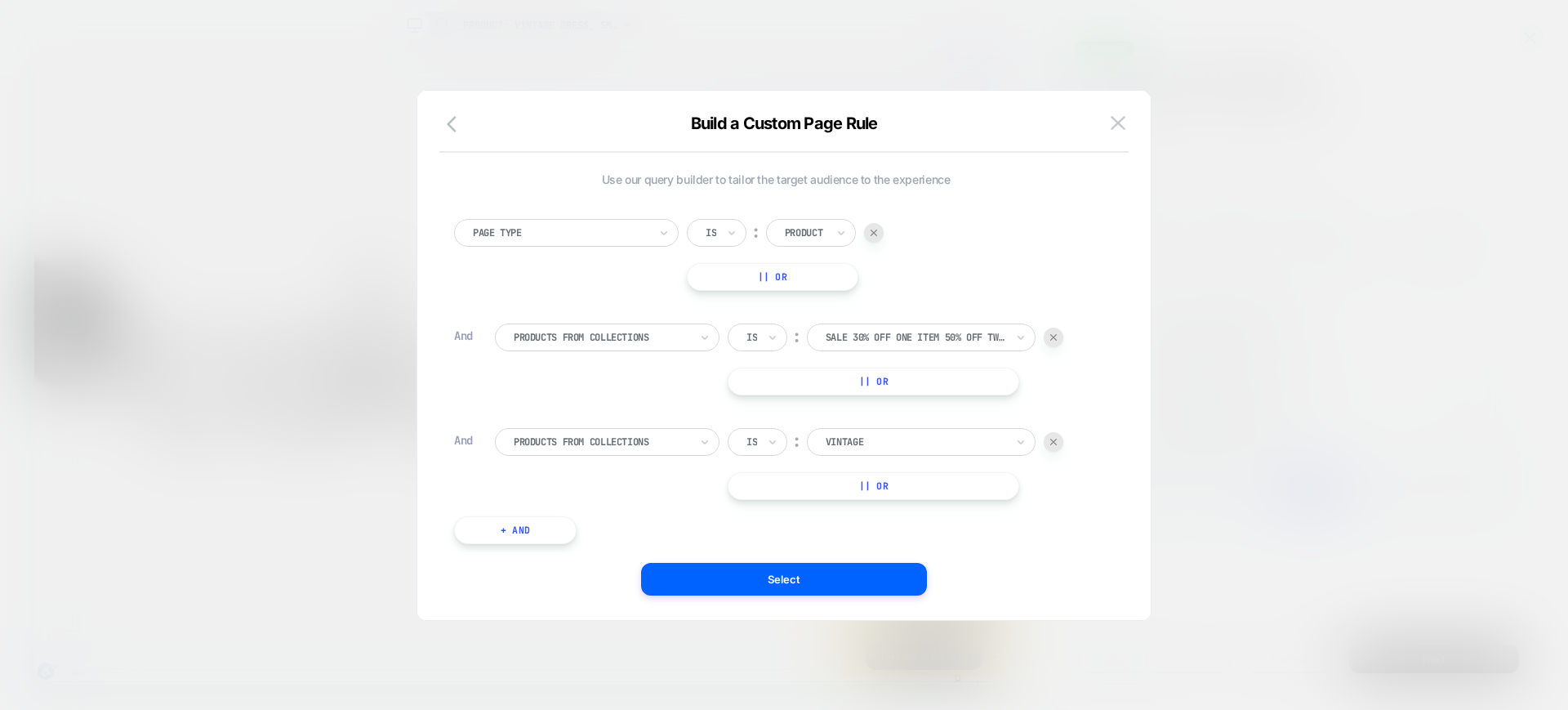
drag, startPoint x: 1286, startPoint y: 292, endPoint x: 1156, endPoint y: 63, distance: 263.3
click at [1198, 67] on div at bounding box center [784, 355] width 1568 height 710
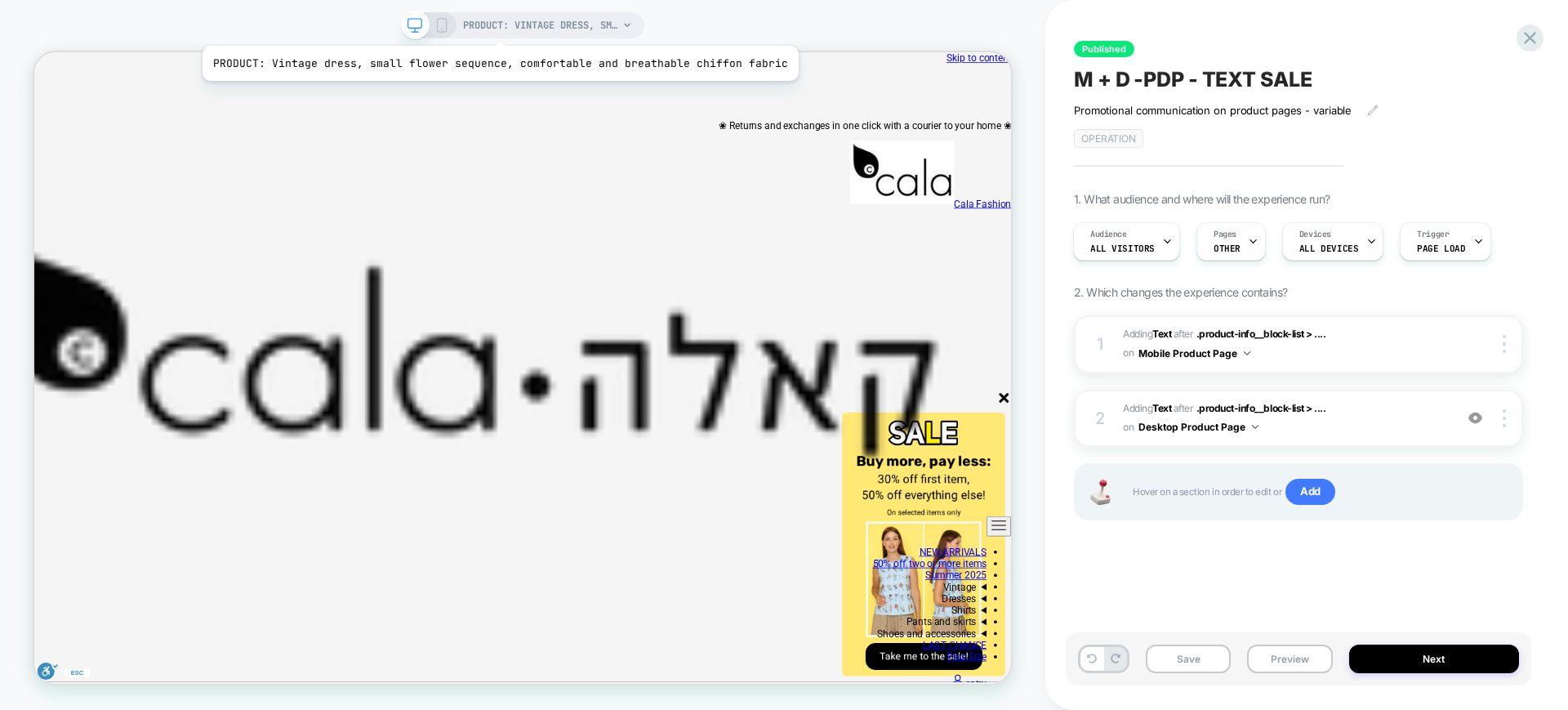
click at [485, 24] on font "PRODUCT: Vintage dress, small flower sequence, comfortable and breathable chiff…" at bounding box center [714, 25] width 503 height 13
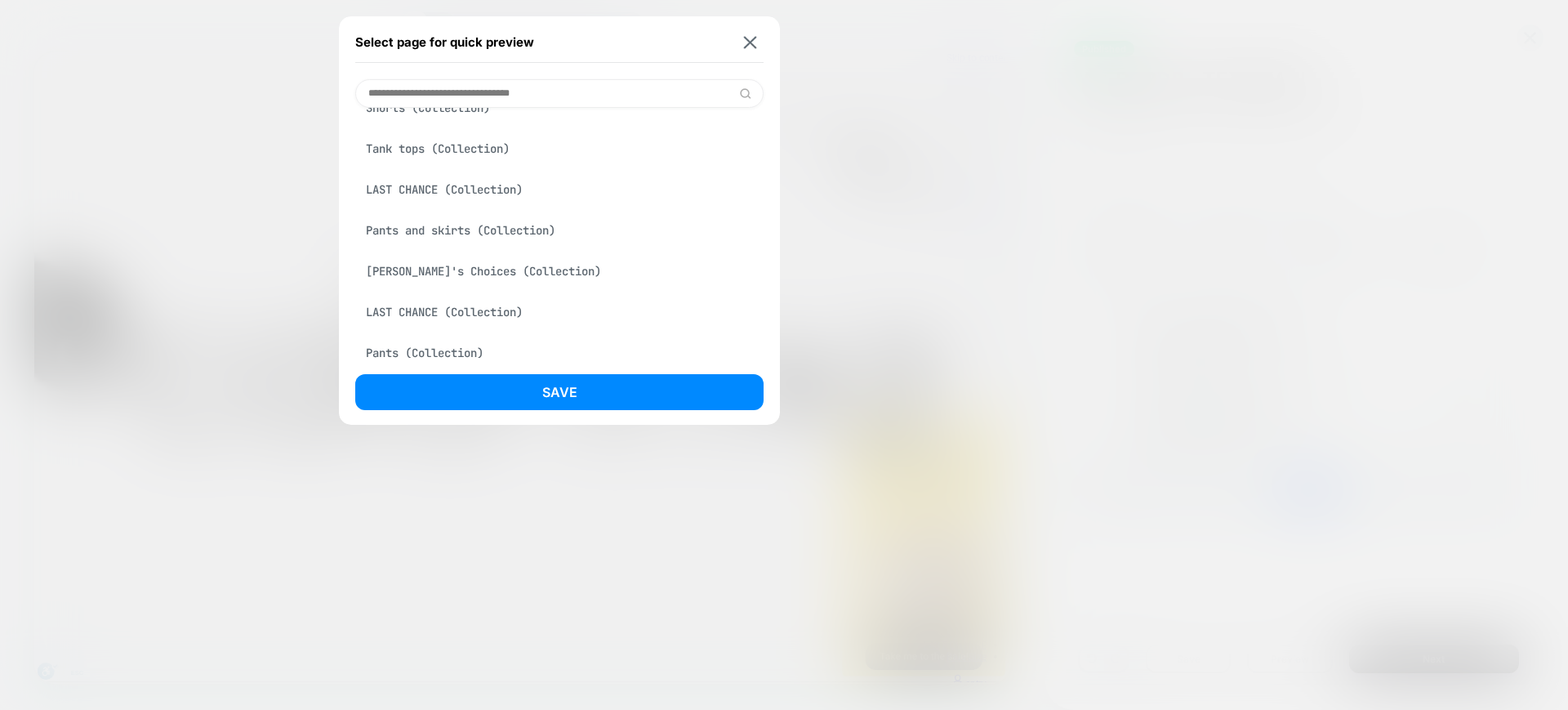
scroll to position [0, 0]
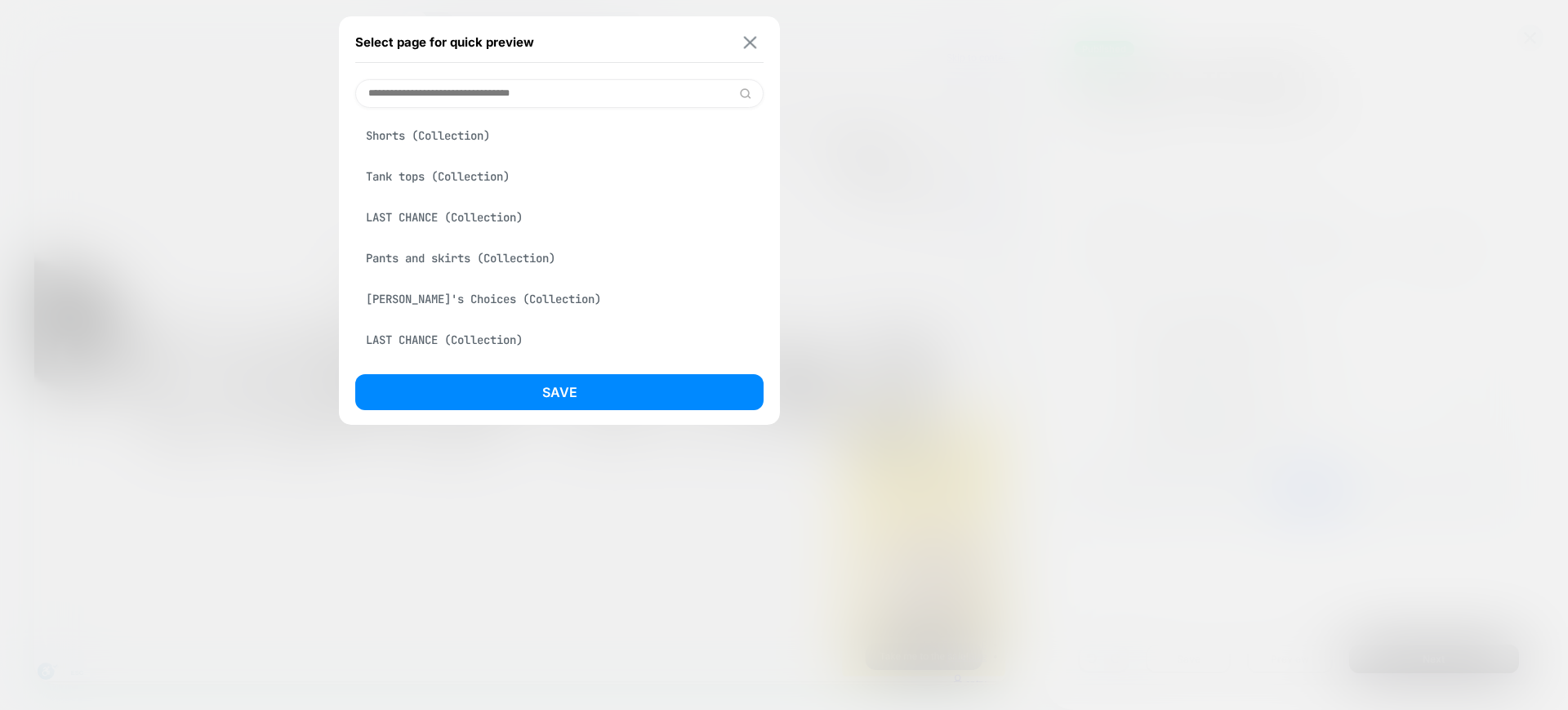
click at [748, 45] on img at bounding box center [750, 41] width 13 height 12
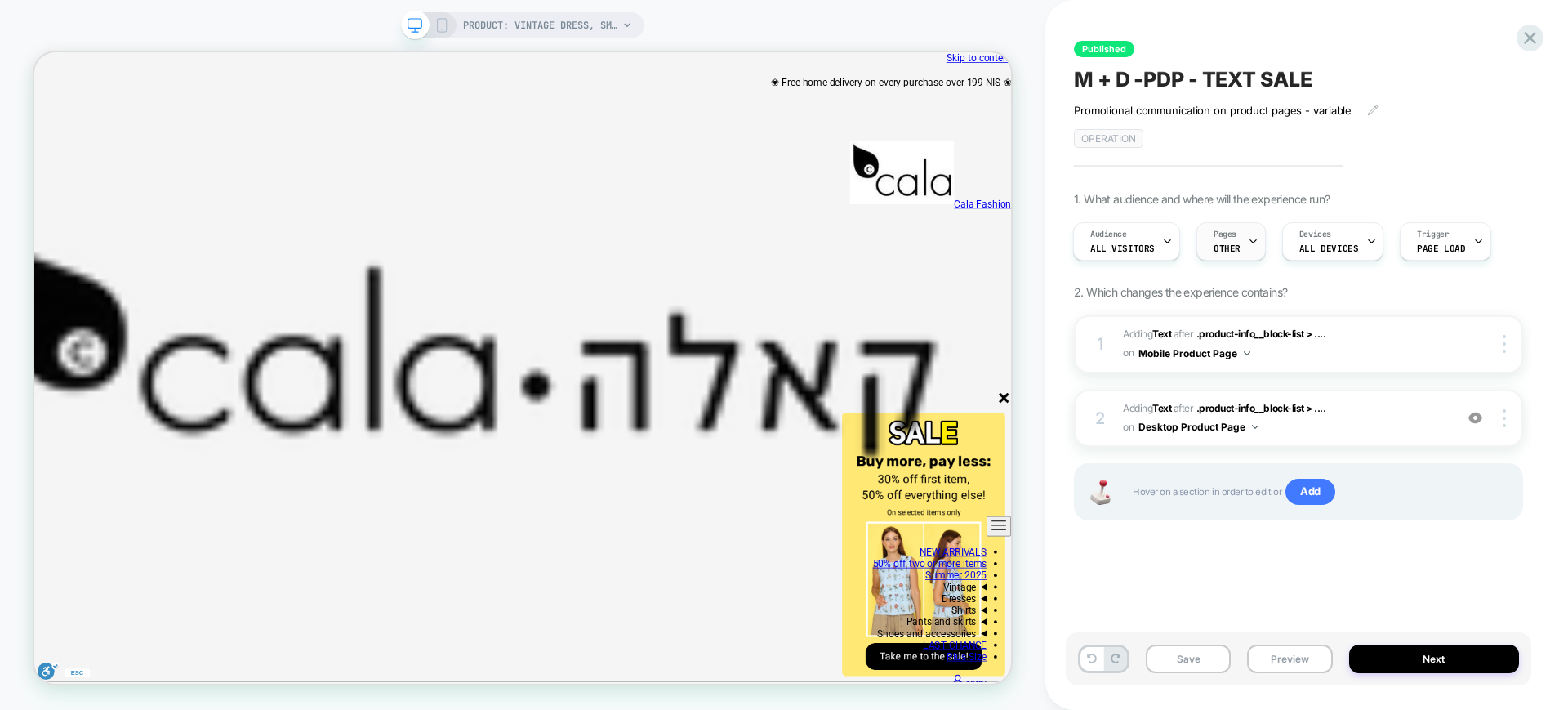
click at [1247, 236] on icon at bounding box center [1253, 241] width 11 height 11
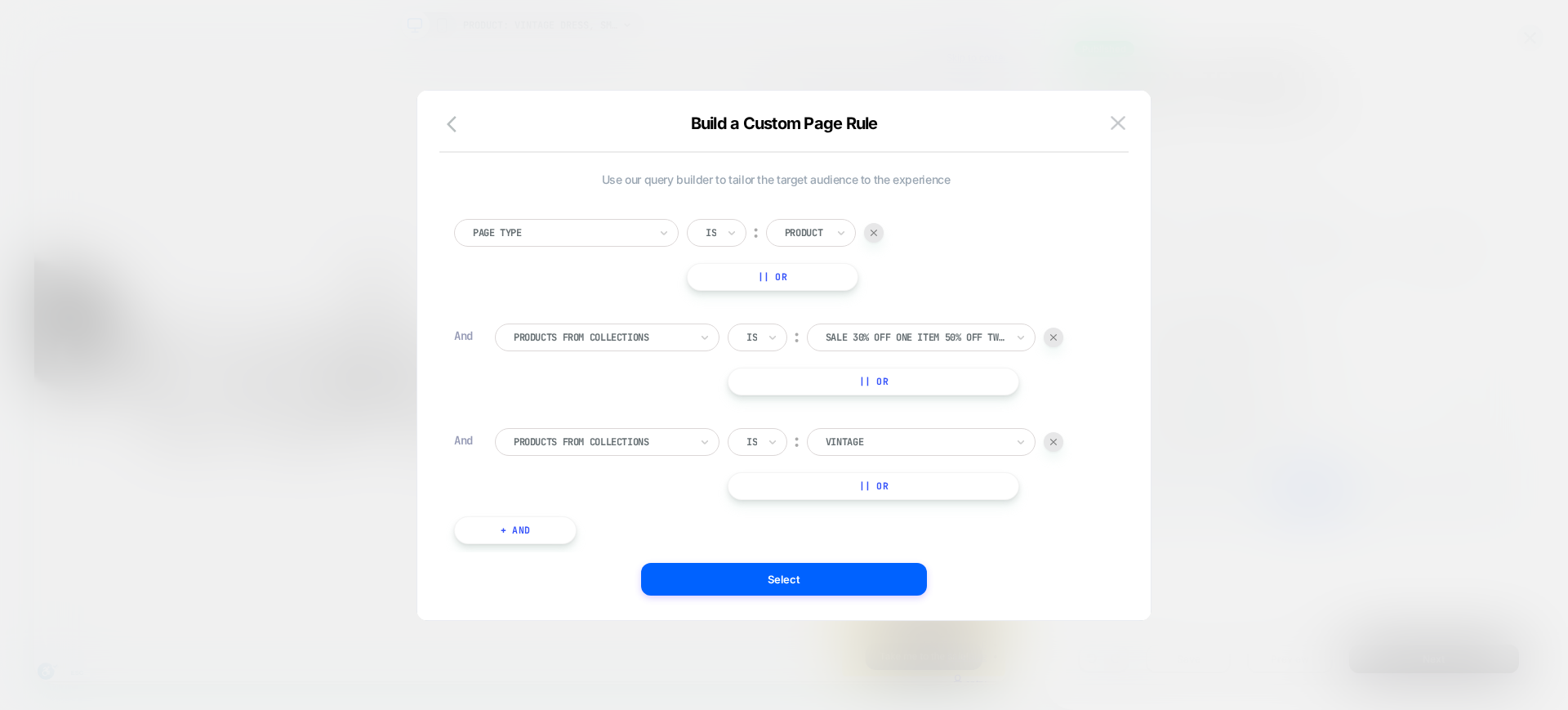
click at [874, 438] on div at bounding box center [915, 442] width 179 height 14
drag, startPoint x: 1212, startPoint y: 349, endPoint x: 1123, endPoint y: 52, distance: 310.0
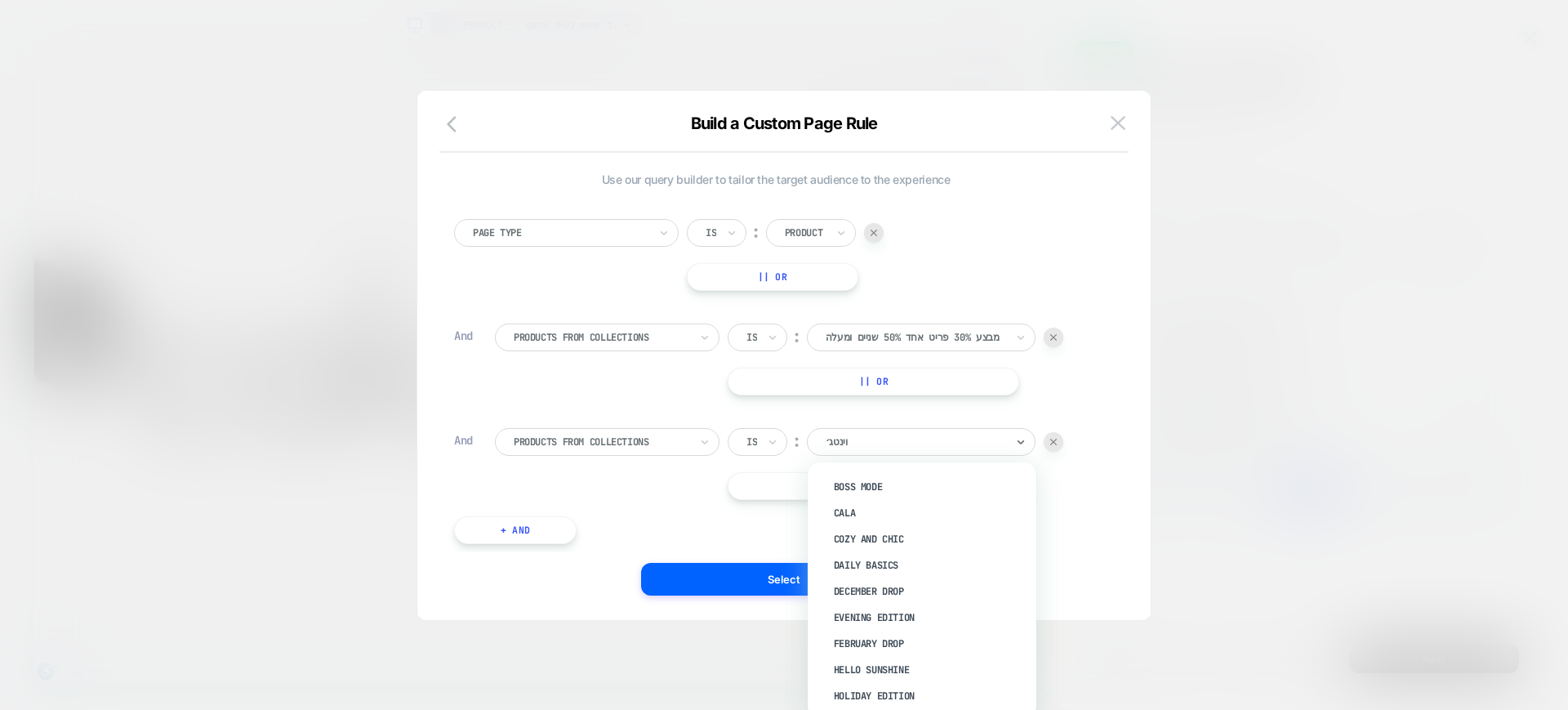
drag, startPoint x: 853, startPoint y: 442, endPoint x: 825, endPoint y: 442, distance: 28.0
click at [825, 442] on div "וינטג׳" at bounding box center [915, 442] width 183 height 18
click at [1115, 123] on img at bounding box center [1117, 123] width 14 height 14
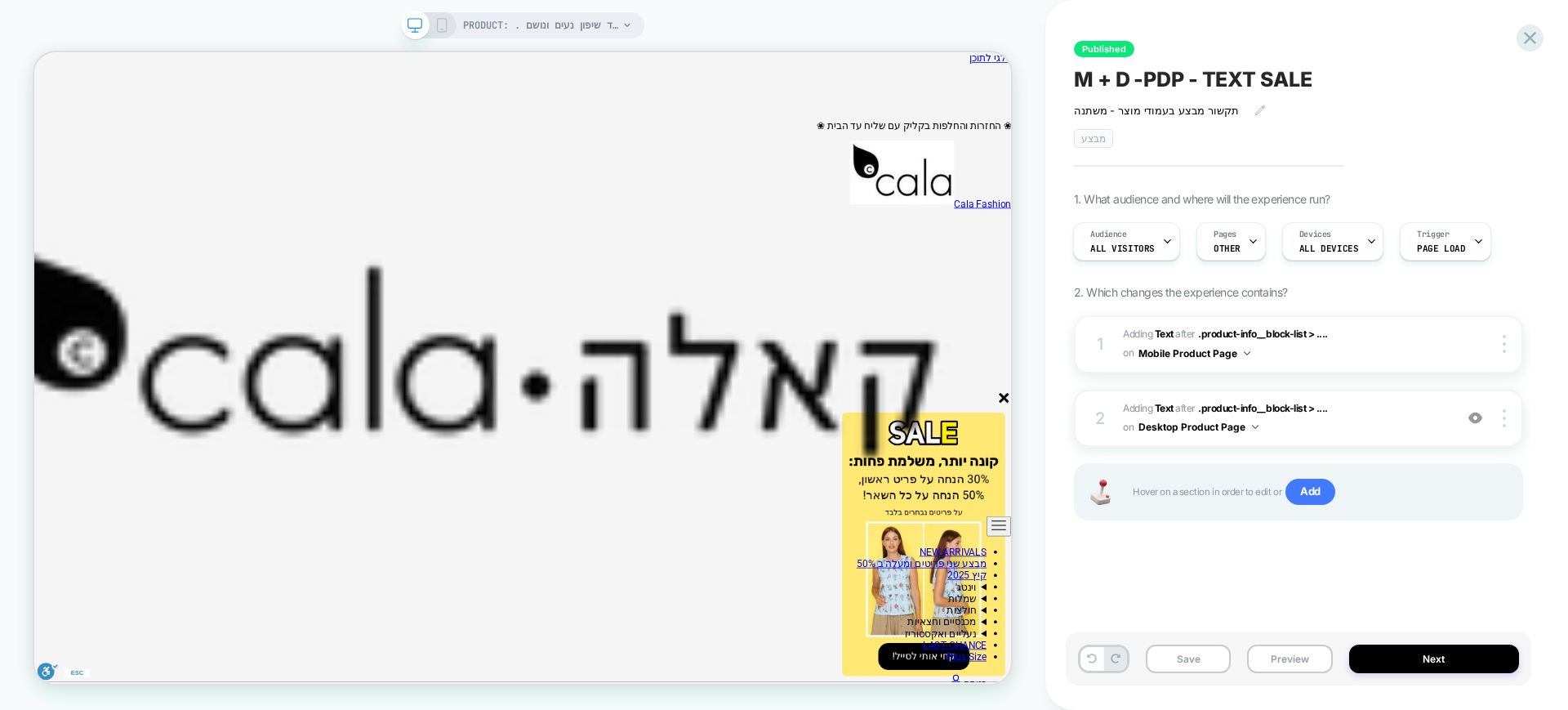
click at [507, 15] on span "PRODUCT: . שמלת וינטג׳ , רצף פרחים קטנים, בד שיפון נעים ונושם" at bounding box center [540, 25] width 155 height 26
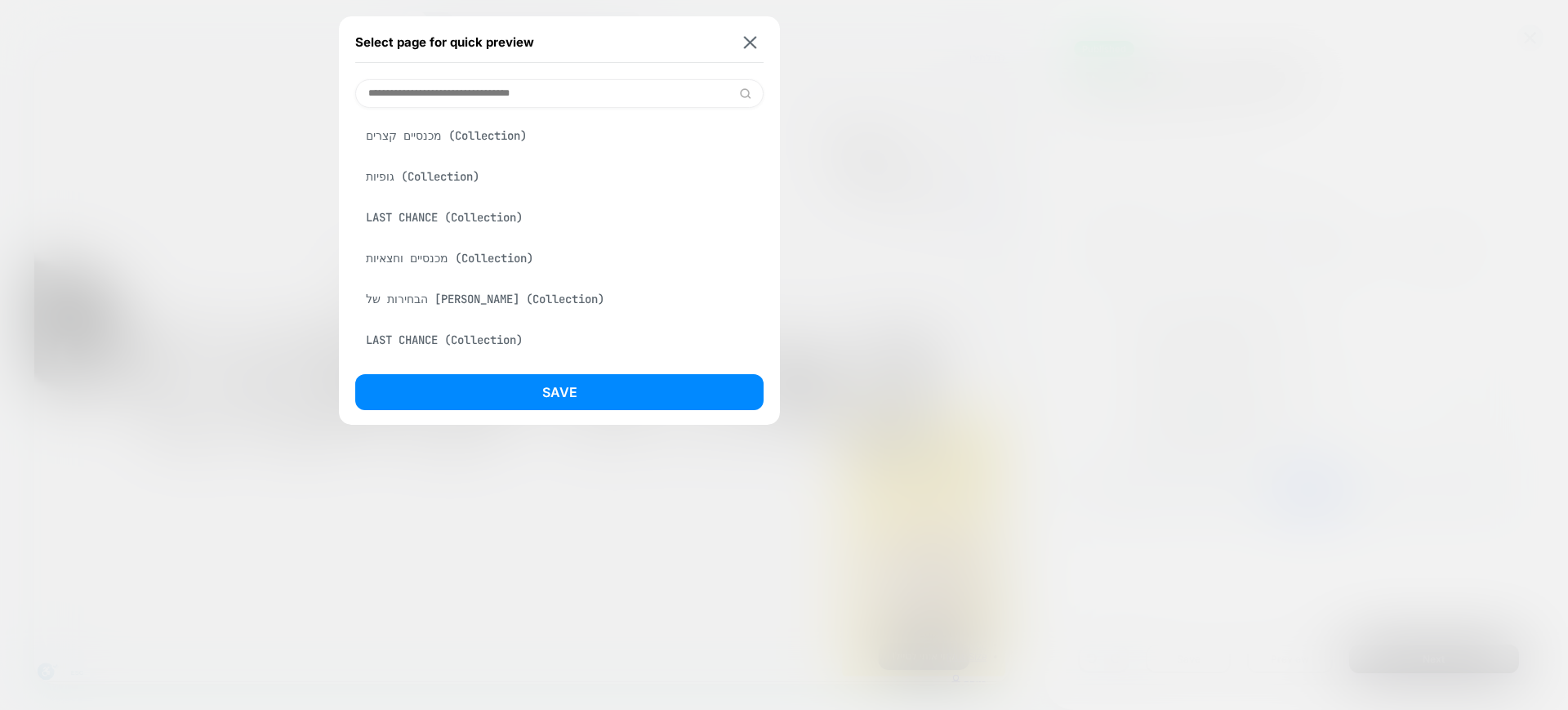
click at [500, 96] on input at bounding box center [559, 94] width 408 height 29
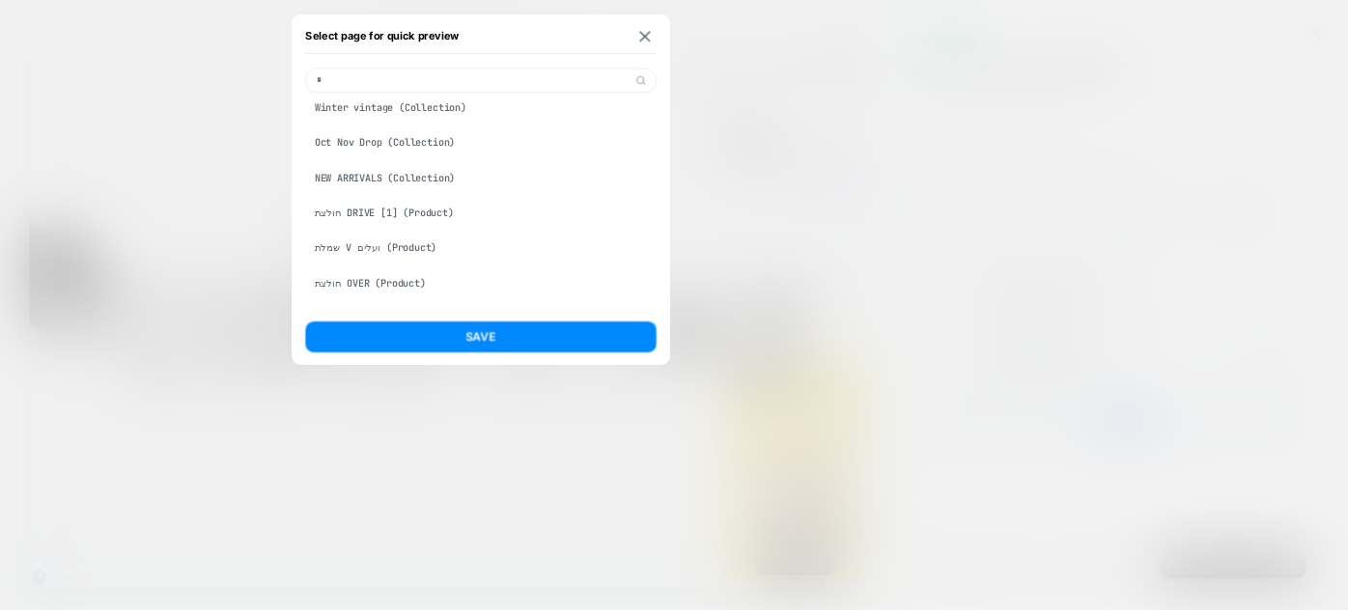
scroll to position [94, 0]
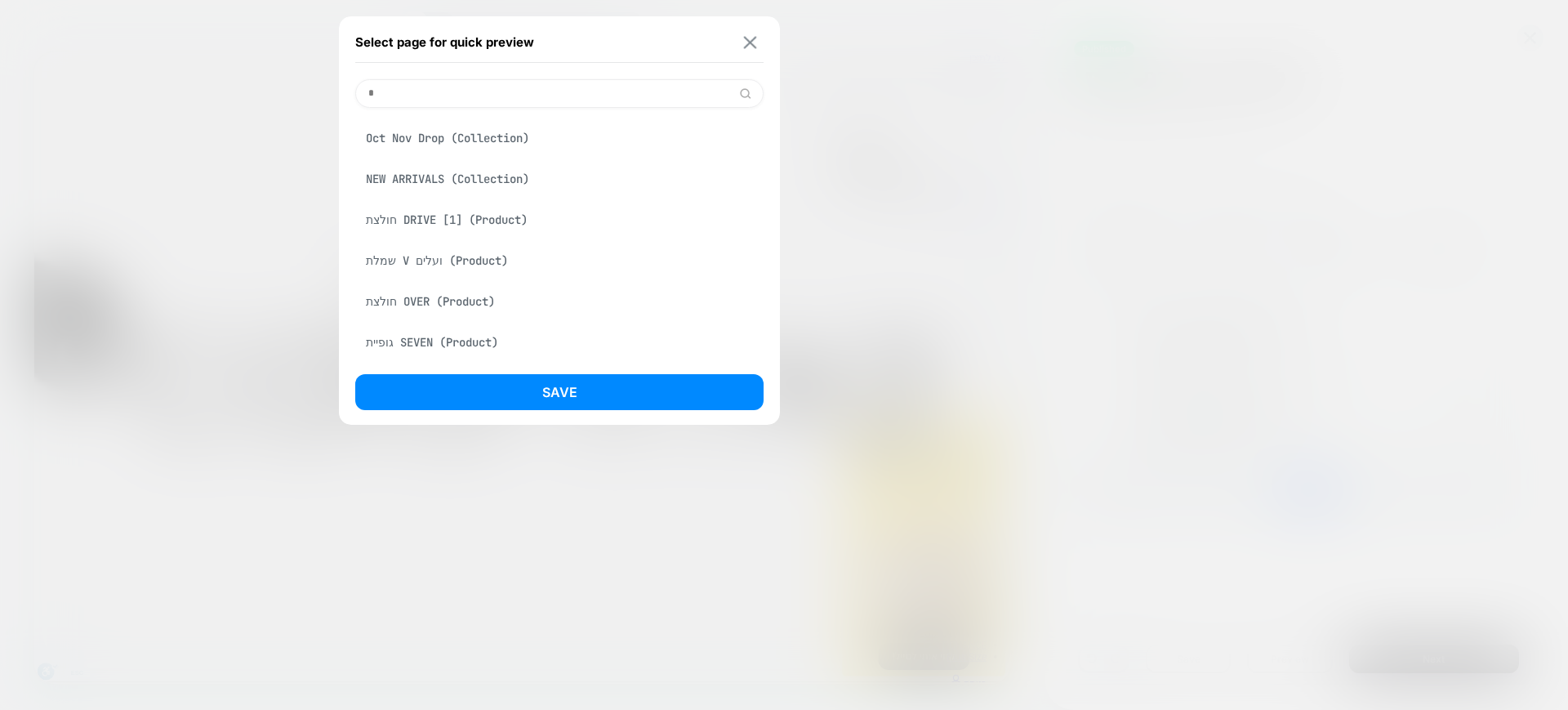
type input "*"
click at [745, 39] on img at bounding box center [750, 41] width 13 height 12
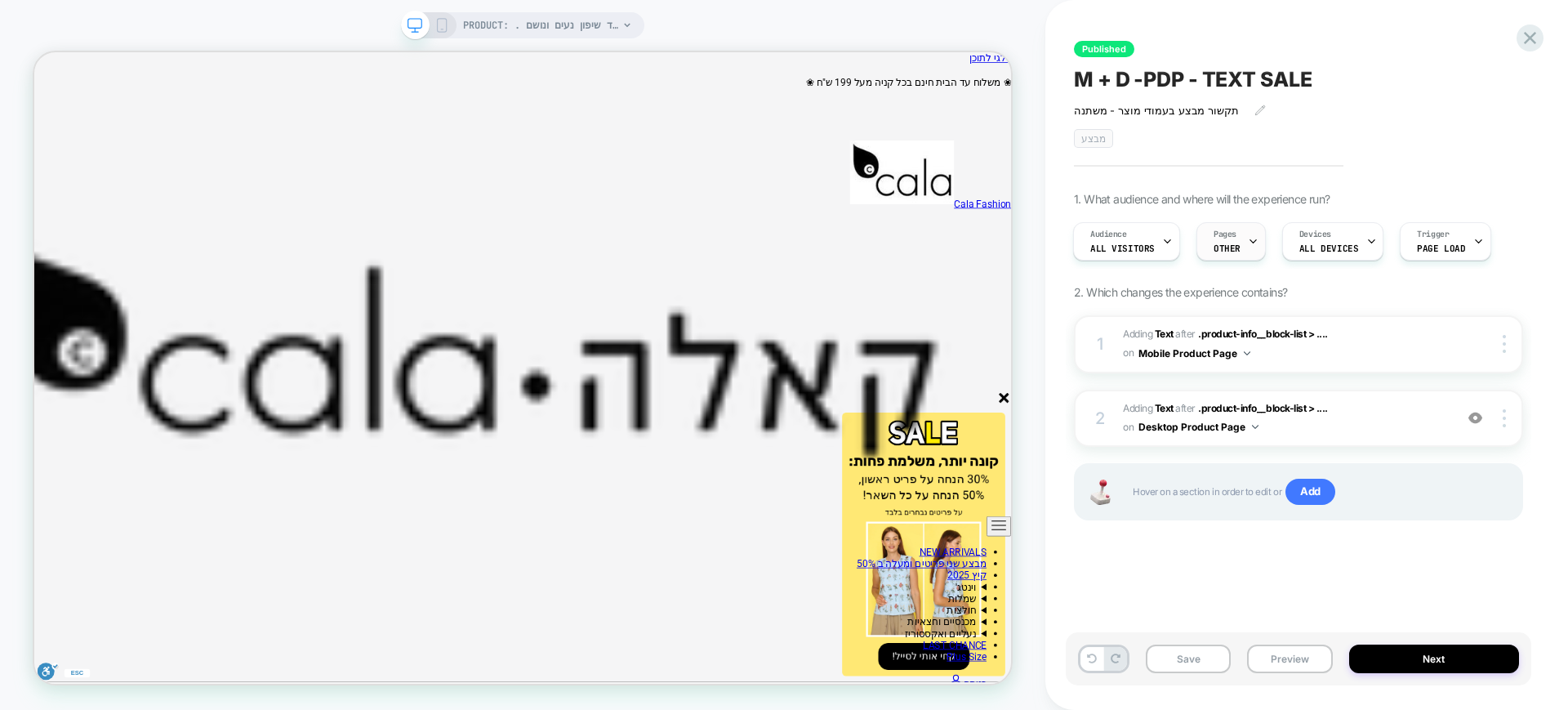
click at [1228, 252] on span "OTHER" at bounding box center [1227, 249] width 27 height 12
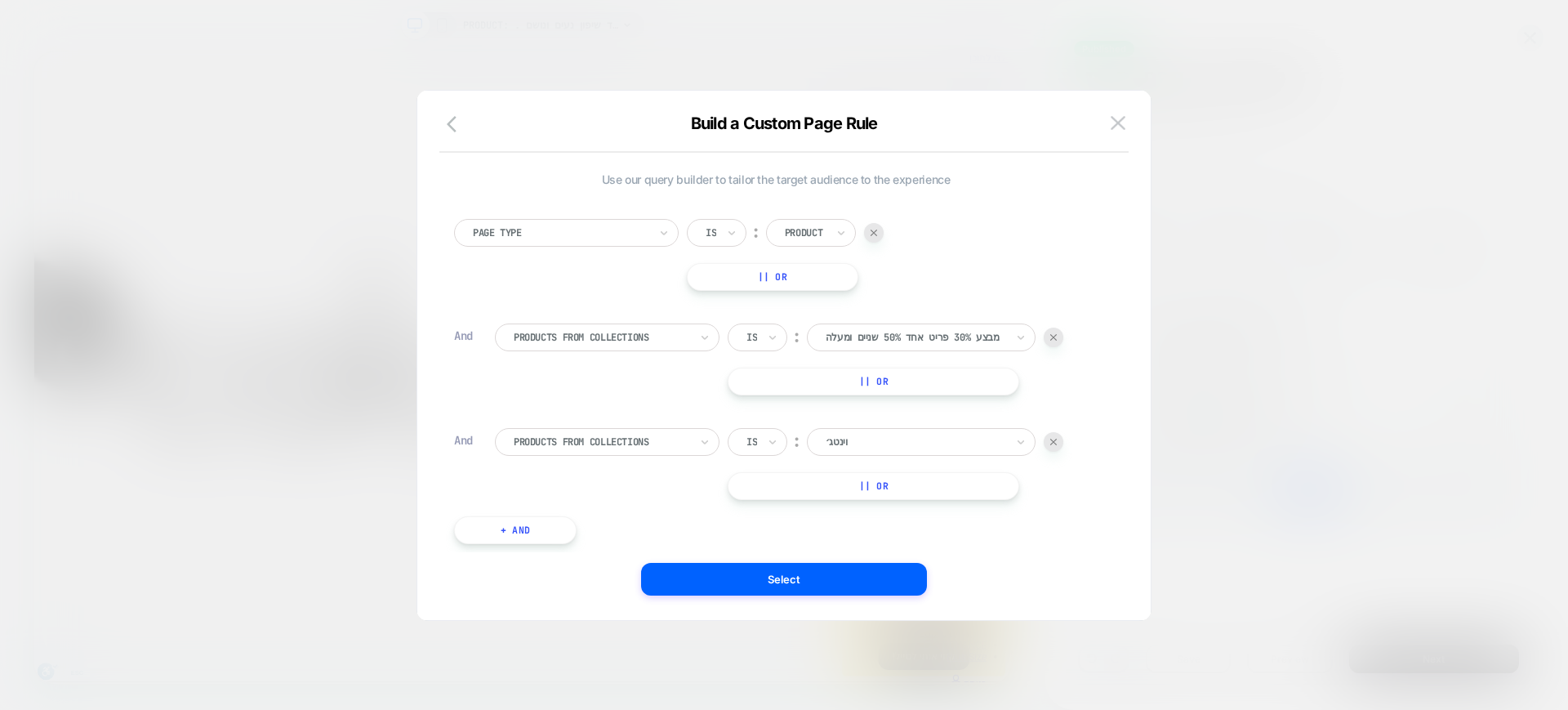
click at [833, 442] on div at bounding box center [915, 442] width 179 height 14
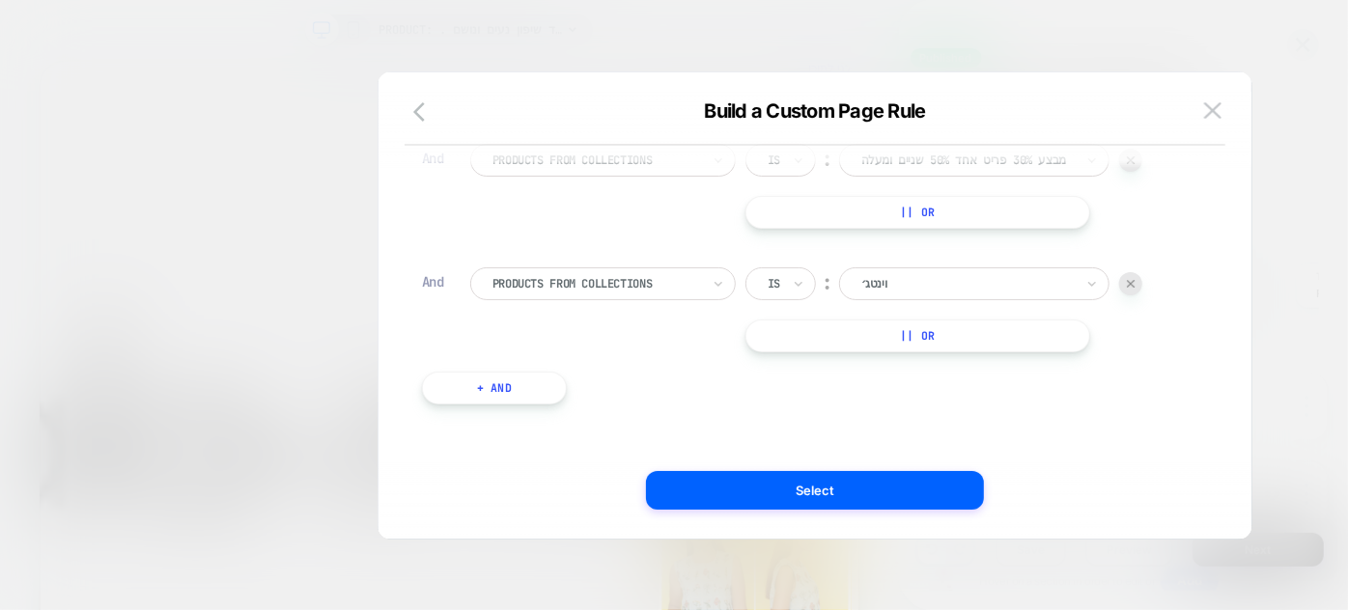
scroll to position [187, 0]
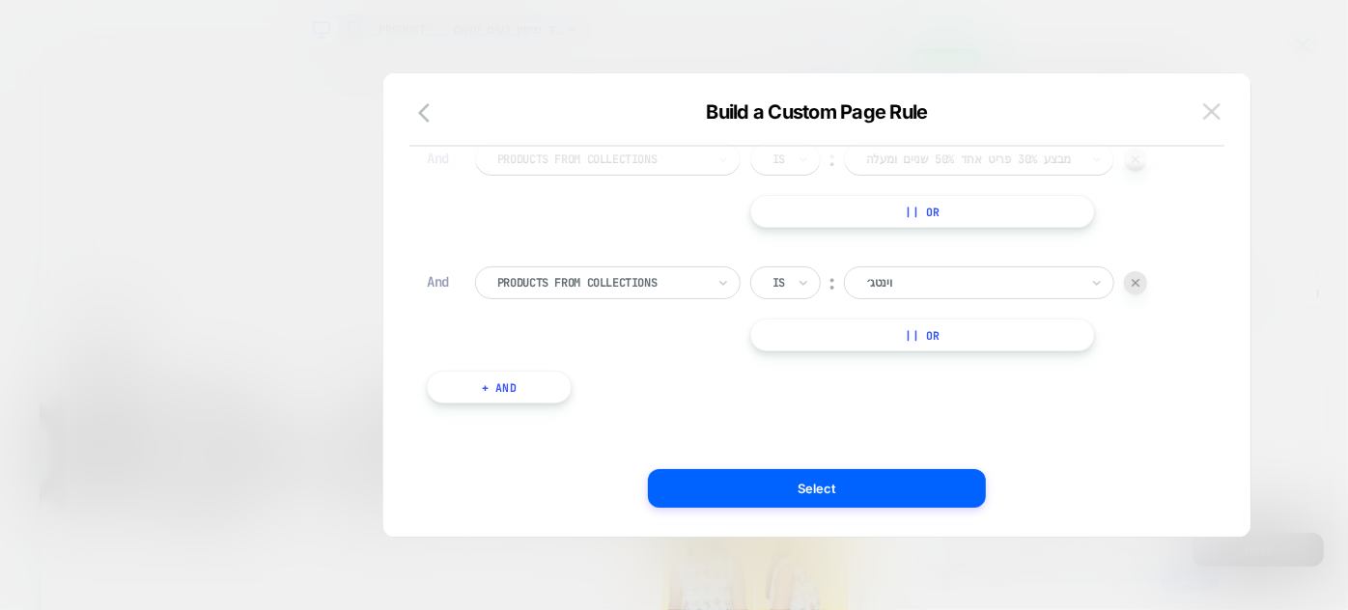
click at [1211, 104] on img at bounding box center [1211, 111] width 17 height 16
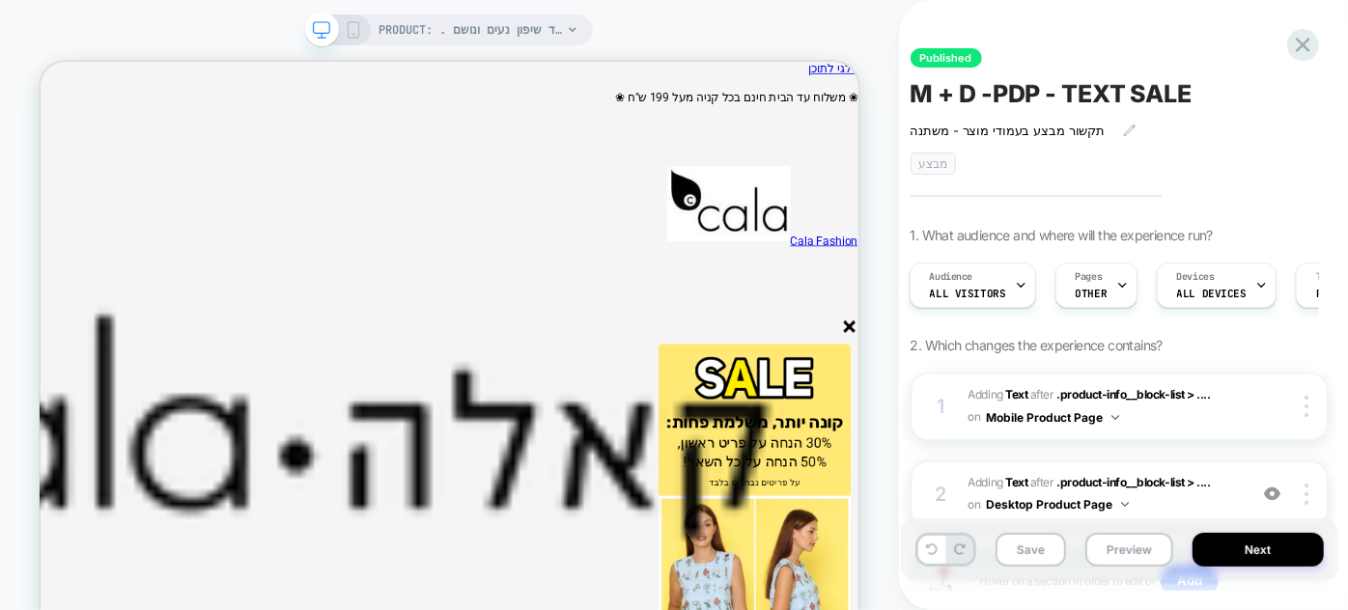
click at [488, 40] on span "PRODUCT: . שמלת וינטג׳ , רצף פרחים קטנים, בד שיפון נעים ונושם" at bounding box center [469, 29] width 183 height 31
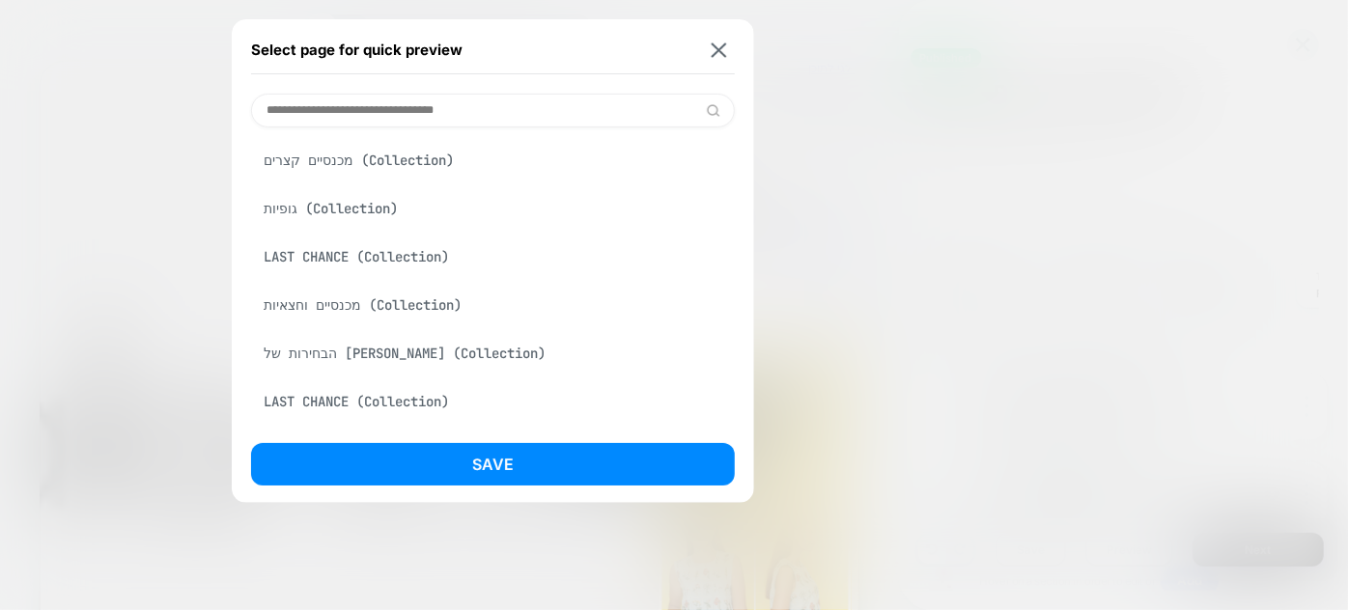
click at [419, 107] on input at bounding box center [492, 111] width 483 height 34
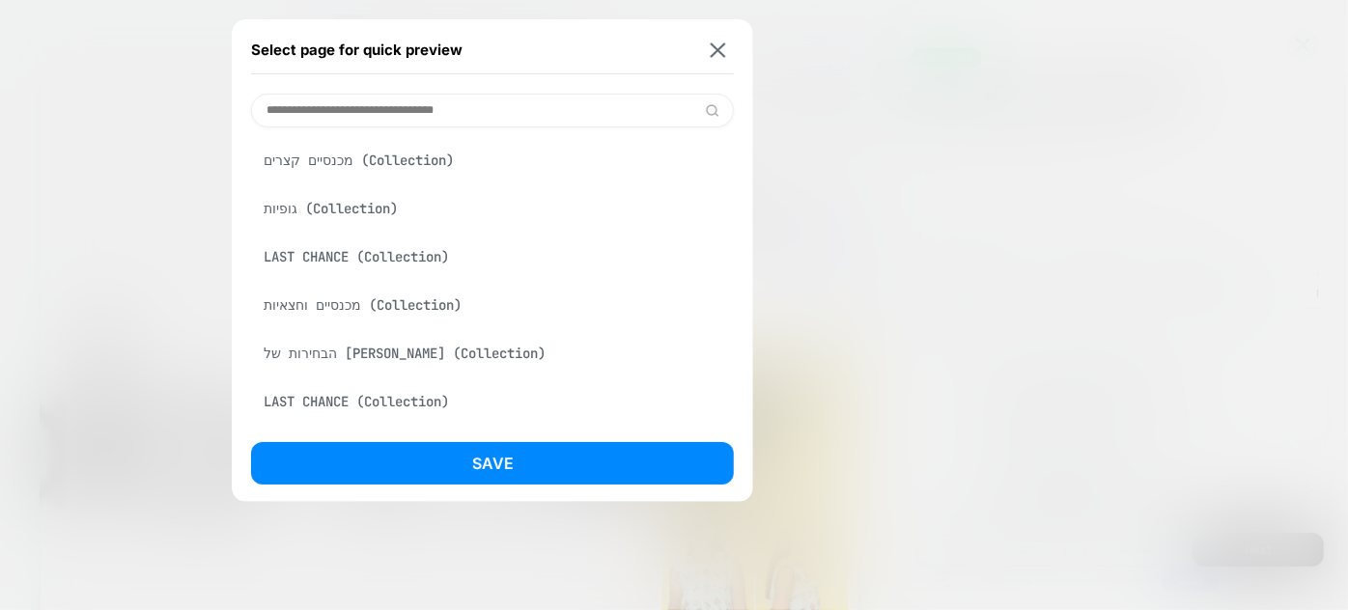
paste input "******"
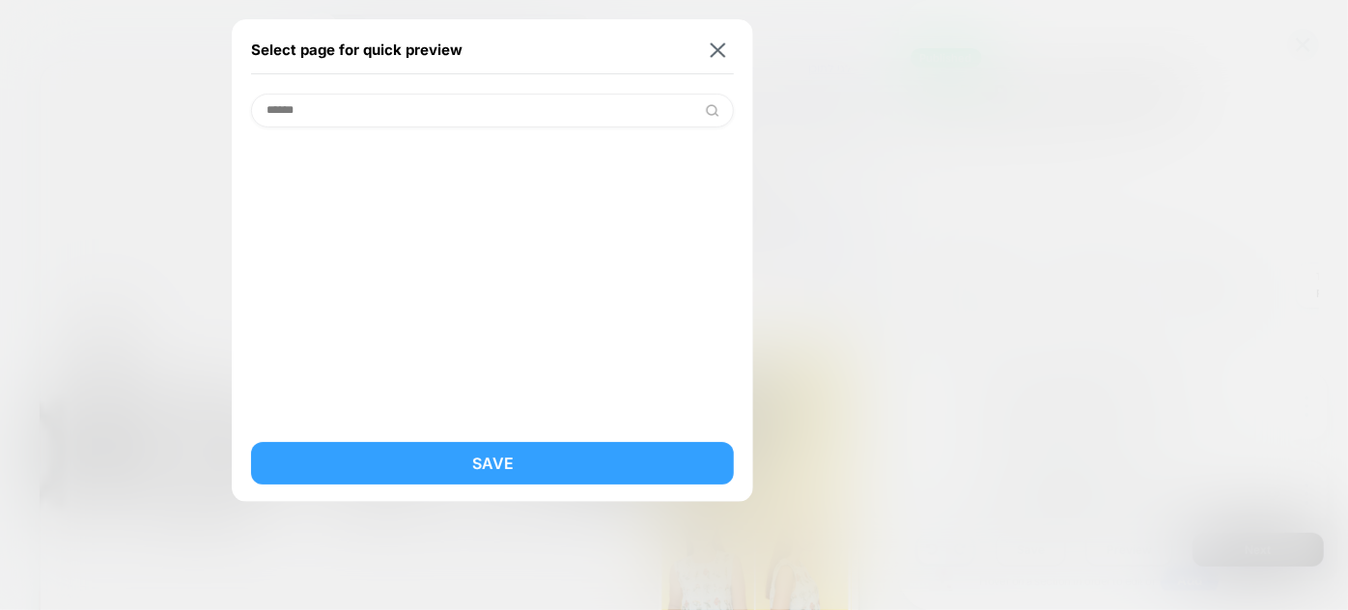
type input "******"
click at [487, 467] on button "Save" at bounding box center [492, 463] width 483 height 42
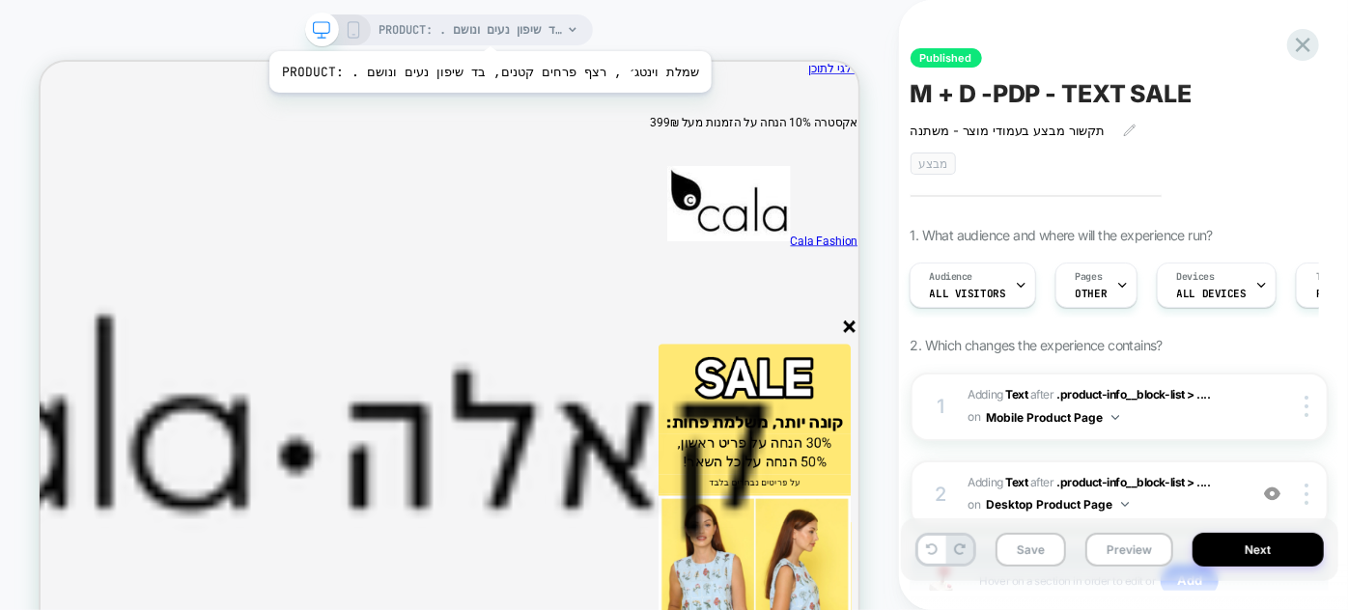
click at [463, 27] on span "PRODUCT: . שמלת וינטג׳ , רצף פרחים קטנים, בד שיפון נעים ונושם" at bounding box center [469, 29] width 183 height 31
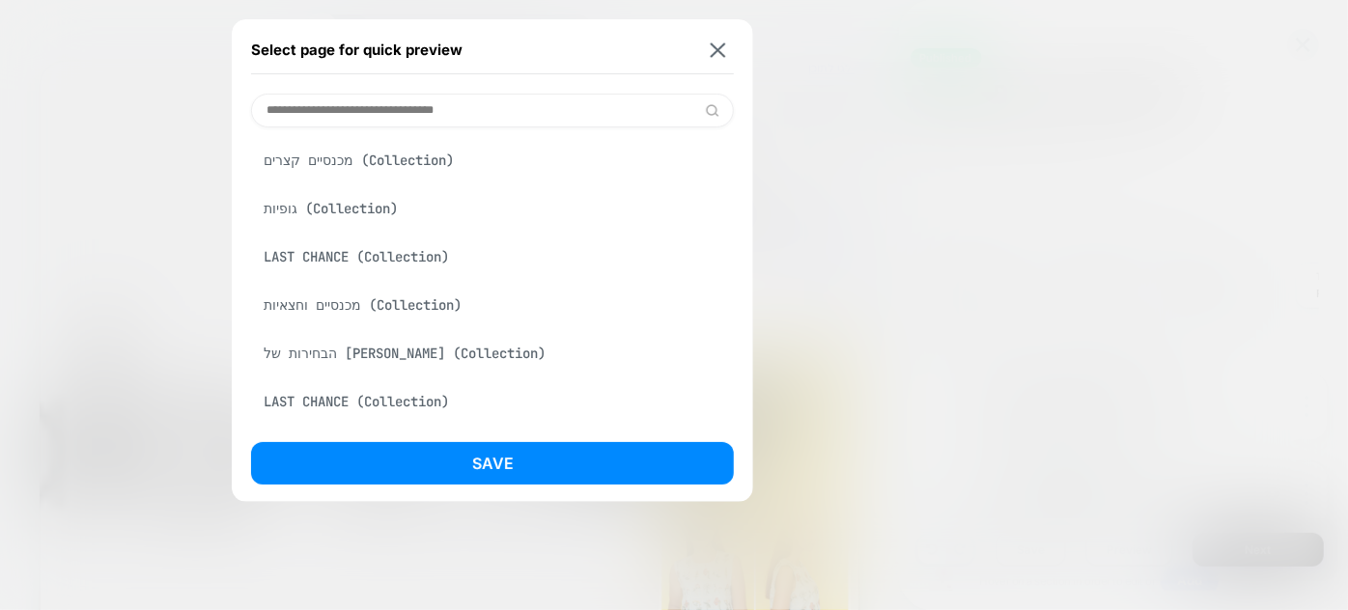
type input "*"
click at [712, 58] on div "Select page for quick preview" at bounding box center [492, 50] width 483 height 48
click at [722, 56] on img at bounding box center [718, 49] width 15 height 14
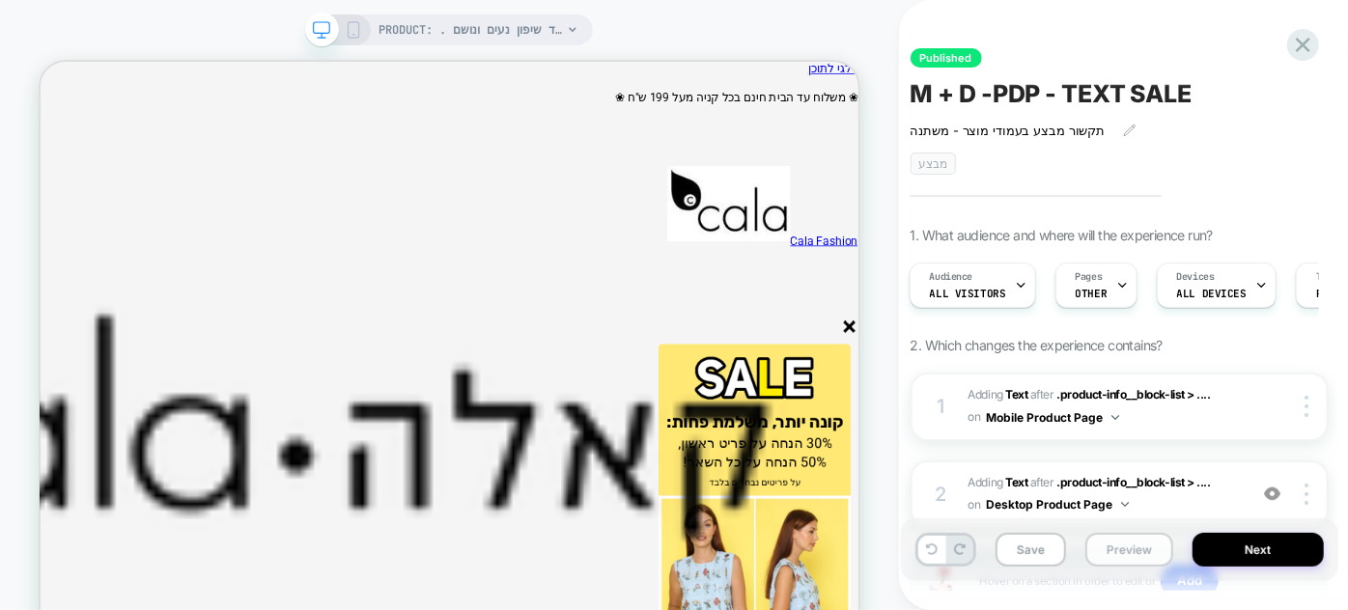
click at [1133, 555] on button "Preview" at bounding box center [1129, 550] width 88 height 34
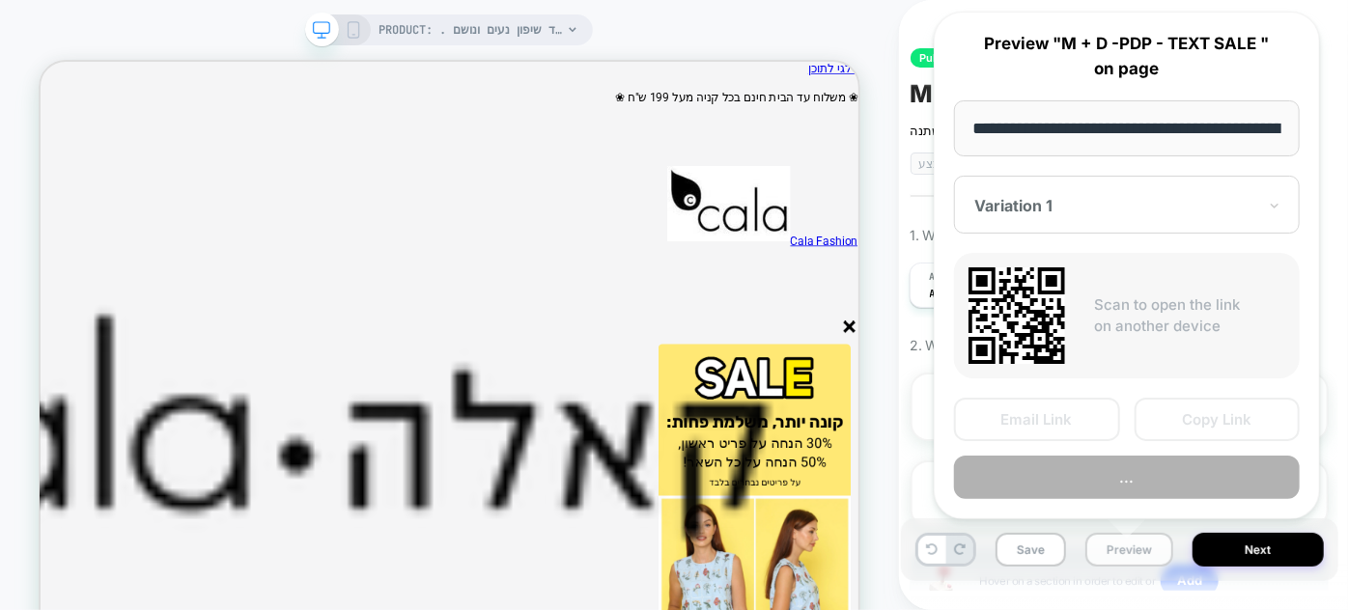
scroll to position [0, 2895]
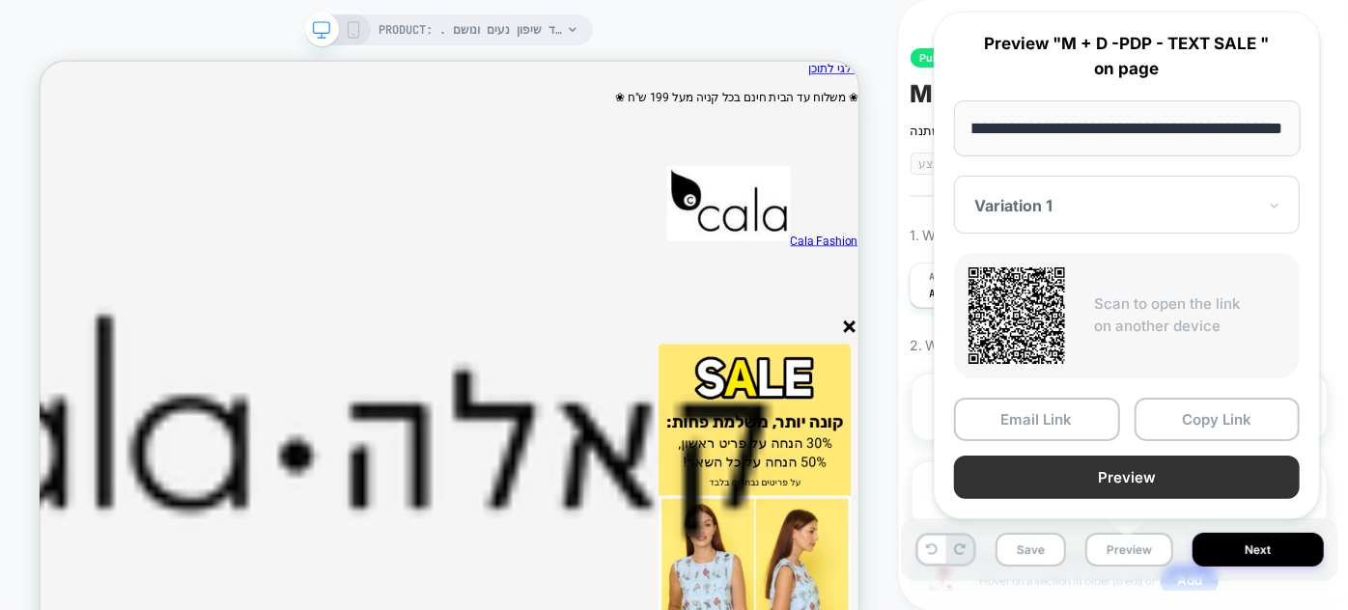
click at [1080, 483] on button "Preview" at bounding box center [1127, 477] width 346 height 43
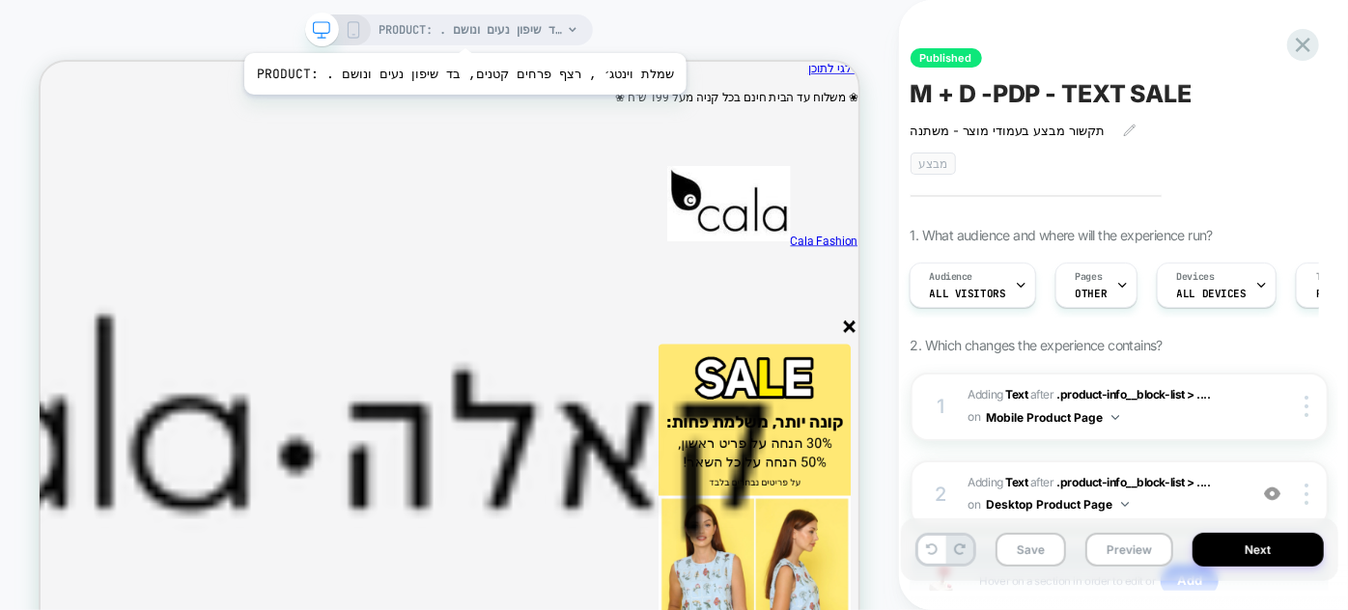
click at [438, 29] on span "PRODUCT: . שמלת וינטג׳ , רצף פרחים קטנים, בד שיפון נעים ונושם" at bounding box center [469, 29] width 183 height 31
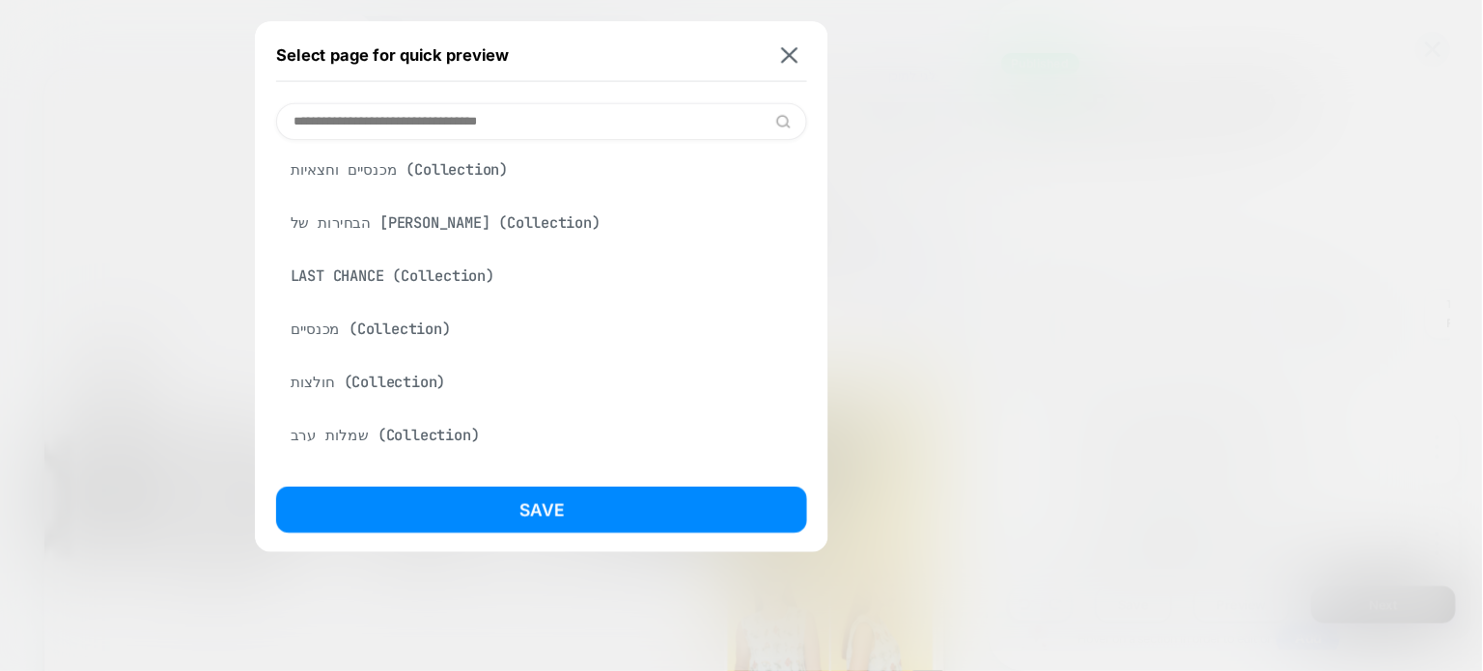
scroll to position [350, 0]
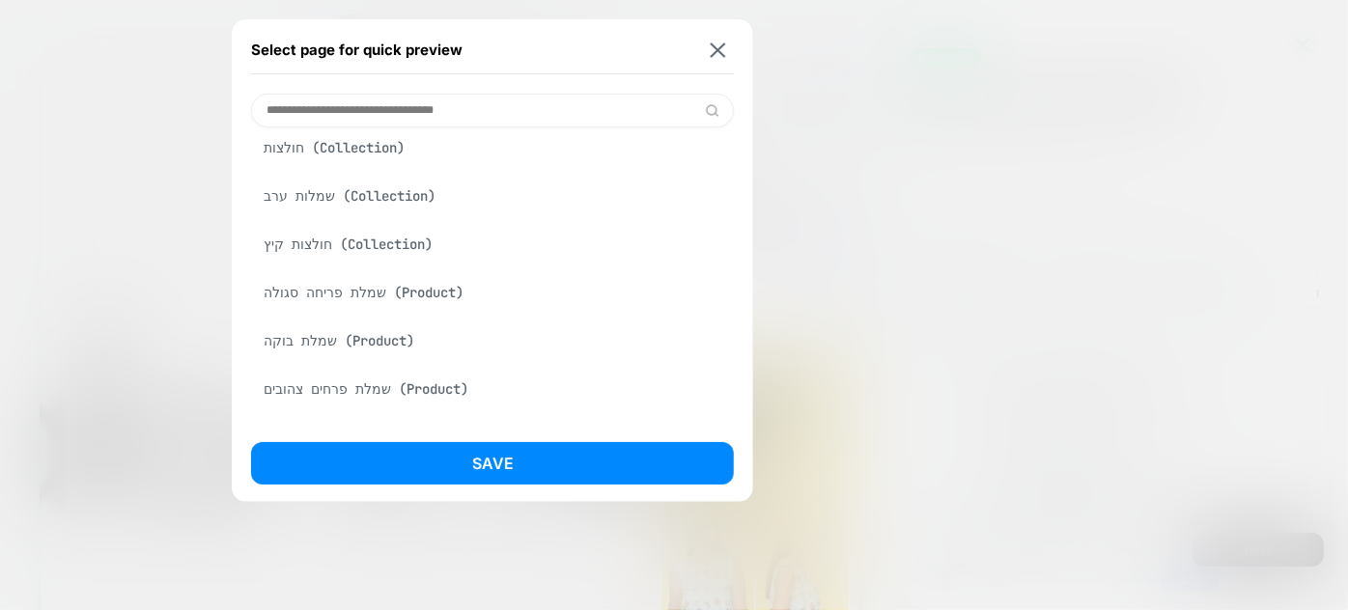
click at [722, 37] on div "Select page for quick preview" at bounding box center [492, 50] width 483 height 48
click at [722, 48] on img at bounding box center [718, 49] width 15 height 14
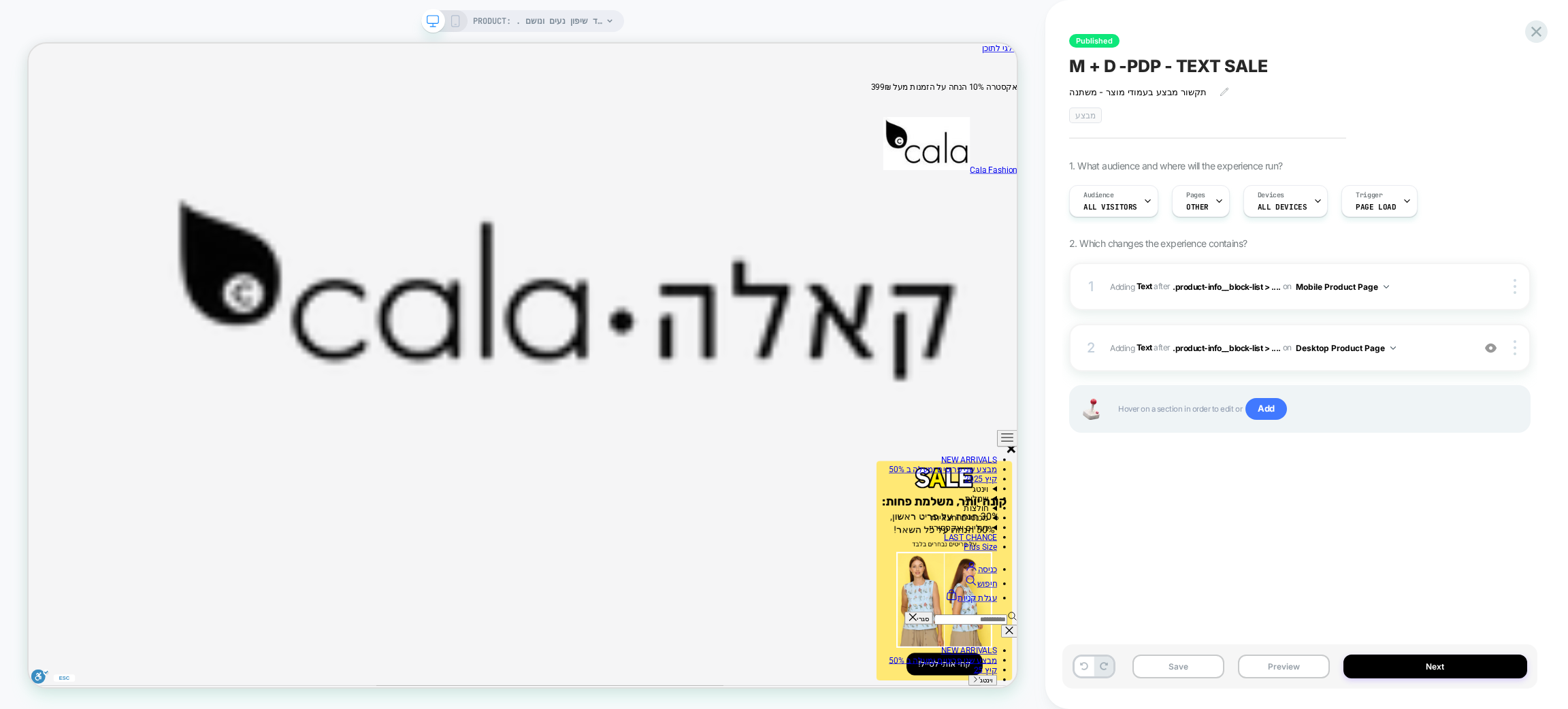
scroll to position [0, -453]
click at [1220, 197] on div "Pages OTHER" at bounding box center [1201, 201] width 58 height 32
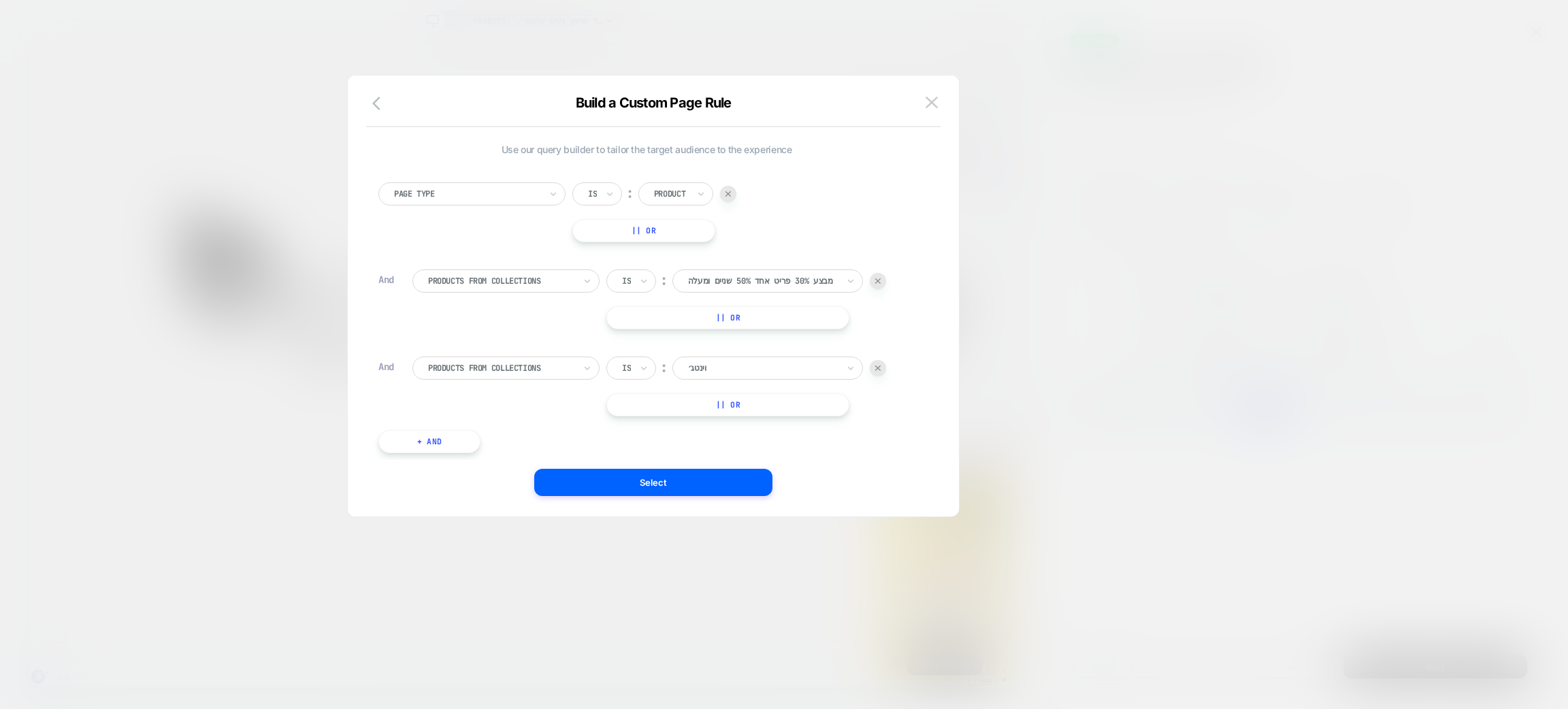
click at [877, 280] on img at bounding box center [878, 281] width 6 height 6
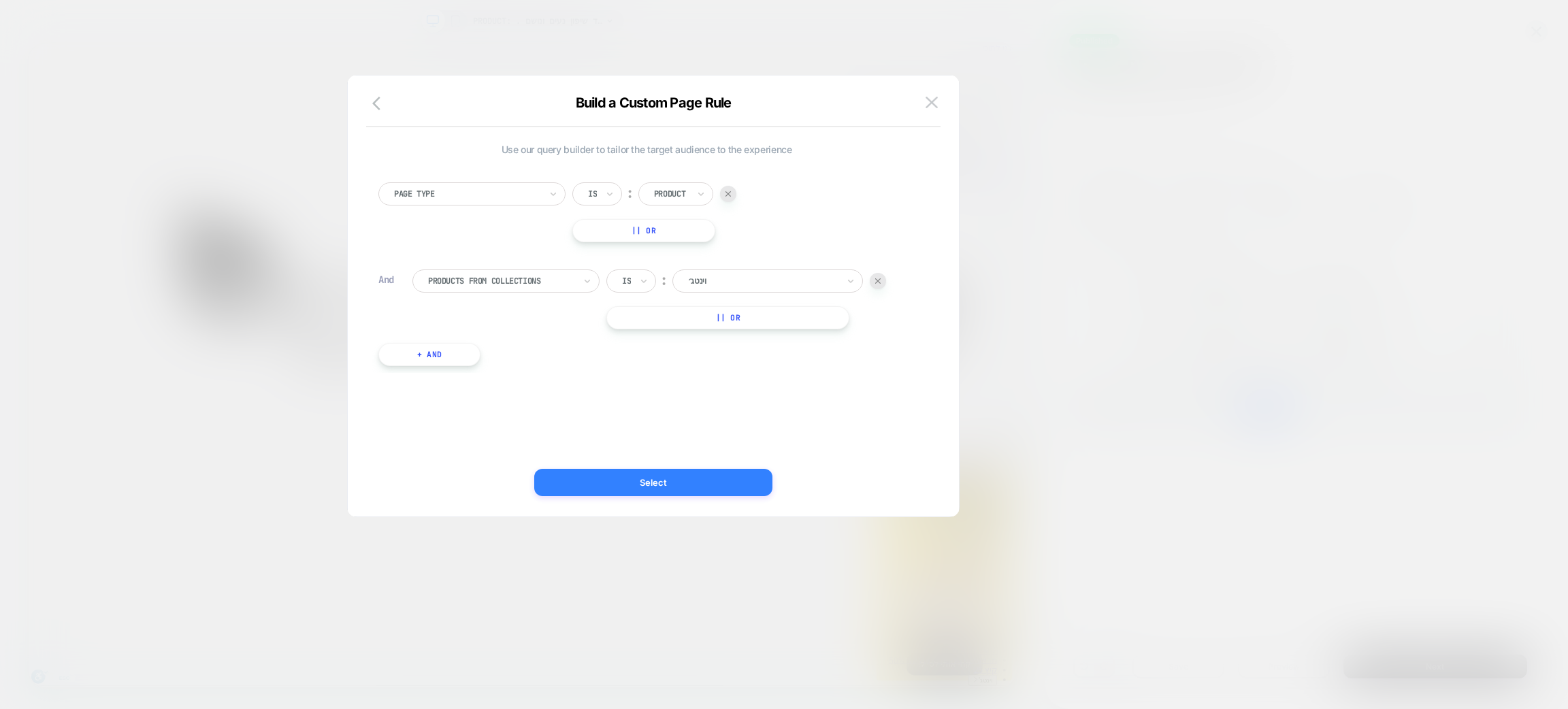
click at [745, 491] on button "Select" at bounding box center [654, 482] width 238 height 27
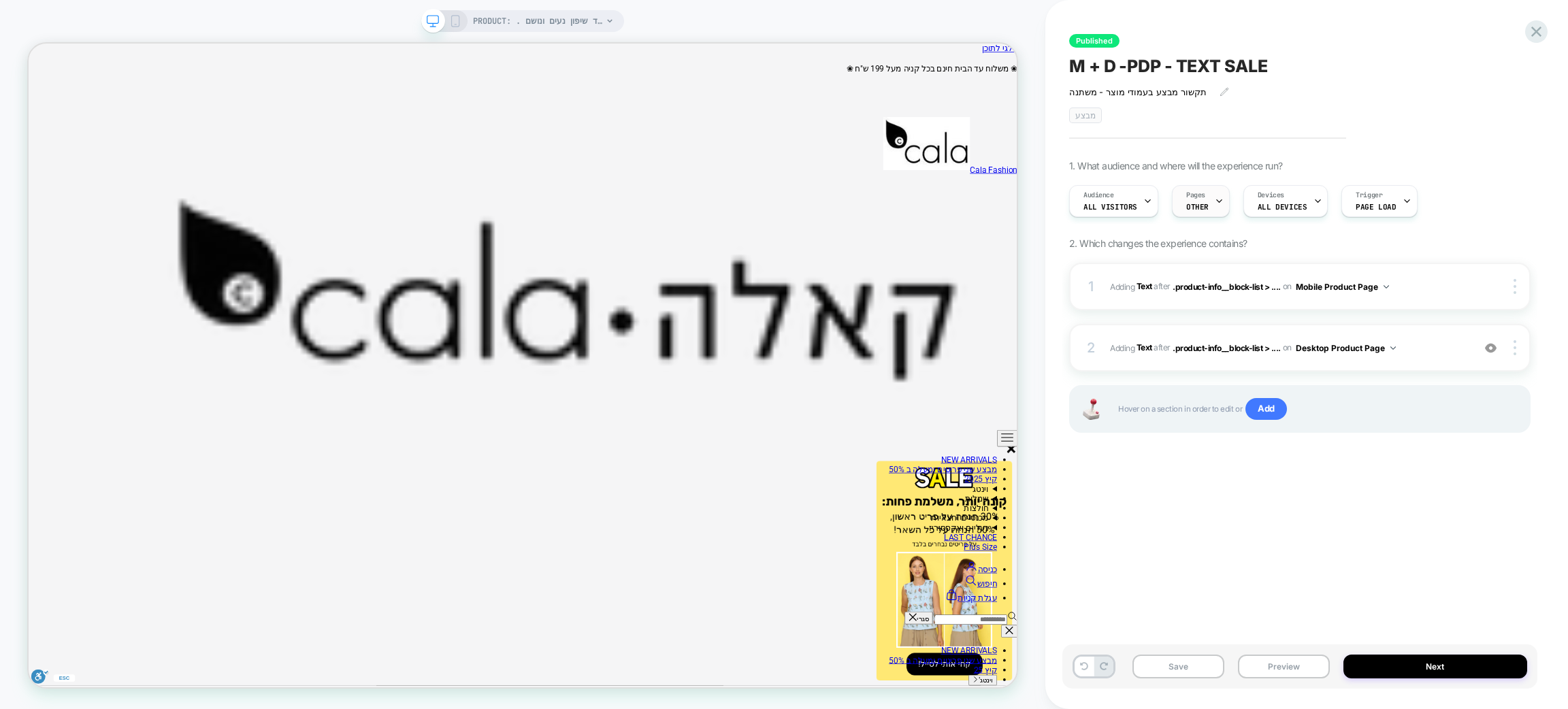
click at [1218, 208] on div at bounding box center [1219, 201] width 9 height 30
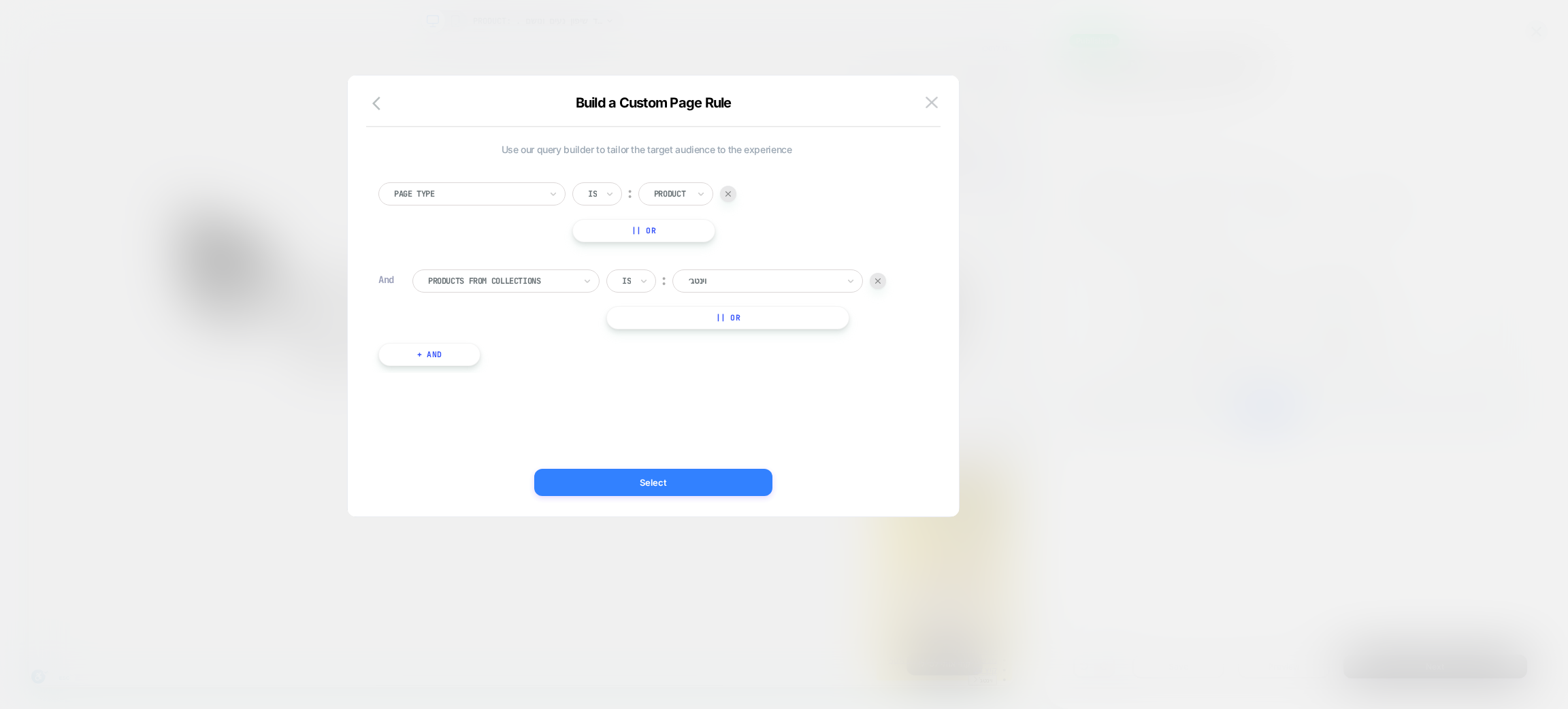
click at [742, 484] on button "Select" at bounding box center [654, 482] width 238 height 27
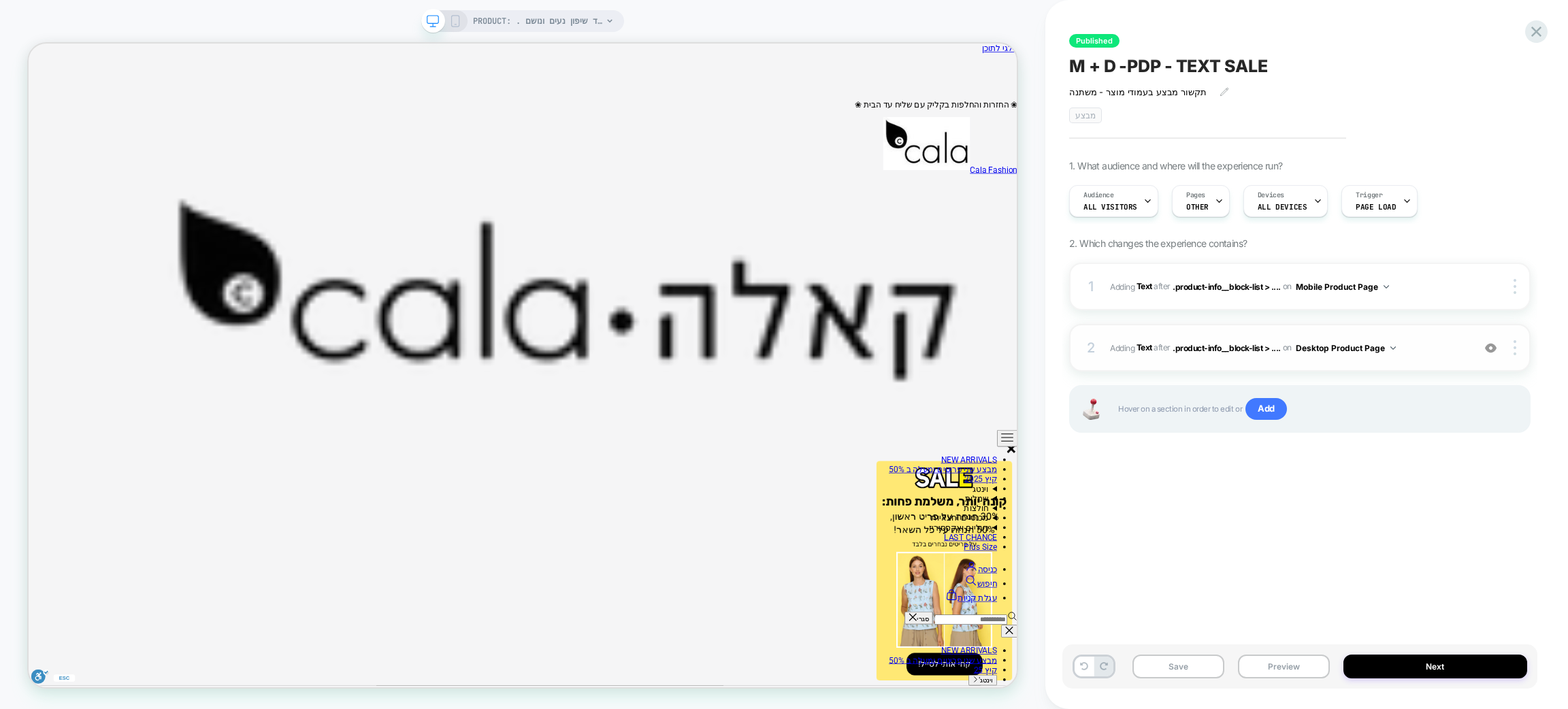
click at [1306, 343] on img at bounding box center [1491, 348] width 11 height 11
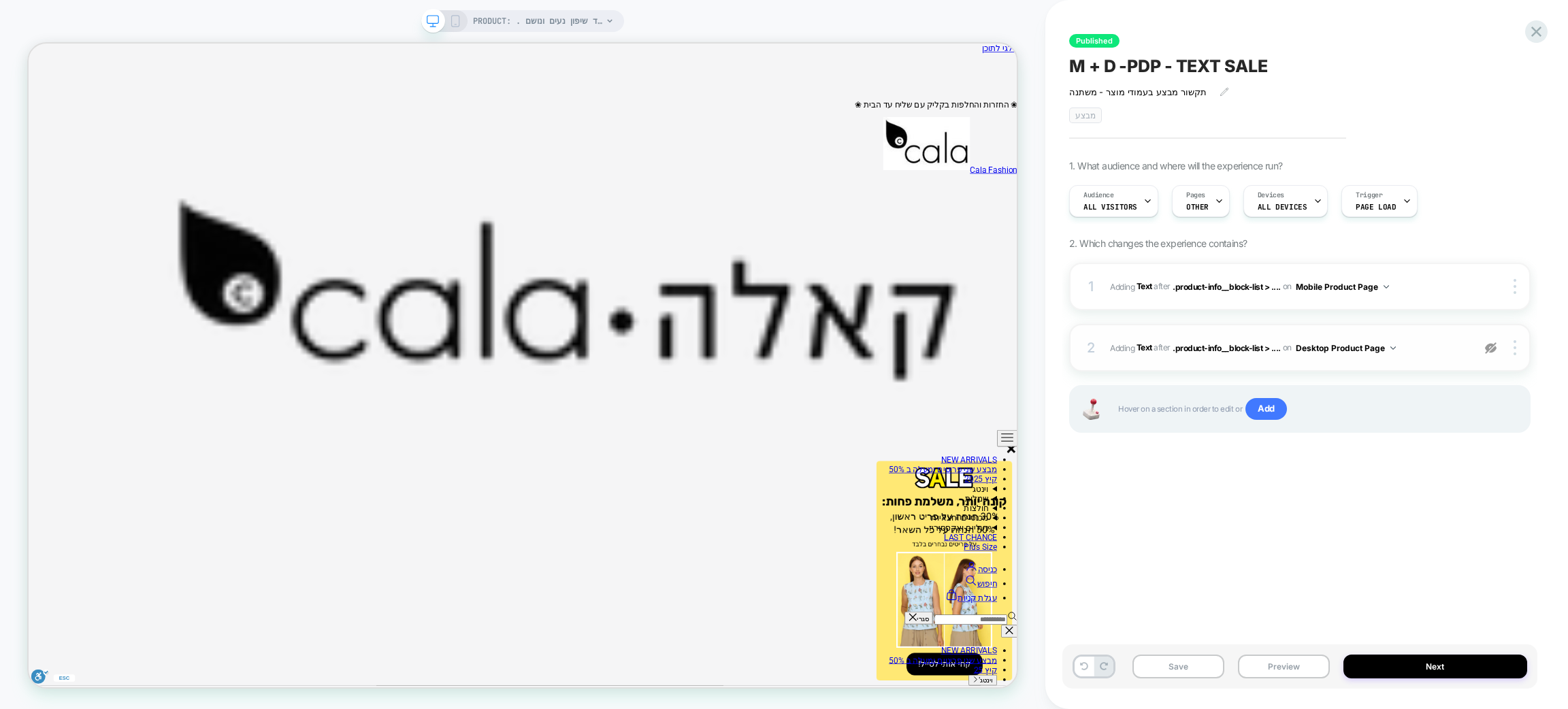
click at [1306, 343] on img at bounding box center [1491, 348] width 11 height 11
click at [1224, 203] on div "Pages OTHER" at bounding box center [1201, 201] width 58 height 32
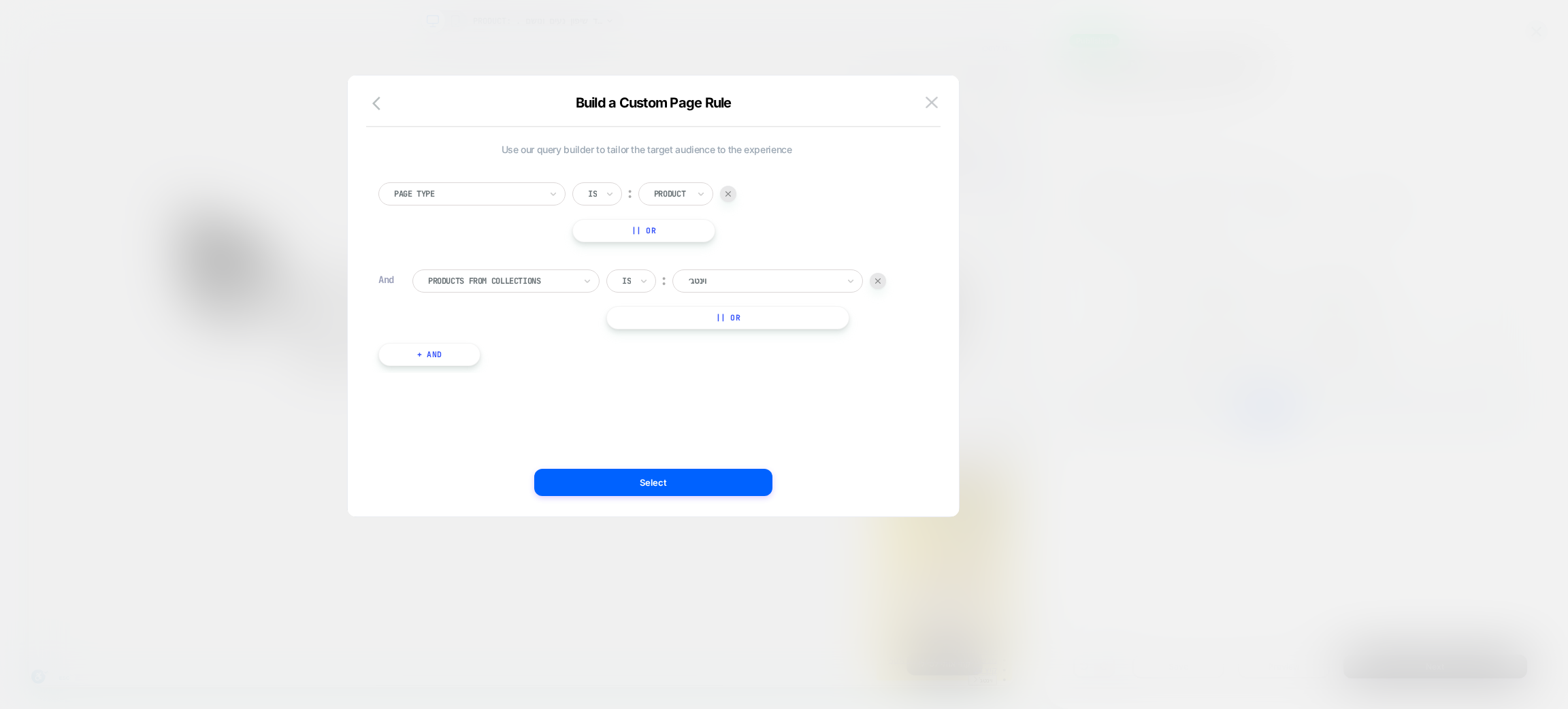
click at [769, 285] on div at bounding box center [763, 280] width 149 height 12
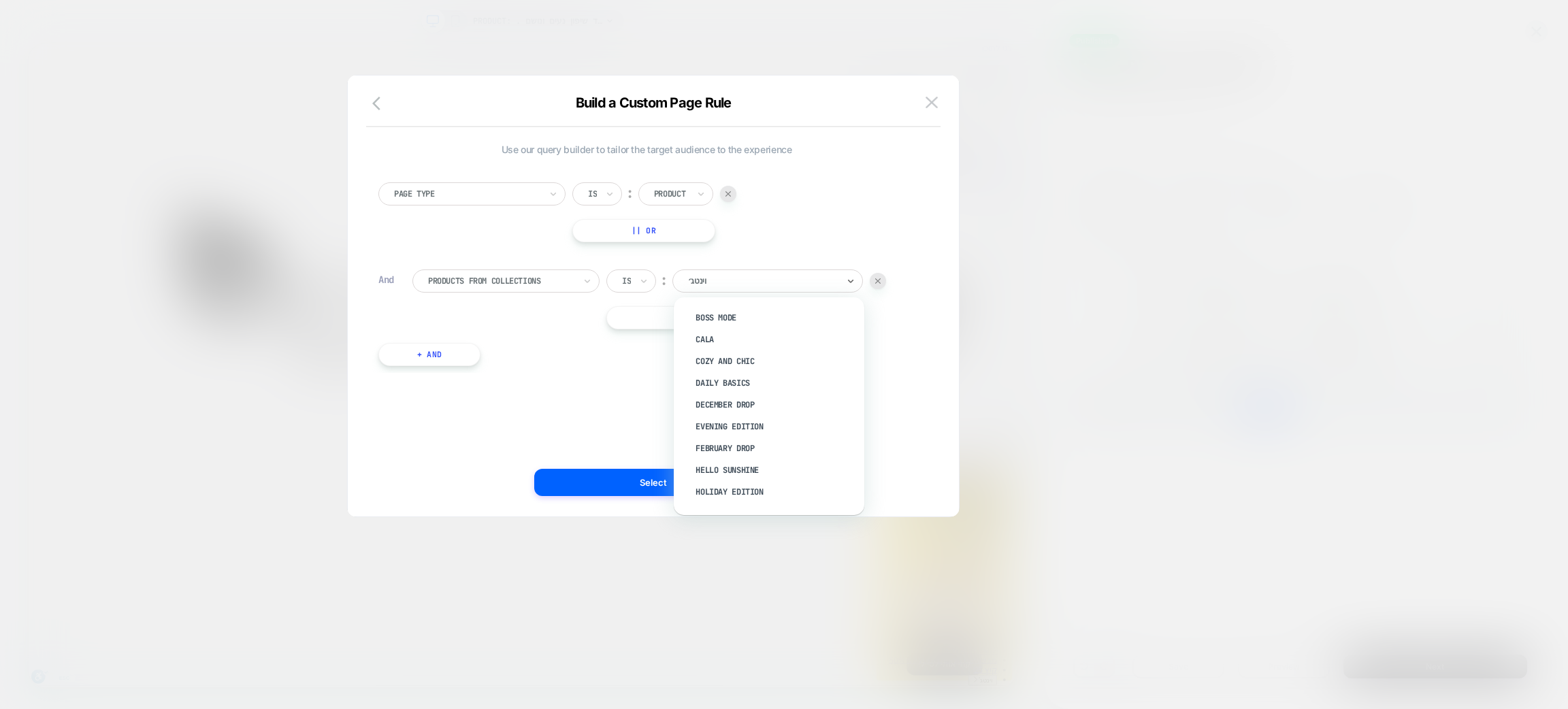
click at [933, 88] on div "Build a Custom Page Rule Use our query builder to tailor the target audience to…" at bounding box center [653, 296] width 613 height 443
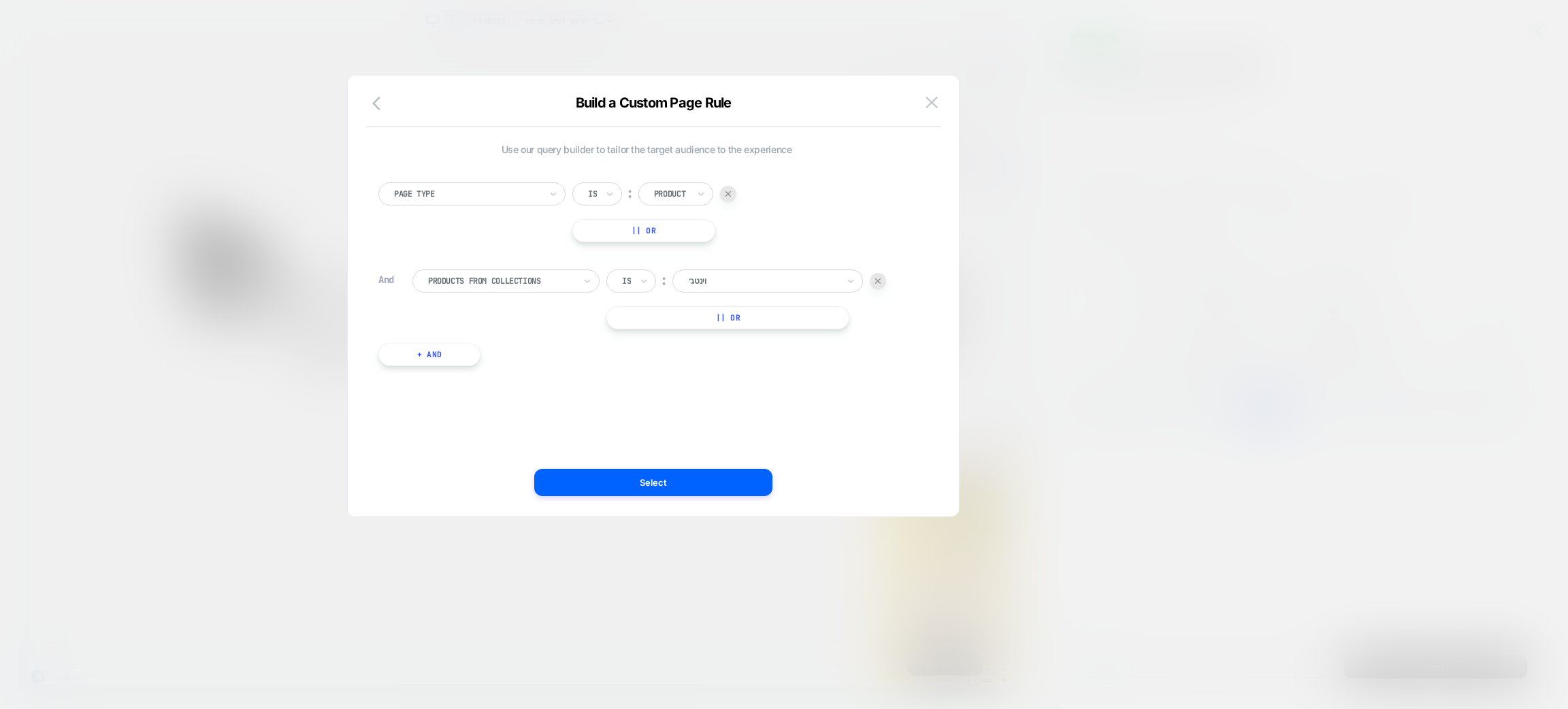
click at [916, 116] on div "Build a Custom Page Rule" at bounding box center [653, 111] width 611 height 32
click at [924, 104] on button at bounding box center [931, 102] width 20 height 20
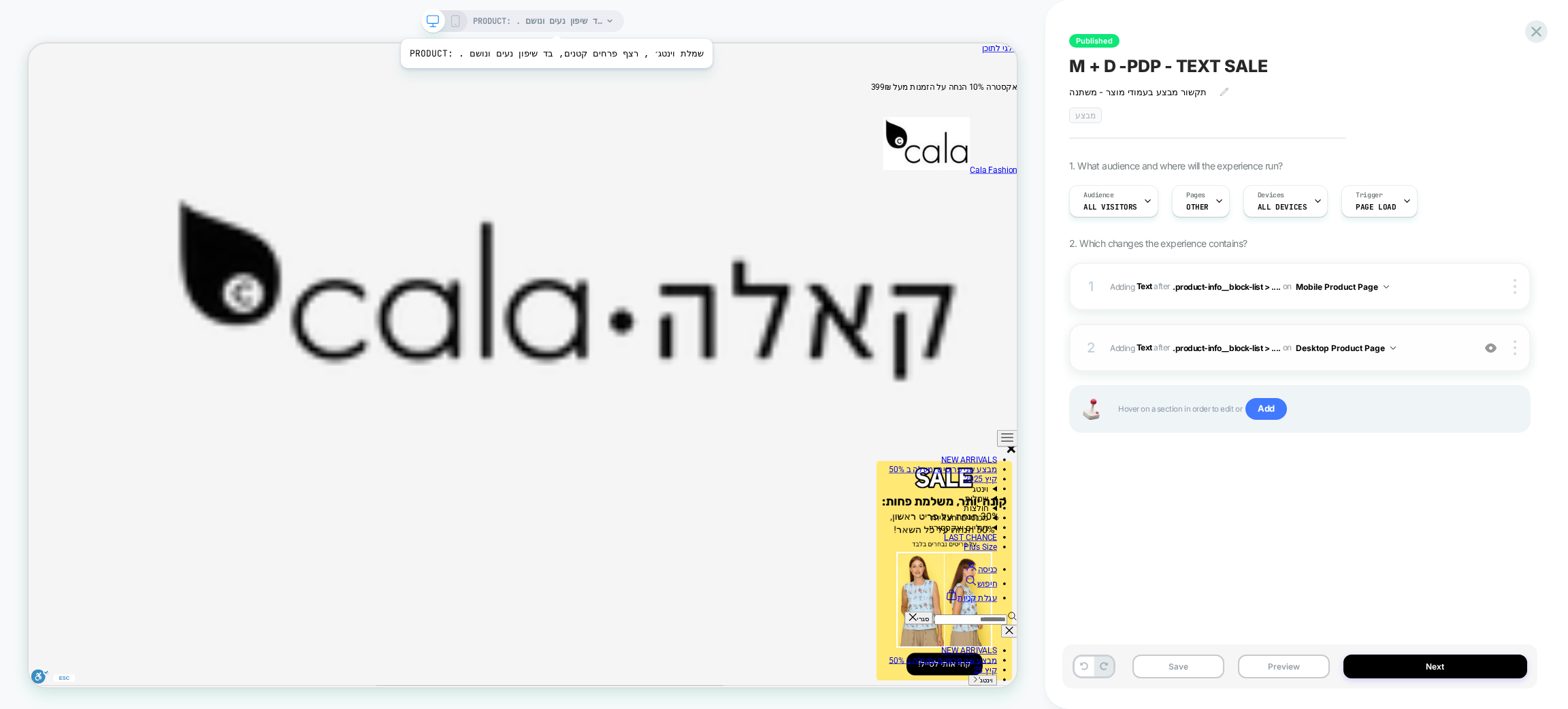
click at [538, 22] on span "PRODUCT: . שמלת וינטג׳ , רצף פרחים קטנים, בד שיפון נעים ונושם" at bounding box center [537, 20] width 129 height 22
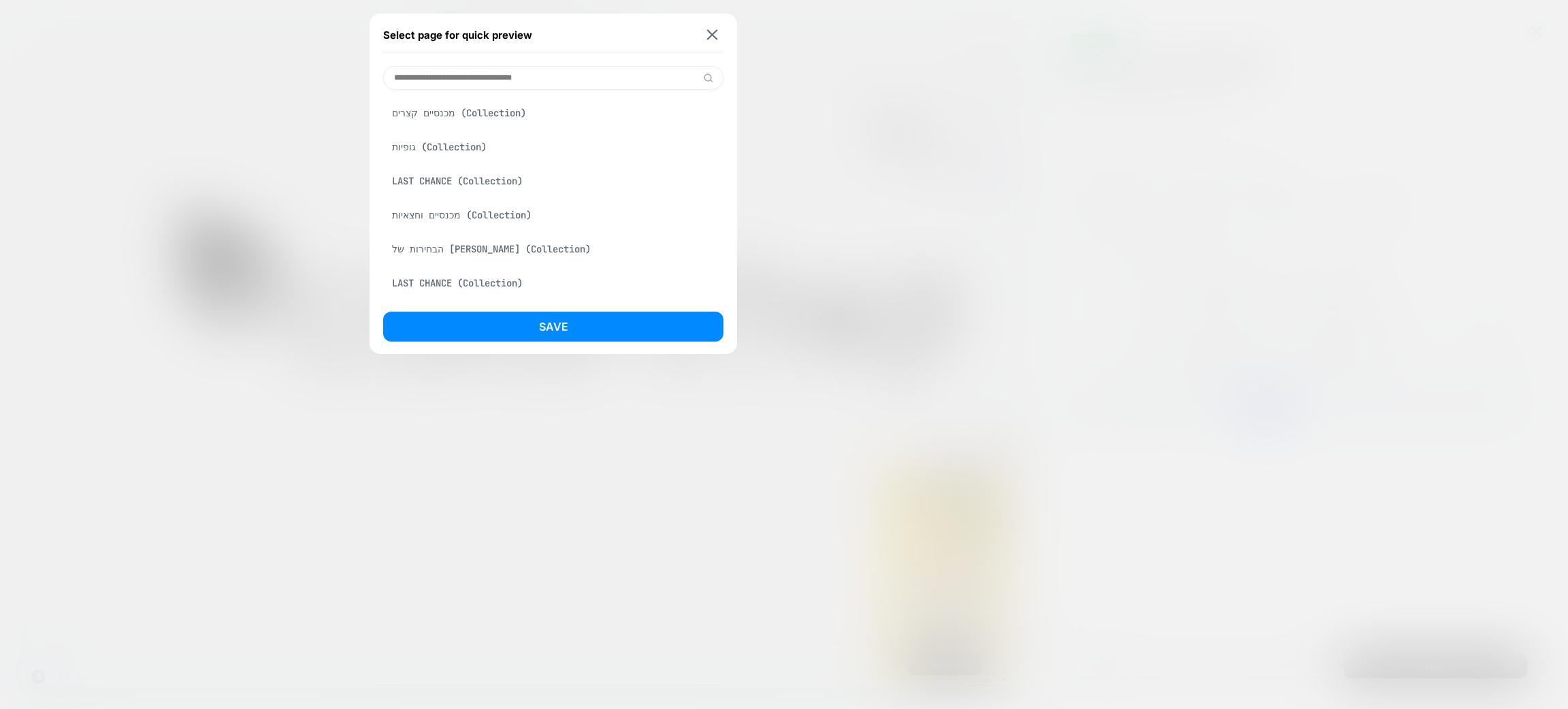
click at [517, 78] on input at bounding box center [553, 78] width 341 height 24
click at [492, 144] on div "גופיות (Collection)" at bounding box center [553, 147] width 341 height 26
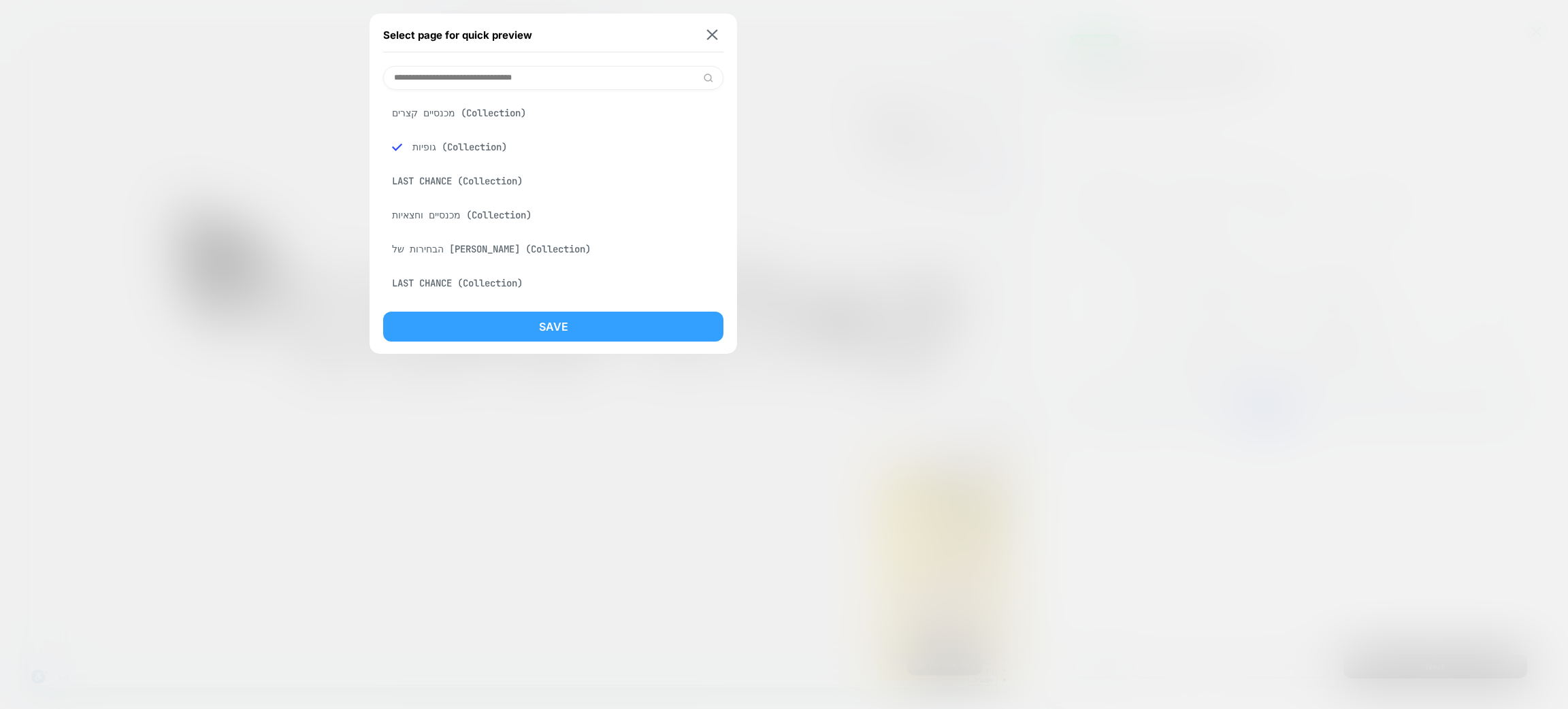
click at [527, 316] on button "Save" at bounding box center [553, 326] width 341 height 30
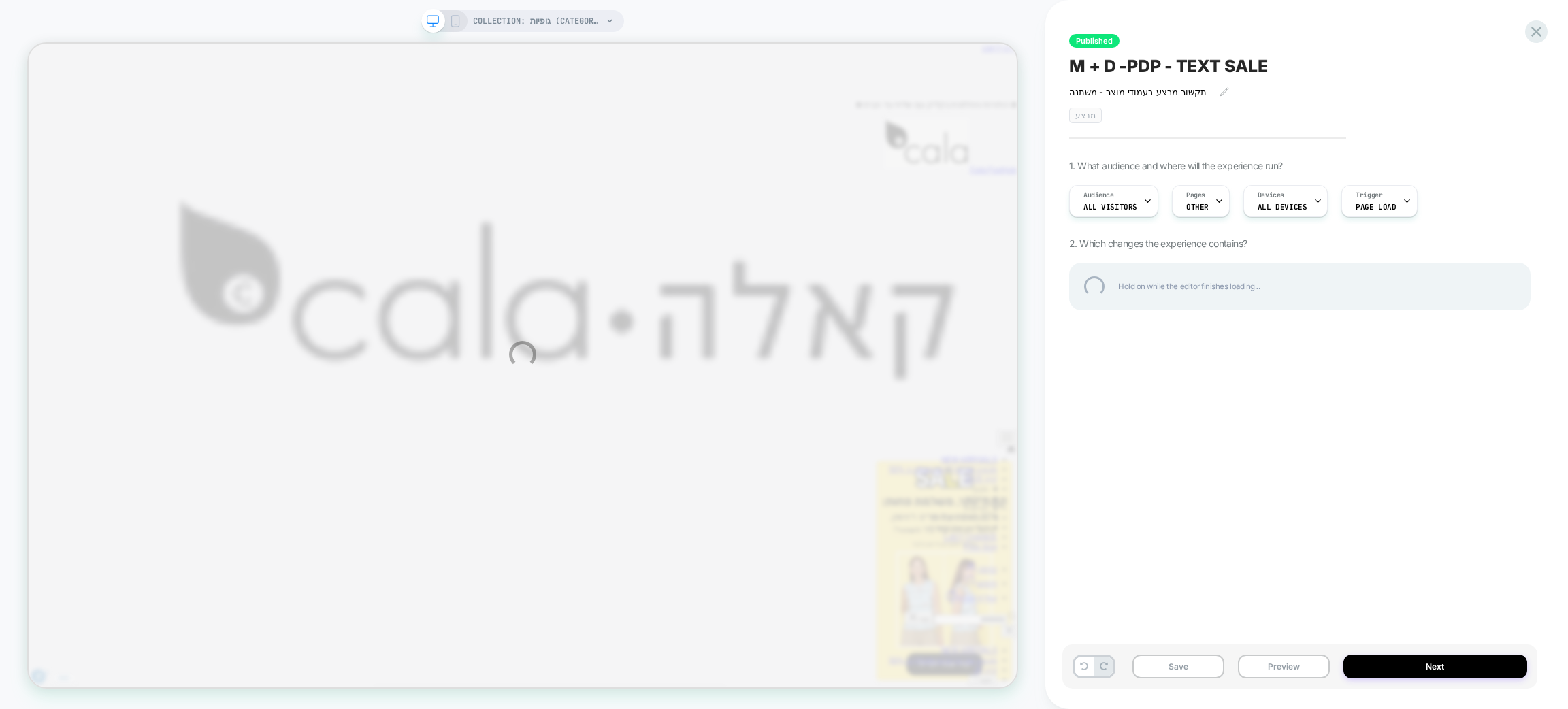
click at [673, 29] on div "COLLECTION: גופיות (Category) COLLECTION: גופיות (Category) Published M + D -PD…" at bounding box center [784, 354] width 1568 height 709
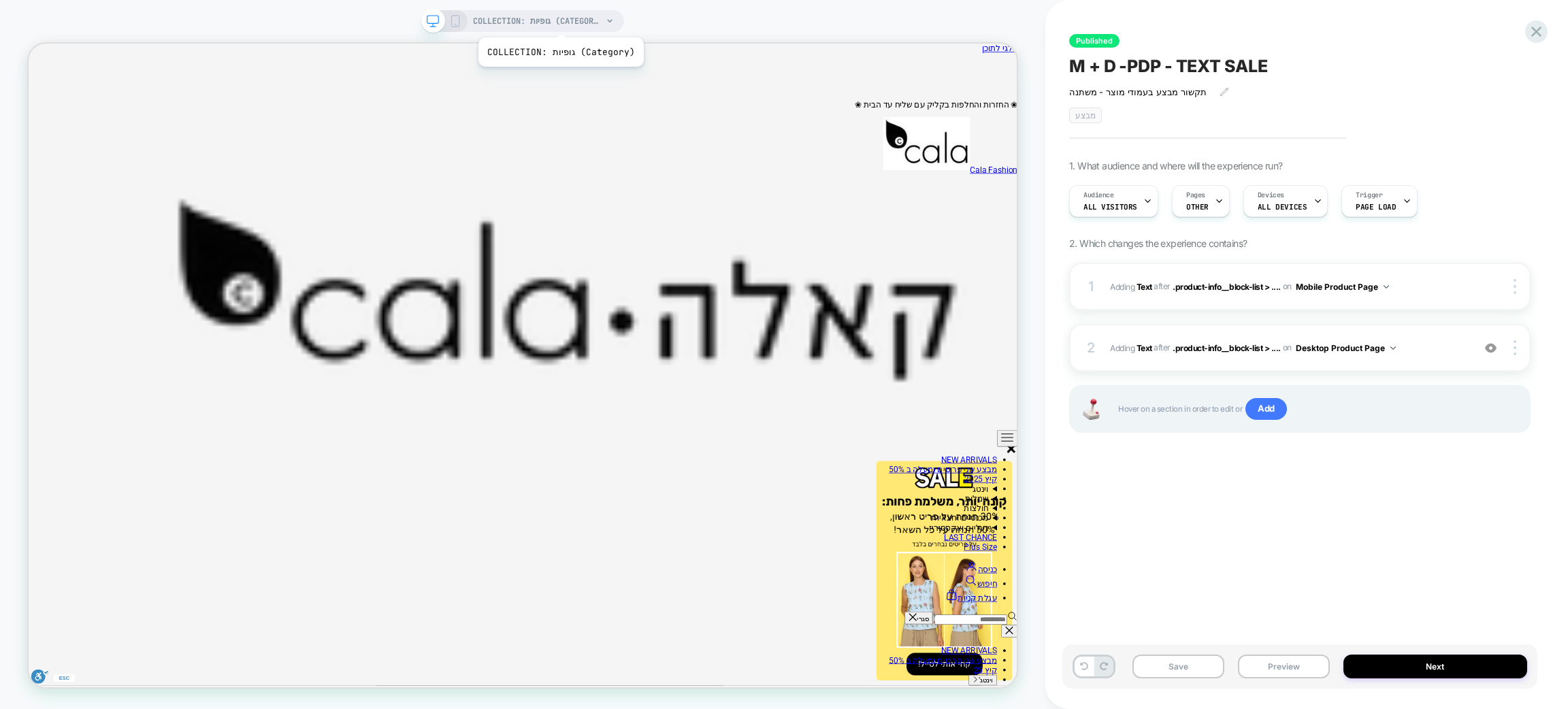
click at [558, 20] on span "COLLECTION: גופיות (Category)" at bounding box center [537, 20] width 129 height 22
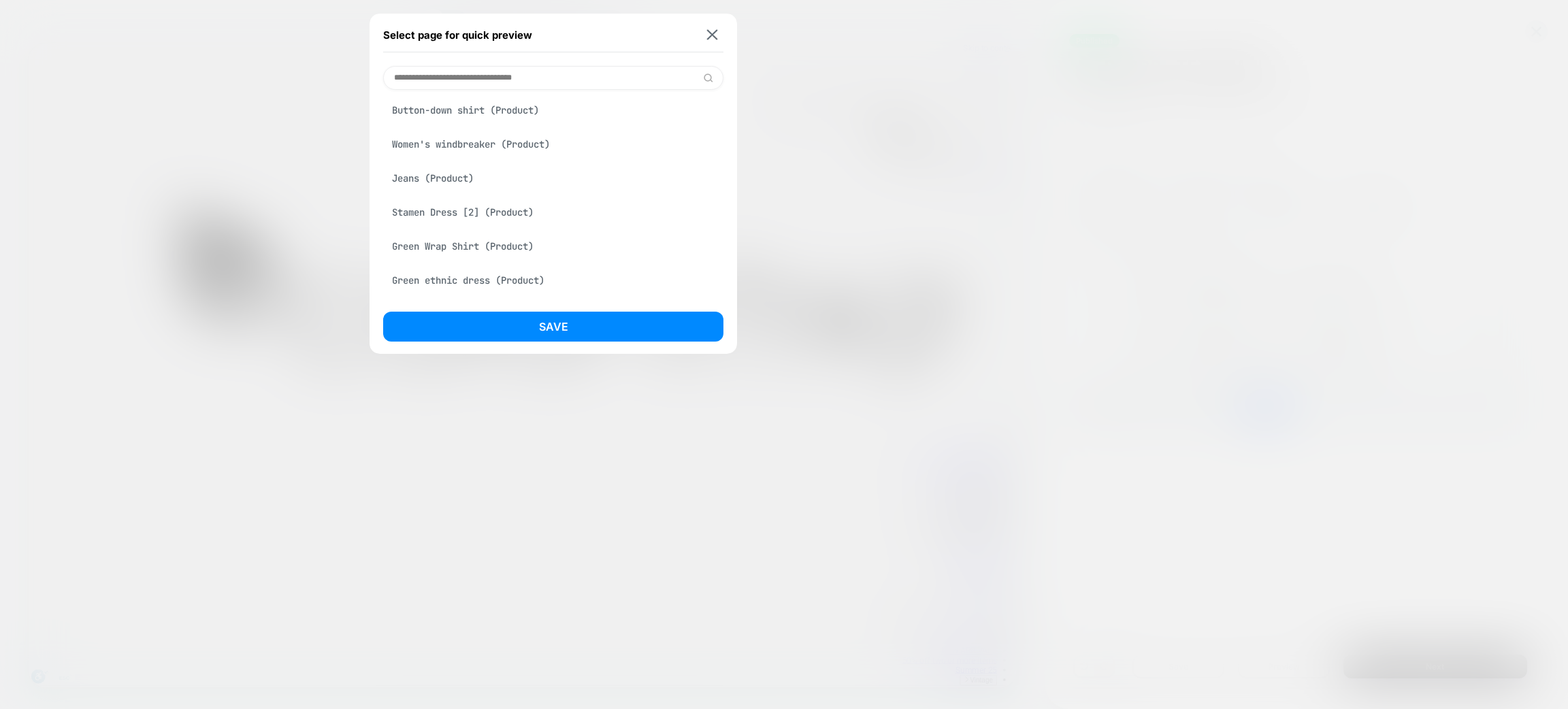
scroll to position [2347, 0]
click at [463, 75] on input at bounding box center [553, 78] width 341 height 24
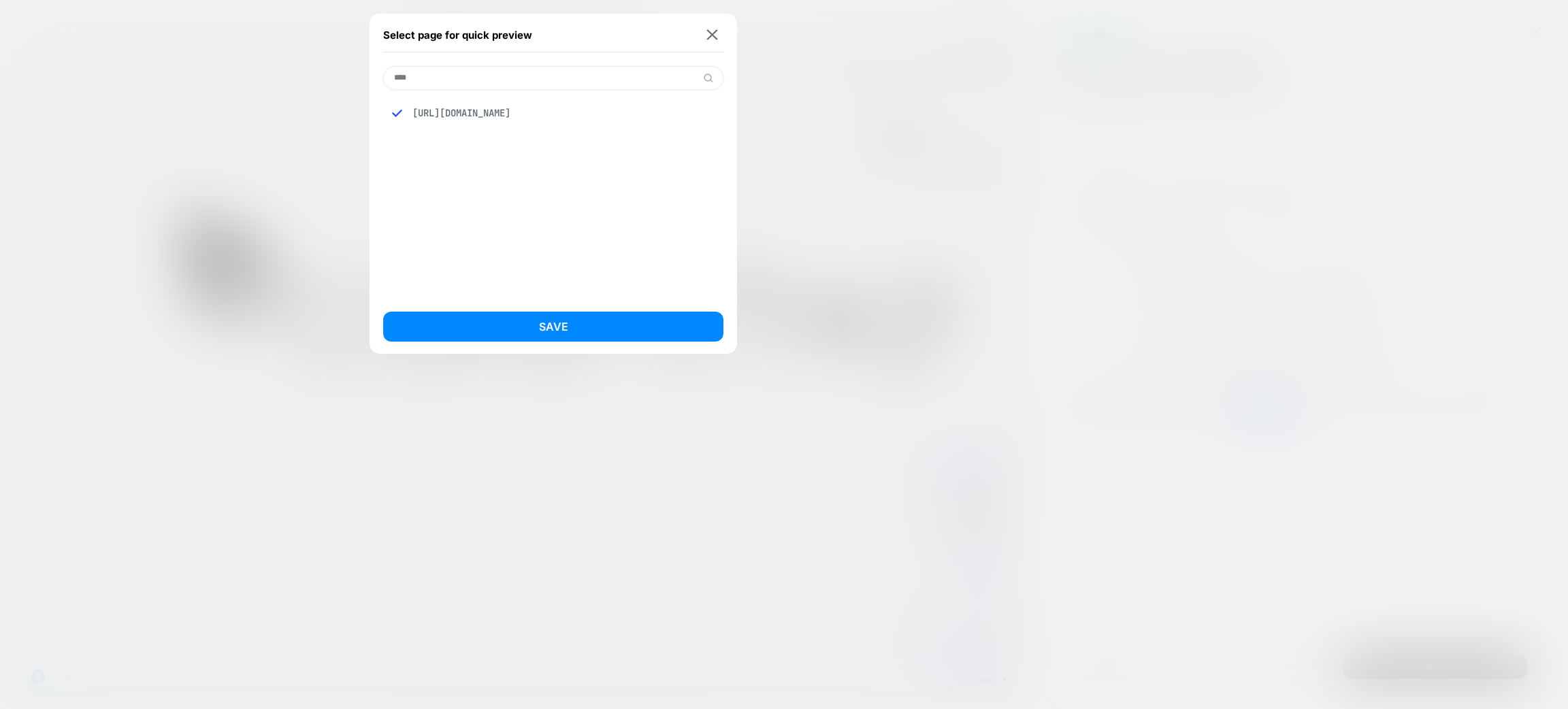
type input "****"
click at [575, 114] on div "https://cala.co.il/collections/%D7%92%D7%95%D7%A4%D7%99%D7%95%D7%AA" at bounding box center [553, 113] width 341 height 26
click at [542, 113] on div "https://cala.co.il/collections/%D7%92%D7%95%D7%A4%D7%99%D7%95%D7%AA" at bounding box center [553, 113] width 341 height 26
click at [545, 111] on div "https://cala.co.il/collections/%D7%92%D7%95%D7%A4%D7%99%D7%95%D7%AA" at bounding box center [553, 113] width 341 height 26
click at [549, 113] on div "https://cala.co.il/collections/%D7%92%D7%95%D7%A4%D7%99%D7%95%D7%AA" at bounding box center [553, 113] width 341 height 26
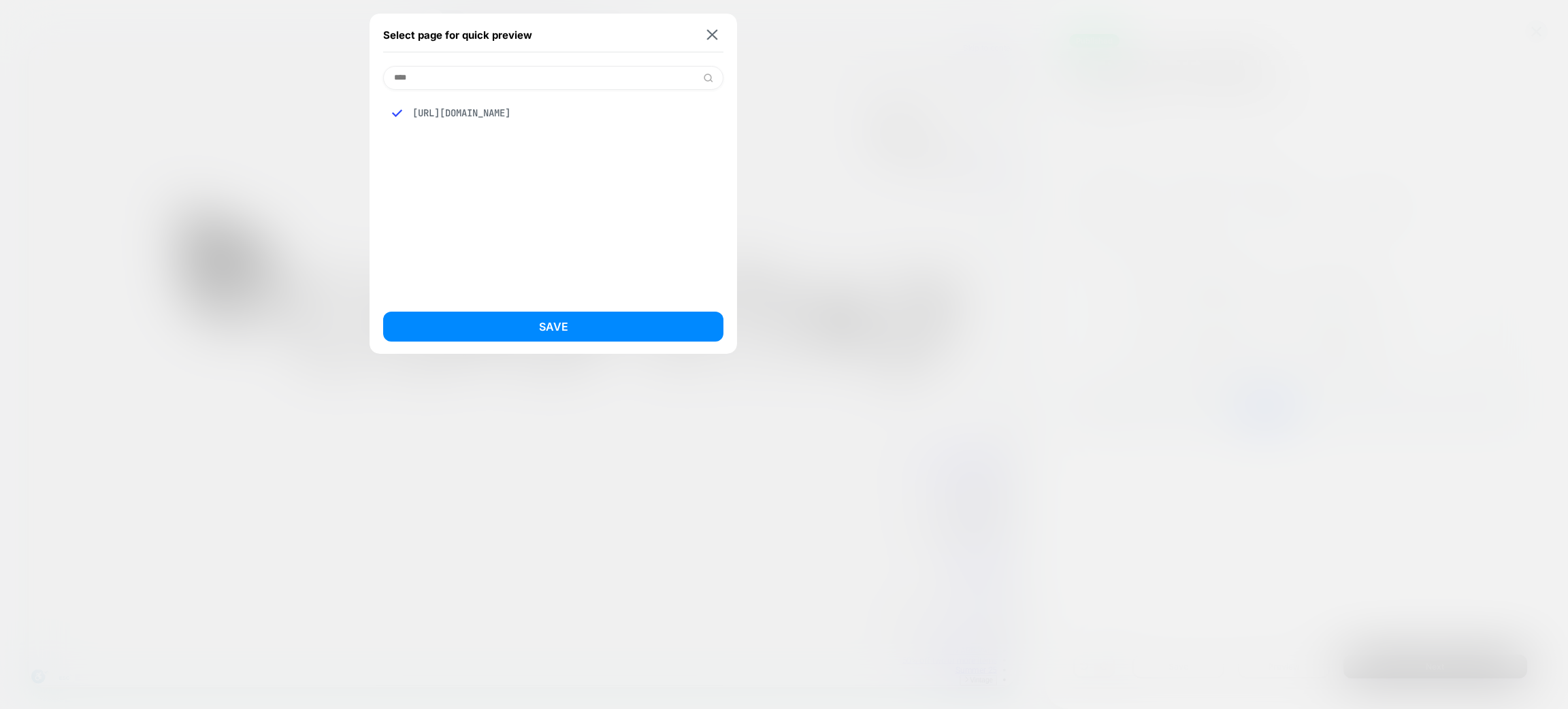
click at [568, 111] on div "https://cala.co.il/collections/%D7%92%D7%95%D7%A4%D7%99%D7%95%D7%AA" at bounding box center [553, 113] width 341 height 26
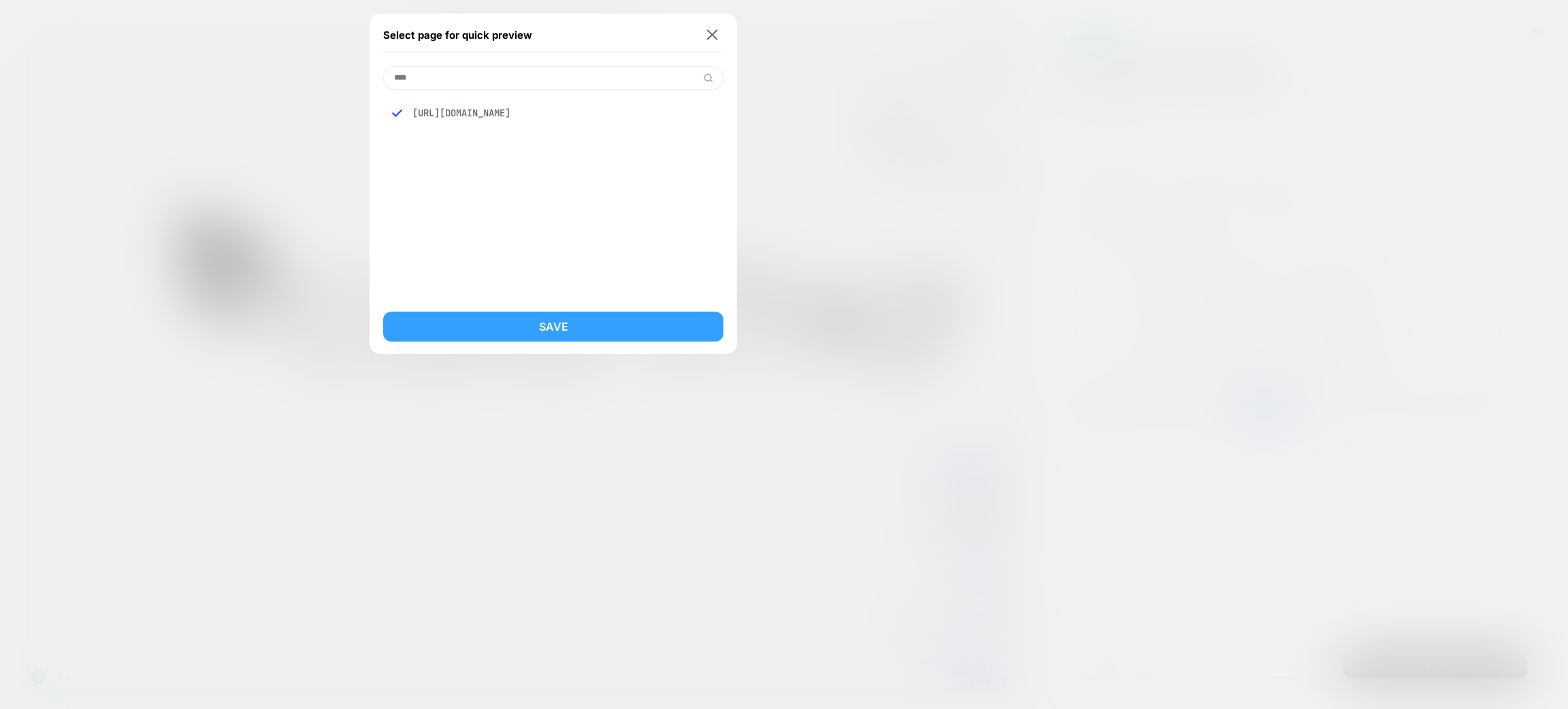
drag, startPoint x: 608, startPoint y: 325, endPoint x: 773, endPoint y: 378, distance: 173.3
click at [608, 326] on button "Save" at bounding box center [553, 326] width 341 height 30
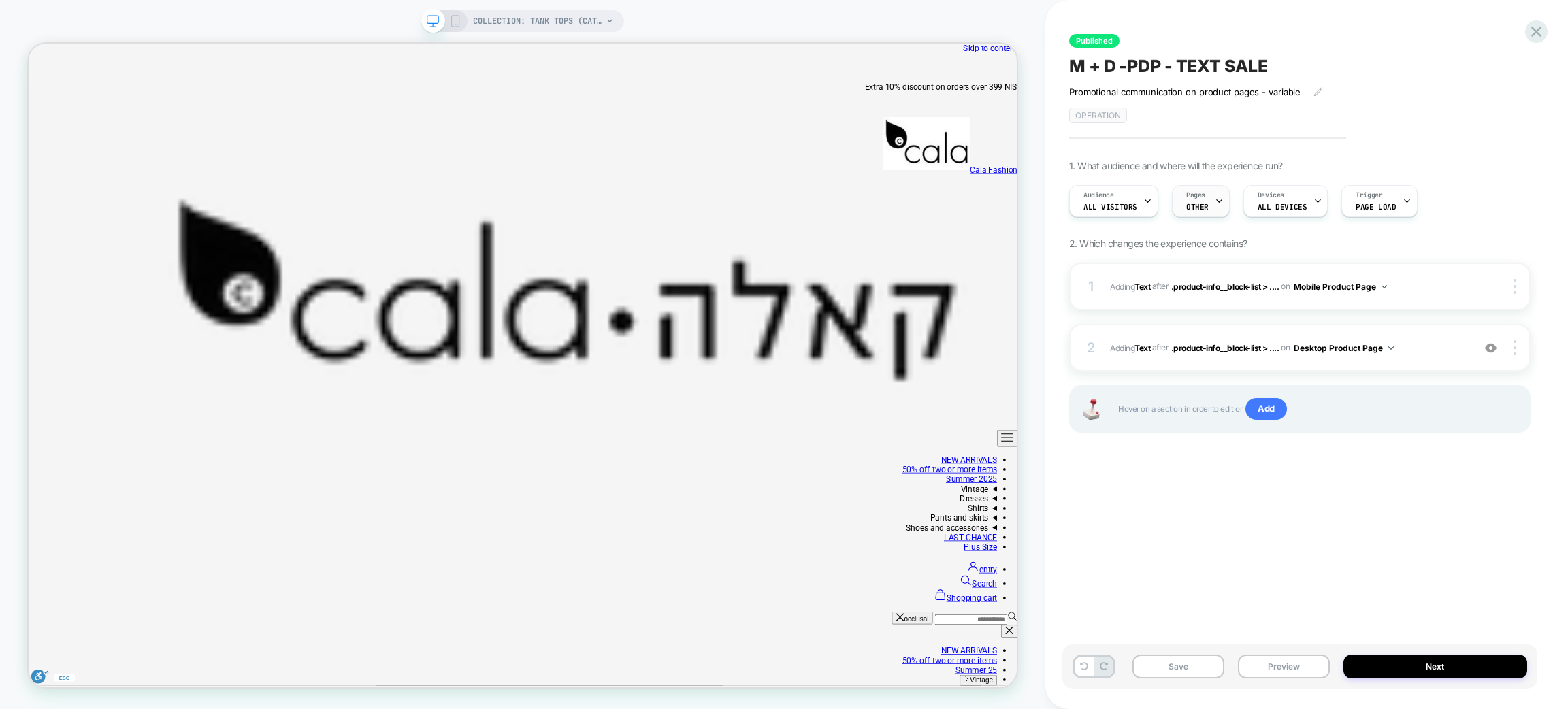
click at [1210, 198] on div "Pages OTHER" at bounding box center [1197, 201] width 49 height 30
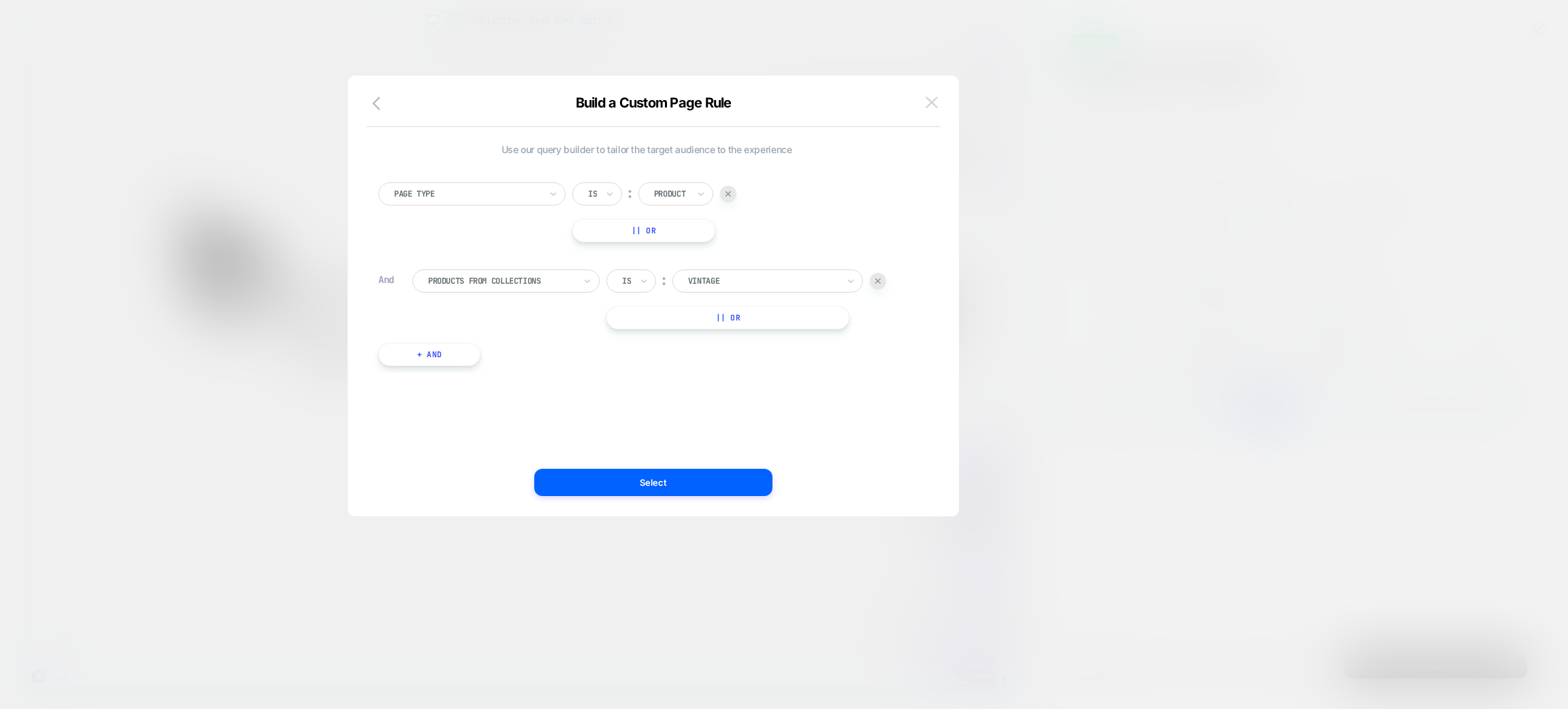
click at [926, 102] on img at bounding box center [931, 102] width 12 height 11
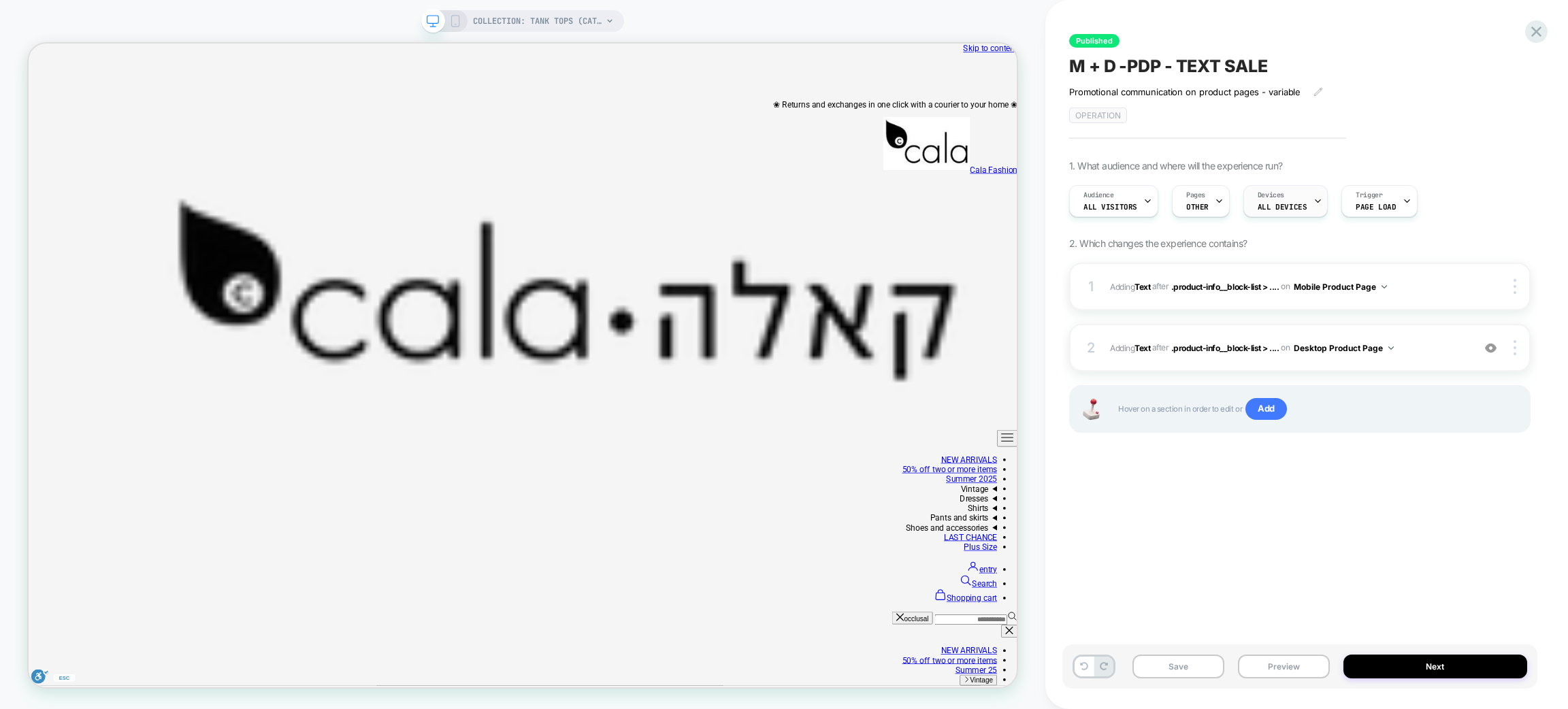
click at [1280, 208] on font "ALL DEVICES" at bounding box center [1282, 207] width 49 height 10
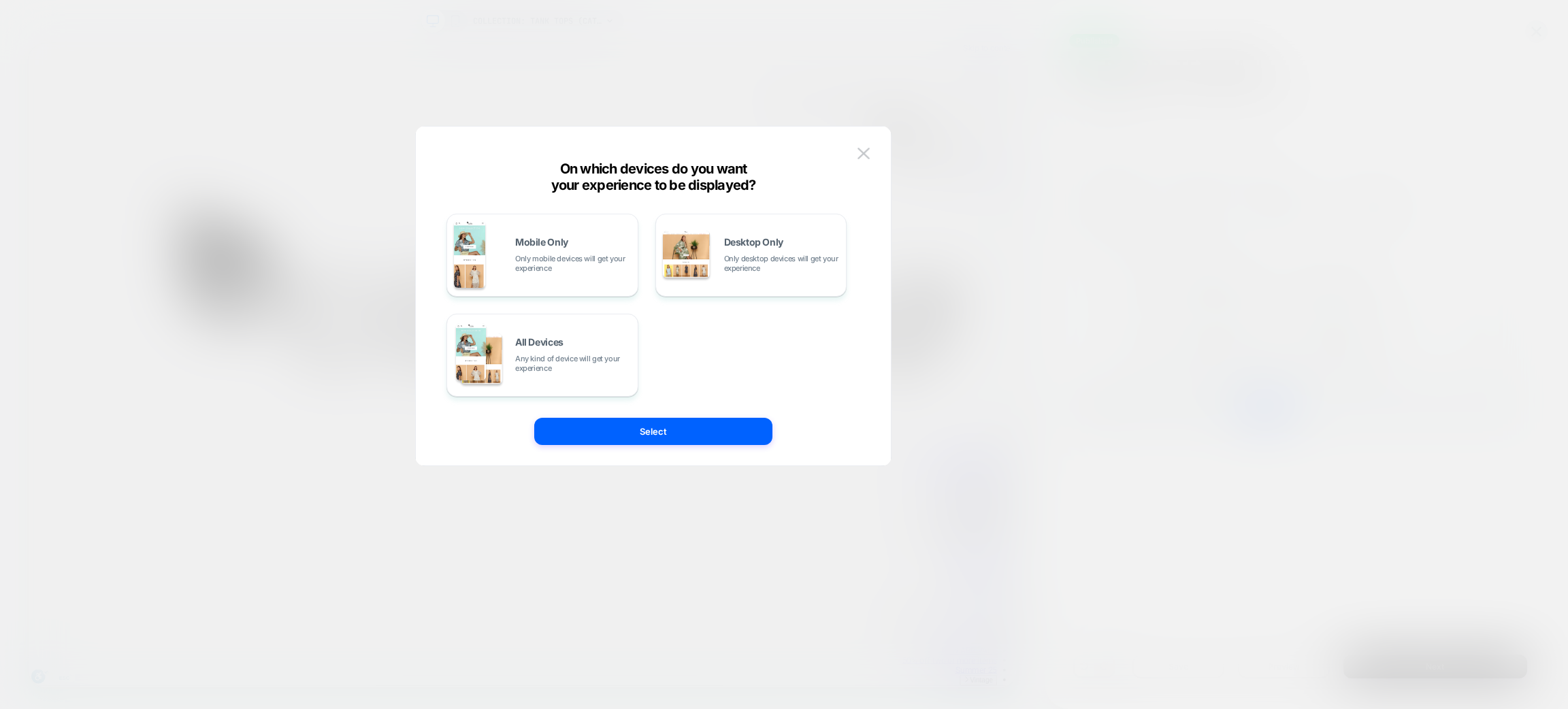
click at [826, 154] on div "Mobile Only Only mobile devices will get your experience Desktop Only Only desk…" at bounding box center [647, 296] width 434 height 285
drag, startPoint x: 857, startPoint y: 152, endPoint x: 1306, endPoint y: 212, distance: 453.0
click at [857, 152] on img at bounding box center [863, 153] width 12 height 11
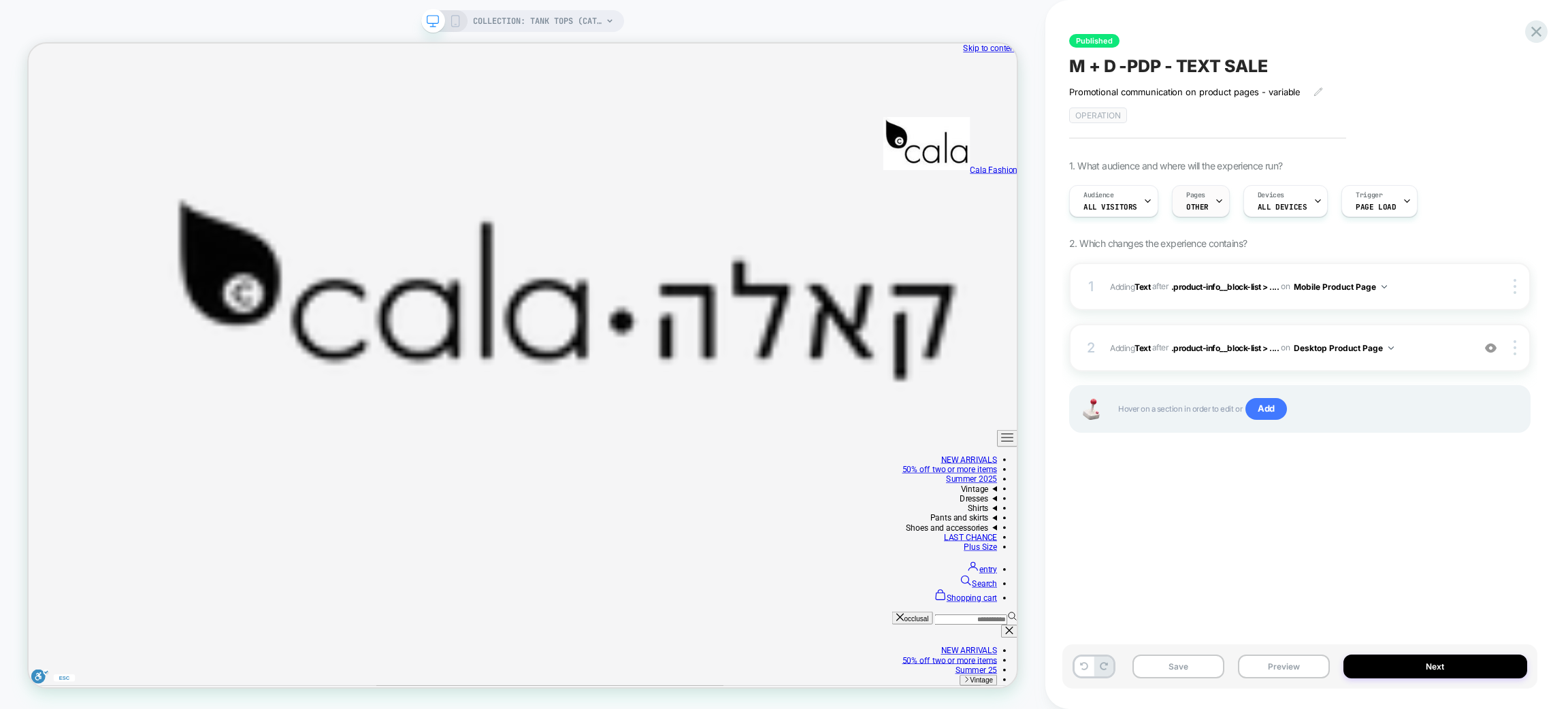
click at [1215, 198] on icon at bounding box center [1219, 201] width 9 height 9
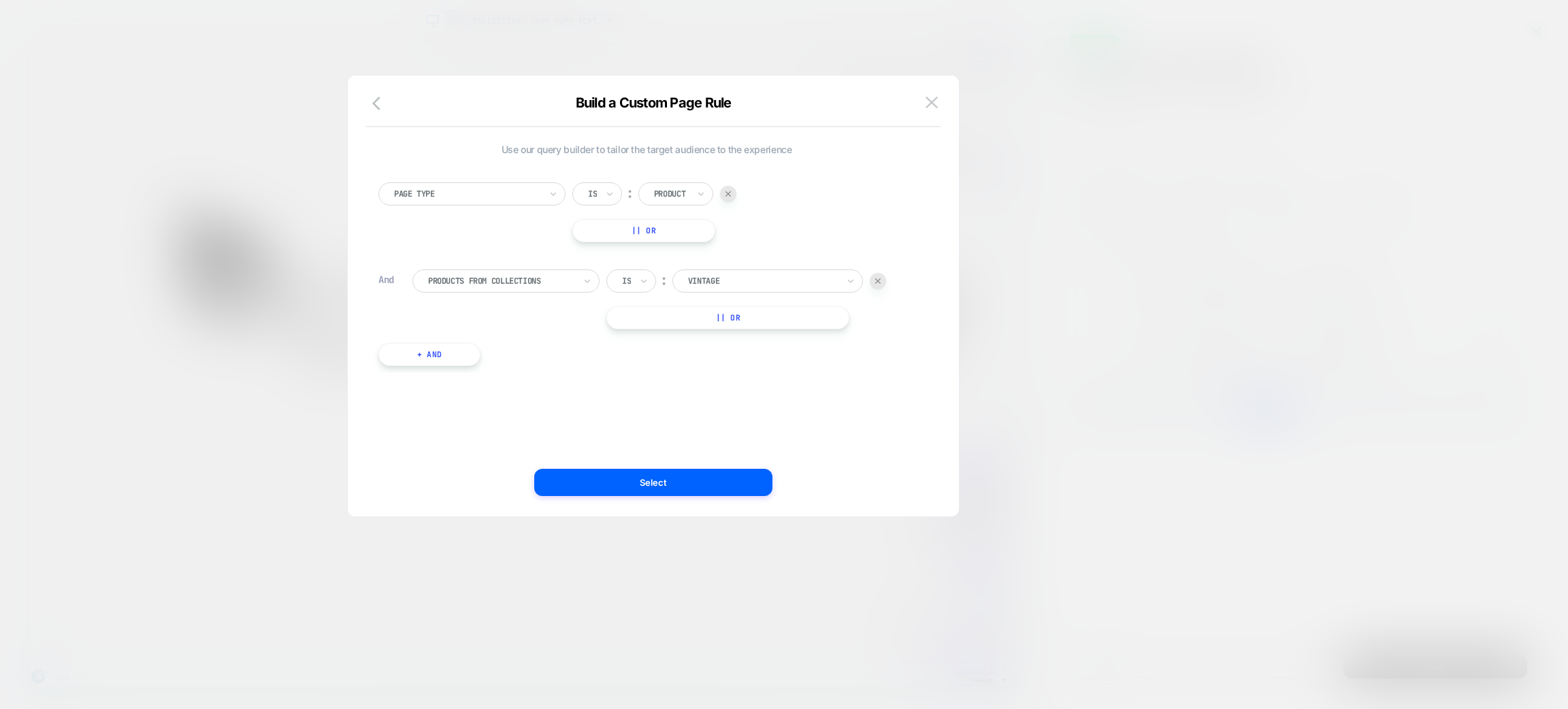
click at [534, 187] on div at bounding box center [467, 193] width 147 height 12
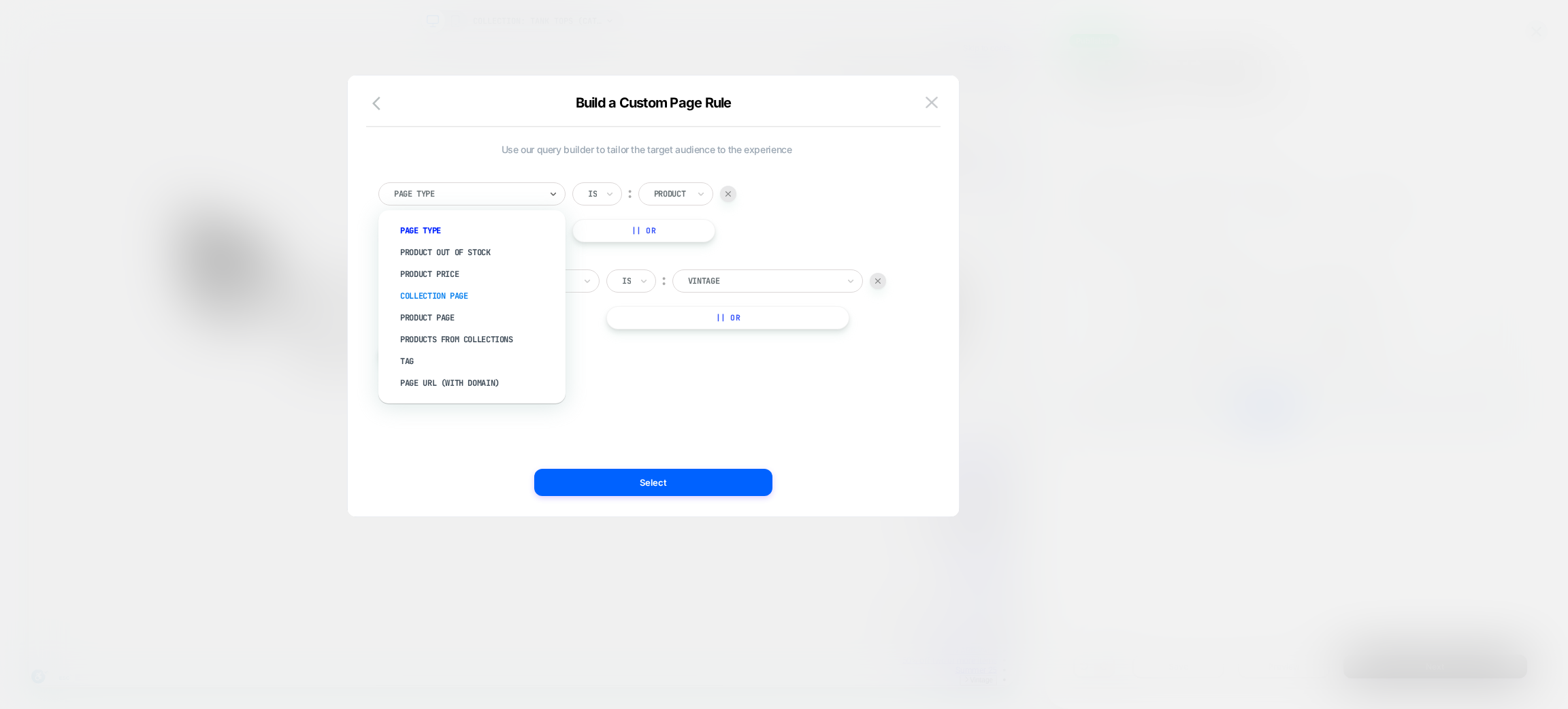
click at [442, 289] on div "Collection Page" at bounding box center [479, 296] width 173 height 22
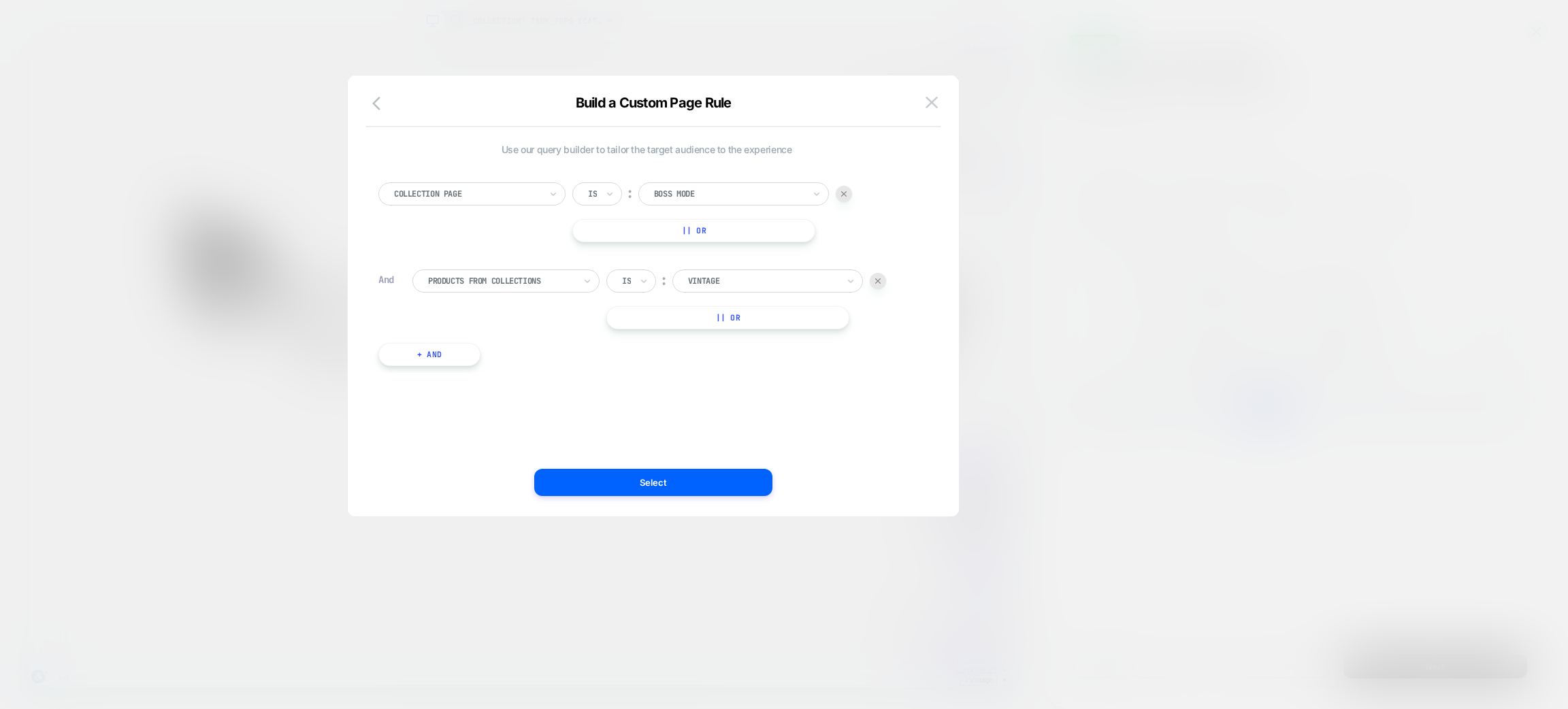
click at [718, 196] on div at bounding box center [729, 193] width 149 height 12
click at [522, 252] on div "Collection Page Is ︰ option Boss mode focused, 1 of 85. 85 results available. U…" at bounding box center [647, 267] width 550 height 211
click at [883, 279] on div at bounding box center [878, 280] width 16 height 16
click at [737, 187] on div at bounding box center [729, 193] width 149 height 12
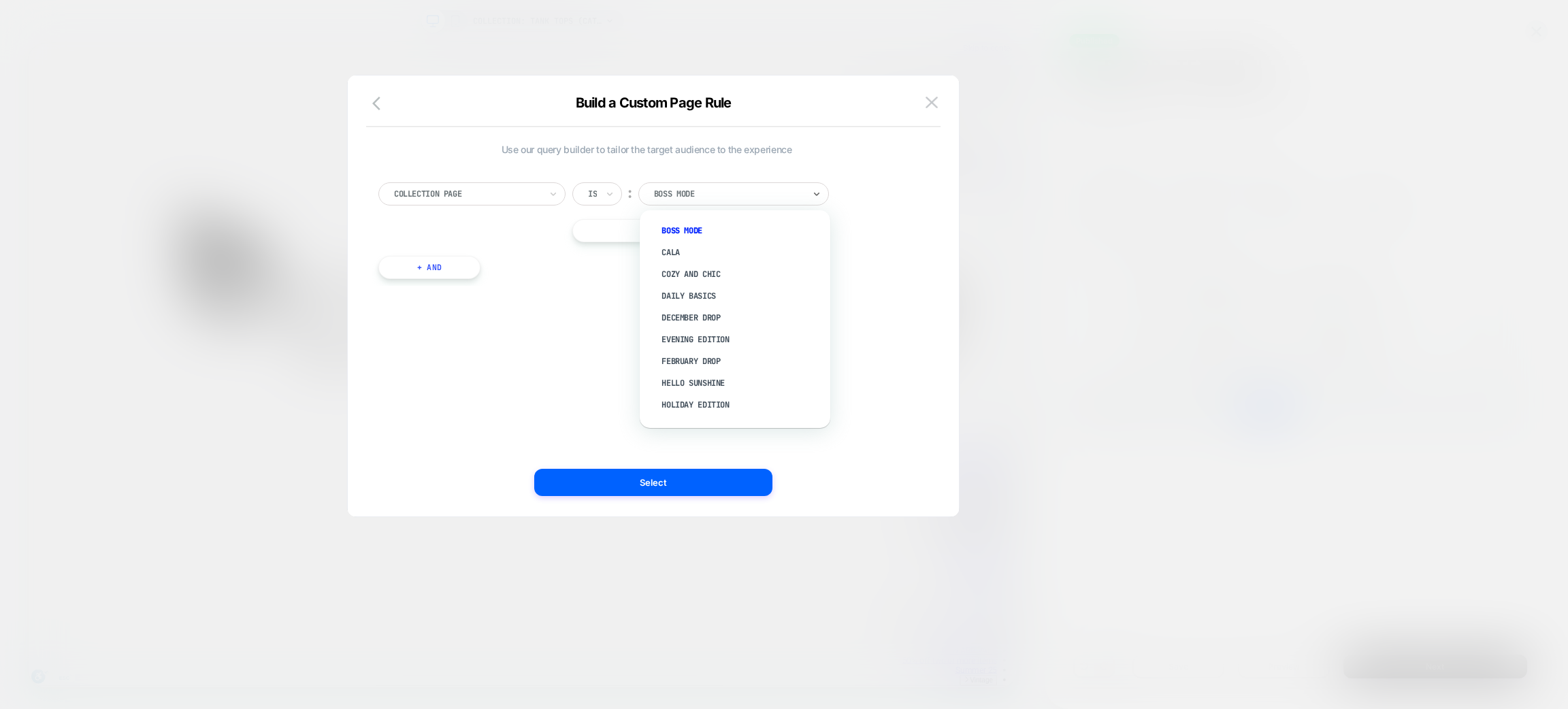
type input "*"
click at [704, 320] on div "Vintage" at bounding box center [742, 317] width 177 height 22
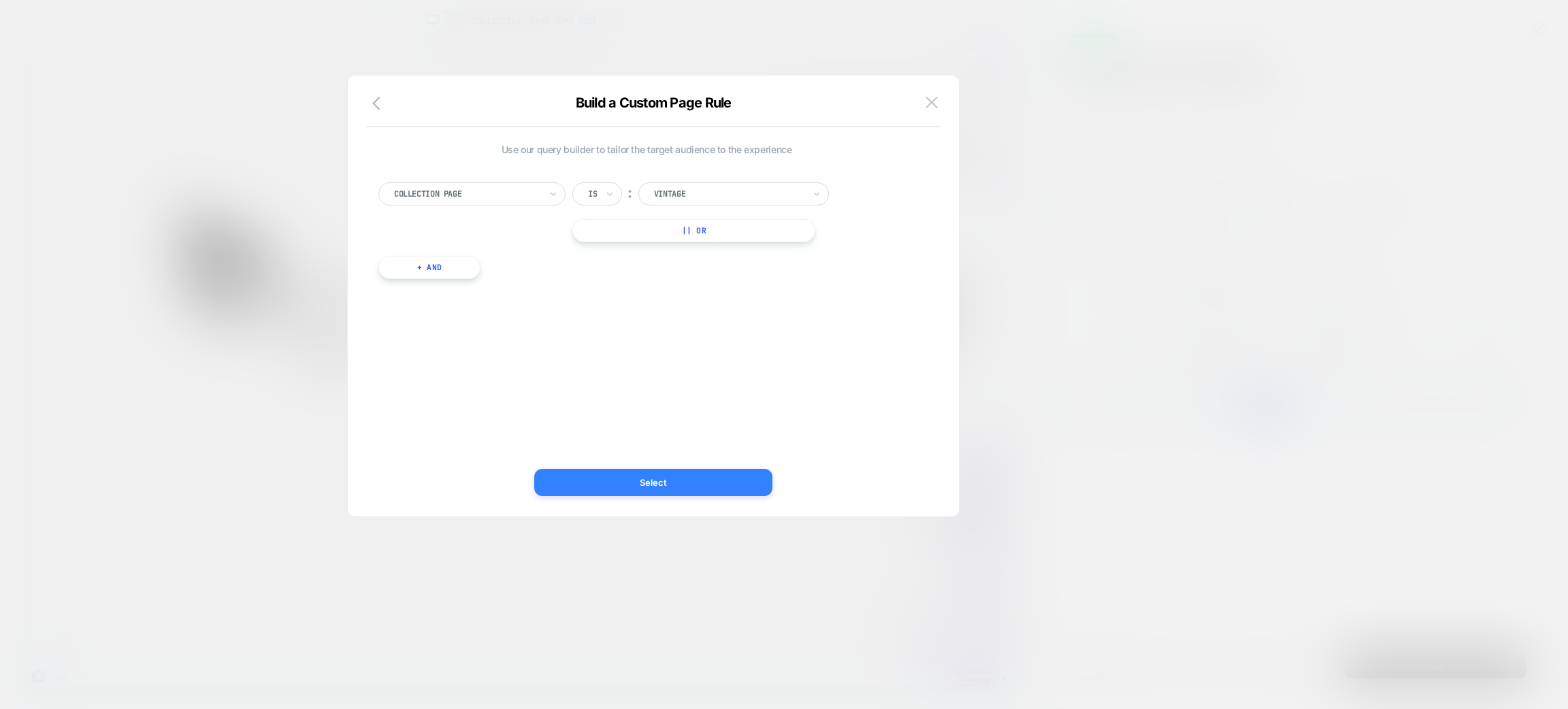
click at [703, 483] on button "Select" at bounding box center [654, 482] width 238 height 27
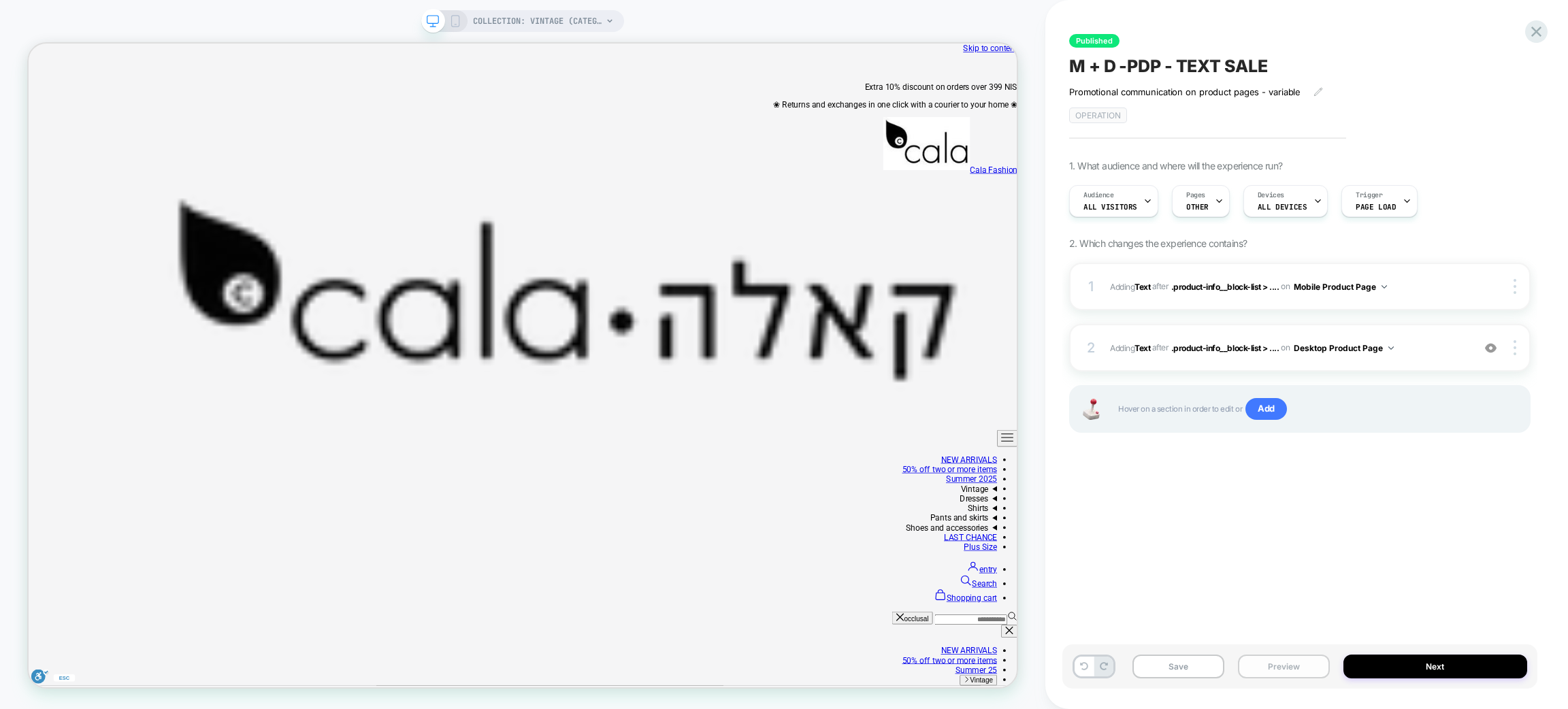
click at [1276, 591] on font "Preview" at bounding box center [1284, 666] width 32 height 10
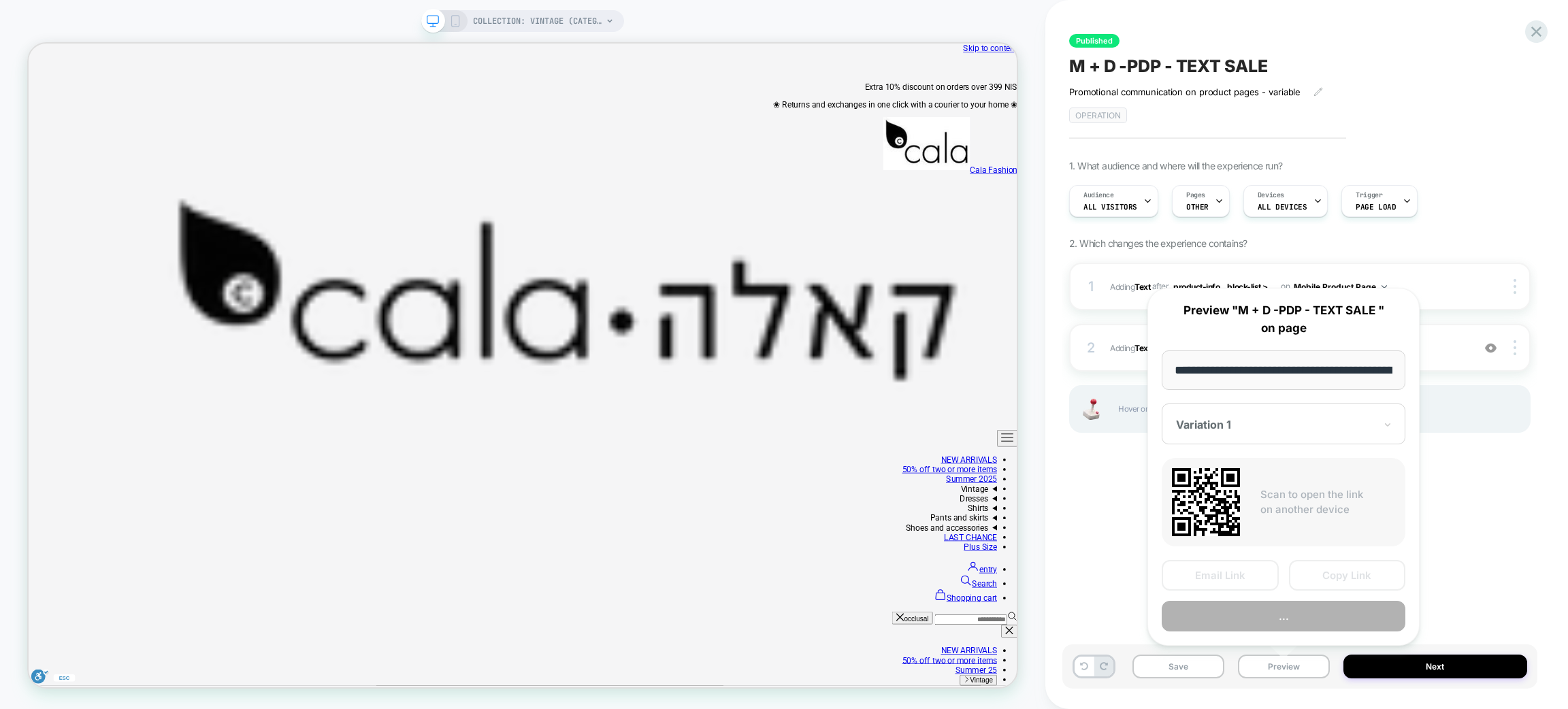
scroll to position [0, 84]
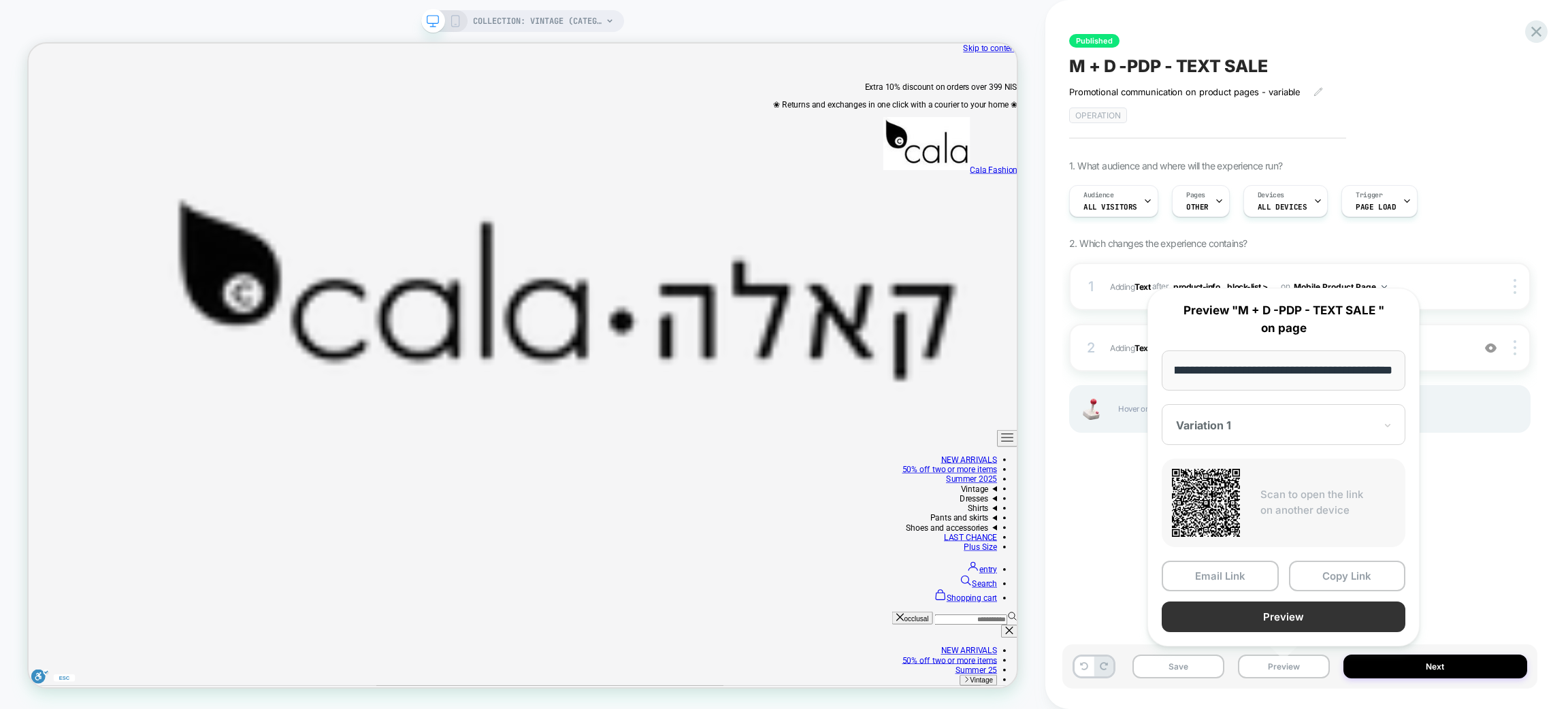
click at [1260, 591] on button "Preview" at bounding box center [1284, 616] width 244 height 30
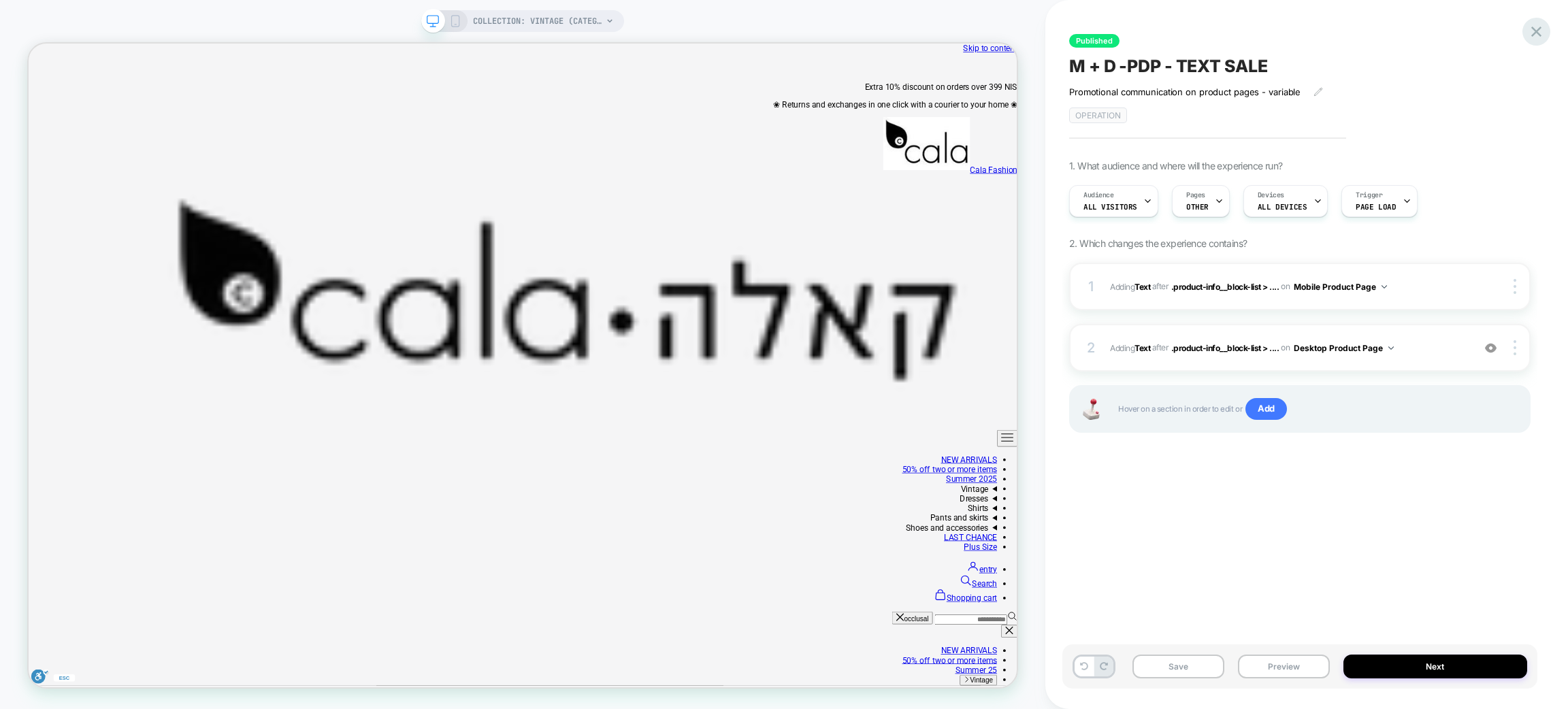
click at [1306, 30] on icon at bounding box center [1536, 32] width 10 height 10
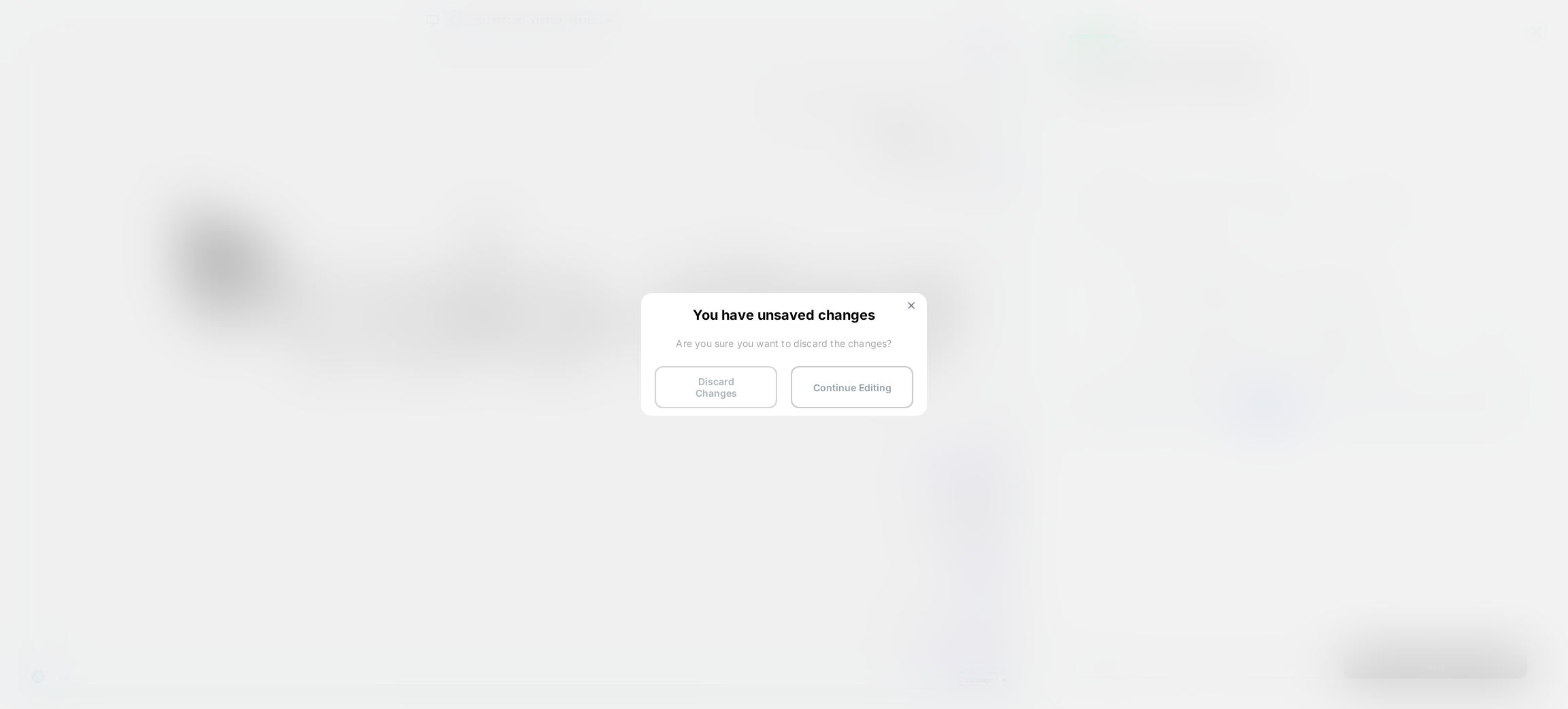
click at [685, 397] on button "Discard Changes" at bounding box center [716, 387] width 123 height 42
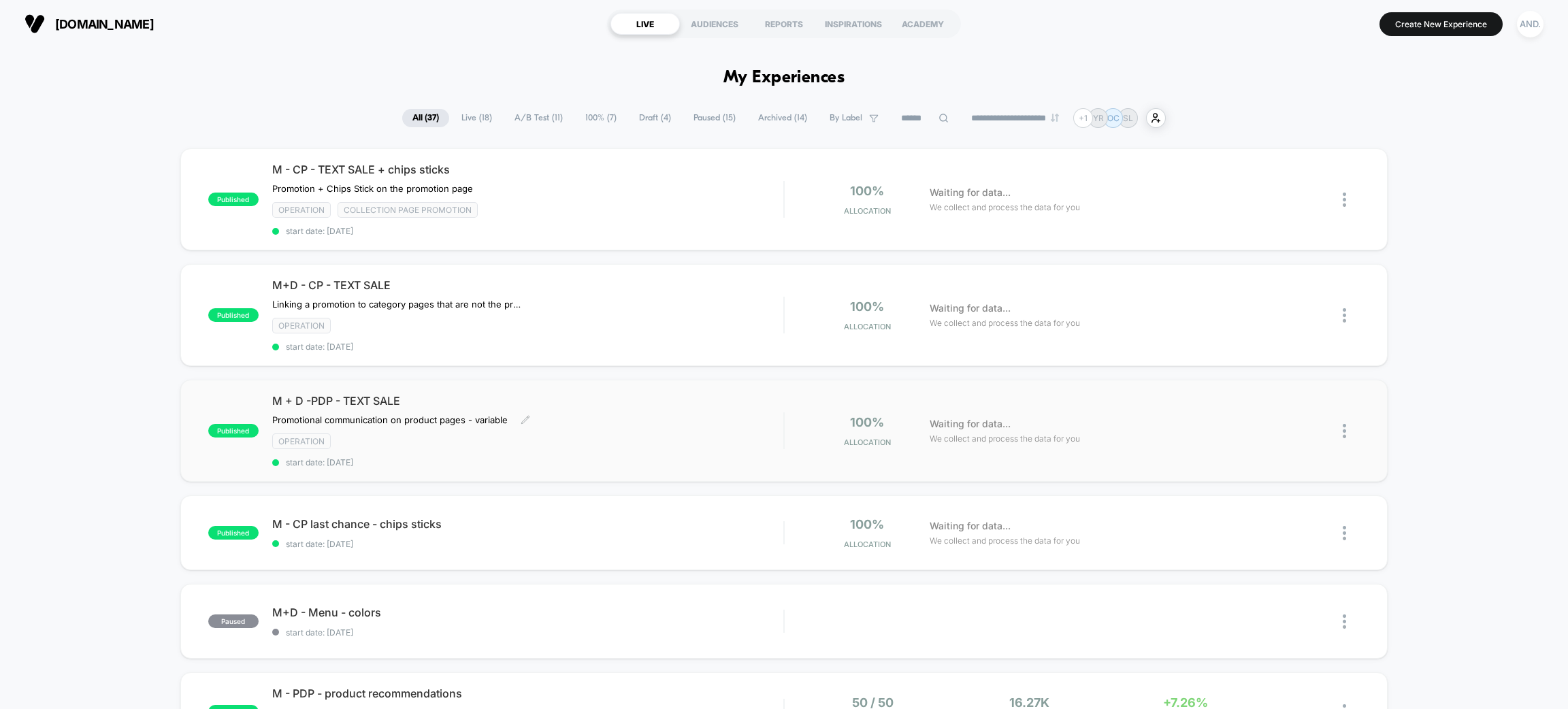
click at [627, 419] on div "Promotional communication on product pages - variable ﻿ Click to edit experienc…" at bounding box center [451, 419] width 358 height 11
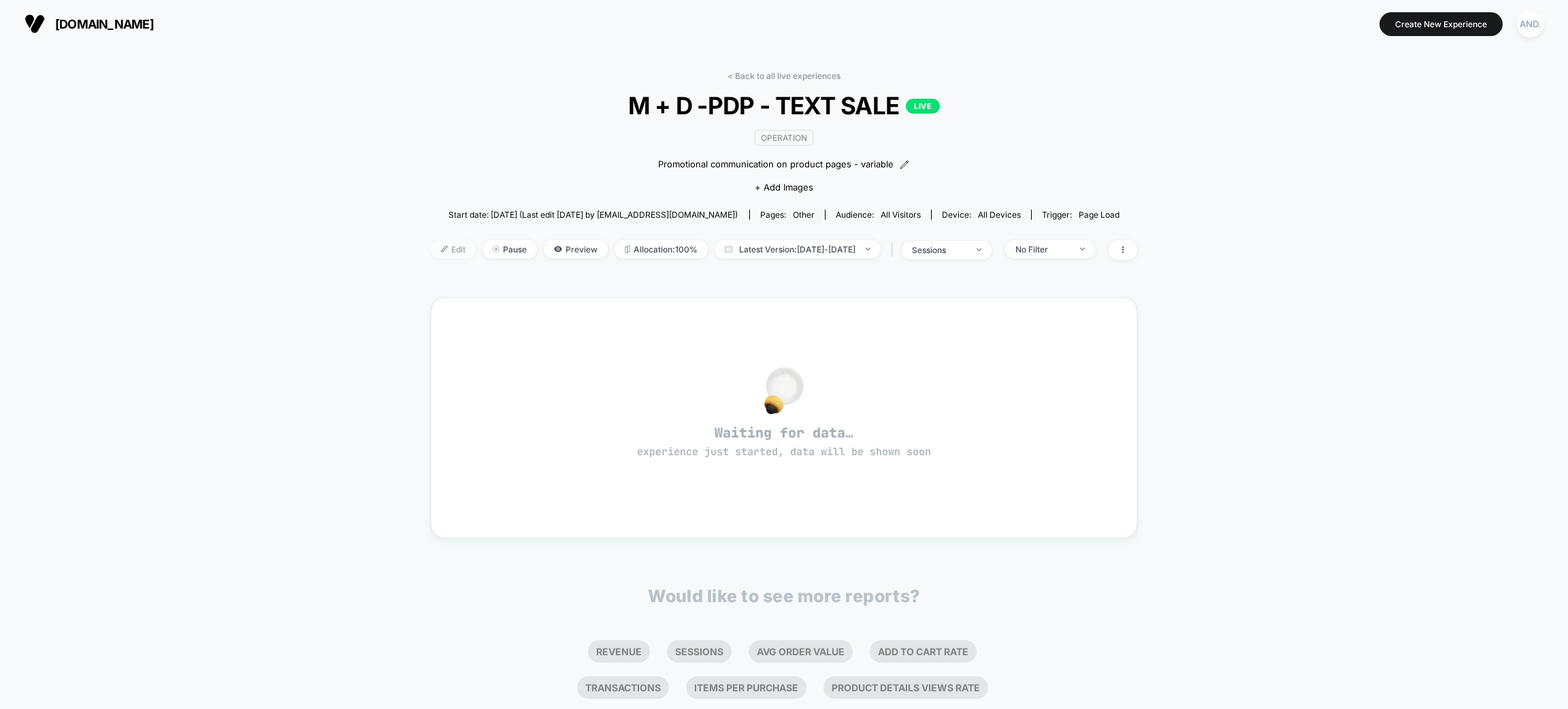
click at [451, 247] on font "Edit" at bounding box center [458, 249] width 14 height 10
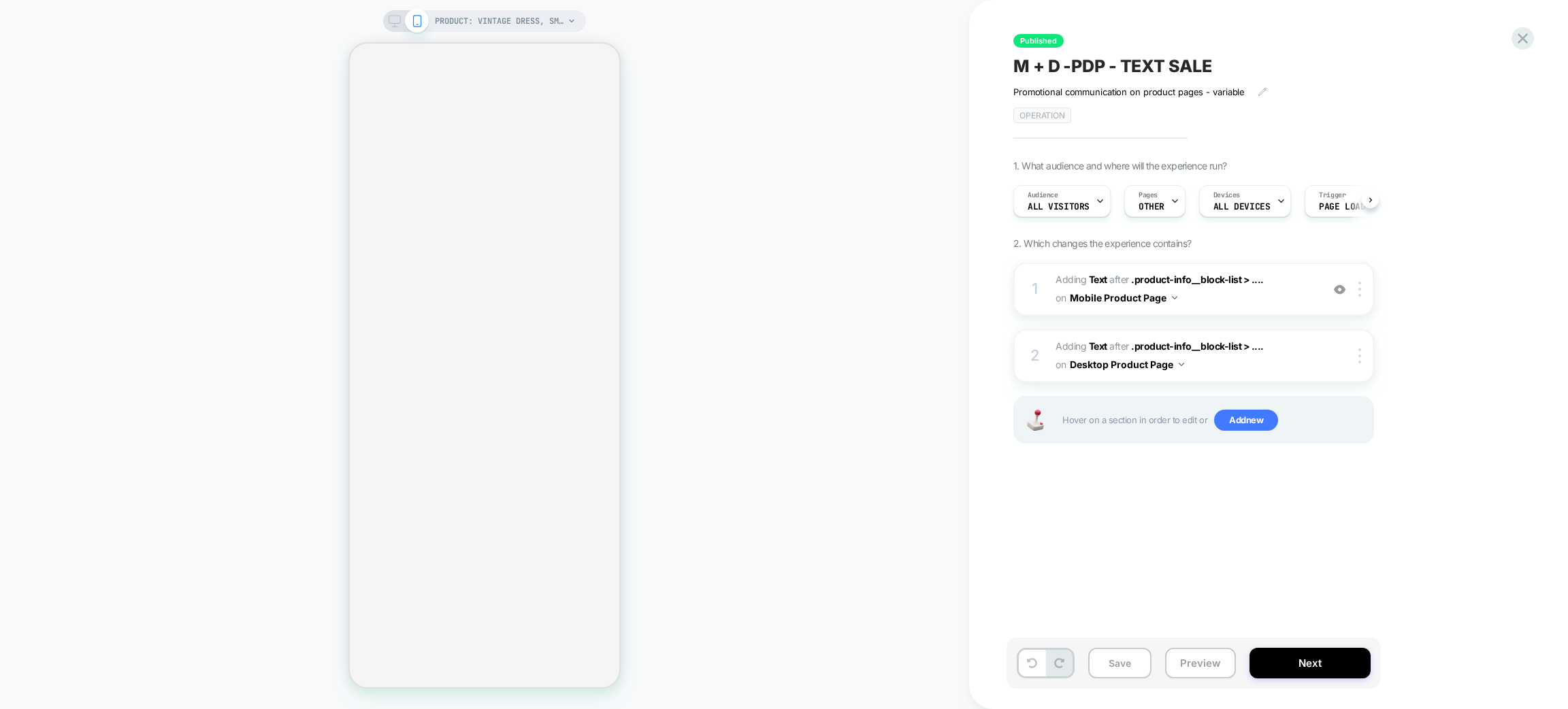
scroll to position [0, 1]
click at [1306, 40] on icon at bounding box center [1523, 39] width 18 height 18
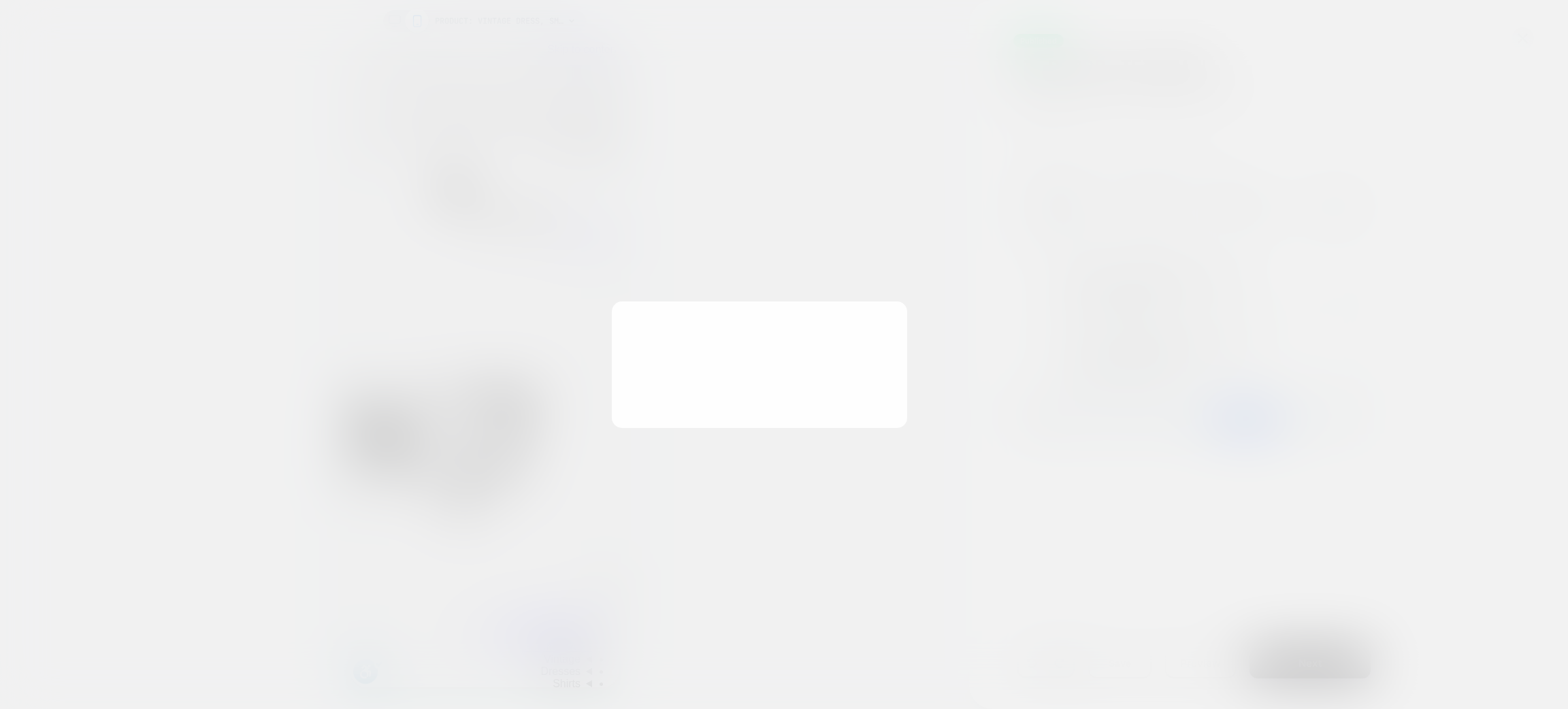
scroll to position [0, 0]
click at [910, 309] on button at bounding box center [911, 307] width 15 height 11
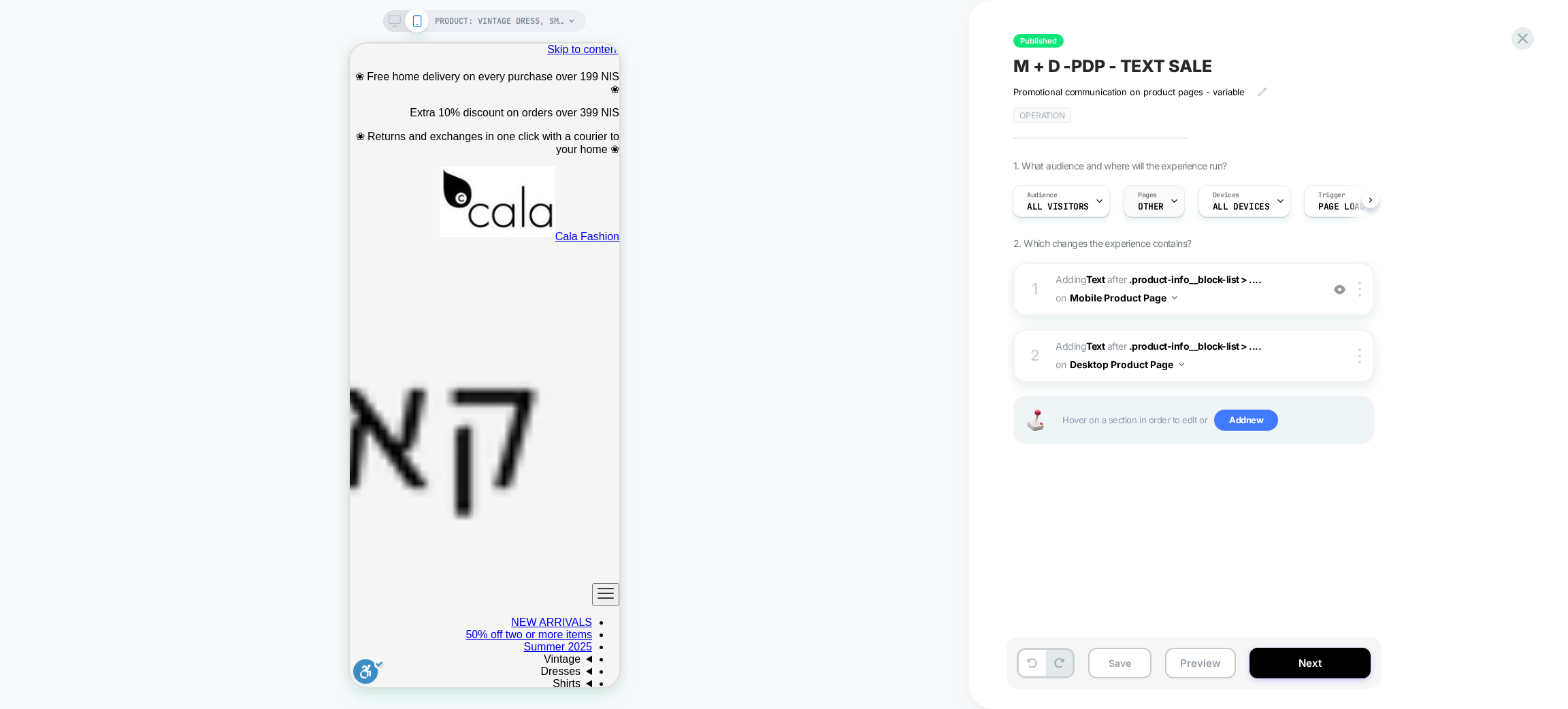
click at [1165, 204] on div "Pages OTHER" at bounding box center [1151, 201] width 53 height 30
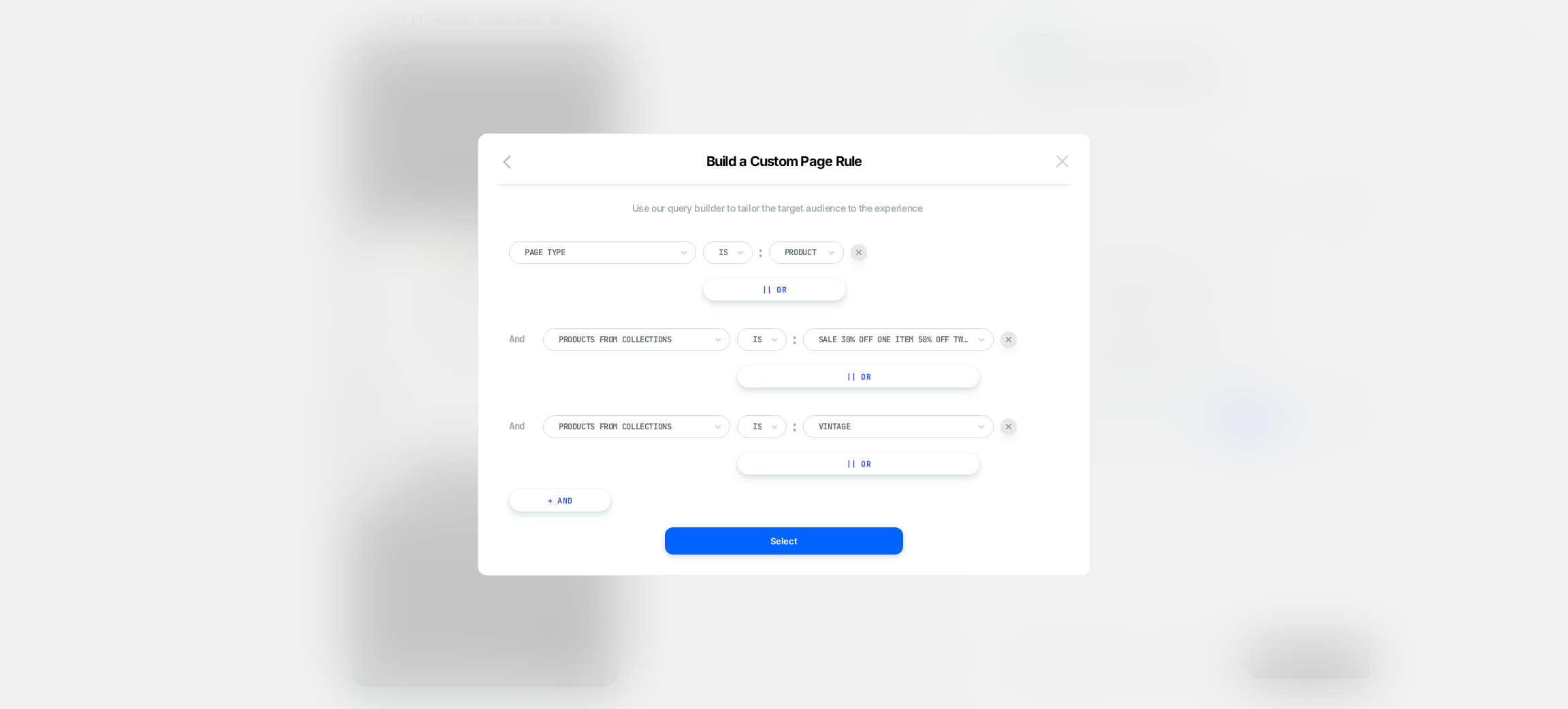
click at [1071, 166] on button at bounding box center [1062, 161] width 20 height 20
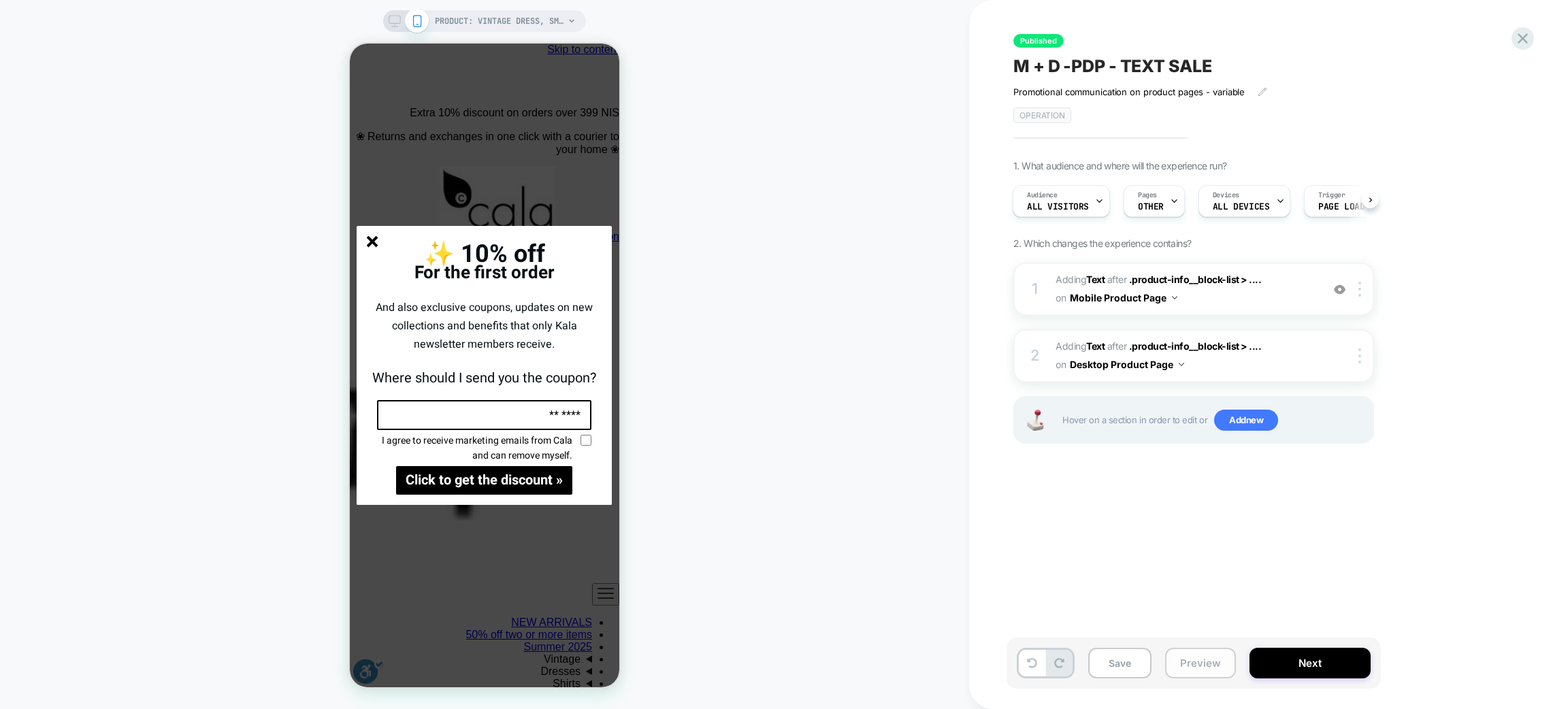
click at [1196, 591] on font "Preview" at bounding box center [1201, 663] width 41 height 13
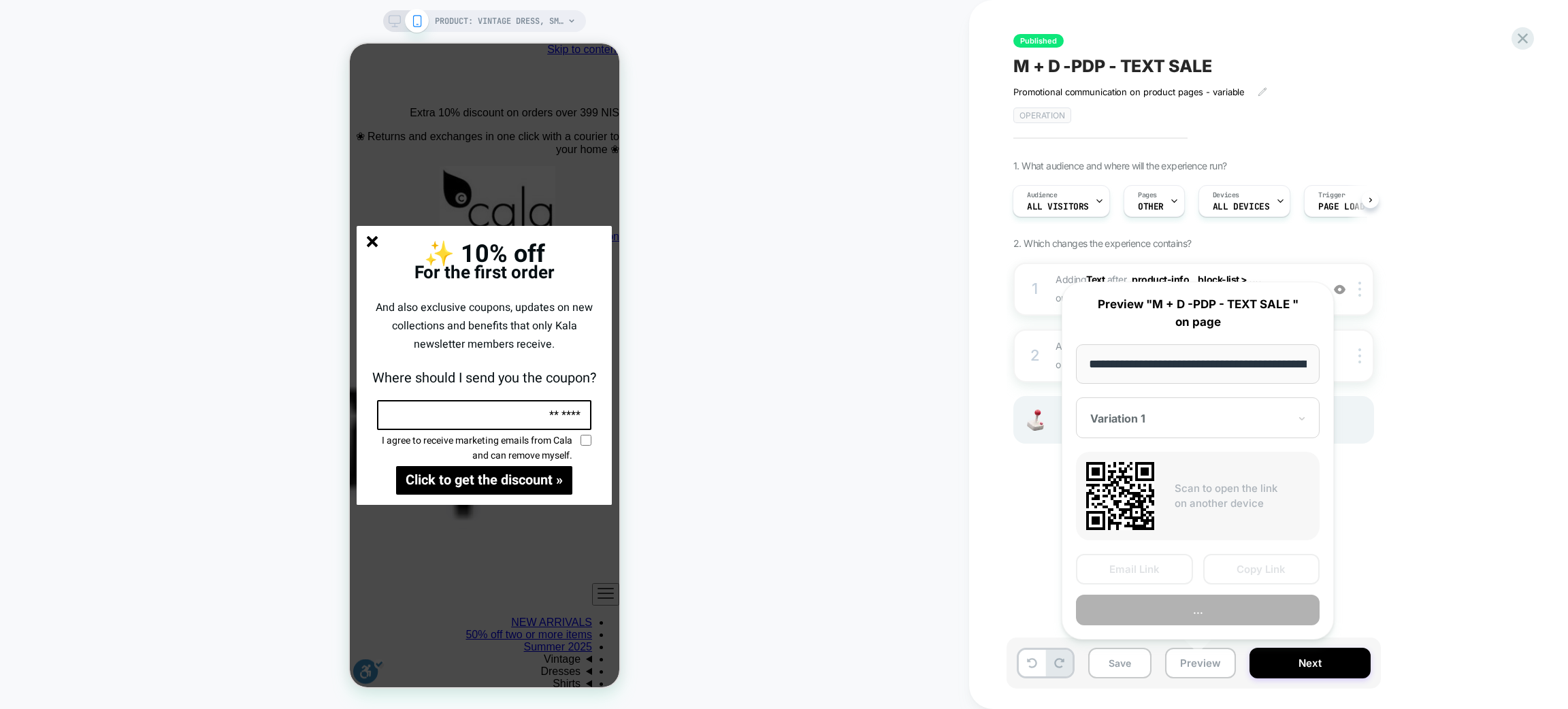
scroll to position [0, 2043]
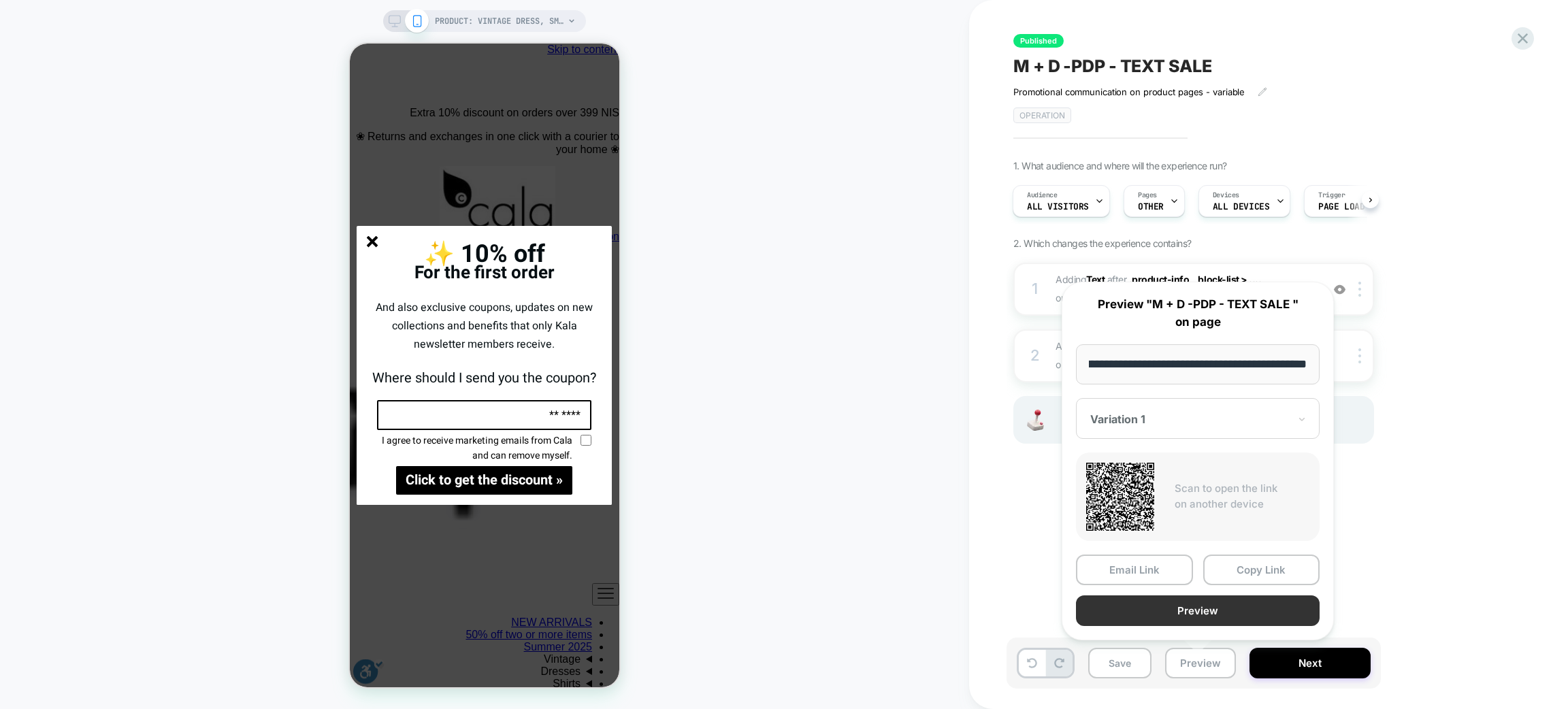
click at [1181, 591] on button "Preview" at bounding box center [1198, 610] width 244 height 30
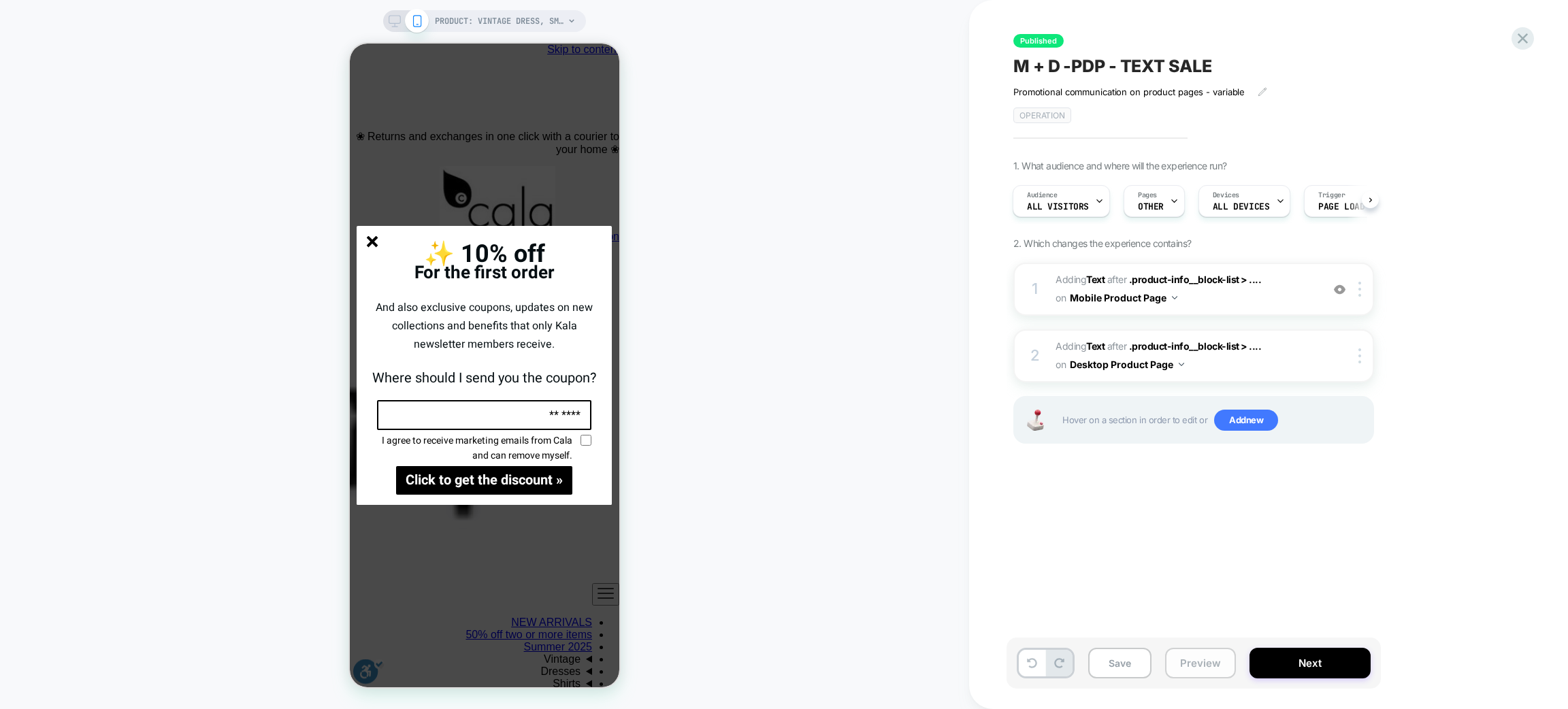
click at [1184, 591] on font "Preview" at bounding box center [1201, 663] width 41 height 13
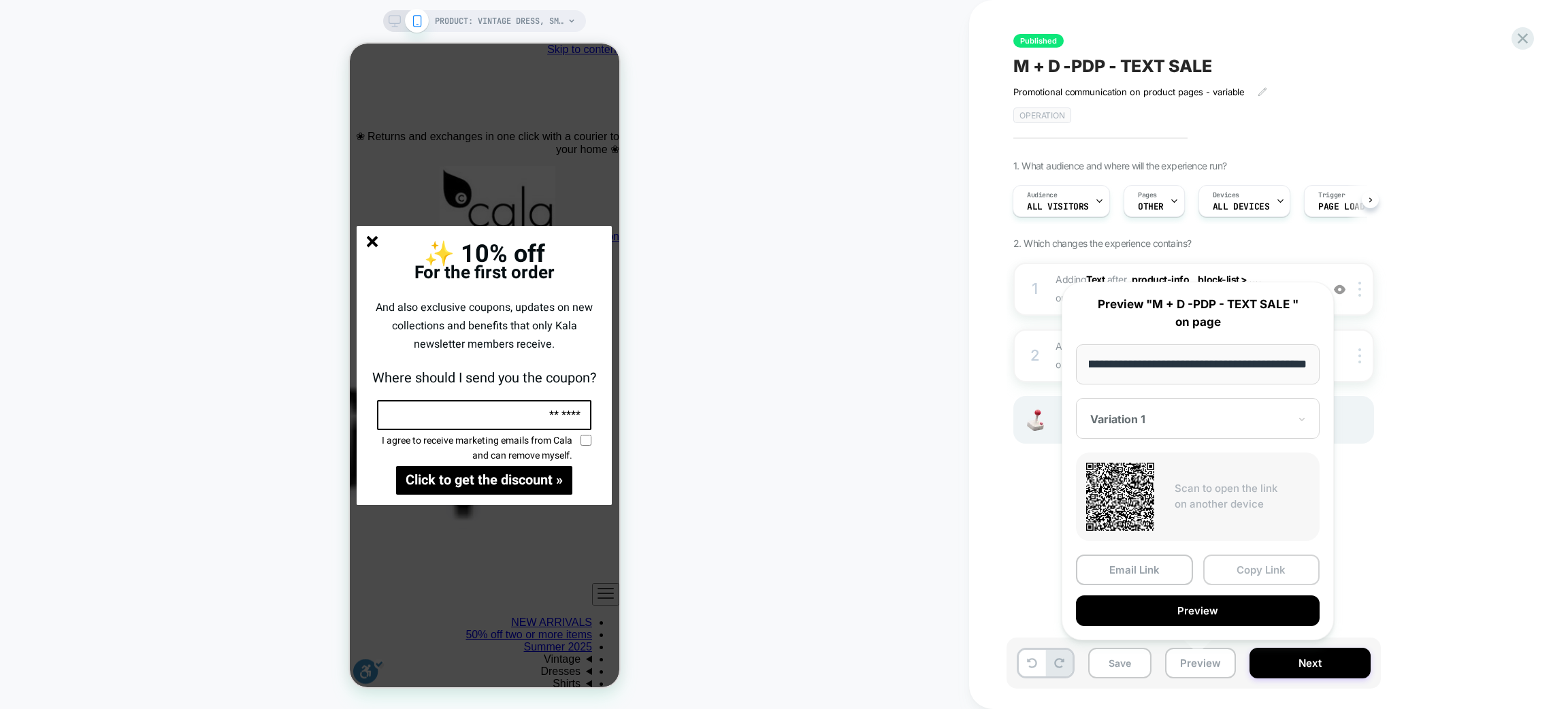
click at [1251, 565] on font "Copy Link" at bounding box center [1261, 569] width 49 height 13
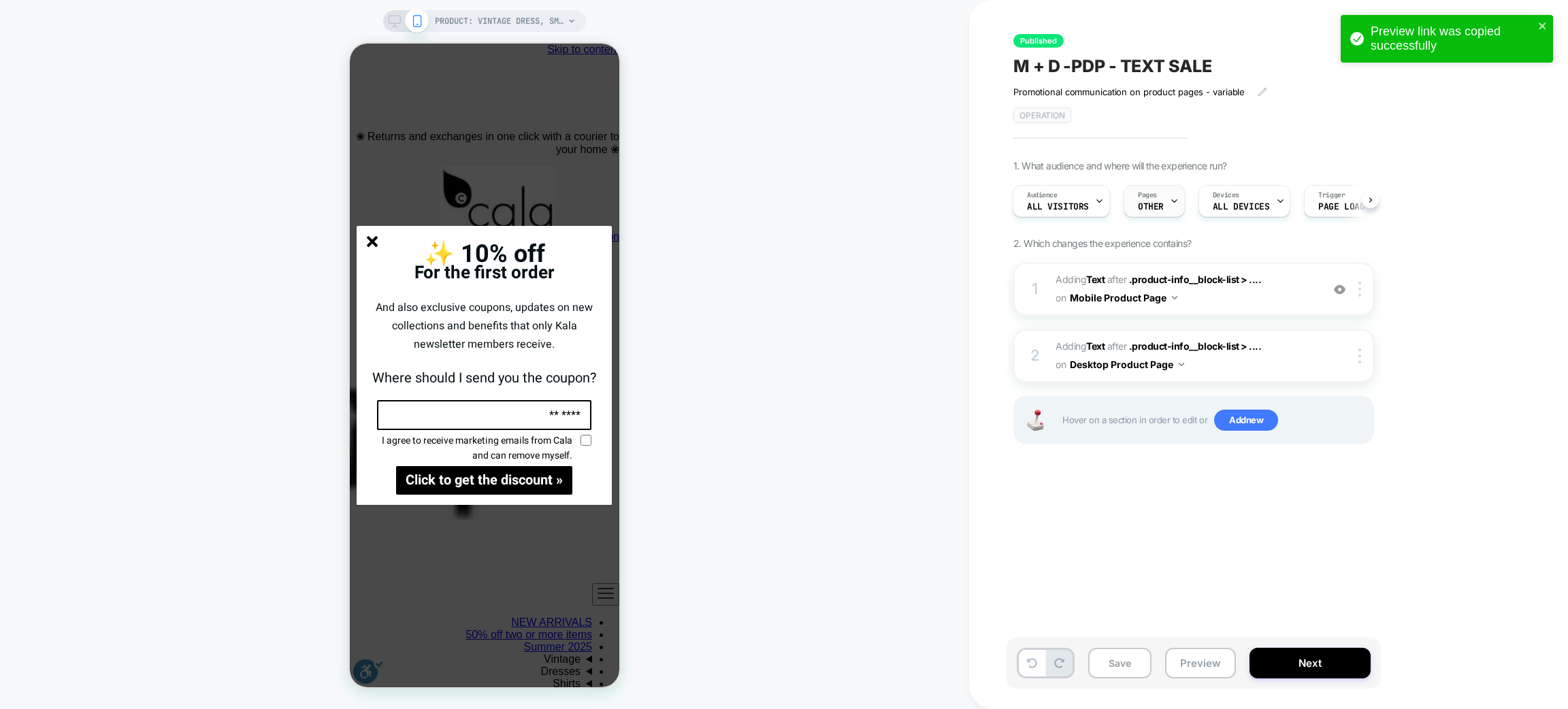
click at [1179, 206] on div "Pages OTHER" at bounding box center [1154, 201] width 61 height 32
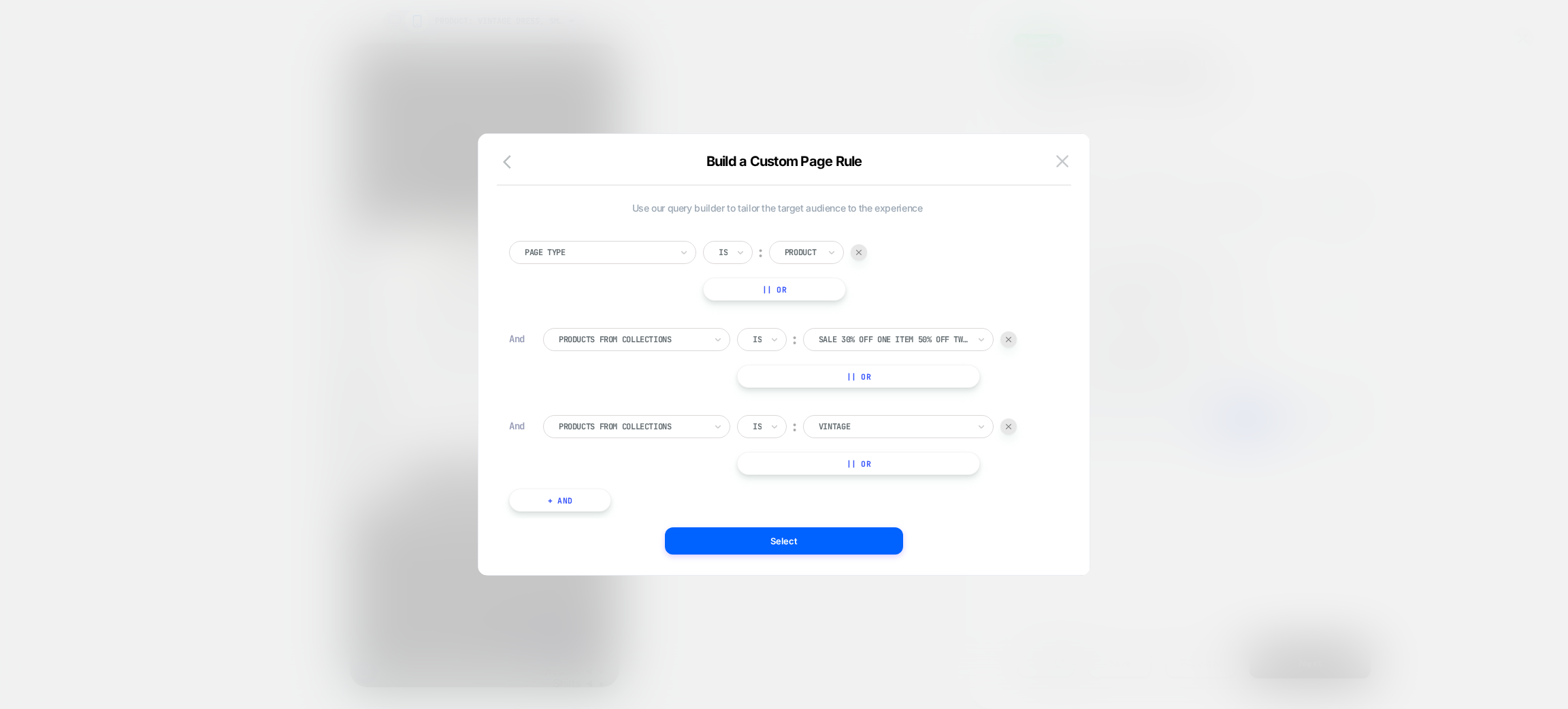
click at [847, 379] on font "|| Or" at bounding box center [859, 376] width 25 height 10
click at [860, 381] on div at bounding box center [893, 376] width 149 height 12
type input "***"
click at [857, 426] on div "Vintage" at bounding box center [906, 435] width 177 height 22
click at [1010, 462] on img at bounding box center [1009, 464] width 6 height 6
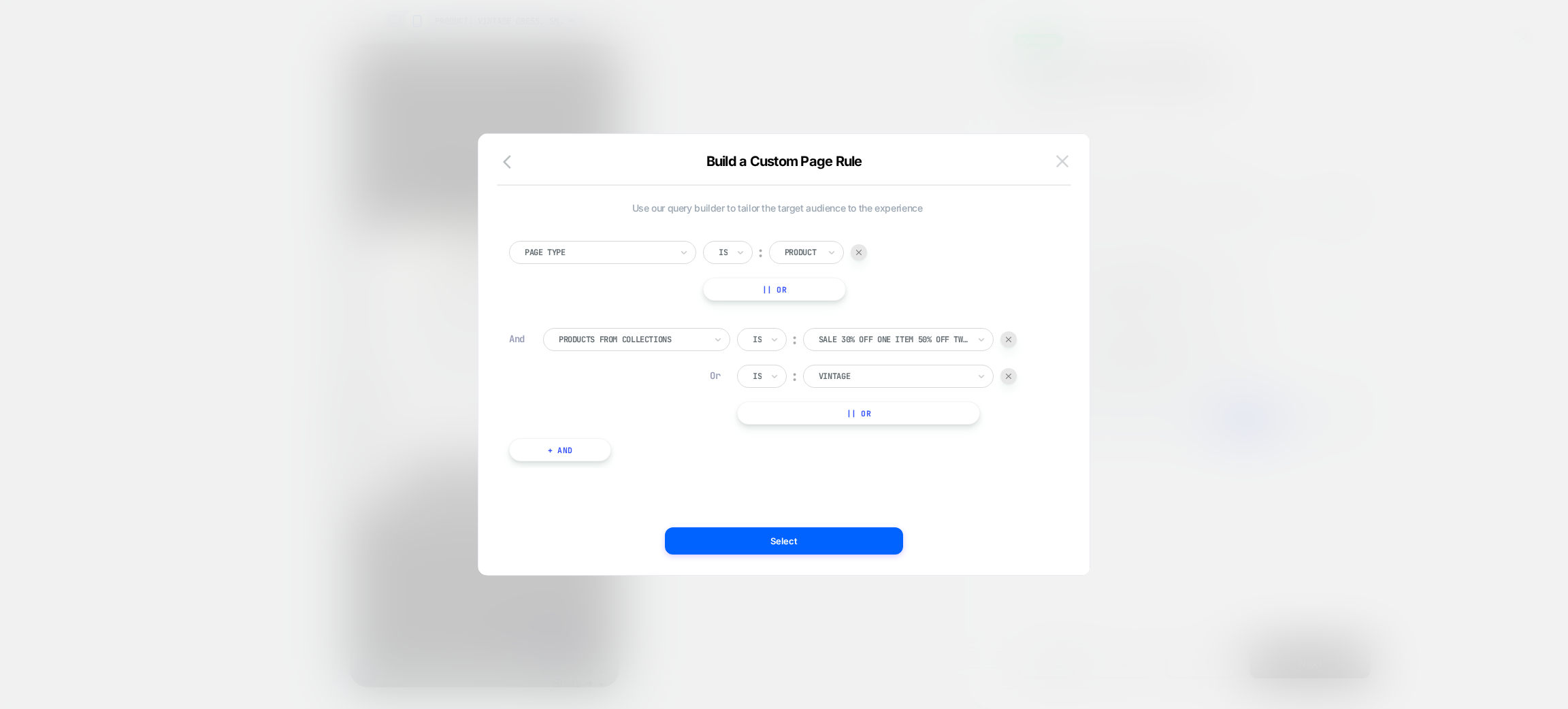
click at [1065, 159] on img at bounding box center [1062, 161] width 12 height 11
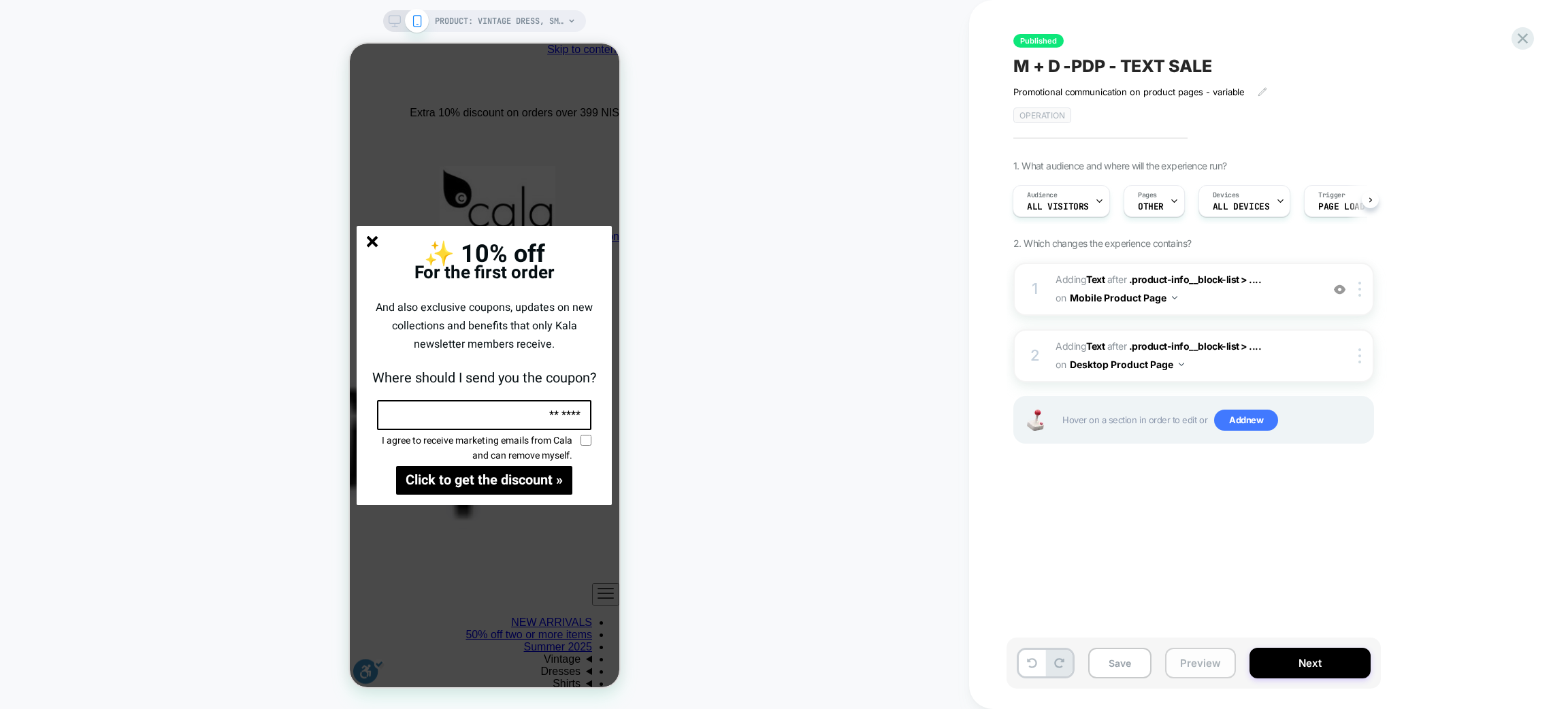
click at [1183, 591] on button "Preview" at bounding box center [1201, 662] width 71 height 30
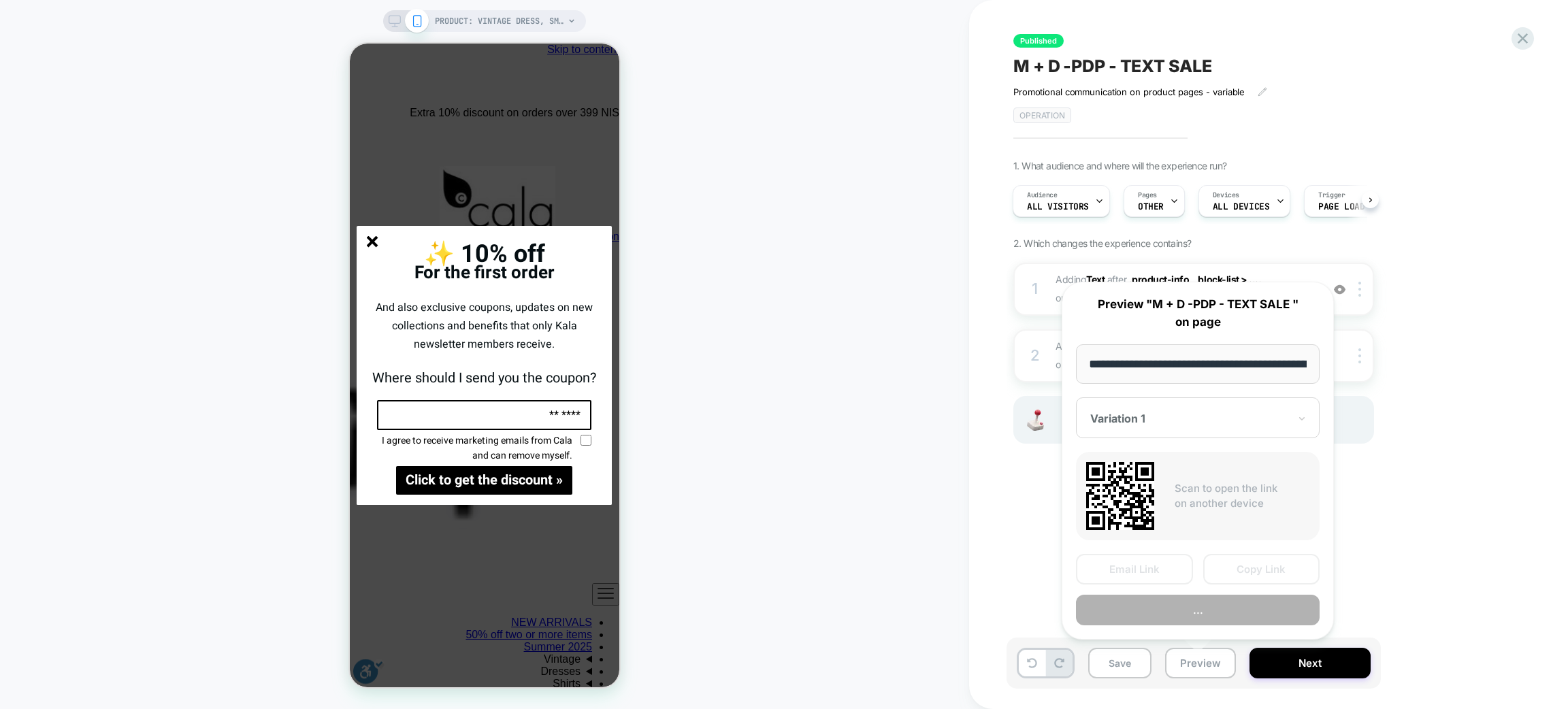
scroll to position [0, 2043]
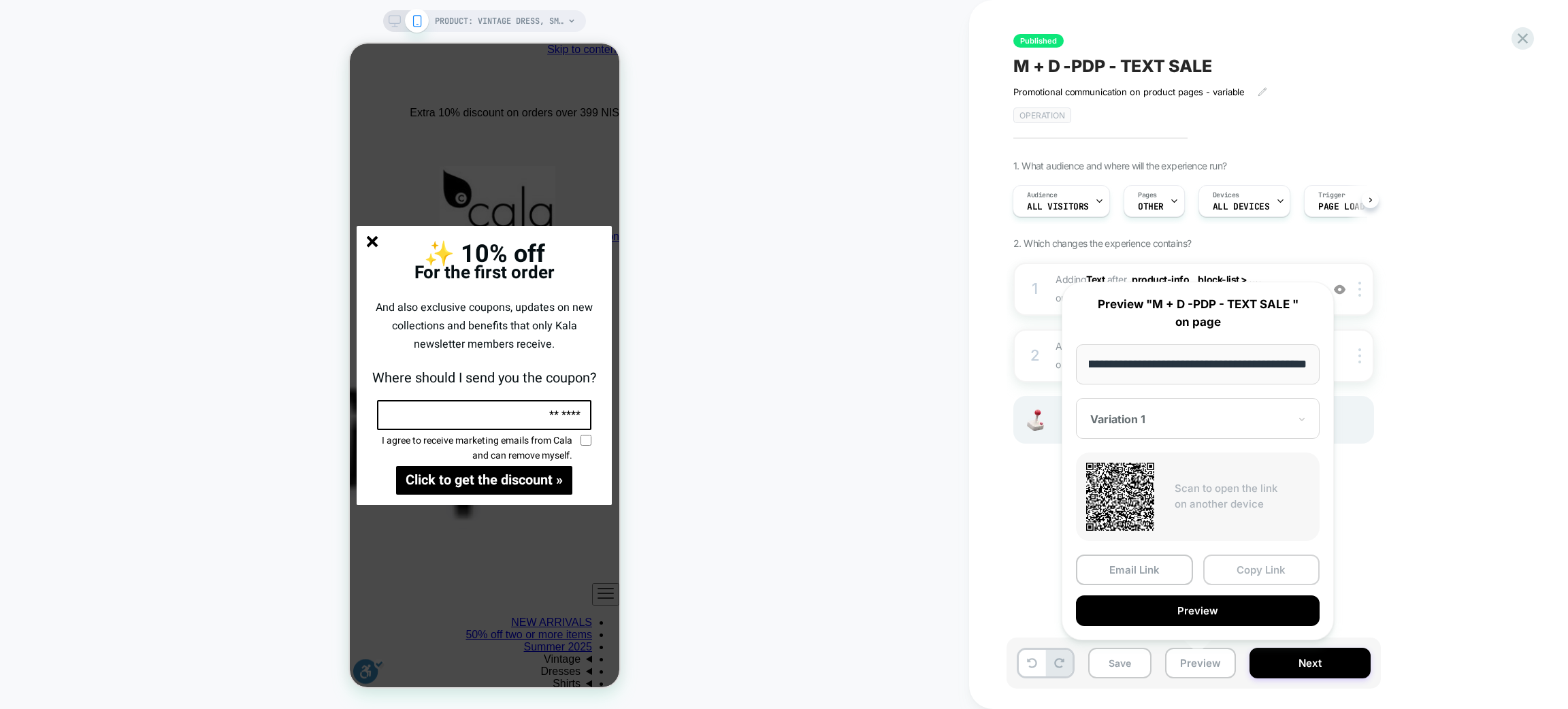
click at [1271, 567] on font "Copy Link" at bounding box center [1261, 569] width 49 height 13
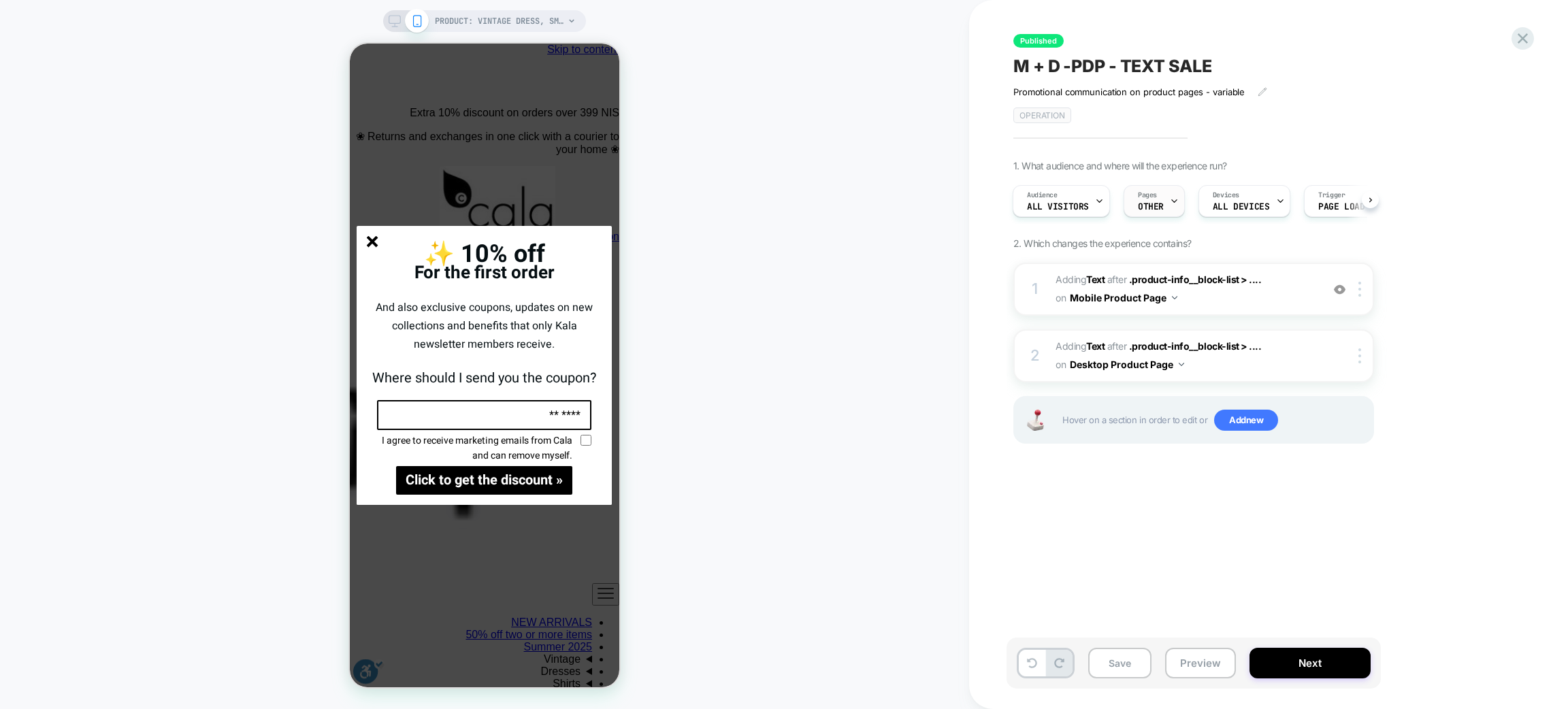
click at [1170, 211] on div at bounding box center [1175, 201] width 9 height 30
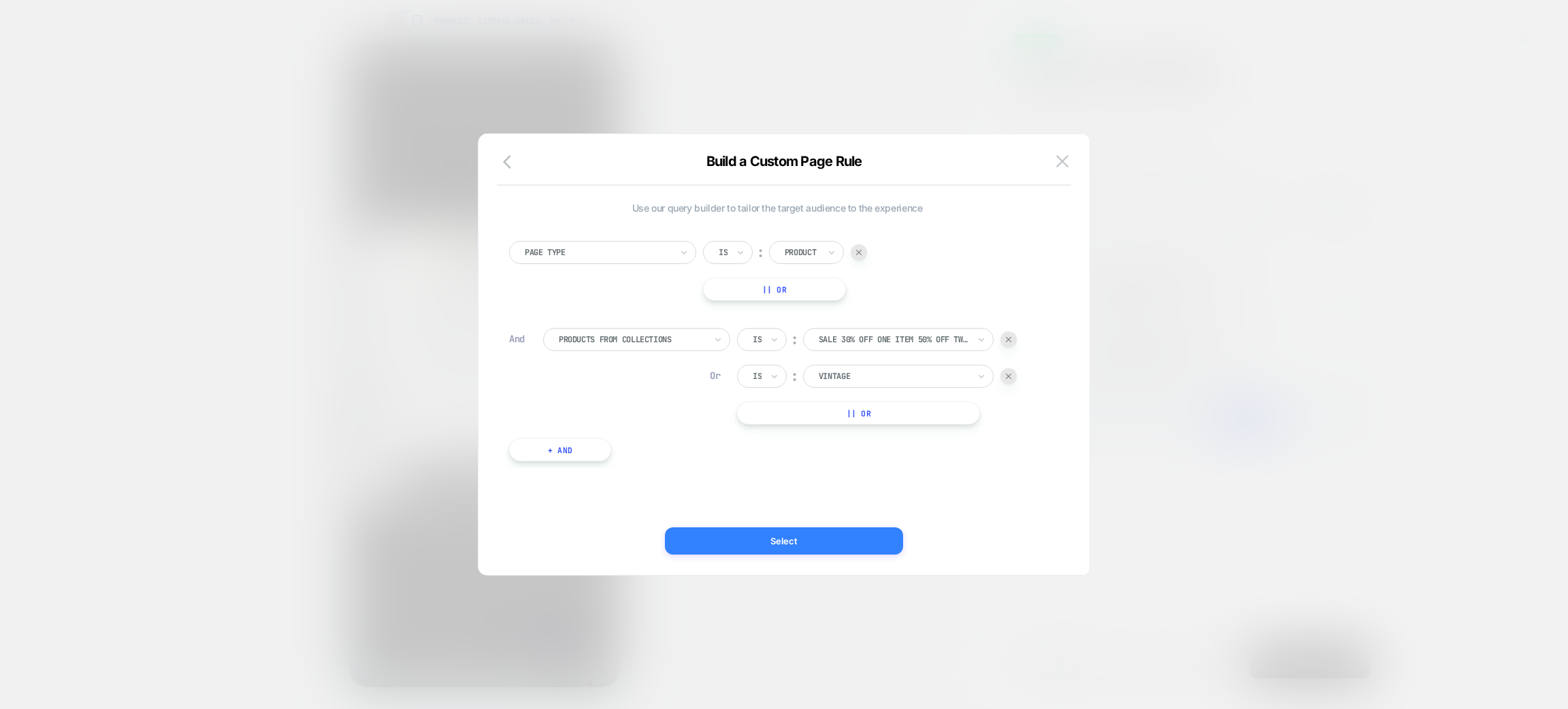
click at [823, 541] on button "Select" at bounding box center [784, 541] width 238 height 27
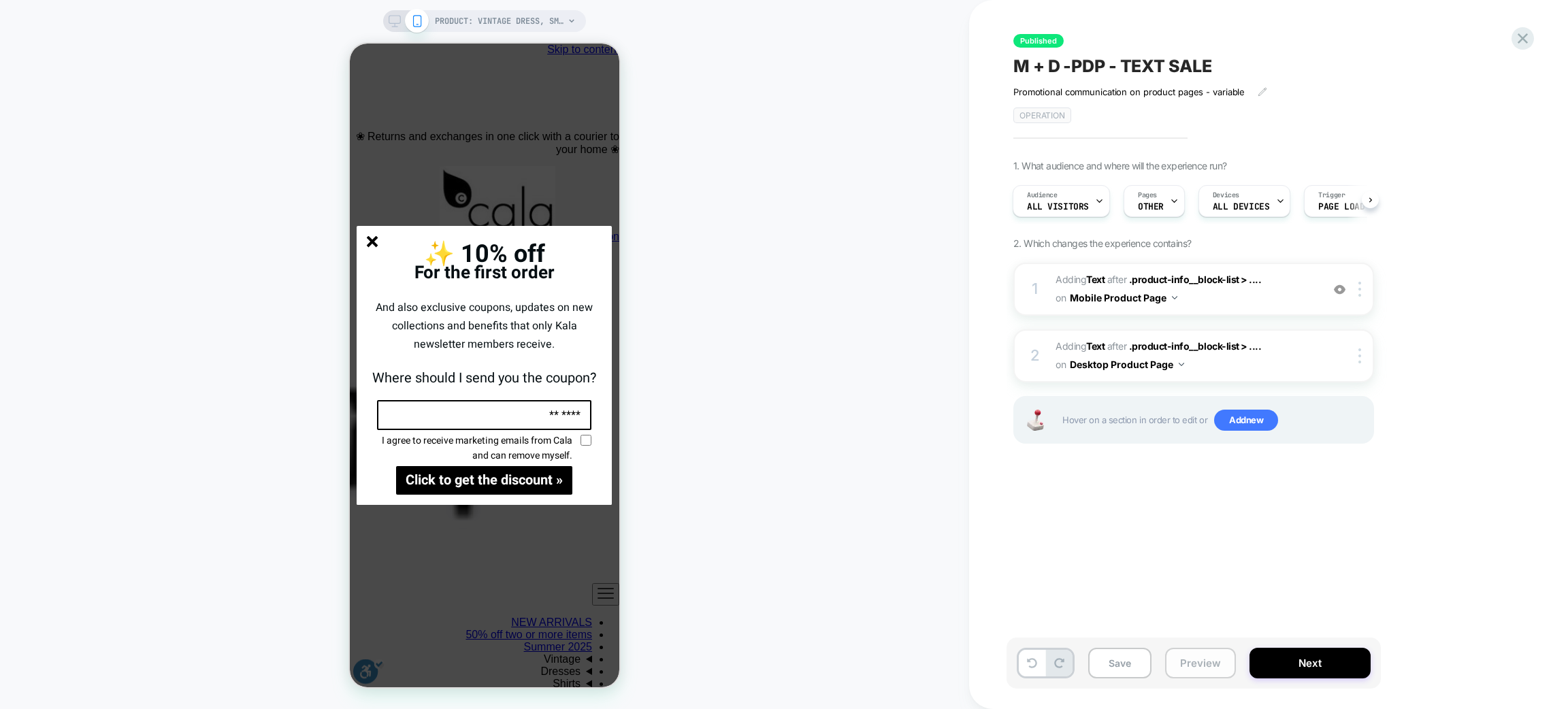
click at [1208, 591] on font "Preview" at bounding box center [1201, 663] width 41 height 13
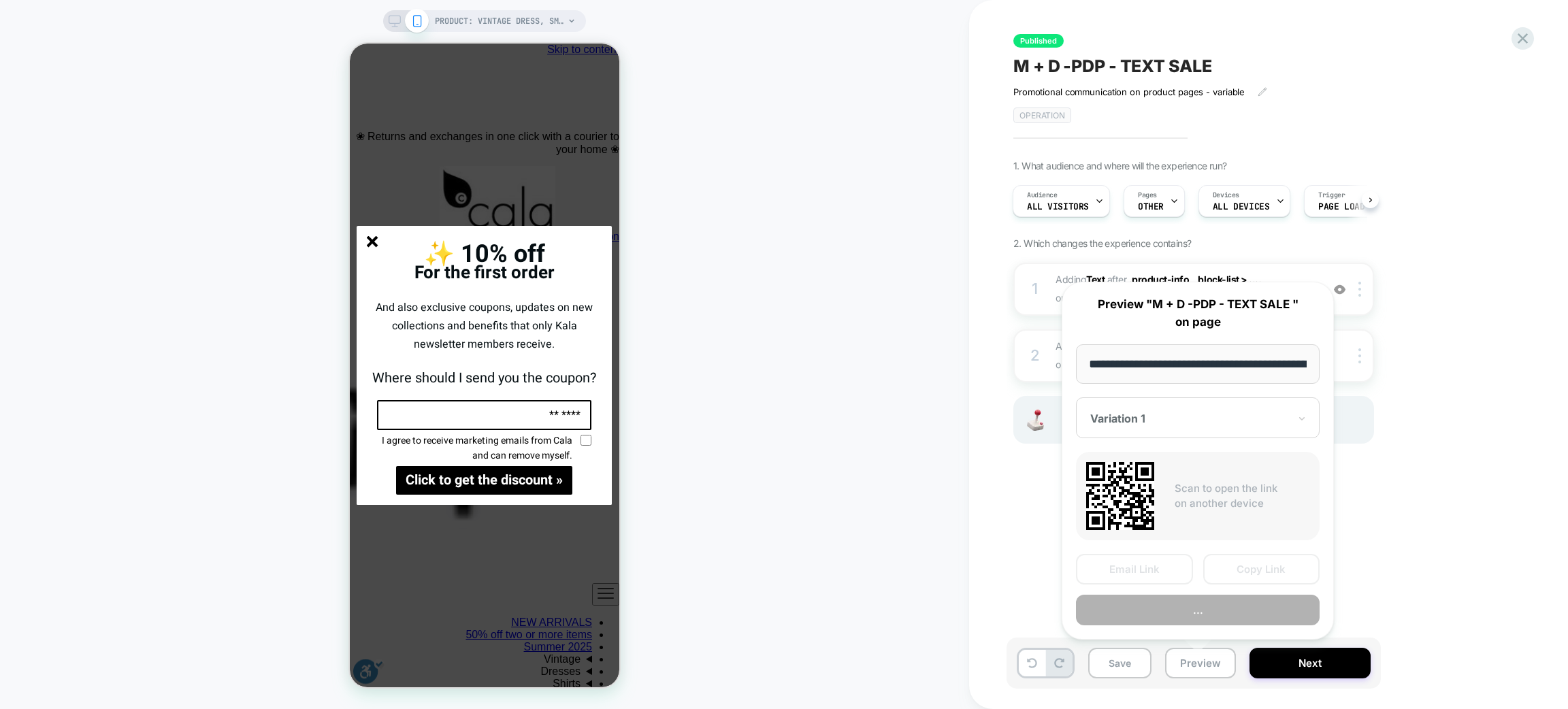
scroll to position [0, 2043]
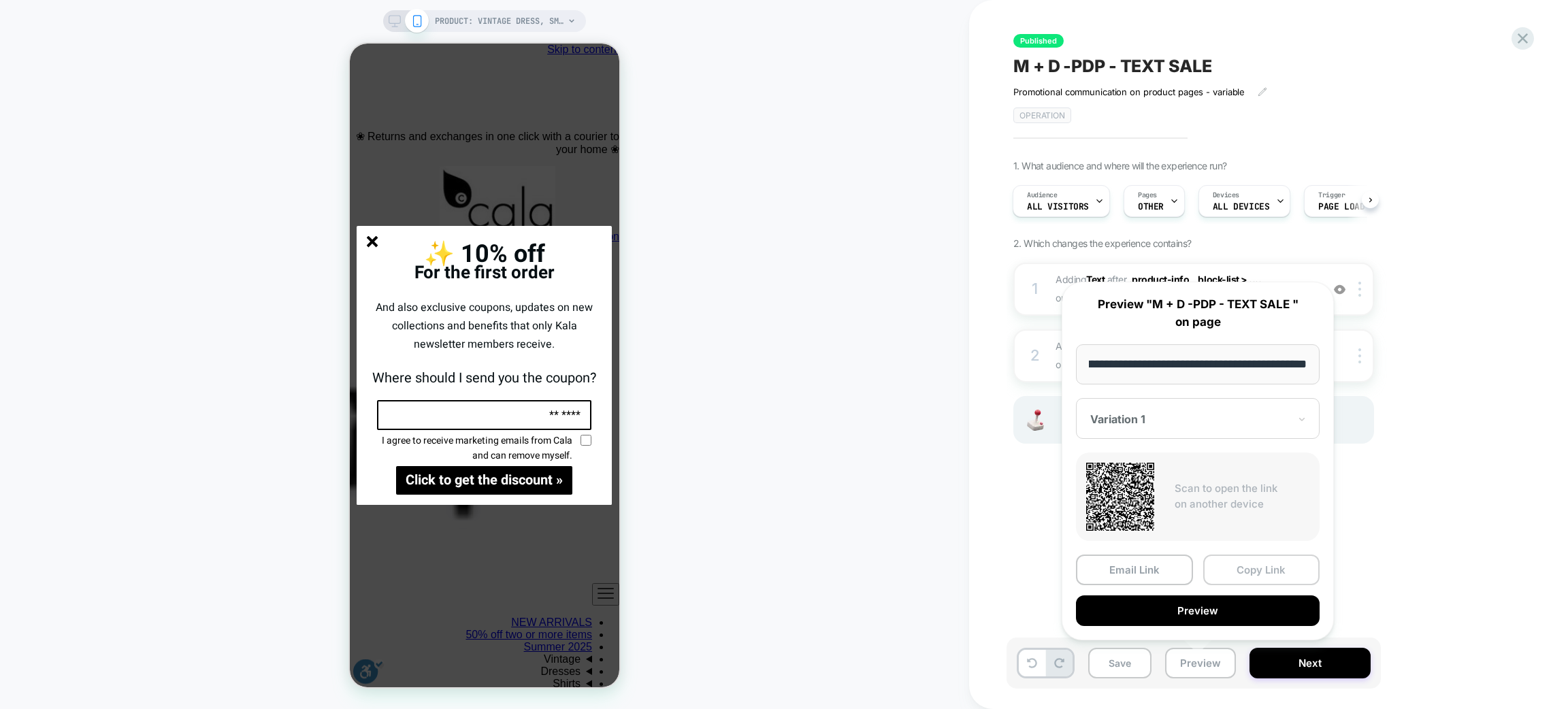
click at [1263, 571] on font "Copy Link" at bounding box center [1261, 569] width 49 height 13
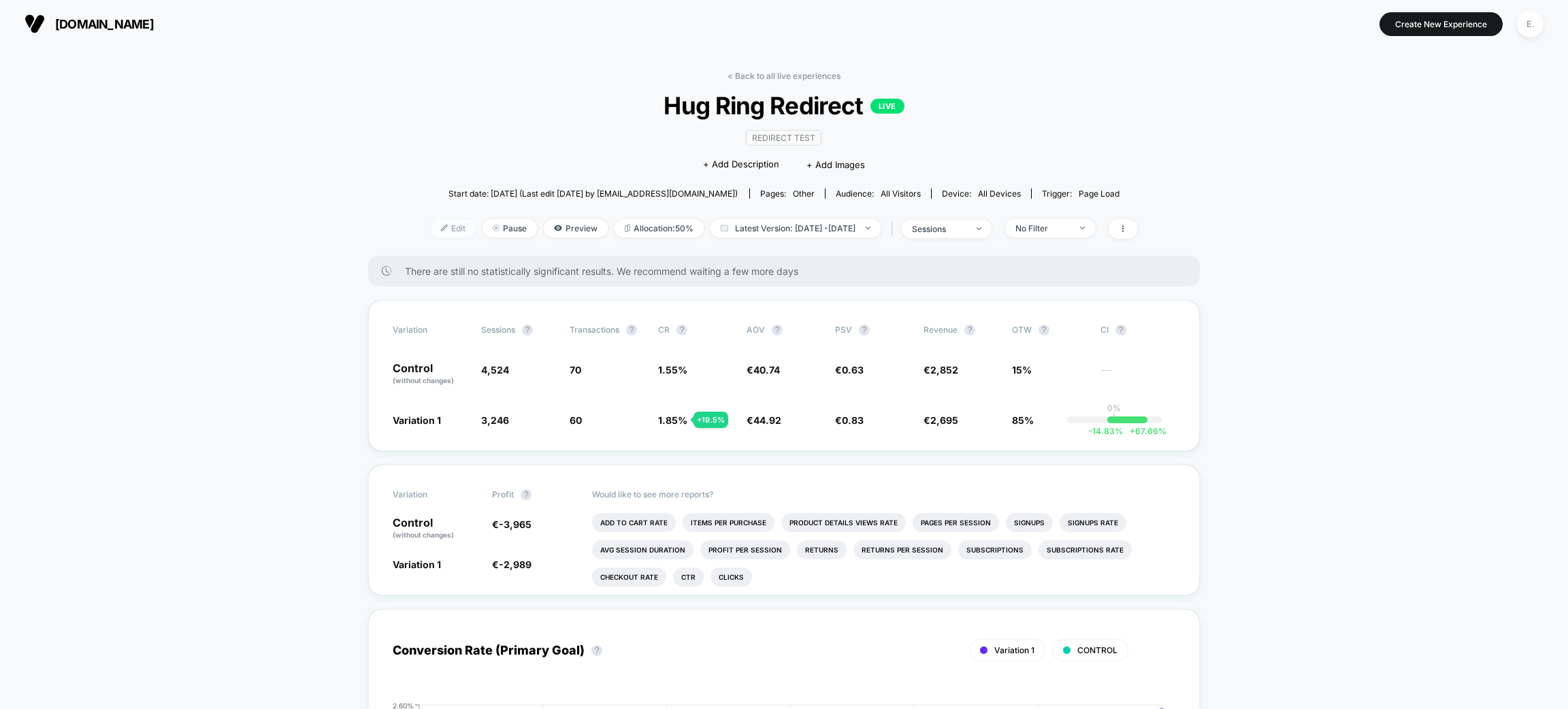
click at [439, 224] on span "Edit" at bounding box center [453, 228] width 45 height 18
